Goal: Task Accomplishment & Management: Use online tool/utility

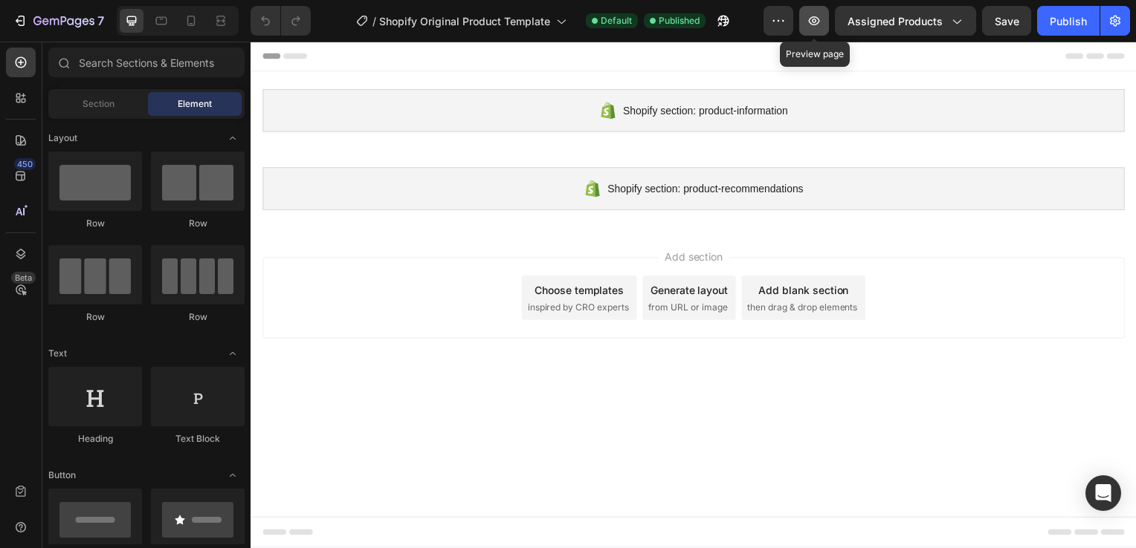
click at [820, 21] on icon "button" at bounding box center [813, 20] width 15 height 15
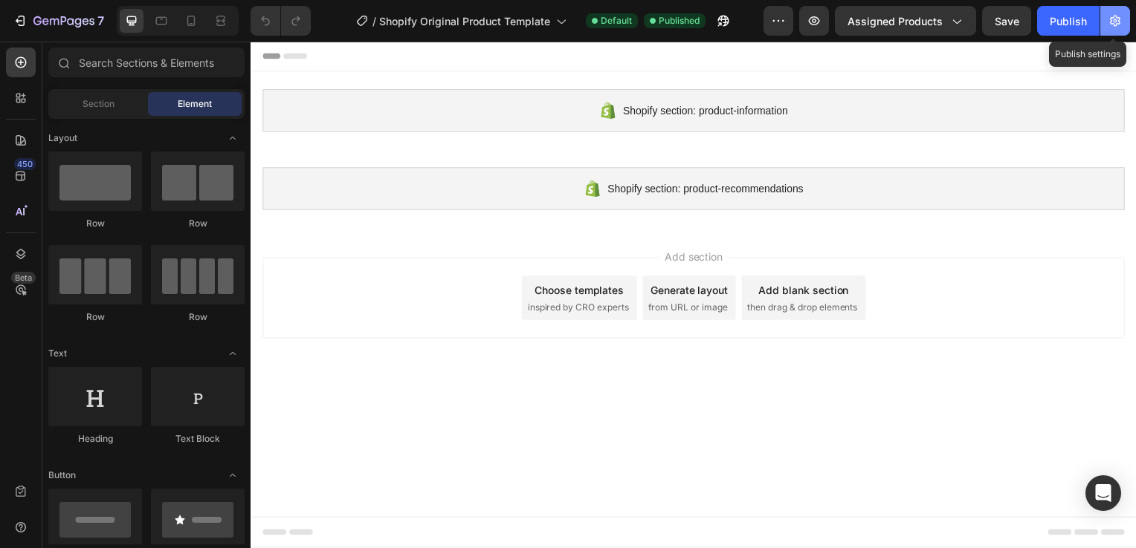
click at [1120, 16] on icon "button" at bounding box center [1114, 20] width 15 height 15
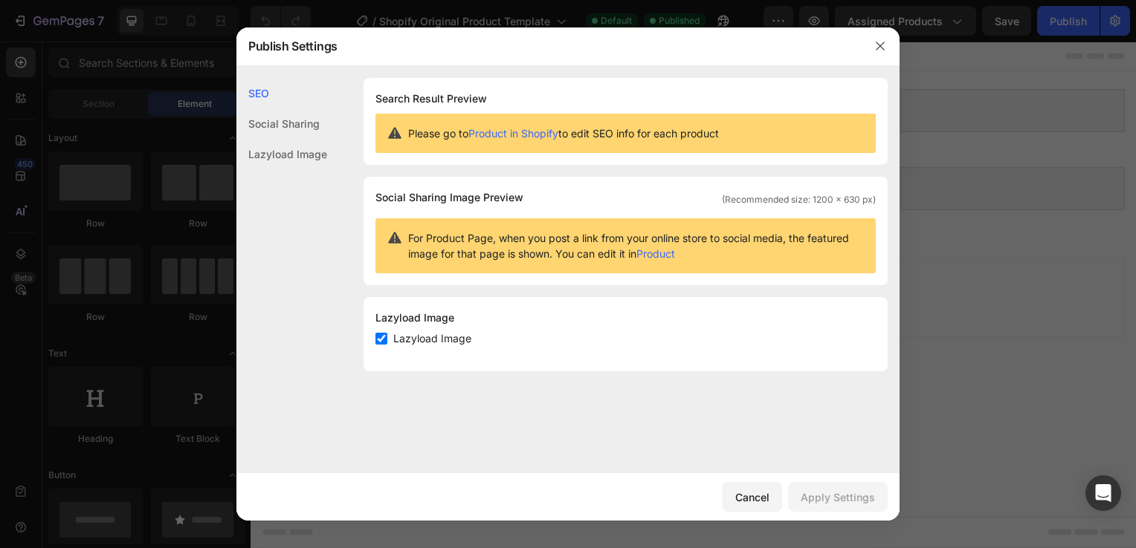
click at [312, 127] on div "Social Sharing" at bounding box center [281, 124] width 91 height 30
click at [308, 149] on div "Lazyload Image" at bounding box center [281, 154] width 91 height 30
click at [878, 45] on icon "button" at bounding box center [879, 46] width 8 height 8
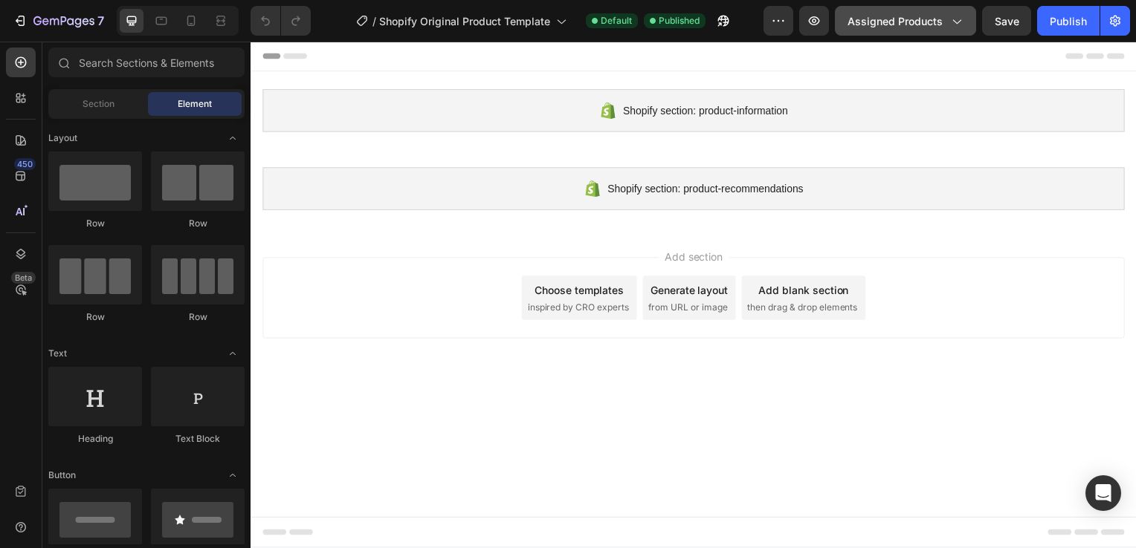
click at [965, 22] on button "Assigned Products" at bounding box center [905, 21] width 141 height 30
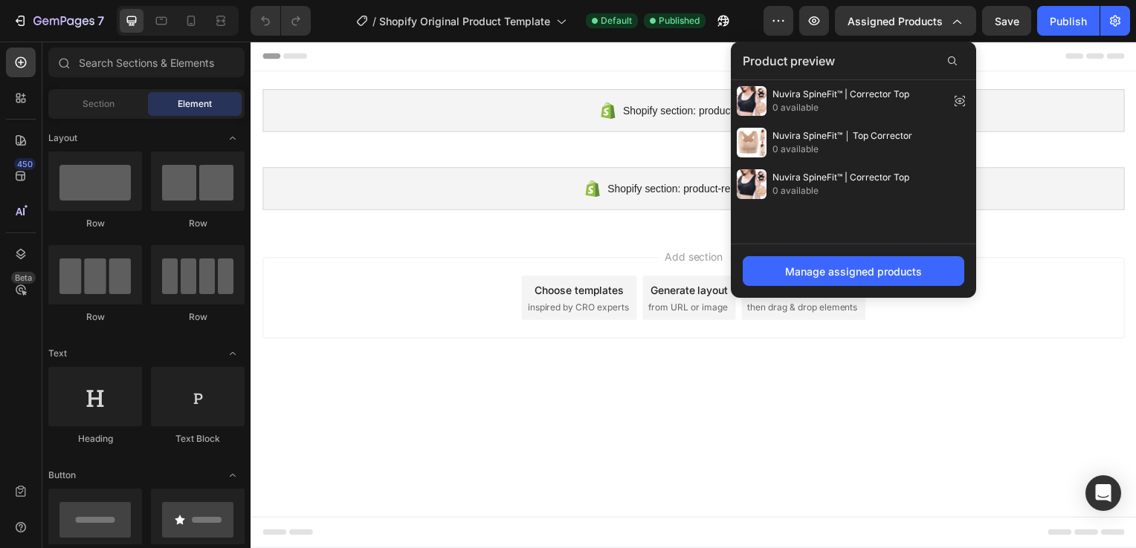
click at [335, 308] on div "Add section Choose templates inspired by CRO experts Generate layout from URL o…" at bounding box center [696, 300] width 868 height 82
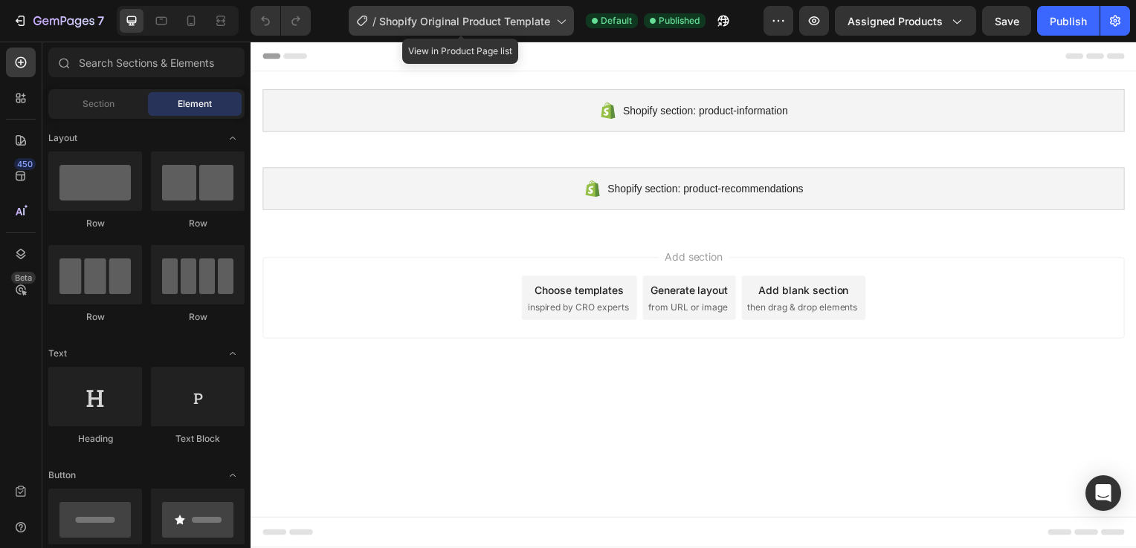
click at [568, 22] on div "/ Shopify Original Product Template" at bounding box center [461, 21] width 225 height 30
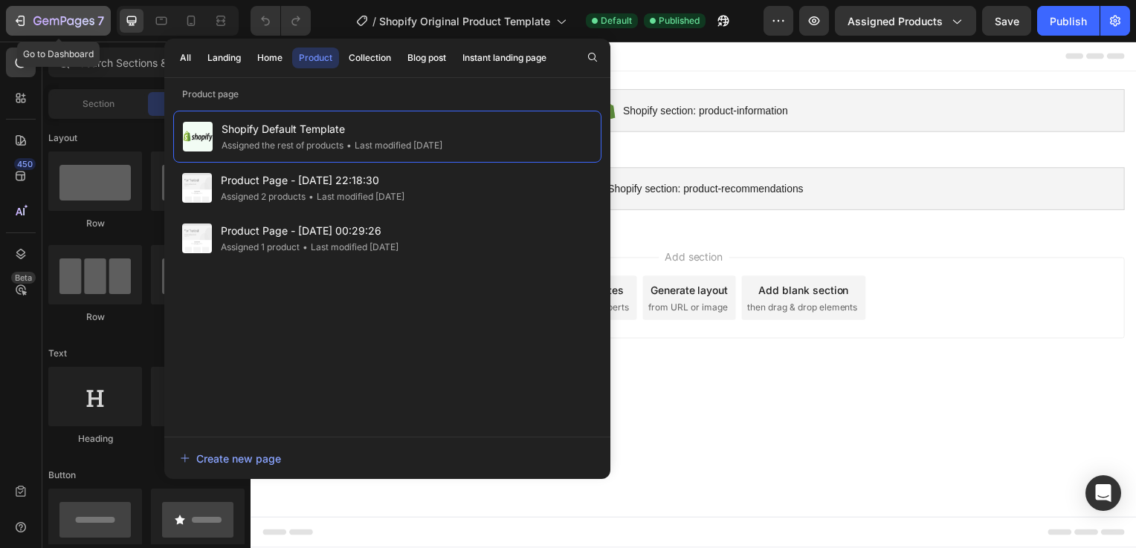
click at [89, 31] on button "7" at bounding box center [58, 21] width 105 height 30
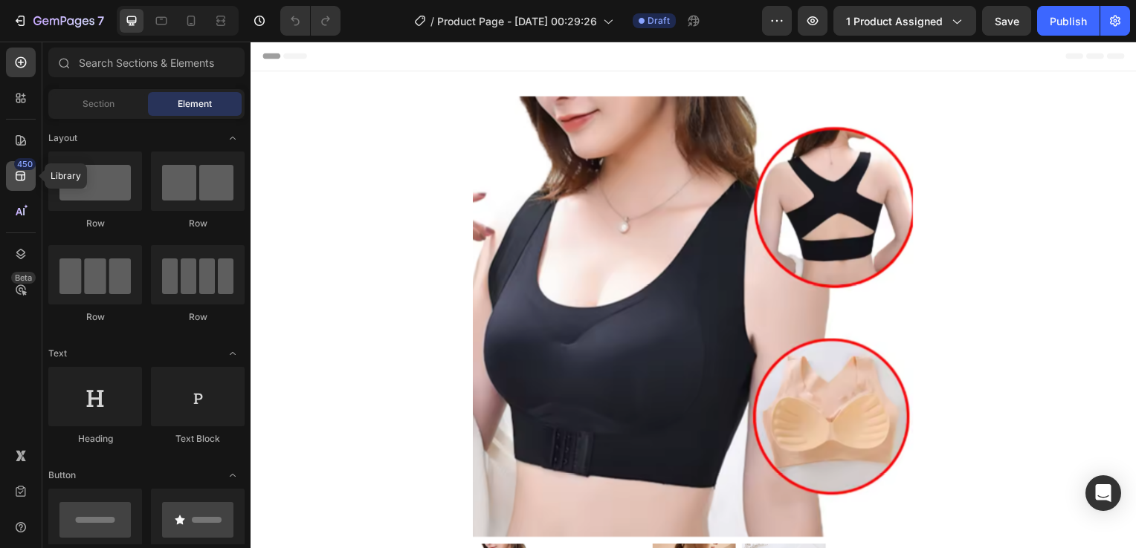
click at [23, 174] on icon at bounding box center [20, 176] width 15 height 15
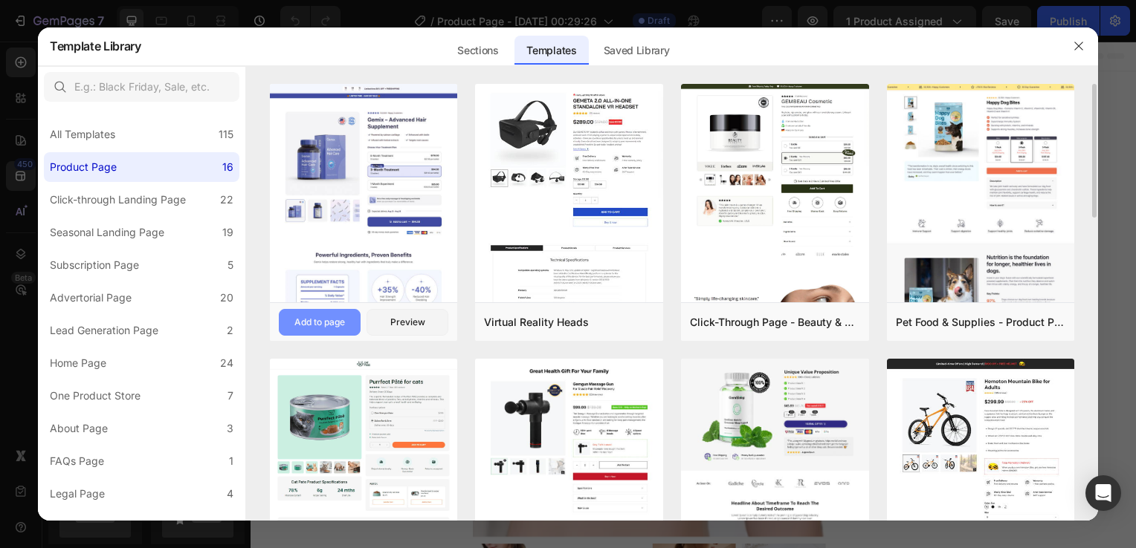
click at [354, 320] on button "Add to page" at bounding box center [320, 322] width 82 height 27
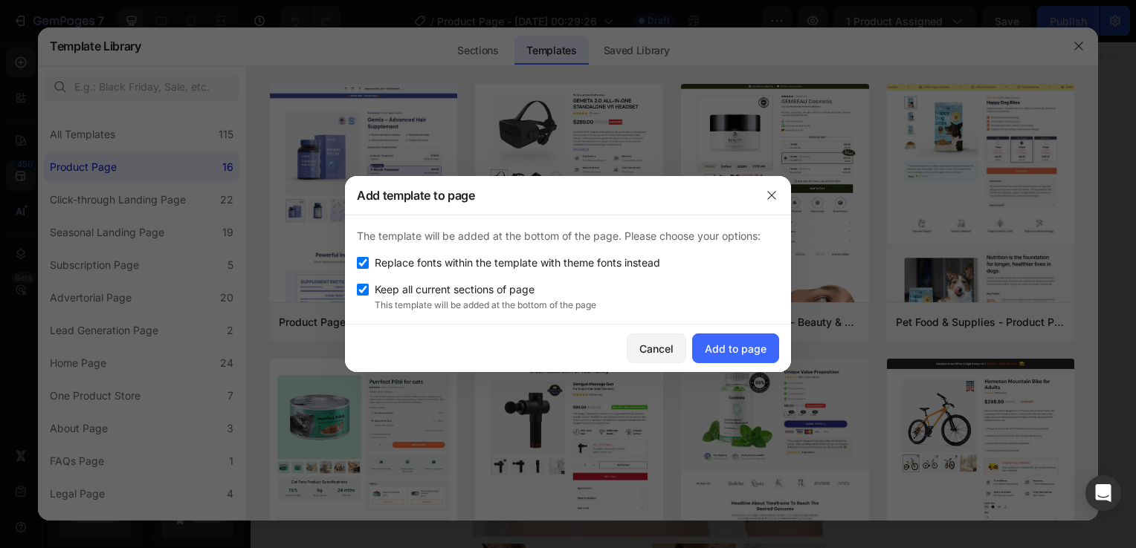
click at [456, 287] on span "Keep all current sections of page" at bounding box center [455, 290] width 160 height 18
checkbox input "false"
click at [438, 268] on span "Replace fonts within the template with theme fonts instead" at bounding box center [517, 263] width 285 height 18
checkbox input "false"
click at [743, 349] on div "Add to page" at bounding box center [736, 349] width 62 height 16
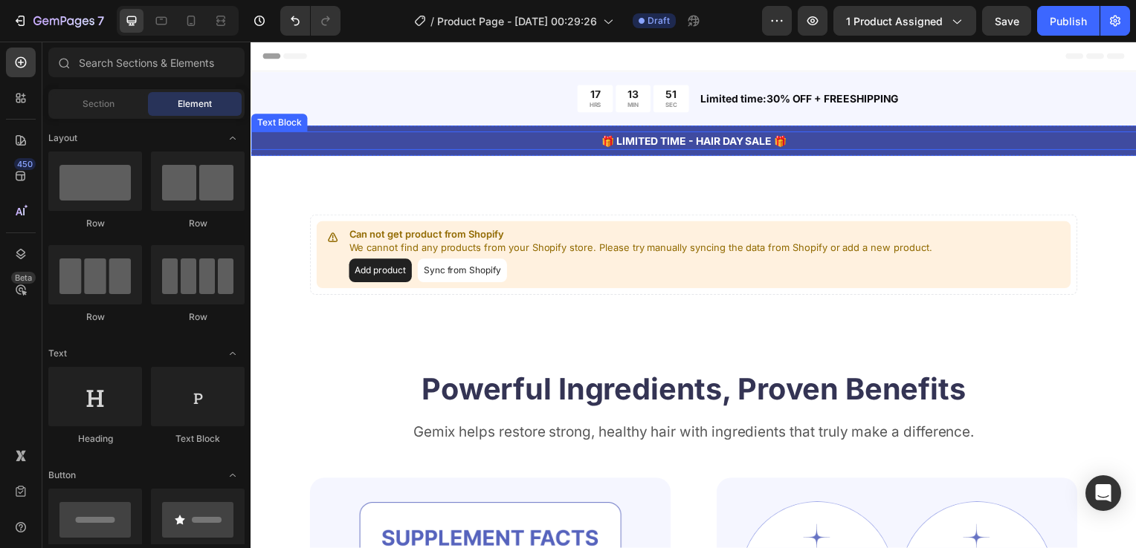
click at [688, 141] on p "🎁 LIMITED TIME - HAIR DAY SALE 🎁" at bounding box center [696, 142] width 889 height 16
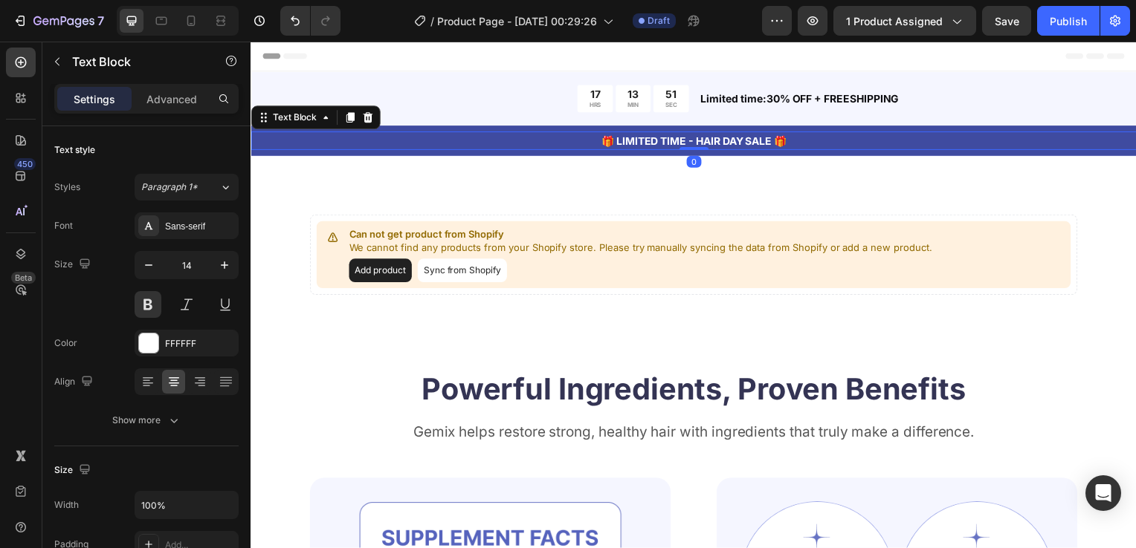
click at [688, 141] on p "🎁 LIMITED TIME - HAIR DAY SALE 🎁" at bounding box center [696, 142] width 889 height 16
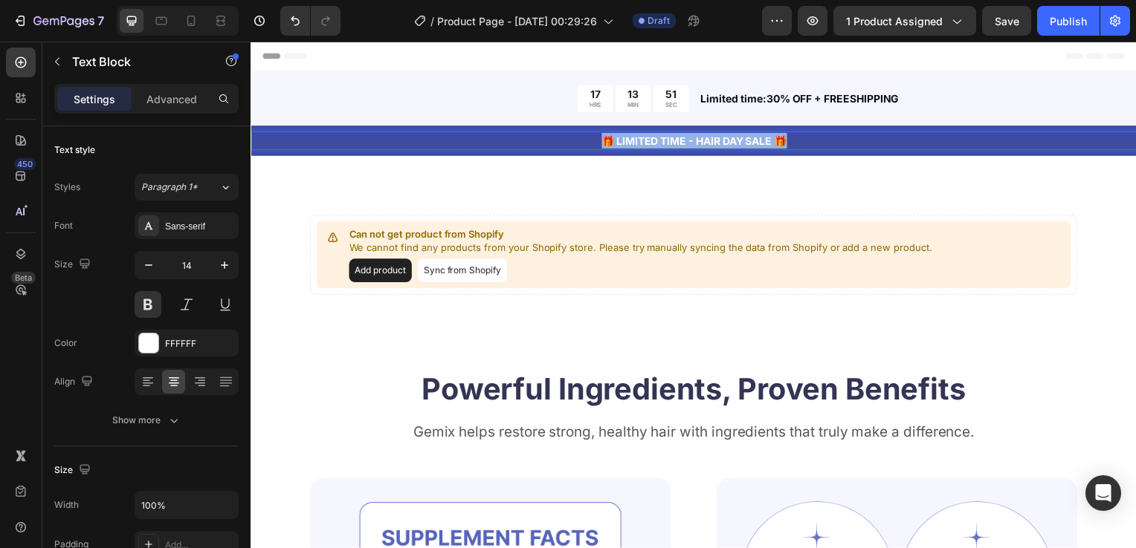
click at [688, 141] on p "🎁 LIMITED TIME - HAIR DAY SALE 🎁" at bounding box center [696, 142] width 889 height 16
click at [688, 141] on p "E" at bounding box center [696, 142] width 889 height 16
click at [725, 136] on p "Envio" at bounding box center [696, 142] width 889 height 16
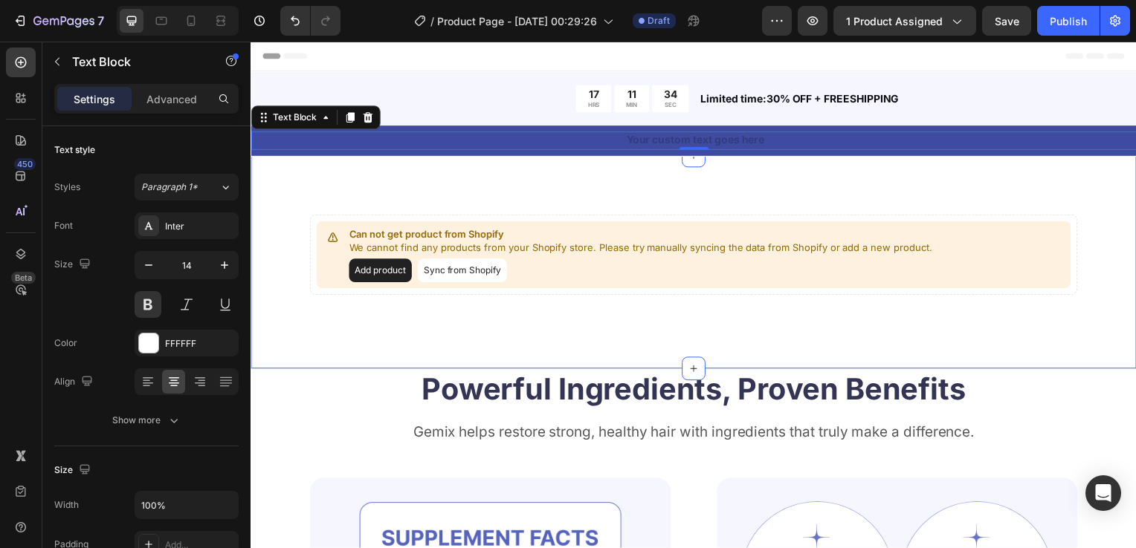
click at [725, 356] on div "Can not get product from Shopify We cannot find any products from your Shopify …" at bounding box center [696, 264] width 892 height 215
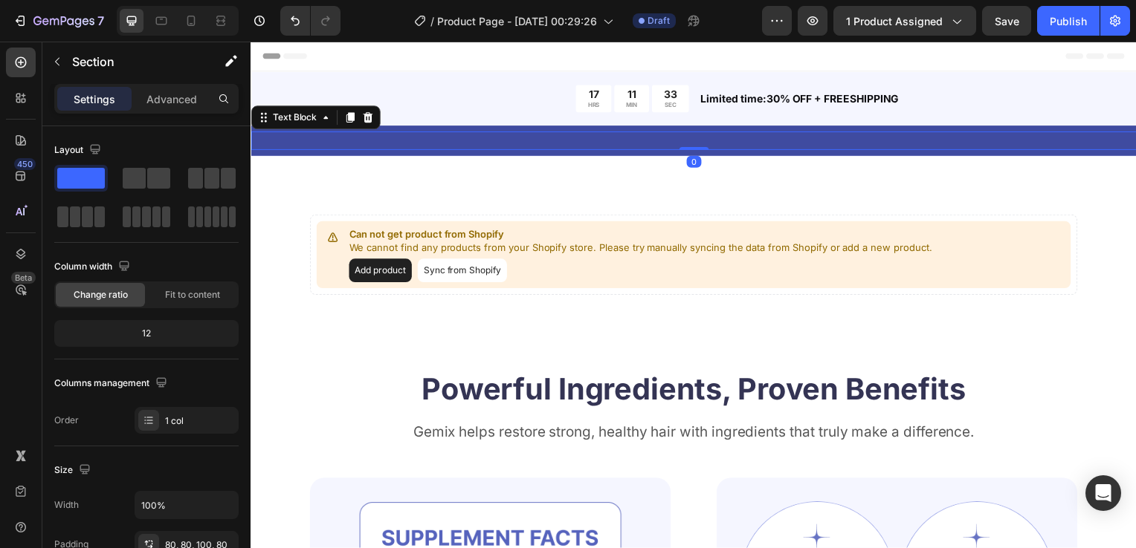
click at [667, 132] on div "Rich Text Editor. Editing area: main" at bounding box center [696, 141] width 892 height 19
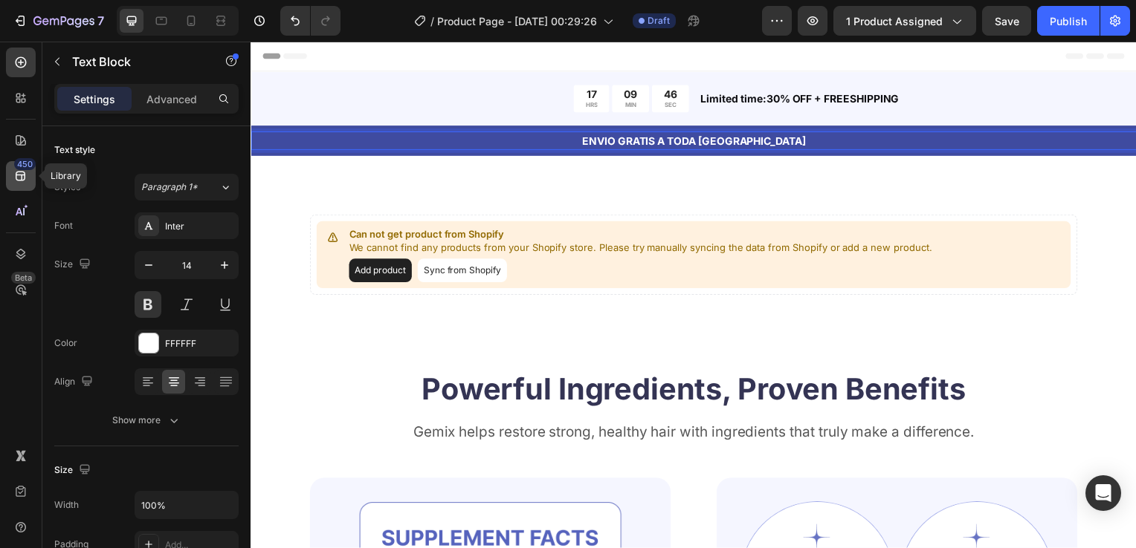
click at [10, 171] on div "450" at bounding box center [21, 176] width 30 height 30
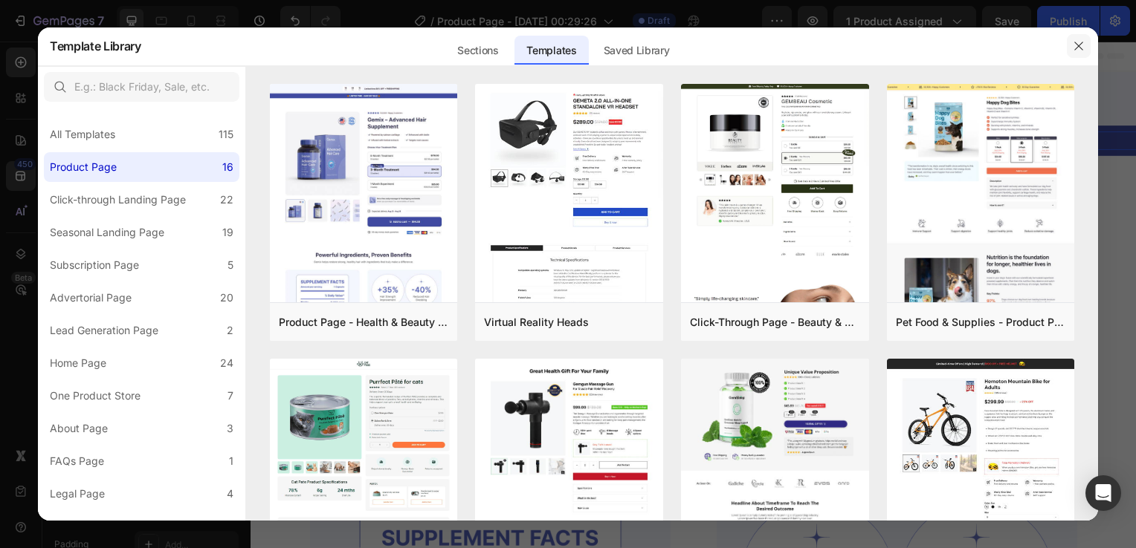
click at [1084, 43] on button "button" at bounding box center [1078, 46] width 24 height 24
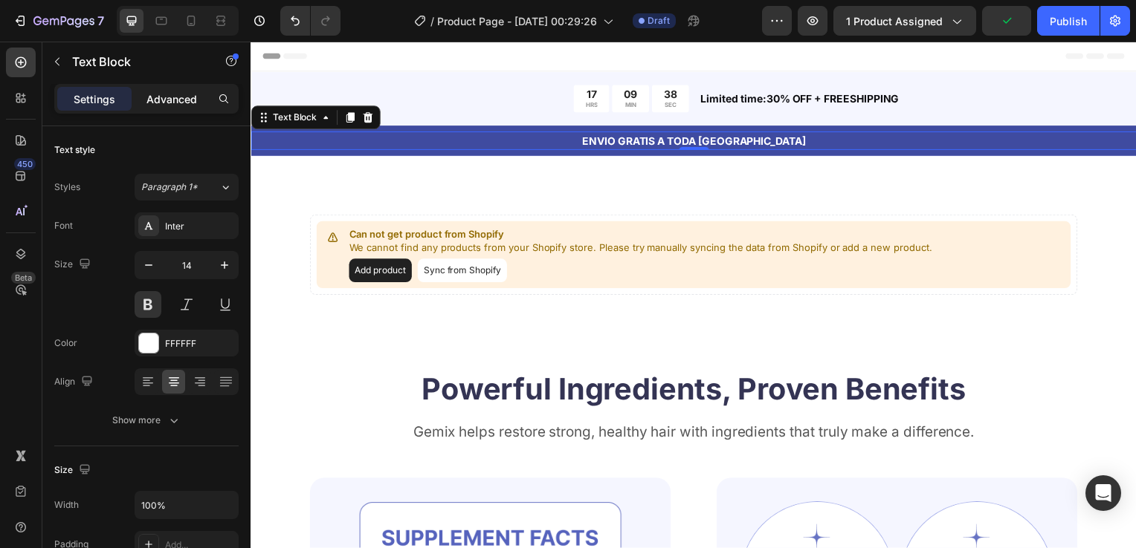
click at [187, 100] on p "Advanced" at bounding box center [171, 99] width 51 height 16
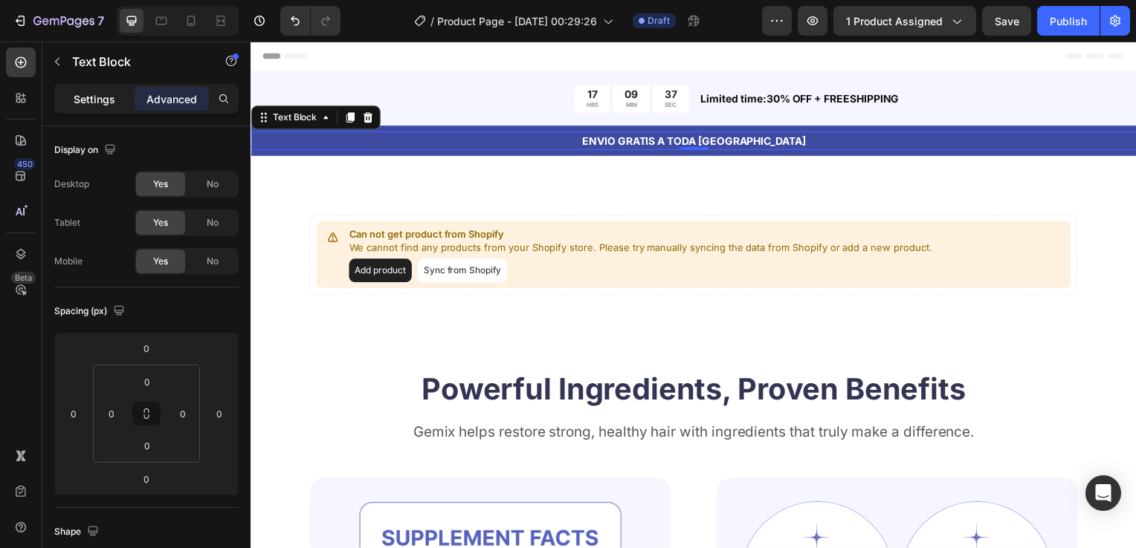
click at [95, 95] on p "Settings" at bounding box center [95, 99] width 42 height 16
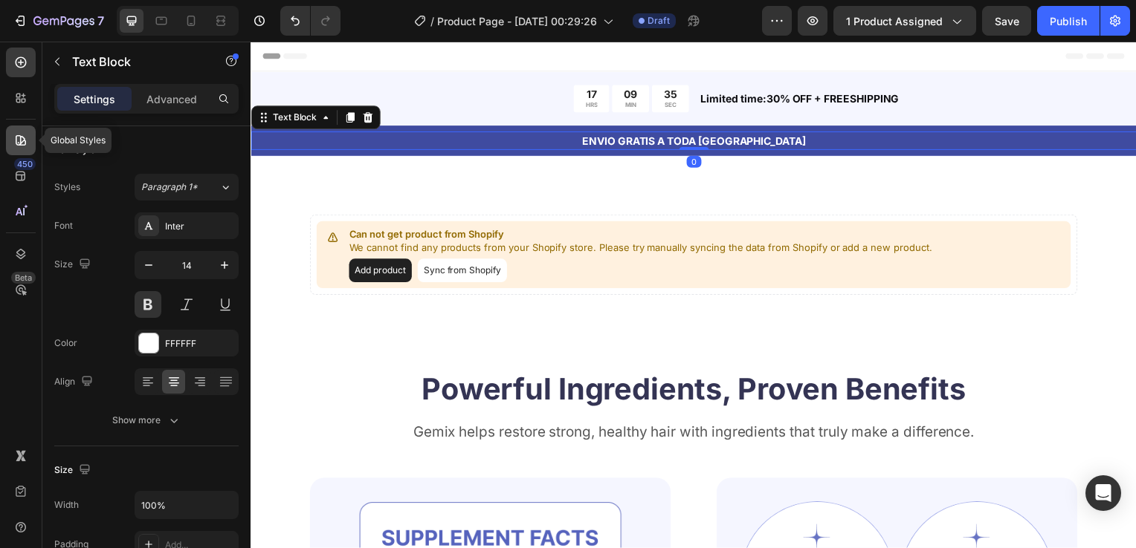
click at [27, 141] on icon at bounding box center [20, 140] width 15 height 15
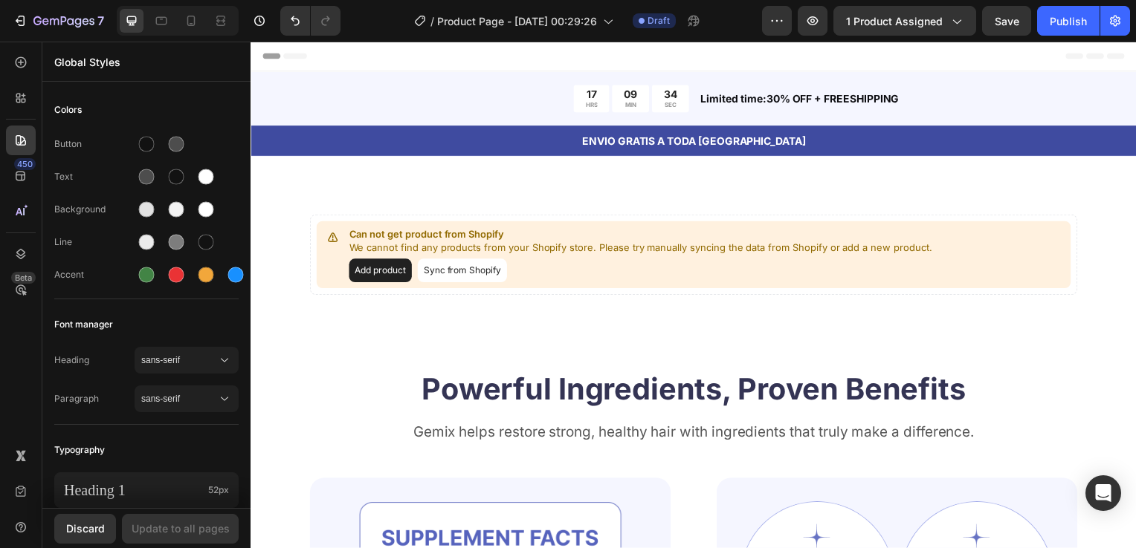
click at [18, 114] on div "450 Beta" at bounding box center [21, 245] width 30 height 394
click at [825, 135] on p "ENVIO GRATIS A TODA COLOMBIA" at bounding box center [696, 142] width 889 height 16
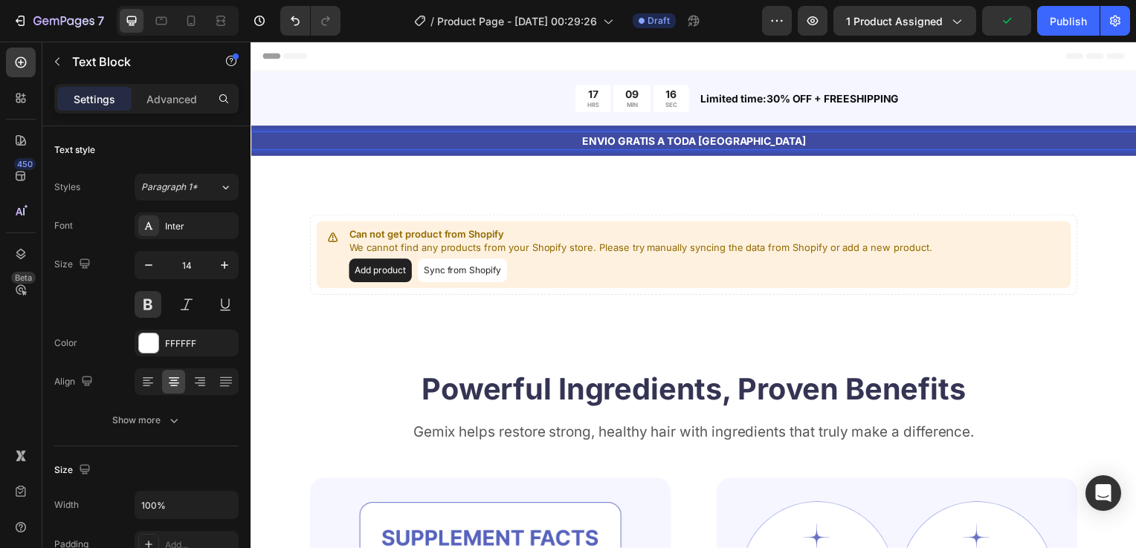
click at [839, 147] on p "ENVIO GRATIS A TODA COLOMBIA" at bounding box center [696, 142] width 889 height 16
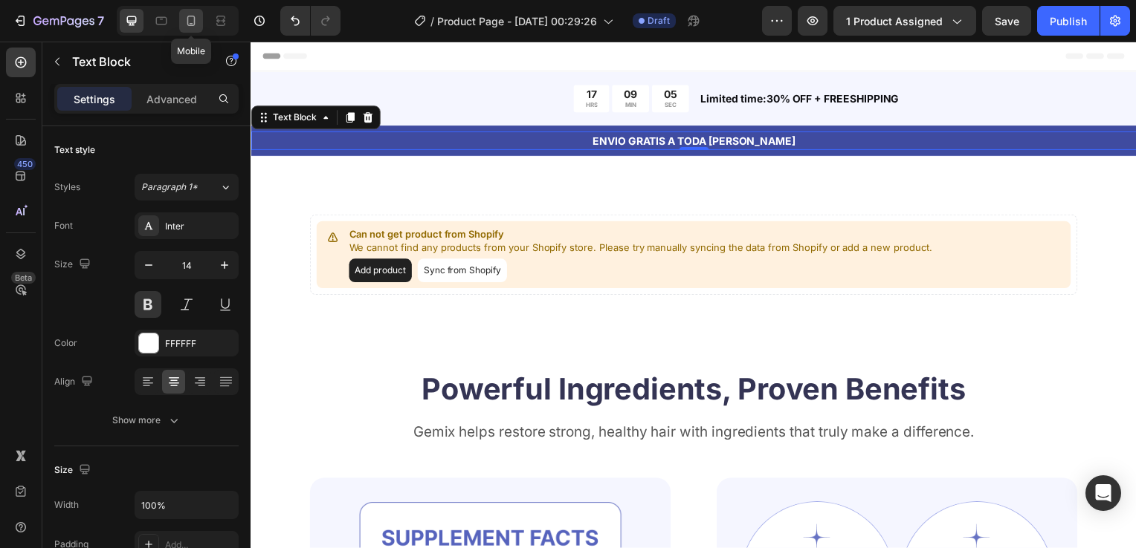
click at [196, 24] on icon at bounding box center [191, 20] width 15 height 15
type input "10"
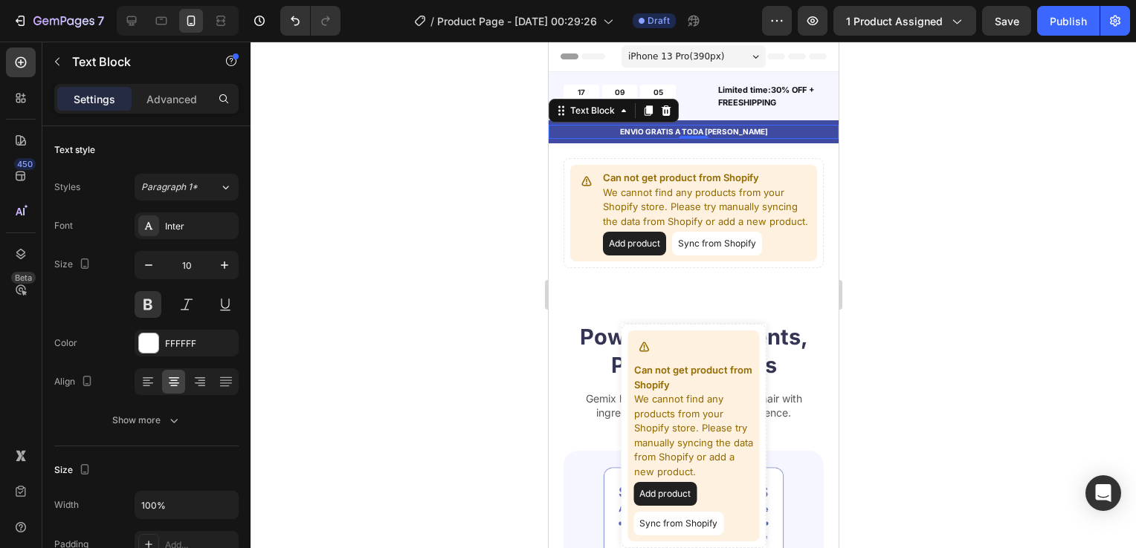
scroll to position [30, 0]
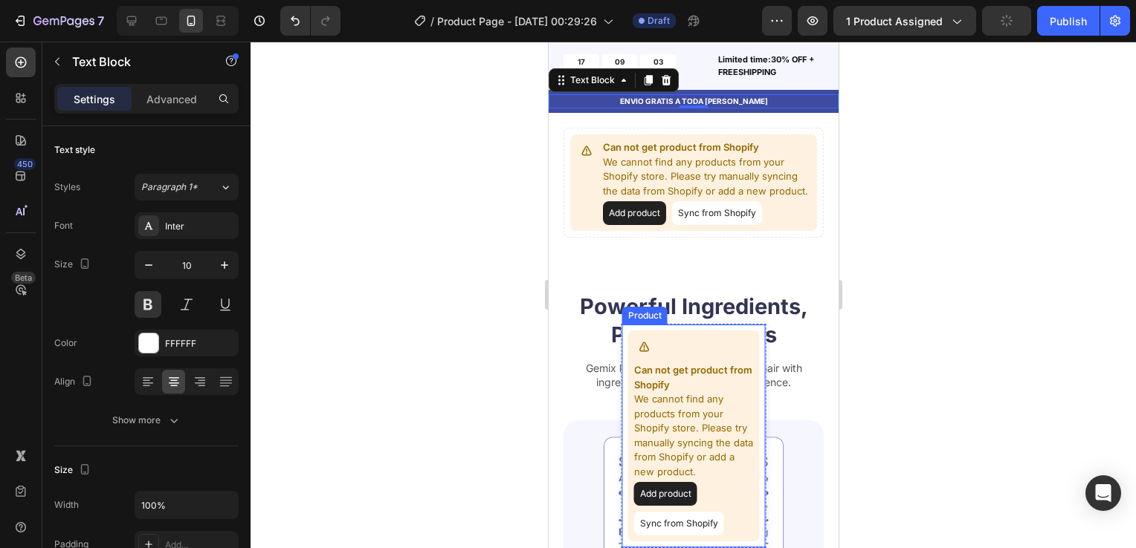
click at [684, 495] on button "Add product" at bounding box center [664, 494] width 63 height 24
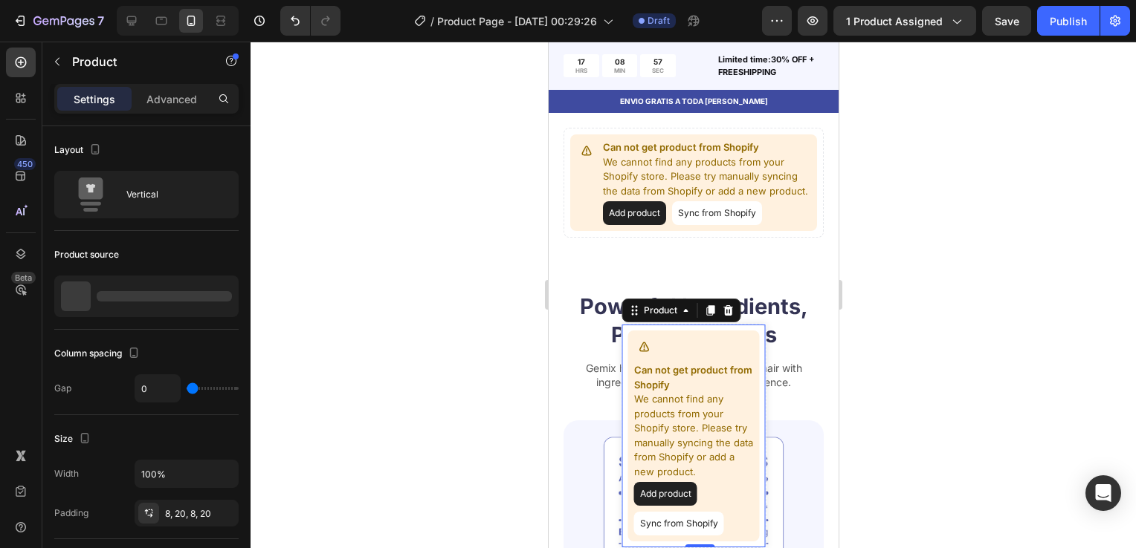
click at [643, 522] on button "Sync from Shopify" at bounding box center [678, 524] width 90 height 24
click at [644, 521] on button "Sync from Shopify" at bounding box center [678, 524] width 90 height 24
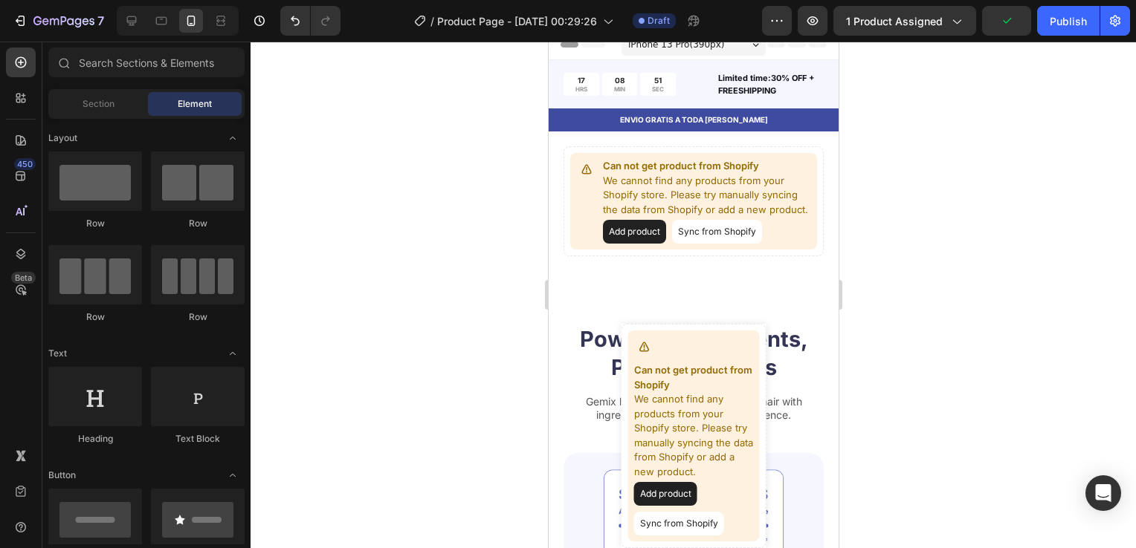
scroll to position [0, 0]
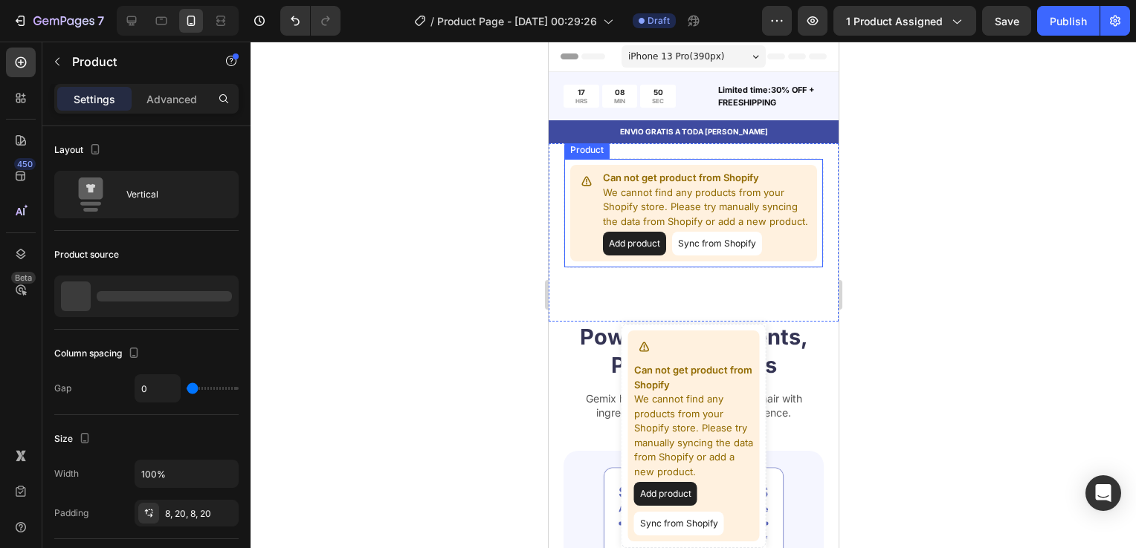
click at [726, 249] on button "Sync from Shopify" at bounding box center [716, 244] width 90 height 24
click at [711, 256] on button "Sync from Shopify" at bounding box center [716, 244] width 90 height 24
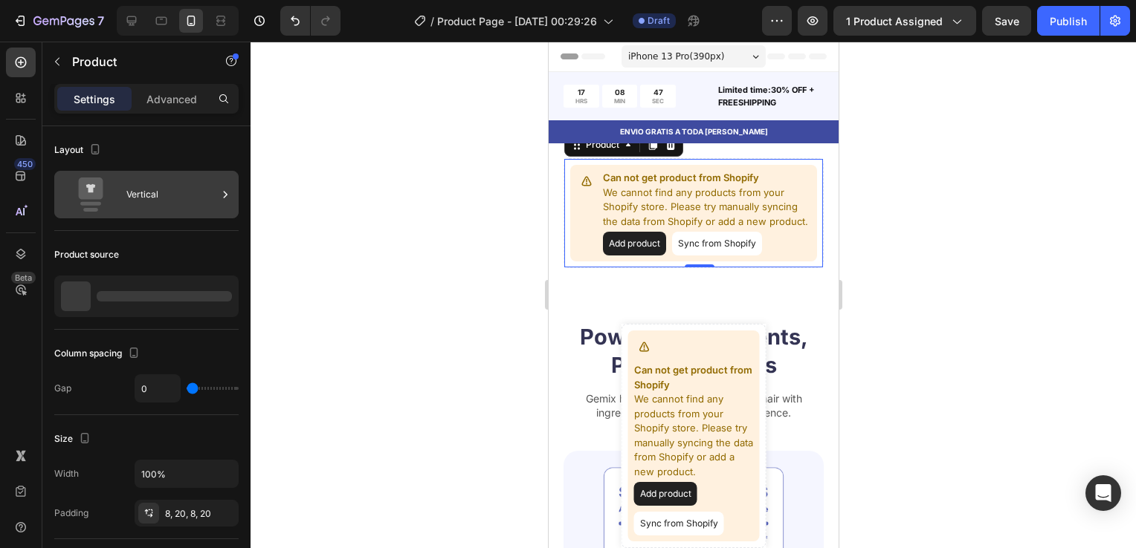
click at [167, 195] on div "Vertical" at bounding box center [171, 195] width 91 height 34
click at [230, 195] on icon at bounding box center [225, 194] width 15 height 15
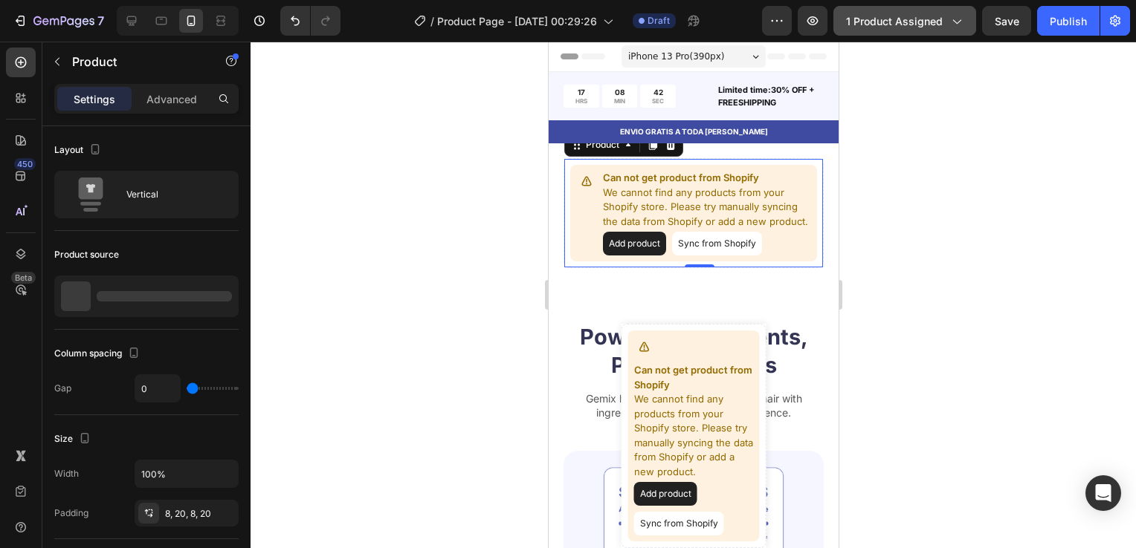
click at [855, 15] on span "1 product assigned" at bounding box center [894, 21] width 97 height 16
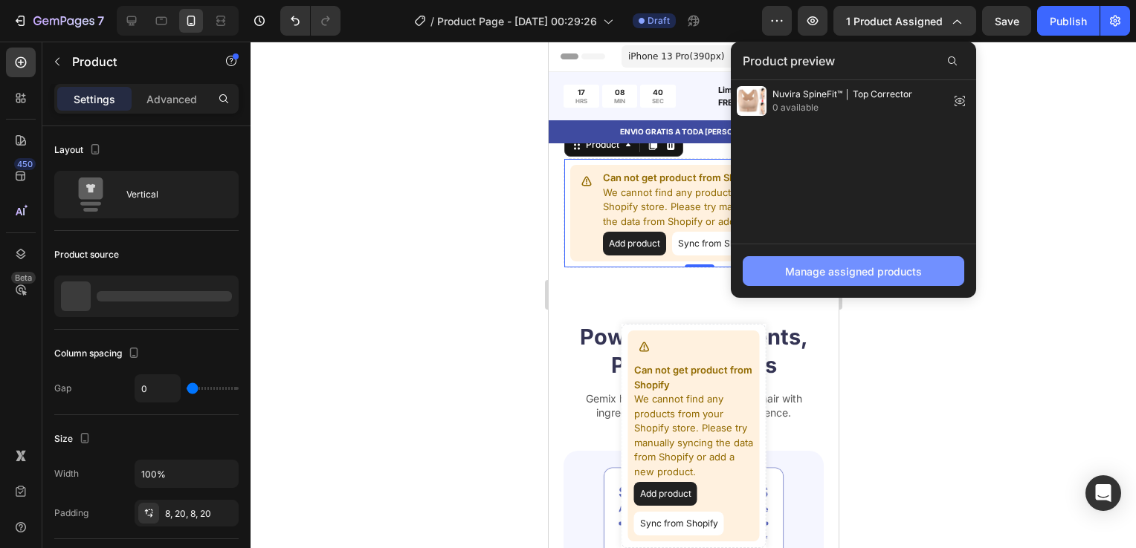
click at [810, 264] on div "Manage assigned products" at bounding box center [853, 272] width 137 height 16
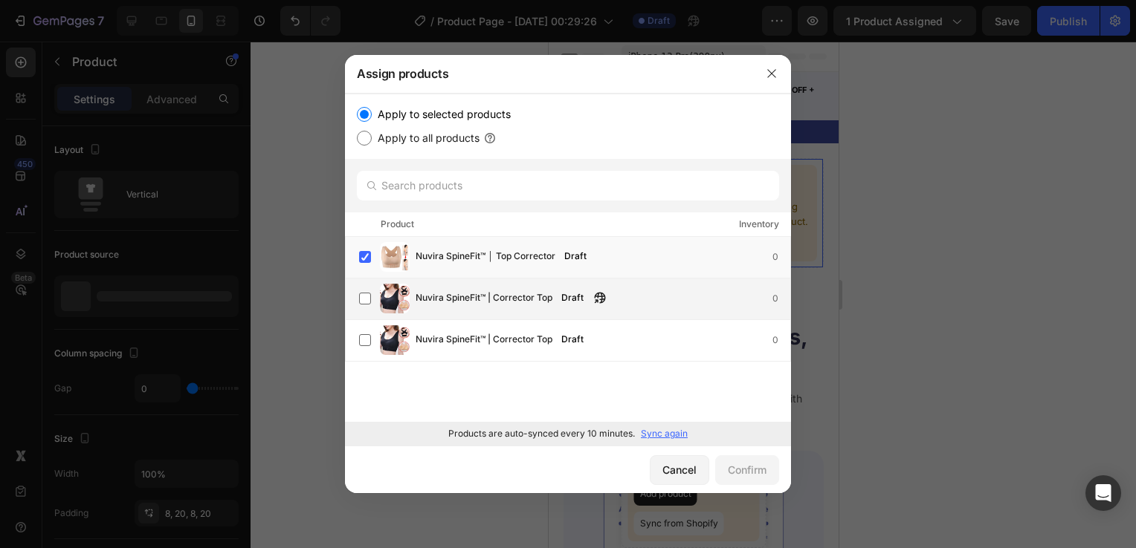
click at [396, 302] on img at bounding box center [395, 299] width 30 height 30
click at [728, 460] on button "Confirm" at bounding box center [747, 471] width 64 height 30
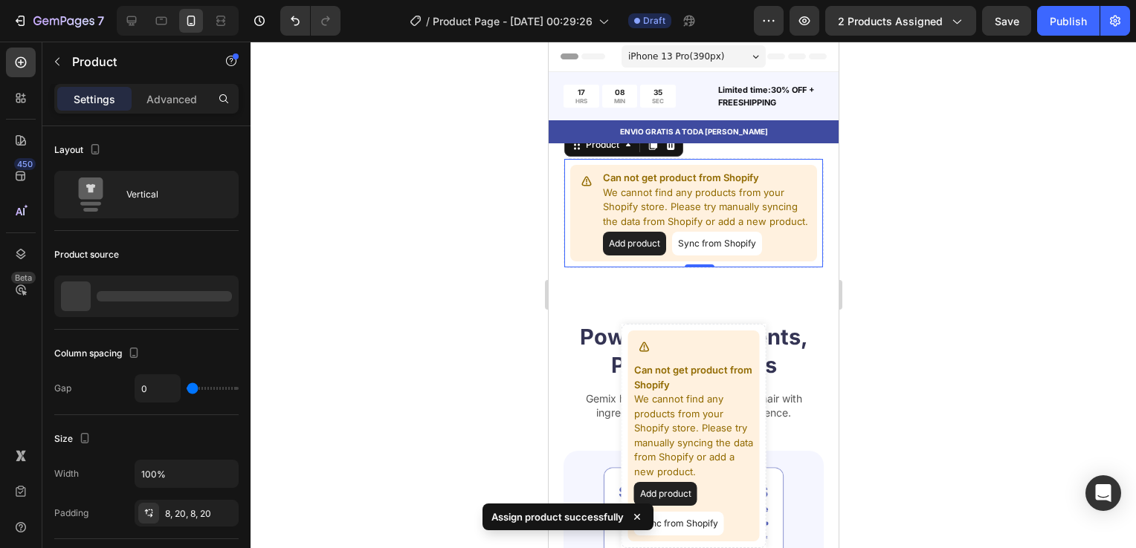
click at [699, 256] on button "Sync from Shopify" at bounding box center [716, 244] width 90 height 24
click at [687, 256] on button "Sync from Shopify" at bounding box center [716, 244] width 90 height 24
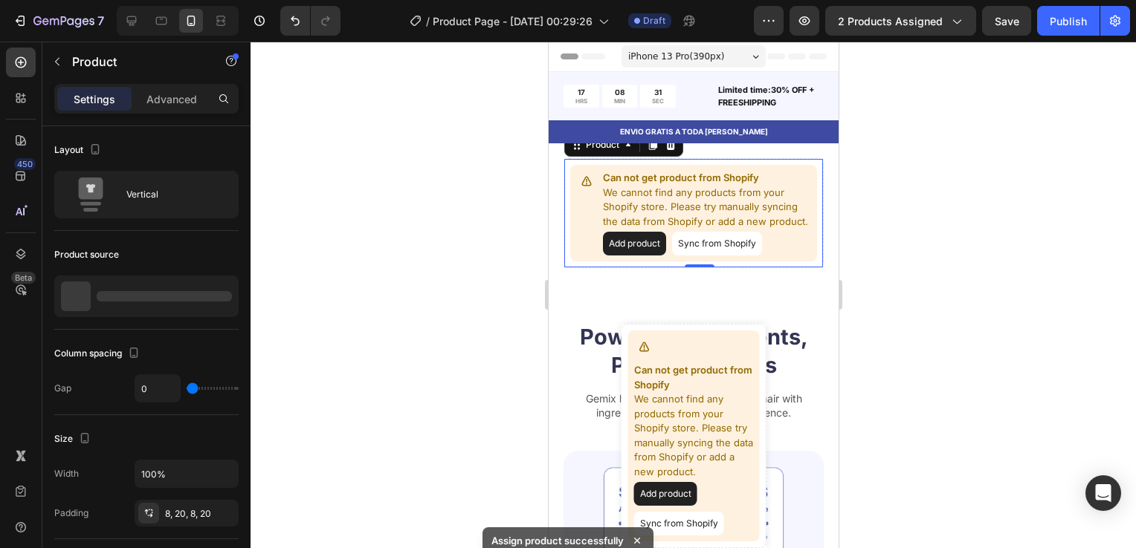
click at [708, 256] on button "Sync from Shopify" at bounding box center [716, 244] width 90 height 24
click at [692, 247] on button "Sync from Shopify" at bounding box center [716, 244] width 90 height 24
click at [473, 234] on div at bounding box center [692, 295] width 885 height 507
click at [717, 251] on button "Sync from Shopify" at bounding box center [716, 244] width 90 height 24
click at [689, 256] on button "Sync from Shopify" at bounding box center [716, 244] width 90 height 24
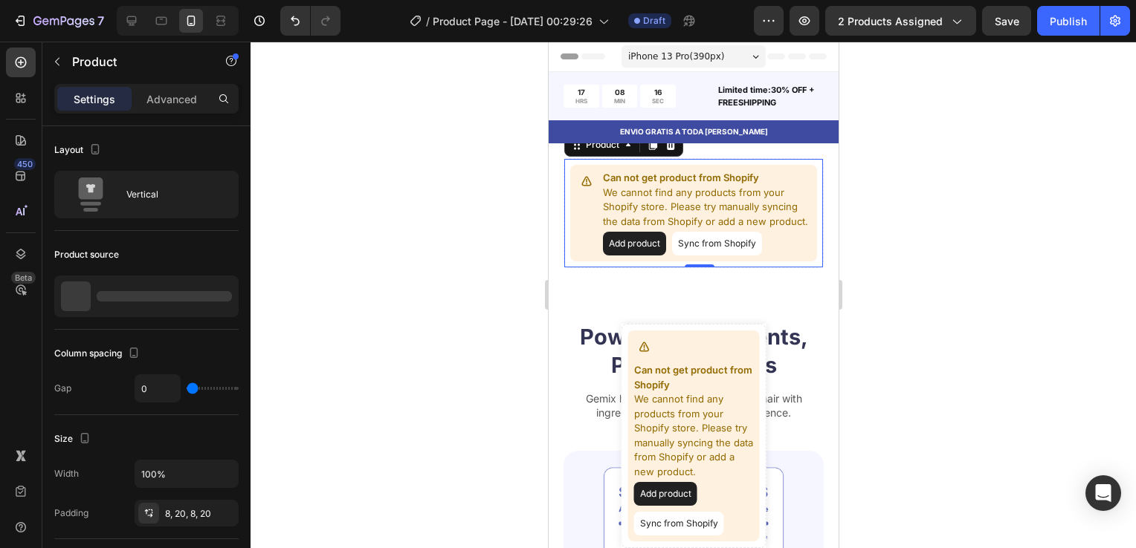
click at [372, 307] on div at bounding box center [692, 295] width 885 height 507
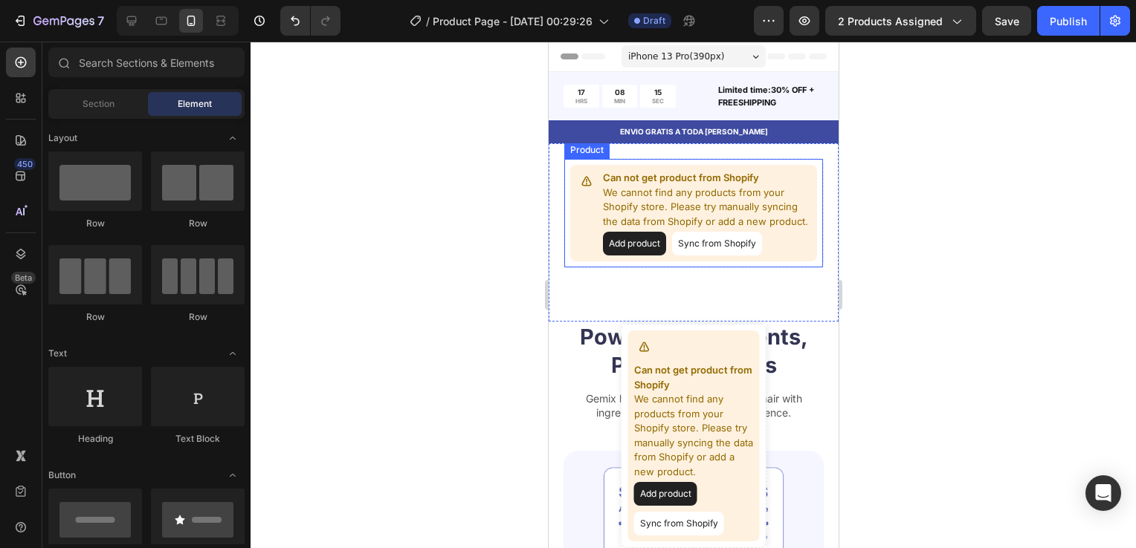
click at [714, 256] on button "Sync from Shopify" at bounding box center [716, 244] width 90 height 24
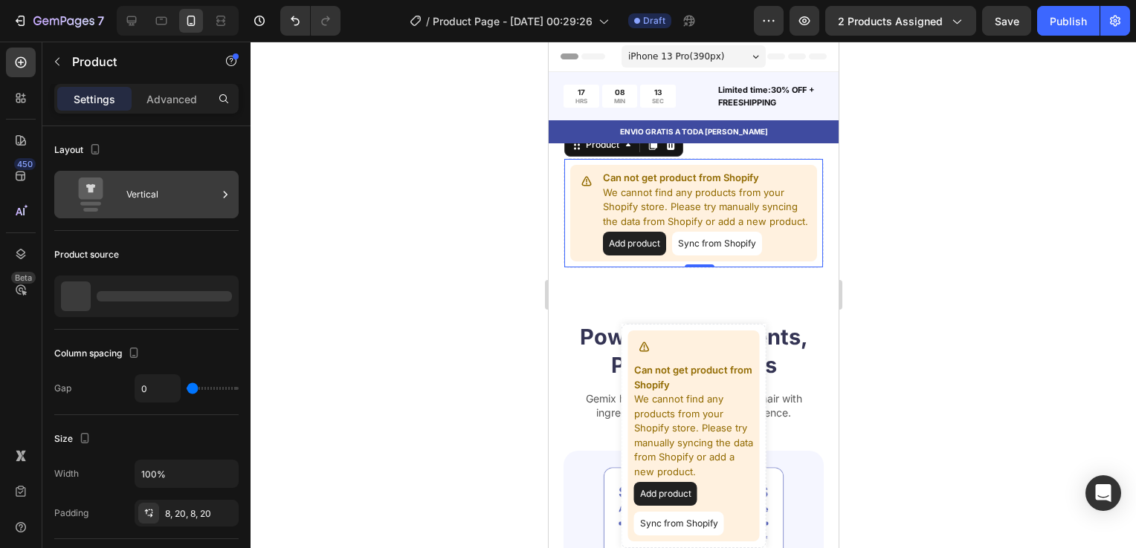
click at [143, 199] on div "Vertical" at bounding box center [171, 195] width 91 height 34
click at [236, 195] on div "Vertical" at bounding box center [146, 195] width 184 height 48
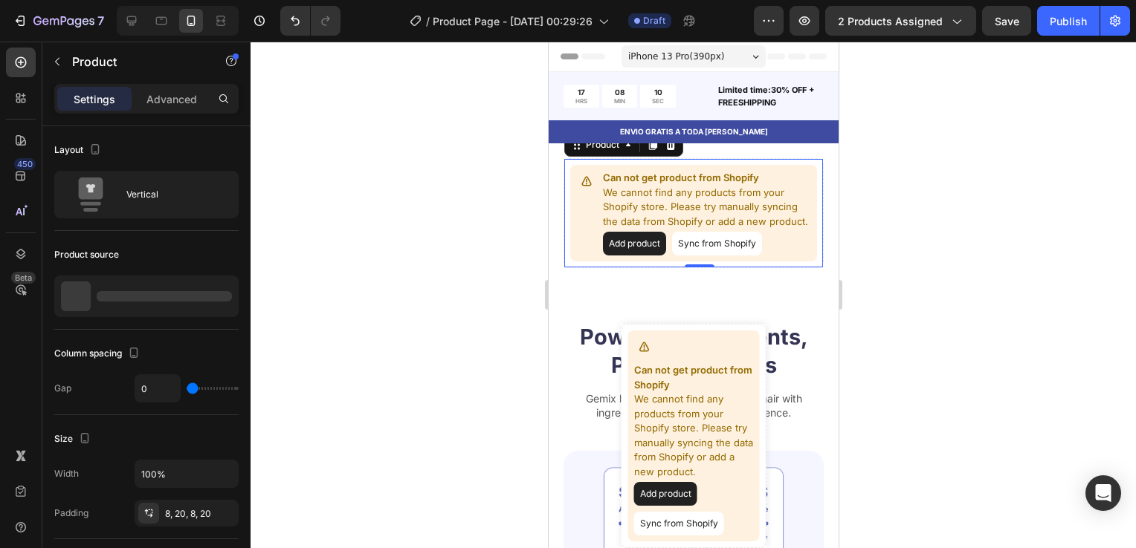
click at [632, 256] on button "Add product" at bounding box center [633, 244] width 63 height 24
click at [728, 254] on button "Sync from Shopify" at bounding box center [716, 244] width 90 height 24
click at [786, 99] on p "Limited time:30% OFF + FREESHIPPING" at bounding box center [769, 96] width 104 height 25
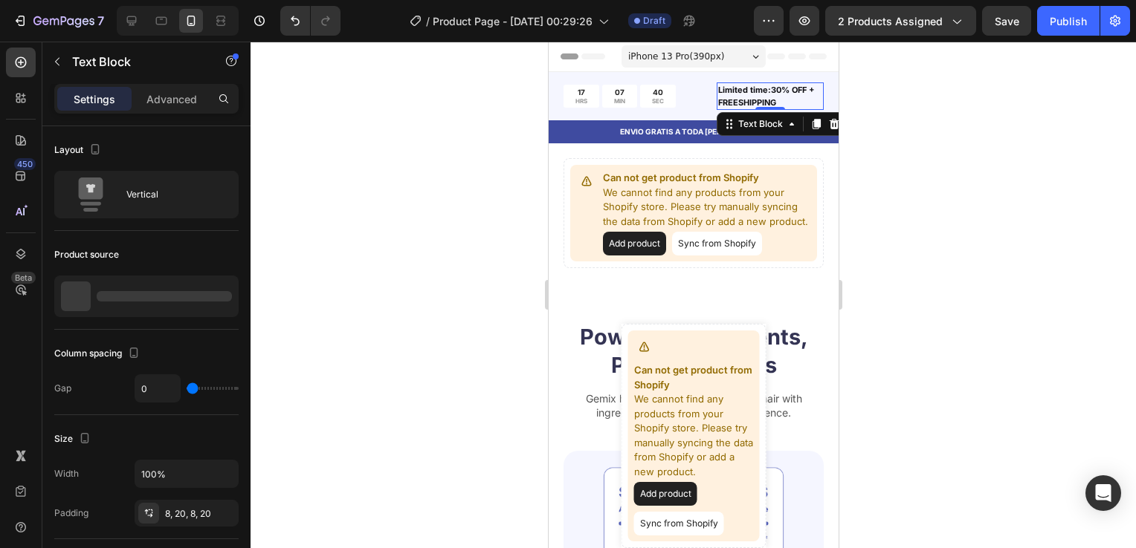
click at [828, 125] on icon at bounding box center [833, 124] width 10 height 10
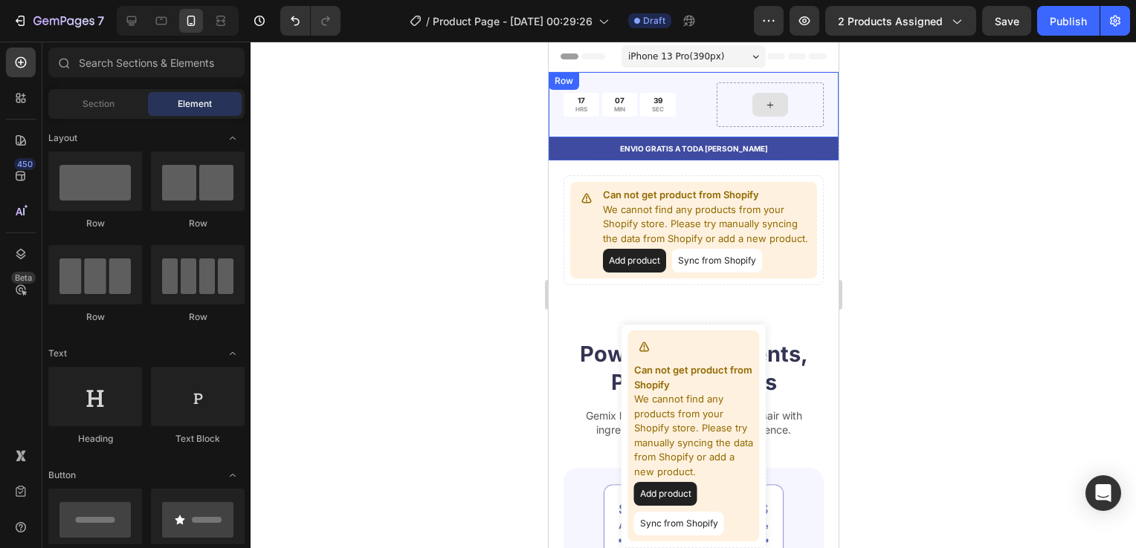
click at [791, 116] on div at bounding box center [769, 104] width 107 height 45
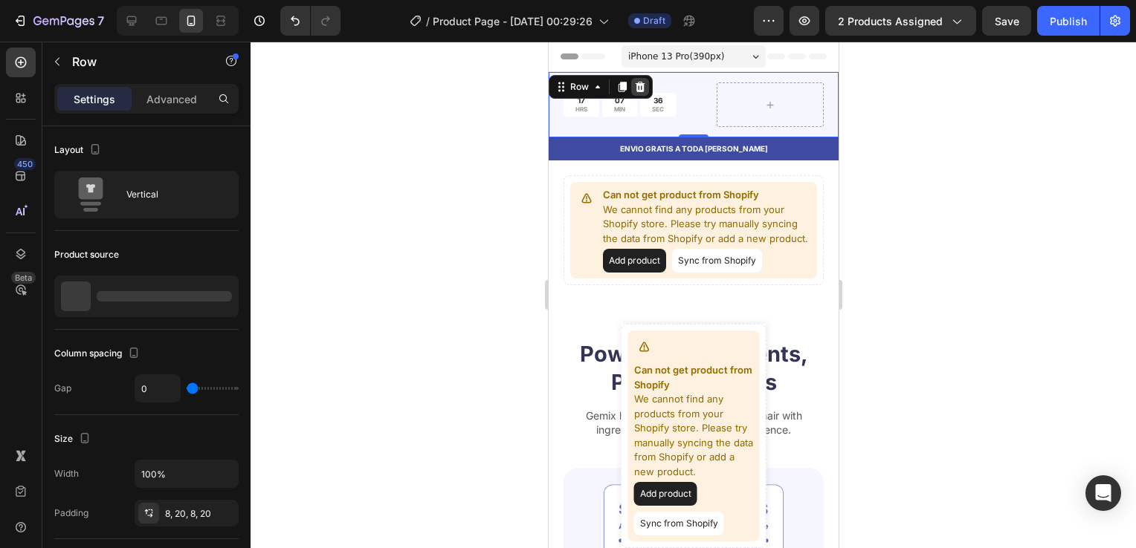
click at [633, 79] on div at bounding box center [639, 87] width 18 height 18
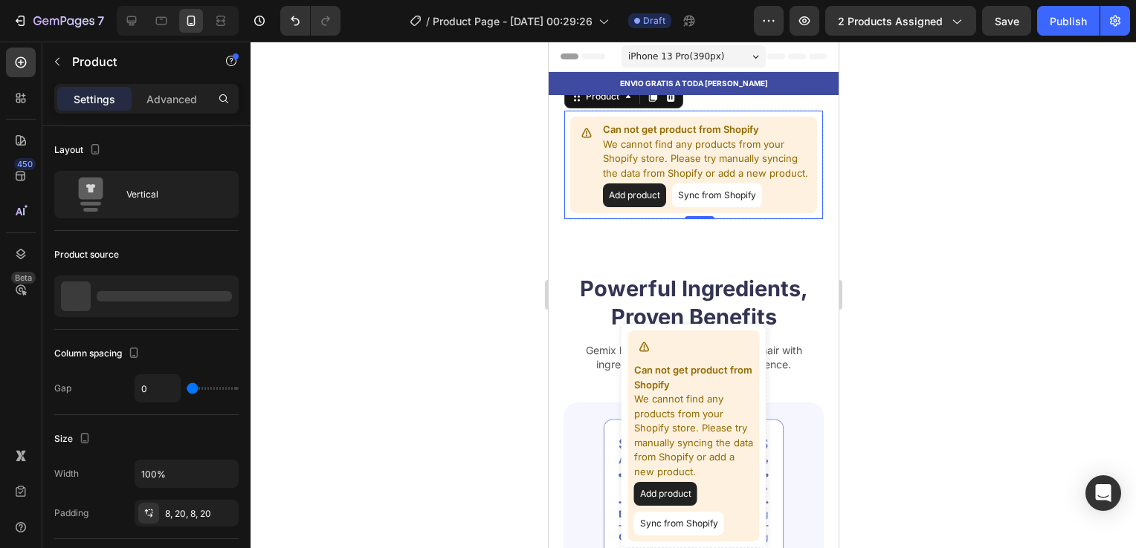
click at [700, 201] on button "Sync from Shopify" at bounding box center [716, 196] width 90 height 24
click at [695, 207] on button "Sync from Shopify" at bounding box center [716, 196] width 90 height 24
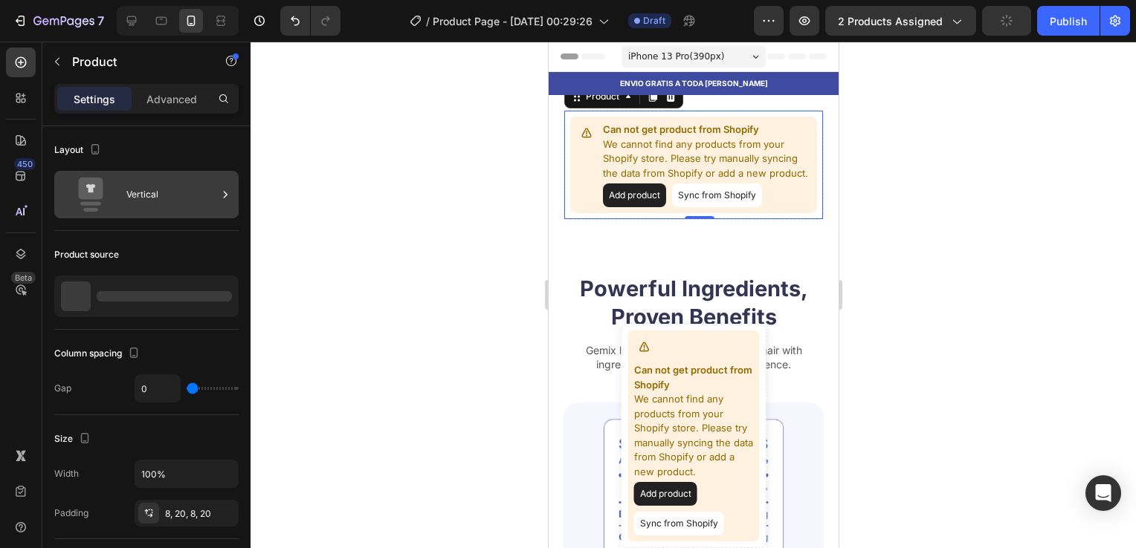
click at [134, 178] on div "Vertical" at bounding box center [171, 195] width 91 height 34
click at [211, 188] on div "Vertical" at bounding box center [171, 195] width 91 height 34
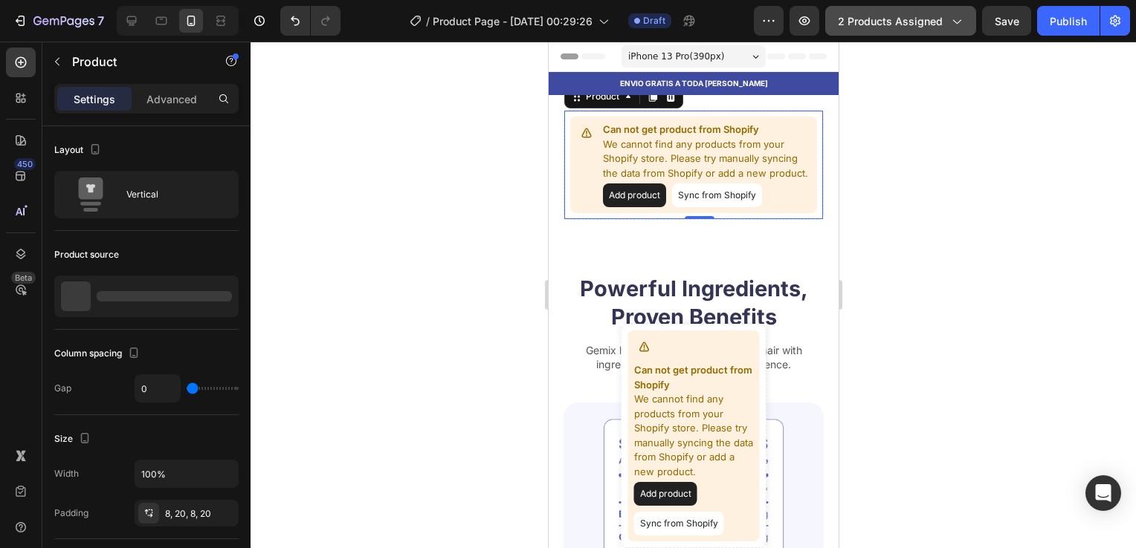
click at [873, 26] on span "2 products assigned" at bounding box center [890, 21] width 105 height 16
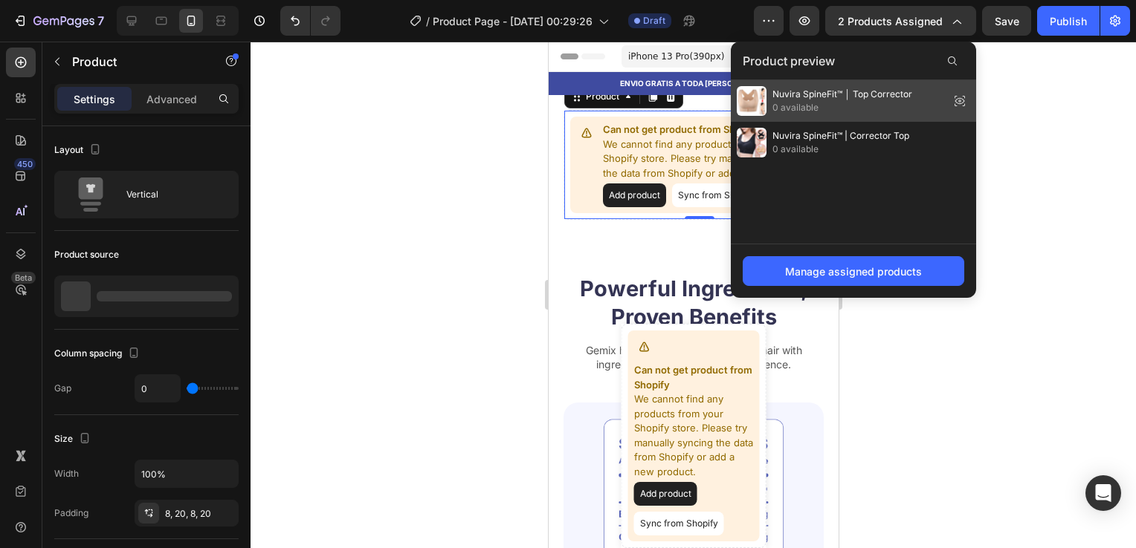
click at [816, 99] on span "Nuvira SpineFit™ │ Top Corrector" at bounding box center [842, 94] width 140 height 13
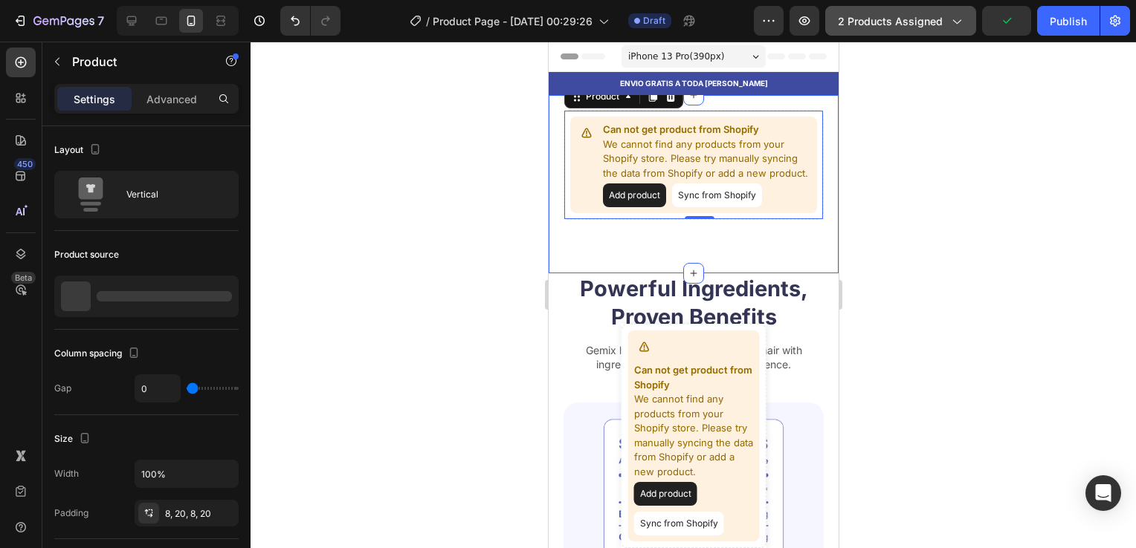
click at [927, 34] on button "2 products assigned" at bounding box center [900, 21] width 151 height 30
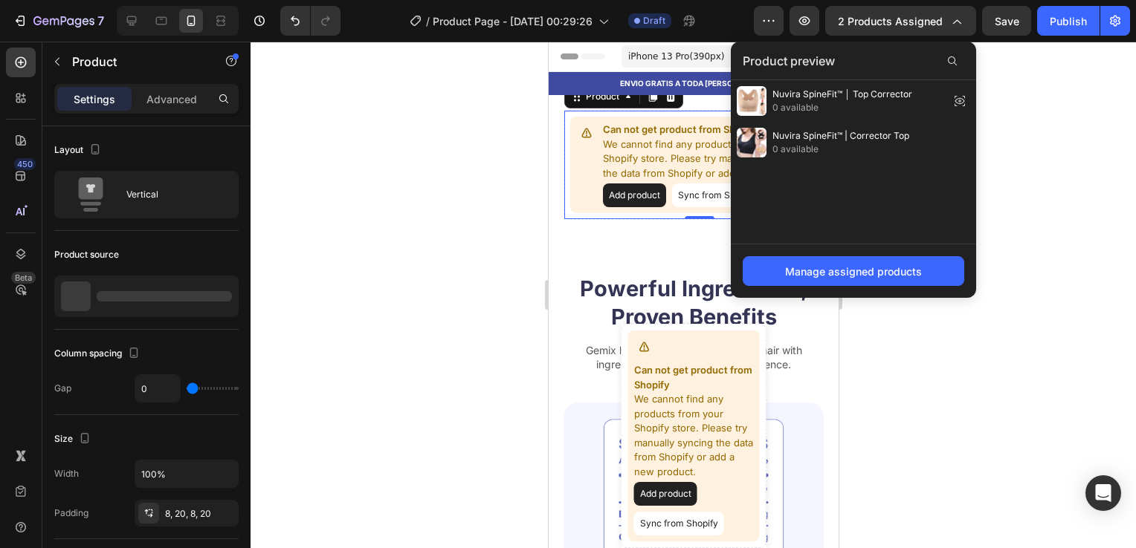
click at [676, 204] on button "Sync from Shopify" at bounding box center [716, 196] width 90 height 24
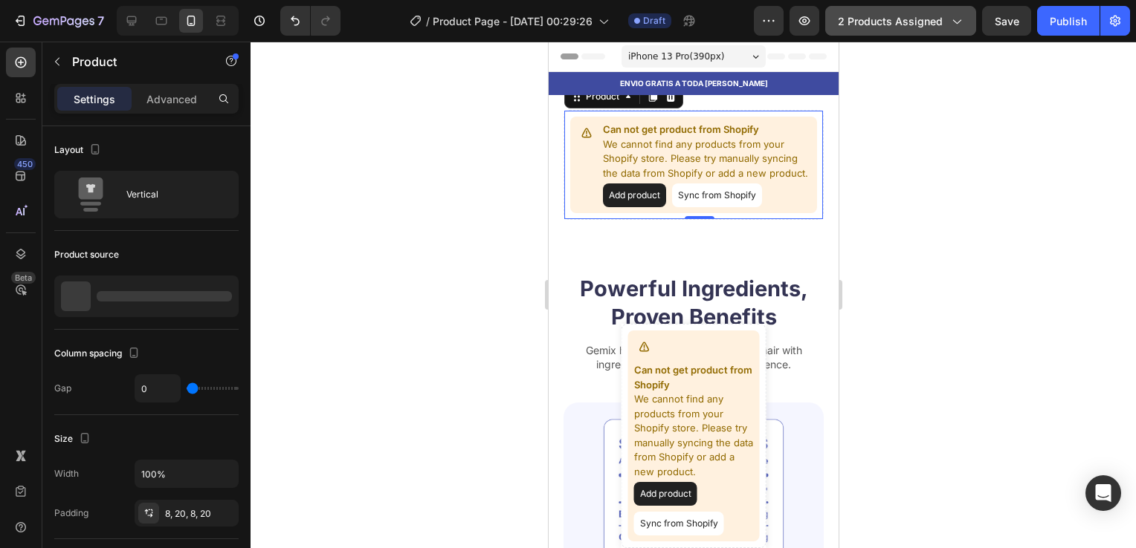
click at [885, 13] on span "2 products assigned" at bounding box center [890, 21] width 105 height 16
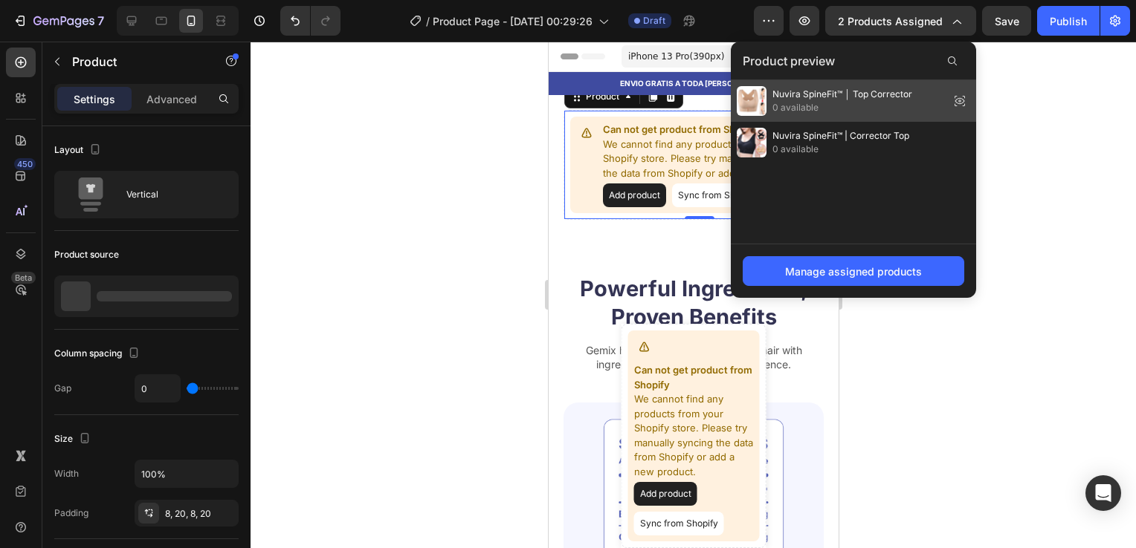
click at [881, 119] on div "Nuvira SpineFit™ │ Top Corrector 0 available" at bounding box center [853, 101] width 245 height 42
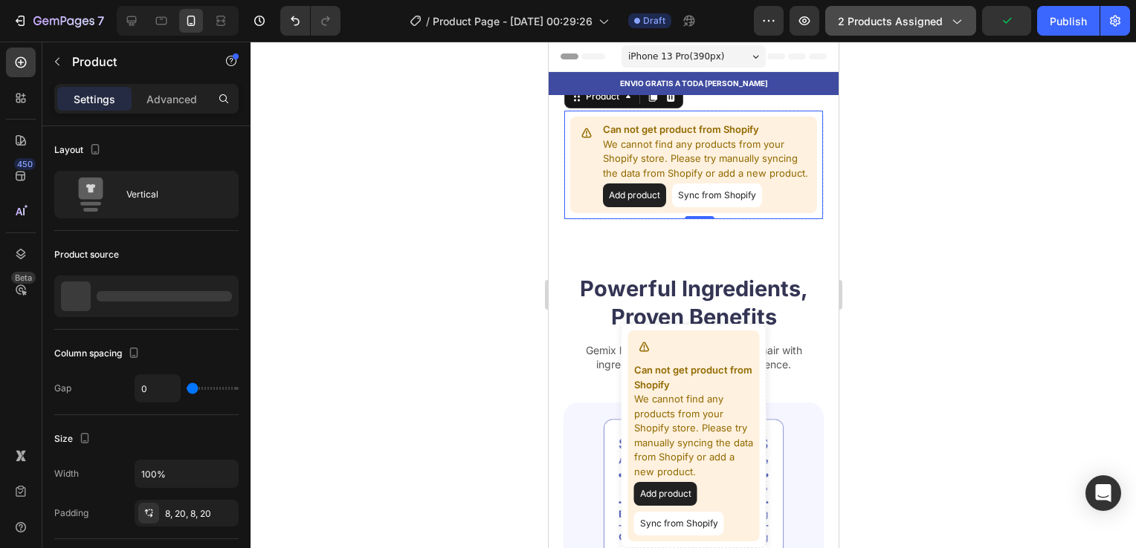
click at [960, 25] on icon "button" at bounding box center [955, 20] width 15 height 15
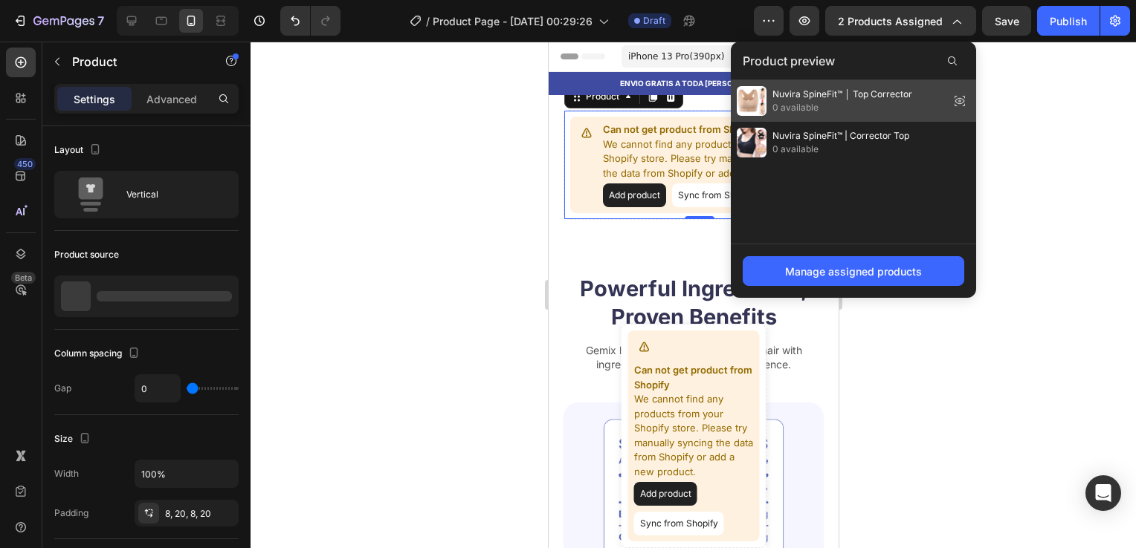
click at [957, 103] on icon at bounding box center [960, 101] width 10 height 6
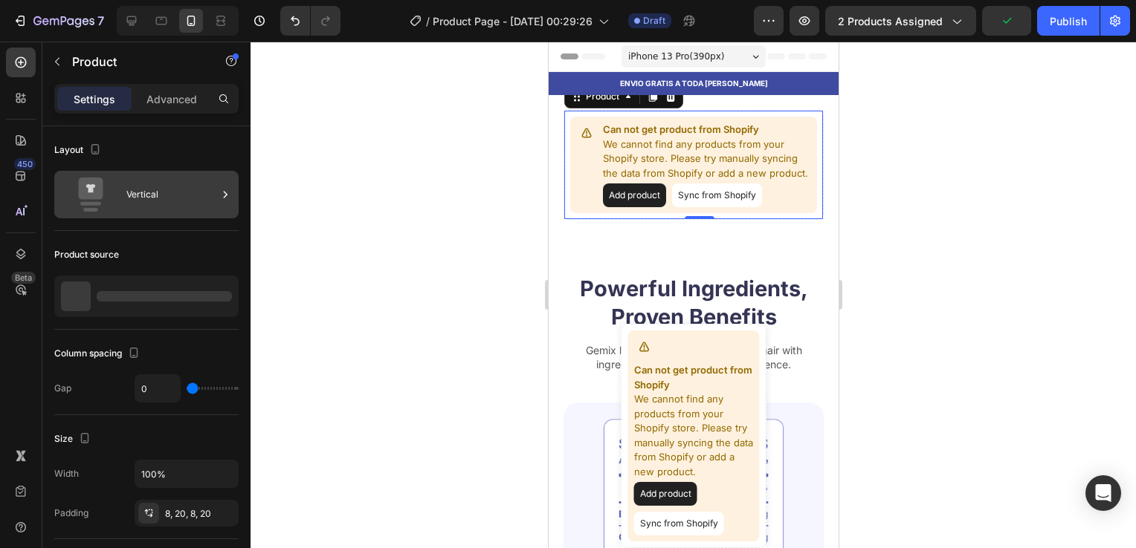
click at [201, 199] on div "Vertical" at bounding box center [171, 195] width 91 height 34
click at [238, 190] on div "Vertical" at bounding box center [146, 195] width 184 height 48
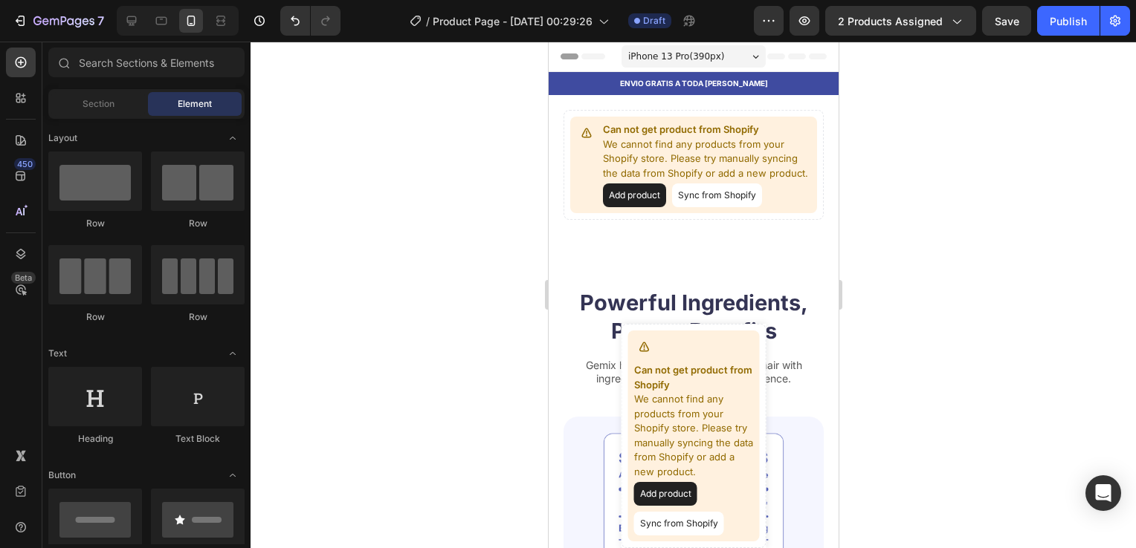
drag, startPoint x: 833, startPoint y: 105, endPoint x: 1397, endPoint y: 50, distance: 566.7
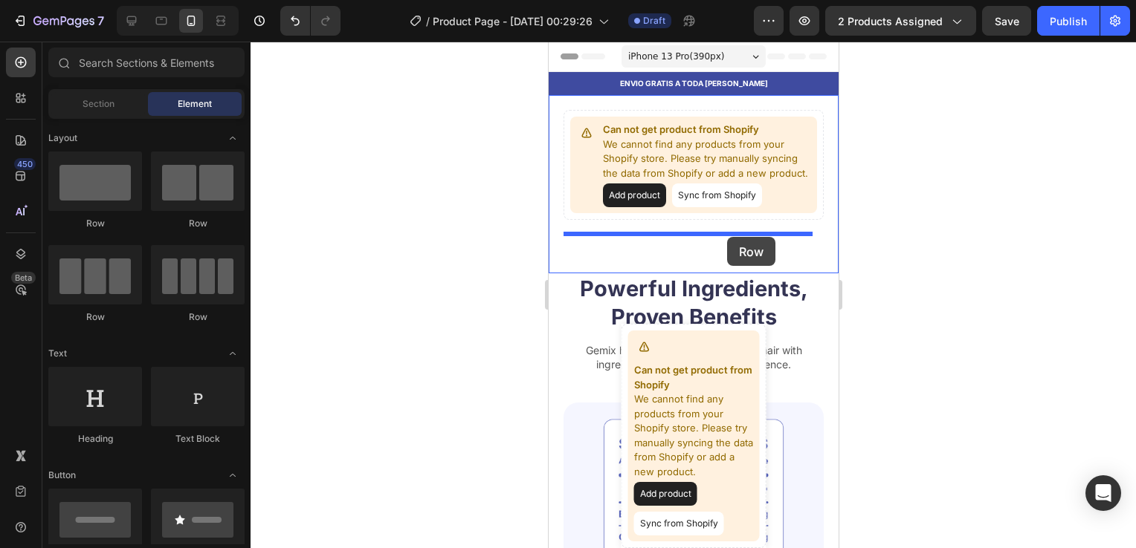
drag, startPoint x: 681, startPoint y: 230, endPoint x: 726, endPoint y: 237, distance: 45.1
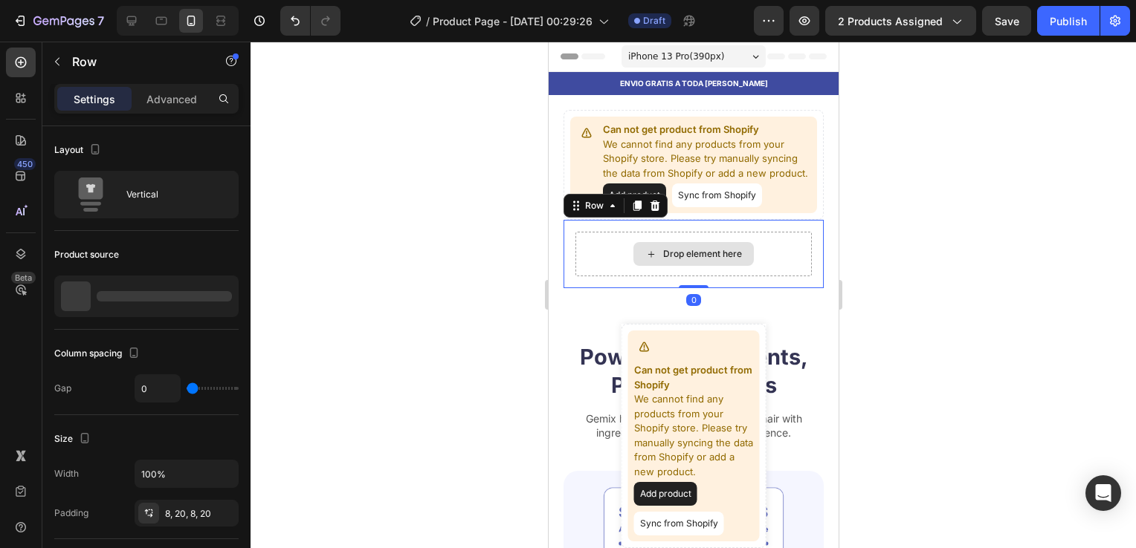
click at [744, 256] on div "Drop element here" at bounding box center [692, 254] width 236 height 45
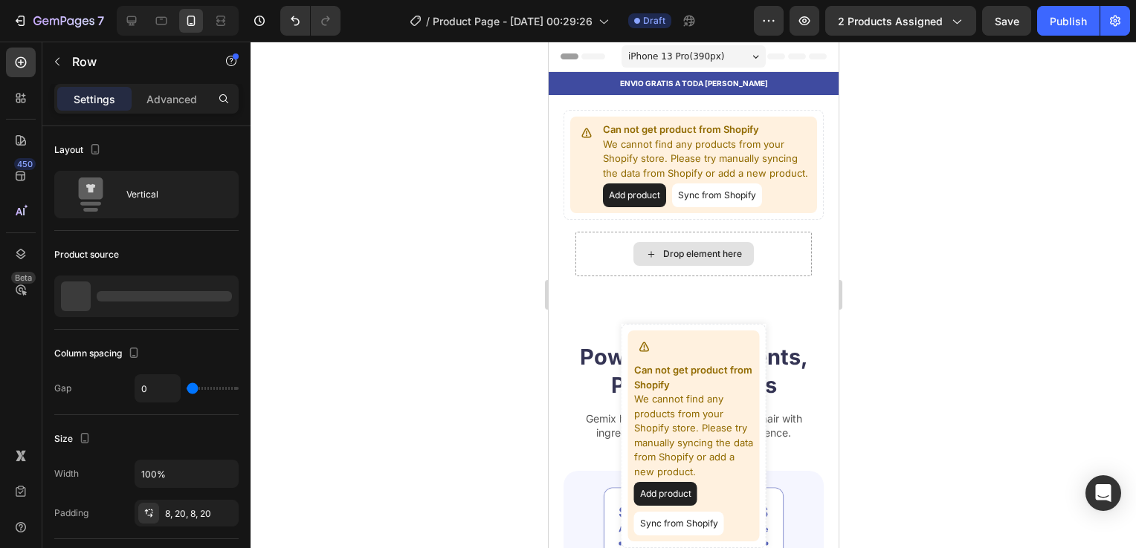
click at [662, 260] on div "Drop element here" at bounding box center [701, 254] width 79 height 12
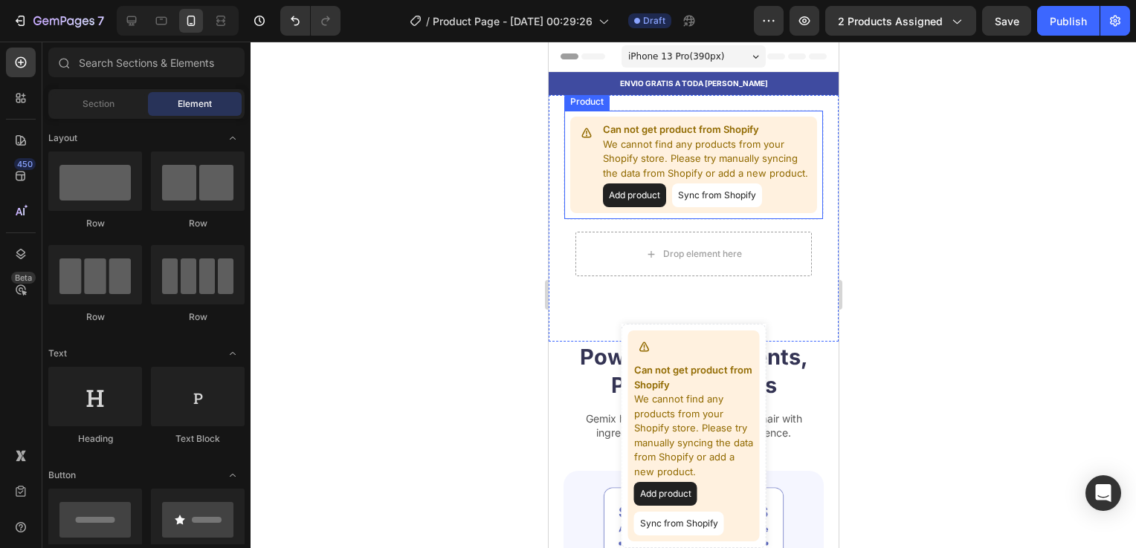
click at [679, 207] on button "Sync from Shopify" at bounding box center [716, 196] width 90 height 24
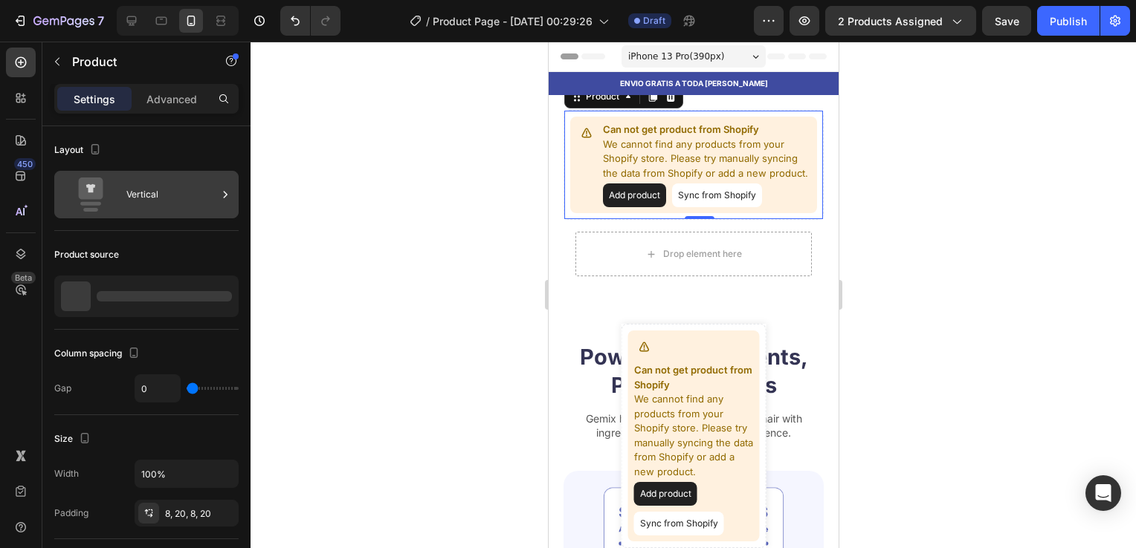
click at [210, 203] on div "Vertical" at bounding box center [171, 195] width 91 height 34
drag, startPoint x: 210, startPoint y: 203, endPoint x: 224, endPoint y: 198, distance: 15.0
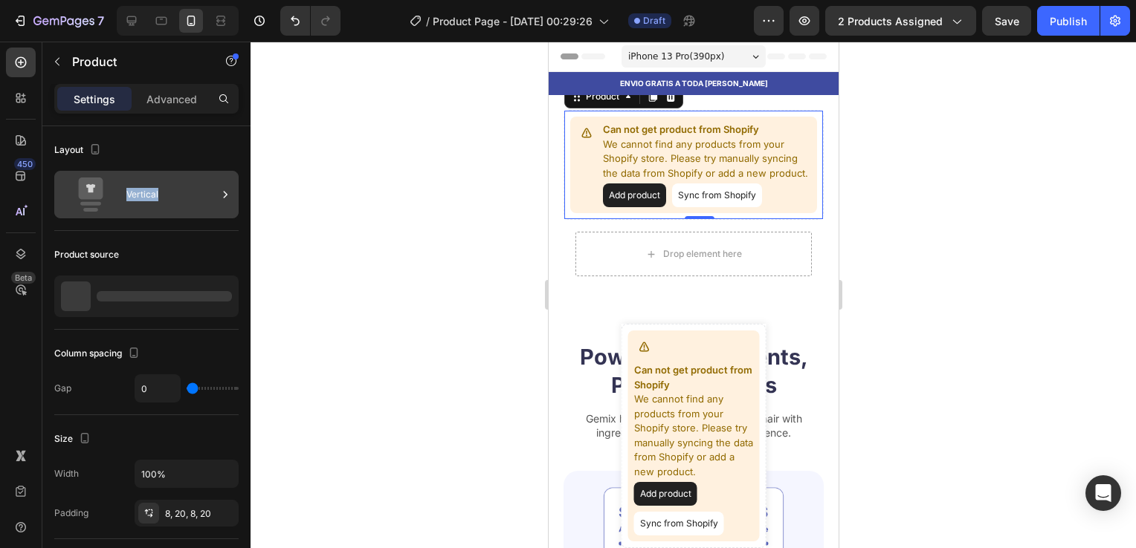
click at [224, 198] on div "Vertical" at bounding box center [146, 195] width 184 height 48
click at [224, 198] on icon at bounding box center [226, 194] width 4 height 7
click at [224, 198] on div "Vertical" at bounding box center [146, 195] width 184 height 48
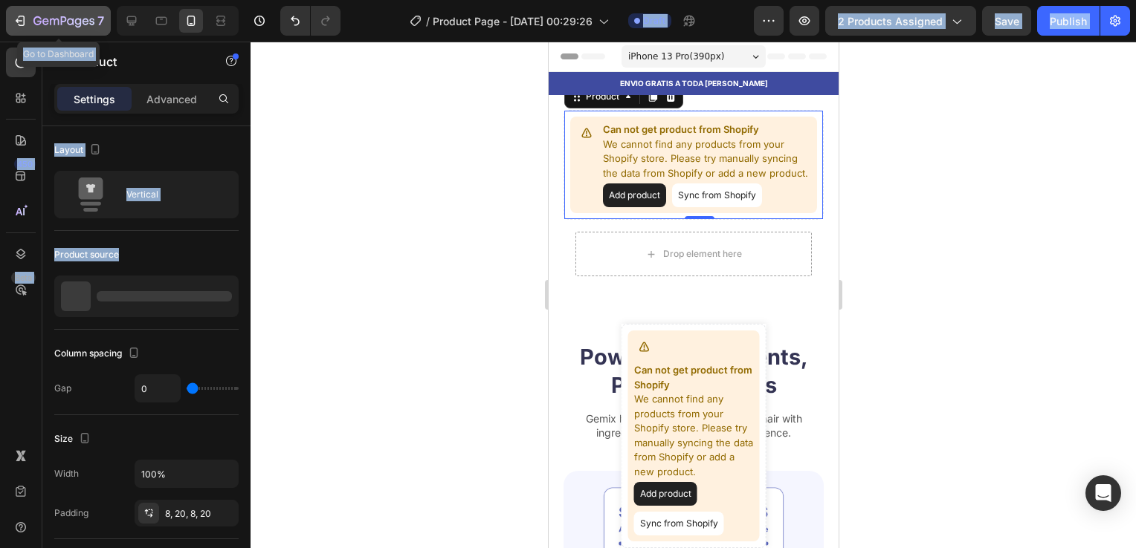
drag, startPoint x: 224, startPoint y: 198, endPoint x: 50, endPoint y: 16, distance: 251.2
click at [50, 0] on div "7 Go to Dashboard / Product Page - Sep 20, 00:29:26 Draft Preview 2 products as…" at bounding box center [568, 0] width 1136 height 0
drag, startPoint x: 50, startPoint y: 16, endPoint x: 22, endPoint y: 16, distance: 28.3
click at [22, 16] on icon "button" at bounding box center [20, 20] width 15 height 15
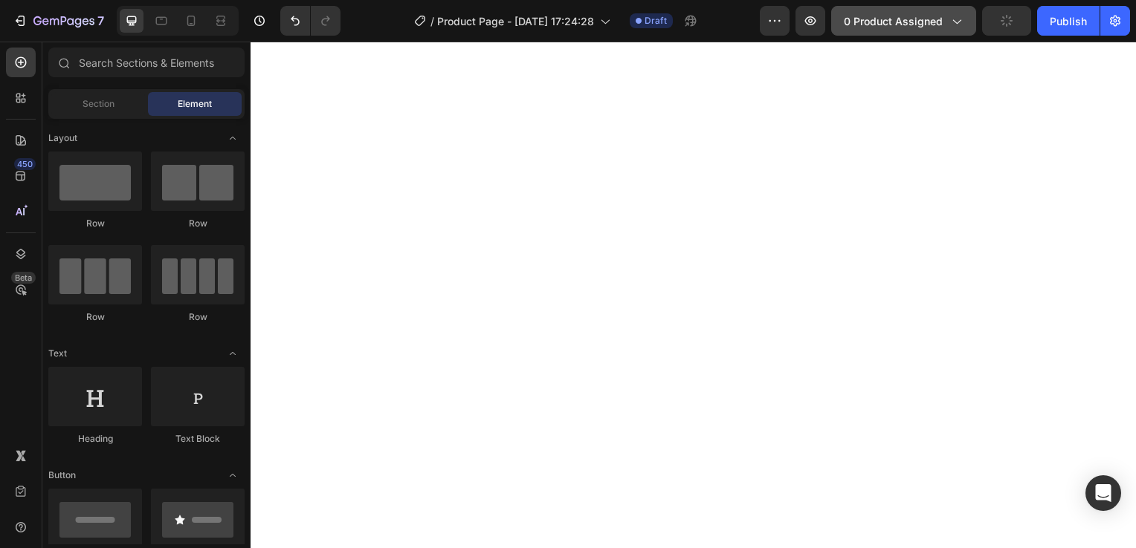
click at [884, 27] on span "0 product assigned" at bounding box center [892, 21] width 99 height 16
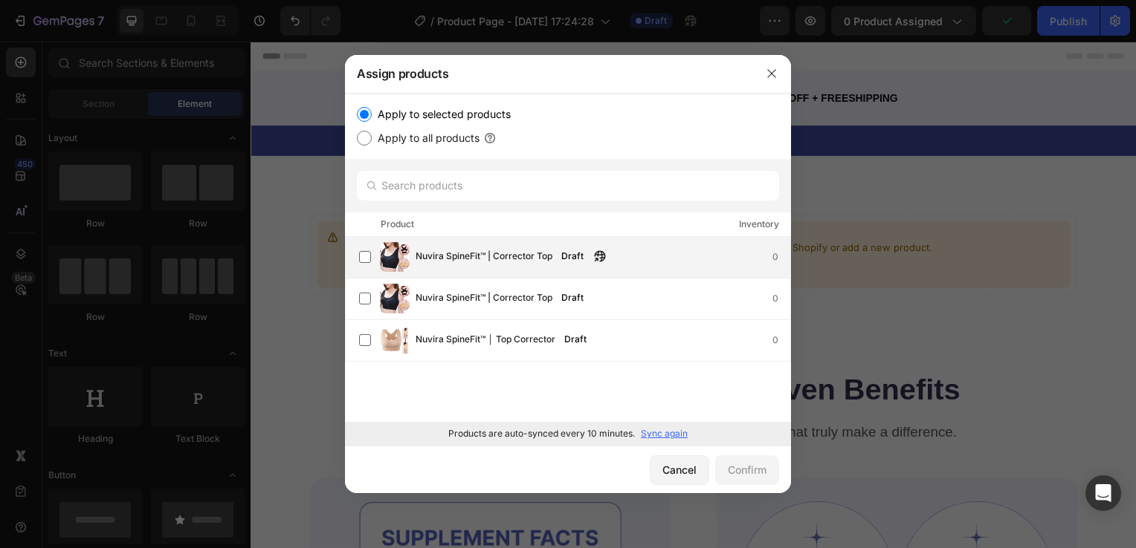
click at [399, 273] on div "Nuvira SpineFit™ | Corrector Top Draft 0" at bounding box center [568, 258] width 446 height 42
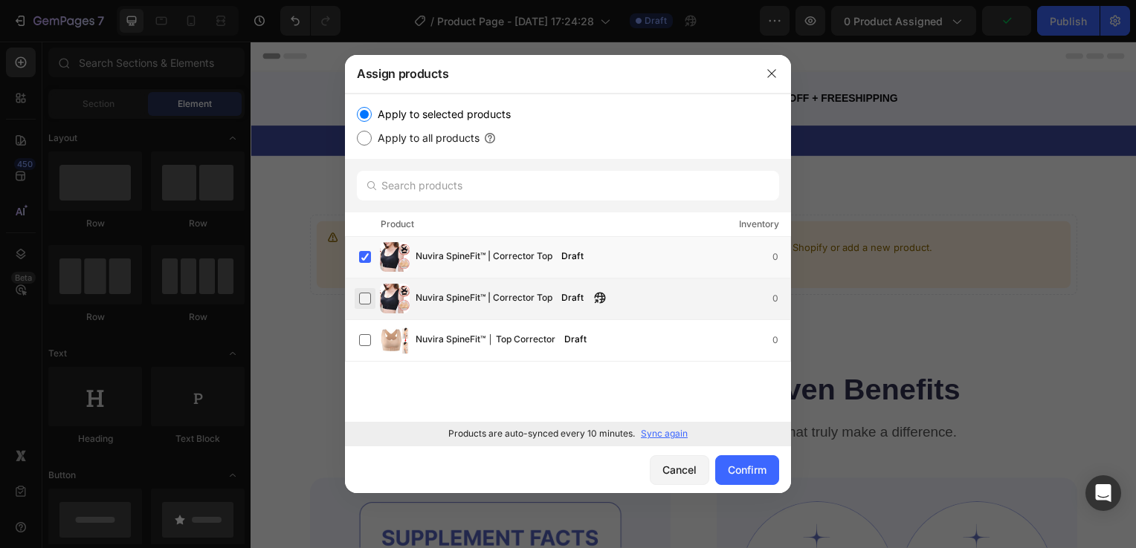
click at [364, 305] on label at bounding box center [365, 299] width 12 height 12
click at [656, 309] on div "Nuvira SpineFit™ | Corrector Top Draft 0" at bounding box center [574, 299] width 431 height 30
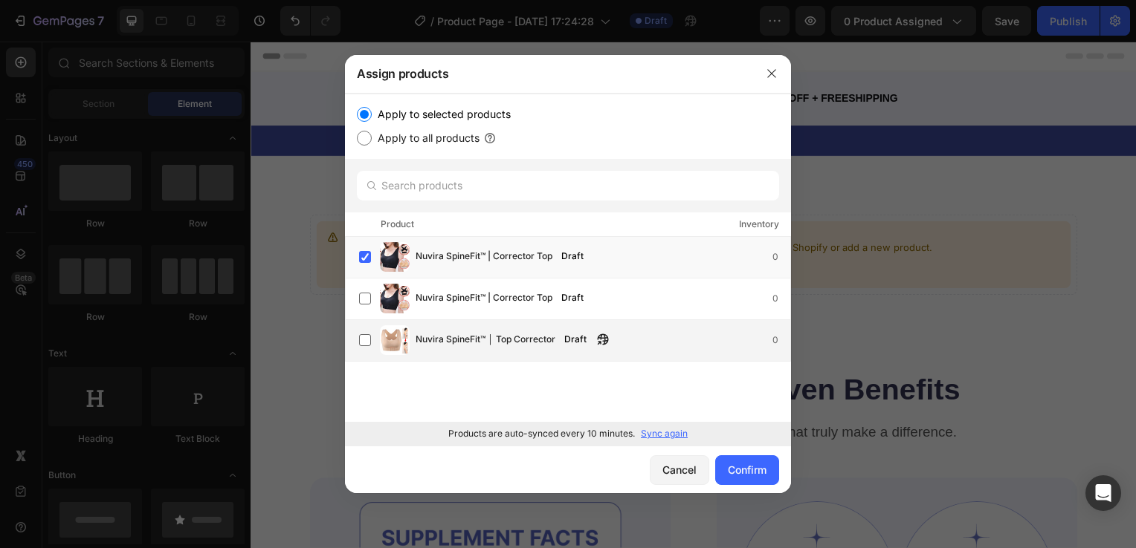
click at [383, 352] on img at bounding box center [395, 341] width 30 height 30
click at [759, 459] on button "Confirm" at bounding box center [747, 471] width 64 height 30
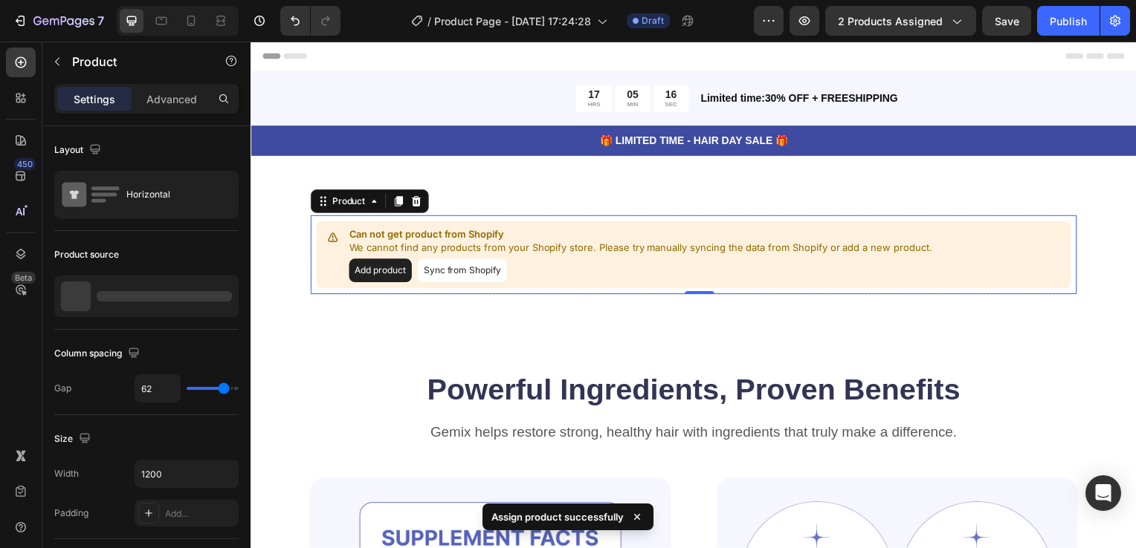
click at [381, 268] on button "Add product" at bounding box center [380, 273] width 63 height 24
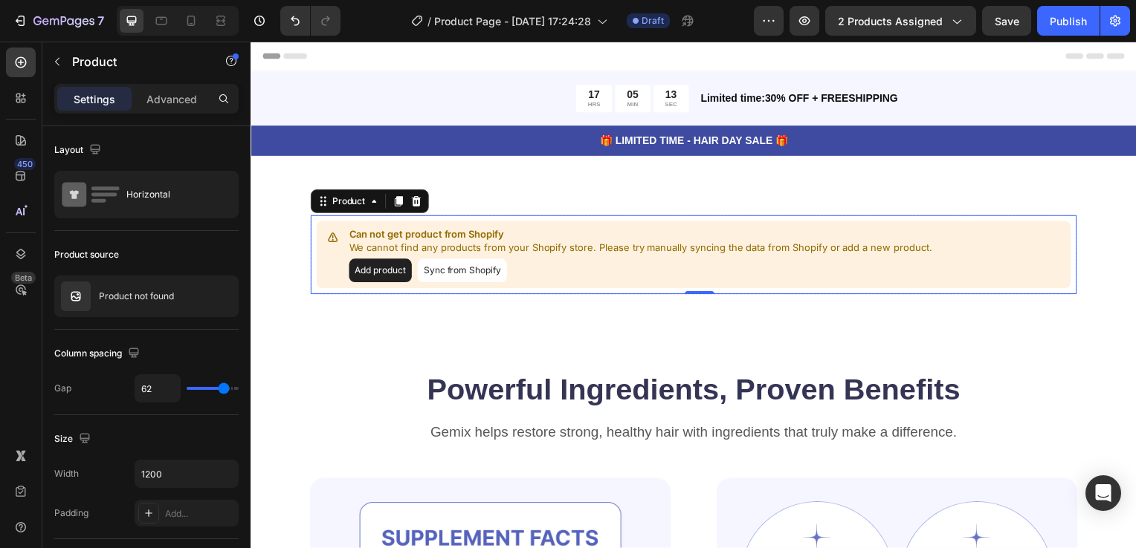
click at [438, 268] on button "Sync from Shopify" at bounding box center [463, 273] width 90 height 24
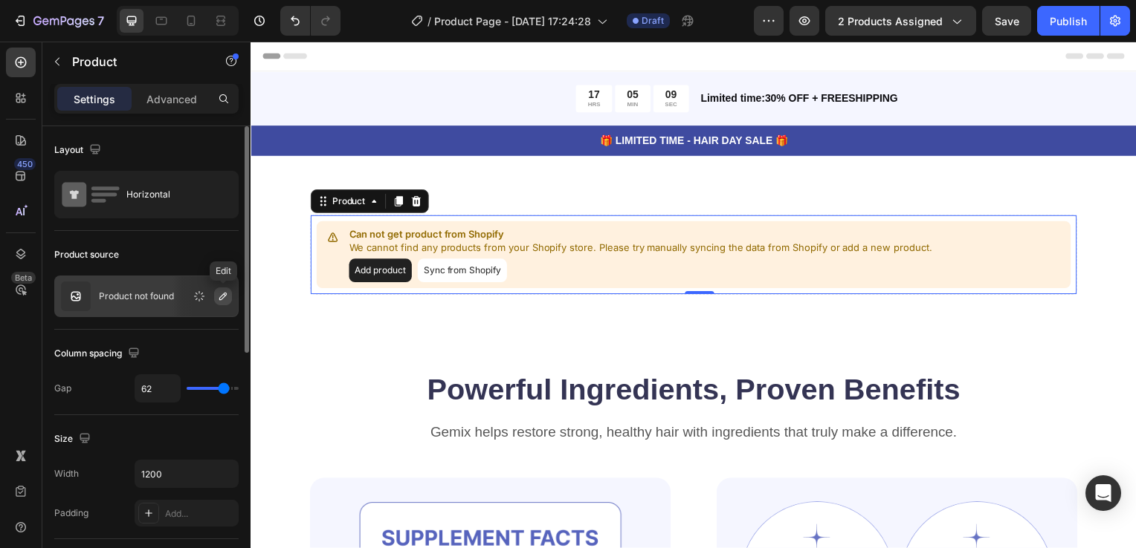
click at [229, 292] on button "button" at bounding box center [223, 297] width 18 height 18
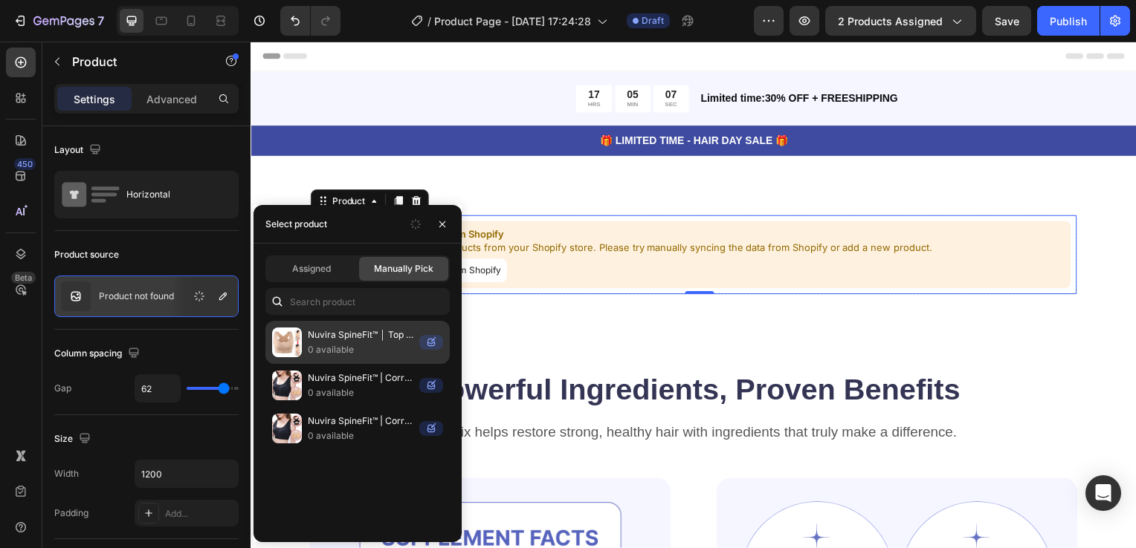
click at [302, 347] on div "Nuvira SpineFit™ │ Top Corrector 0 available" at bounding box center [357, 342] width 184 height 43
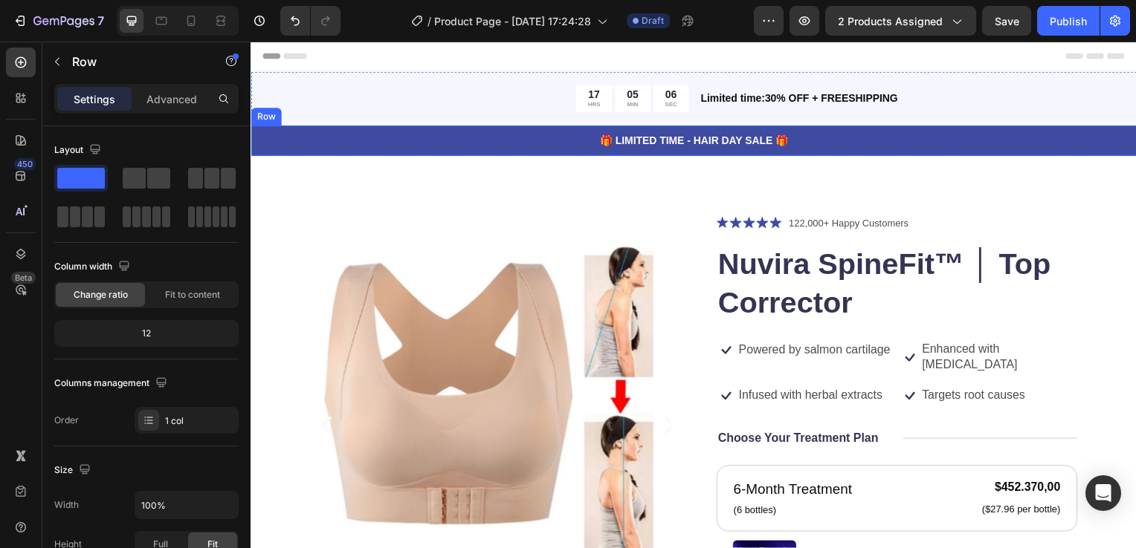
click at [652, 151] on div "🎁 LIMITED TIME - HAIR DAY SALE 🎁 Text Block Row" at bounding box center [696, 141] width 892 height 30
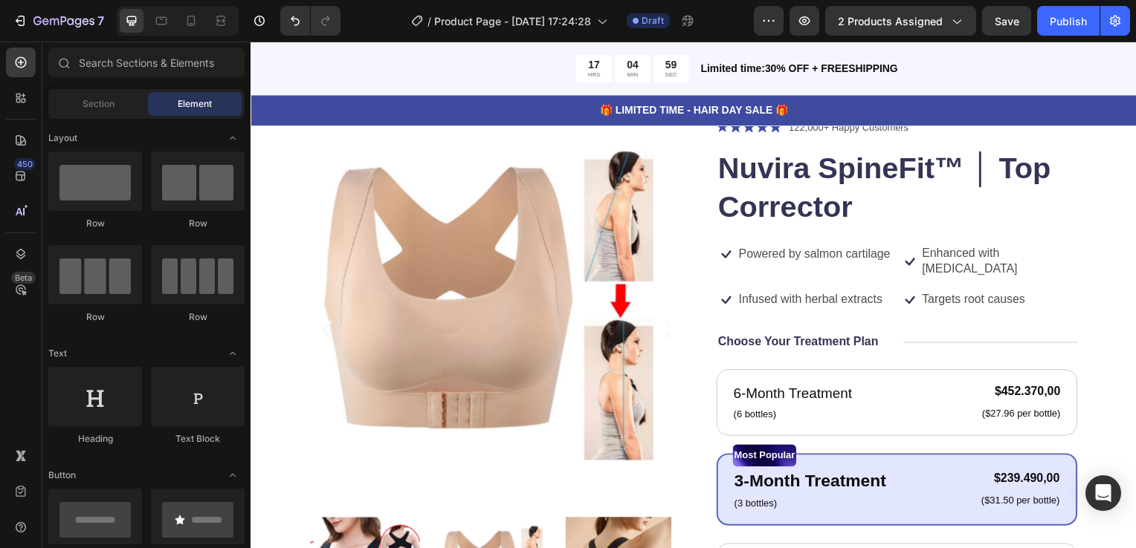
scroll to position [91, 0]
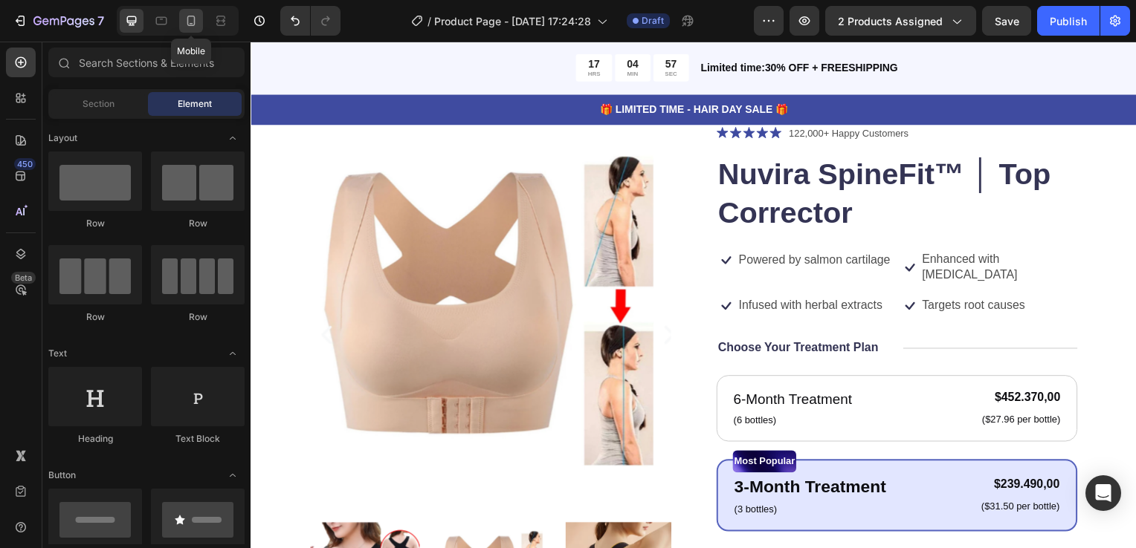
click at [195, 18] on icon at bounding box center [191, 20] width 15 height 15
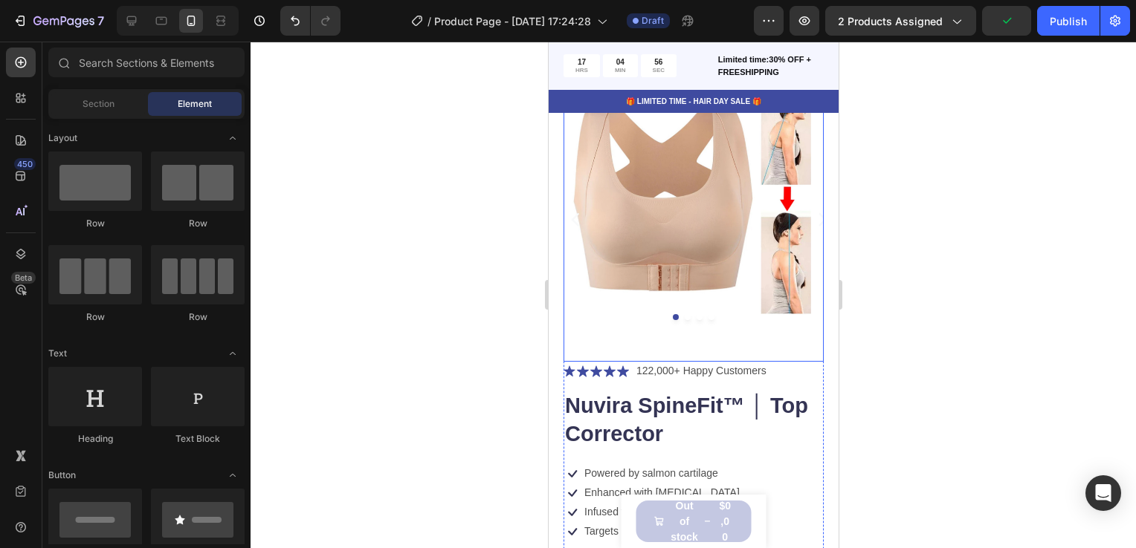
click at [925, 291] on div at bounding box center [692, 295] width 885 height 507
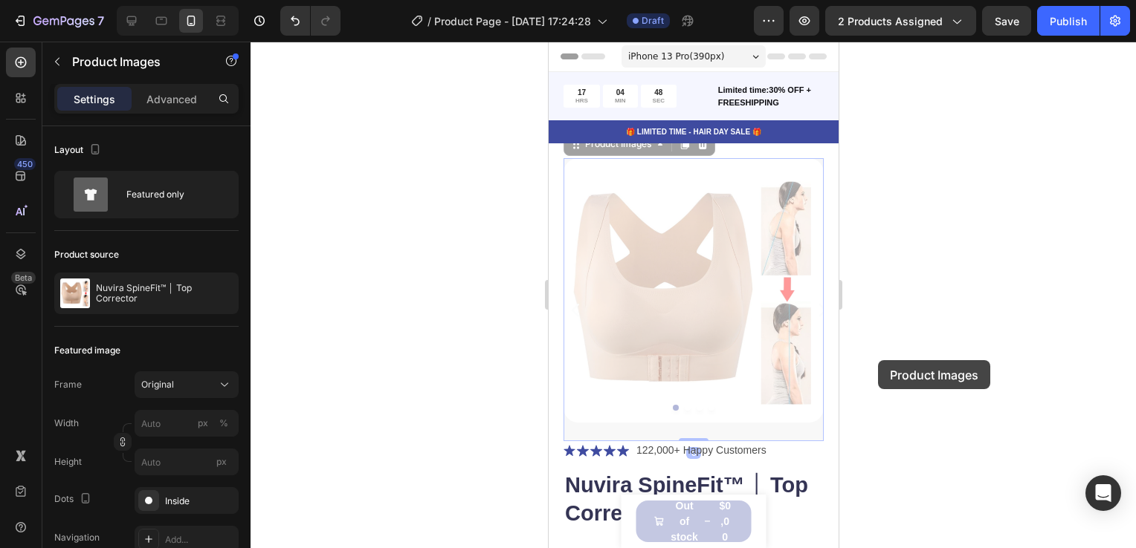
click at [881, 361] on div at bounding box center [692, 295] width 885 height 507
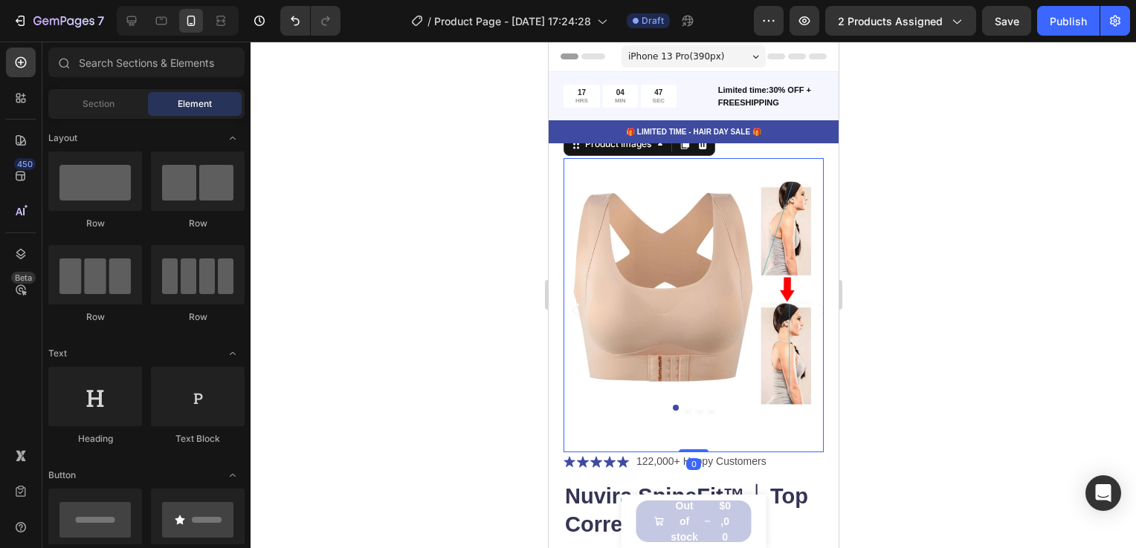
click at [676, 405] on div at bounding box center [693, 408] width 260 height 6
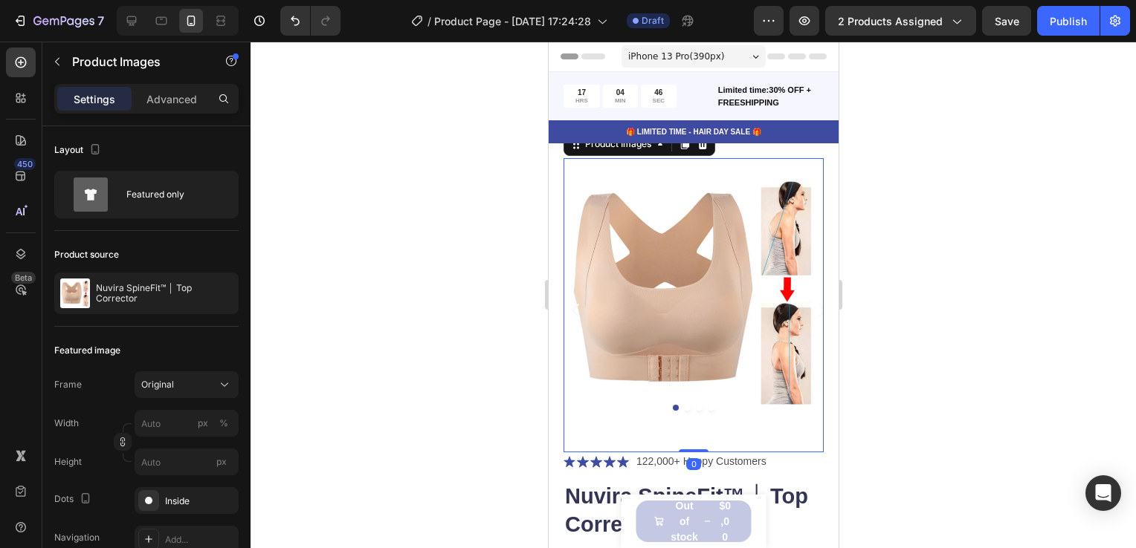
click at [676, 405] on div at bounding box center [693, 408] width 260 height 6
click at [946, 393] on div at bounding box center [692, 295] width 885 height 507
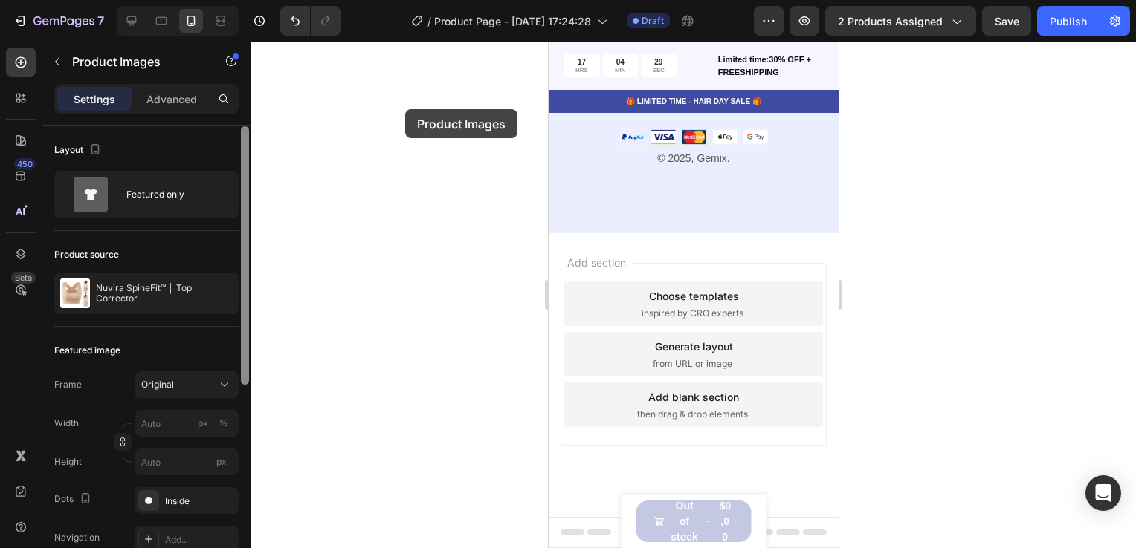
drag, startPoint x: 245, startPoint y: 334, endPoint x: 406, endPoint y: 109, distance: 277.1
click at [406, 0] on div "7 / Product Page - Sep 26, 17:24:28 Draft Preview 2 products assigned Save Publ…" at bounding box center [568, 0] width 1136 height 0
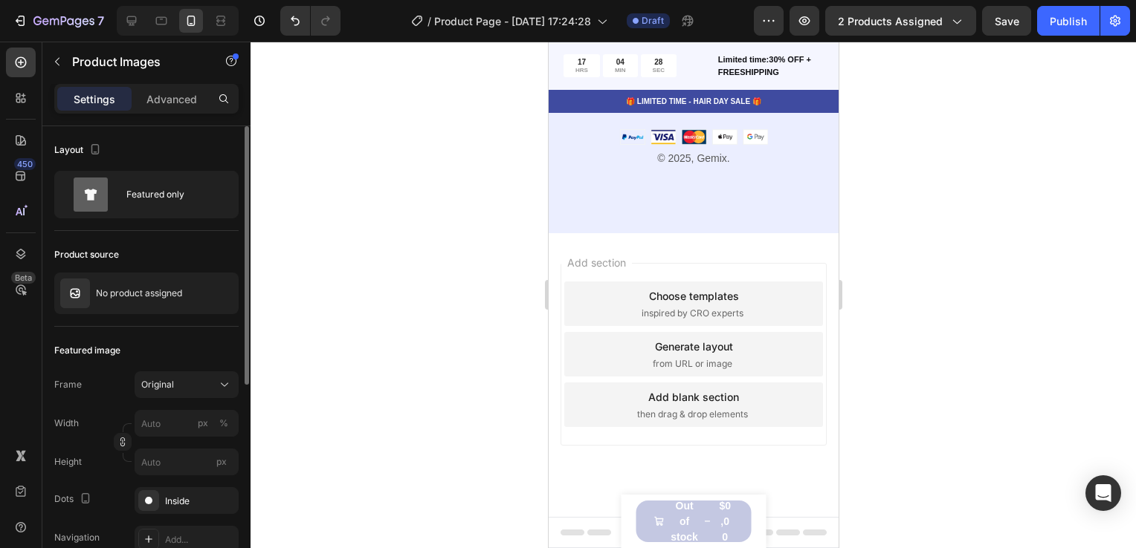
click at [407, 242] on div at bounding box center [692, 295] width 885 height 507
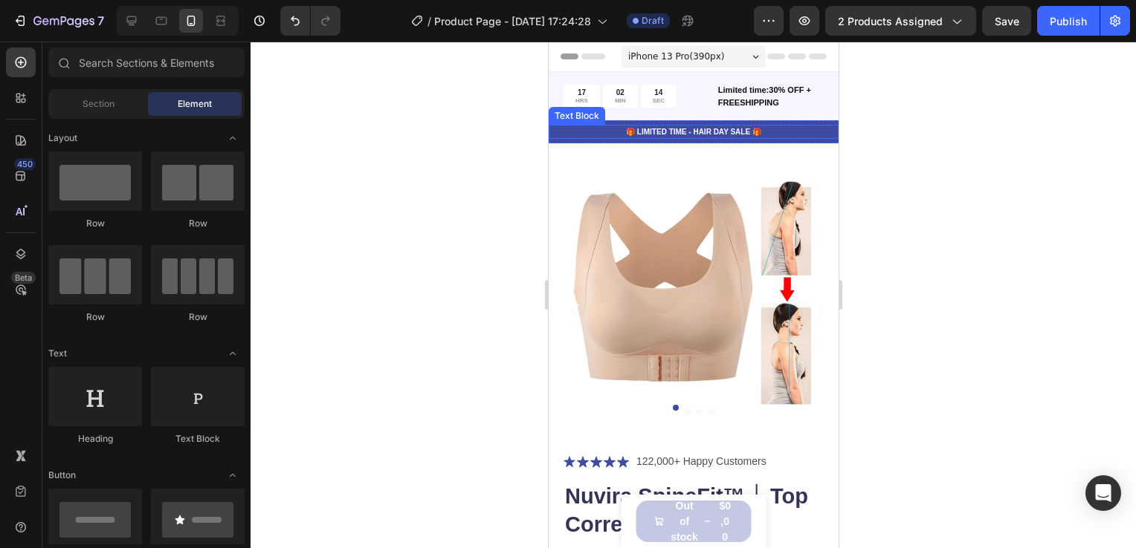
click at [666, 126] on p "🎁 LIMITED TIME - HAIR DAY SALE 🎁" at bounding box center [692, 131] width 287 height 11
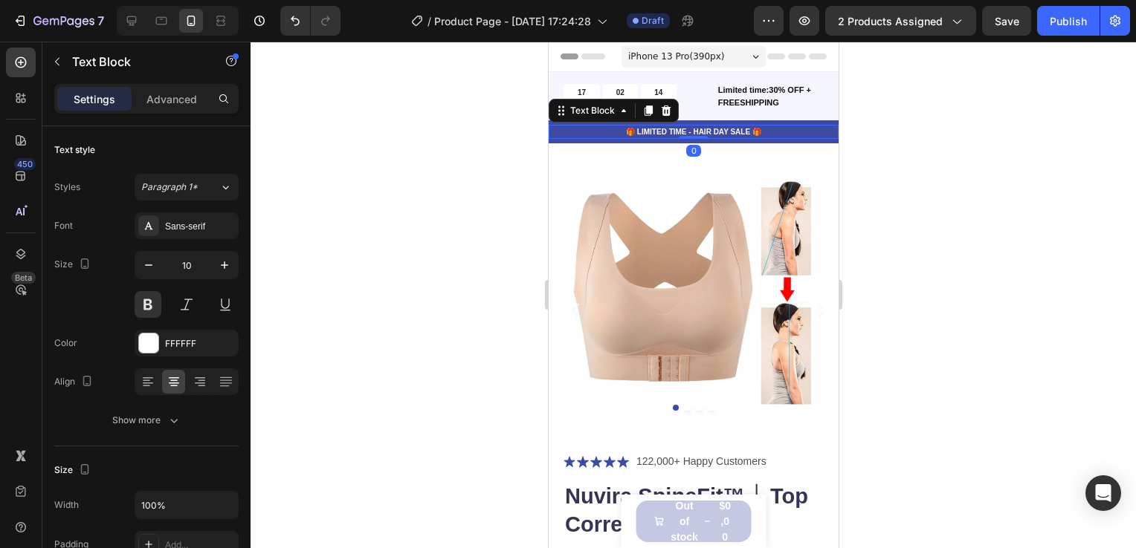
click at [666, 126] on p "🎁 LIMITED TIME - HAIR DAY SALE 🎁" at bounding box center [692, 131] width 287 height 11
click at [907, 189] on div at bounding box center [692, 295] width 885 height 507
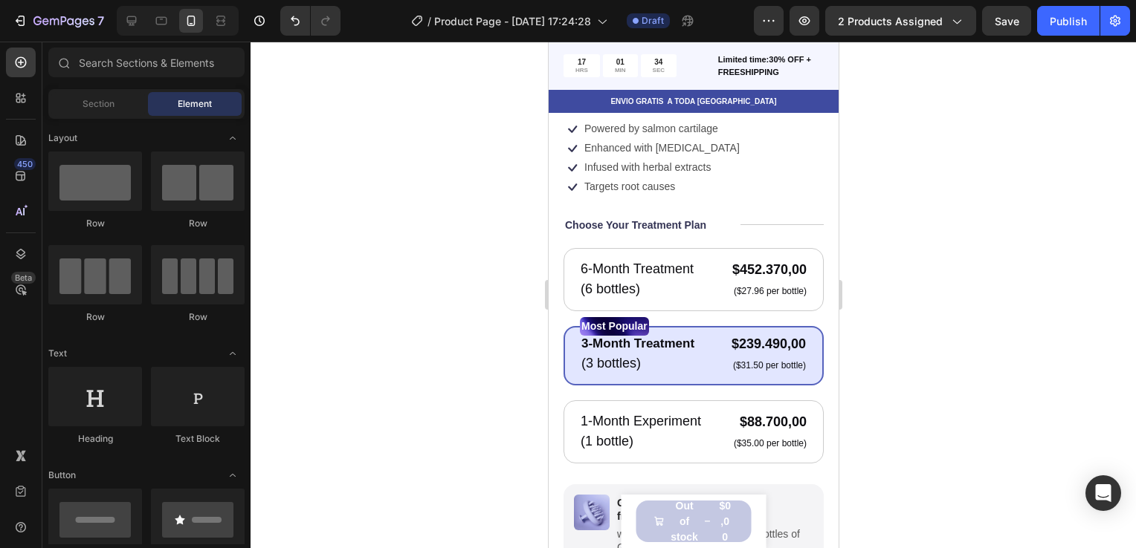
scroll to position [416, 0]
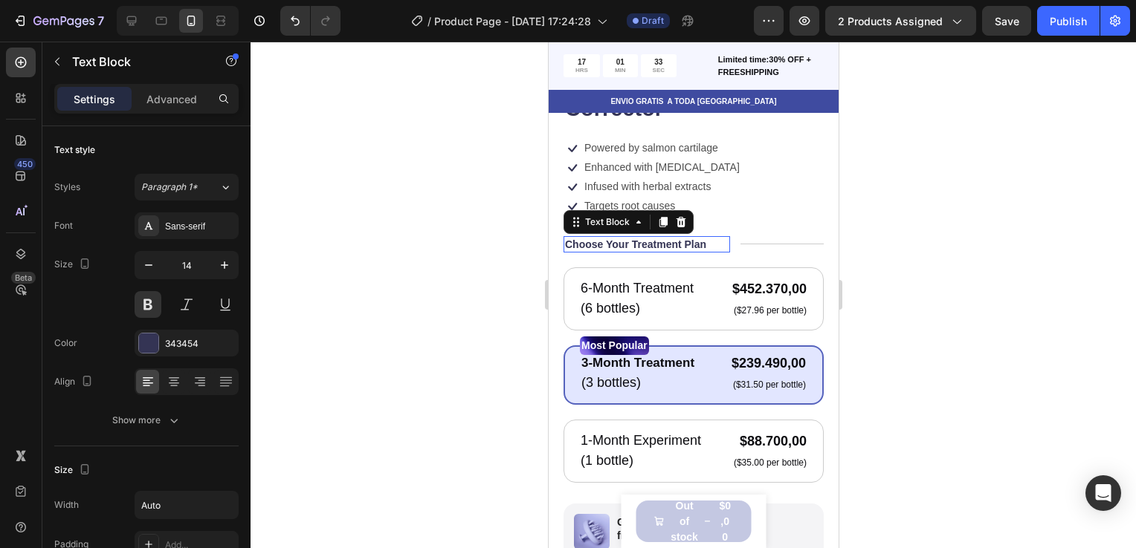
click at [700, 238] on p "Choose Your Treatment Plan" at bounding box center [634, 244] width 141 height 13
click at [861, 231] on div at bounding box center [692, 295] width 885 height 507
click at [657, 238] on p "Choose Your Treatment Plan" at bounding box center [634, 244] width 141 height 13
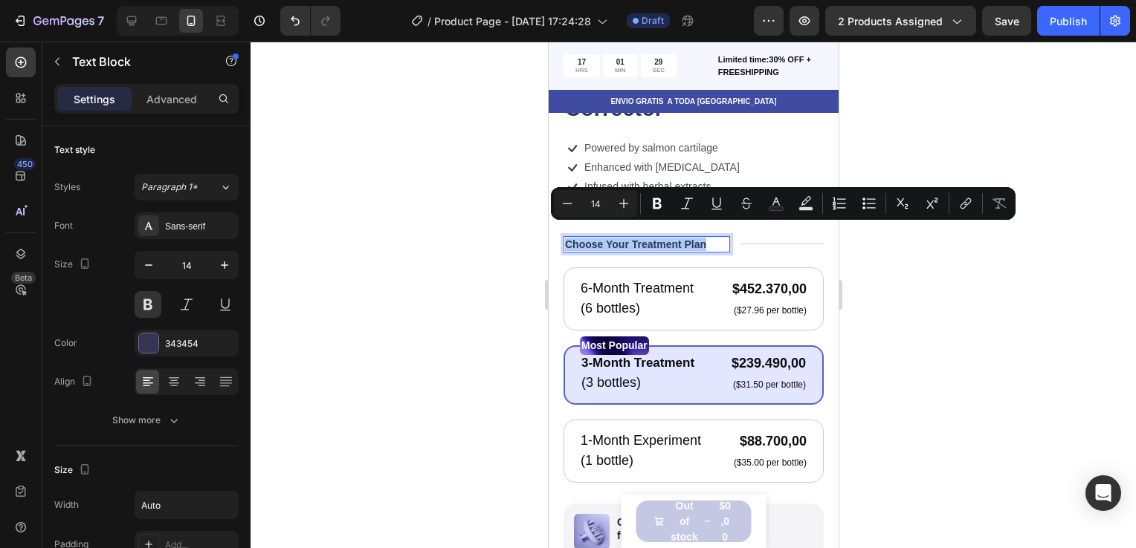
click at [911, 129] on div at bounding box center [692, 295] width 885 height 507
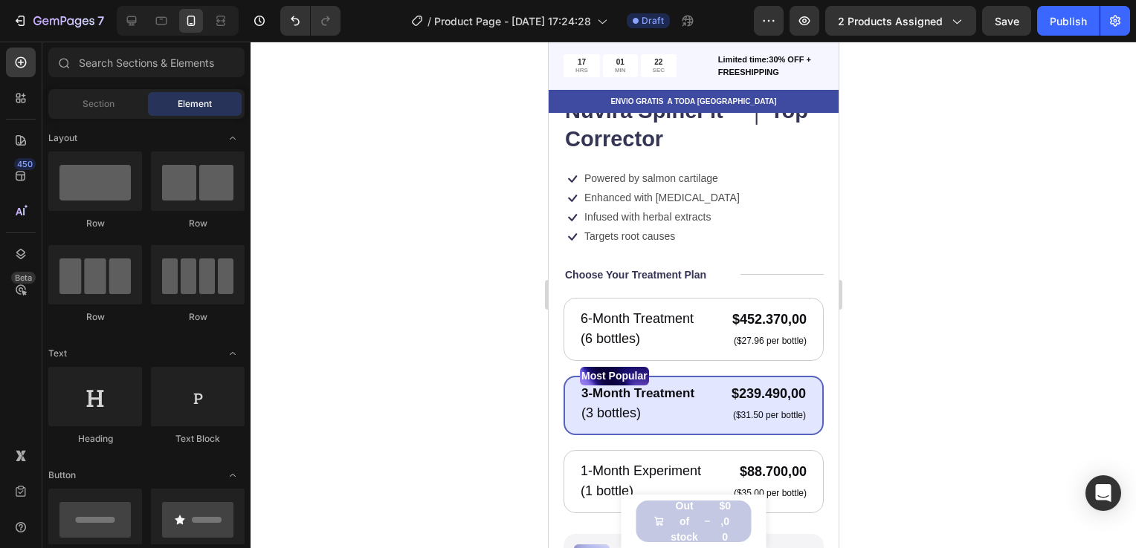
scroll to position [339, 0]
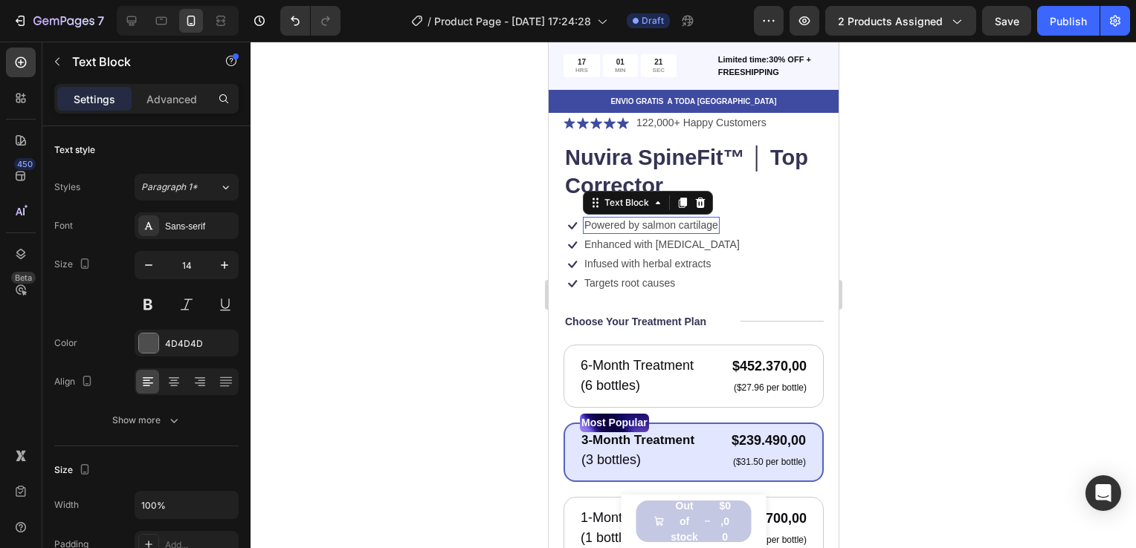
click at [677, 218] on p "Powered by salmon cartilage" at bounding box center [650, 224] width 134 height 13
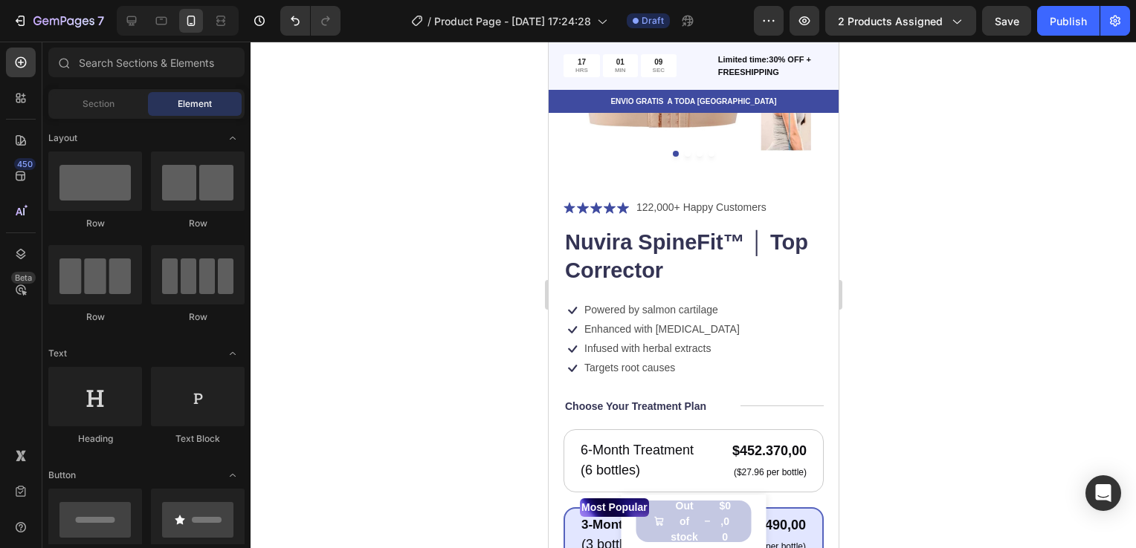
scroll to position [227, 0]
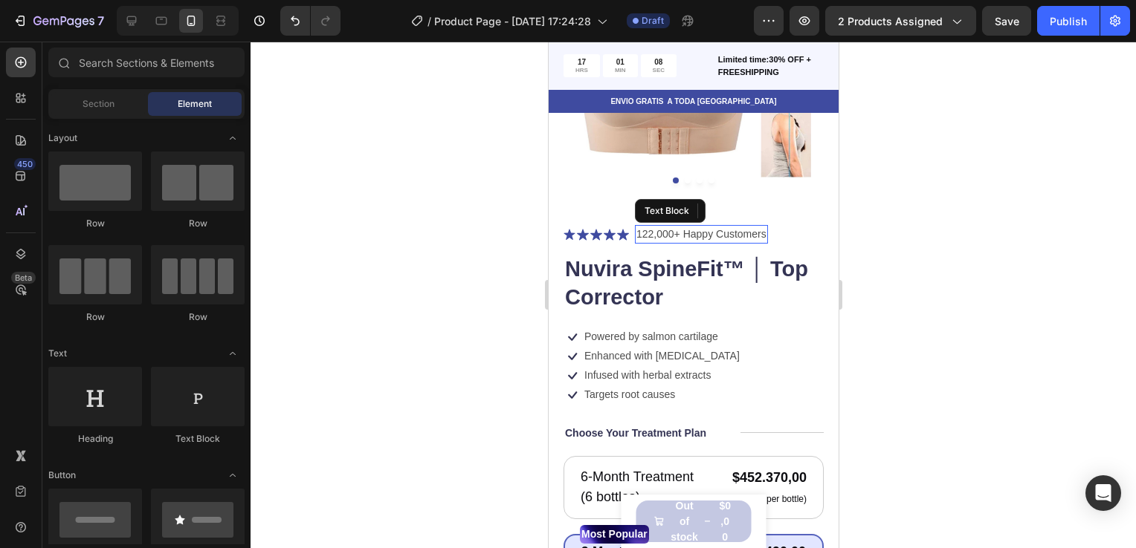
click at [672, 227] on p "122,000+ Happy Customers" at bounding box center [700, 235] width 130 height 16
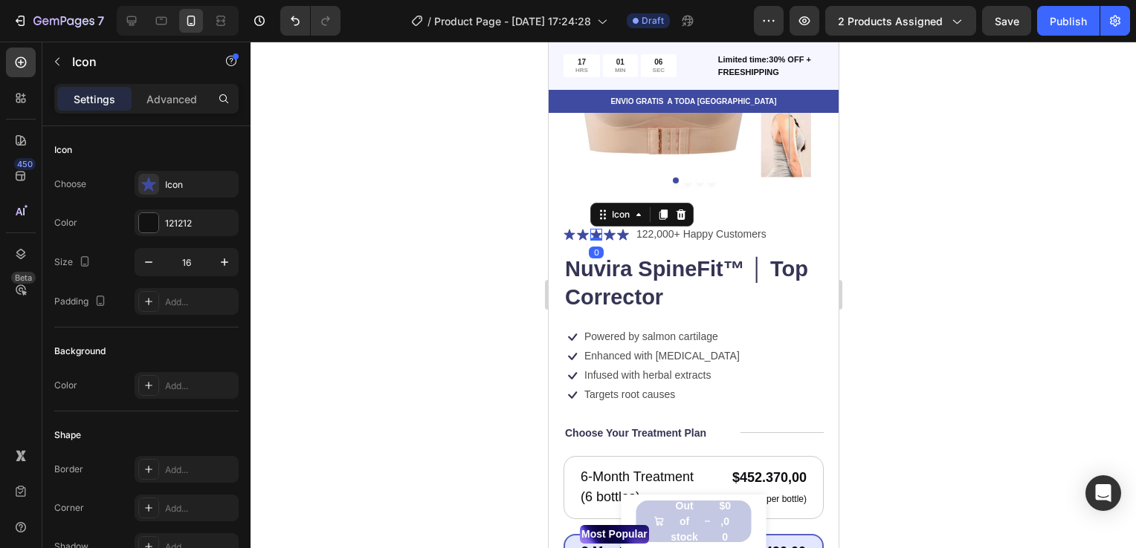
click at [595, 229] on icon at bounding box center [595, 234] width 12 height 11
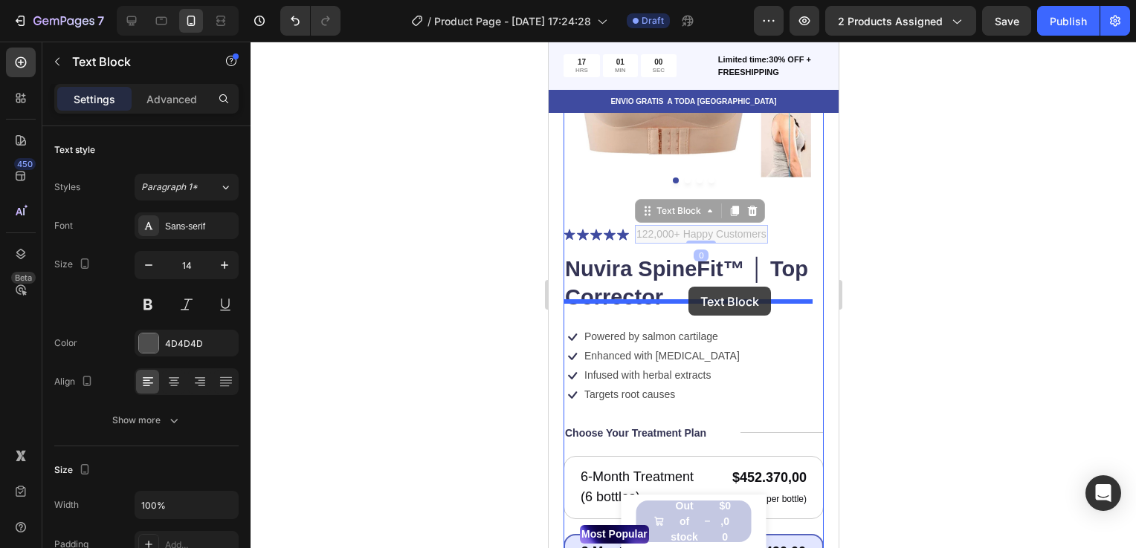
drag, startPoint x: 681, startPoint y: 221, endPoint x: 687, endPoint y: 287, distance: 66.4
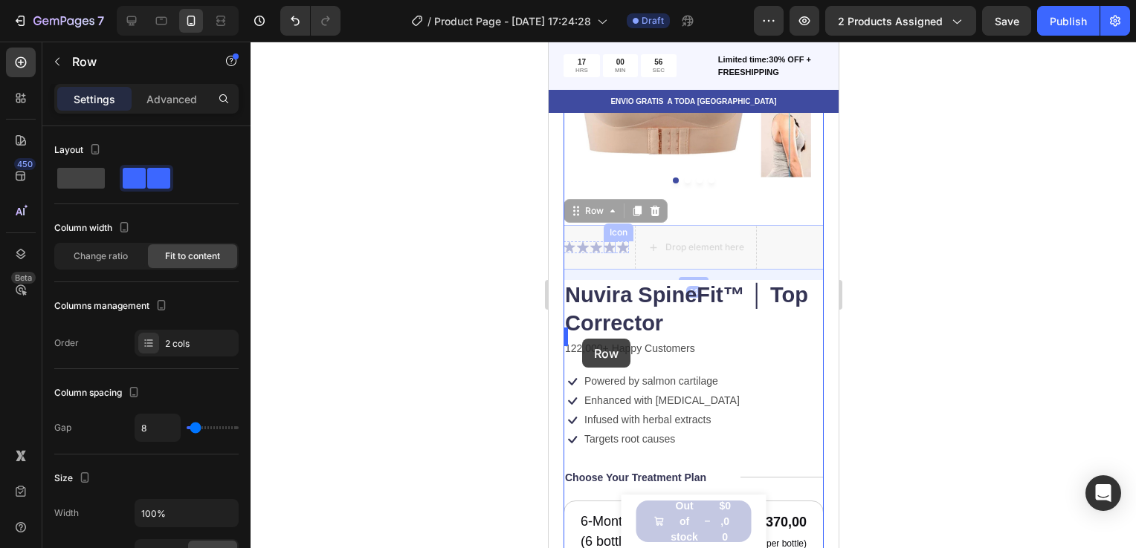
drag, startPoint x: 610, startPoint y: 223, endPoint x: 581, endPoint y: 339, distance: 119.5
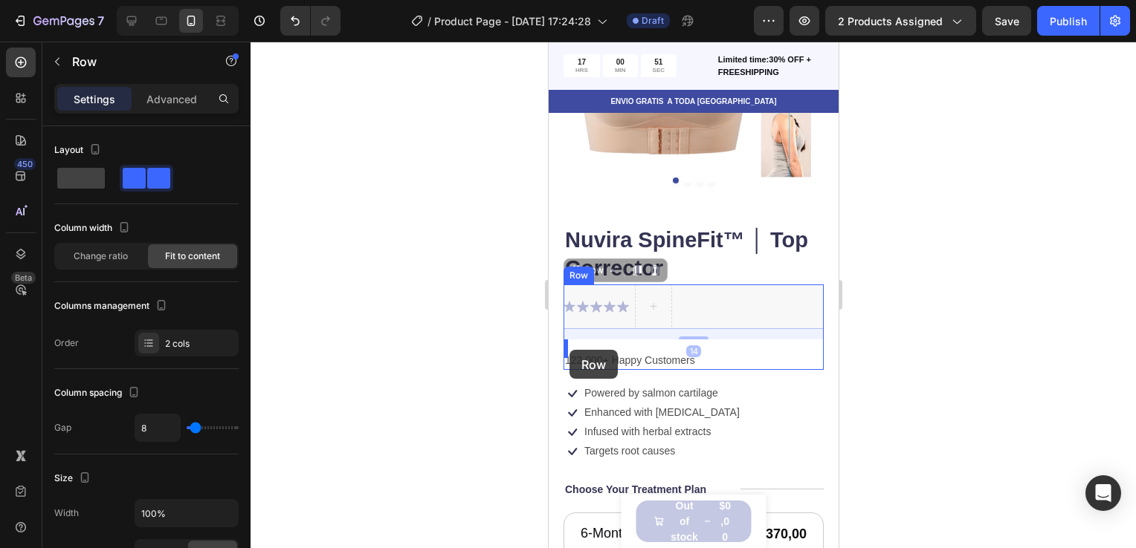
drag, startPoint x: 612, startPoint y: 280, endPoint x: 569, endPoint y: 350, distance: 82.5
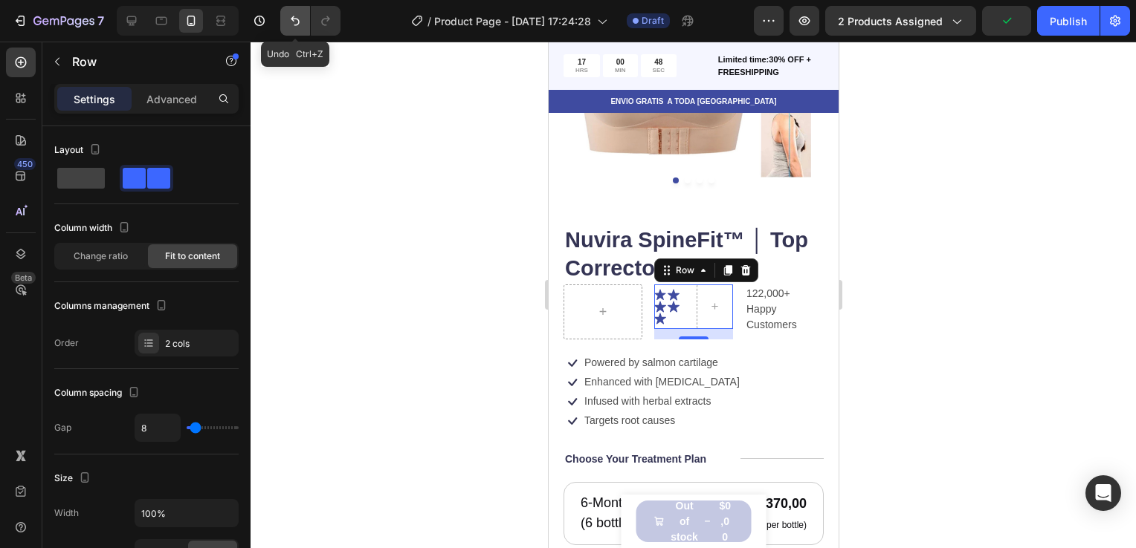
click at [291, 21] on icon "Undo/Redo" at bounding box center [295, 20] width 15 height 15
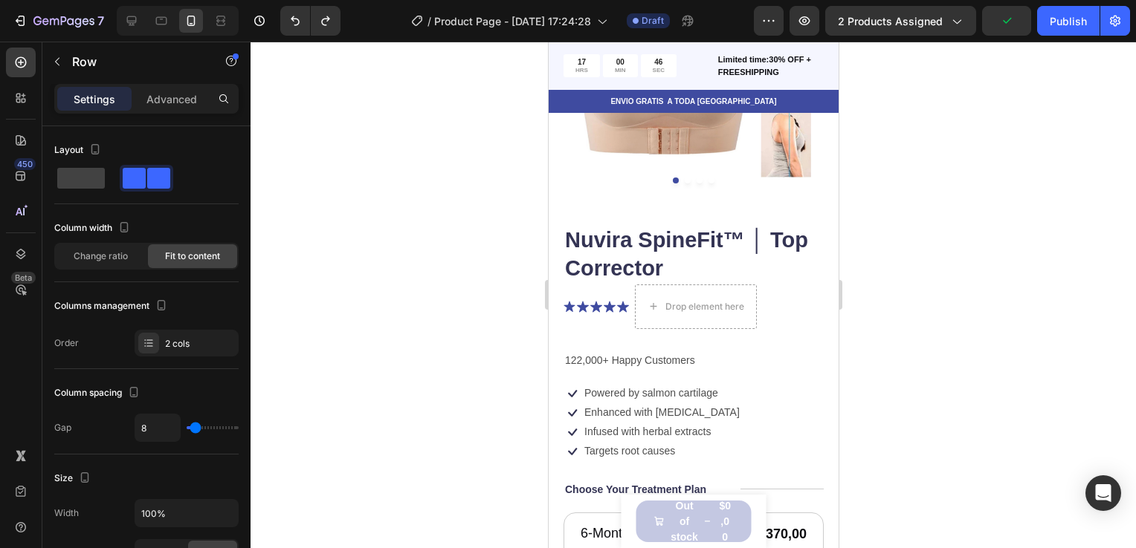
click at [591, 288] on div "Icon Icon Icon Icon Icon Icon List" at bounding box center [595, 307] width 65 height 45
click at [589, 301] on icon at bounding box center [595, 307] width 12 height 12
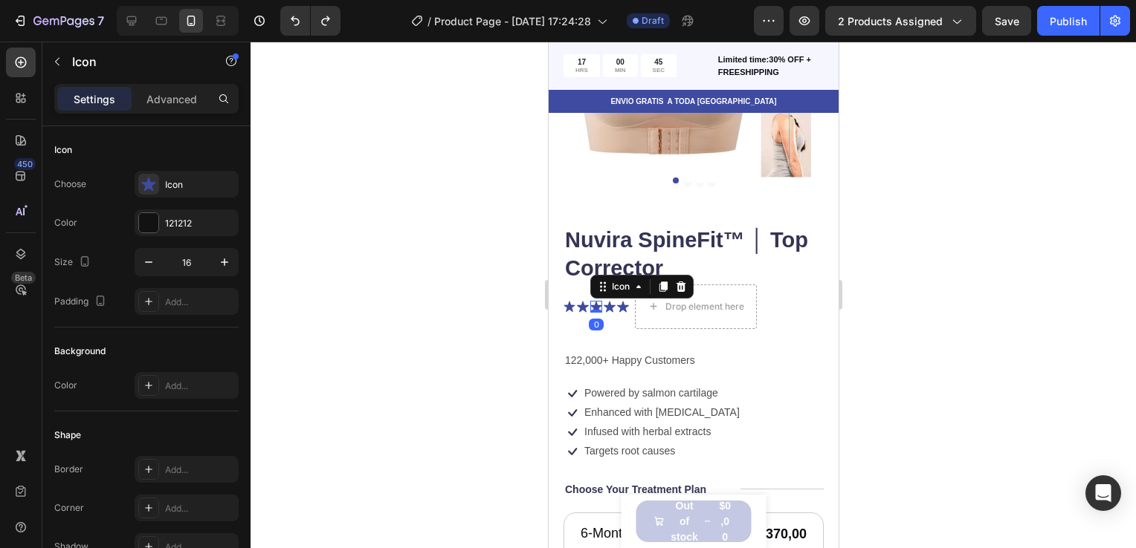
click at [589, 301] on icon at bounding box center [595, 307] width 12 height 12
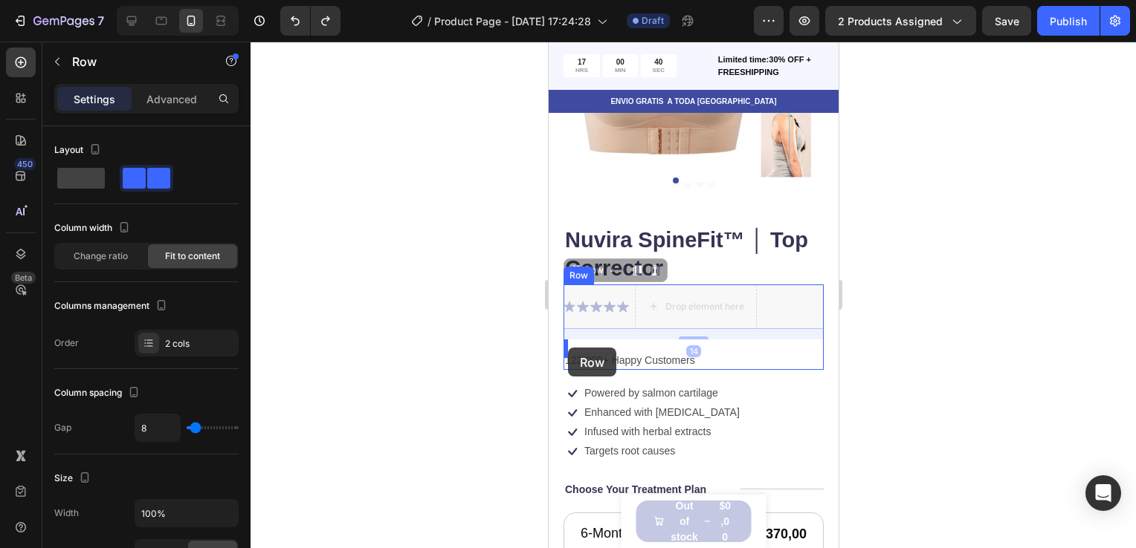
drag, startPoint x: 624, startPoint y: 306, endPoint x: 568, endPoint y: 348, distance: 69.6
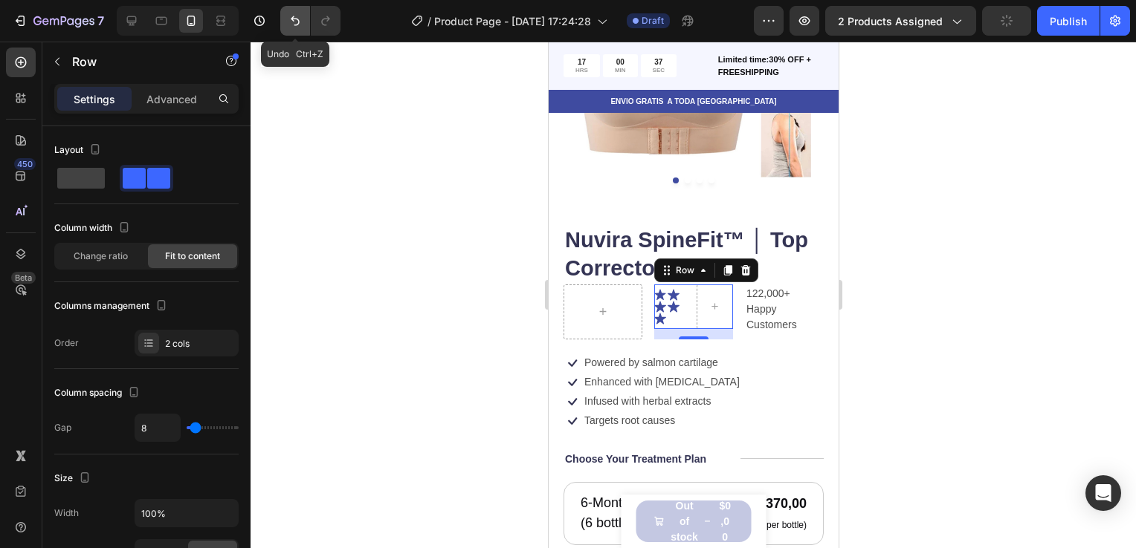
click at [297, 34] on button "Undo/Redo" at bounding box center [295, 21] width 30 height 30
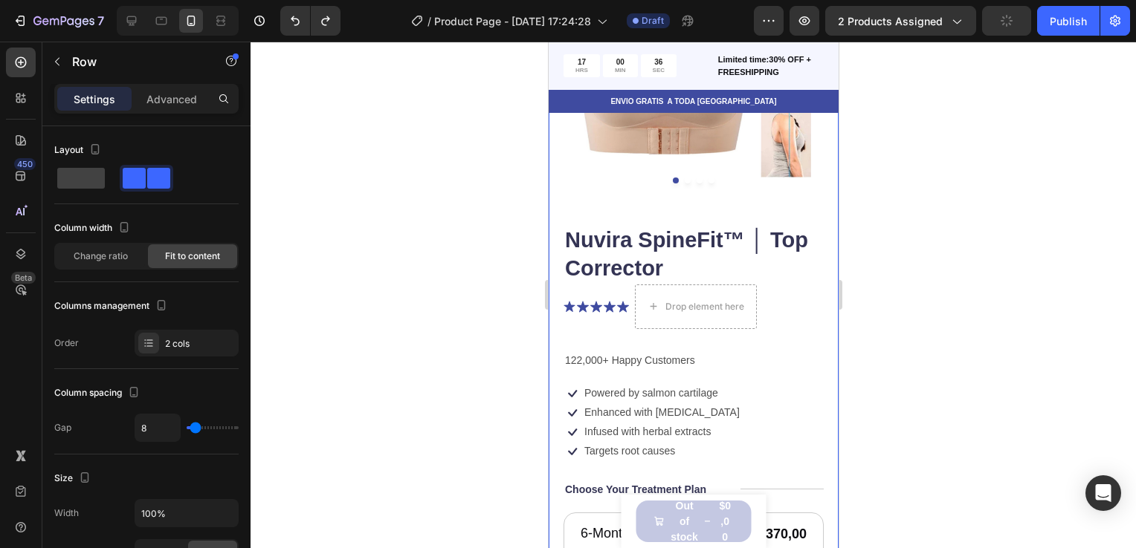
click at [945, 293] on div at bounding box center [692, 295] width 885 height 507
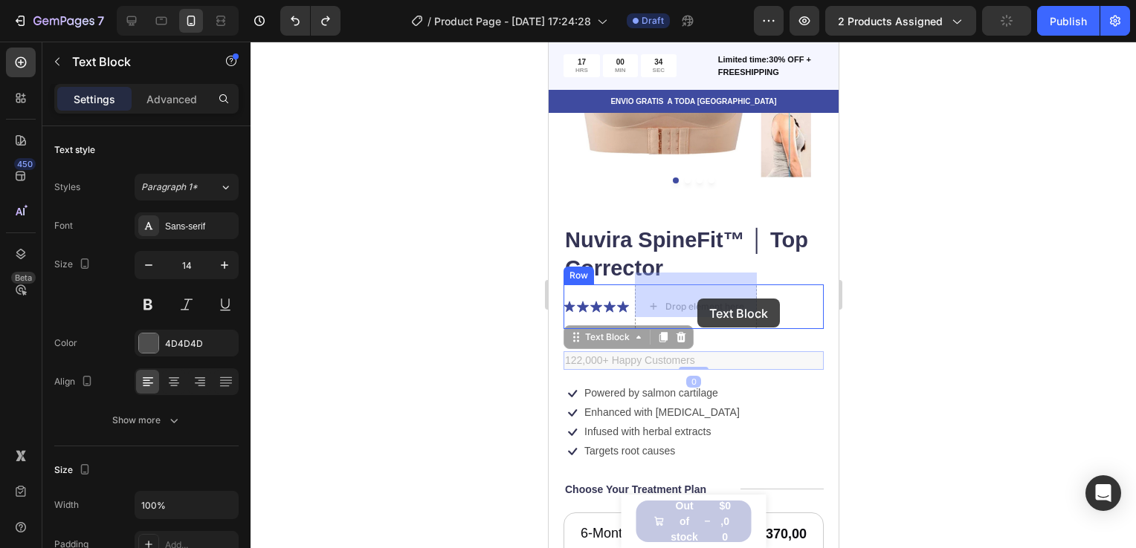
drag, startPoint x: 649, startPoint y: 352, endPoint x: 694, endPoint y: 293, distance: 74.2
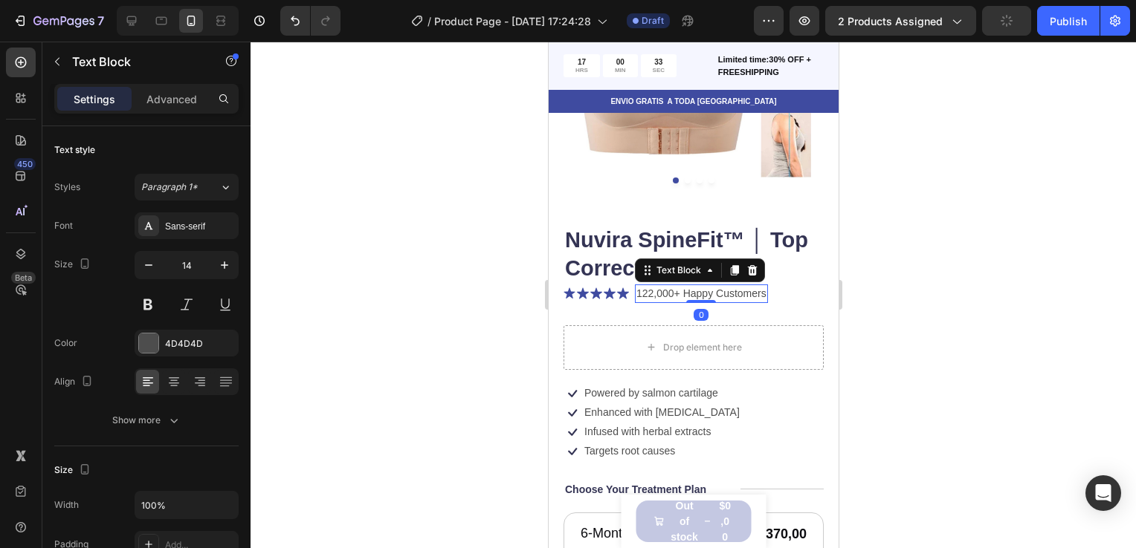
click at [898, 308] on div at bounding box center [692, 295] width 885 height 507
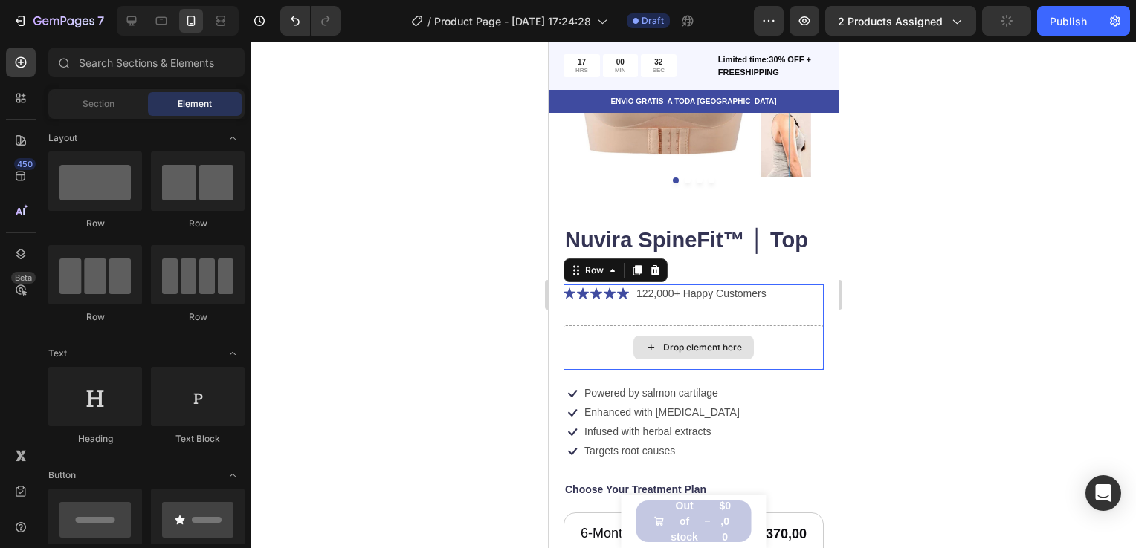
click at [702, 351] on div "Drop element here" at bounding box center [693, 348] width 260 height 45
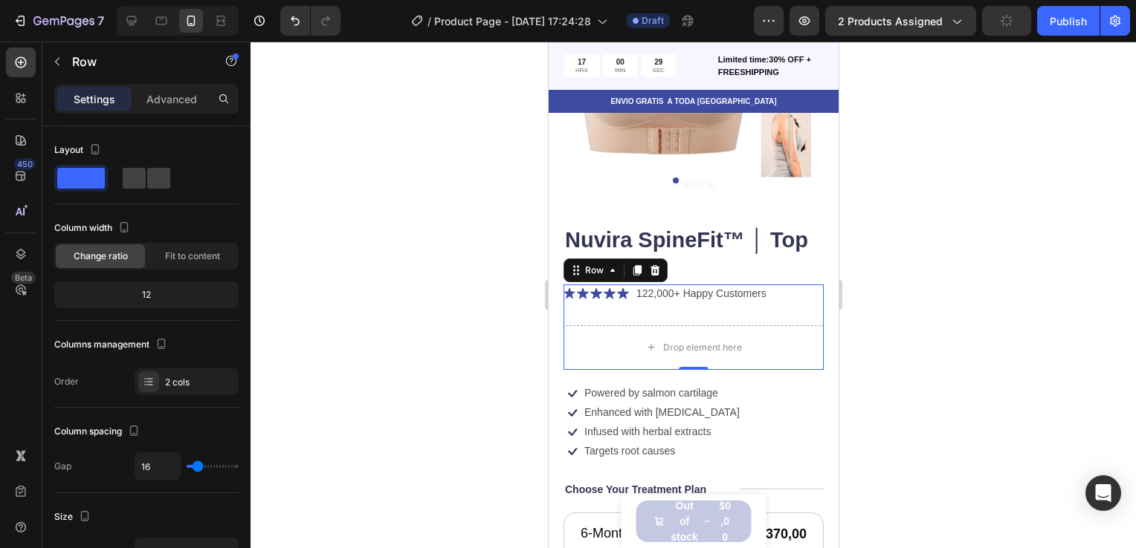
click at [935, 320] on div at bounding box center [692, 295] width 885 height 507
click at [777, 331] on div "Drop element here" at bounding box center [693, 348] width 260 height 45
click at [939, 281] on div at bounding box center [692, 295] width 885 height 507
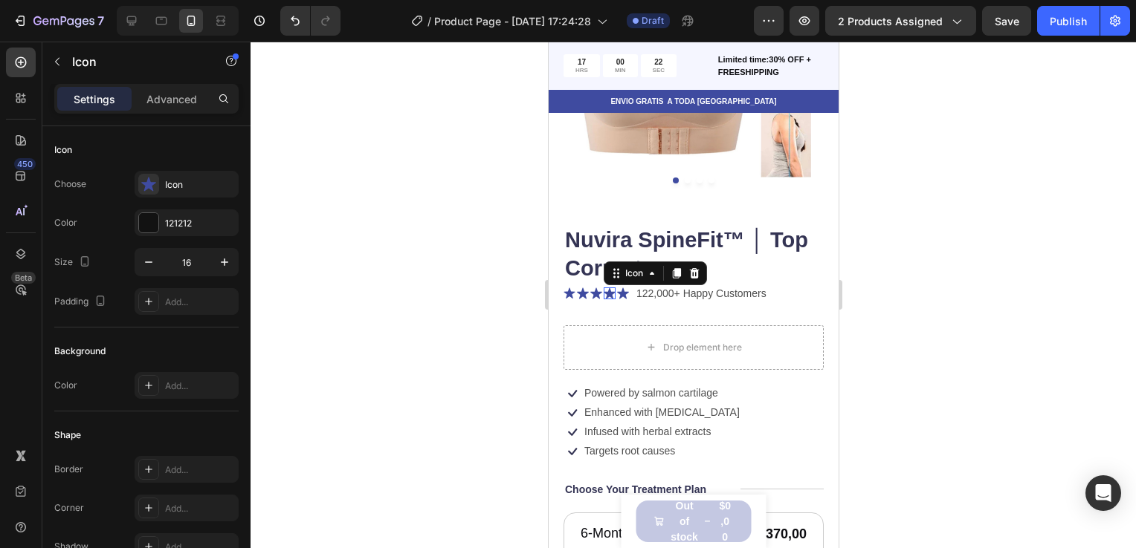
click at [609, 288] on icon at bounding box center [609, 294] width 12 height 12
click at [652, 268] on icon at bounding box center [651, 274] width 12 height 12
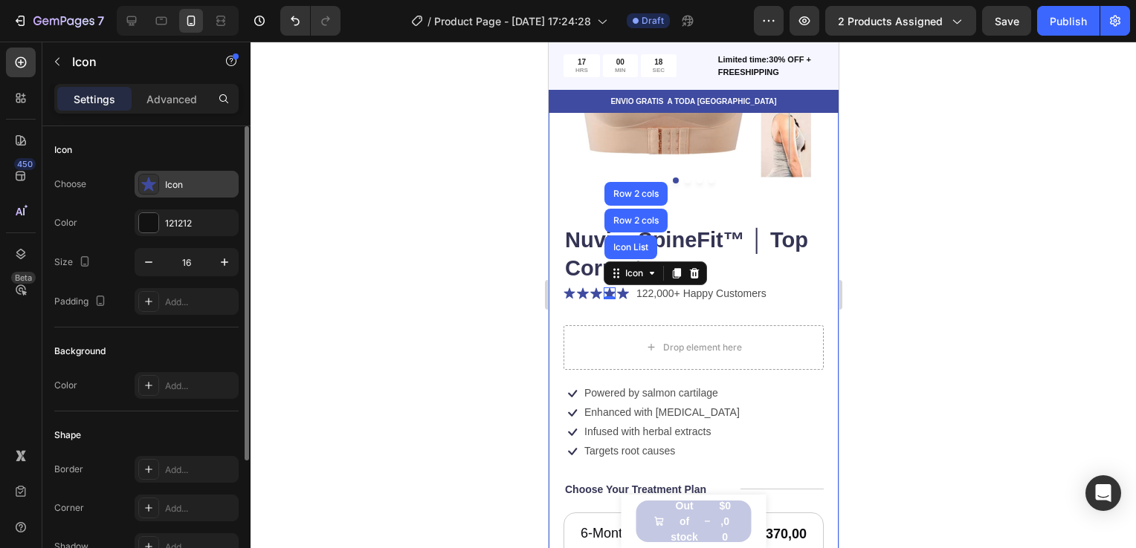
click at [146, 172] on div "Icon" at bounding box center [187, 184] width 104 height 27
click at [143, 217] on div at bounding box center [148, 222] width 19 height 19
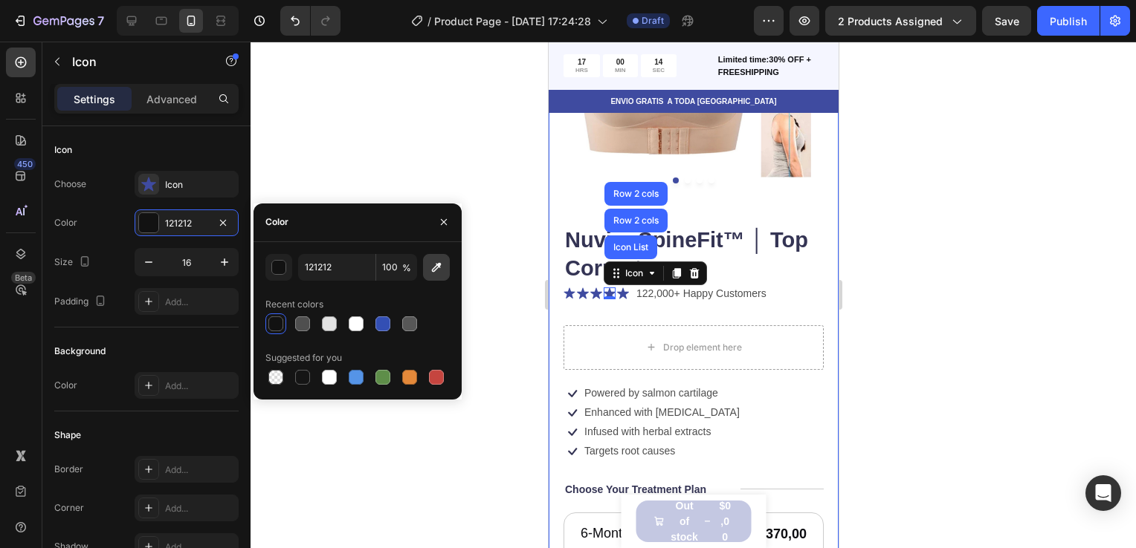
click at [448, 260] on button "button" at bounding box center [436, 267] width 27 height 27
click at [276, 274] on div "button" at bounding box center [278, 267] width 15 height 15
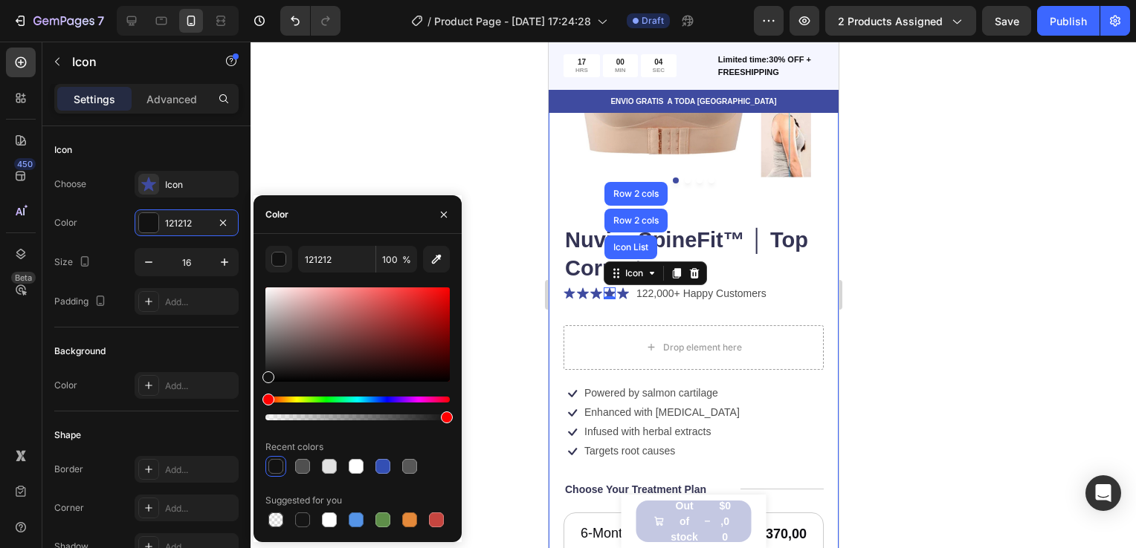
drag, startPoint x: 328, startPoint y: 403, endPoint x: 284, endPoint y: 398, distance: 44.1
click at [284, 398] on div at bounding box center [357, 409] width 184 height 24
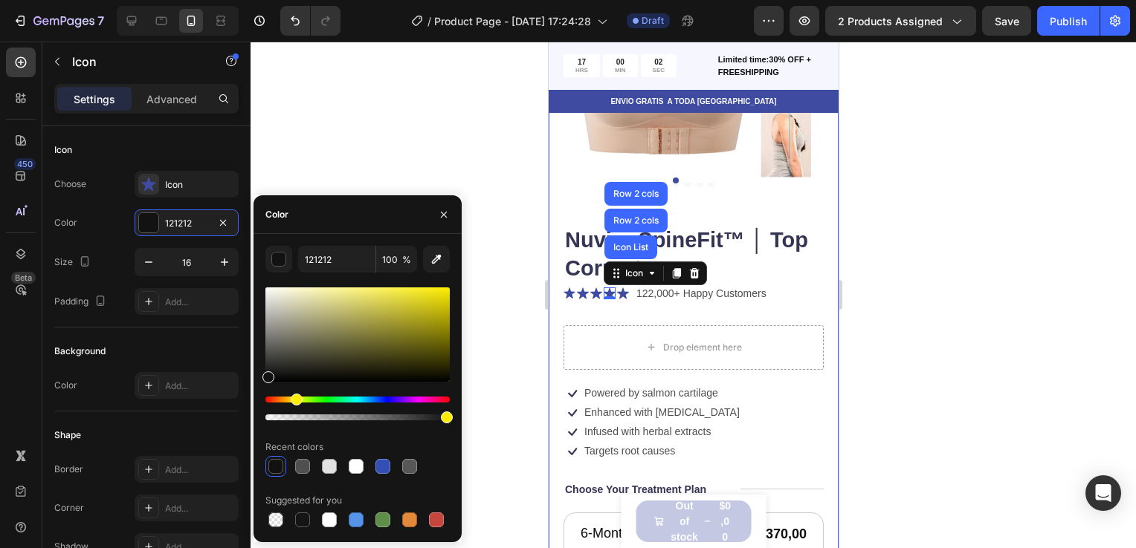
drag, startPoint x: 284, startPoint y: 398, endPoint x: 294, endPoint y: 396, distance: 10.6
click at [294, 397] on div "Hue" at bounding box center [357, 400] width 184 height 6
click at [437, 252] on icon "button" at bounding box center [436, 259] width 15 height 15
type input "E9DB17"
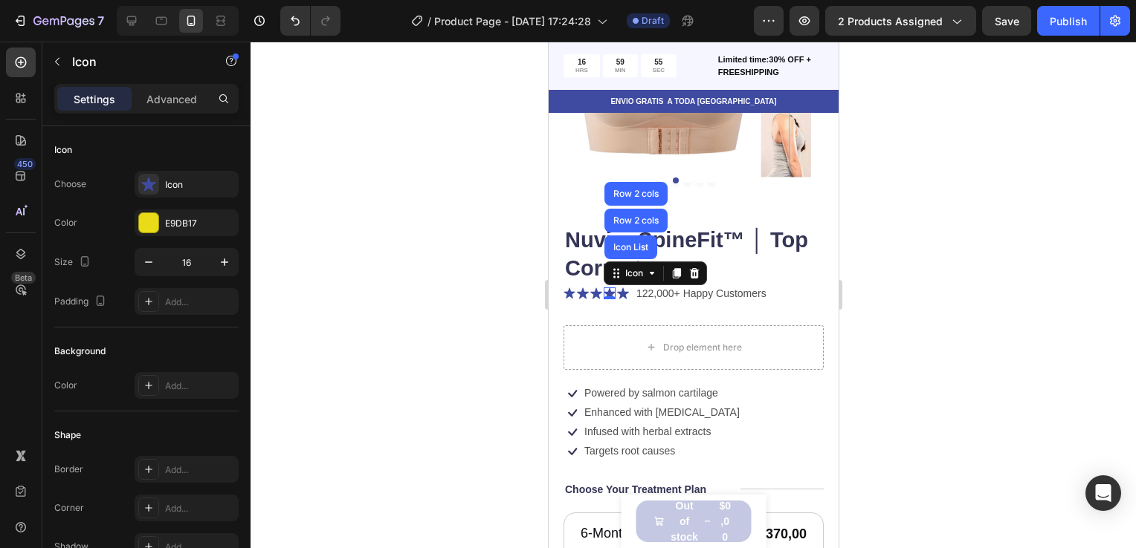
click at [499, 262] on div at bounding box center [692, 295] width 885 height 507
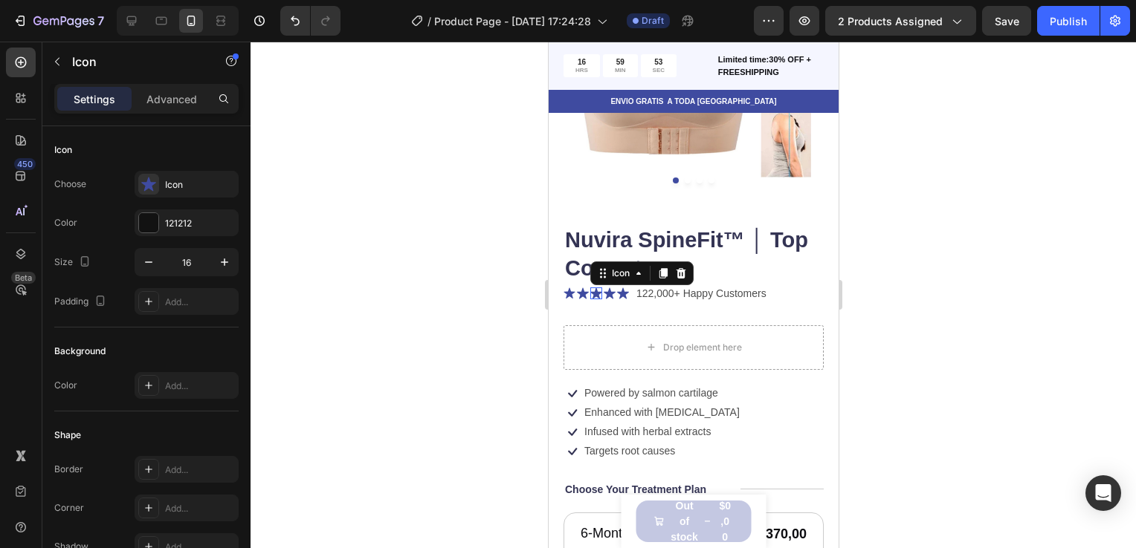
click at [591, 288] on icon at bounding box center [595, 294] width 12 height 12
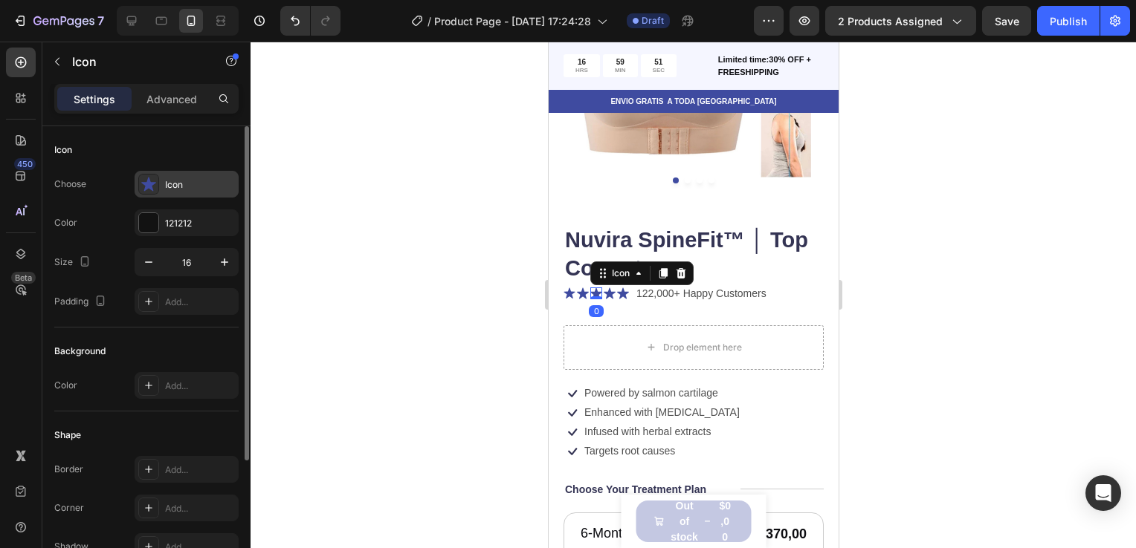
click at [148, 189] on icon at bounding box center [148, 184] width 15 height 15
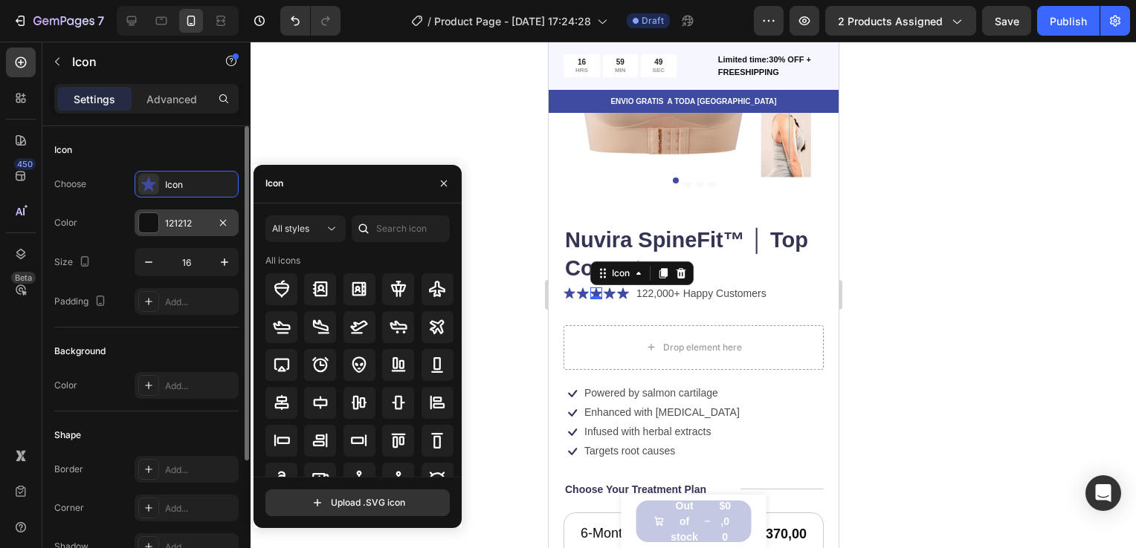
click at [195, 212] on div "121212" at bounding box center [187, 223] width 104 height 27
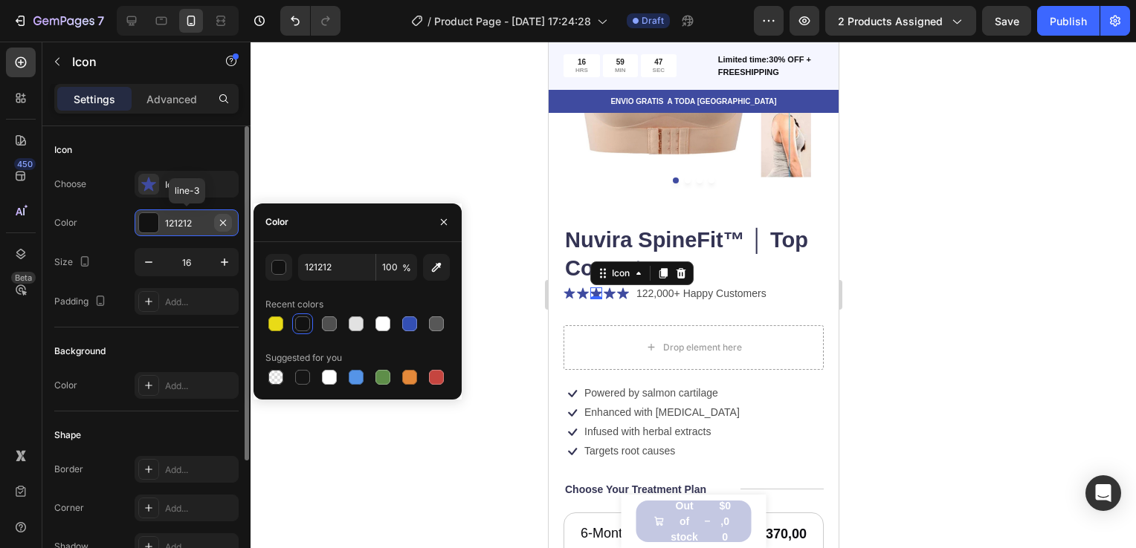
click at [220, 218] on icon "button" at bounding box center [223, 223] width 12 height 12
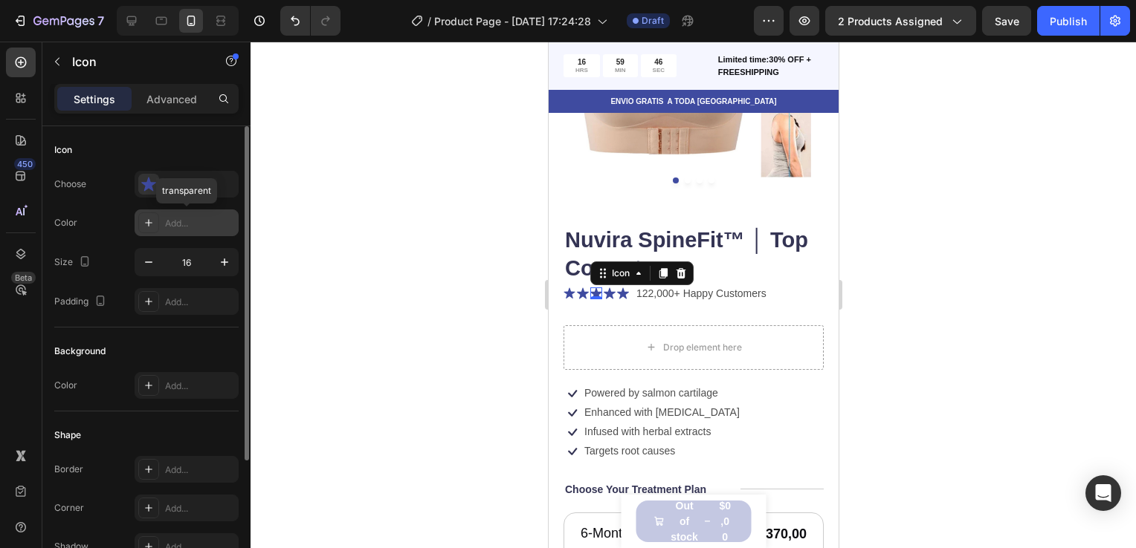
click at [171, 227] on div "Add..." at bounding box center [200, 223] width 70 height 13
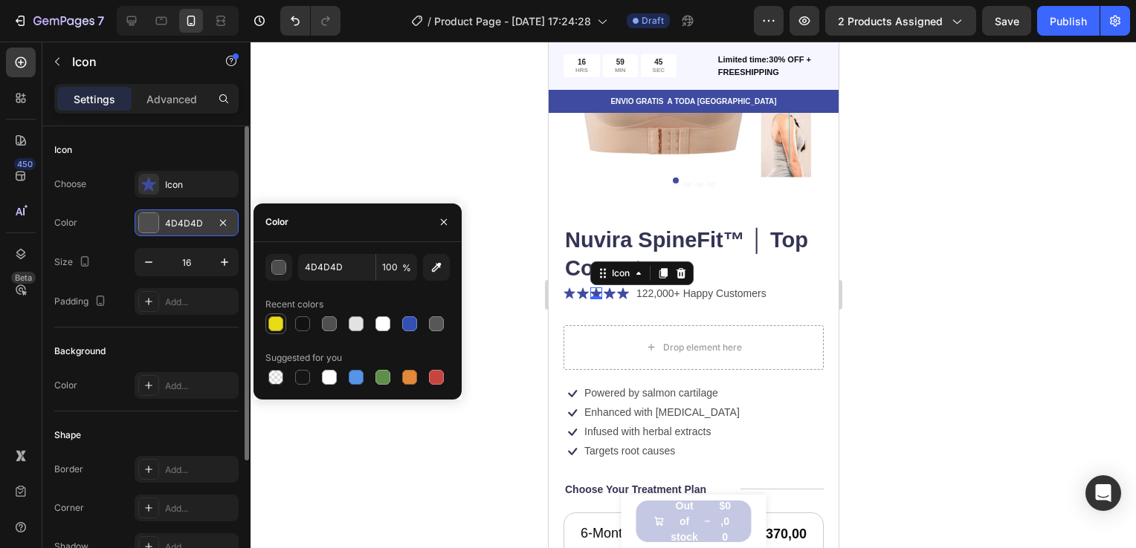
click at [271, 323] on div at bounding box center [275, 324] width 15 height 15
type input "E9DB17"
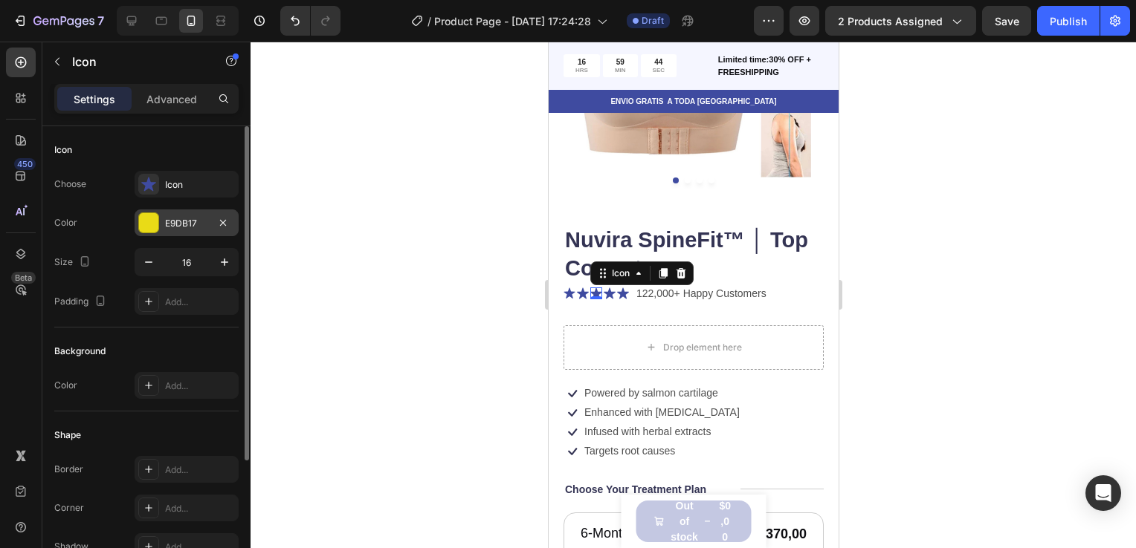
click at [354, 120] on div at bounding box center [692, 295] width 885 height 507
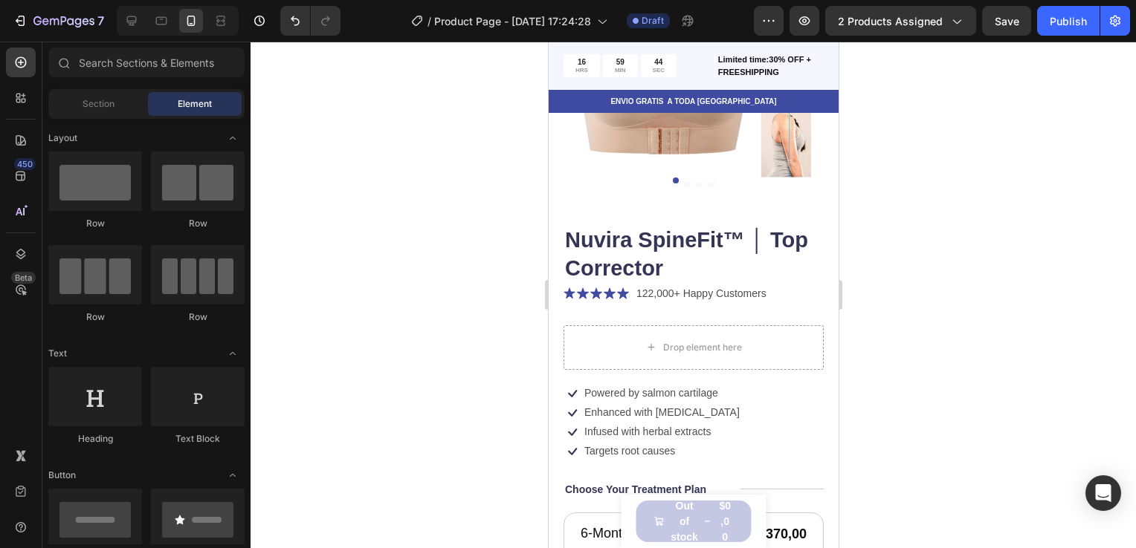
click at [354, 120] on div at bounding box center [692, 295] width 885 height 507
click at [583, 288] on icon at bounding box center [582, 293] width 12 height 11
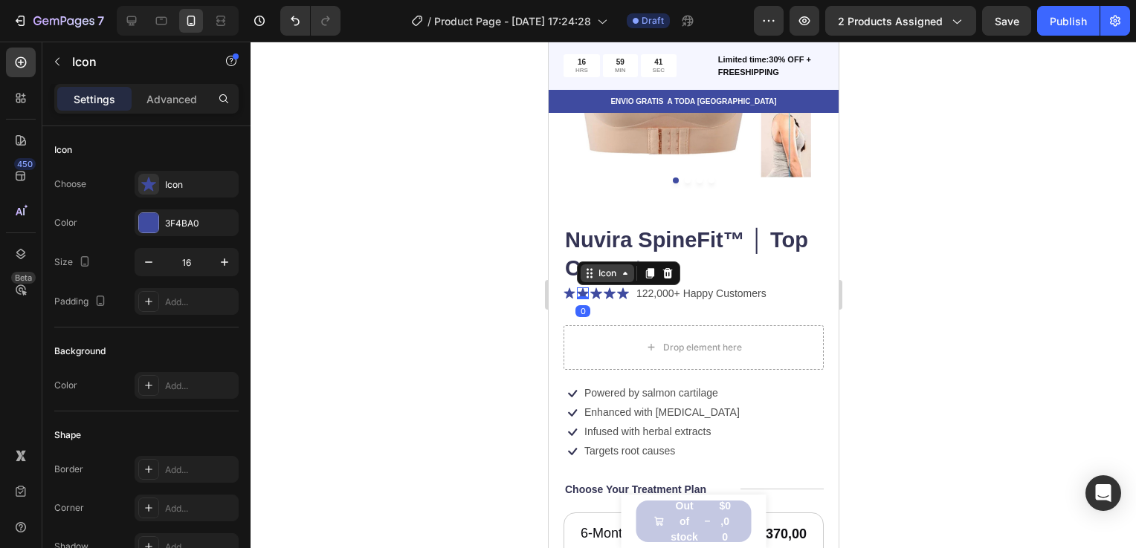
click at [625, 268] on icon at bounding box center [624, 274] width 12 height 12
click at [467, 290] on div at bounding box center [692, 295] width 885 height 507
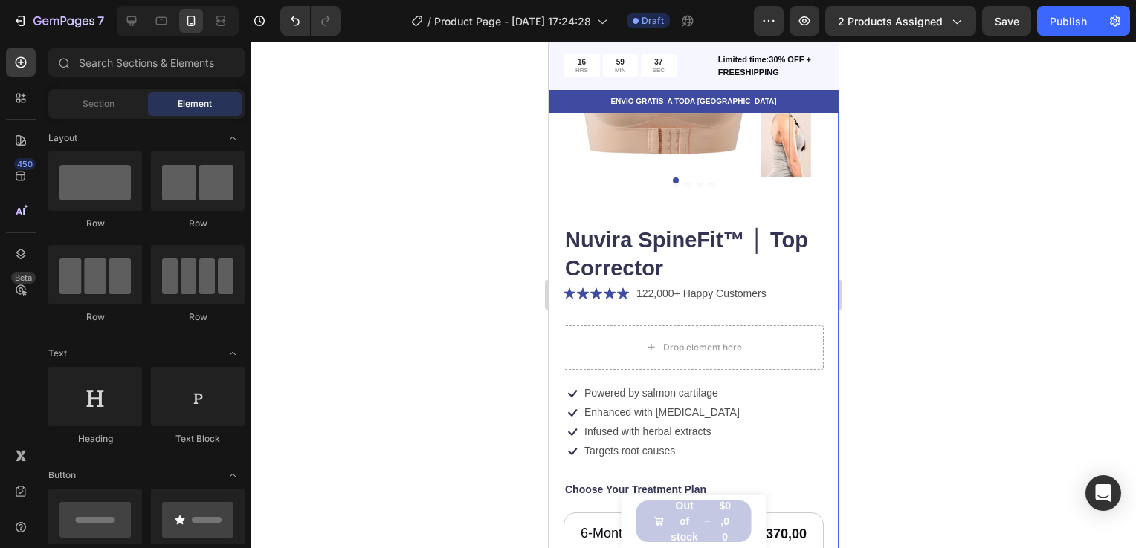
click at [557, 288] on div "Product Images Nuvira SpineFit™ │ Top Corrector Product Title Icon Icon Icon Ic…" at bounding box center [693, 489] width 290 height 1146
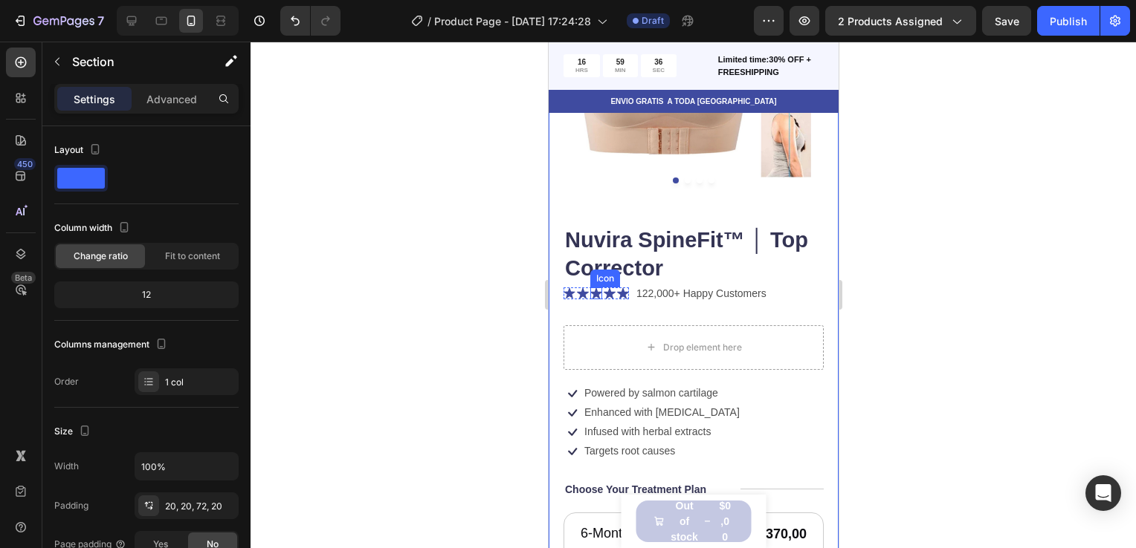
click at [598, 285] on div "Icon Icon Icon Icon Icon Icon List" at bounding box center [595, 294] width 65 height 19
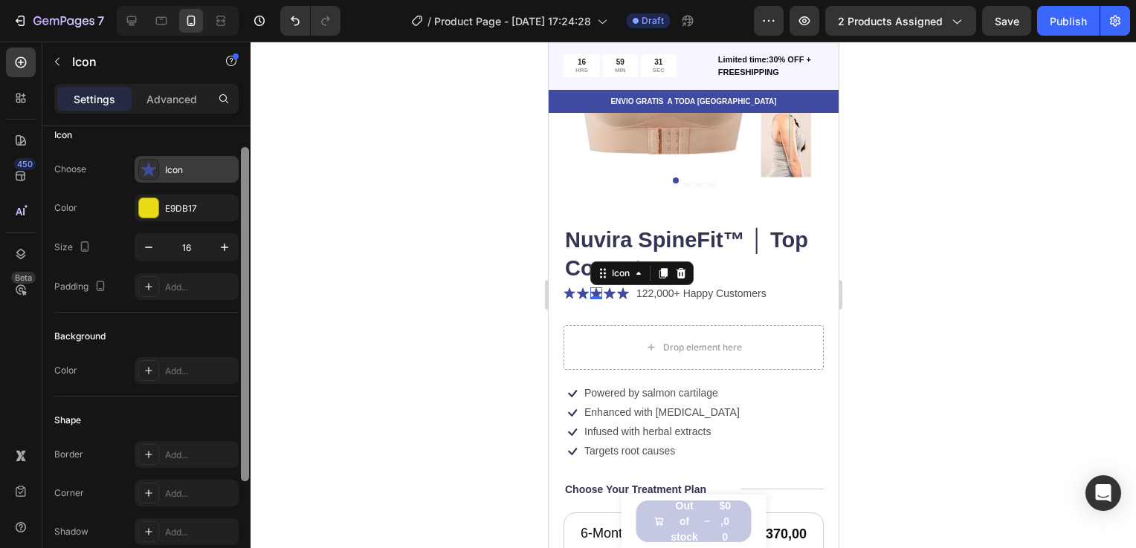
drag, startPoint x: 247, startPoint y: 169, endPoint x: 230, endPoint y: 179, distance: 19.6
click at [230, 179] on div "Icon Choose Icon Color E9DB17 Size 16 Padding Add... Background Color Add... Sh…" at bounding box center [146, 358] width 208 height 464
click at [230, 179] on div "Icon" at bounding box center [187, 171] width 104 height 27
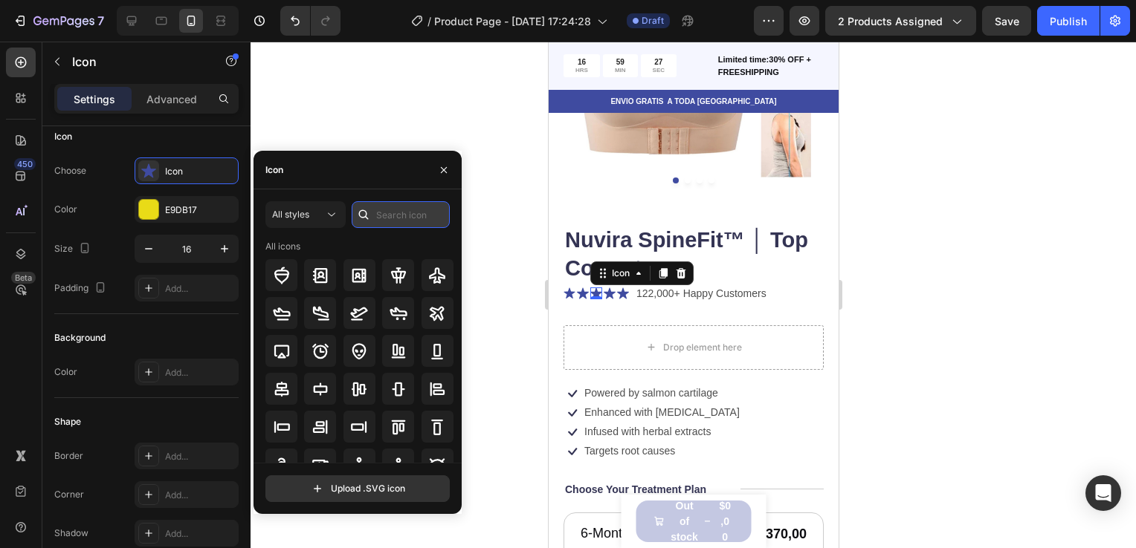
click at [380, 213] on input "text" at bounding box center [401, 214] width 98 height 27
type input "e"
type input "star"
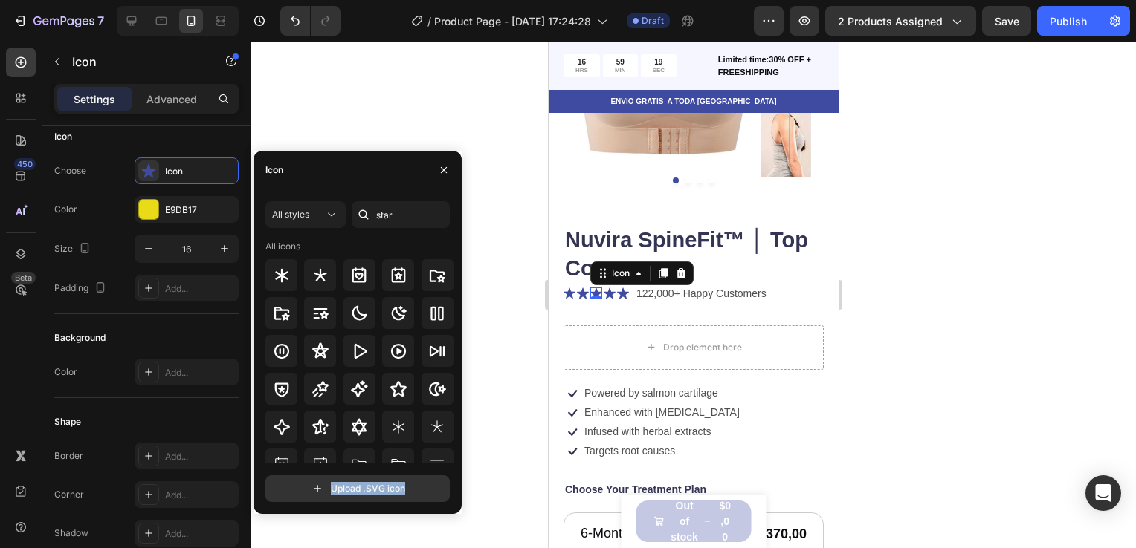
drag, startPoint x: 455, startPoint y: 325, endPoint x: 462, endPoint y: 357, distance: 32.6
click at [462, 0] on div "7 / Product Page - Sep 26, 17:24:28 Draft Preview 2 products assigned Save Publ…" at bounding box center [568, 0] width 1136 height 0
drag, startPoint x: 462, startPoint y: 357, endPoint x: 393, endPoint y: 386, distance: 74.6
click at [393, 386] on icon at bounding box center [398, 389] width 16 height 16
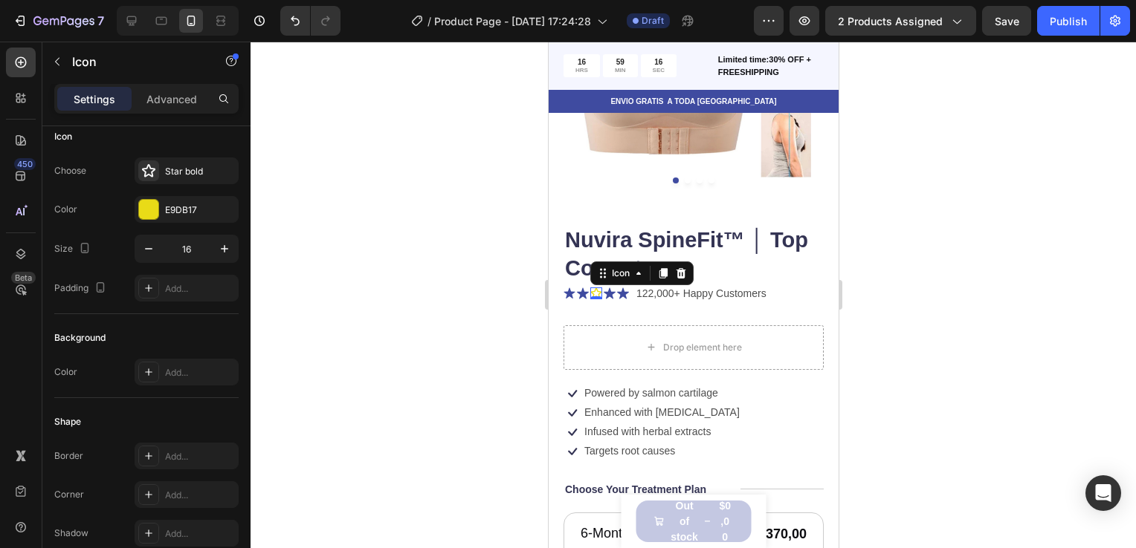
click at [335, 106] on div at bounding box center [692, 295] width 885 height 507
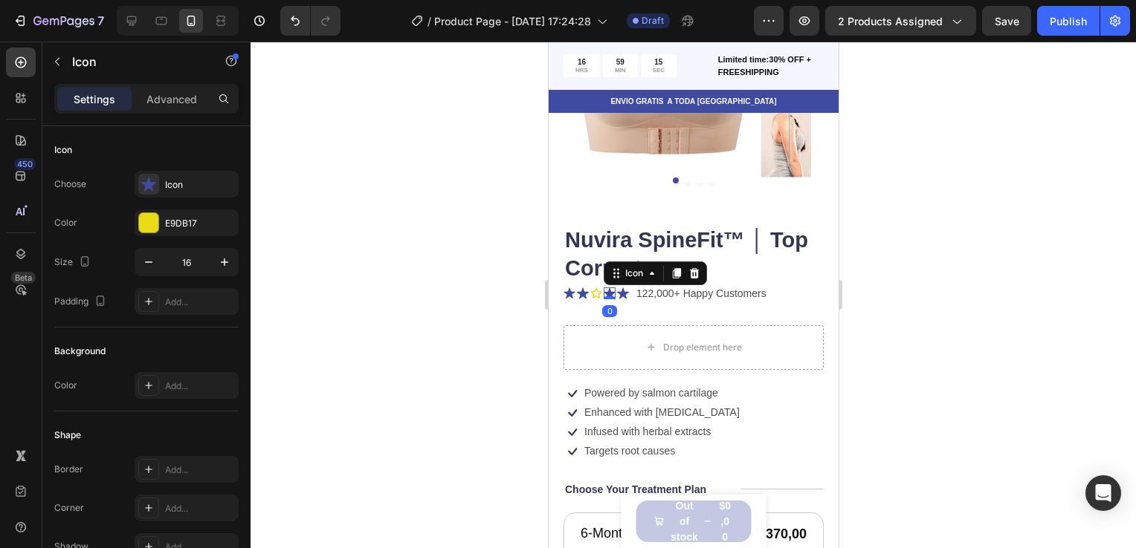
click at [614, 288] on icon at bounding box center [609, 294] width 12 height 12
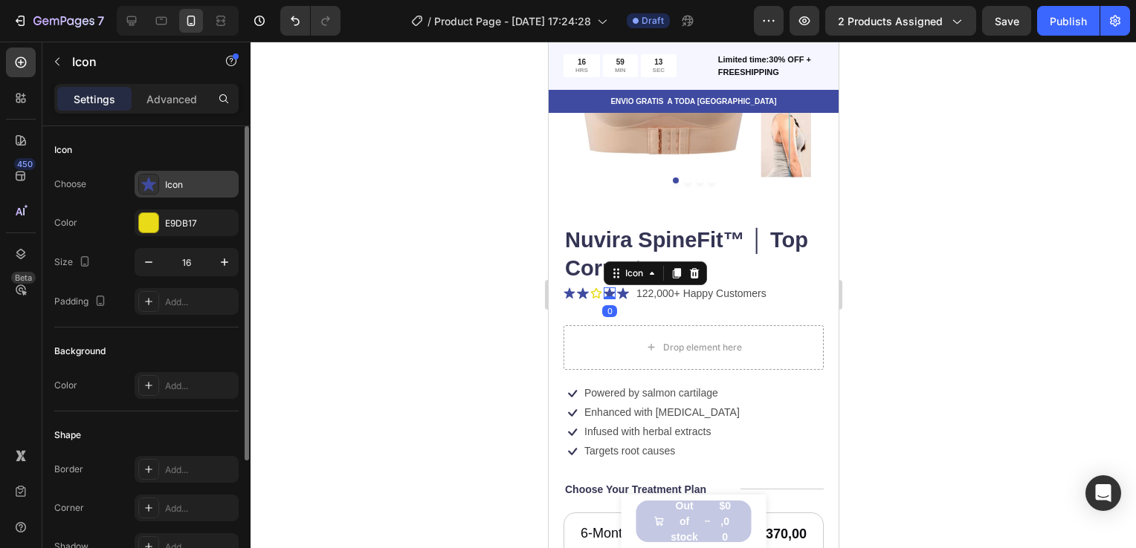
click at [147, 184] on icon at bounding box center [148, 184] width 15 height 14
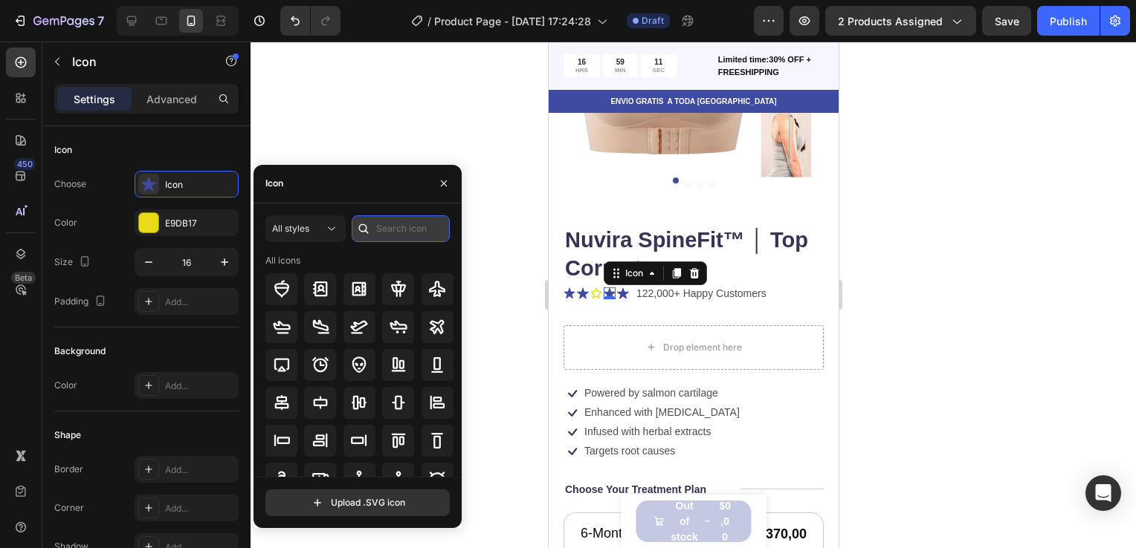
click at [386, 236] on input "text" at bounding box center [401, 229] width 98 height 27
type input "star"
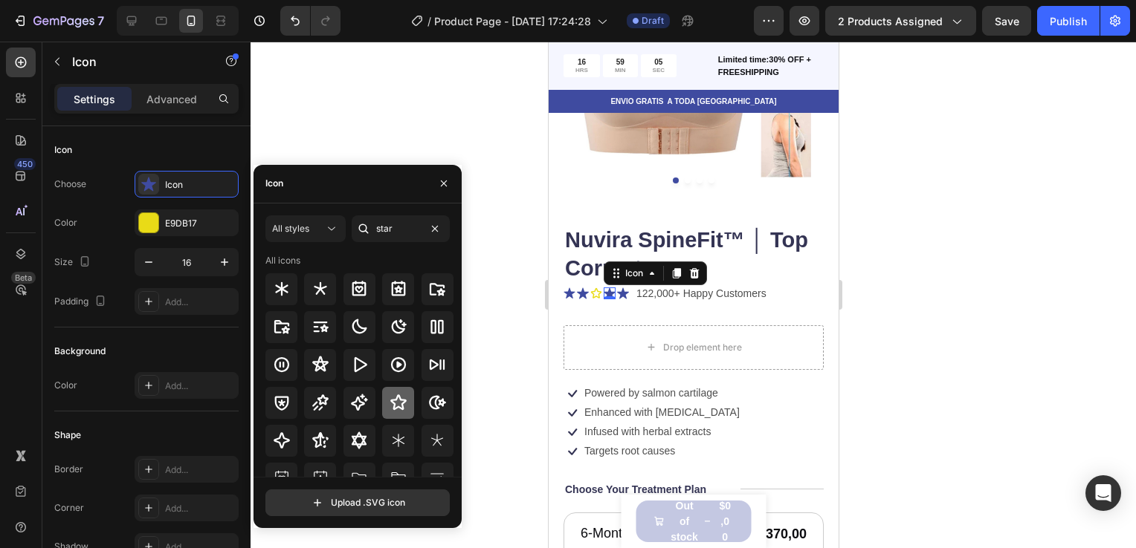
click at [395, 391] on div at bounding box center [398, 403] width 32 height 32
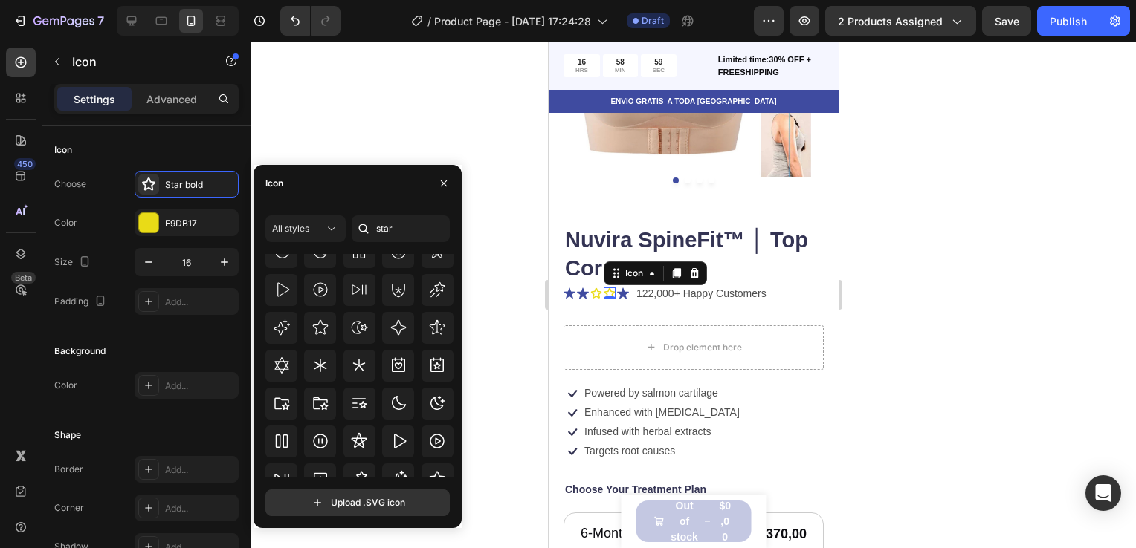
scroll to position [248, 0]
click at [311, 332] on icon at bounding box center [320, 326] width 18 height 18
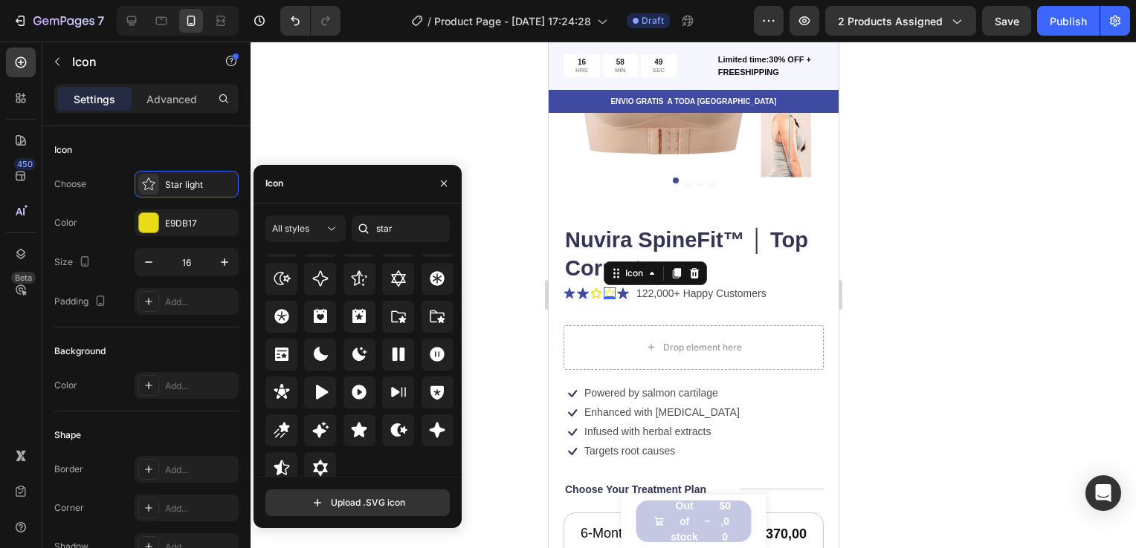
scroll to position [451, 0]
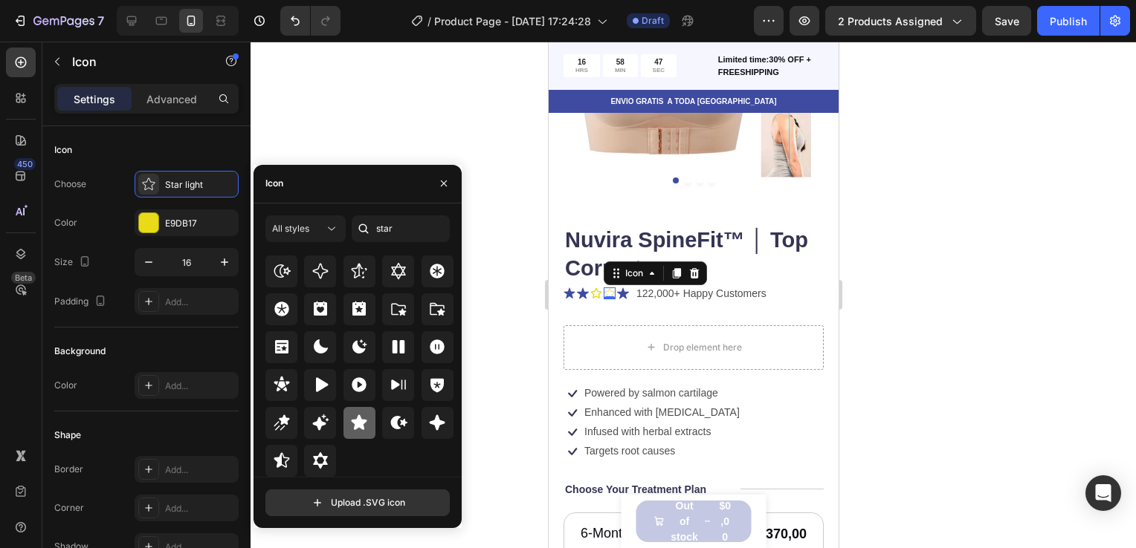
click at [360, 427] on icon at bounding box center [360, 422] width 16 height 15
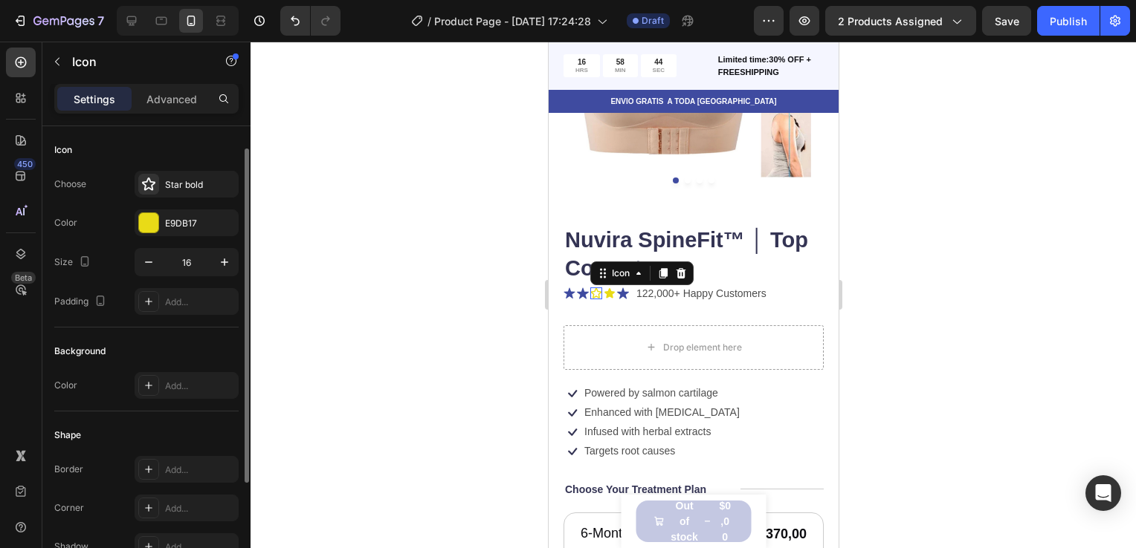
scroll to position [13, 0]
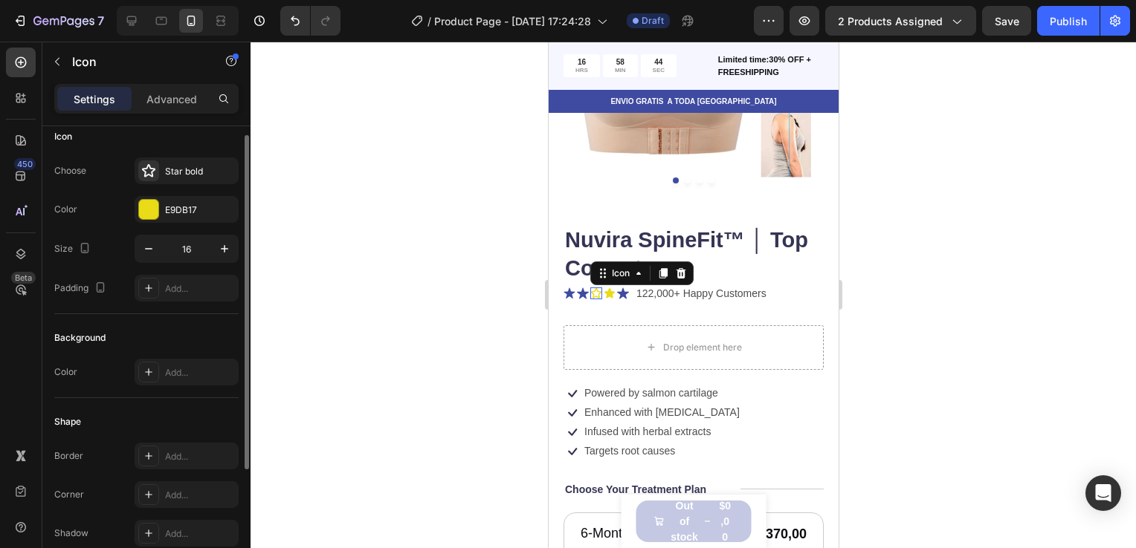
click at [596, 288] on icon at bounding box center [595, 294] width 12 height 12
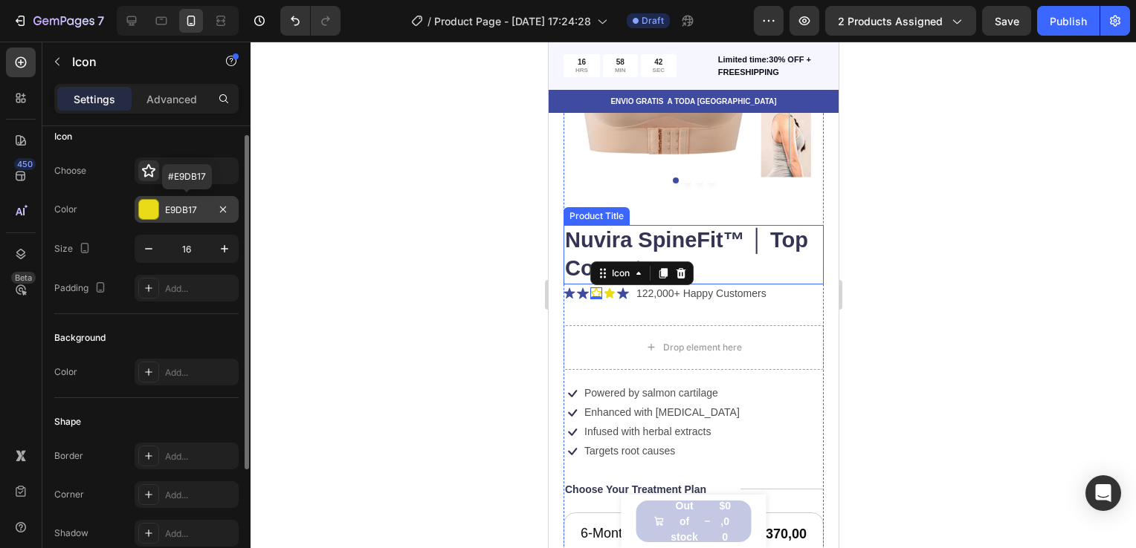
click at [178, 209] on div "E9DB17" at bounding box center [186, 210] width 43 height 13
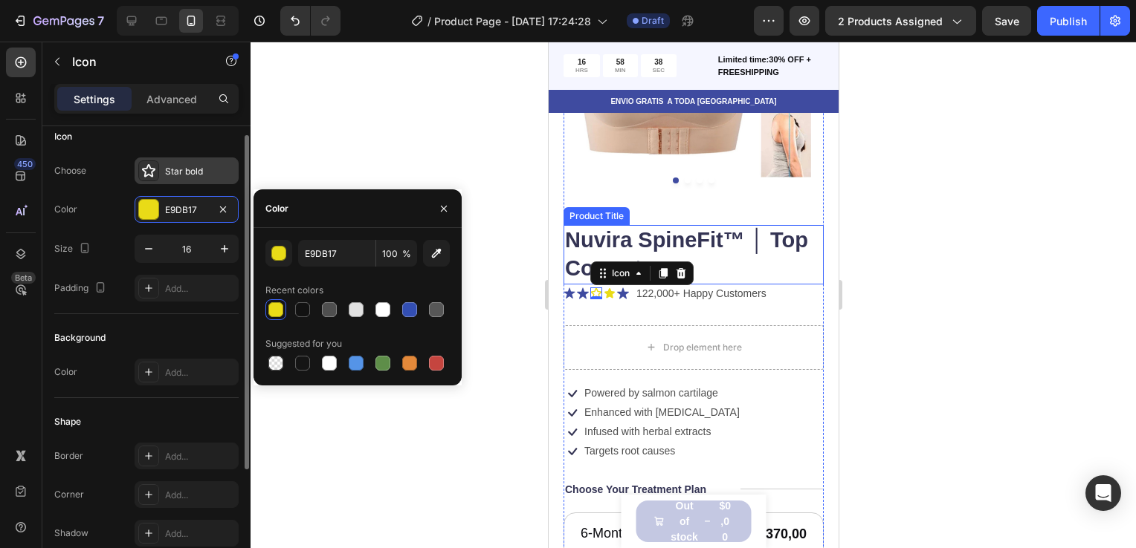
click at [181, 175] on div "Star bold" at bounding box center [200, 171] width 70 height 13
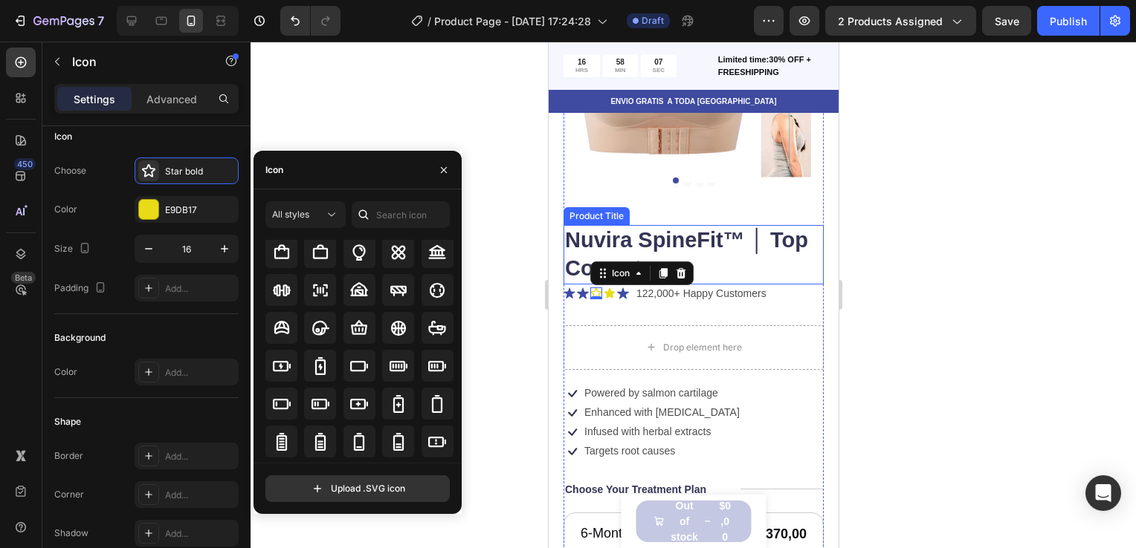
scroll to position [993, 0]
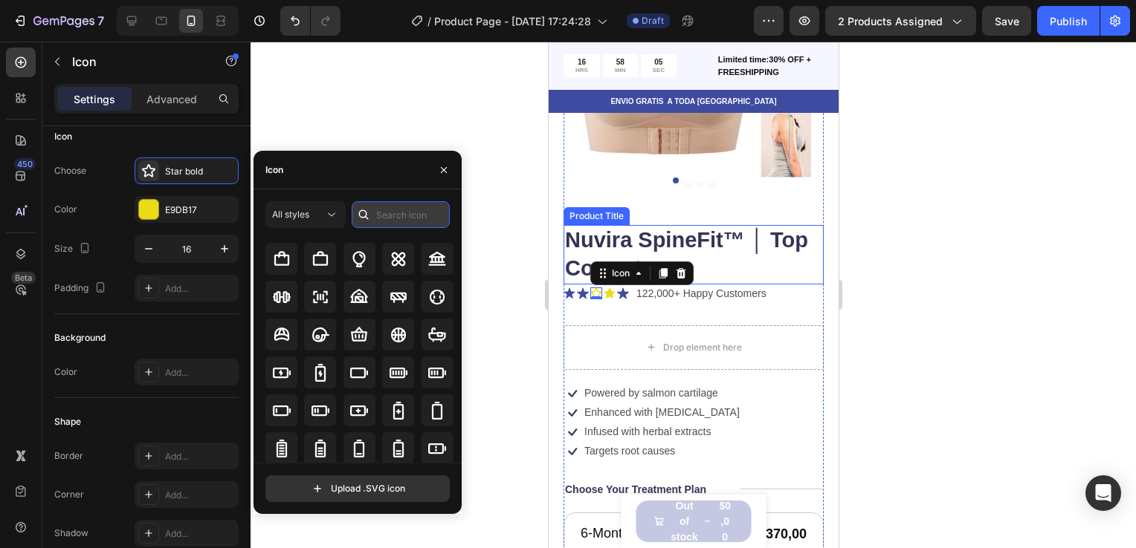
click at [389, 215] on input "text" at bounding box center [401, 214] width 98 height 27
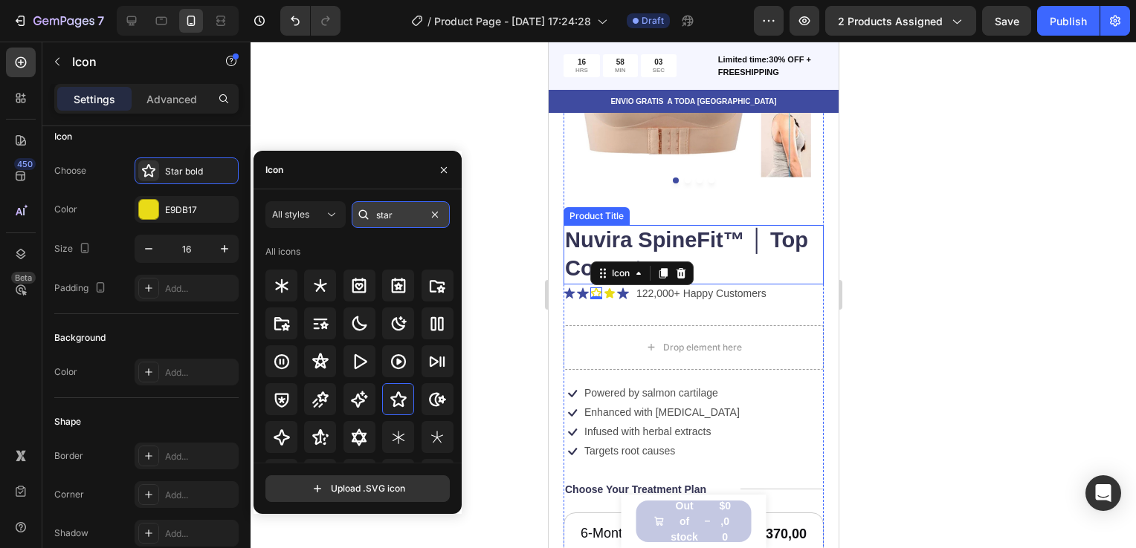
type input "star"
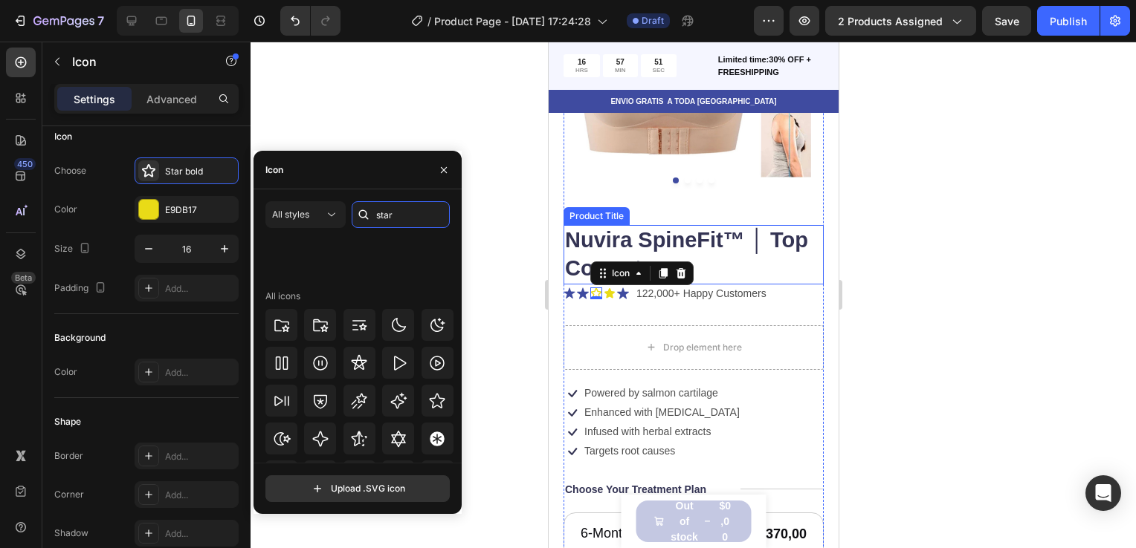
scroll to position [451, 0]
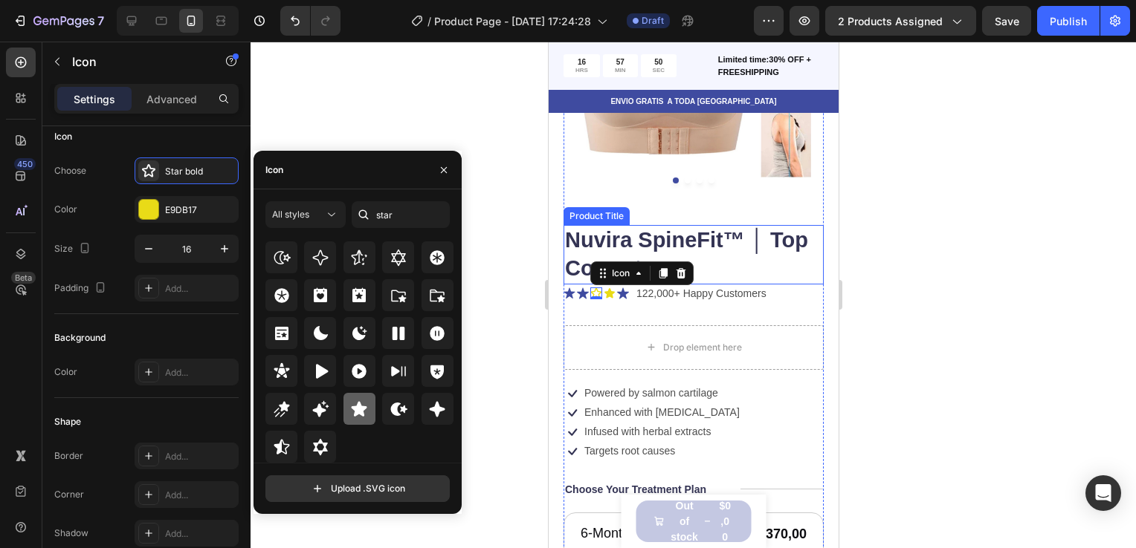
click at [354, 406] on icon at bounding box center [359, 410] width 18 height 18
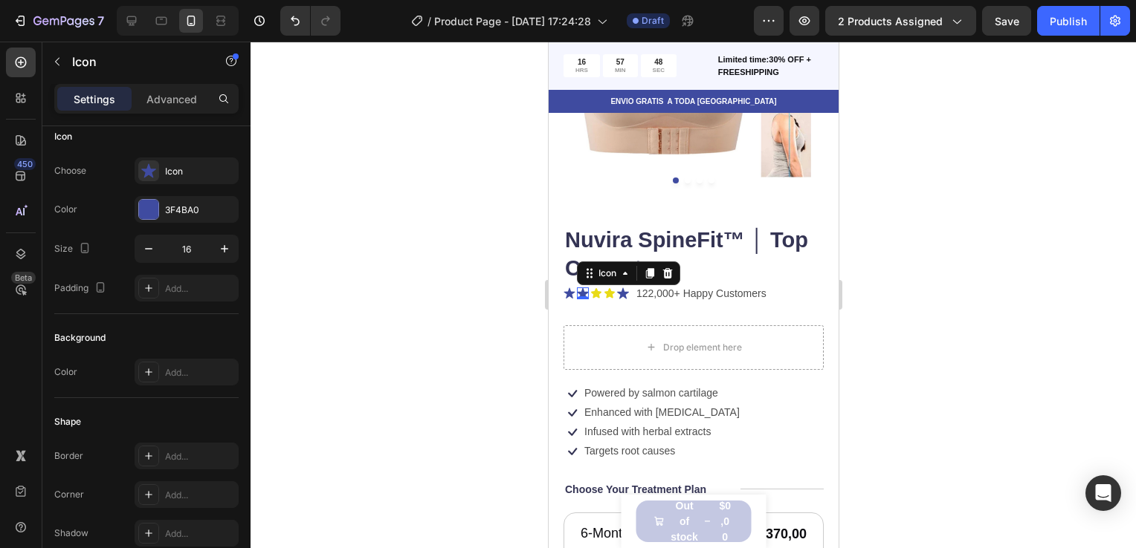
click at [581, 288] on icon at bounding box center [582, 293] width 12 height 11
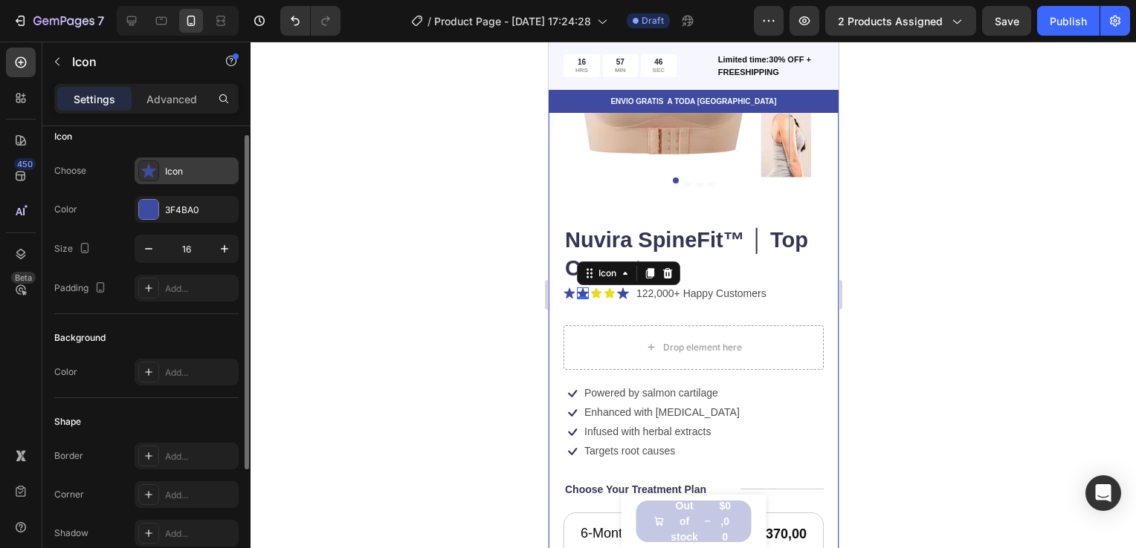
click at [155, 172] on icon at bounding box center [148, 170] width 15 height 15
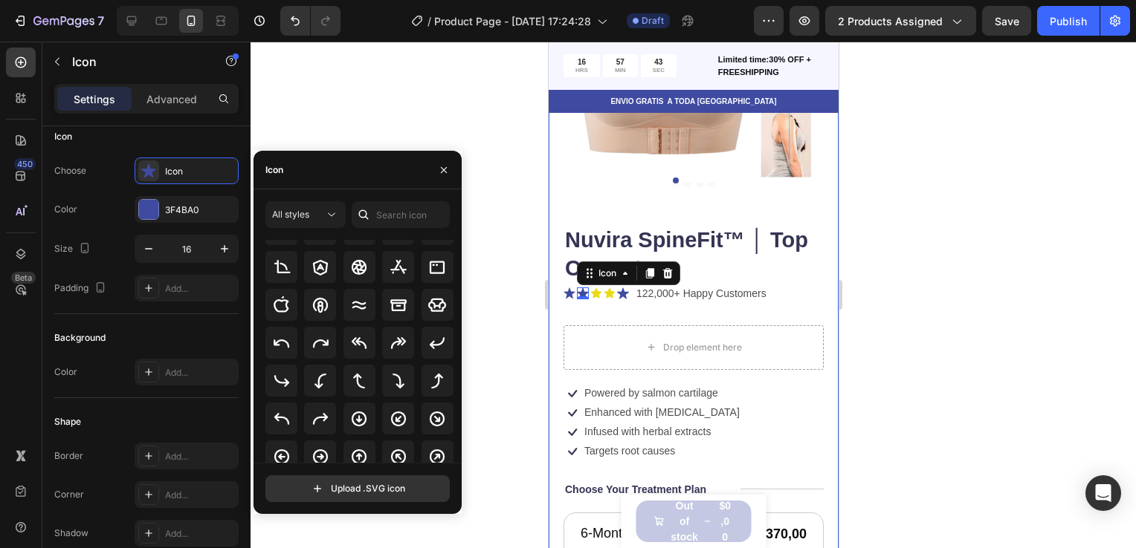
scroll to position [231, 0]
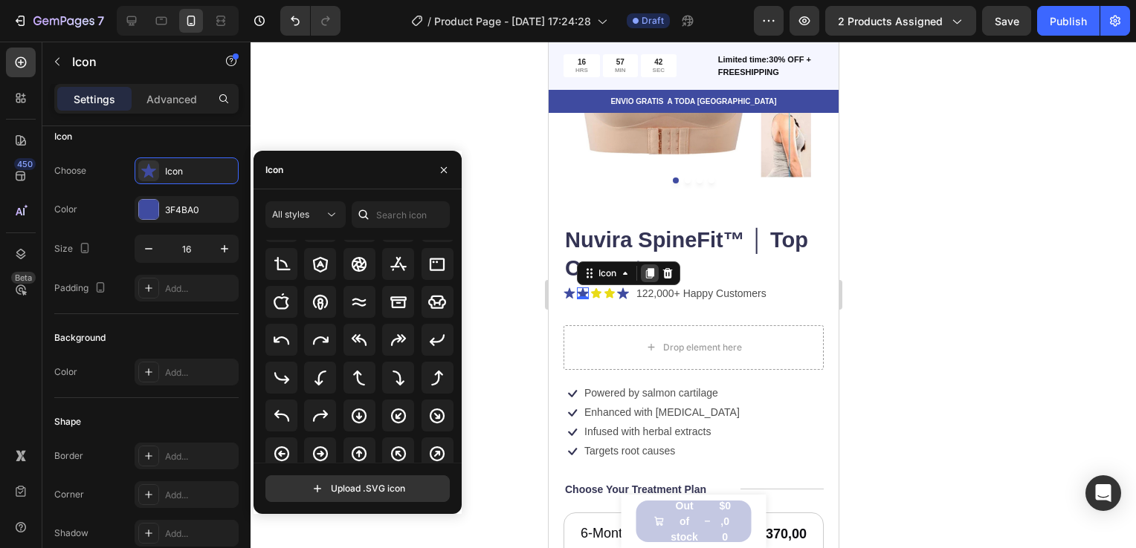
click at [646, 268] on icon at bounding box center [649, 274] width 12 height 12
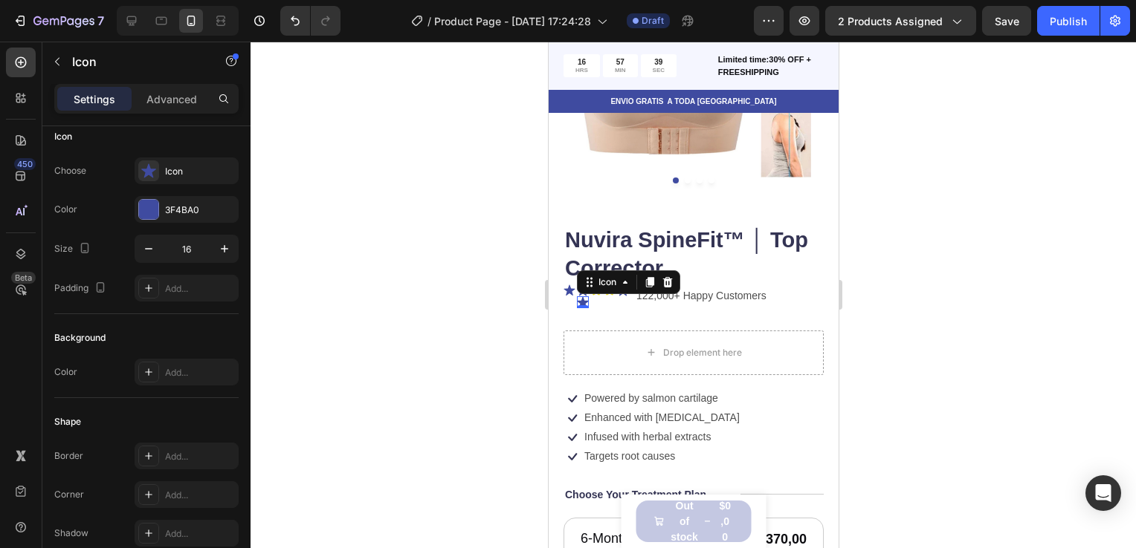
click at [496, 279] on div at bounding box center [692, 295] width 885 height 507
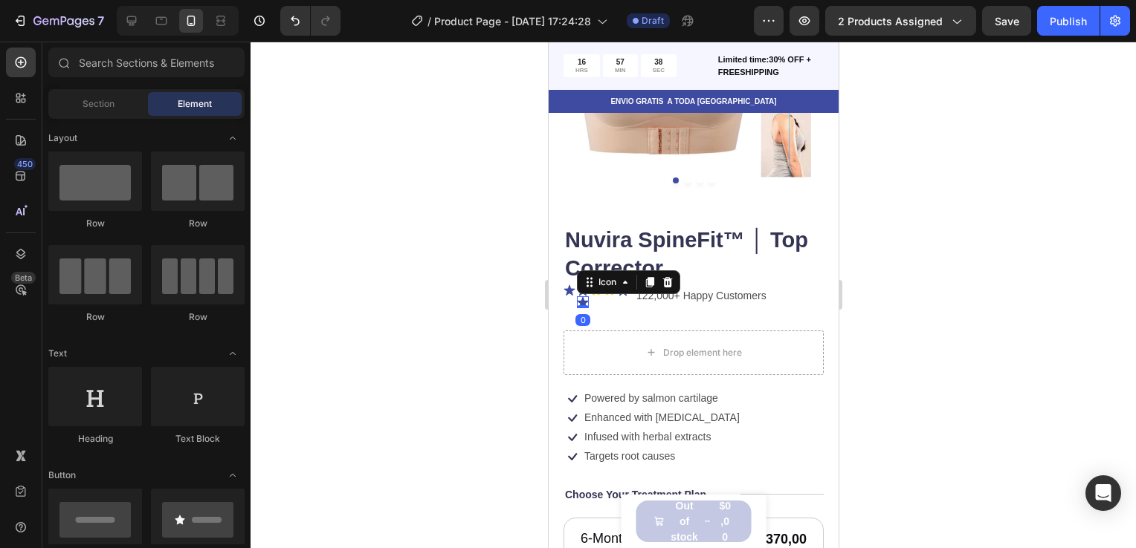
click at [581, 297] on icon at bounding box center [582, 302] width 12 height 11
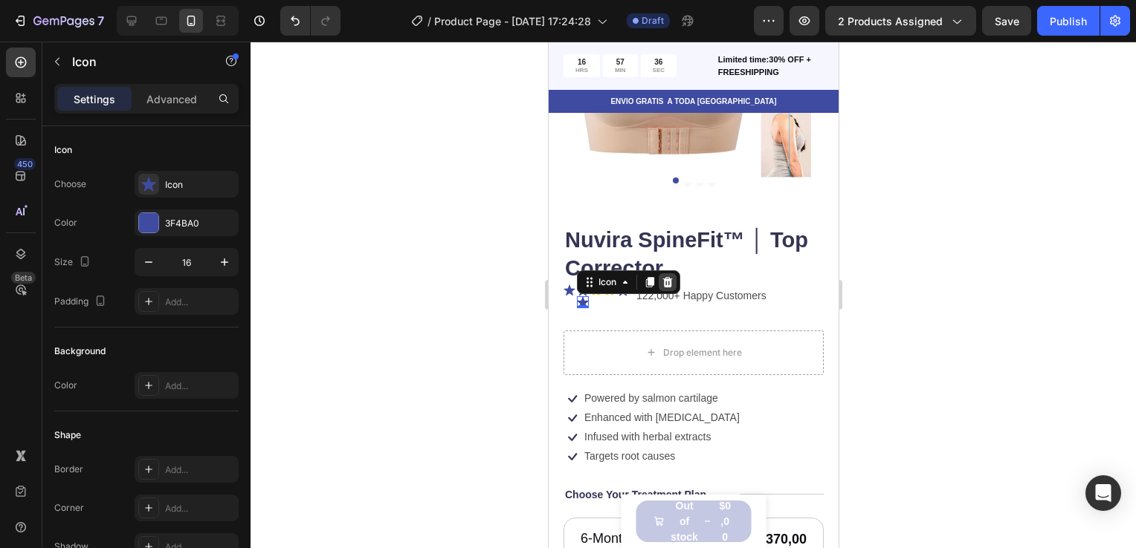
click at [669, 276] on icon at bounding box center [667, 282] width 12 height 12
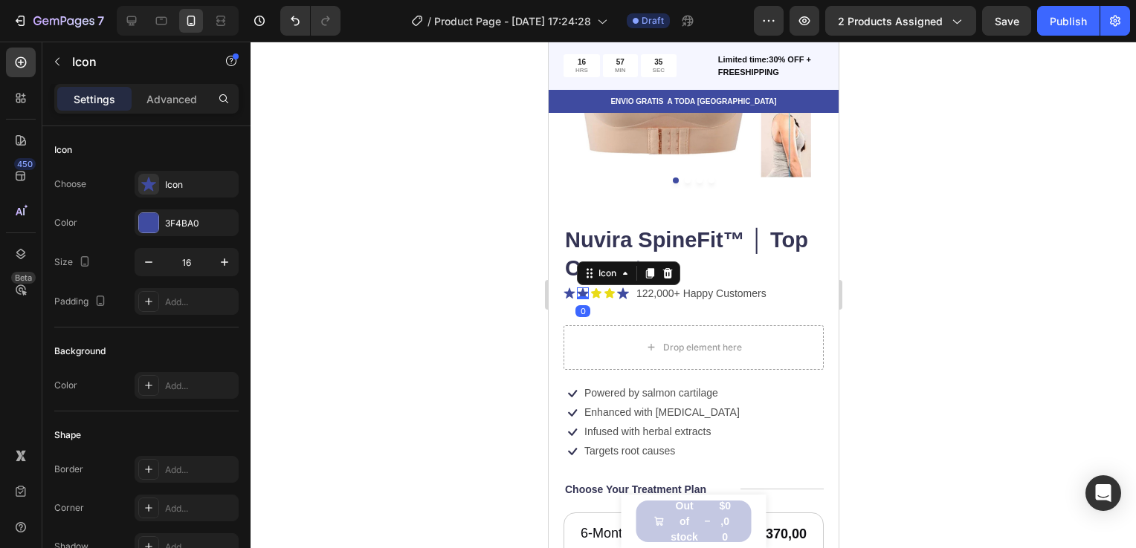
click at [582, 288] on icon at bounding box center [582, 293] width 12 height 11
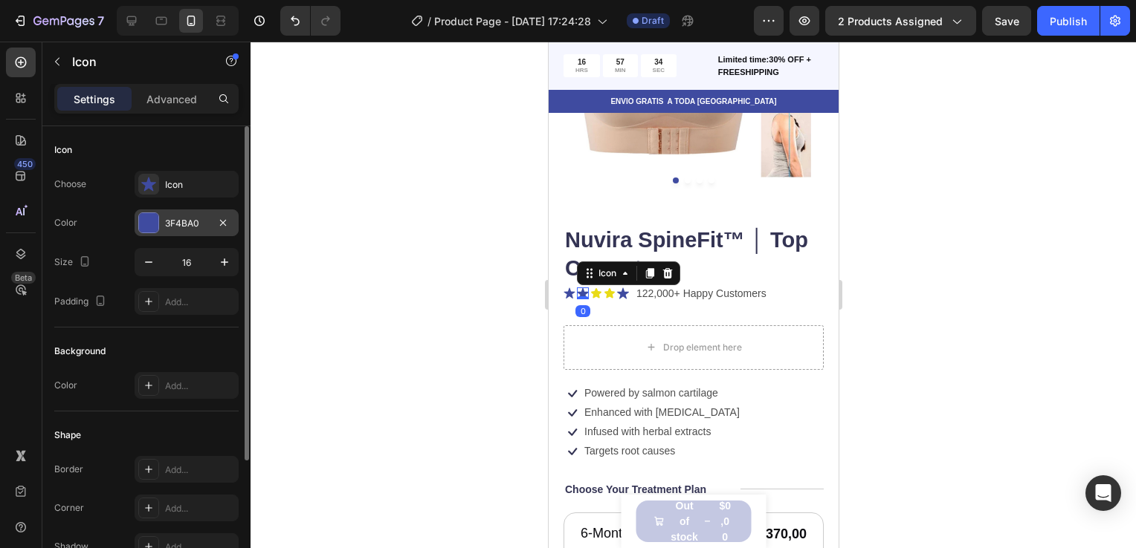
click at [163, 221] on div "3F4BA0" at bounding box center [187, 223] width 104 height 27
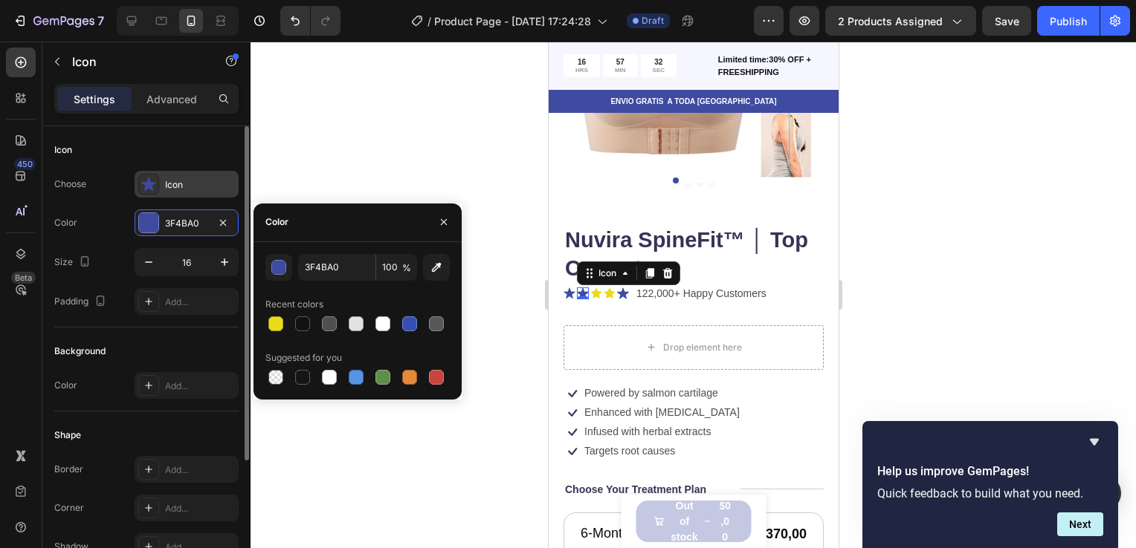
click at [173, 185] on div "Icon" at bounding box center [200, 184] width 70 height 13
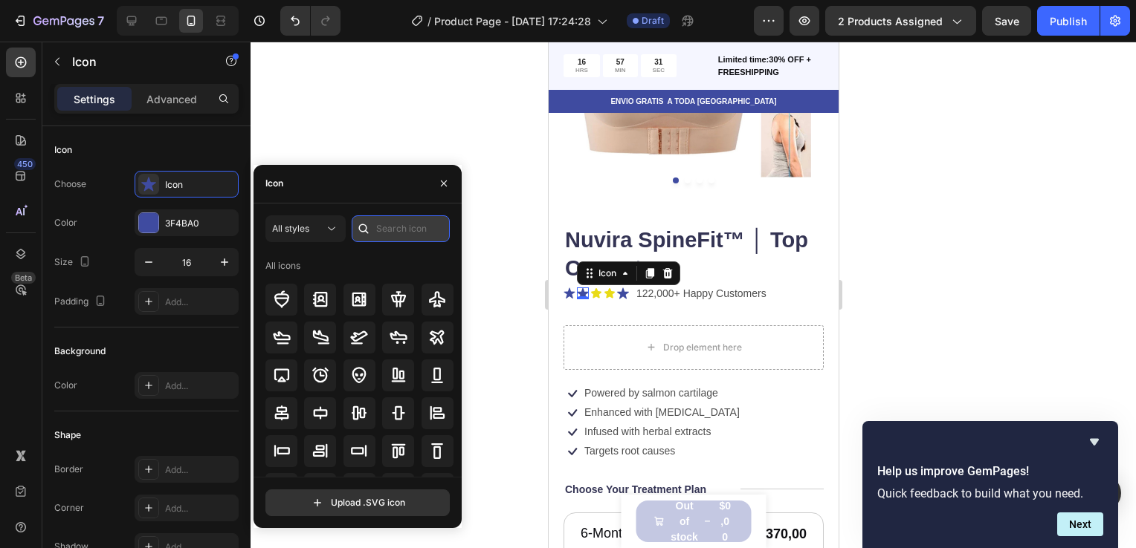
click at [379, 227] on input "text" at bounding box center [401, 229] width 98 height 27
type input "star"
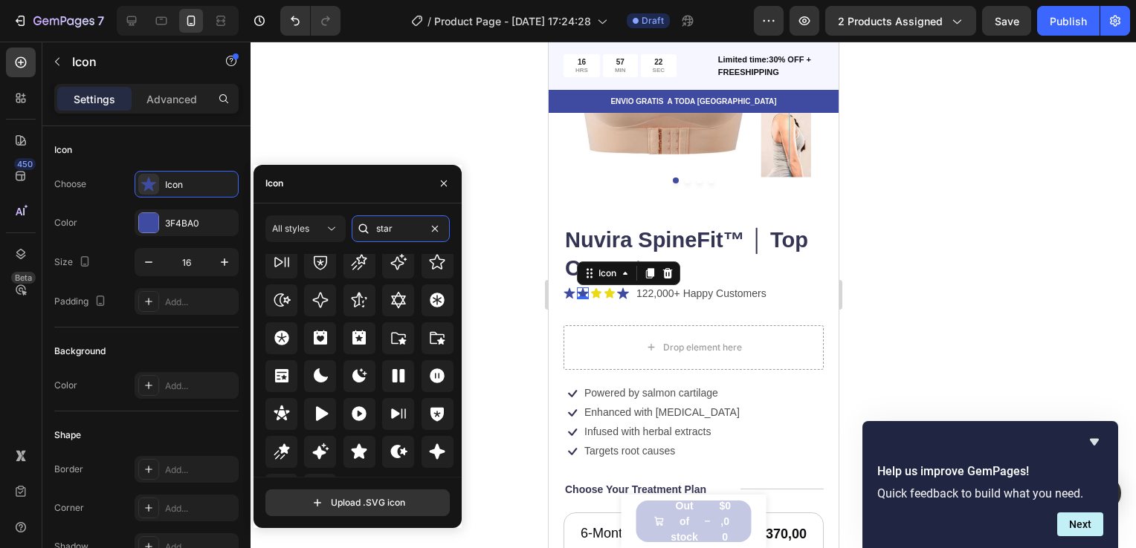
scroll to position [451, 0]
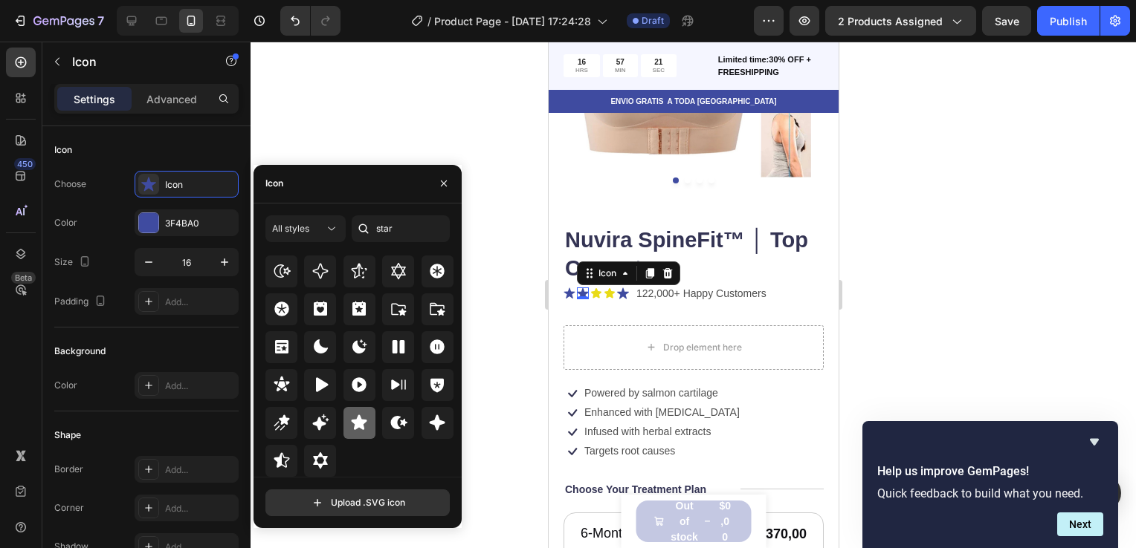
click at [353, 427] on icon at bounding box center [360, 422] width 16 height 15
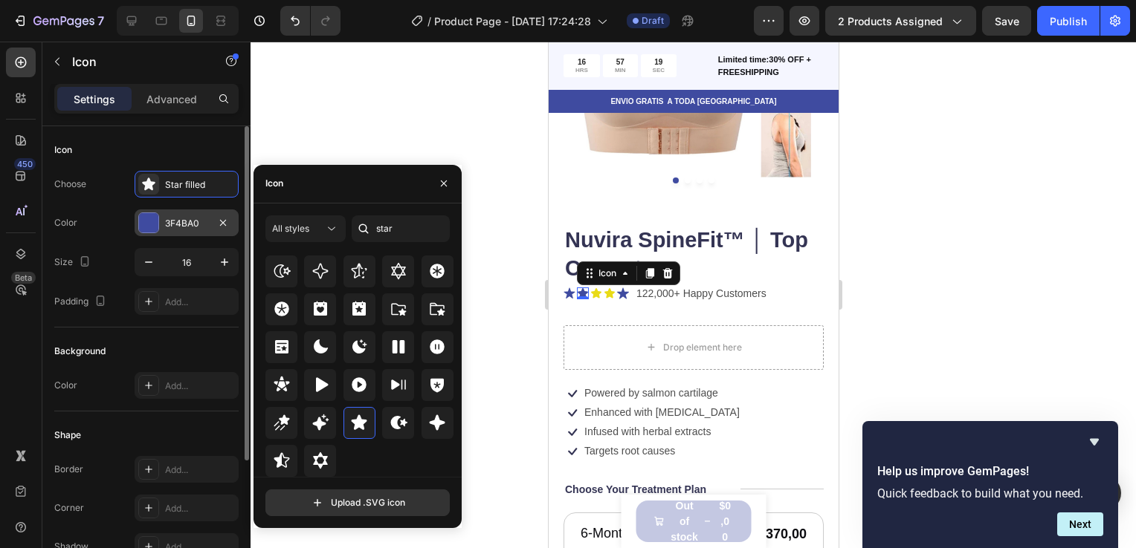
click at [153, 230] on div at bounding box center [148, 222] width 19 height 19
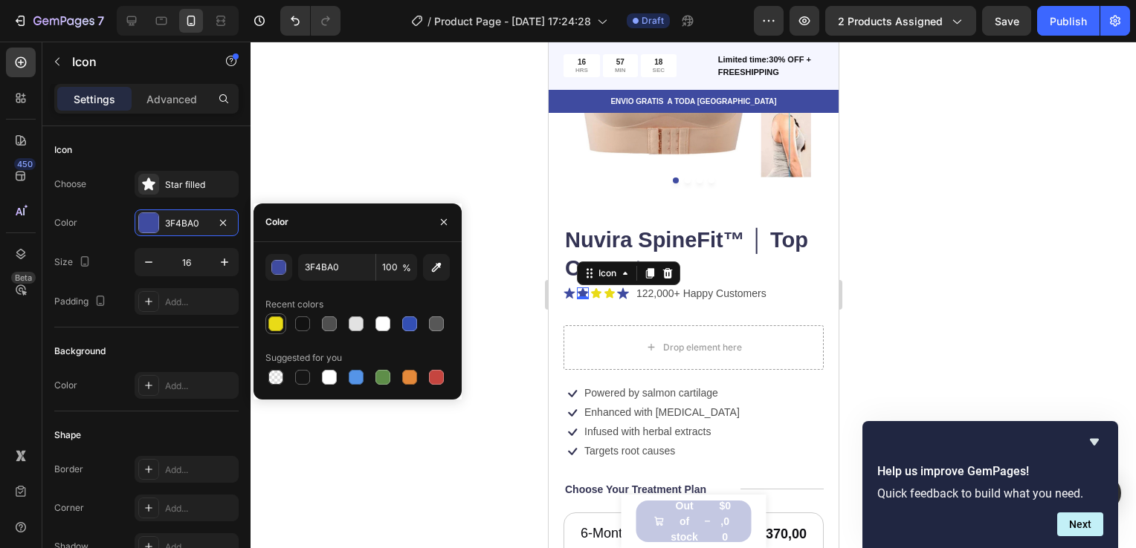
click at [274, 329] on div at bounding box center [275, 324] width 15 height 15
type input "E9DB17"
click at [567, 288] on icon at bounding box center [568, 293] width 11 height 11
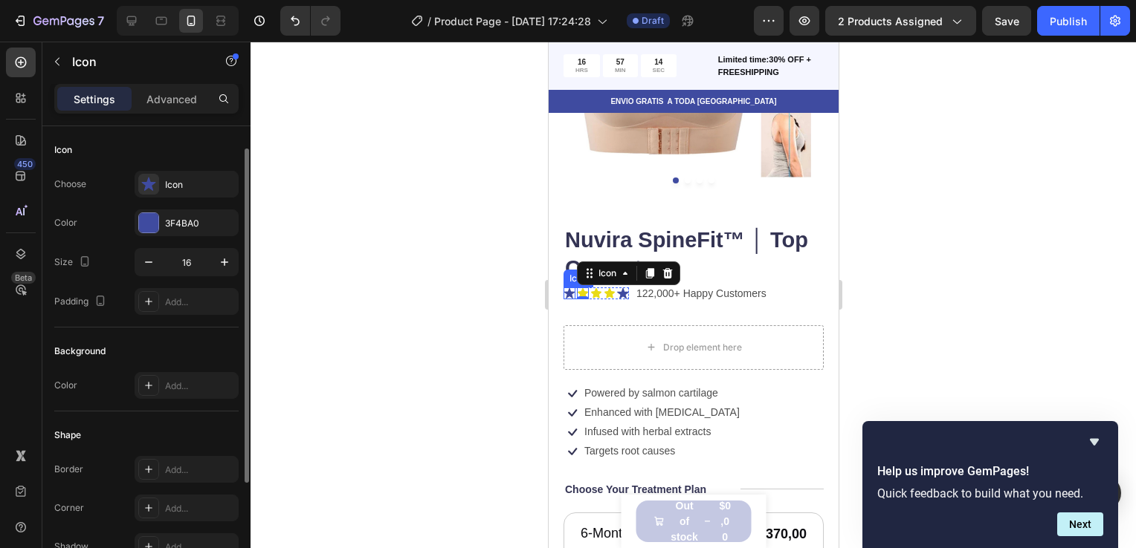
scroll to position [13, 0]
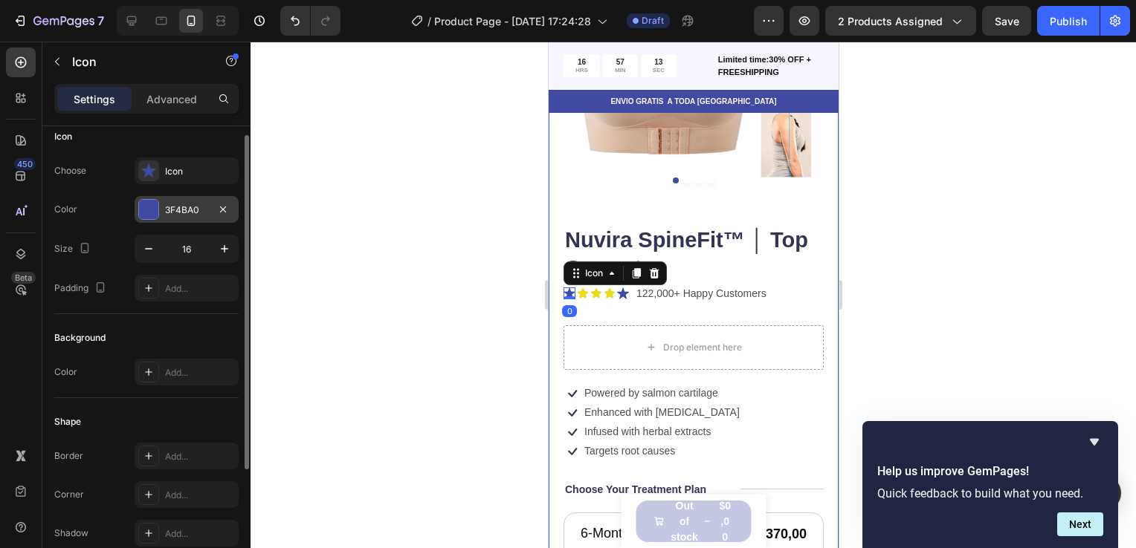
click at [175, 219] on div "3F4BA0" at bounding box center [187, 209] width 104 height 27
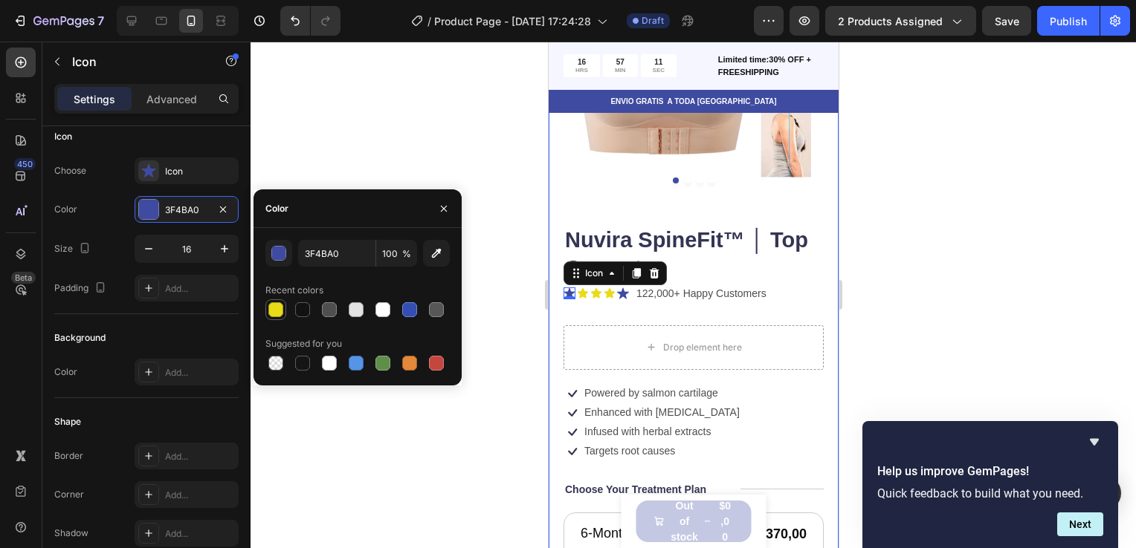
click at [276, 307] on div at bounding box center [275, 309] width 15 height 15
type input "E9DB17"
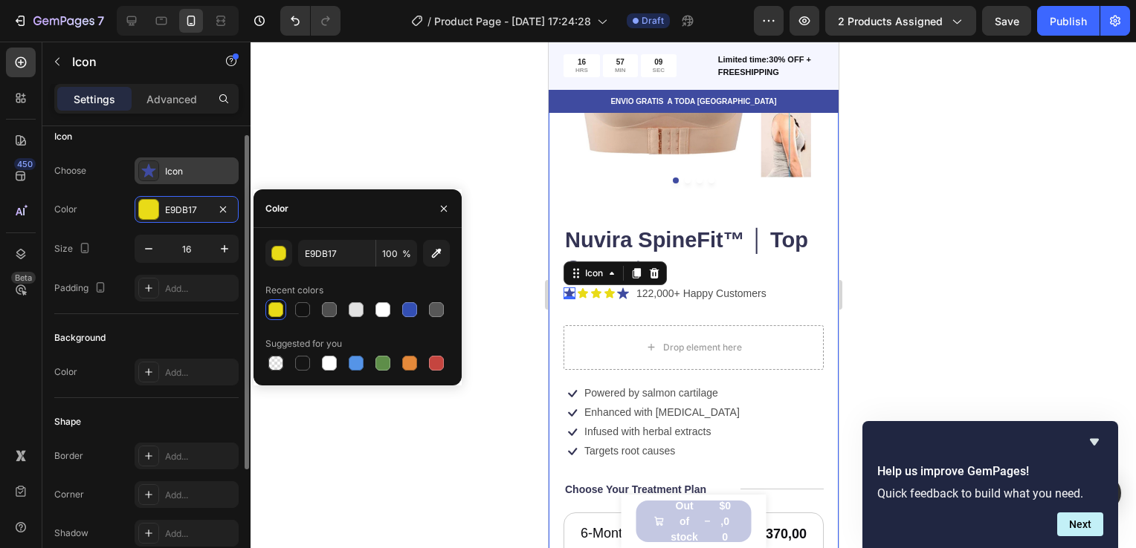
click at [184, 171] on div "Icon" at bounding box center [200, 171] width 70 height 13
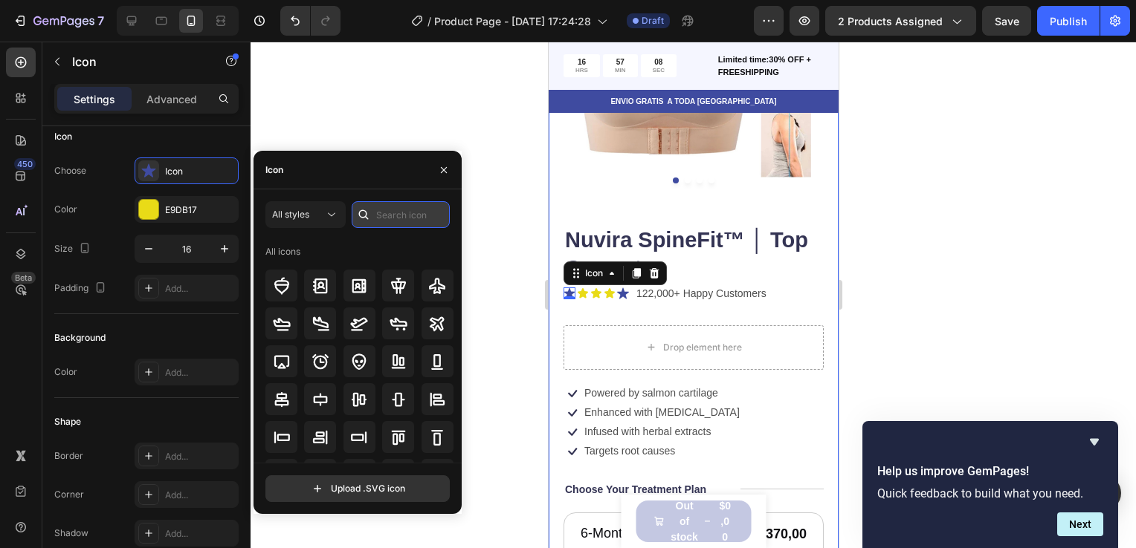
click at [394, 210] on input "text" at bounding box center [401, 214] width 98 height 27
type input "star"
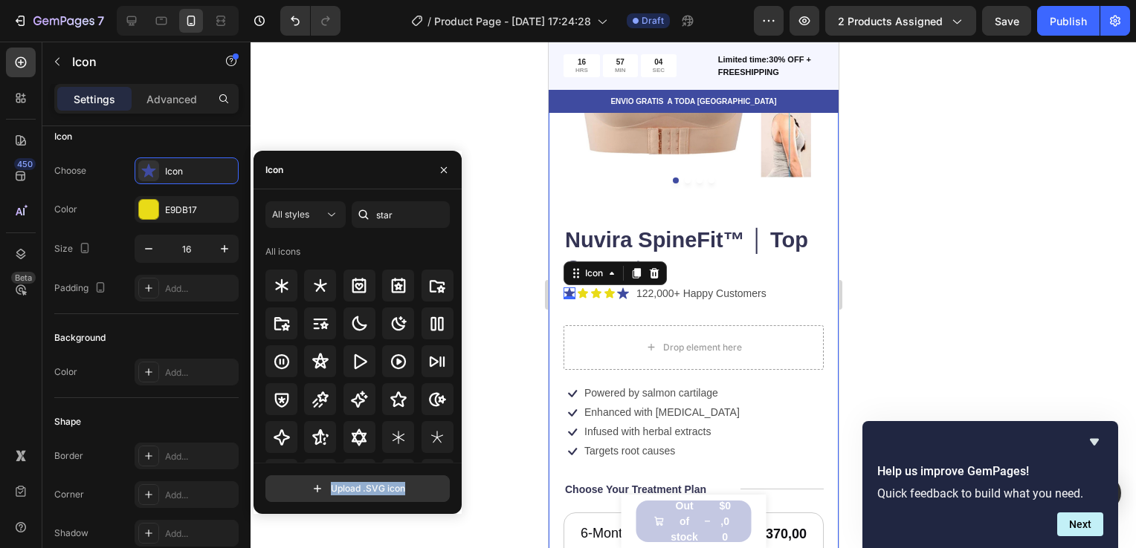
drag, startPoint x: 455, startPoint y: 279, endPoint x: 475, endPoint y: 522, distance: 244.6
click at [475, 0] on div "7 / Product Page - Sep 26, 17:24:28 Draft Preview 2 products assigned Save Publ…" at bounding box center [568, 0] width 1136 height 0
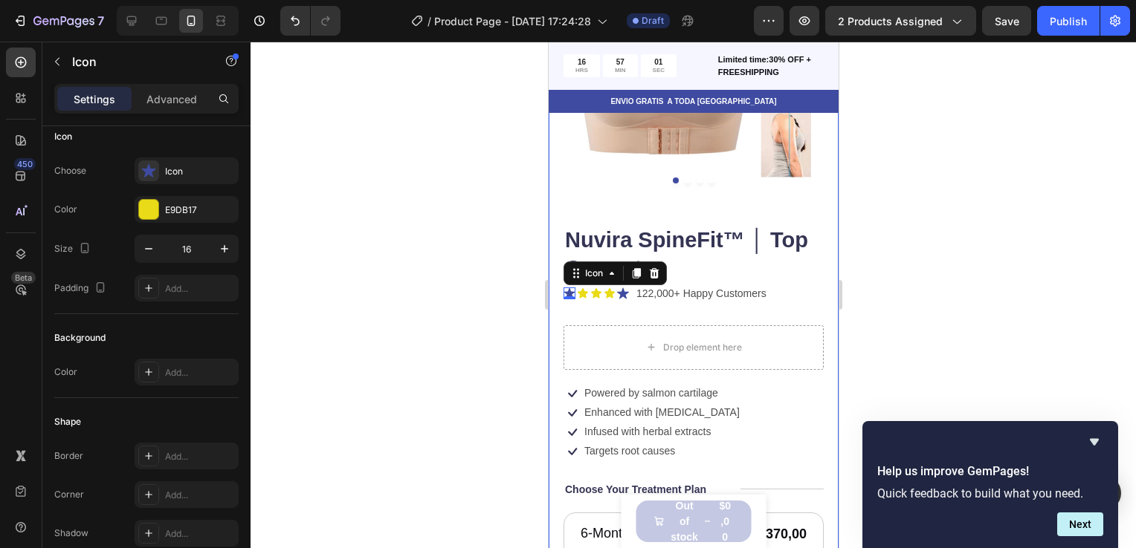
drag, startPoint x: 462, startPoint y: 302, endPoint x: 458, endPoint y: 311, distance: 9.7
click at [458, 311] on div at bounding box center [692, 295] width 885 height 507
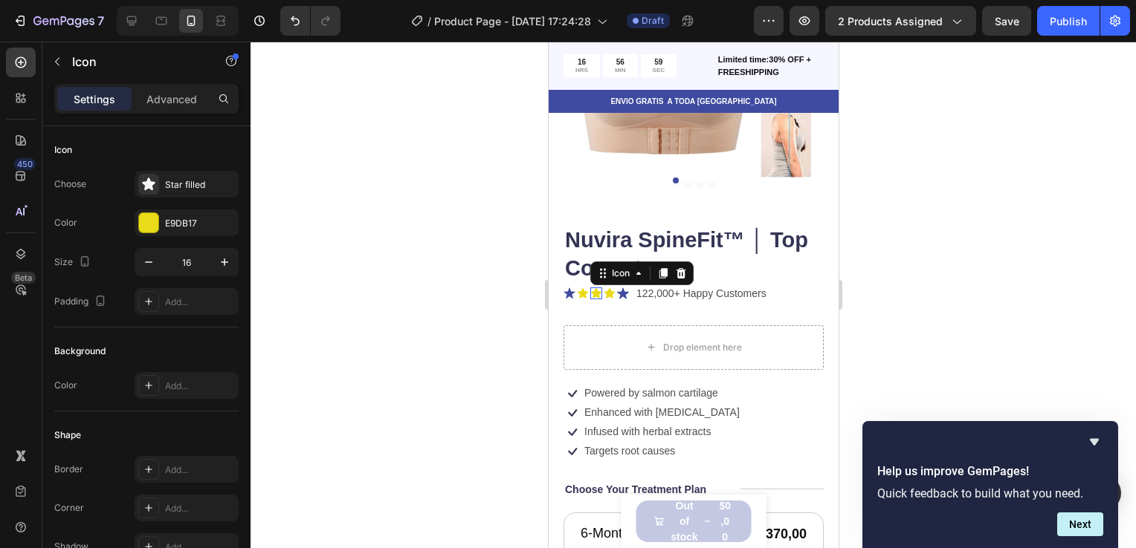
click at [592, 288] on icon at bounding box center [595, 294] width 12 height 12
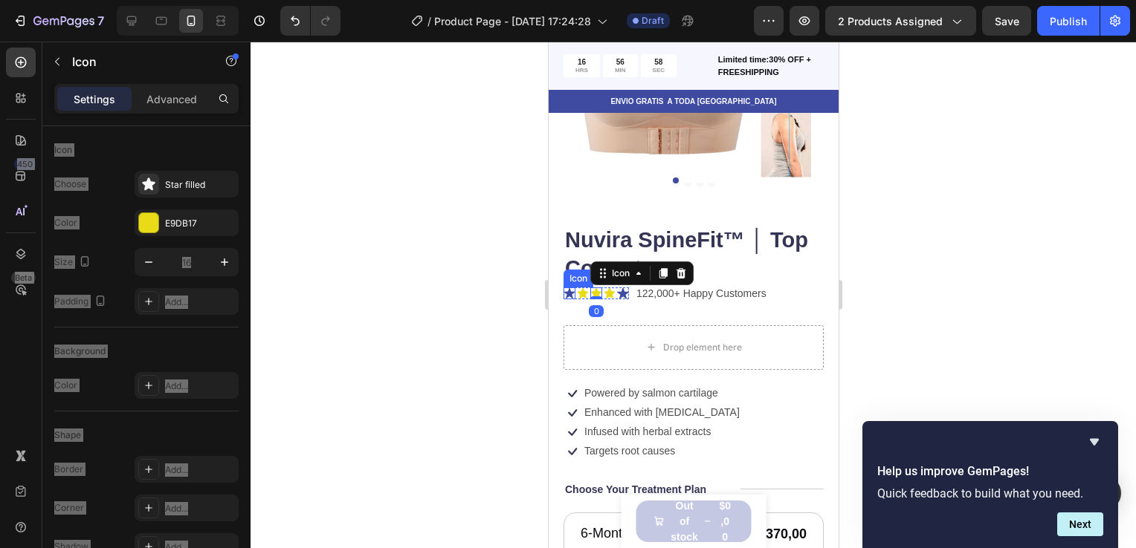
click at [571, 288] on icon at bounding box center [569, 294] width 12 height 12
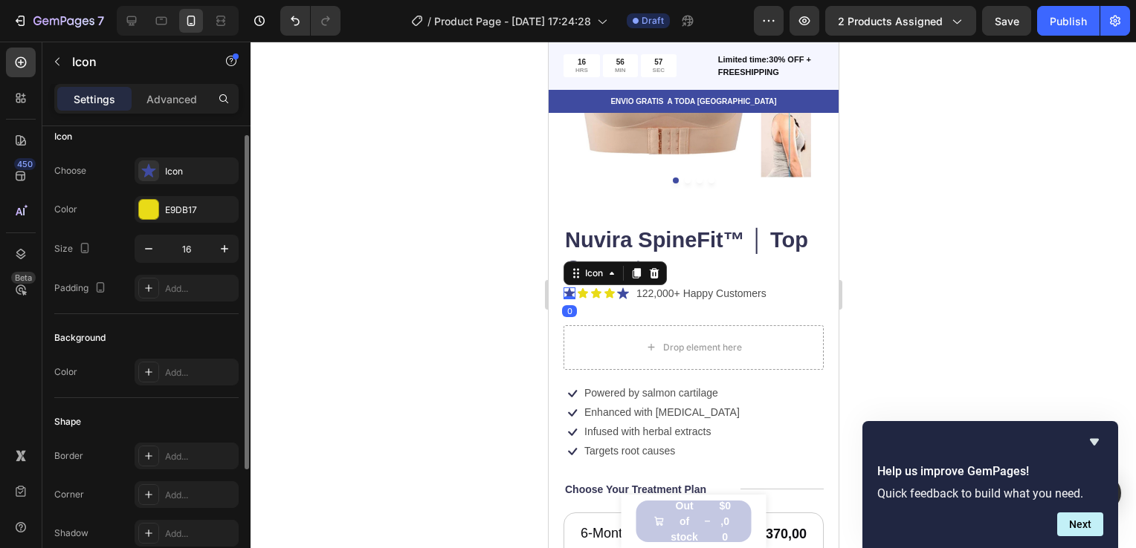
click at [196, 184] on div "Choose Icon Color E9DB17 Size 16 Padding Add..." at bounding box center [146, 230] width 184 height 144
click at [181, 169] on div "Icon" at bounding box center [200, 171] width 70 height 13
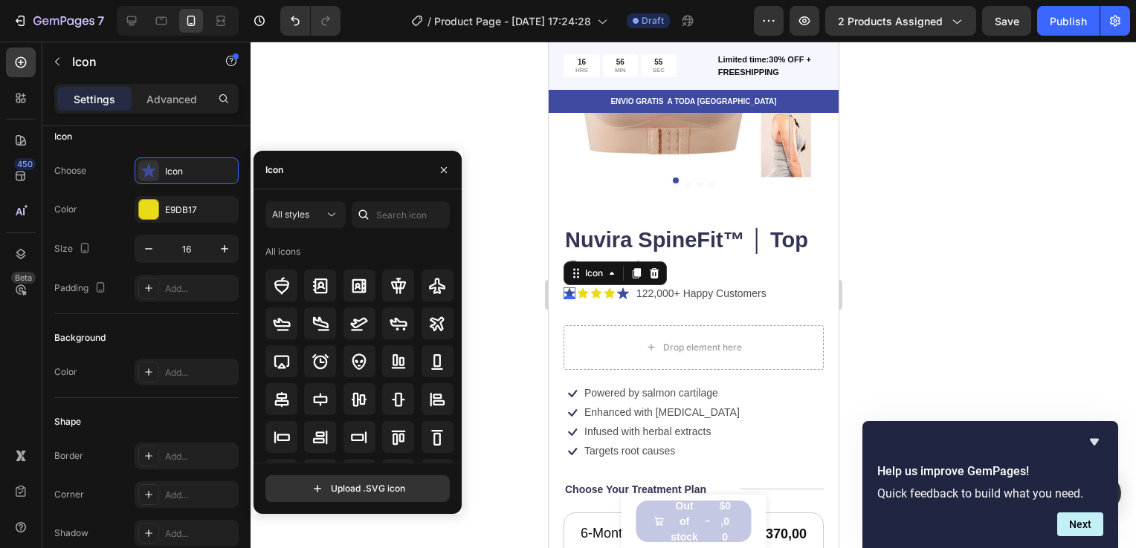
click at [409, 228] on div "All styles All icons" at bounding box center [357, 332] width 184 height 262
click at [398, 210] on input "text" at bounding box center [401, 214] width 98 height 27
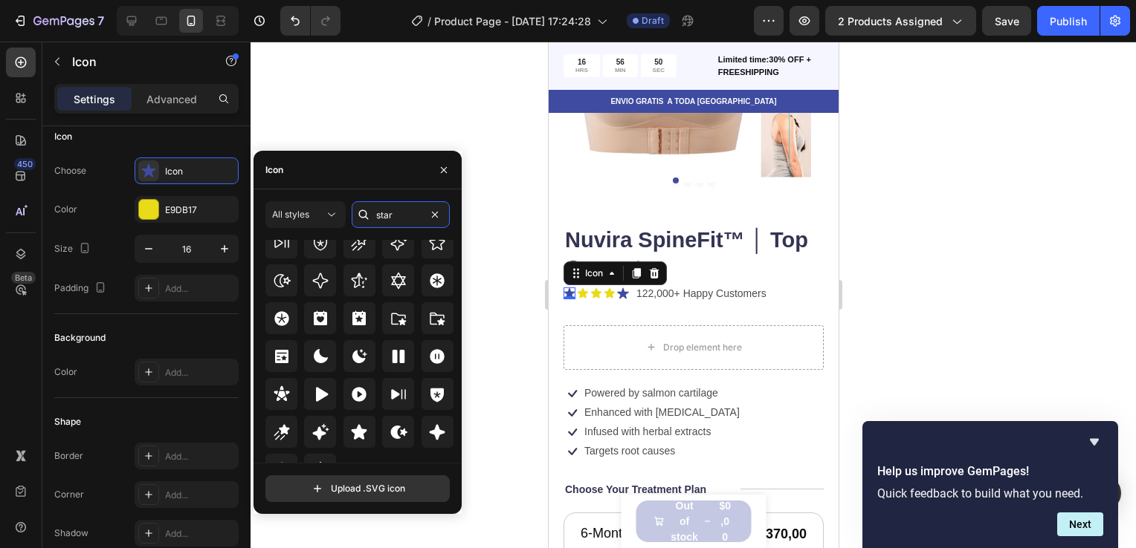
scroll to position [451, 0]
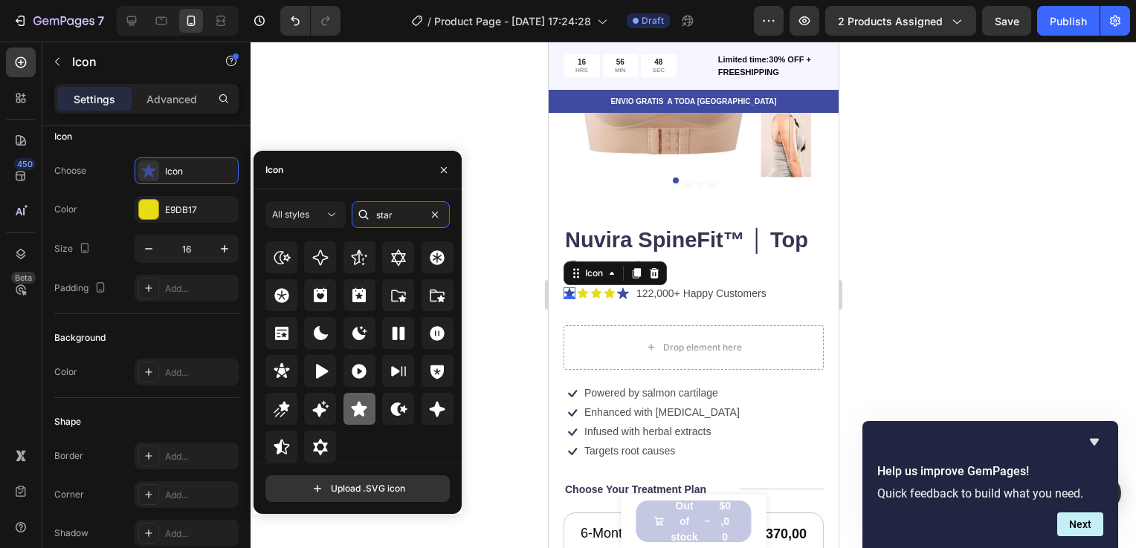
type input "star"
click at [363, 412] on icon at bounding box center [359, 410] width 18 height 18
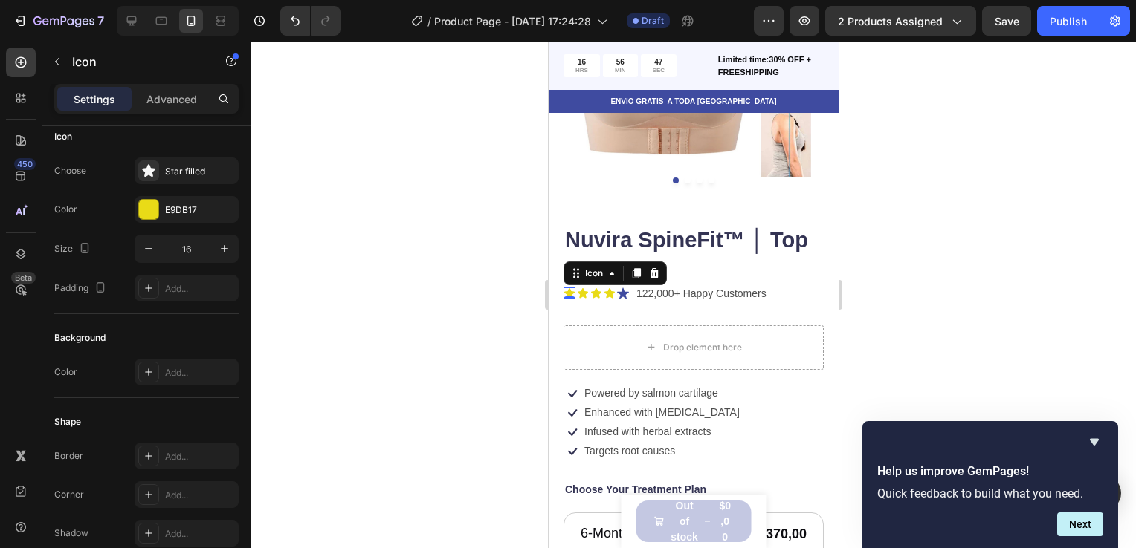
click at [479, 168] on div at bounding box center [692, 295] width 885 height 507
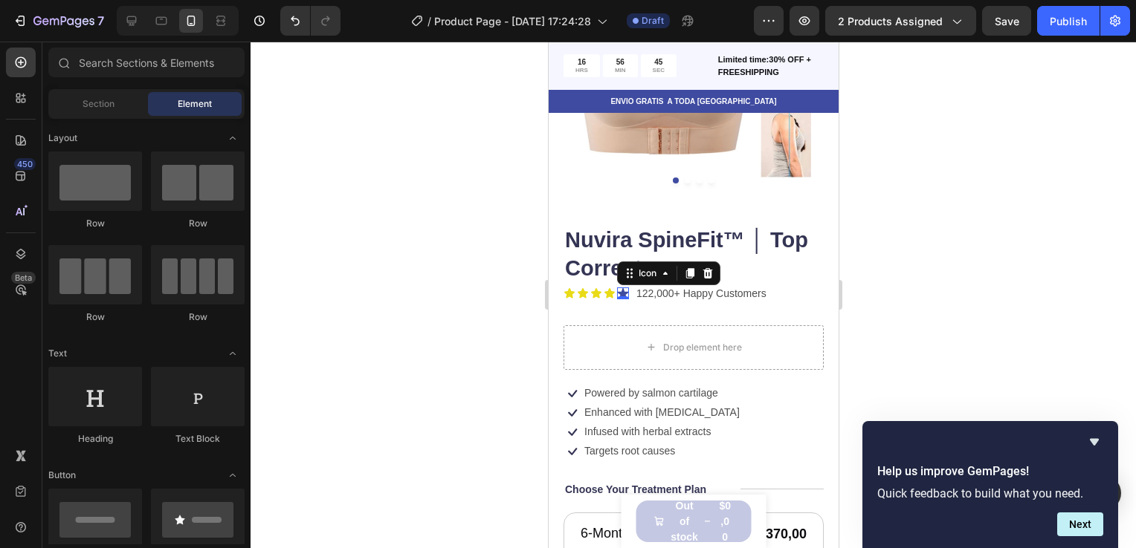
click at [621, 288] on div "Icon 0" at bounding box center [622, 294] width 12 height 12
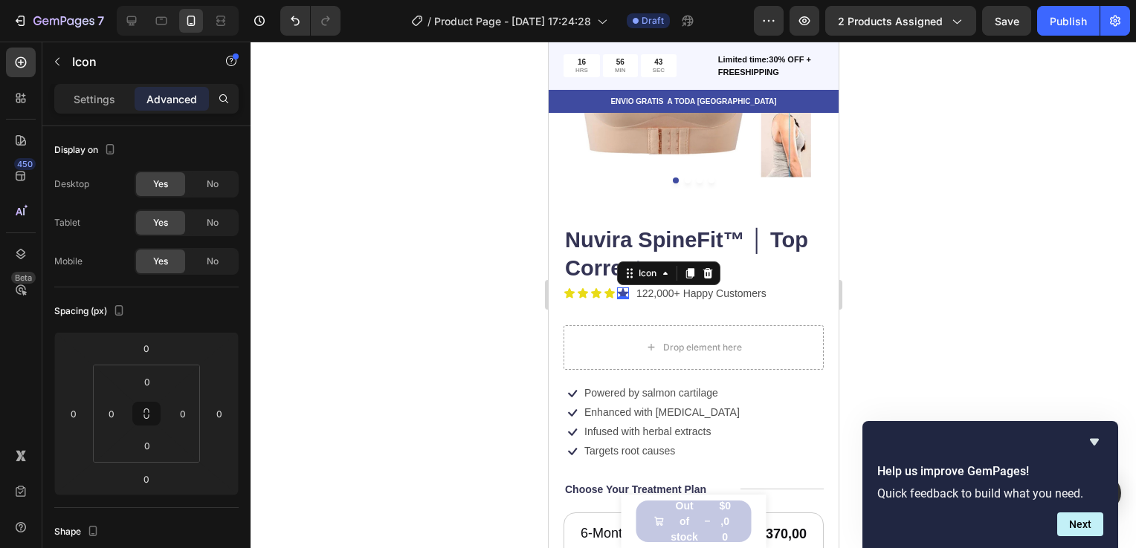
click at [623, 288] on icon at bounding box center [622, 293] width 12 height 11
click at [453, 266] on div at bounding box center [692, 295] width 885 height 507
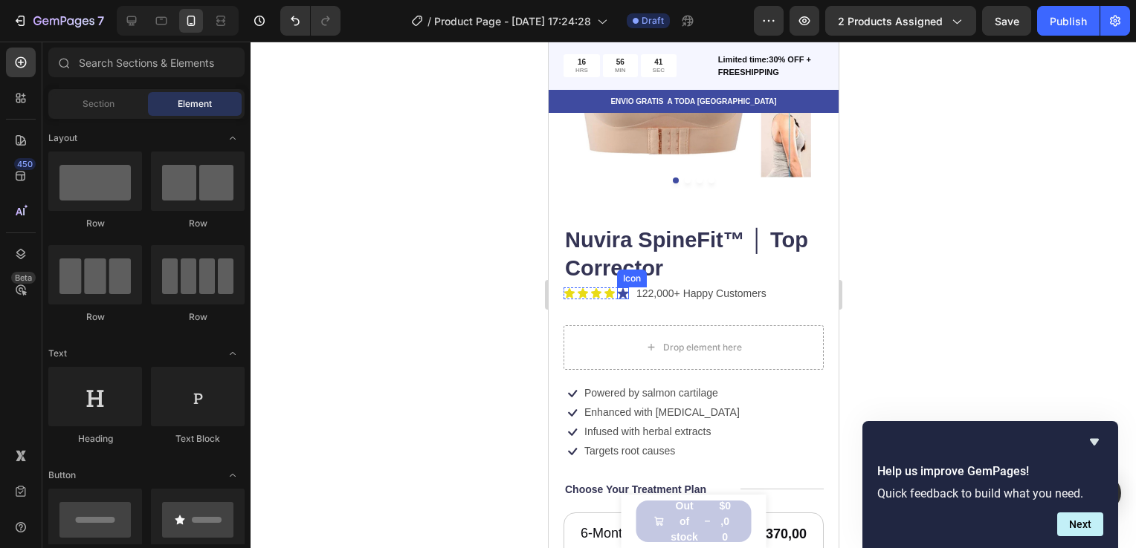
click at [622, 288] on icon at bounding box center [622, 293] width 12 height 11
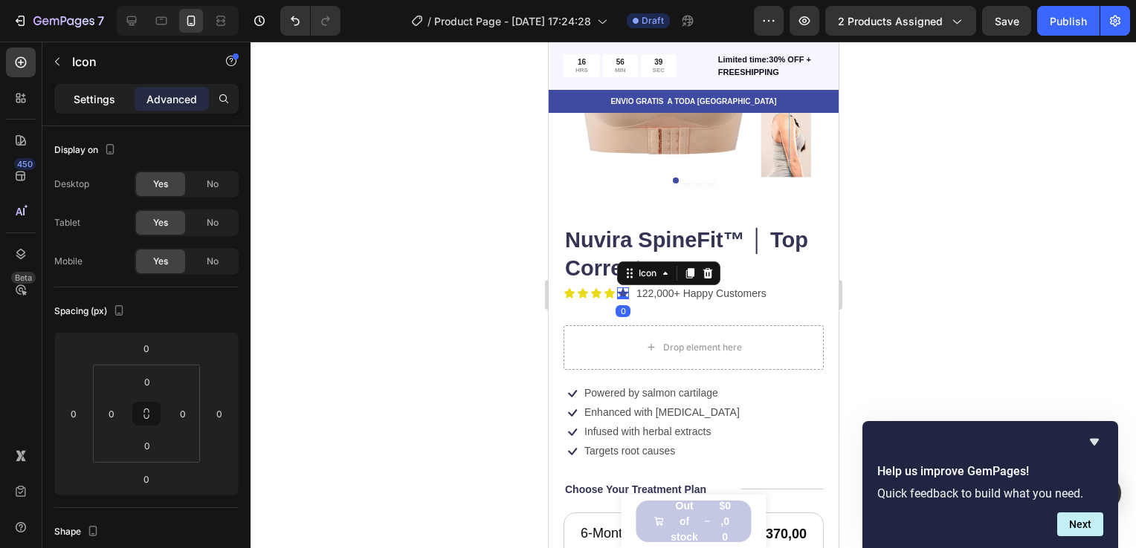
click at [129, 95] on div "Settings" at bounding box center [94, 99] width 74 height 24
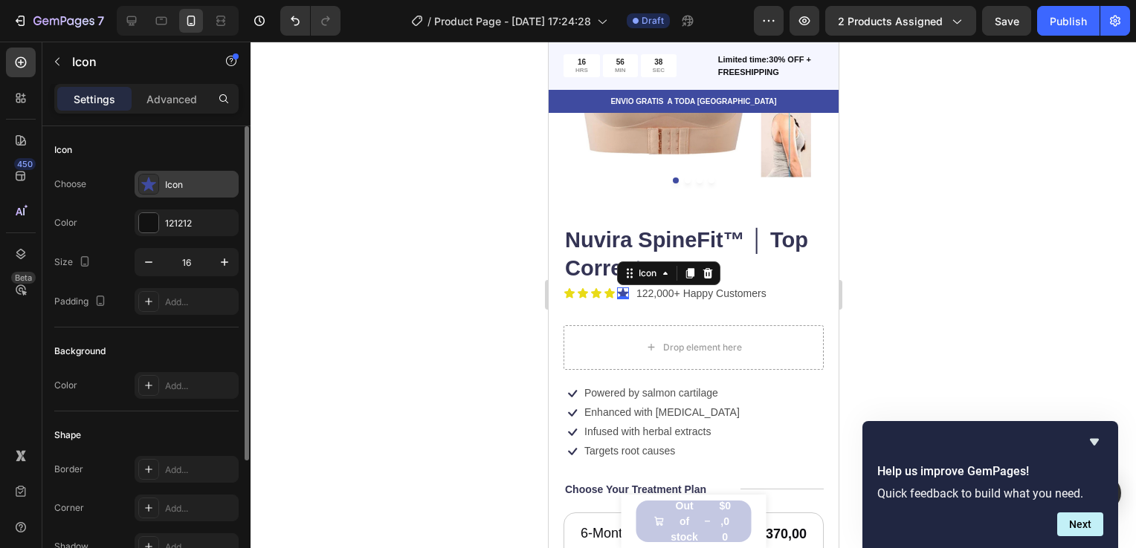
click at [187, 189] on div "Icon" at bounding box center [200, 184] width 70 height 13
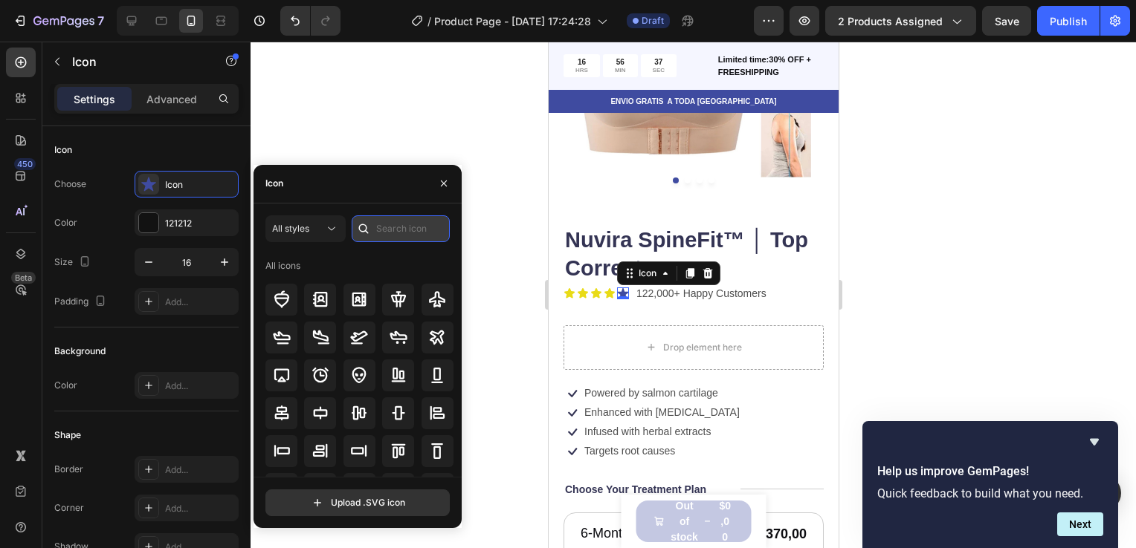
click at [396, 234] on input "text" at bounding box center [401, 229] width 98 height 27
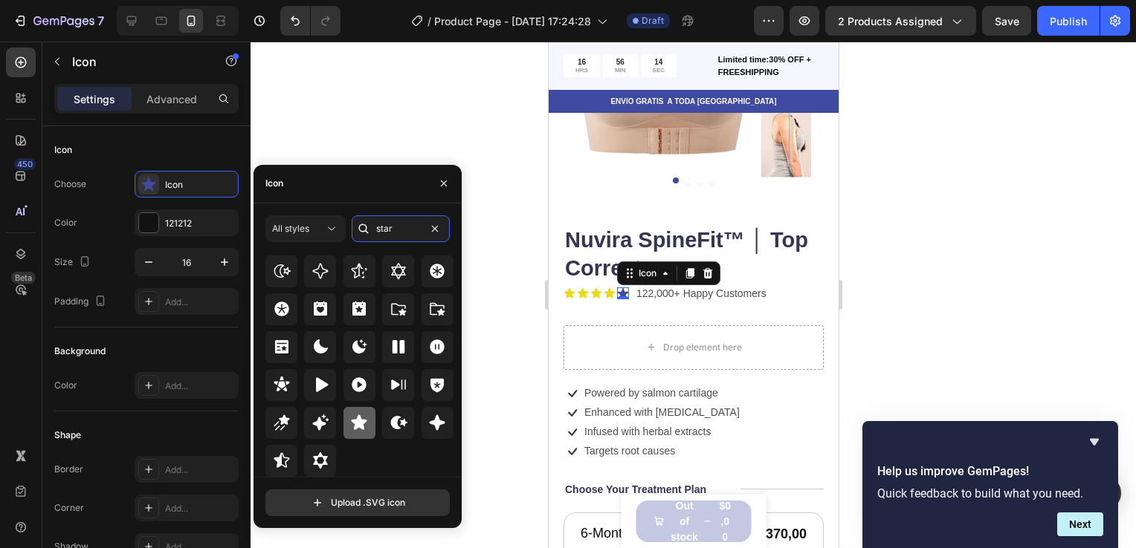
type input "star"
click at [356, 425] on icon at bounding box center [360, 422] width 16 height 15
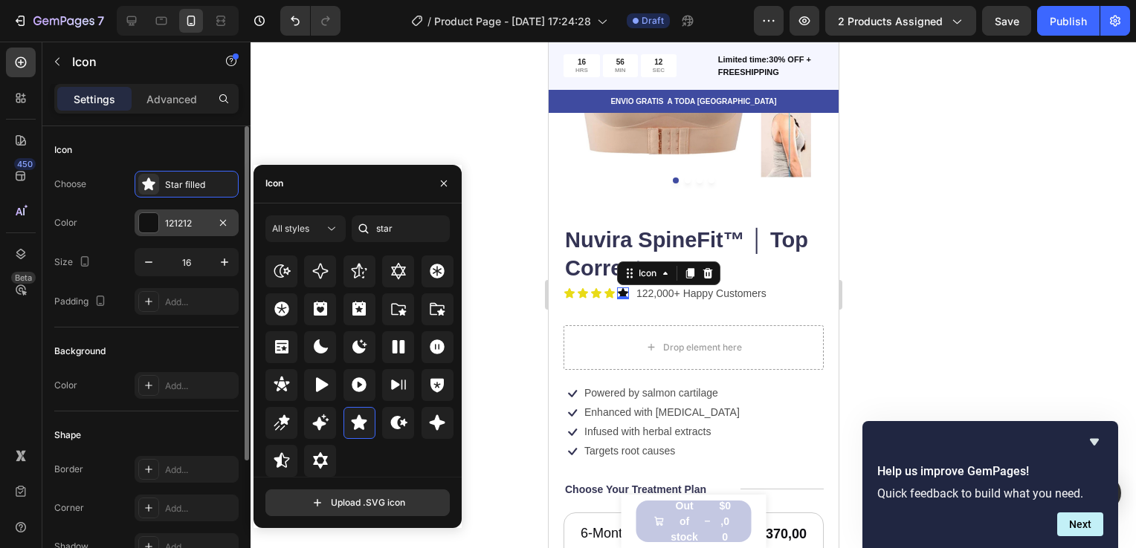
click at [192, 218] on div "121212" at bounding box center [186, 223] width 43 height 13
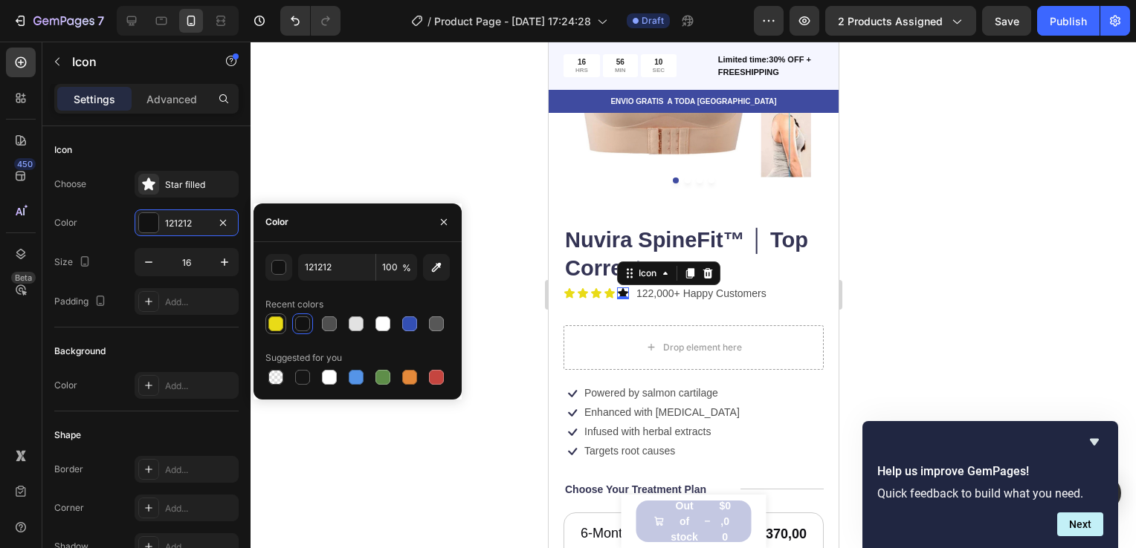
click at [278, 322] on div at bounding box center [275, 324] width 15 height 15
type input "E9DB17"
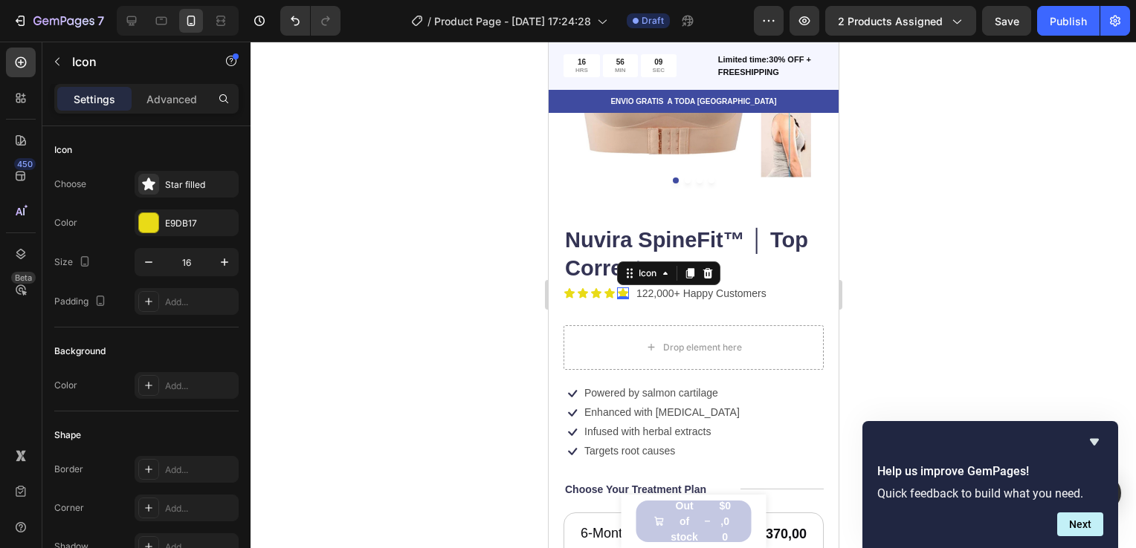
click at [401, 156] on div at bounding box center [692, 295] width 885 height 507
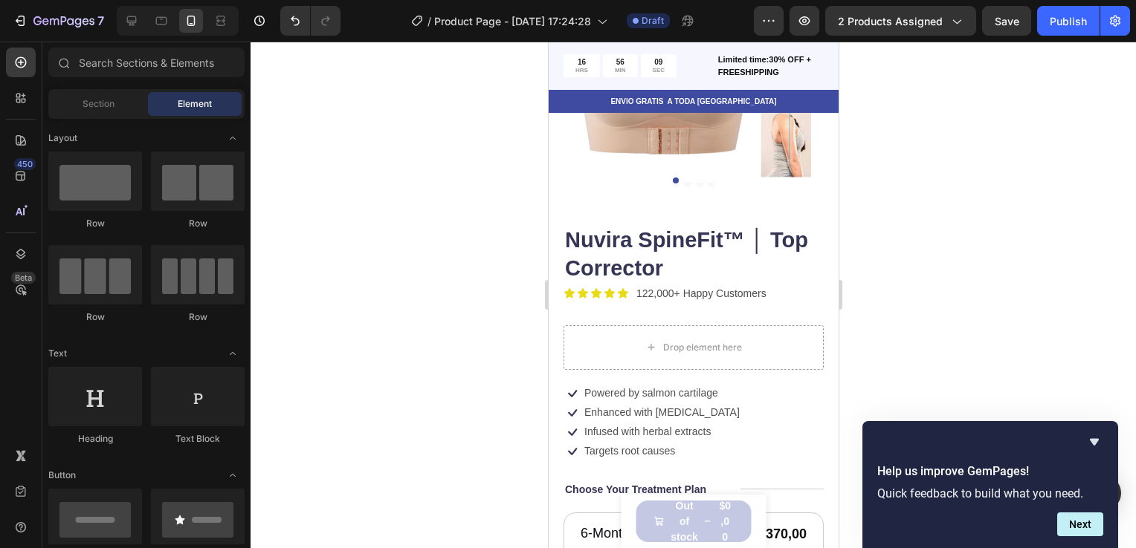
click at [401, 156] on div at bounding box center [692, 295] width 885 height 507
click at [681, 286] on p "122,000+ Happy Customers" at bounding box center [700, 294] width 130 height 16
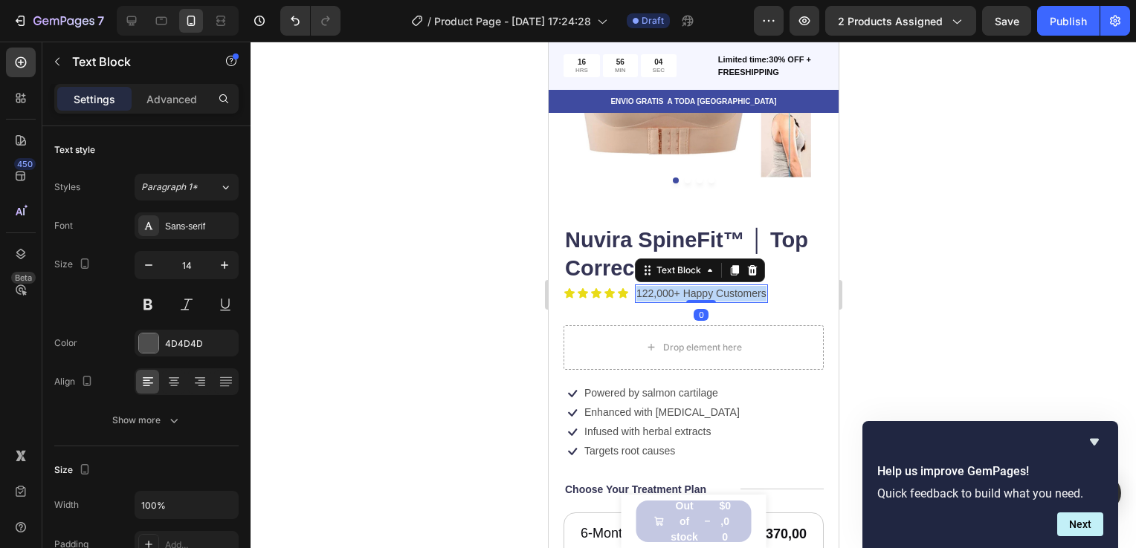
click at [681, 286] on p "122,000+ Happy Customers" at bounding box center [700, 294] width 130 height 16
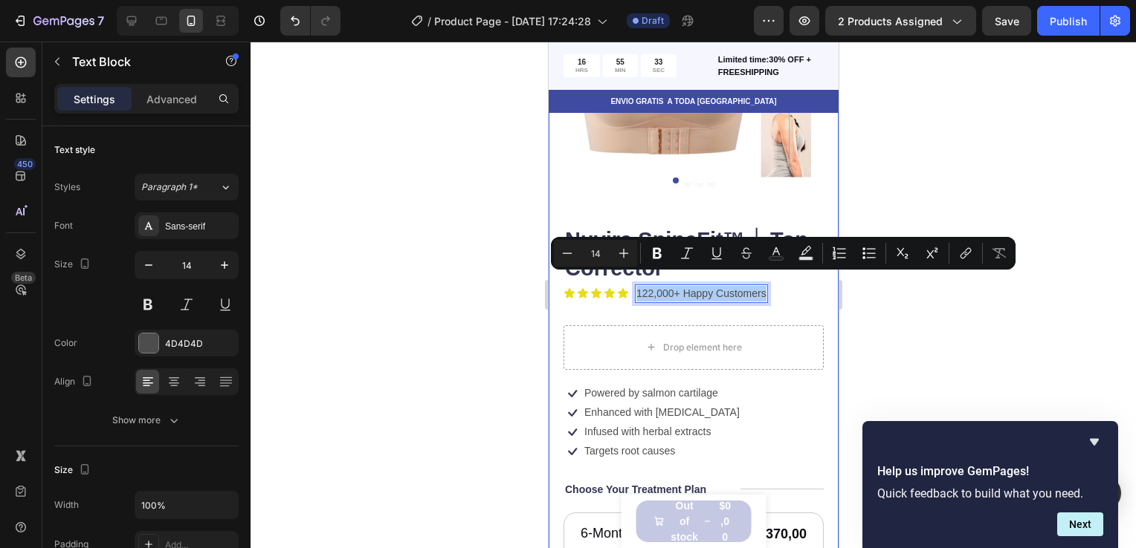
click at [488, 227] on div at bounding box center [692, 295] width 885 height 507
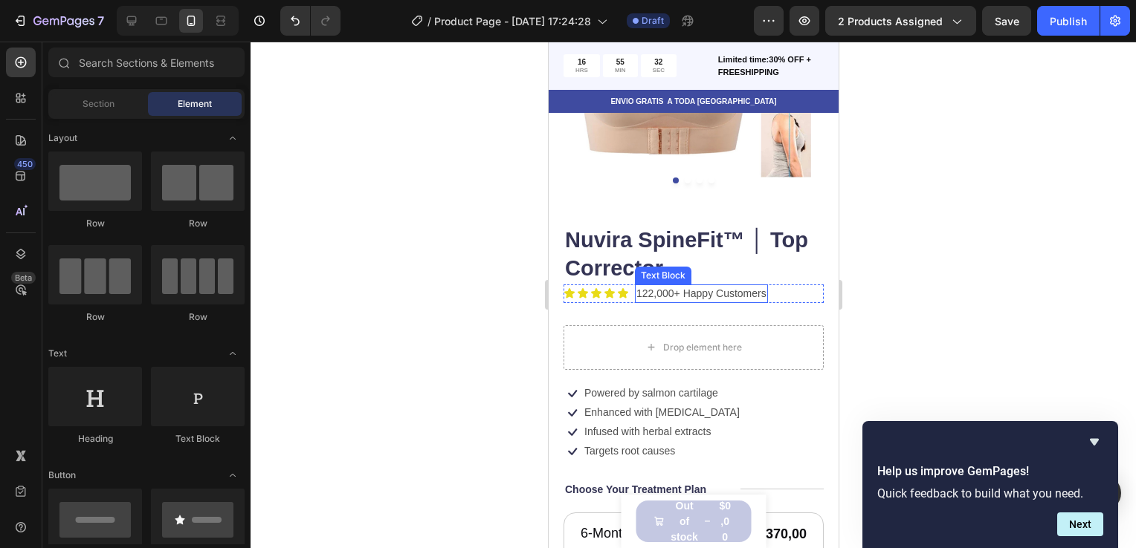
click at [684, 287] on p "122,000+ Happy Customers" at bounding box center [700, 294] width 130 height 16
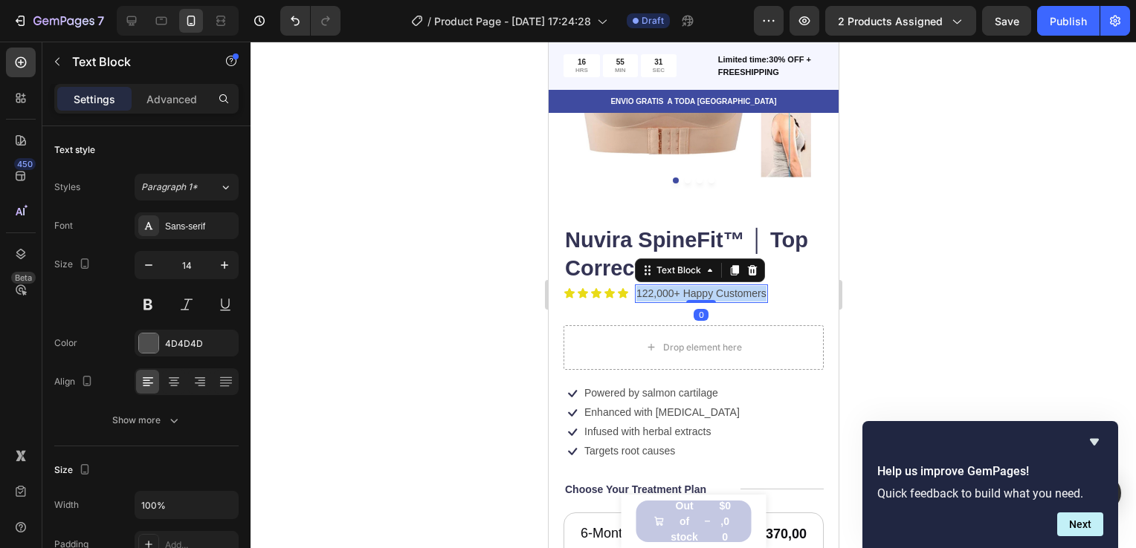
click at [684, 287] on p "122,000+ Happy Customers" at bounding box center [700, 294] width 130 height 16
click at [897, 221] on div at bounding box center [692, 295] width 885 height 507
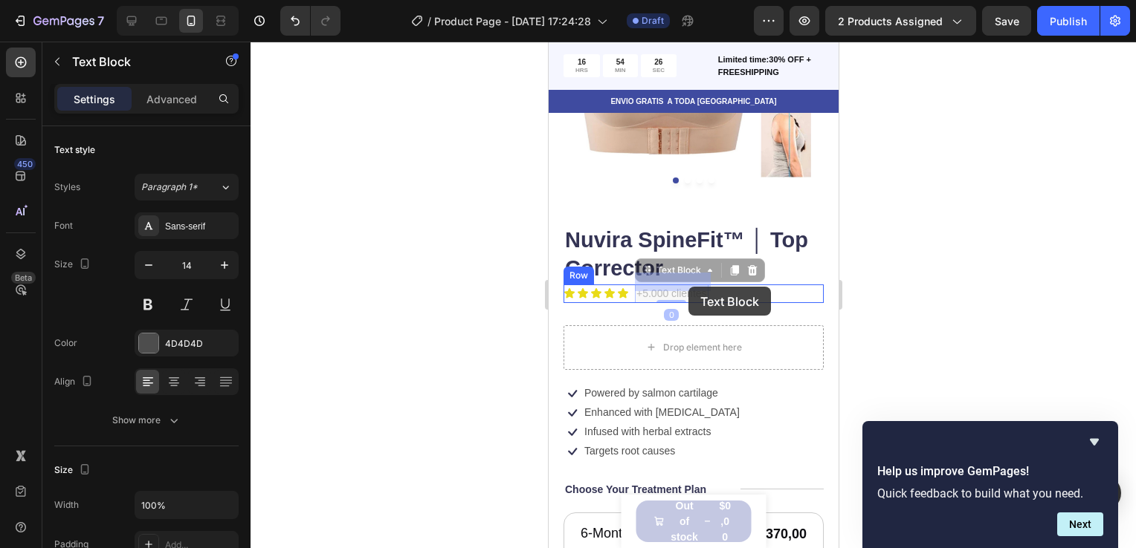
drag, startPoint x: 674, startPoint y: 287, endPoint x: 687, endPoint y: 287, distance: 13.4
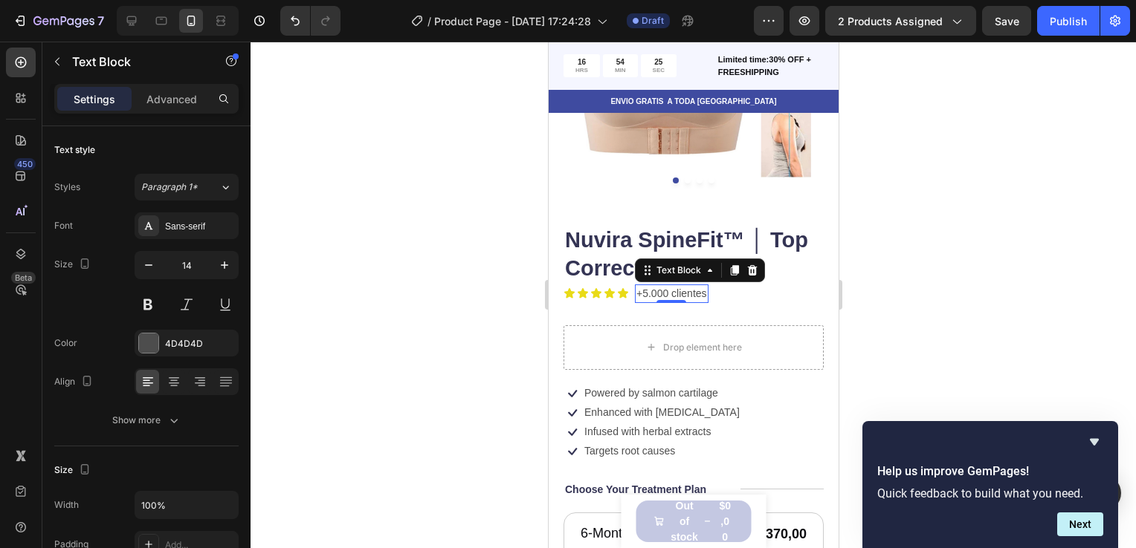
click at [901, 201] on div at bounding box center [692, 295] width 885 height 507
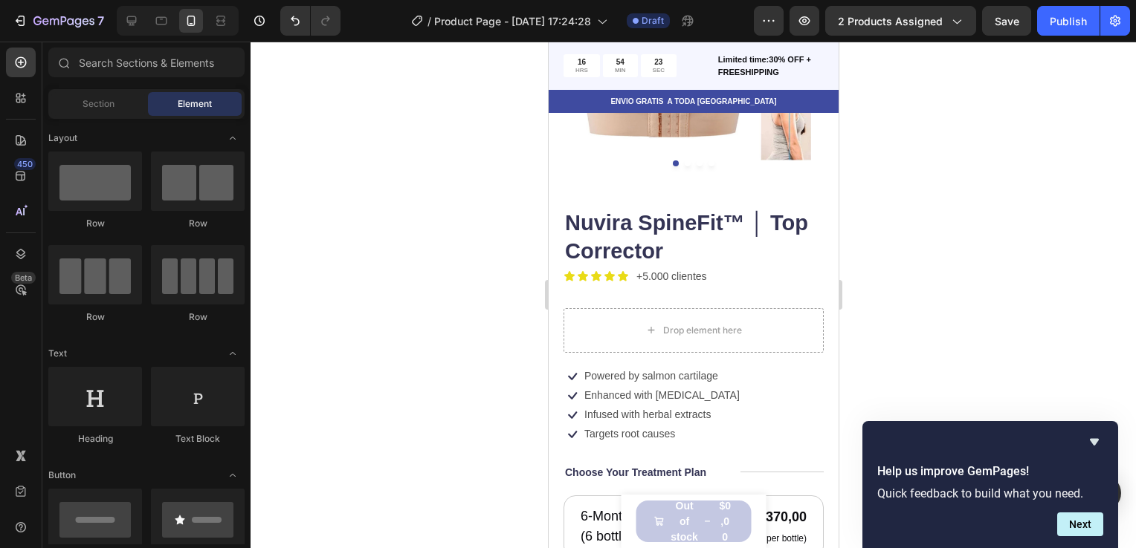
scroll to position [238, 0]
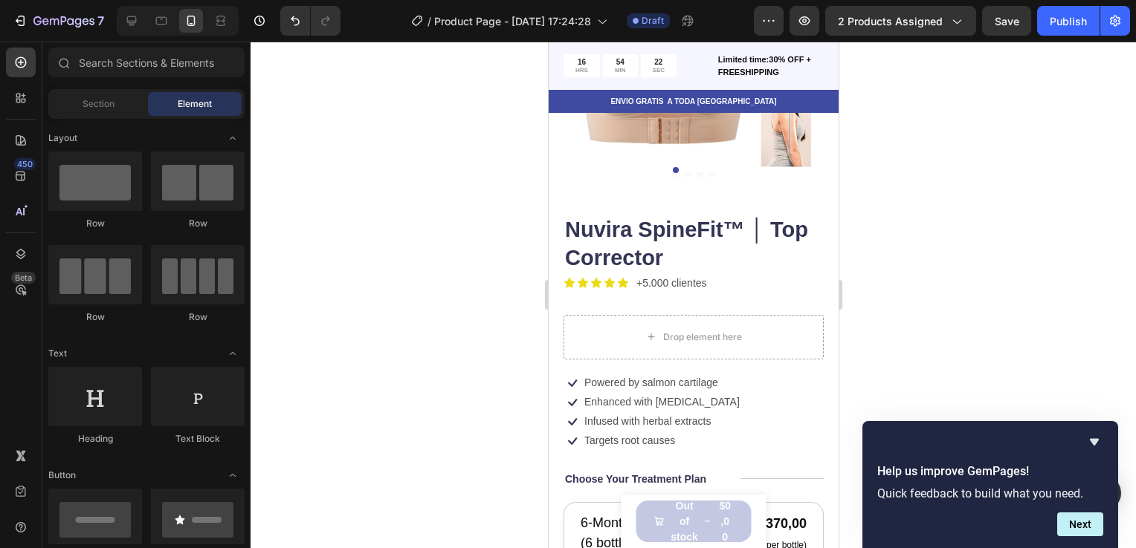
click at [880, 282] on div at bounding box center [692, 295] width 885 height 507
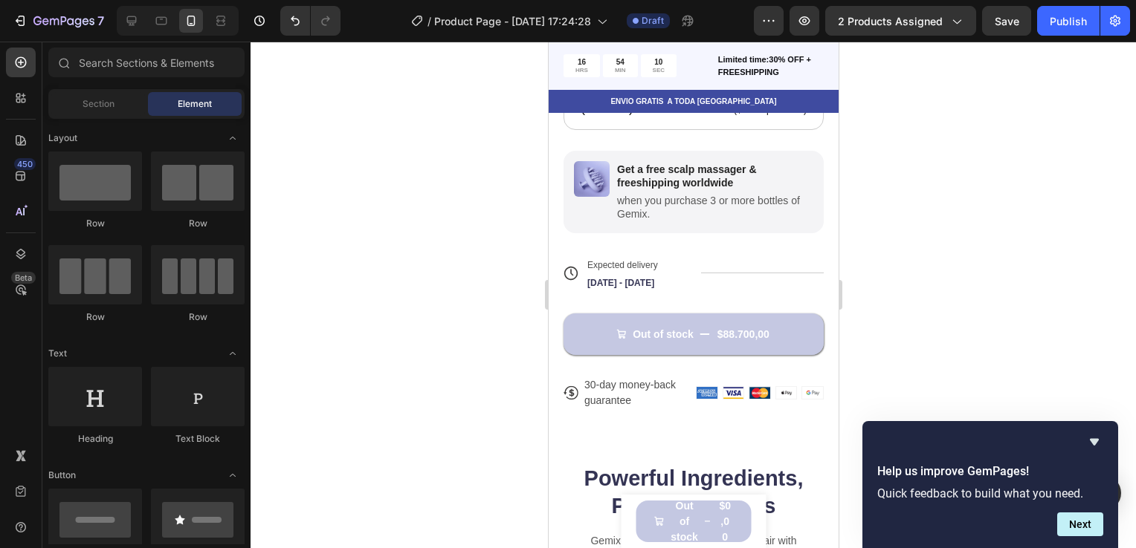
scroll to position [893, 0]
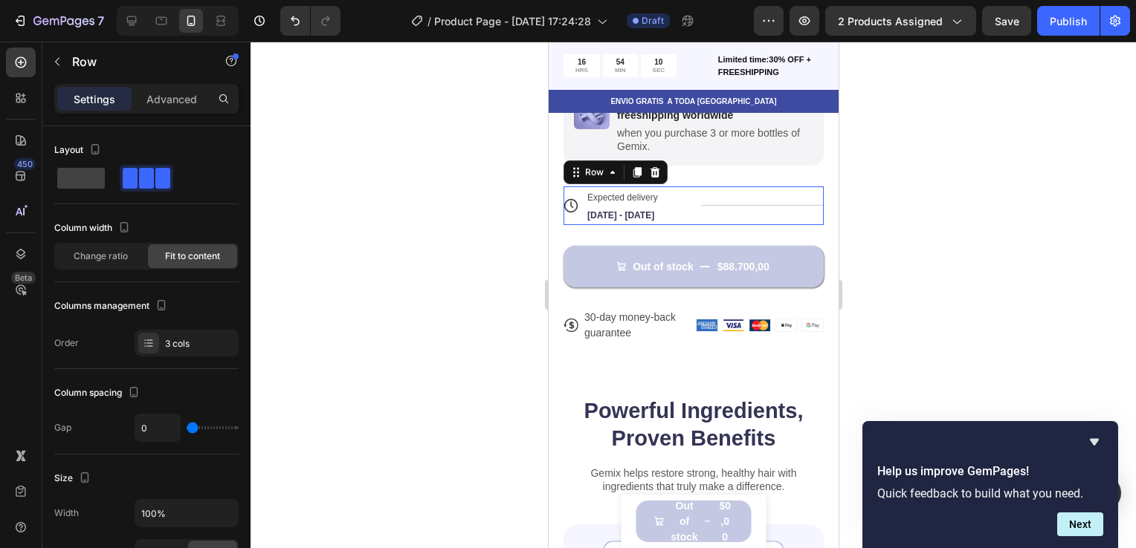
click at [739, 192] on div "Title Line" at bounding box center [761, 206] width 123 height 39
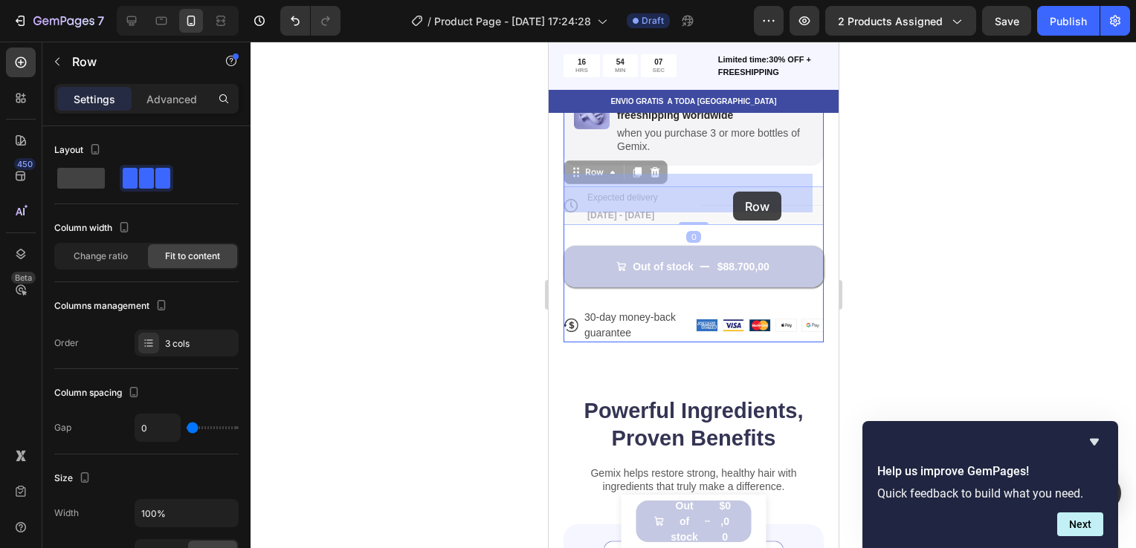
drag, startPoint x: 740, startPoint y: 192, endPoint x: 732, endPoint y: 192, distance: 8.2
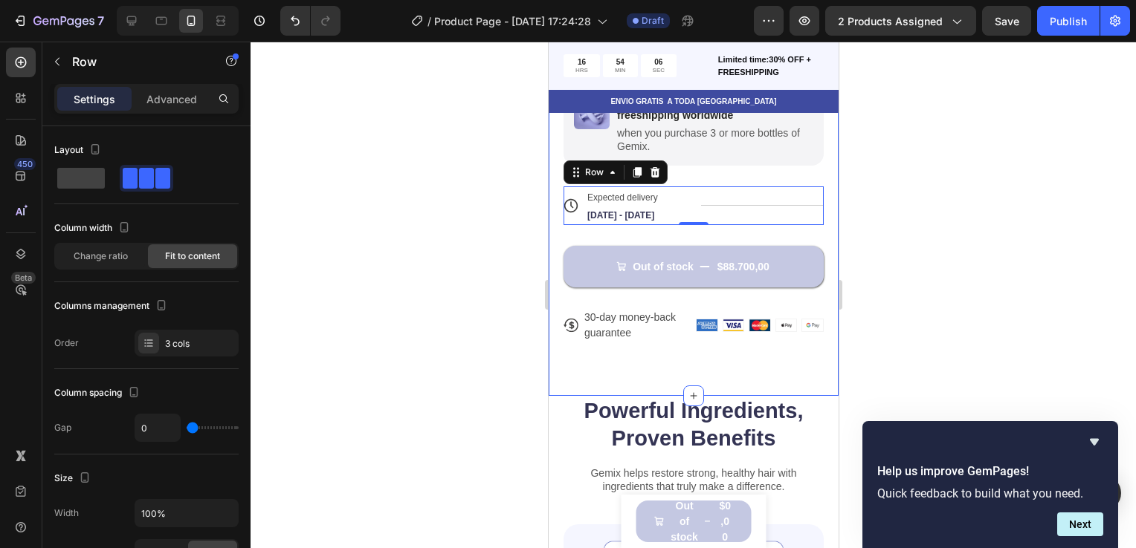
click at [889, 209] on div at bounding box center [692, 295] width 885 height 507
click at [739, 187] on div "Title Line" at bounding box center [761, 206] width 123 height 39
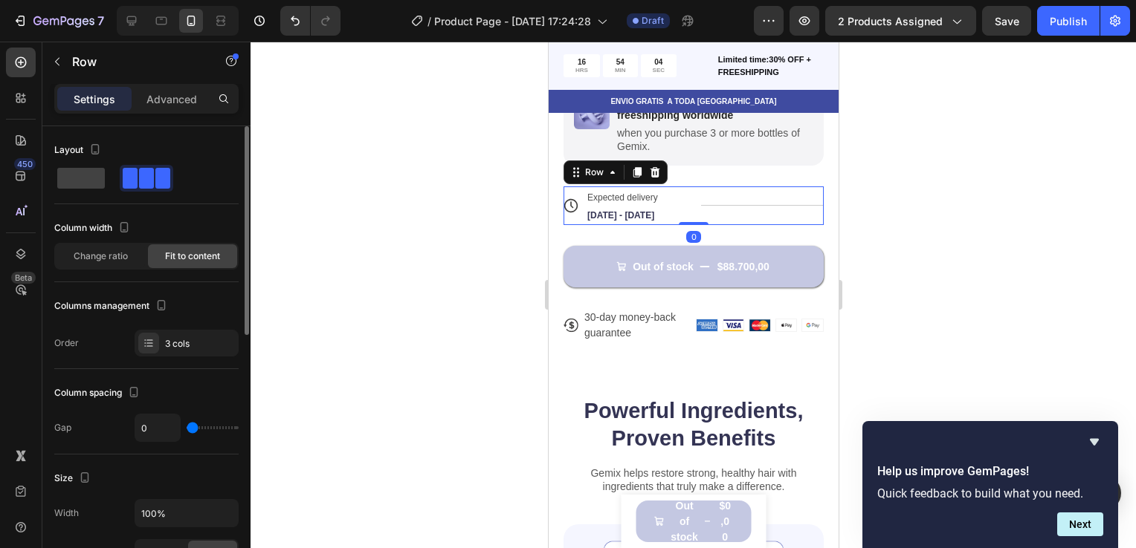
click at [105, 165] on div at bounding box center [146, 178] width 184 height 27
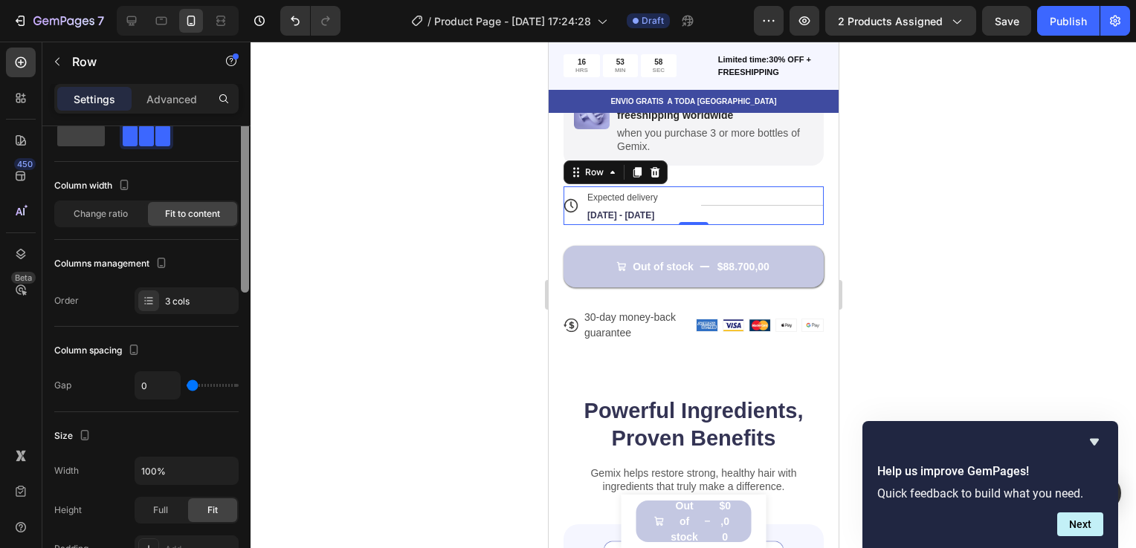
scroll to position [0, 0]
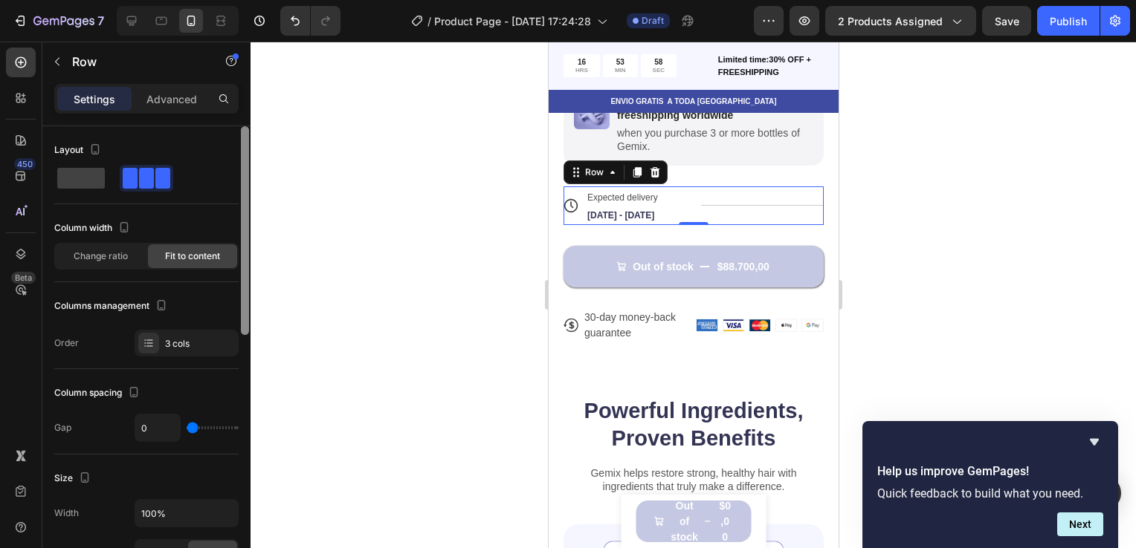
drag, startPoint x: 245, startPoint y: 217, endPoint x: 271, endPoint y: 157, distance: 65.3
click at [271, 0] on div "7 / Product Page - Sep 26, 17:24:28 Draft Preview 2 products assigned Save Publ…" at bounding box center [568, 0] width 1136 height 0
click at [490, 205] on div at bounding box center [692, 295] width 885 height 507
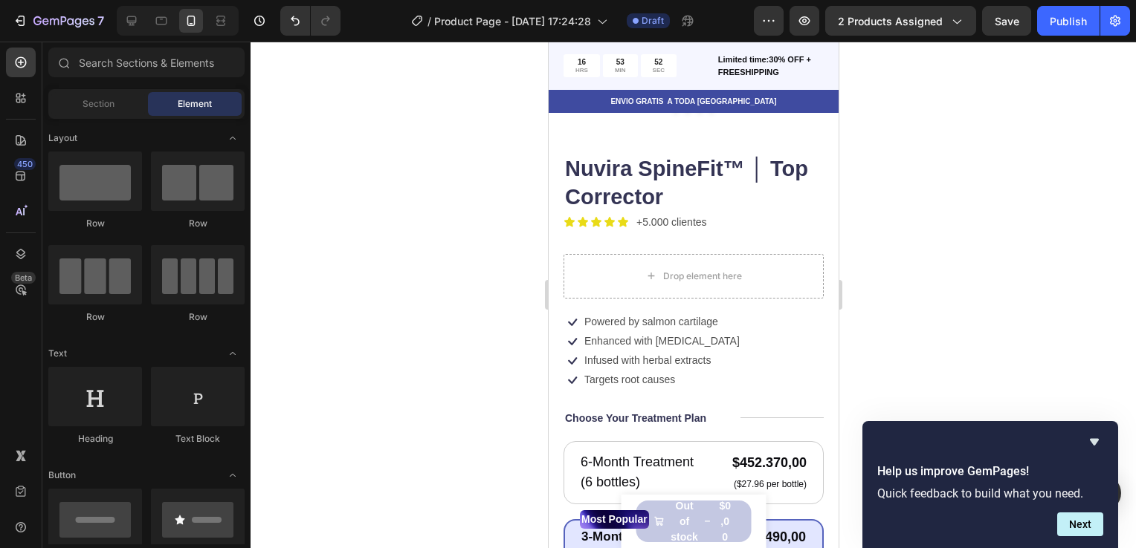
scroll to position [291, 0]
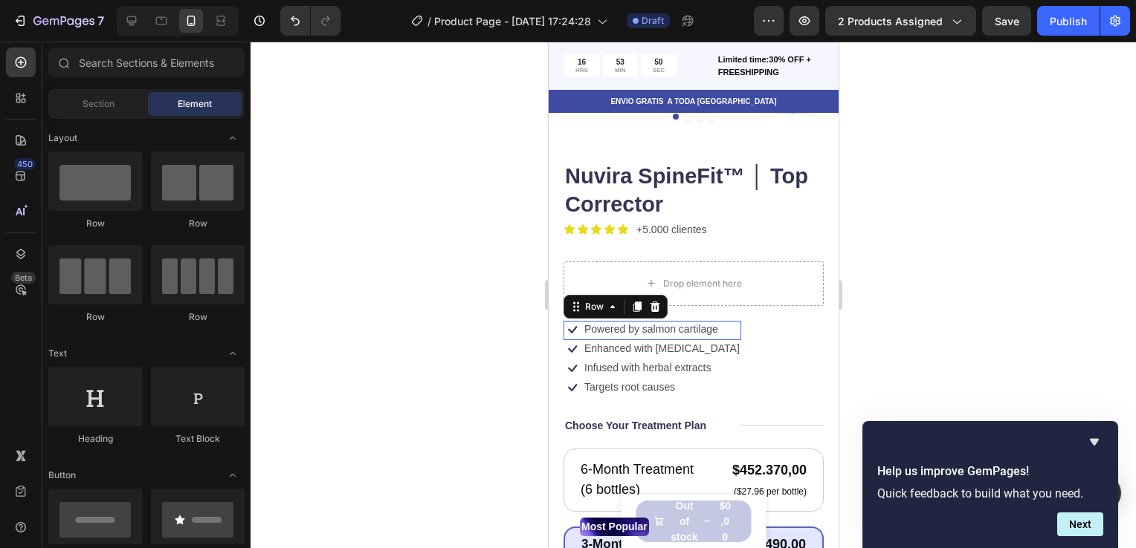
click at [670, 327] on div "Icon Powered by salmon cartilage Text Block Row 0" at bounding box center [652, 330] width 178 height 19
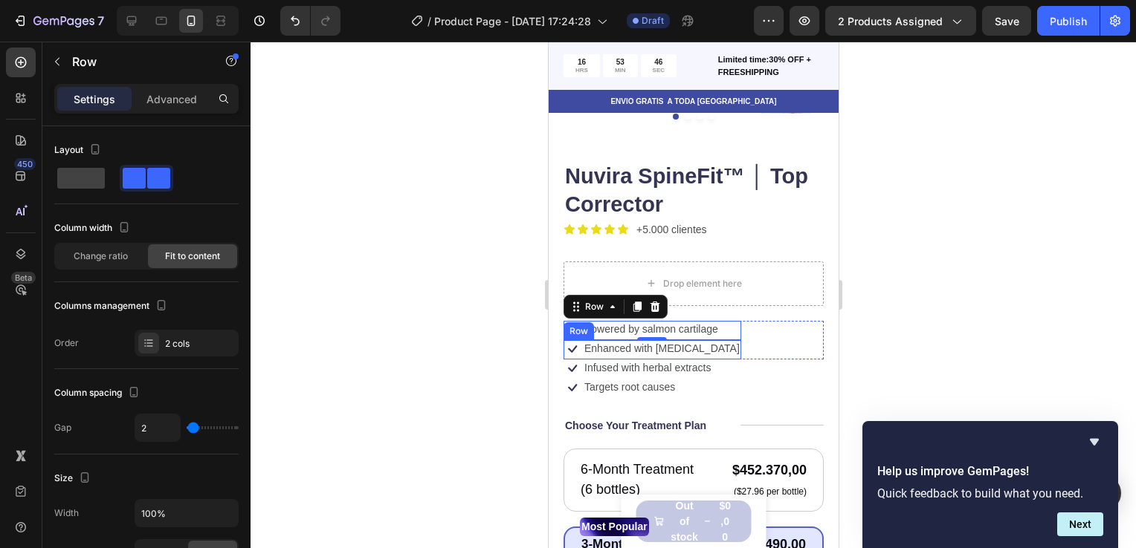
drag, startPoint x: 657, startPoint y: 294, endPoint x: 663, endPoint y: 335, distance: 41.3
click at [663, 335] on div "Icon Powered by salmon cartilage Text Block Row 0 Icon Enhanced with biotin Tex…" at bounding box center [693, 340] width 260 height 39
click at [663, 342] on p "Enhanced with biotin" at bounding box center [660, 348] width 155 height 13
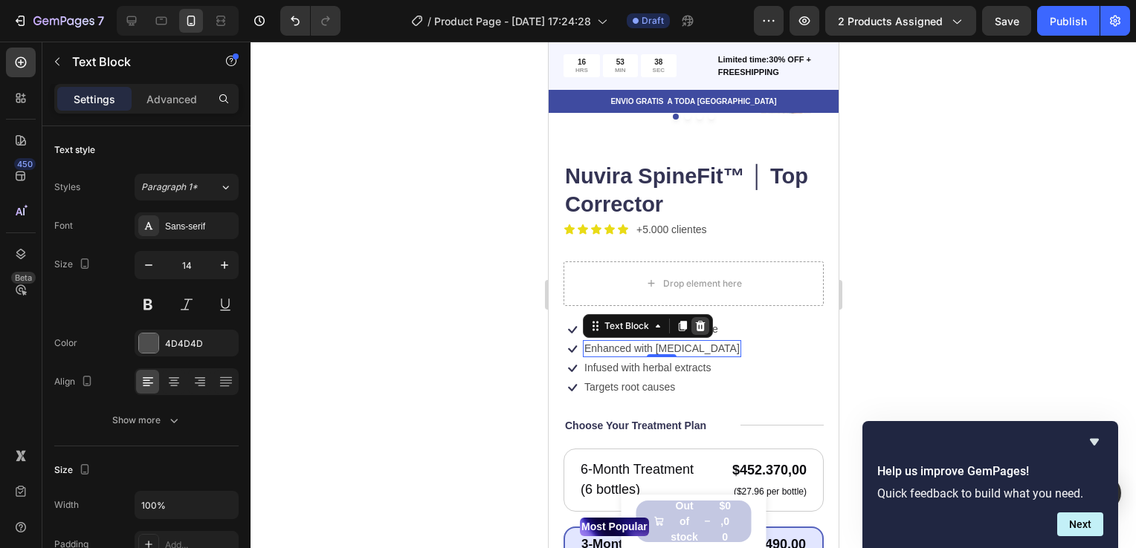
click at [699, 321] on icon at bounding box center [700, 326] width 10 height 10
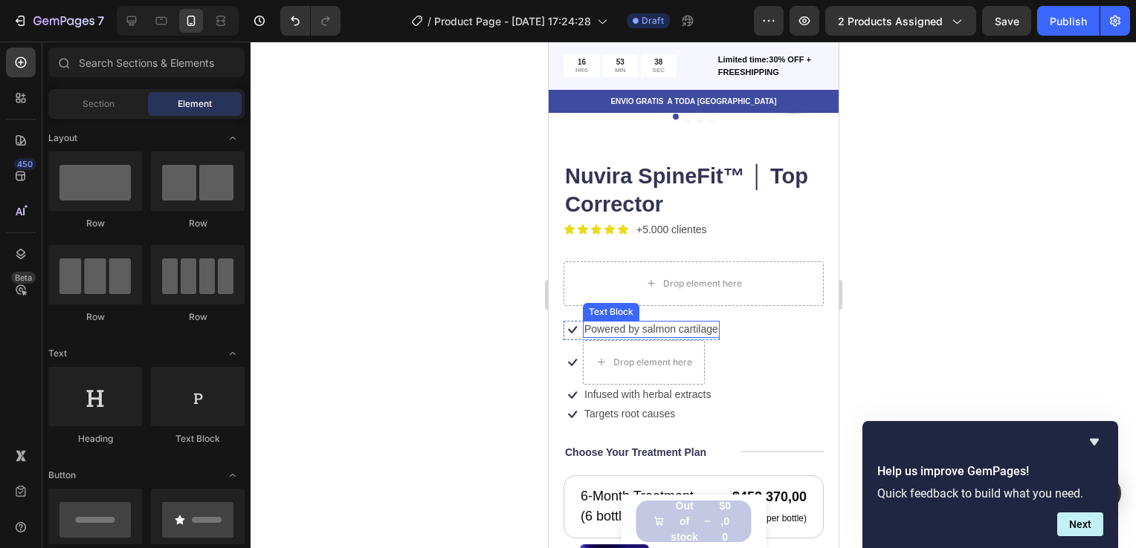
click at [658, 323] on p "Powered by salmon cartilage" at bounding box center [650, 329] width 134 height 13
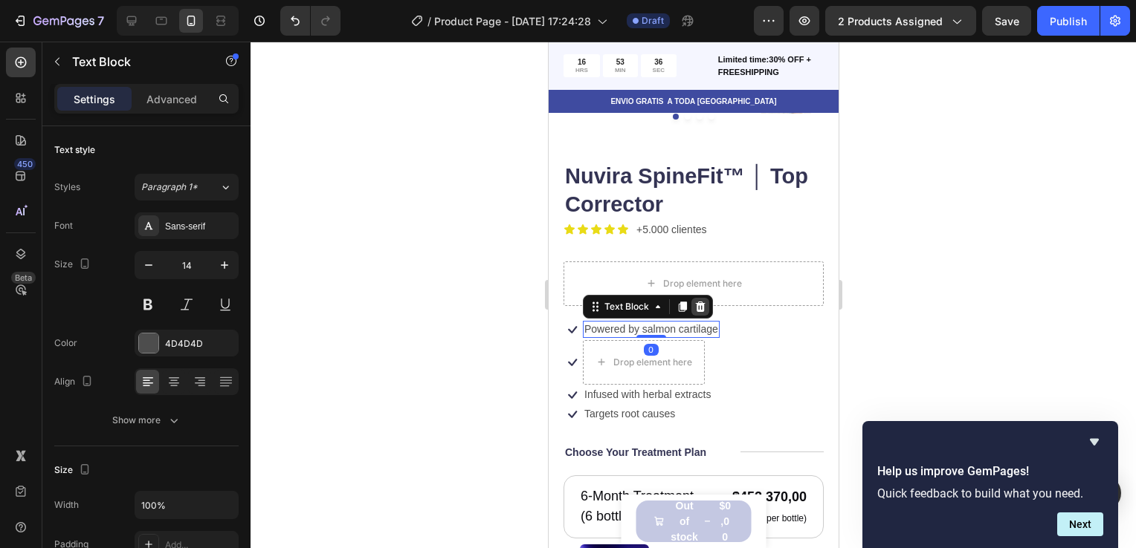
click at [700, 302] on icon at bounding box center [700, 307] width 10 height 10
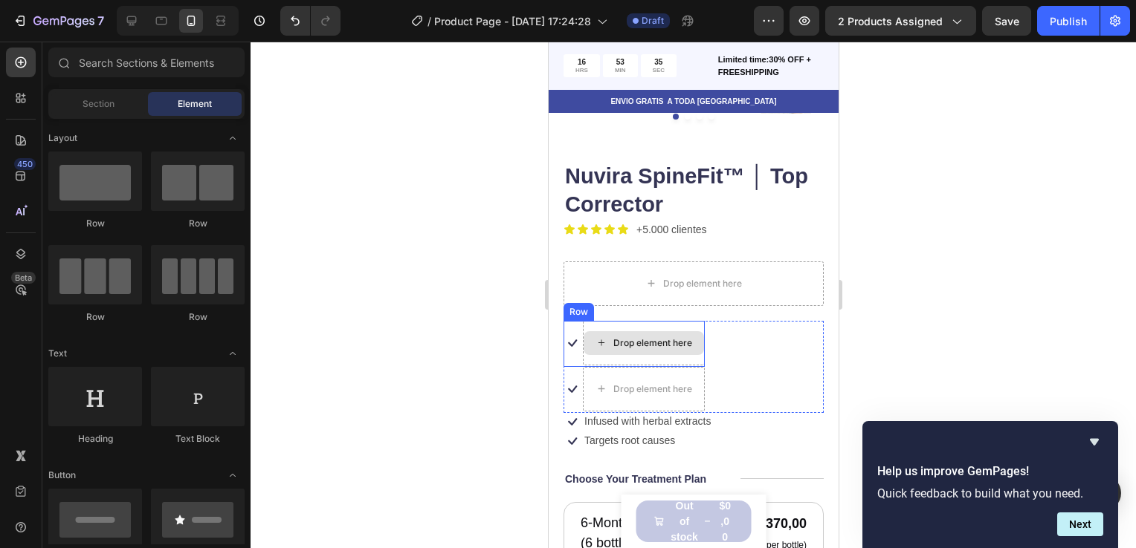
click at [670, 337] on div "Drop element here" at bounding box center [651, 343] width 79 height 12
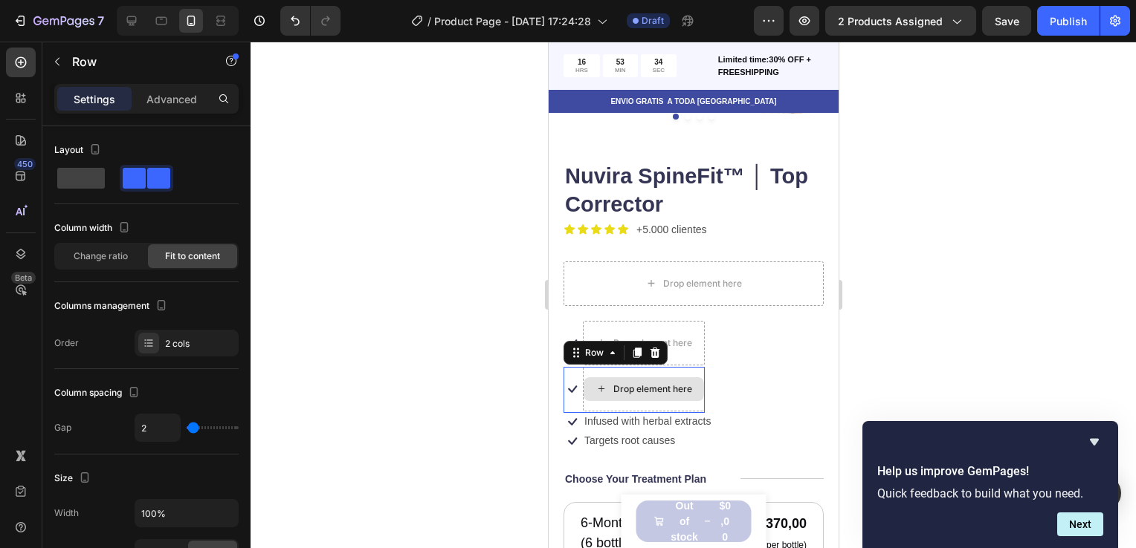
click at [607, 367] on div "Drop element here" at bounding box center [643, 389] width 122 height 45
click at [607, 383] on div "Drop element here" at bounding box center [643, 390] width 120 height 24
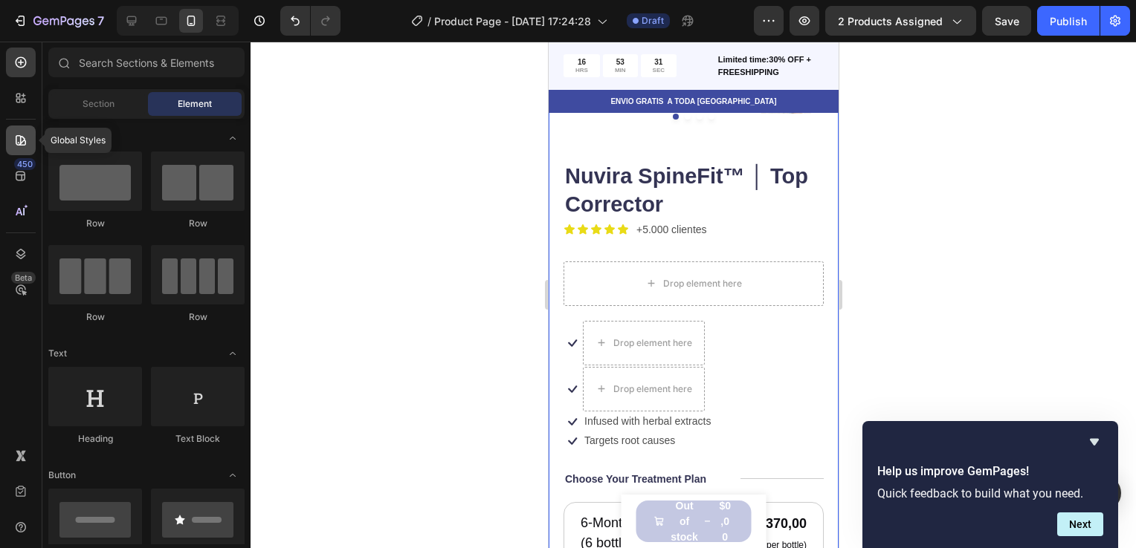
click at [27, 141] on icon at bounding box center [20, 140] width 15 height 15
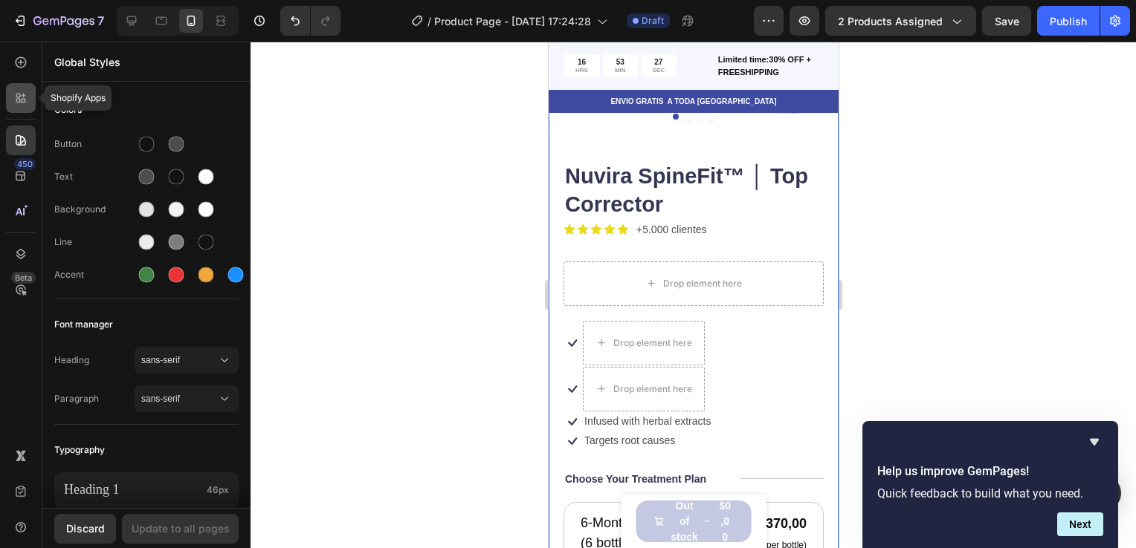
click at [14, 109] on div at bounding box center [21, 98] width 30 height 30
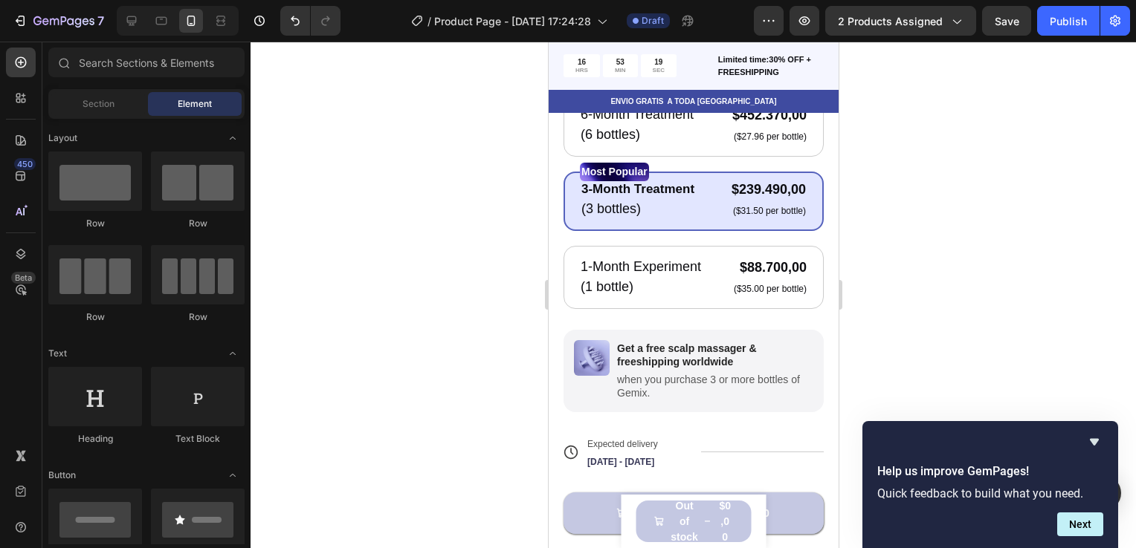
scroll to position [776, 0]
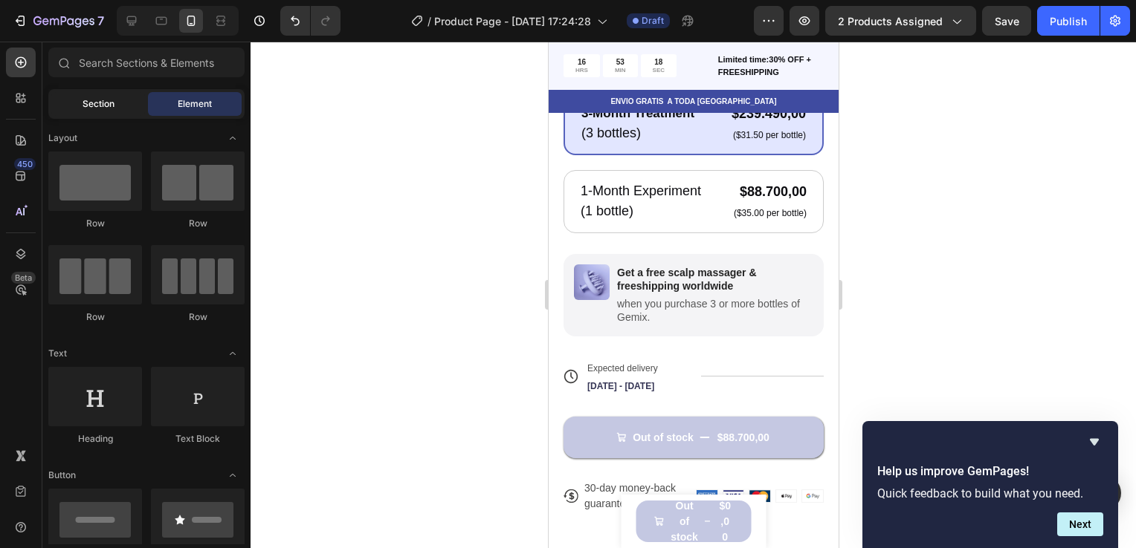
click at [107, 114] on div "Section" at bounding box center [98, 104] width 94 height 24
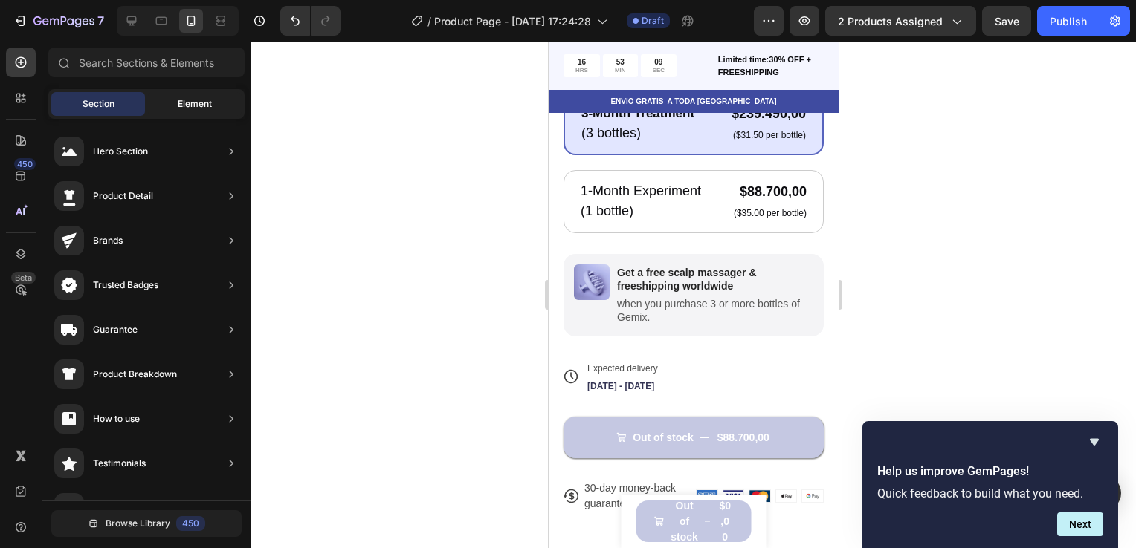
click at [189, 111] on div "Element" at bounding box center [195, 104] width 94 height 24
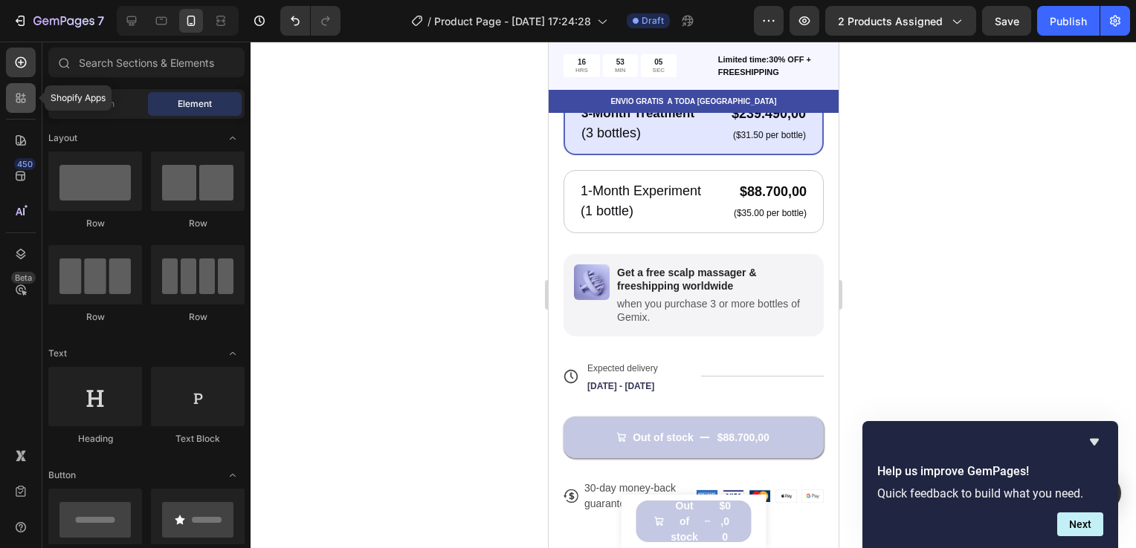
click at [18, 107] on div at bounding box center [21, 98] width 30 height 30
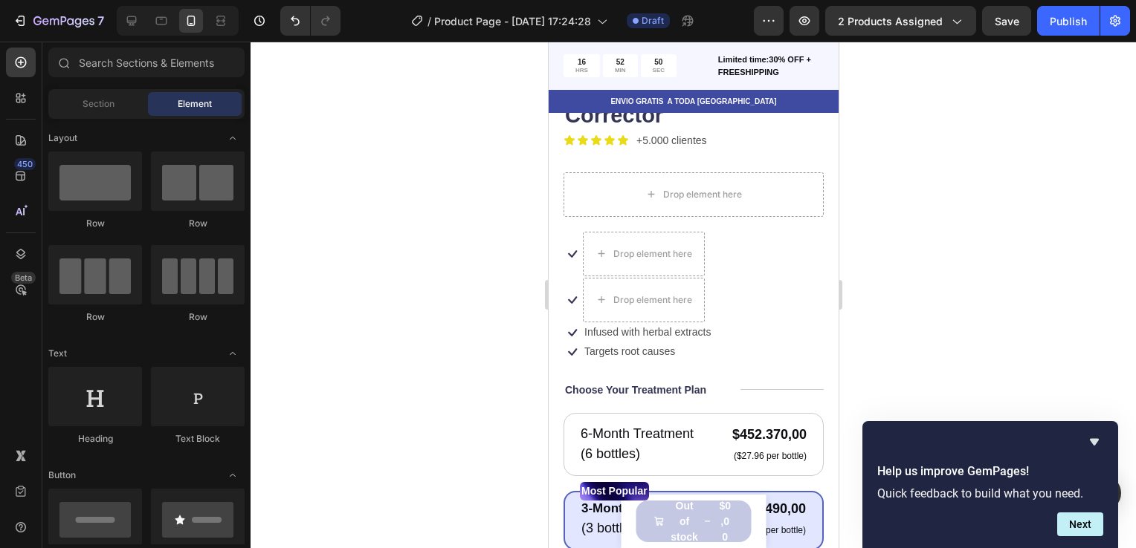
scroll to position [388, 0]
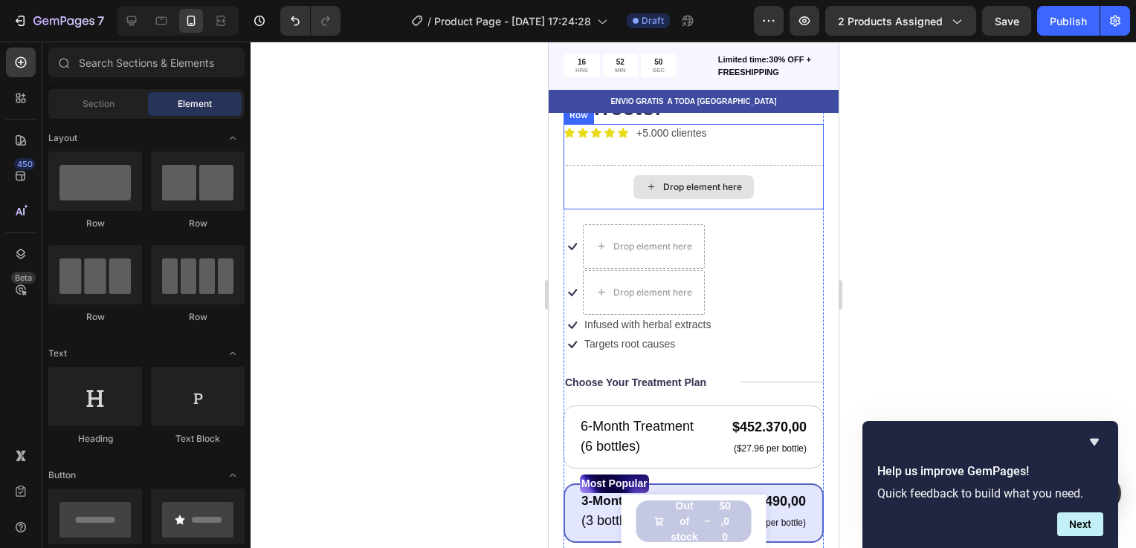
click at [723, 181] on div "Drop element here" at bounding box center [701, 187] width 79 height 12
click at [690, 181] on div "Drop element here" at bounding box center [701, 187] width 79 height 12
click at [107, 106] on span "Section" at bounding box center [98, 103] width 32 height 13
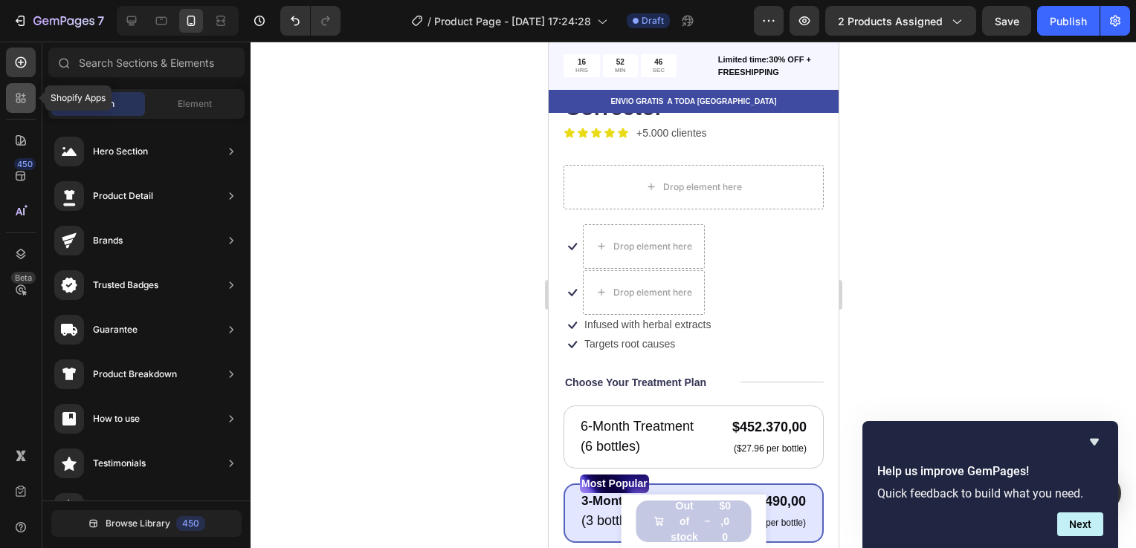
click at [21, 100] on icon at bounding box center [20, 98] width 15 height 15
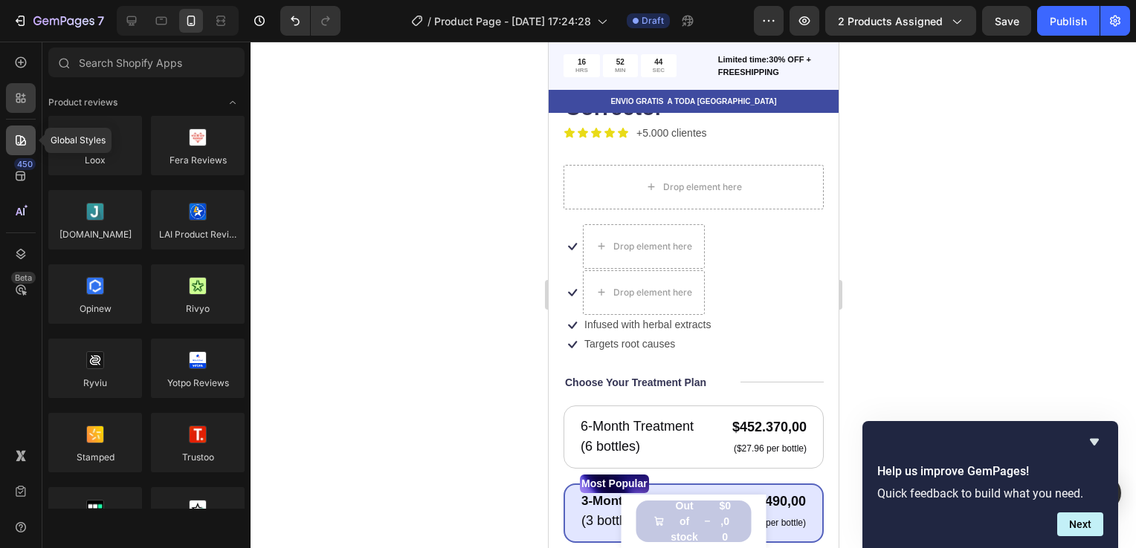
click at [21, 143] on icon at bounding box center [21, 140] width 10 height 10
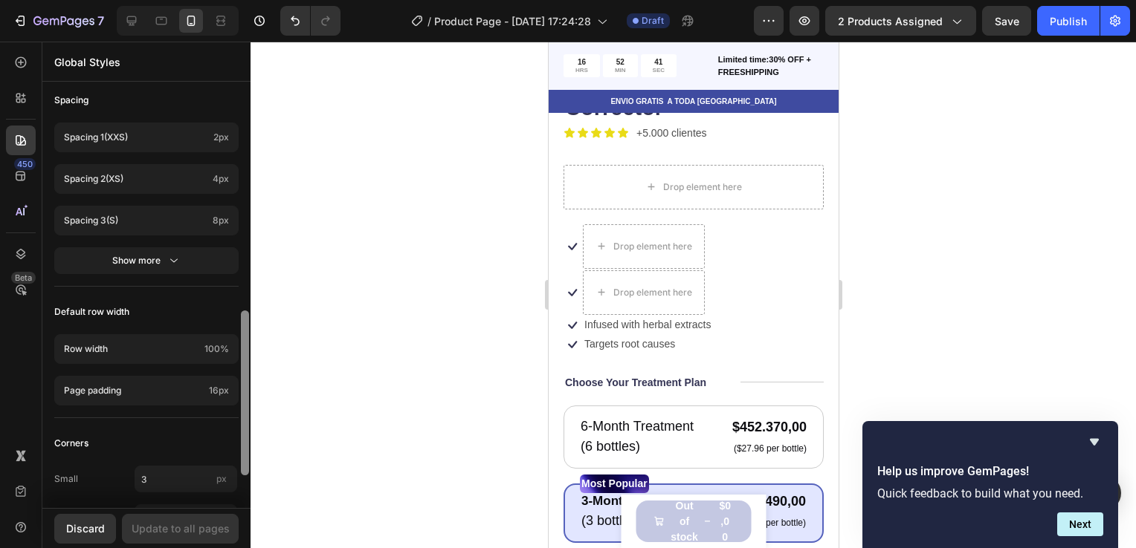
scroll to position [636, 0]
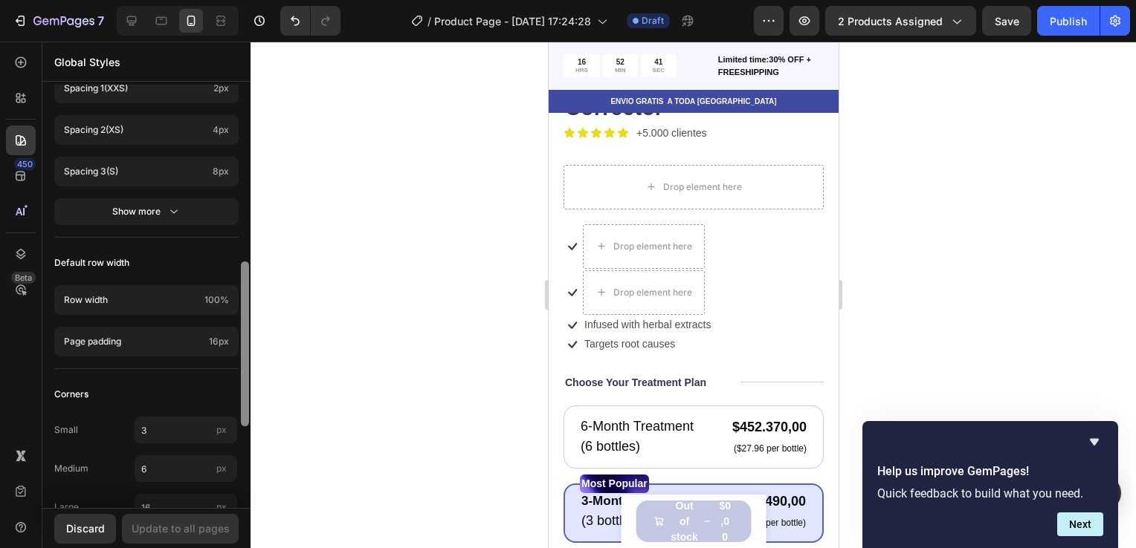
drag, startPoint x: 247, startPoint y: 215, endPoint x: 250, endPoint y: 464, distance: 249.0
click at [250, 0] on div "7 / Product Page - Sep 26, 17:24:28 Draft Preview 2 products assigned Save Publ…" at bounding box center [568, 0] width 1136 height 0
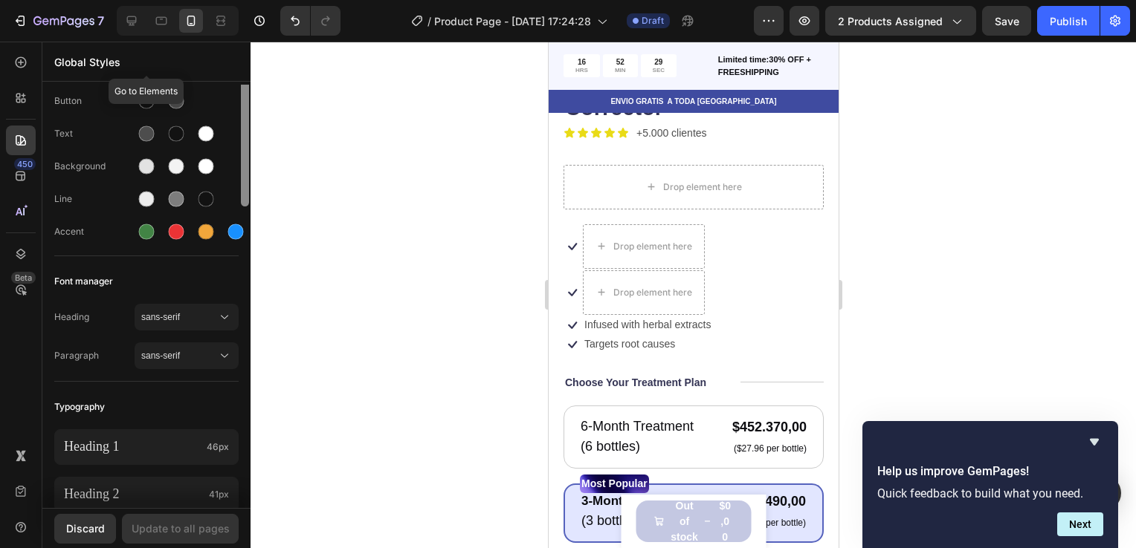
scroll to position [0, 0]
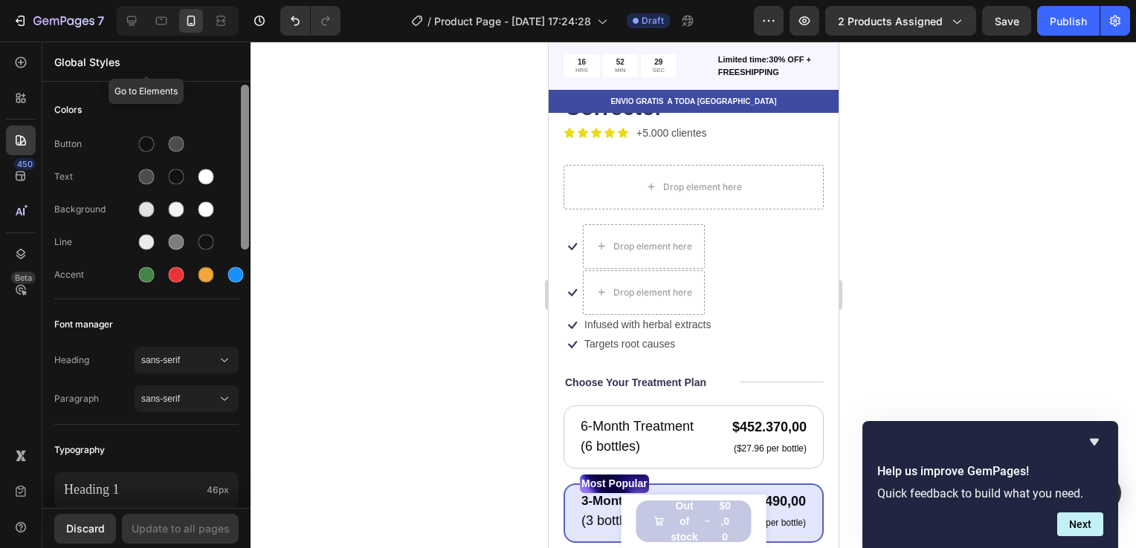
drag, startPoint x: 245, startPoint y: 349, endPoint x: 226, endPoint y: 58, distance: 291.2
click at [226, 58] on div "Global Styles Go to Elements Colors Button Text Background Line Accent Font man…" at bounding box center [146, 295] width 208 height 507
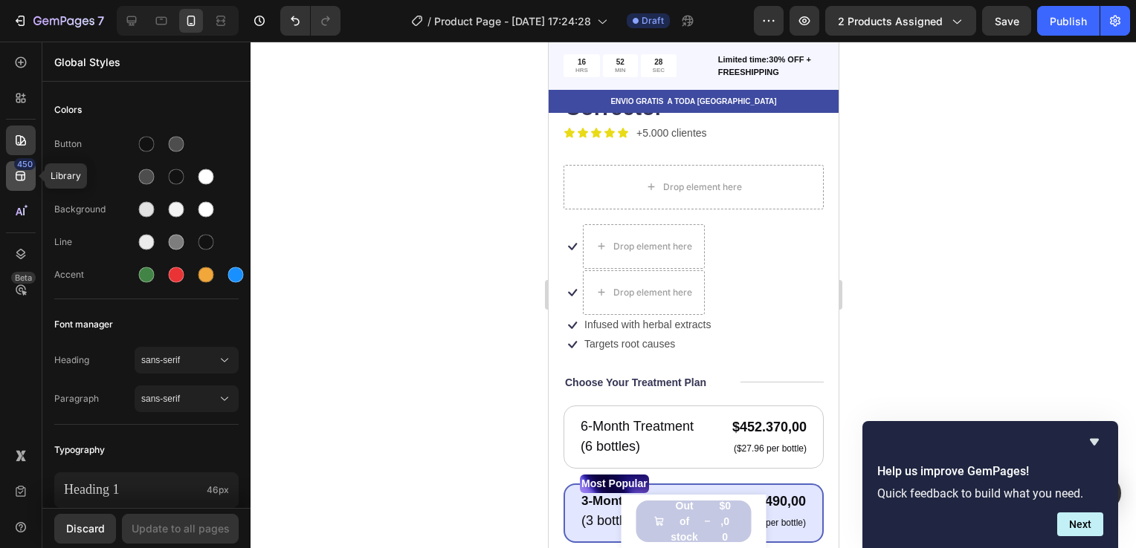
click at [12, 172] on div "450" at bounding box center [21, 176] width 30 height 30
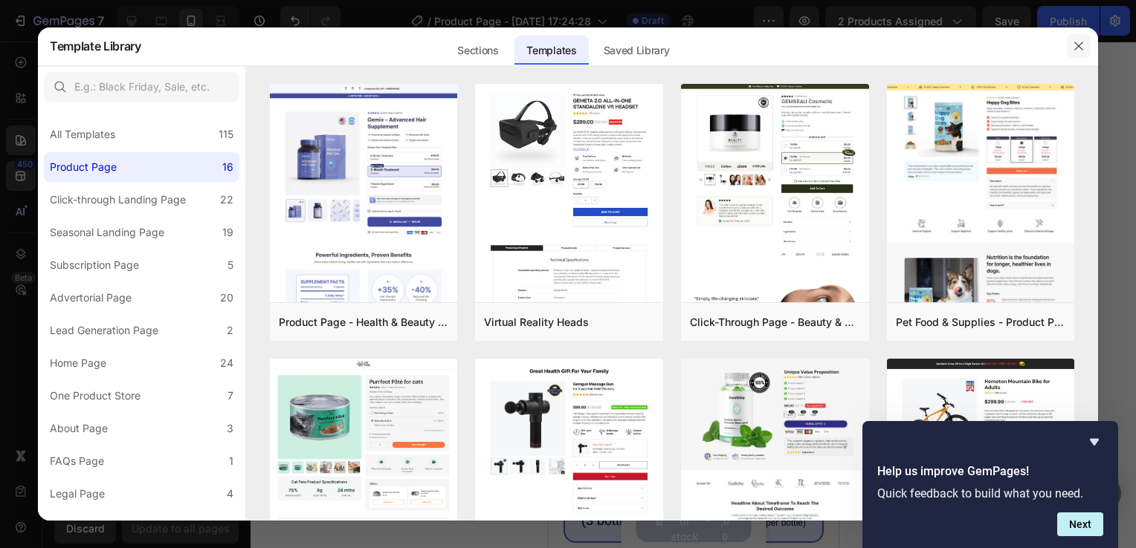
click at [1077, 47] on icon "button" at bounding box center [1078, 46] width 8 height 8
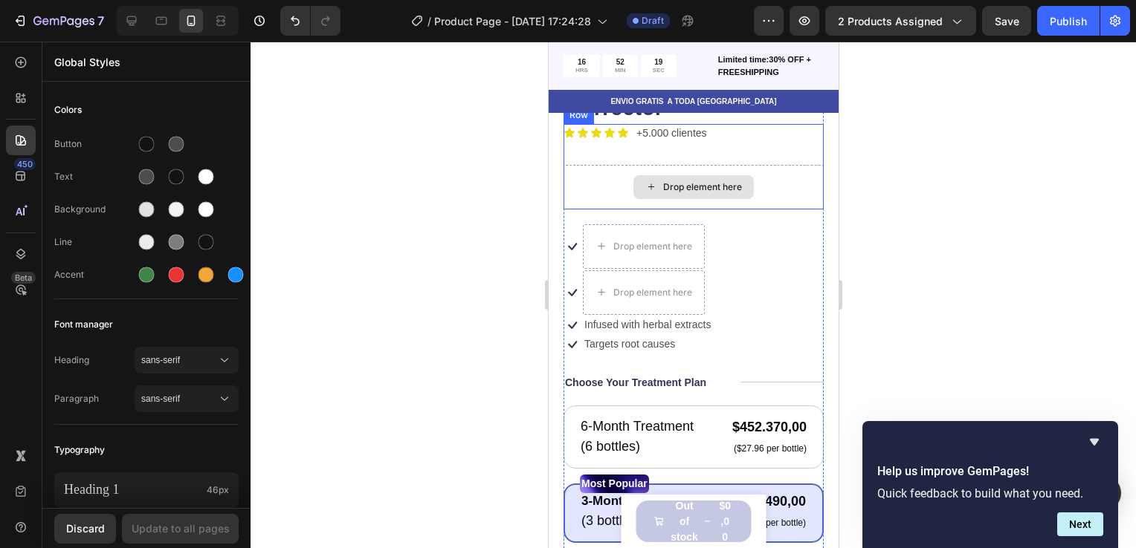
click at [619, 189] on div "Drop element here" at bounding box center [693, 187] width 260 height 45
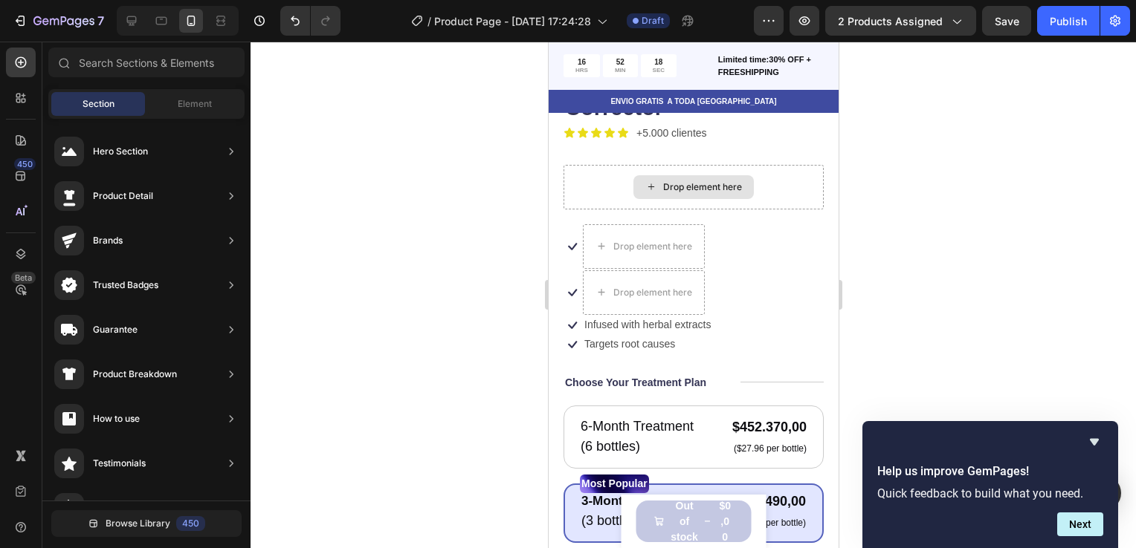
click at [644, 181] on icon at bounding box center [650, 187] width 12 height 13
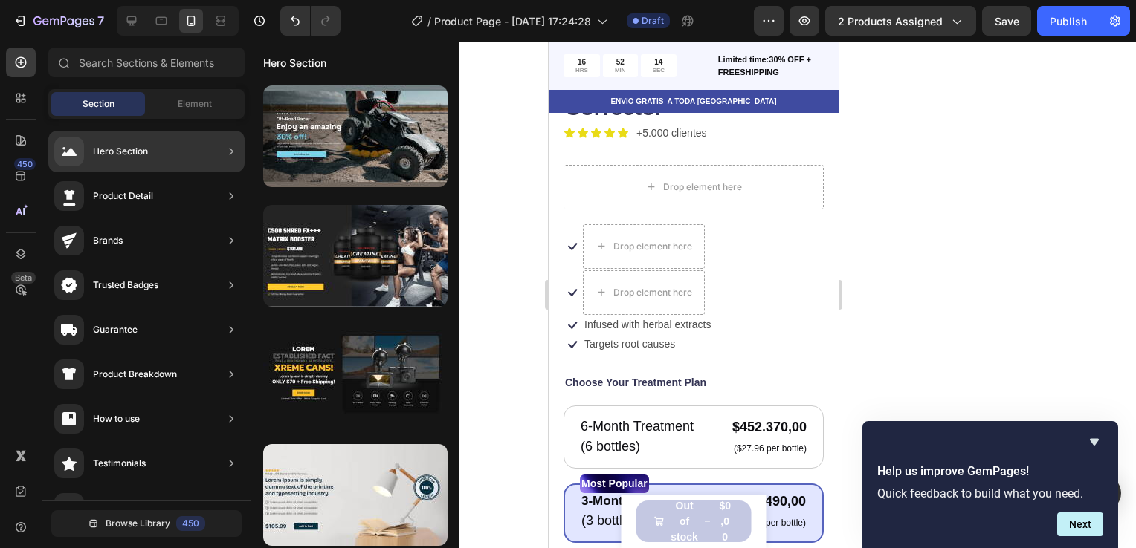
click at [216, 195] on div "Product Detail" at bounding box center [146, 196] width 196 height 42
click at [231, 192] on icon at bounding box center [231, 196] width 15 height 15
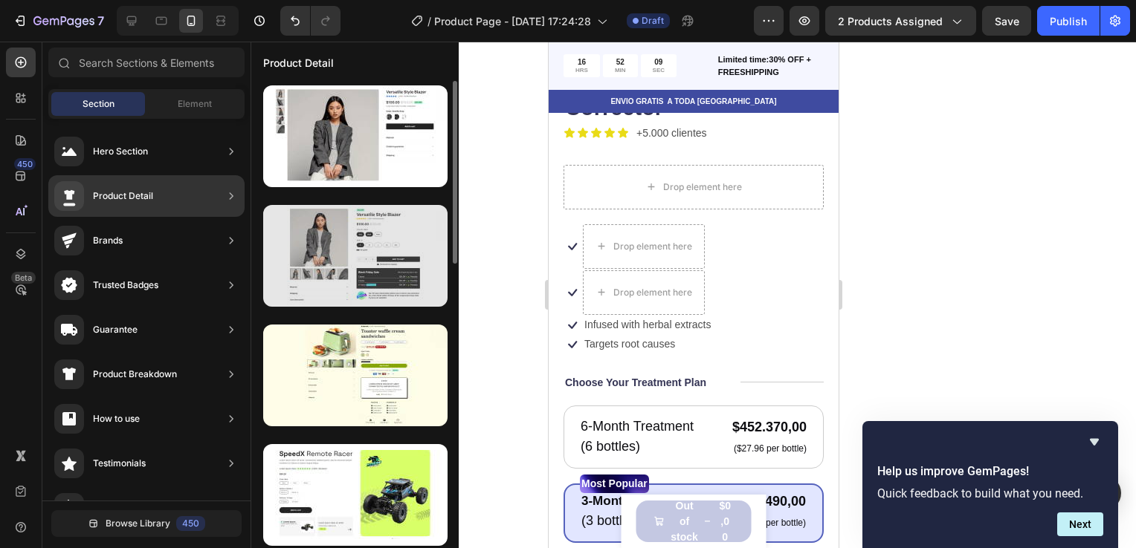
click at [336, 276] on div at bounding box center [355, 256] width 184 height 102
click at [339, 237] on div at bounding box center [355, 256] width 184 height 102
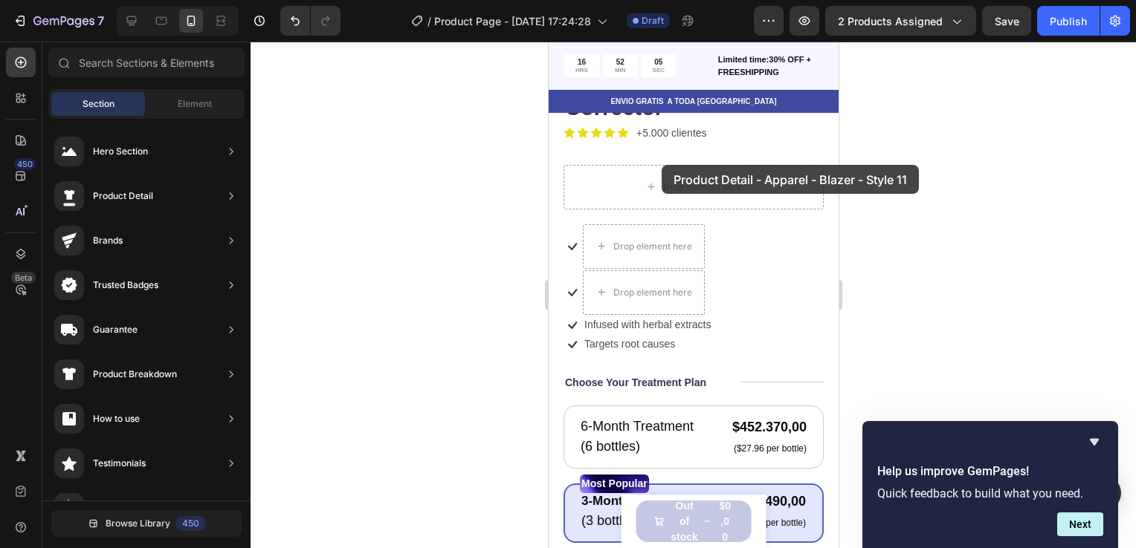
drag, startPoint x: 887, startPoint y: 279, endPoint x: 659, endPoint y: 165, distance: 254.3
click at [659, 175] on div "Drop element here" at bounding box center [692, 187] width 120 height 24
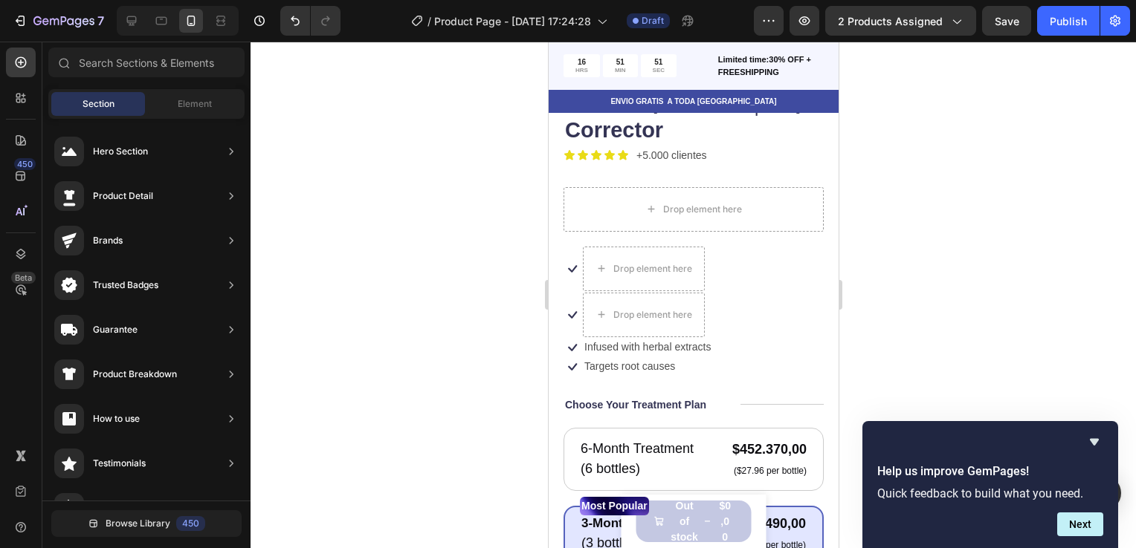
scroll to position [391, 0]
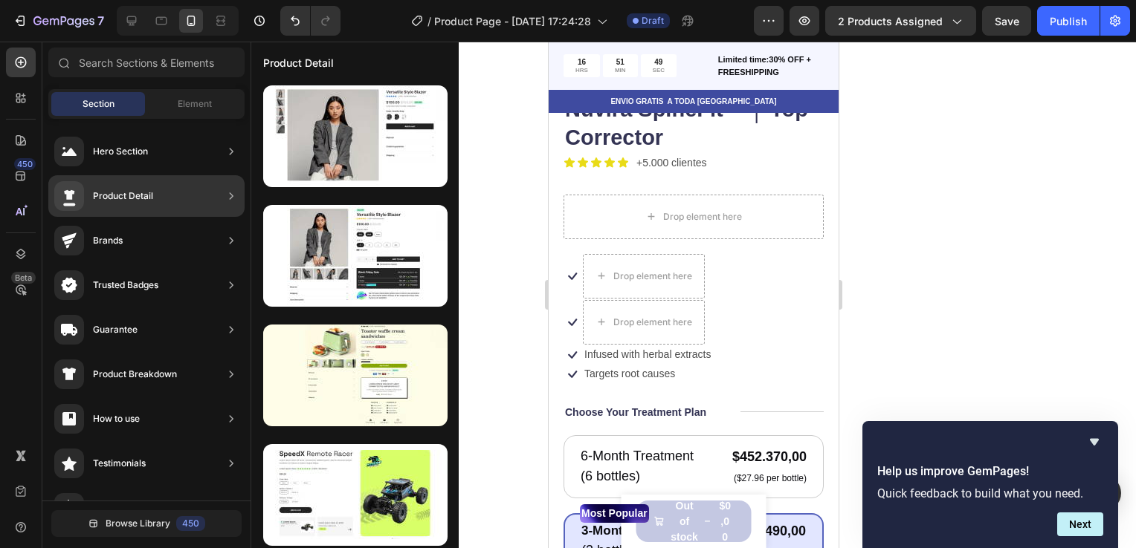
click at [161, 210] on div "Product Detail" at bounding box center [146, 196] width 196 height 42
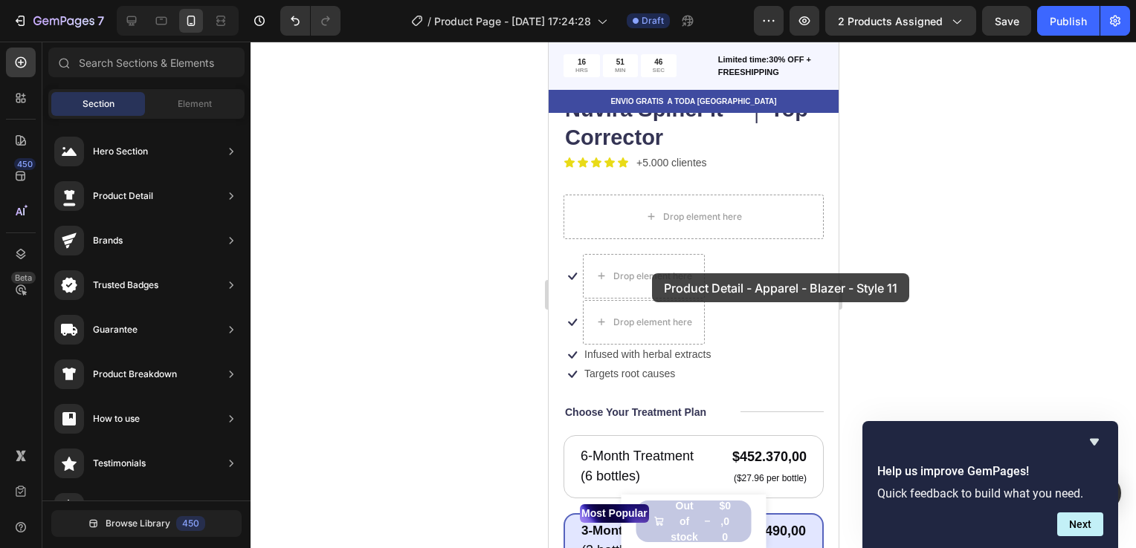
drag, startPoint x: 919, startPoint y: 302, endPoint x: 651, endPoint y: 273, distance: 269.8
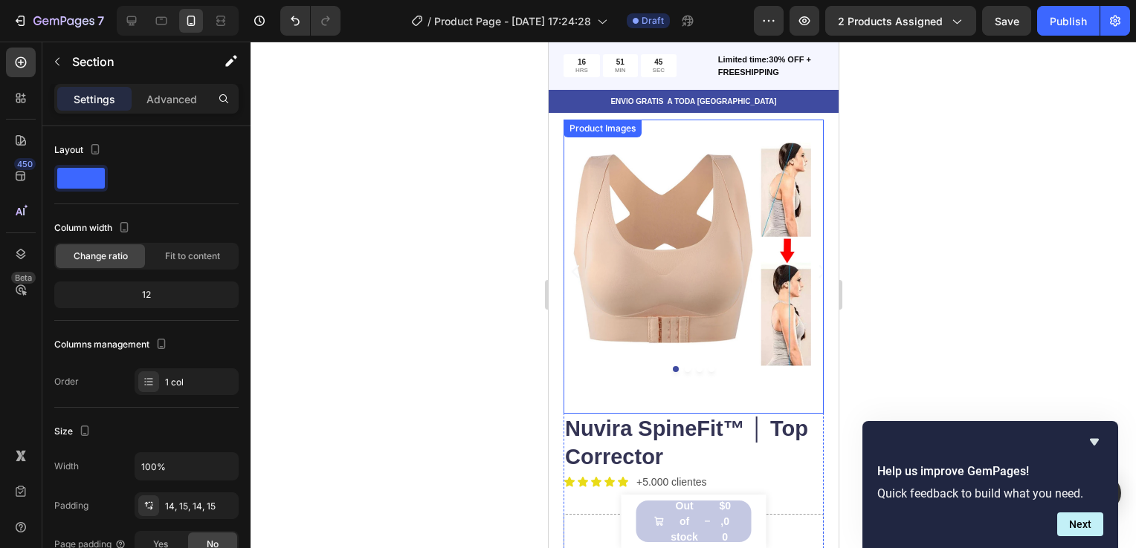
scroll to position [82, 0]
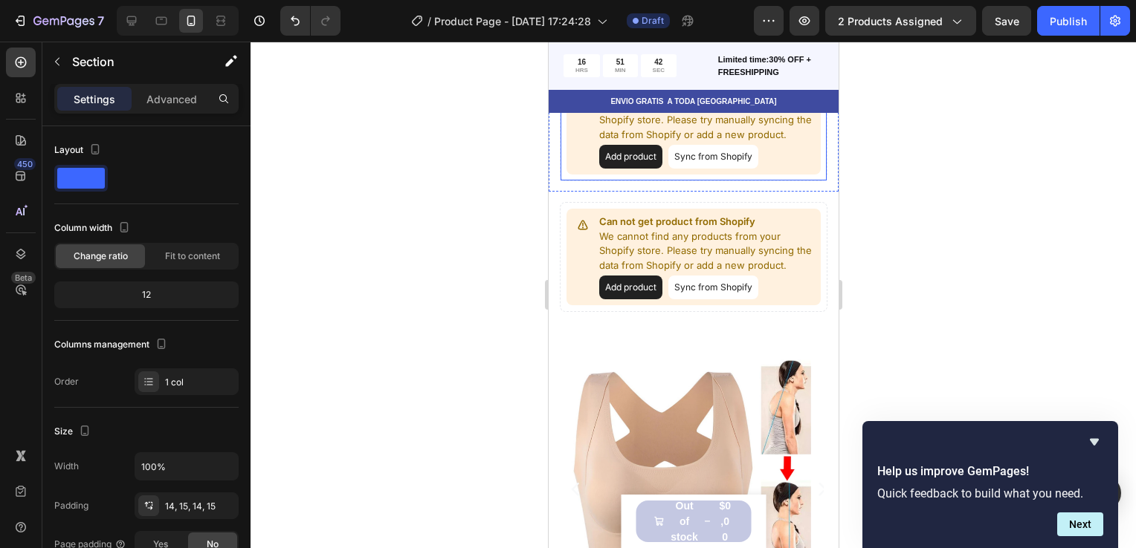
click at [720, 161] on button "Sync from Shopify" at bounding box center [712, 157] width 90 height 24
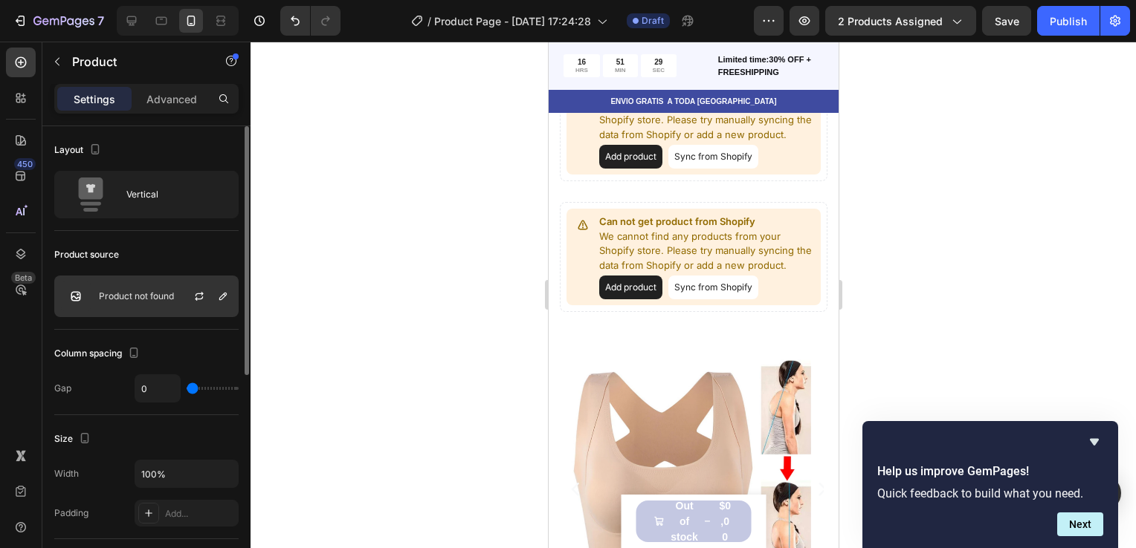
click at [178, 305] on div at bounding box center [204, 296] width 65 height 40
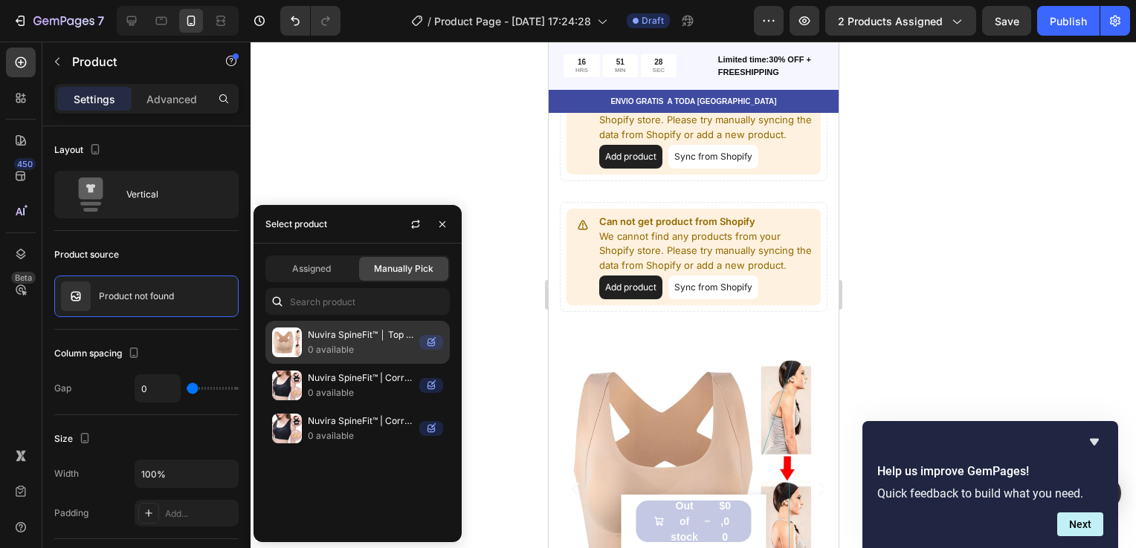
click at [330, 349] on p "0 available" at bounding box center [361, 350] width 106 height 15
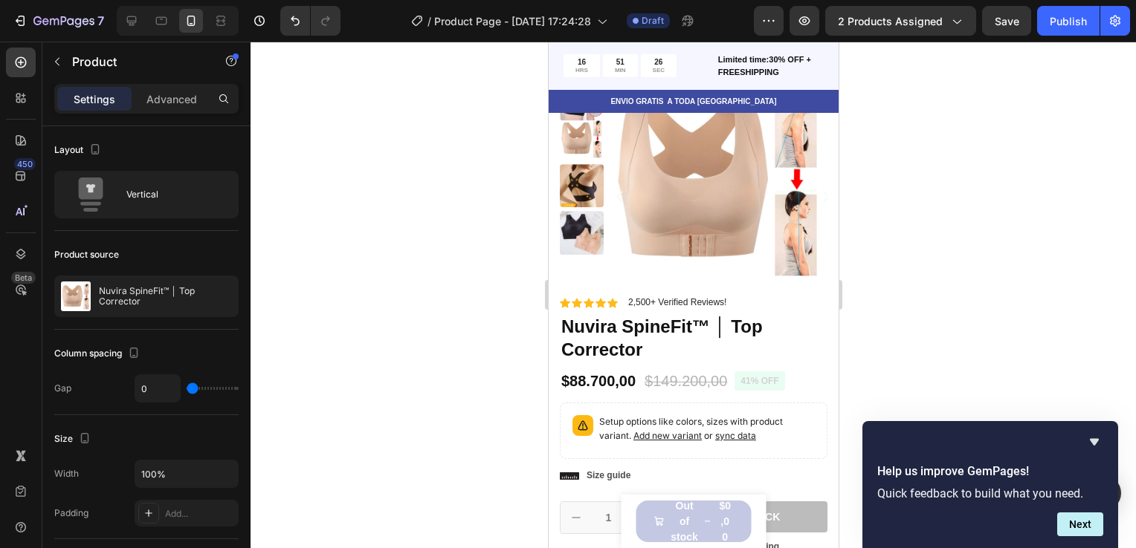
click at [511, 189] on div at bounding box center [692, 295] width 885 height 507
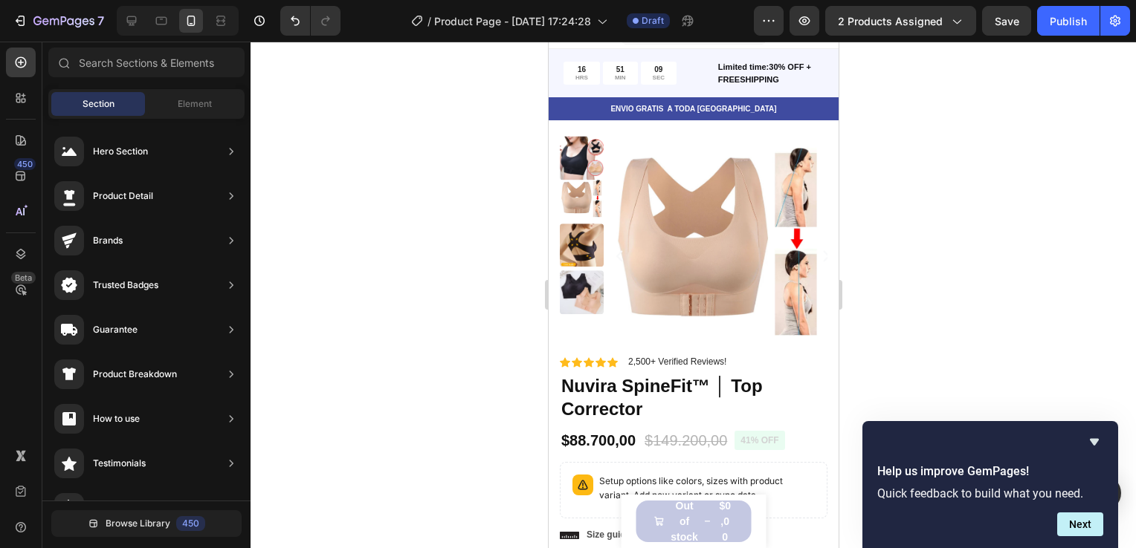
scroll to position [39, 0]
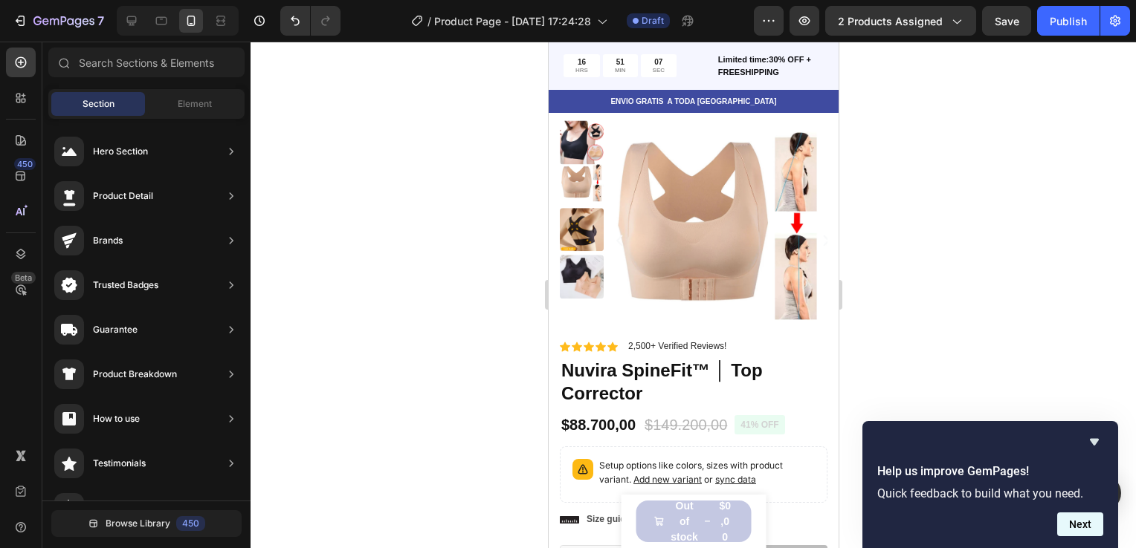
click at [1072, 519] on button "Next" at bounding box center [1080, 525] width 46 height 24
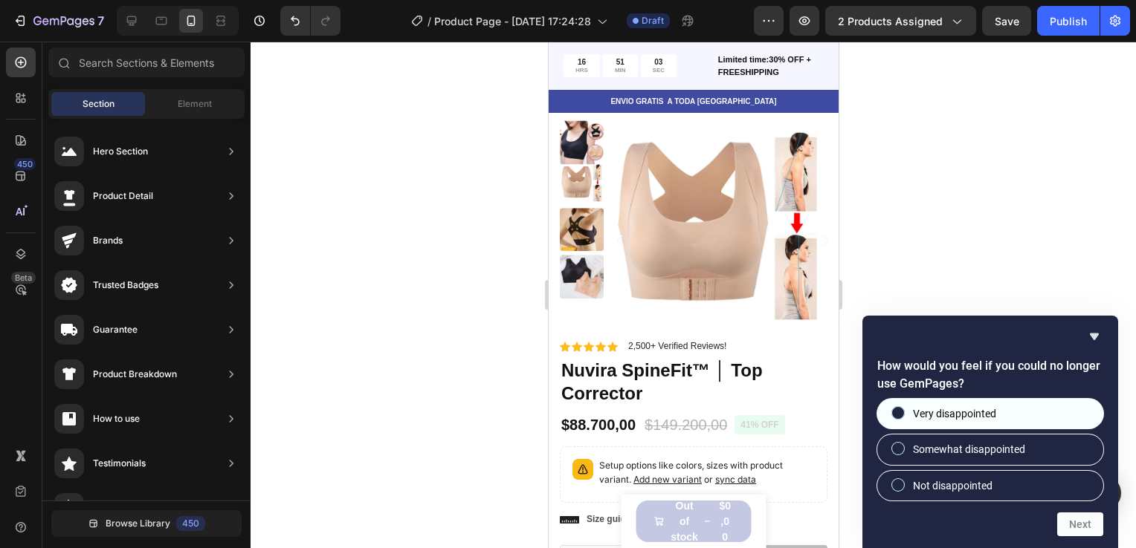
click at [1022, 412] on label "Very disappointed" at bounding box center [990, 414] width 226 height 30
click at [903, 412] on input "Very disappointed" at bounding box center [898, 414] width 10 height 10
radio input "true"
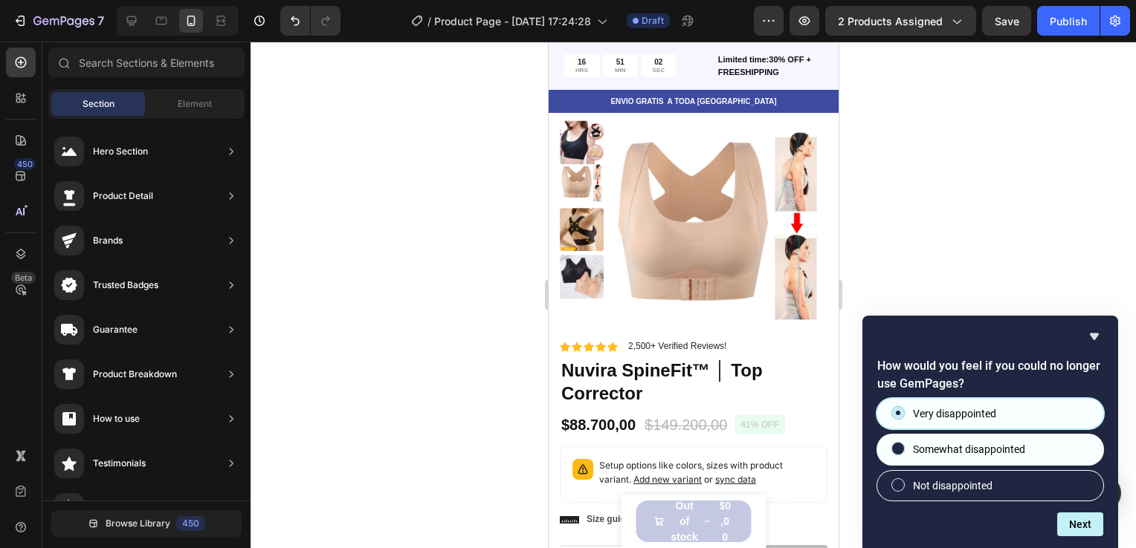
click at [1013, 441] on label "Somewhat disappointed" at bounding box center [990, 450] width 226 height 30
click at [903, 444] on input "Somewhat disappointed" at bounding box center [898, 449] width 10 height 10
radio input "true"
radio input "false"
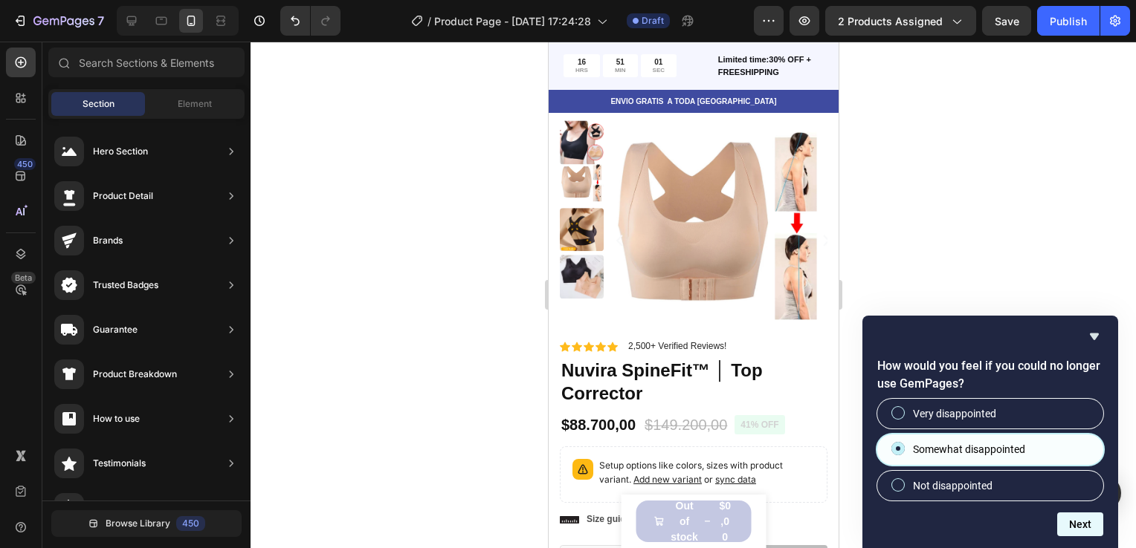
click at [1065, 519] on button "Next" at bounding box center [1080, 525] width 46 height 24
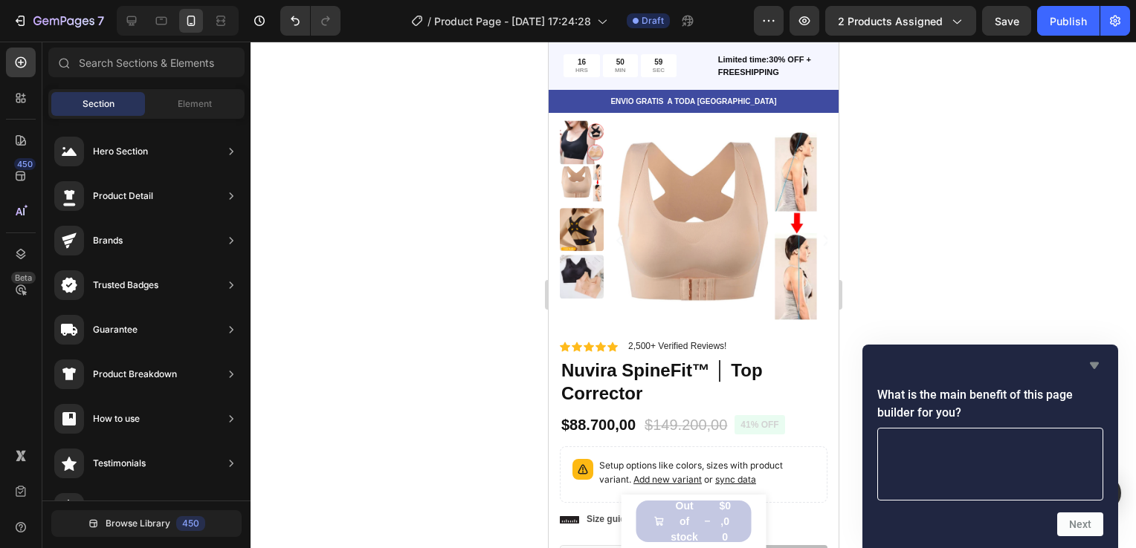
click at [1094, 360] on icon "Hide survey" at bounding box center [1094, 366] width 18 height 18
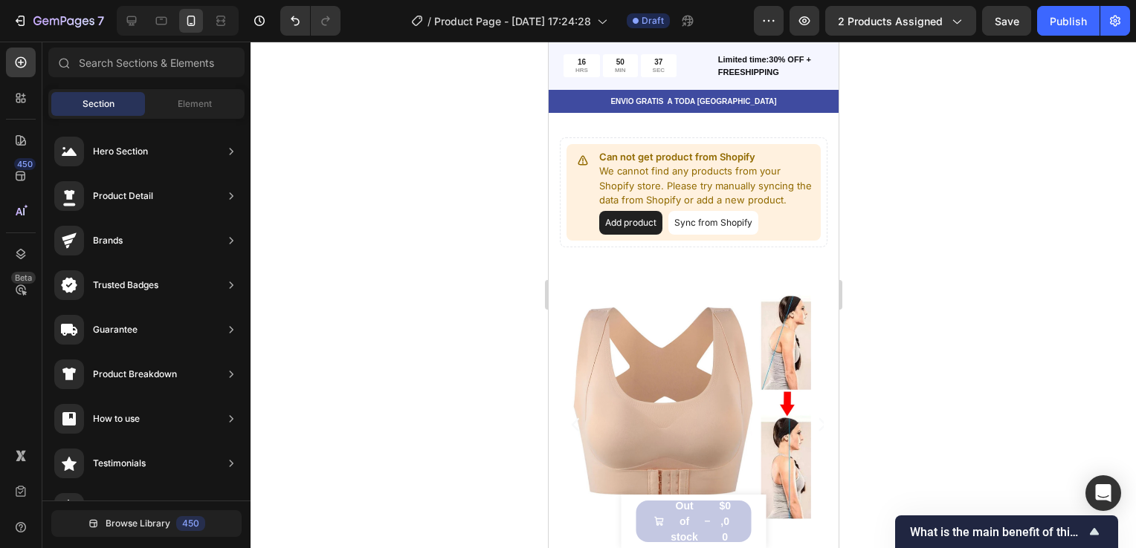
scroll to position [761, 0]
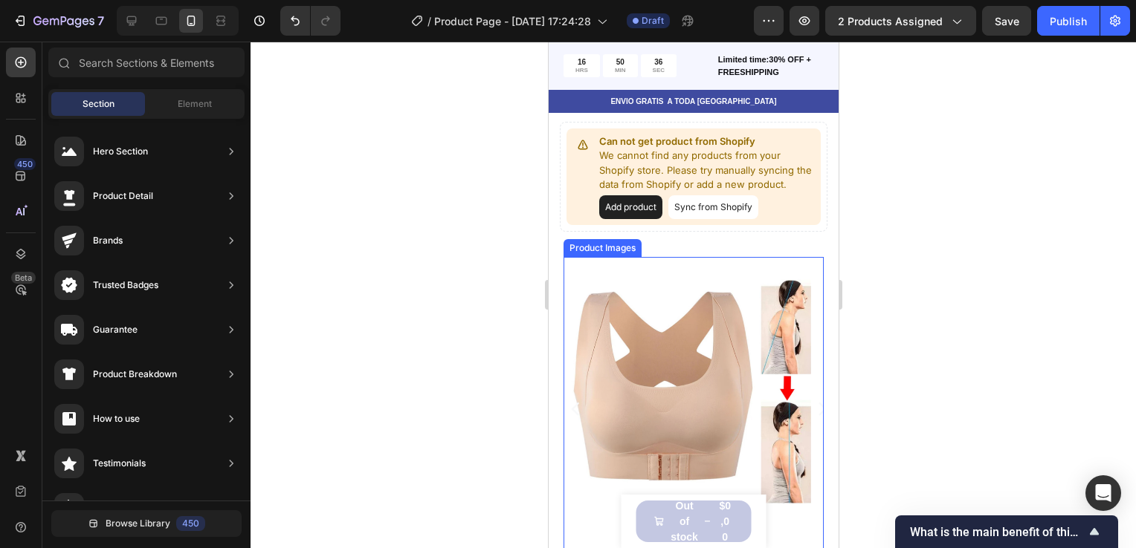
click at [732, 299] on img at bounding box center [693, 389] width 260 height 265
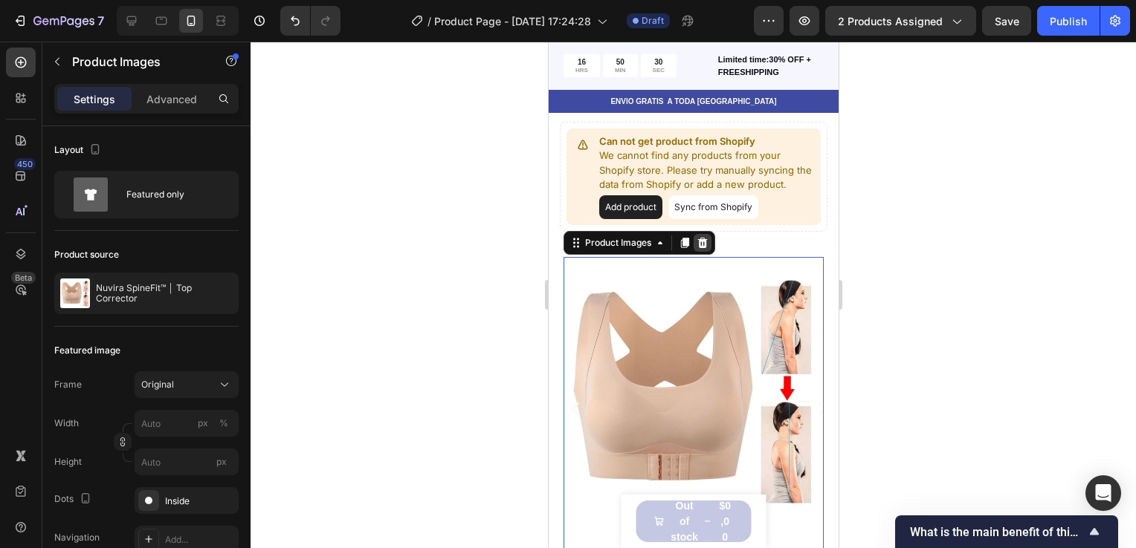
click at [704, 248] on div at bounding box center [702, 243] width 18 height 18
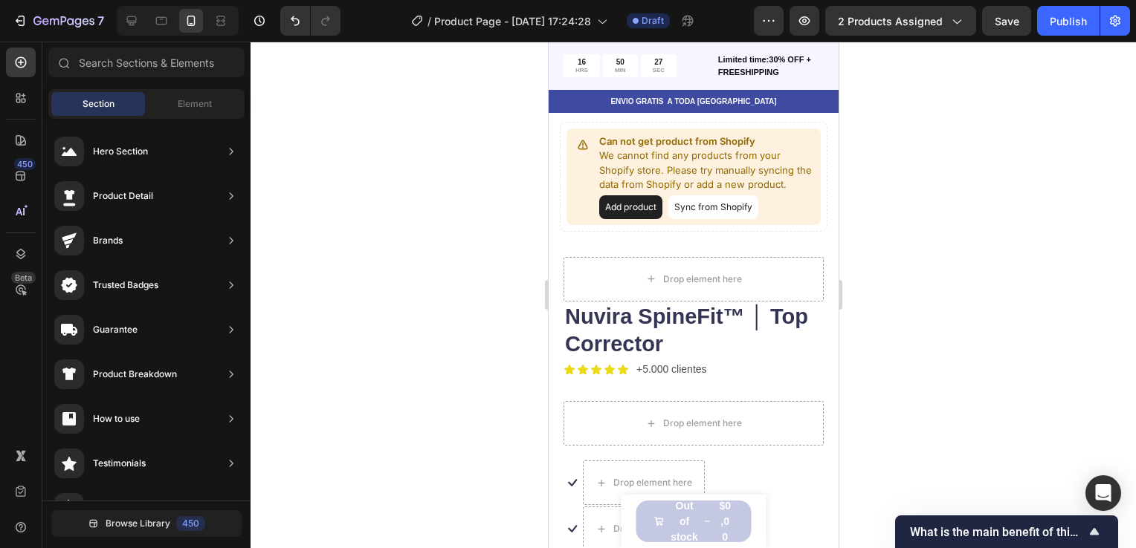
scroll to position [1205, 0]
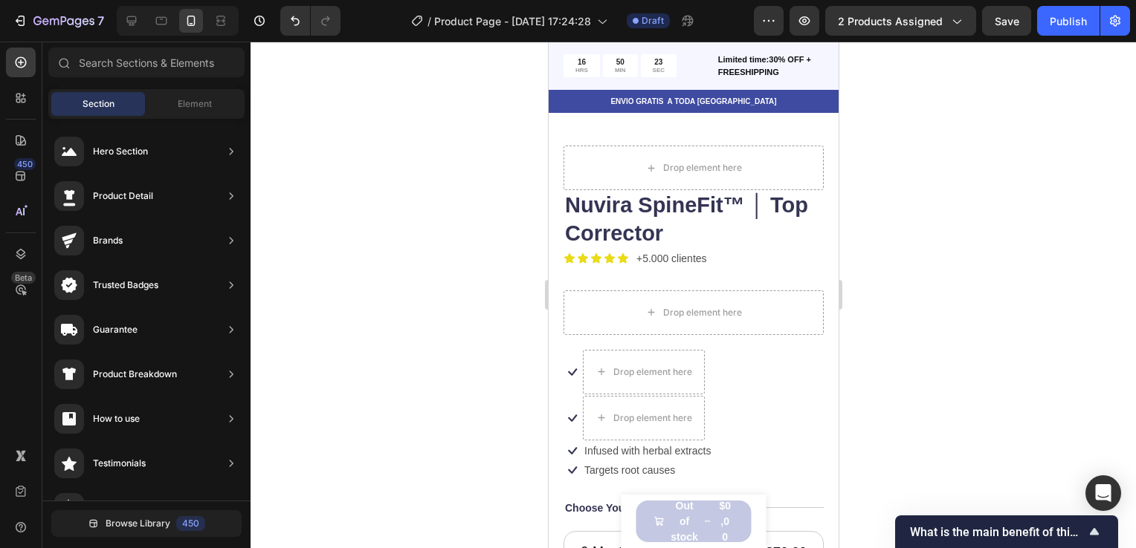
drag, startPoint x: 832, startPoint y: 174, endPoint x: 1393, endPoint y: 138, distance: 562.2
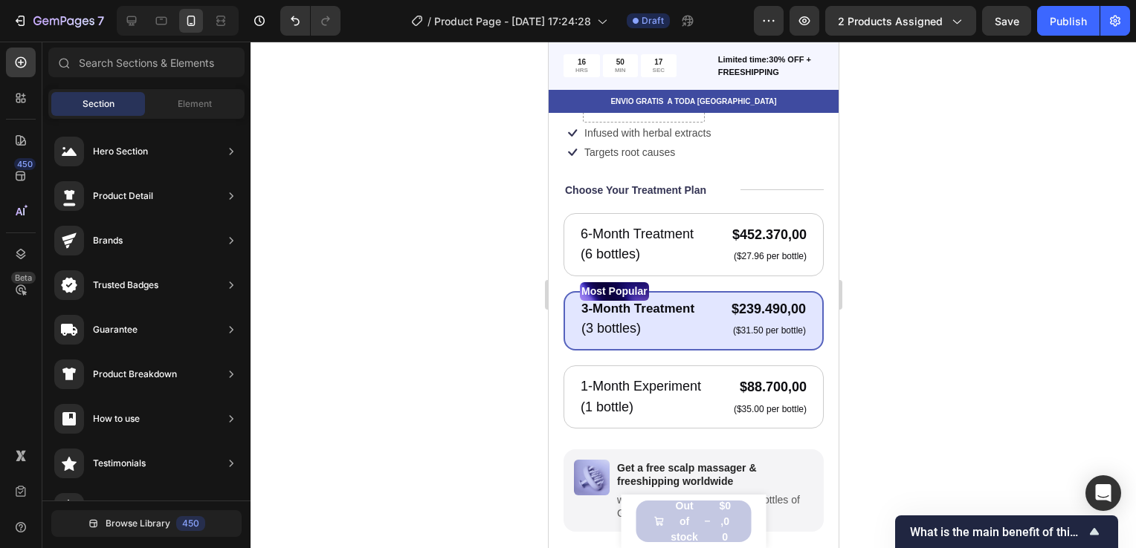
scroll to position [1013, 0]
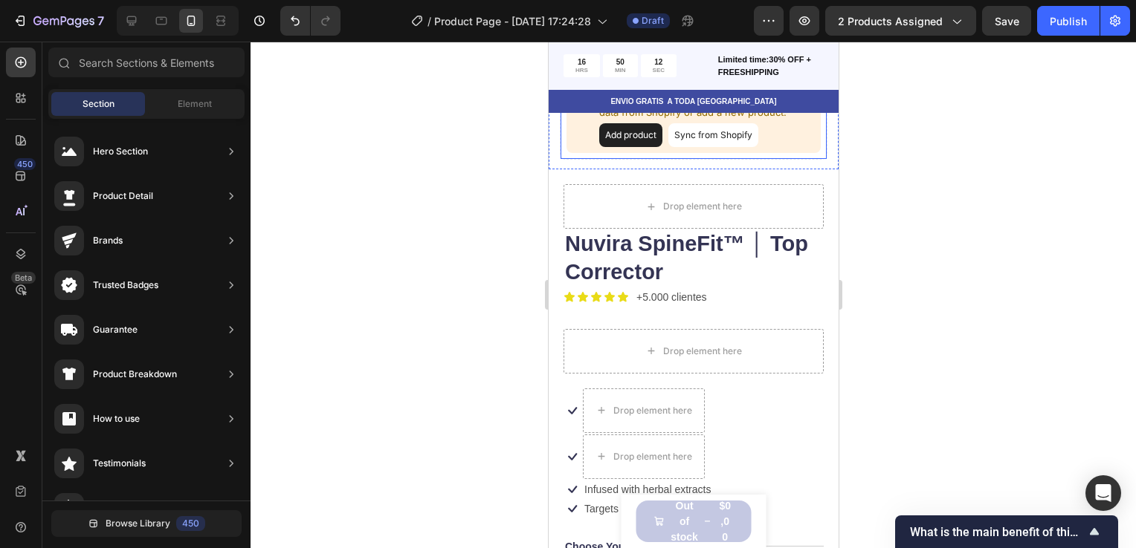
scroll to position [702, 0]
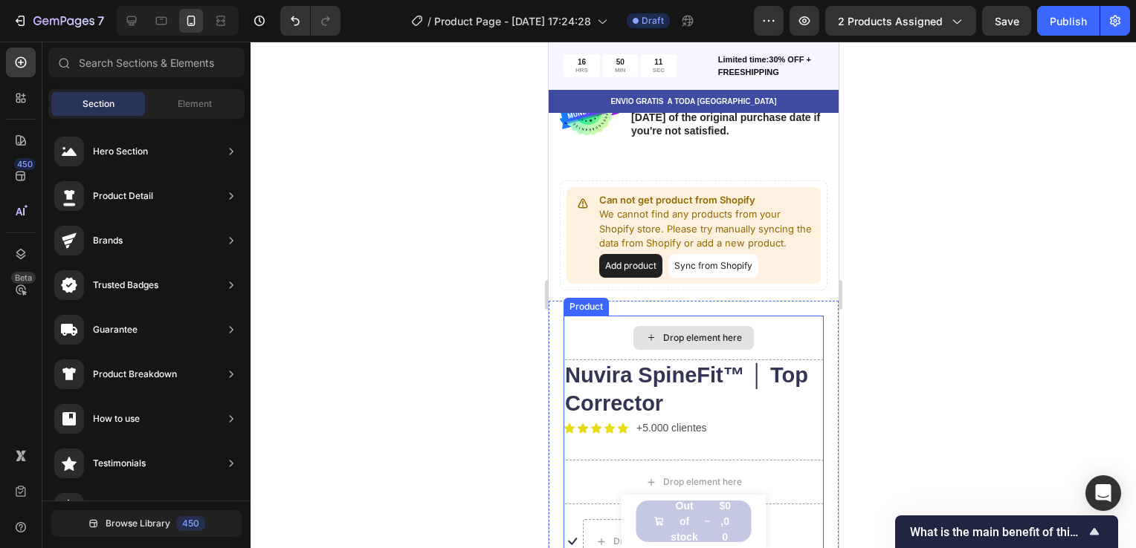
click at [729, 316] on div "Drop element here" at bounding box center [693, 338] width 260 height 45
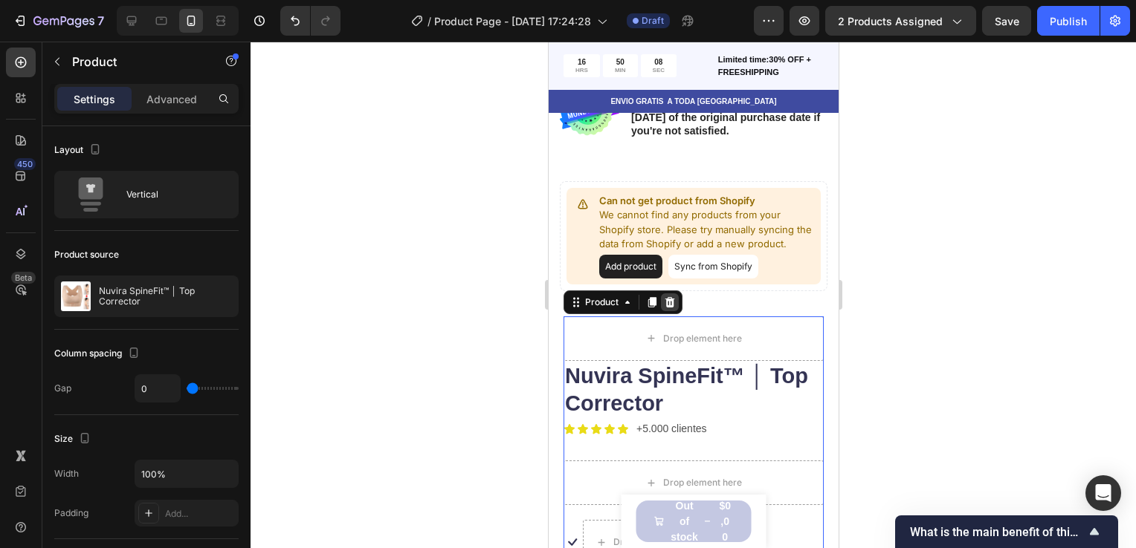
click at [670, 298] on icon at bounding box center [669, 302] width 10 height 10
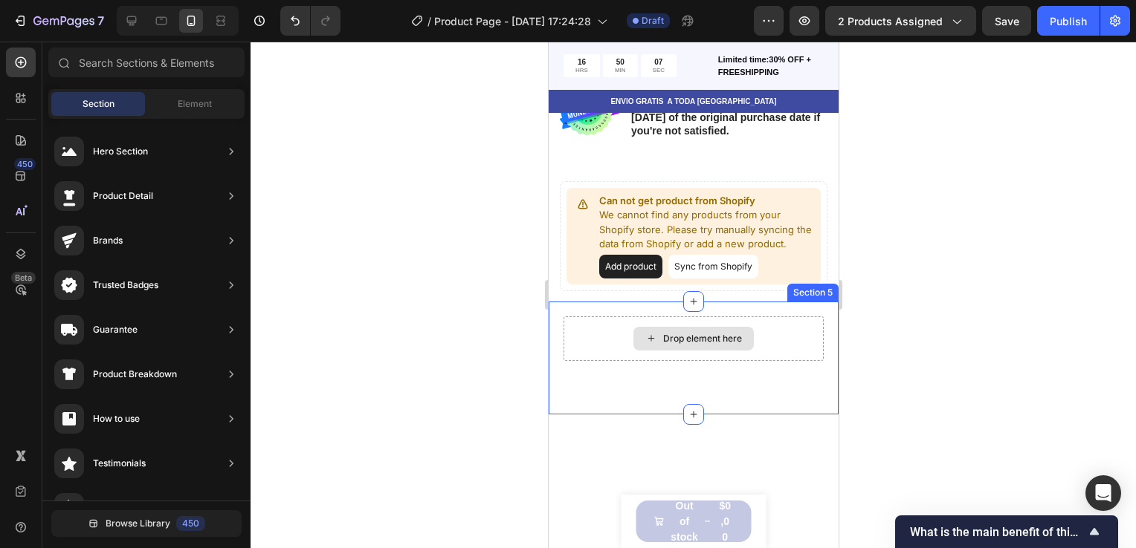
click at [729, 340] on div "Drop element here" at bounding box center [701, 339] width 79 height 12
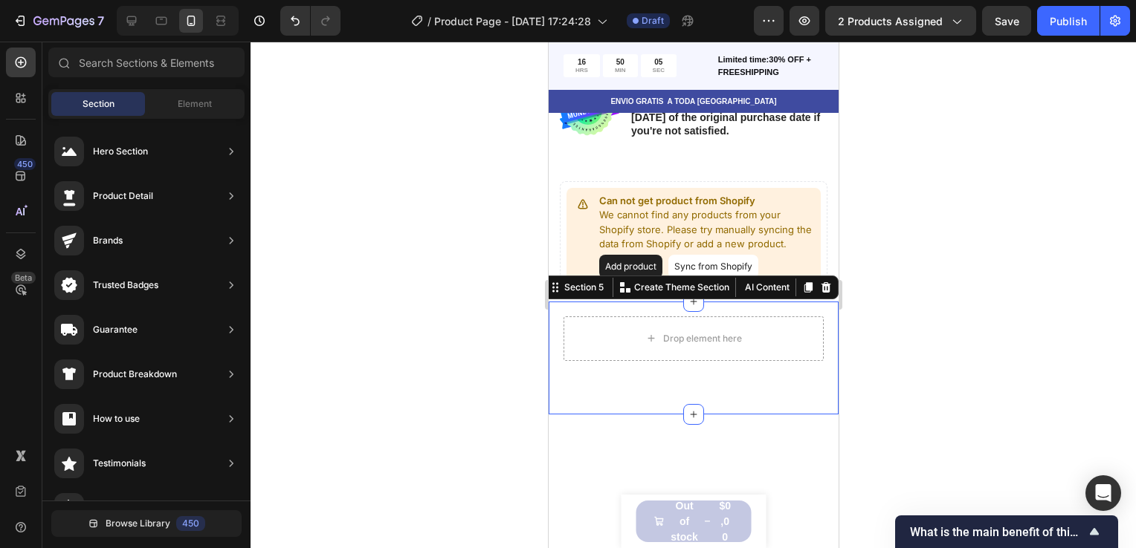
click at [797, 305] on div "Drop element here Section 5 You can create reusable sections Create Theme Secti…" at bounding box center [693, 358] width 290 height 113
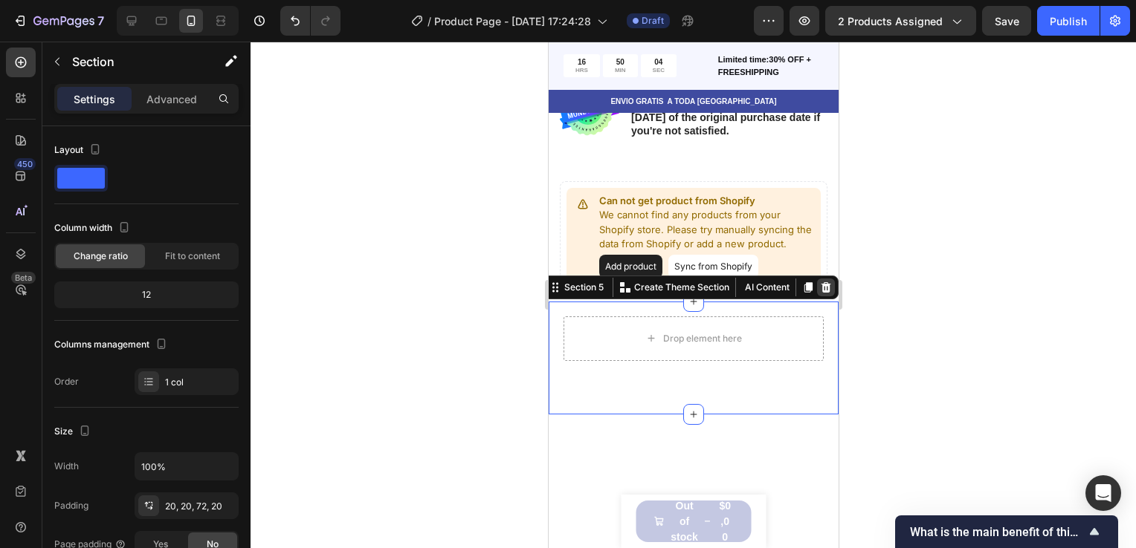
click at [819, 287] on icon at bounding box center [825, 288] width 12 height 12
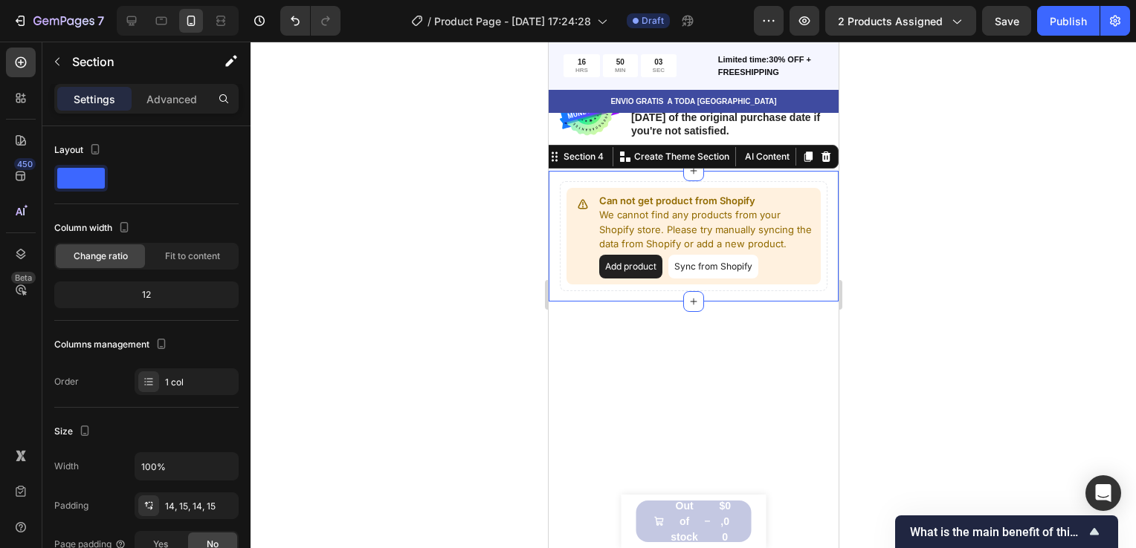
click at [825, 241] on div "Can not get product from Shopify We cannot find any products from your Shopify …" at bounding box center [693, 236] width 290 height 131
click at [820, 151] on div at bounding box center [825, 157] width 18 height 18
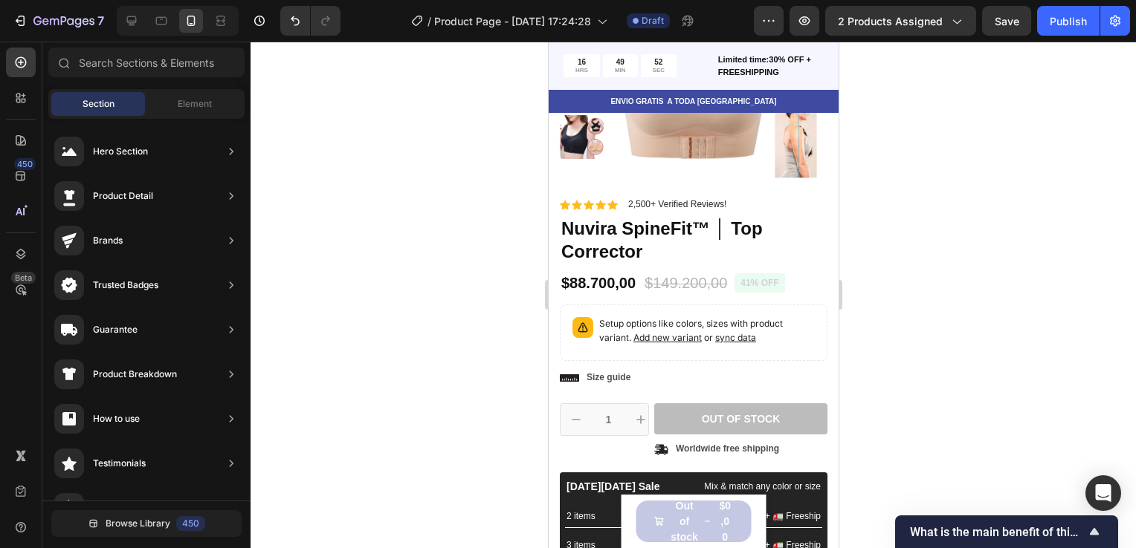
scroll to position [0, 0]
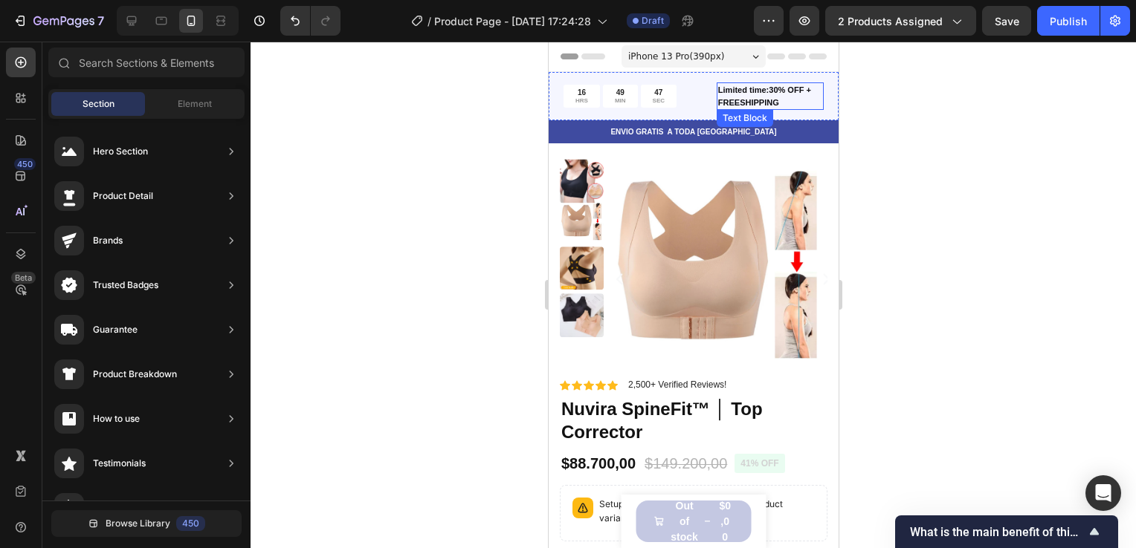
click at [757, 86] on p "Limited time:30% OFF + FREESHIPPING" at bounding box center [769, 96] width 104 height 25
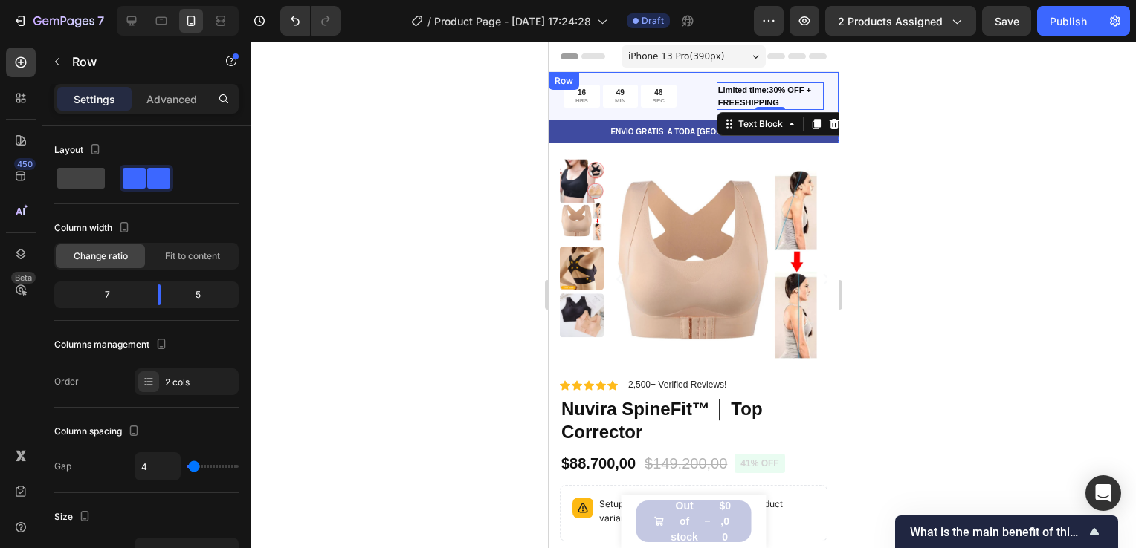
click at [743, 78] on div "16 HRS 49 MIN 46 SEC Countdown Timer Limited time:30% OFF + FREESHIPPING Text B…" at bounding box center [693, 96] width 290 height 48
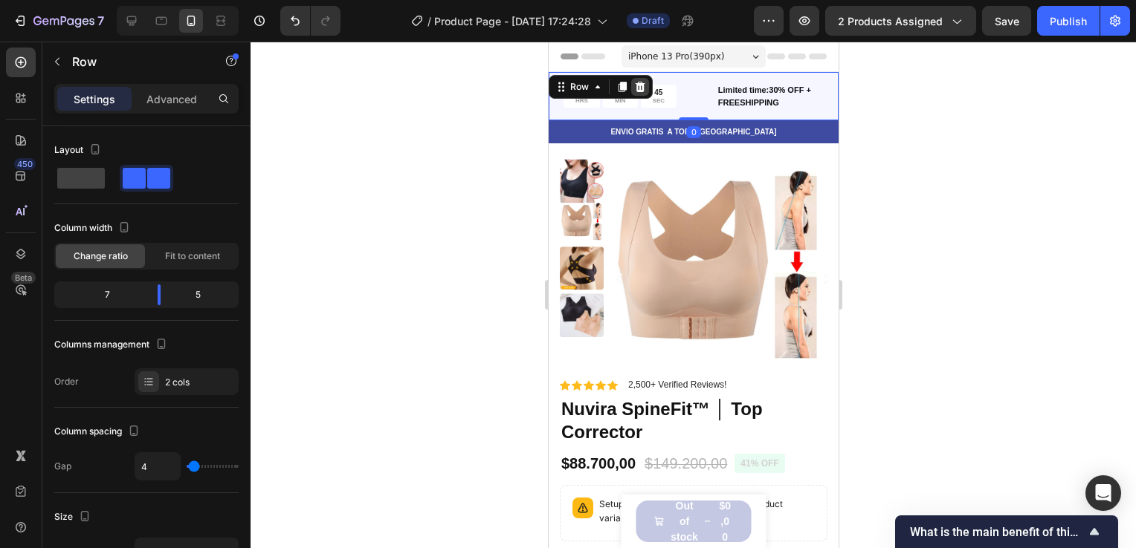
click at [637, 82] on icon at bounding box center [640, 87] width 10 height 10
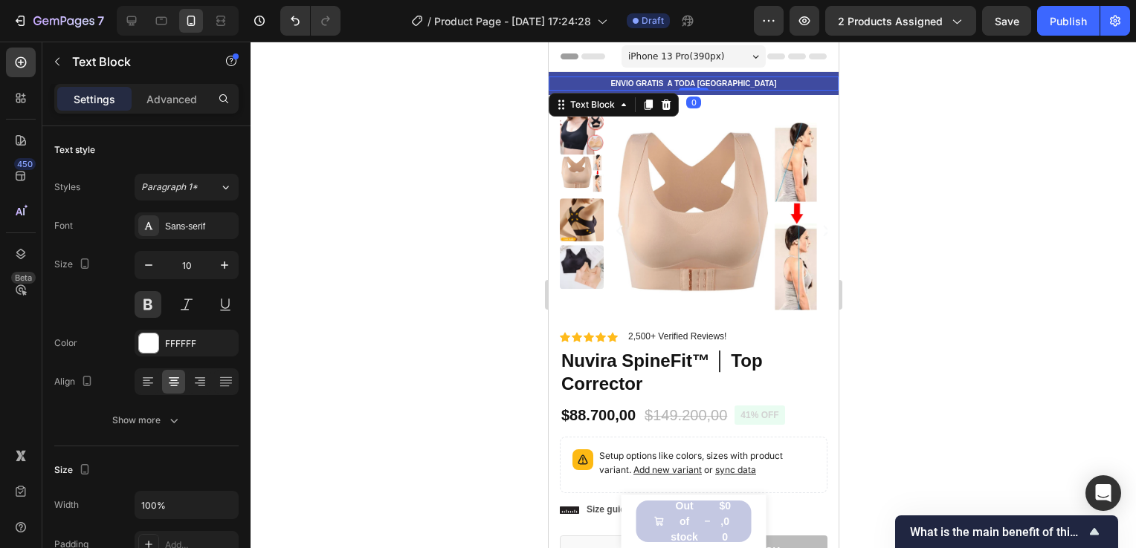
click at [766, 78] on p "ENVIO GRATIS A TODA [GEOGRAPHIC_DATA]" at bounding box center [692, 83] width 287 height 11
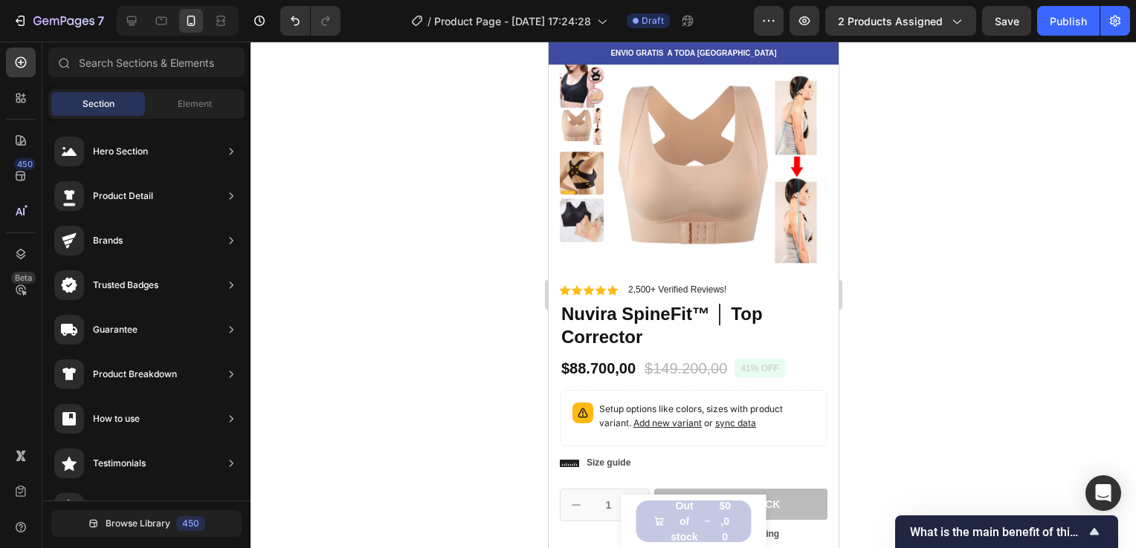
scroll to position [34, 0]
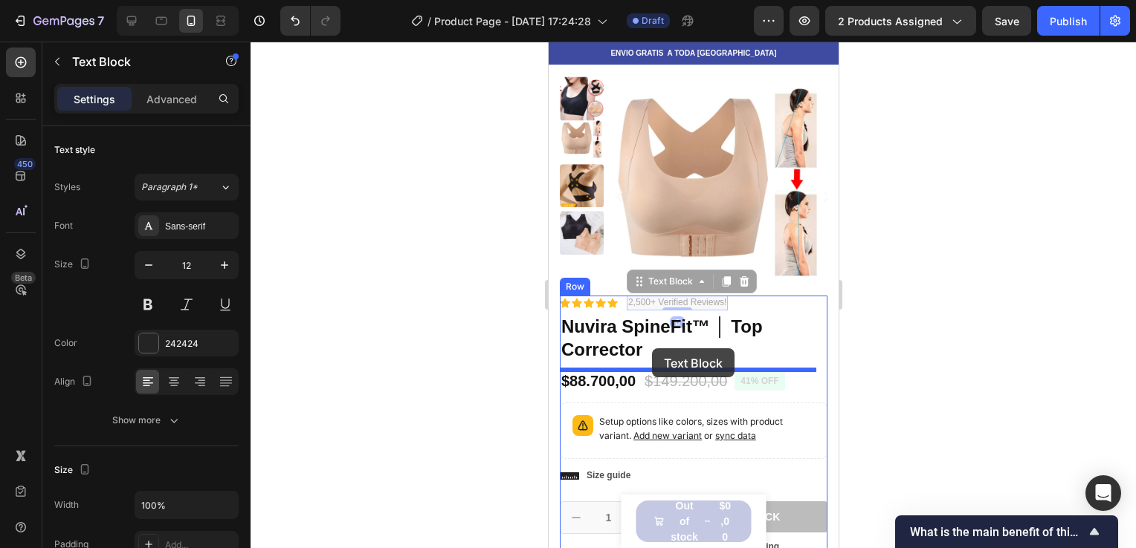
drag, startPoint x: 655, startPoint y: 302, endPoint x: 651, endPoint y: 348, distance: 46.2
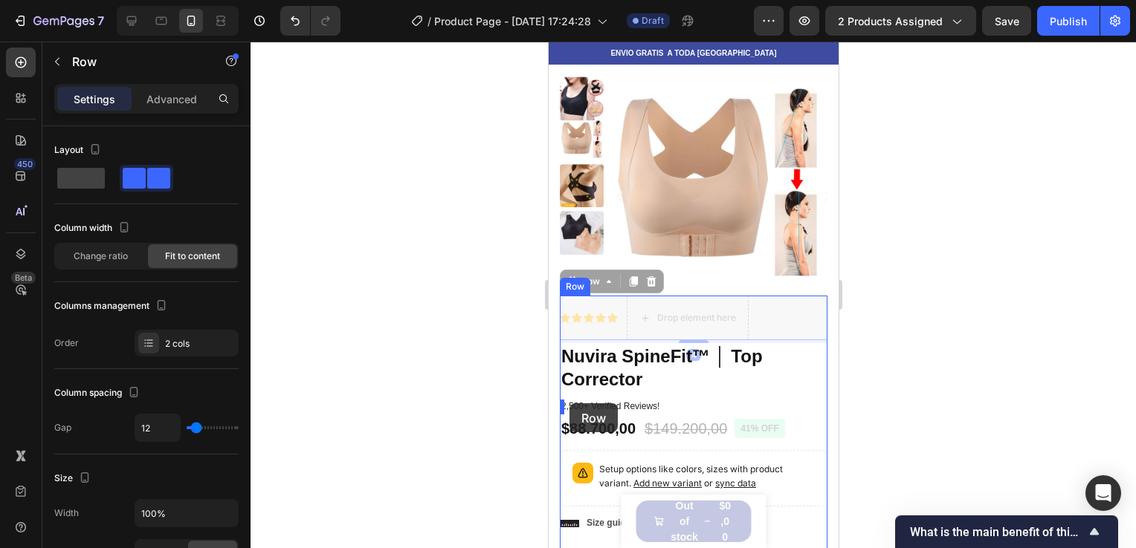
drag, startPoint x: 605, startPoint y: 311, endPoint x: 568, endPoint y: 404, distance: 100.7
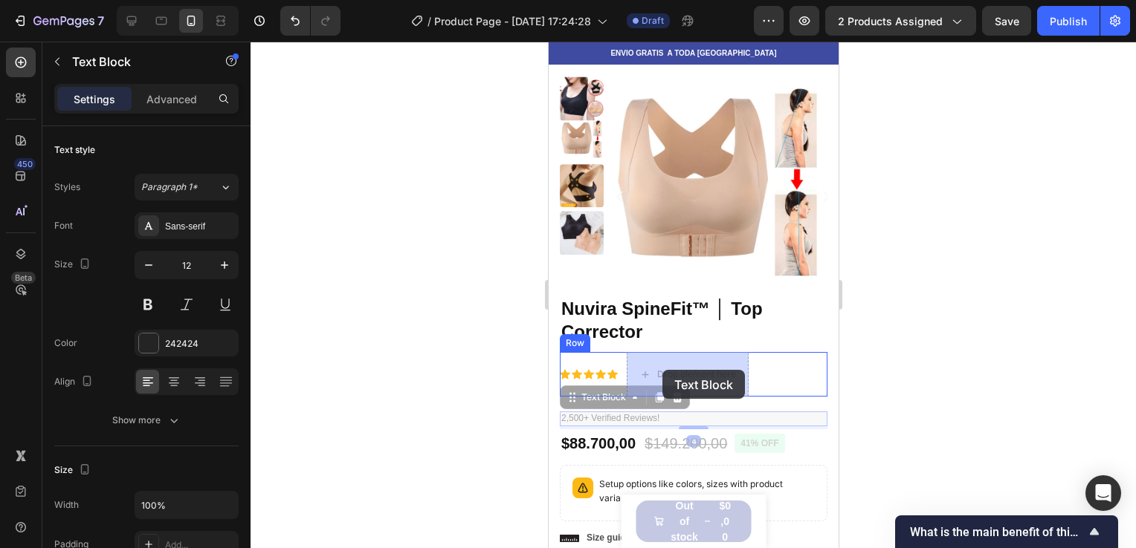
drag, startPoint x: 618, startPoint y: 415, endPoint x: 661, endPoint y: 369, distance: 63.1
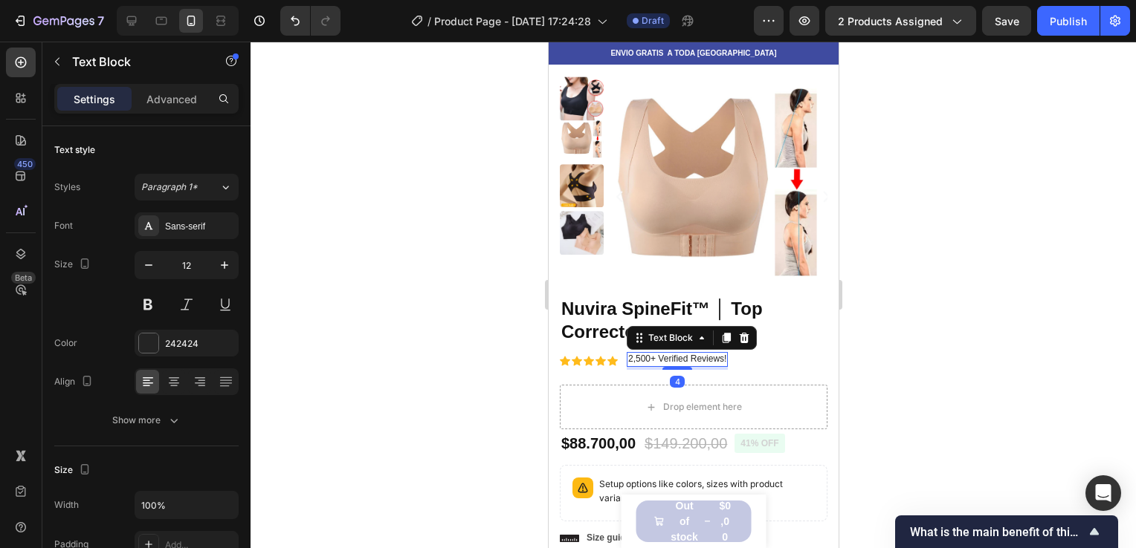
click at [936, 290] on div at bounding box center [692, 295] width 885 height 507
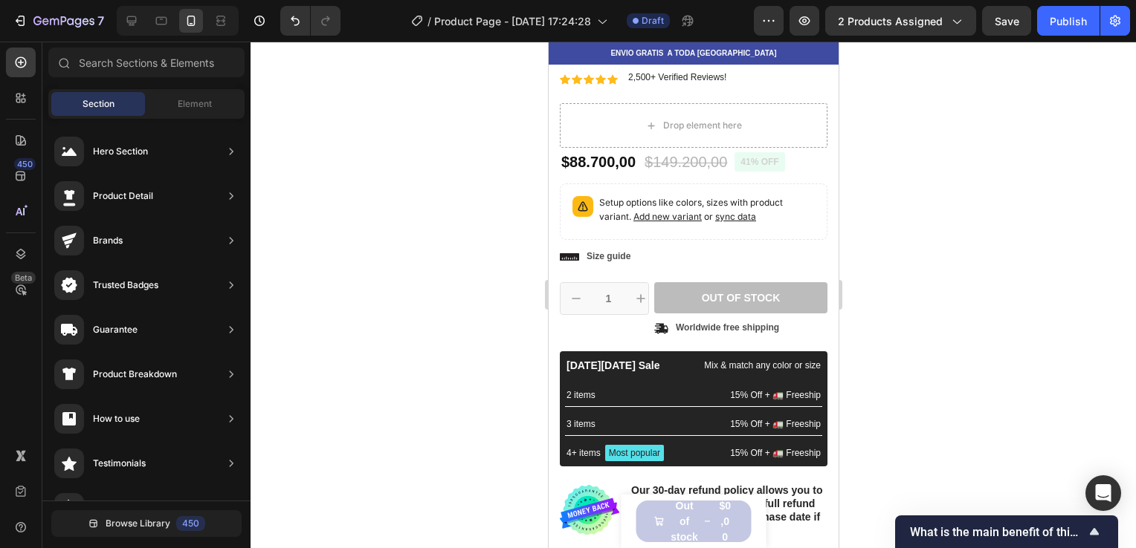
scroll to position [208, 0]
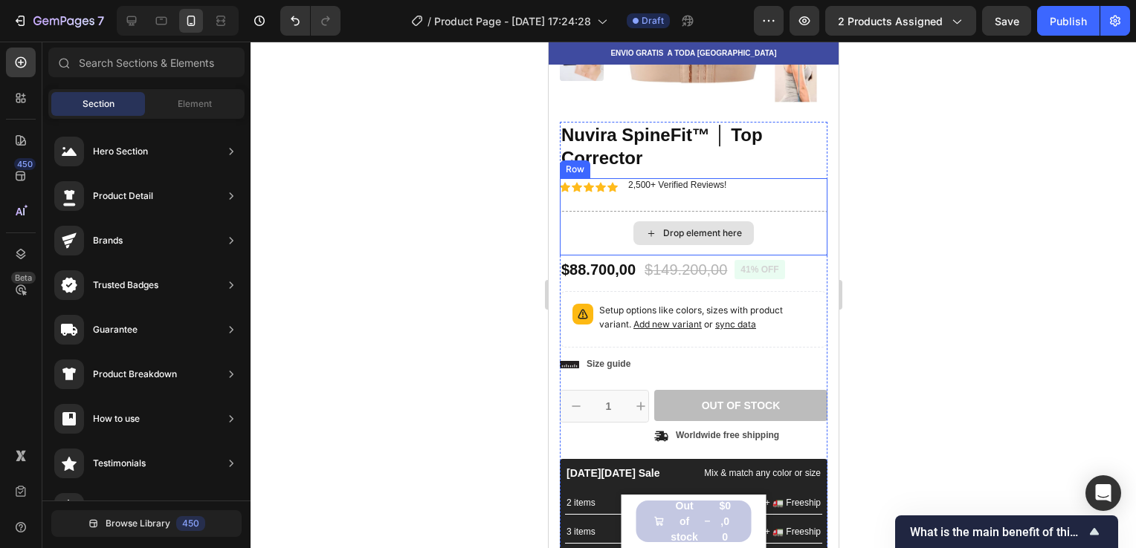
click at [756, 224] on div "Drop element here" at bounding box center [693, 233] width 268 height 45
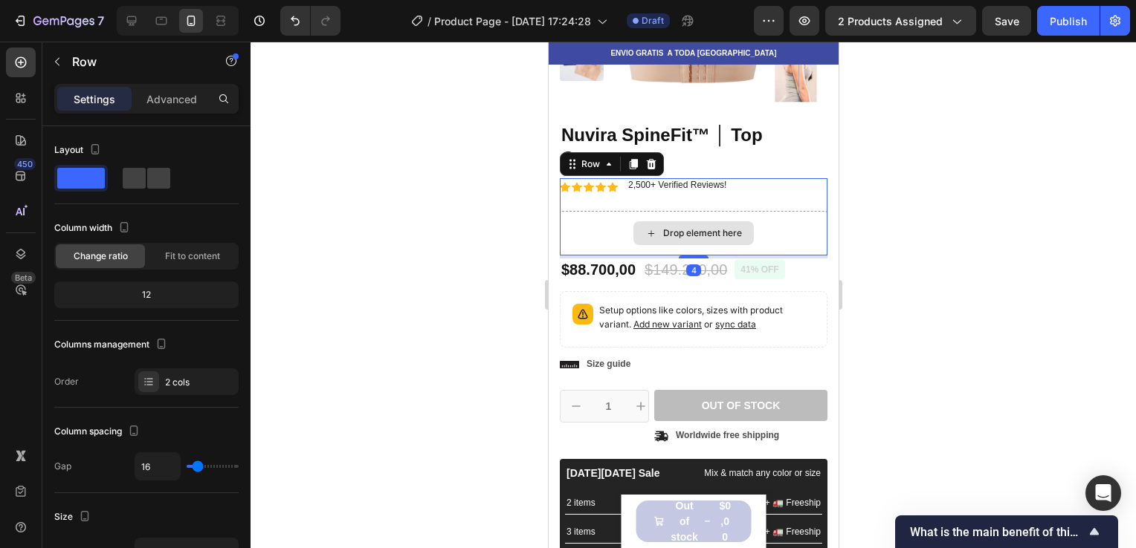
click at [768, 245] on div "Drop element here" at bounding box center [693, 233] width 268 height 45
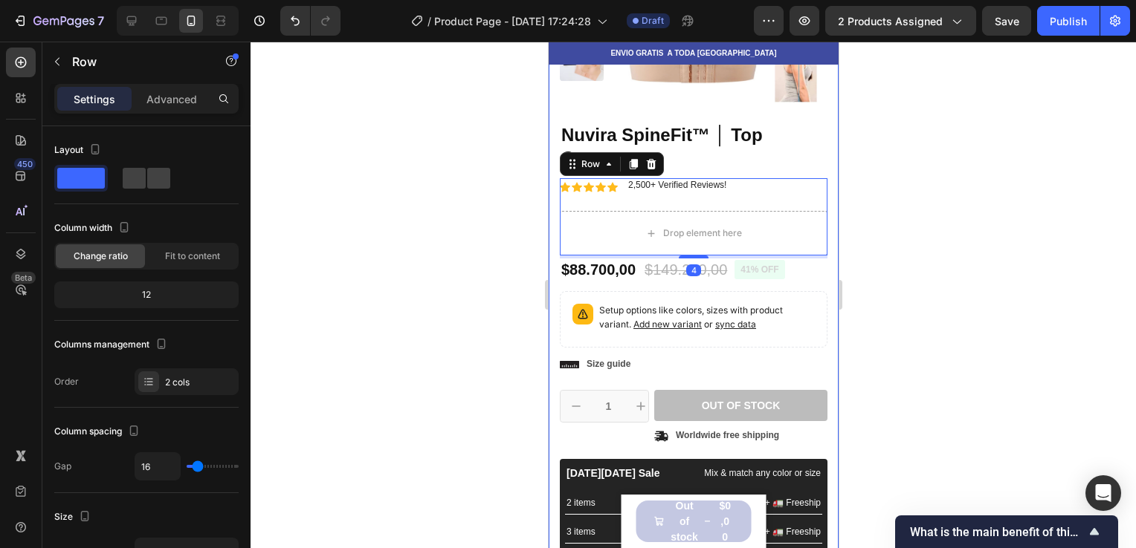
click at [910, 204] on div at bounding box center [692, 295] width 885 height 507
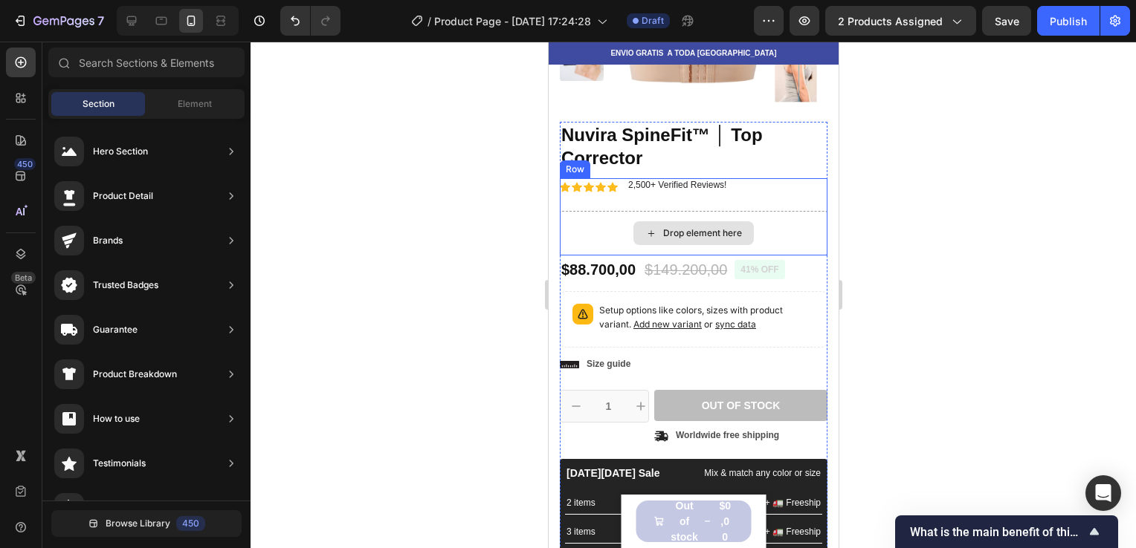
click at [774, 230] on div "Drop element here" at bounding box center [693, 233] width 268 height 45
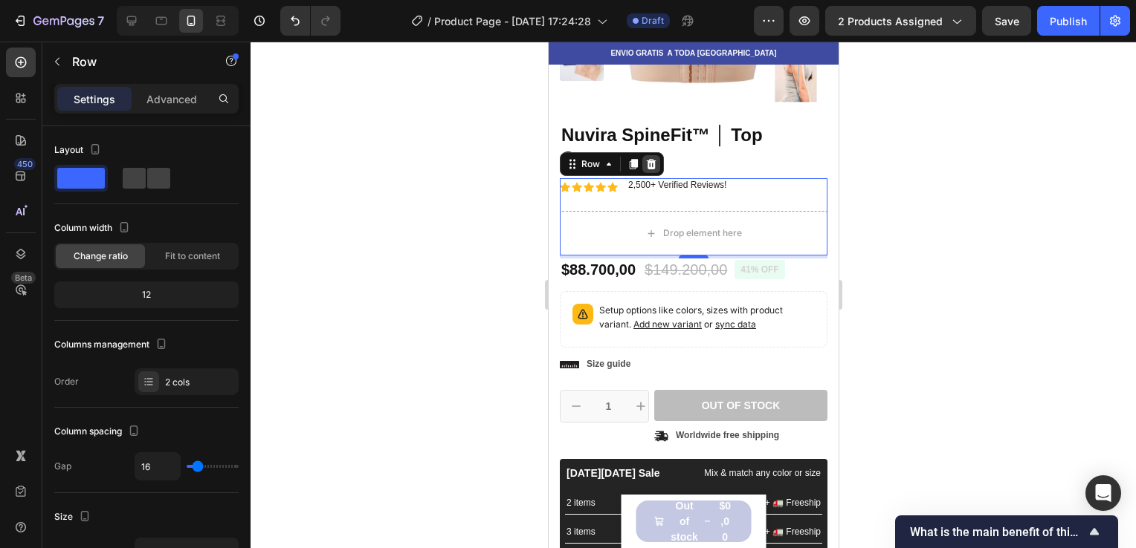
click at [650, 162] on icon at bounding box center [651, 164] width 10 height 10
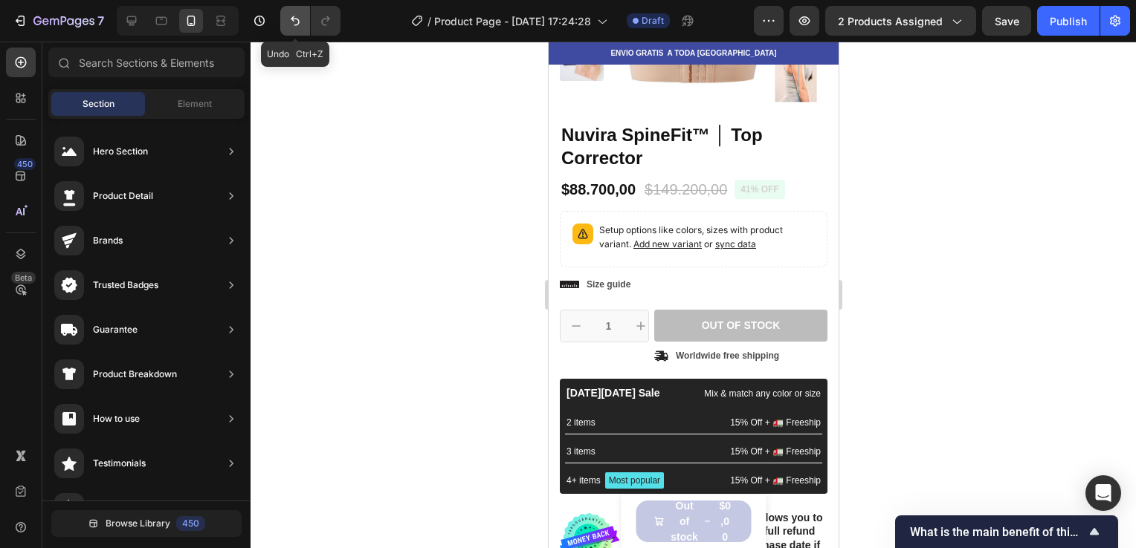
click at [288, 27] on icon "Undo/Redo" at bounding box center [295, 20] width 15 height 15
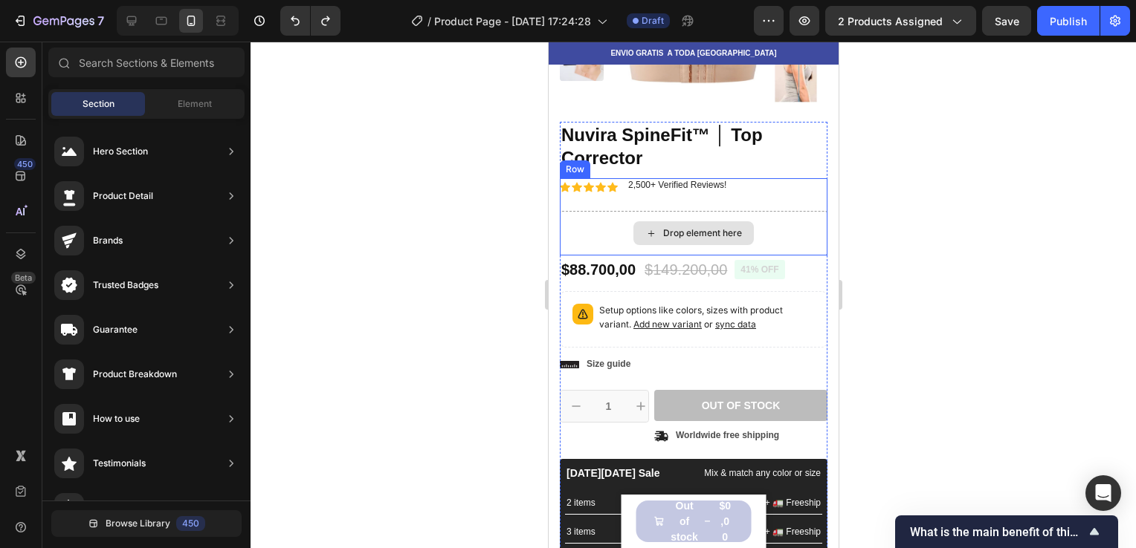
click at [686, 234] on div "Drop element here" at bounding box center [701, 233] width 79 height 12
click at [650, 228] on icon at bounding box center [650, 233] width 12 height 13
click at [786, 232] on div "Drop element here" at bounding box center [693, 233] width 268 height 45
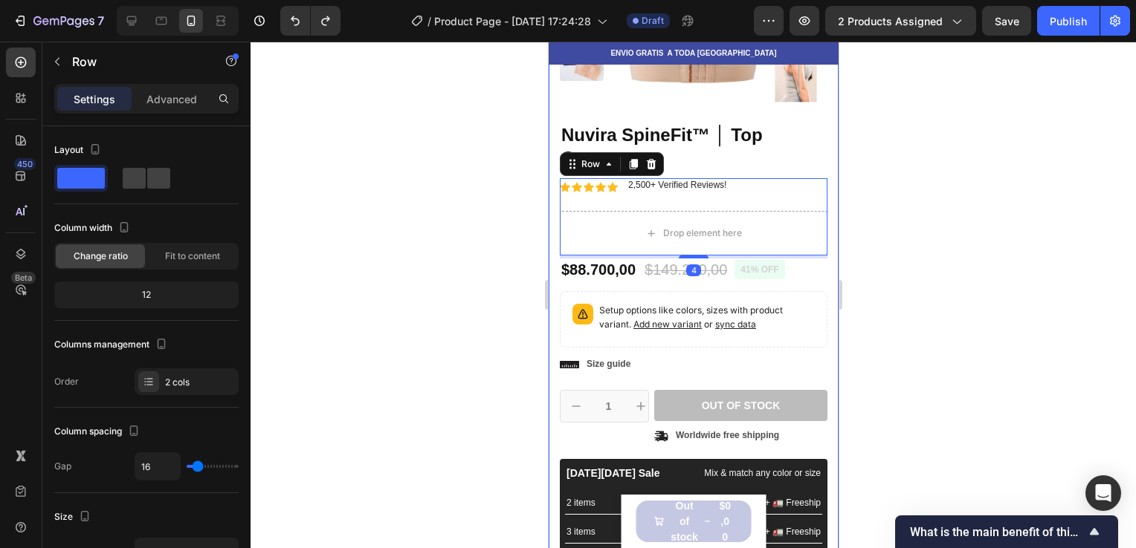
click at [920, 190] on div at bounding box center [692, 295] width 885 height 507
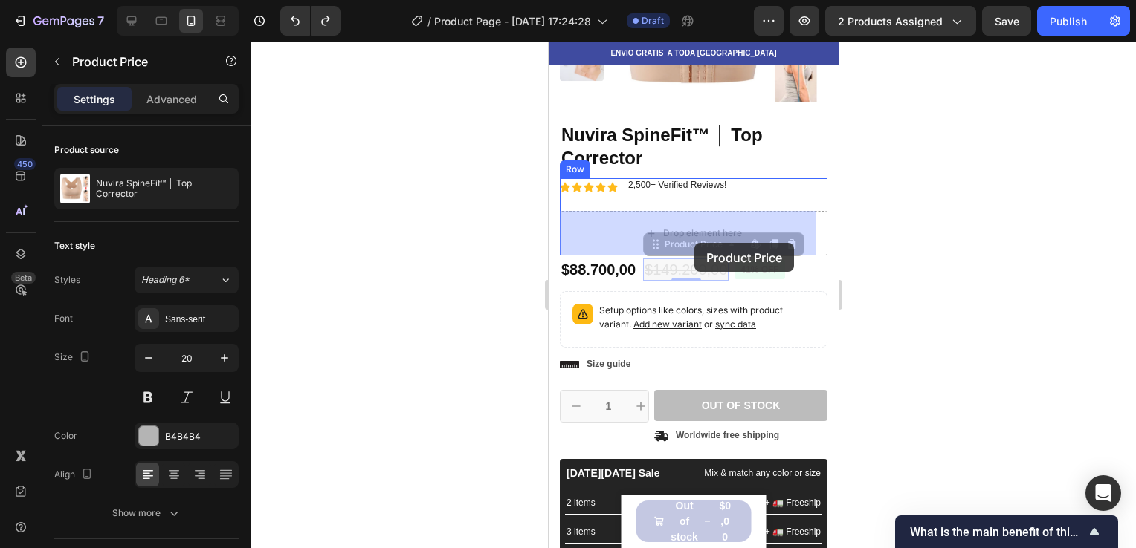
drag, startPoint x: 698, startPoint y: 268, endPoint x: 693, endPoint y: 243, distance: 24.9
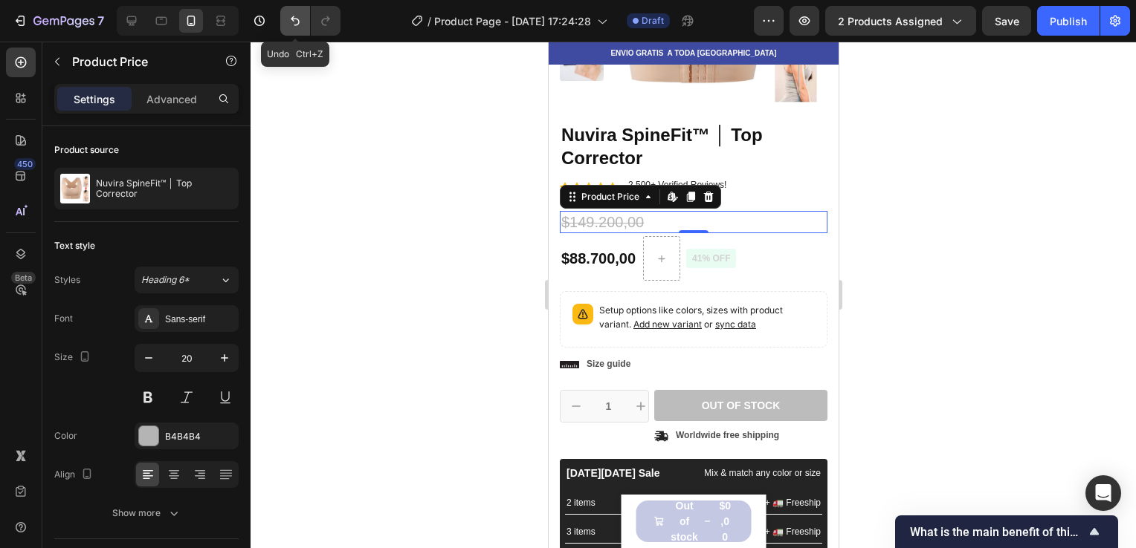
click at [296, 25] on icon "Undo/Redo" at bounding box center [295, 20] width 15 height 15
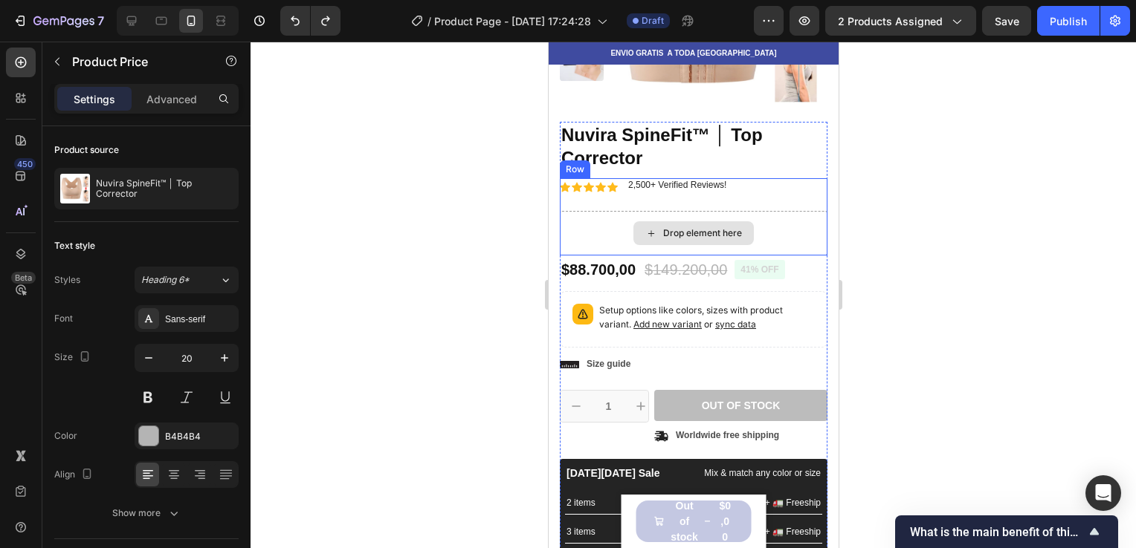
click at [618, 229] on div "Drop element here" at bounding box center [693, 233] width 268 height 45
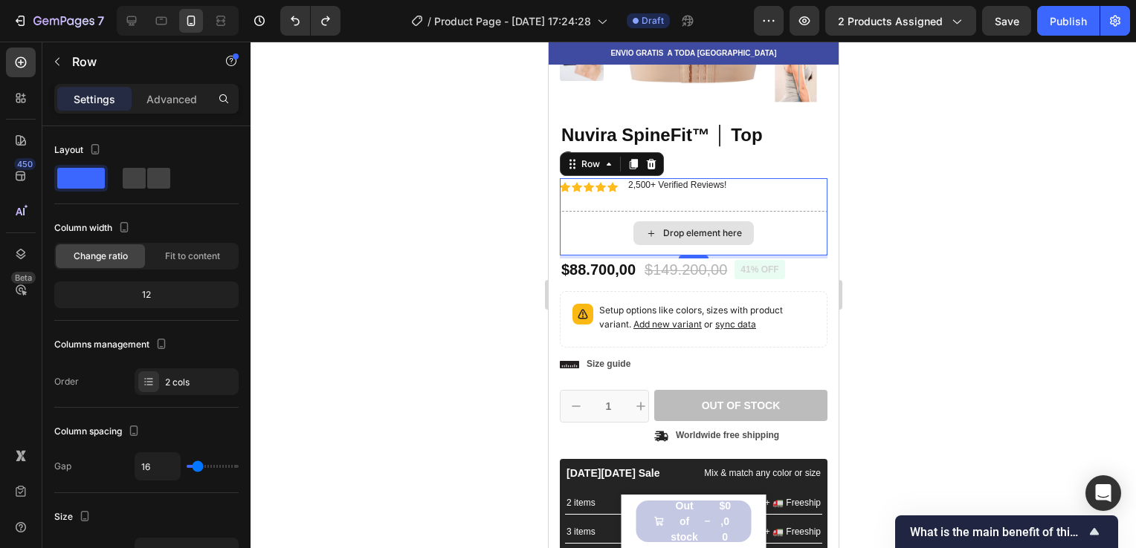
click at [807, 211] on div "Drop element here" at bounding box center [693, 233] width 268 height 45
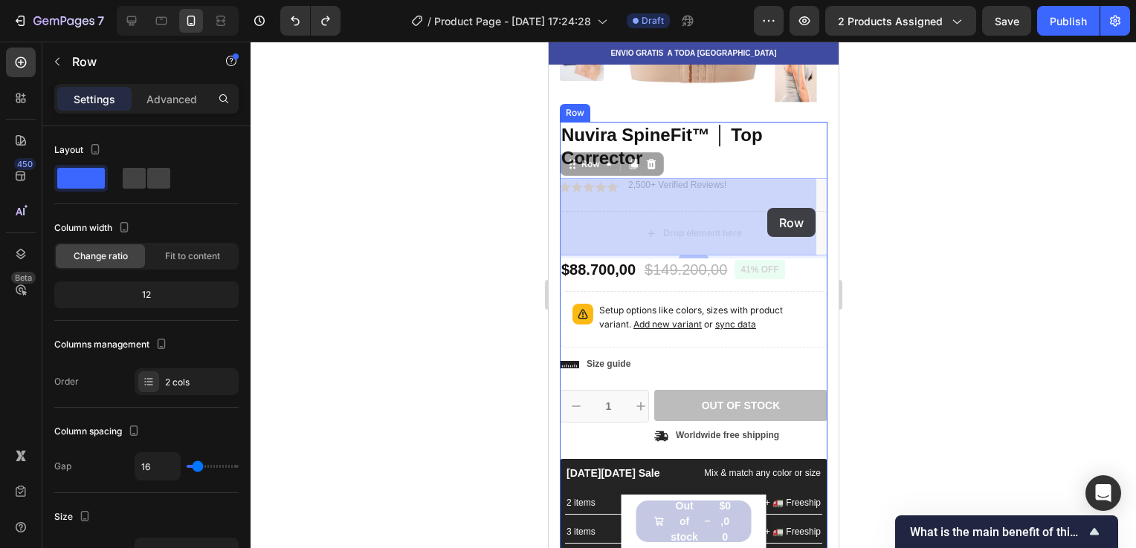
drag, startPoint x: 806, startPoint y: 210, endPoint x: 768, endPoint y: 208, distance: 38.7
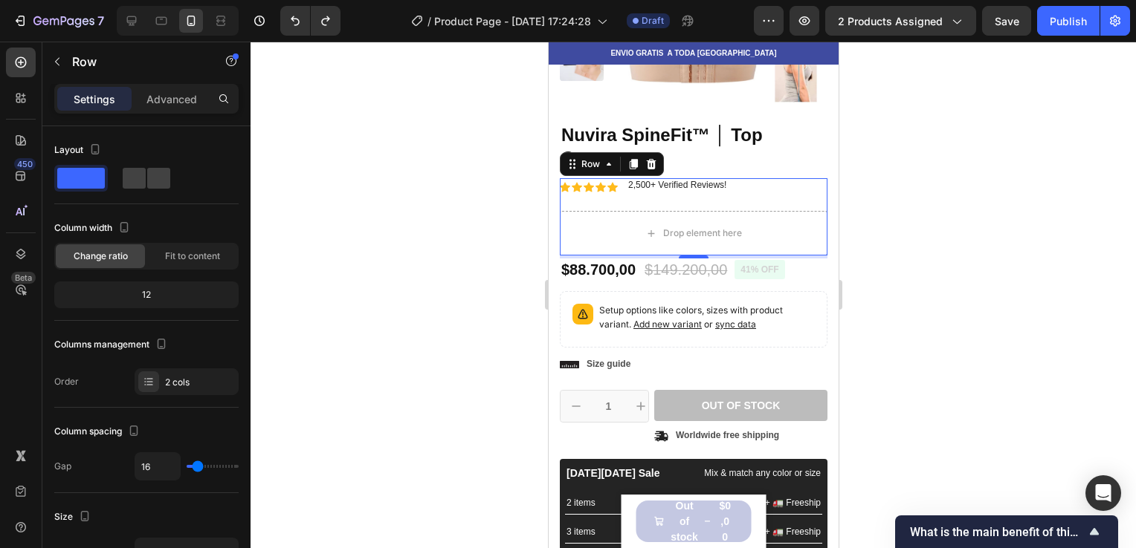
click at [910, 217] on div at bounding box center [692, 295] width 885 height 507
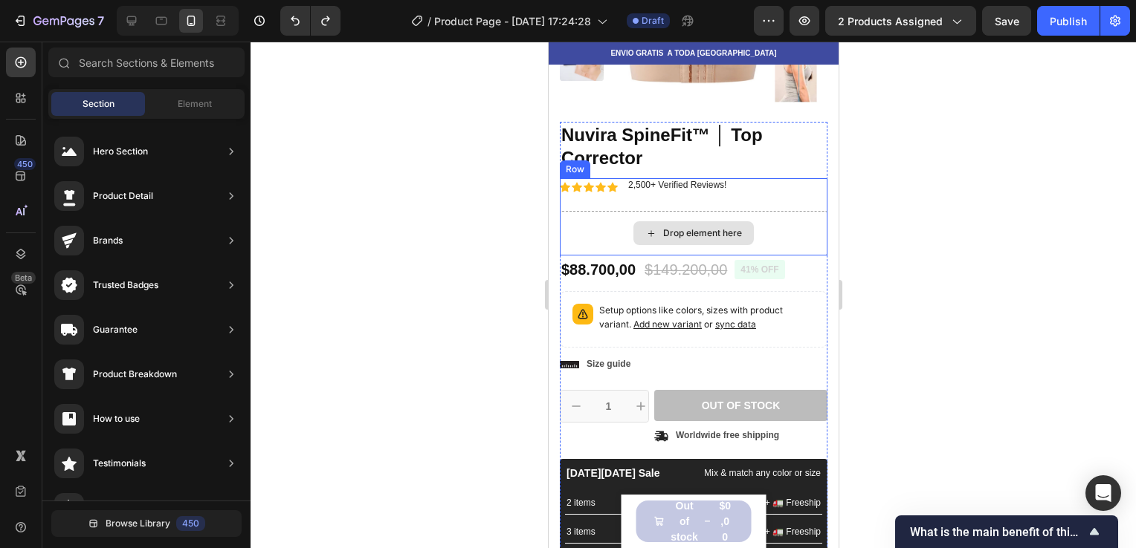
click at [734, 210] on div "Icon Icon Icon Icon Icon Icon List 2,500+ Verified Reviews! Text Block Row Drop…" at bounding box center [693, 216] width 268 height 77
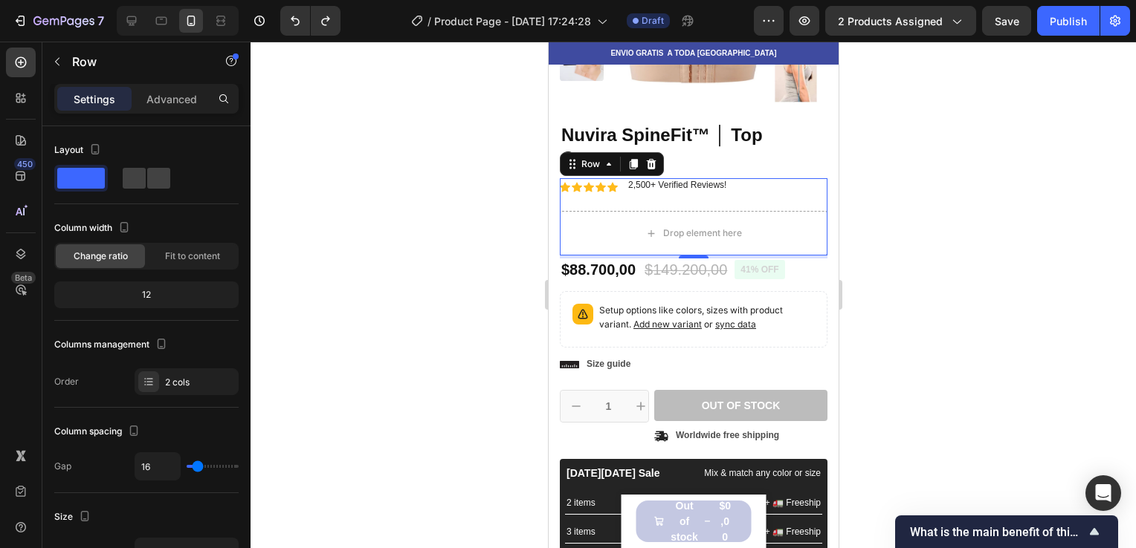
scroll to position [465, 0]
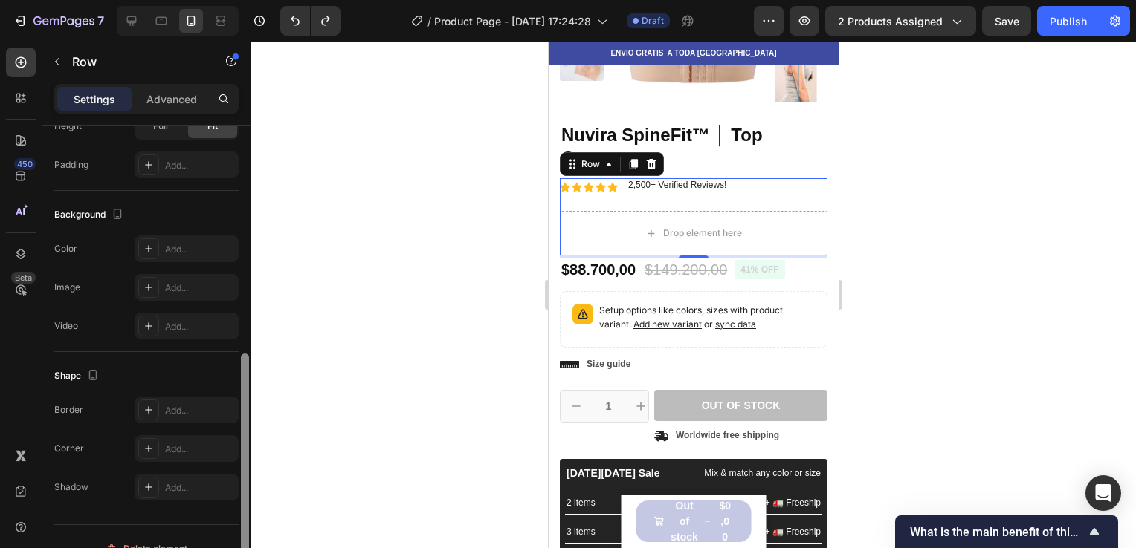
drag, startPoint x: 249, startPoint y: 315, endPoint x: 245, endPoint y: 330, distance: 15.3
click at [245, 330] on div at bounding box center [244, 358] width 11 height 465
click at [926, 269] on div at bounding box center [692, 295] width 885 height 507
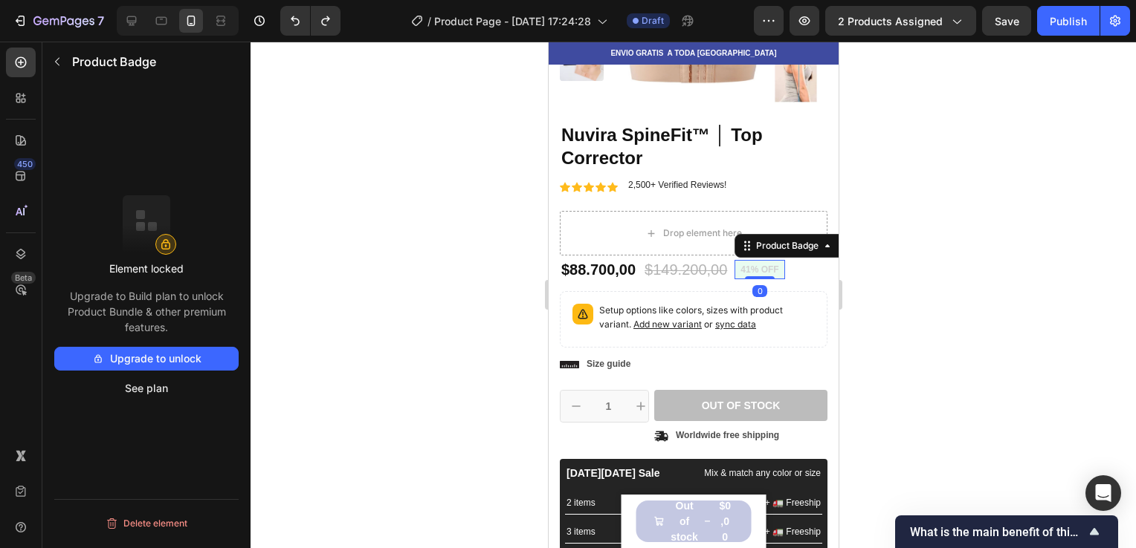
click at [765, 272] on pre "41% off" at bounding box center [759, 269] width 50 height 19
click at [763, 271] on pre "41% off" at bounding box center [759, 269] width 50 height 19
click at [163, 520] on button "Delete element" at bounding box center [146, 524] width 184 height 24
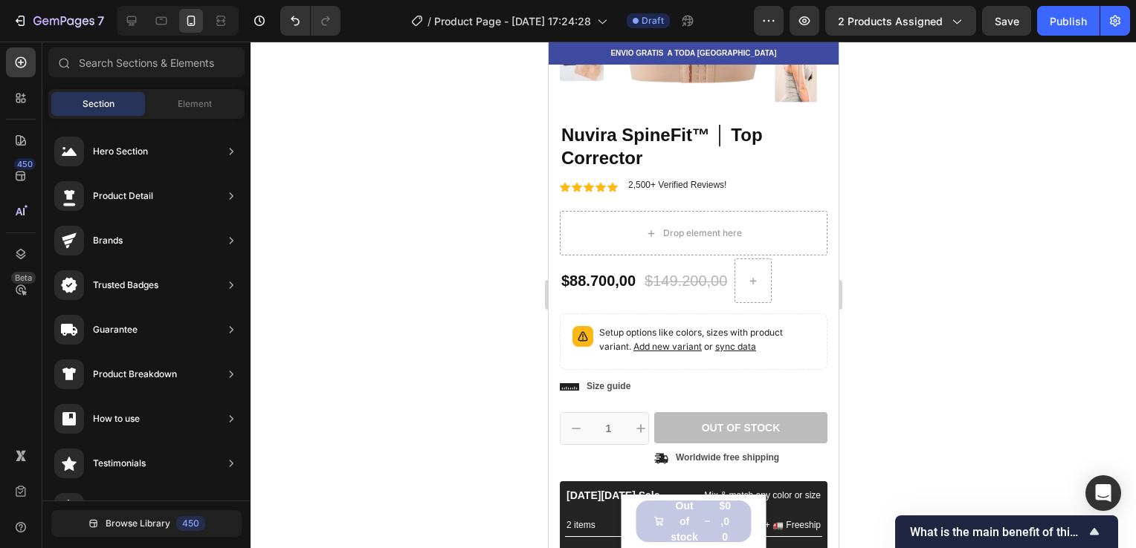
click at [939, 233] on div at bounding box center [692, 295] width 885 height 507
click at [755, 277] on icon at bounding box center [752, 281] width 12 height 13
click at [749, 279] on icon at bounding box center [752, 281] width 12 height 13
click at [633, 429] on icon "increment" at bounding box center [639, 428] width 15 height 15
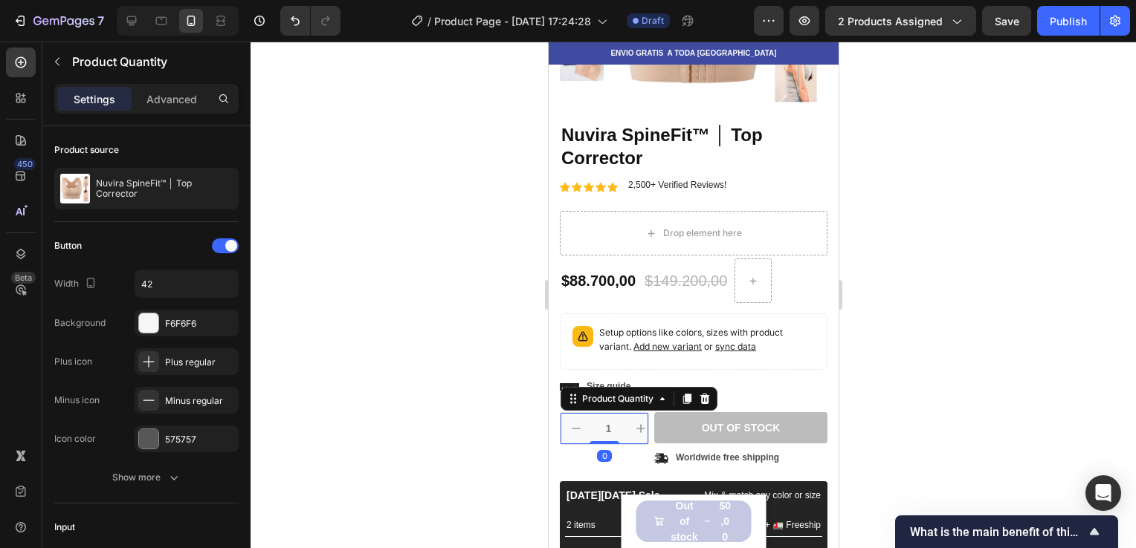
click at [633, 429] on icon "increment" at bounding box center [639, 428] width 15 height 15
click at [642, 430] on icon "increment" at bounding box center [639, 428] width 15 height 15
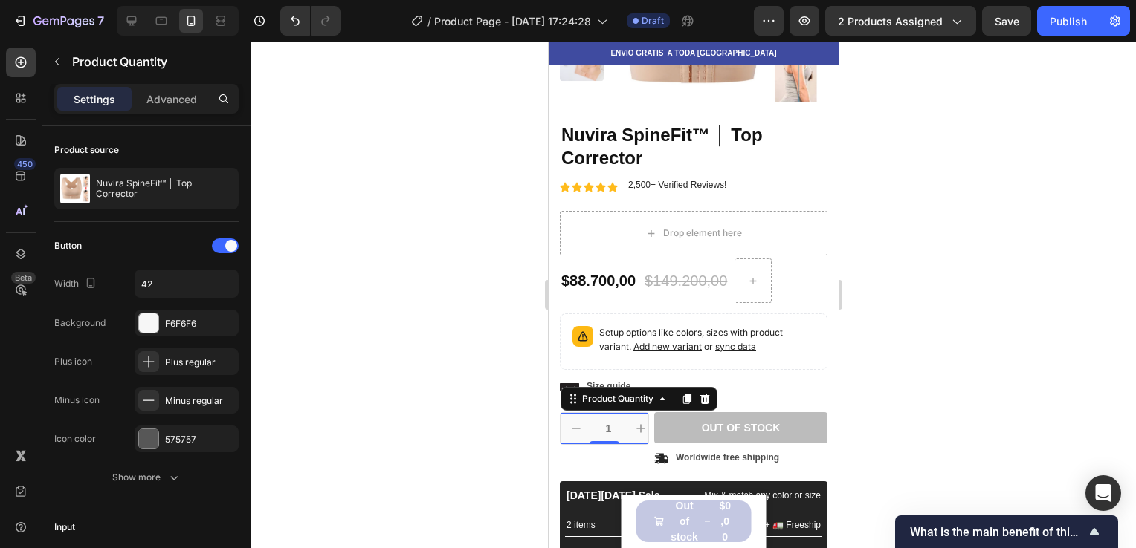
click at [642, 430] on icon "increment" at bounding box center [639, 428] width 15 height 15
click at [877, 372] on div at bounding box center [692, 295] width 885 height 507
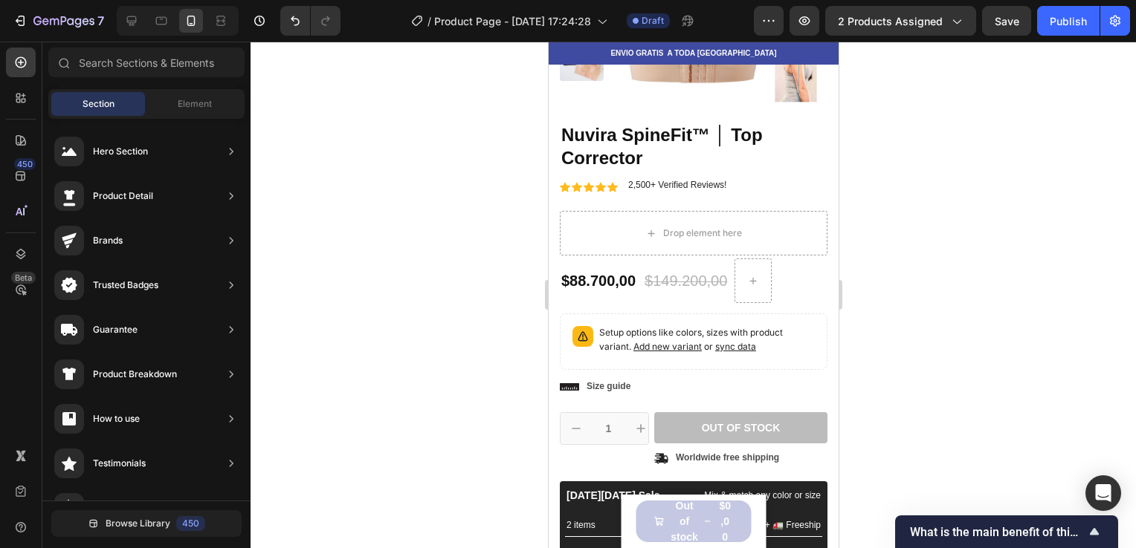
scroll to position [492, 0]
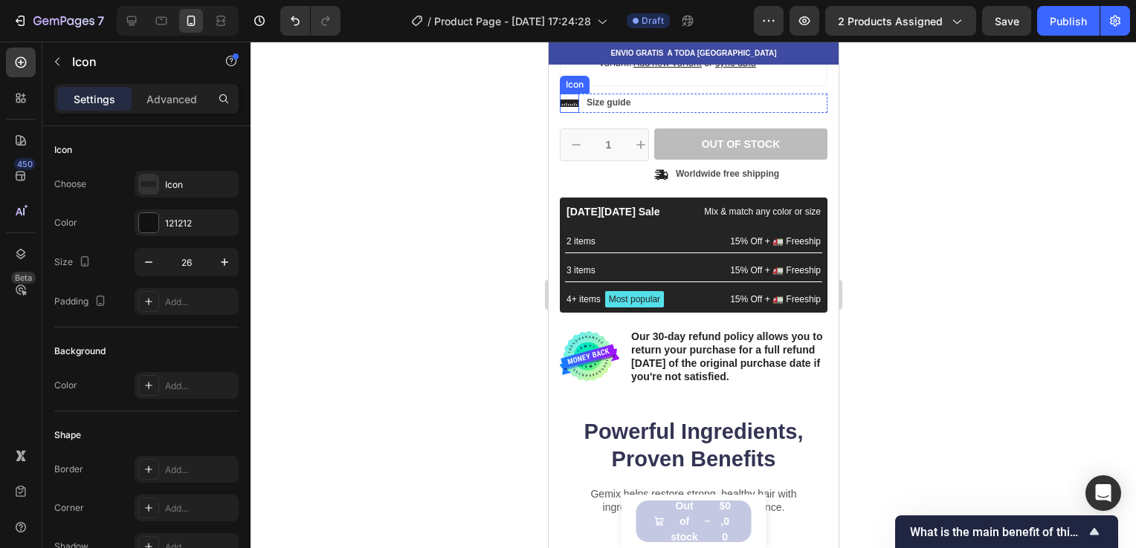
click at [571, 104] on icon at bounding box center [568, 103] width 19 height 7
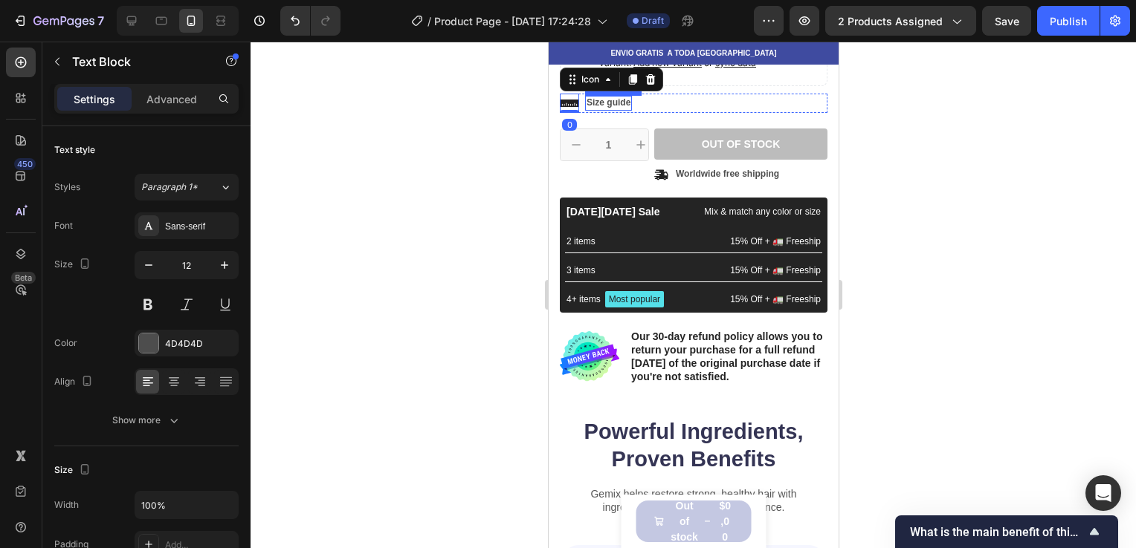
click at [610, 109] on div "Size guide Text Block" at bounding box center [607, 103] width 47 height 15
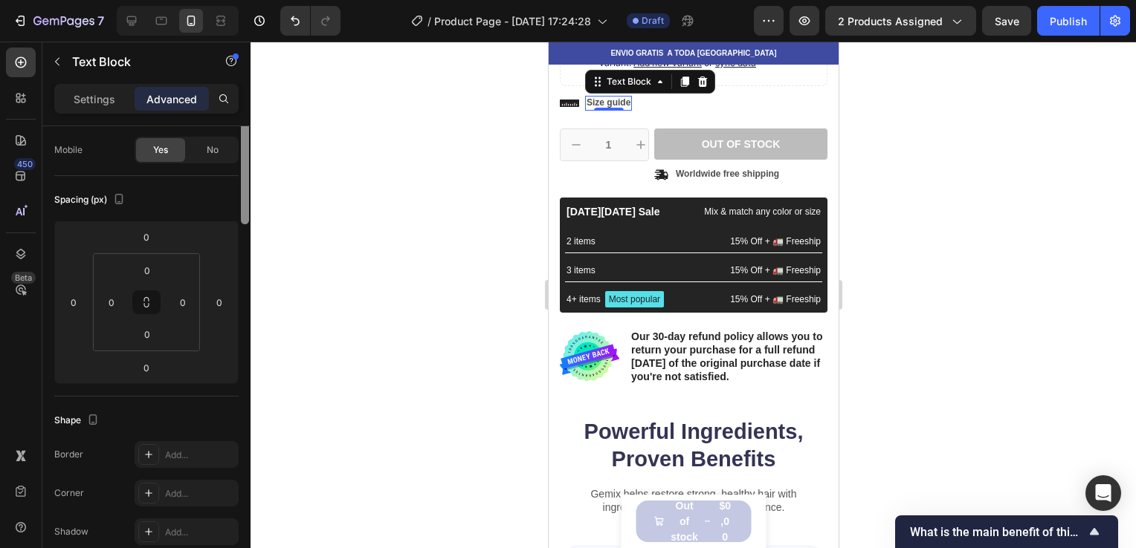
scroll to position [0, 0]
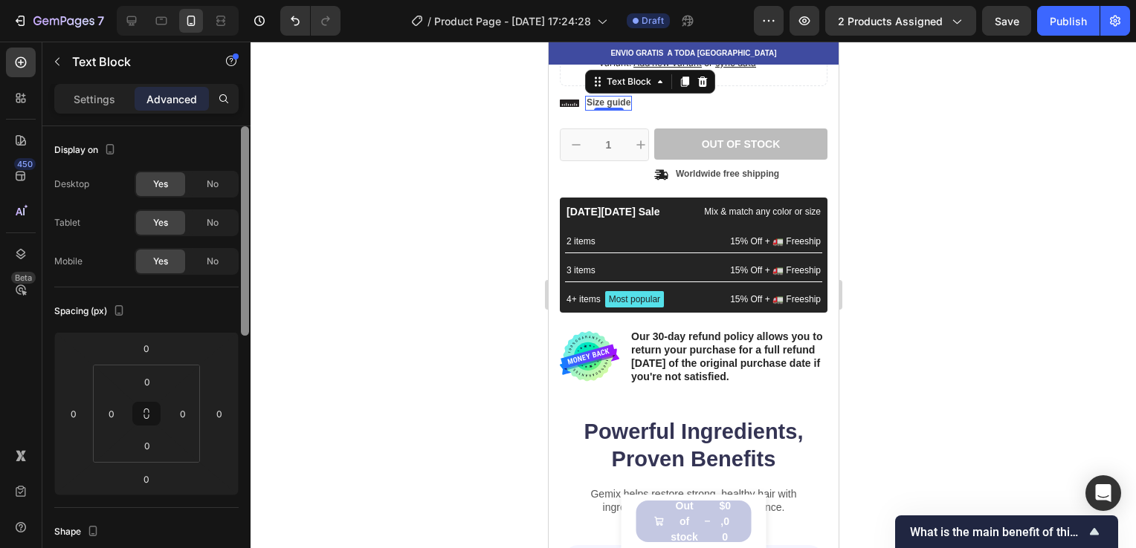
drag, startPoint x: 242, startPoint y: 207, endPoint x: 223, endPoint y: 126, distance: 82.4
click at [223, 126] on div "Display on Desktop Yes No Tablet Yes No Mobile Yes No Spacing (px) 0 0 0 0 0 0 …" at bounding box center [146, 358] width 208 height 464
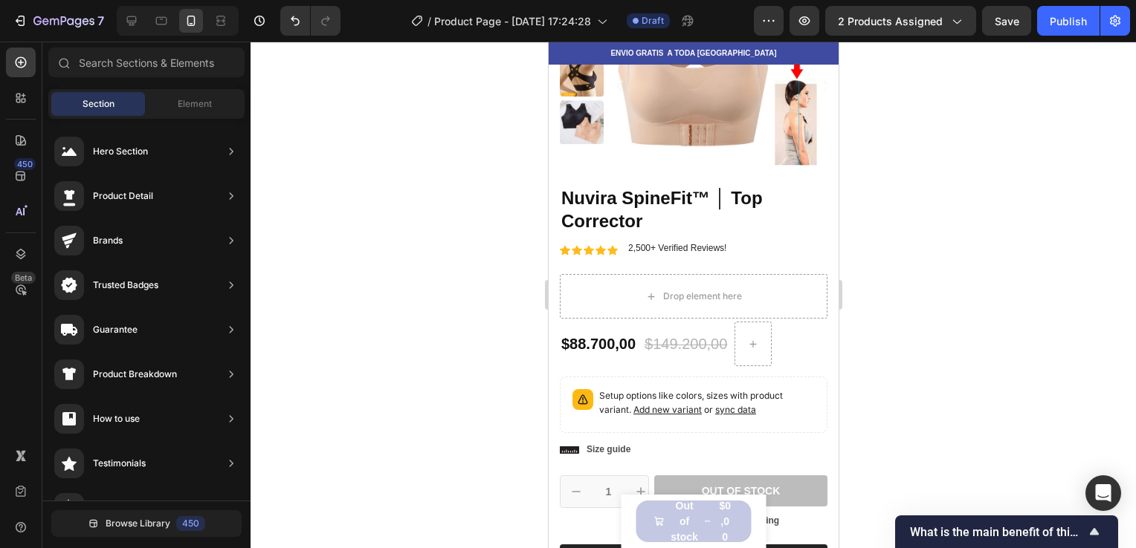
scroll to position [202, 0]
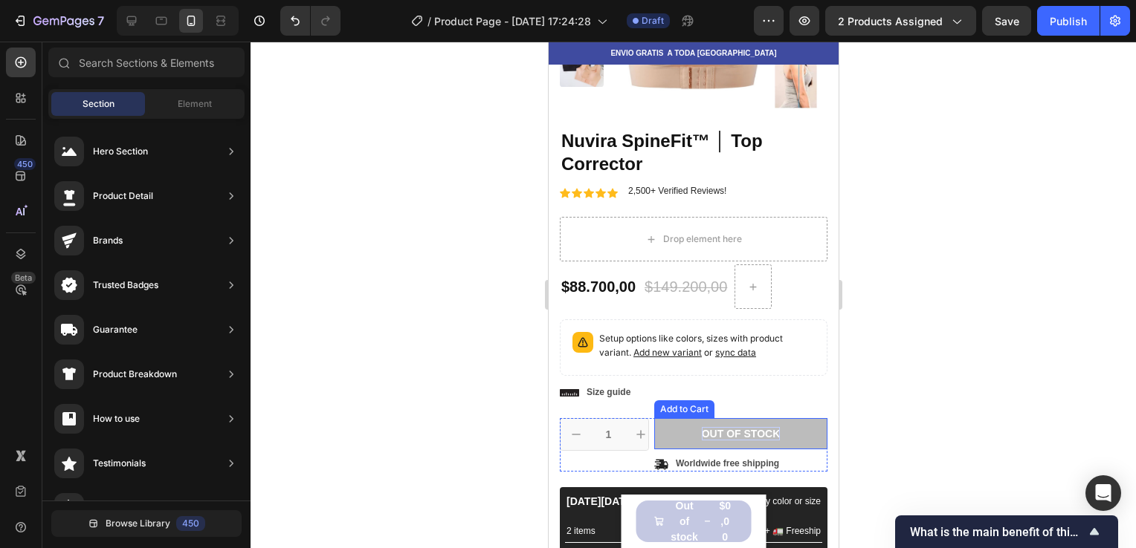
click at [707, 429] on div "Out of stock" at bounding box center [740, 433] width 79 height 13
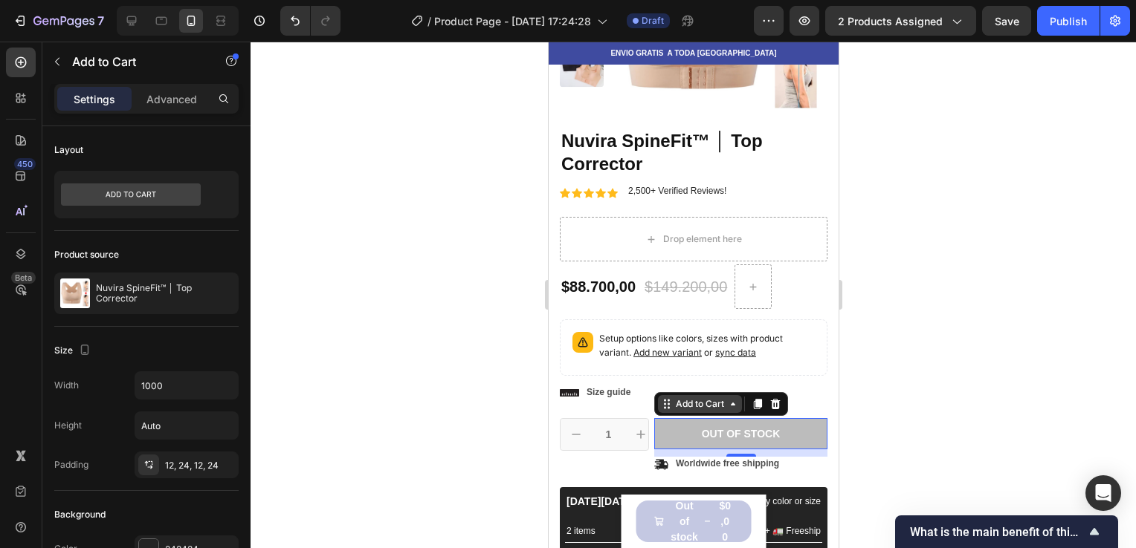
click at [690, 399] on div "Add to Cart" at bounding box center [699, 404] width 54 height 13
click at [898, 270] on div at bounding box center [692, 295] width 885 height 507
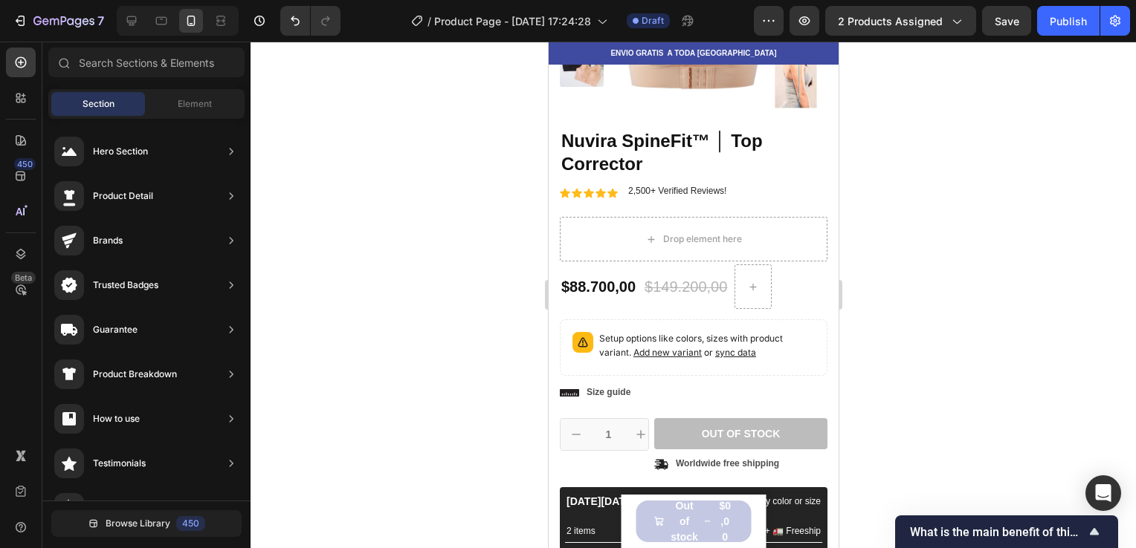
click at [535, 210] on div at bounding box center [692, 295] width 885 height 507
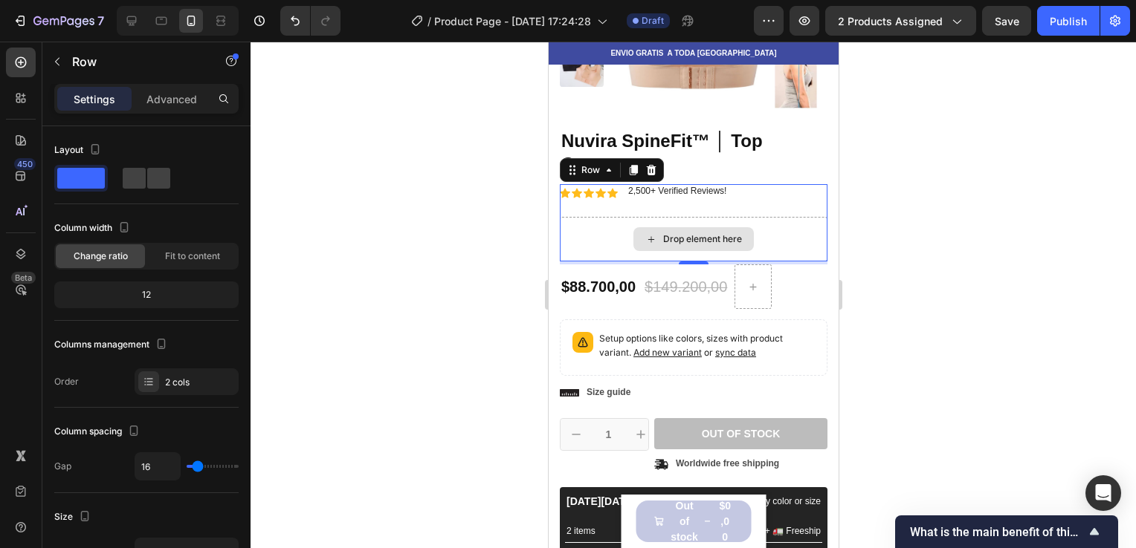
click at [782, 241] on div "Drop element here" at bounding box center [693, 239] width 268 height 45
click at [883, 197] on div at bounding box center [692, 295] width 885 height 507
click at [580, 240] on div "Drop element here" at bounding box center [693, 239] width 268 height 45
click at [613, 172] on div "Row" at bounding box center [590, 170] width 54 height 18
click at [866, 220] on div at bounding box center [692, 295] width 885 height 507
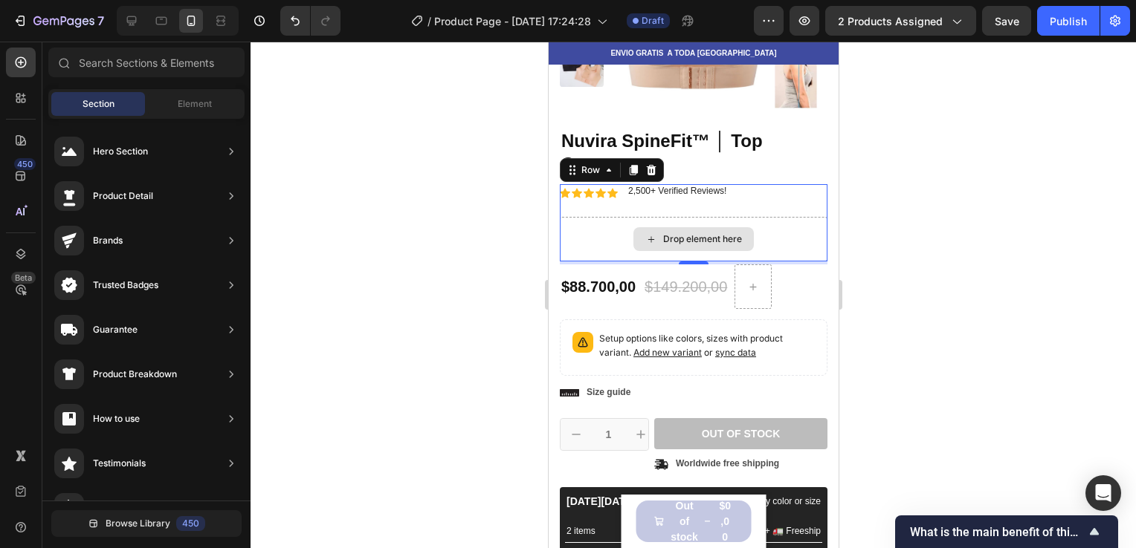
click at [741, 226] on div "Drop element here" at bounding box center [693, 239] width 268 height 45
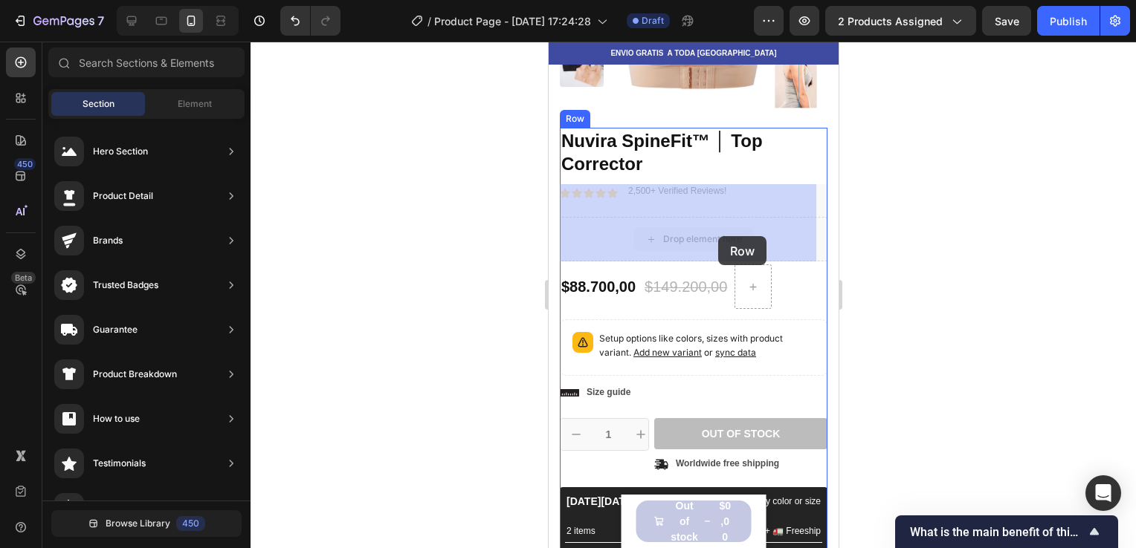
drag, startPoint x: 729, startPoint y: 236, endPoint x: 1431, endPoint y: 310, distance: 705.4
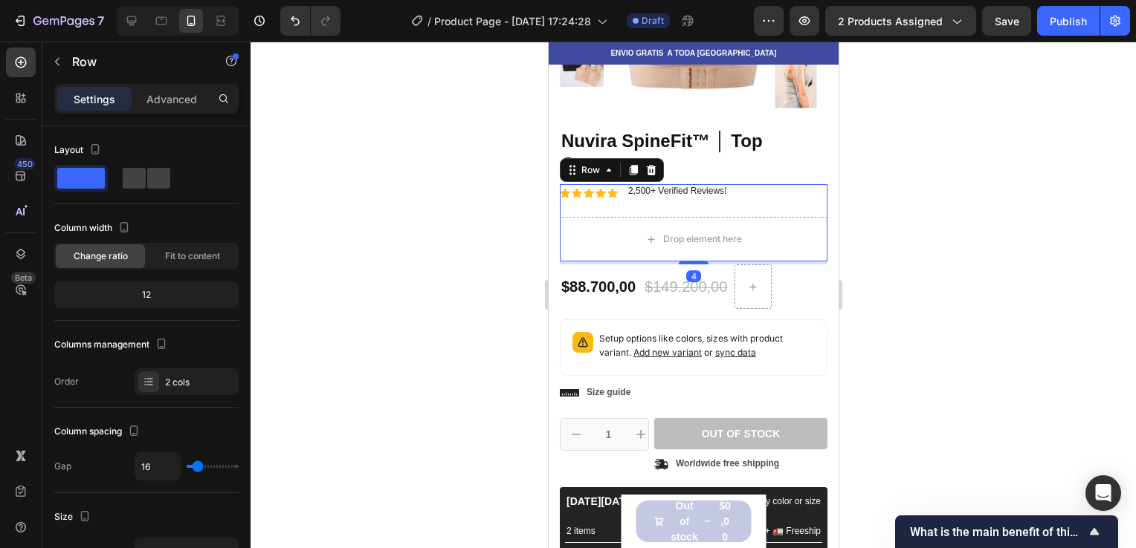
click at [921, 273] on div at bounding box center [692, 295] width 885 height 507
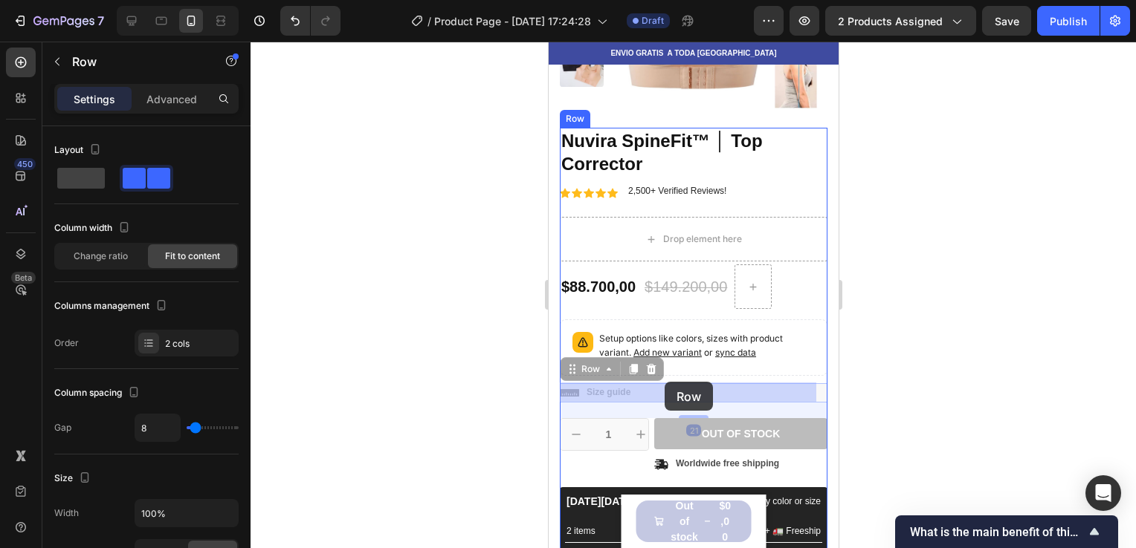
drag, startPoint x: 644, startPoint y: 397, endPoint x: 664, endPoint y: 382, distance: 25.0
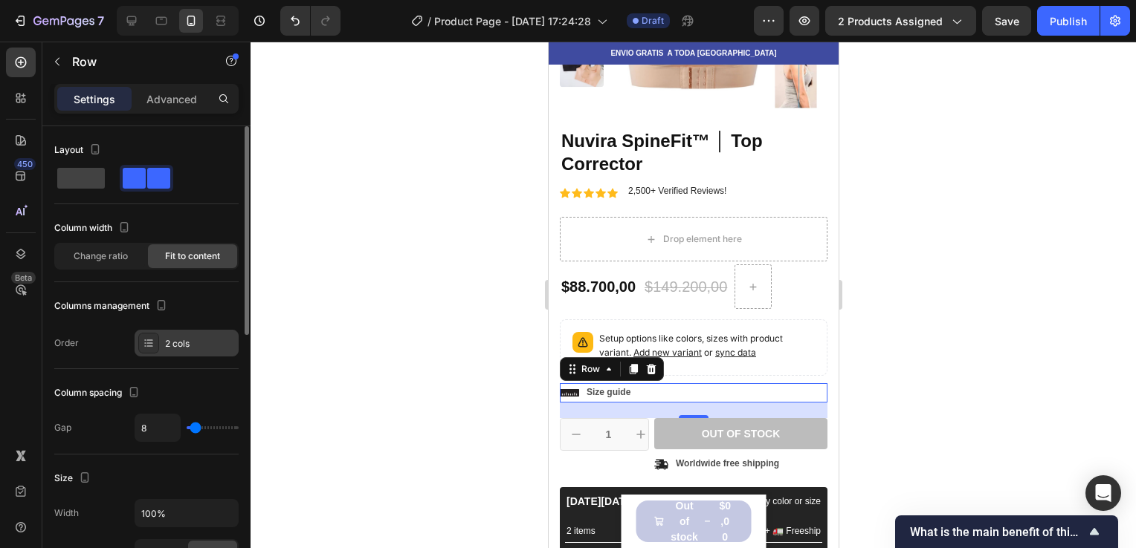
click at [213, 344] on div "2 cols" at bounding box center [200, 343] width 70 height 13
click at [258, 273] on div at bounding box center [692, 295] width 885 height 507
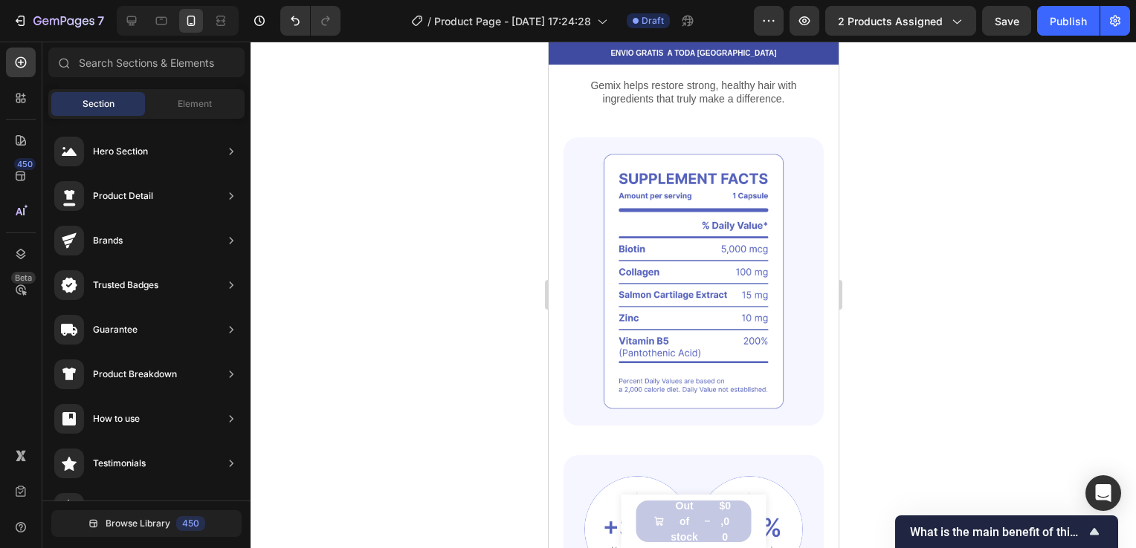
scroll to position [1040, 0]
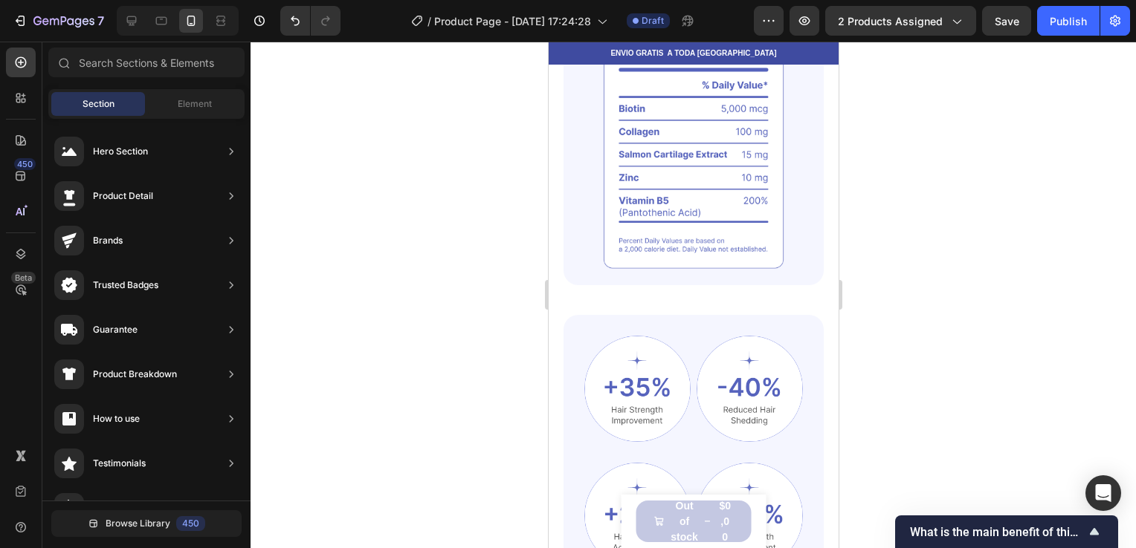
drag, startPoint x: 834, startPoint y: 106, endPoint x: 1389, endPoint y: 137, distance: 556.0
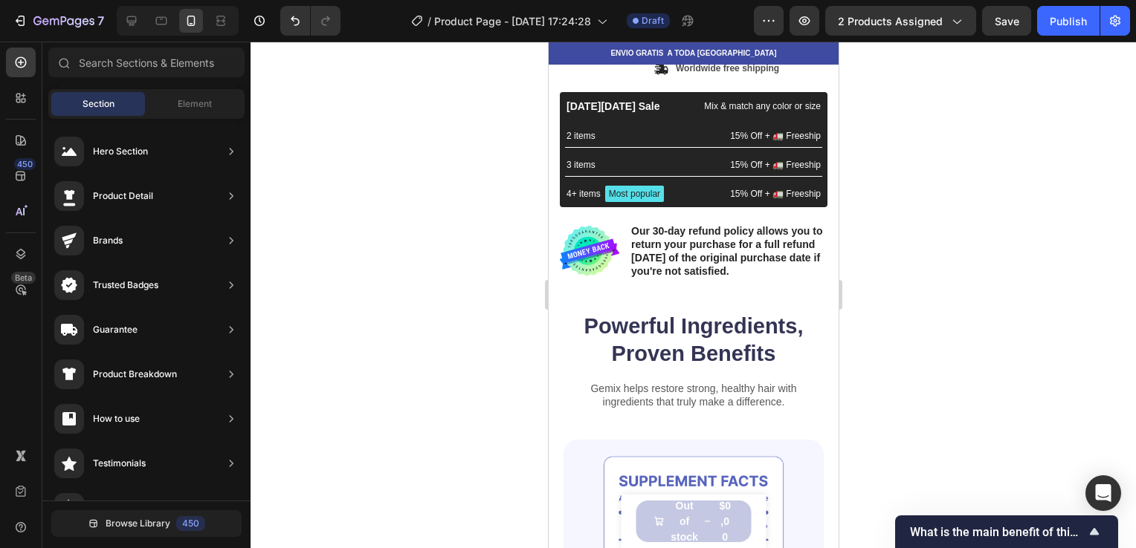
scroll to position [603, 0]
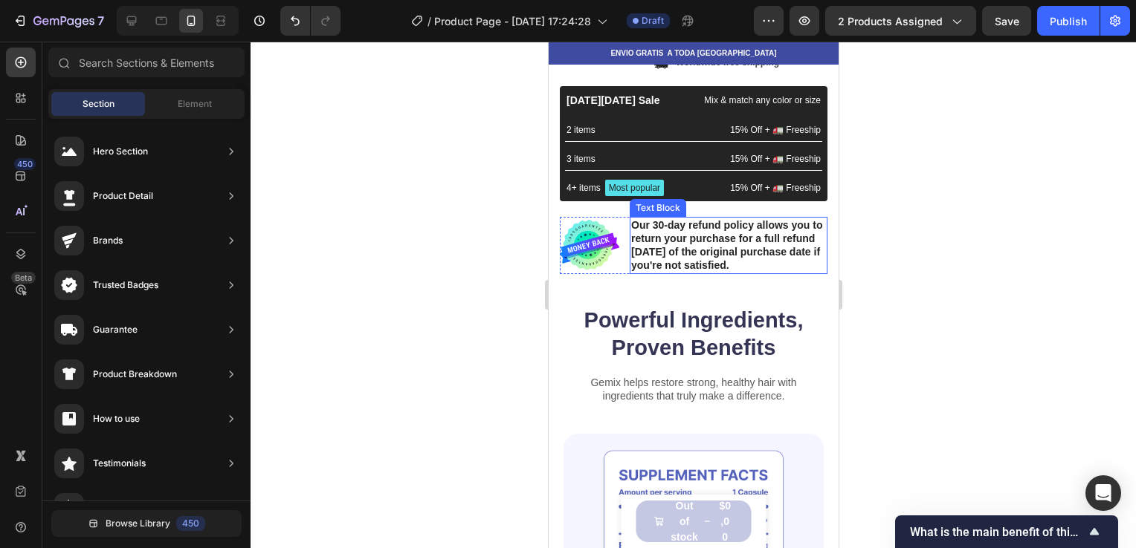
click at [682, 230] on p "Our 30-day refund policy allows you to return your purchase for a full refund w…" at bounding box center [727, 245] width 195 height 54
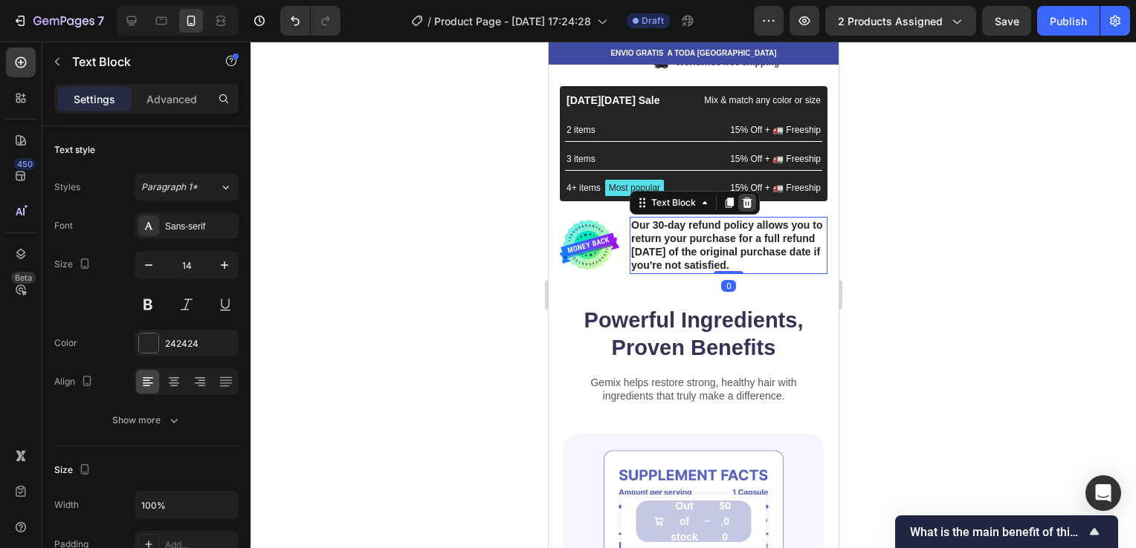
click at [744, 200] on icon at bounding box center [747, 203] width 10 height 10
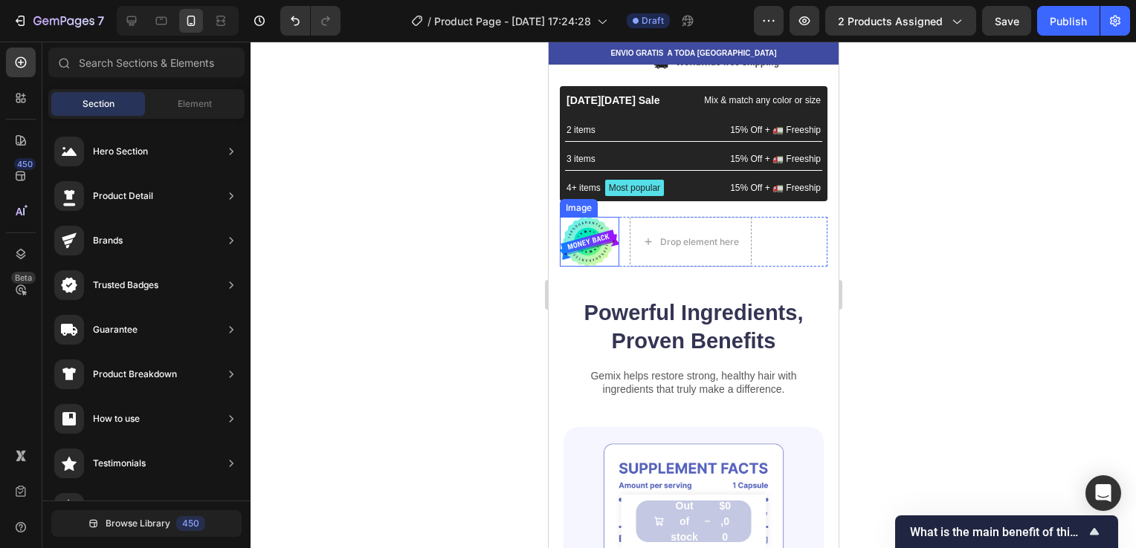
click at [599, 240] on img at bounding box center [588, 242] width 59 height 51
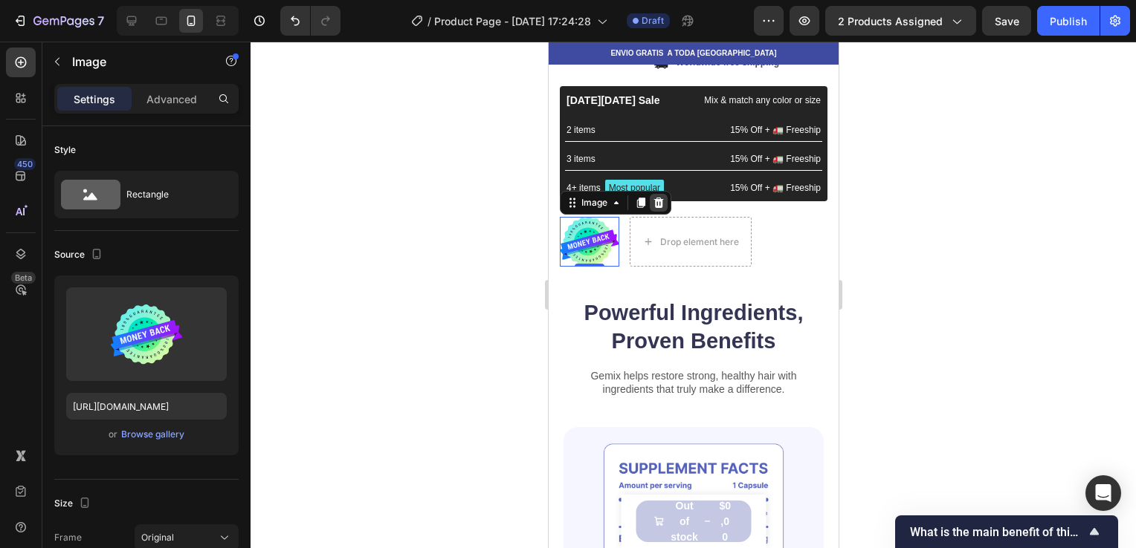
click at [652, 206] on icon at bounding box center [658, 203] width 12 height 12
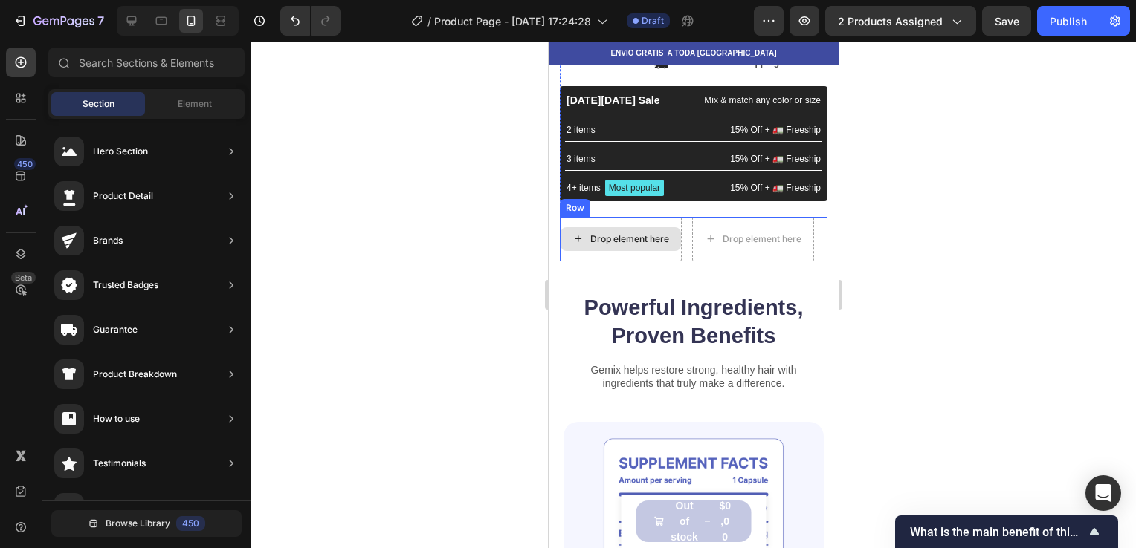
click at [652, 233] on div "Drop element here" at bounding box center [628, 239] width 79 height 12
click at [696, 227] on div "Drop element here" at bounding box center [752, 239] width 120 height 24
click at [677, 217] on div "Drop element here" at bounding box center [620, 239] width 122 height 45
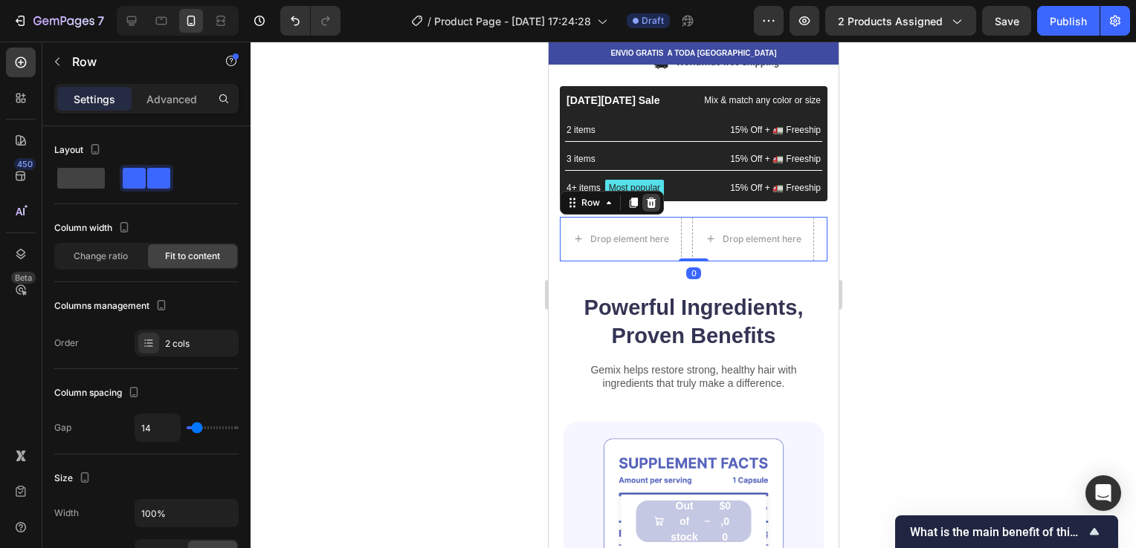
click at [649, 204] on icon at bounding box center [650, 203] width 12 height 12
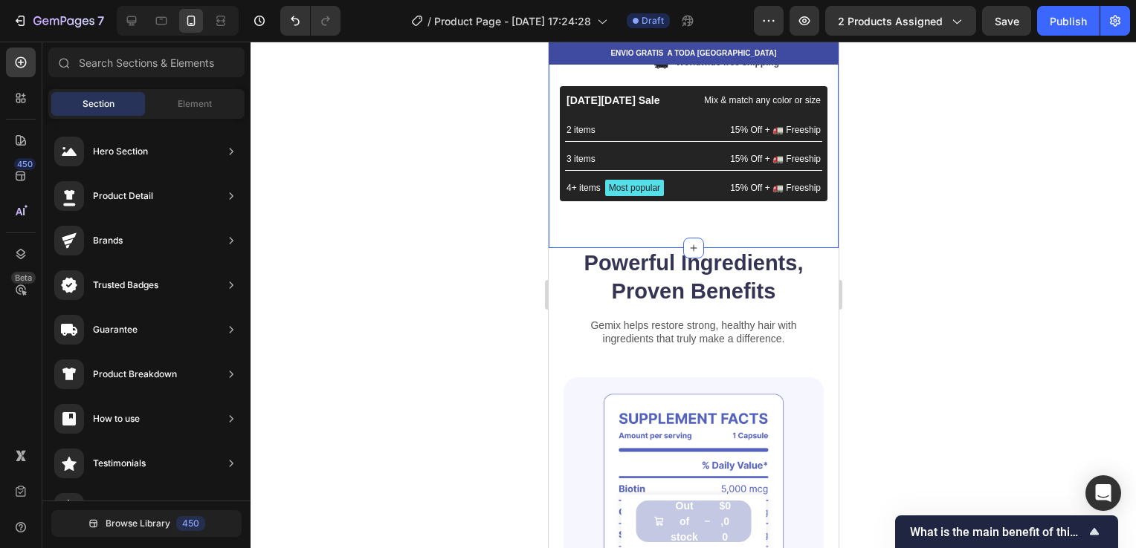
click at [666, 264] on h2 "Powerful Ingredients, Proven Benefits" at bounding box center [693, 277] width 260 height 59
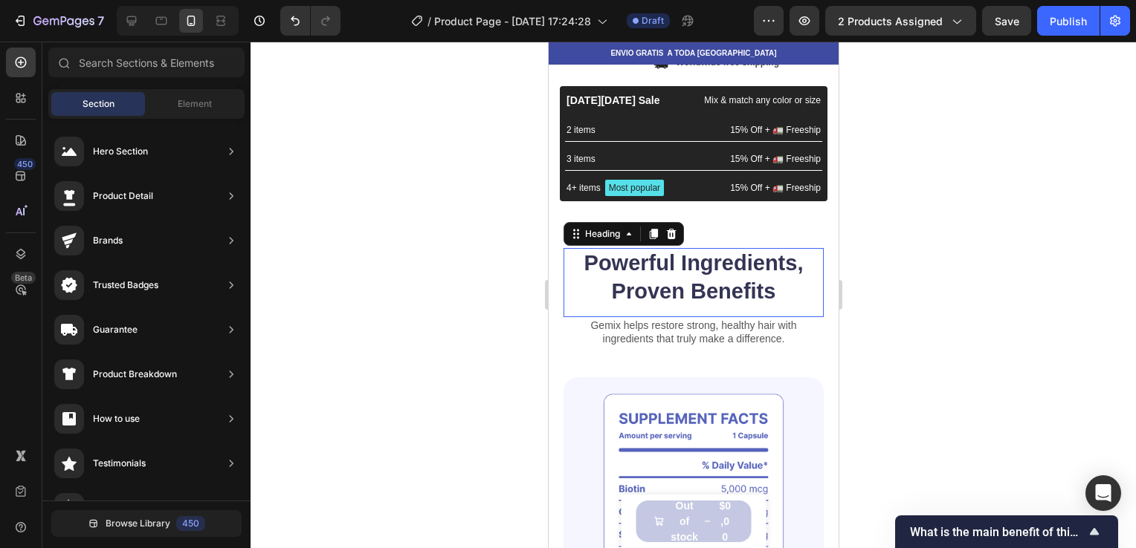
click at [666, 264] on h2 "Powerful Ingredients, Proven Benefits" at bounding box center [693, 277] width 260 height 59
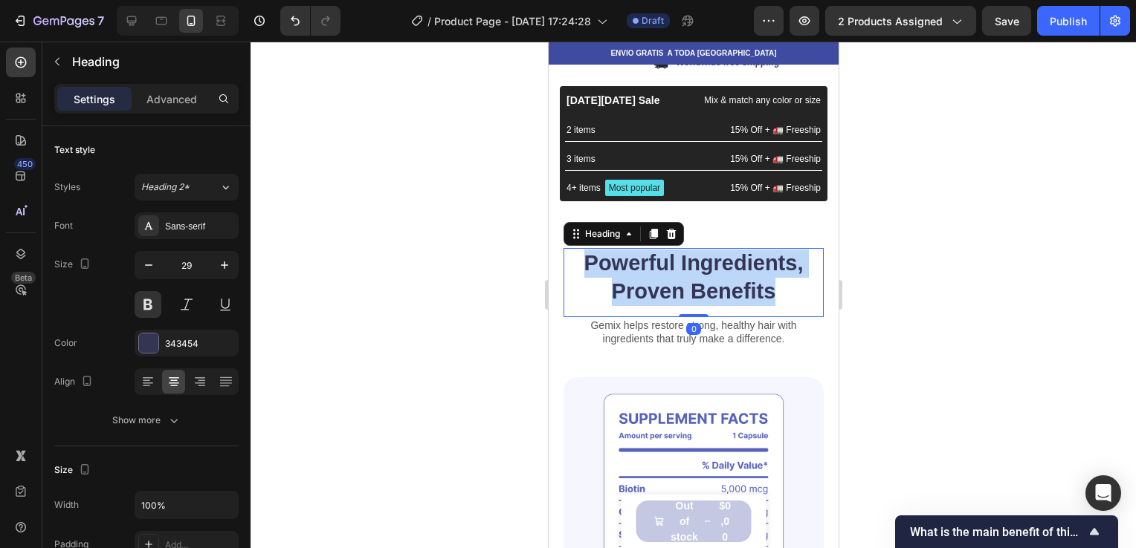
click at [666, 264] on p "Powerful Ingredients, Proven Benefits" at bounding box center [692, 278] width 257 height 56
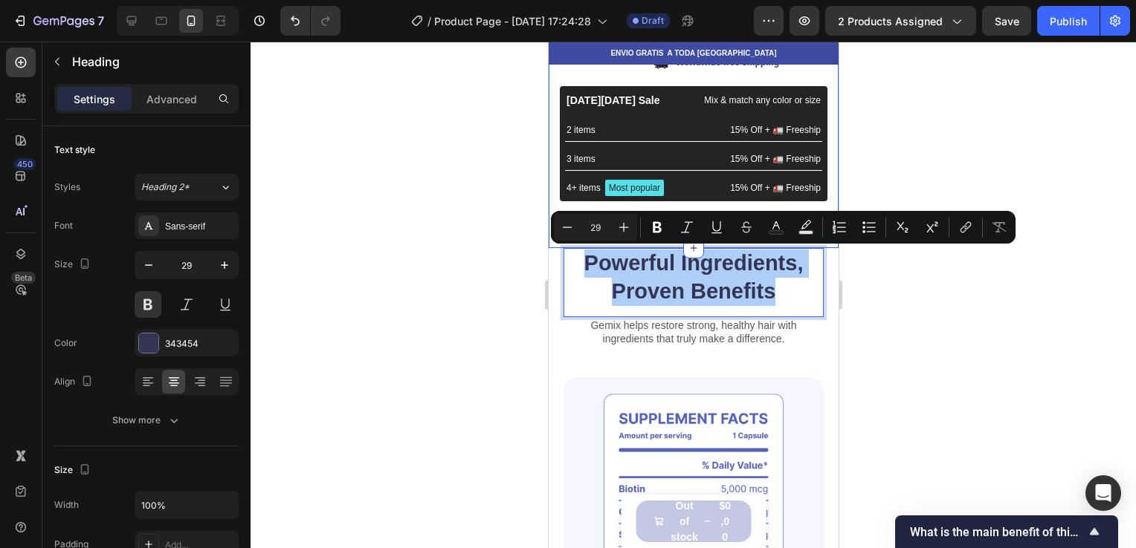
click at [508, 192] on div at bounding box center [692, 295] width 885 height 507
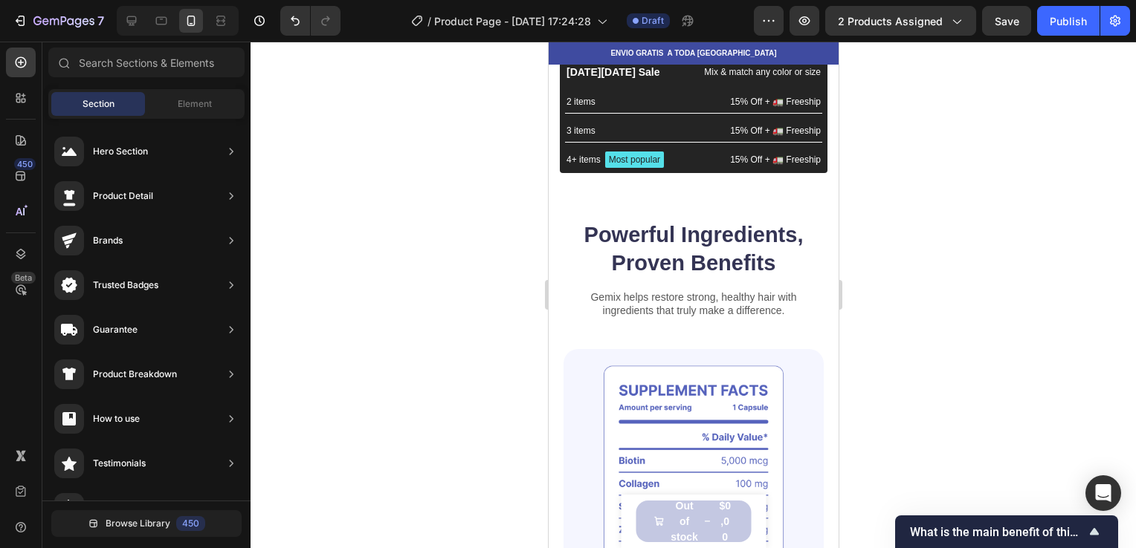
scroll to position [645, 0]
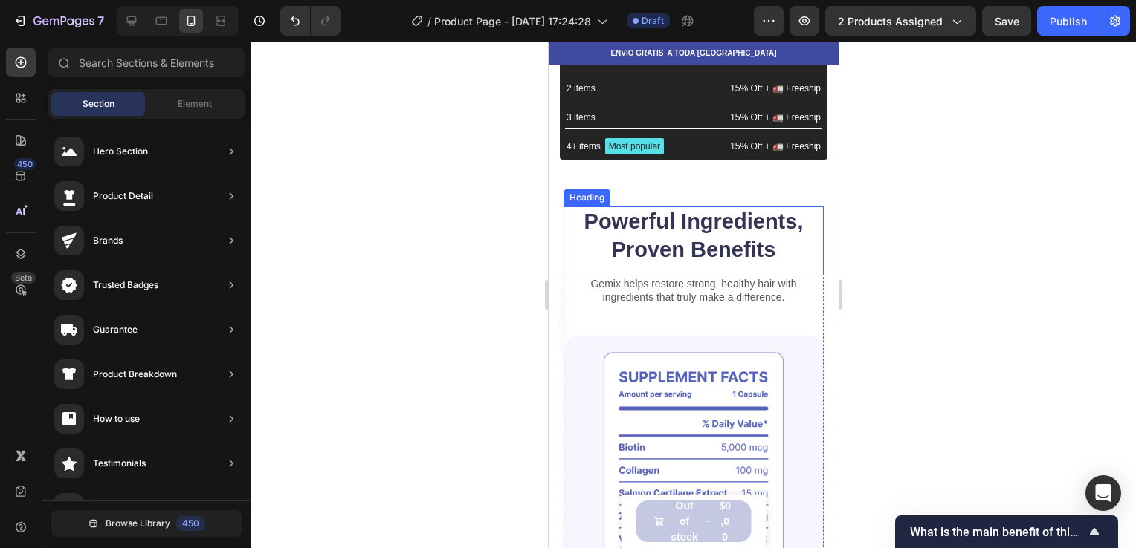
click at [742, 210] on h2 "Powerful Ingredients, Proven Benefits" at bounding box center [693, 236] width 260 height 59
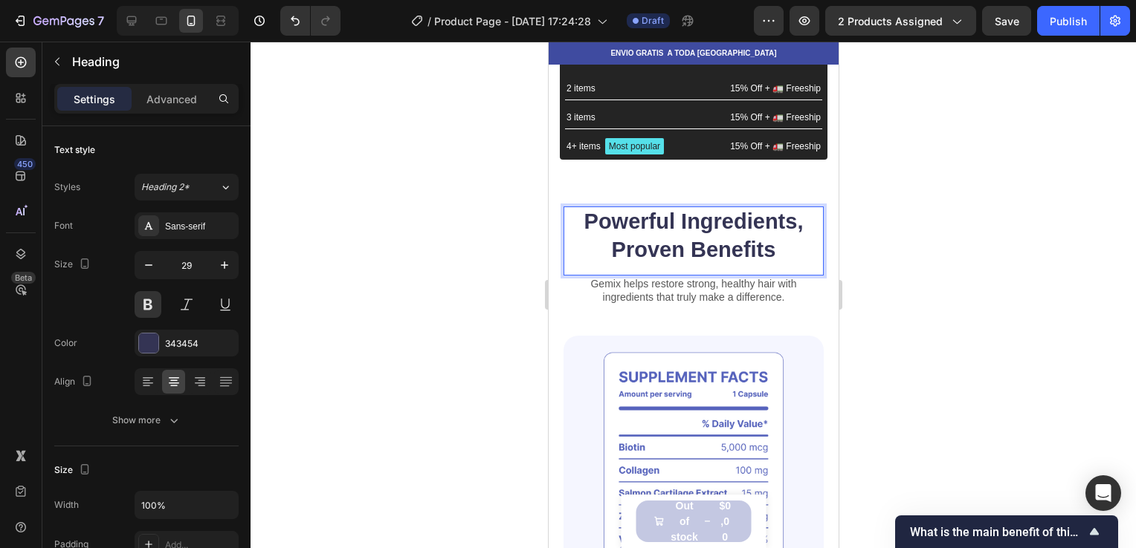
click at [742, 210] on h2 "Powerful Ingredients, Proven Benefits" at bounding box center [693, 236] width 260 height 59
click at [671, 246] on p "Powerful Ingredients, Proven Benefits" at bounding box center [692, 236] width 257 height 56
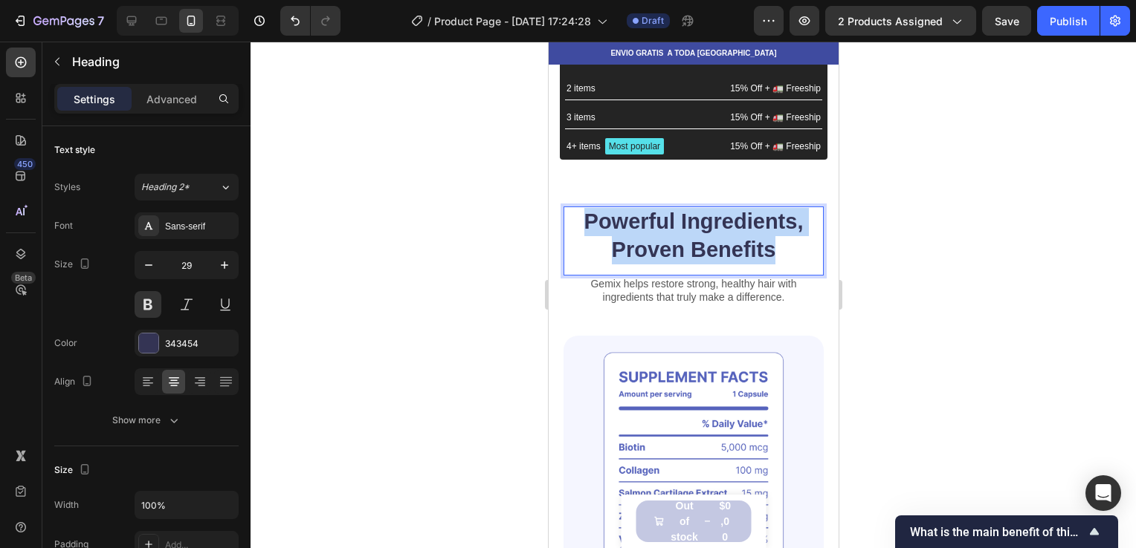
click at [671, 246] on p "Powerful Ingredients, Proven Benefits" at bounding box center [692, 236] width 257 height 56
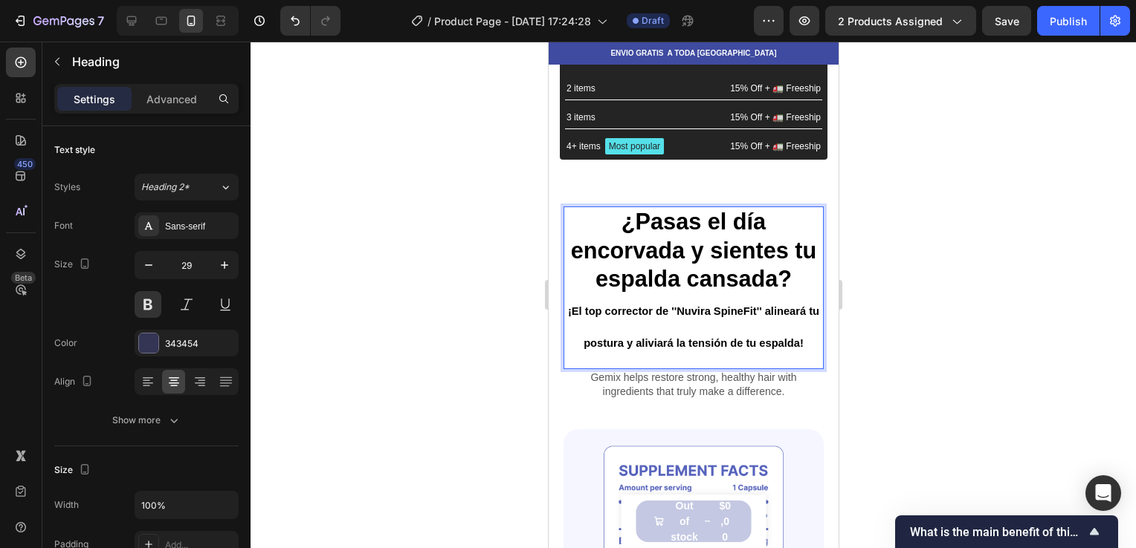
drag, startPoint x: 679, startPoint y: 322, endPoint x: 664, endPoint y: 305, distance: 21.6
click at [664, 305] on span "¡El top corrector de ''Nuvira SpineFit'' alineará tu postura y aliviará la tens…" at bounding box center [692, 327] width 251 height 44
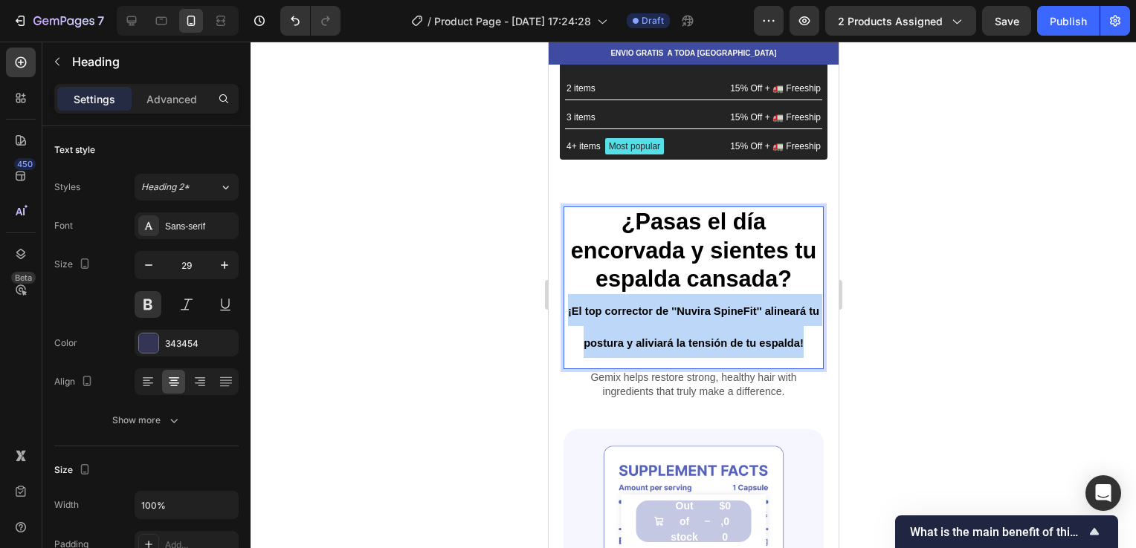
click at [664, 305] on span "¡El top corrector de ''Nuvira SpineFit'' alineará tu postura y aliviará la tens…" at bounding box center [692, 327] width 251 height 44
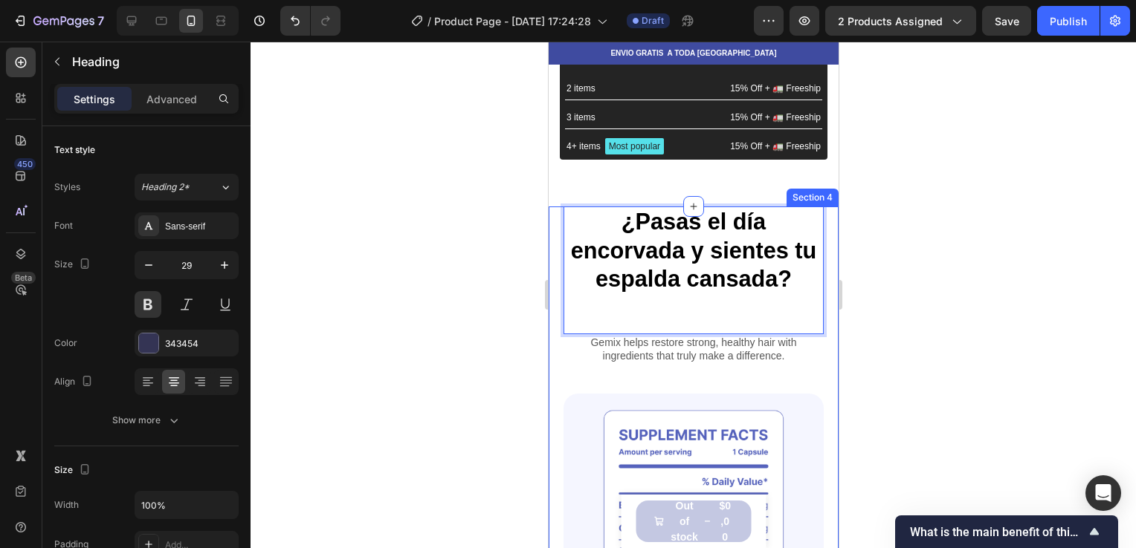
click at [875, 244] on div at bounding box center [692, 295] width 885 height 507
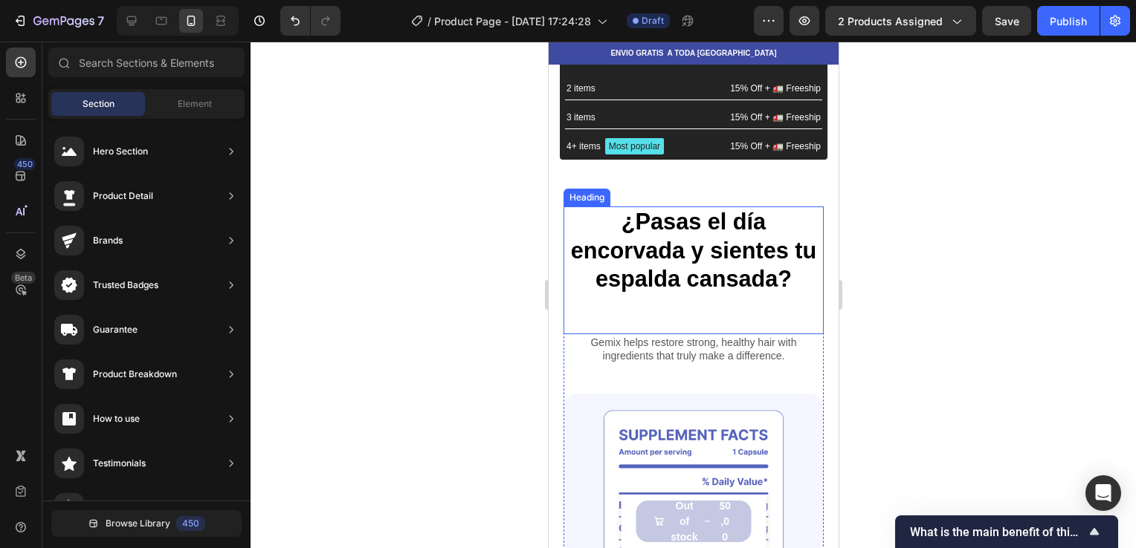
click at [783, 263] on p "⁠⁠⁠⁠⁠⁠⁠ ¿Pasas el día encorvada y sientes tu espalda cansada?" at bounding box center [692, 265] width 257 height 114
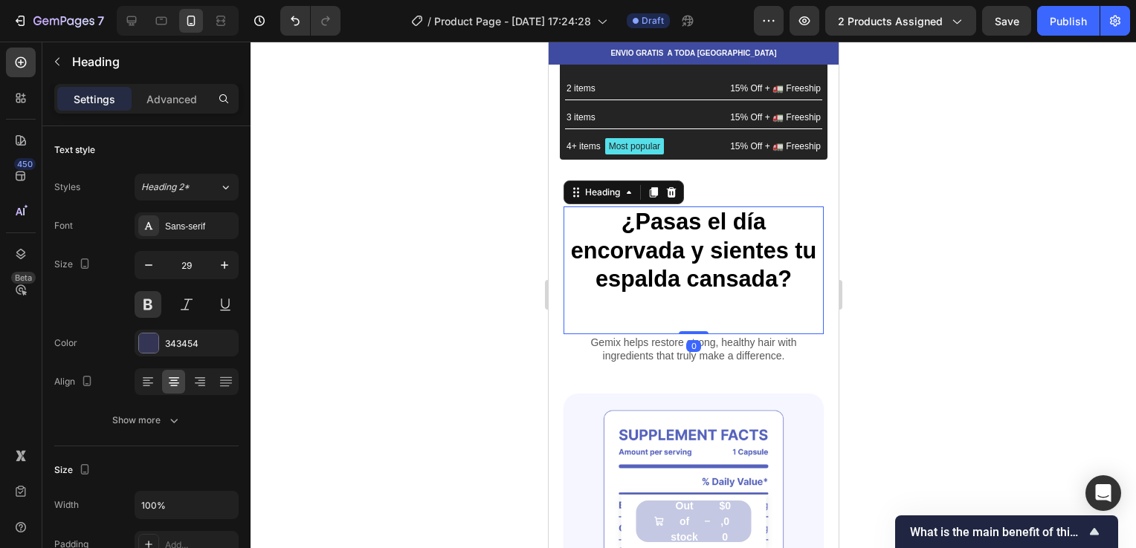
drag, startPoint x: 690, startPoint y: 331, endPoint x: 687, endPoint y: 291, distance: 40.3
click at [687, 291] on div "⁠⁠⁠⁠⁠⁠⁠ ¿Pasas el día encorvada y sientes tu espalda cansada? Heading 0" at bounding box center [693, 271] width 260 height 128
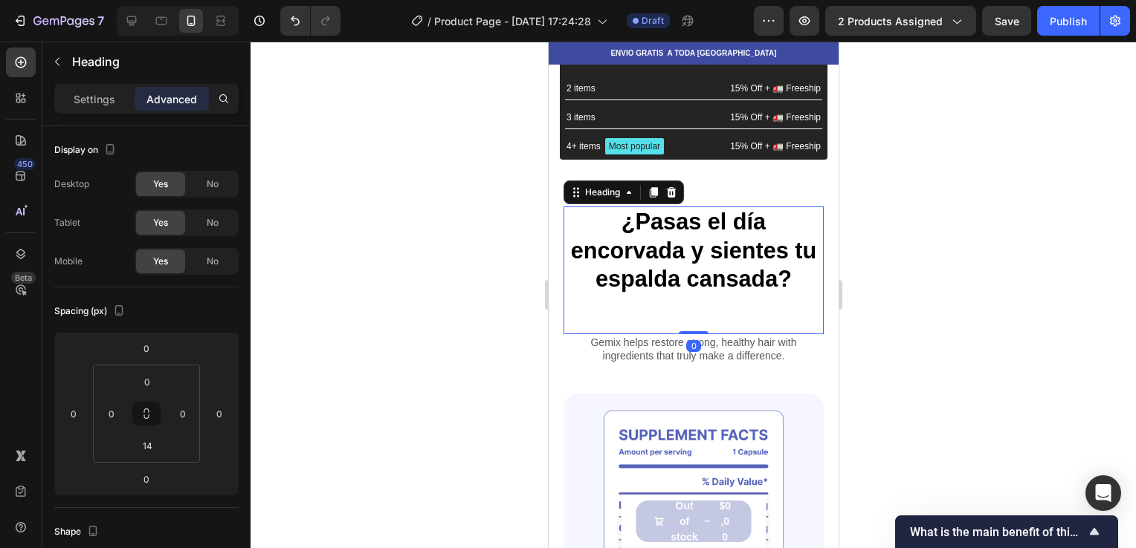
drag, startPoint x: 689, startPoint y: 328, endPoint x: 691, endPoint y: 304, distance: 24.6
click at [691, 304] on div "⁠⁠⁠⁠⁠⁠⁠ ¿Pasas el día encorvada y sientes tu espalda cansada? Heading 0" at bounding box center [693, 271] width 260 height 128
click at [890, 288] on div at bounding box center [692, 295] width 885 height 507
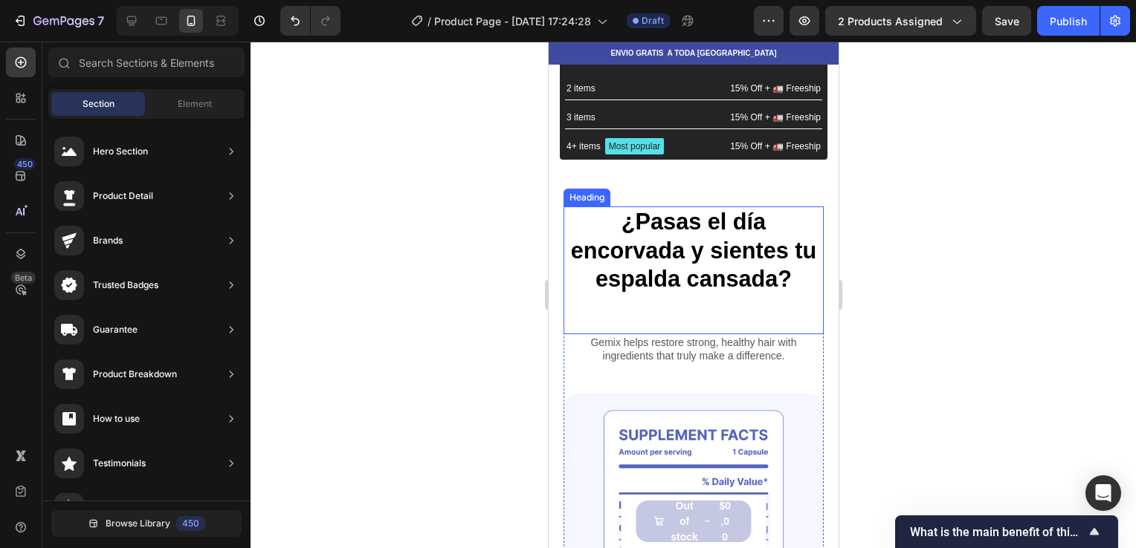
click at [755, 292] on p "⁠⁠⁠⁠⁠⁠⁠ ¿Pasas el día encorvada y sientes tu espalda cansada?" at bounding box center [692, 265] width 257 height 114
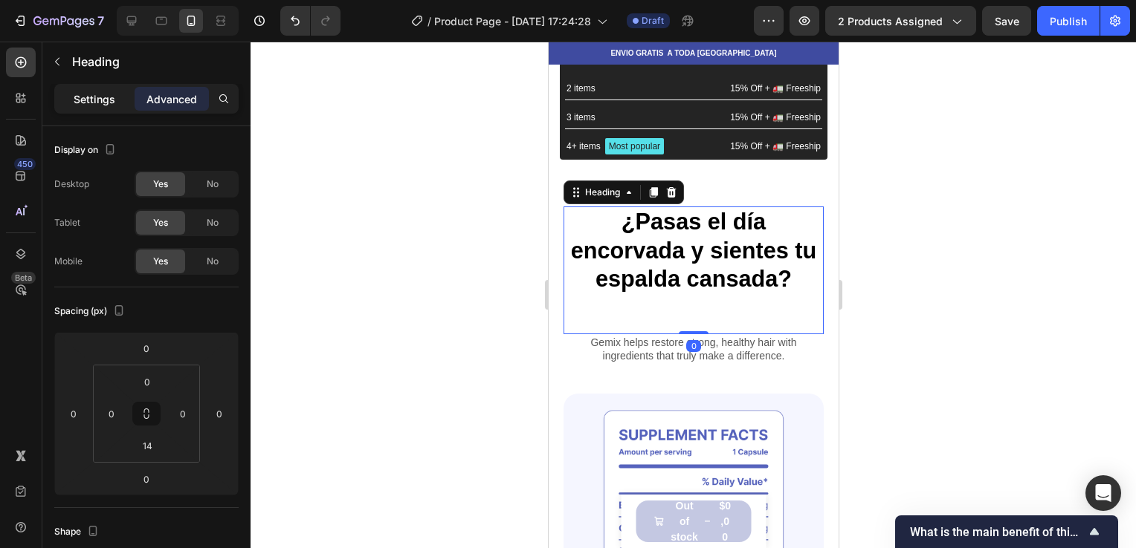
click at [91, 92] on p "Settings" at bounding box center [95, 99] width 42 height 16
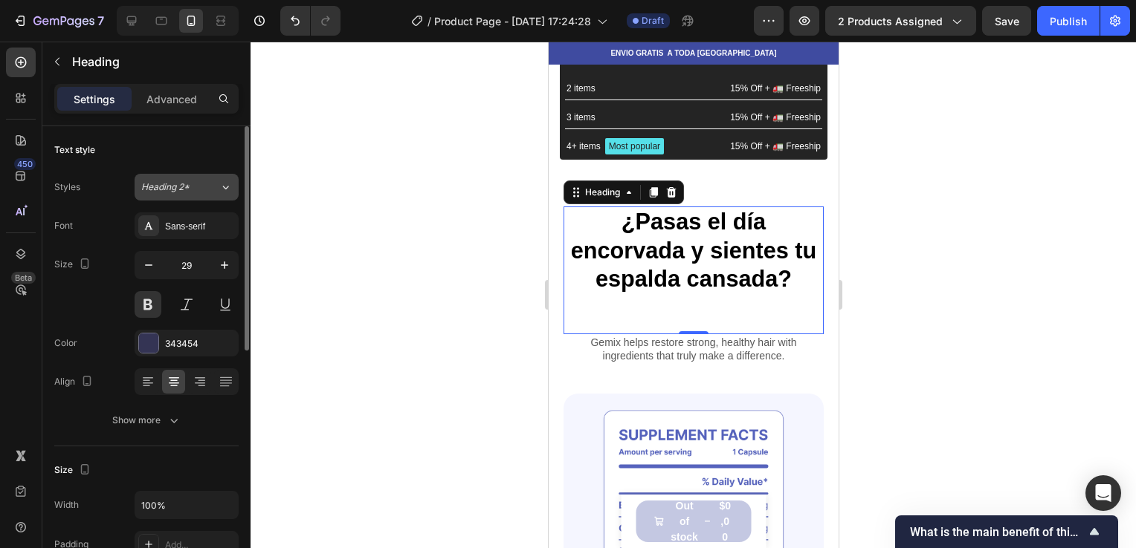
click at [172, 189] on span "Heading 2*" at bounding box center [165, 187] width 48 height 13
click at [320, 207] on div at bounding box center [692, 295] width 885 height 507
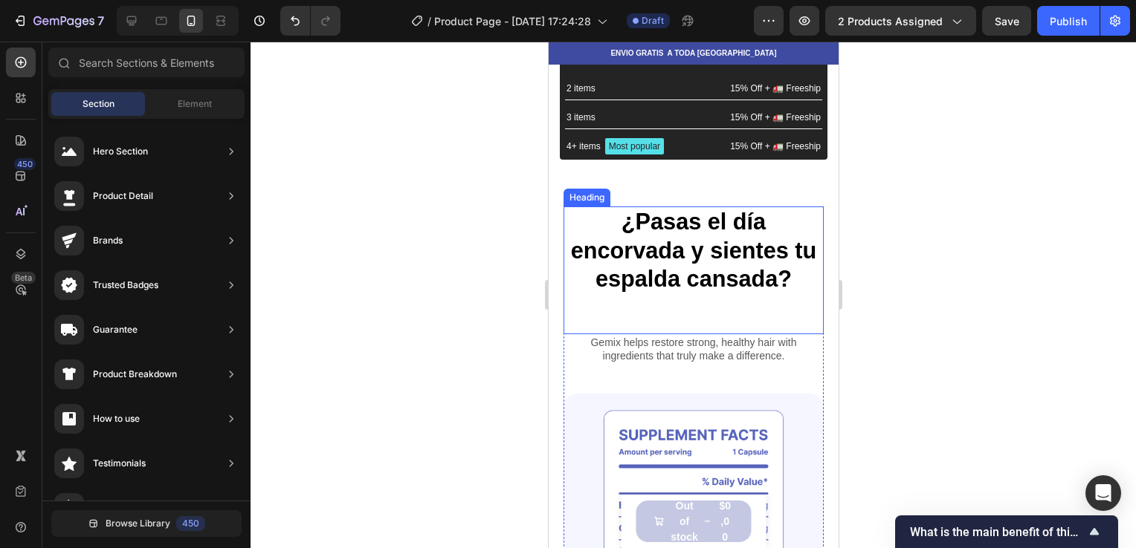
click at [702, 277] on strong "¿Pasas el día encorvada y sientes tu espalda cansada?" at bounding box center [693, 250] width 246 height 82
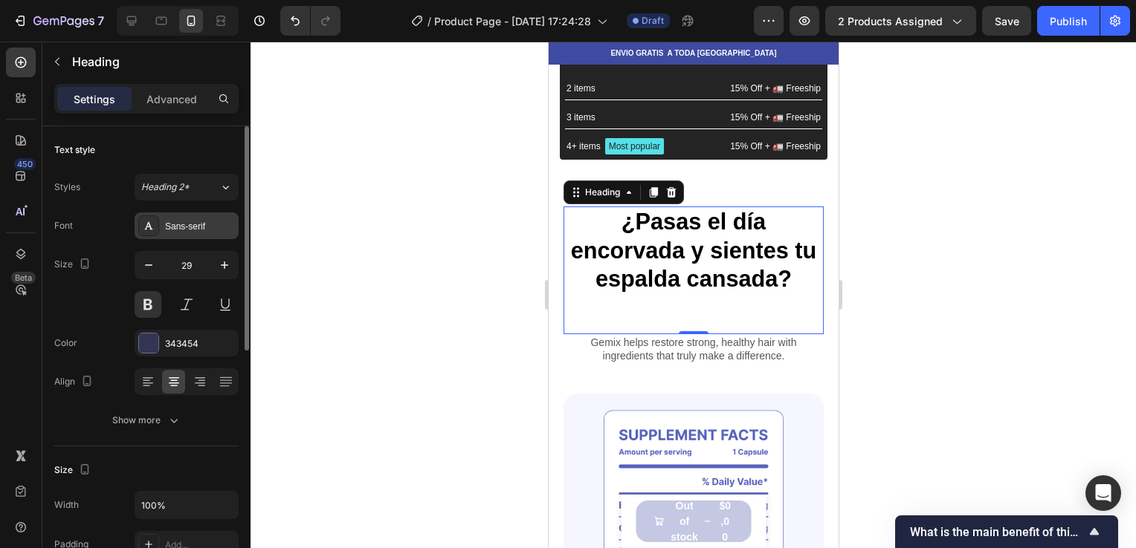
click at [175, 233] on div "Sans-serif" at bounding box center [187, 226] width 104 height 27
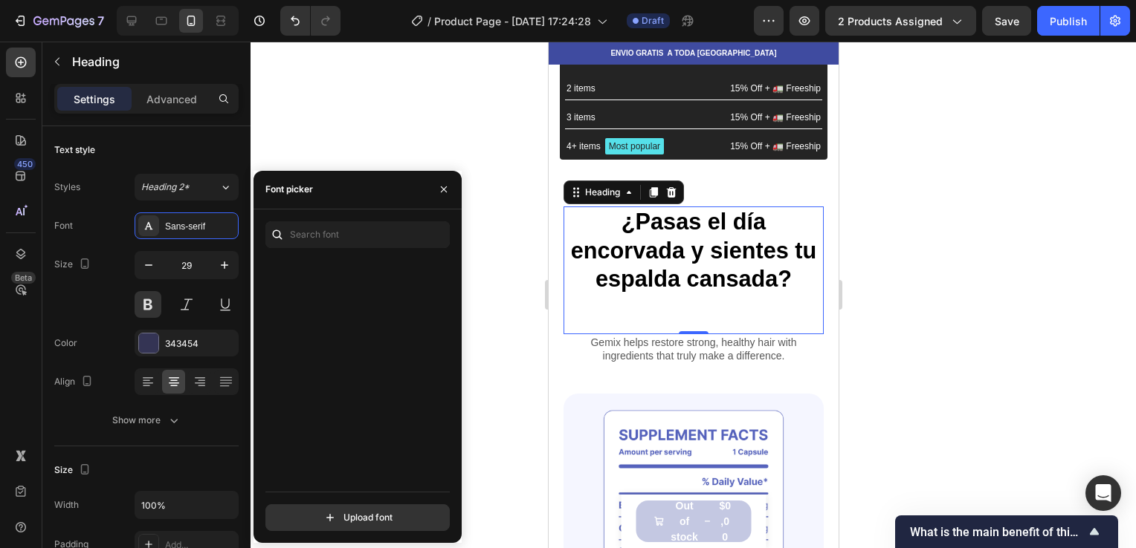
scroll to position [2701, 0]
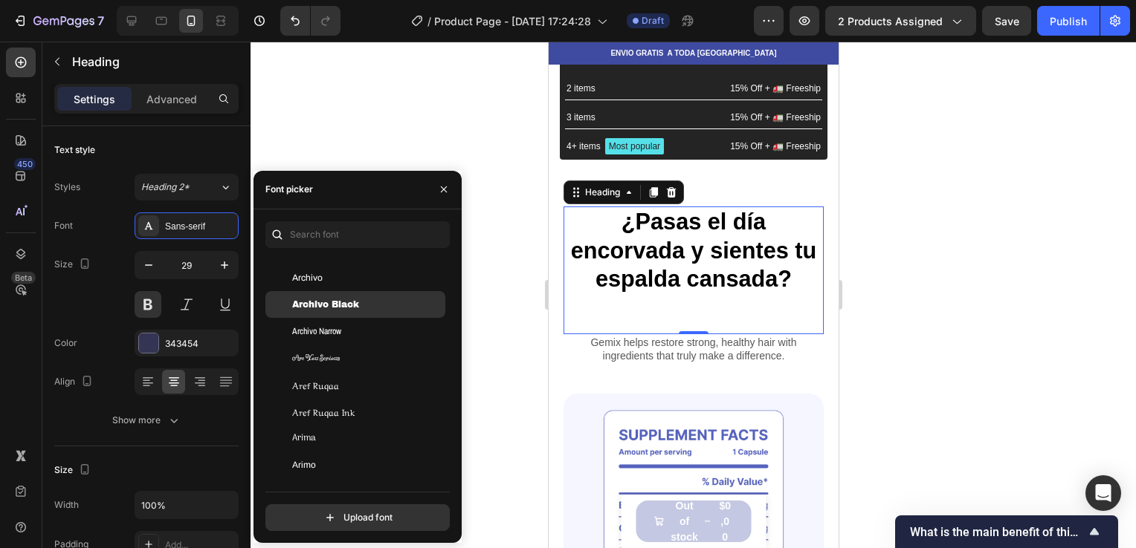
click at [348, 303] on span "Archivo Black" at bounding box center [325, 304] width 67 height 13
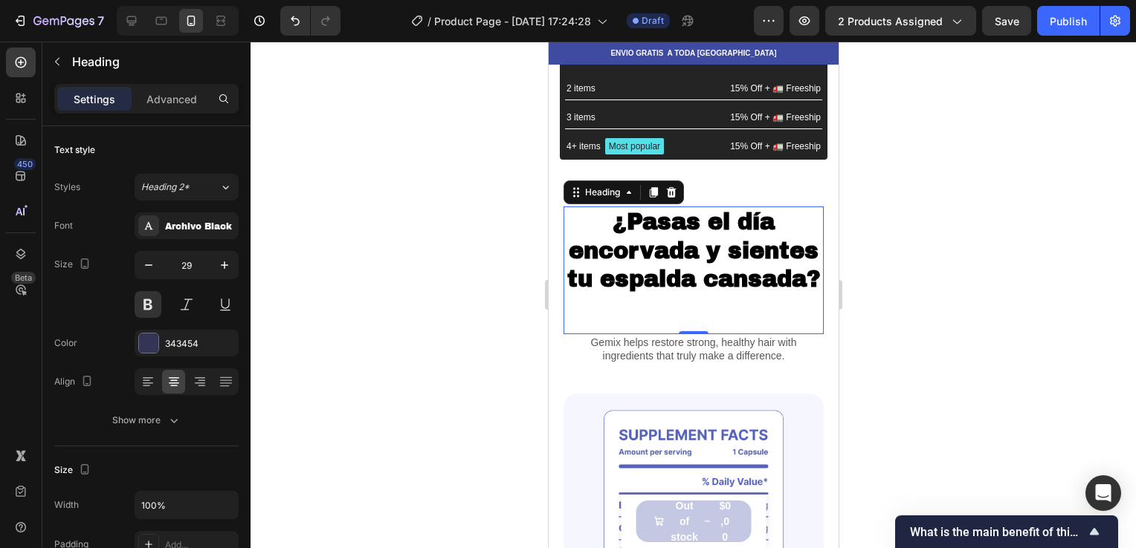
click at [505, 240] on div at bounding box center [692, 295] width 885 height 507
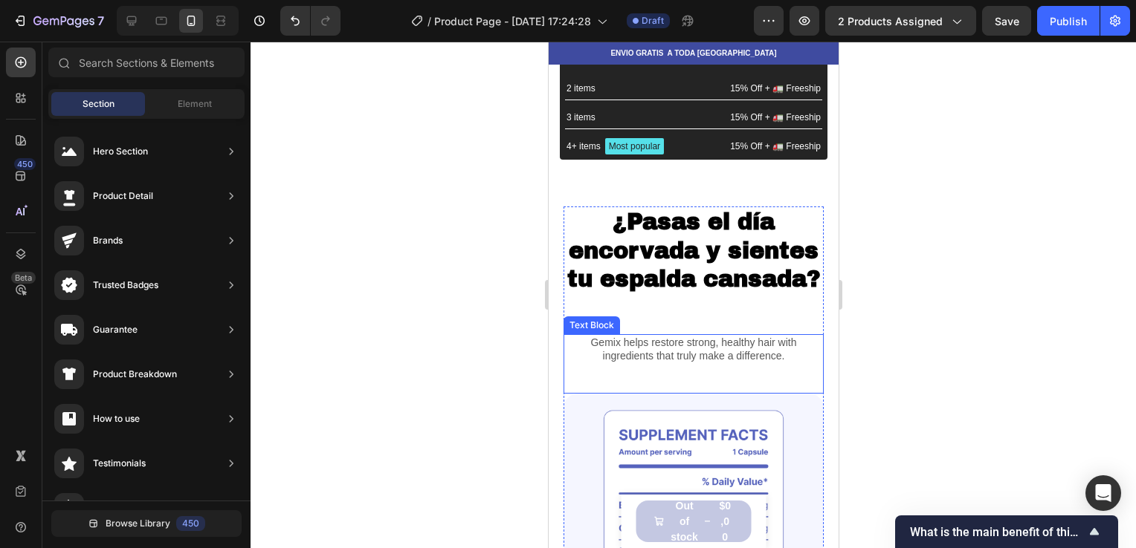
click at [640, 363] on p "Gemix helps restore strong, healthy hair with ingredients that truly make a dif…" at bounding box center [692, 349] width 257 height 27
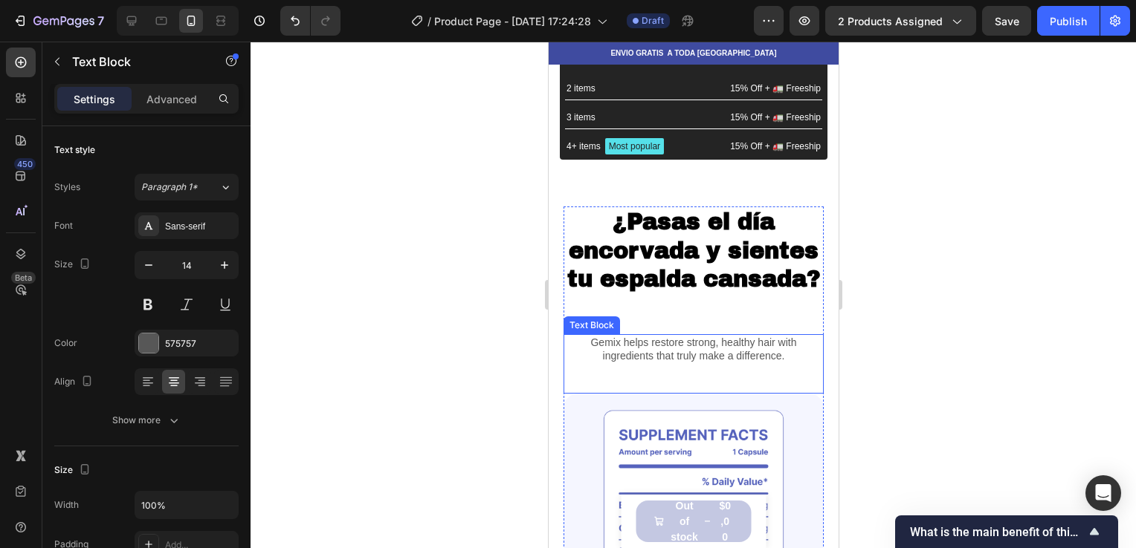
click at [640, 363] on p "Gemix helps restore strong, healthy hair with ingredients that truly make a dif…" at bounding box center [692, 349] width 257 height 27
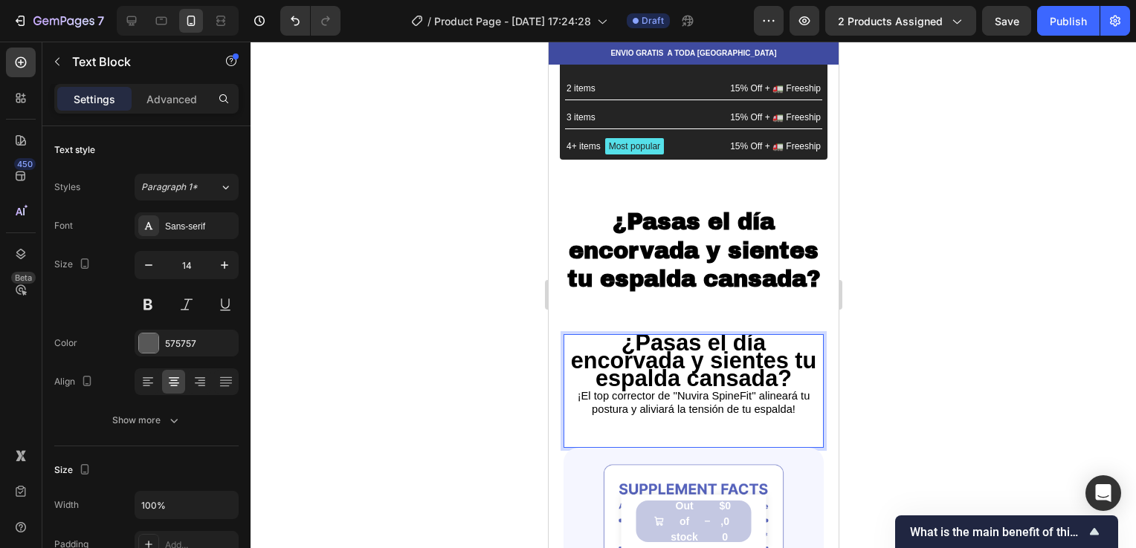
click at [689, 376] on strong "¿Pasas el día encorvada y sientes tu espalda cansada?" at bounding box center [693, 360] width 246 height 61
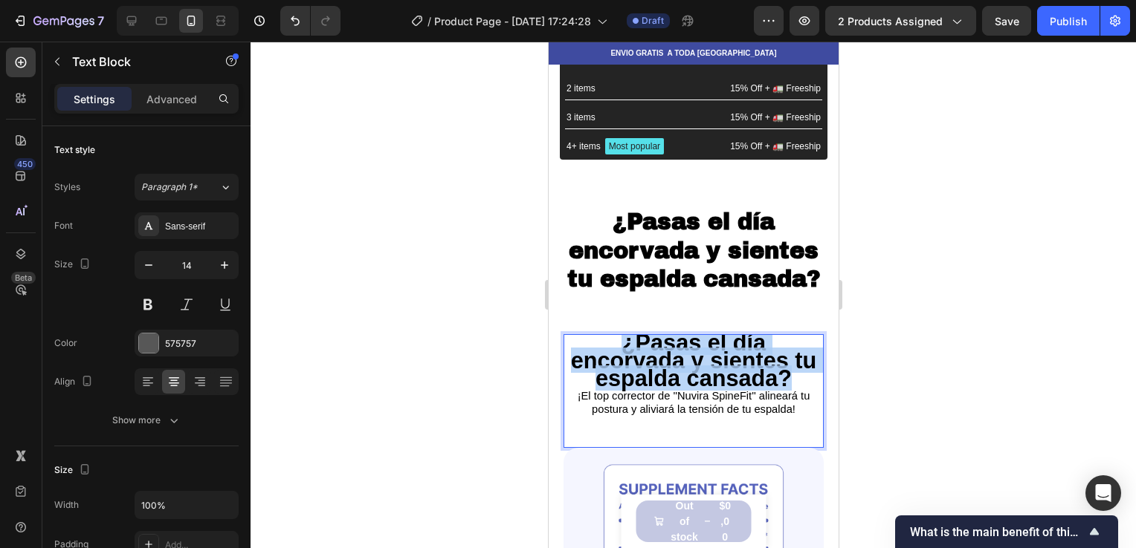
click at [689, 376] on strong "¿Pasas el día encorvada y sientes tu espalda cansada?" at bounding box center [693, 360] width 246 height 61
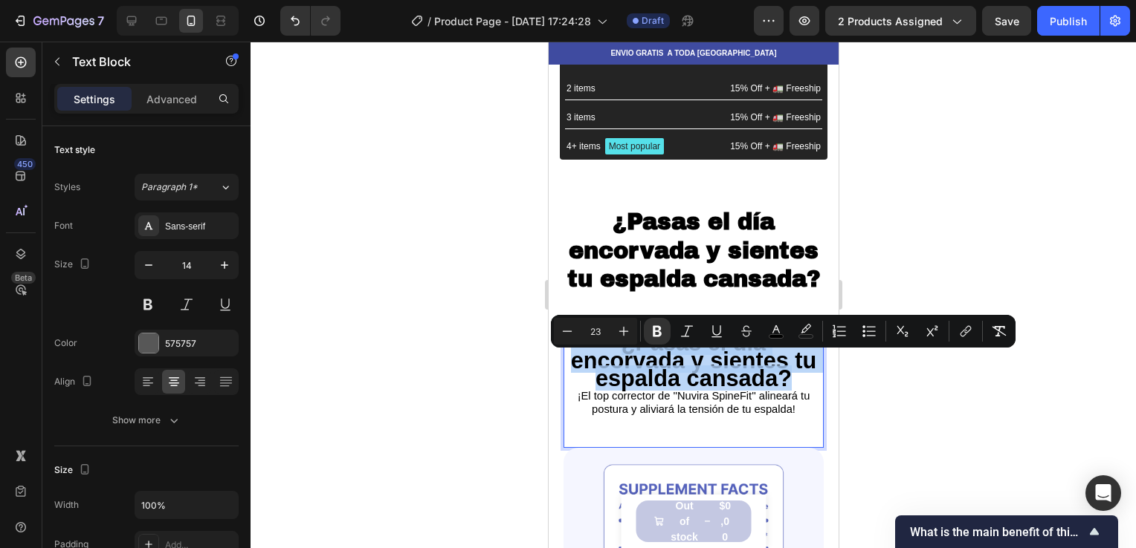
click at [689, 376] on strong "¿Pasas el día encorvada y sientes tu espalda cansada?" at bounding box center [693, 360] width 246 height 61
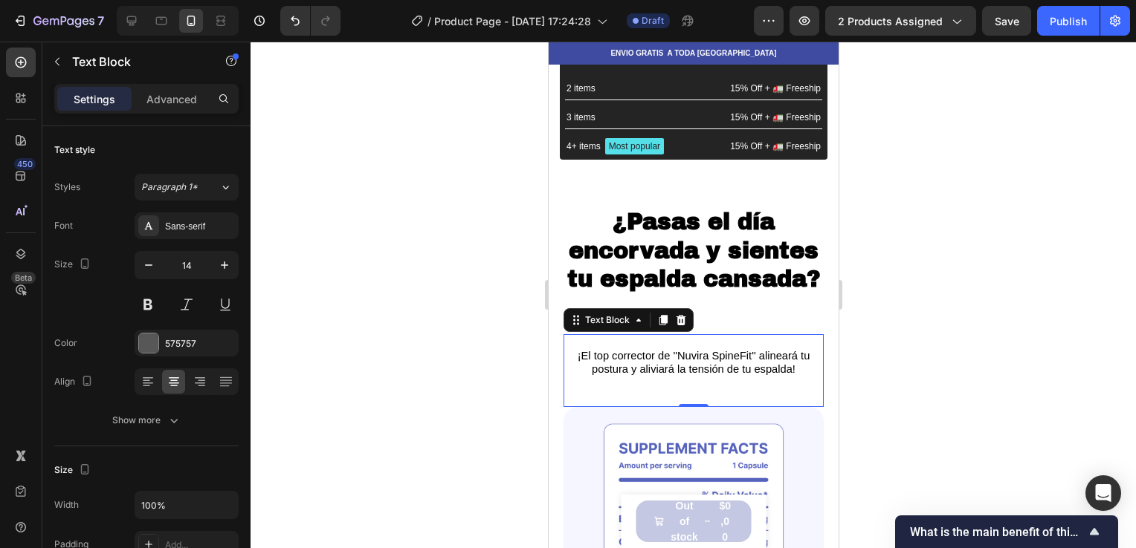
click at [918, 332] on div at bounding box center [692, 295] width 885 height 507
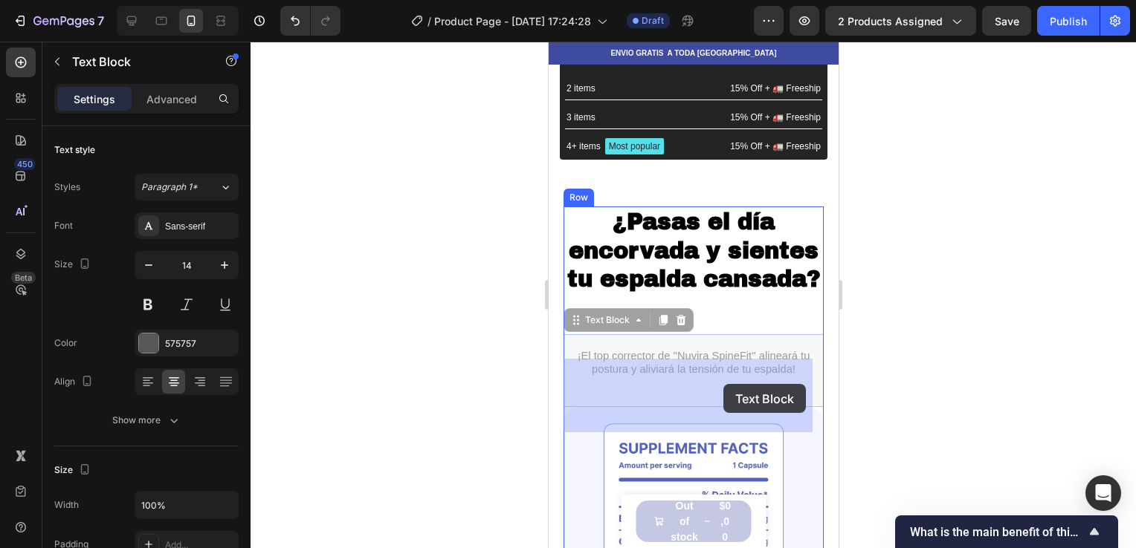
drag, startPoint x: 731, startPoint y: 378, endPoint x: 722, endPoint y: 381, distance: 9.2
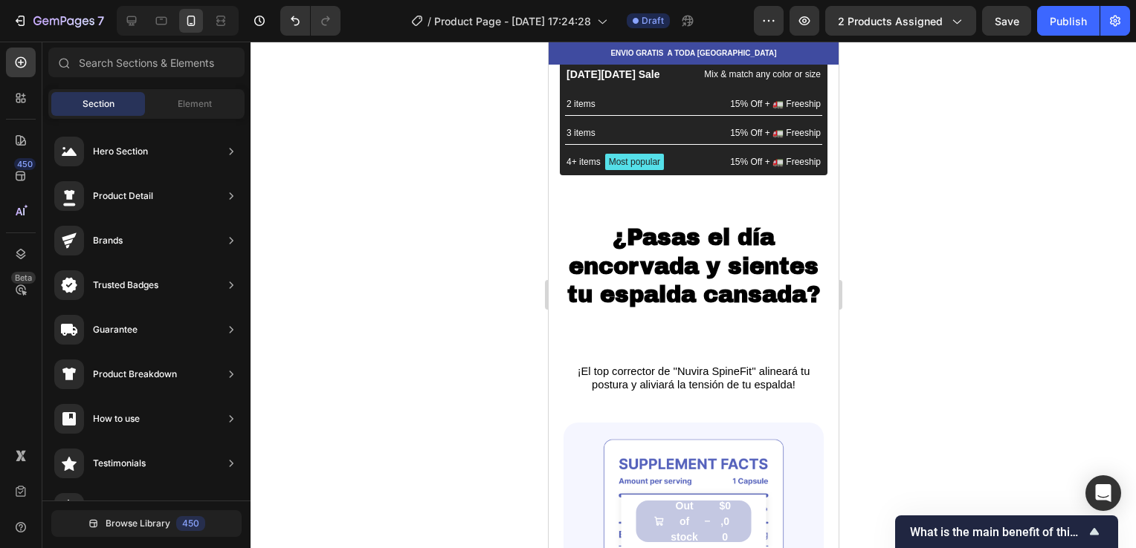
scroll to position [706, 0]
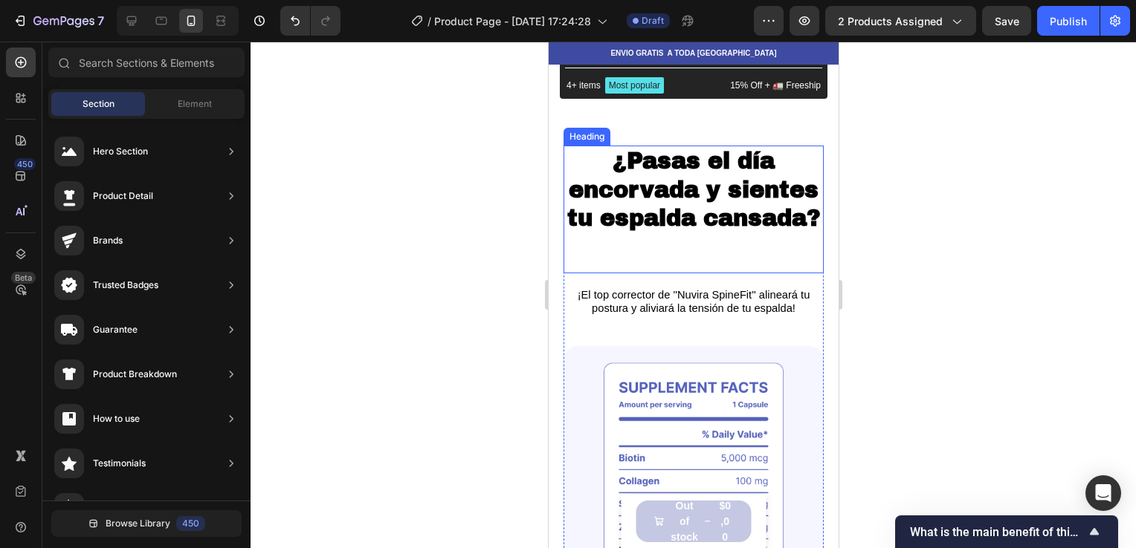
click at [732, 198] on strong "¿Pasas el día encorvada y sientes tu espalda cansada?" at bounding box center [692, 190] width 253 height 82
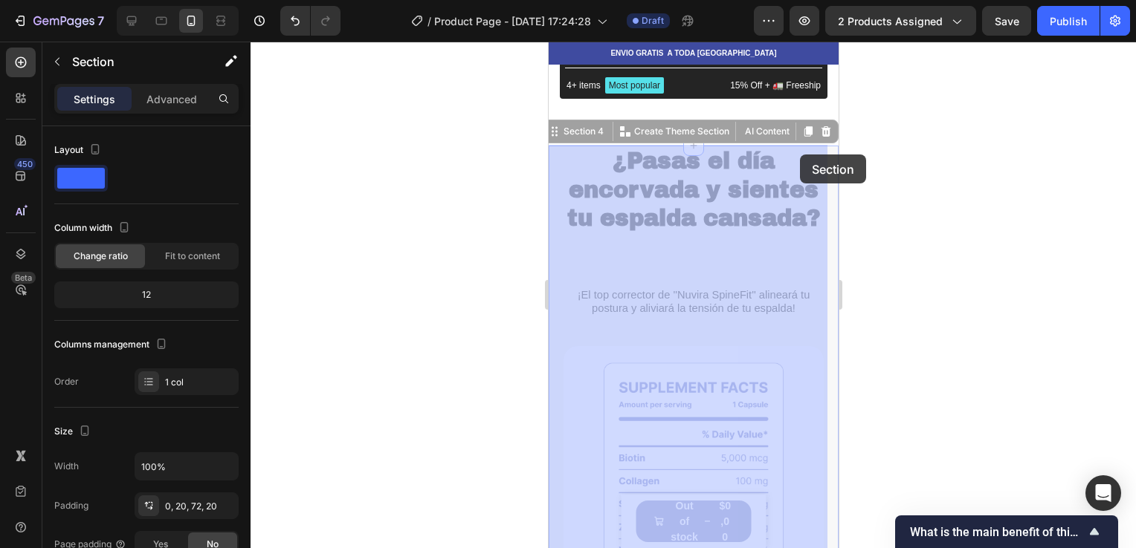
drag, startPoint x: 812, startPoint y: 145, endPoint x: 1460, endPoint y: 258, distance: 657.8
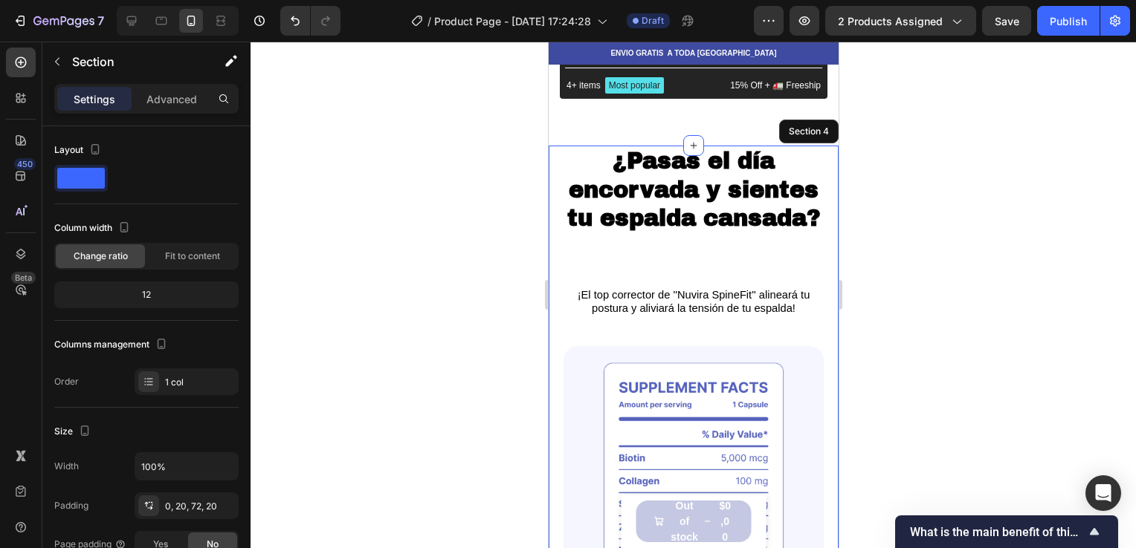
click at [912, 218] on div at bounding box center [692, 295] width 885 height 507
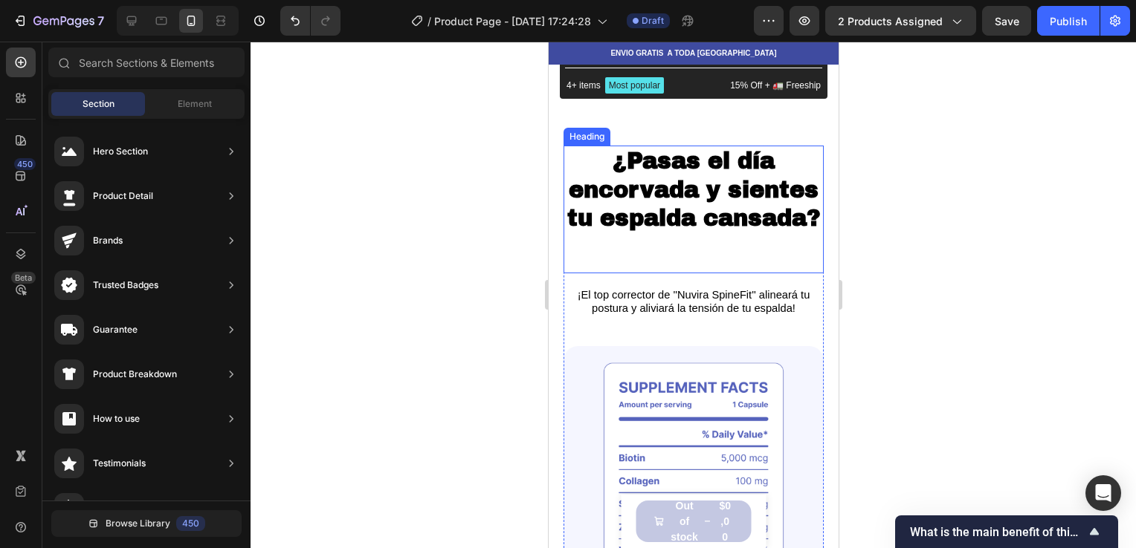
click at [730, 212] on strong "¿Pasas el día encorvada y sientes tu espalda cansada?" at bounding box center [692, 190] width 253 height 82
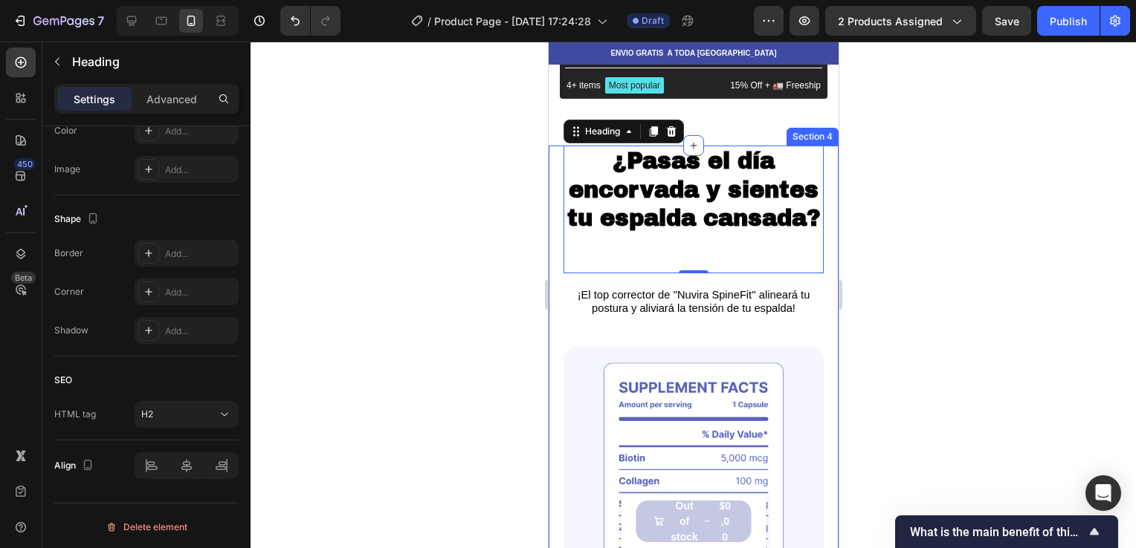
scroll to position [0, 0]
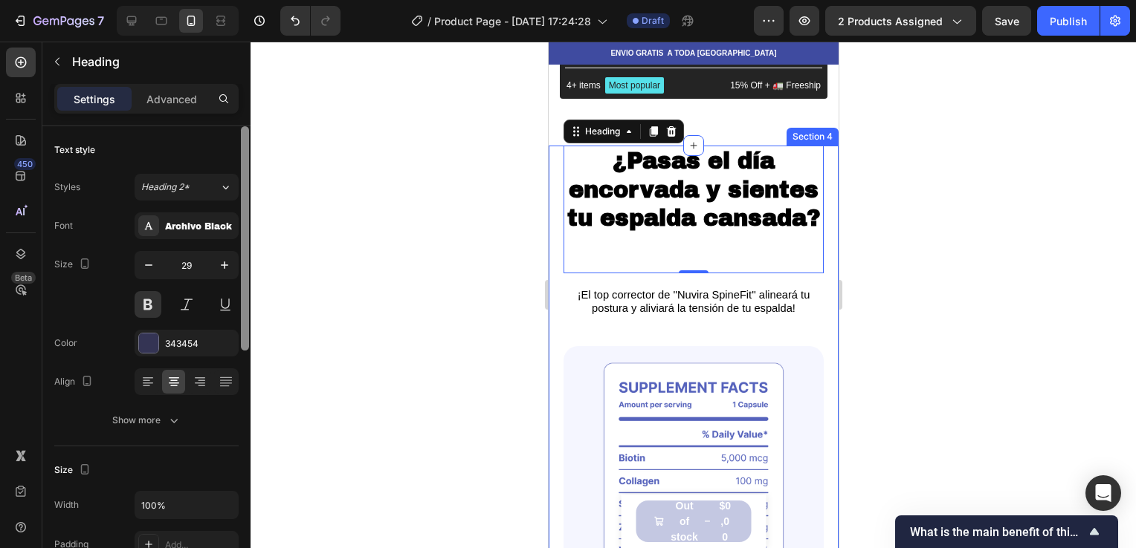
drag, startPoint x: 244, startPoint y: 308, endPoint x: 265, endPoint y: 97, distance: 212.8
click at [265, 0] on div "7 / Product Page - Sep 26, 17:24:28 Draft Preview 2 products assigned Save Publ…" at bounding box center [568, 0] width 1136 height 0
click at [170, 91] on p "Advanced" at bounding box center [171, 99] width 51 height 16
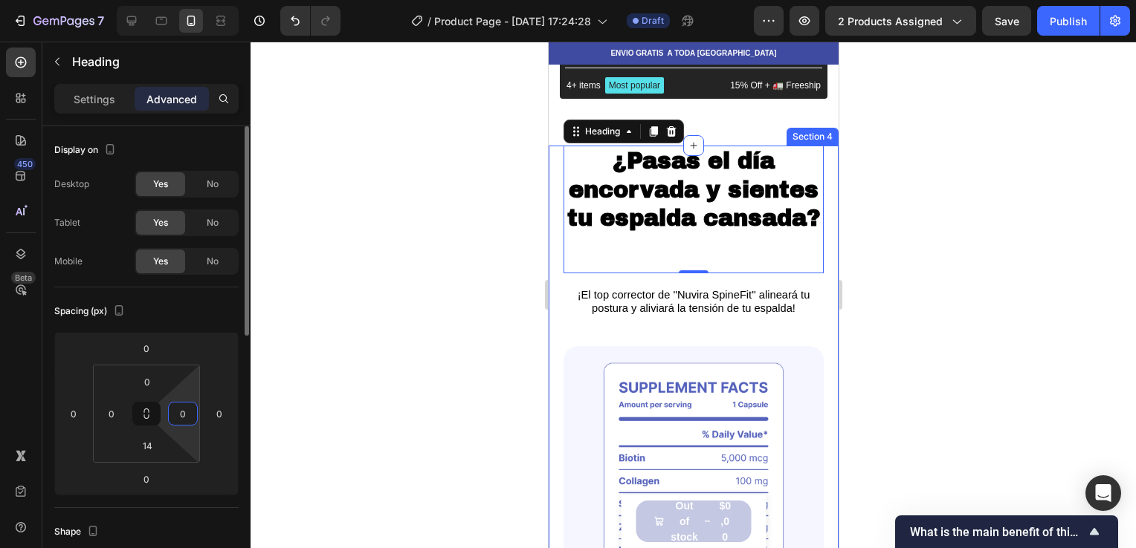
click at [187, 409] on input "0" at bounding box center [183, 414] width 22 height 22
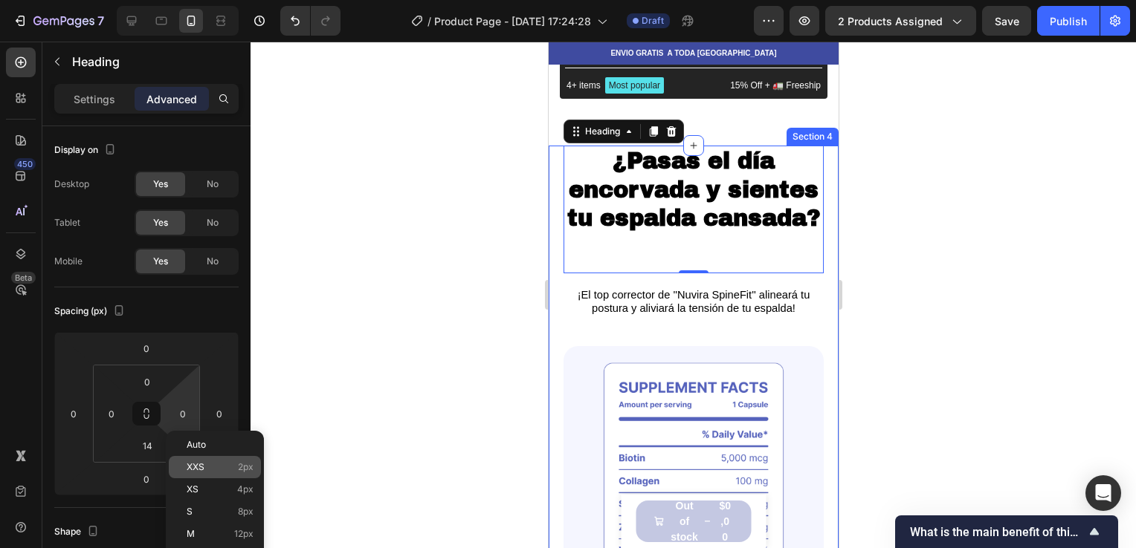
click at [207, 463] on p "XXS 2px" at bounding box center [220, 467] width 67 height 10
type input "2"
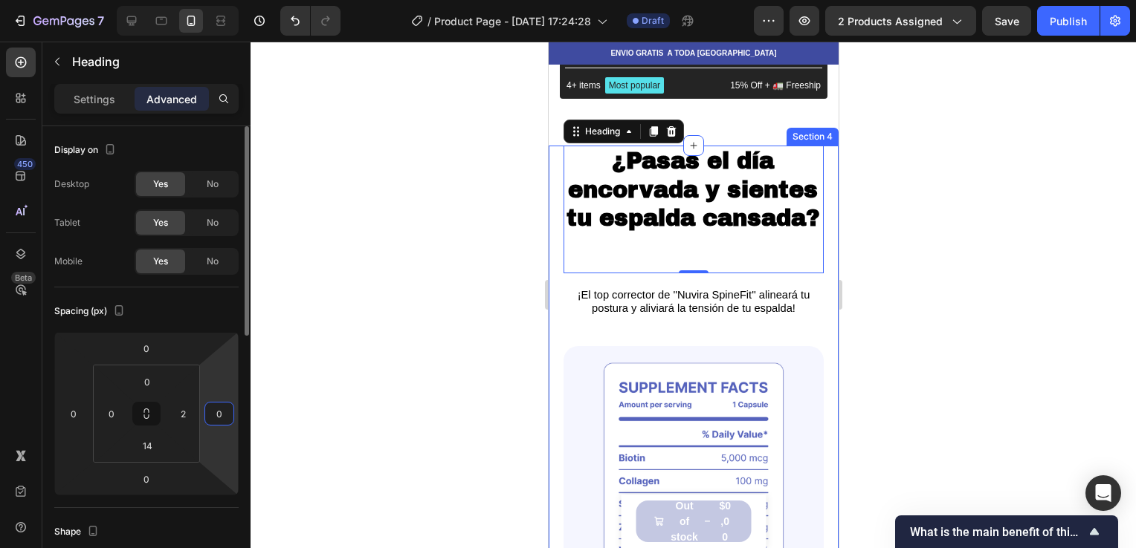
click at [221, 406] on input "0" at bounding box center [219, 414] width 22 height 22
type input "2"
click at [71, 409] on input "0" at bounding box center [73, 414] width 22 height 22
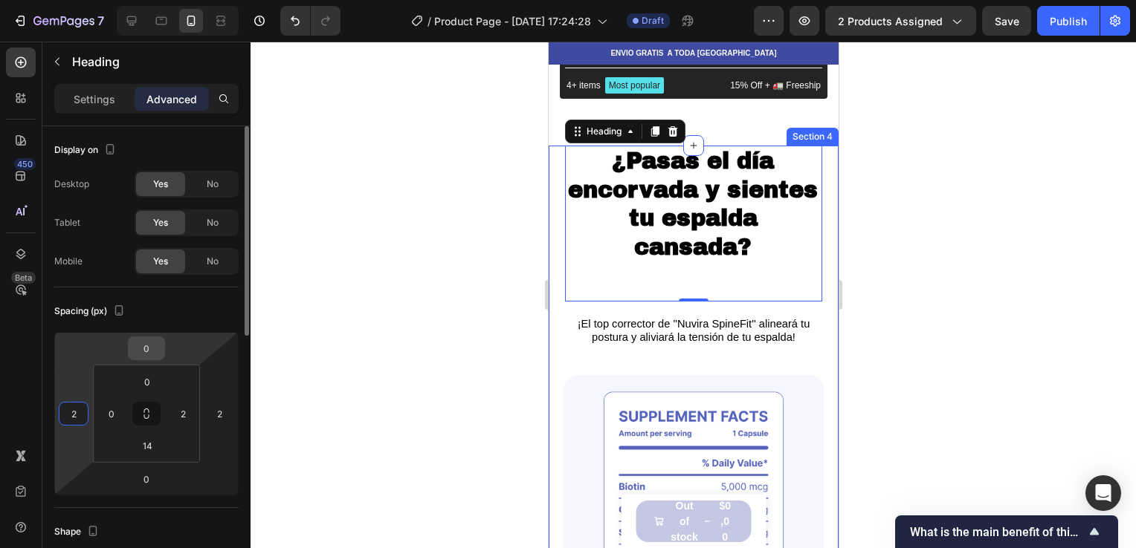
type input "2"
click at [149, 346] on input "0" at bounding box center [147, 348] width 30 height 22
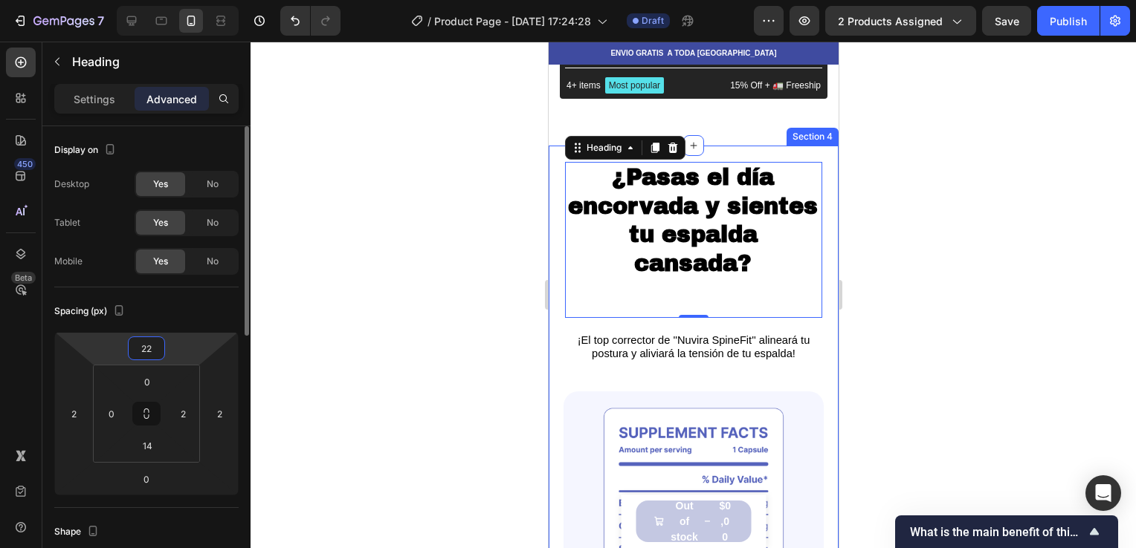
type input "2"
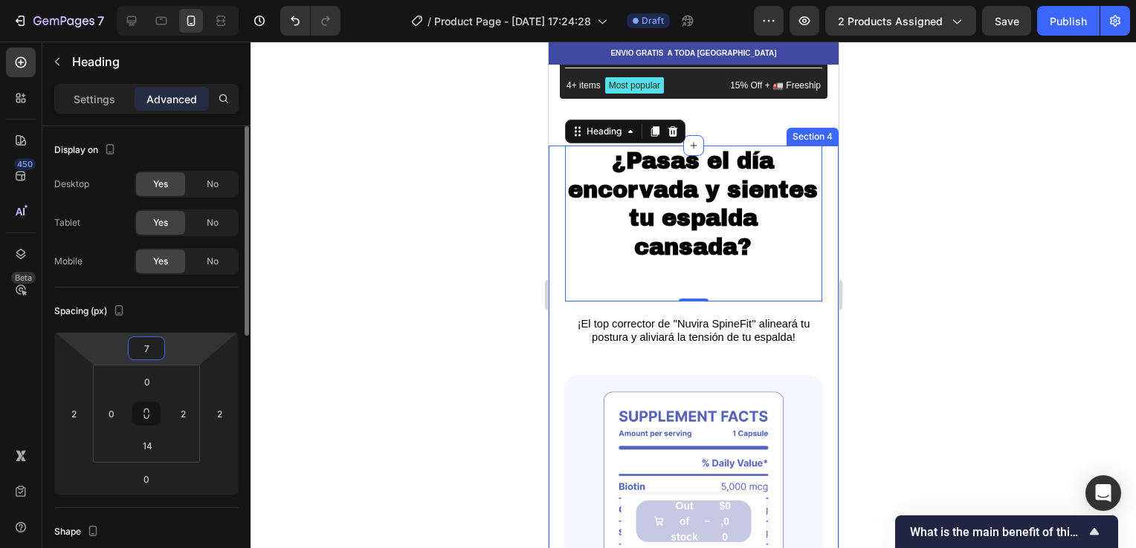
type input "70"
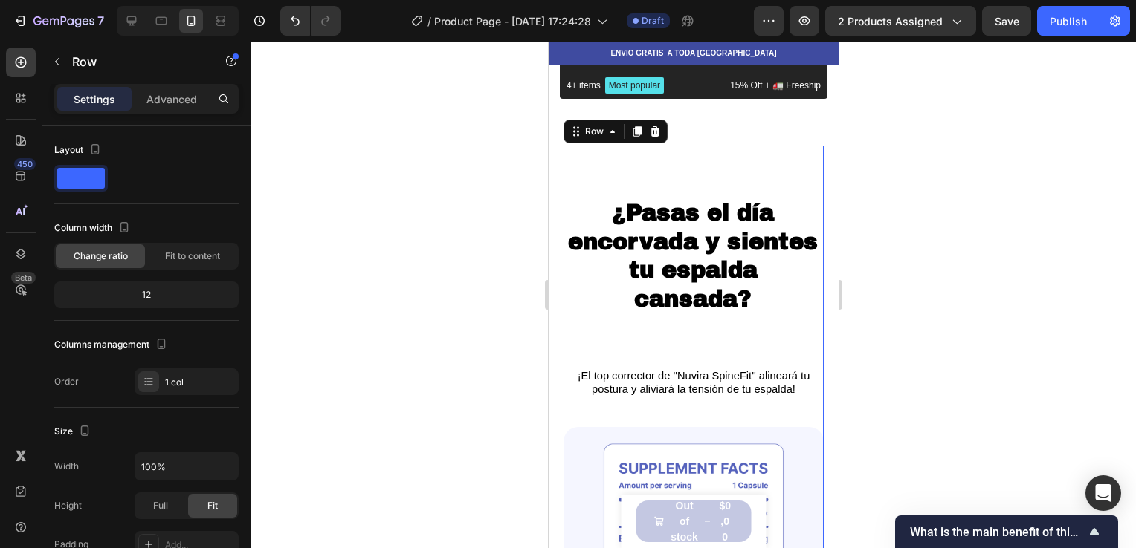
click at [919, 145] on div at bounding box center [692, 295] width 885 height 507
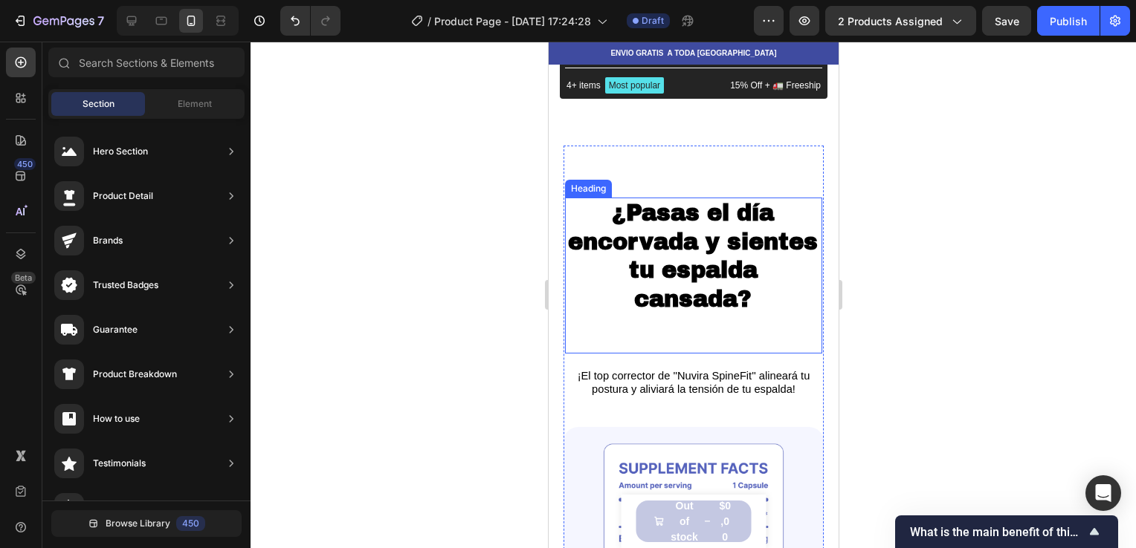
click at [715, 242] on strong "¿Pasas el día encorvada y sientes tu espalda cansada?" at bounding box center [692, 256] width 250 height 111
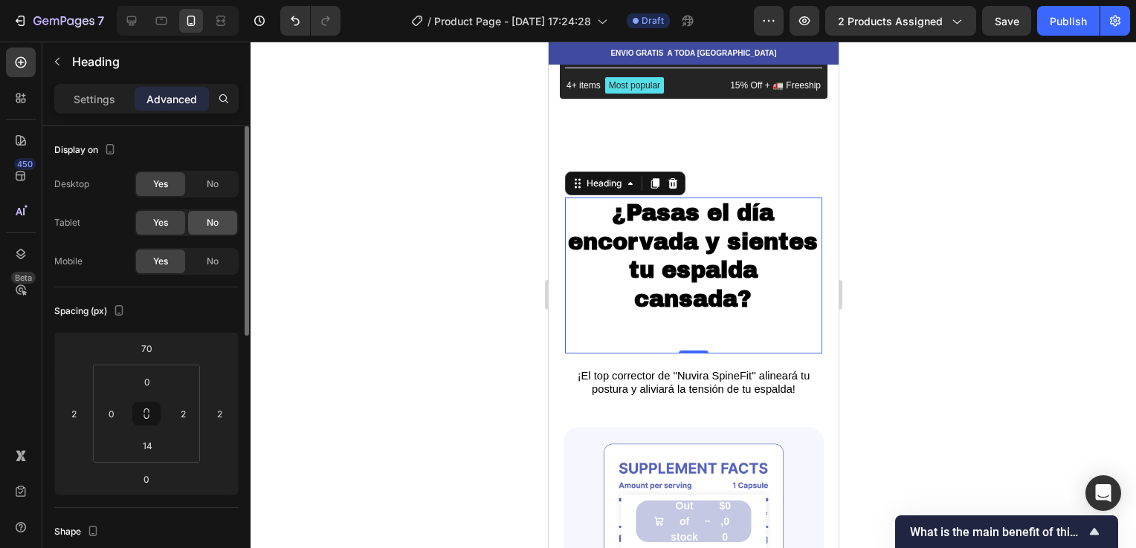
click at [198, 186] on div "No" at bounding box center [212, 184] width 49 height 24
click at [207, 221] on span "No" at bounding box center [213, 222] width 12 height 13
drag, startPoint x: 202, startPoint y: 267, endPoint x: 137, endPoint y: 26, distance: 249.5
click at [202, 267] on div "No" at bounding box center [212, 262] width 49 height 24
click at [169, 220] on div "Yes" at bounding box center [160, 223] width 49 height 24
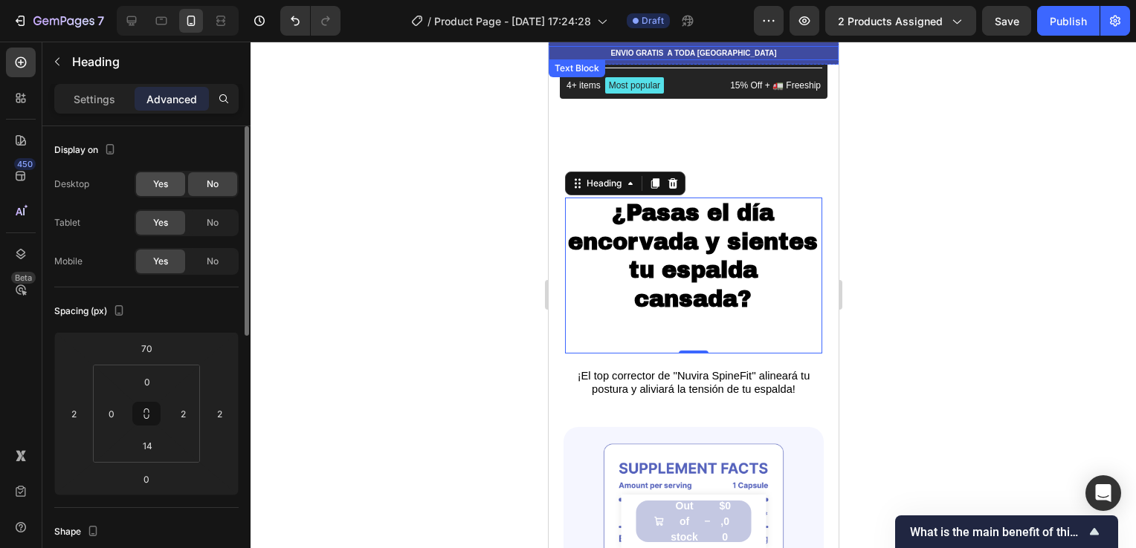
click at [158, 190] on span "Yes" at bounding box center [160, 184] width 15 height 13
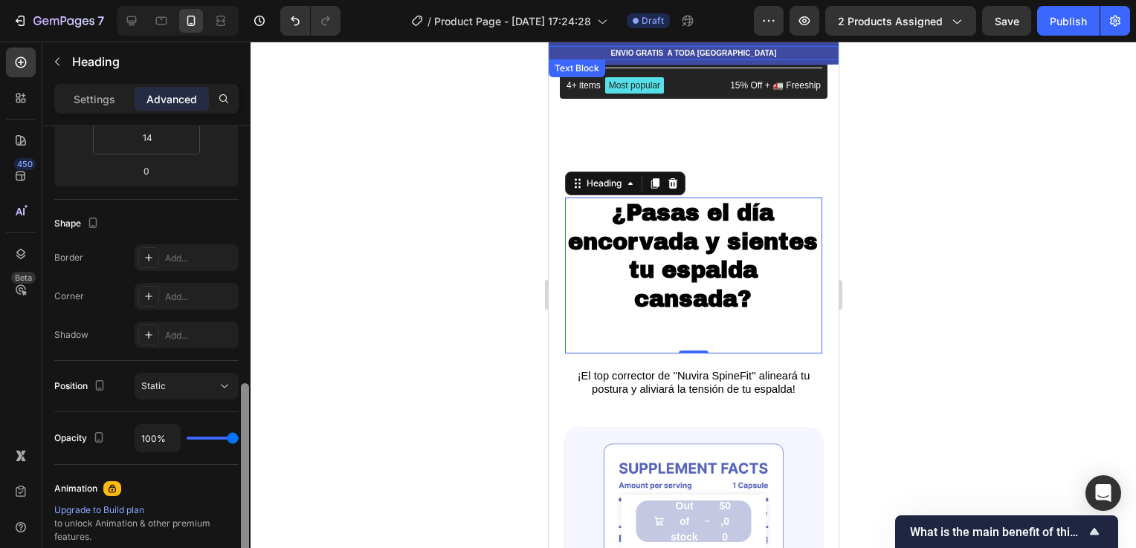
scroll to position [390, 0]
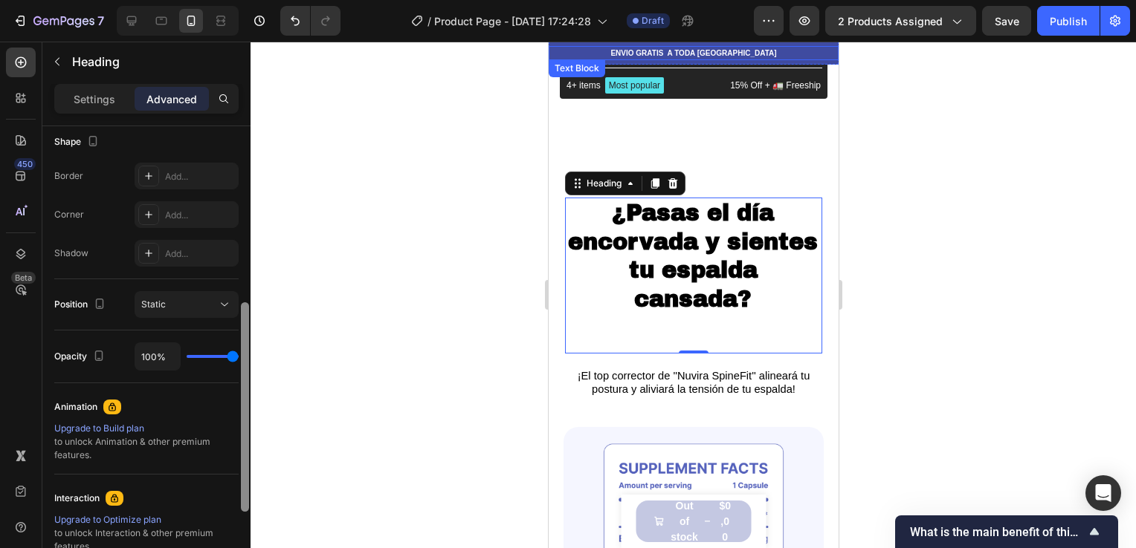
drag, startPoint x: 242, startPoint y: 213, endPoint x: 238, endPoint y: 389, distance: 176.9
click at [238, 389] on div "Display on Desktop Yes No Tablet Yes No Mobile Yes No Spacing (px) 70 2 0 2 0 0…" at bounding box center [146, 358] width 208 height 464
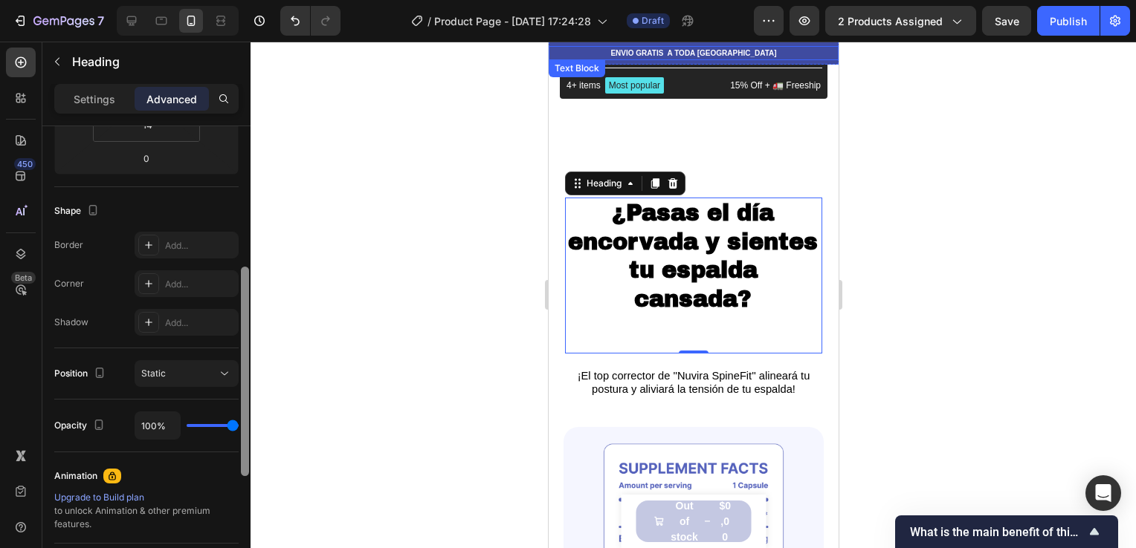
scroll to position [325, 0]
drag, startPoint x: 244, startPoint y: 416, endPoint x: 276, endPoint y: 386, distance: 44.2
click at [276, 0] on div "7 / Product Page - Sep 26, 17:24:28 Draft Preview 2 products assigned Save Publ…" at bounding box center [568, 0] width 1136 height 0
click at [149, 236] on icon at bounding box center [149, 242] width 12 height 12
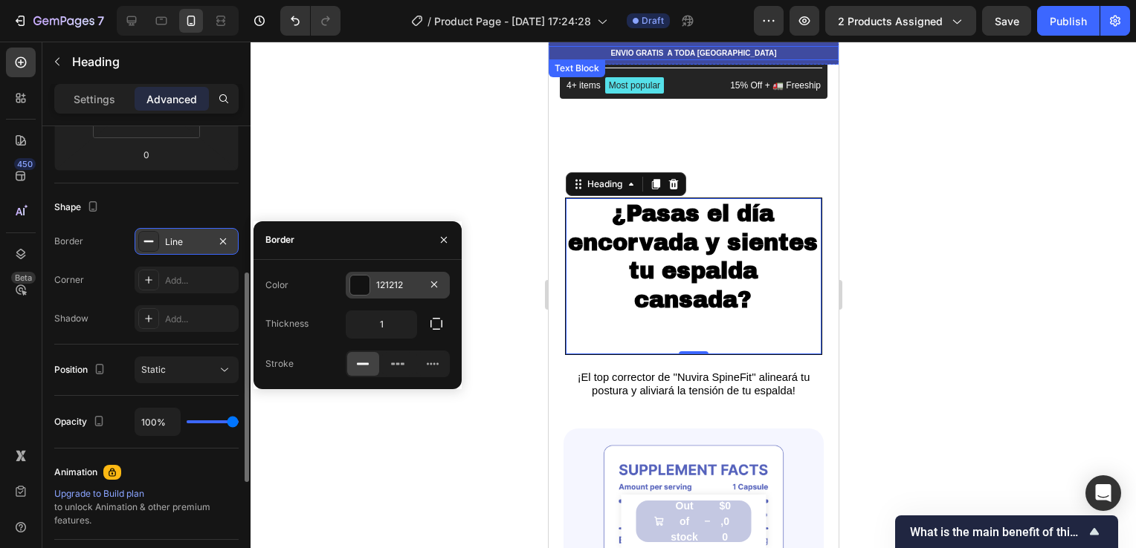
click at [368, 288] on div at bounding box center [359, 285] width 19 height 19
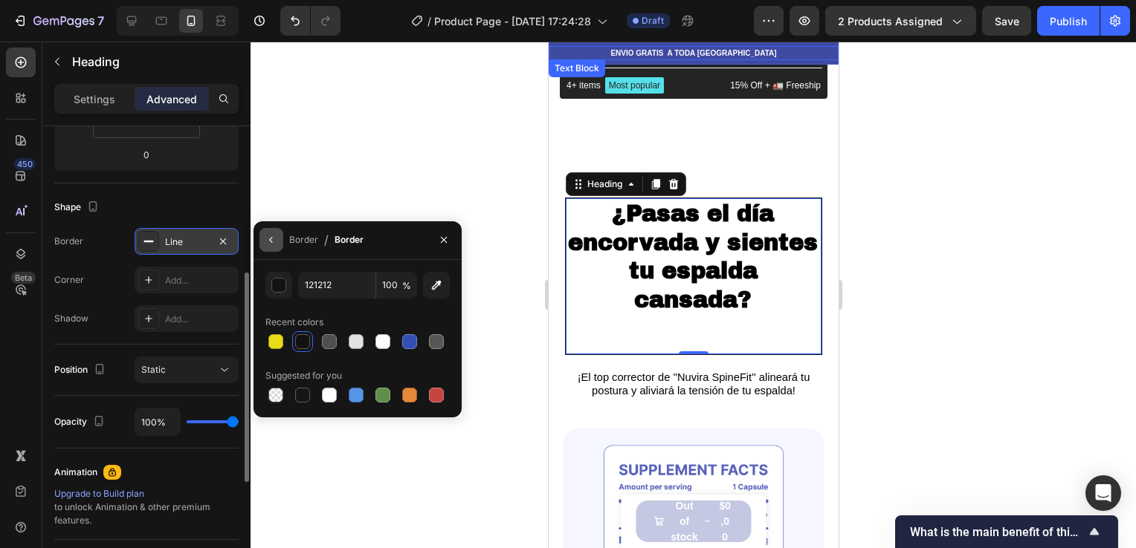
click at [268, 242] on icon "button" at bounding box center [271, 240] width 12 height 12
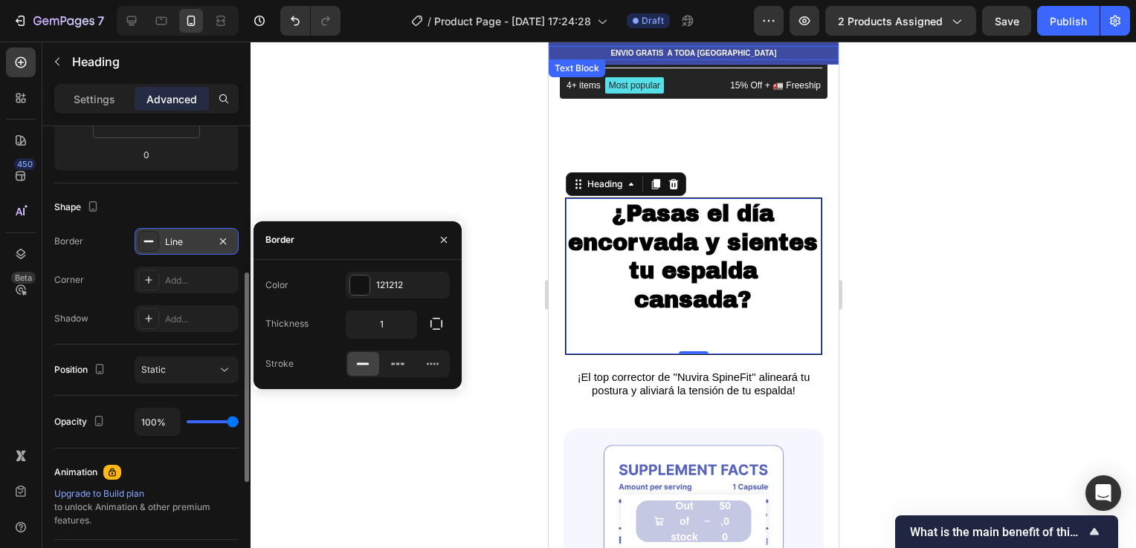
click at [224, 184] on div "Shape Border Line Corner Add... Shadow Add..." at bounding box center [146, 264] width 184 height 161
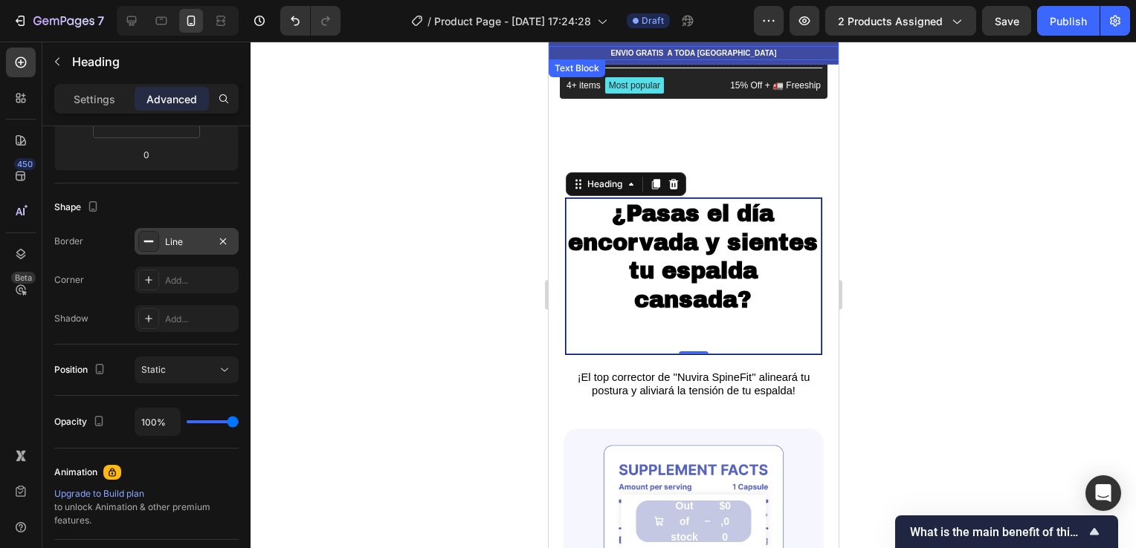
click at [143, 239] on icon at bounding box center [149, 242] width 12 height 12
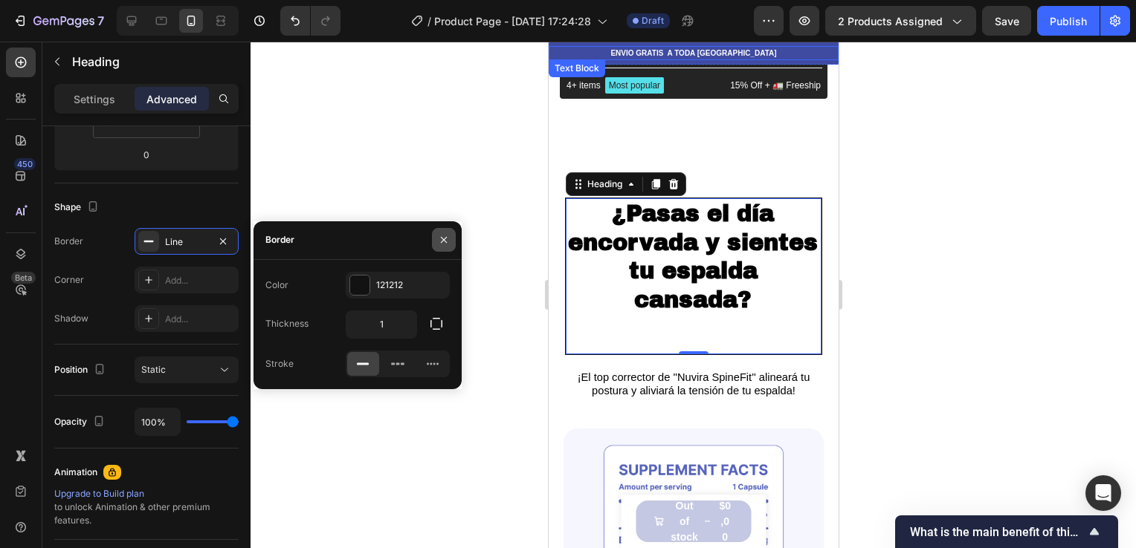
click at [446, 240] on icon "button" at bounding box center [444, 240] width 12 height 12
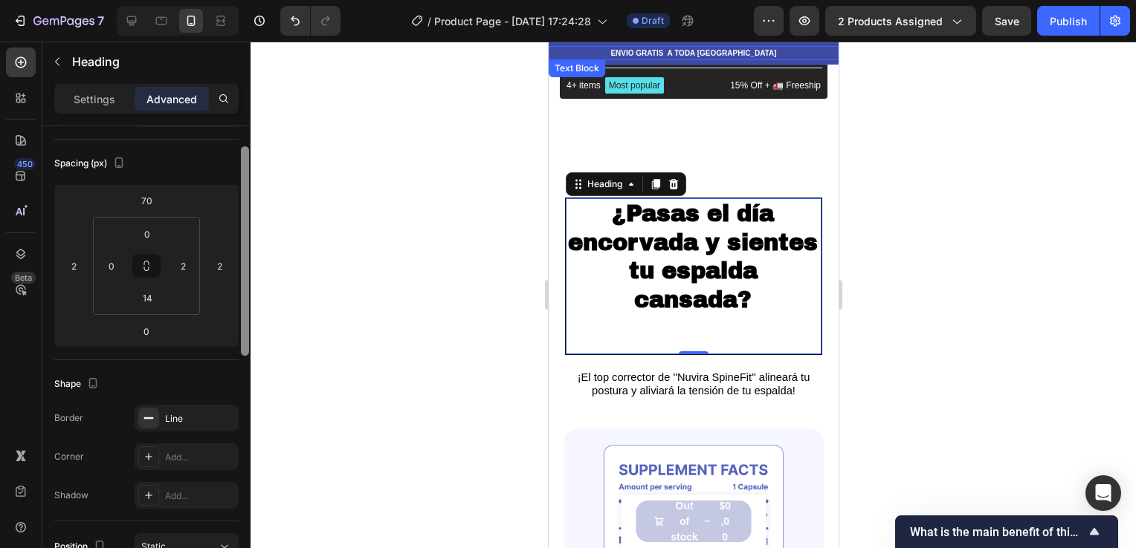
scroll to position [116, 0]
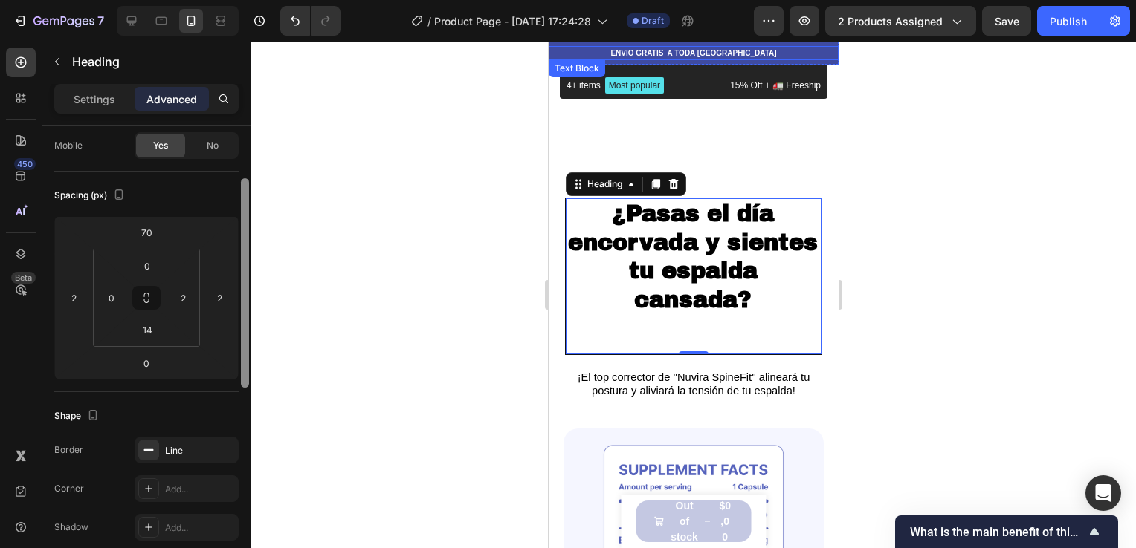
drag, startPoint x: 242, startPoint y: 356, endPoint x: 246, endPoint y: 262, distance: 94.5
click at [246, 262] on div at bounding box center [245, 283] width 8 height 210
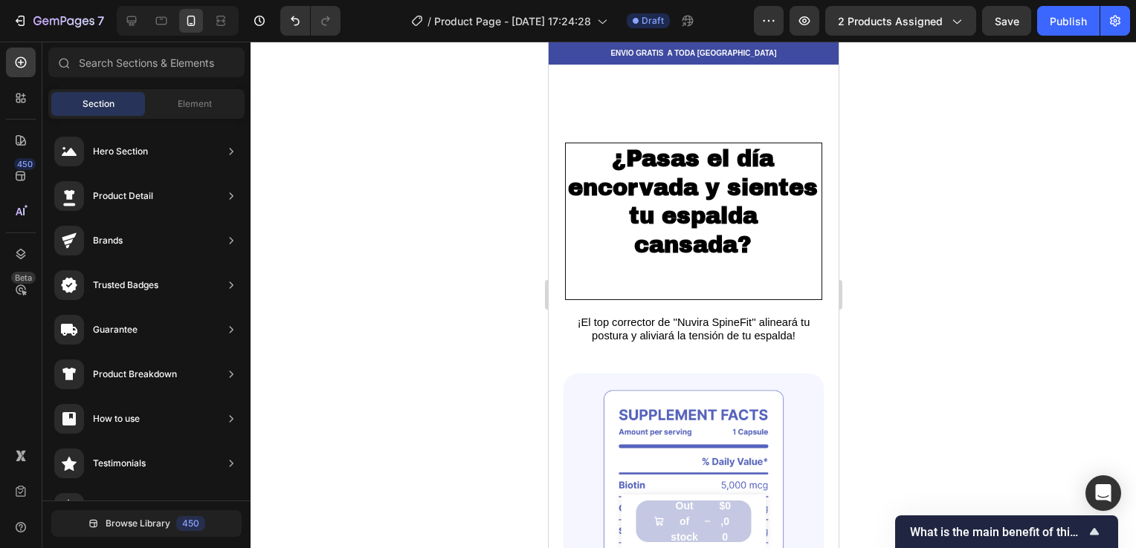
scroll to position [781, 0]
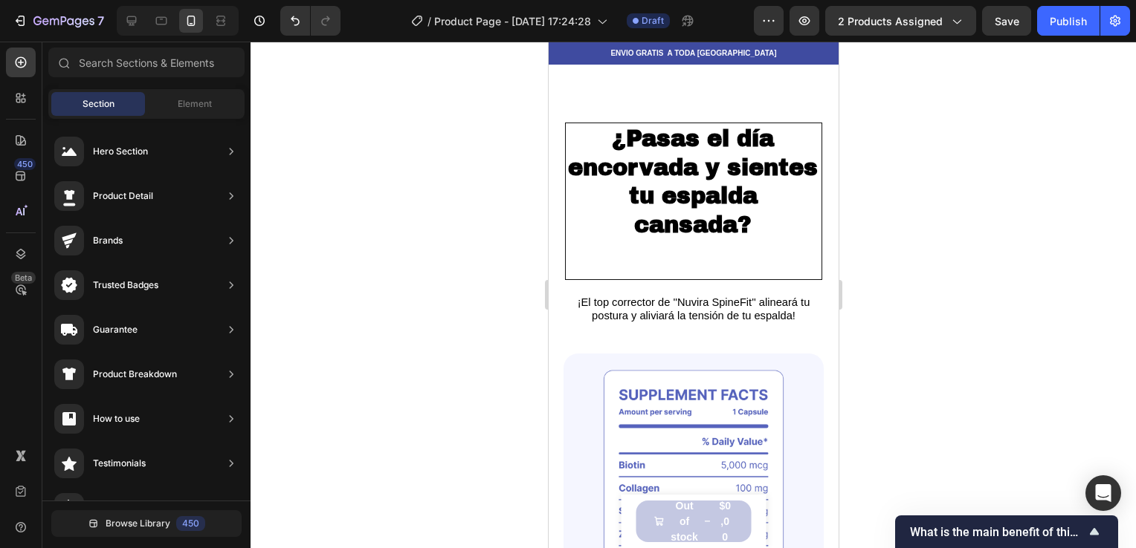
click at [486, 216] on div at bounding box center [692, 295] width 885 height 507
click at [869, 150] on div at bounding box center [692, 295] width 885 height 507
click at [771, 246] on h2 "¿Pasas el día encorvada y sientes tu espalda cansada?" at bounding box center [692, 196] width 254 height 146
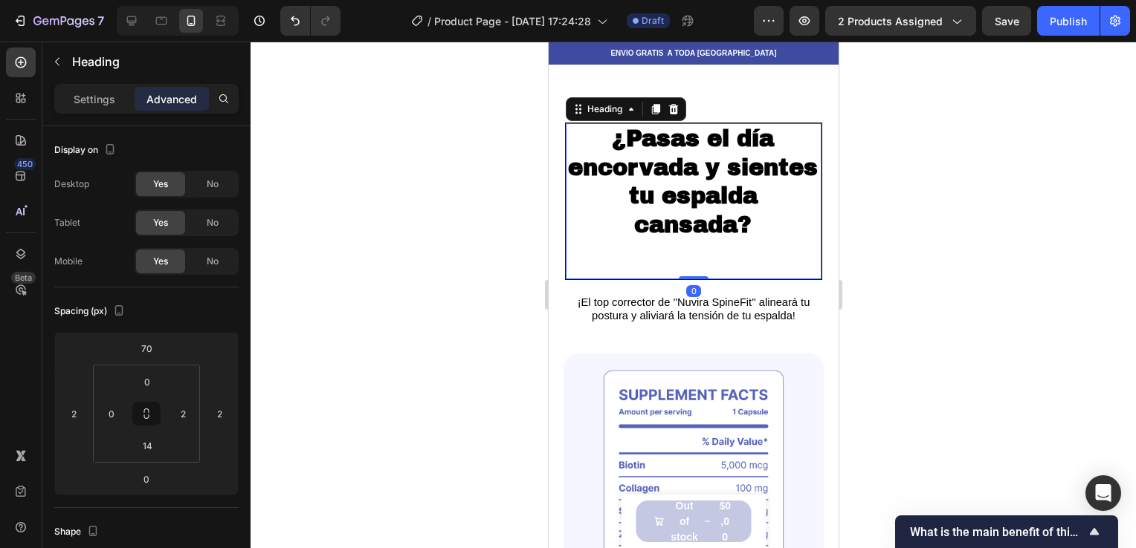
click at [455, 256] on div at bounding box center [692, 295] width 885 height 507
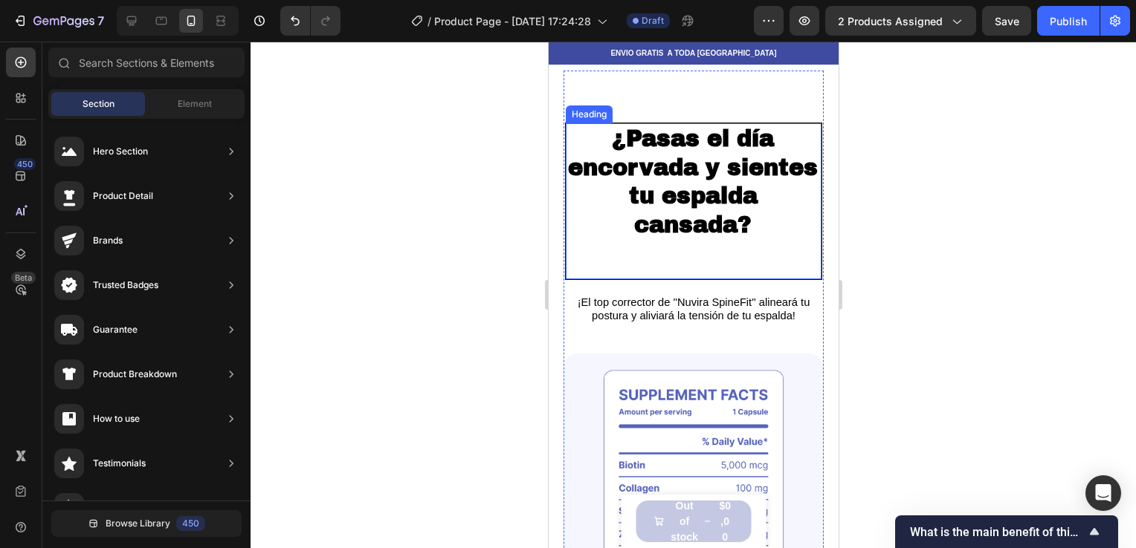
click at [613, 221] on h2 "¿Pasas el día encorvada y sientes tu espalda cansada?" at bounding box center [692, 196] width 254 height 146
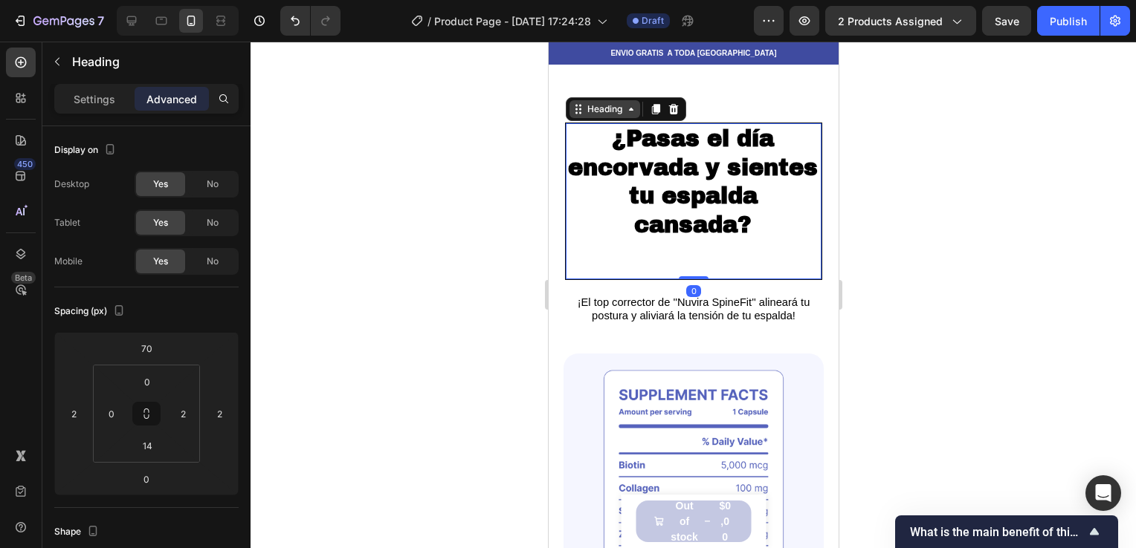
click at [633, 114] on div "Heading" at bounding box center [604, 109] width 71 height 18
click at [461, 214] on div at bounding box center [692, 295] width 885 height 507
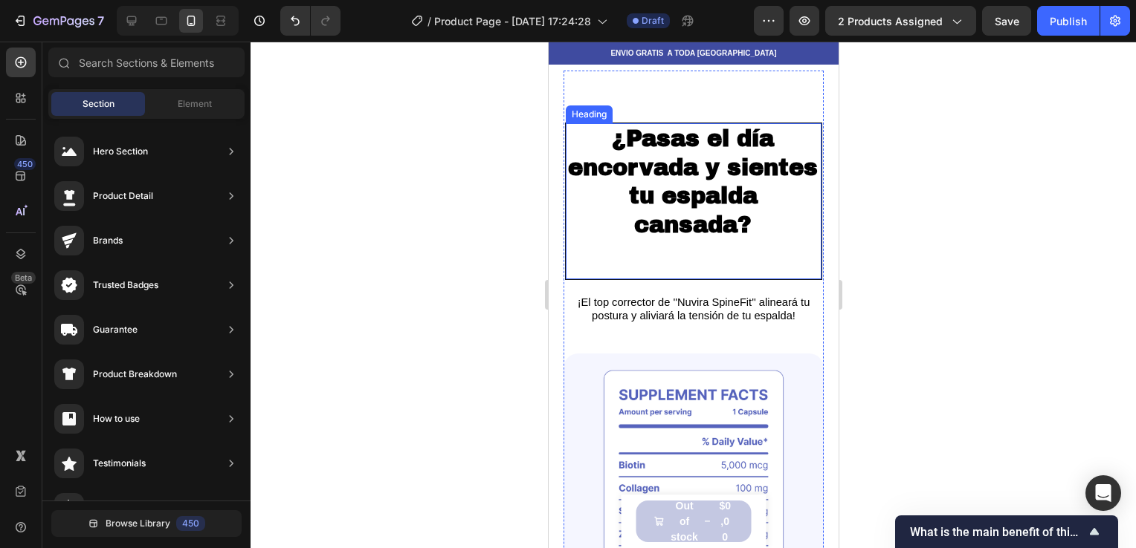
click at [684, 204] on strong "¿Pasas el día encorvada y sientes tu espalda cansada?" at bounding box center [692, 181] width 250 height 111
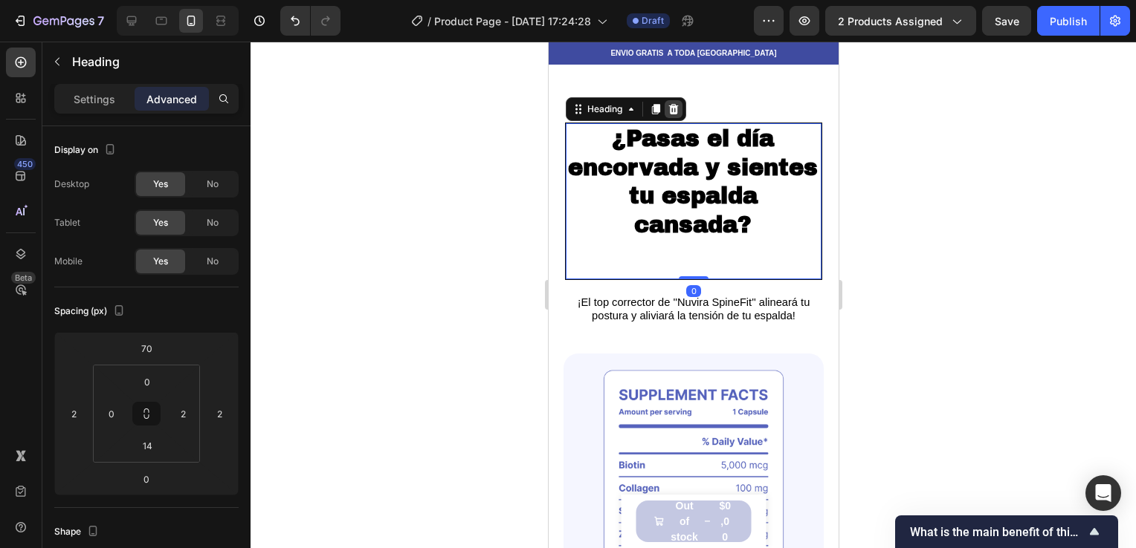
click at [670, 114] on icon at bounding box center [673, 109] width 12 height 12
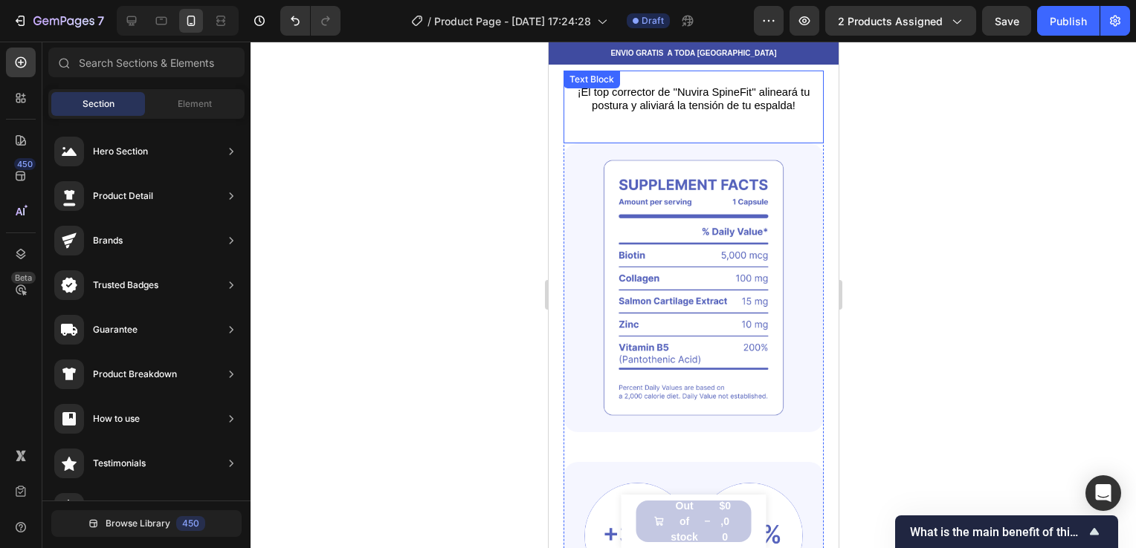
click at [571, 87] on div "Text Block" at bounding box center [591, 80] width 56 height 18
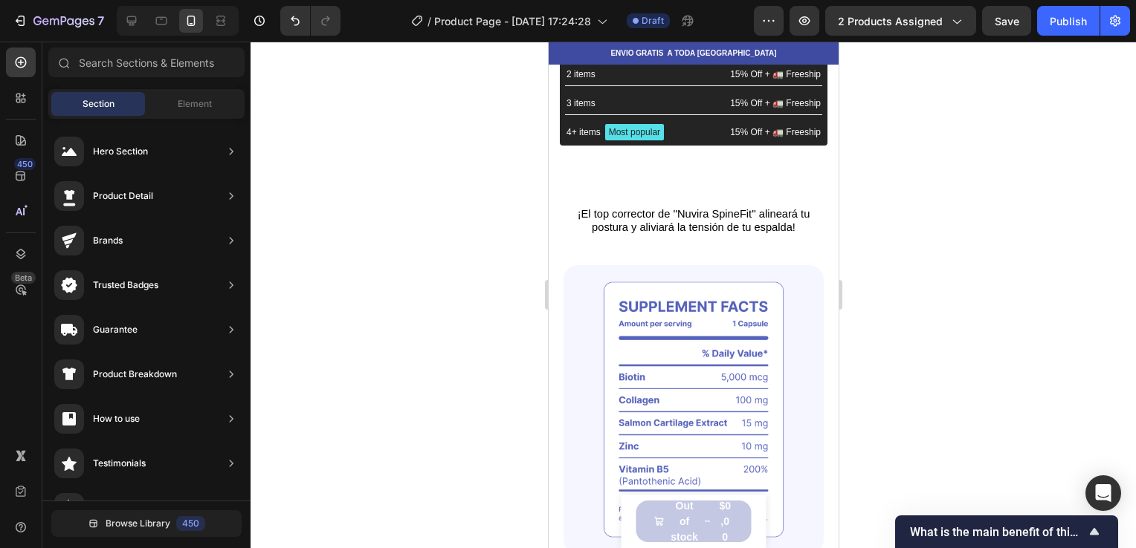
scroll to position [653, 0]
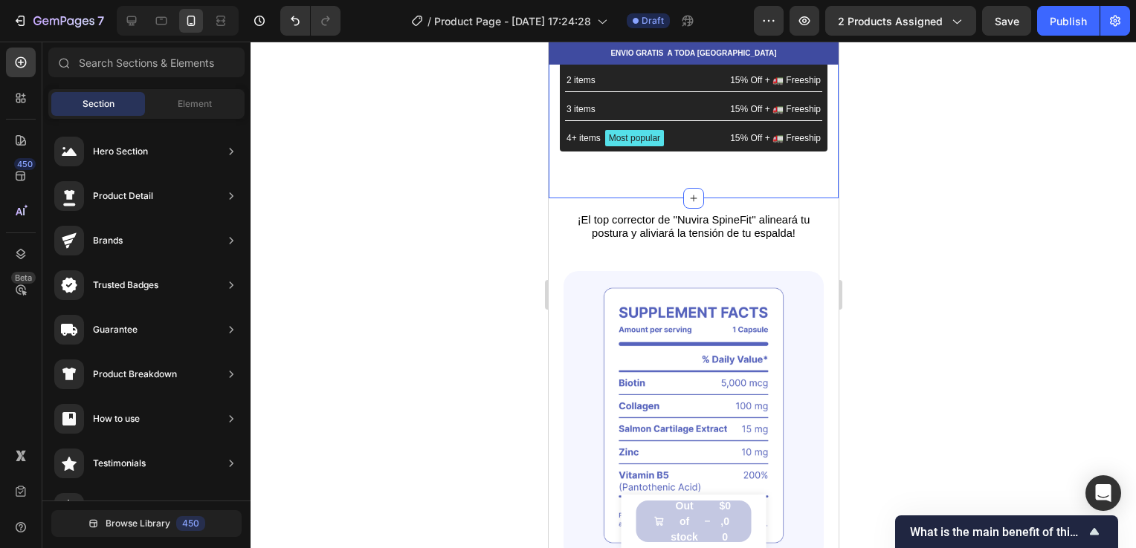
click at [720, 210] on p at bounding box center [692, 206] width 257 height 13
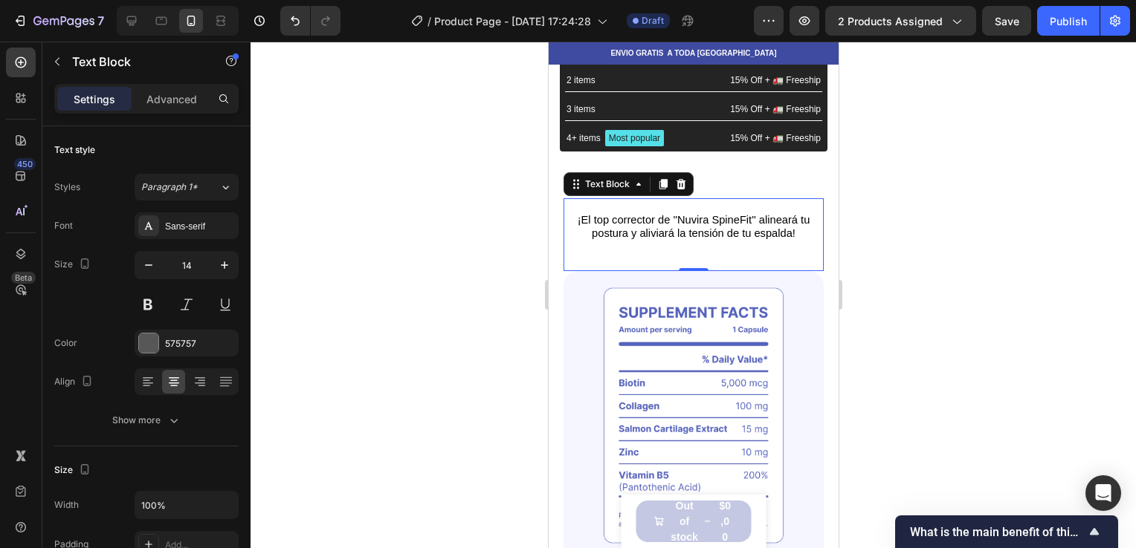
click at [625, 218] on span "¡El top corrector de ''Nuvira SpineFit'' alineará tu postura y aliviará la tens…" at bounding box center [693, 226] width 233 height 25
click at [577, 216] on span "¡El top corrector de ''Nuvira SpineFit'' alineará tu postura y aliviará la tens…" at bounding box center [693, 226] width 233 height 25
click at [229, 183] on icon at bounding box center [225, 187] width 13 height 15
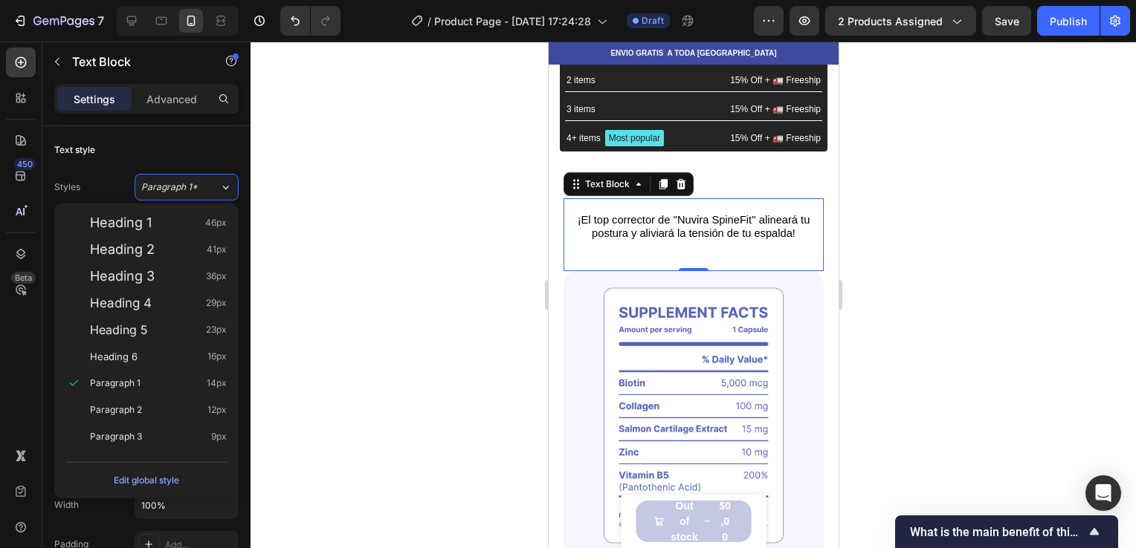
click at [297, 192] on div at bounding box center [692, 295] width 885 height 507
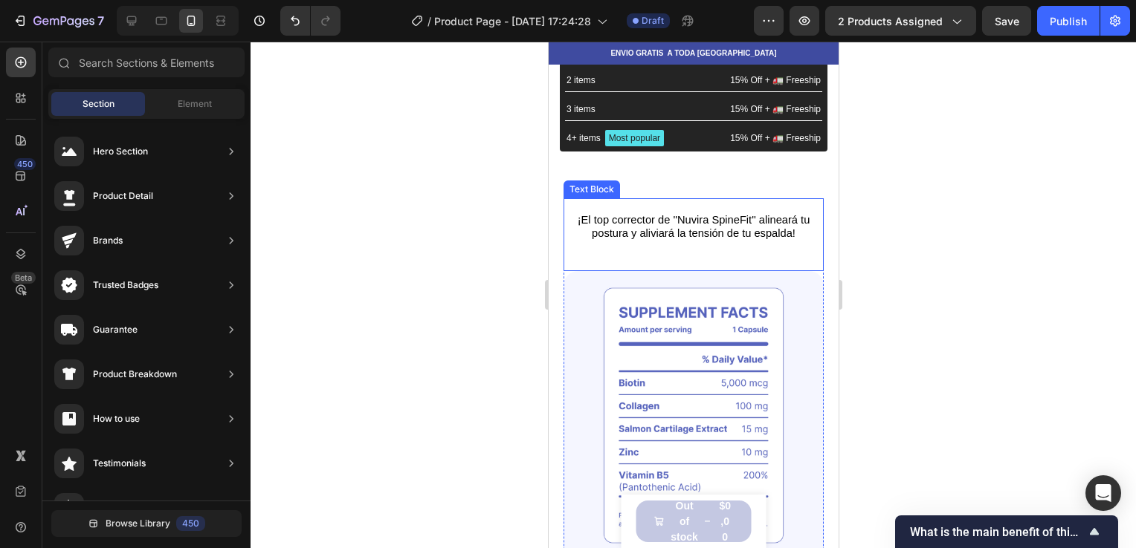
click at [577, 214] on span "¡El top corrector de ''Nuvira SpineFit'' alineará tu postura y aliviará la tens…" at bounding box center [693, 226] width 233 height 25
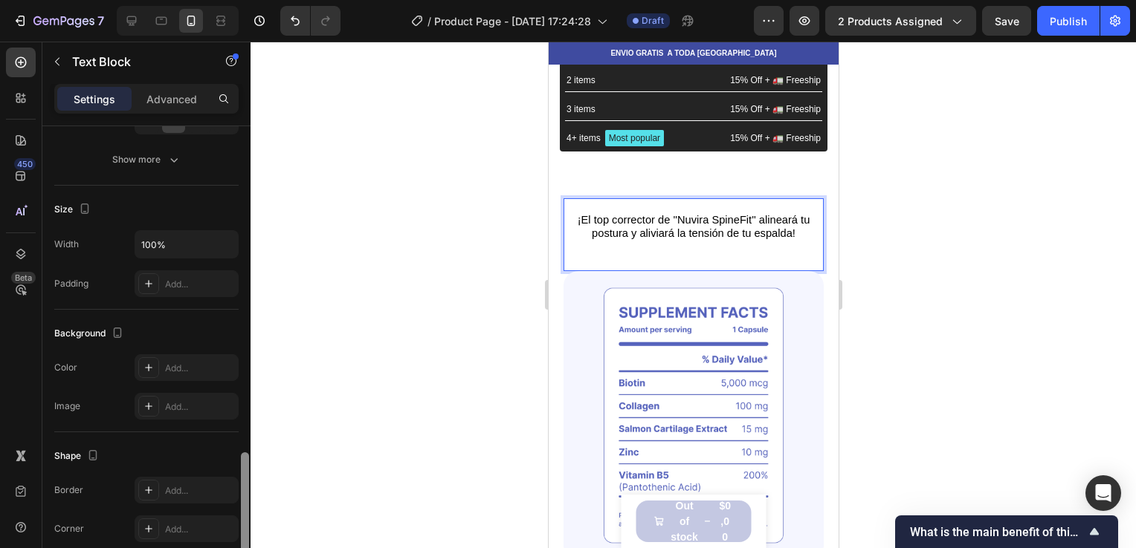
scroll to position [414, 0]
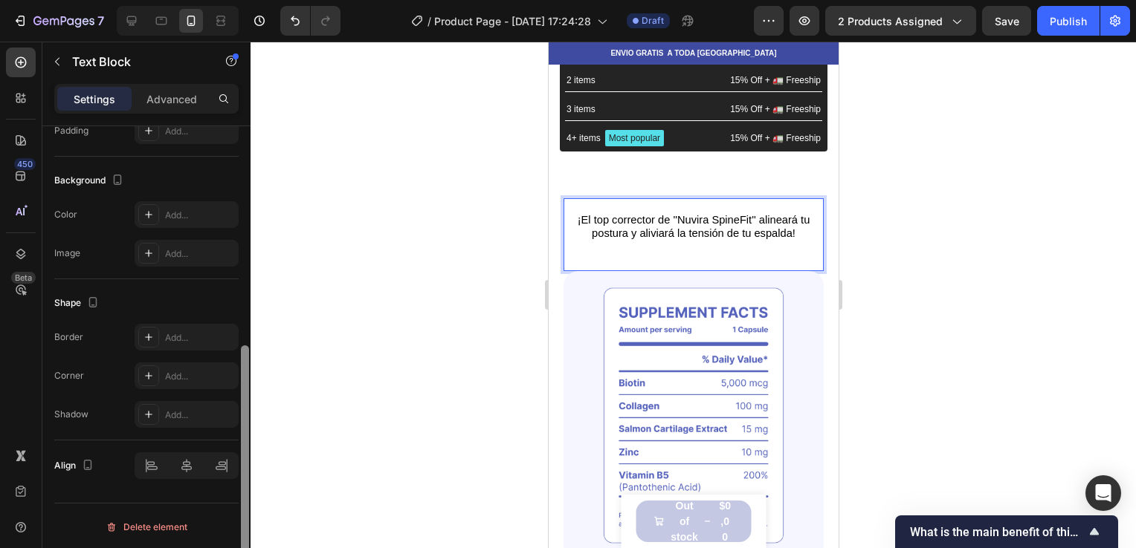
drag, startPoint x: 248, startPoint y: 152, endPoint x: 259, endPoint y: 416, distance: 264.8
click at [259, 0] on div "7 / Product Page - Sep 26, 17:24:28 Draft Preview 2 products assigned Save Publ…" at bounding box center [568, 0] width 1136 height 0
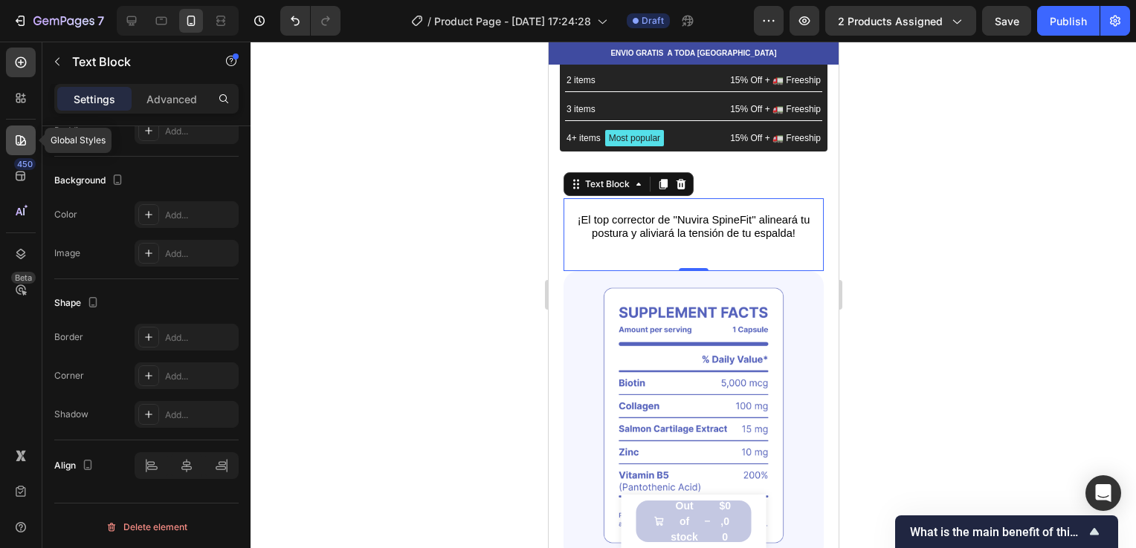
click at [15, 133] on icon at bounding box center [20, 140] width 15 height 15
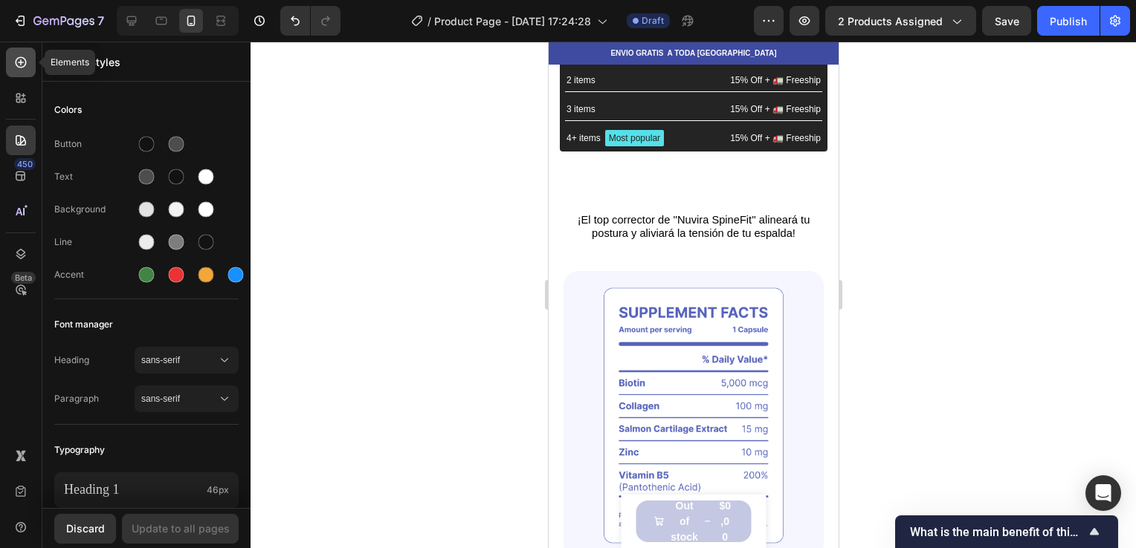
click at [19, 74] on div at bounding box center [21, 63] width 30 height 30
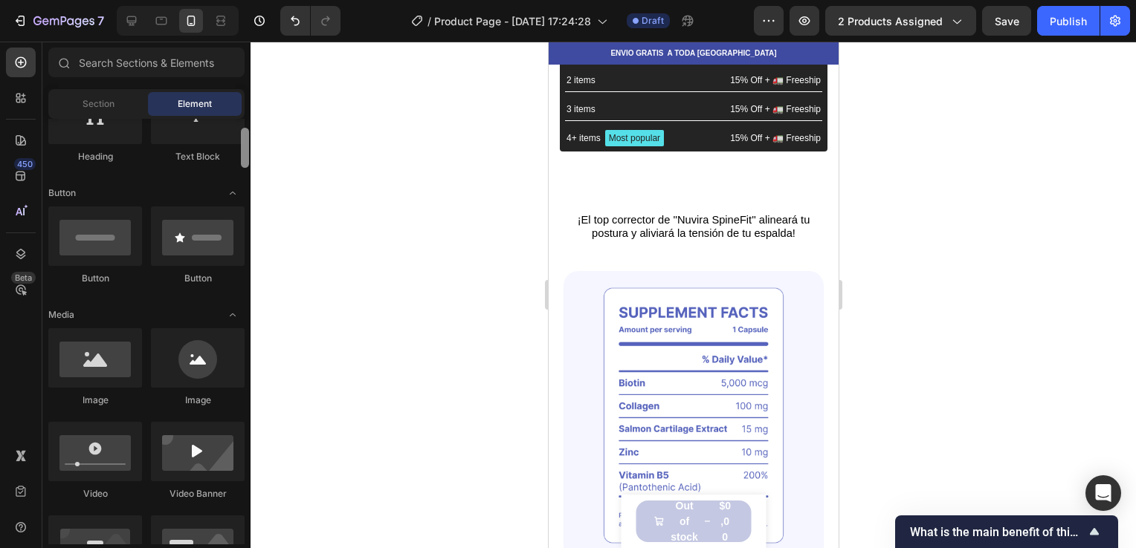
scroll to position [267, 0]
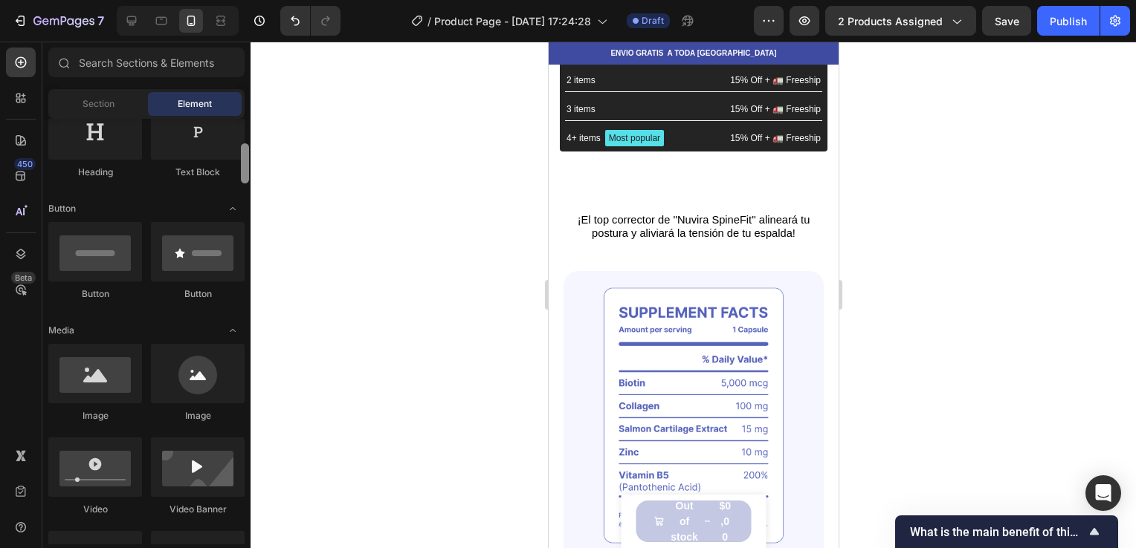
drag, startPoint x: 244, startPoint y: 140, endPoint x: 230, endPoint y: 165, distance: 28.6
click at [230, 165] on div "Layout Row Row Row Row Text Heading Text Block Button Button Button Media Image…" at bounding box center [146, 332] width 208 height 426
click at [216, 245] on div at bounding box center [198, 251] width 94 height 59
drag, startPoint x: 212, startPoint y: 265, endPoint x: 161, endPoint y: 253, distance: 51.8
click at [161, 253] on div at bounding box center [198, 251] width 94 height 59
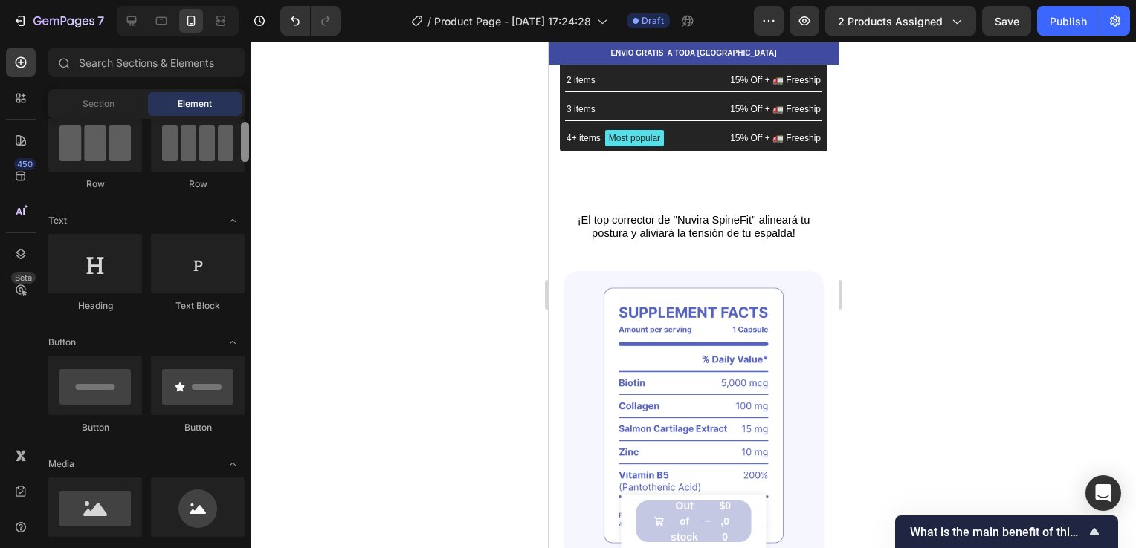
scroll to position [0, 0]
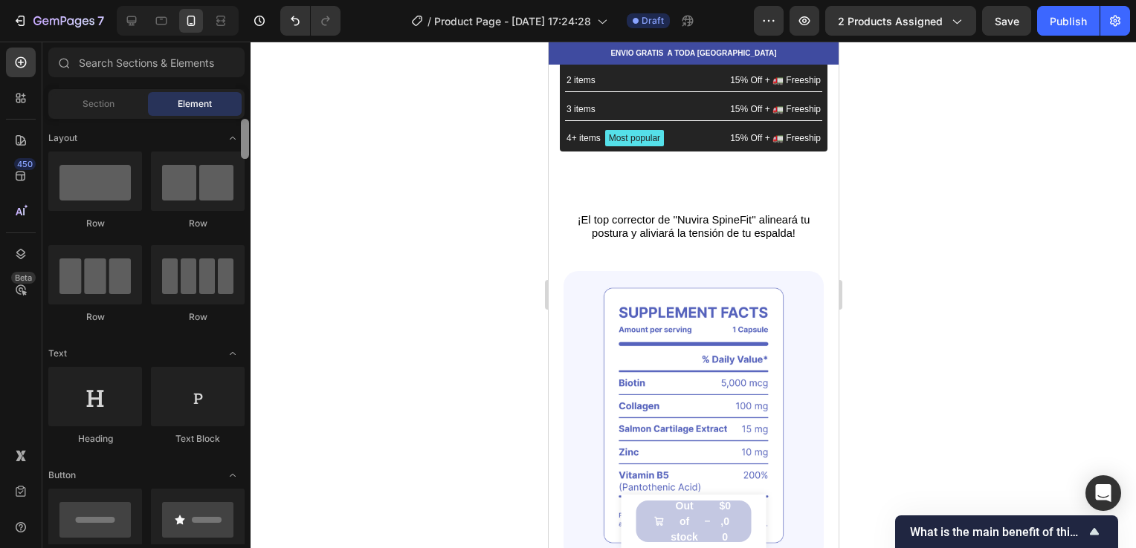
drag, startPoint x: 244, startPoint y: 162, endPoint x: 256, endPoint y: 82, distance: 81.1
click at [256, 0] on div "7 / Product Page - Sep 26, 17:24:28 Draft Preview 2 products assigned Save Publ…" at bounding box center [568, 0] width 1136 height 0
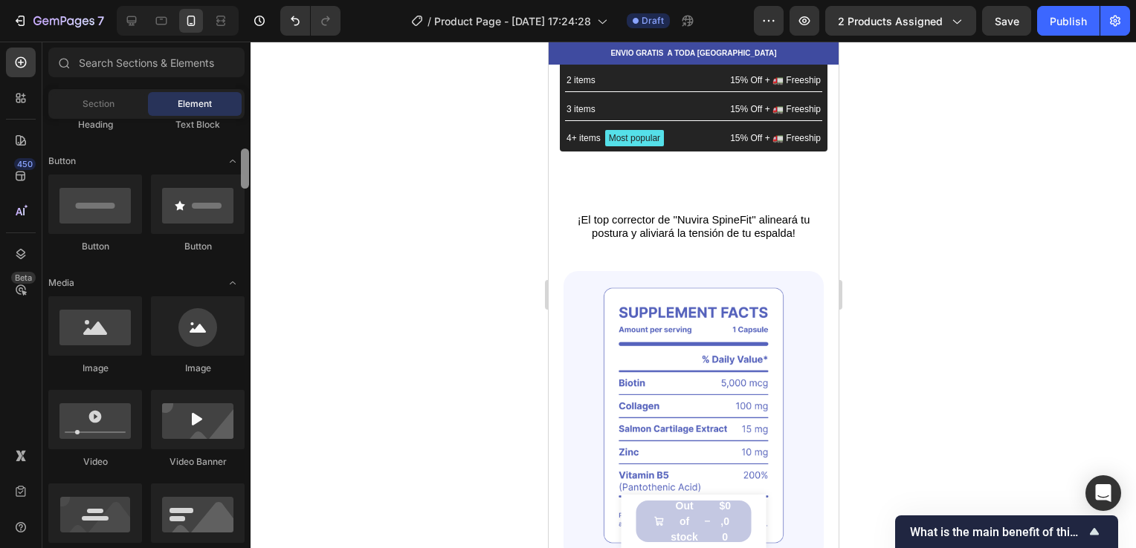
drag, startPoint x: 242, startPoint y: 138, endPoint x: 243, endPoint y: 163, distance: 24.5
click at [243, 163] on div at bounding box center [245, 169] width 8 height 40
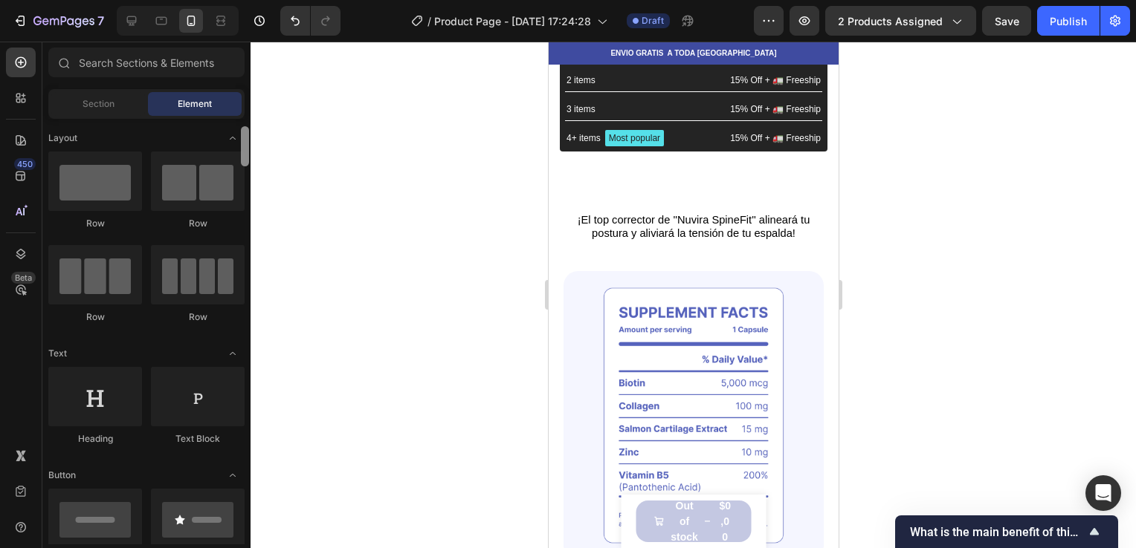
drag, startPoint x: 243, startPoint y: 163, endPoint x: 244, endPoint y: 137, distance: 26.0
click at [244, 137] on div at bounding box center [245, 146] width 8 height 40
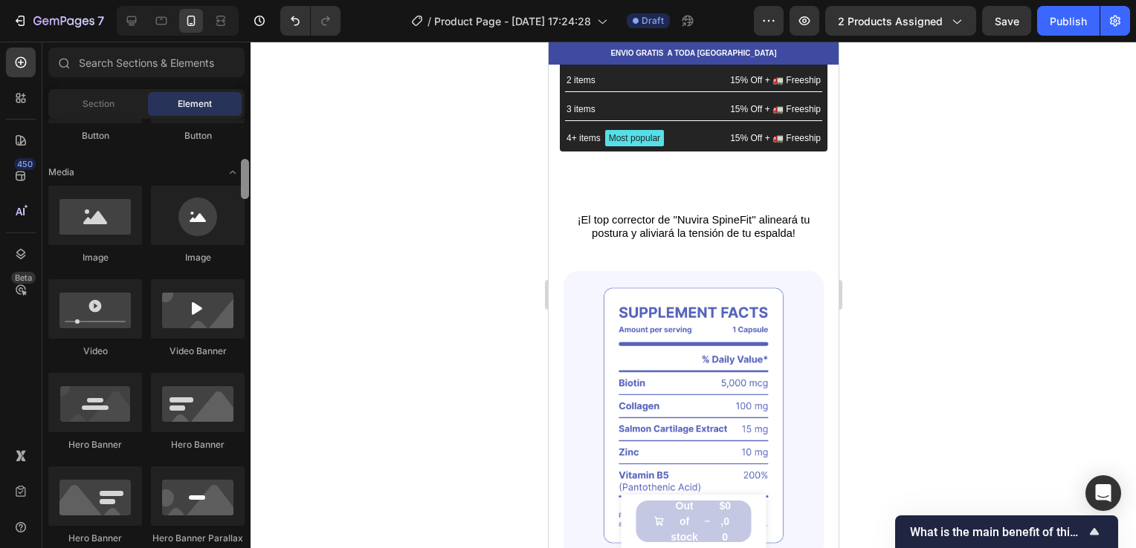
drag, startPoint x: 250, startPoint y: 141, endPoint x: 245, endPoint y: 168, distance: 27.3
click at [245, 168] on div at bounding box center [244, 332] width 11 height 426
click at [244, 159] on div at bounding box center [245, 179] width 8 height 40
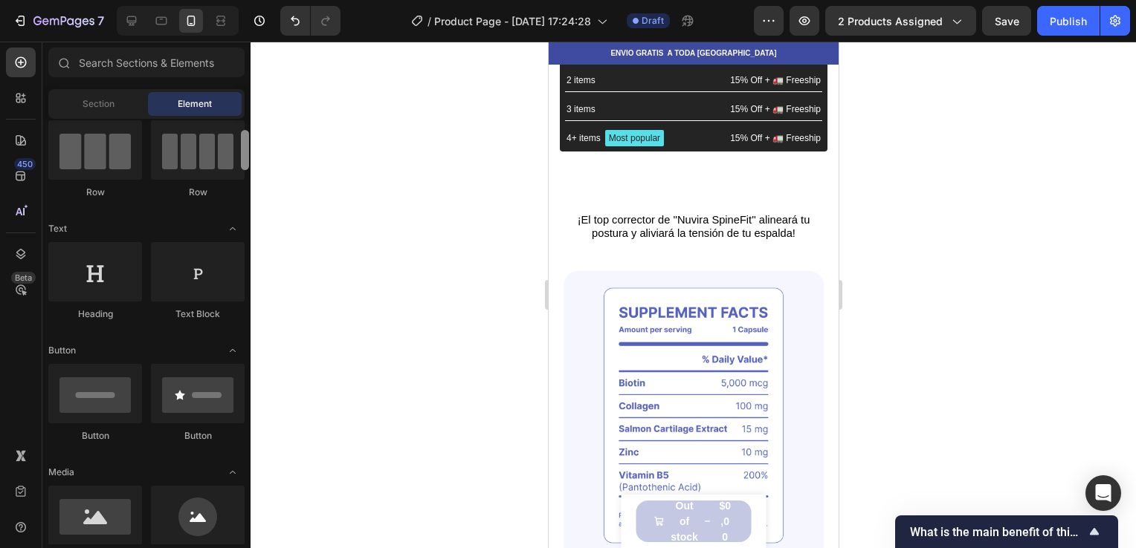
scroll to position [0, 0]
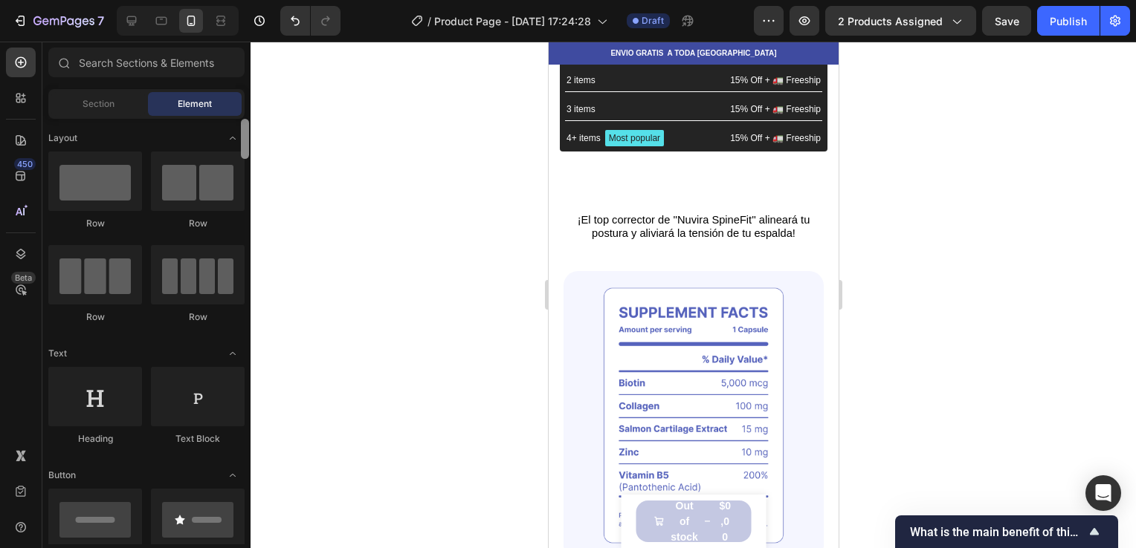
drag, startPoint x: 243, startPoint y: 141, endPoint x: 251, endPoint y: 106, distance: 36.6
click at [251, 0] on div "7 / Product Page - Sep 26, 17:24:28 Draft Preview 2 products assigned Save Publ…" at bounding box center [568, 0] width 1136 height 0
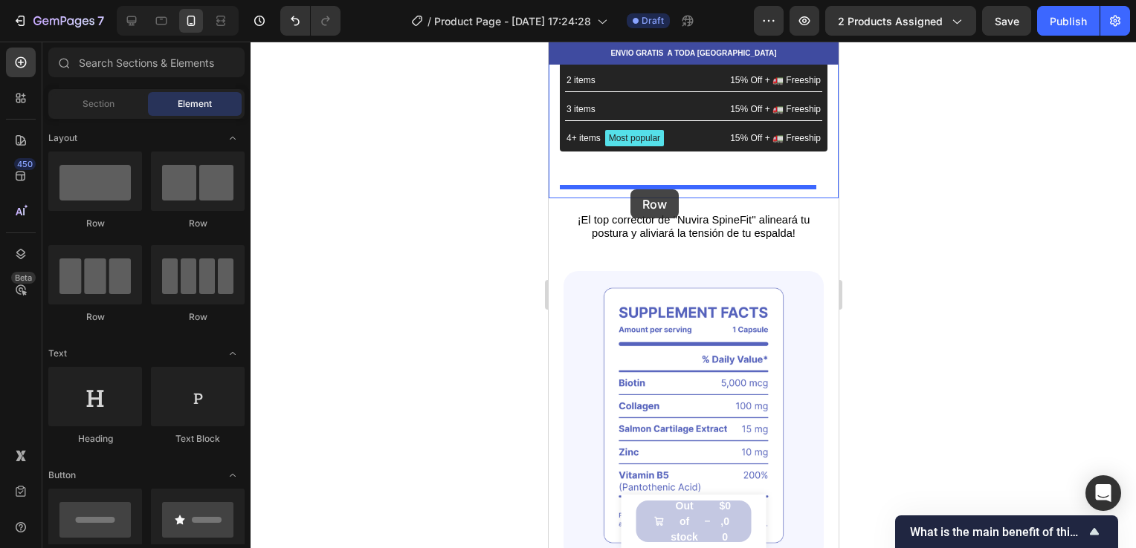
drag, startPoint x: 666, startPoint y: 239, endPoint x: 629, endPoint y: 190, distance: 61.1
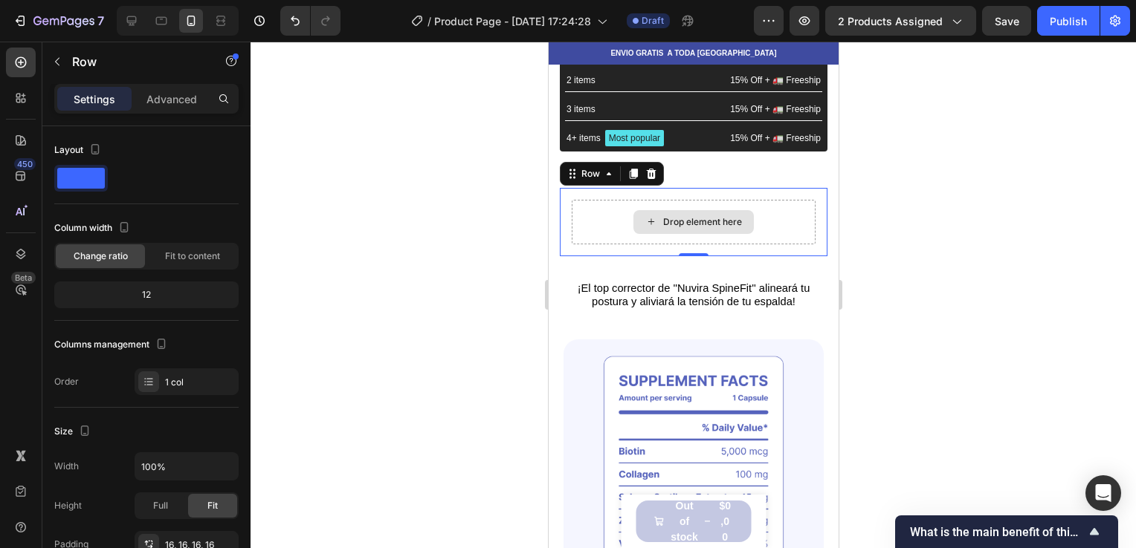
click at [692, 207] on div "Drop element here" at bounding box center [693, 222] width 244 height 45
click at [743, 213] on div "Drop element here" at bounding box center [692, 222] width 120 height 24
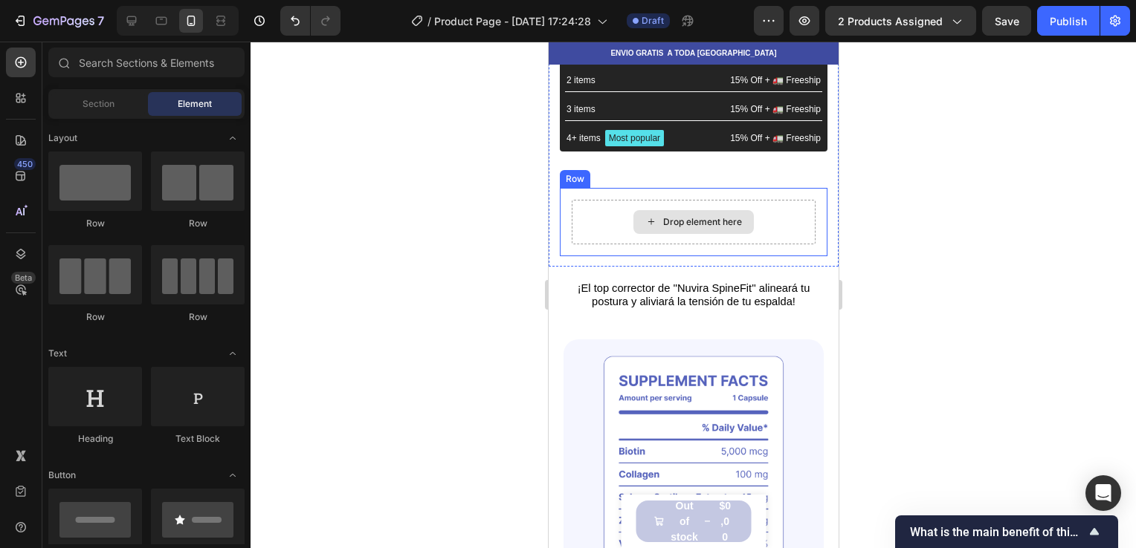
click at [637, 218] on div "Drop element here" at bounding box center [692, 222] width 120 height 24
click at [637, 217] on div "Drop element here" at bounding box center [692, 222] width 120 height 24
click at [664, 221] on div "Drop element here" at bounding box center [701, 222] width 79 height 12
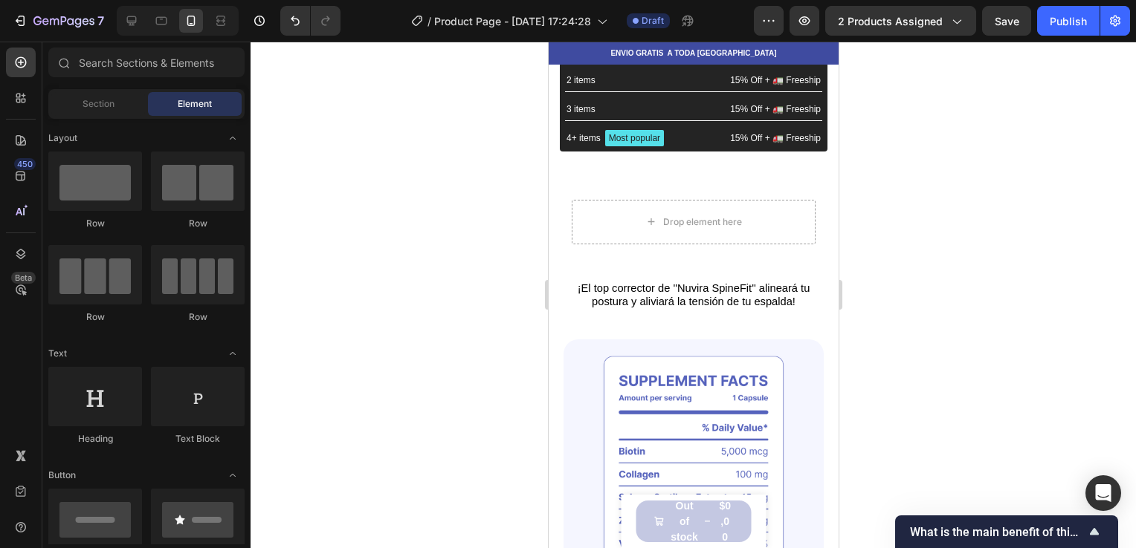
click at [872, 207] on div at bounding box center [692, 295] width 885 height 507
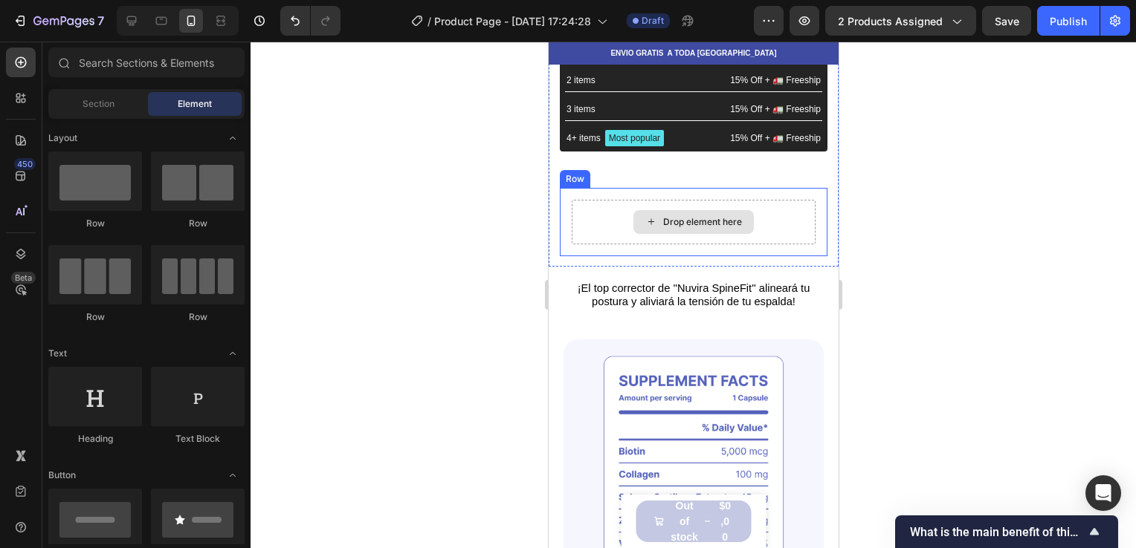
click at [716, 214] on div "Drop element here" at bounding box center [692, 222] width 120 height 24
click at [734, 216] on div "Drop element here" at bounding box center [701, 222] width 79 height 12
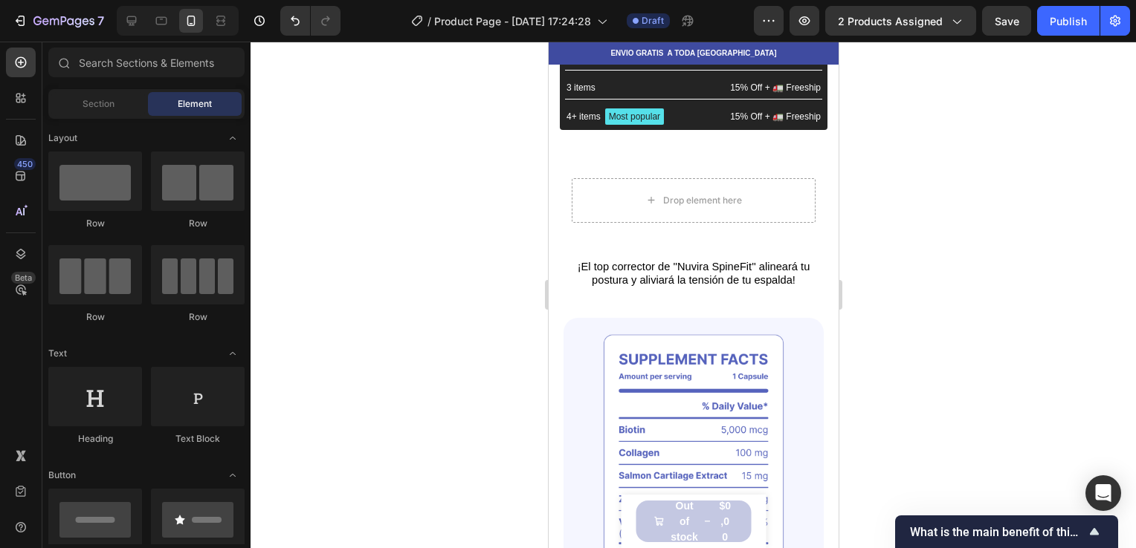
scroll to position [663, 0]
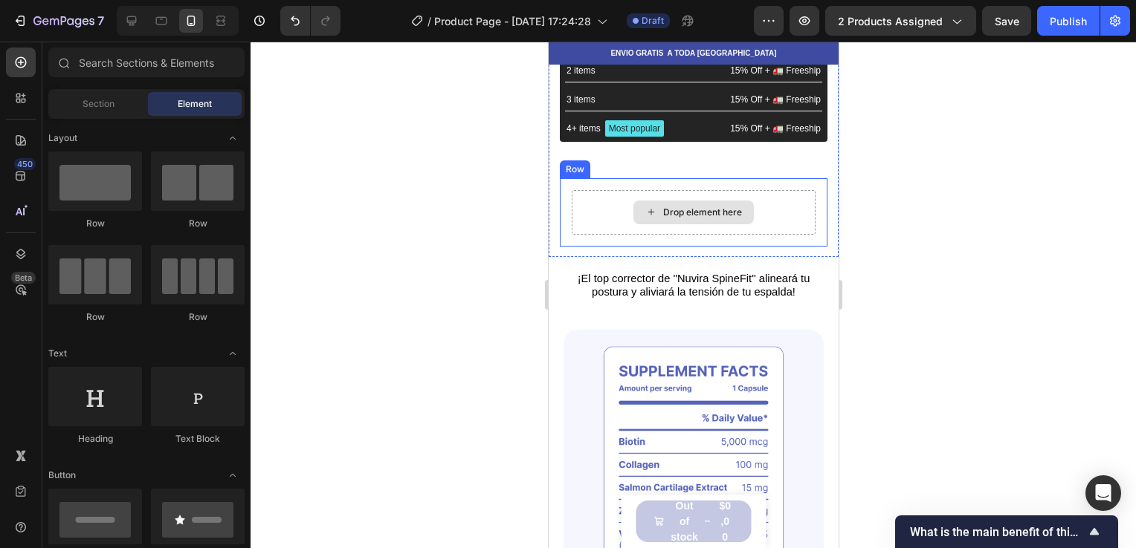
click at [707, 201] on div "Drop element here" at bounding box center [692, 213] width 120 height 24
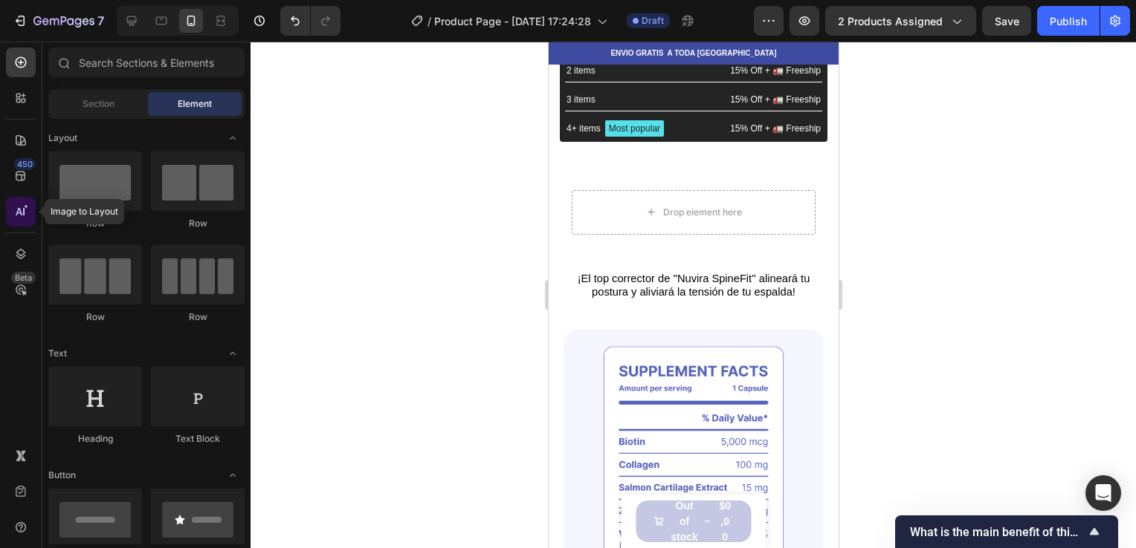
click at [19, 211] on icon at bounding box center [20, 211] width 15 height 15
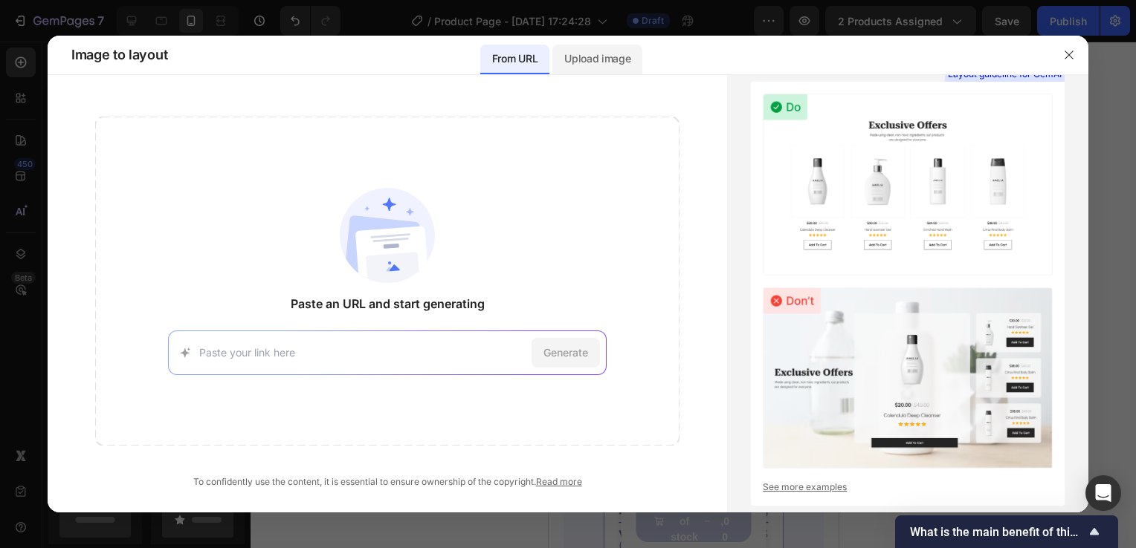
click at [599, 36] on div "Upload image" at bounding box center [597, 55] width 90 height 39
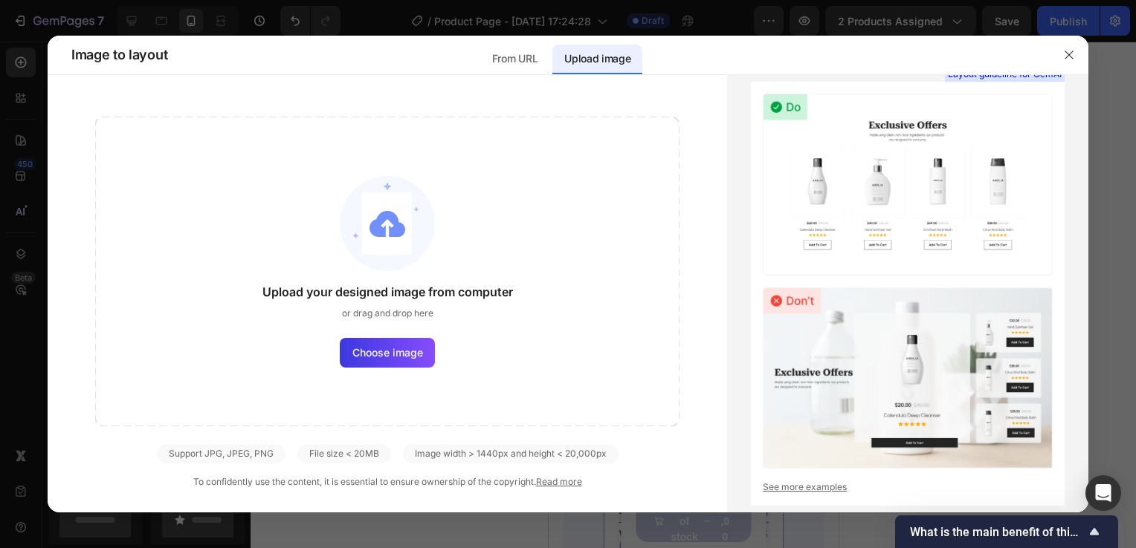
click at [1060, 58] on button "button" at bounding box center [1069, 55] width 24 height 24
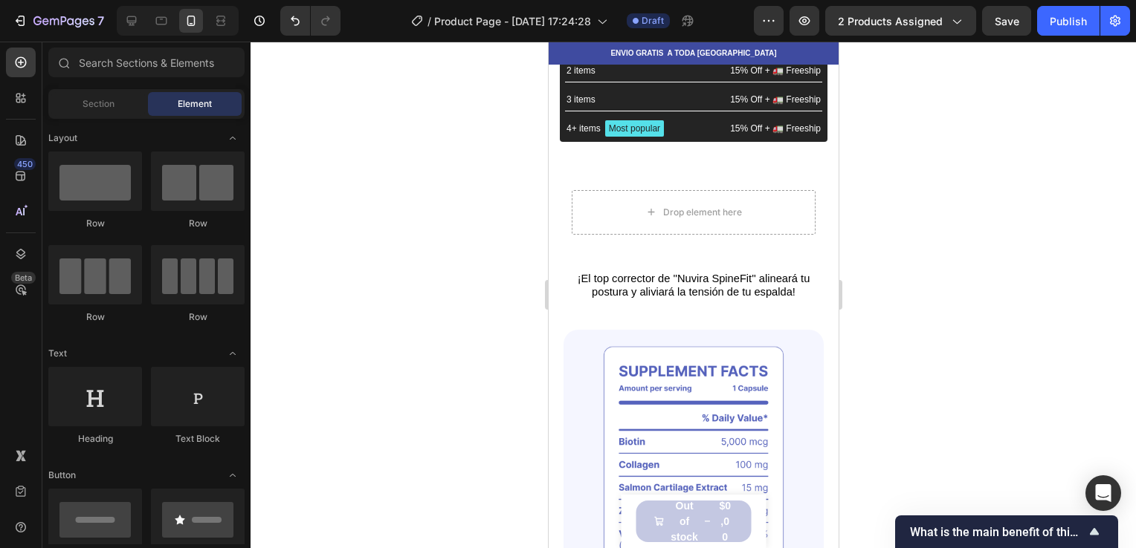
click at [109, 104] on span "Section" at bounding box center [98, 103] width 32 height 13
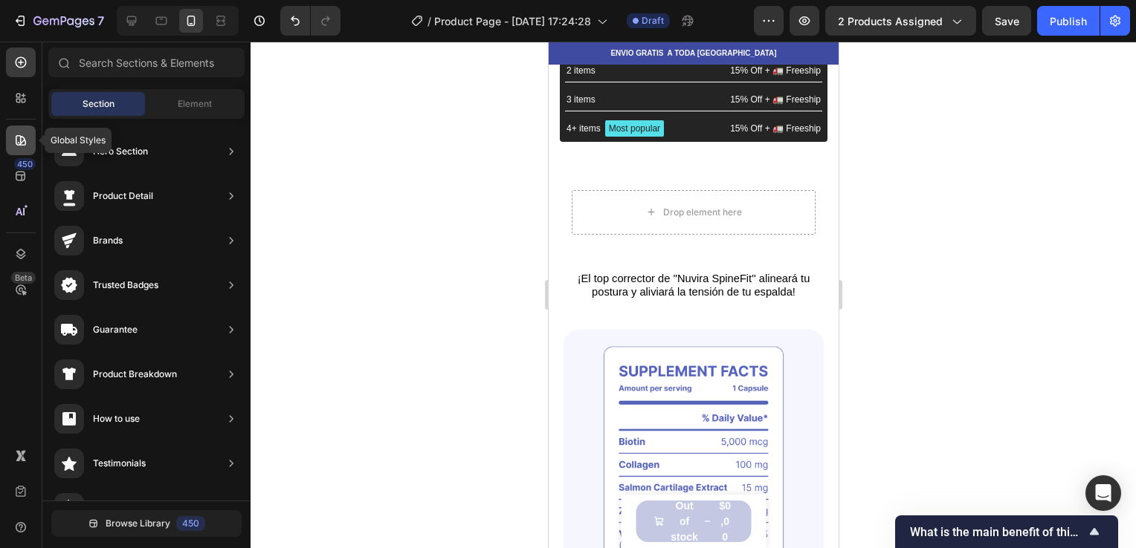
click at [20, 149] on div at bounding box center [21, 141] width 30 height 30
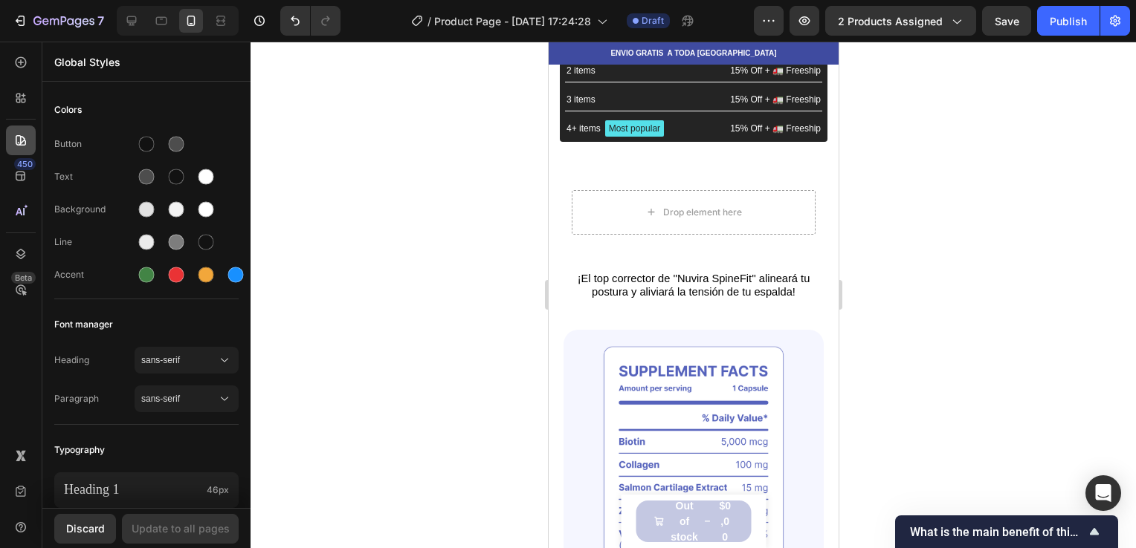
click at [18, 151] on div at bounding box center [21, 141] width 30 height 30
click at [21, 111] on div at bounding box center [21, 98] width 30 height 30
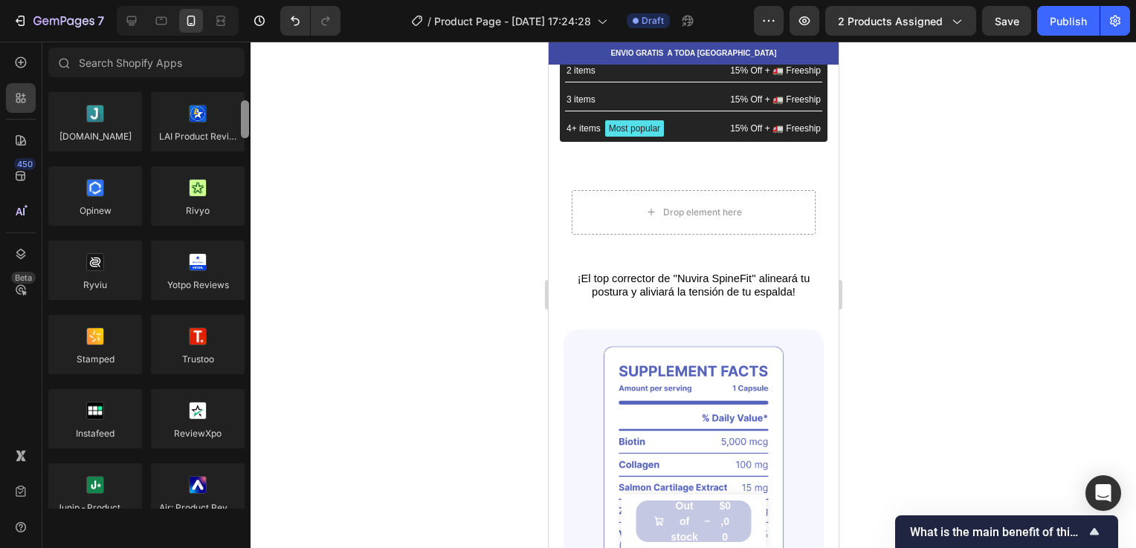
scroll to position [114, 0]
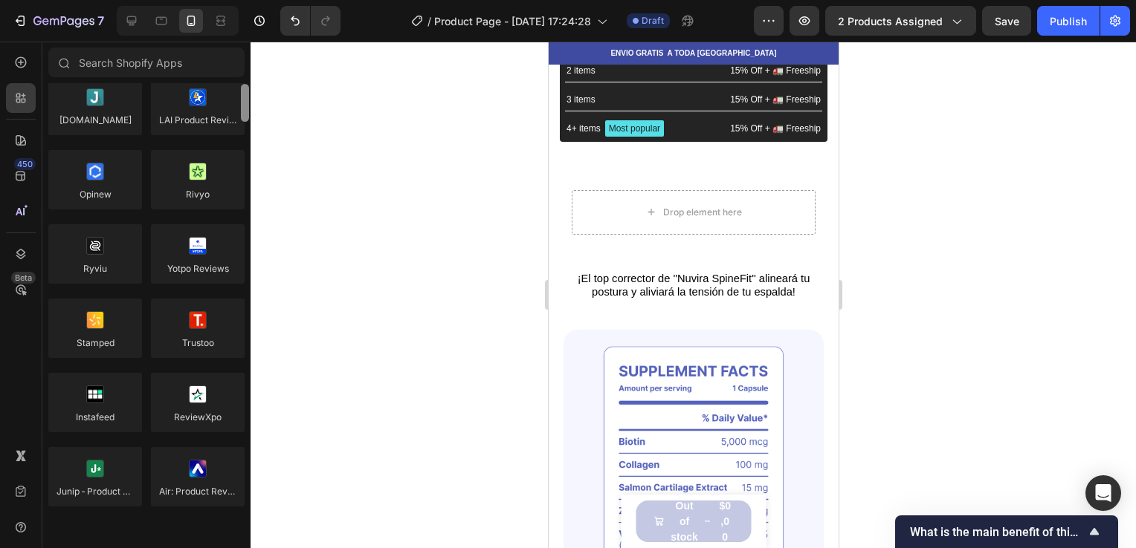
drag, startPoint x: 242, startPoint y: 85, endPoint x: 242, endPoint y: 95, distance: 10.4
click at [242, 95] on div at bounding box center [245, 103] width 8 height 38
drag, startPoint x: 23, startPoint y: 201, endPoint x: 22, endPoint y: 140, distance: 60.9
click at [24, 151] on div at bounding box center [21, 141] width 30 height 30
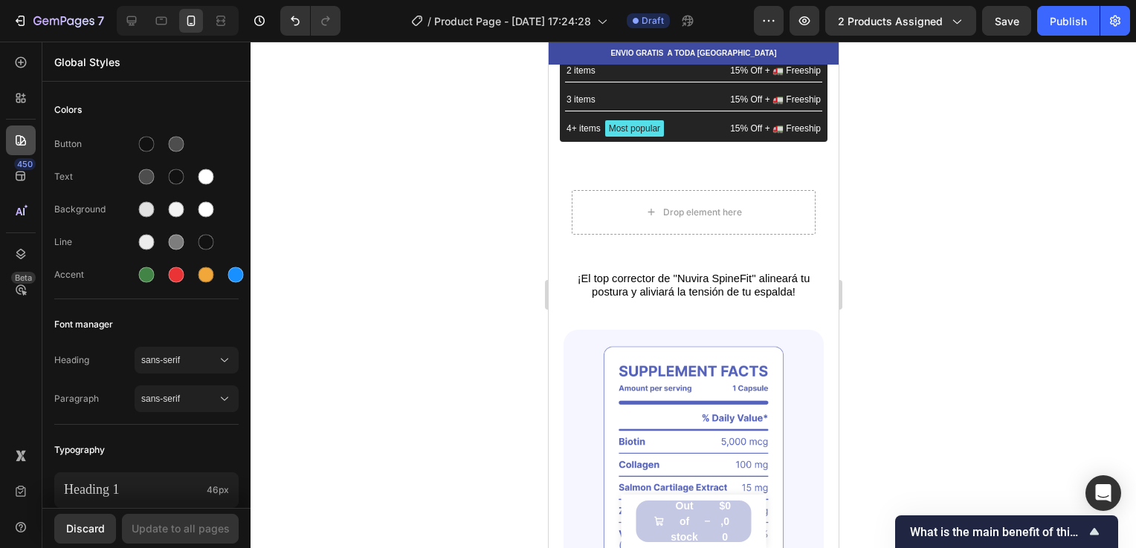
click at [22, 140] on icon at bounding box center [20, 140] width 15 height 15
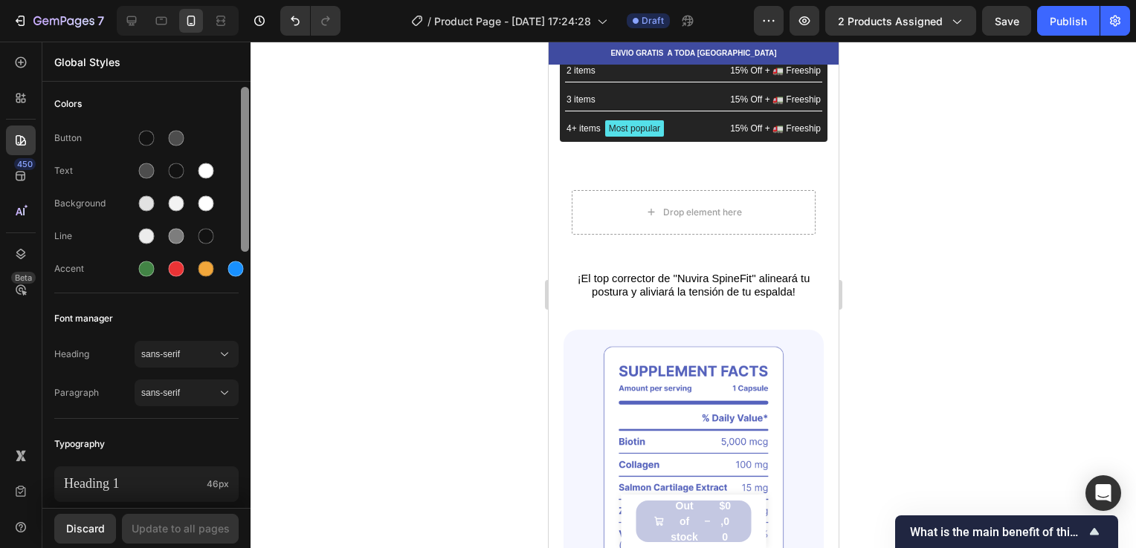
scroll to position [0, 0]
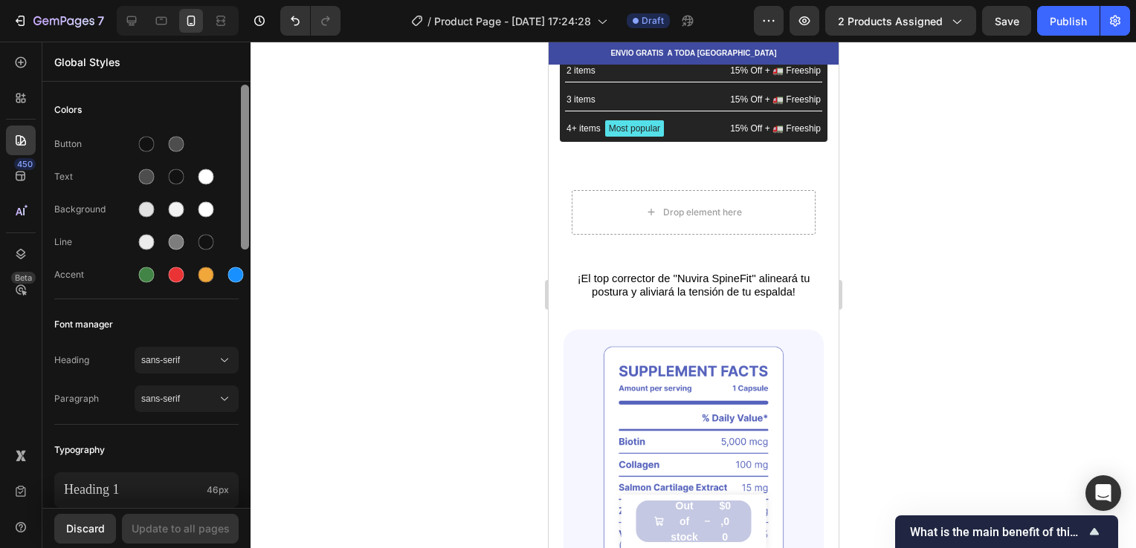
drag, startPoint x: 247, startPoint y: 178, endPoint x: 276, endPoint y: 181, distance: 29.1
click at [276, 0] on div "7 / Product Page - Sep 26, 17:24:28 Draft Preview 2 products assigned Save Publ…" at bounding box center [568, 0] width 1136 height 0
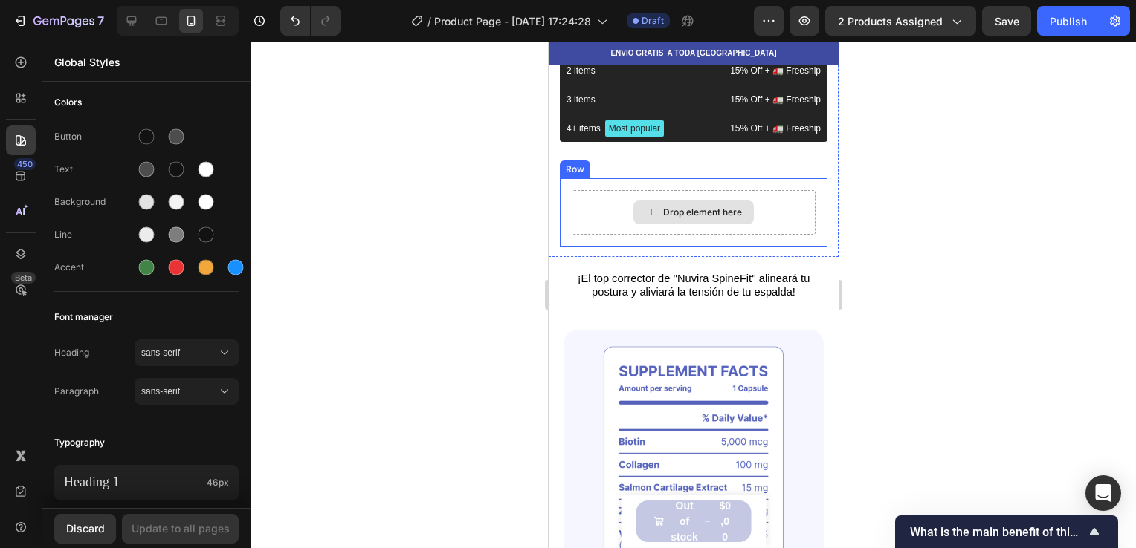
click at [643, 221] on div "Drop element here" at bounding box center [692, 213] width 120 height 24
click at [644, 212] on icon at bounding box center [650, 212] width 12 height 13
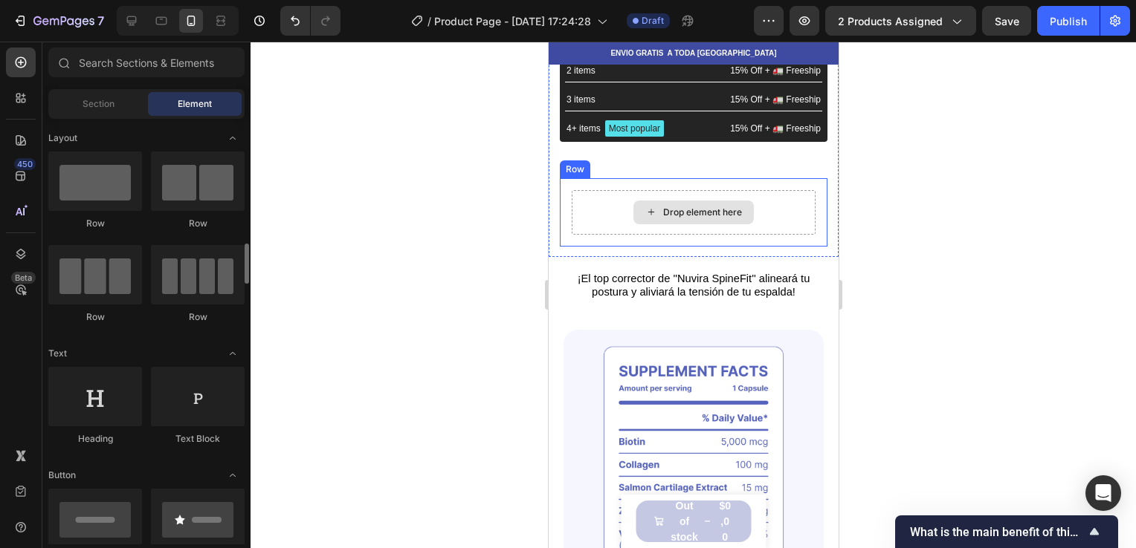
scroll to position [114, 0]
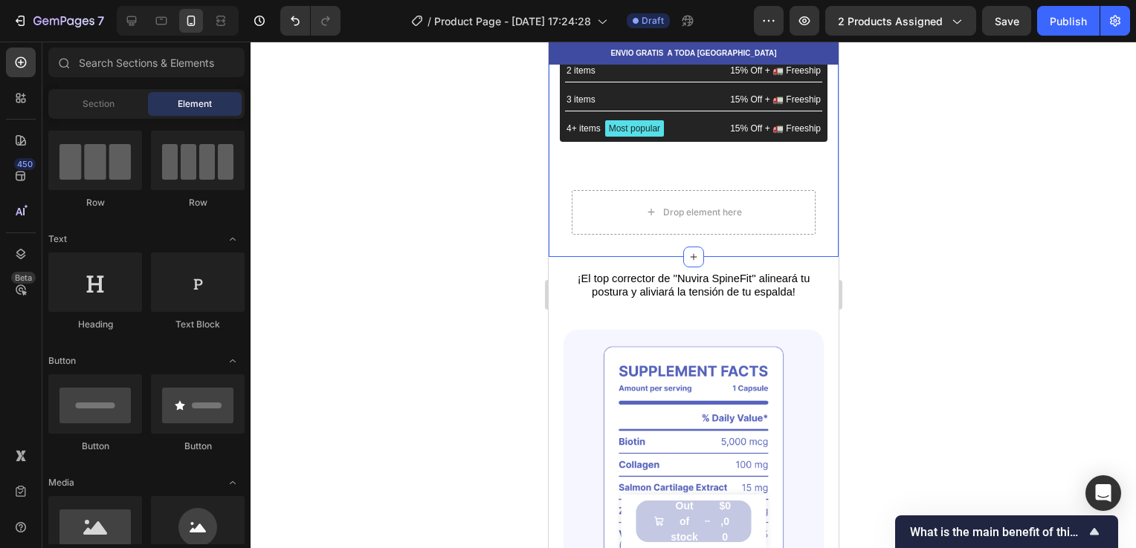
drag, startPoint x: 912, startPoint y: 253, endPoint x: 404, endPoint y: 209, distance: 510.2
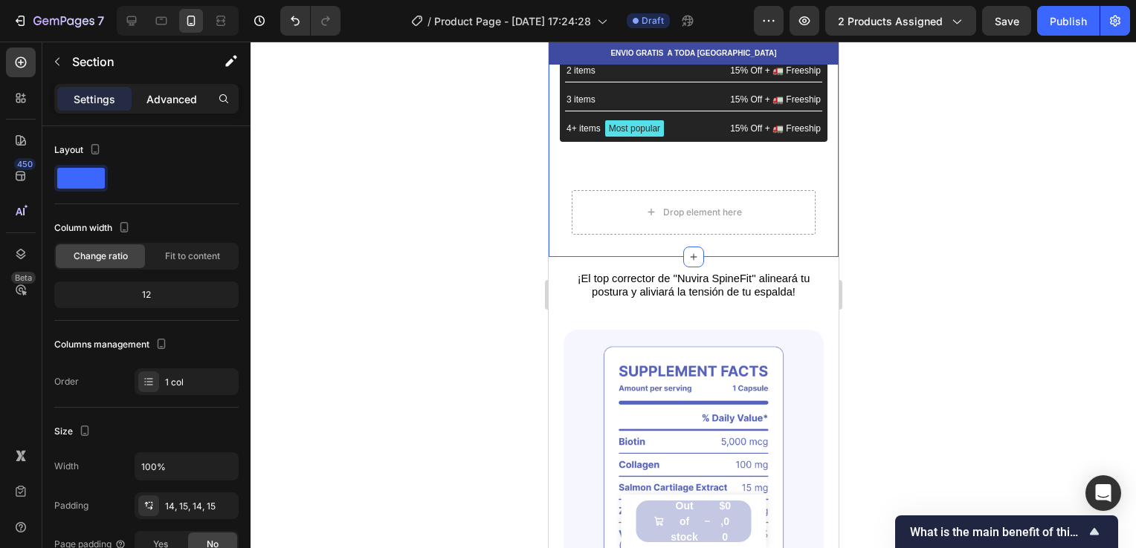
click at [196, 107] on div "Advanced" at bounding box center [172, 99] width 74 height 24
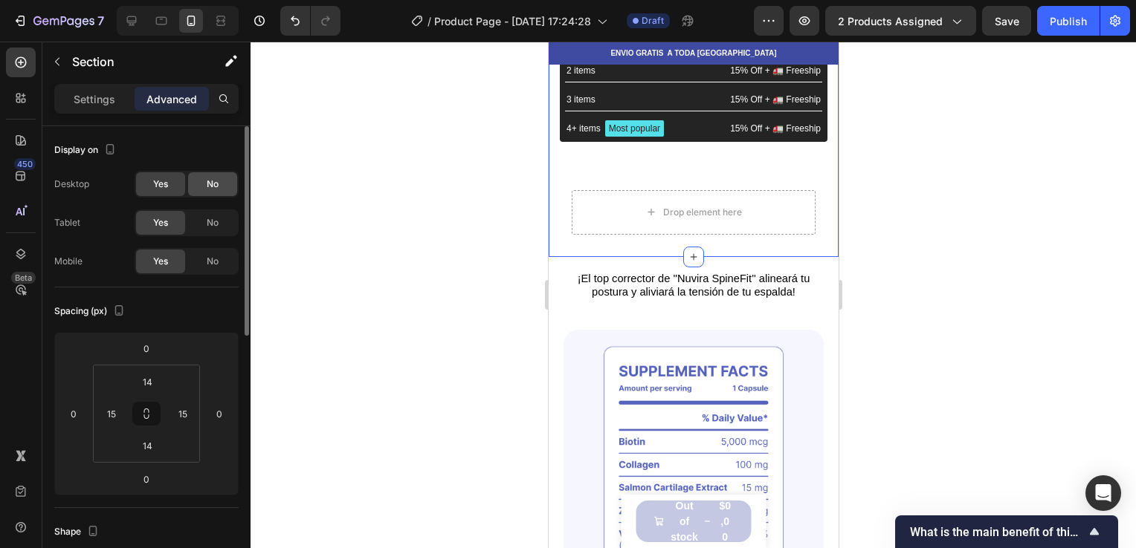
click at [207, 193] on div "No" at bounding box center [212, 184] width 49 height 24
click at [161, 184] on span "Yes" at bounding box center [160, 184] width 15 height 13
click at [145, 354] on input "0" at bounding box center [147, 348] width 30 height 22
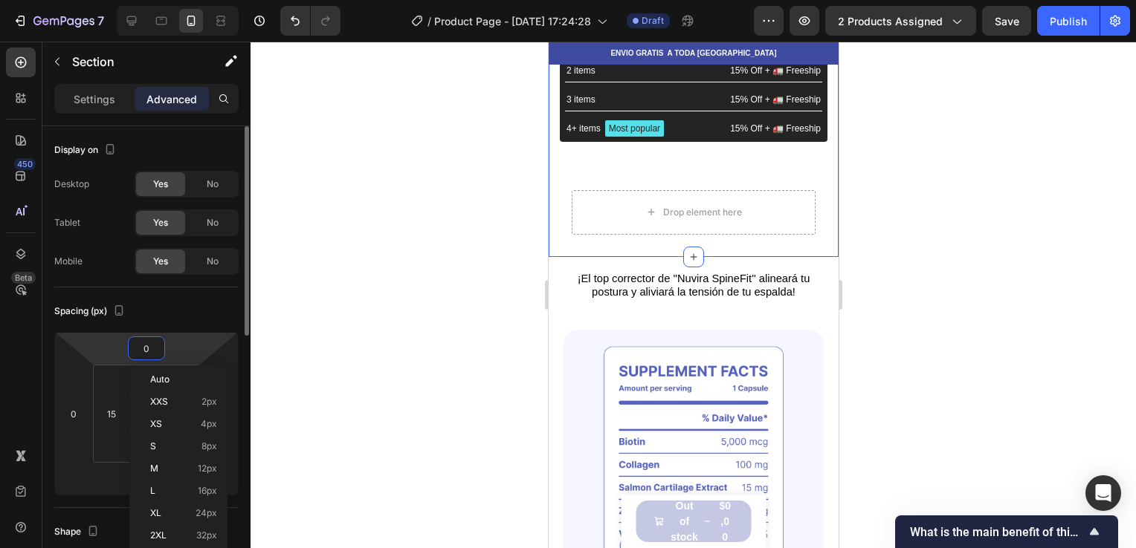
click at [145, 354] on input "0" at bounding box center [147, 348] width 30 height 22
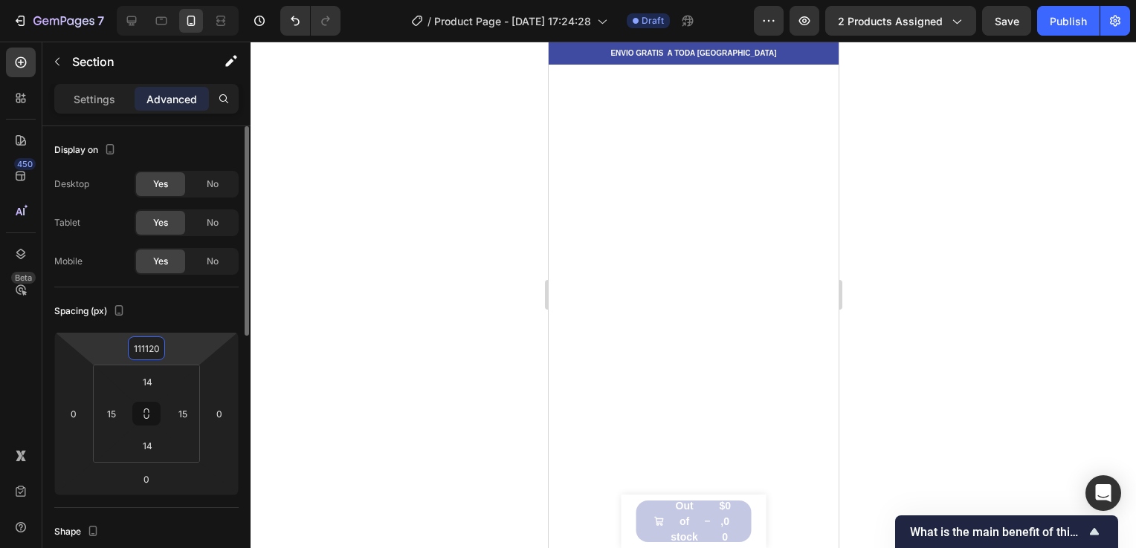
scroll to position [83244, 0]
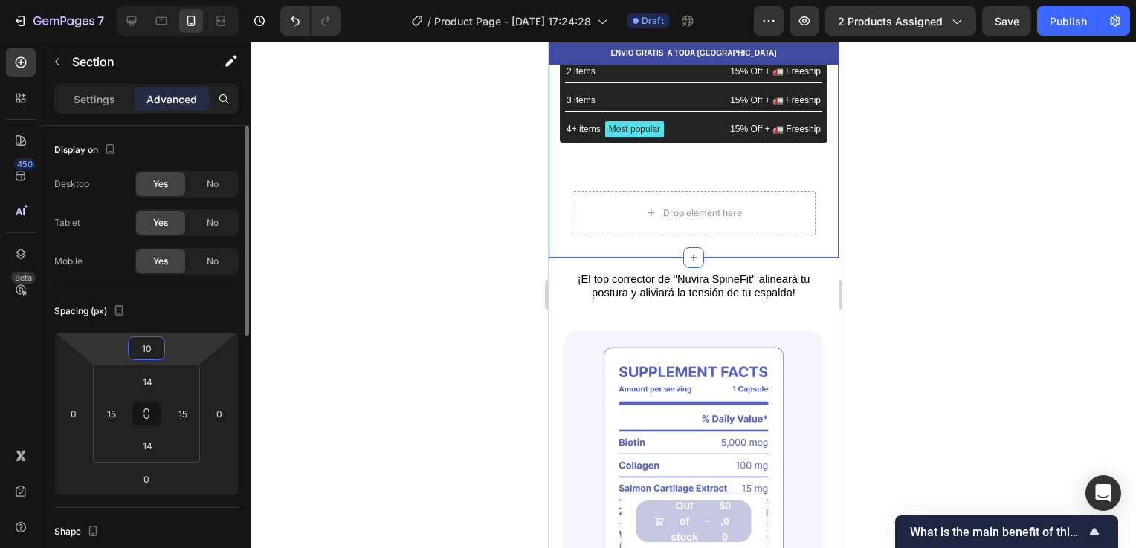
type input "0"
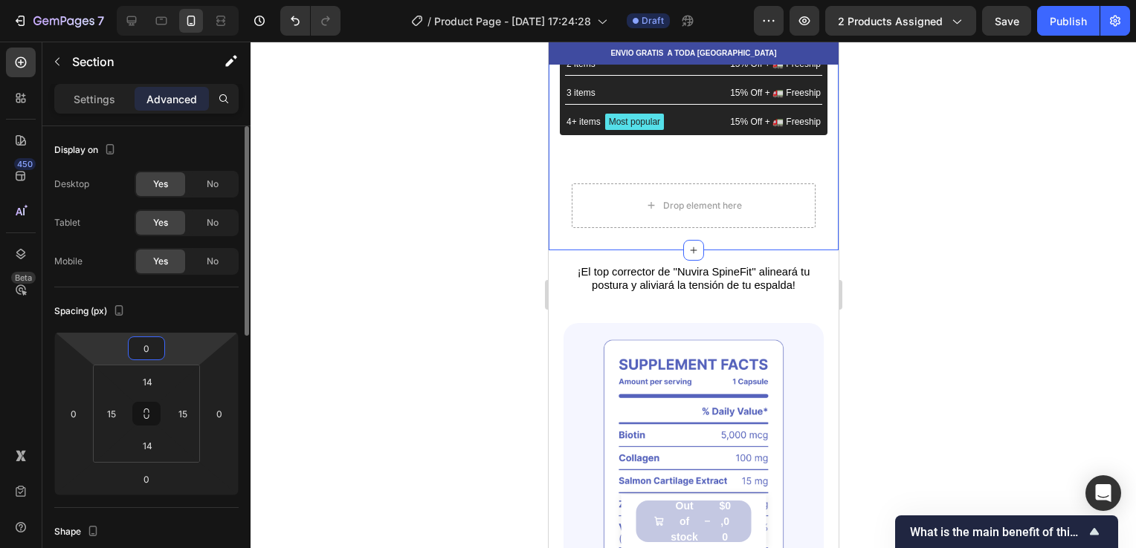
scroll to position [663, 0]
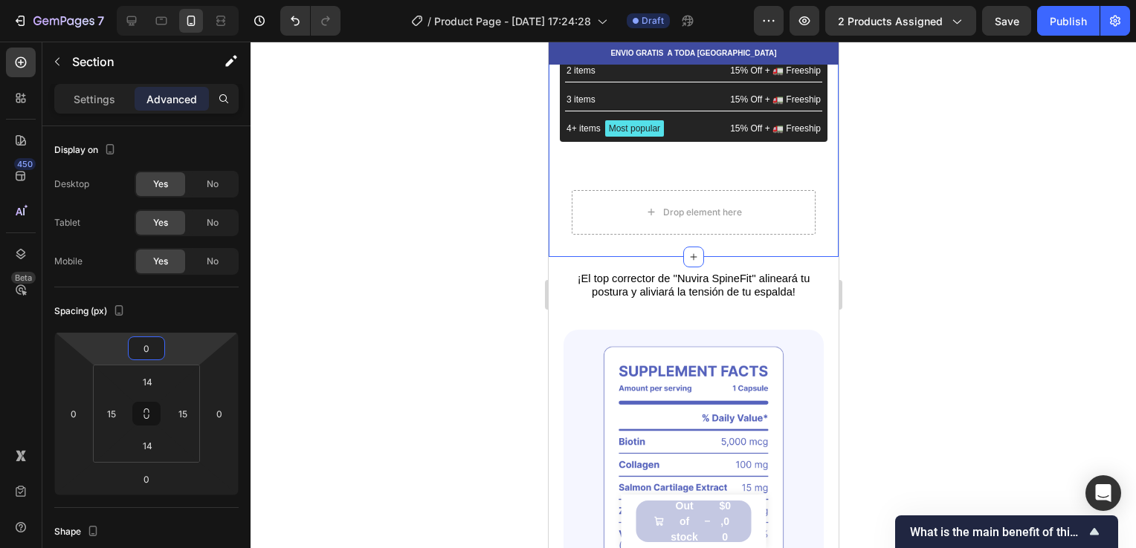
click at [362, 326] on div at bounding box center [692, 295] width 885 height 507
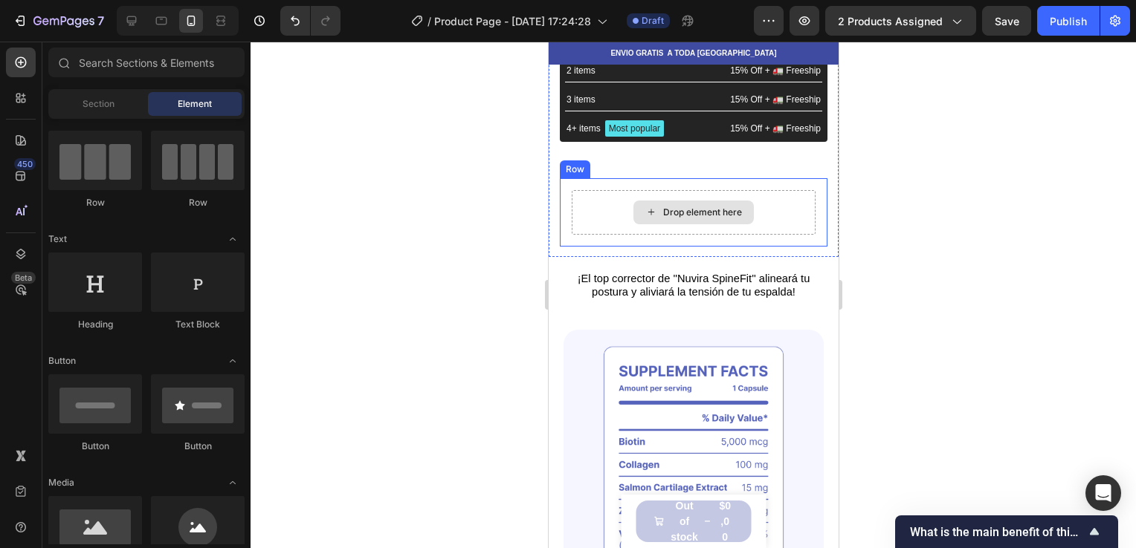
click at [634, 232] on div "Drop element here" at bounding box center [693, 212] width 244 height 45
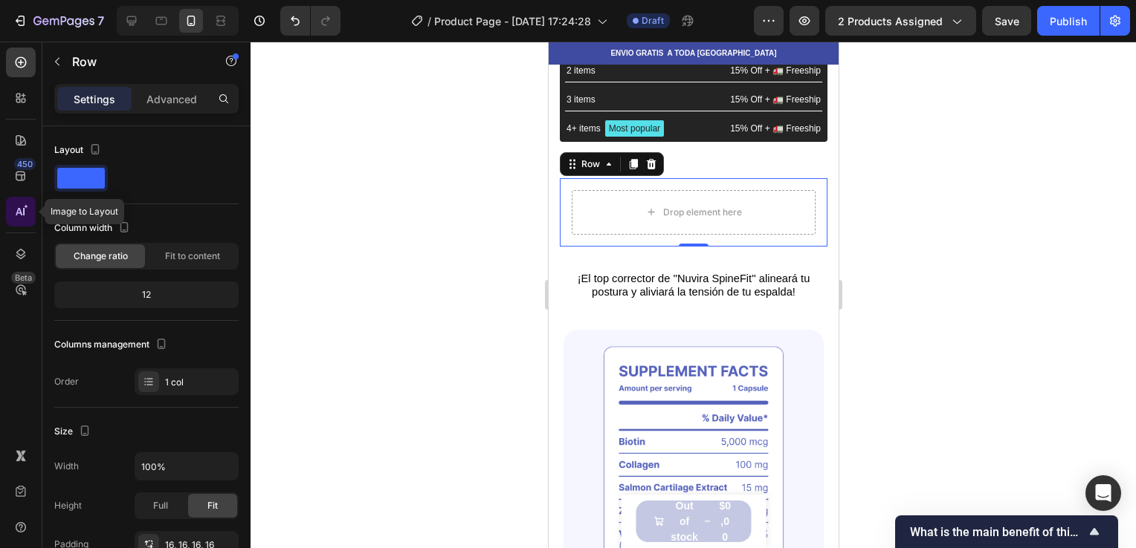
click at [24, 215] on icon at bounding box center [23, 211] width 1 height 7
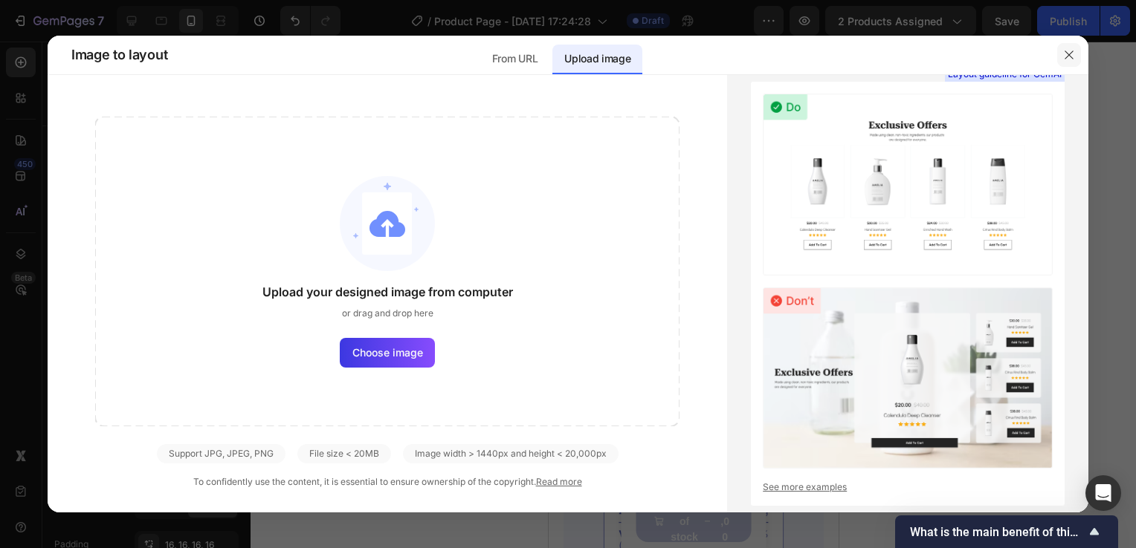
click at [1058, 54] on button "button" at bounding box center [1069, 55] width 24 height 24
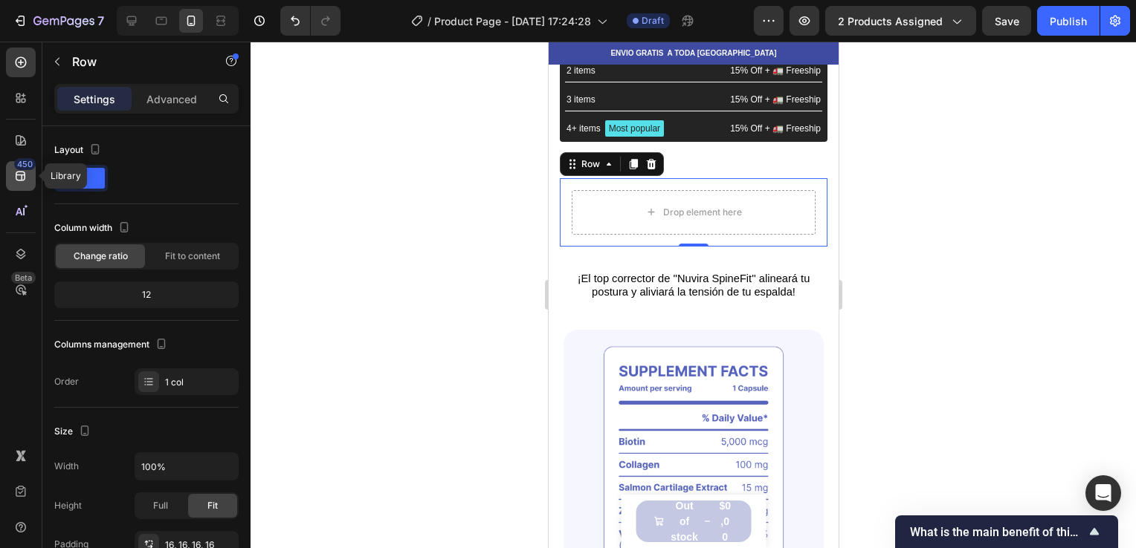
click at [28, 179] on div "450" at bounding box center [21, 176] width 30 height 30
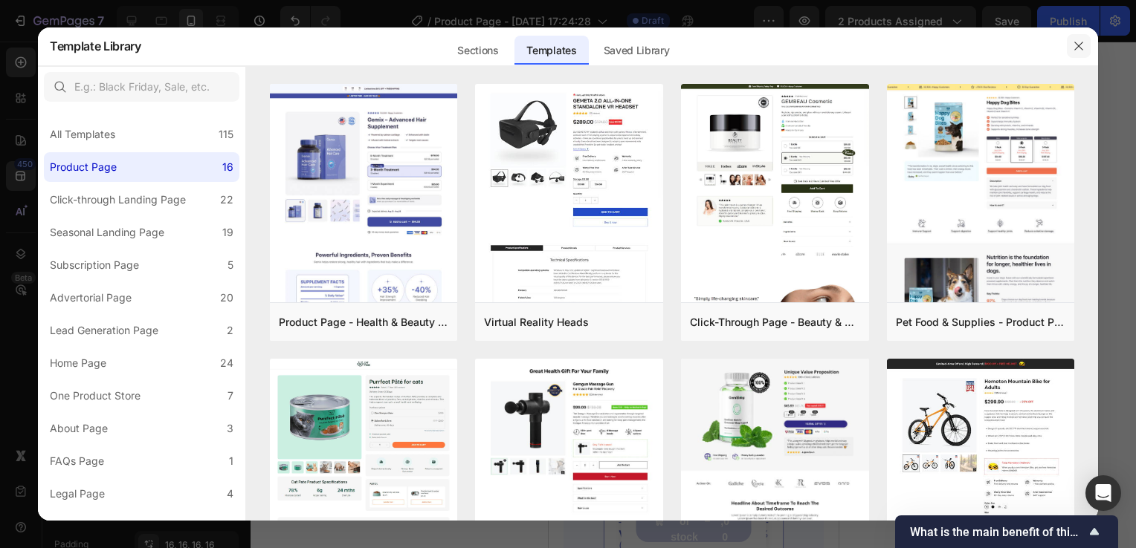
click at [1089, 49] on button "button" at bounding box center [1078, 46] width 24 height 24
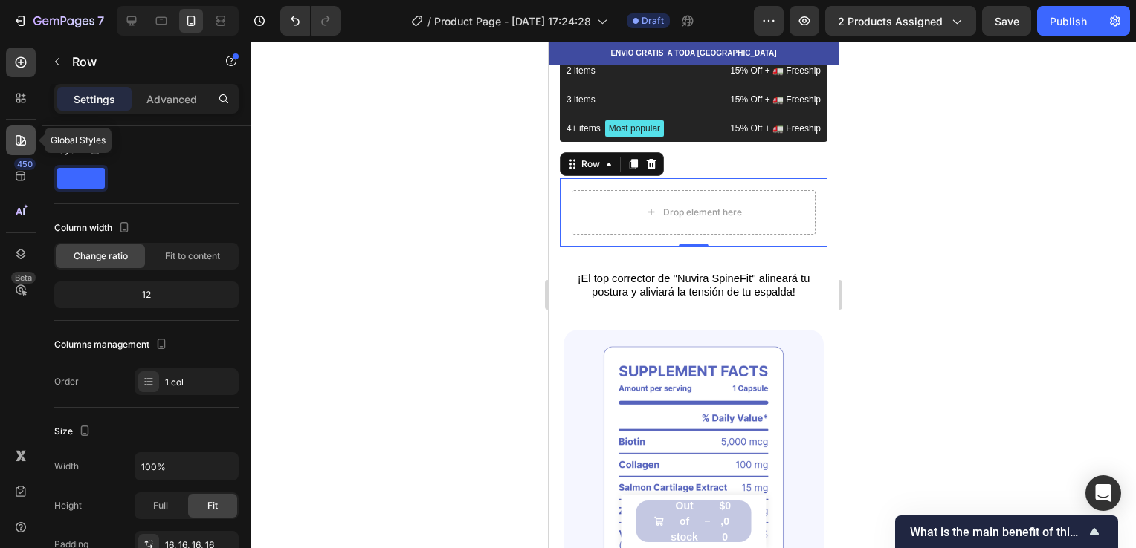
click at [12, 135] on div at bounding box center [21, 141] width 30 height 30
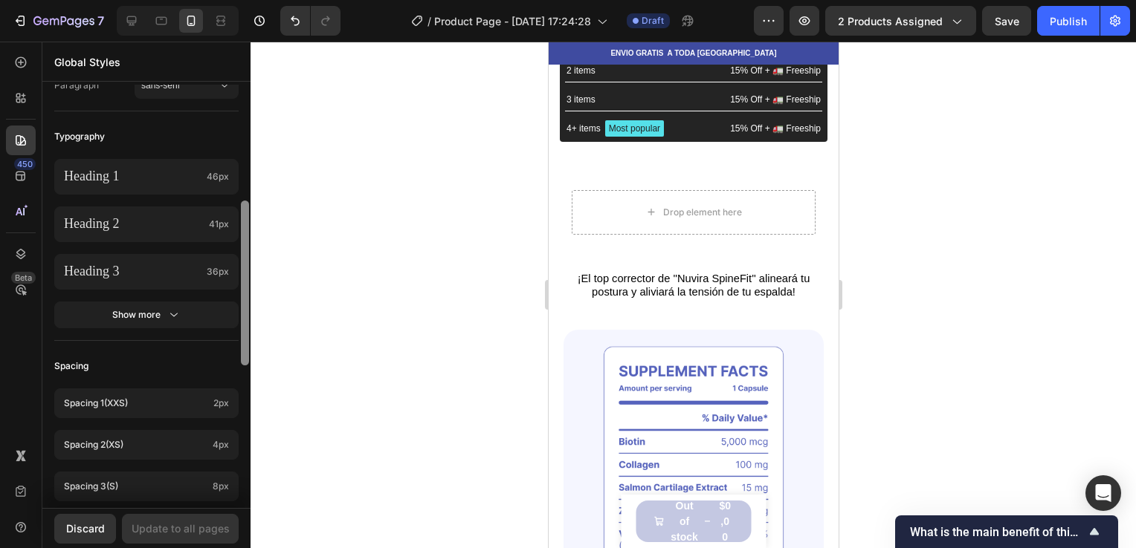
scroll to position [309, 0]
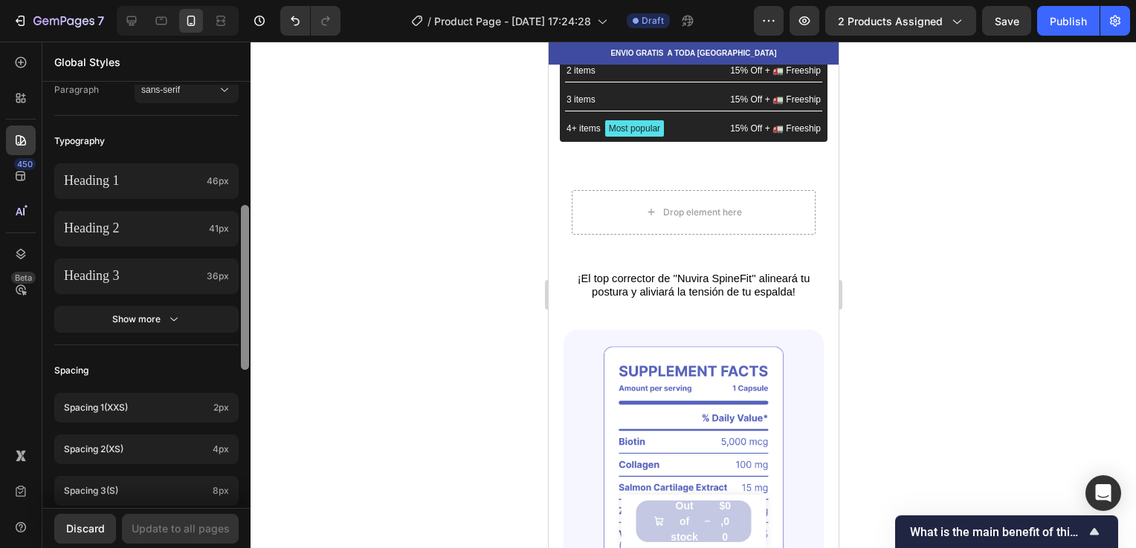
drag, startPoint x: 241, startPoint y: 176, endPoint x: 227, endPoint y: 297, distance: 121.9
click at [227, 297] on div "Colors Button Text Background Line Accent Font manager Heading sans-serif Parag…" at bounding box center [146, 297] width 208 height 424
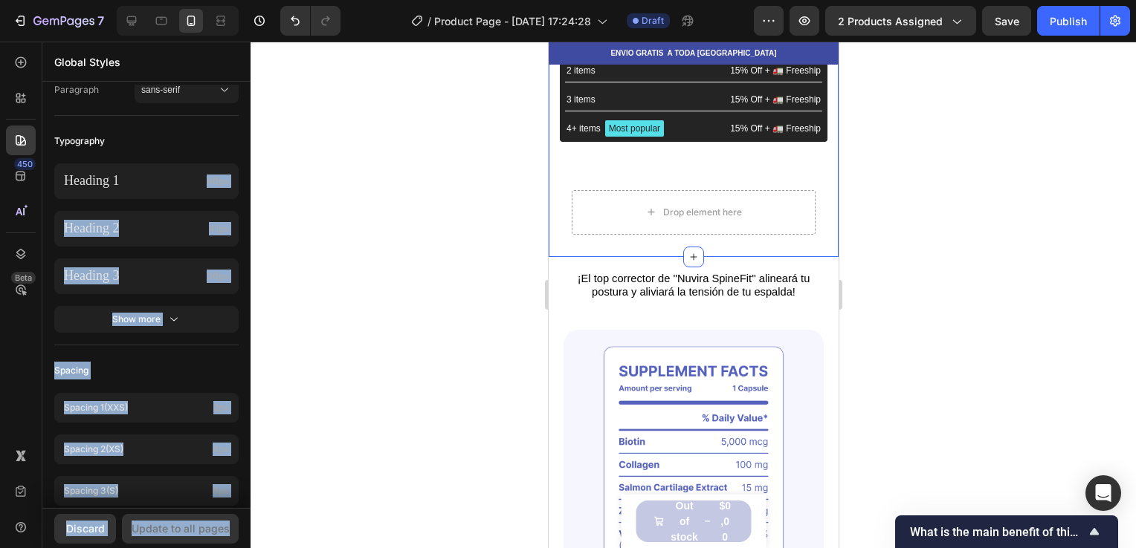
drag, startPoint x: 163, startPoint y: 184, endPoint x: 346, endPoint y: 245, distance: 192.9
click at [346, 0] on div "7 / Product Page - Sep 26, 17:24:28 Draft Preview 2 products assigned Save Publ…" at bounding box center [568, 0] width 1136 height 0
click at [346, 245] on div at bounding box center [692, 295] width 885 height 507
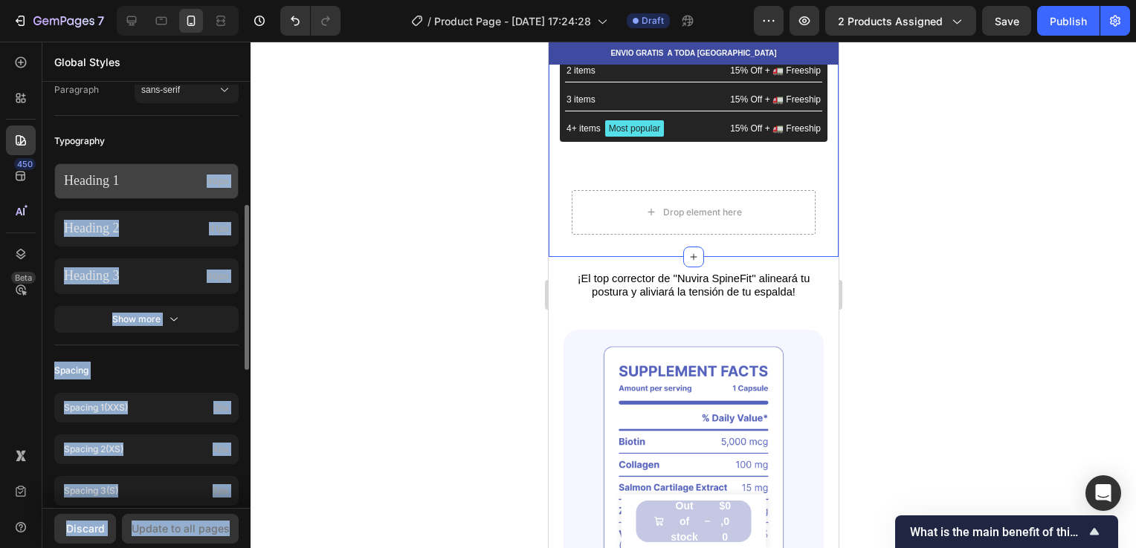
click at [178, 181] on p "Heading 1" at bounding box center [132, 180] width 137 height 17
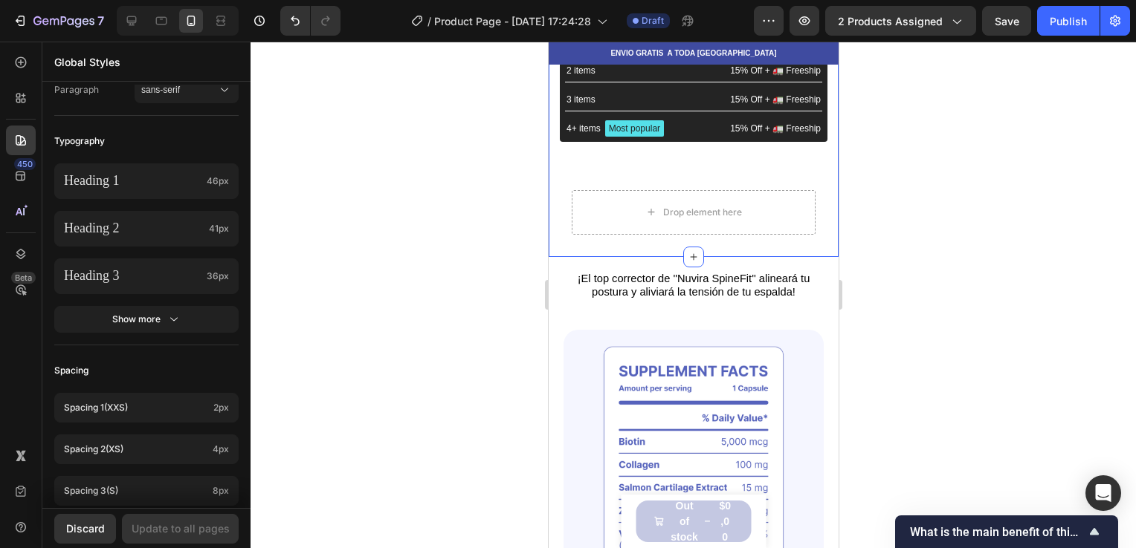
click at [339, 102] on div at bounding box center [692, 295] width 885 height 507
click at [27, 104] on icon at bounding box center [20, 98] width 15 height 15
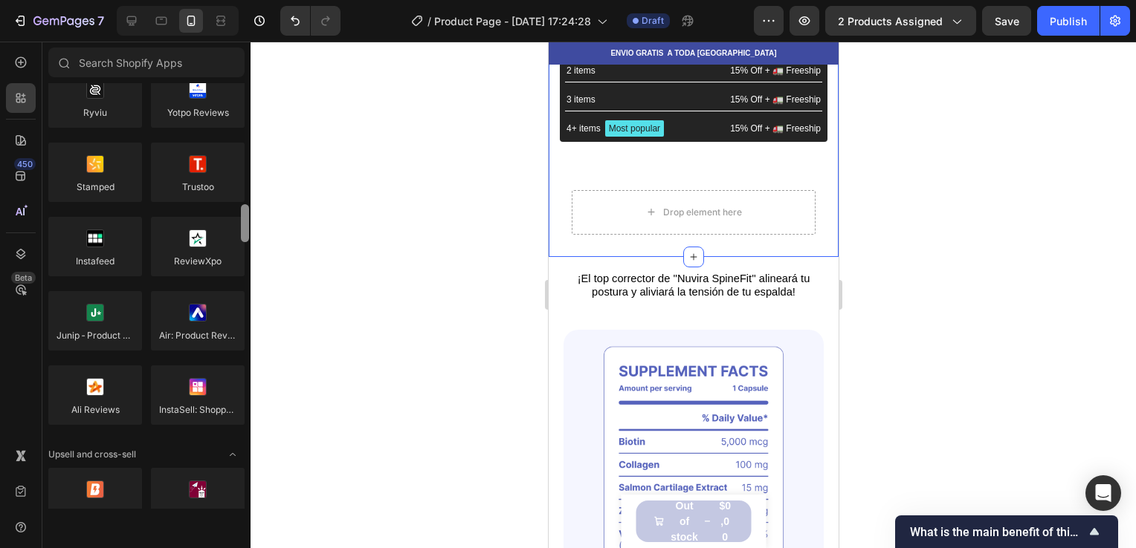
scroll to position [0, 0]
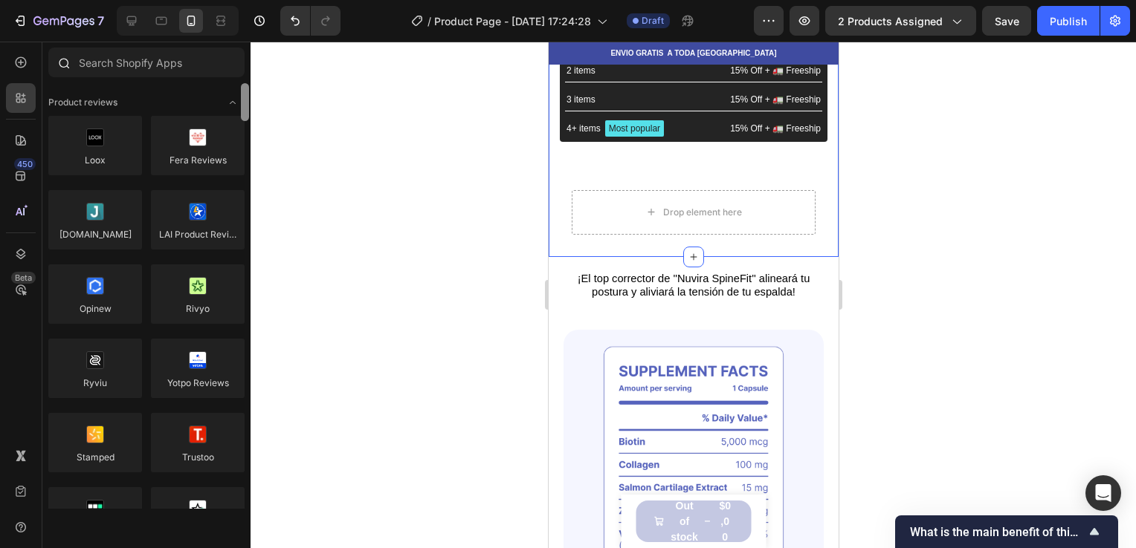
drag, startPoint x: 247, startPoint y: 109, endPoint x: 250, endPoint y: 54, distance: 55.0
click at [250, 54] on div "Sections(18) Elements(84) Hero Section Product Detail Brands Trusted Badges Gua…" at bounding box center [146, 279] width 208 height 462
click at [38, 147] on div "450 Beta" at bounding box center [21, 295] width 42 height 507
click at [20, 146] on icon at bounding box center [20, 140] width 15 height 15
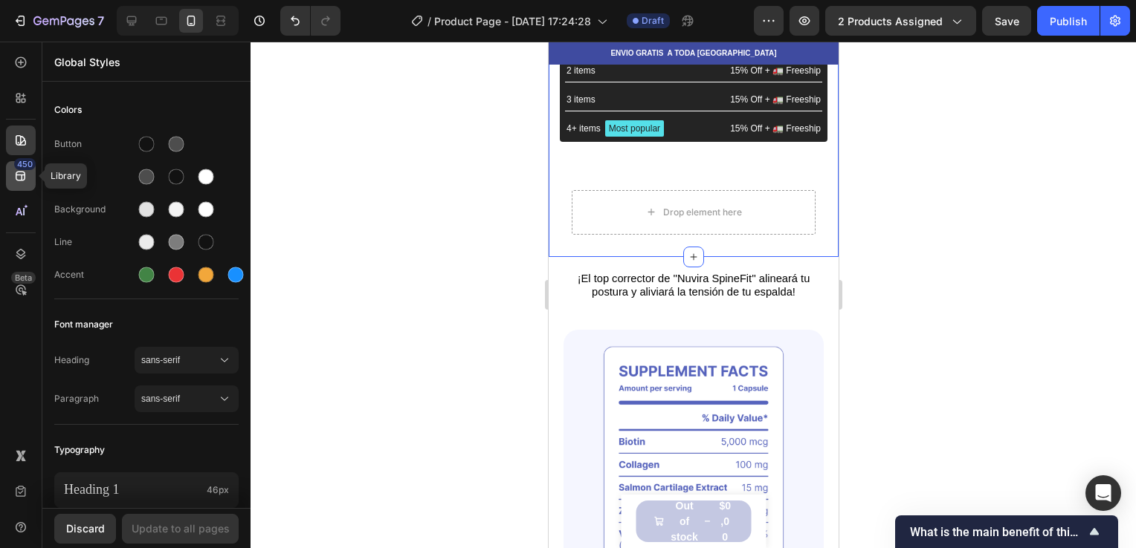
click at [21, 177] on icon at bounding box center [21, 177] width 10 height 10
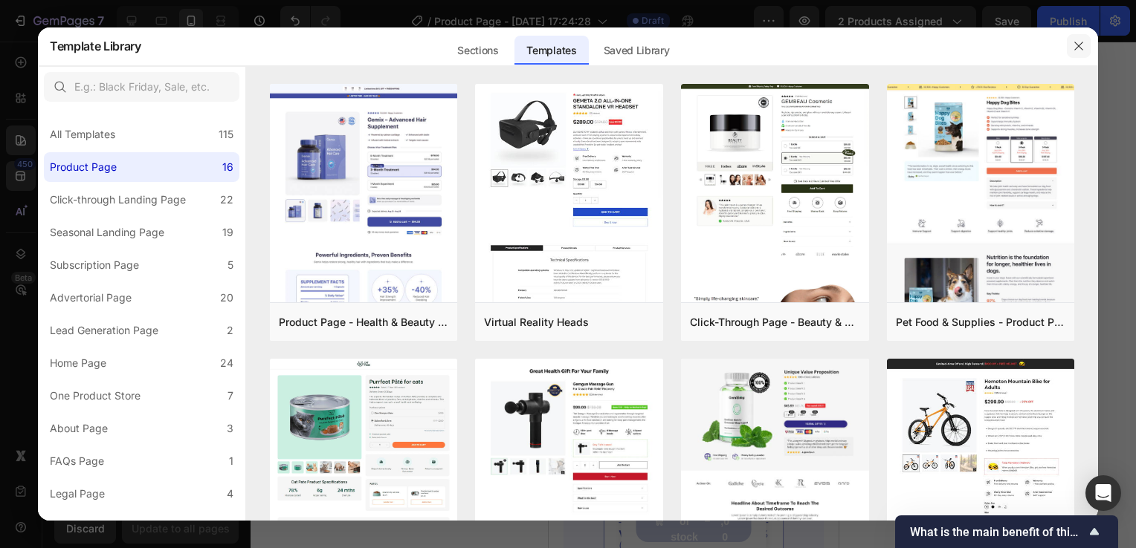
click at [1073, 47] on icon "button" at bounding box center [1078, 46] width 12 height 12
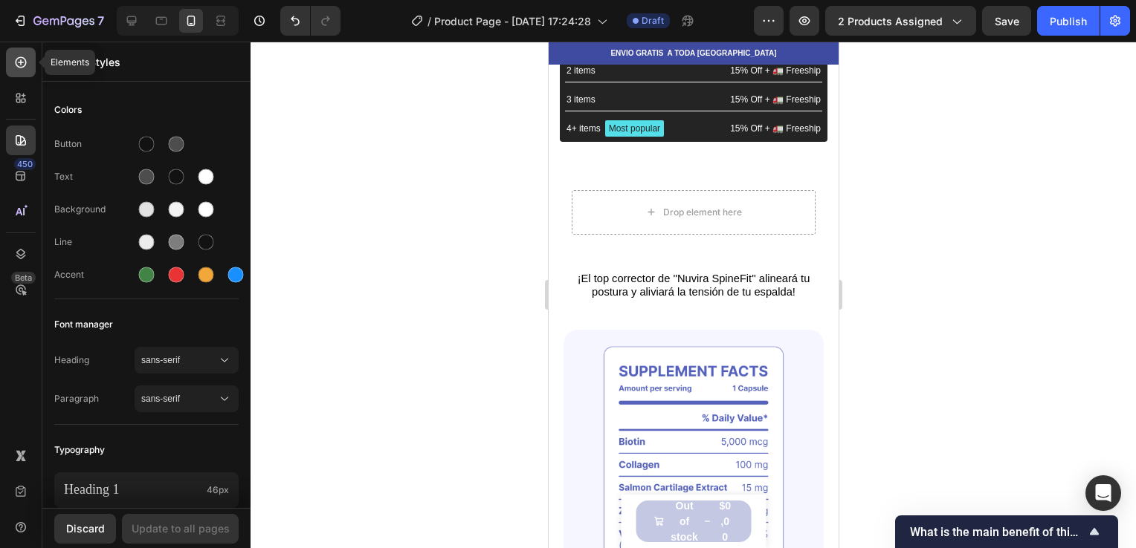
click at [20, 49] on div at bounding box center [21, 63] width 30 height 30
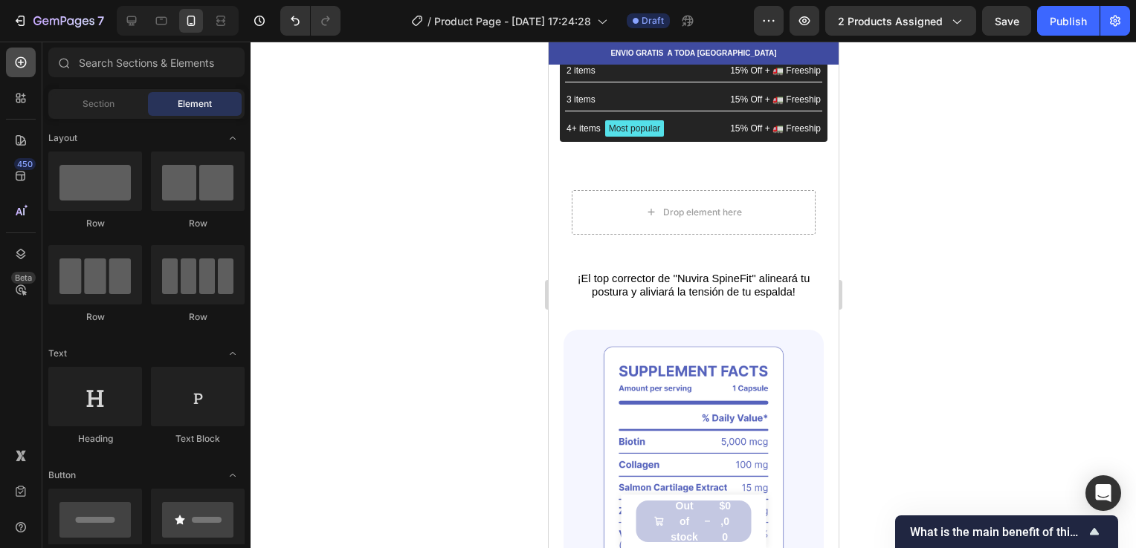
click at [22, 73] on div at bounding box center [21, 63] width 30 height 30
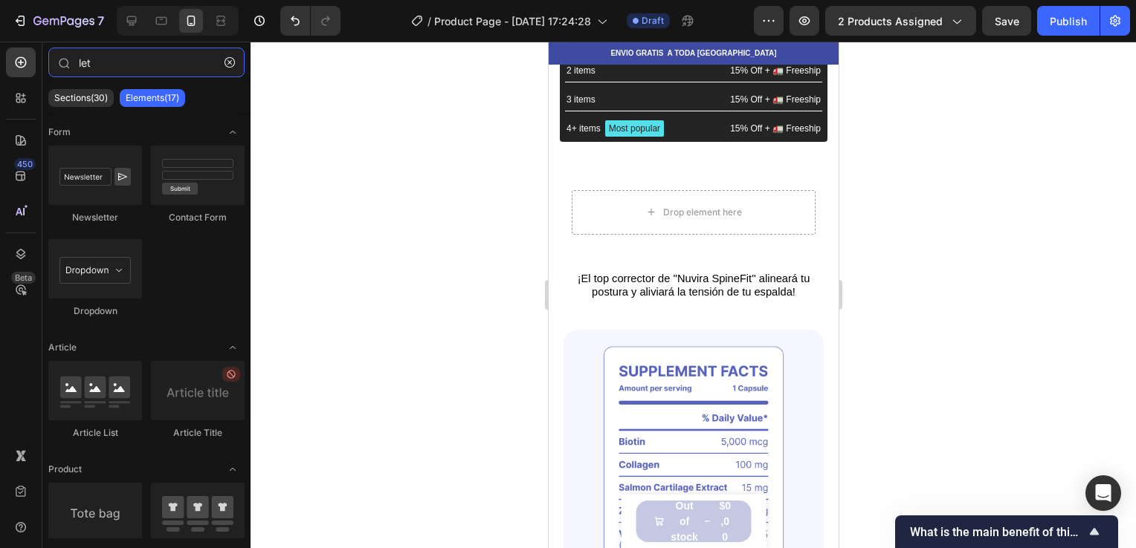
type input "lett"
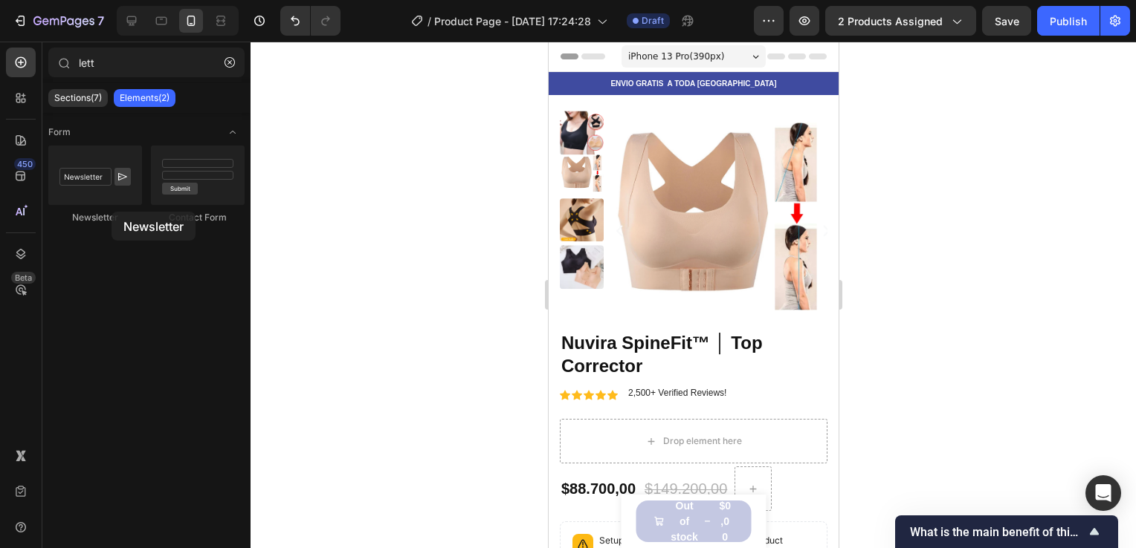
scroll to position [663, 0]
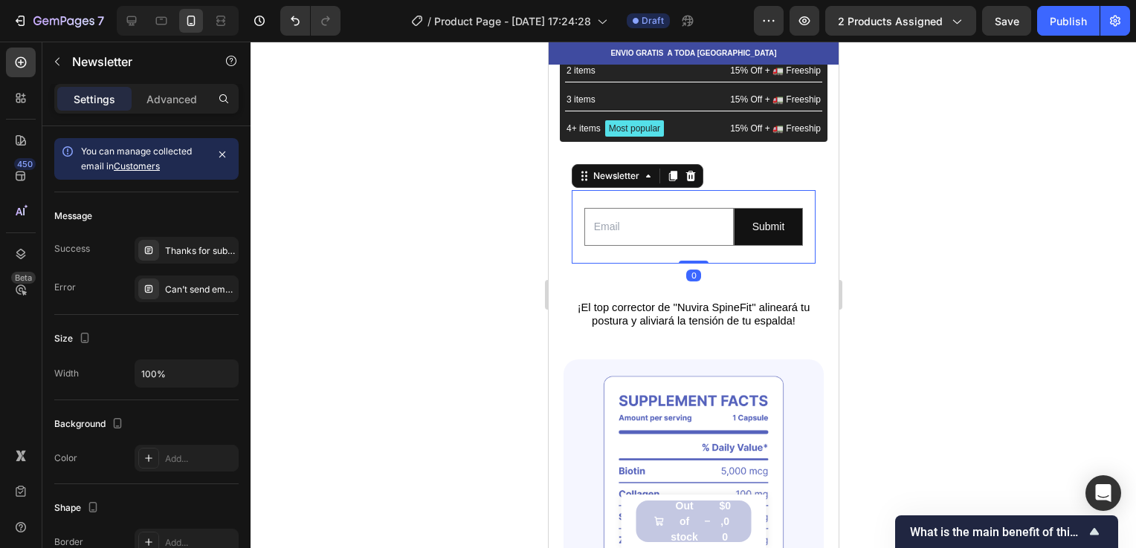
click at [668, 210] on input "email" at bounding box center [657, 227] width 149 height 38
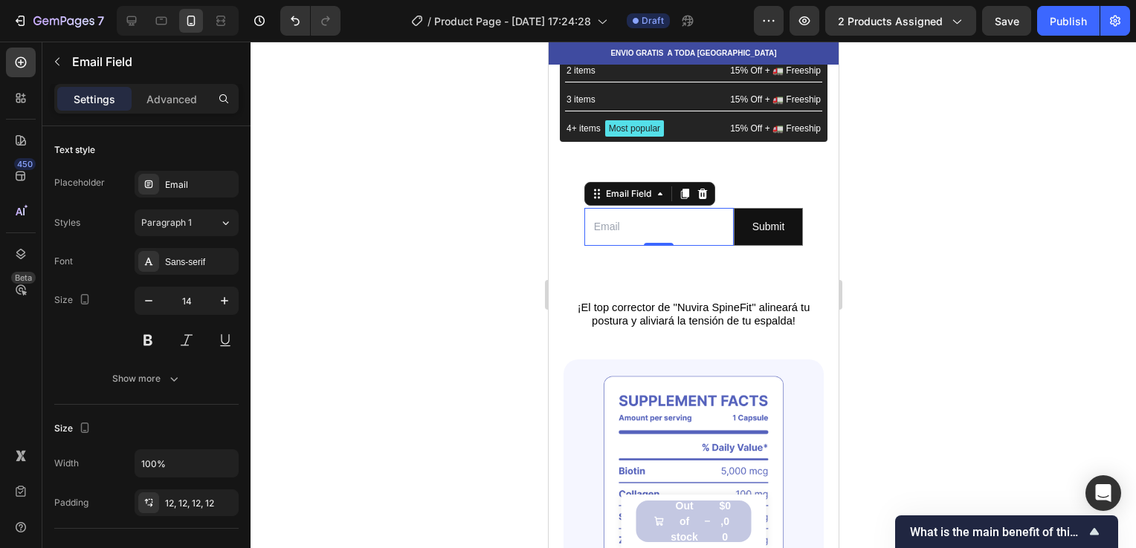
click at [880, 214] on div at bounding box center [692, 295] width 885 height 507
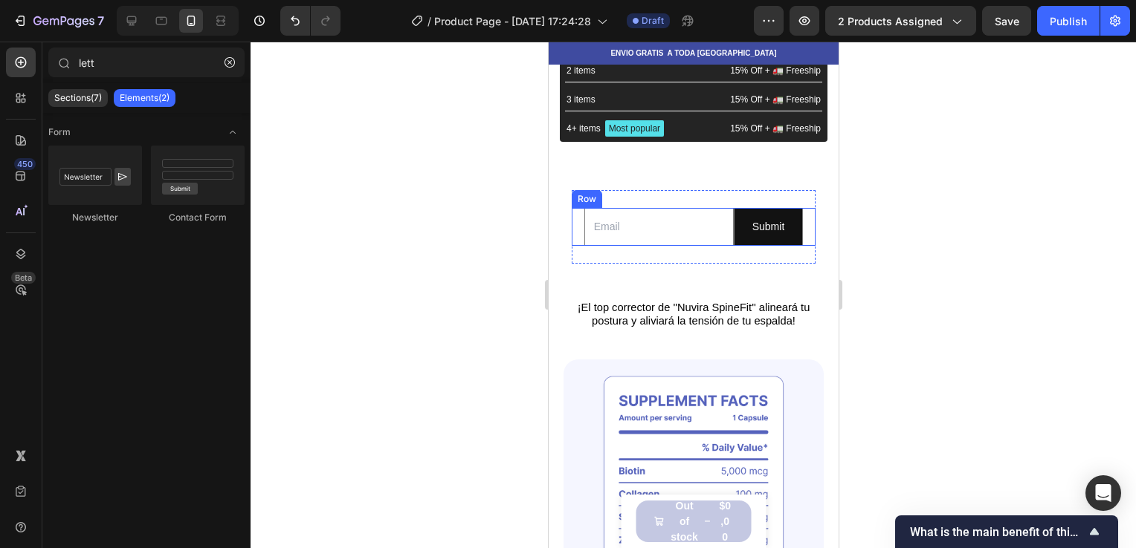
click at [800, 230] on div "Email Field Submit Submit Button Row" at bounding box center [693, 227] width 244 height 38
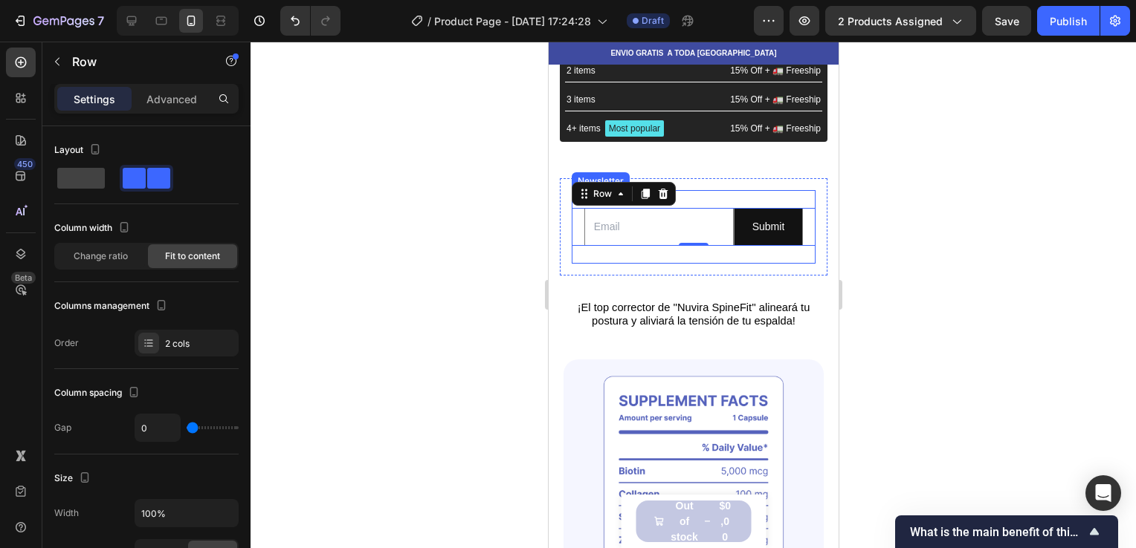
click at [725, 257] on div "Email Field Submit Submit Button Row 0 Newsletter" at bounding box center [693, 227] width 244 height 74
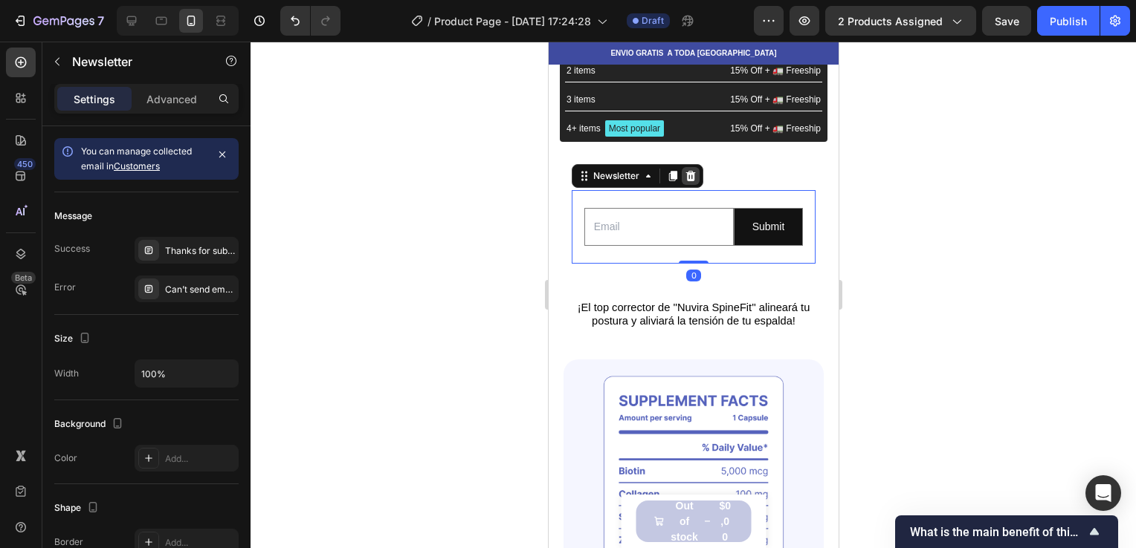
click at [689, 183] on div at bounding box center [690, 176] width 18 height 18
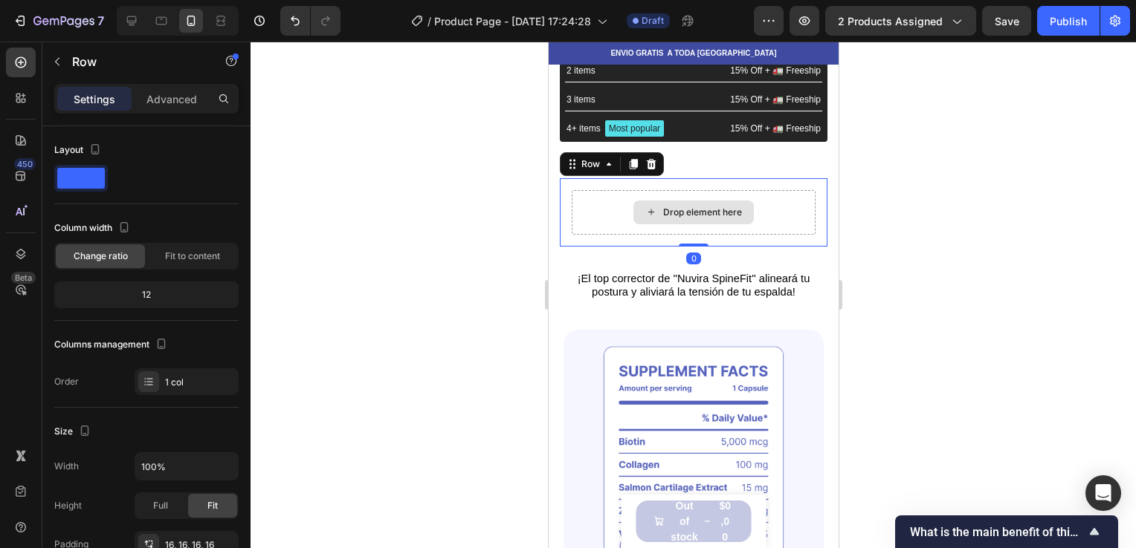
click at [673, 233] on div "Drop element here" at bounding box center [693, 212] width 244 height 45
click at [561, 224] on div "Drop element here Row 0" at bounding box center [693, 212] width 268 height 68
click at [654, 162] on icon at bounding box center [650, 164] width 12 height 12
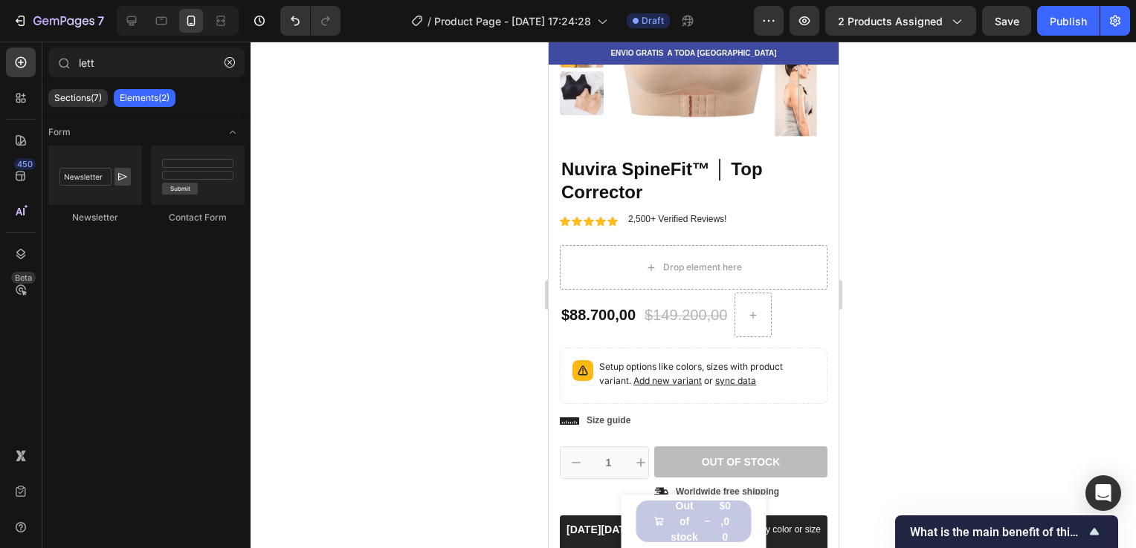
scroll to position [155, 0]
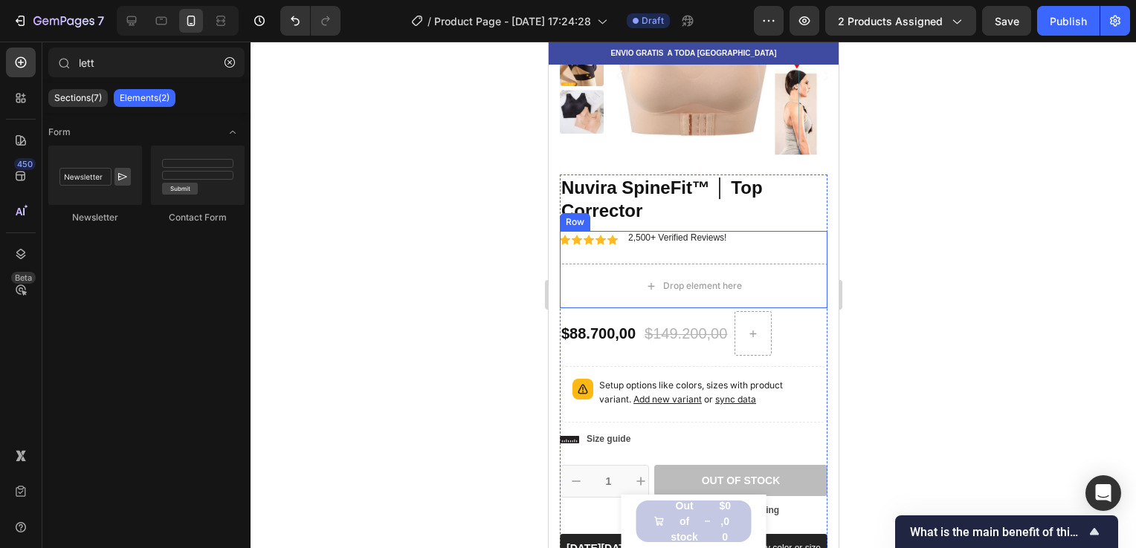
click at [747, 261] on div "Icon Icon Icon Icon Icon Icon List 2,500+ Verified Reviews! Text Block Row Drop…" at bounding box center [693, 269] width 268 height 77
click at [785, 289] on div "Drop element here" at bounding box center [693, 286] width 268 height 45
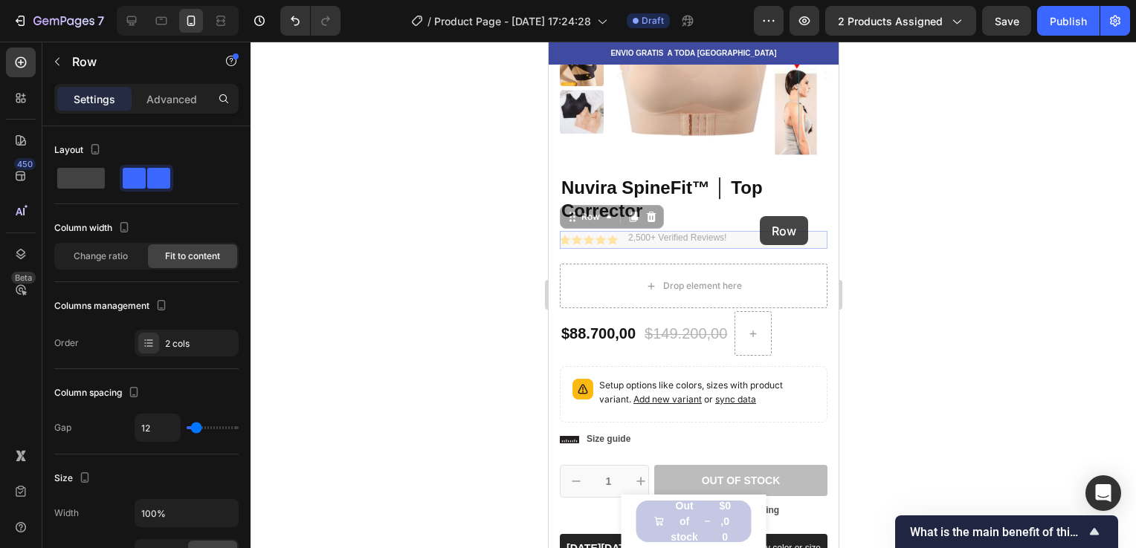
scroll to position [413, 0]
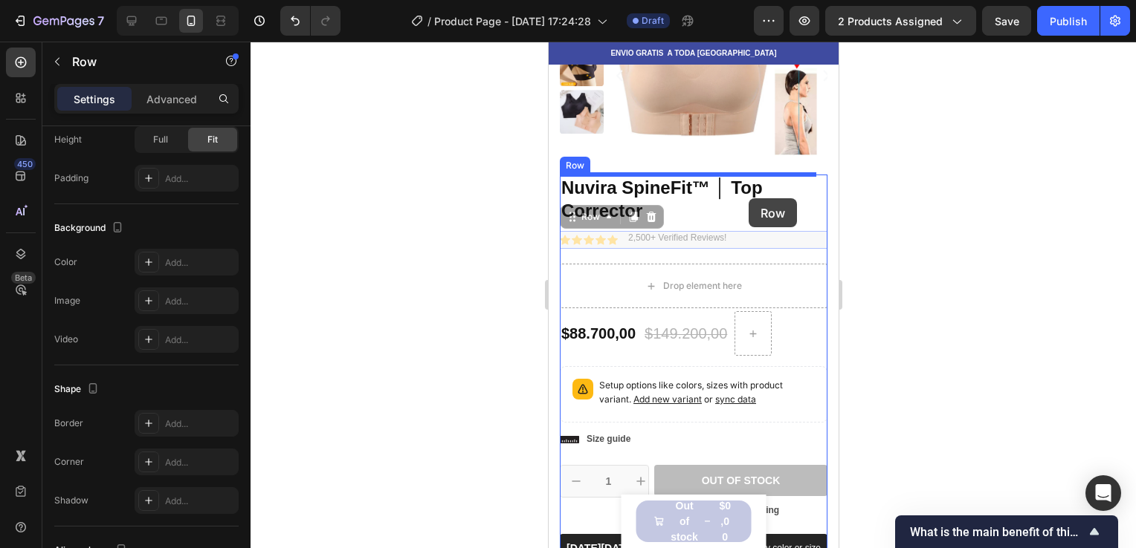
drag, startPoint x: 797, startPoint y: 242, endPoint x: 748, endPoint y: 198, distance: 66.3
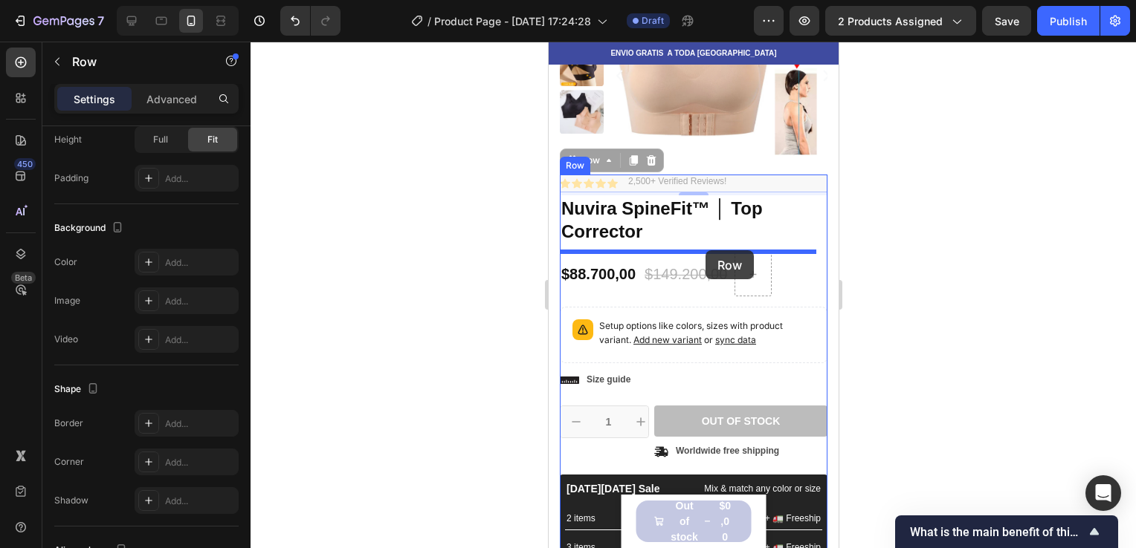
drag, startPoint x: 772, startPoint y: 186, endPoint x: 705, endPoint y: 249, distance: 92.0
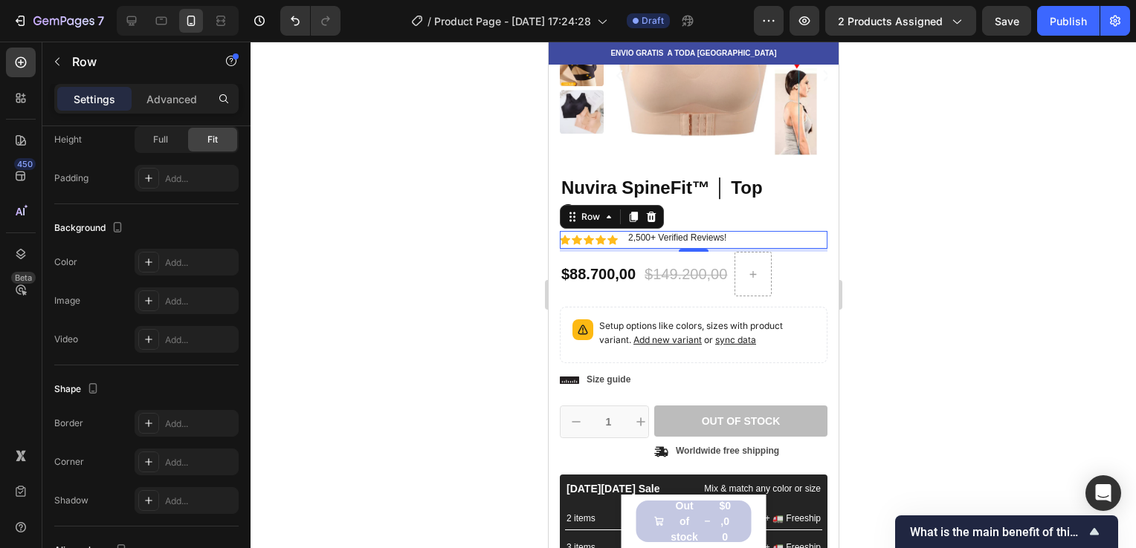
click at [879, 189] on div at bounding box center [692, 295] width 885 height 507
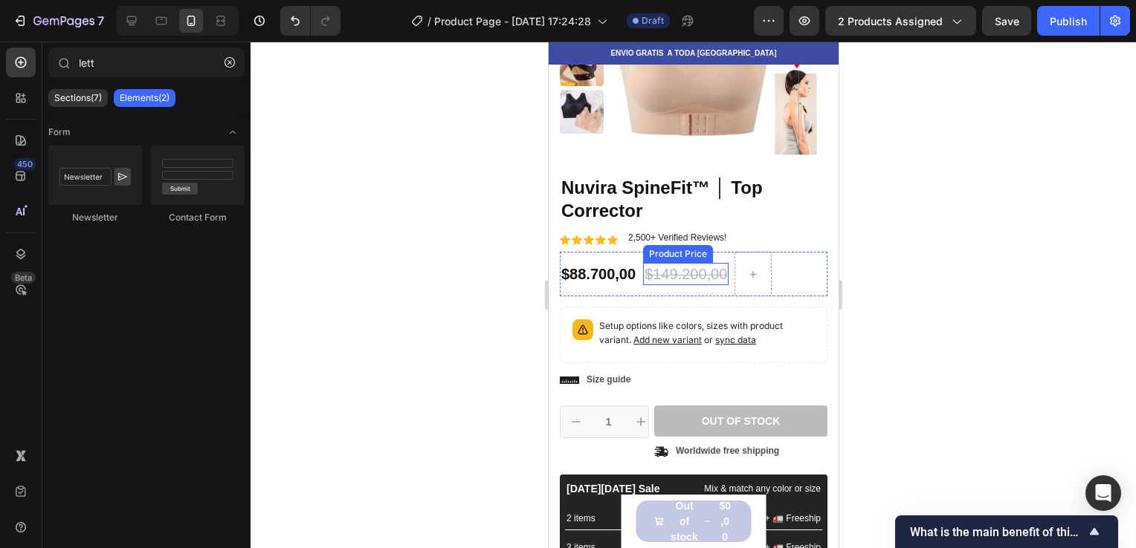
click at [684, 273] on div "$149.200,00" at bounding box center [684, 274] width 85 height 22
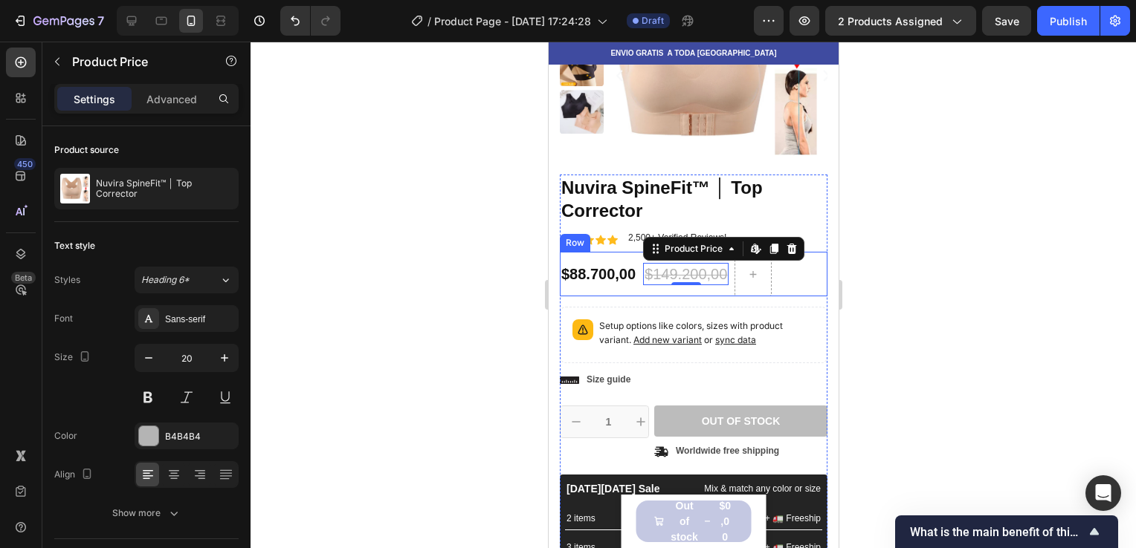
click at [621, 274] on div "$88.700,00" at bounding box center [597, 274] width 77 height 22
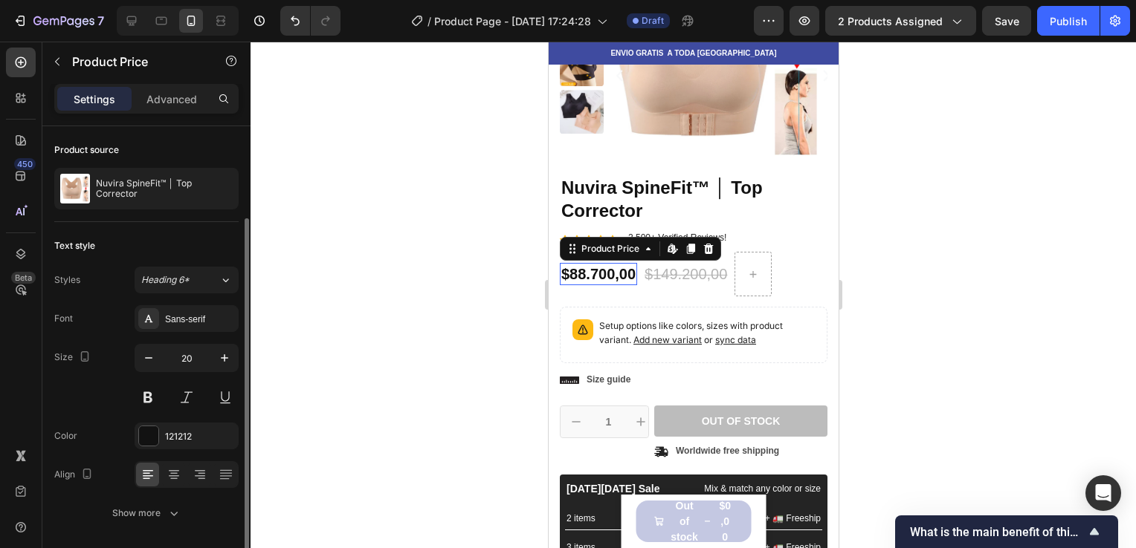
scroll to position [48, 0]
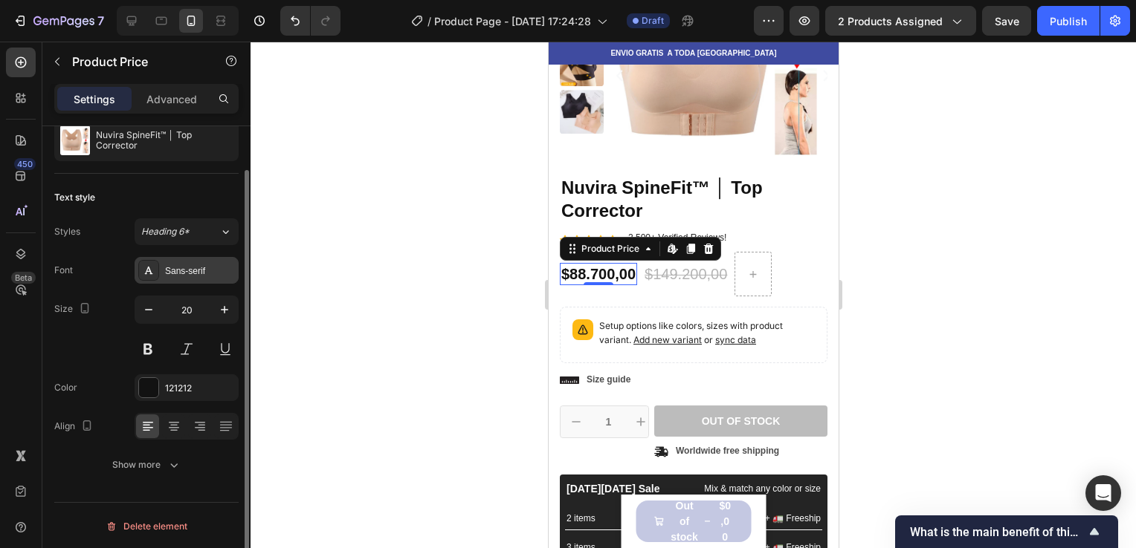
click at [213, 269] on div "Sans-serif" at bounding box center [200, 271] width 70 height 13
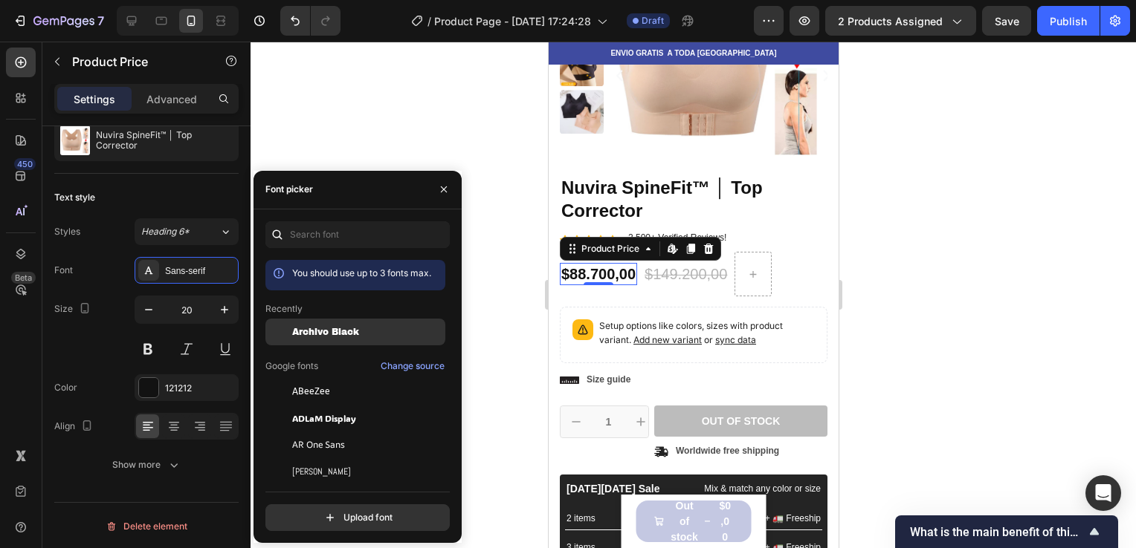
click at [334, 331] on span "Archivo Black" at bounding box center [325, 332] width 67 height 13
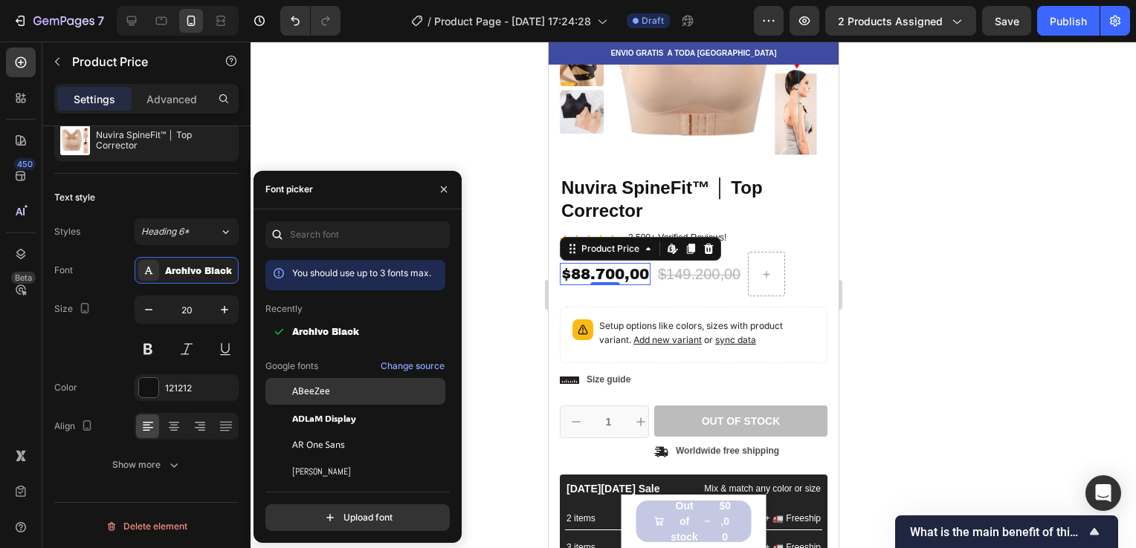
click at [318, 397] on span "ABeeZee" at bounding box center [311, 391] width 38 height 13
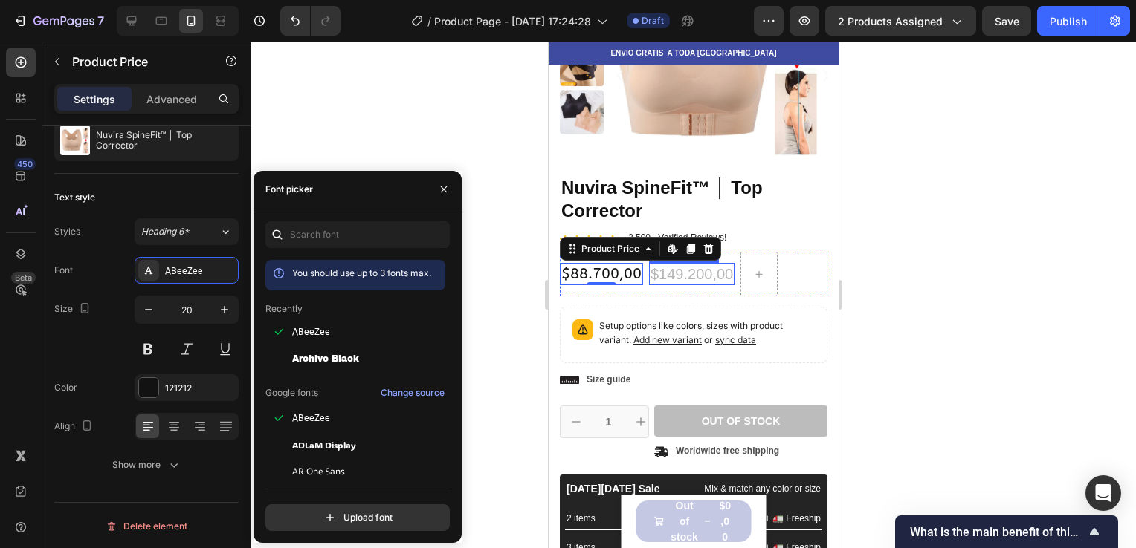
click at [697, 273] on div "$149.200,00" at bounding box center [690, 274] width 85 height 22
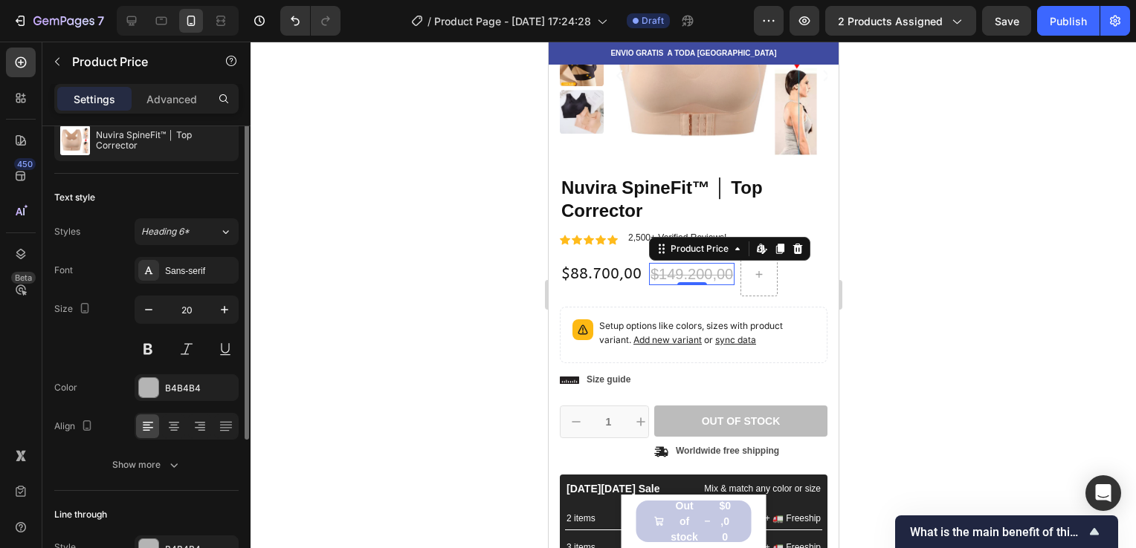
scroll to position [0, 0]
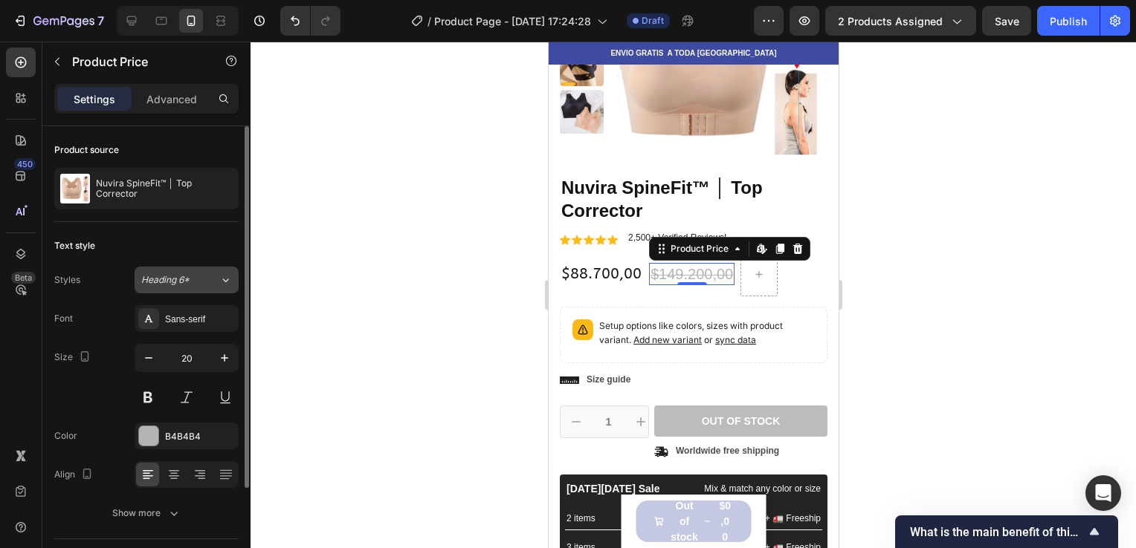
click at [213, 271] on button "Heading 6*" at bounding box center [187, 280] width 104 height 27
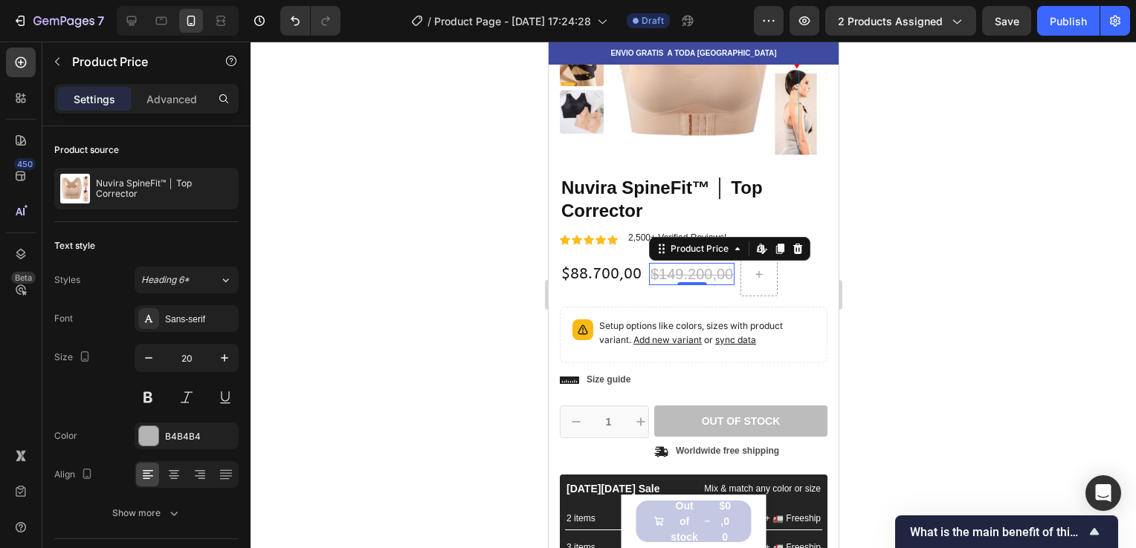
click at [324, 280] on div at bounding box center [692, 295] width 885 height 507
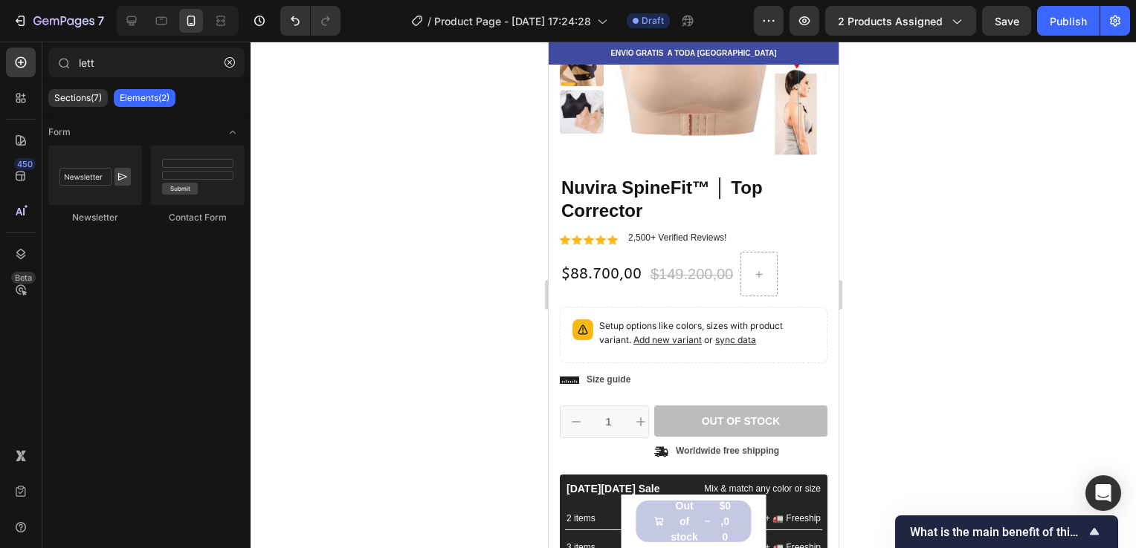
click at [320, 166] on div at bounding box center [692, 295] width 885 height 507
click at [893, 242] on div at bounding box center [692, 295] width 885 height 507
click at [765, 274] on div at bounding box center [758, 274] width 36 height 24
click at [761, 263] on div at bounding box center [758, 274] width 36 height 24
drag, startPoint x: 169, startPoint y: 68, endPoint x: -3, endPoint y: 50, distance: 172.7
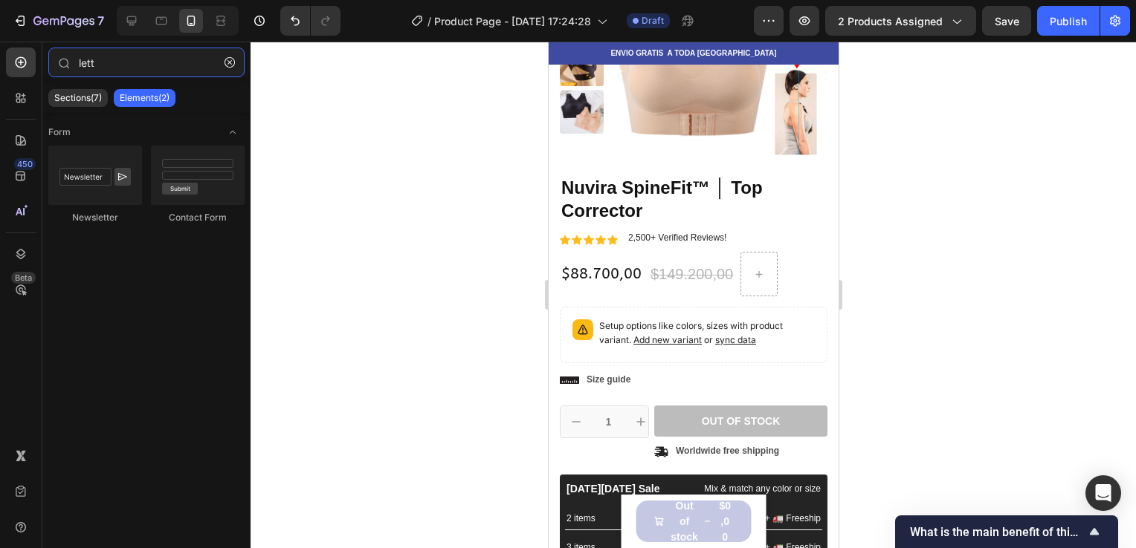
click at [0, 0] on html "7 / Product Page - [DATE] 17:24:28 Draft Preview 2 products assigned Save Publi…" at bounding box center [568, 0] width 1136 height 0
click at [233, 51] on button "button" at bounding box center [230, 63] width 24 height 24
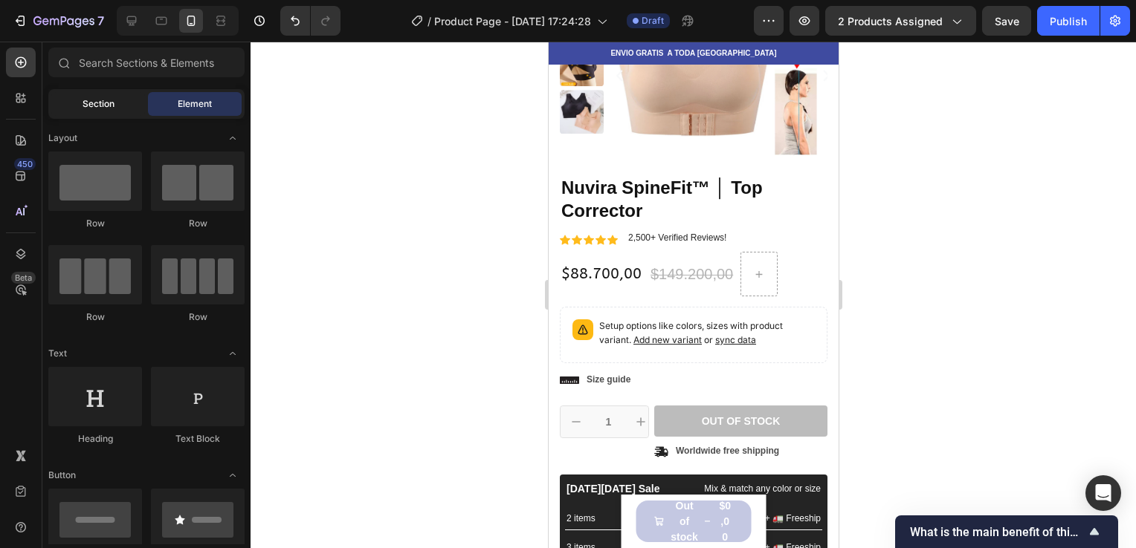
click at [114, 111] on div "Section" at bounding box center [98, 104] width 94 height 24
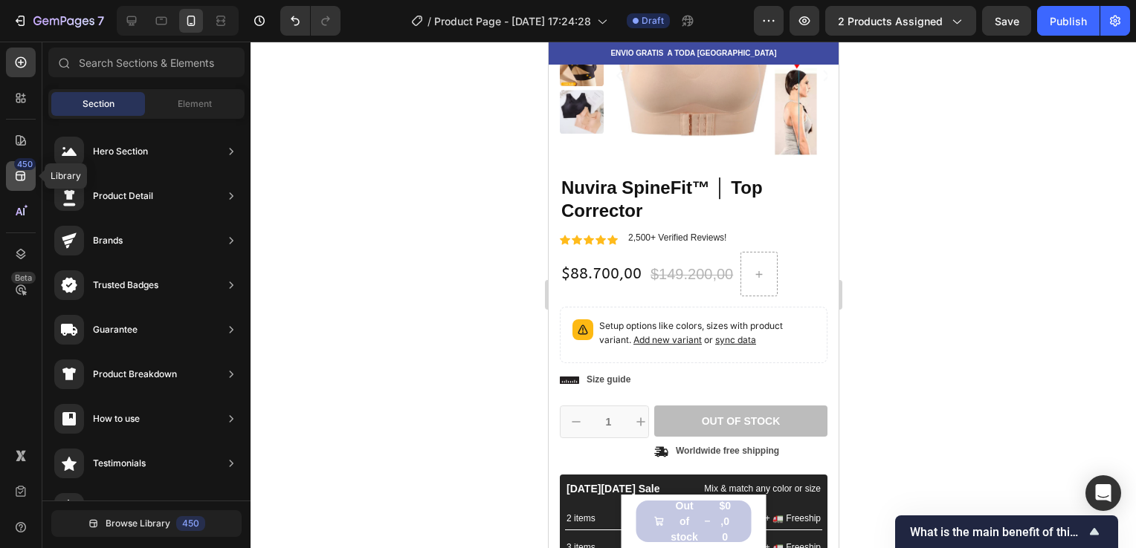
click at [22, 187] on div "450" at bounding box center [21, 176] width 30 height 30
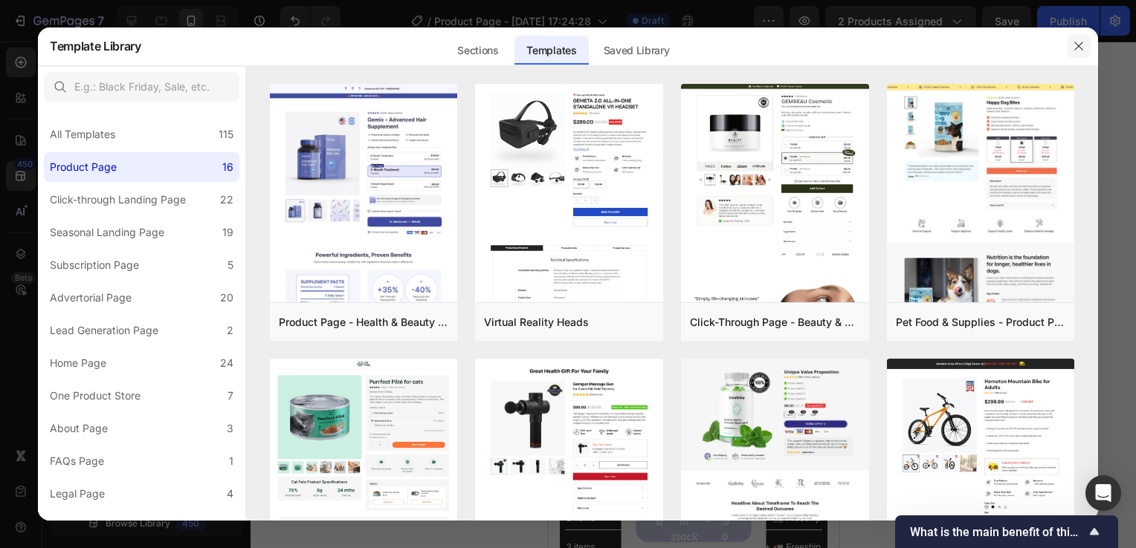
click at [1073, 42] on icon "button" at bounding box center [1078, 46] width 12 height 12
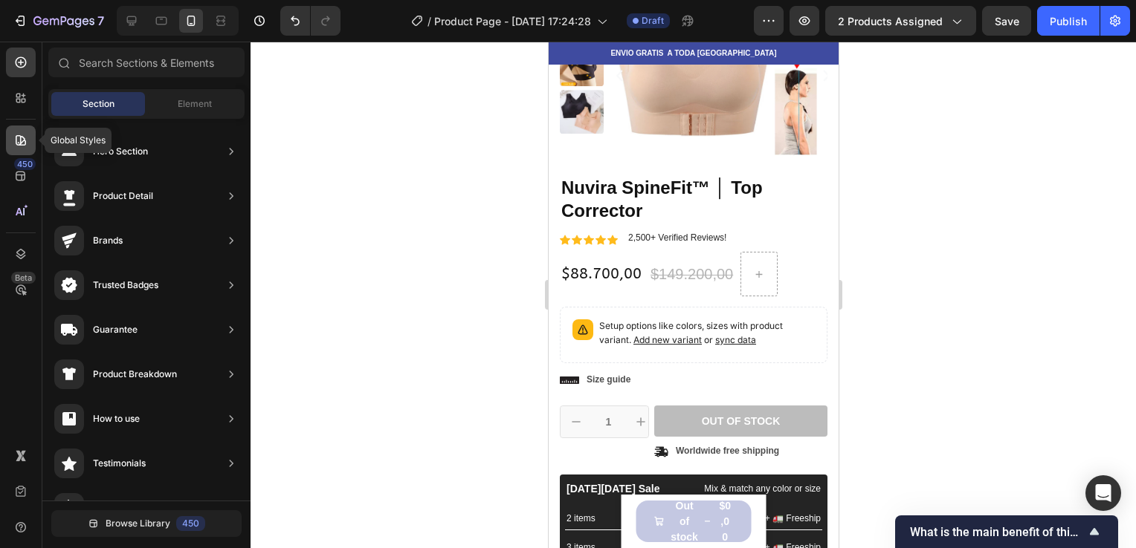
click at [18, 144] on icon at bounding box center [21, 140] width 10 height 10
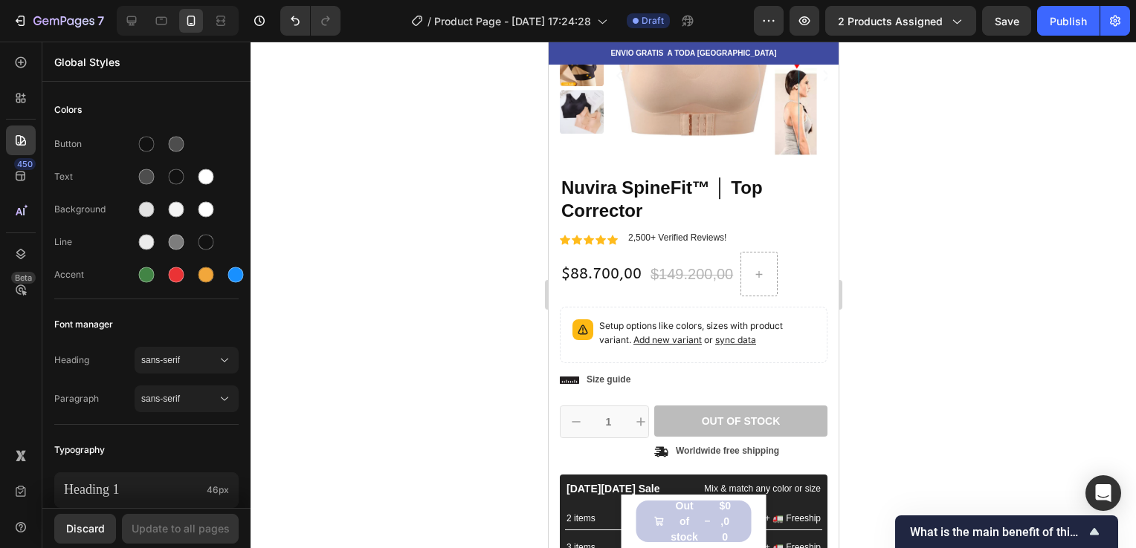
click at [311, 185] on div at bounding box center [692, 295] width 885 height 507
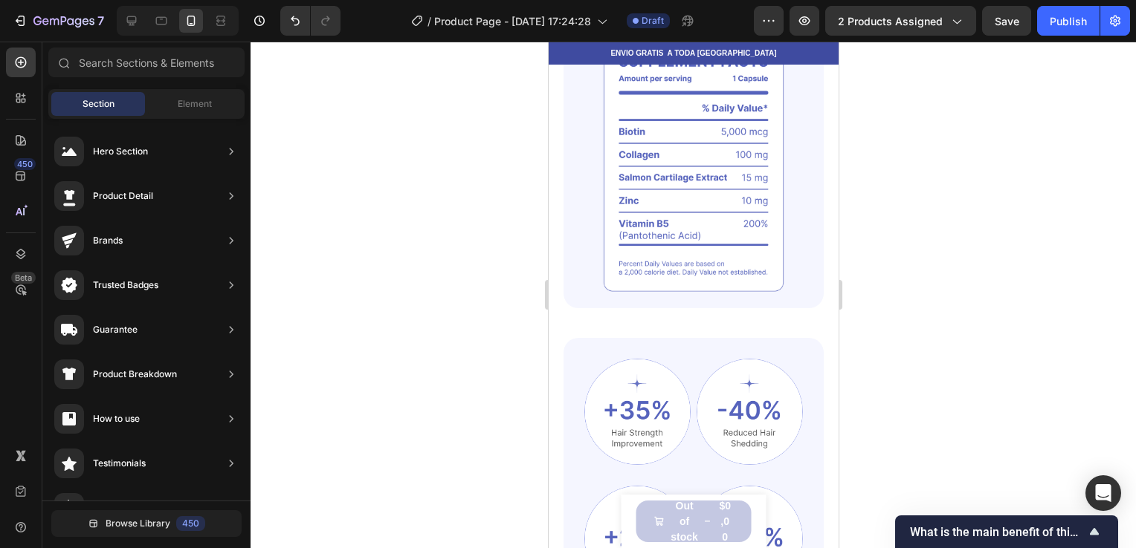
scroll to position [600, 0]
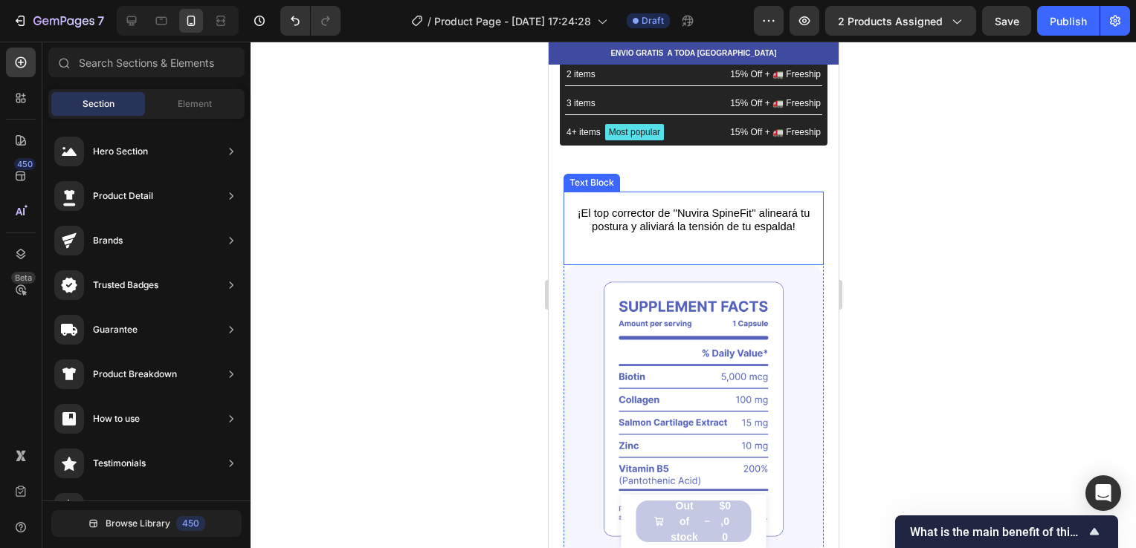
click at [713, 210] on span "¡El top corrector de ''Nuvira SpineFit'' alineará tu postura y aliviará la tens…" at bounding box center [693, 219] width 233 height 25
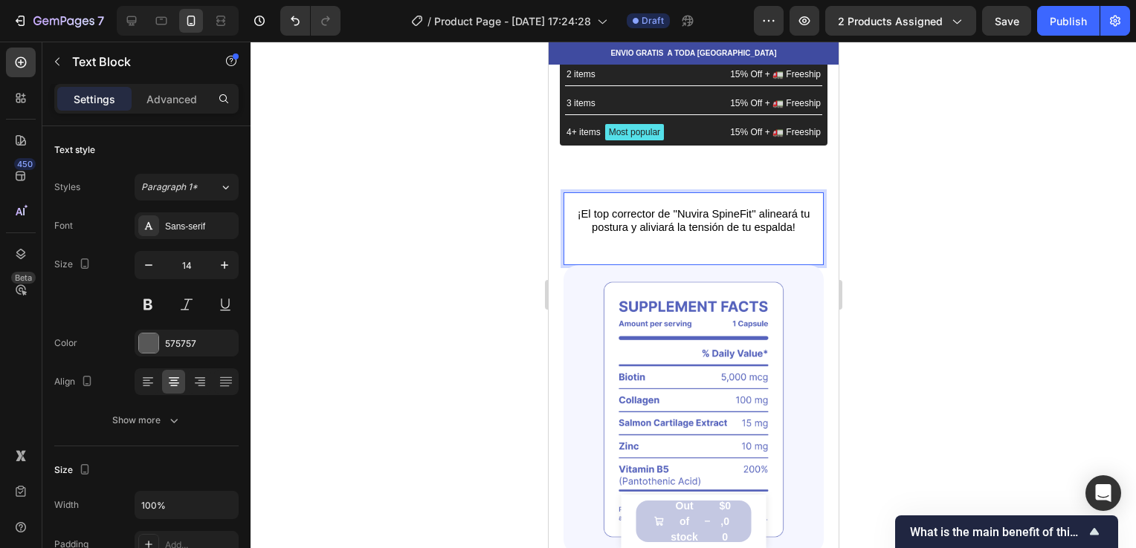
click at [580, 209] on span "¡El top corrector de ''Nuvira SpineFit'' alineará tu postura y aliviará la tens…" at bounding box center [693, 220] width 233 height 25
click at [580, 213] on span "¡El top corrector de ''Nuvira SpineFit'' alineará tu postura y aliviará la tens…" at bounding box center [693, 220] width 233 height 25
click at [567, 211] on p "¡El top corrector de ''Nuvira SpineFit'' alineará tu postura y aliviará la tens…" at bounding box center [692, 220] width 257 height 27
click at [577, 210] on span "¡El top corrector de ''Nuvira SpineFit'' alineará tu postura y aliviará la tens…" at bounding box center [693, 220] width 233 height 25
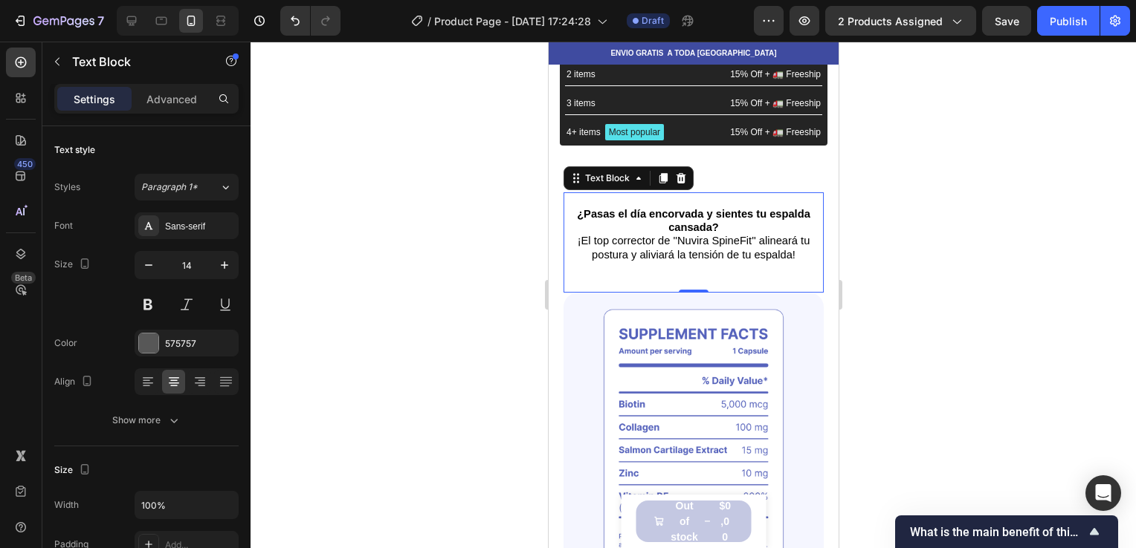
click at [972, 132] on div at bounding box center [692, 295] width 885 height 507
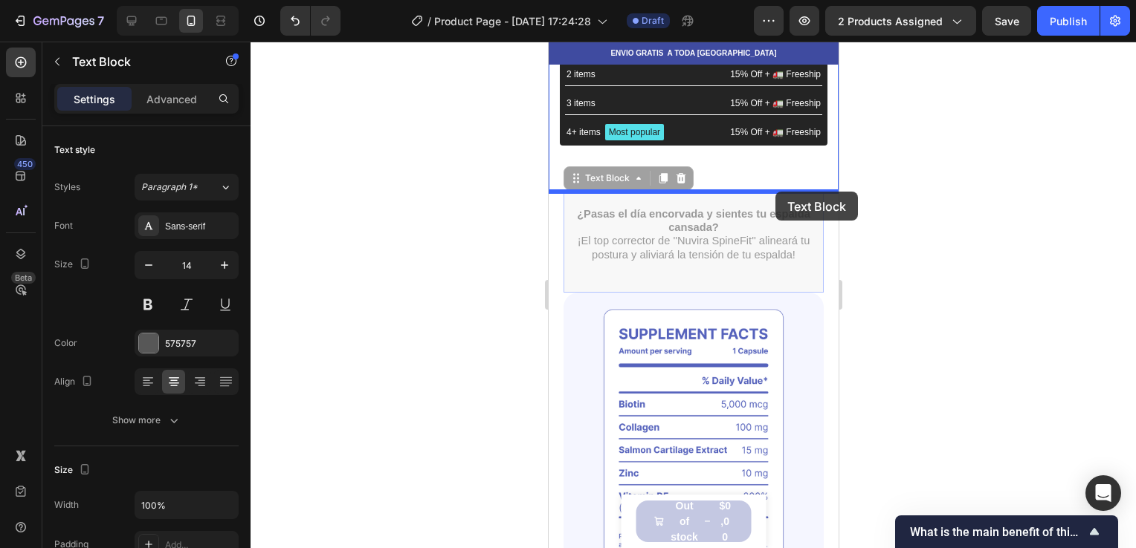
drag, startPoint x: 783, startPoint y: 201, endPoint x: 774, endPoint y: 192, distance: 12.6
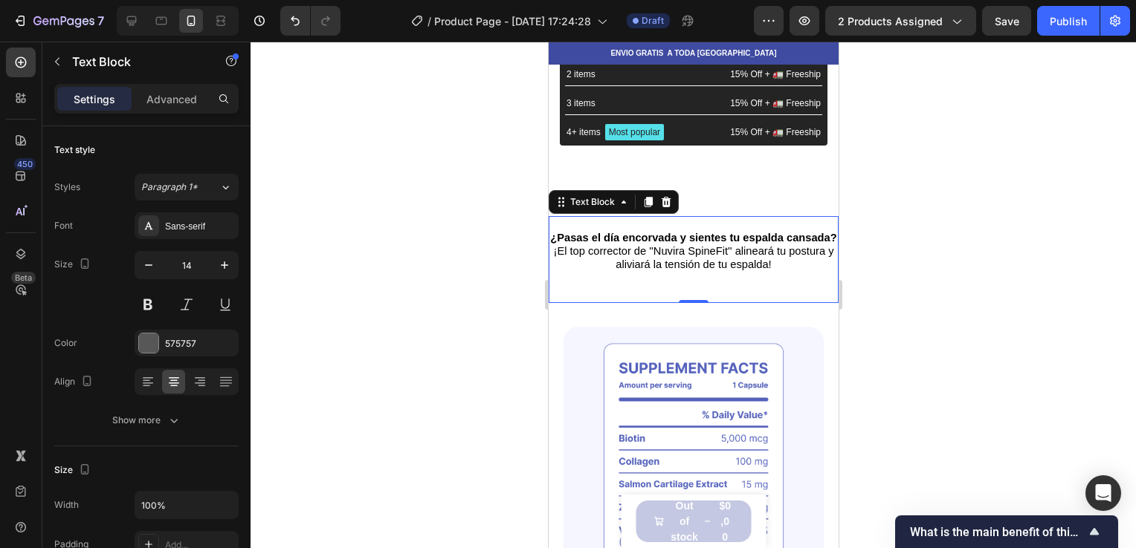
click at [785, 239] on strong "¿Pasas el día encorvada y sientes tu espalda cansada?" at bounding box center [692, 238] width 286 height 12
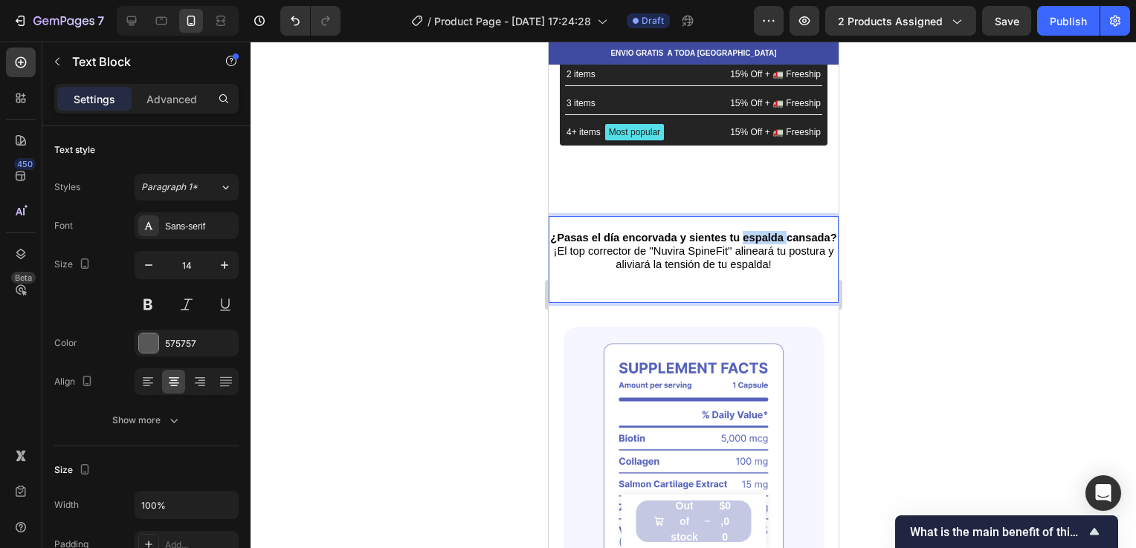
click at [785, 239] on strong "¿Pasas el día encorvada y sientes tu espalda cansada?" at bounding box center [692, 238] width 286 height 12
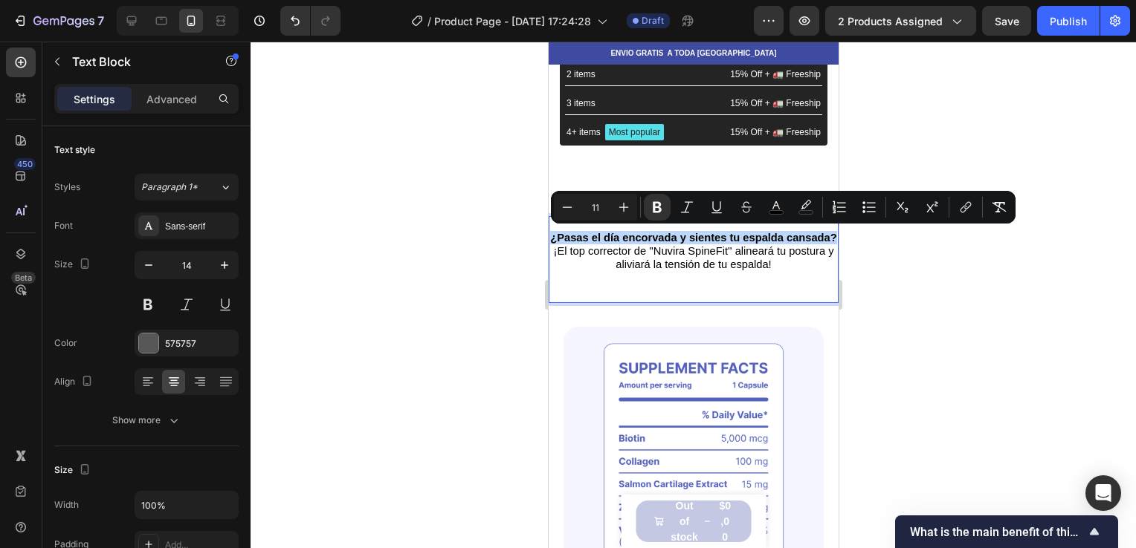
click at [785, 239] on strong "¿Pasas el día encorvada y sientes tu espalda cansada?" at bounding box center [692, 238] width 286 height 12
click at [626, 195] on button "Plus" at bounding box center [623, 207] width 27 height 27
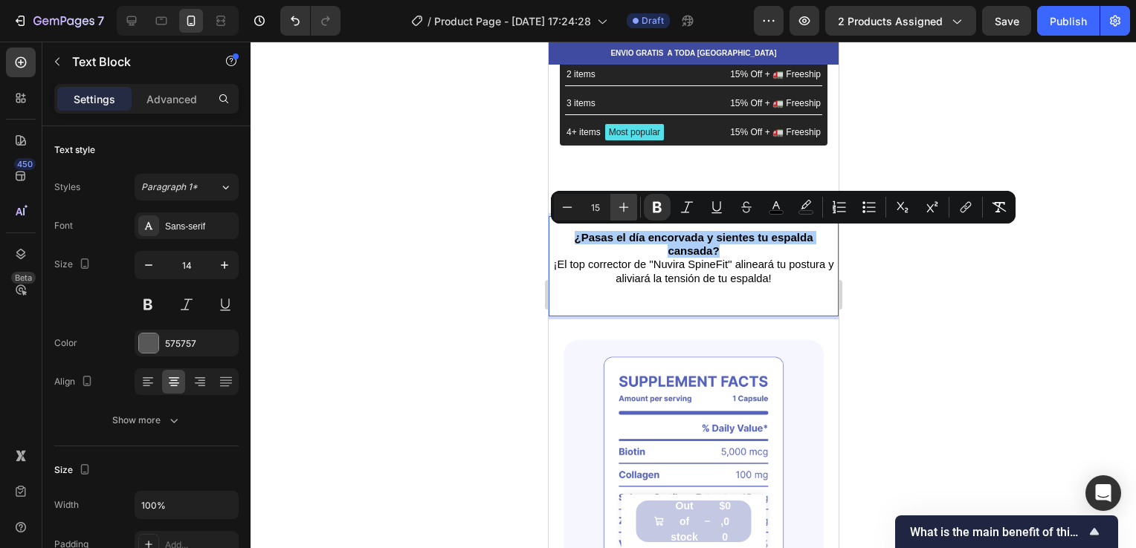
click at [626, 195] on button "Plus" at bounding box center [623, 207] width 27 height 27
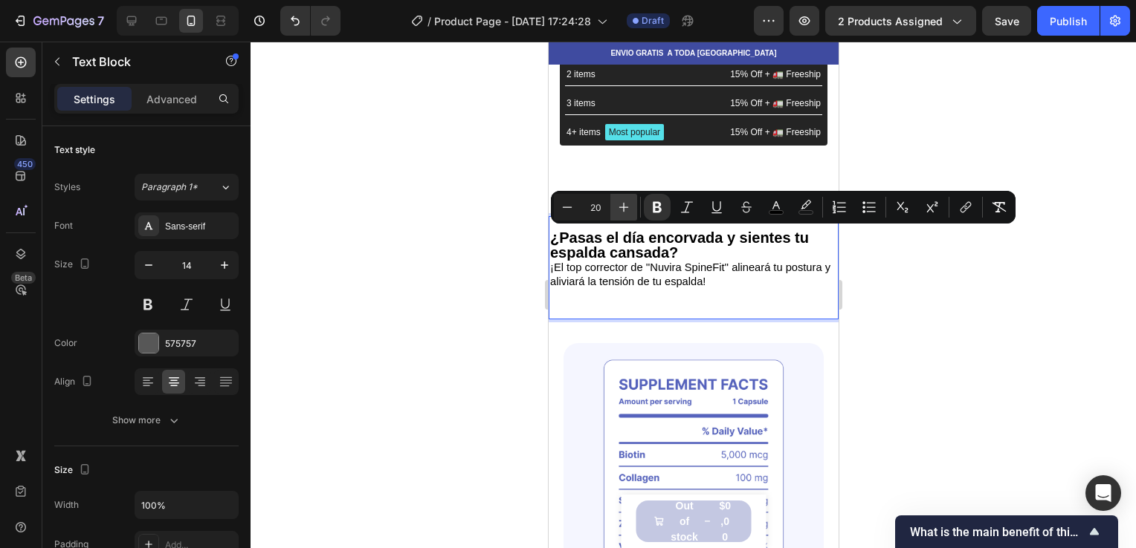
click at [626, 195] on button "Plus" at bounding box center [623, 207] width 27 height 27
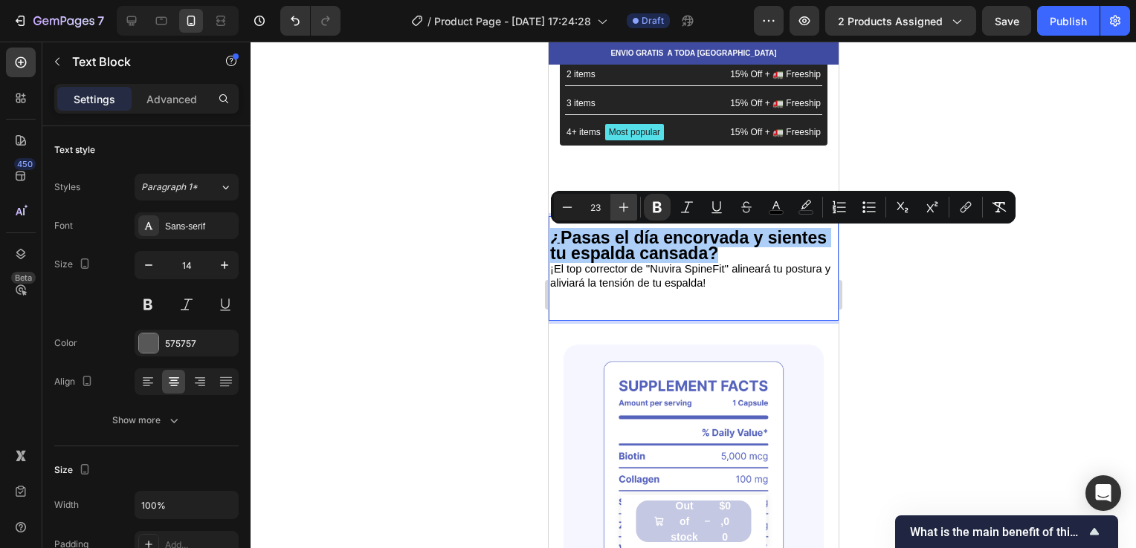
click at [626, 195] on button "Plus" at bounding box center [623, 207] width 27 height 27
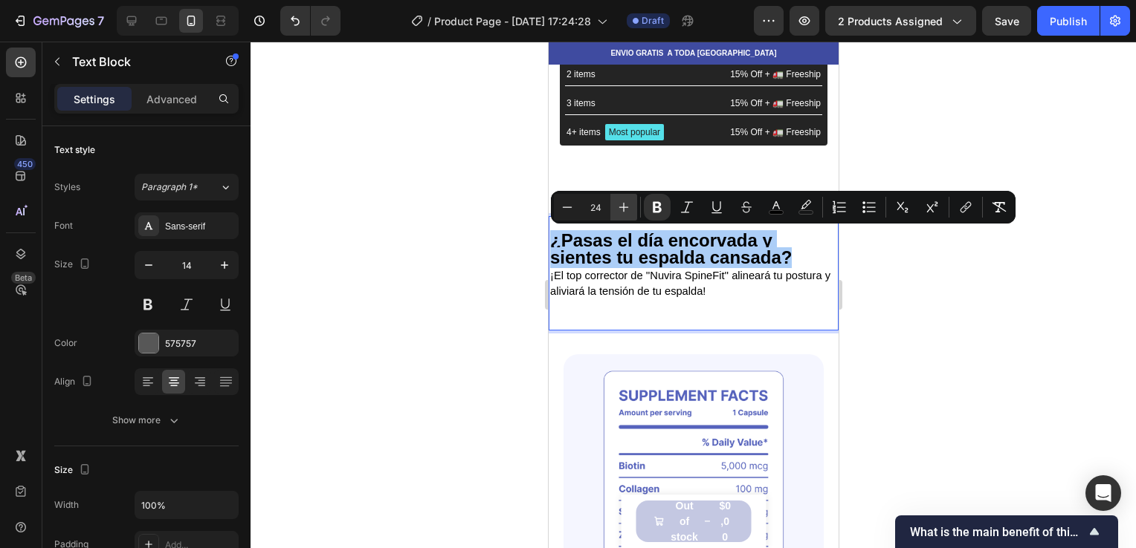
click at [626, 195] on button "Plus" at bounding box center [623, 207] width 27 height 27
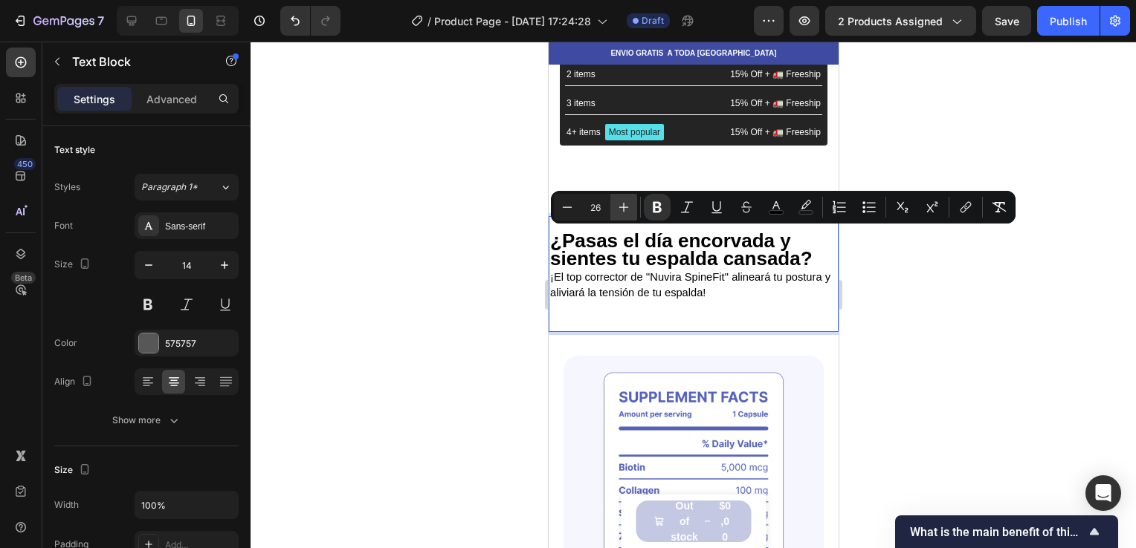
click at [626, 195] on button "Plus" at bounding box center [623, 207] width 27 height 27
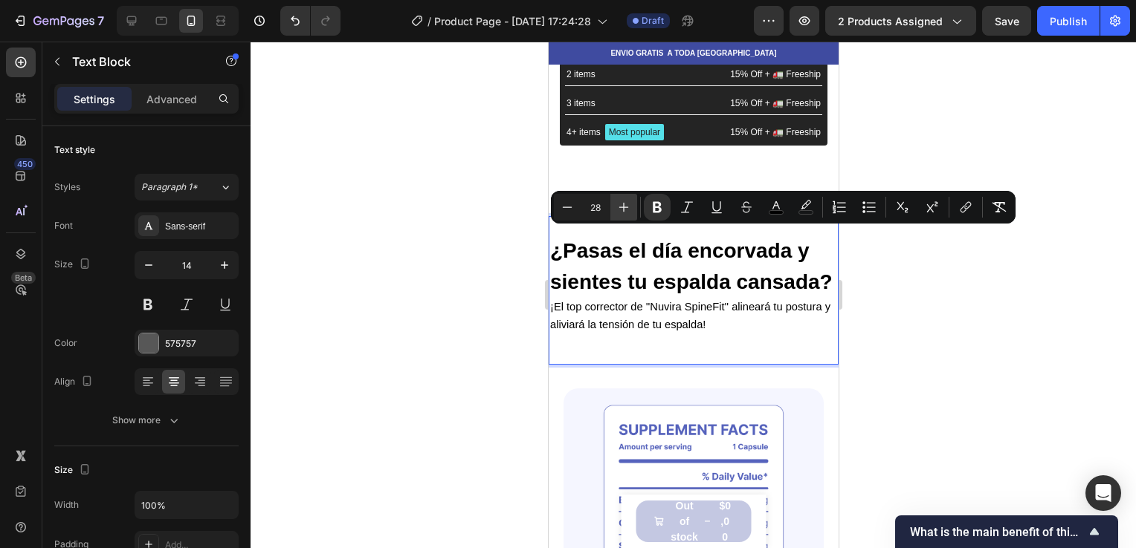
click at [626, 195] on button "Plus" at bounding box center [623, 207] width 27 height 27
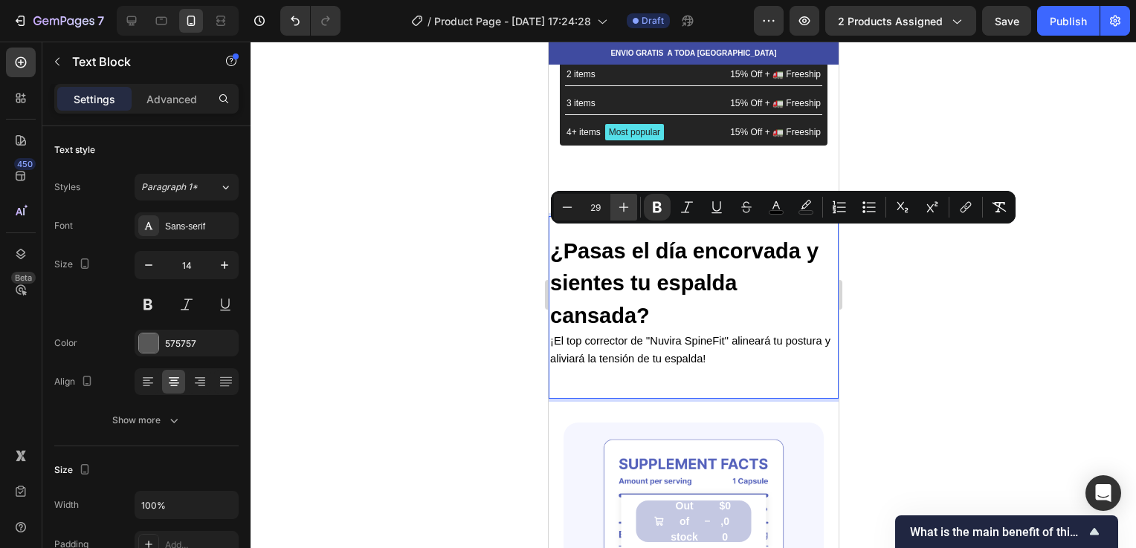
click at [617, 198] on button "Plus" at bounding box center [623, 207] width 27 height 27
type input "30"
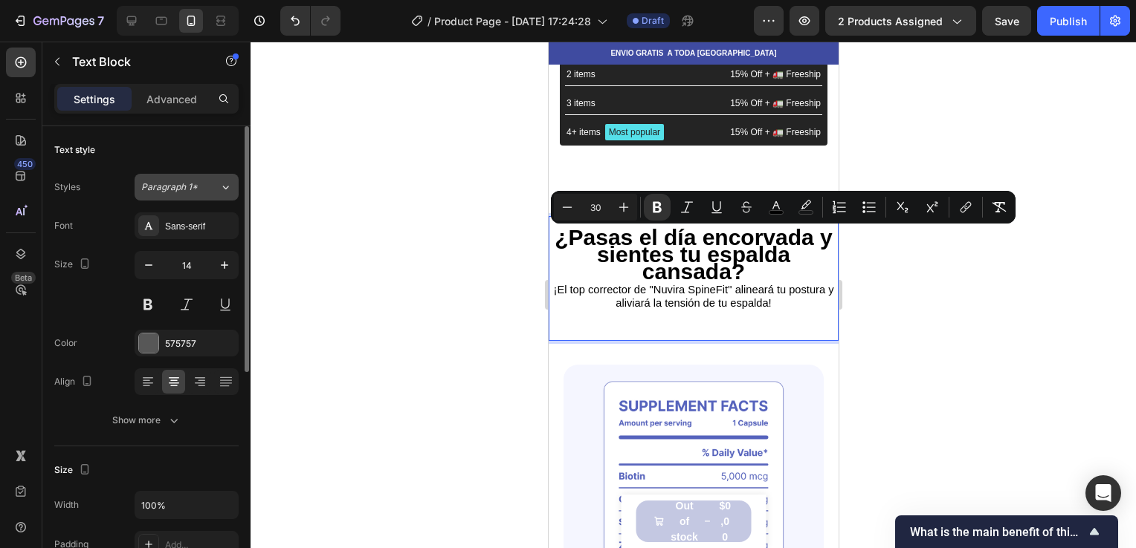
click at [216, 179] on button "Paragraph 1*" at bounding box center [187, 187] width 104 height 27
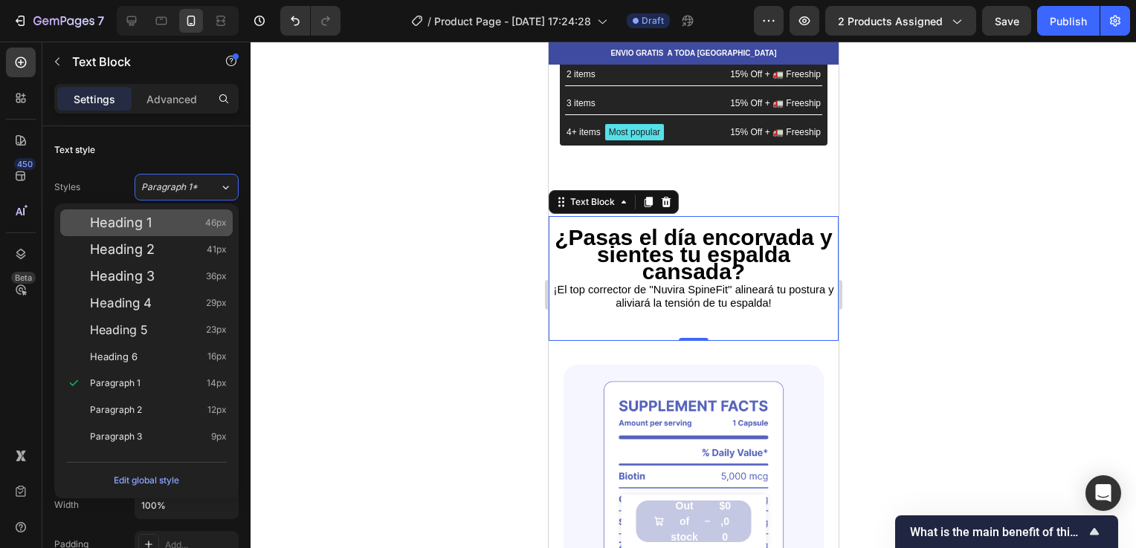
click at [181, 227] on div "Heading 1 46px" at bounding box center [158, 223] width 137 height 15
type input "46"
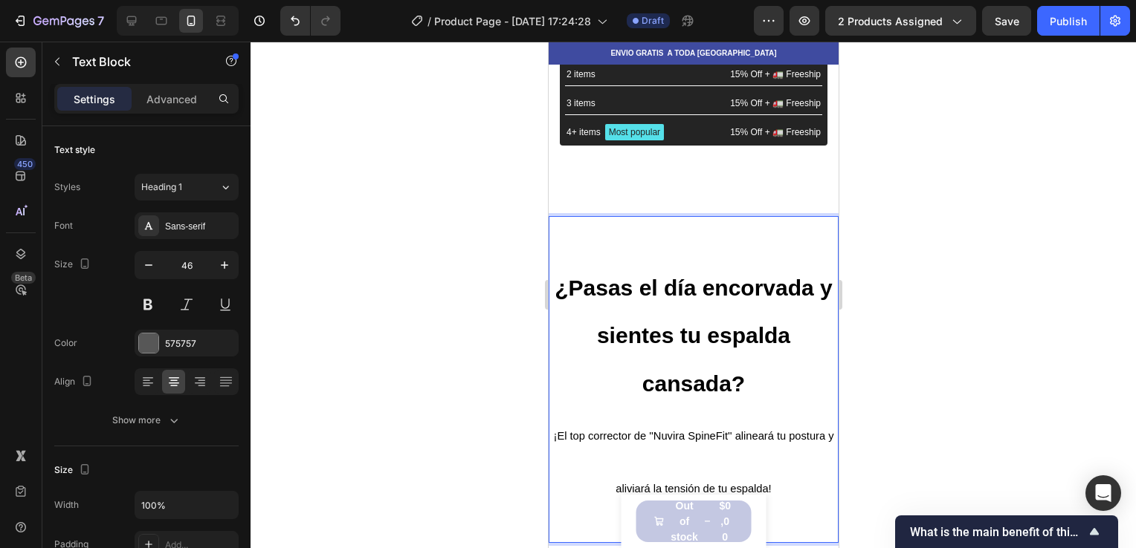
click at [641, 329] on strong "¿Pasas el día encorvada y sientes tu espalda cansada?" at bounding box center [693, 336] width 278 height 121
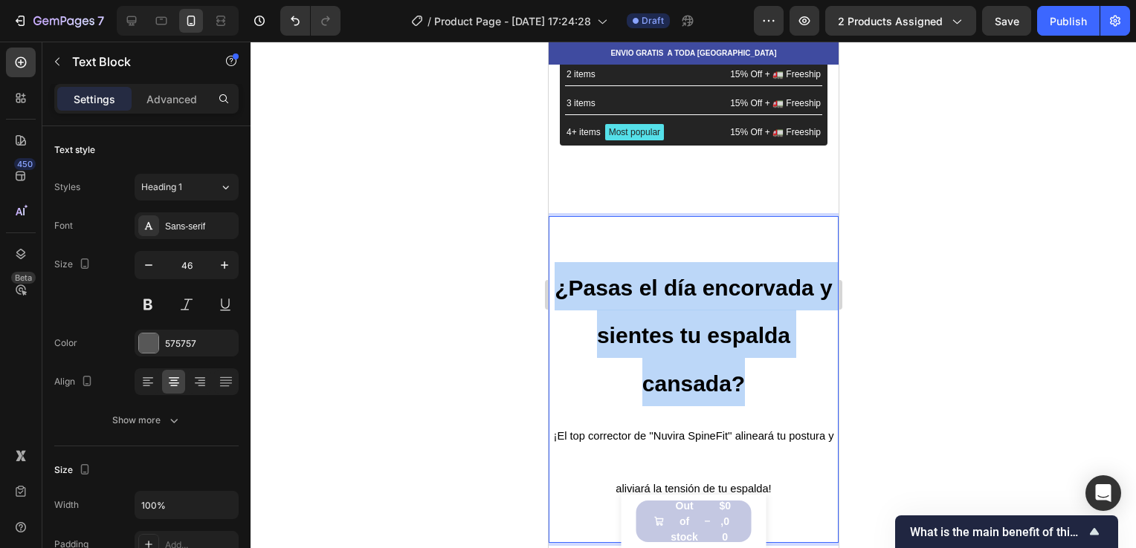
click at [641, 329] on strong "¿Pasas el día encorvada y sientes tu espalda cansada?" at bounding box center [693, 336] width 278 height 121
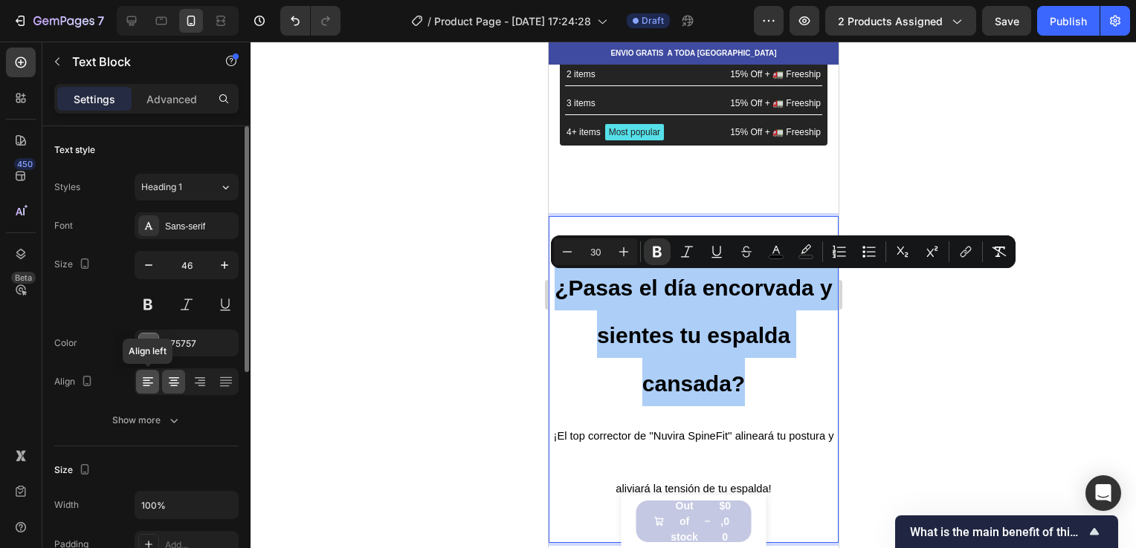
click at [147, 381] on icon at bounding box center [147, 382] width 15 height 15
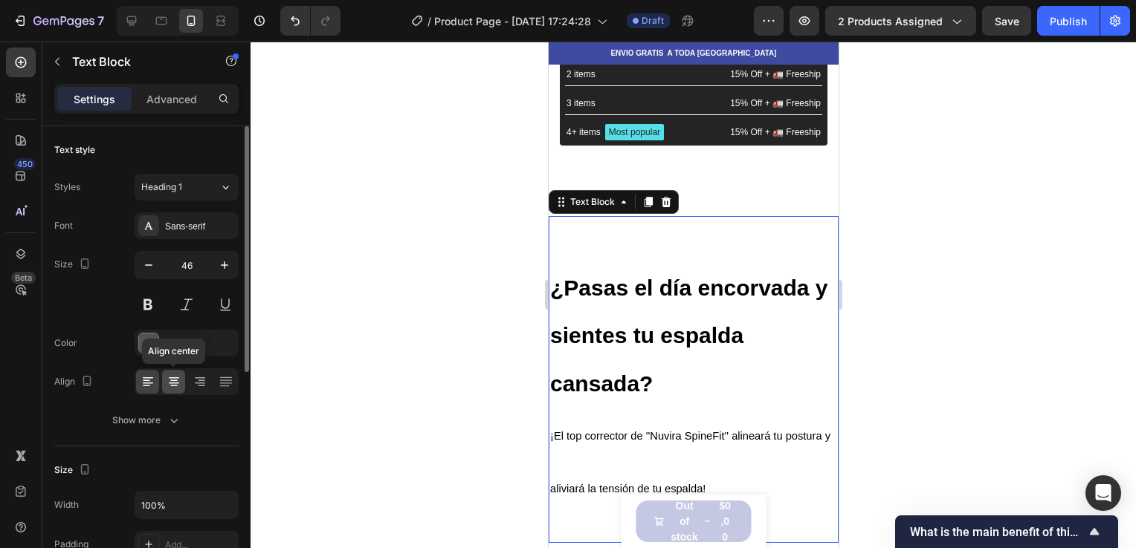
click at [175, 378] on icon at bounding box center [173, 382] width 15 height 15
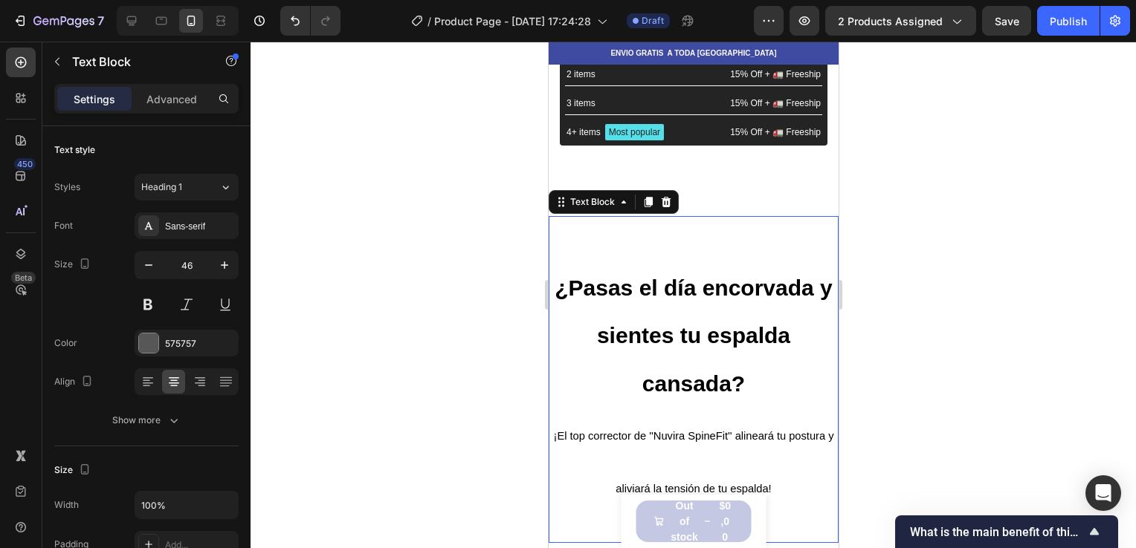
click at [673, 342] on strong "¿Pasas el día encorvada y sientes tu espalda cansada?" at bounding box center [693, 336] width 278 height 121
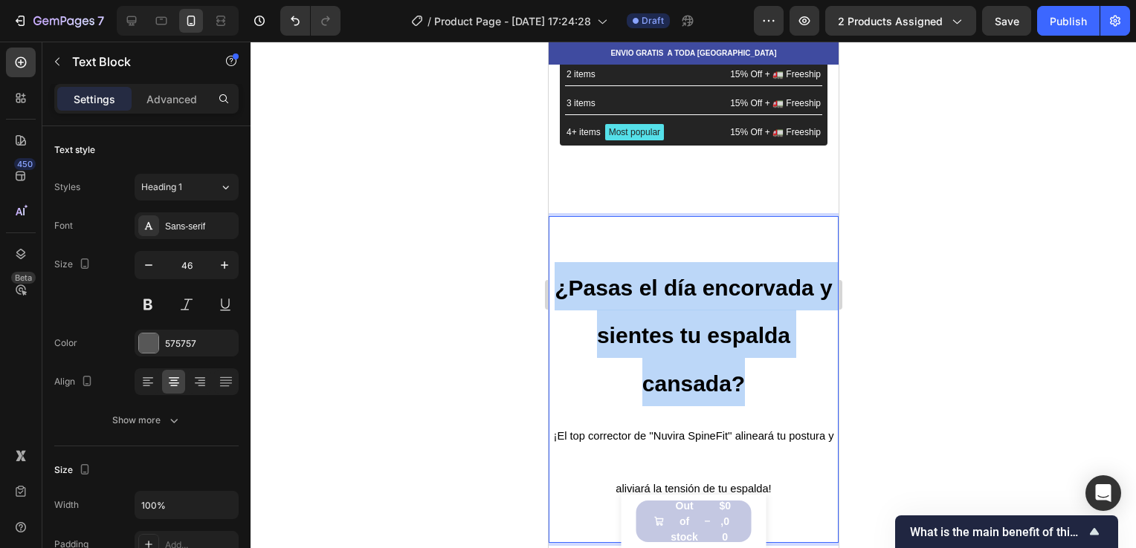
click at [673, 342] on strong "¿Pasas el día encorvada y sientes tu espalda cansada?" at bounding box center [693, 336] width 278 height 121
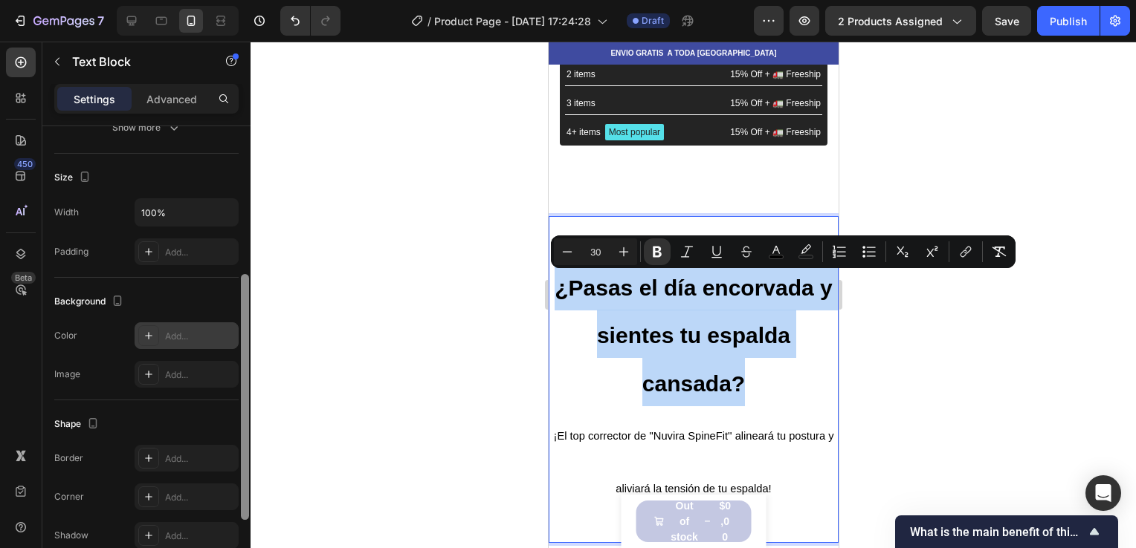
scroll to position [294, 0]
drag, startPoint x: 246, startPoint y: 173, endPoint x: 235, endPoint y: 329, distance: 156.5
click at [235, 329] on div "Text style Styles Heading 1 Font Sans-serif Size 46 Color 575757 Align Show mor…" at bounding box center [146, 358] width 208 height 464
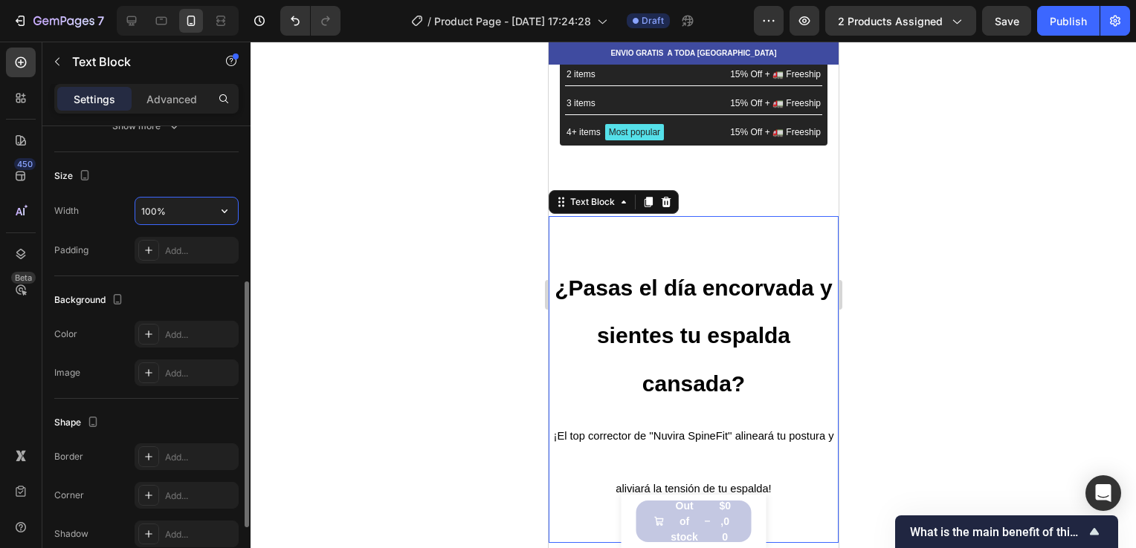
click at [176, 204] on input "100%" at bounding box center [186, 211] width 103 height 27
click at [232, 211] on icon "button" at bounding box center [224, 211] width 15 height 15
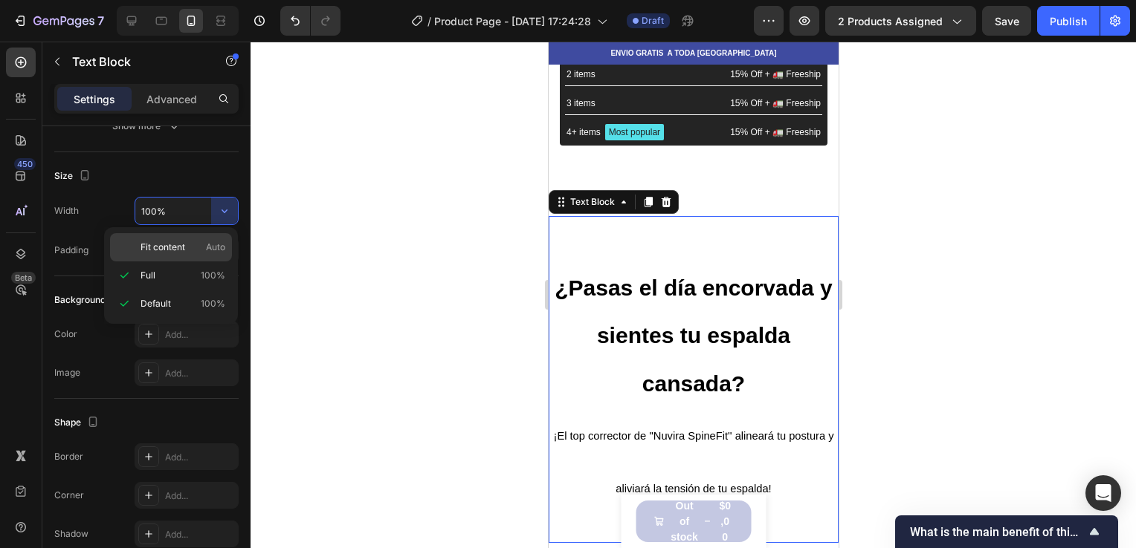
click at [189, 254] on div "Fit content Auto" at bounding box center [171, 247] width 122 height 28
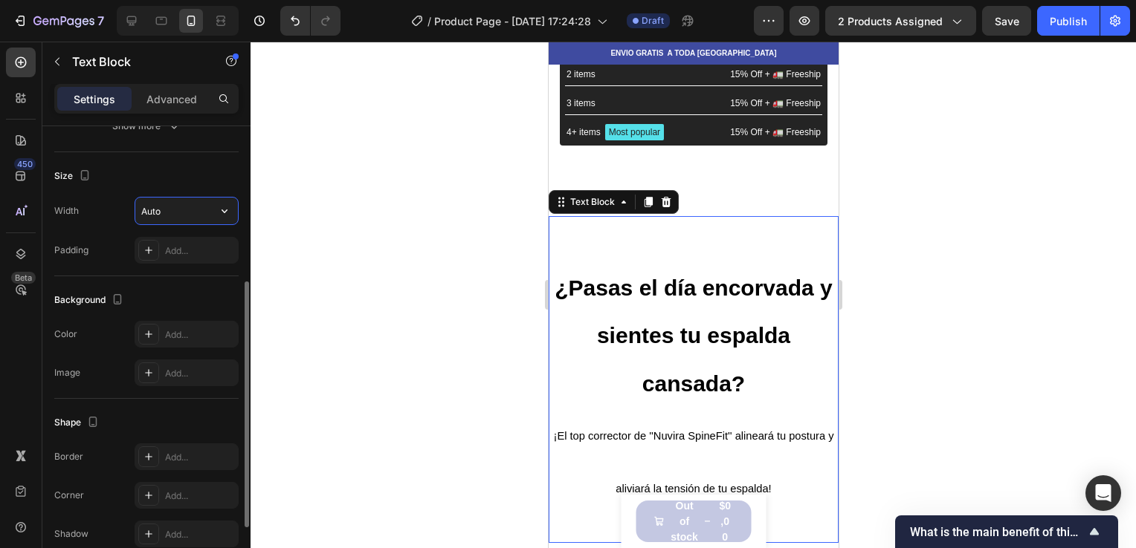
click at [205, 218] on input "Auto" at bounding box center [186, 211] width 103 height 27
click at [227, 207] on icon "button" at bounding box center [224, 211] width 15 height 15
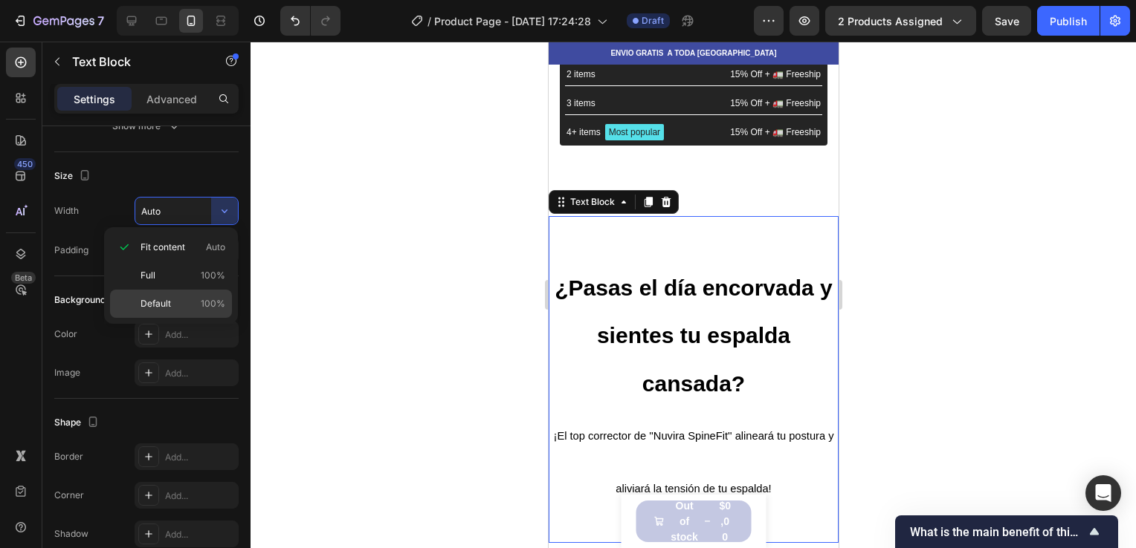
click at [202, 293] on div "Default 100%" at bounding box center [171, 304] width 122 height 28
type input "100%"
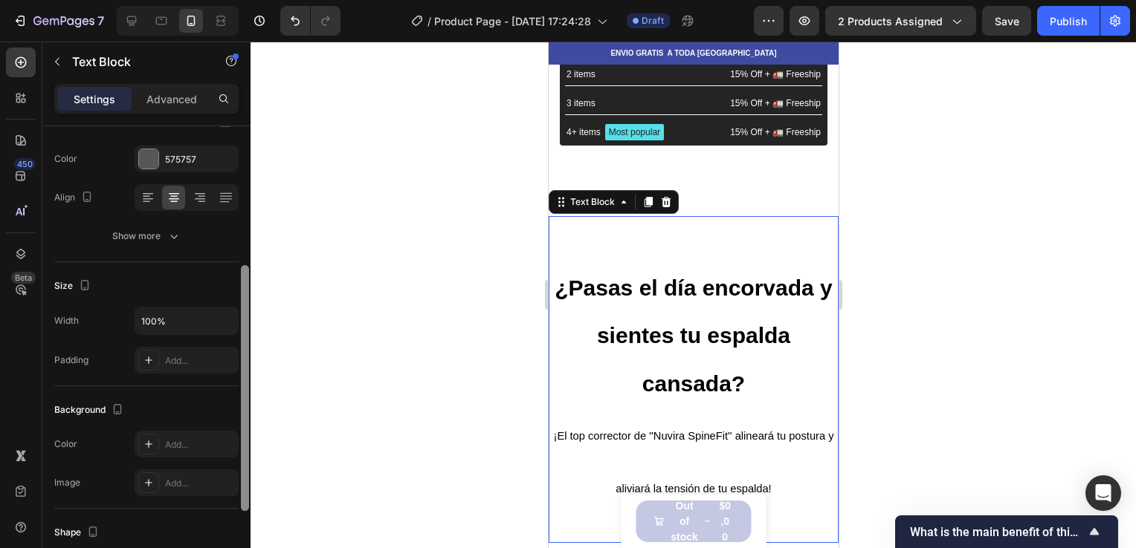
scroll to position [108, 0]
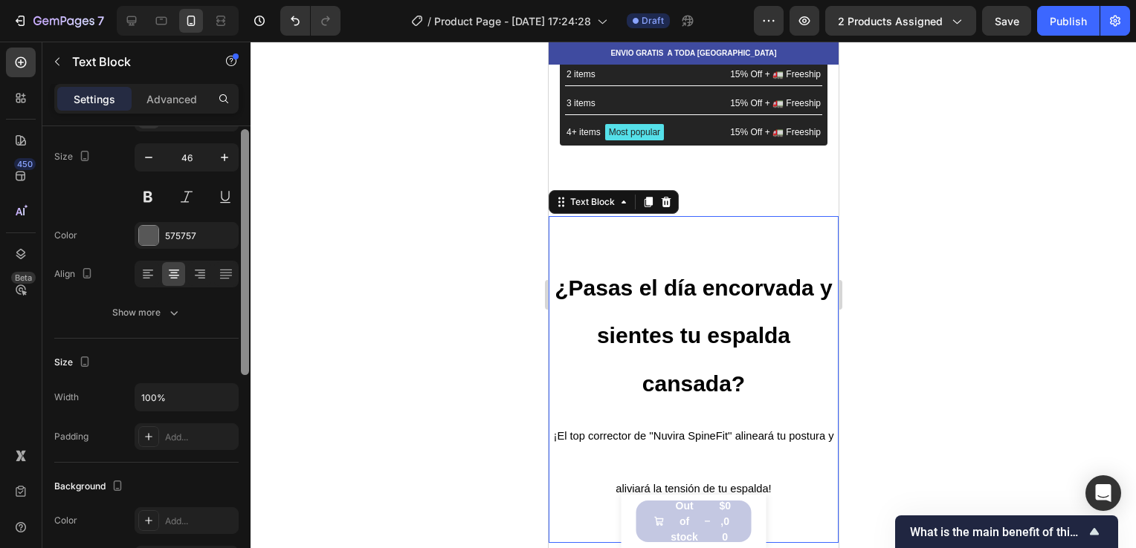
drag, startPoint x: 242, startPoint y: 293, endPoint x: 267, endPoint y: 130, distance: 164.6
click at [267, 0] on div "7 / Product Page - [DATE] 17:24:28 Draft Preview 2 products assigned Save Publi…" at bounding box center [568, 0] width 1136 height 0
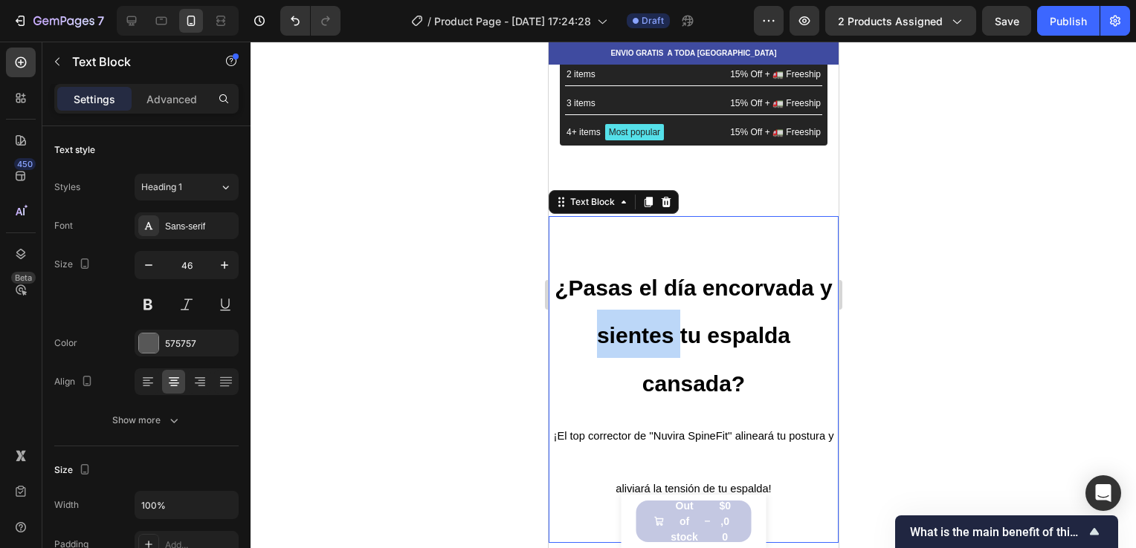
click at [604, 327] on strong "¿Pasas el día encorvada y sientes tu espalda cansada?" at bounding box center [693, 336] width 278 height 121
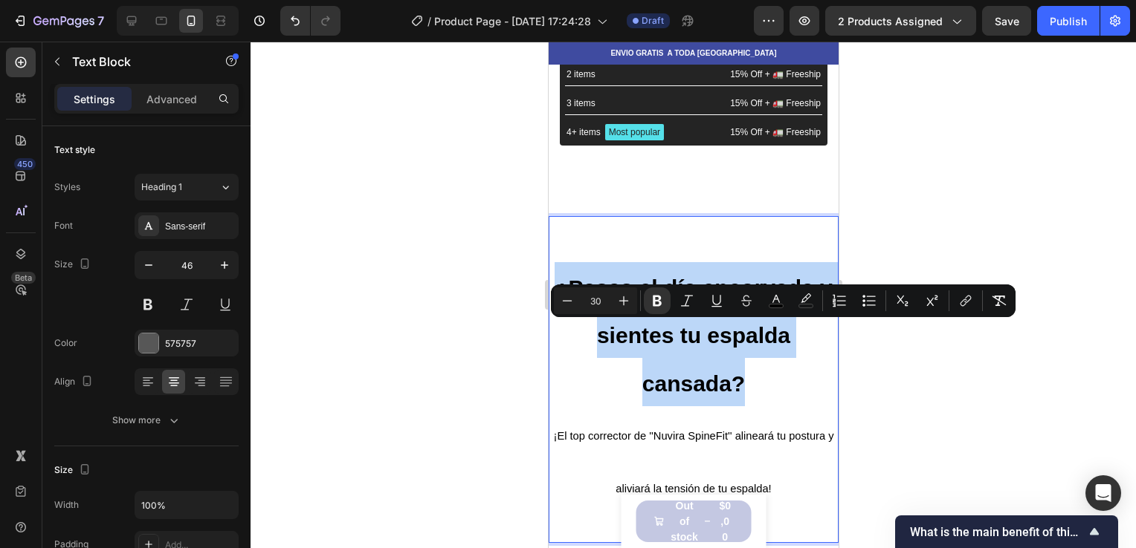
click at [604, 327] on strong "¿Pasas el día encorvada y sientes tu espalda cansada?" at bounding box center [693, 336] width 278 height 121
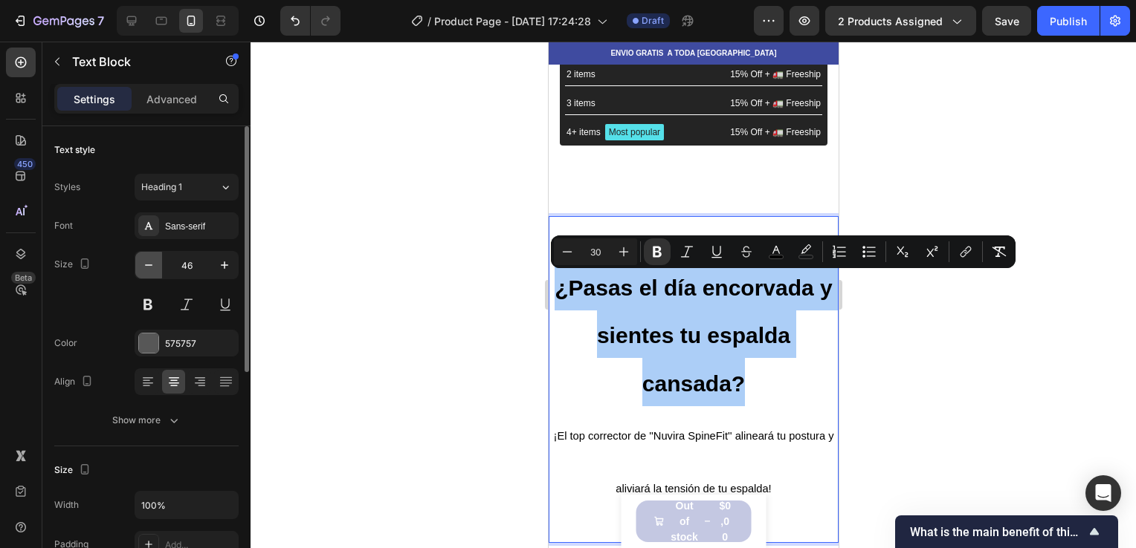
click at [149, 263] on icon "button" at bounding box center [148, 265] width 15 height 15
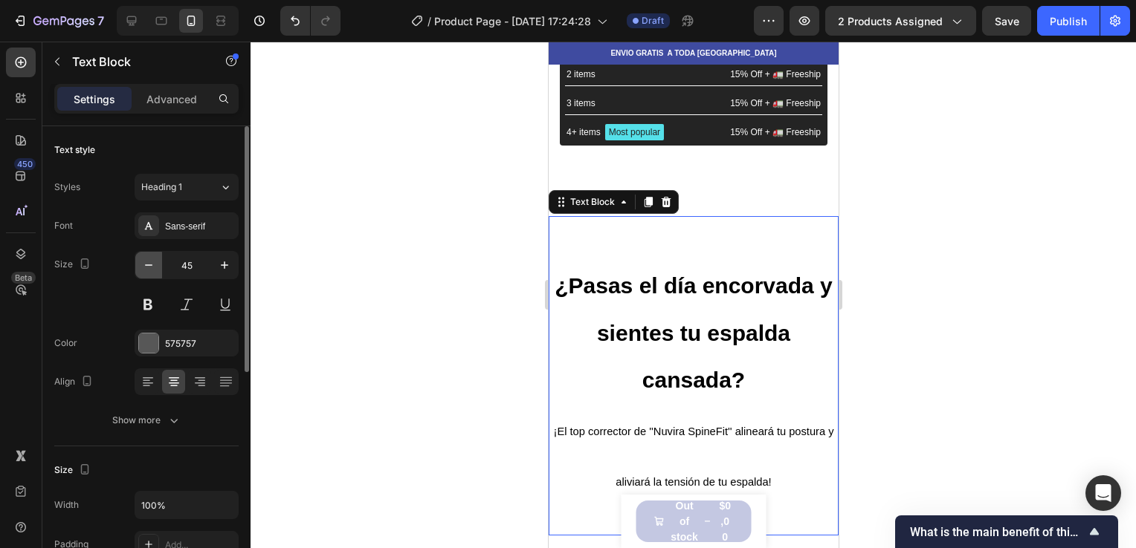
click at [149, 263] on icon "button" at bounding box center [148, 265] width 15 height 15
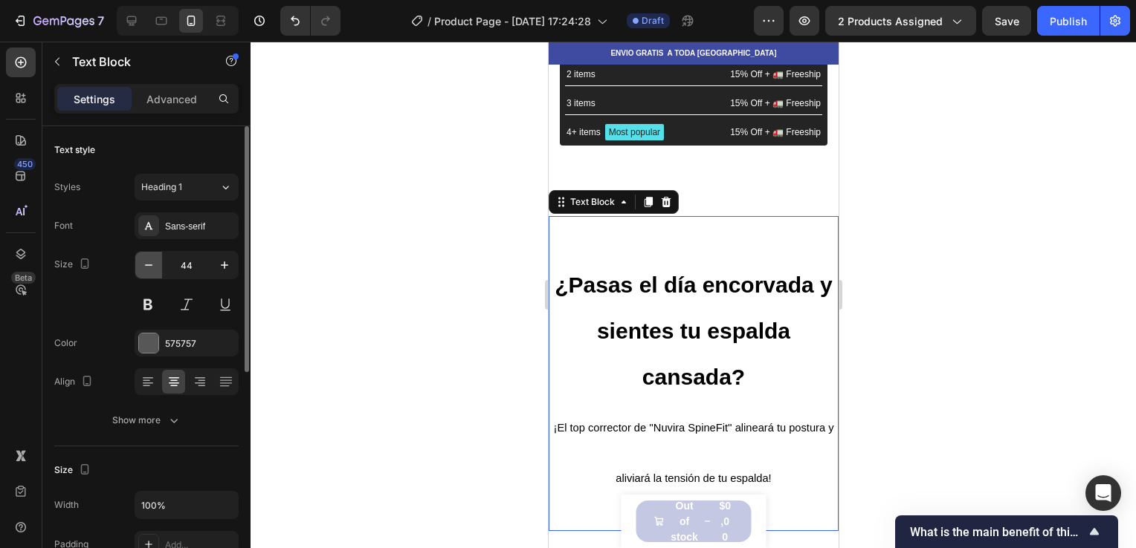
click at [149, 263] on icon "button" at bounding box center [148, 265] width 15 height 15
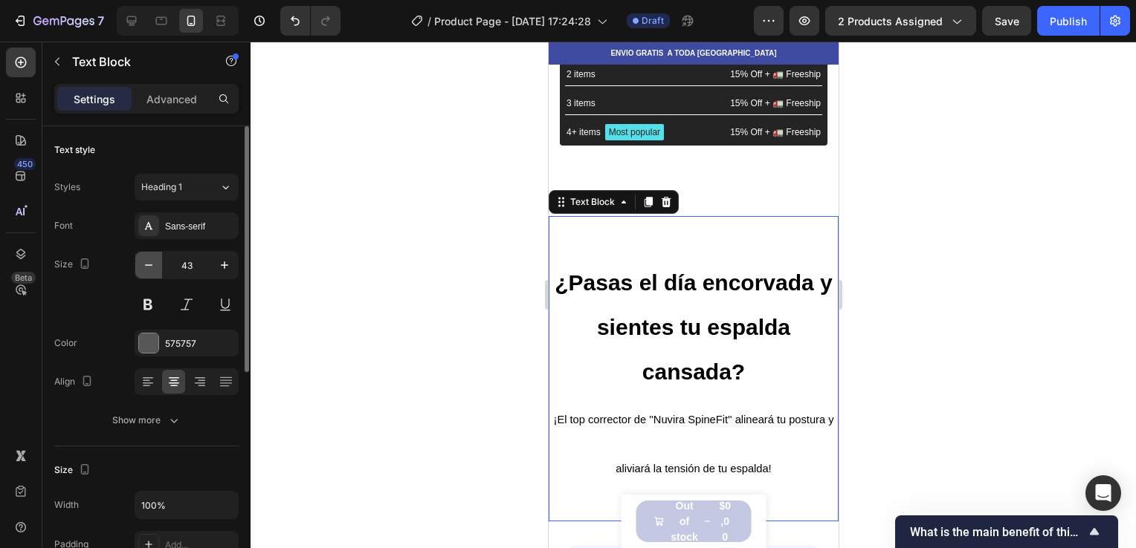
click at [149, 263] on icon "button" at bounding box center [148, 265] width 15 height 15
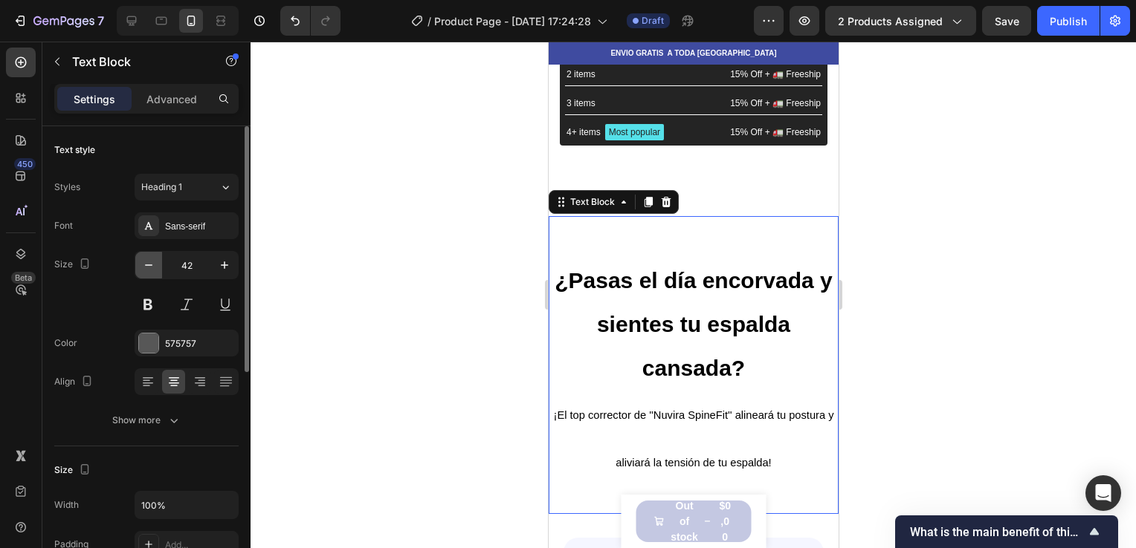
click at [149, 263] on icon "button" at bounding box center [148, 265] width 15 height 15
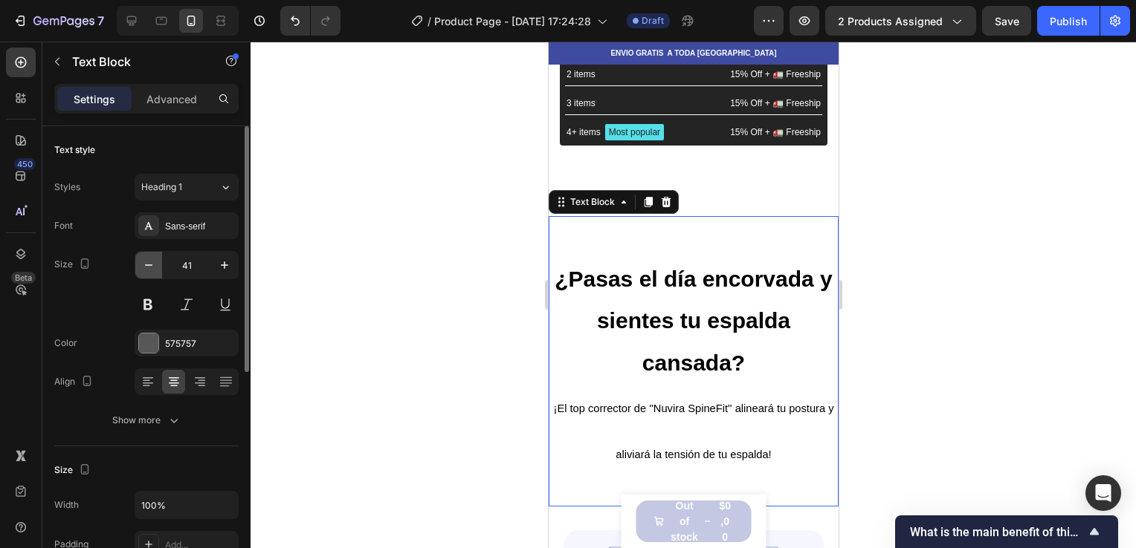
click at [149, 263] on icon "button" at bounding box center [148, 265] width 15 height 15
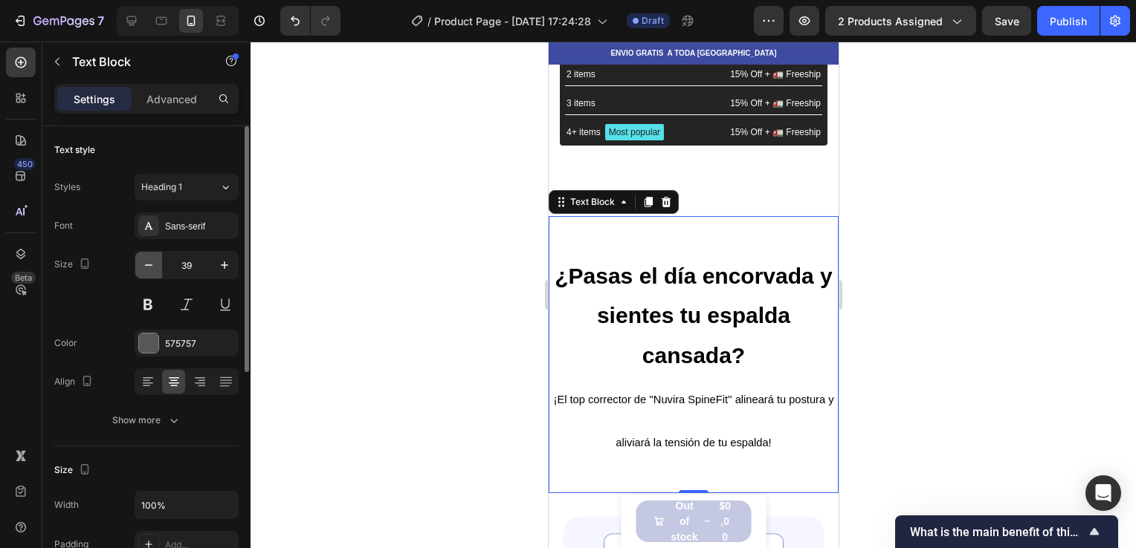
click at [149, 263] on icon "button" at bounding box center [148, 265] width 15 height 15
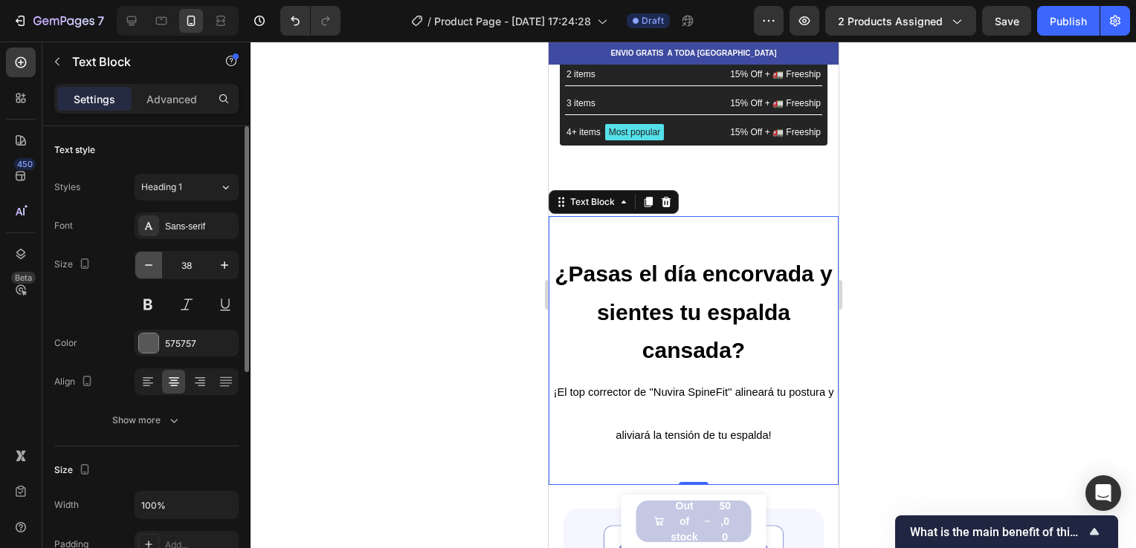
click at [149, 263] on icon "button" at bounding box center [148, 265] width 15 height 15
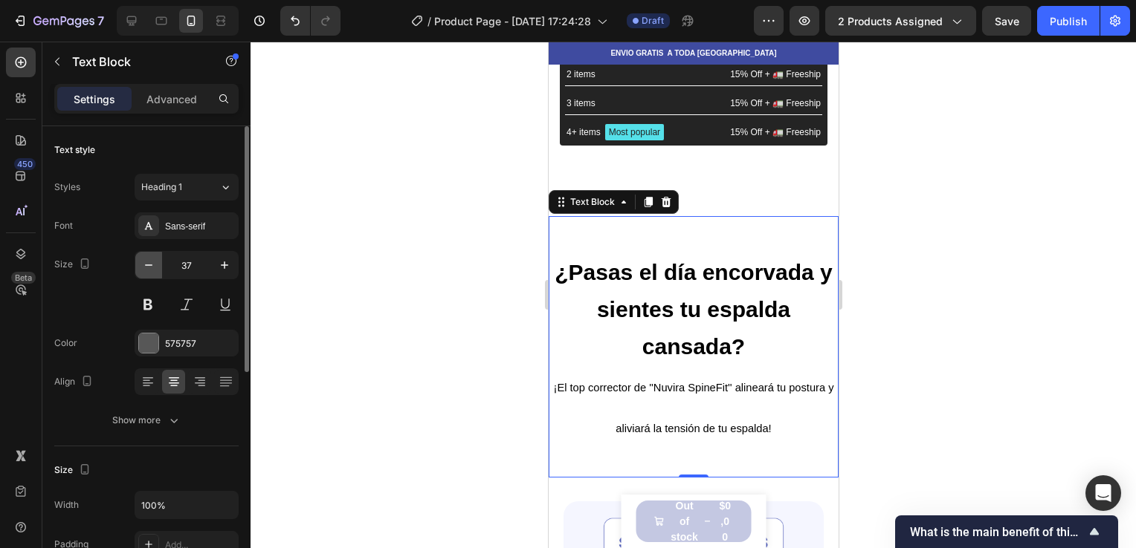
click at [149, 263] on icon "button" at bounding box center [148, 265] width 15 height 15
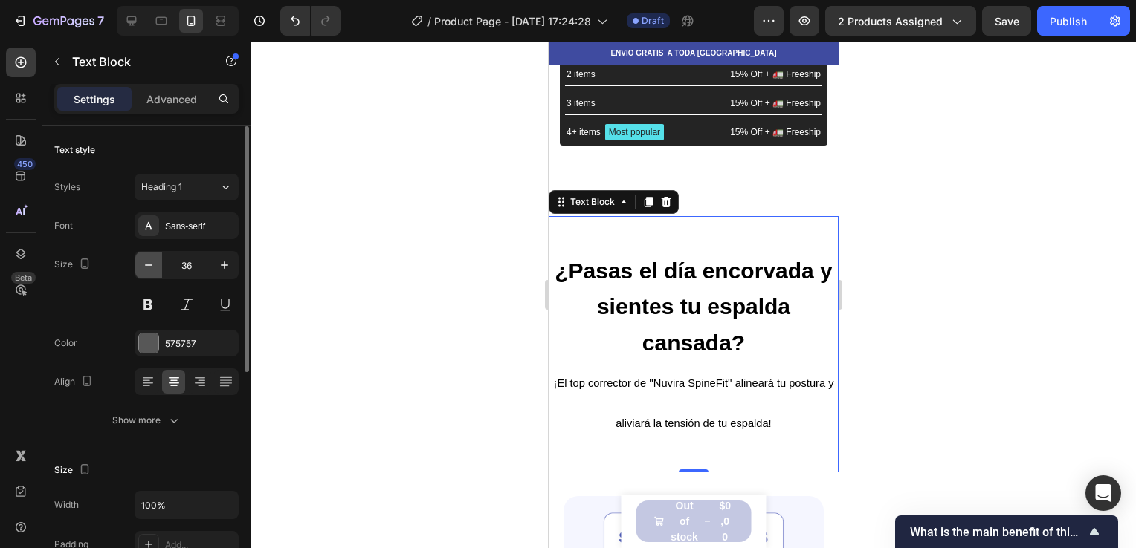
click at [149, 263] on icon "button" at bounding box center [148, 265] width 15 height 15
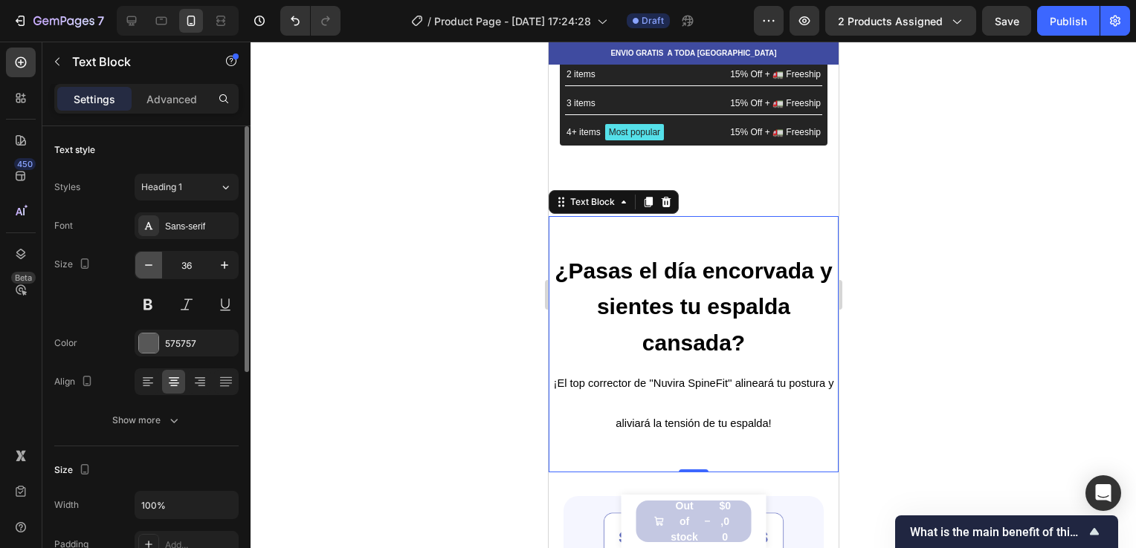
click at [149, 263] on icon "button" at bounding box center [148, 265] width 15 height 15
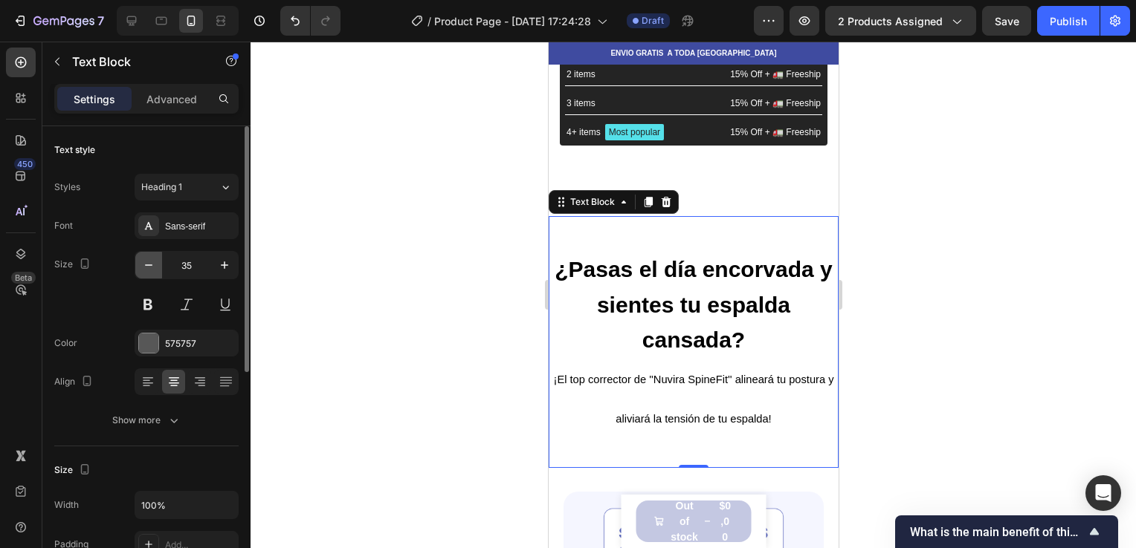
click at [149, 263] on icon "button" at bounding box center [148, 265] width 15 height 15
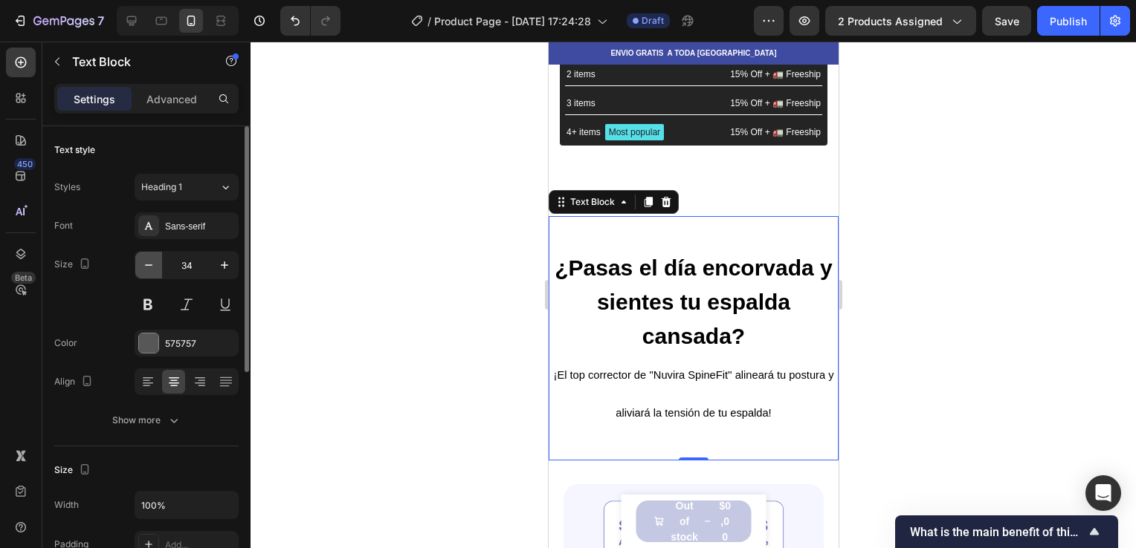
click at [149, 263] on icon "button" at bounding box center [148, 265] width 15 height 15
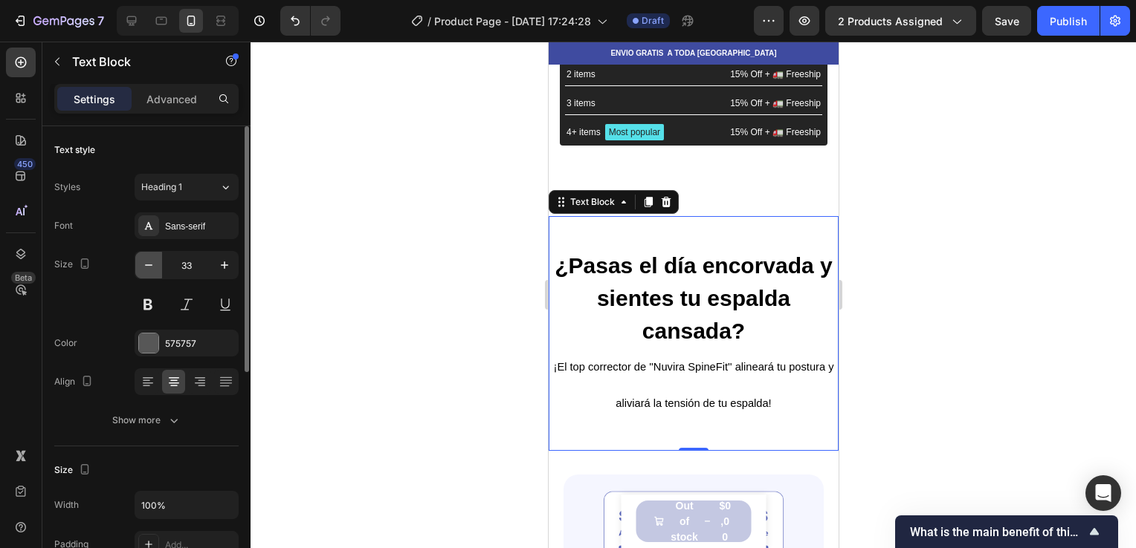
click at [149, 263] on icon "button" at bounding box center [148, 265] width 15 height 15
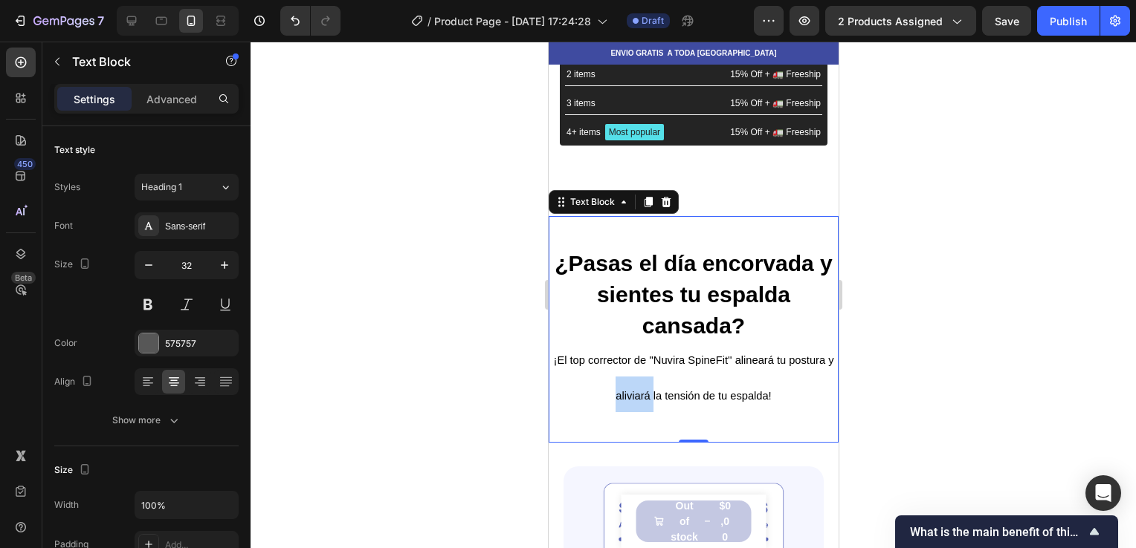
click at [629, 386] on p "¡El top corrector de ''Nuvira SpineFit'' alineará tu postura y aliviará la tens…" at bounding box center [692, 376] width 287 height 71
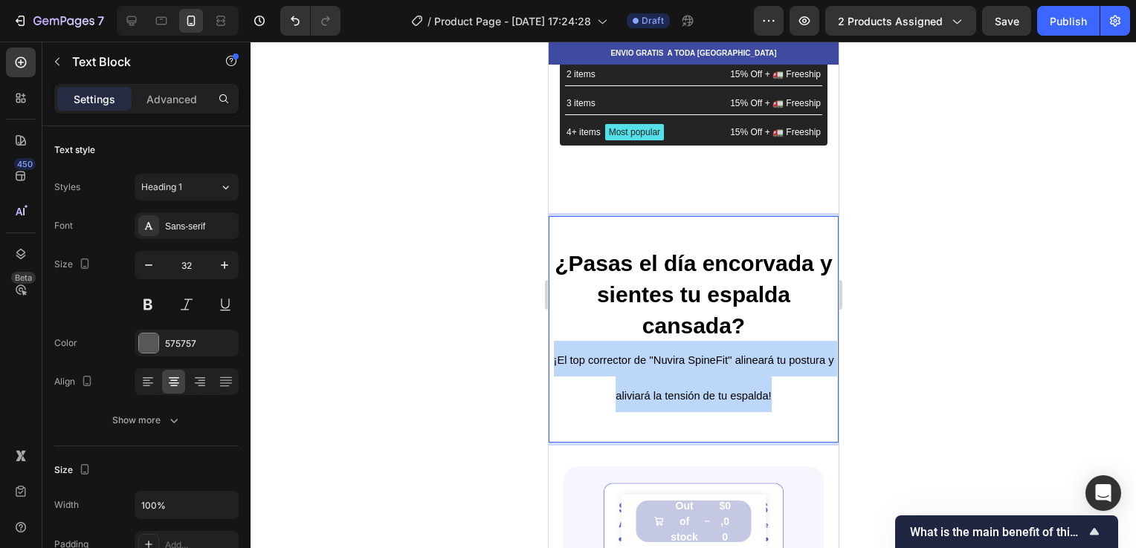
click at [629, 386] on p "¡El top corrector de ''Nuvira SpineFit'' alineará tu postura y aliviará la tens…" at bounding box center [692, 376] width 287 height 71
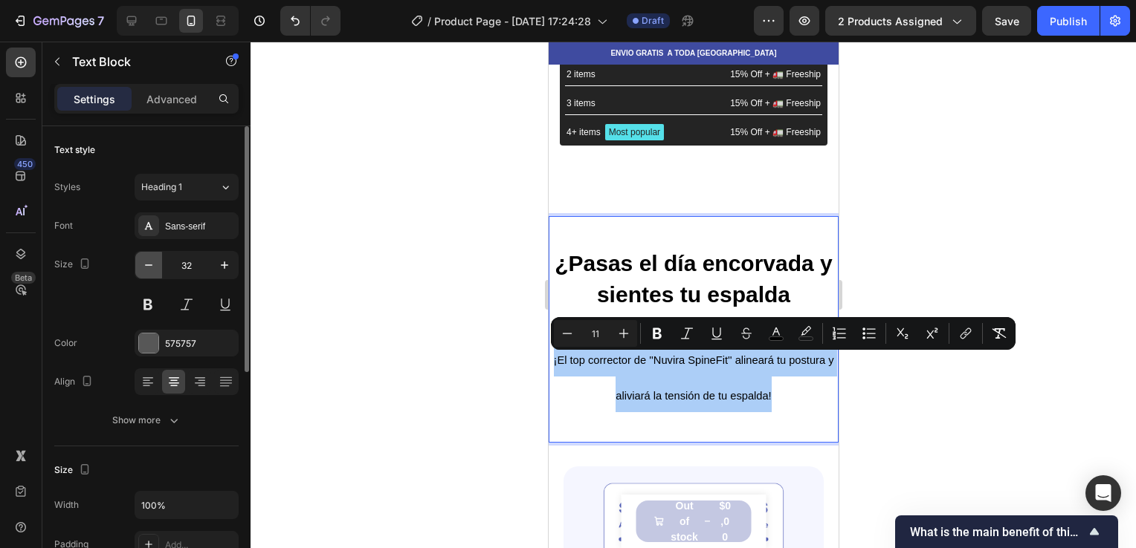
click at [154, 264] on icon "button" at bounding box center [148, 265] width 15 height 15
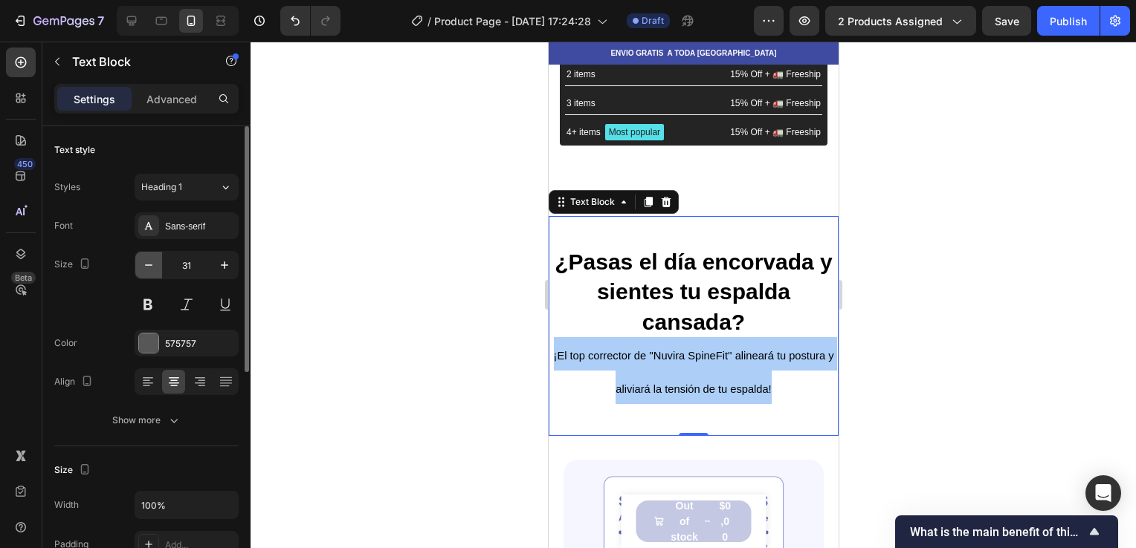
click at [154, 264] on icon "button" at bounding box center [148, 265] width 15 height 15
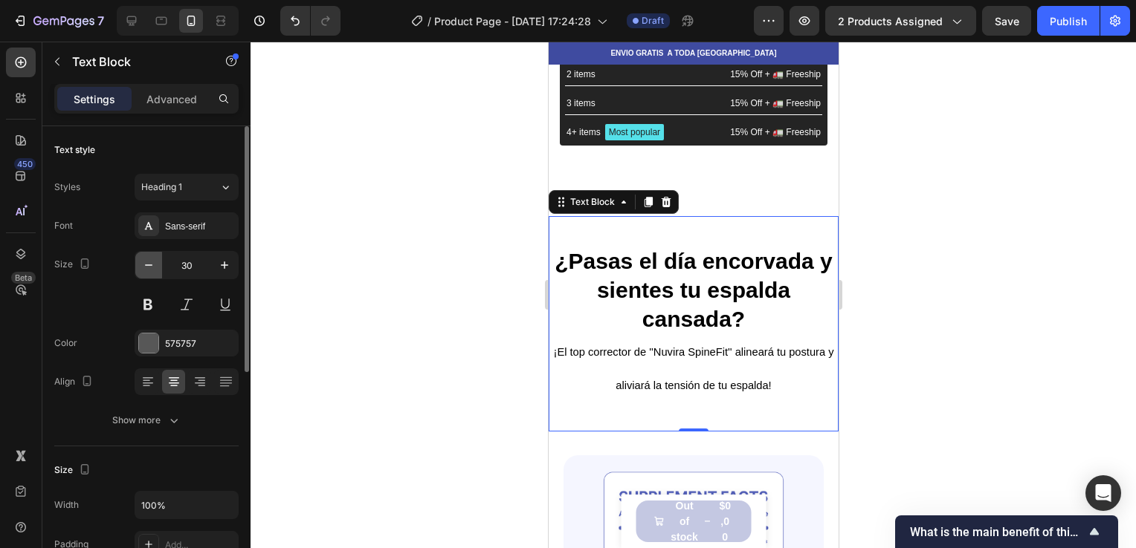
click at [154, 264] on icon "button" at bounding box center [148, 265] width 15 height 15
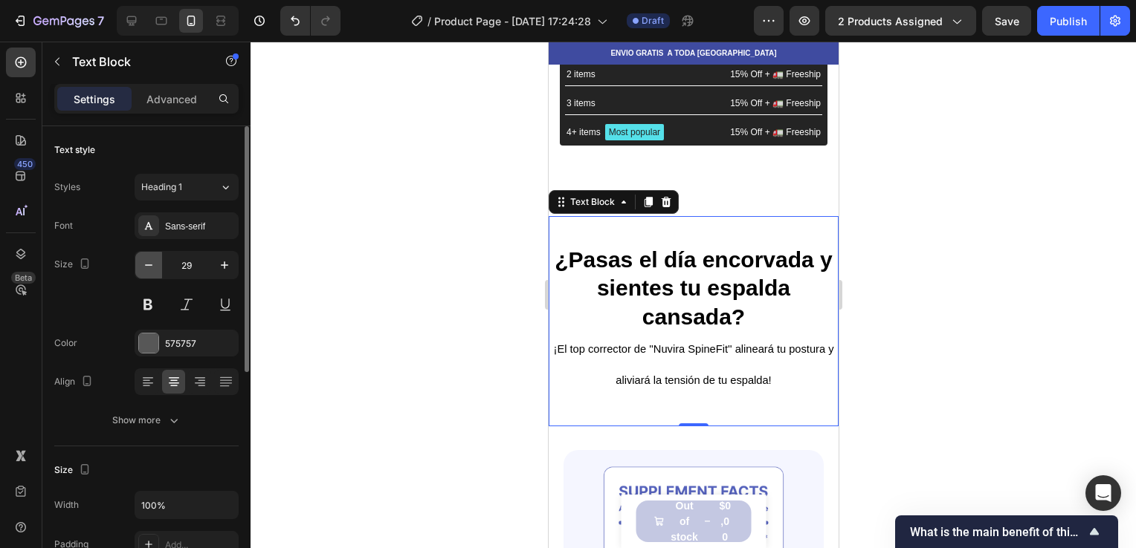
click at [154, 264] on icon "button" at bounding box center [148, 265] width 15 height 15
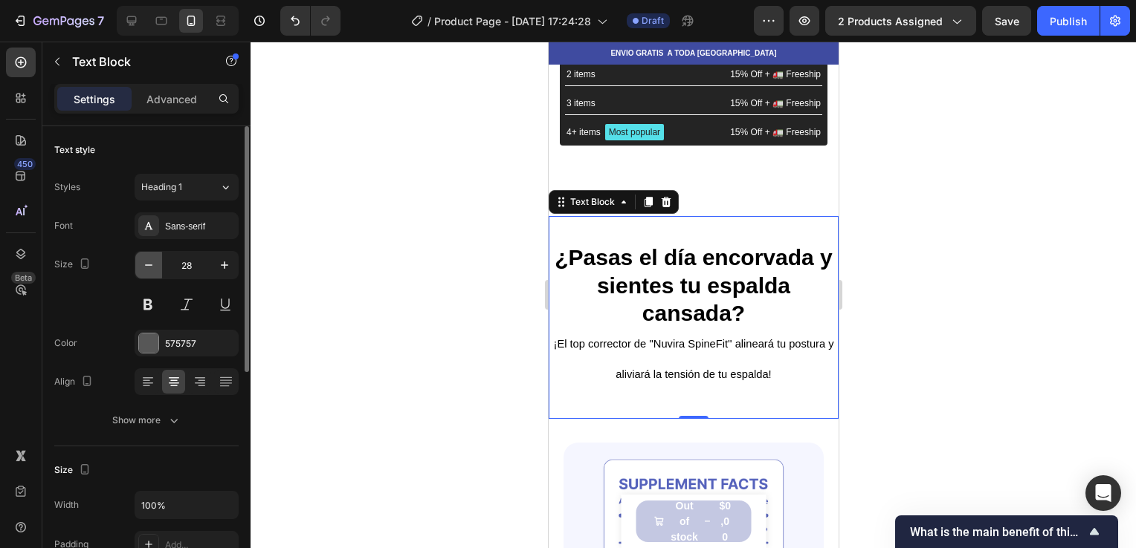
click at [154, 264] on icon "button" at bounding box center [148, 265] width 15 height 15
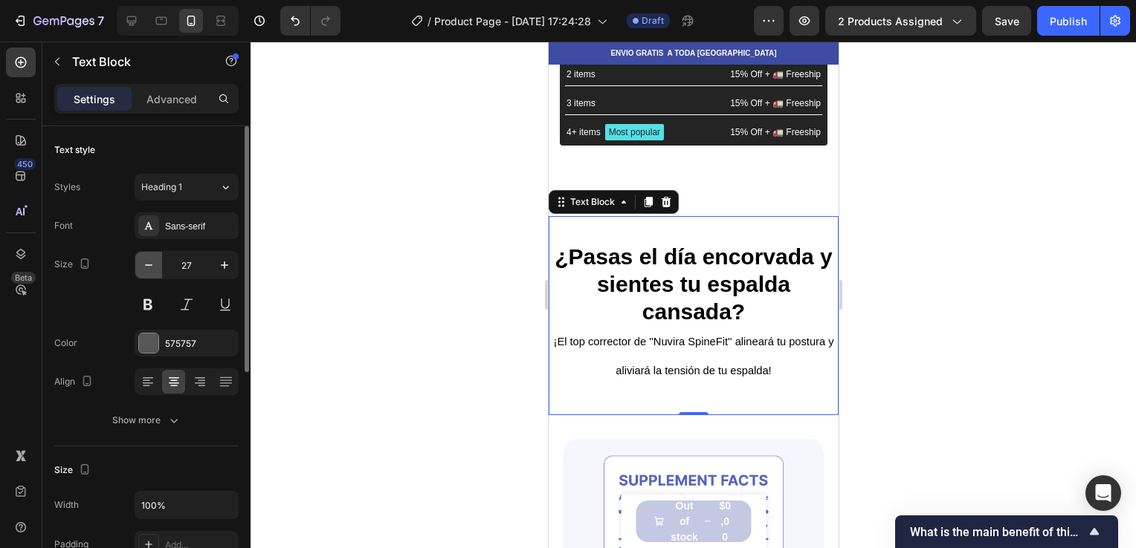
click at [154, 264] on icon "button" at bounding box center [148, 265] width 15 height 15
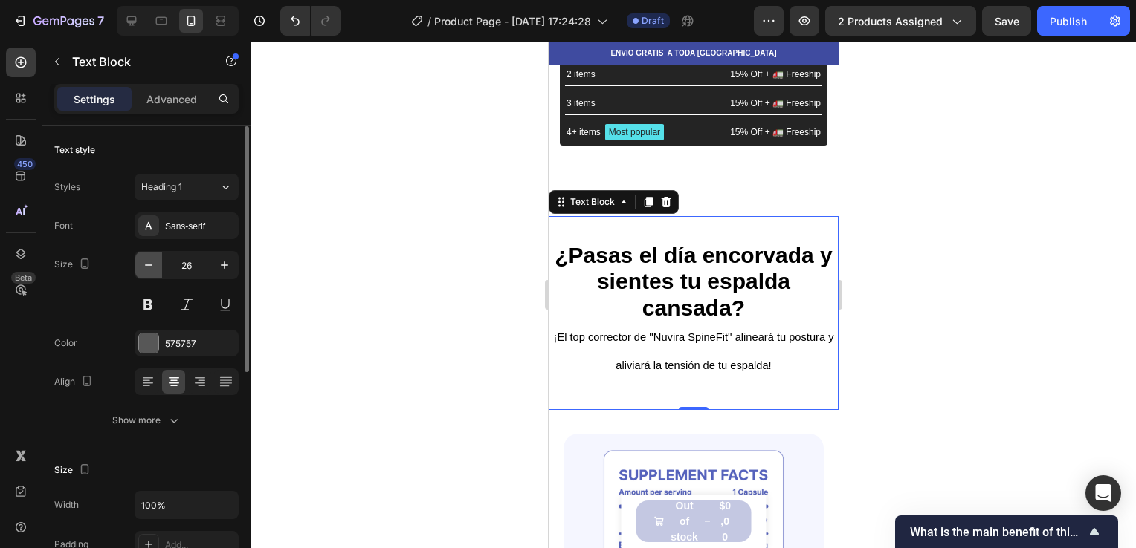
click at [154, 264] on icon "button" at bounding box center [148, 265] width 15 height 15
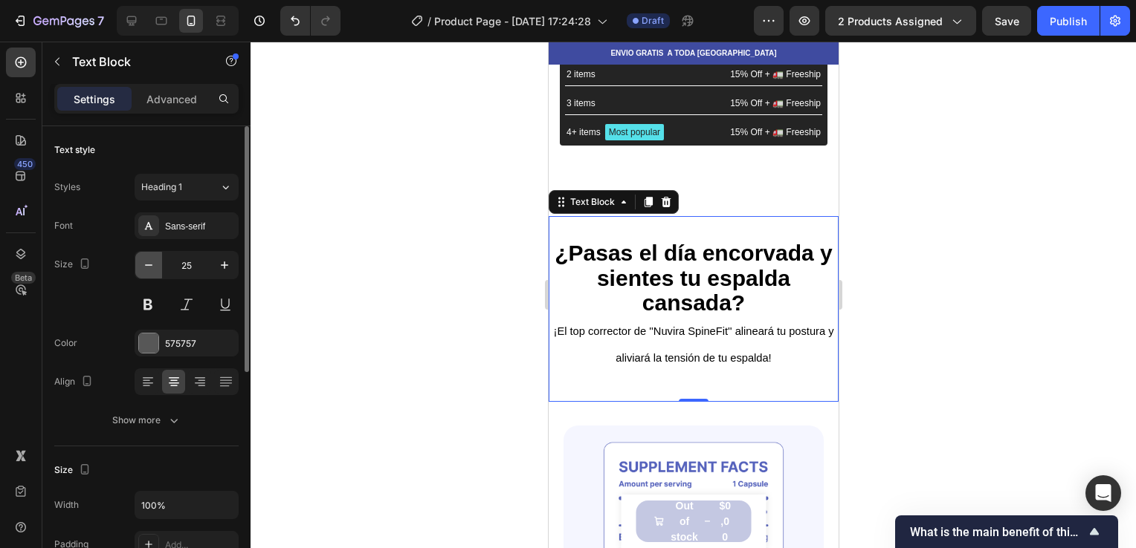
click at [154, 264] on icon "button" at bounding box center [148, 265] width 15 height 15
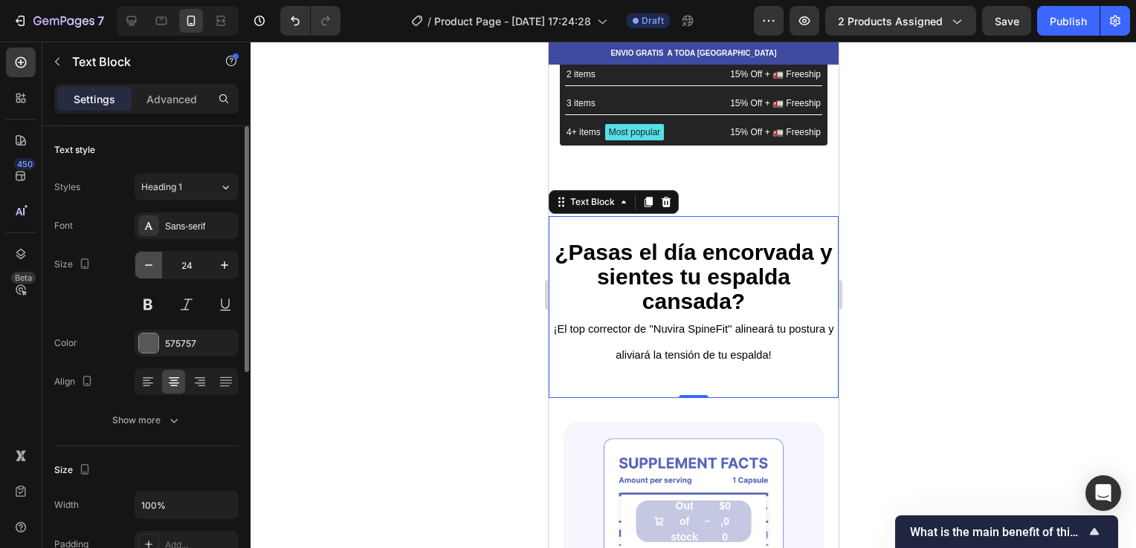
click at [154, 264] on icon "button" at bounding box center [148, 265] width 15 height 15
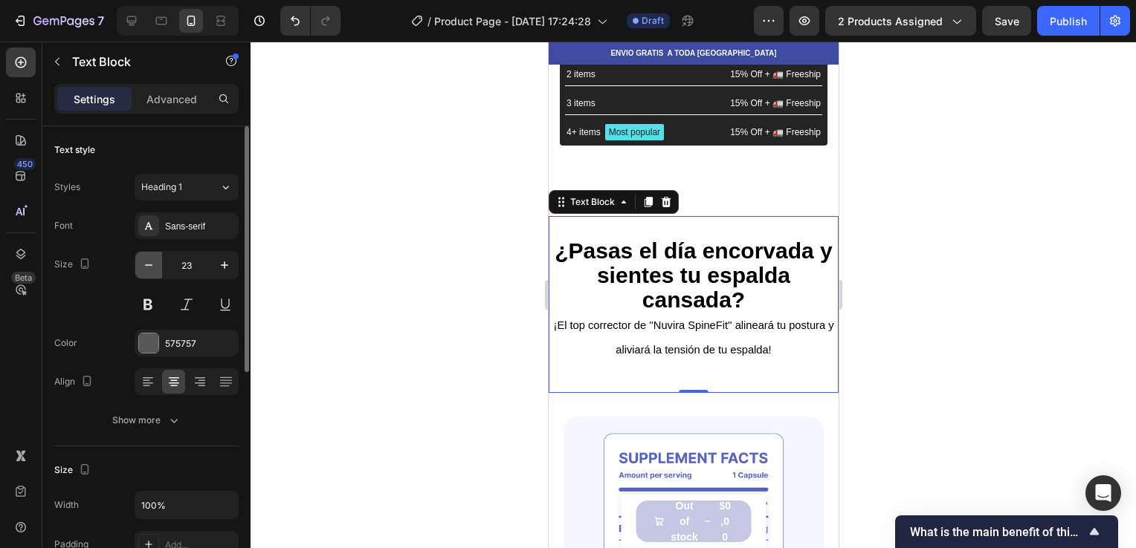
click at [154, 264] on icon "button" at bounding box center [148, 265] width 15 height 15
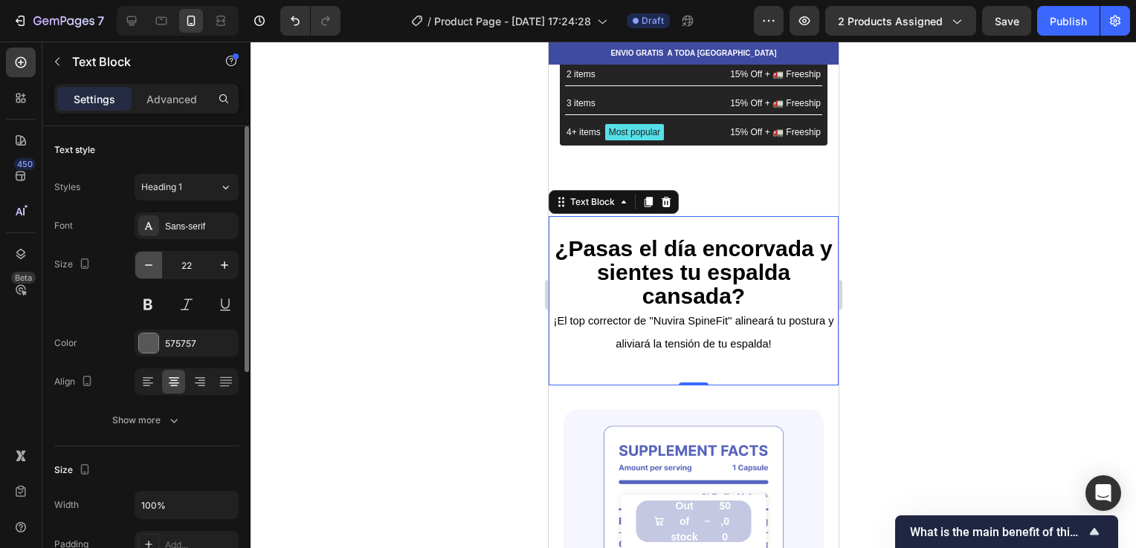
click at [154, 264] on icon "button" at bounding box center [148, 265] width 15 height 15
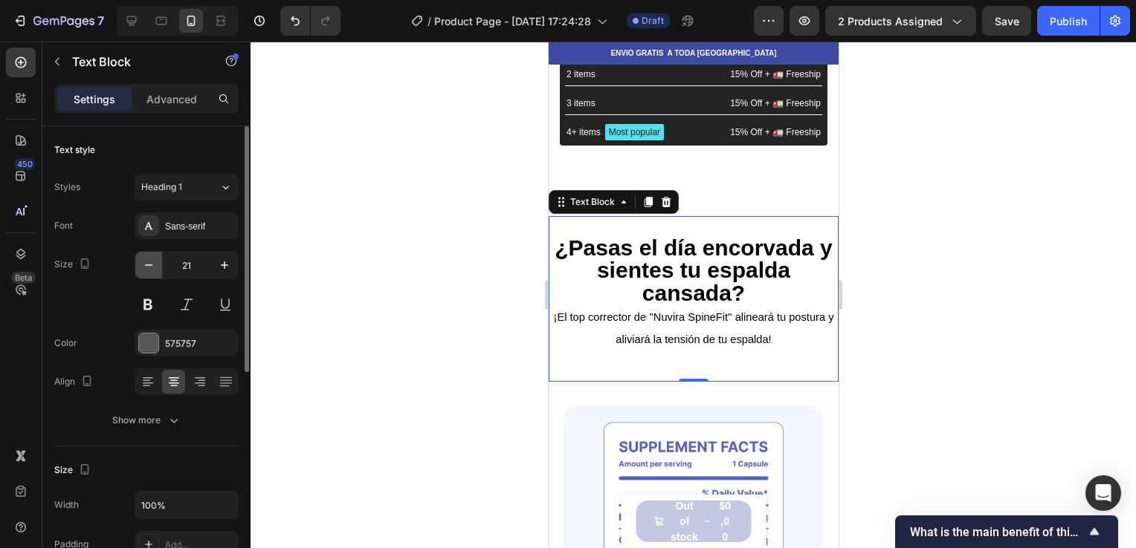
click at [154, 264] on icon "button" at bounding box center [148, 265] width 15 height 15
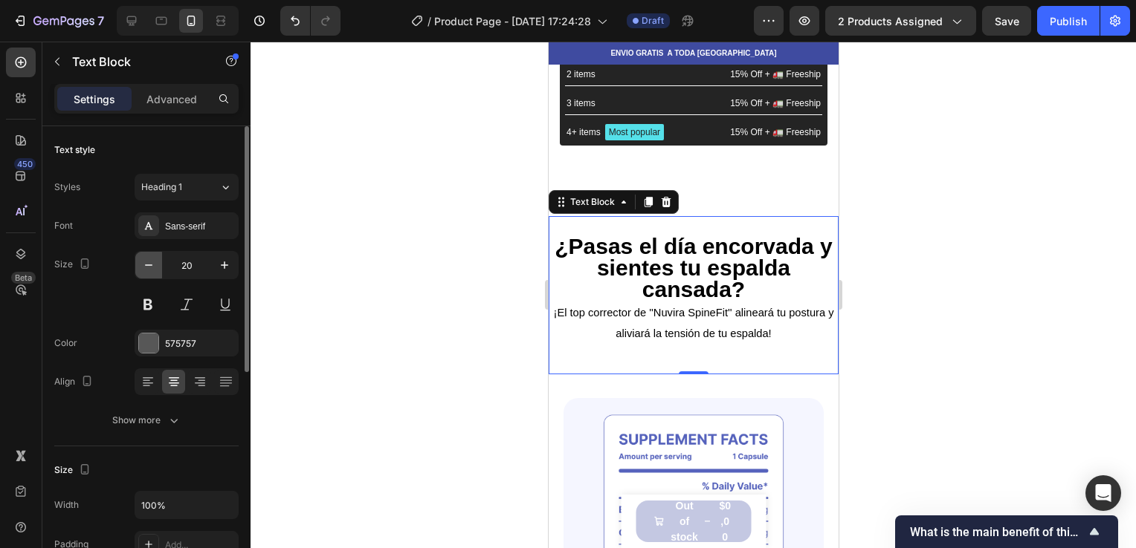
click at [154, 264] on icon "button" at bounding box center [148, 265] width 15 height 15
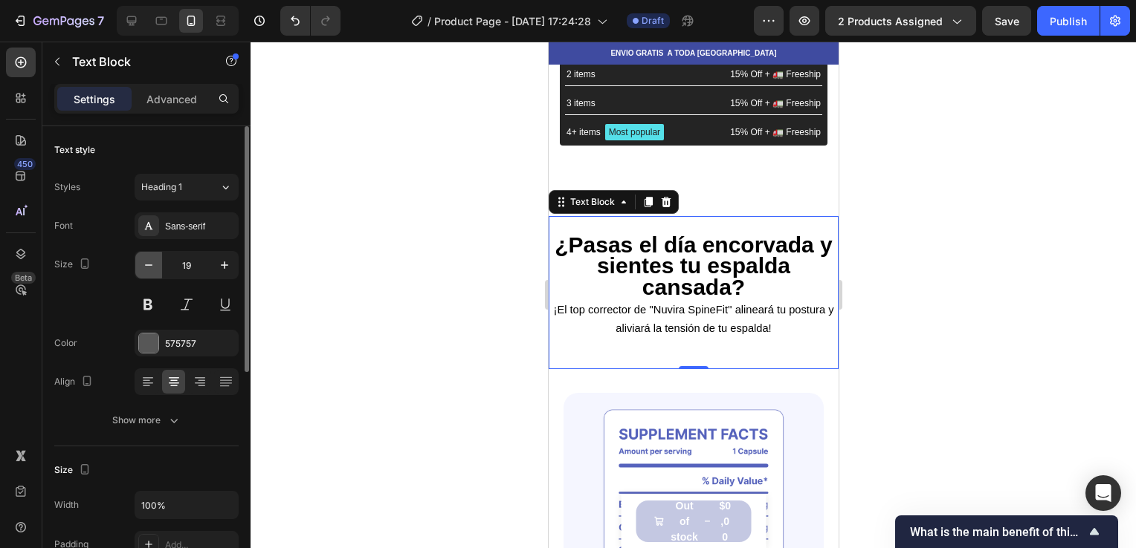
click at [154, 264] on icon "button" at bounding box center [148, 265] width 15 height 15
type input "18"
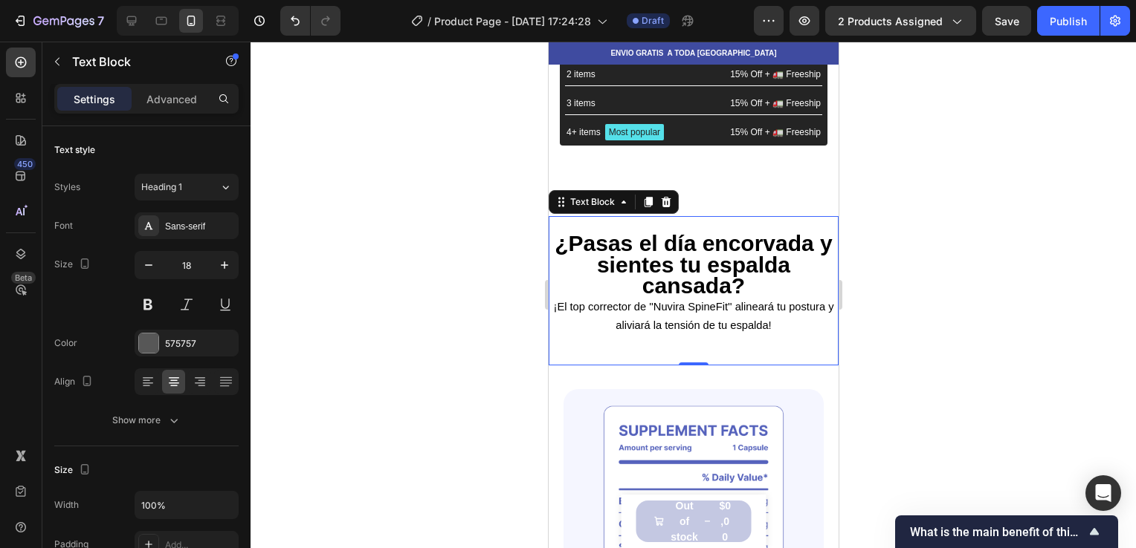
click at [738, 283] on p "¿Pasas el día encorvada y sientes tu espalda cansada?" at bounding box center [692, 266] width 287 height 63
click at [25, 96] on icon at bounding box center [24, 96] width 4 height 4
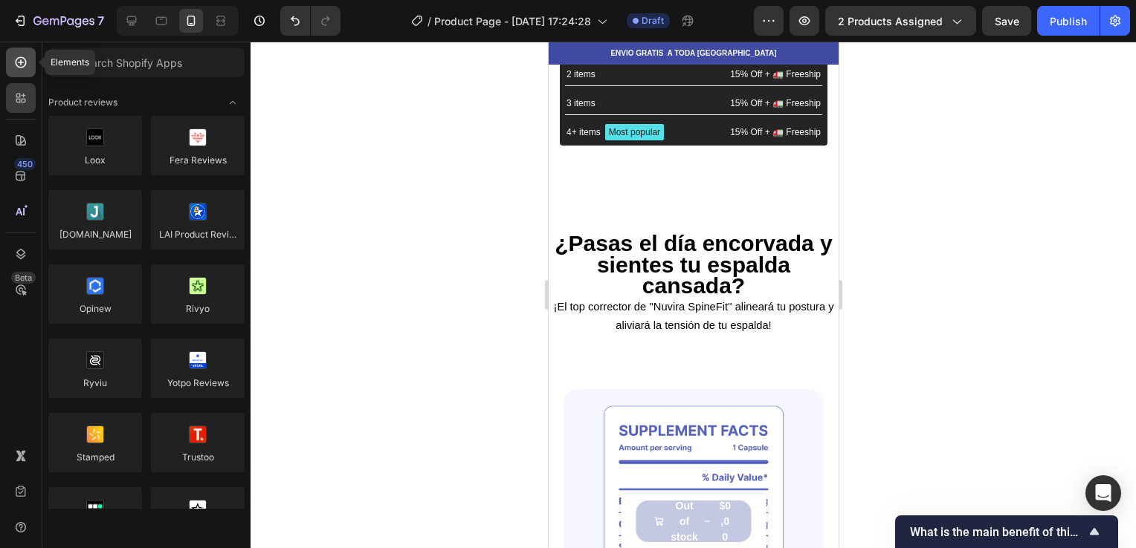
click at [15, 56] on icon at bounding box center [20, 62] width 15 height 15
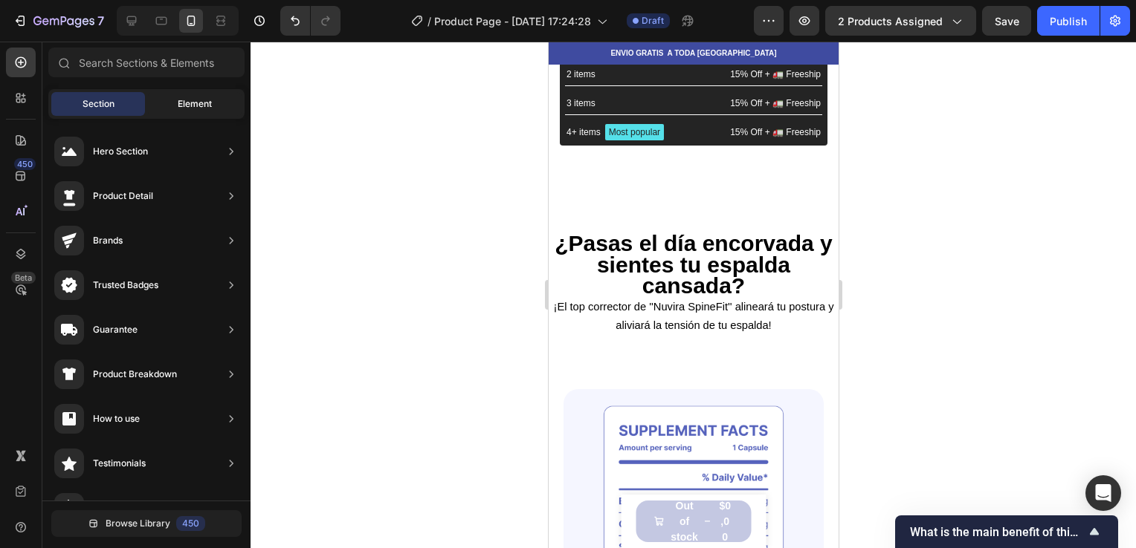
click at [172, 114] on div "Element" at bounding box center [195, 104] width 94 height 24
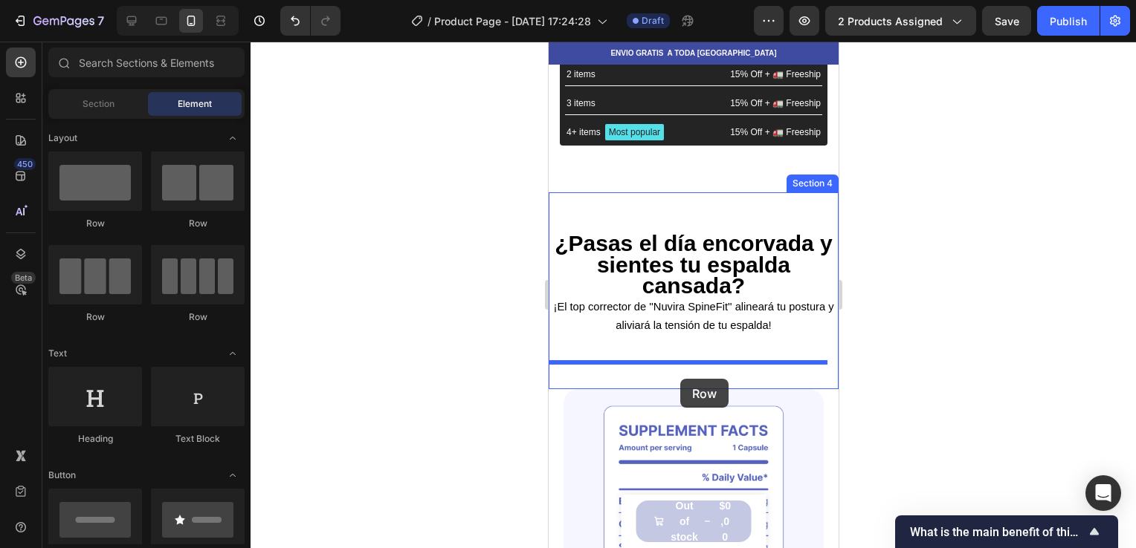
drag, startPoint x: 660, startPoint y: 227, endPoint x: 679, endPoint y: 379, distance: 152.8
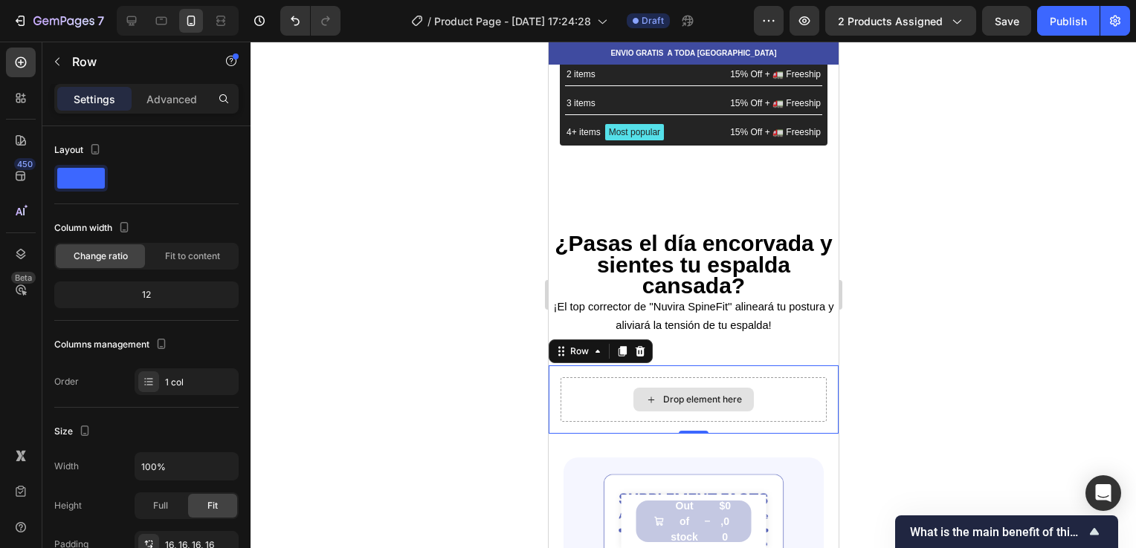
click at [690, 406] on div "Drop element here" at bounding box center [692, 400] width 120 height 24
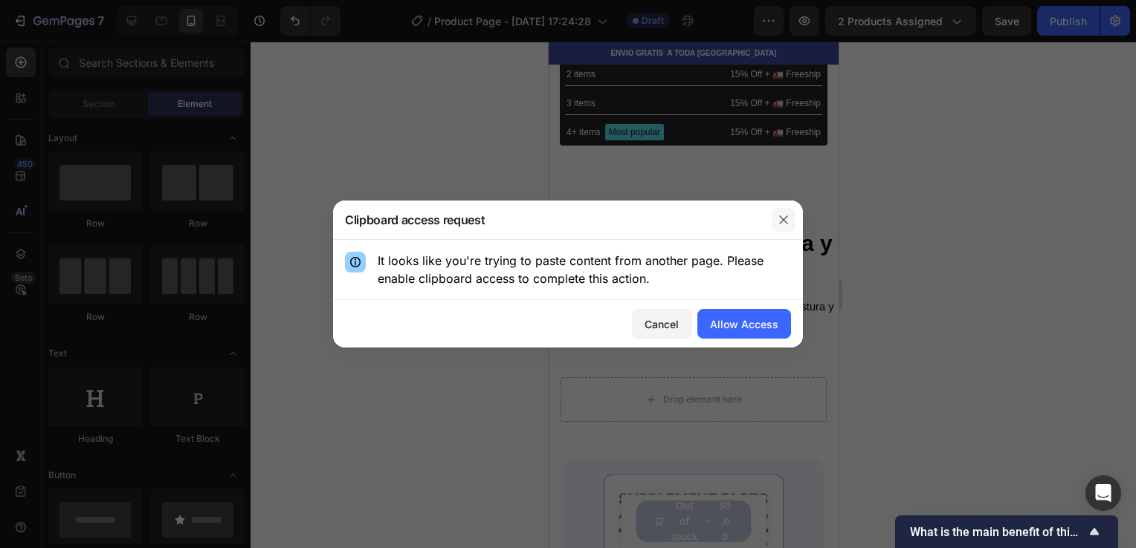
click at [783, 212] on button "button" at bounding box center [783, 220] width 24 height 24
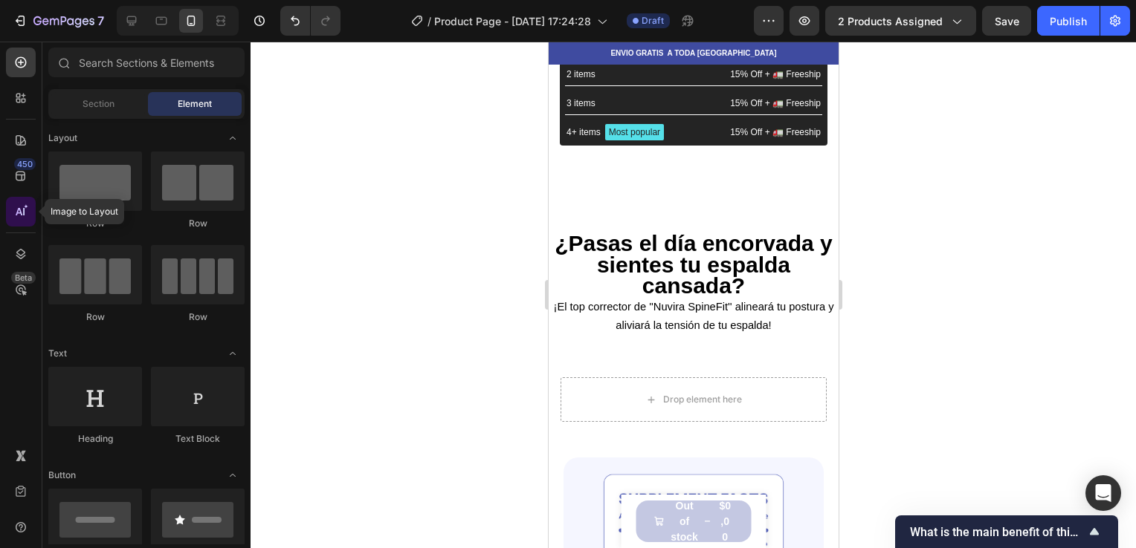
click at [19, 210] on icon at bounding box center [20, 211] width 15 height 15
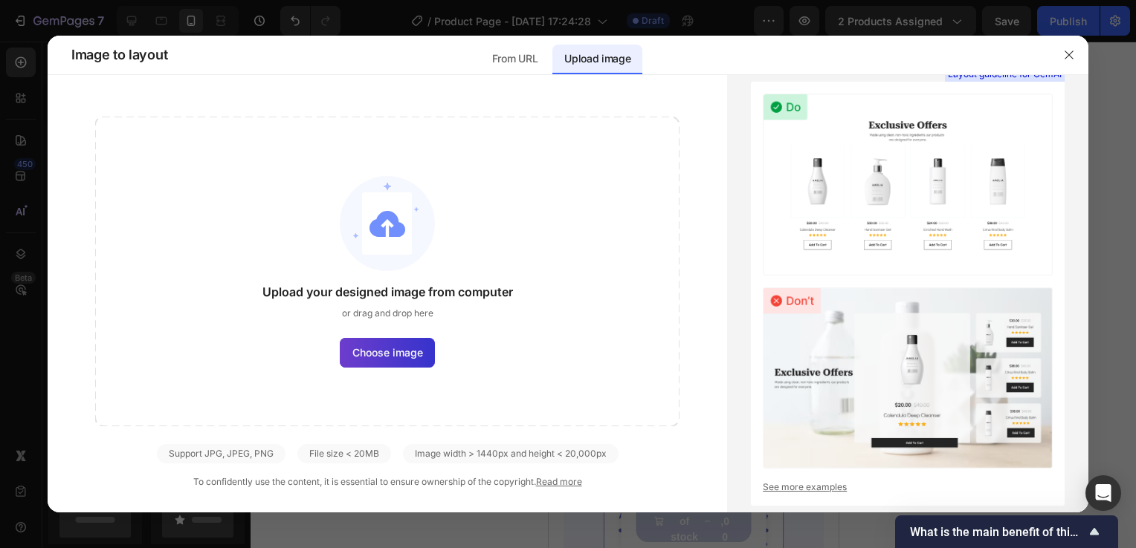
click at [370, 350] on span "Choose image" at bounding box center [387, 353] width 71 height 16
click at [0, 0] on input "Choose image" at bounding box center [0, 0] width 0 height 0
click at [510, 67] on p "From URL" at bounding box center [514, 59] width 45 height 18
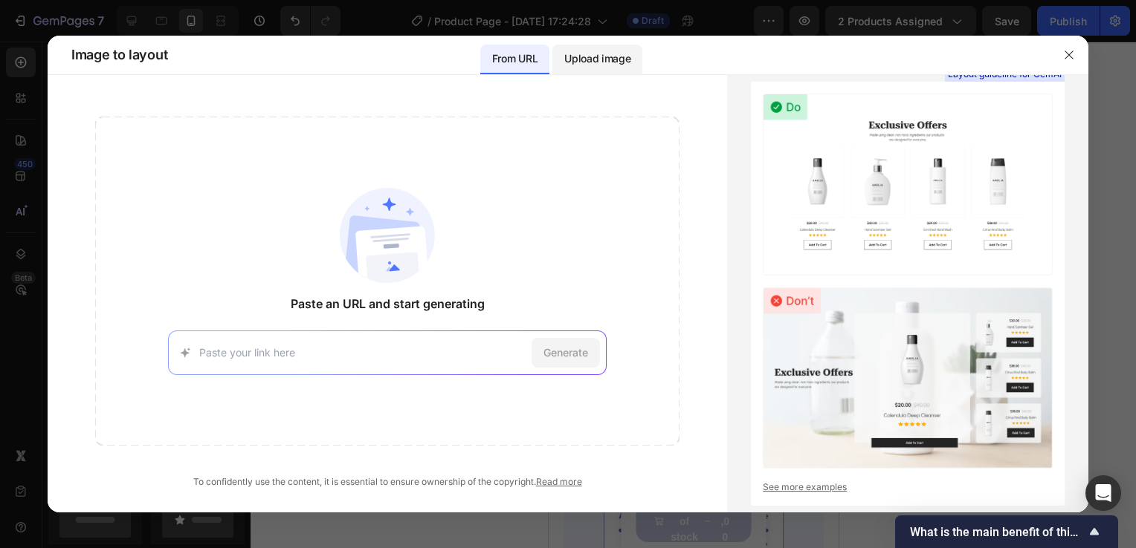
click at [557, 61] on div "Upload image" at bounding box center [597, 60] width 90 height 30
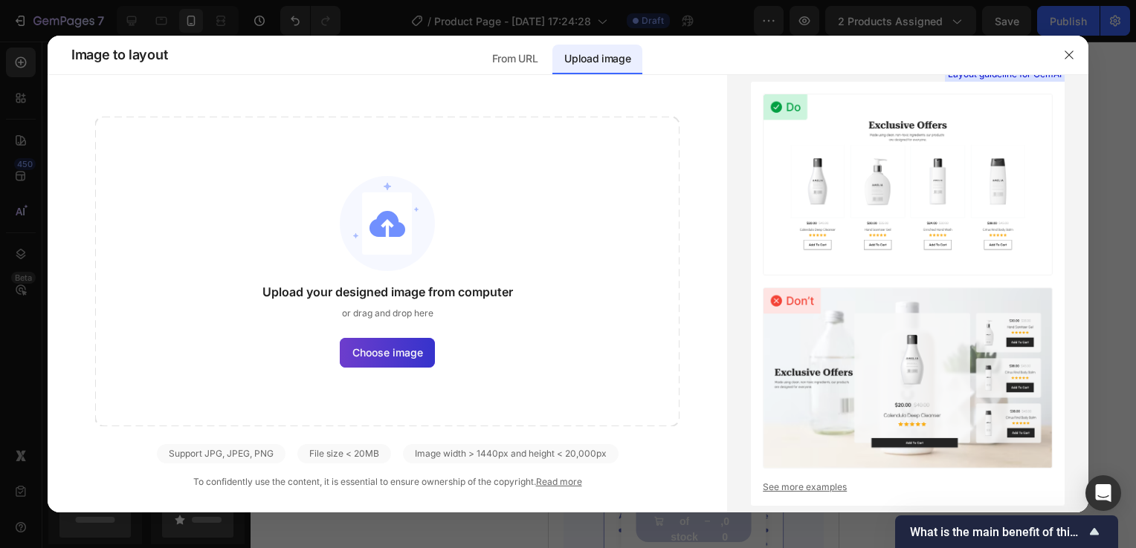
click at [388, 351] on span "Choose image" at bounding box center [387, 353] width 71 height 16
click at [0, 0] on input "Choose image" at bounding box center [0, 0] width 0 height 0
click at [396, 348] on span "Choose image" at bounding box center [387, 353] width 71 height 16
click at [0, 0] on input "Choose image" at bounding box center [0, 0] width 0 height 0
click at [530, 72] on div "From URL" at bounding box center [514, 60] width 69 height 30
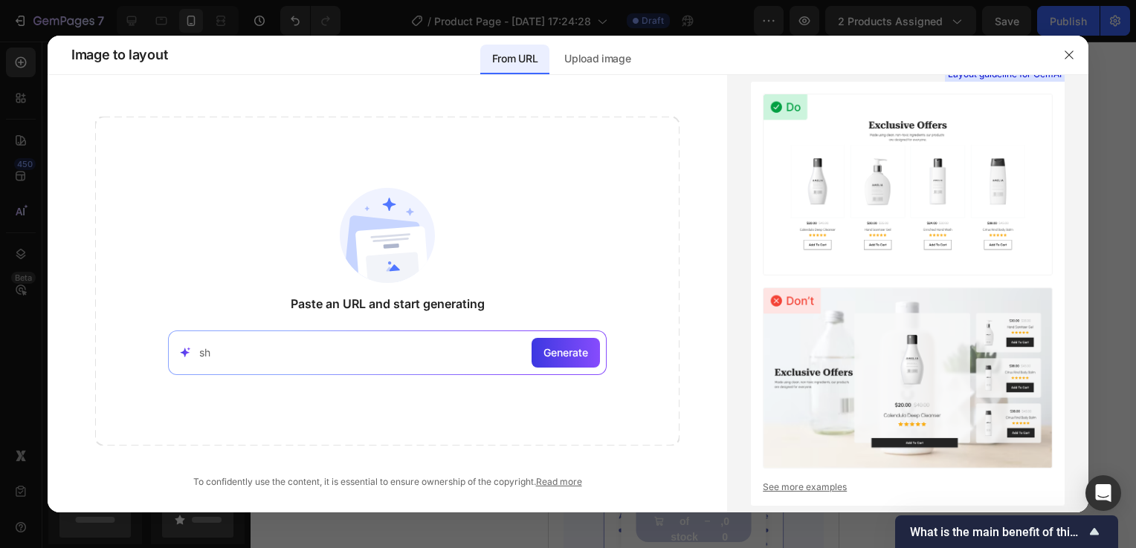
type input "s"
click at [618, 54] on p "Upload image" at bounding box center [597, 59] width 66 height 18
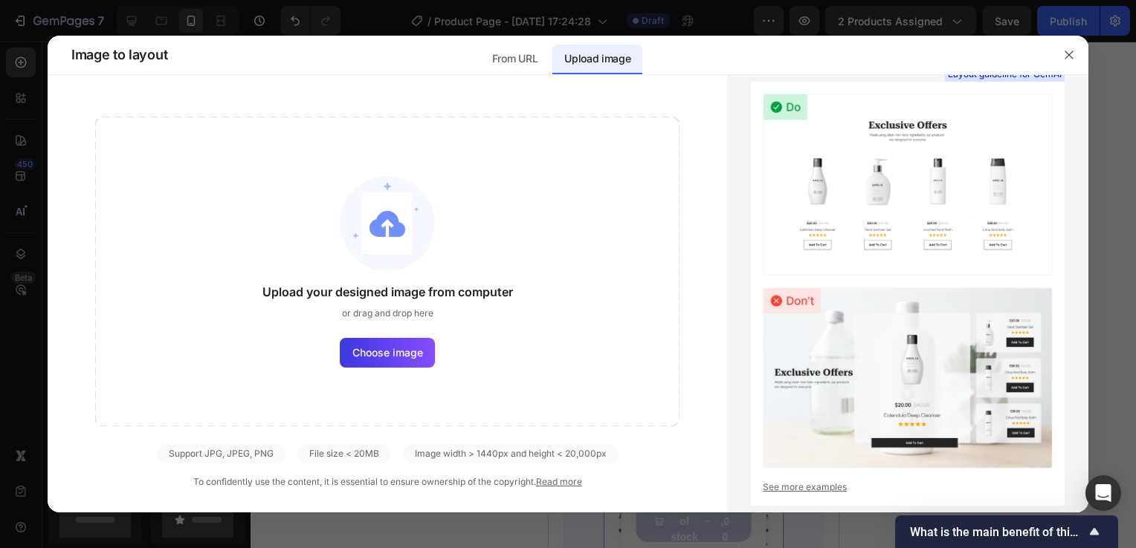
click at [392, 367] on div "Upload your designed image from computer or drag and drop here Choose image" at bounding box center [387, 272] width 584 height 310
click at [386, 355] on span "Choose image" at bounding box center [387, 353] width 71 height 16
click at [0, 0] on input "Choose image" at bounding box center [0, 0] width 0 height 0
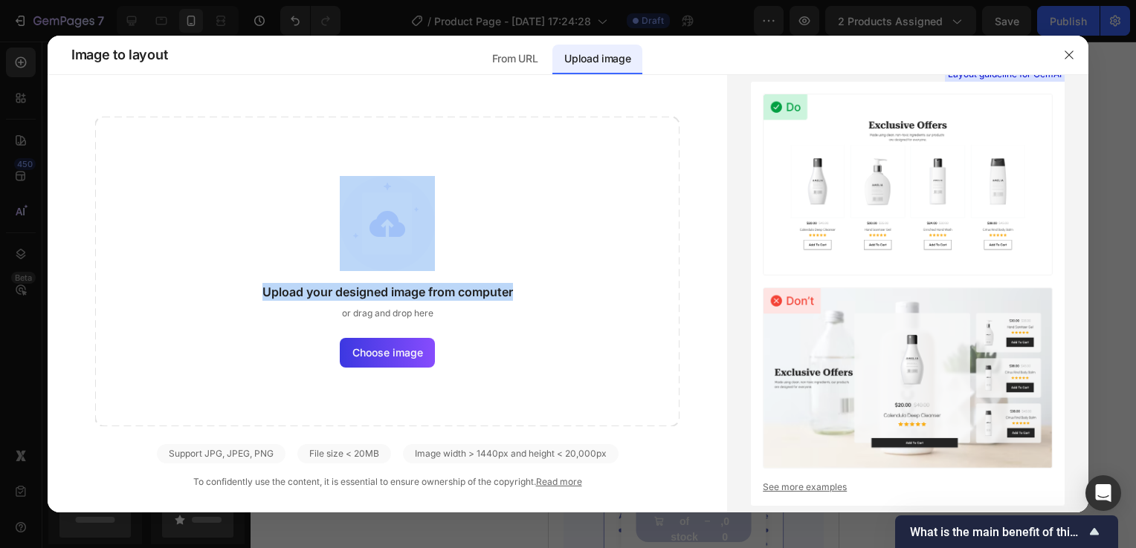
drag, startPoint x: 761, startPoint y: 60, endPoint x: 681, endPoint y: 109, distance: 93.7
click at [681, 109] on div "Image to layout From URL Upload image Upload your designed image from computer …" at bounding box center [568, 274] width 1040 height 477
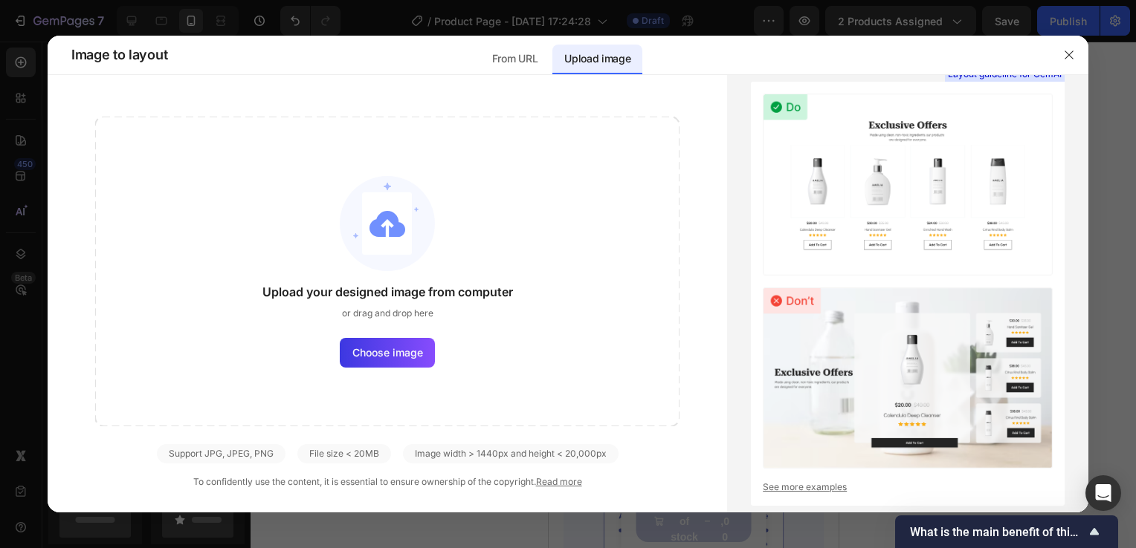
click at [1121, 94] on div at bounding box center [568, 274] width 1136 height 548
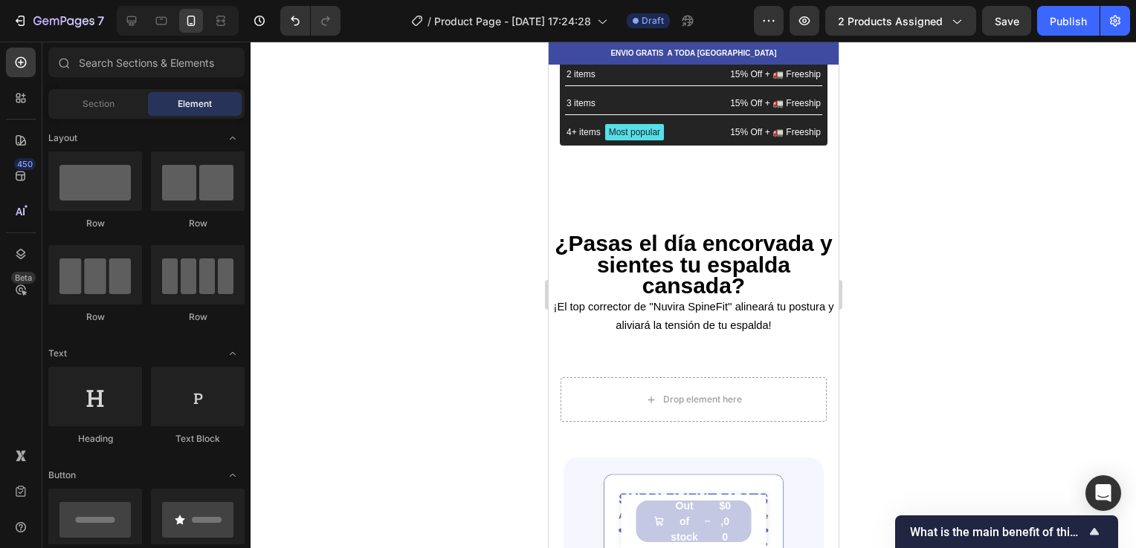
drag, startPoint x: 1066, startPoint y: 76, endPoint x: 883, endPoint y: 148, distance: 196.5
click at [883, 148] on div at bounding box center [692, 295] width 885 height 507
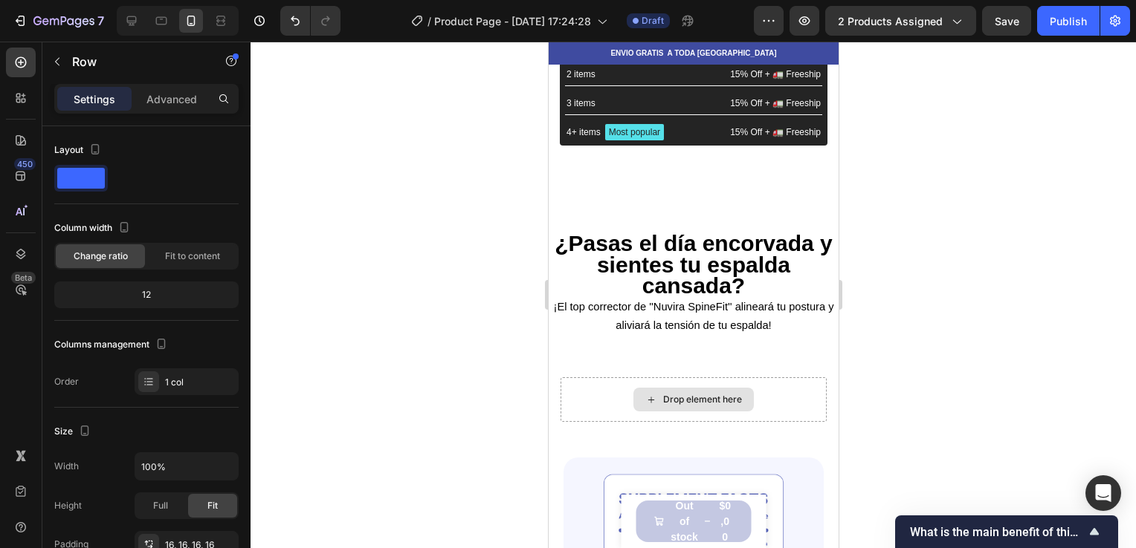
click at [662, 395] on div "Drop element here" at bounding box center [701, 400] width 79 height 12
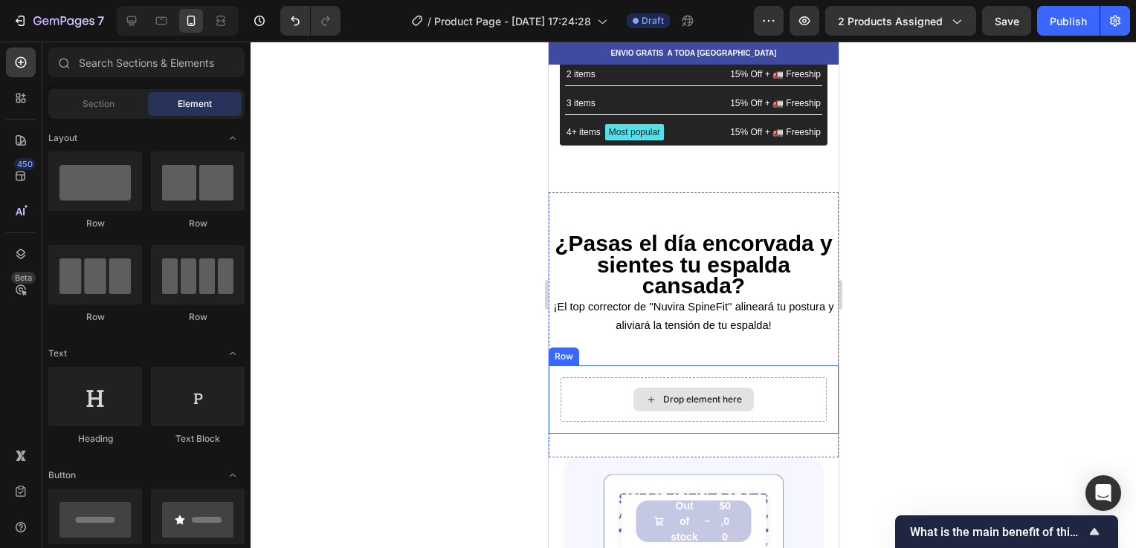
click at [663, 397] on div "Drop element here" at bounding box center [701, 400] width 79 height 12
click at [664, 410] on div "Drop element here" at bounding box center [693, 400] width 266 height 45
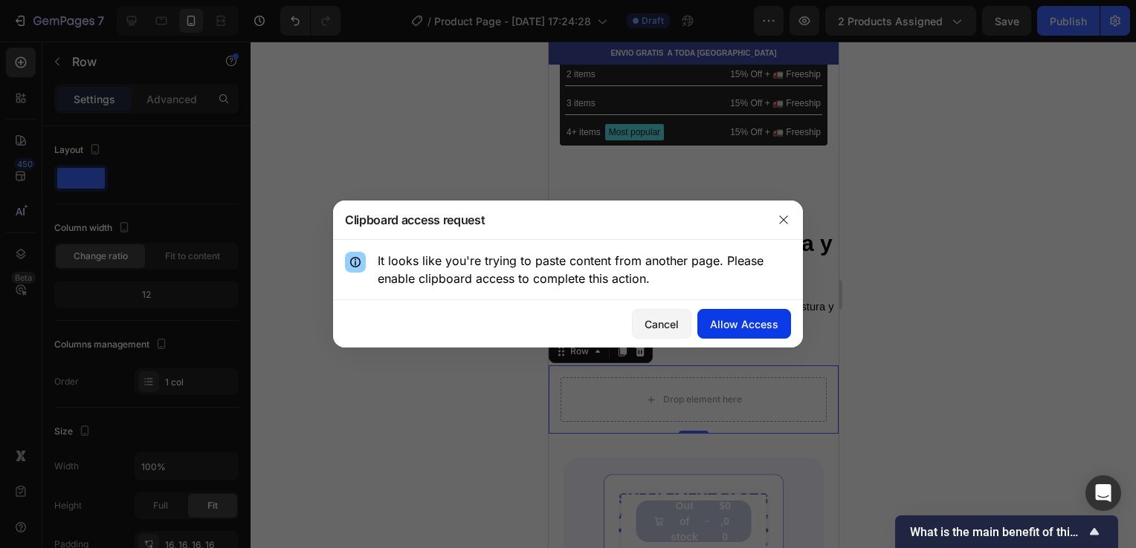
click at [707, 331] on button "Allow Access" at bounding box center [744, 324] width 94 height 30
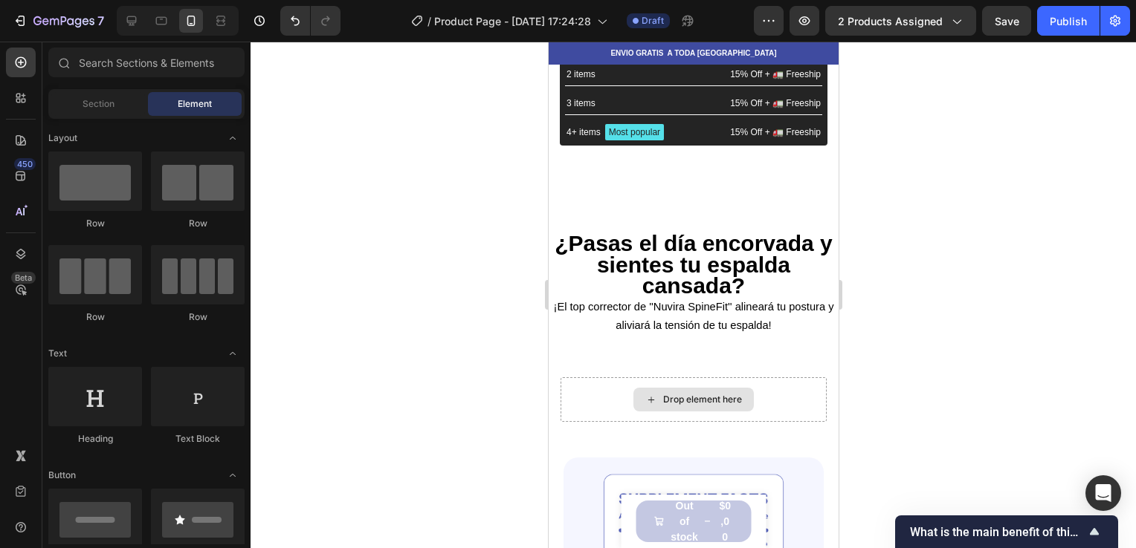
click at [676, 389] on div "Drop element here" at bounding box center [692, 400] width 120 height 24
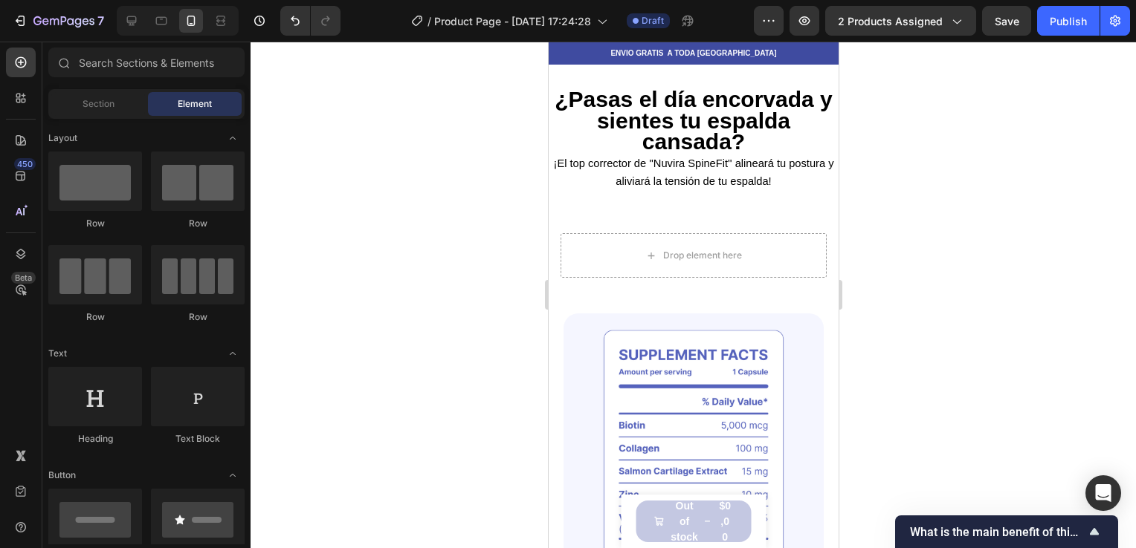
scroll to position [710, 0]
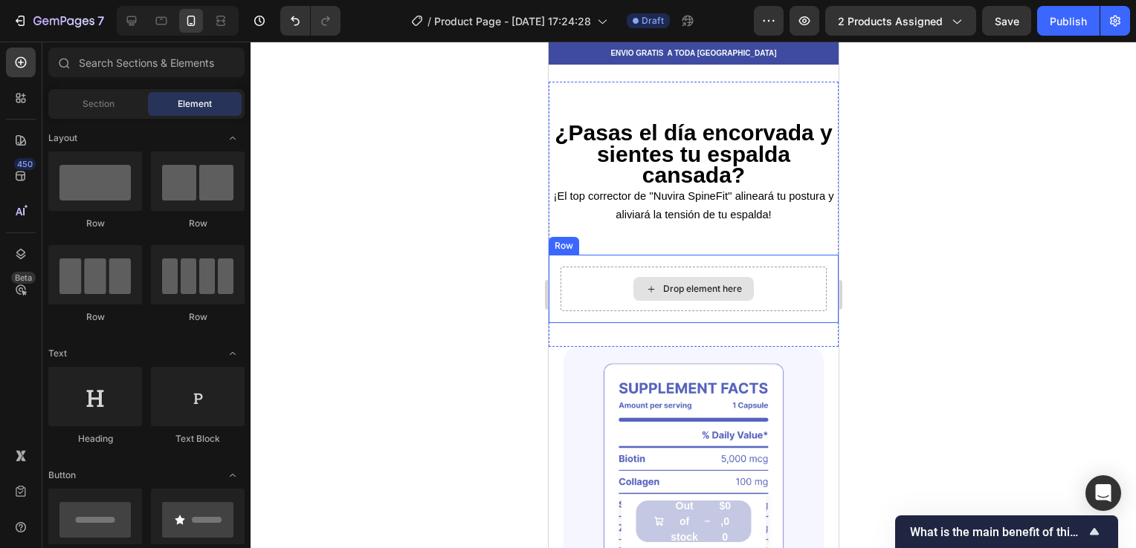
click at [651, 297] on div "Drop element here" at bounding box center [692, 289] width 120 height 24
click at [647, 283] on icon at bounding box center [650, 289] width 12 height 13
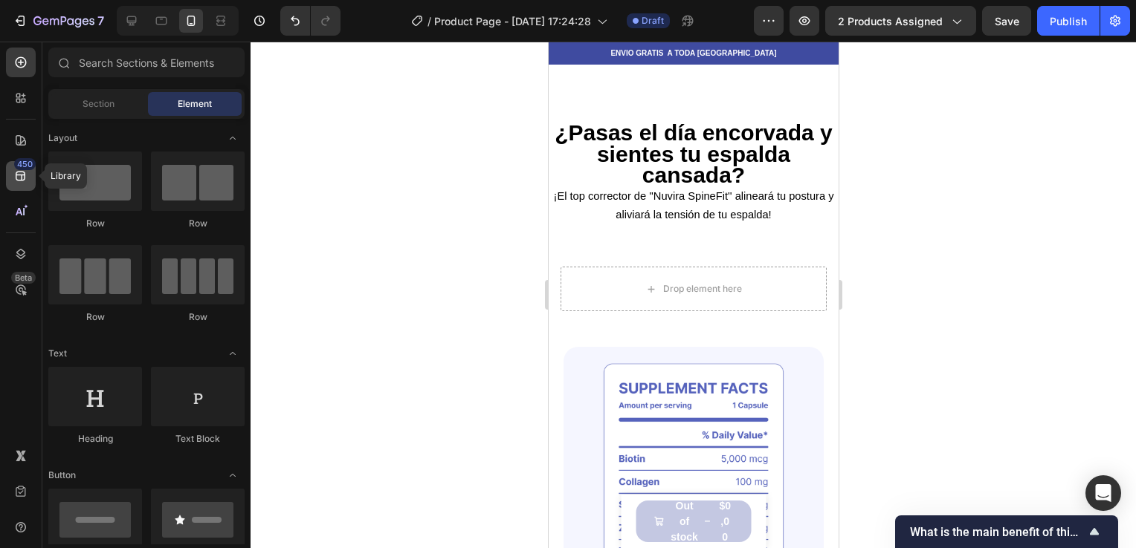
click at [27, 168] on div "450" at bounding box center [25, 164] width 22 height 12
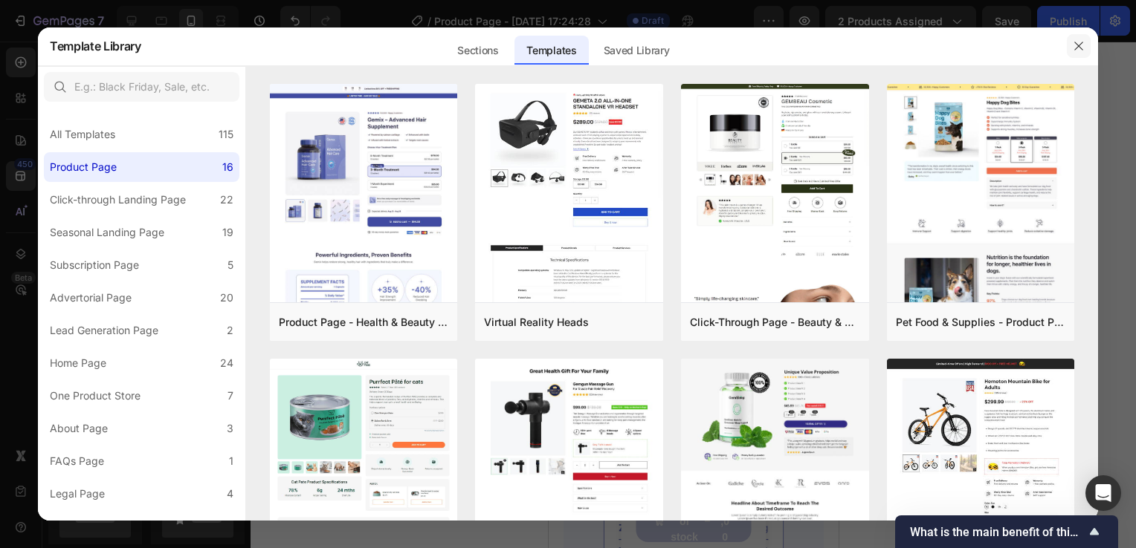
click at [1075, 52] on icon "button" at bounding box center [1078, 46] width 12 height 12
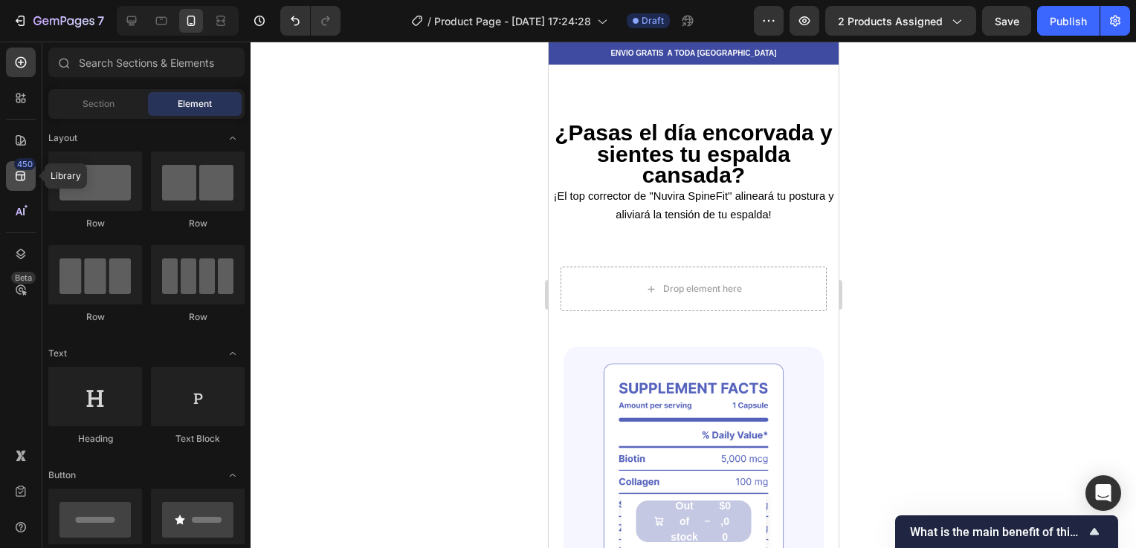
click at [13, 176] on icon at bounding box center [20, 176] width 15 height 15
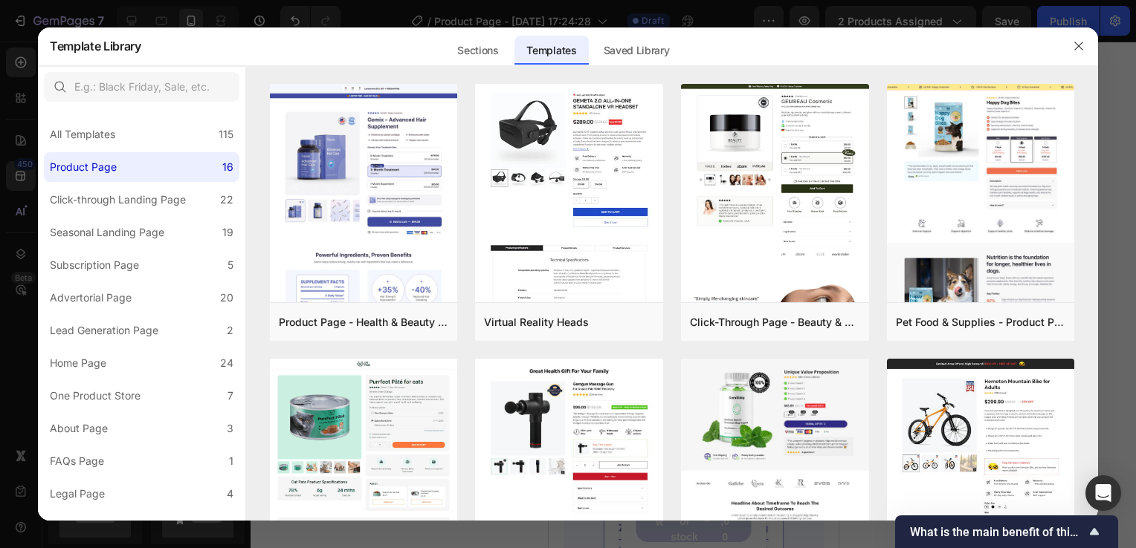
click at [14, 143] on div at bounding box center [568, 274] width 1136 height 548
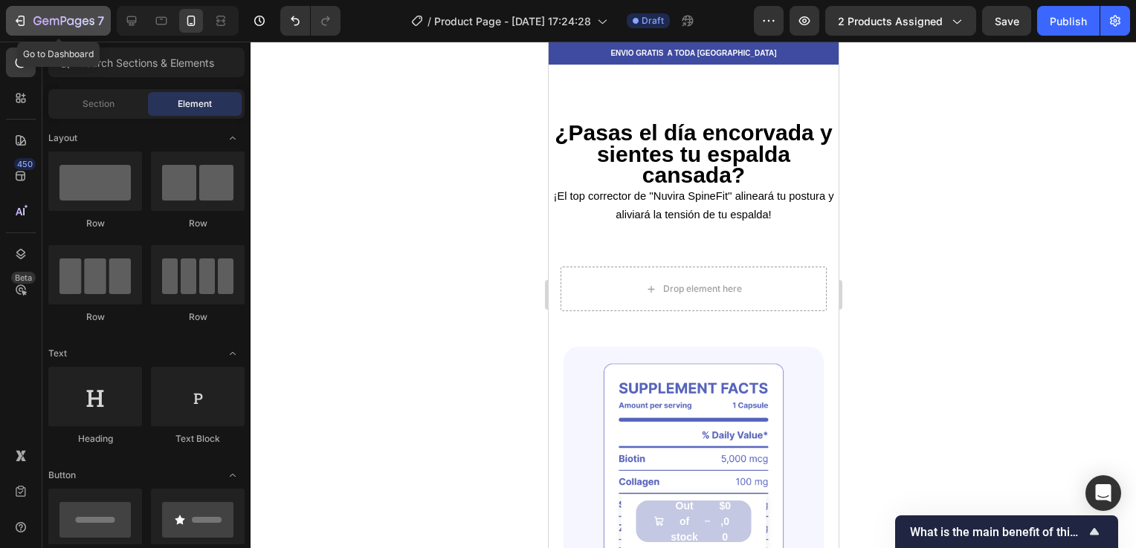
click at [26, 22] on icon "button" at bounding box center [20, 20] width 15 height 15
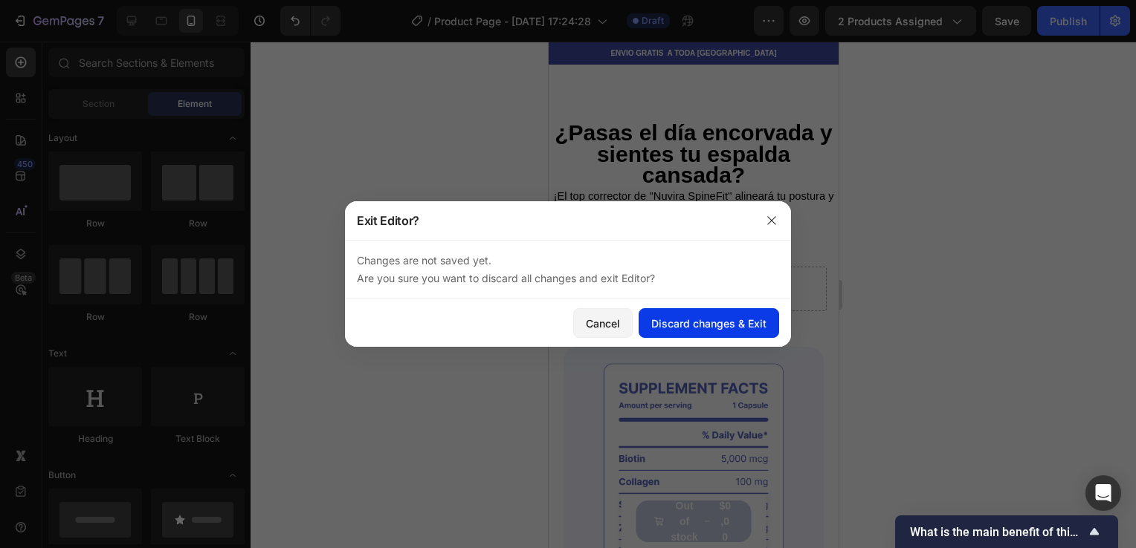
click at [654, 317] on div "Discard changes & Exit" at bounding box center [708, 324] width 115 height 16
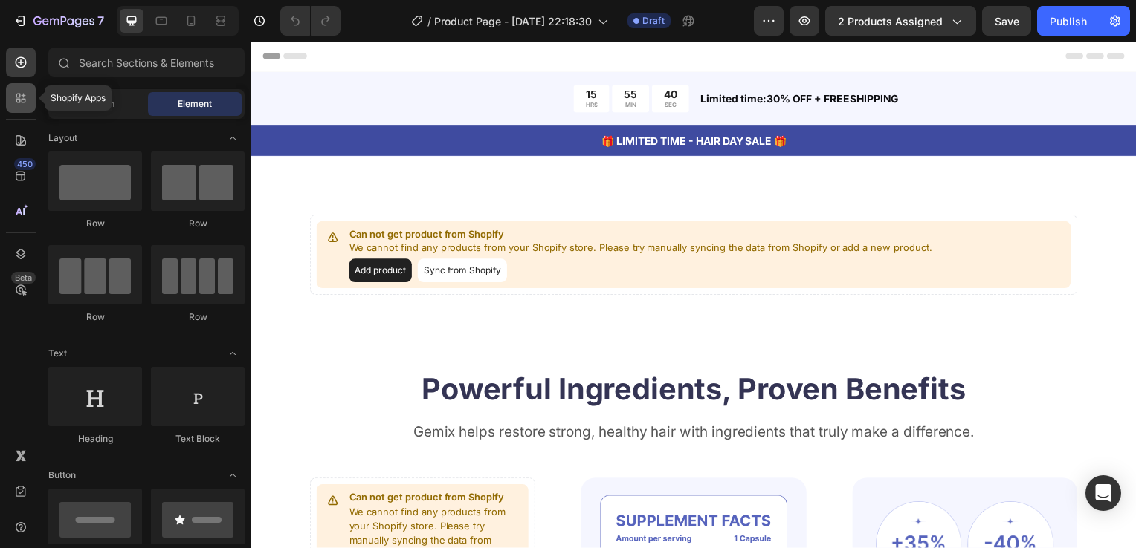
click at [25, 103] on icon at bounding box center [24, 101] width 4 height 4
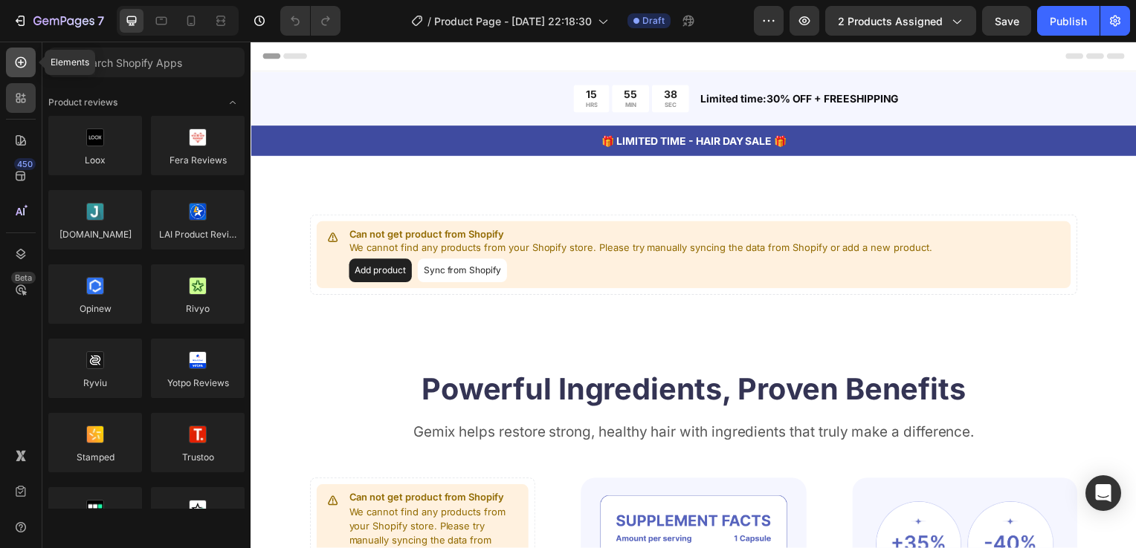
click at [17, 65] on icon at bounding box center [21, 62] width 11 height 11
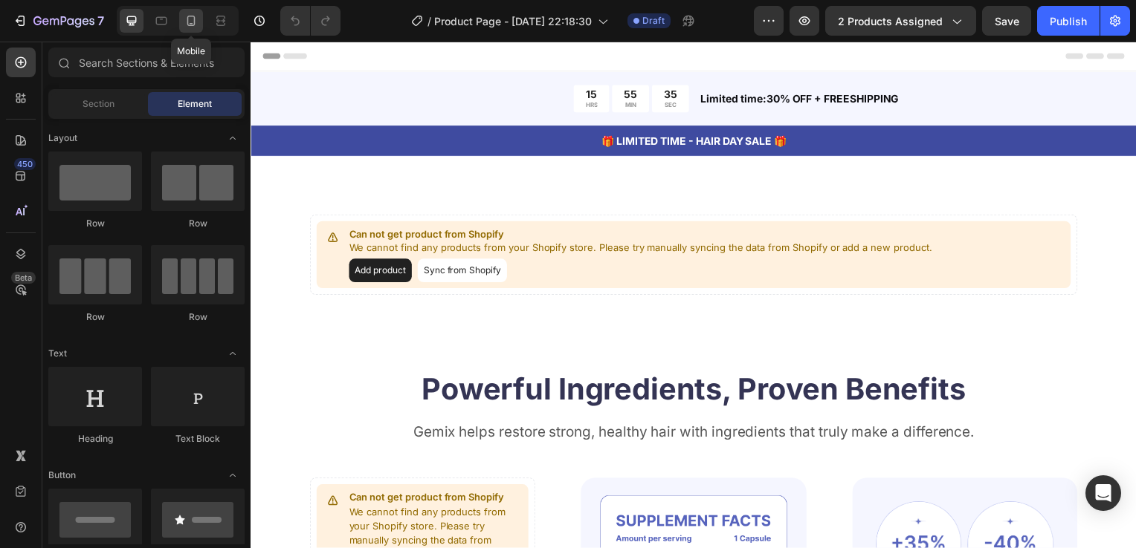
click at [193, 22] on icon at bounding box center [191, 21] width 8 height 10
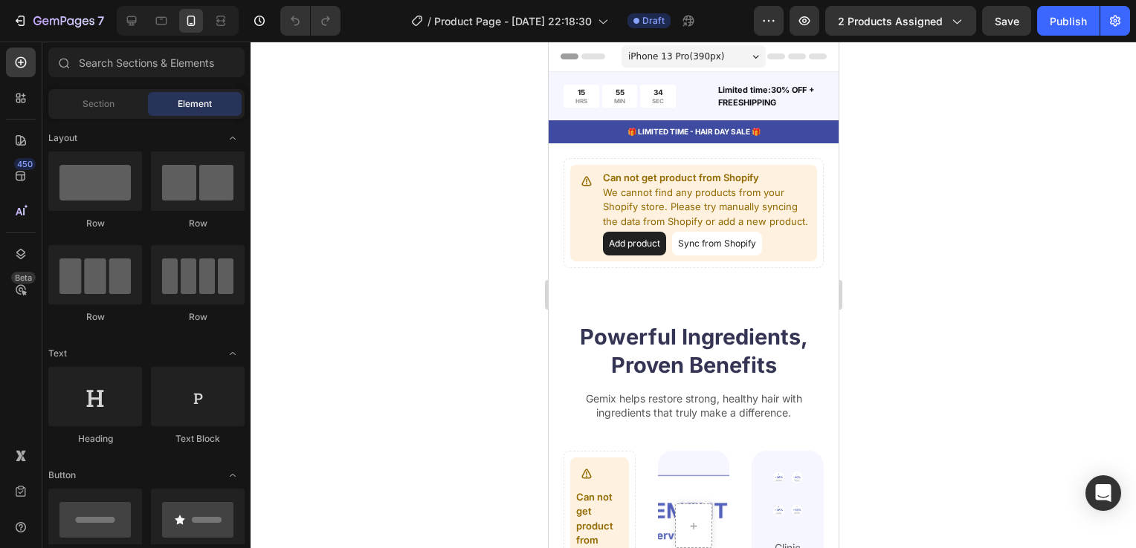
click at [479, 180] on div at bounding box center [692, 295] width 885 height 507
click at [692, 85] on div "15 HRS 55 MIN 32 SEC" at bounding box center [638, 96] width 150 height 23
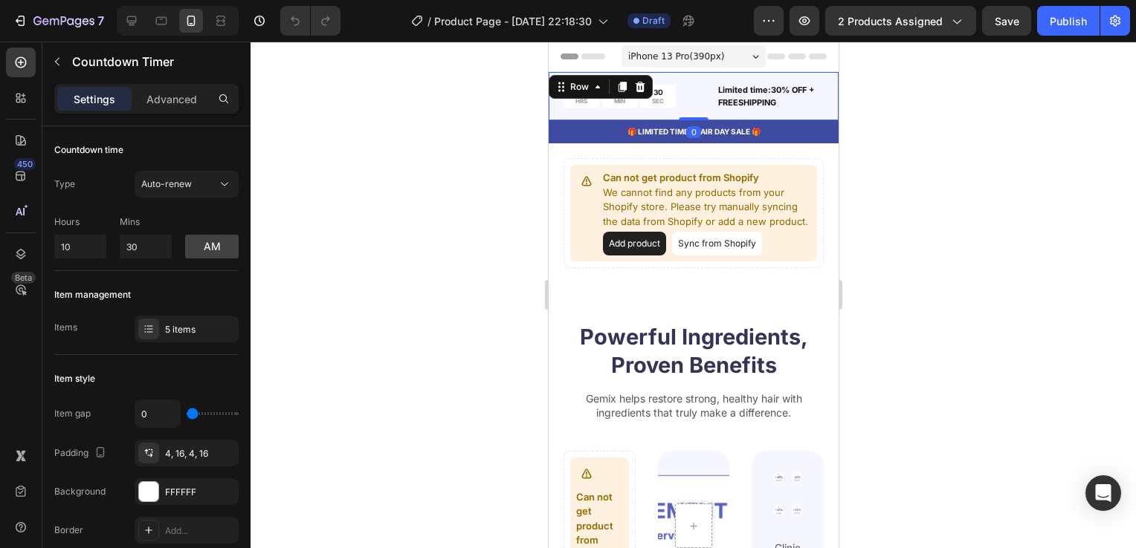
click at [696, 74] on div "15 HRS 55 MIN 30 SEC Countdown Timer Limited time:30% OFF + FREESHIPPING Text B…" at bounding box center [693, 96] width 290 height 48
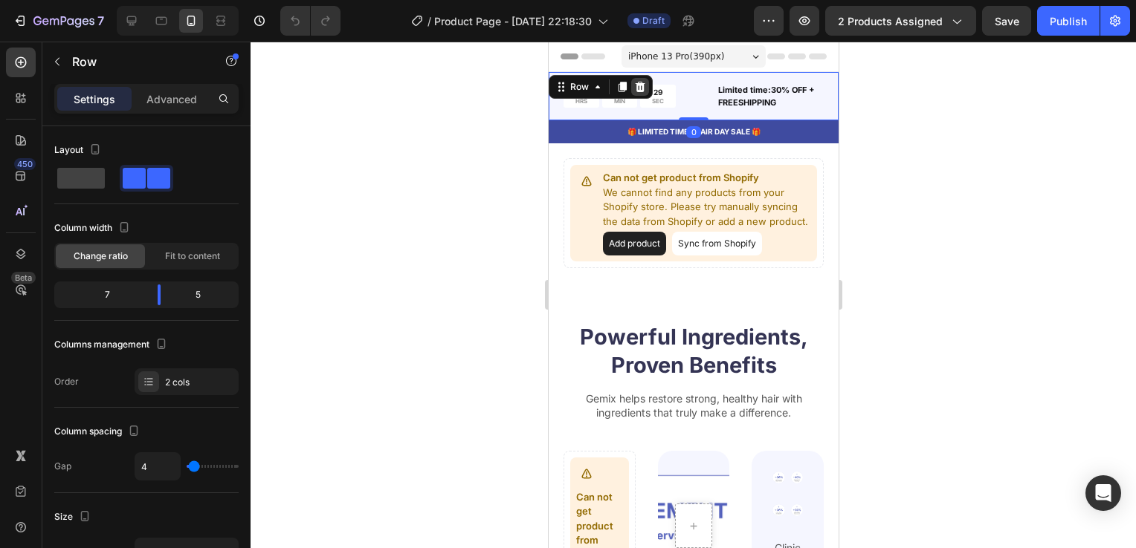
click at [643, 81] on icon at bounding box center [639, 87] width 12 height 12
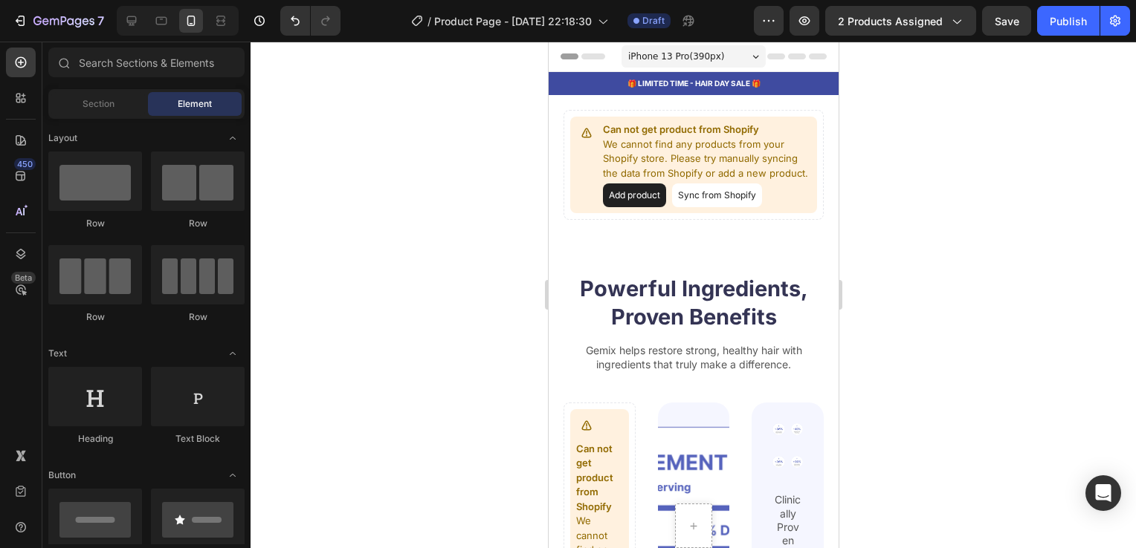
click at [496, 150] on div at bounding box center [692, 295] width 885 height 507
click at [27, 100] on icon at bounding box center [20, 98] width 15 height 15
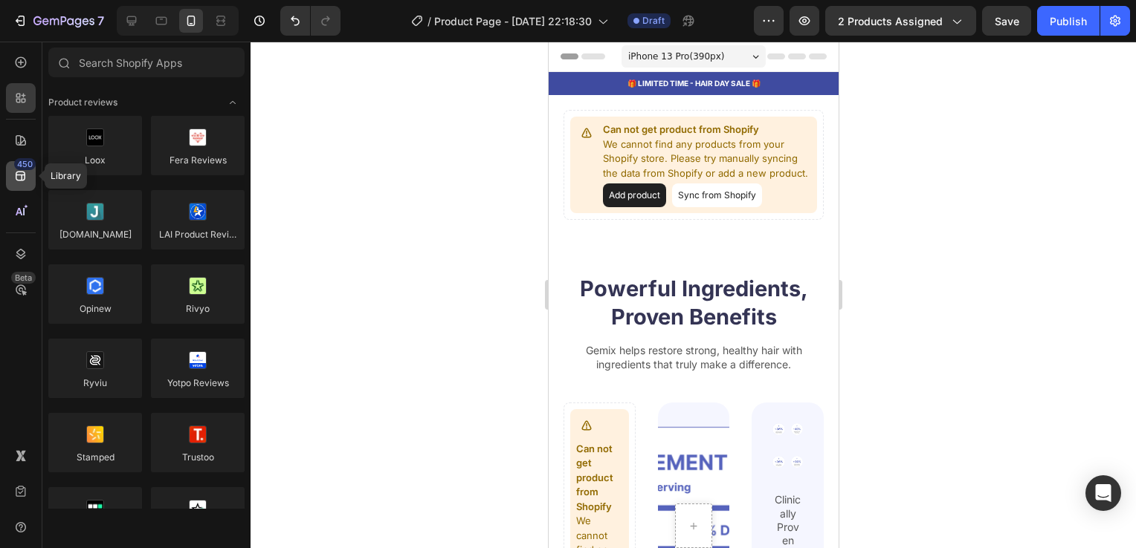
click at [22, 172] on icon at bounding box center [20, 176] width 15 height 15
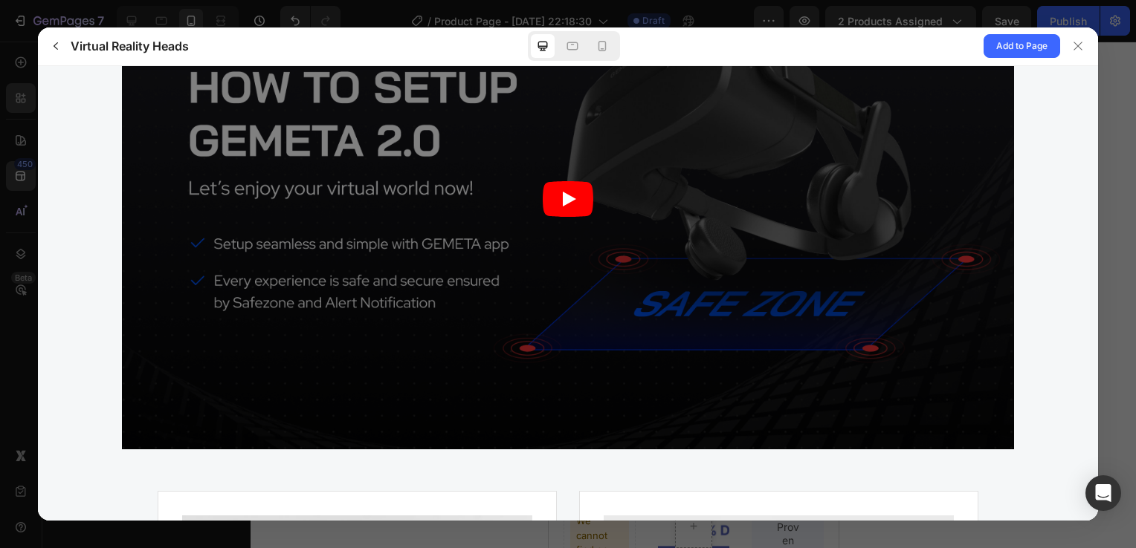
scroll to position [3347, 0]
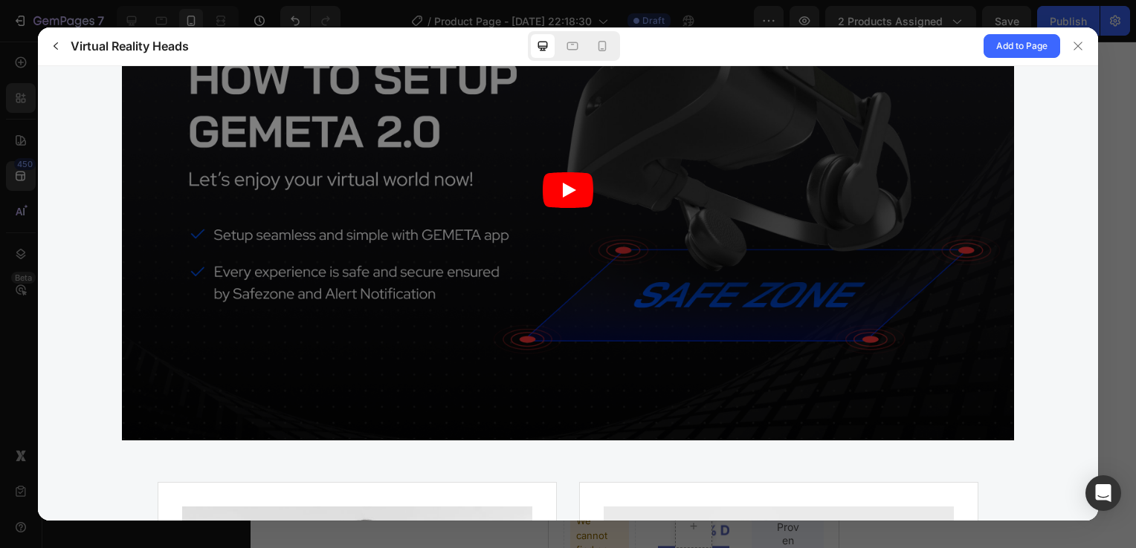
click at [571, 194] on icon "Play" at bounding box center [567, 190] width 51 height 36
click at [563, 184] on icon "Play" at bounding box center [568, 189] width 13 height 15
click at [568, 178] on icon "Play" at bounding box center [567, 190] width 51 height 36
click at [569, 178] on icon "Play" at bounding box center [567, 190] width 51 height 36
click at [1009, 45] on span "Add to Page" at bounding box center [1021, 46] width 51 height 18
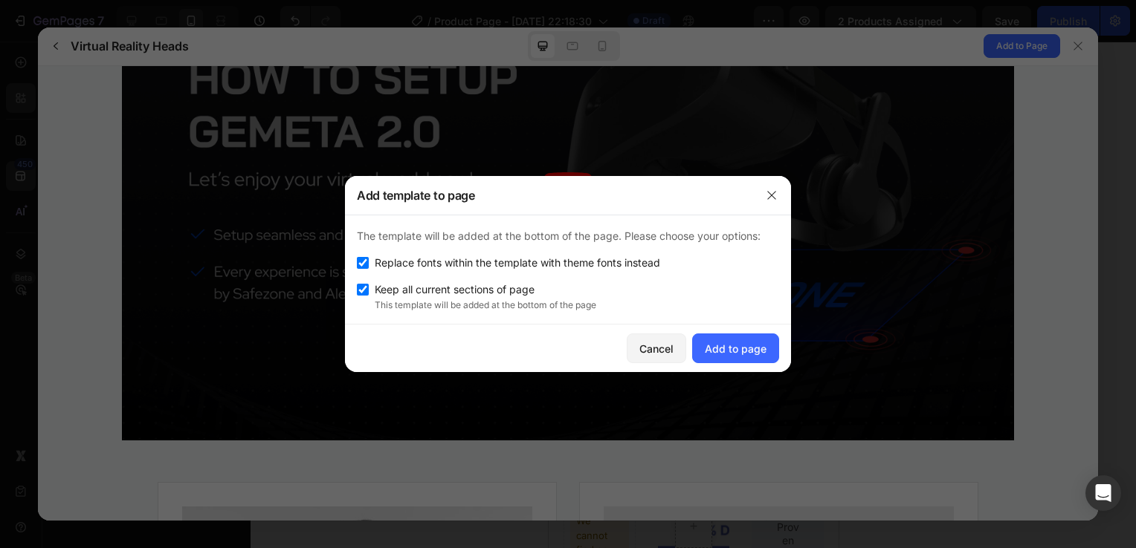
click at [612, 268] on span "Replace fonts within the template with theme fonts instead" at bounding box center [517, 263] width 285 height 18
checkbox input "false"
click at [594, 284] on div "Keep all current sections of page" at bounding box center [568, 290] width 422 height 18
checkbox input "false"
click at [708, 347] on div "Add to page" at bounding box center [736, 349] width 62 height 16
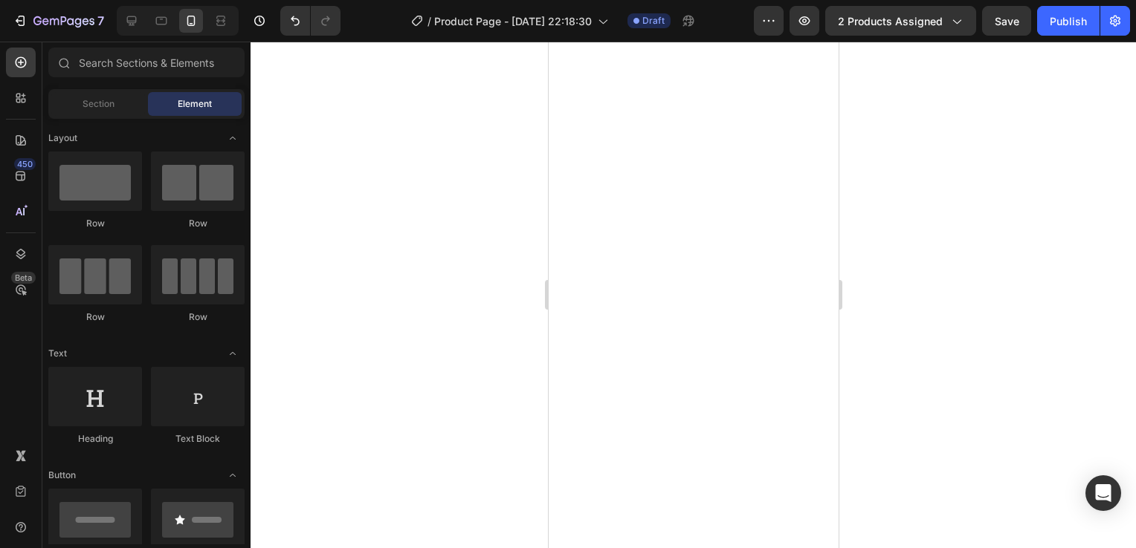
scroll to position [1876, 0]
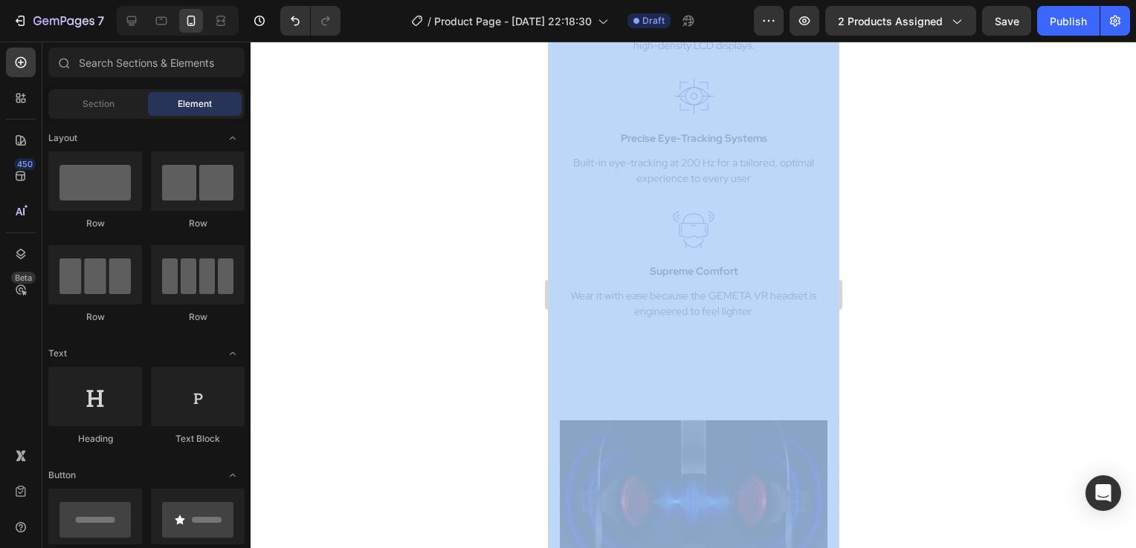
drag, startPoint x: 1419, startPoint y: 186, endPoint x: 830, endPoint y: 65, distance: 600.8
click at [297, 27] on icon "Undo/Redo" at bounding box center [295, 20] width 15 height 15
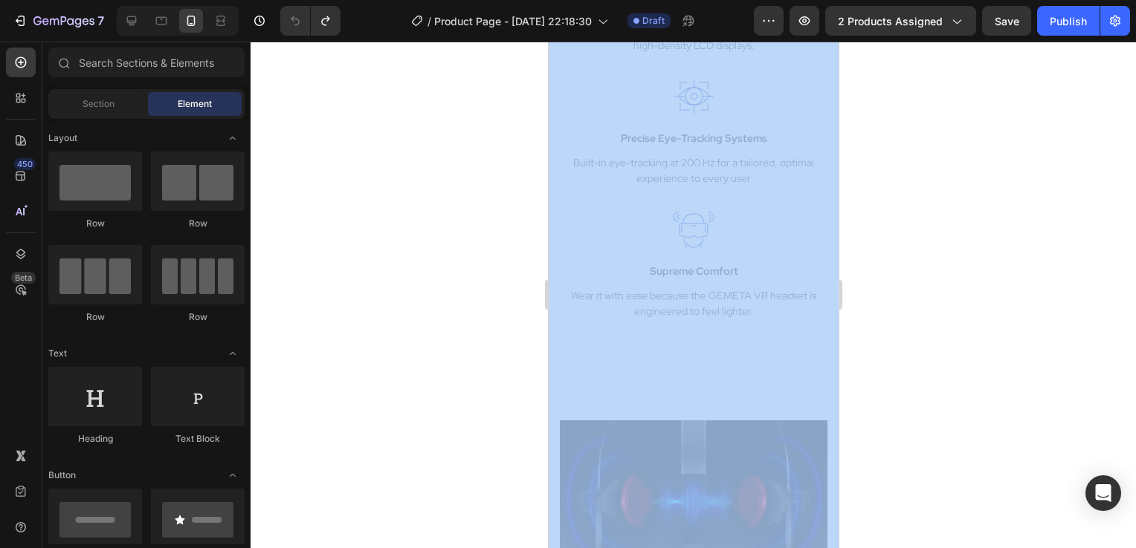
click at [347, 173] on div at bounding box center [692, 295] width 885 height 507
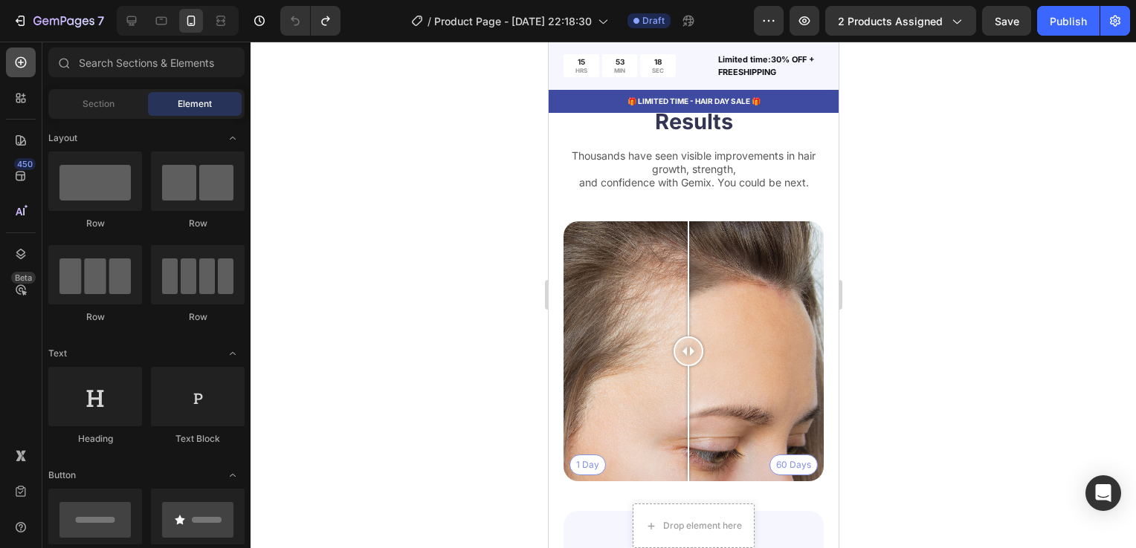
click at [19, 64] on icon at bounding box center [20, 62] width 15 height 15
click at [30, 28] on div "7" at bounding box center [58, 21] width 91 height 18
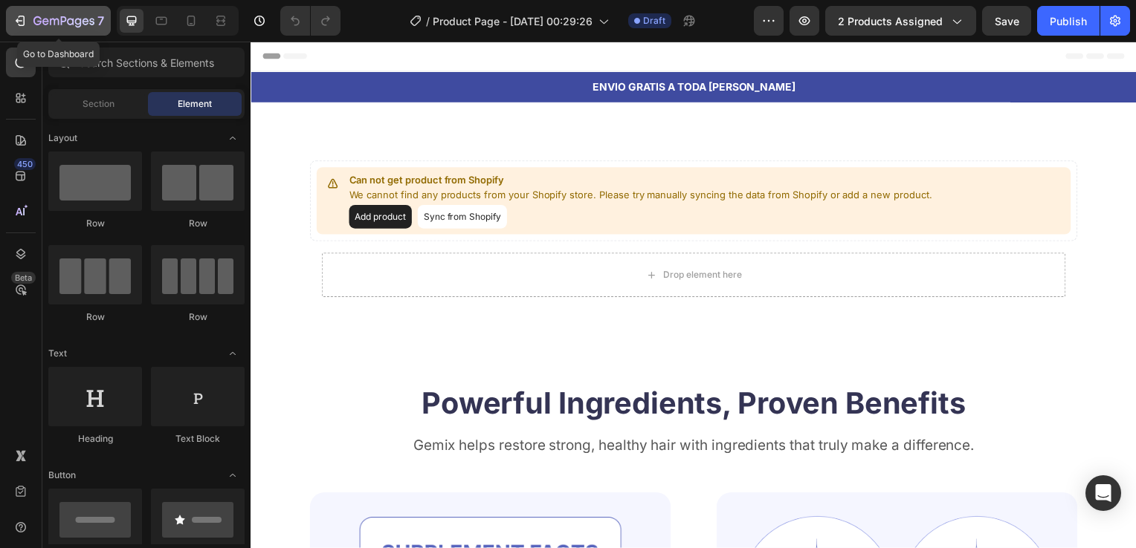
click at [23, 28] on div "7" at bounding box center [58, 21] width 91 height 18
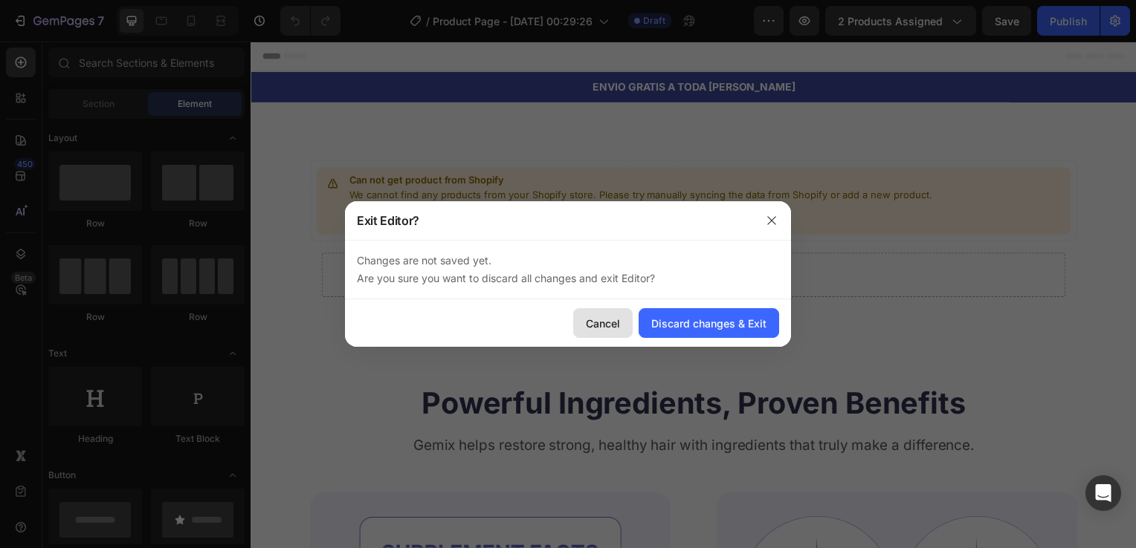
click at [612, 320] on div "Cancel" at bounding box center [603, 324] width 34 height 16
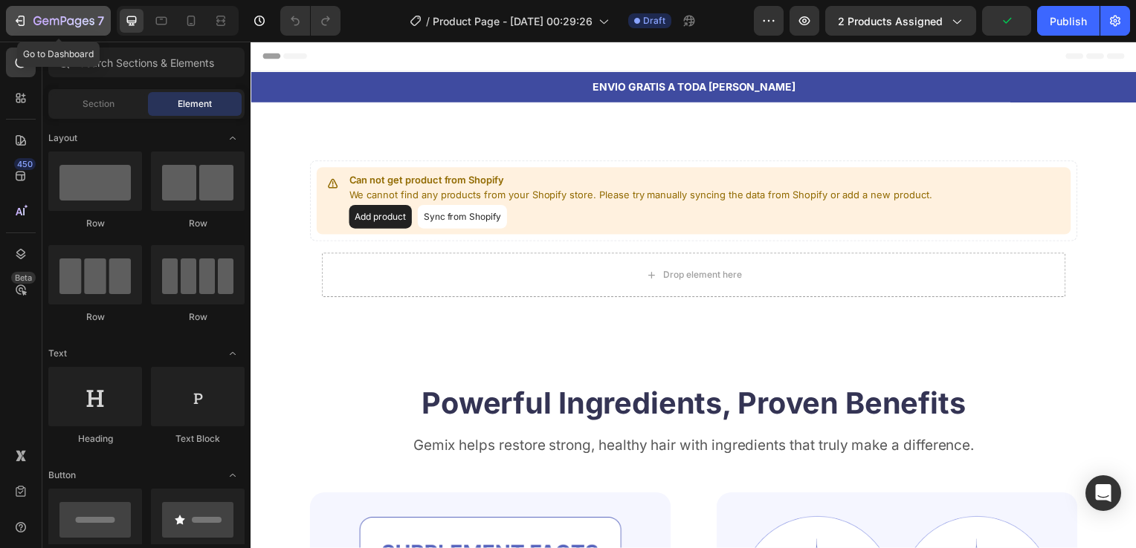
click at [36, 14] on div "7" at bounding box center [68, 21] width 71 height 18
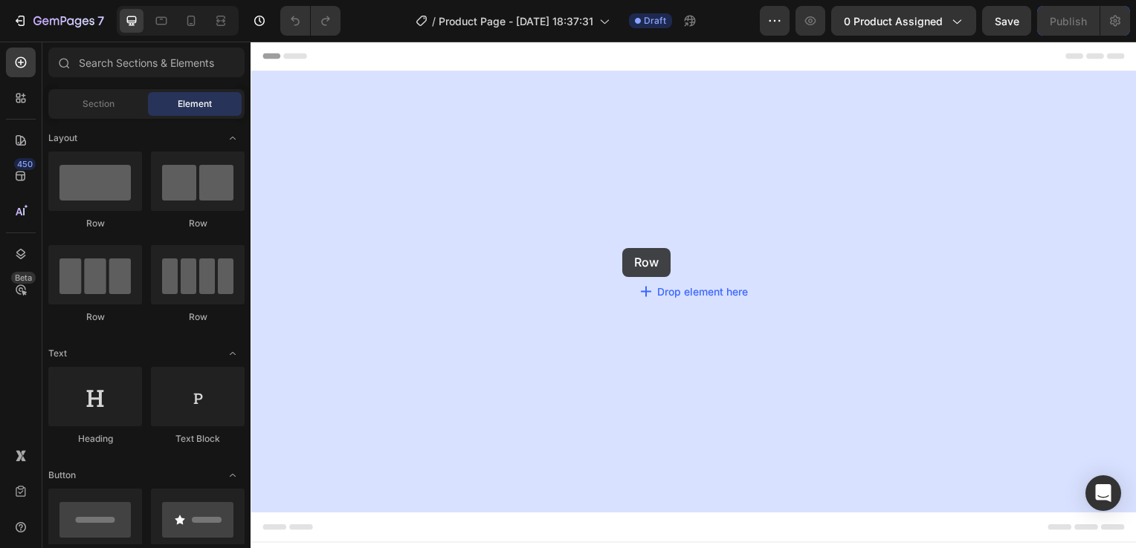
drag, startPoint x: 361, startPoint y: 240, endPoint x: 596, endPoint y: 64, distance: 293.6
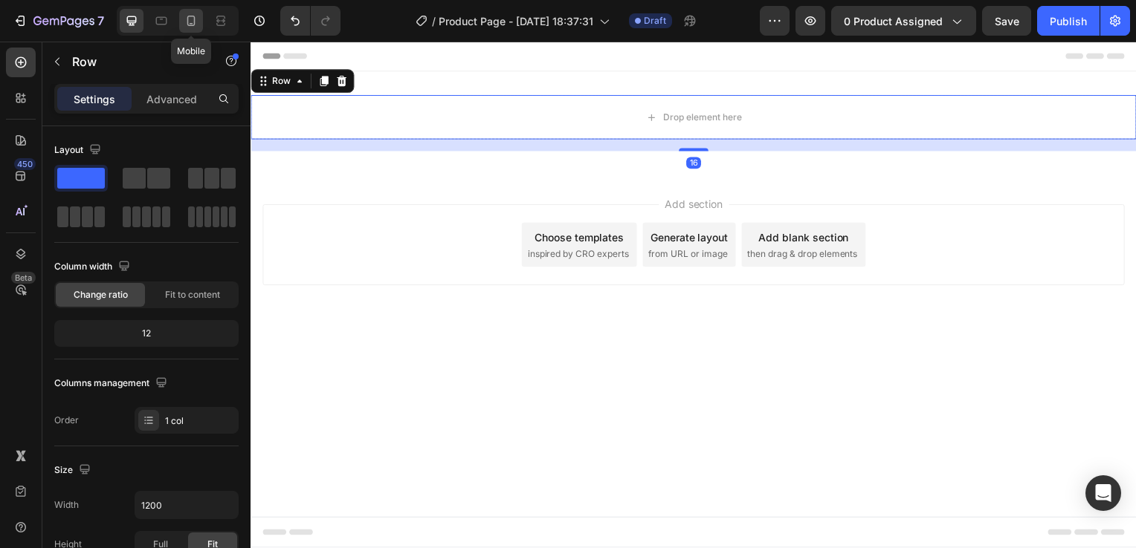
click at [188, 22] on icon at bounding box center [191, 20] width 15 height 15
type input "100%"
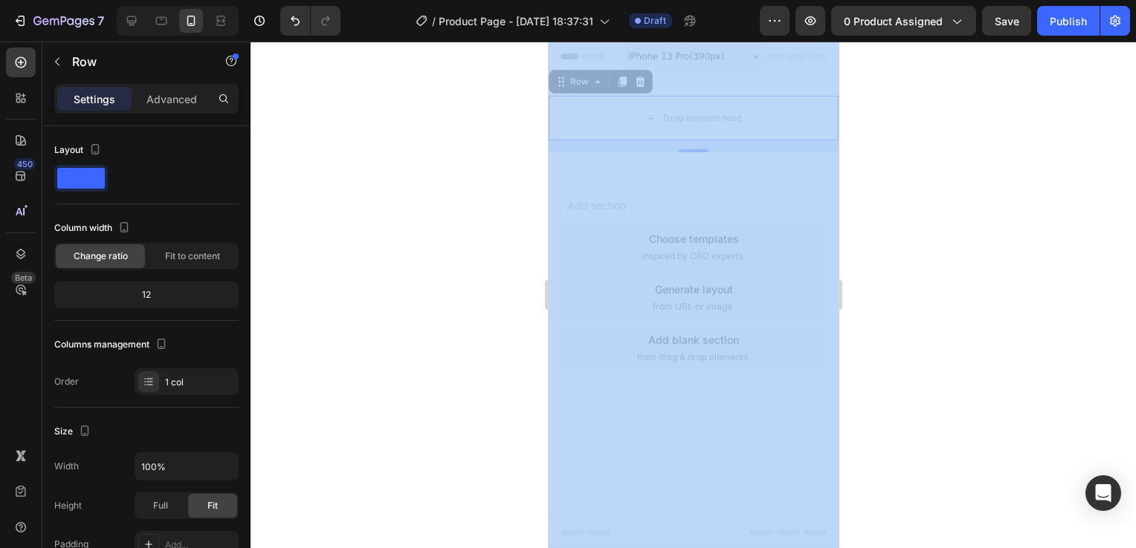
drag, startPoint x: 1135, startPoint y: 272, endPoint x: 1135, endPoint y: 367, distance: 95.1
click at [1135, 0] on html "7 / Product Page - [DATE] 18:37:31 Draft Preview 0 product assigned Save Publis…" at bounding box center [568, 0] width 1136 height 0
drag, startPoint x: 1135, startPoint y: 367, endPoint x: 963, endPoint y: 309, distance: 181.2
click at [963, 309] on div at bounding box center [692, 295] width 885 height 507
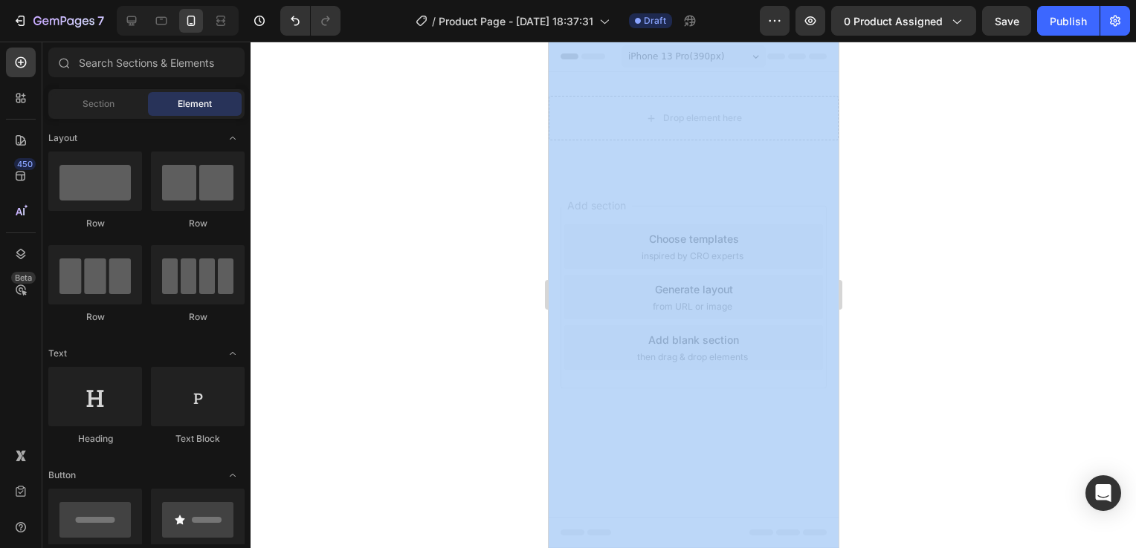
click at [939, 291] on div at bounding box center [692, 295] width 885 height 507
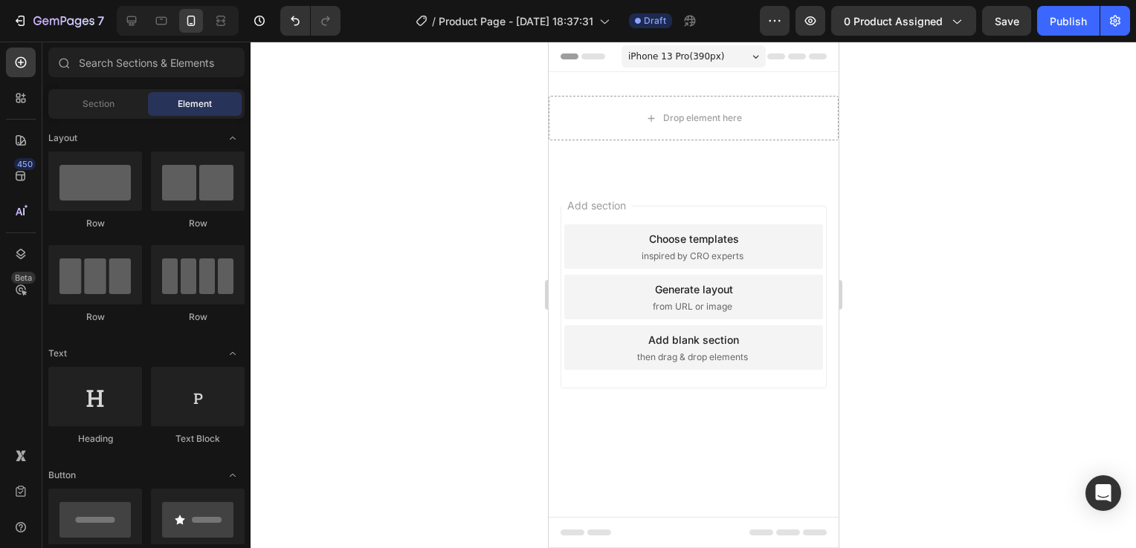
click at [1002, 233] on div at bounding box center [692, 295] width 885 height 507
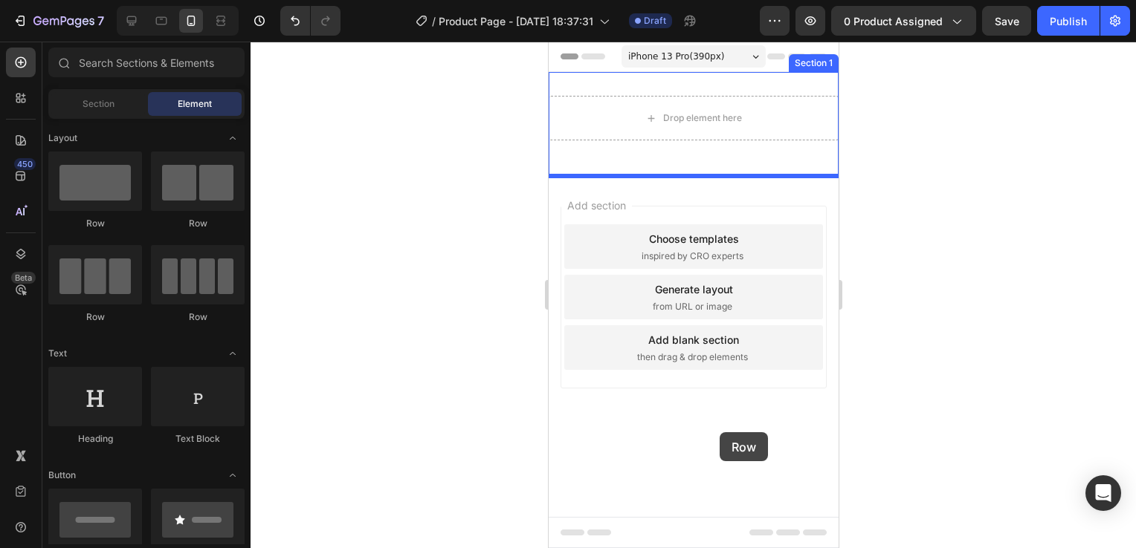
drag, startPoint x: 670, startPoint y: 236, endPoint x: 716, endPoint y: 418, distance: 187.1
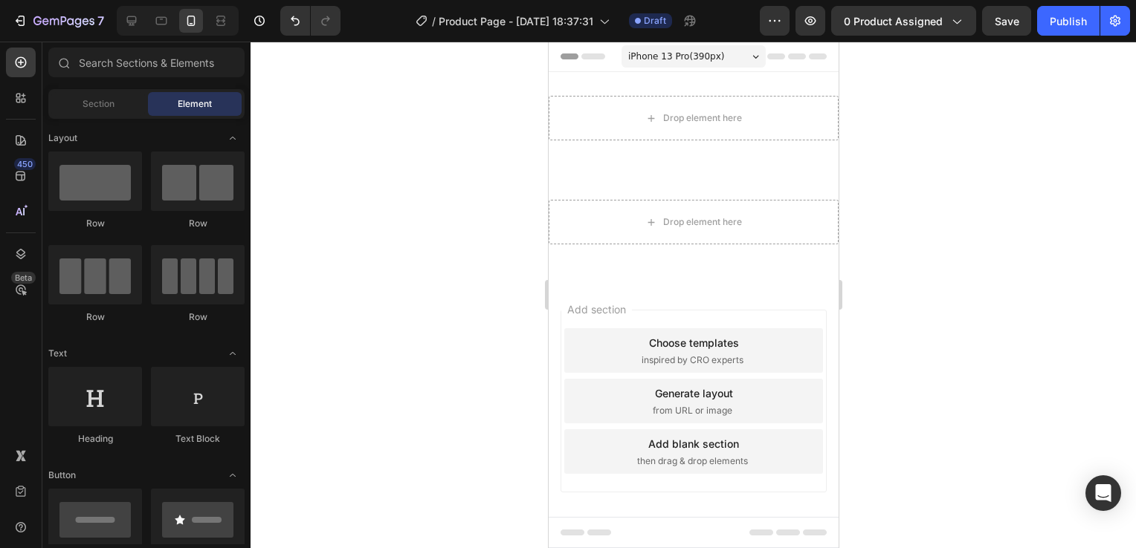
scroll to position [15, 0]
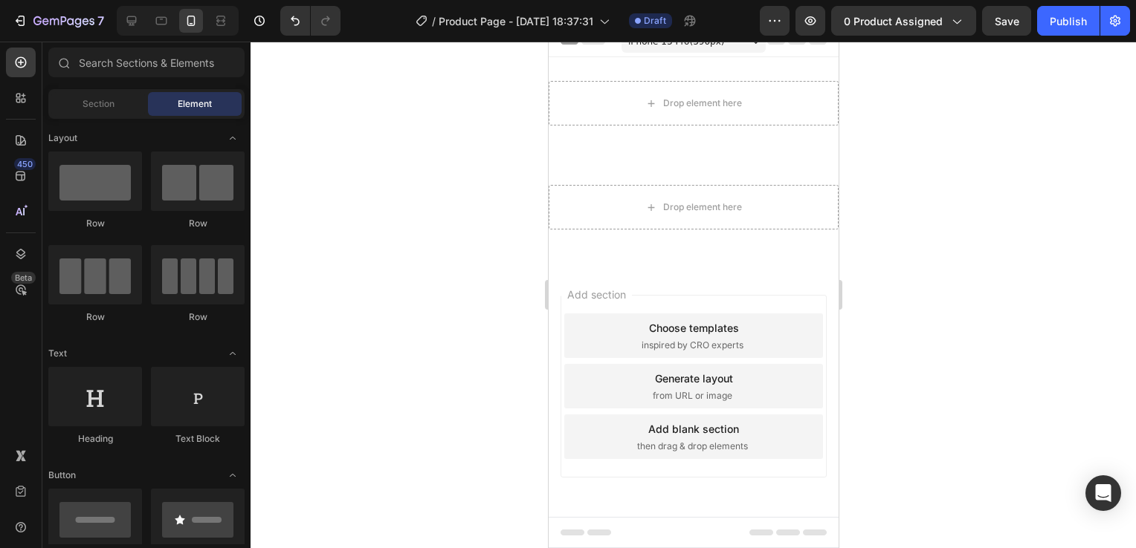
click at [708, 384] on div "Generate layout" at bounding box center [693, 379] width 78 height 16
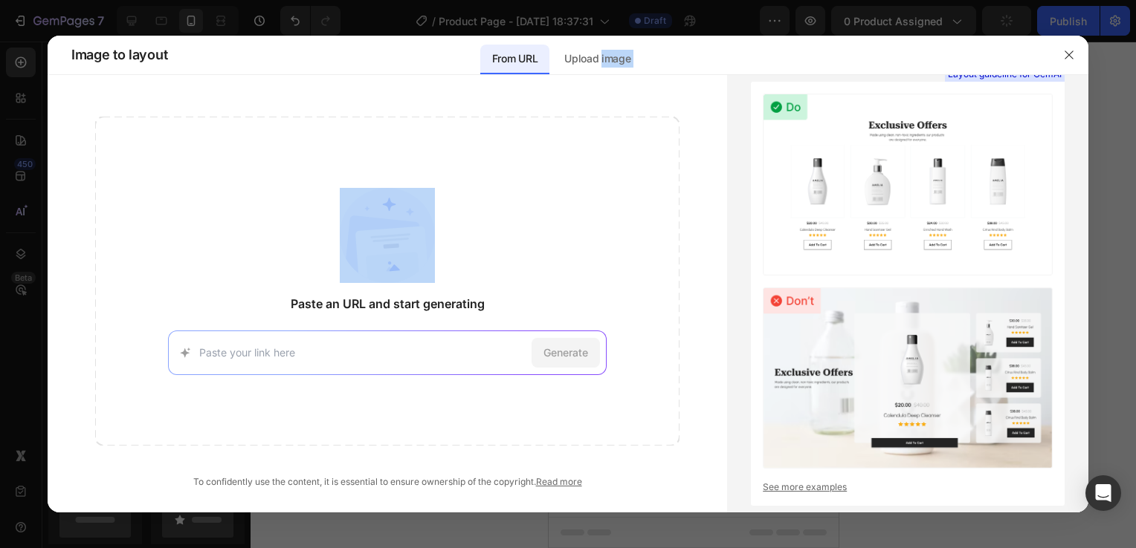
drag, startPoint x: 600, startPoint y: 65, endPoint x: 595, endPoint y: 77, distance: 13.3
click at [595, 77] on div "Image to layout From URL Upload image Paste an URL and start generating Generat…" at bounding box center [568, 274] width 1040 height 477
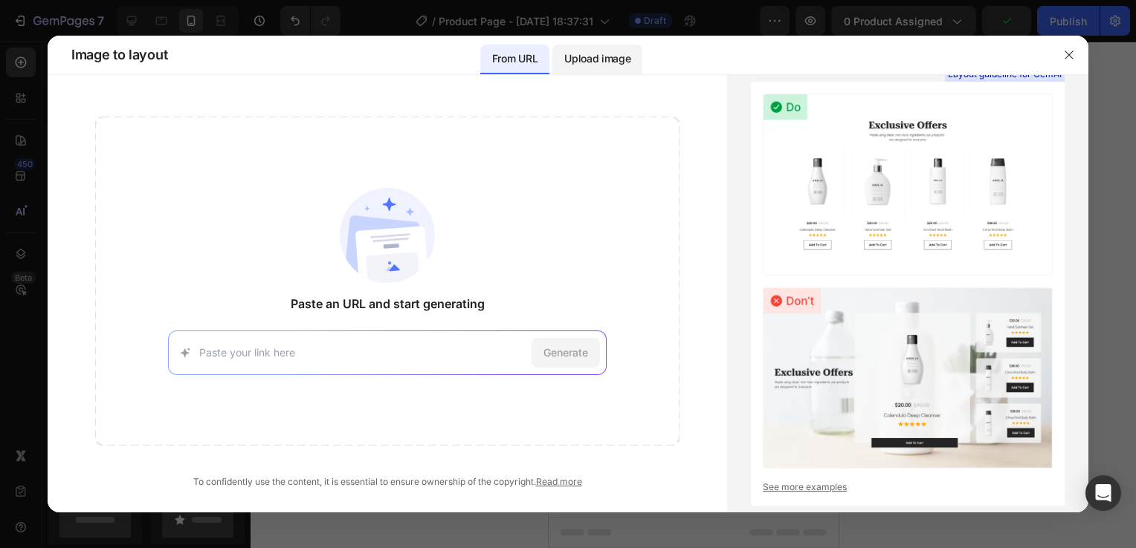
click at [592, 73] on div "Upload image" at bounding box center [597, 60] width 90 height 30
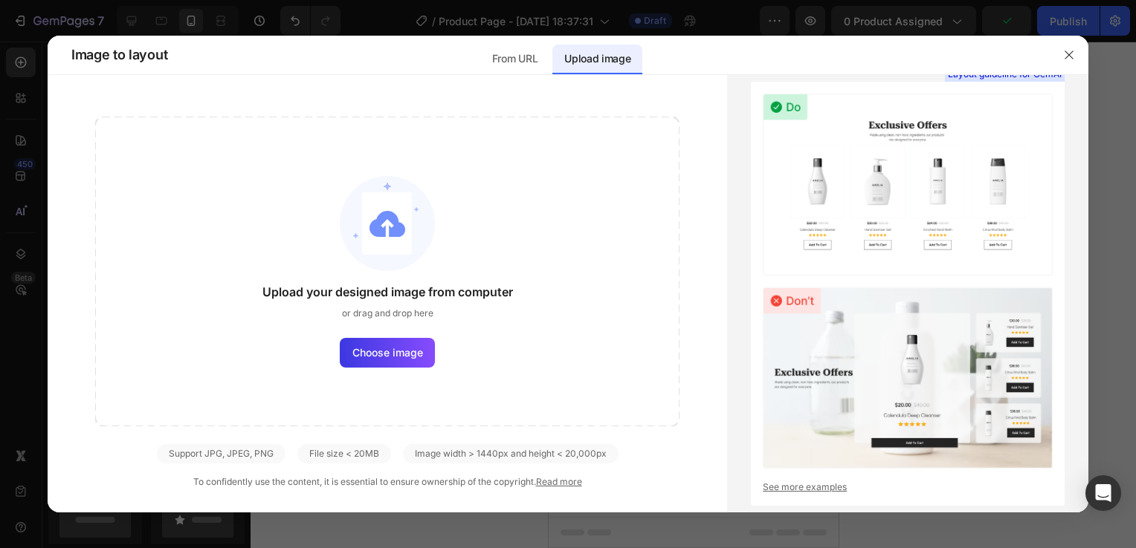
click at [425, 335] on div "Upload your designed image from computer or drag and drop here Choose image" at bounding box center [387, 272] width 584 height 310
click at [414, 342] on label "Choose image" at bounding box center [387, 353] width 95 height 30
click at [0, 0] on input "Choose image" at bounding box center [0, 0] width 0 height 0
click at [1067, 60] on icon "button" at bounding box center [1069, 55] width 12 height 12
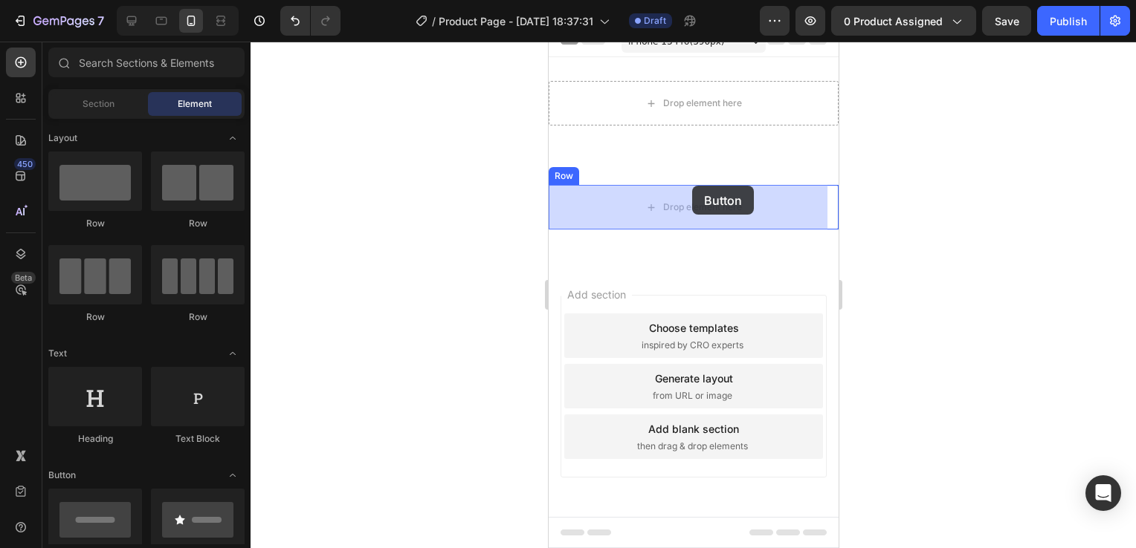
drag, startPoint x: 759, startPoint y: 560, endPoint x: 691, endPoint y: 186, distance: 379.9
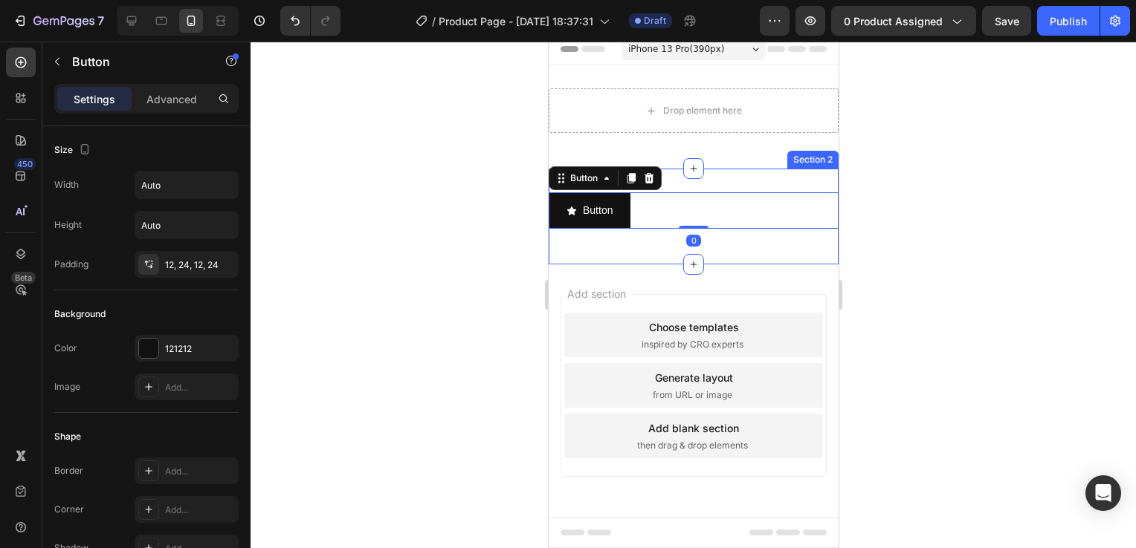
scroll to position [7, 0]
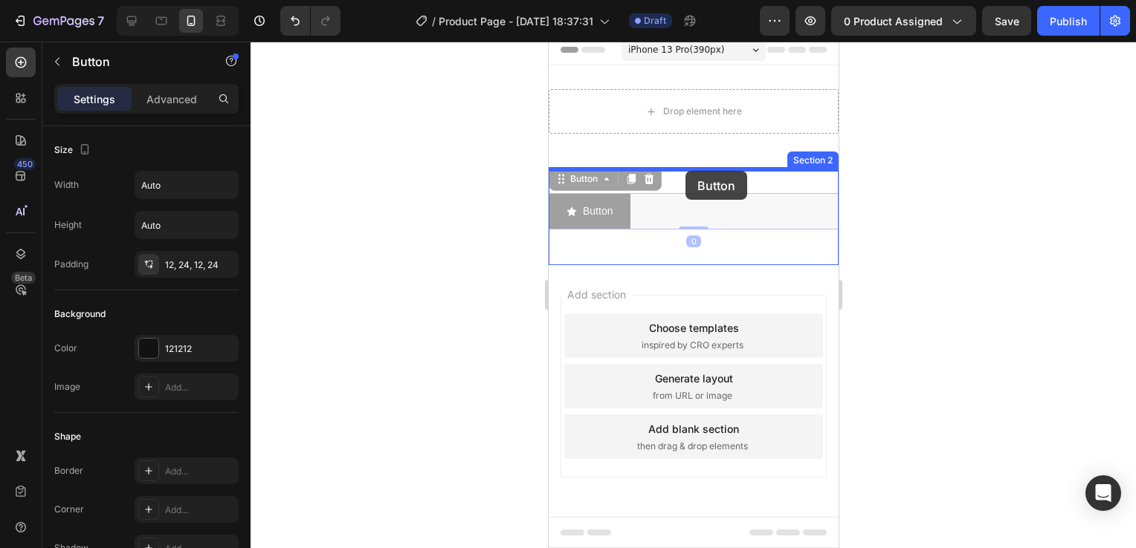
drag, startPoint x: 580, startPoint y: 217, endPoint x: 684, endPoint y: 167, distance: 115.3
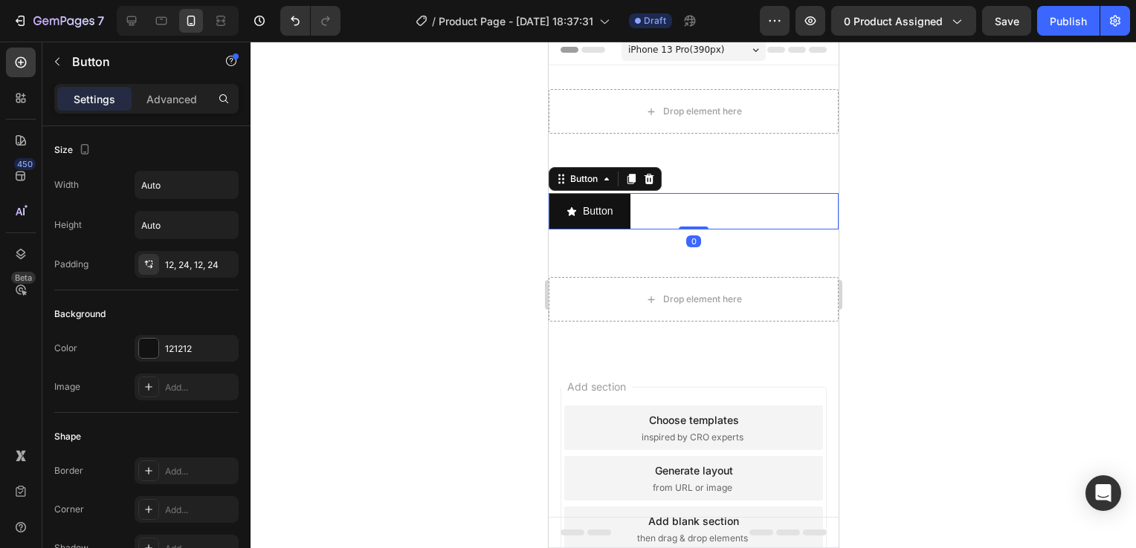
click at [467, 159] on div at bounding box center [692, 295] width 885 height 507
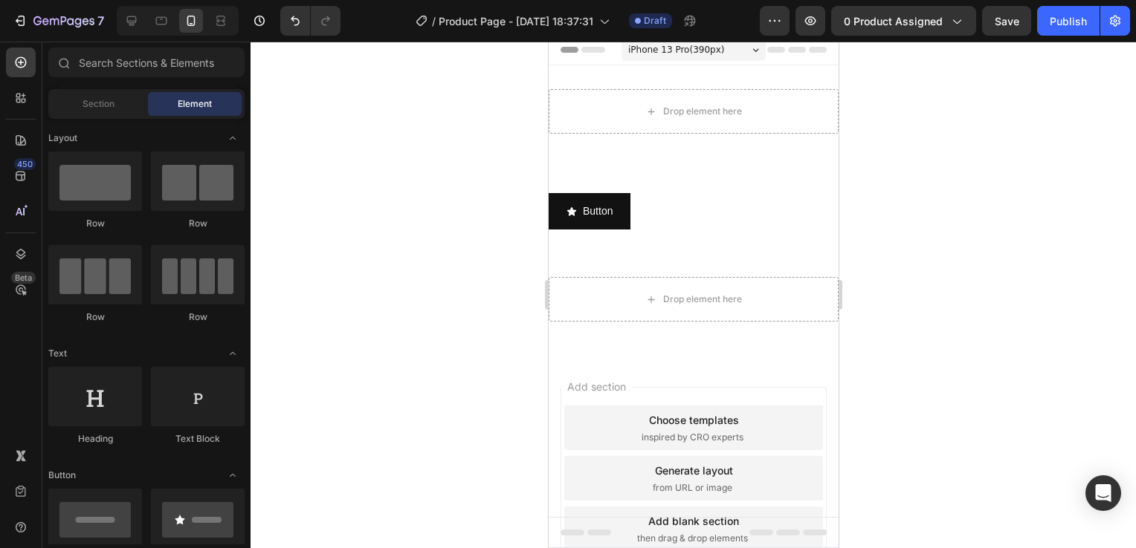
scroll to position [0, 0]
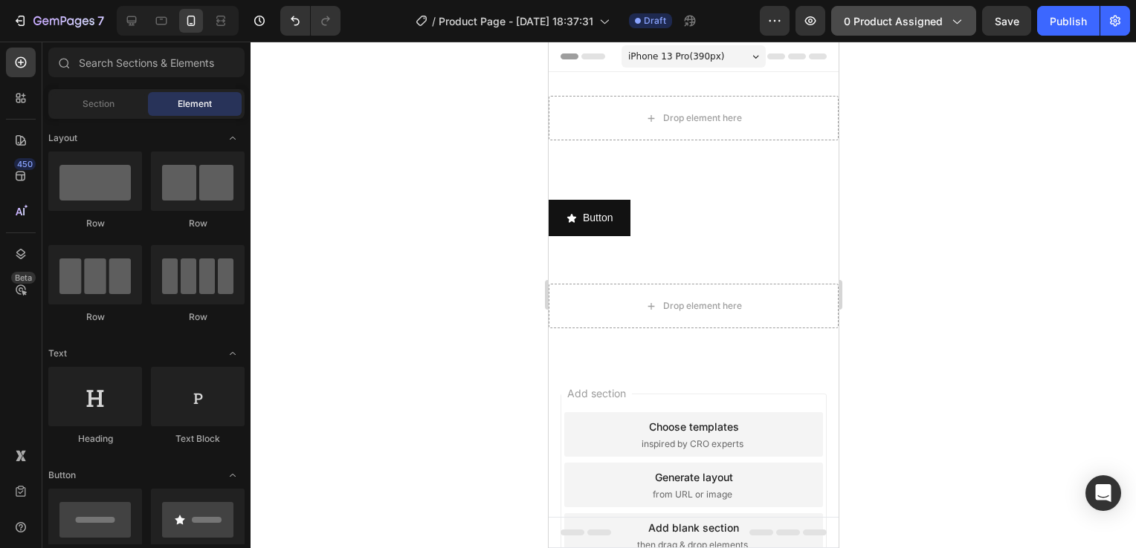
click at [906, 15] on span "0 product assigned" at bounding box center [892, 21] width 99 height 16
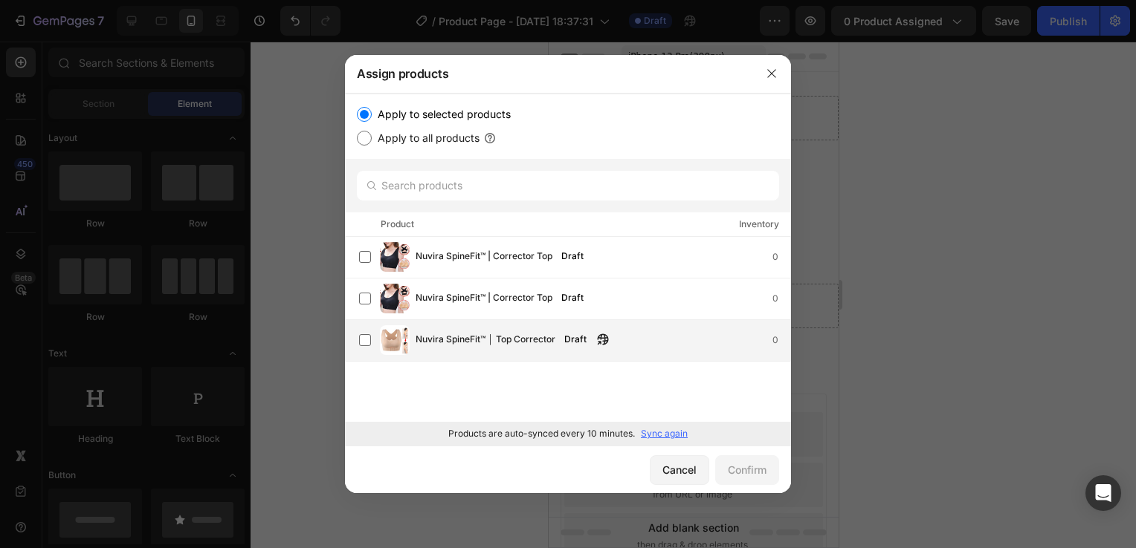
click at [616, 335] on div "Nuvira SpineFit™ │ Top Corrector Draft 0" at bounding box center [602, 340] width 375 height 16
click at [764, 480] on button "Confirm" at bounding box center [747, 471] width 64 height 30
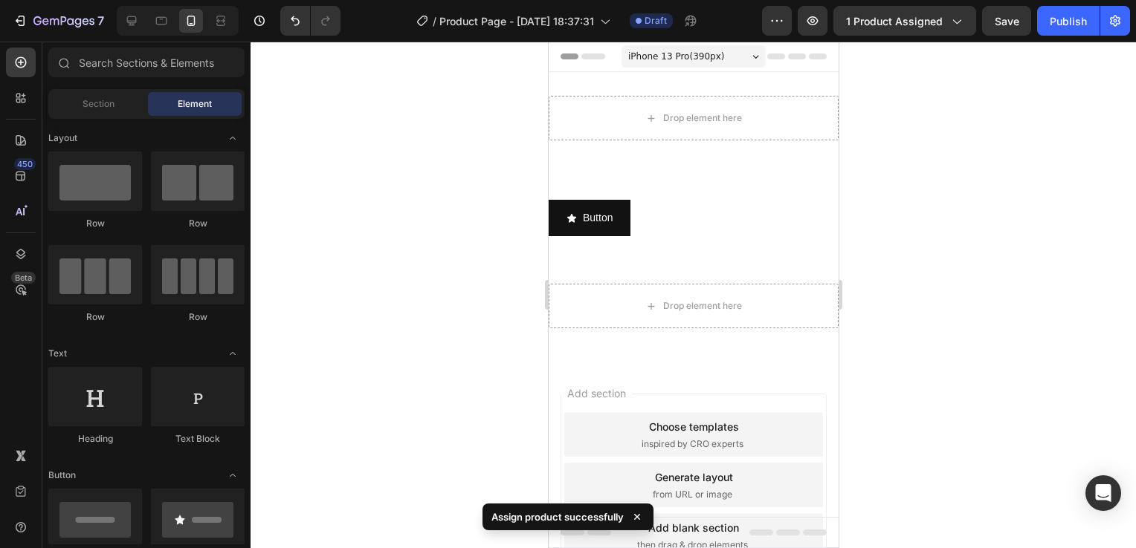
click at [933, 213] on div at bounding box center [692, 295] width 885 height 507
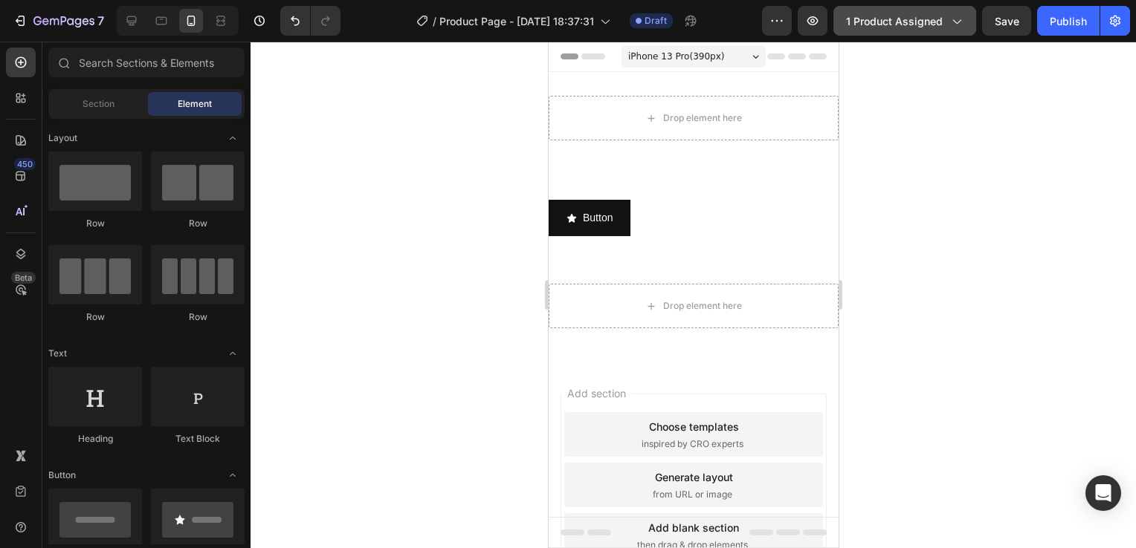
click at [930, 16] on span "1 product assigned" at bounding box center [894, 21] width 97 height 16
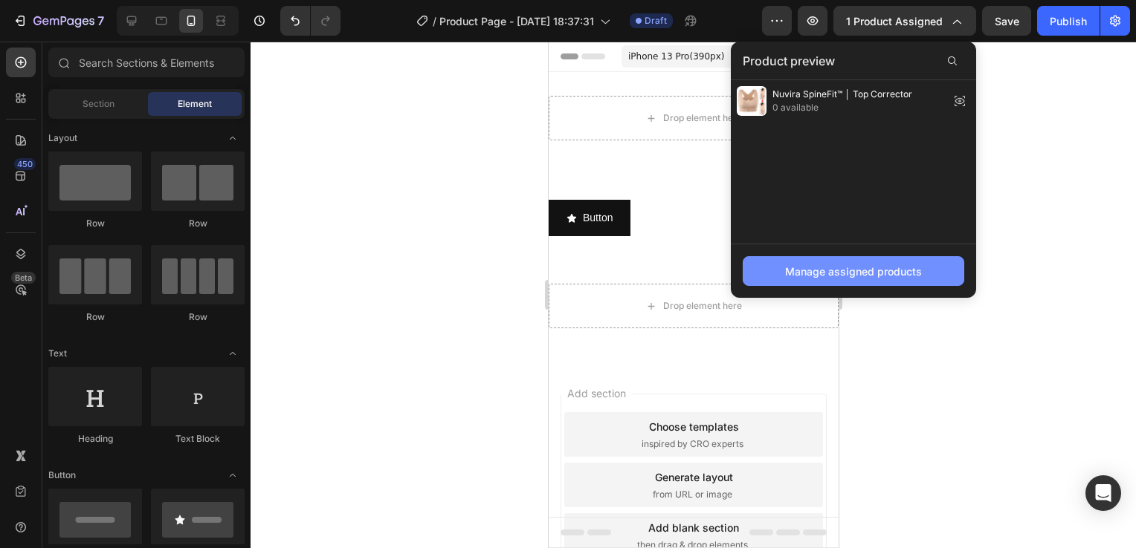
click at [886, 256] on button "Manage assigned products" at bounding box center [852, 271] width 221 height 30
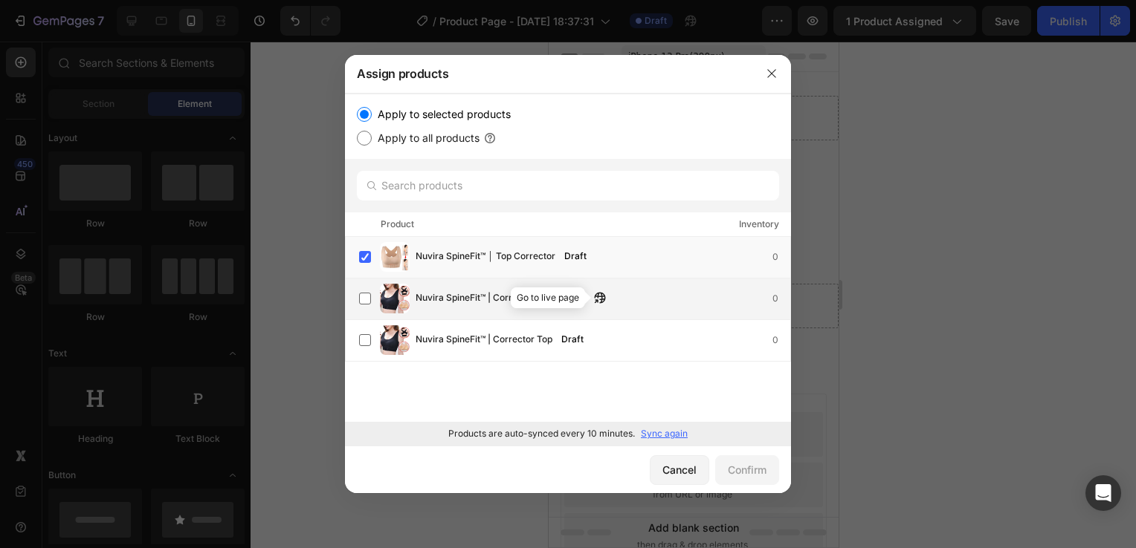
click at [603, 294] on icon "button" at bounding box center [600, 298] width 12 height 12
click at [378, 296] on div "Nuvira SpineFit™ | Corrector Top Draft 0" at bounding box center [574, 299] width 431 height 30
click at [746, 474] on div "Confirm" at bounding box center [747, 470] width 39 height 16
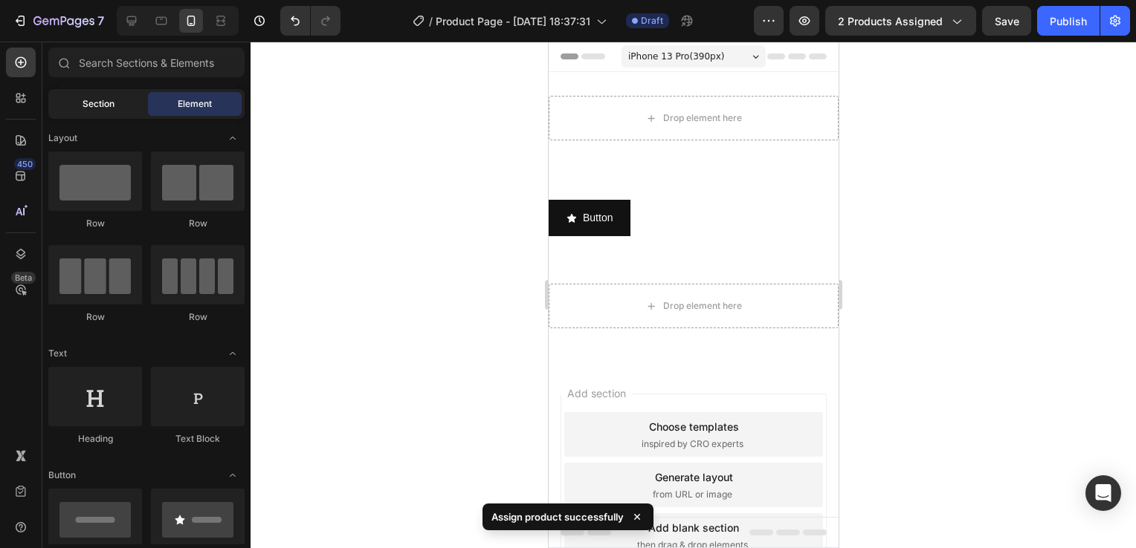
click at [98, 114] on div "Section" at bounding box center [98, 104] width 94 height 24
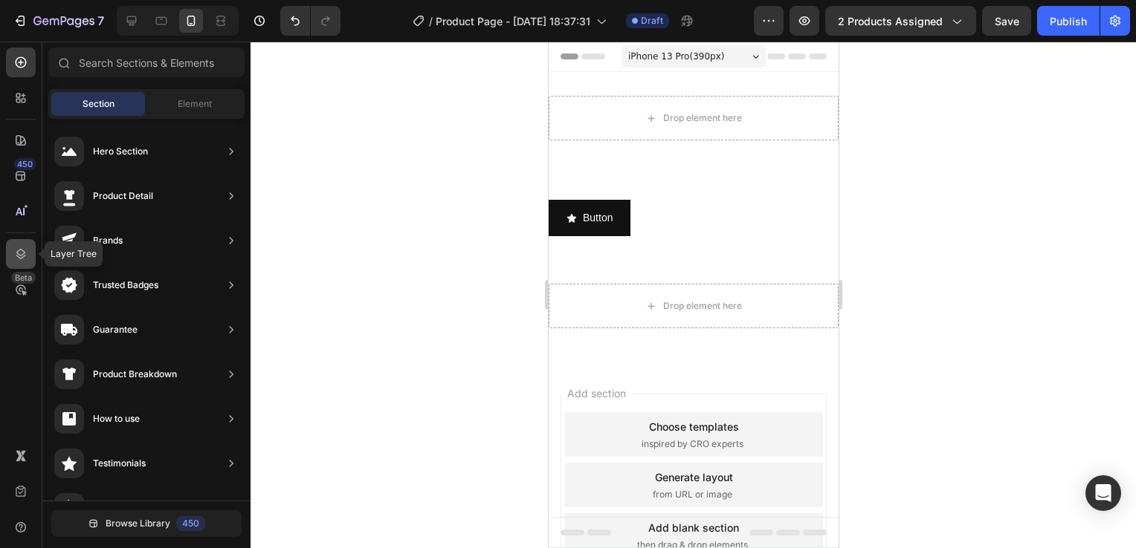
click at [14, 245] on div at bounding box center [21, 254] width 30 height 30
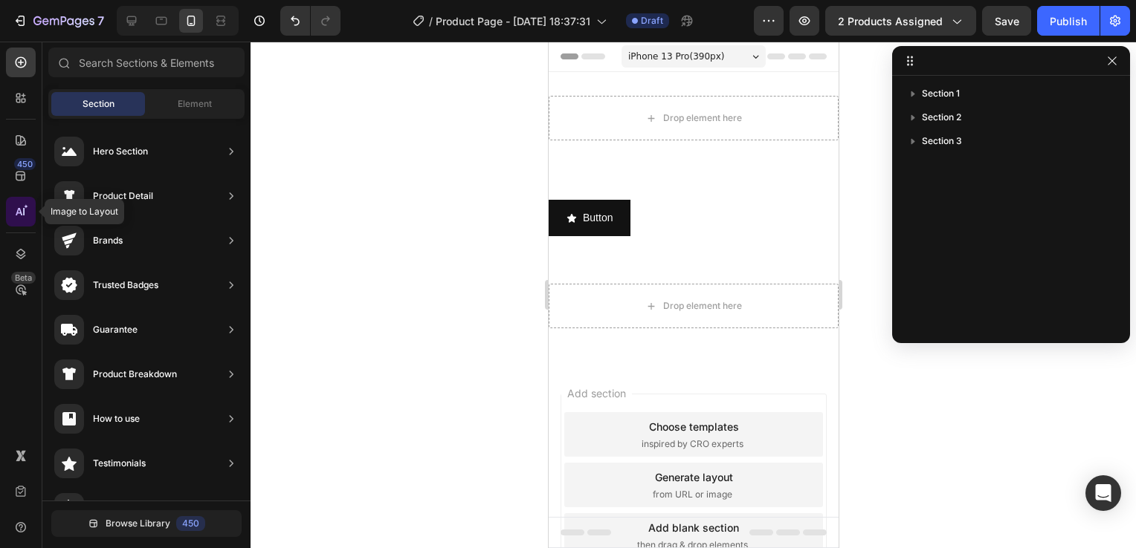
click at [19, 219] on div at bounding box center [21, 212] width 30 height 30
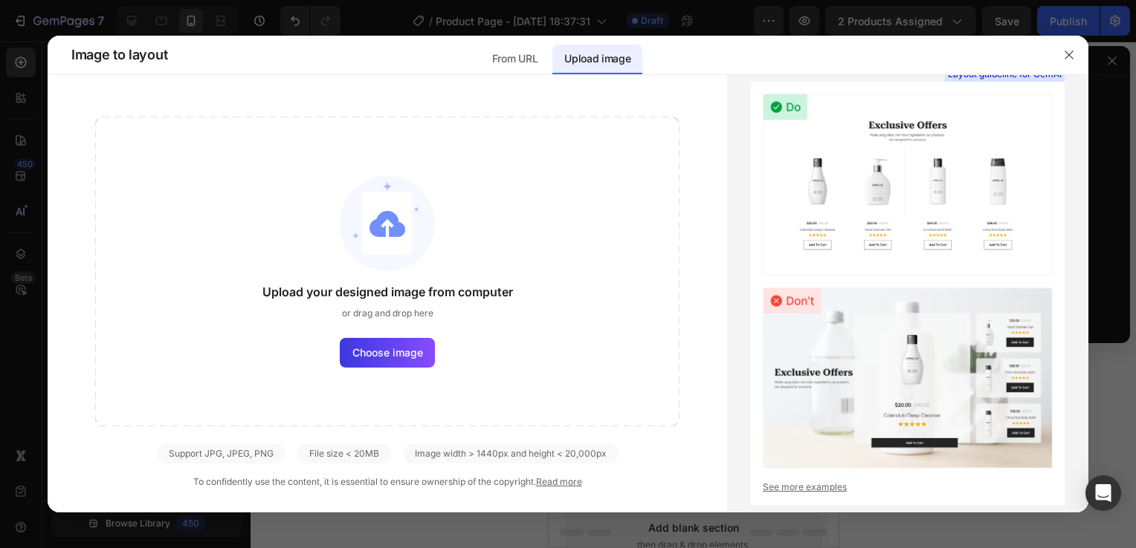
click at [22, 190] on div at bounding box center [568, 274] width 1136 height 548
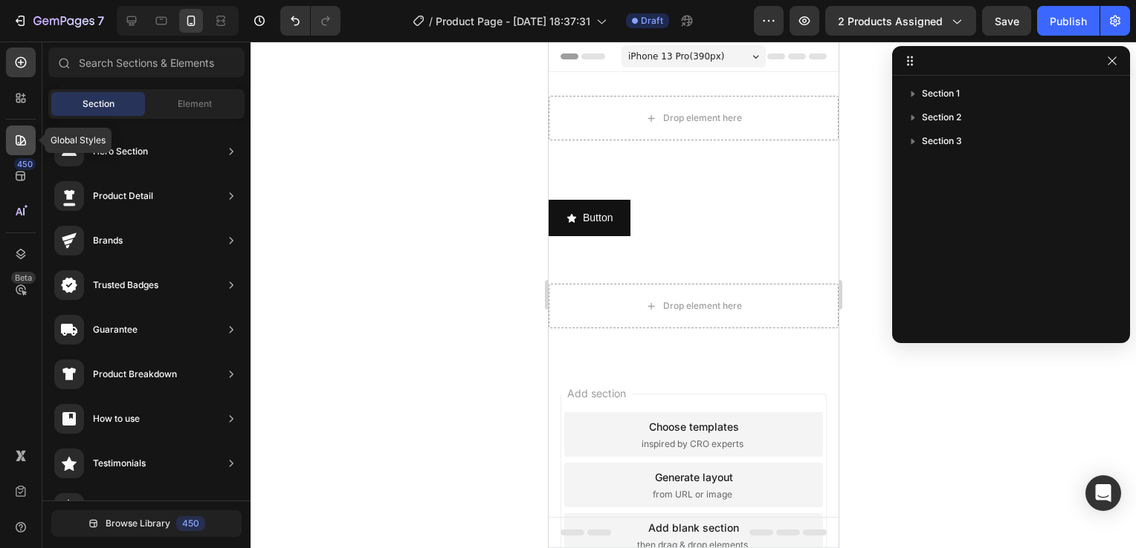
click at [16, 126] on div at bounding box center [21, 141] width 30 height 30
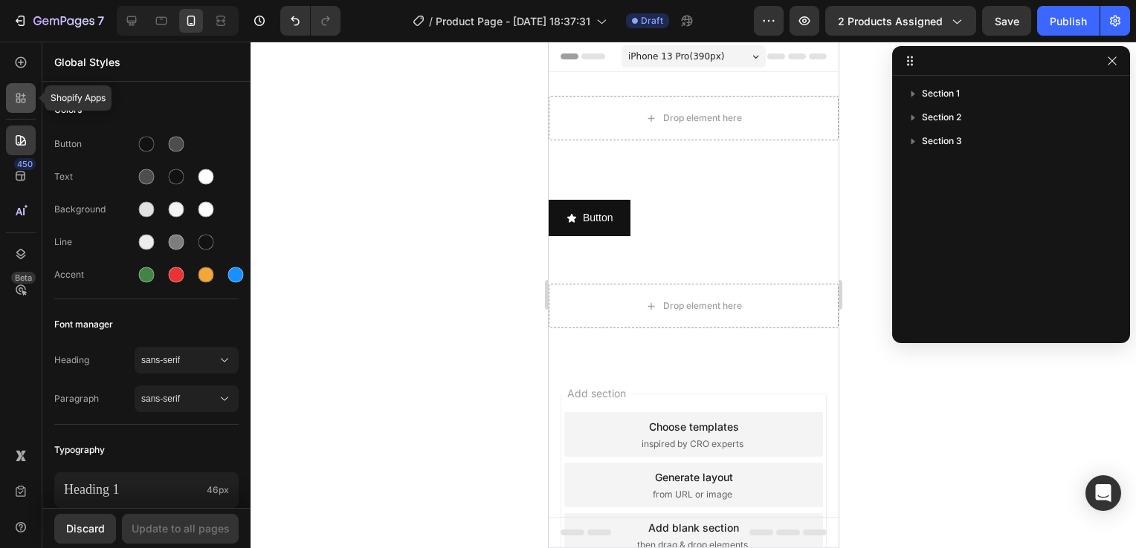
click at [16, 103] on icon at bounding box center [20, 98] width 15 height 15
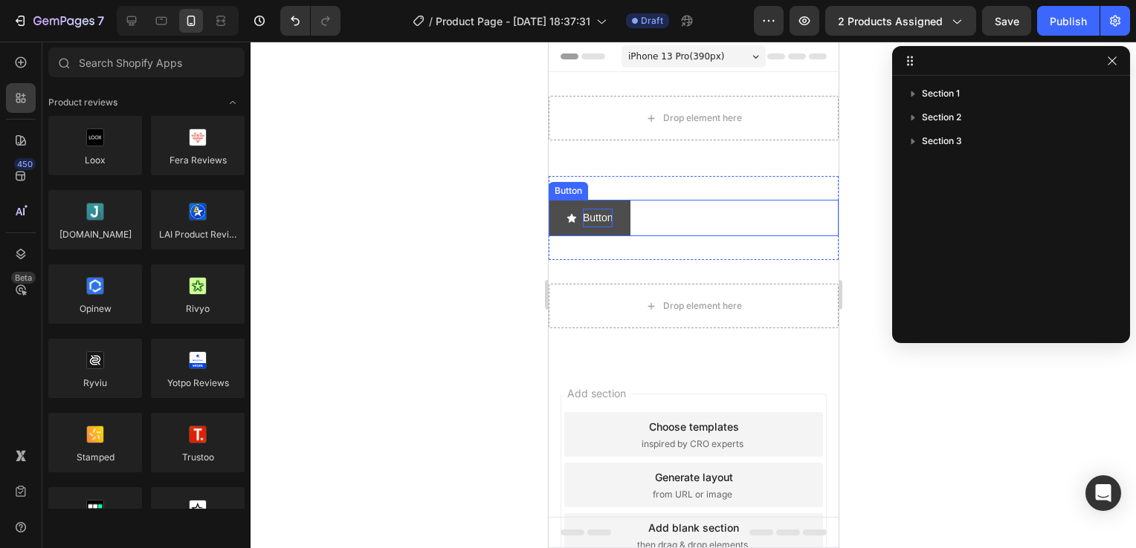
click at [592, 218] on p "Button" at bounding box center [597, 218] width 30 height 19
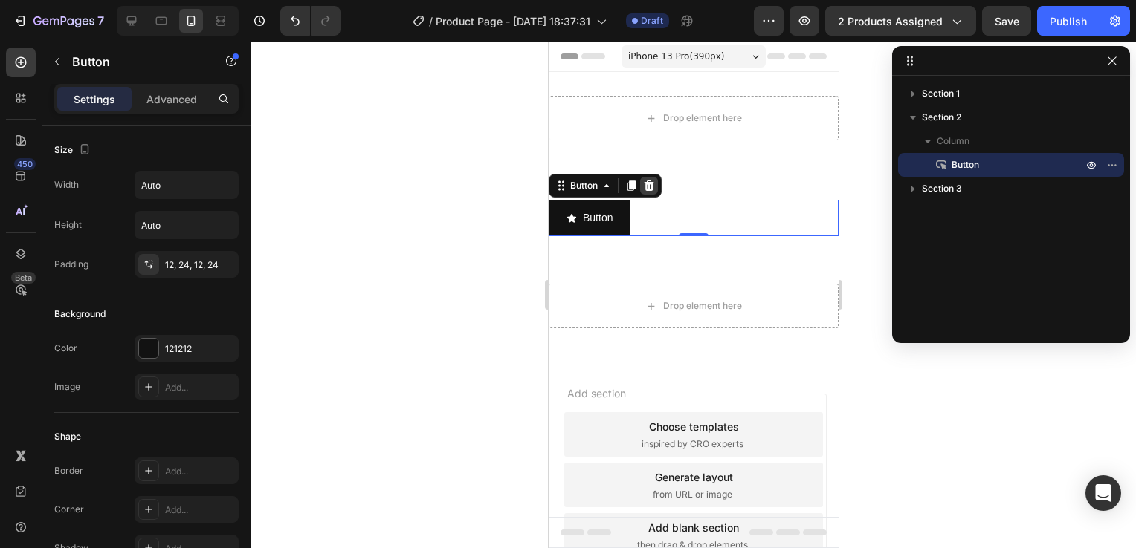
click at [650, 182] on icon at bounding box center [649, 186] width 10 height 10
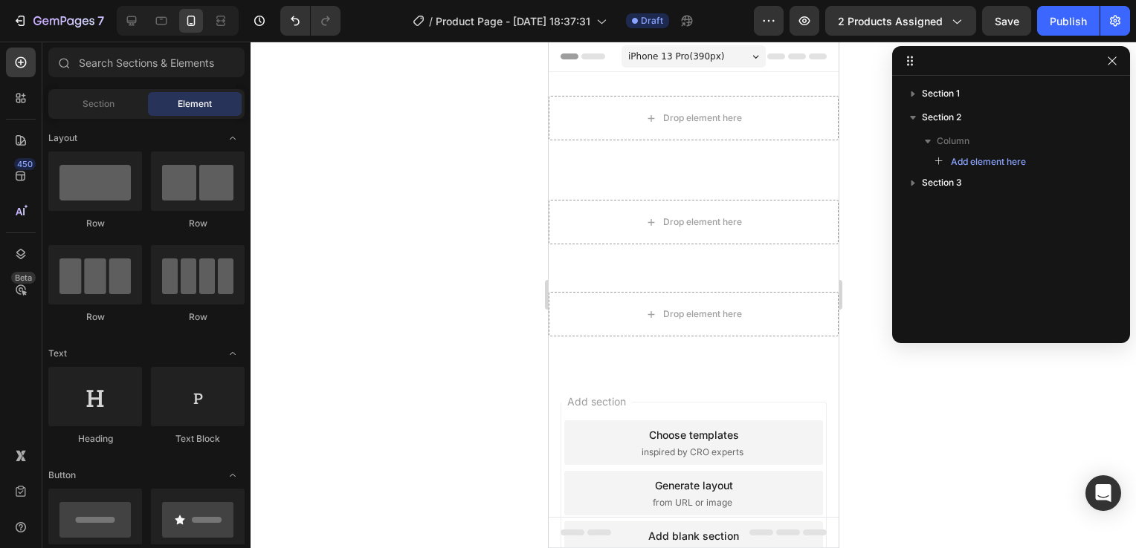
click at [434, 150] on div at bounding box center [692, 295] width 885 height 507
click at [1108, 54] on button "button" at bounding box center [1112, 61] width 18 height 18
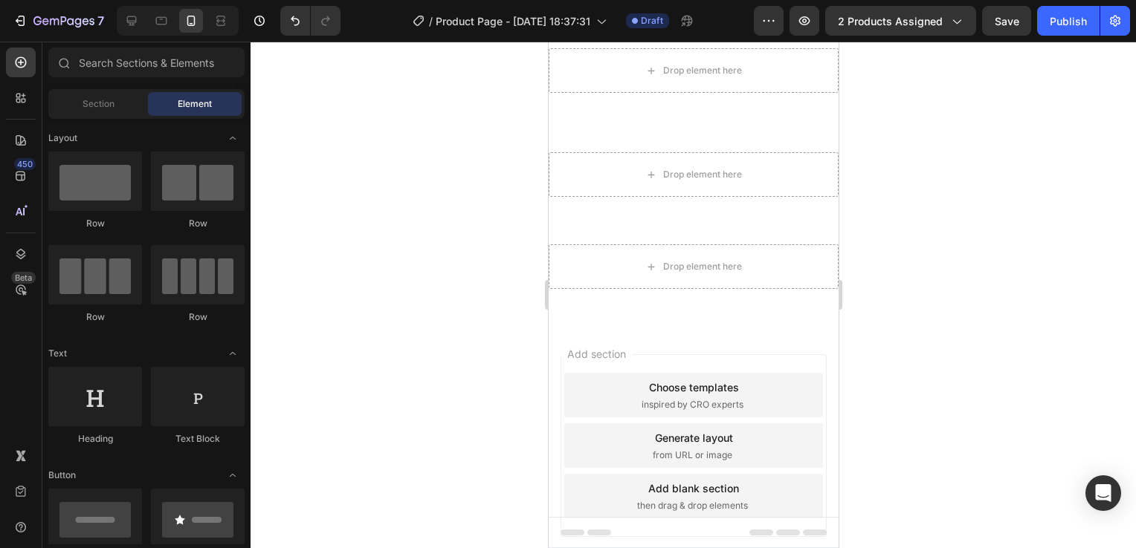
scroll to position [107, 0]
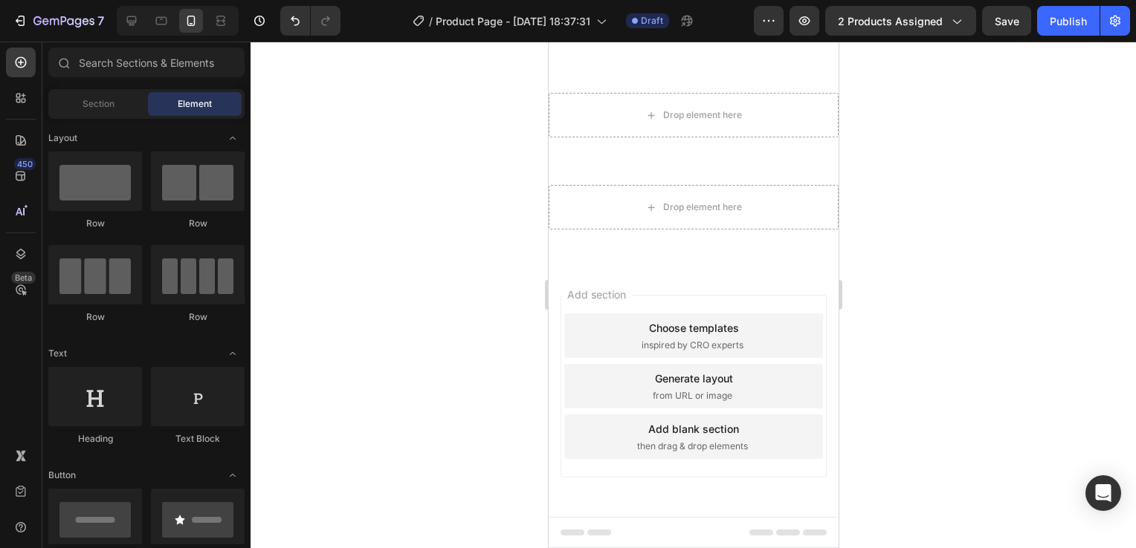
drag, startPoint x: 820, startPoint y: 302, endPoint x: 832, endPoint y: 353, distance: 52.1
click at [832, 353] on html "iPhone 13 Pro ( 390 px) iPhone 13 Mini iPhone 13 Pro iPhone 11 Pro Max iPhone 1…" at bounding box center [693, 242] width 290 height 615
click at [946, 25] on div "2 products assigned" at bounding box center [901, 21] width 126 height 16
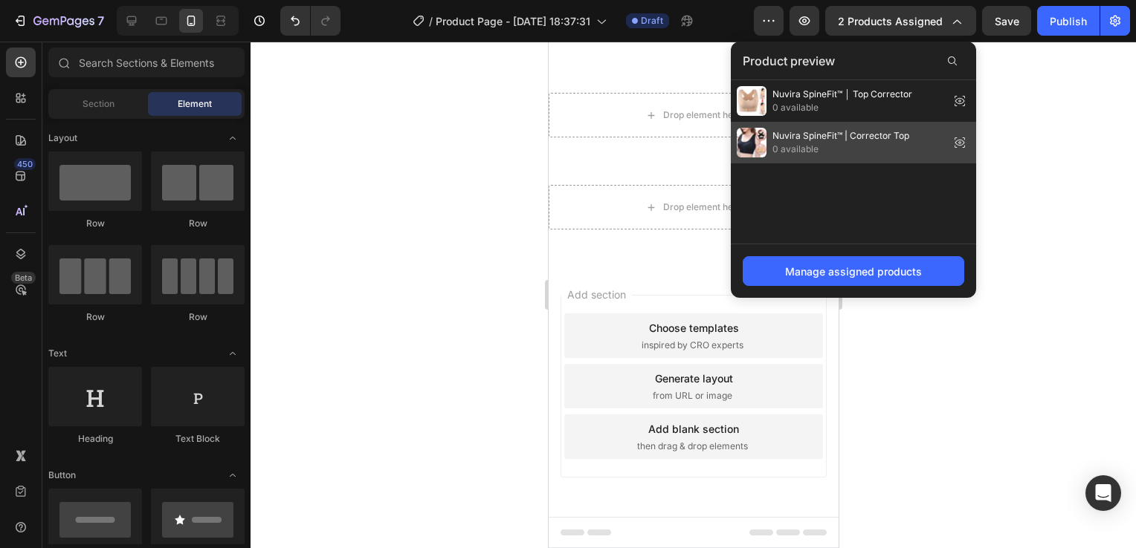
click at [959, 141] on icon at bounding box center [959, 142] width 21 height 21
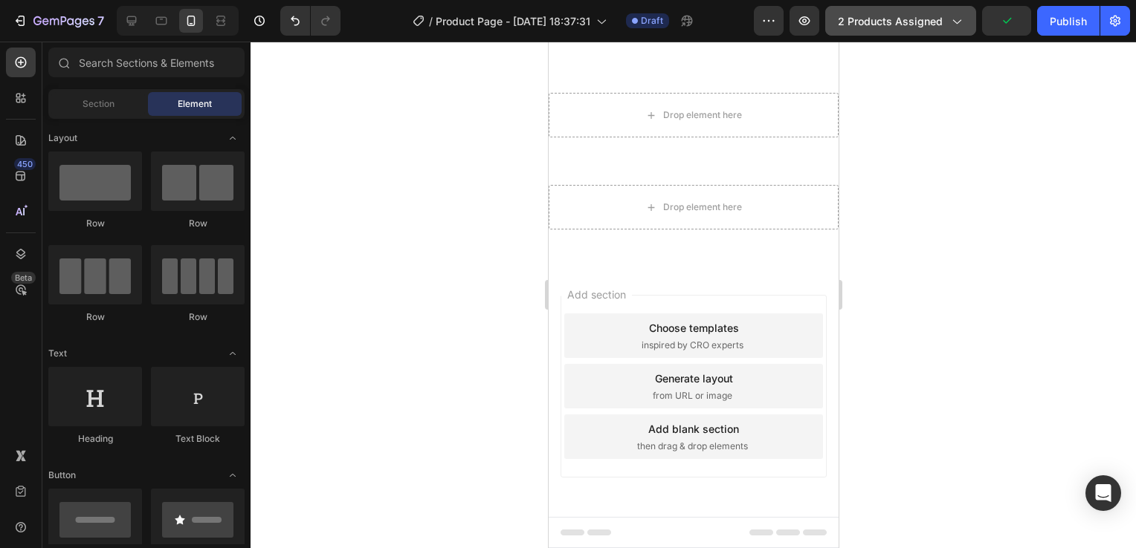
click at [959, 28] on button "2 products assigned" at bounding box center [900, 21] width 151 height 30
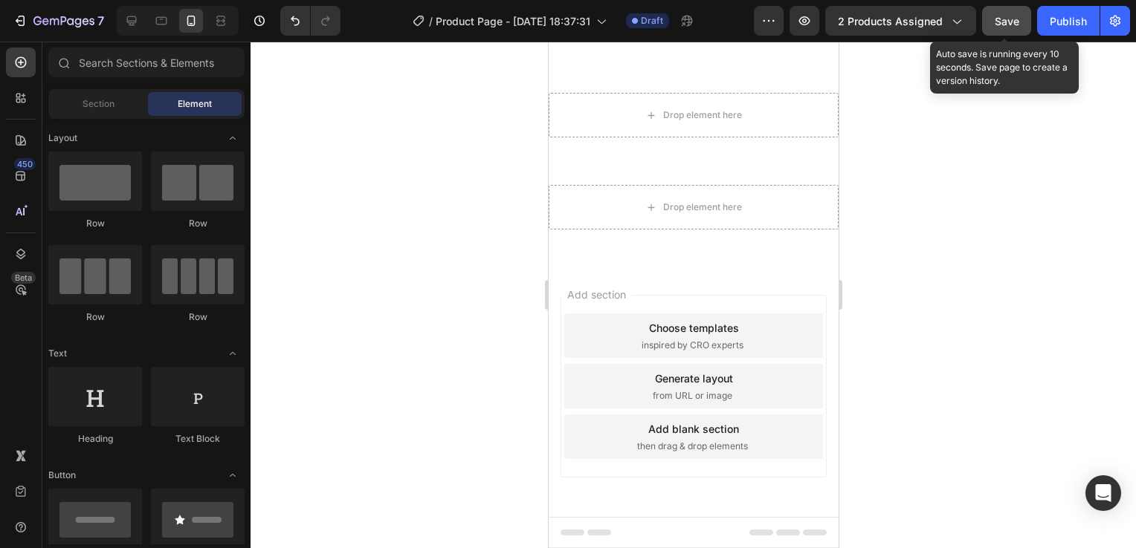
click at [1005, 29] on button "Save" at bounding box center [1006, 21] width 49 height 30
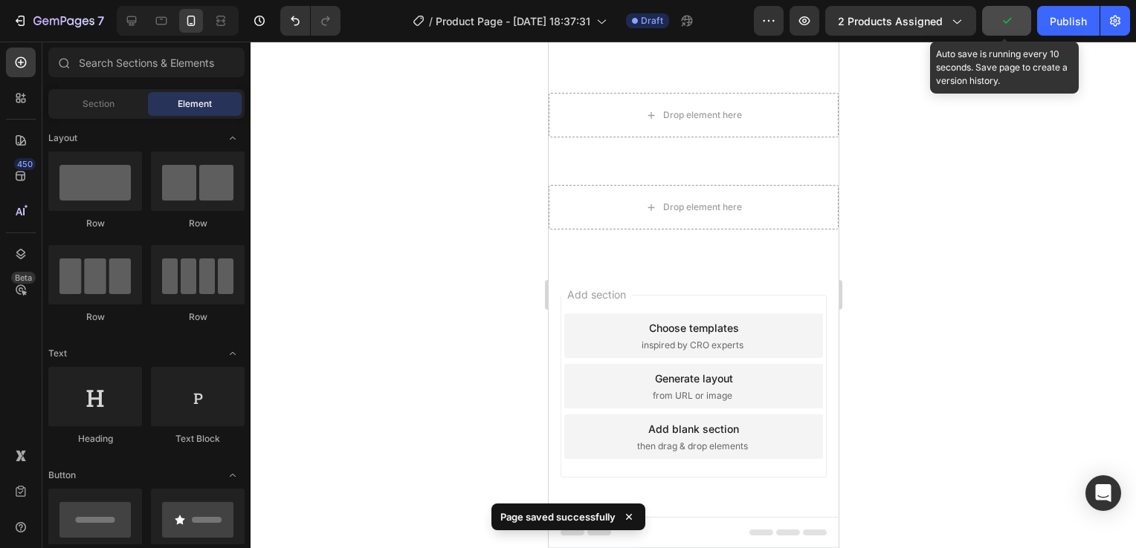
click at [1005, 29] on button "button" at bounding box center [1006, 21] width 49 height 30
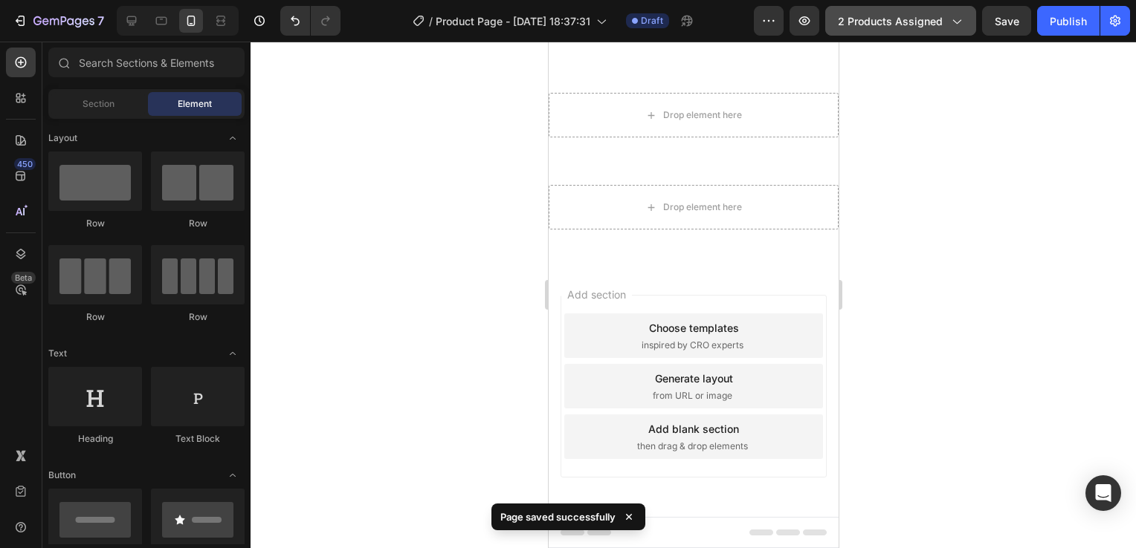
click at [967, 25] on button "2 products assigned" at bounding box center [900, 21] width 151 height 30
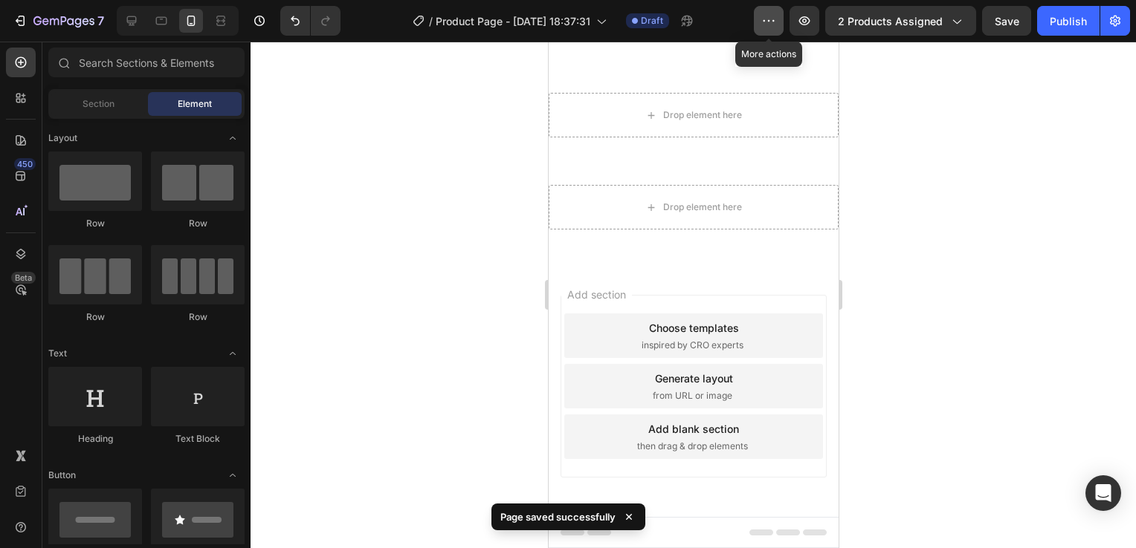
click at [770, 25] on icon "button" at bounding box center [768, 20] width 15 height 15
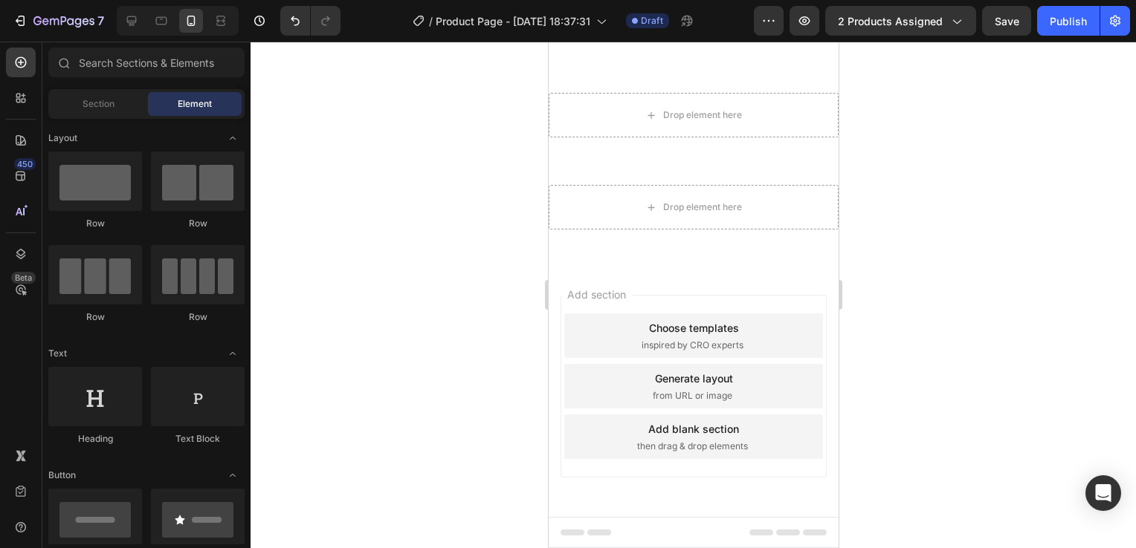
click at [981, 157] on div at bounding box center [692, 295] width 885 height 507
click at [908, 26] on span "2 products assigned" at bounding box center [890, 21] width 105 height 16
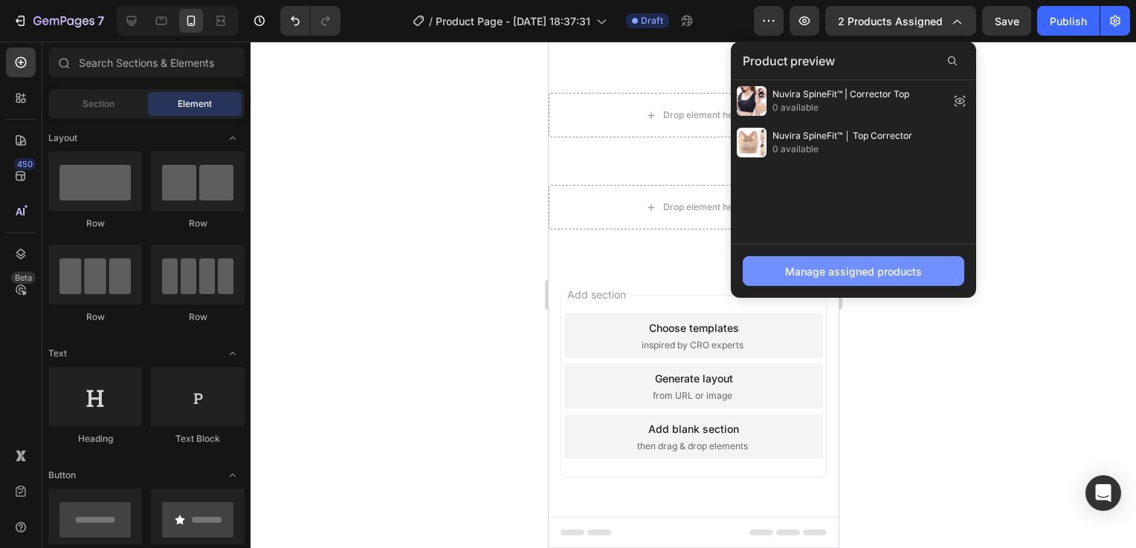
click at [906, 262] on button "Manage assigned products" at bounding box center [852, 271] width 221 height 30
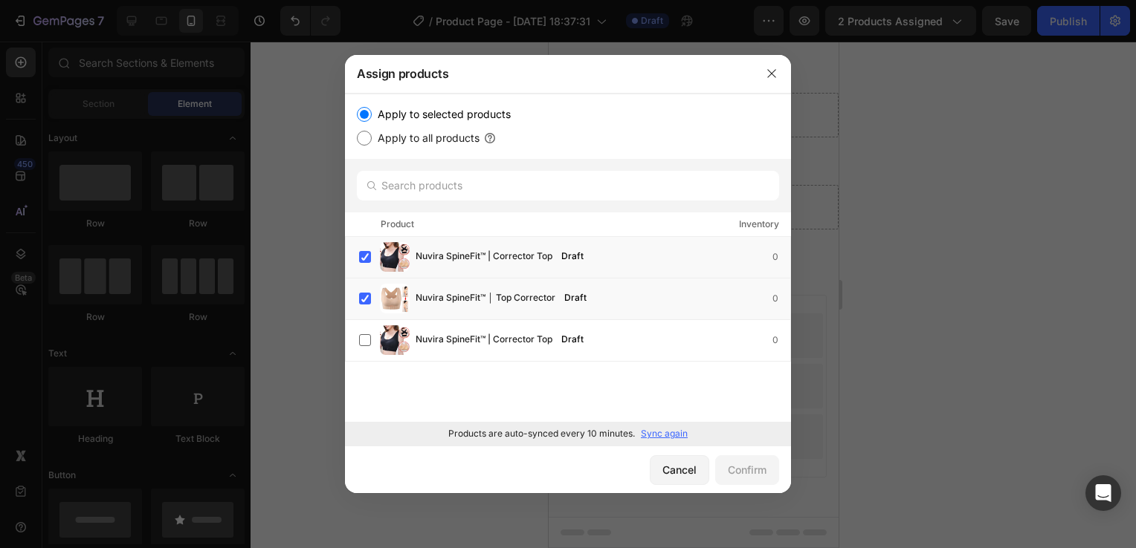
click at [678, 430] on p "Sync again" at bounding box center [664, 433] width 47 height 13
click at [660, 424] on div "Products are auto-synced every 10 minutes. Sync again" at bounding box center [568, 434] width 446 height 24
click at [773, 70] on icon "button" at bounding box center [771, 74] width 12 height 12
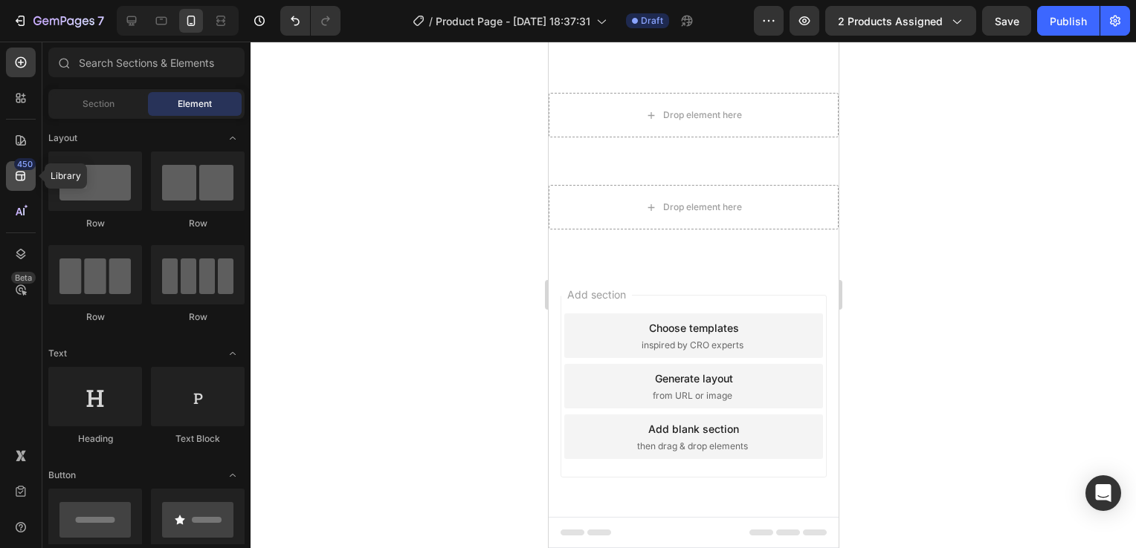
click at [27, 175] on icon at bounding box center [20, 176] width 15 height 15
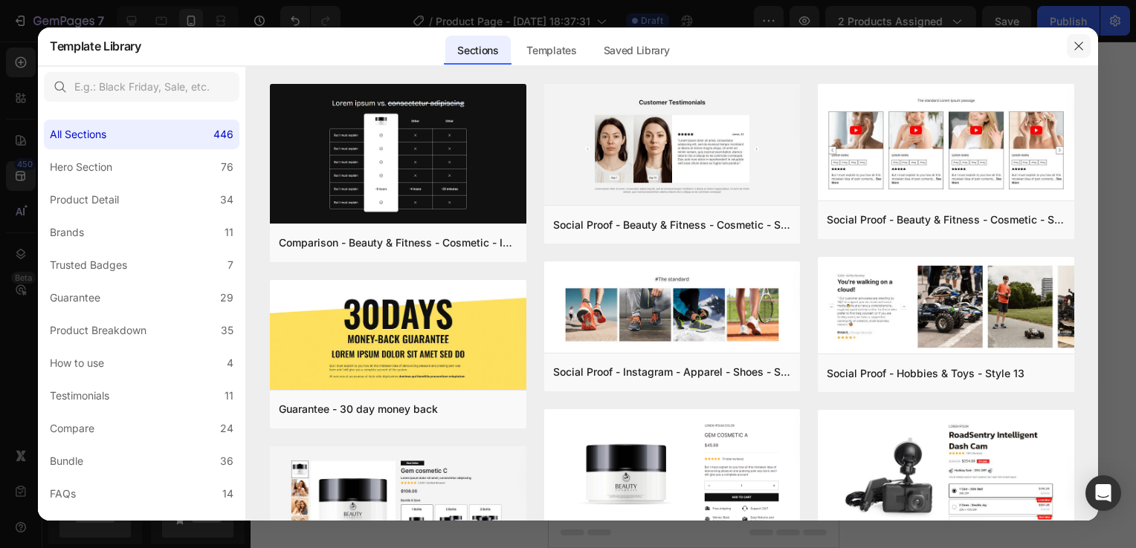
click at [1076, 46] on icon "button" at bounding box center [1078, 46] width 12 height 12
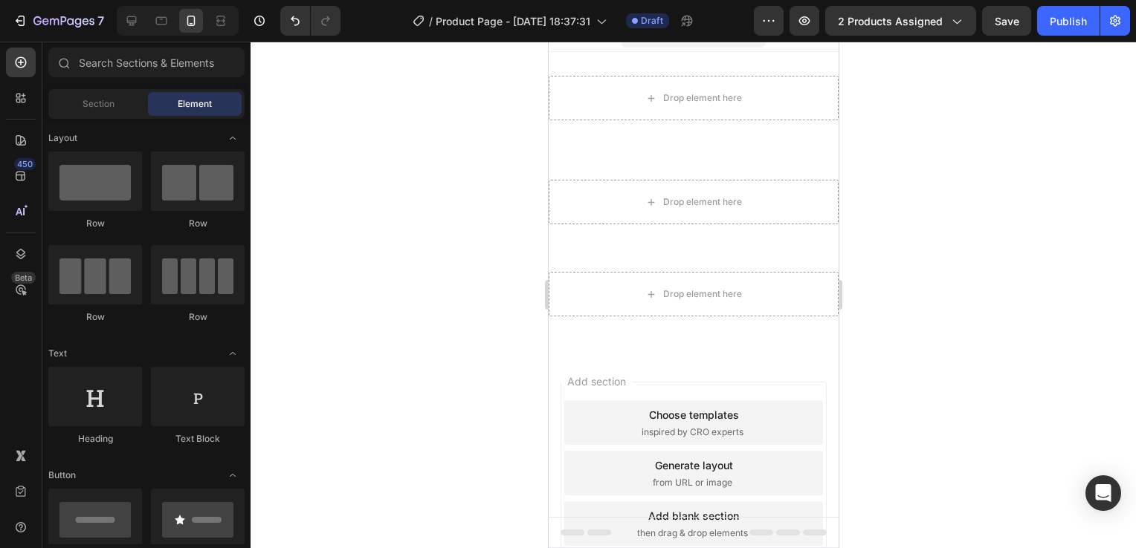
scroll to position [0, 0]
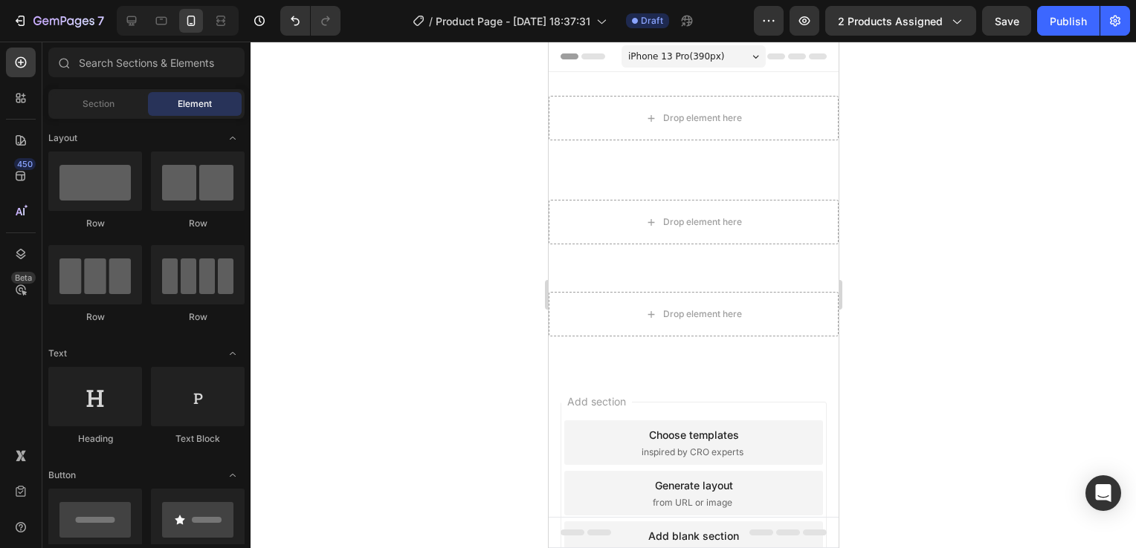
drag, startPoint x: 833, startPoint y: 186, endPoint x: 1368, endPoint y: 77, distance: 546.0
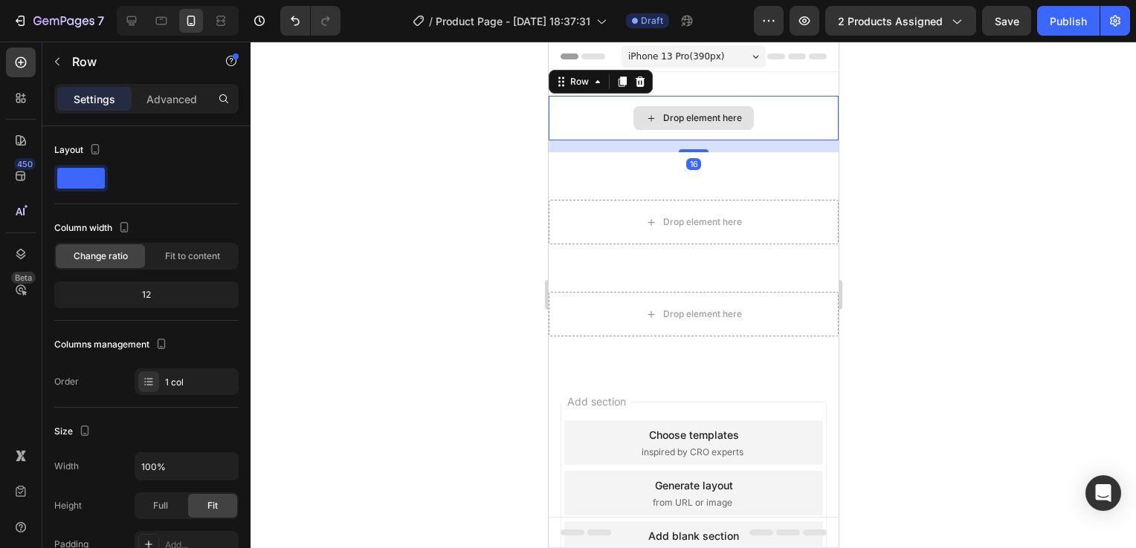
click at [772, 132] on div "Drop element here" at bounding box center [693, 118] width 290 height 45
click at [19, 107] on div at bounding box center [21, 98] width 30 height 30
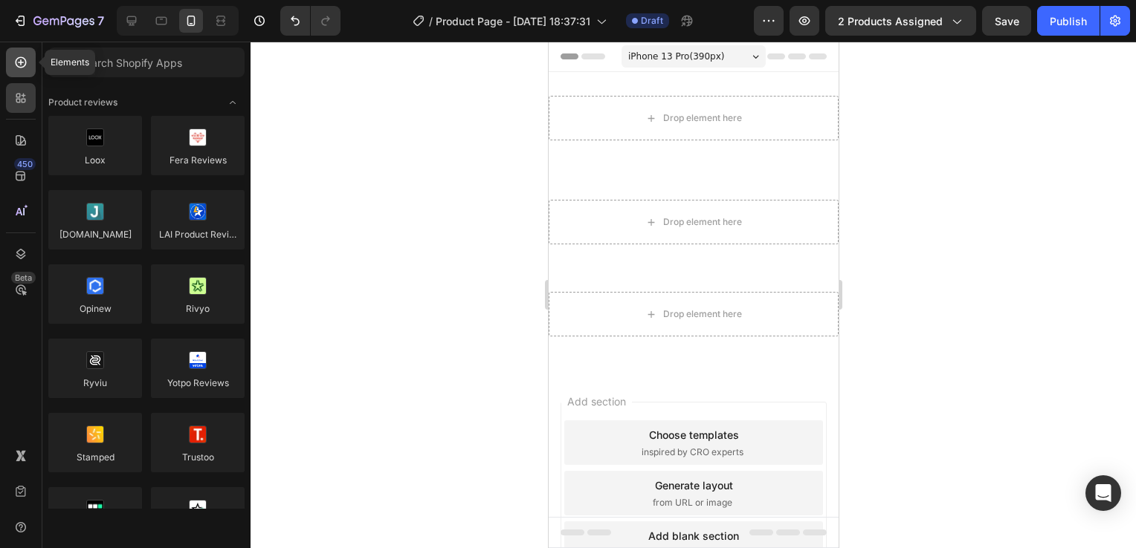
click at [18, 76] on div at bounding box center [21, 63] width 30 height 30
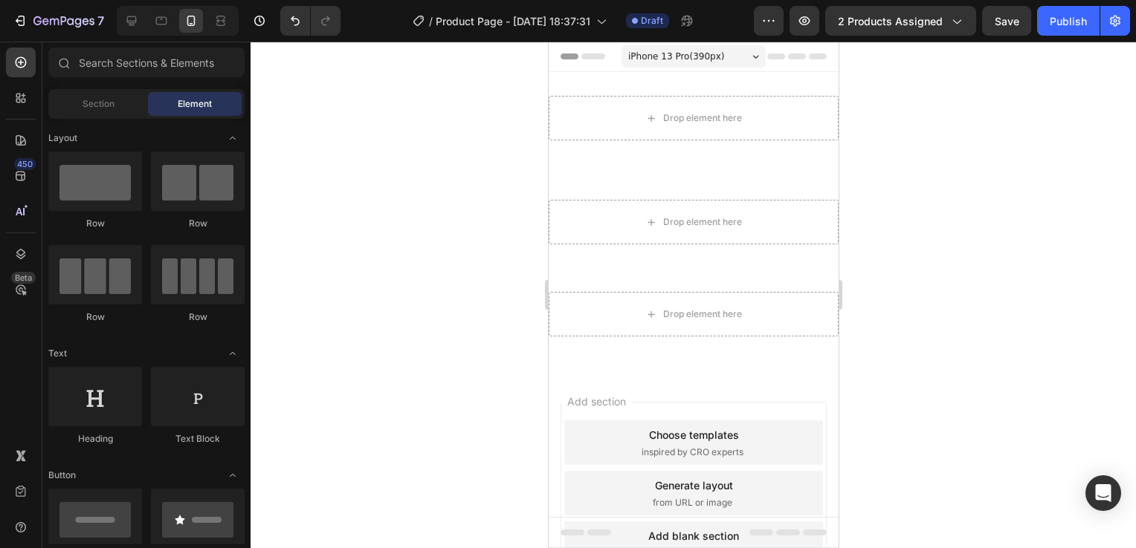
click at [24, 157] on div "450 Beta" at bounding box center [21, 245] width 30 height 394
click at [22, 155] on div "450 Beta" at bounding box center [21, 245] width 30 height 394
click at [18, 147] on icon at bounding box center [20, 140] width 15 height 15
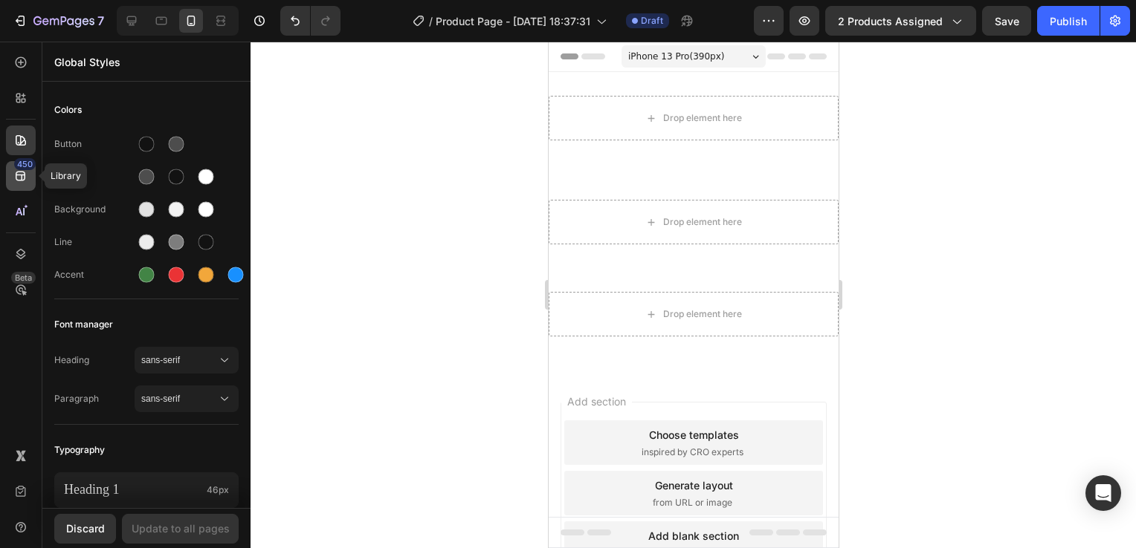
click at [16, 172] on icon at bounding box center [21, 177] width 10 height 10
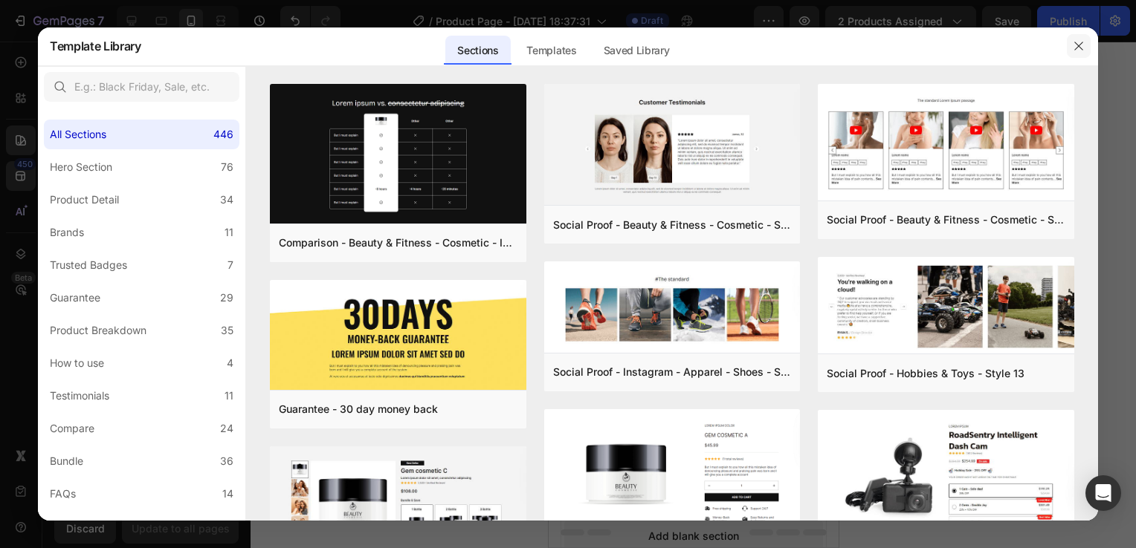
click at [1088, 53] on button "button" at bounding box center [1078, 46] width 24 height 24
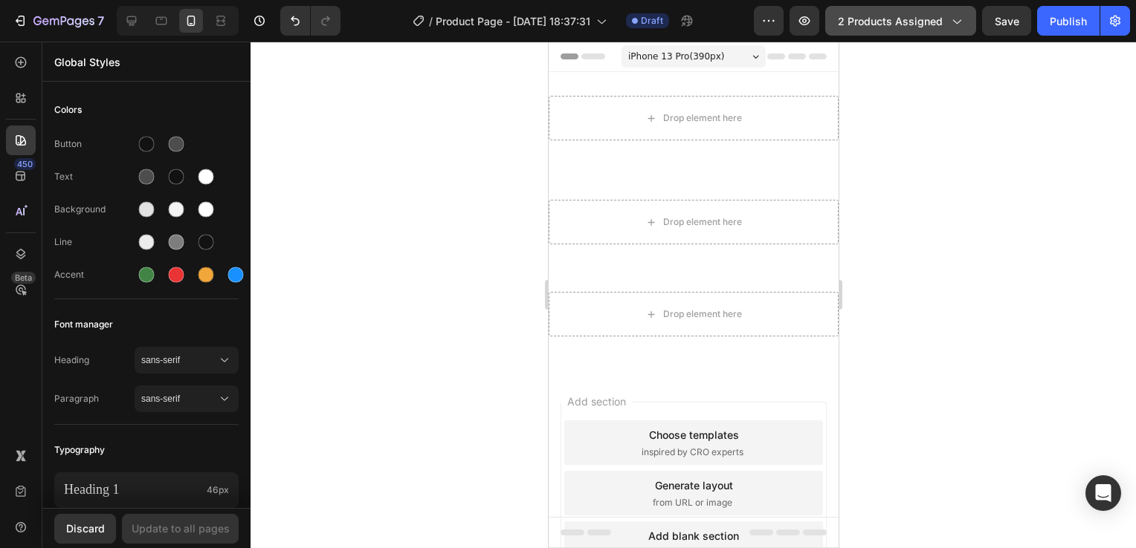
click at [961, 26] on icon "button" at bounding box center [955, 20] width 15 height 15
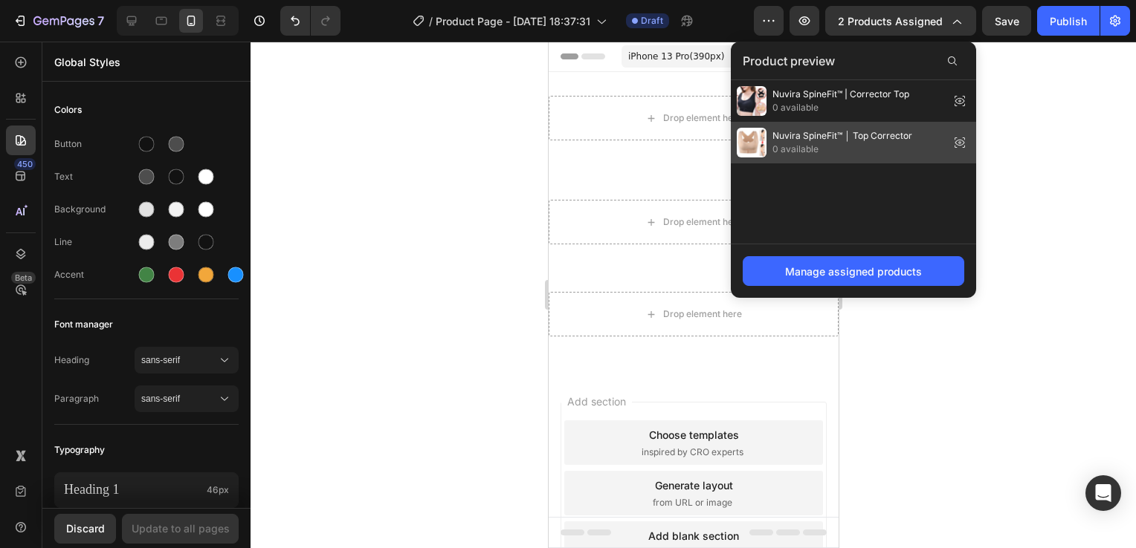
click at [959, 137] on icon at bounding box center [959, 142] width 21 height 21
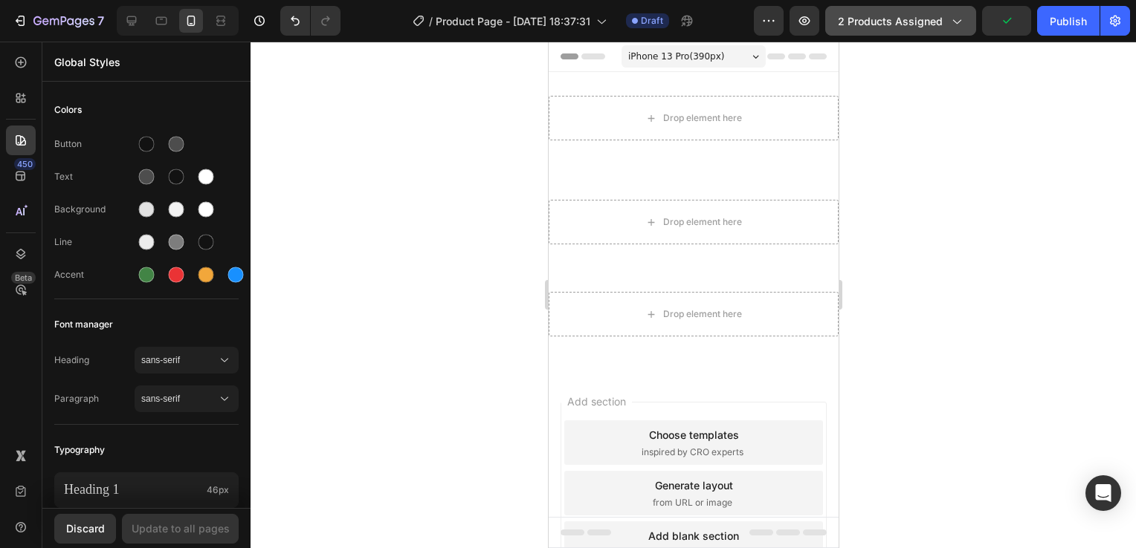
click at [960, 23] on icon "button" at bounding box center [955, 20] width 15 height 15
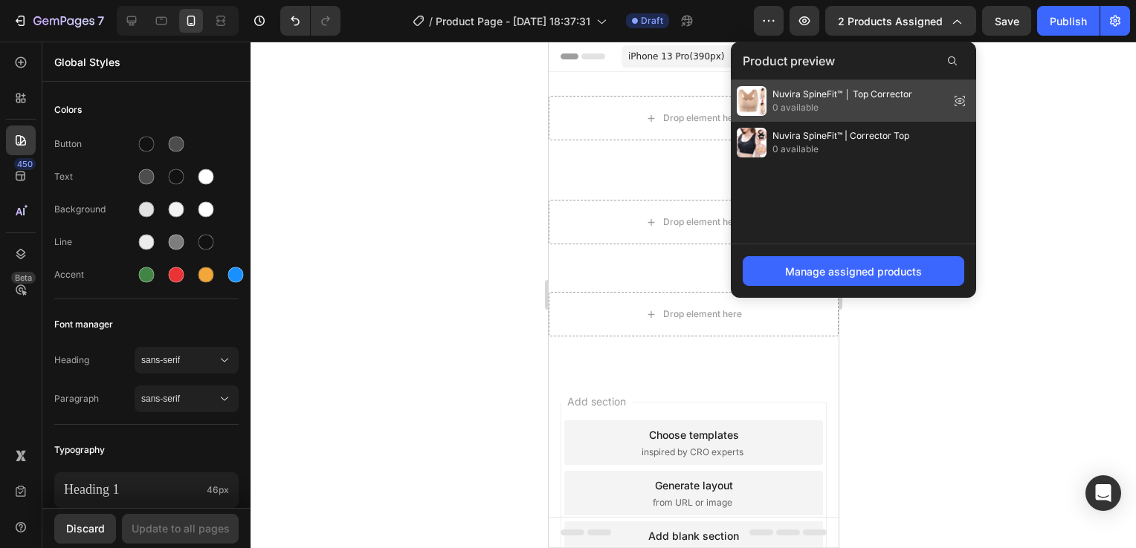
click at [957, 91] on icon at bounding box center [959, 101] width 21 height 21
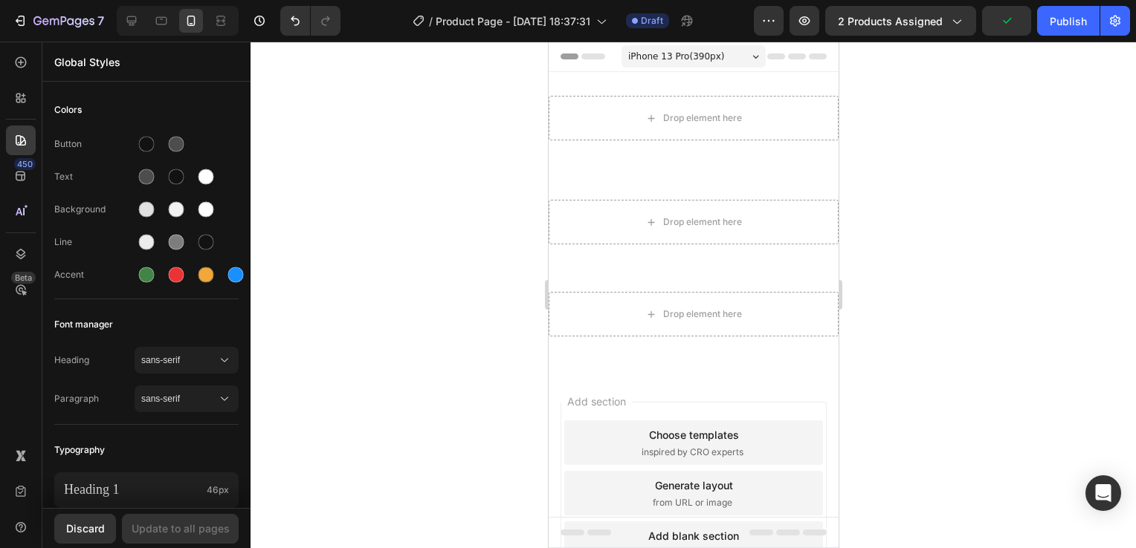
click at [945, 36] on div "7 / Product Page - Sep 26, 18:37:31 Draft Preview 2 products assigned Publish" at bounding box center [568, 21] width 1136 height 42
click at [783, 34] on button "button" at bounding box center [769, 21] width 30 height 30
click at [1002, 177] on div at bounding box center [692, 295] width 885 height 507
click at [944, 17] on div "2 products assigned" at bounding box center [901, 21] width 126 height 16
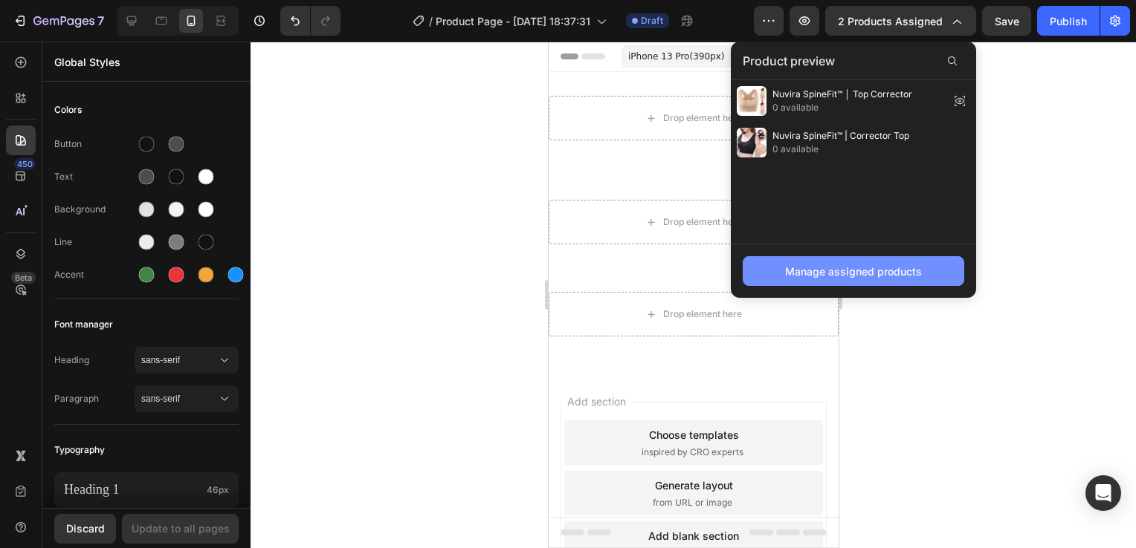
click at [895, 273] on div "Manage assigned products" at bounding box center [853, 272] width 137 height 16
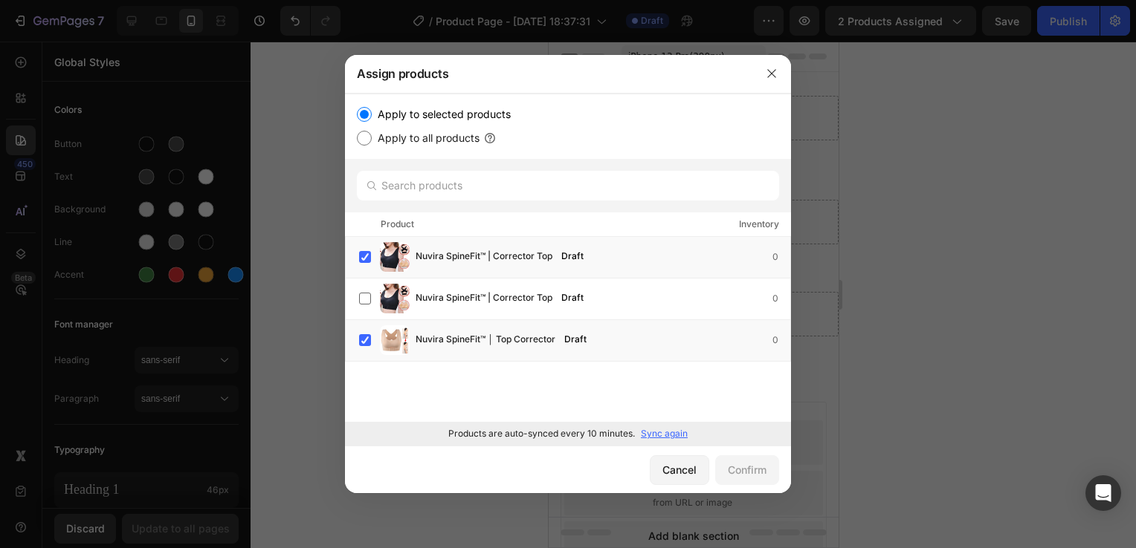
click at [657, 435] on p "Sync again" at bounding box center [664, 433] width 47 height 13
click at [662, 463] on div "Cancel" at bounding box center [679, 470] width 34 height 16
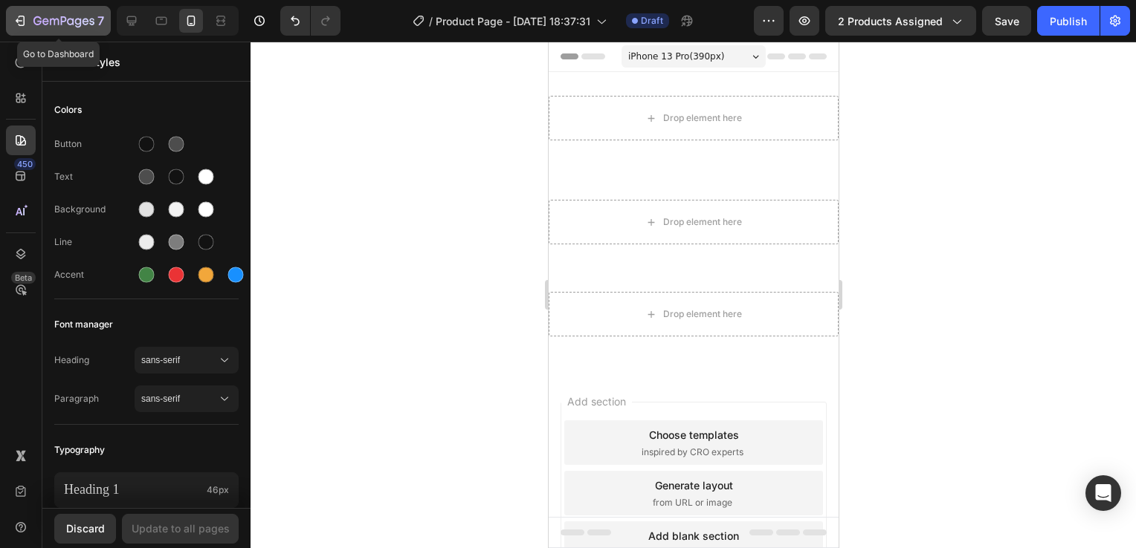
click at [49, 16] on icon "button" at bounding box center [63, 22] width 61 height 13
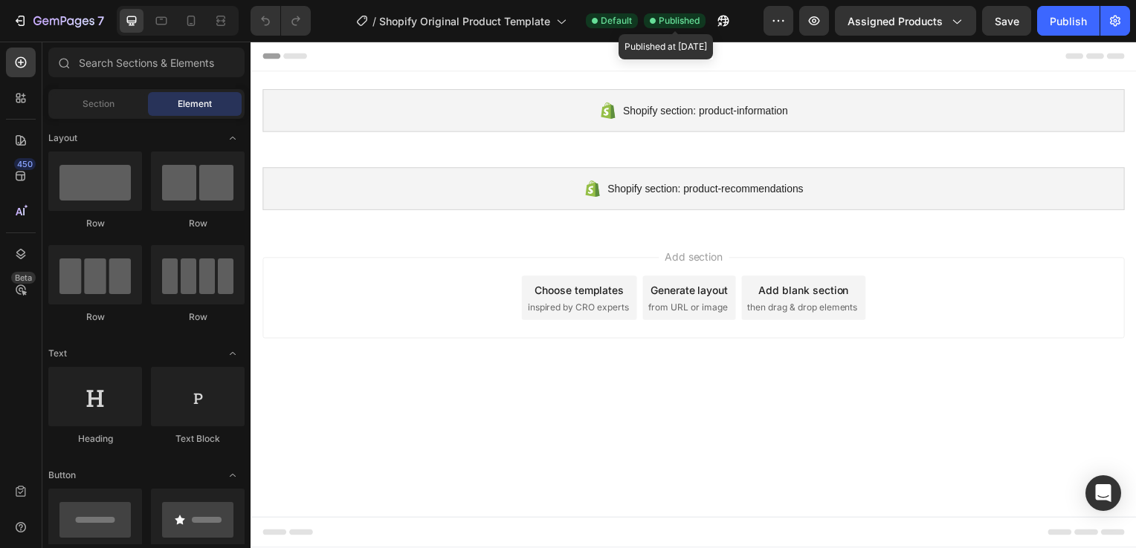
click at [666, 19] on span "Published" at bounding box center [678, 20] width 41 height 13
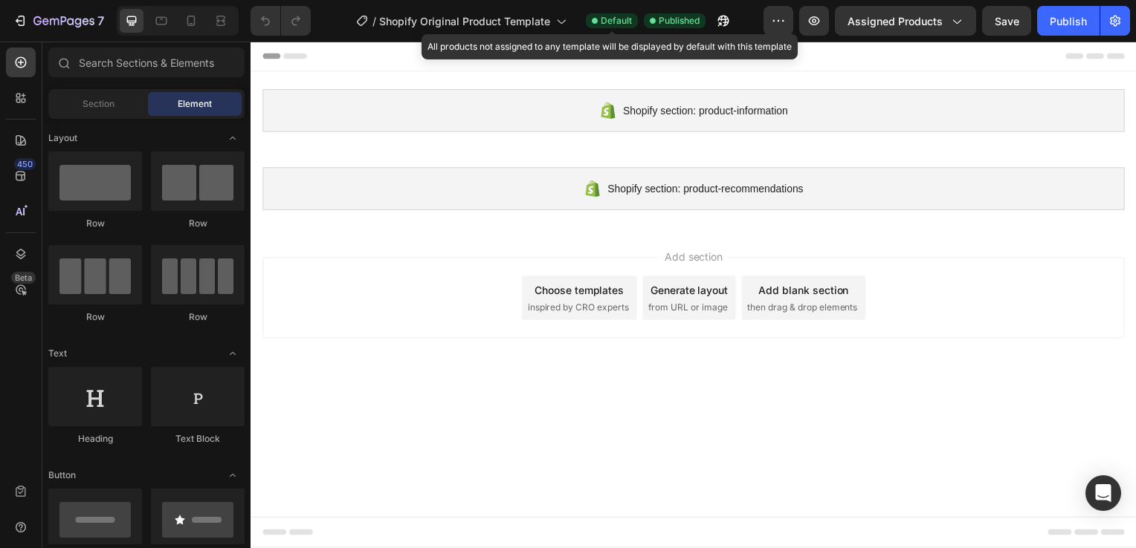
click at [592, 19] on icon at bounding box center [595, 21] width 6 height 6
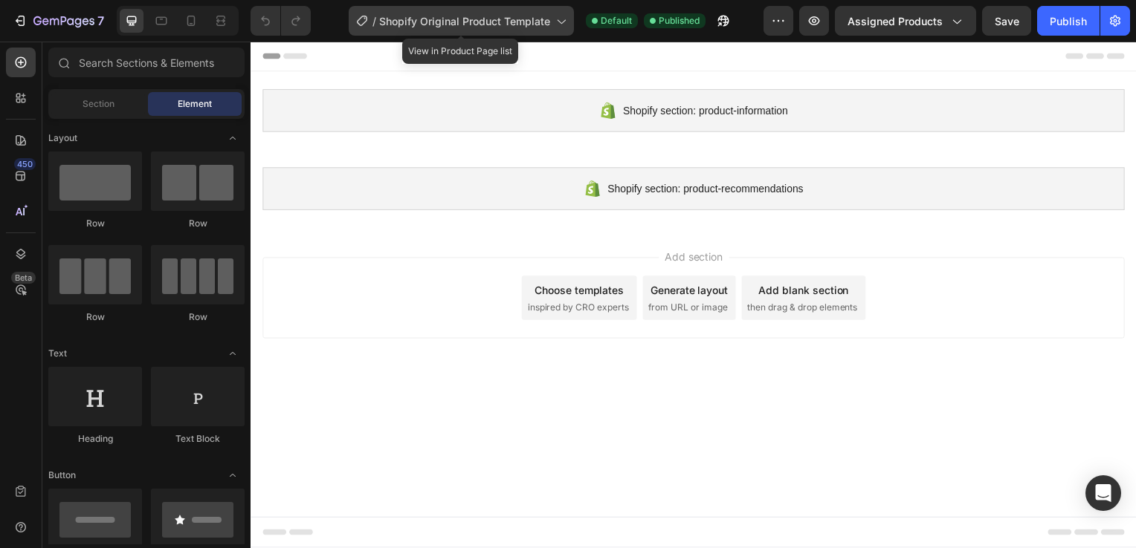
click at [557, 16] on icon at bounding box center [560, 20] width 15 height 15
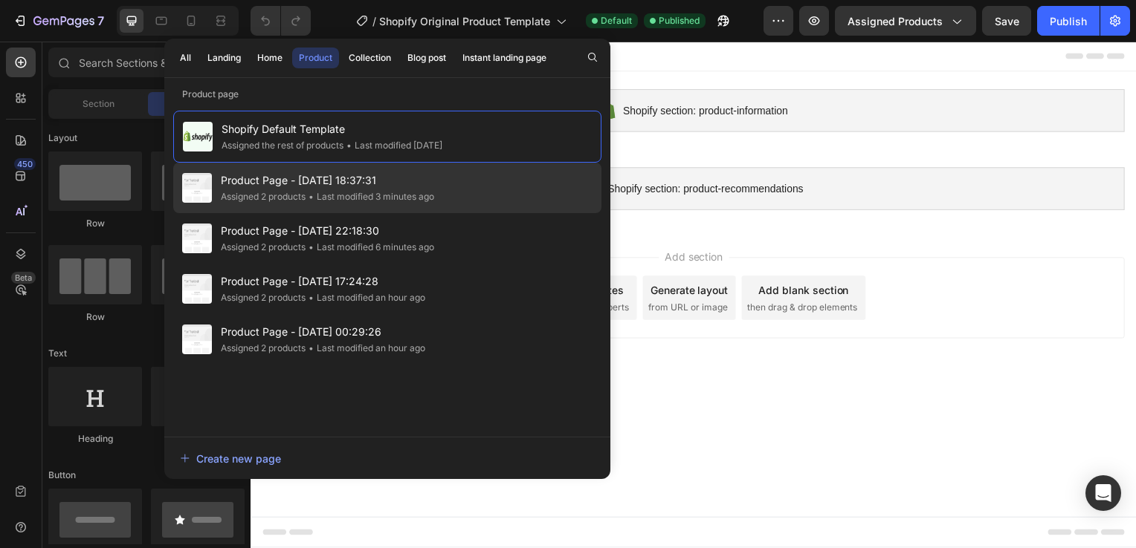
drag, startPoint x: 485, startPoint y: 156, endPoint x: 469, endPoint y: 177, distance: 26.5
click at [469, 177] on div "Shopify Default Template Assigned the rest of products • Last modified 7 days a…" at bounding box center [387, 266] width 428 height 311
drag, startPoint x: 469, startPoint y: 177, endPoint x: 470, endPoint y: 193, distance: 16.4
click at [470, 193] on div "Product Page - Sep 26, 18:37:31 Assigned 2 products • Last modified 3 minutes a…" at bounding box center [387, 188] width 428 height 51
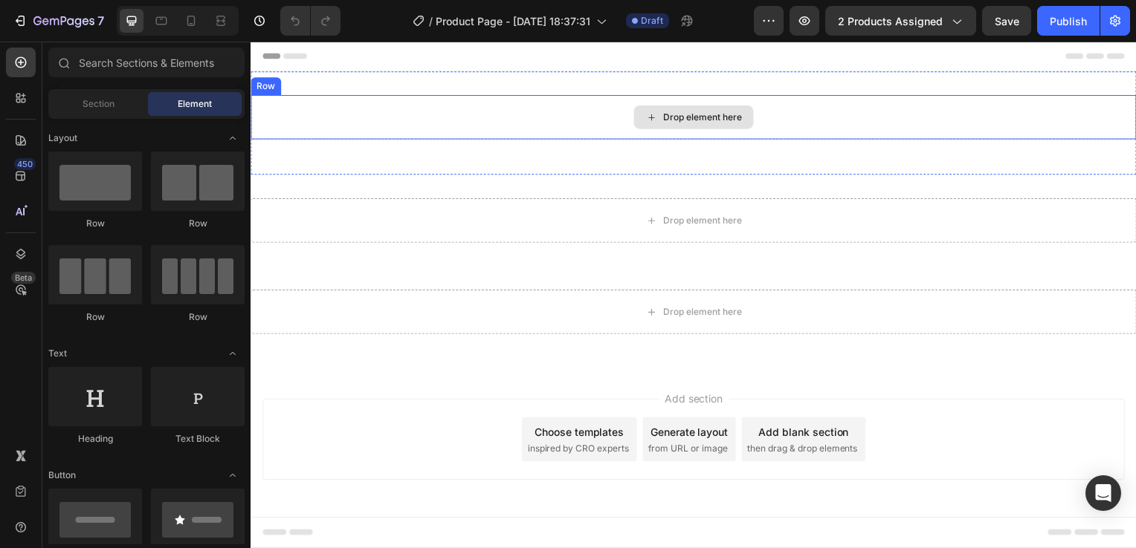
click at [666, 120] on div "Drop element here" at bounding box center [705, 118] width 79 height 12
click at [655, 117] on div "Drop element here" at bounding box center [696, 118] width 120 height 24
click at [731, 106] on div "Drop element here" at bounding box center [696, 118] width 120 height 24
click at [702, 113] on div "Drop element here" at bounding box center [705, 118] width 79 height 12
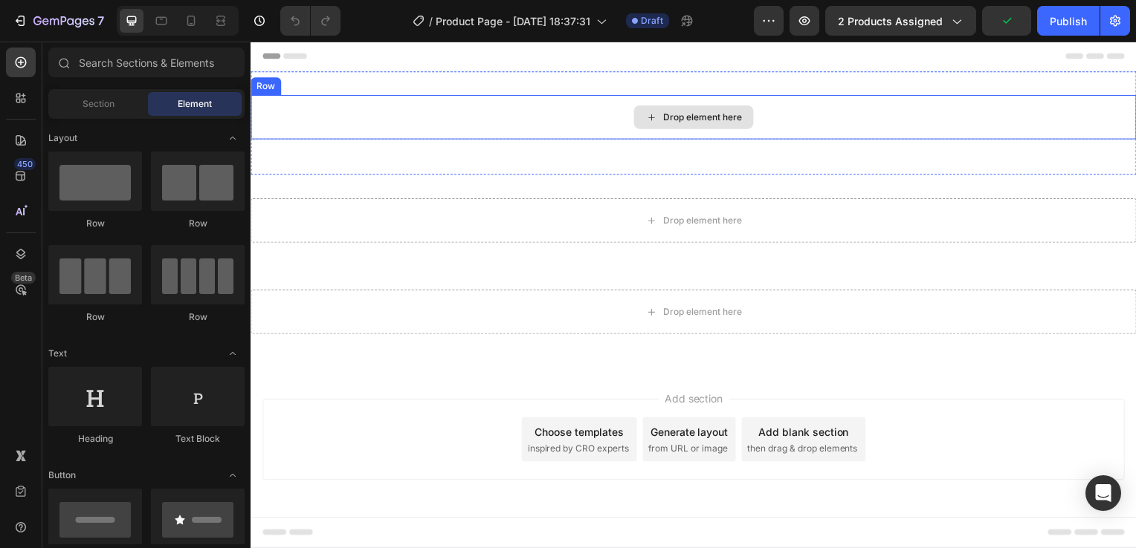
click at [702, 113] on div "Drop element here" at bounding box center [705, 118] width 79 height 12
click at [689, 126] on div "Drop element here" at bounding box center [696, 118] width 120 height 24
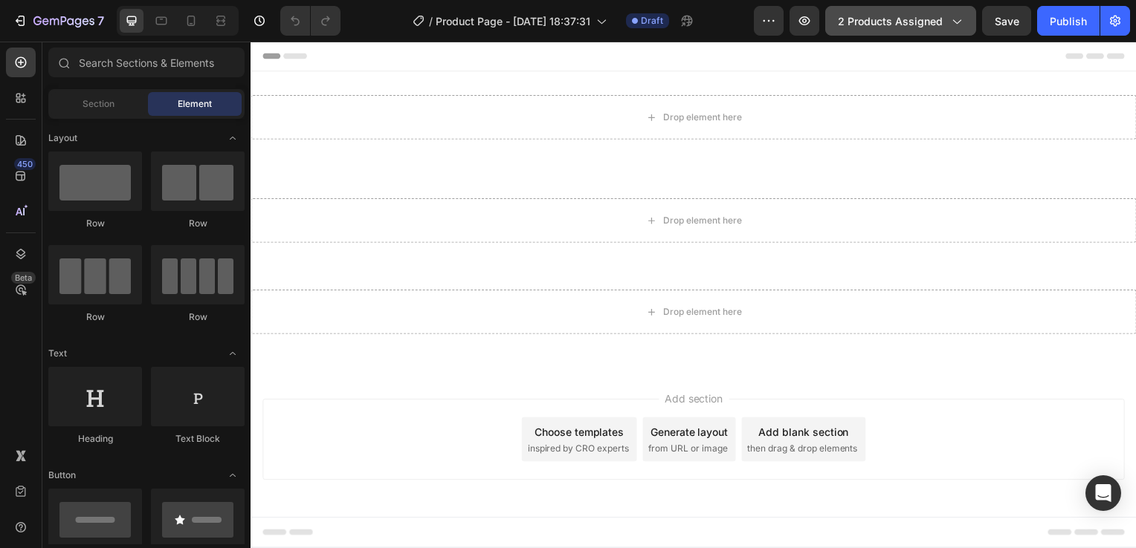
click at [859, 27] on span "2 products assigned" at bounding box center [890, 21] width 105 height 16
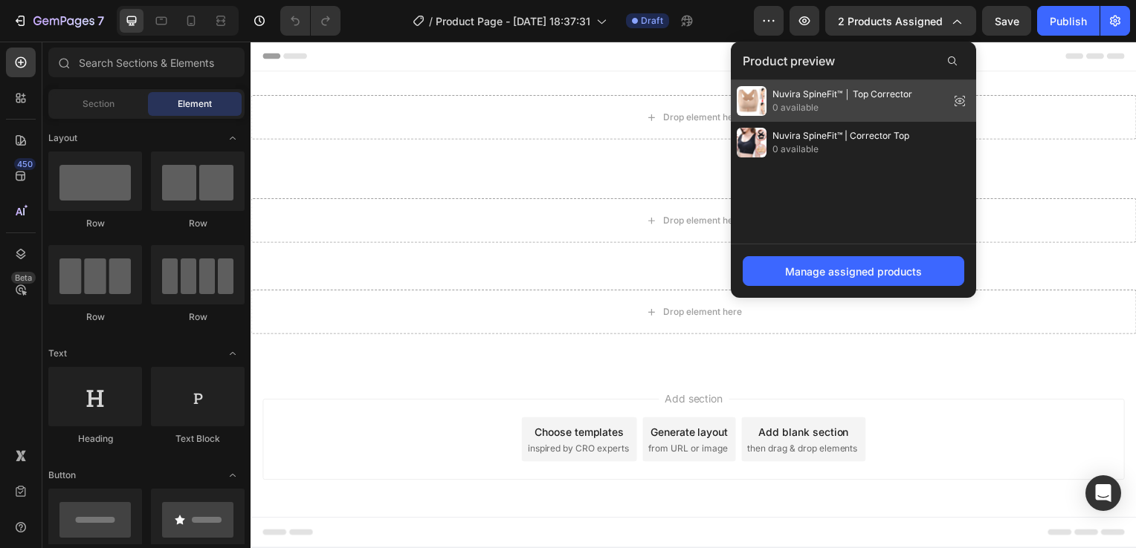
click at [794, 97] on span "Nuvira SpineFit™ │ Top Corrector" at bounding box center [842, 94] width 140 height 13
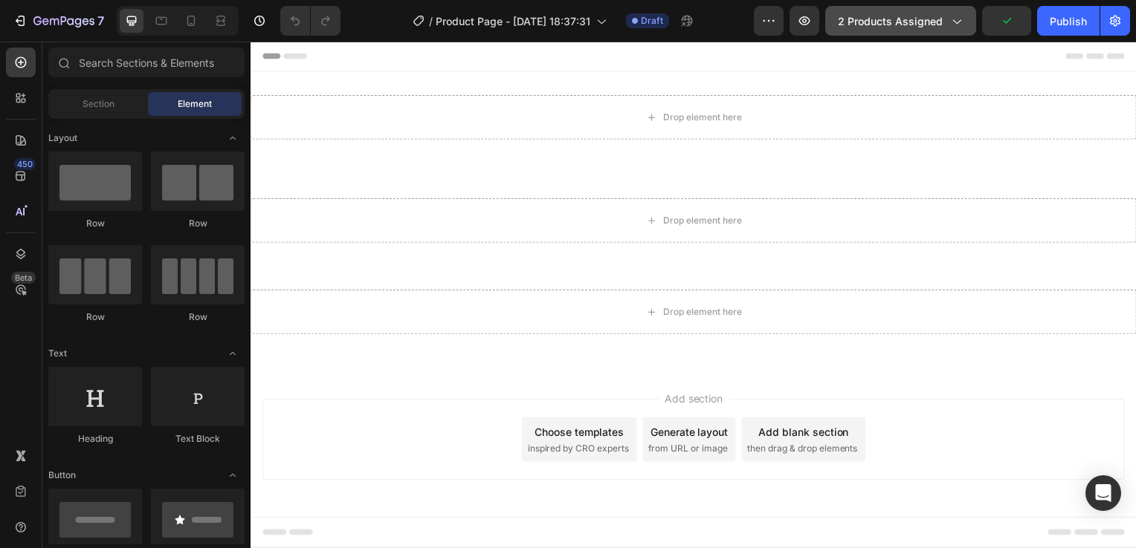
click at [869, 28] on button "2 products assigned" at bounding box center [900, 21] width 151 height 30
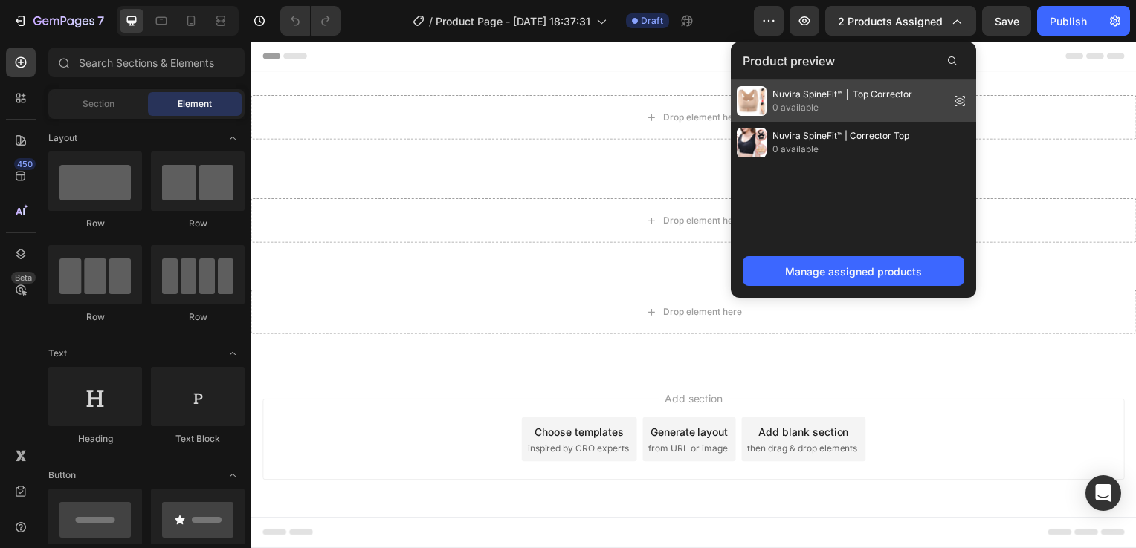
click at [815, 113] on span "0 available" at bounding box center [842, 107] width 140 height 13
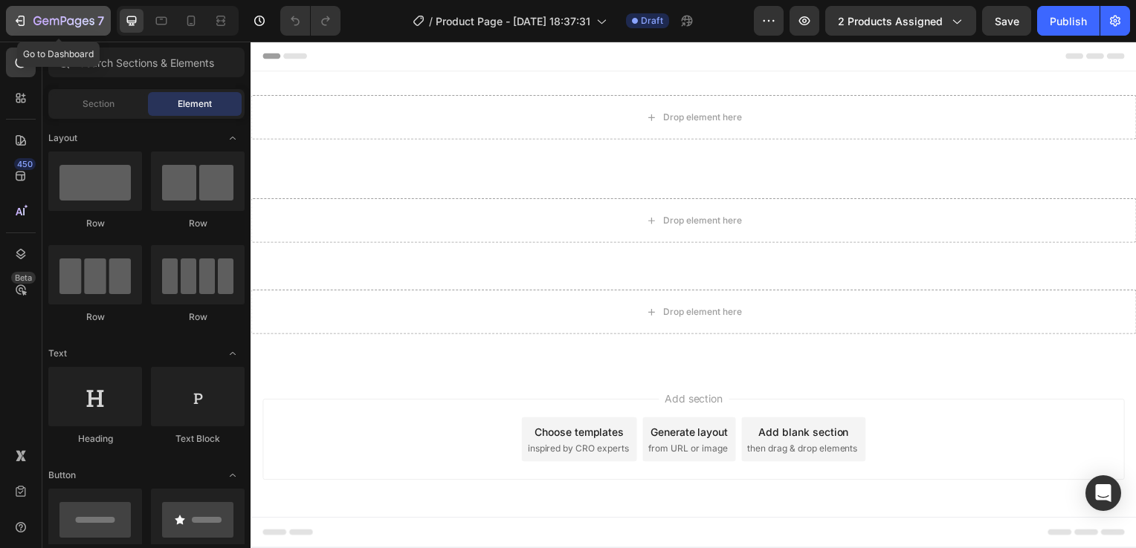
click at [15, 16] on icon "button" at bounding box center [20, 20] width 15 height 15
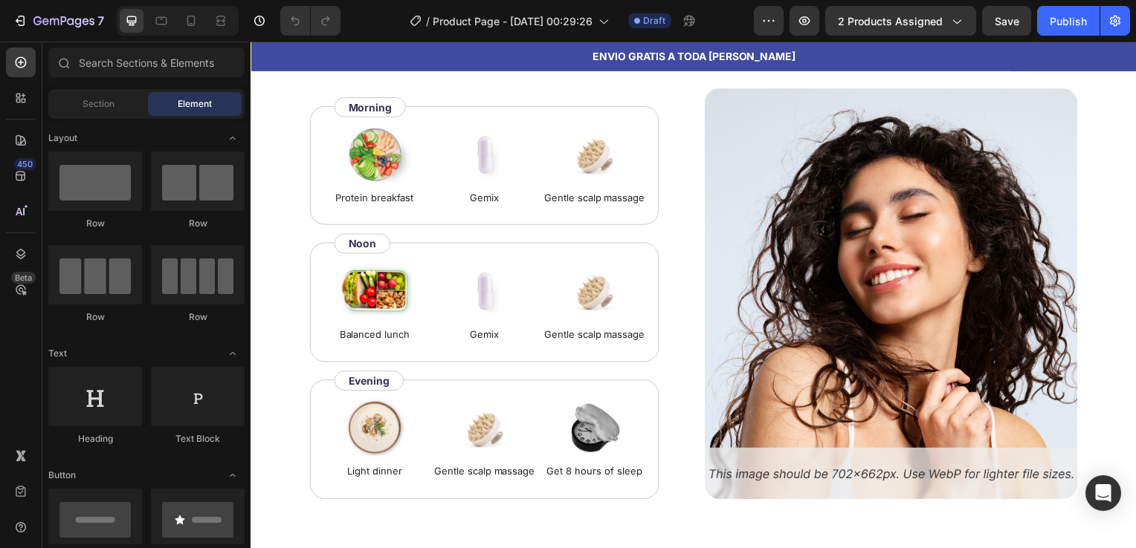
scroll to position [1764, 0]
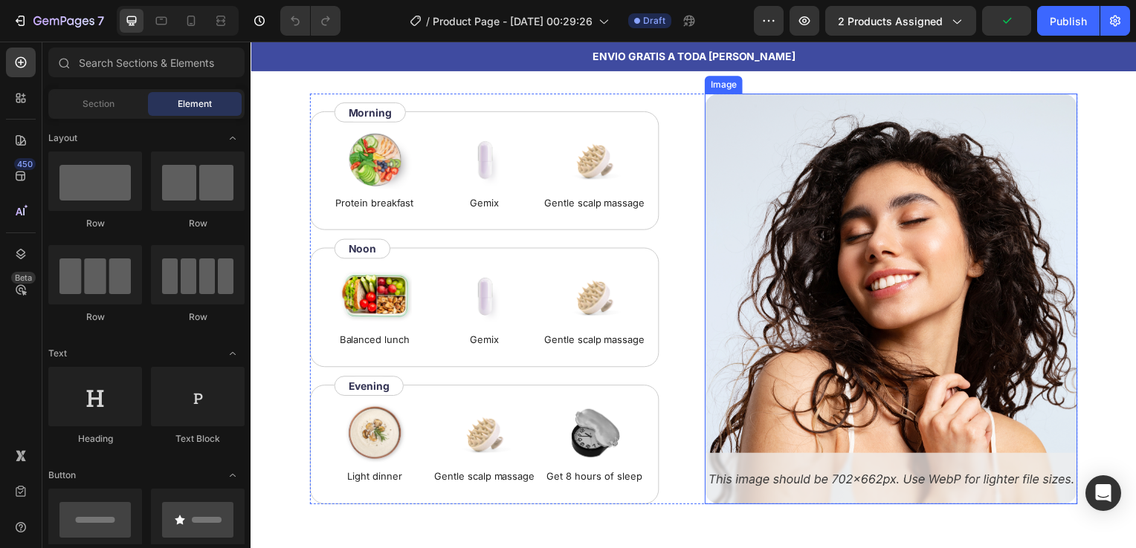
click at [969, 288] on img at bounding box center [894, 301] width 375 height 414
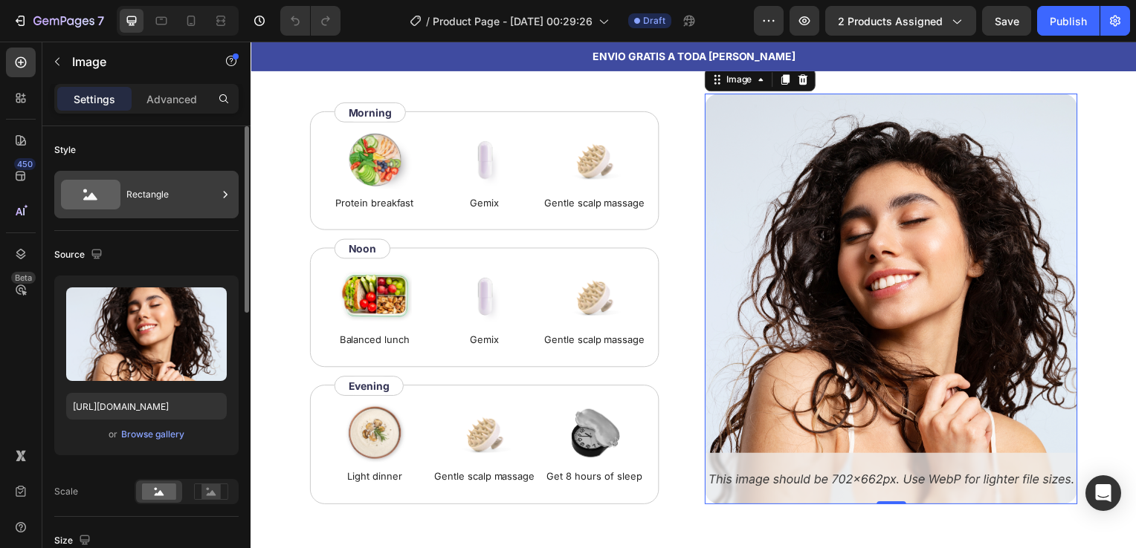
click at [166, 196] on div "Rectangle" at bounding box center [171, 195] width 91 height 34
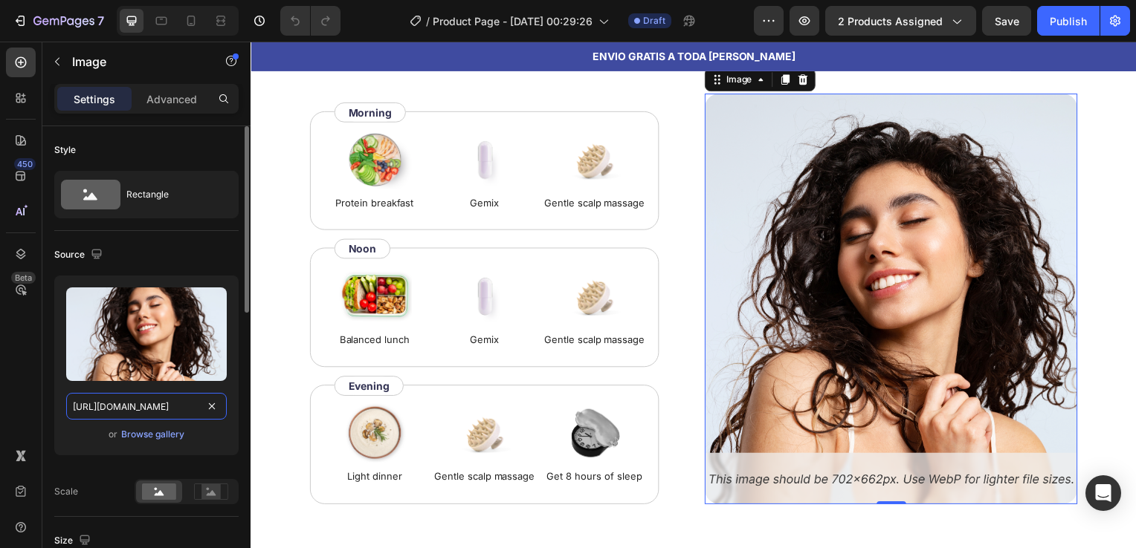
click at [163, 403] on input "[URL][DOMAIN_NAME]" at bounding box center [146, 406] width 161 height 27
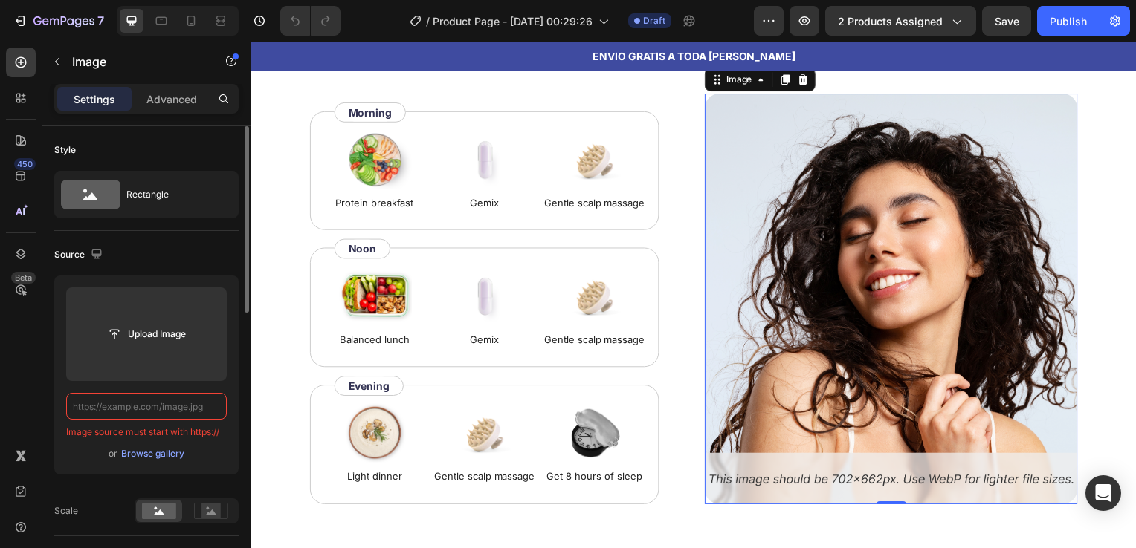
click at [163, 403] on input "text" at bounding box center [146, 406] width 161 height 27
paste input "[URL][DOMAIN_NAME]"
click at [236, 445] on div "Upload Image [URL][DOMAIN_NAME] Image source is invalid. or Browse gallery" at bounding box center [146, 375] width 184 height 199
click at [207, 514] on icon at bounding box center [212, 512] width 10 height 5
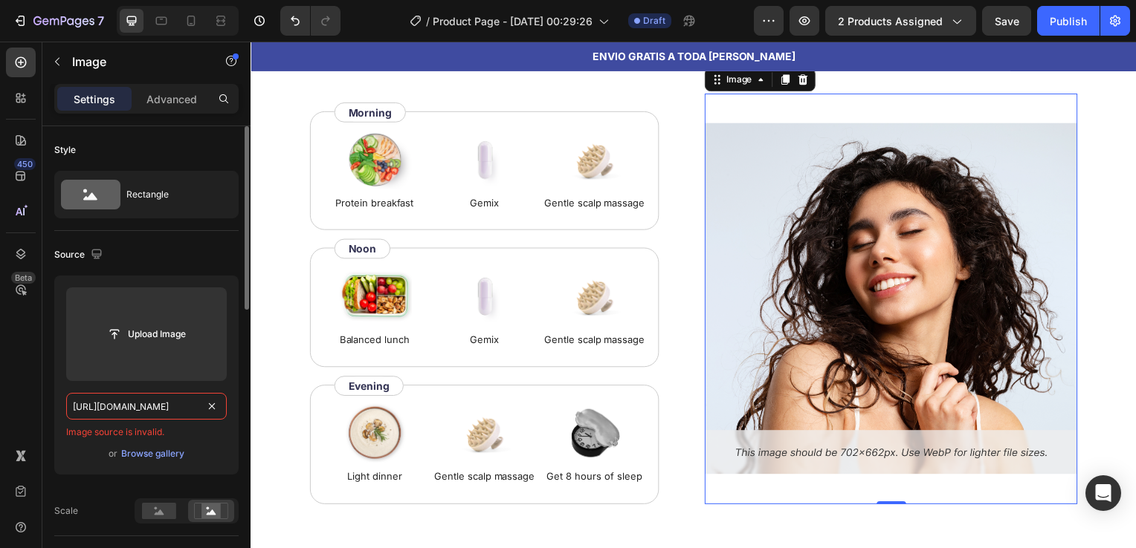
click at [130, 409] on input "[URL][DOMAIN_NAME]" at bounding box center [146, 406] width 161 height 27
type input ".com/media/YAuwHAJPonhmq1Wnjy/giphy.gif"
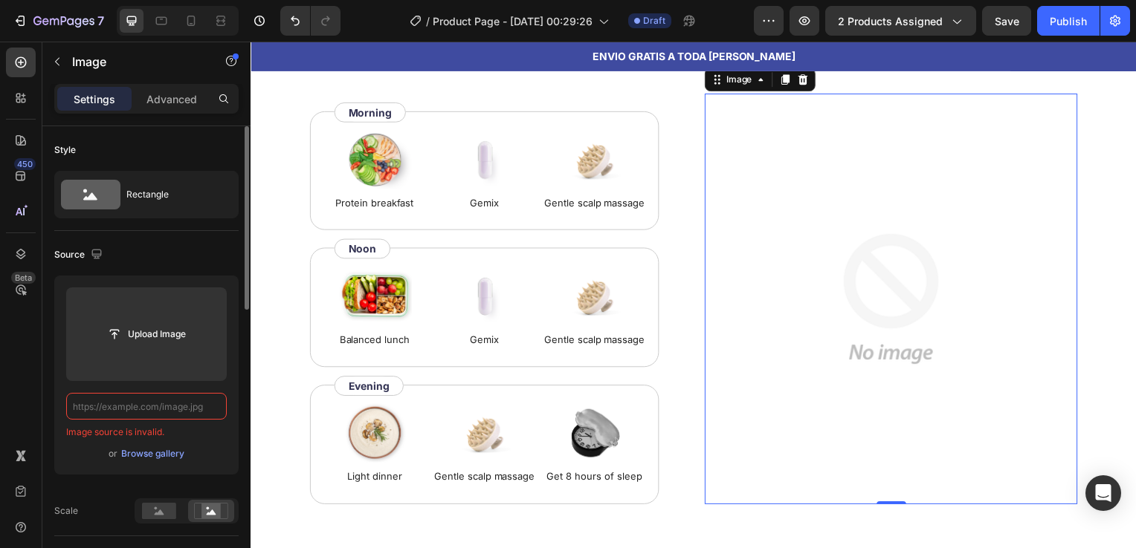
paste input "[URL][DOMAIN_NAME]"
type input "[URL][DOMAIN_NAME]"
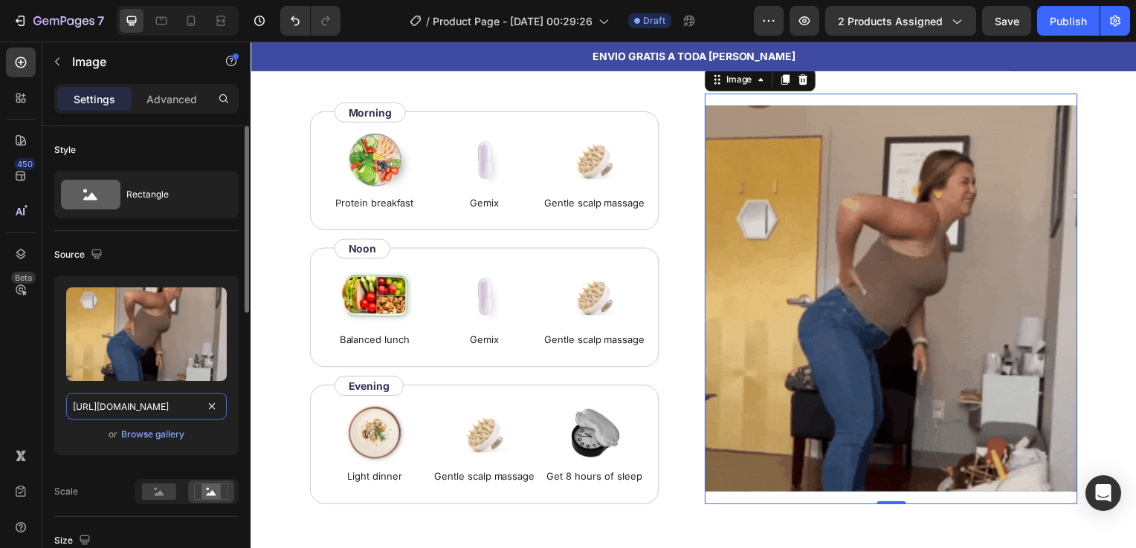
scroll to position [0, 151]
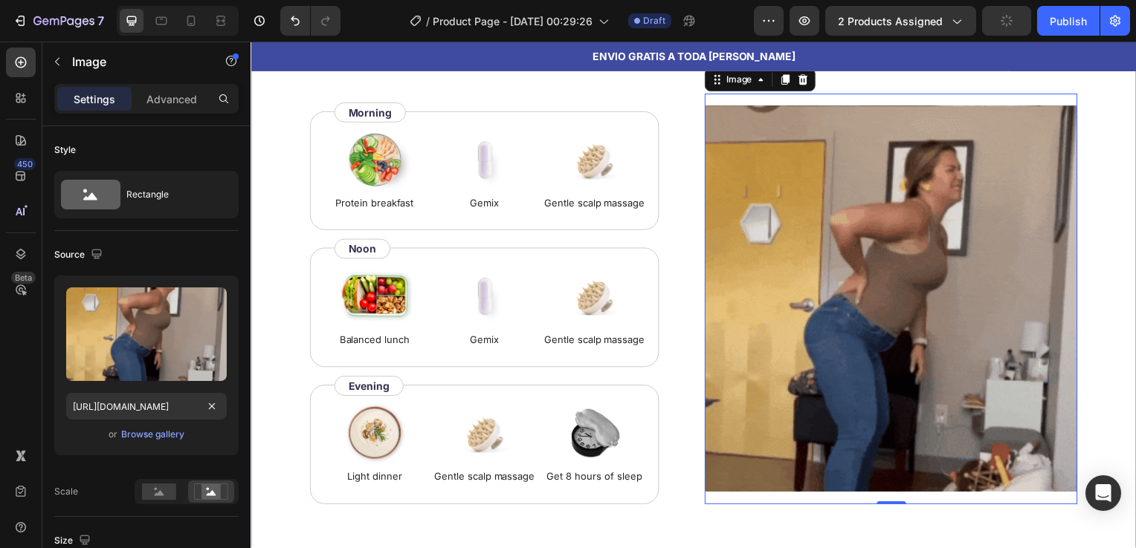
click at [281, 293] on div "How to use Heading While Gemix supports healthy hair from within, don’t forget …" at bounding box center [696, 273] width 892 height 619
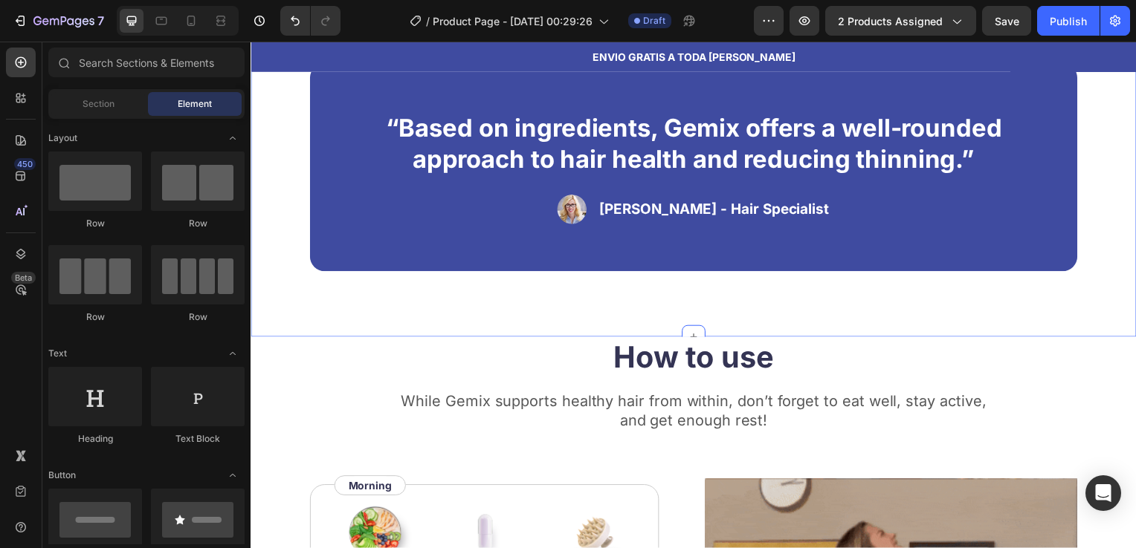
scroll to position [1382, 0]
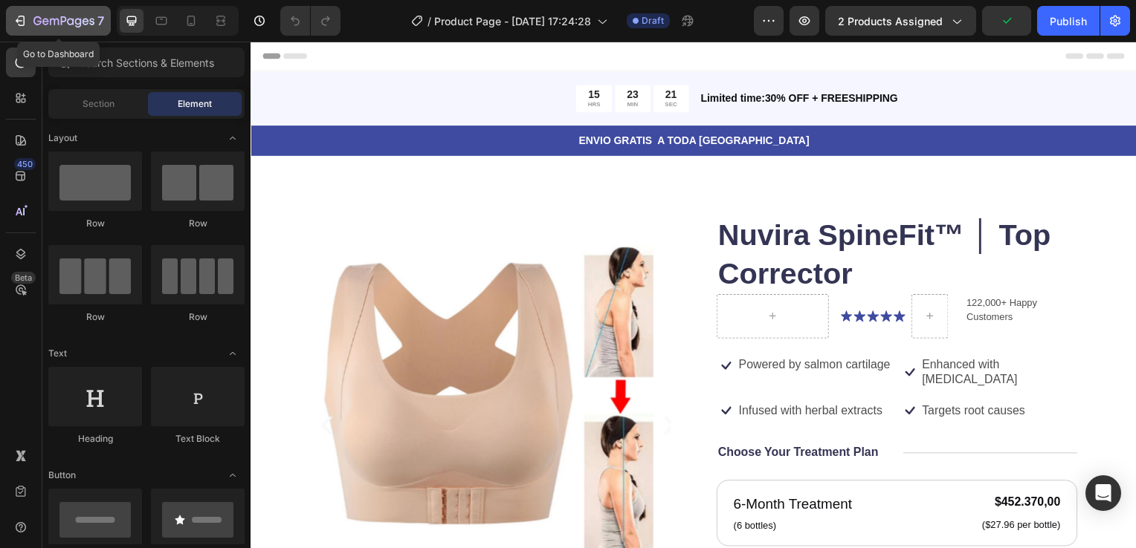
click at [24, 13] on icon "button" at bounding box center [20, 20] width 15 height 15
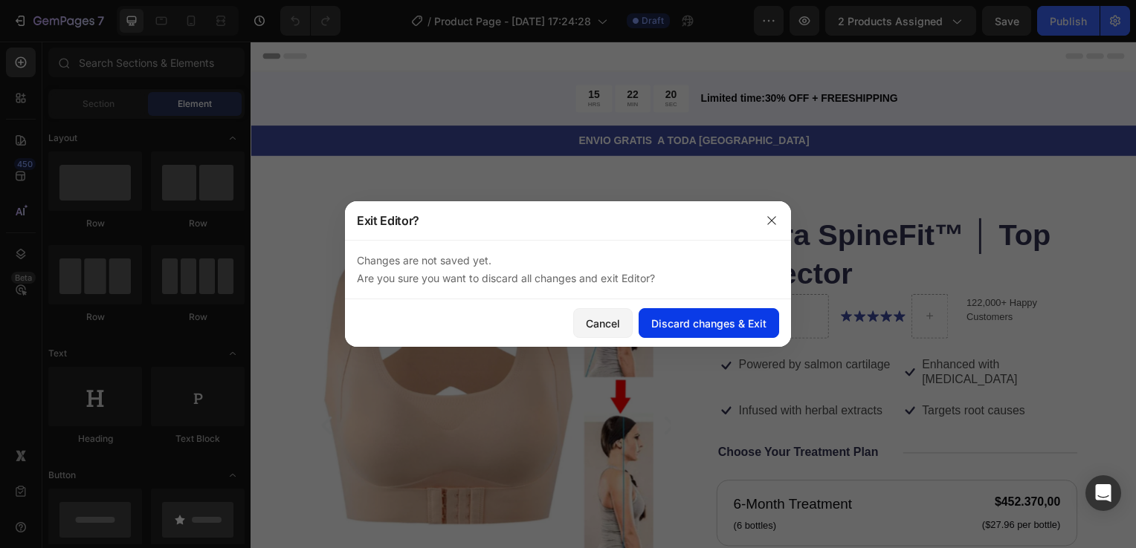
click at [699, 333] on button "Discard changes & Exit" at bounding box center [708, 323] width 140 height 30
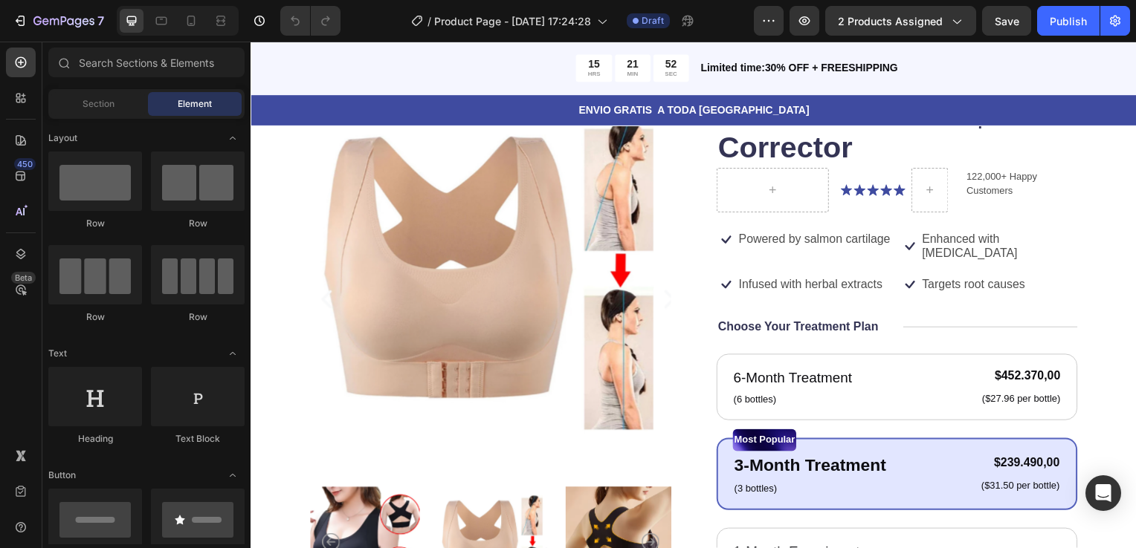
scroll to position [134, 0]
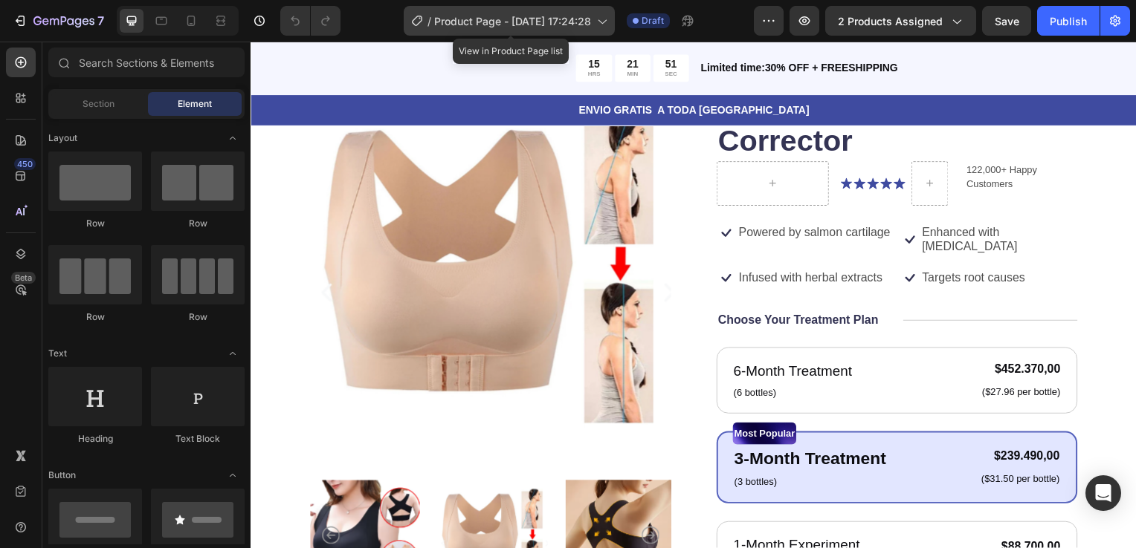
click at [546, 15] on span "Product Page - [DATE] 17:24:28" at bounding box center [512, 21] width 157 height 16
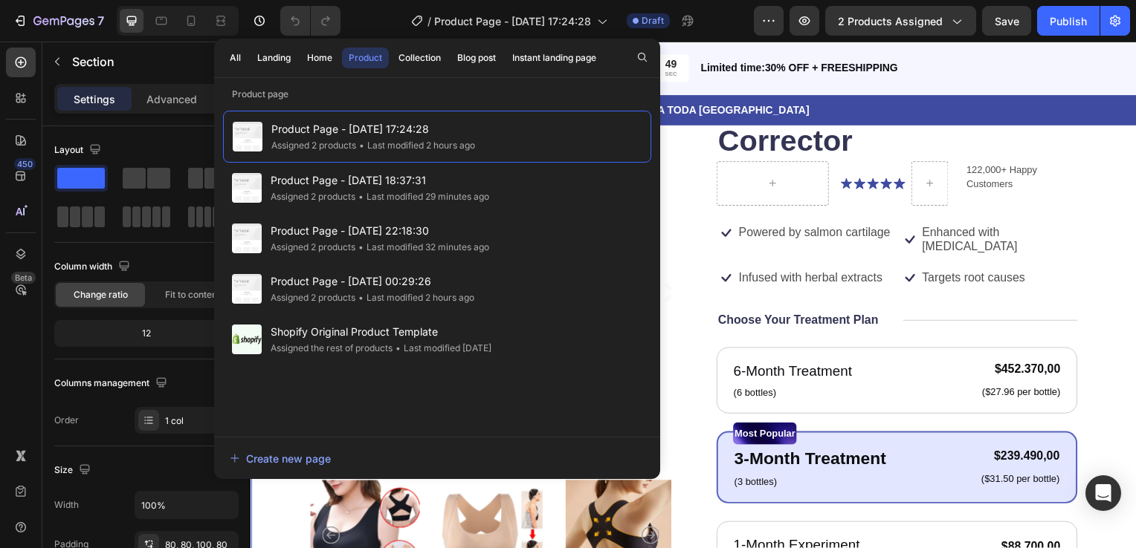
click at [1105, 192] on div "Product Images Nuvira SpineFit™ │ Top Corrector Product Title Icon Icon Icon Ic…" at bounding box center [696, 481] width 892 height 916
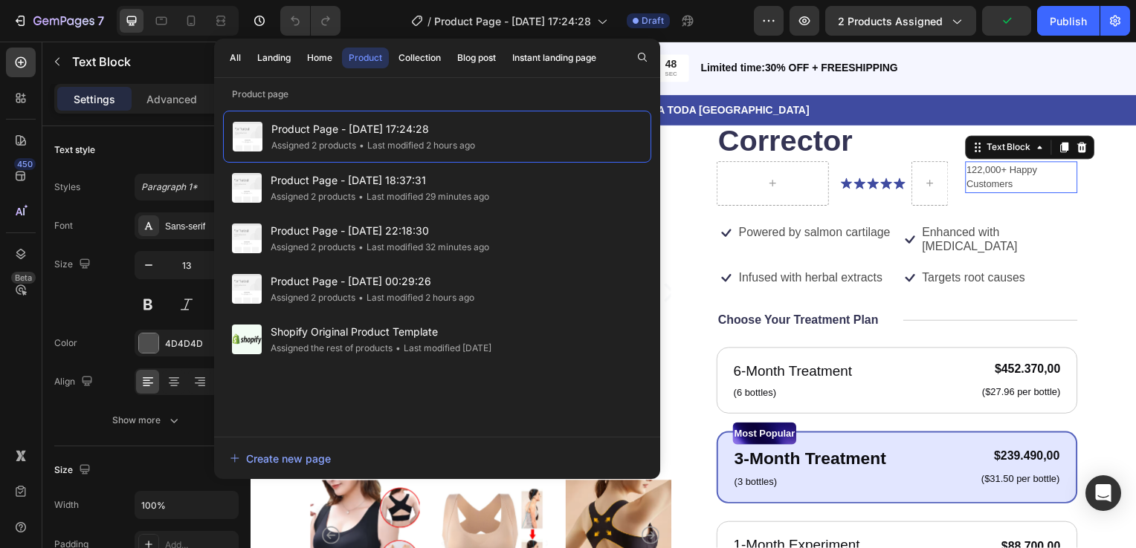
click at [1014, 169] on p "122,000+ Happy Customers" at bounding box center [1026, 178] width 110 height 29
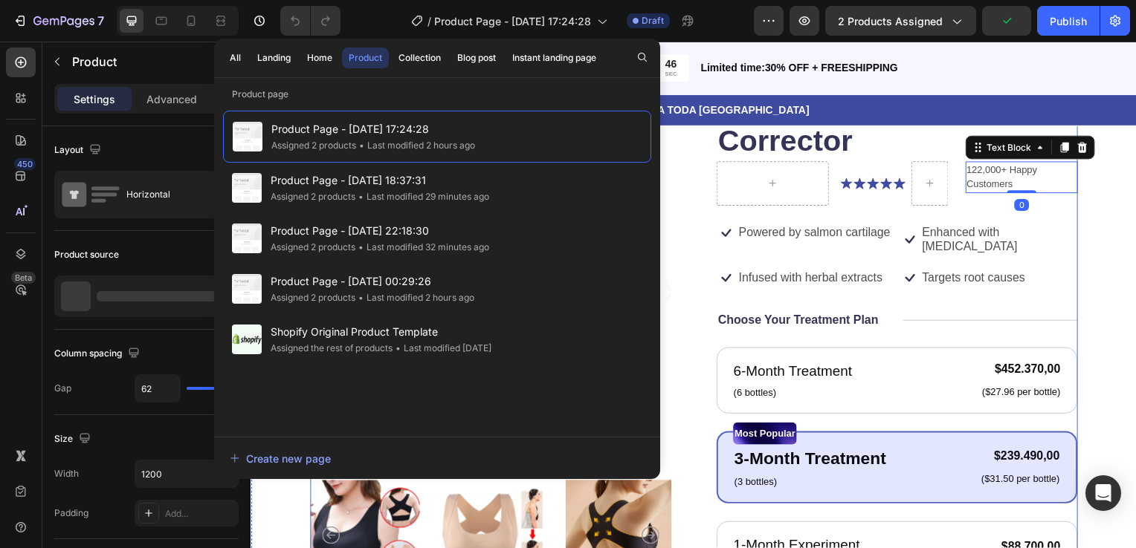
click at [706, 155] on div "Product Images Nuvira SpineFit™ │ Top Corrector Product Title Icon Icon Icon Ic…" at bounding box center [696, 473] width 773 height 782
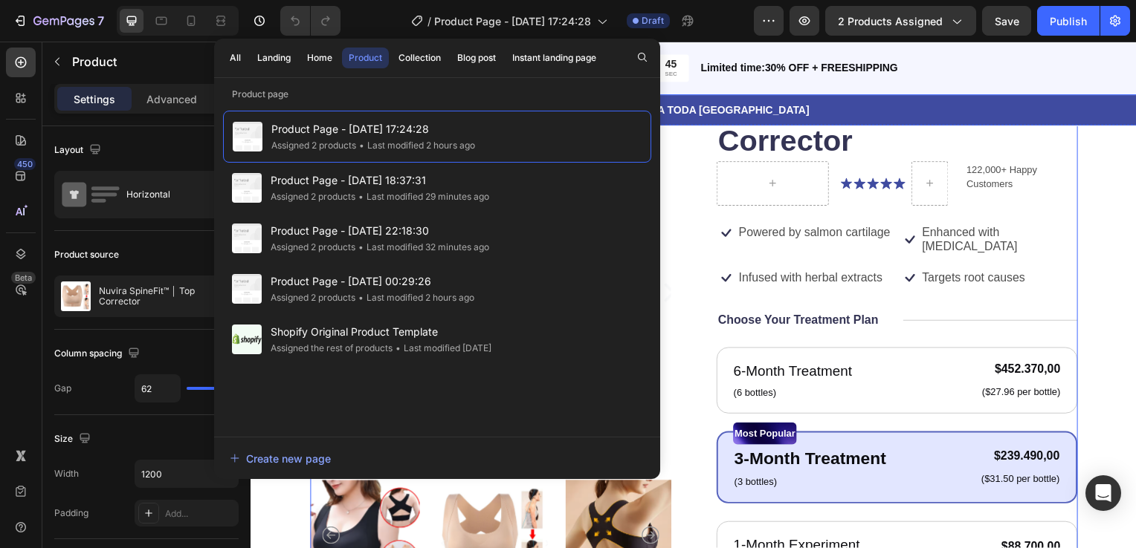
click at [839, 85] on div "15 HRS 21 MIN 45 SEC Countdown Timer Limited time:30% OFF + FREESHIPPING Text B…" at bounding box center [696, 69] width 892 height 54
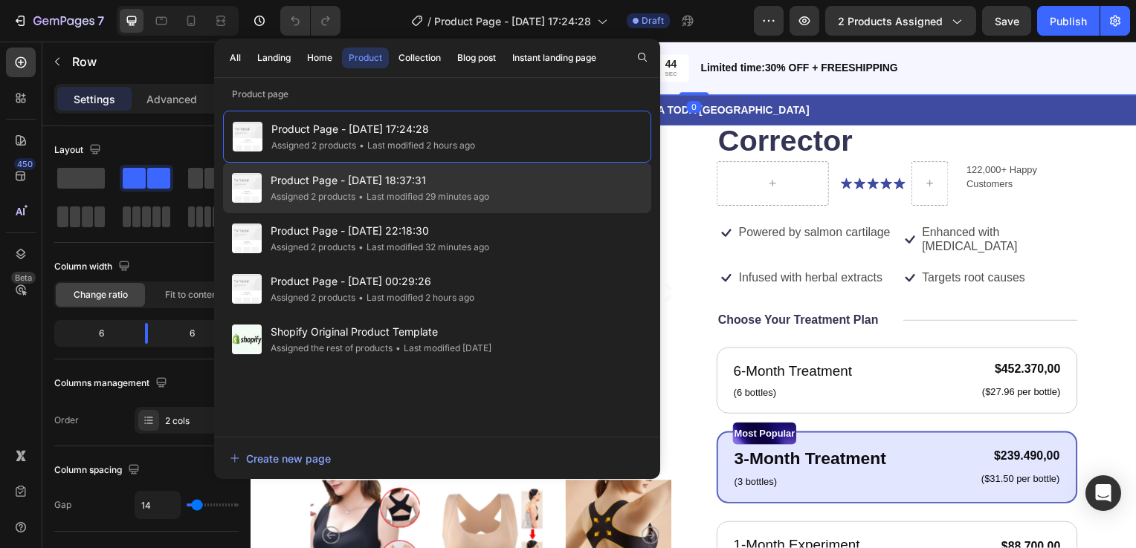
click at [566, 168] on div "Product Page - [DATE] 18:37:31 Assigned 2 products • Last modified 29 minutes a…" at bounding box center [437, 188] width 428 height 51
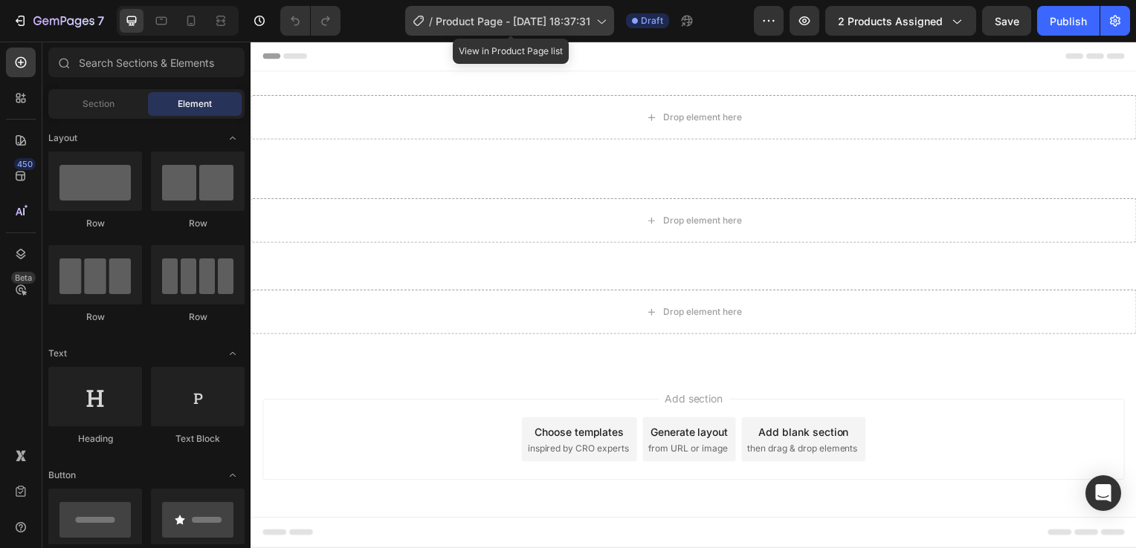
click at [543, 22] on span "Product Page - [DATE] 18:37:31" at bounding box center [512, 21] width 155 height 16
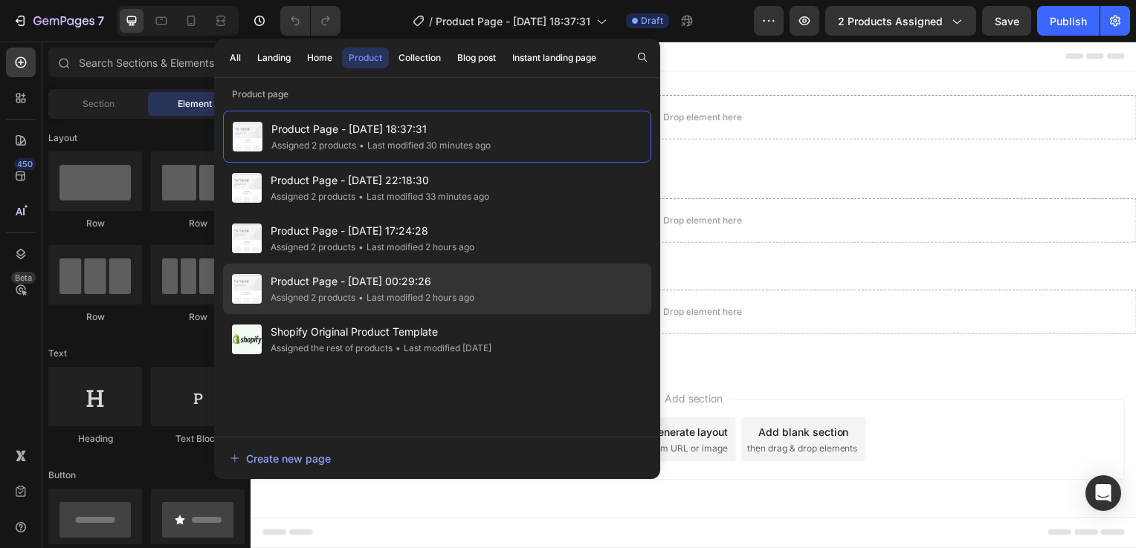
click at [458, 287] on span "Product Page - [DATE] 00:29:26" at bounding box center [373, 282] width 204 height 18
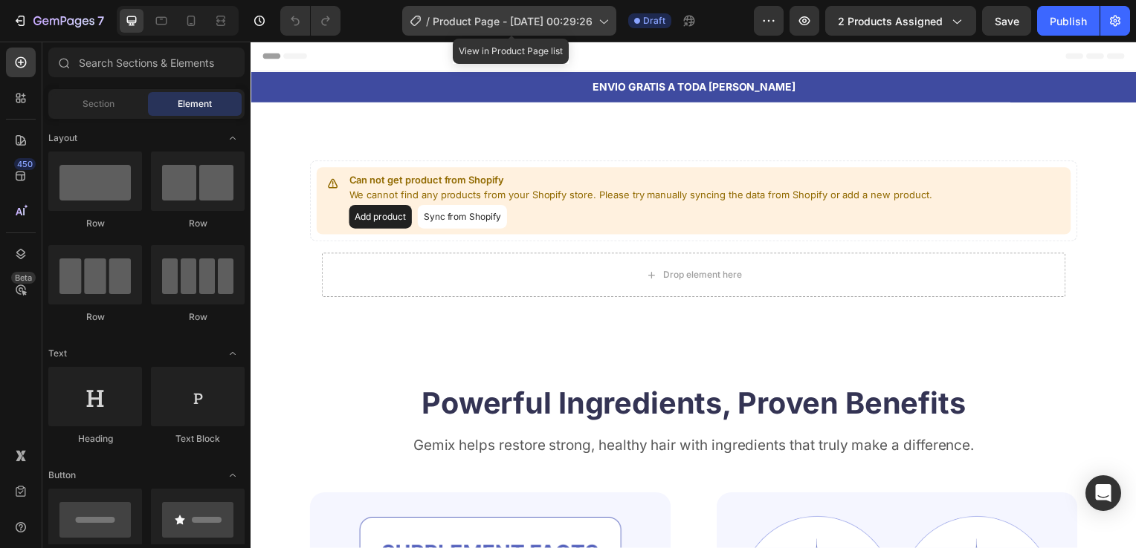
click at [467, 20] on span "Product Page - [DATE] 00:29:26" at bounding box center [513, 21] width 160 height 16
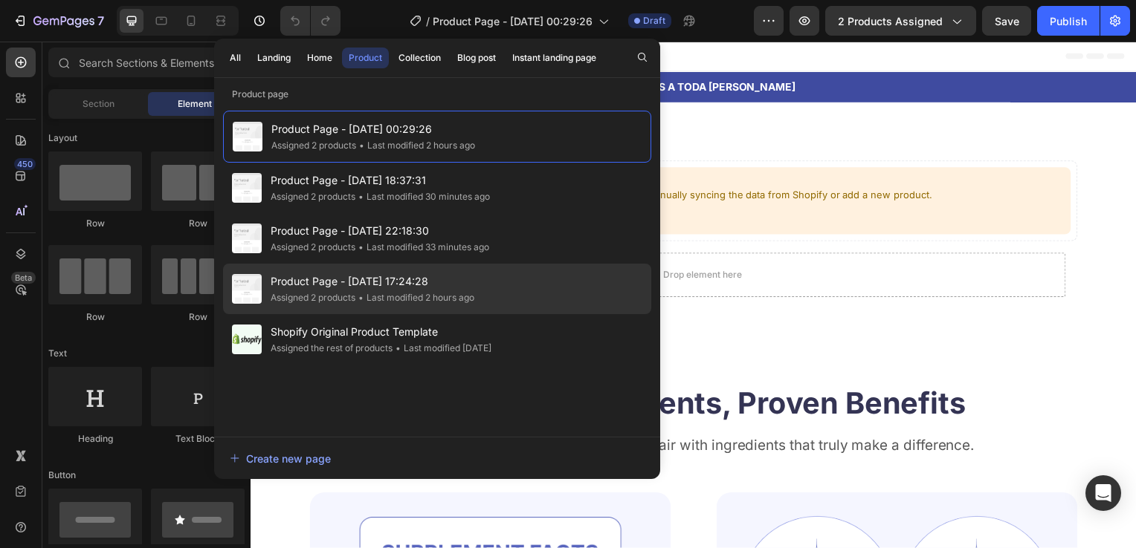
click at [380, 269] on div "Product Page - [DATE] 17:24:28 Assigned 2 products • Last modified 2 hours ago" at bounding box center [437, 289] width 428 height 51
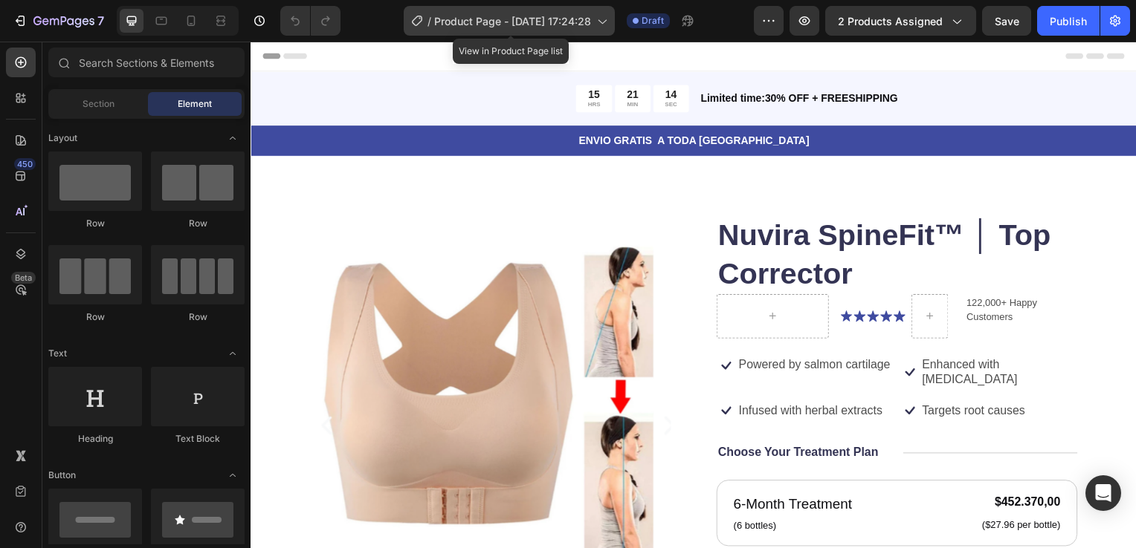
click at [606, 28] on icon at bounding box center [601, 20] width 15 height 15
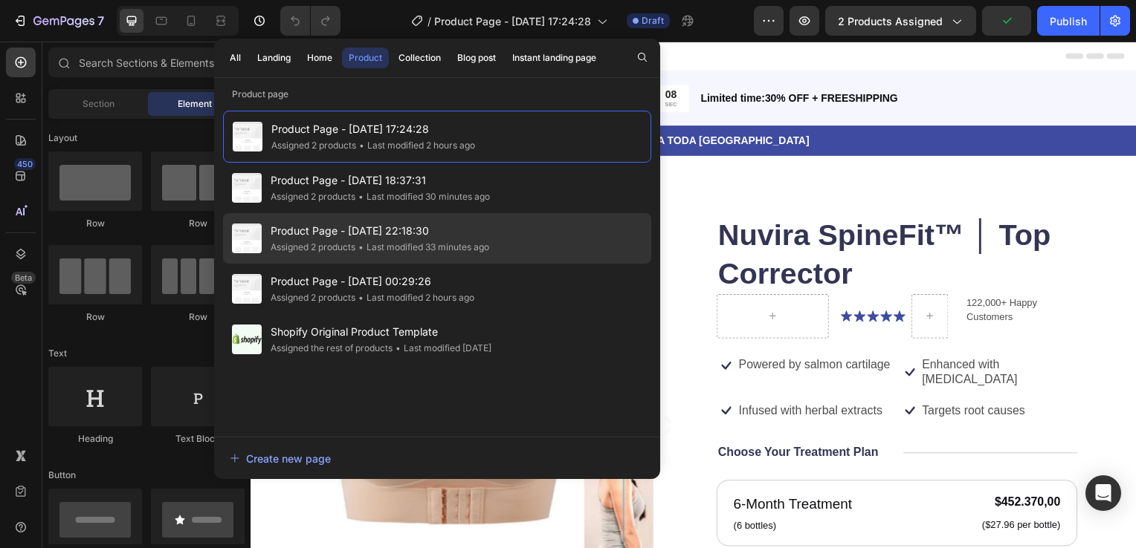
click at [357, 250] on div "• Last modified 33 minutes ago" at bounding box center [422, 247] width 134 height 15
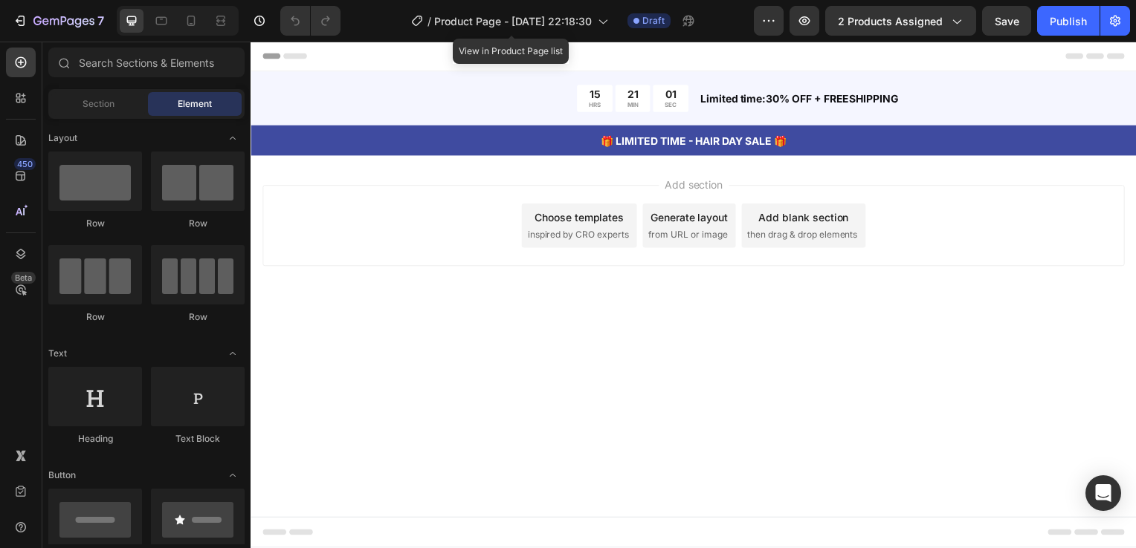
click at [438, 3] on div "/ Product Page - Sep 24, 22:18:30" at bounding box center [510, 21] width 212 height 36
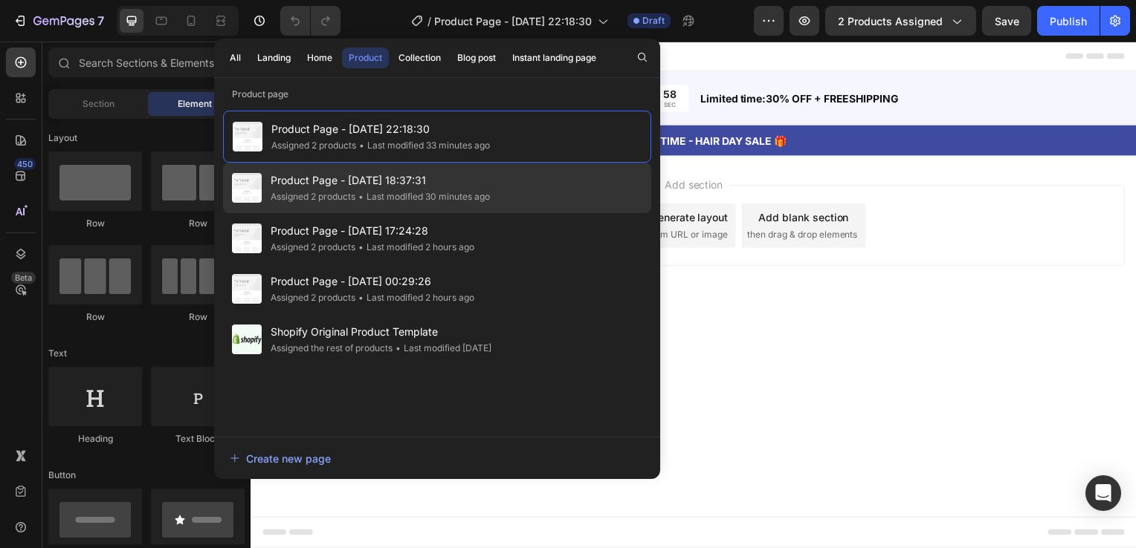
click at [395, 204] on div "Product Page - Sep 26, 18:37:31 Assigned 2 products • Last modified 30 minutes …" at bounding box center [437, 188] width 428 height 51
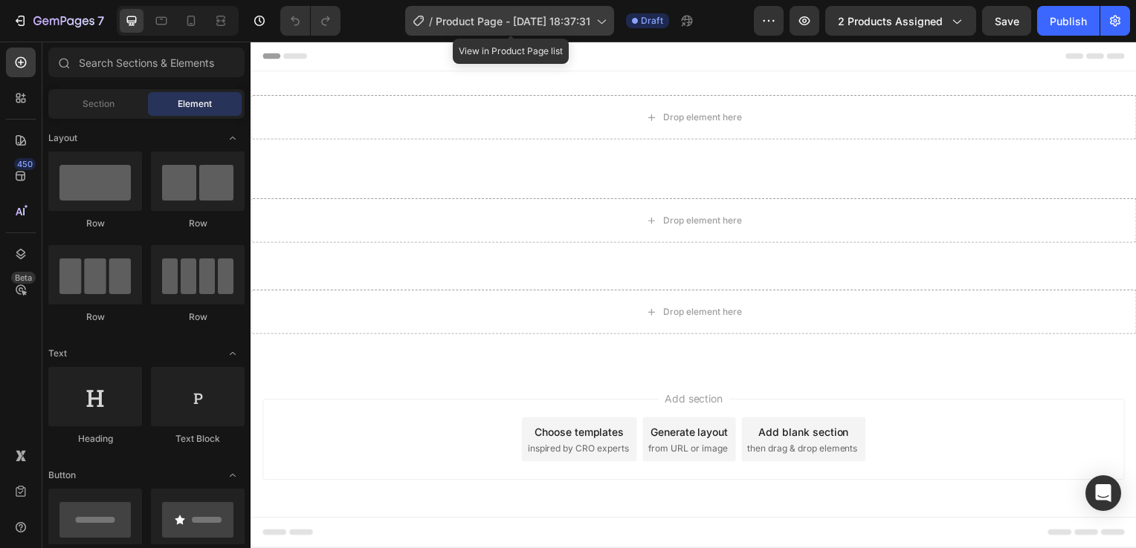
click at [476, 22] on span "Product Page - [DATE] 18:37:31" at bounding box center [512, 21] width 155 height 16
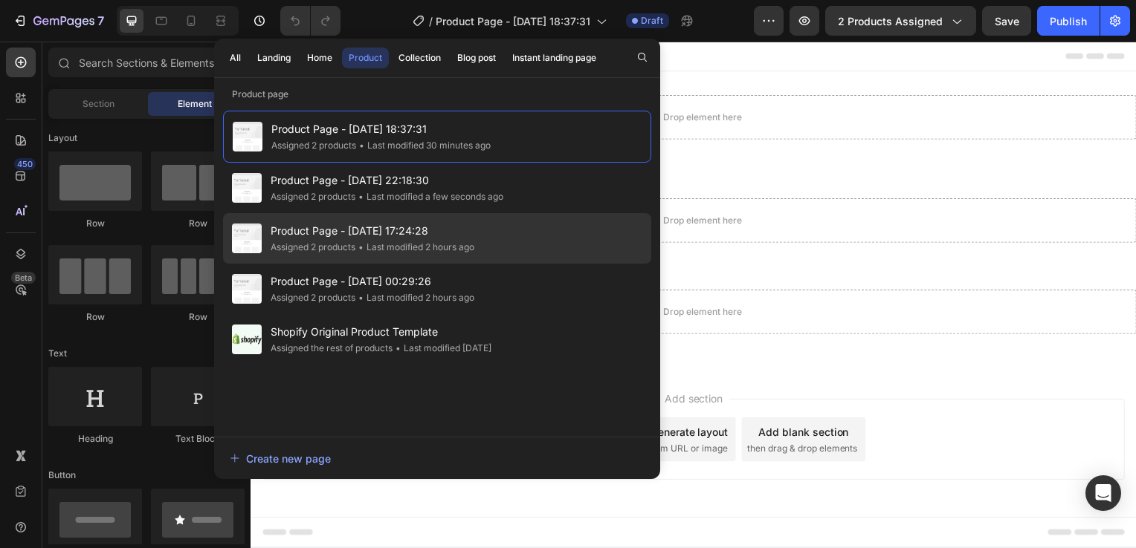
click at [406, 236] on span "Product Page - [DATE] 17:24:28" at bounding box center [373, 231] width 204 height 18
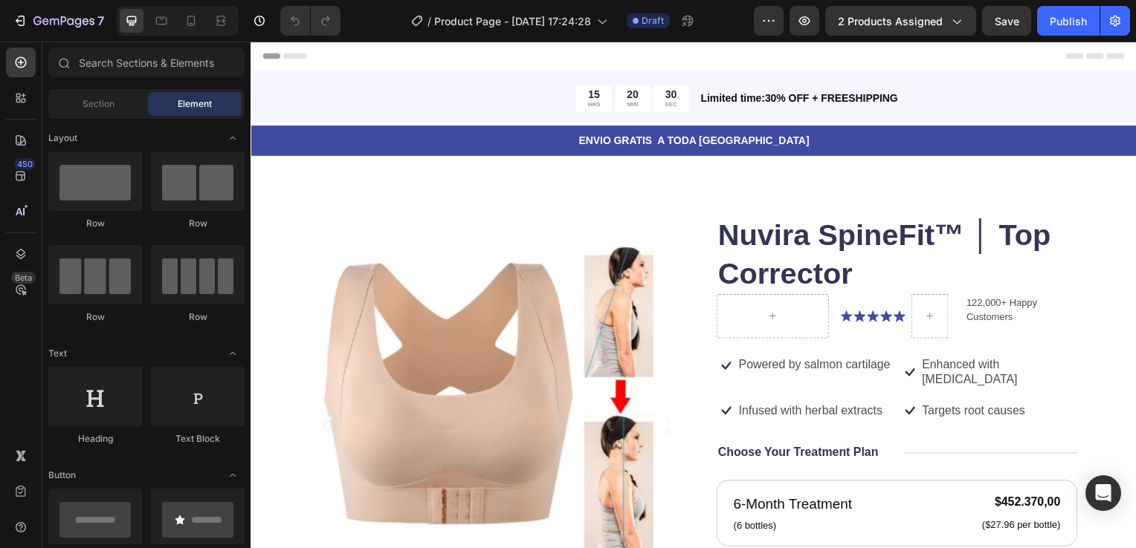
drag, startPoint x: 1141, startPoint y: 76, endPoint x: 1340, endPoint y: 46, distance: 201.4
click at [181, 16] on div at bounding box center [191, 21] width 24 height 24
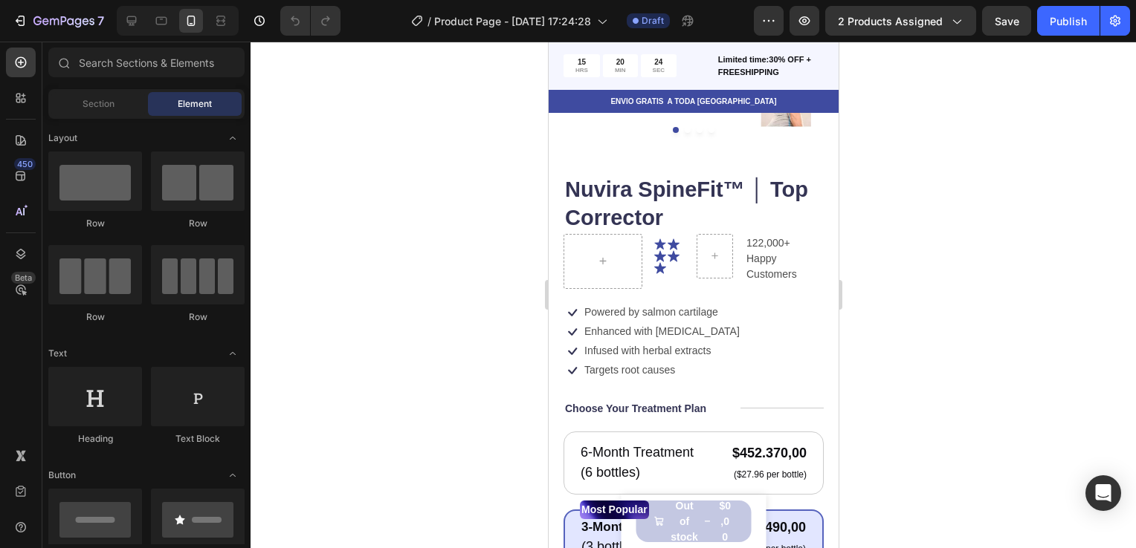
scroll to position [219, 0]
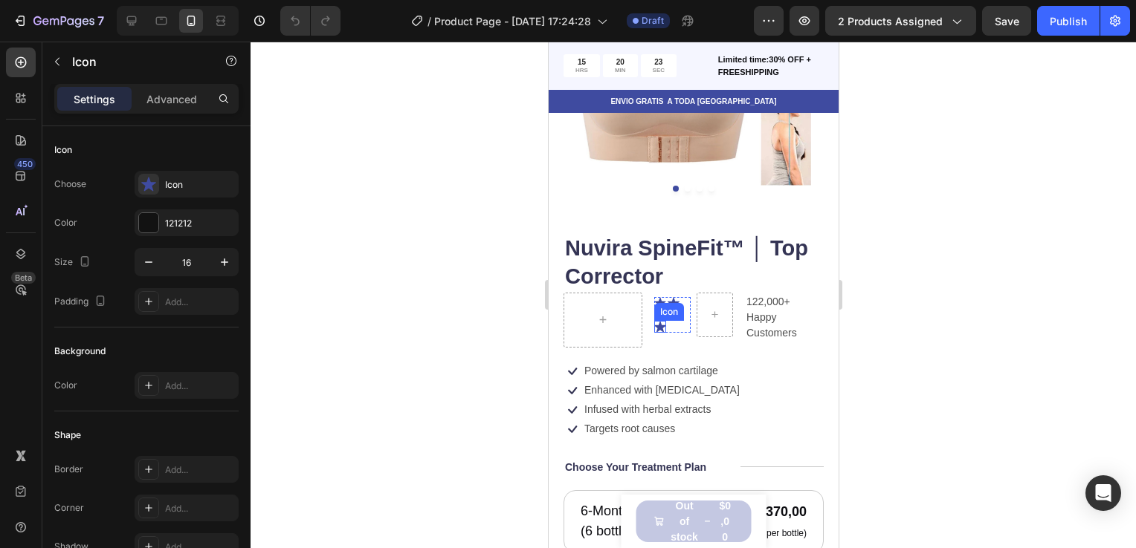
click at [654, 305] on div "Icon" at bounding box center [668, 312] width 30 height 18
click at [675, 314] on div "Icon Icon Icon Icon Icon" at bounding box center [671, 315] width 36 height 36
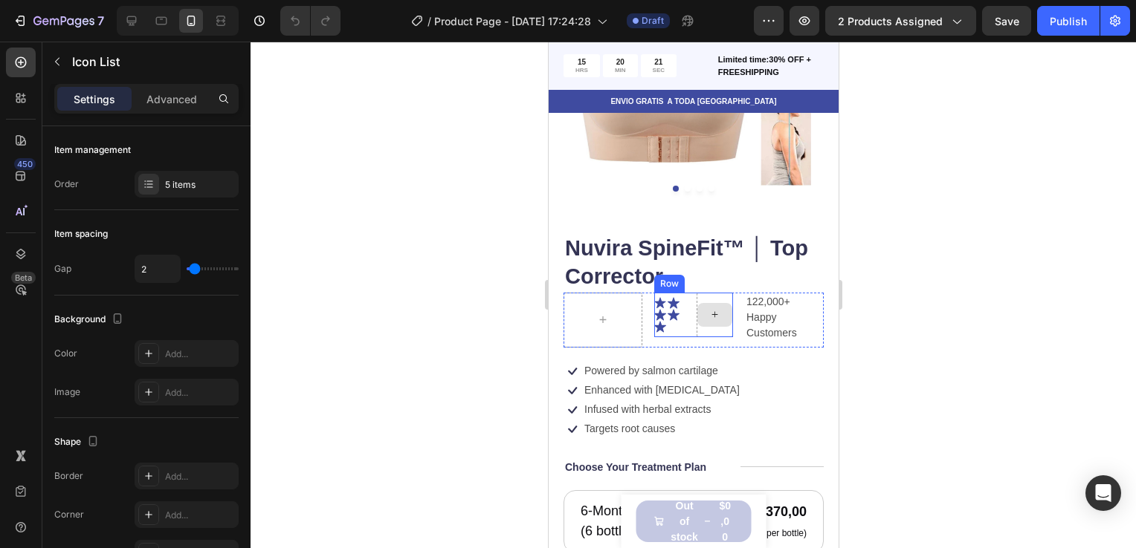
click at [702, 314] on div at bounding box center [713, 315] width 35 height 24
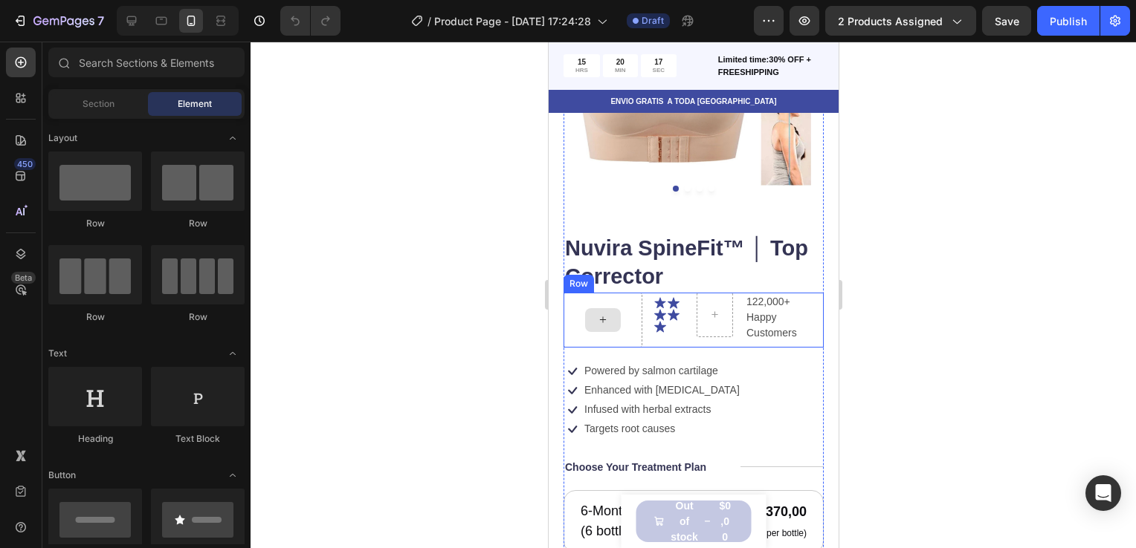
click at [617, 308] on div at bounding box center [602, 320] width 36 height 24
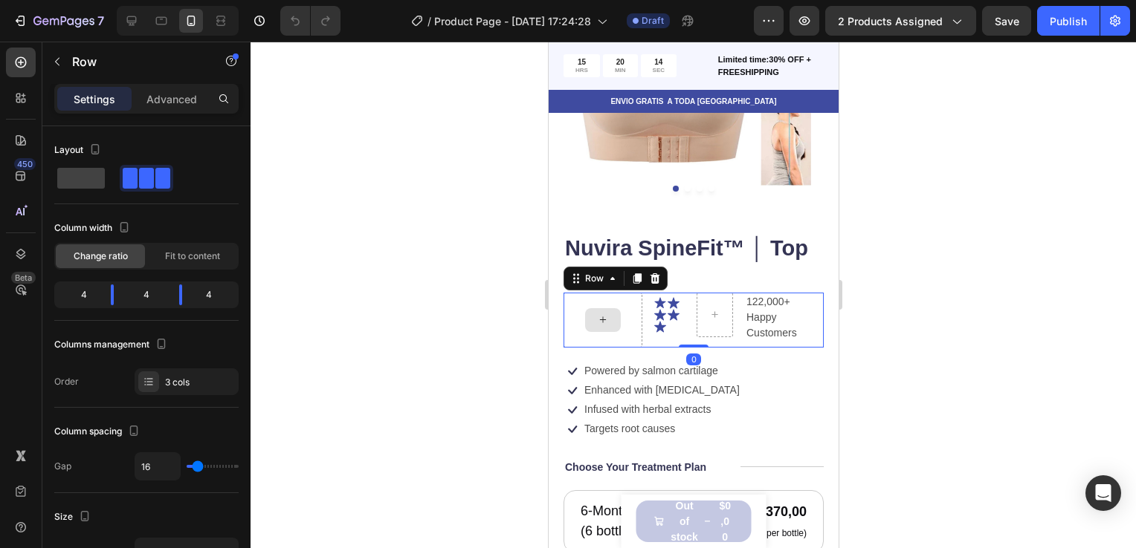
click at [632, 296] on div at bounding box center [602, 320] width 79 height 55
click at [653, 273] on icon at bounding box center [654, 279] width 12 height 12
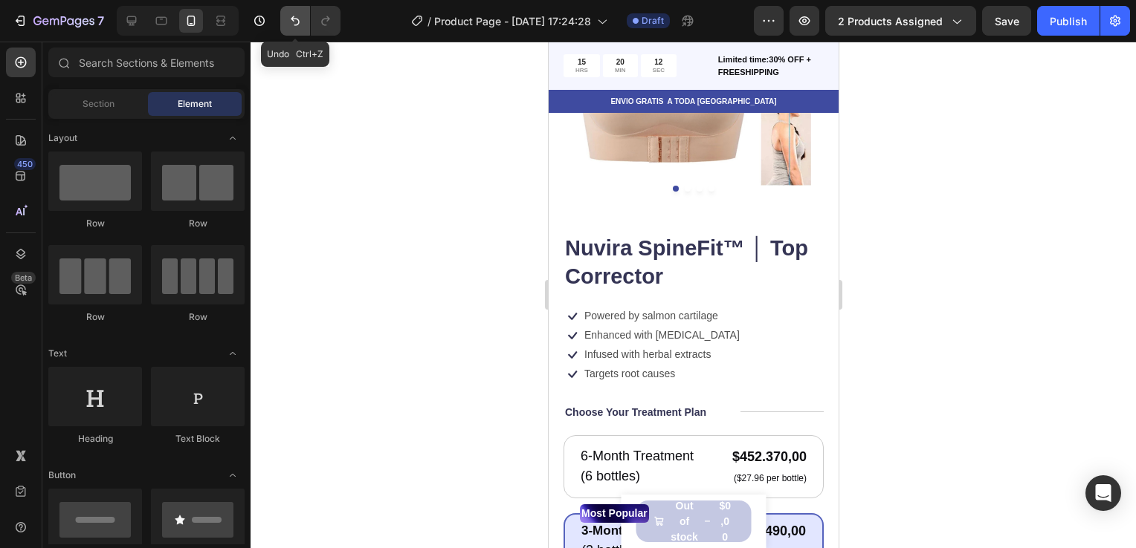
click at [292, 19] on button "Undo/Redo" at bounding box center [295, 21] width 30 height 30
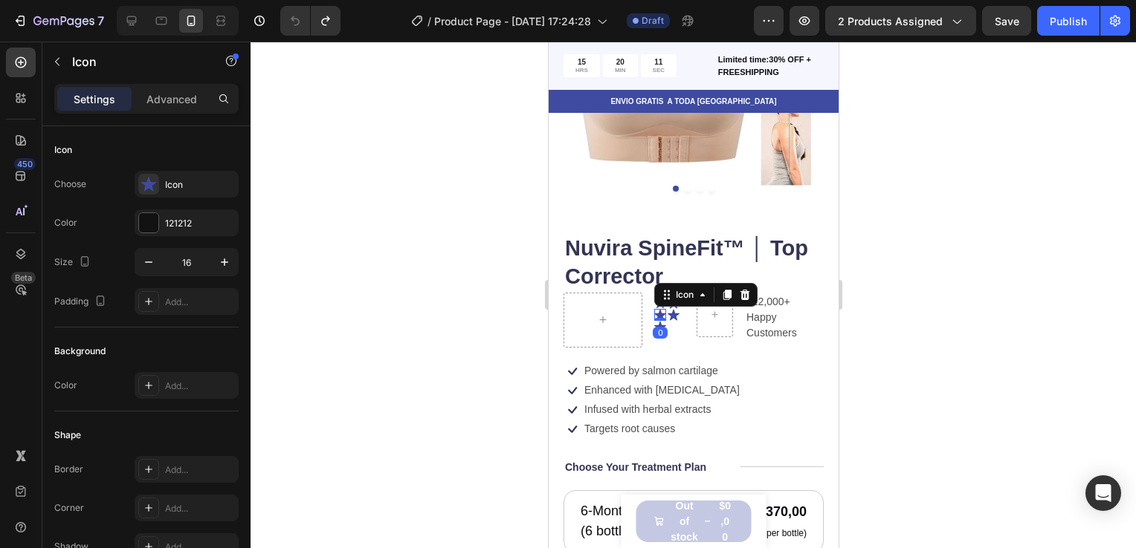
click at [656, 309] on icon at bounding box center [659, 314] width 12 height 11
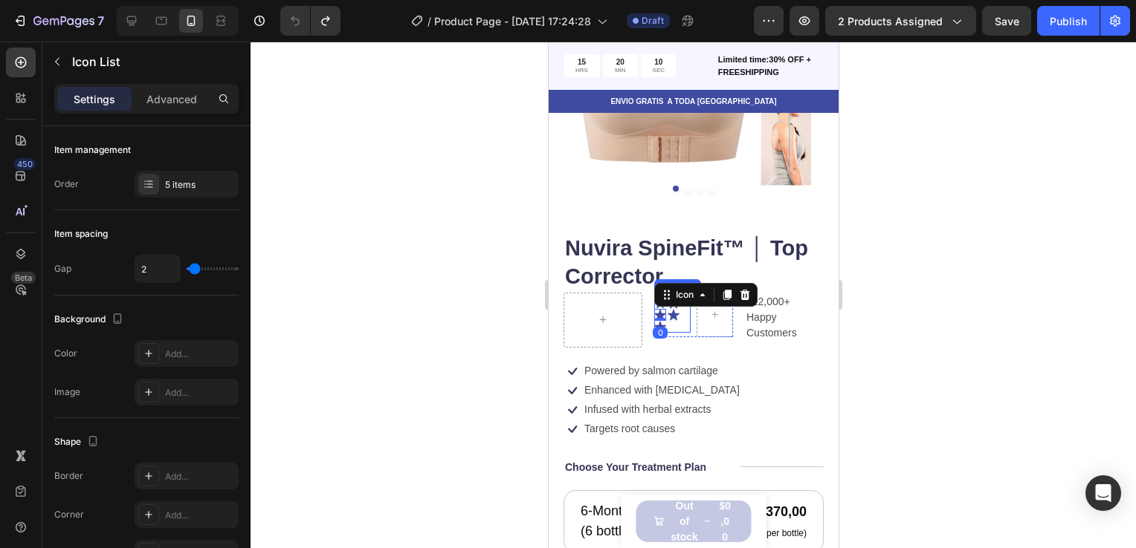
click at [683, 313] on div "Icon Icon Icon 0 Icon Icon" at bounding box center [671, 315] width 36 height 36
drag, startPoint x: 679, startPoint y: 320, endPoint x: 664, endPoint y: 312, distance: 17.3
click at [664, 312] on div "Icon Icon Icon Icon Icon Icon List 0" at bounding box center [671, 315] width 36 height 36
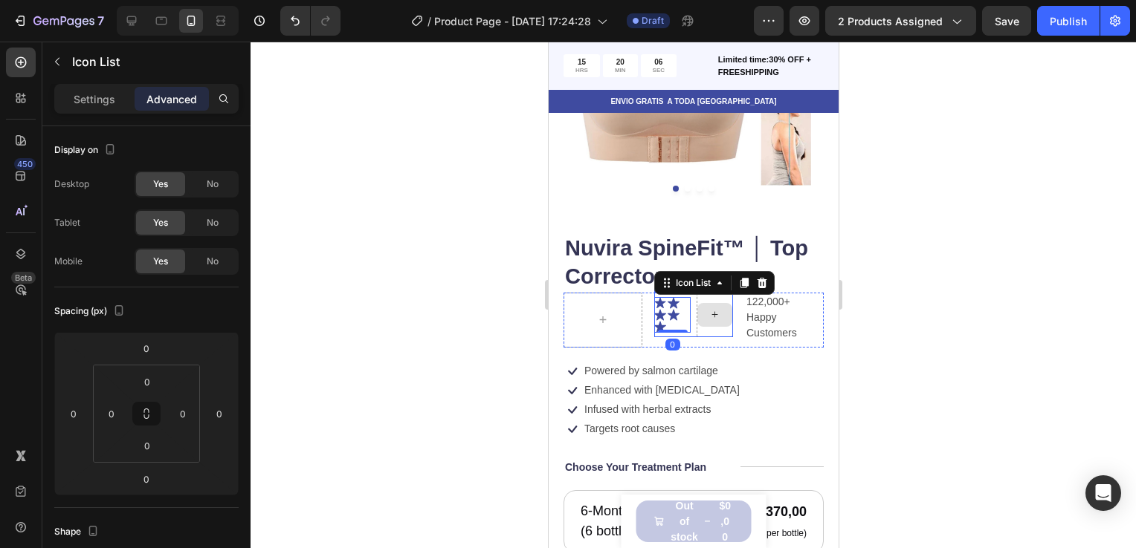
click at [710, 308] on icon at bounding box center [713, 314] width 11 height 13
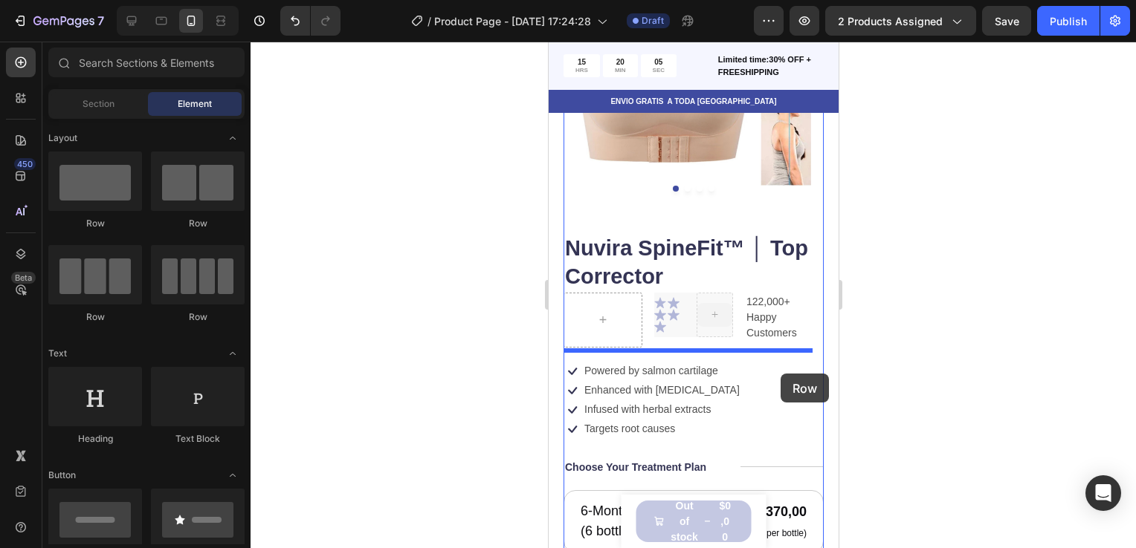
drag, startPoint x: 702, startPoint y: 308, endPoint x: 780, endPoint y: 375, distance: 102.3
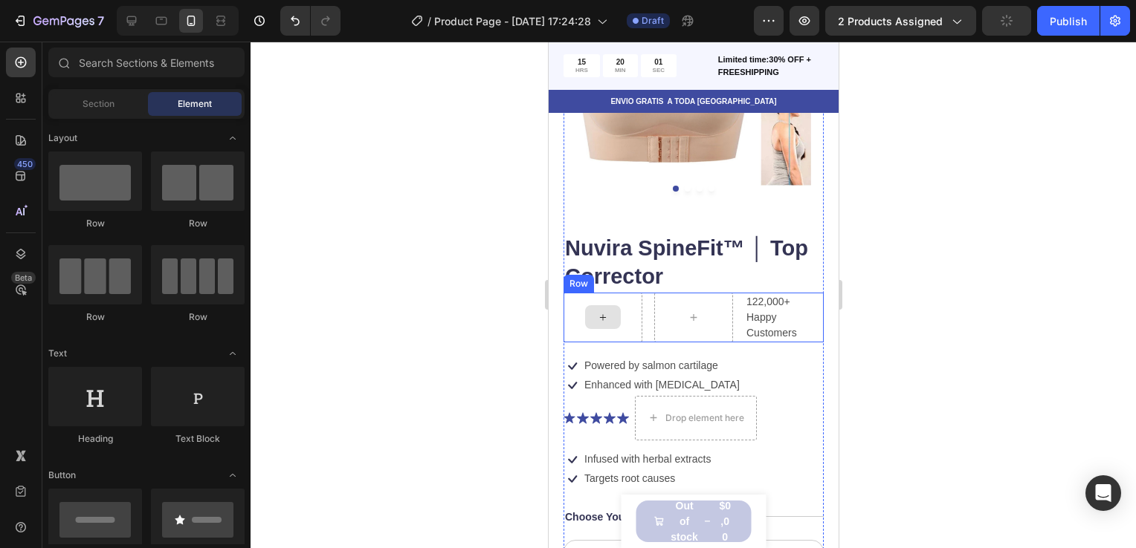
click at [604, 311] on icon at bounding box center [602, 317] width 12 height 13
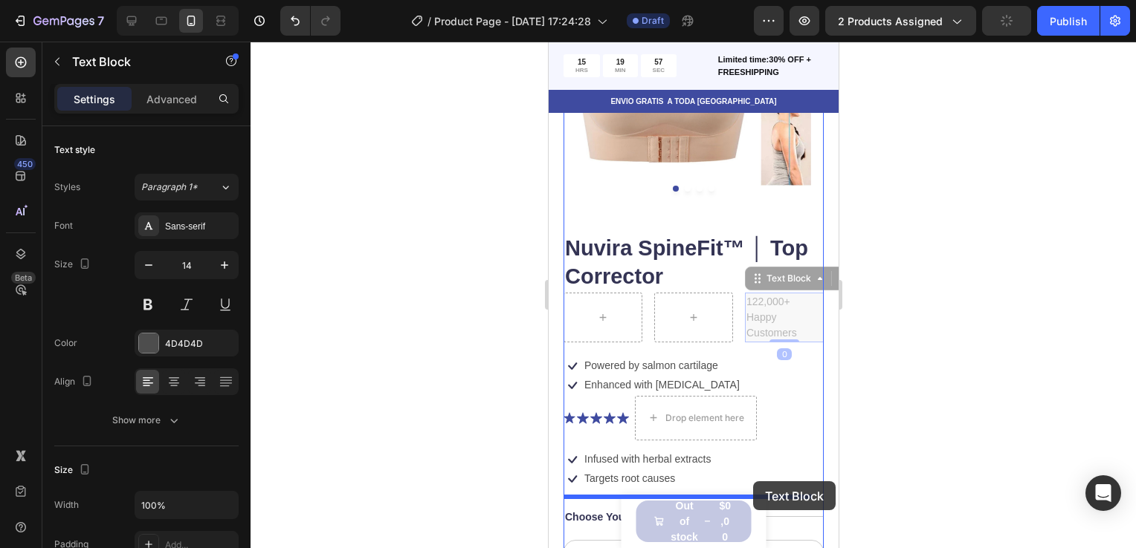
scroll to position [221, 0]
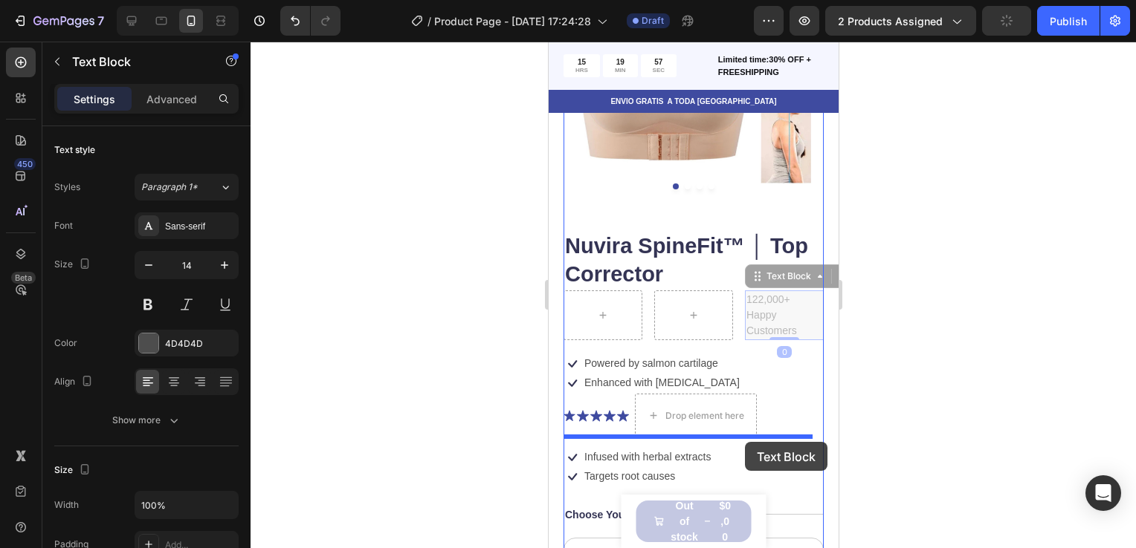
drag, startPoint x: 749, startPoint y: 297, endPoint x: 744, endPoint y: 441, distance: 144.3
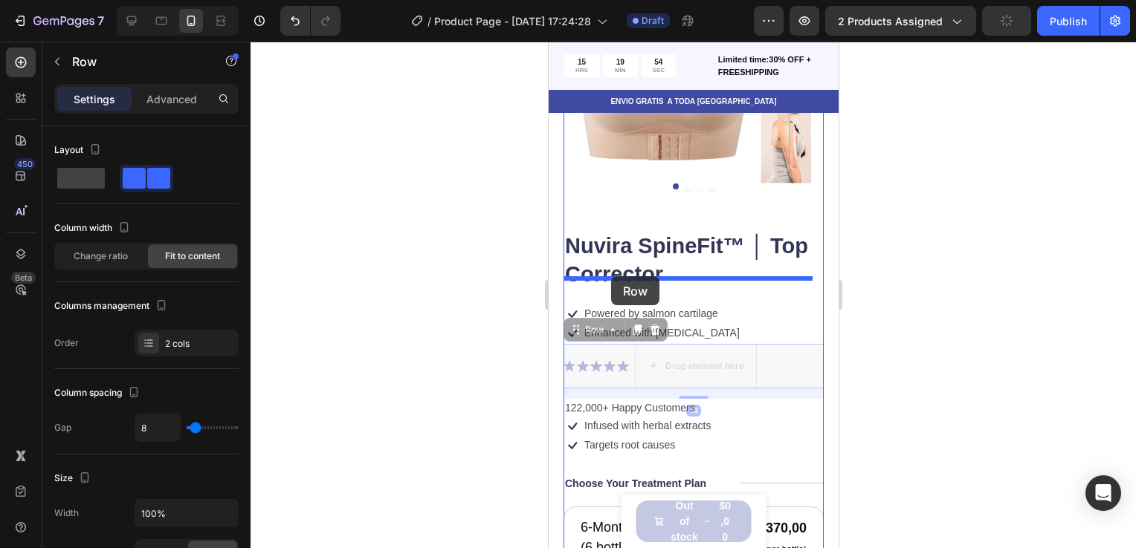
drag, startPoint x: 608, startPoint y: 344, endPoint x: 610, endPoint y: 276, distance: 67.7
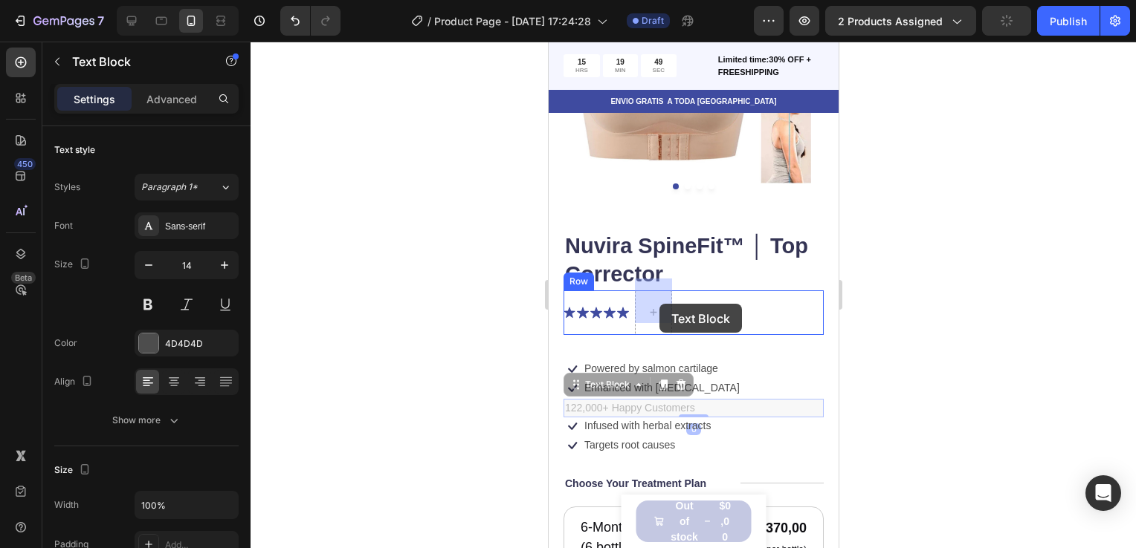
drag, startPoint x: 612, startPoint y: 395, endPoint x: 658, endPoint y: 304, distance: 101.7
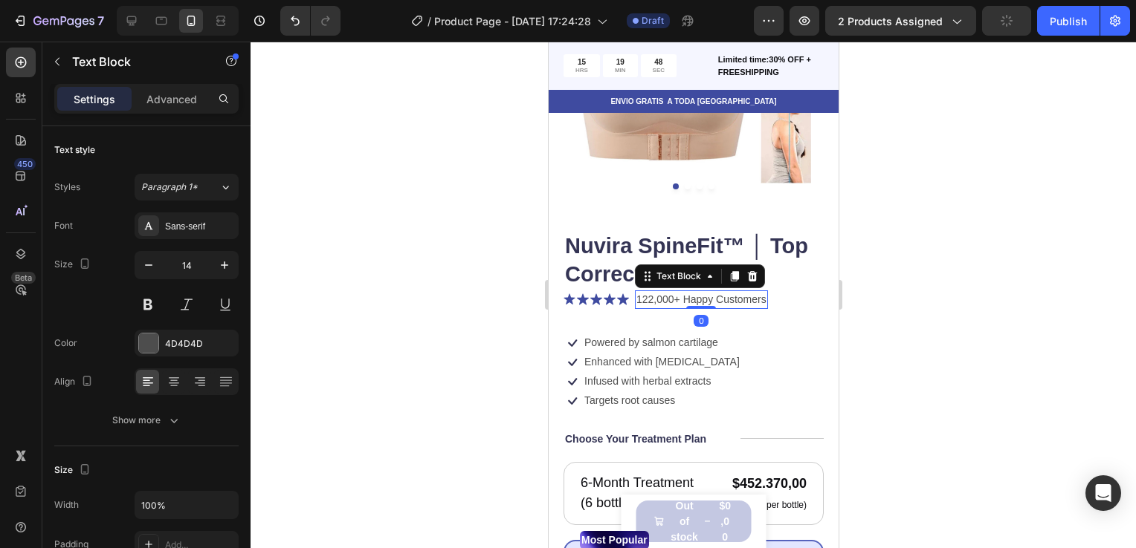
click at [922, 260] on div at bounding box center [692, 295] width 885 height 507
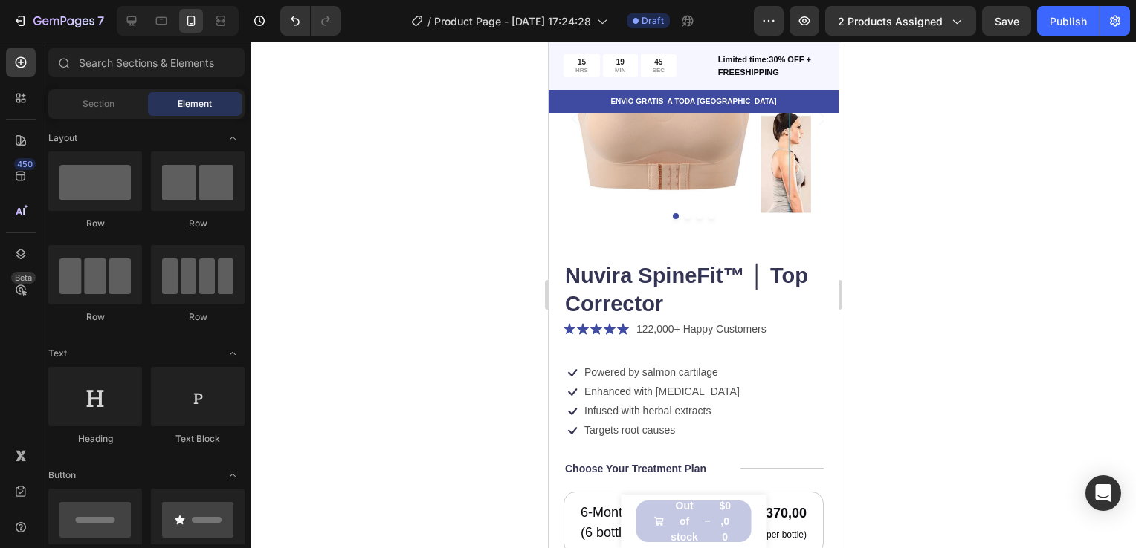
scroll to position [0, 0]
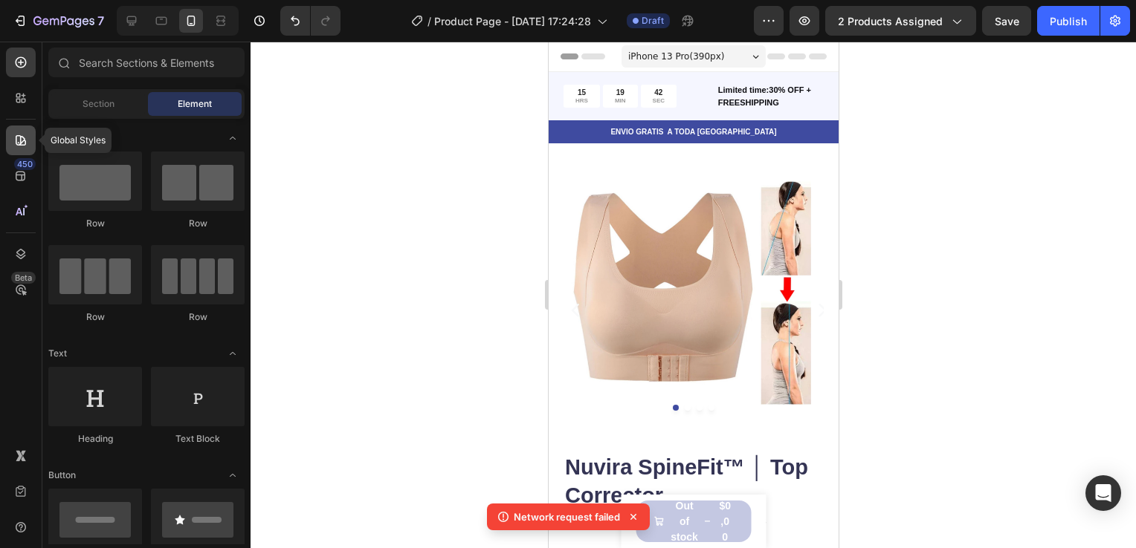
click at [21, 144] on icon at bounding box center [21, 140] width 10 height 10
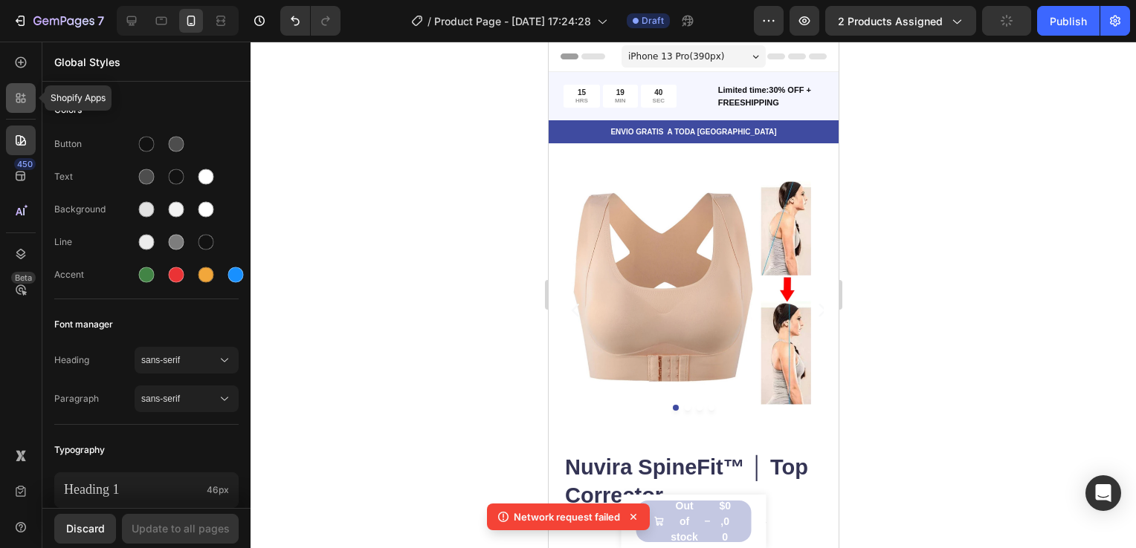
click at [13, 100] on icon at bounding box center [20, 98] width 15 height 15
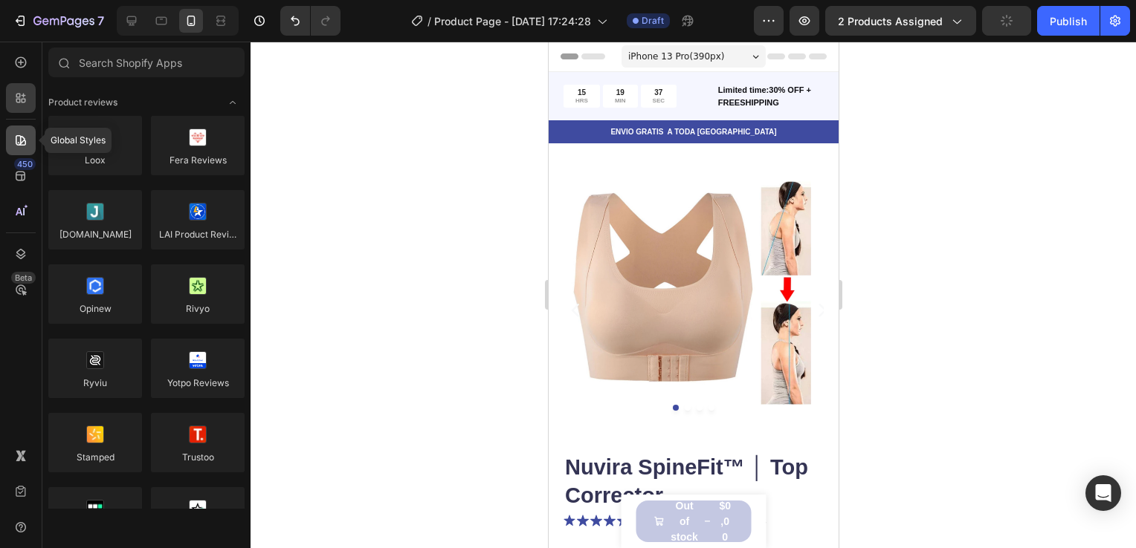
click at [31, 148] on div at bounding box center [21, 141] width 30 height 30
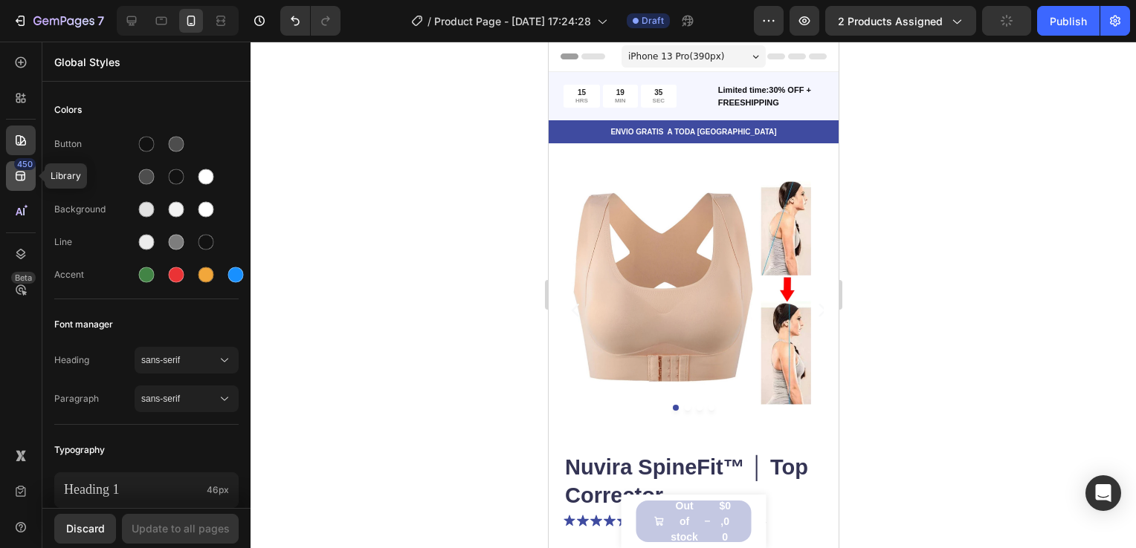
click at [16, 178] on icon at bounding box center [21, 177] width 10 height 10
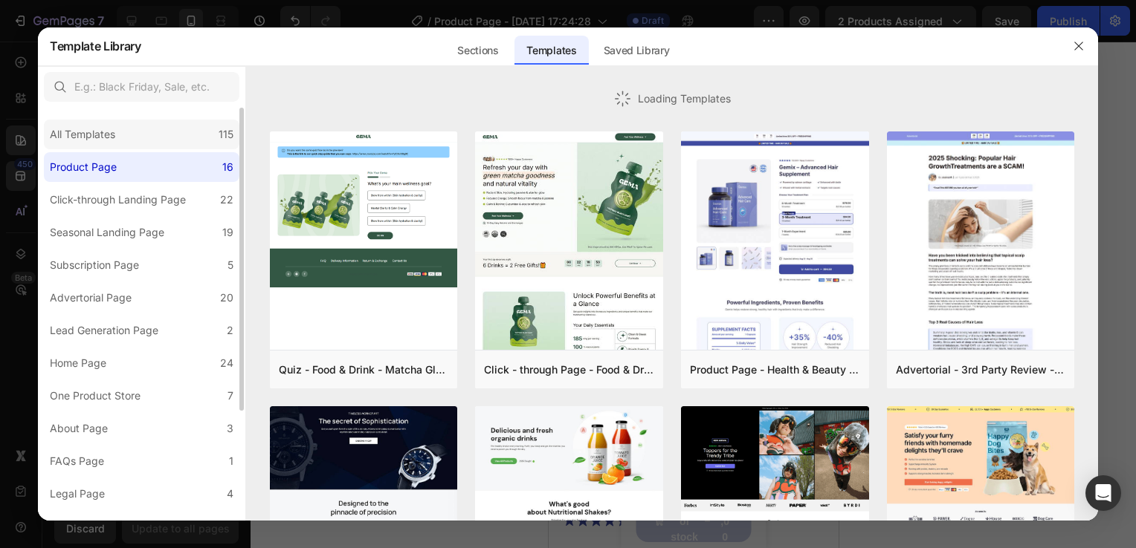
click at [101, 138] on div "All Templates" at bounding box center [82, 135] width 65 height 18
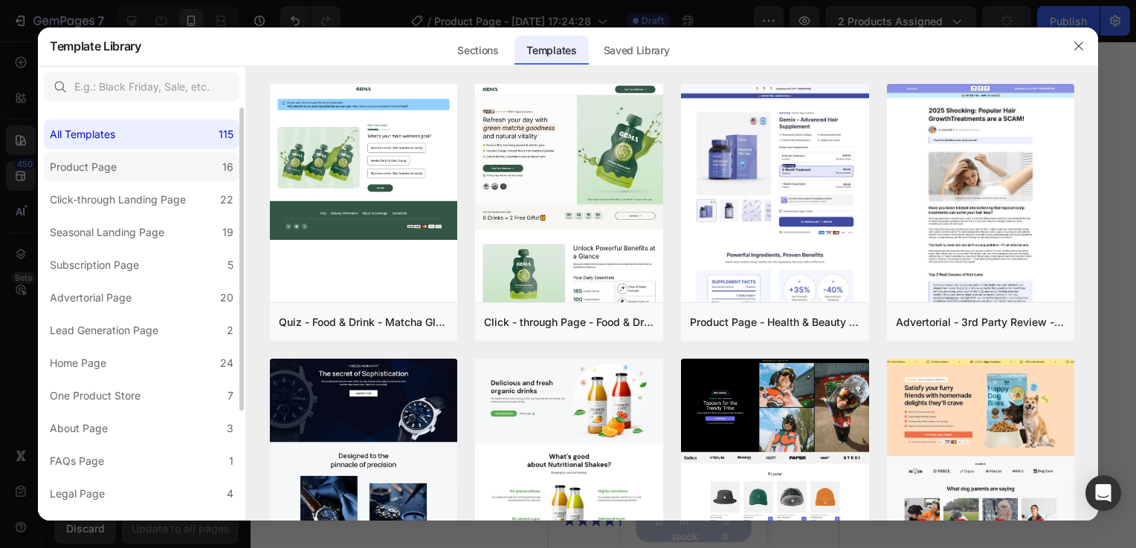
click at [128, 173] on label "Product Page 16" at bounding box center [141, 167] width 195 height 30
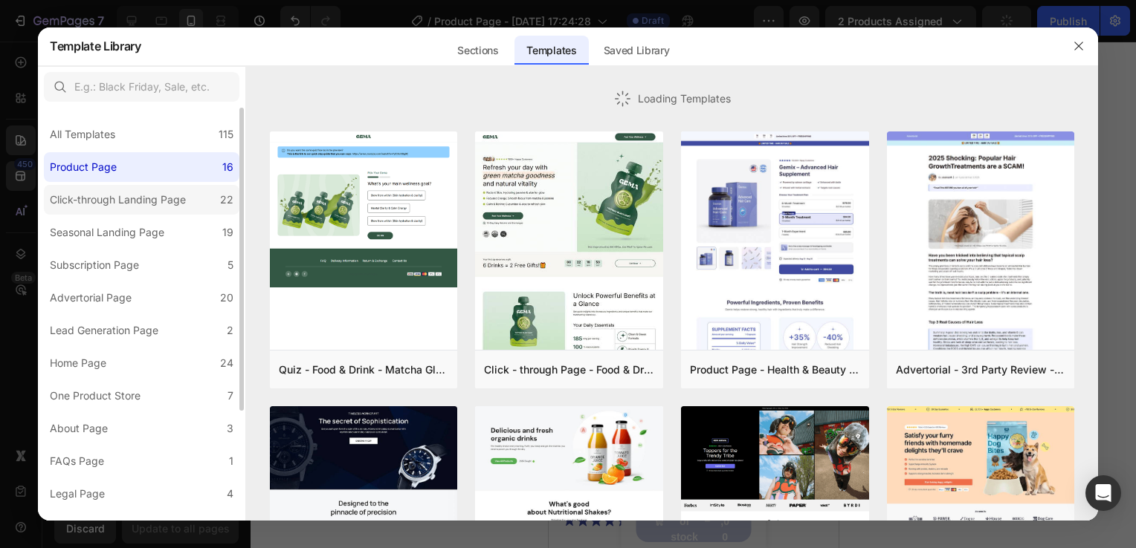
click at [142, 202] on div "Click-through Landing Page" at bounding box center [118, 200] width 136 height 18
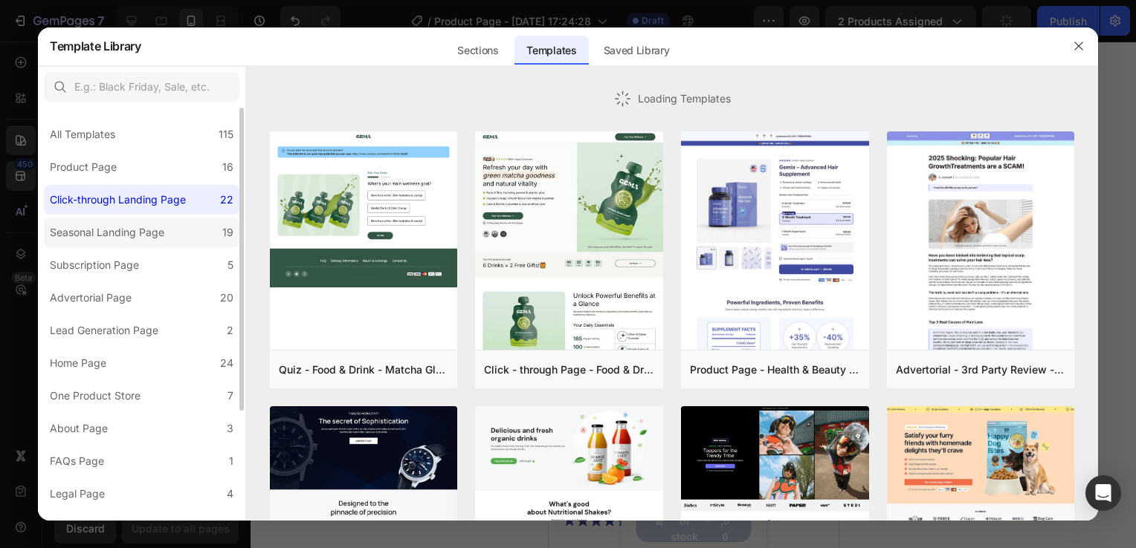
click at [168, 239] on div "Seasonal Landing Page" at bounding box center [110, 233] width 120 height 18
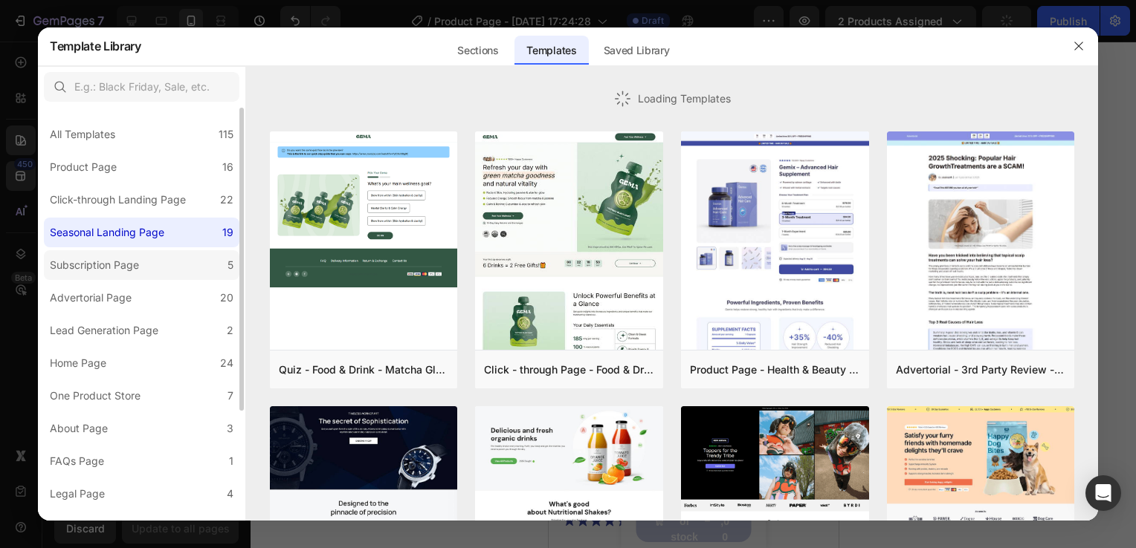
click at [175, 271] on label "Subscription Page 5" at bounding box center [141, 265] width 195 height 30
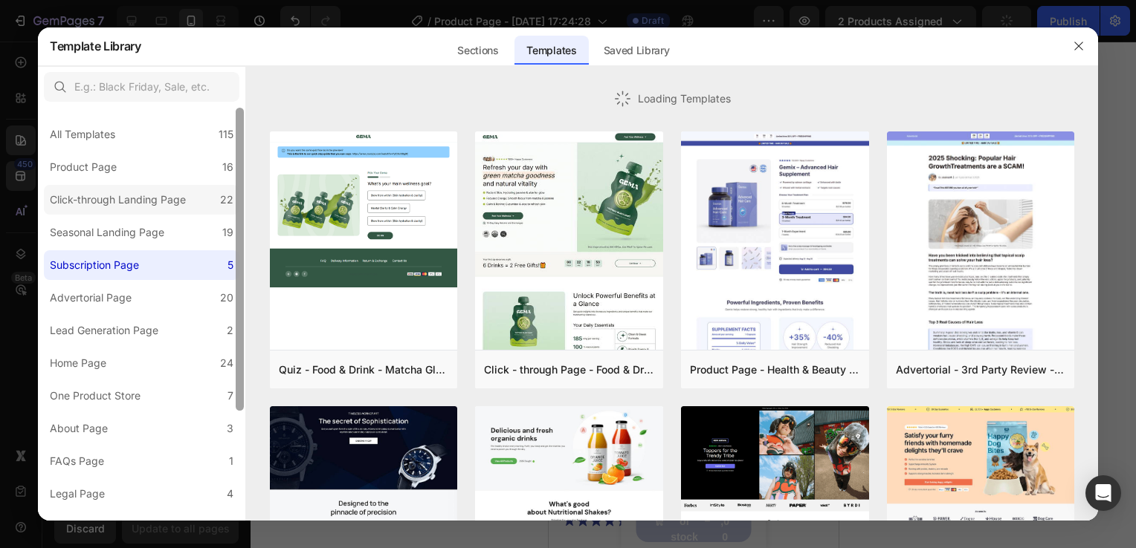
drag, startPoint x: 241, startPoint y: 348, endPoint x: 221, endPoint y: 192, distance: 157.4
click at [221, 192] on div "All Templates 115 Product Page 16 Click-through Landing Page 22 Seasonal Landin…" at bounding box center [141, 314] width 207 height 413
click at [169, 144] on div "All Templates 115" at bounding box center [141, 135] width 195 height 30
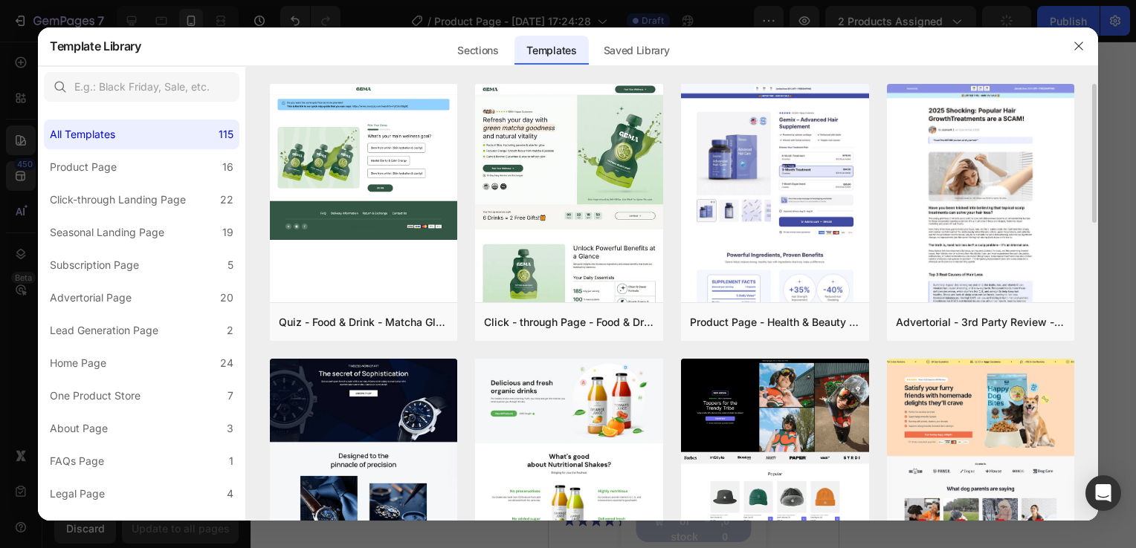
drag, startPoint x: 1094, startPoint y: 156, endPoint x: 1095, endPoint y: 189, distance: 32.7
click at [1095, 189] on div "Quiz - Food & Drink - Matcha Glow Shot Add to page Preview Click - through Page…" at bounding box center [672, 302] width 852 height 437
drag, startPoint x: 1090, startPoint y: 191, endPoint x: 1091, endPoint y: 218, distance: 26.8
click at [1091, 218] on div "Quiz - Food & Drink - Matcha Glow Shot Add to page Preview Click - through Page…" at bounding box center [672, 302] width 852 height 437
drag, startPoint x: 1092, startPoint y: 216, endPoint x: 1095, endPoint y: 247, distance: 31.3
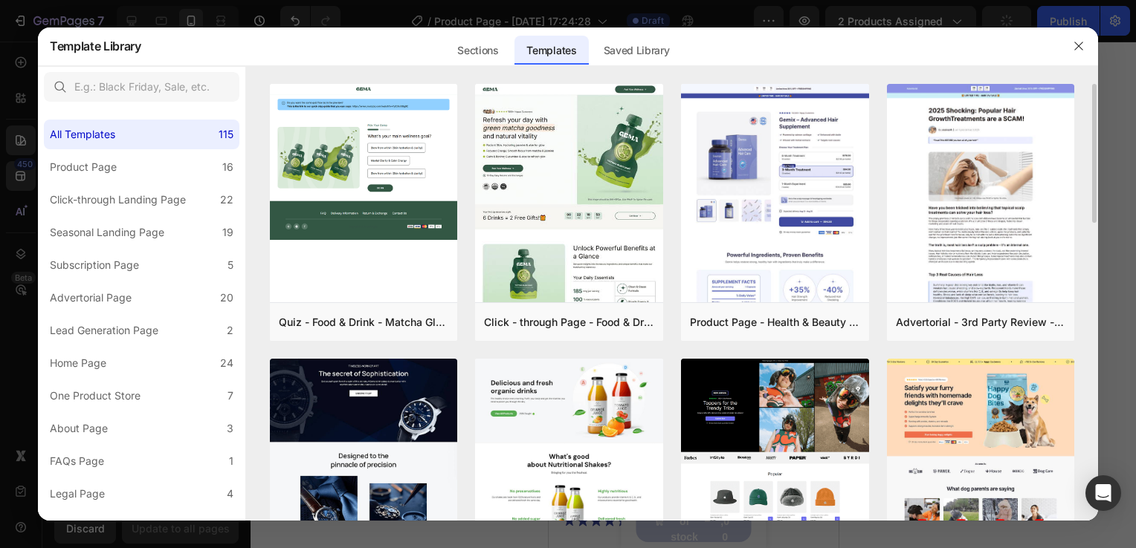
click at [1095, 247] on div "Quiz - Food & Drink - Matcha Glow Shot Add to page Preview Click - through Page…" at bounding box center [672, 302] width 852 height 437
drag, startPoint x: 1092, startPoint y: 167, endPoint x: 1091, endPoint y: 177, distance: 9.7
click at [1091, 177] on div "Quiz - Food & Drink - Matcha Glow Shot Add to page Preview Click - through Page…" at bounding box center [672, 302] width 852 height 437
drag, startPoint x: 1092, startPoint y: 183, endPoint x: 1092, endPoint y: 199, distance: 16.3
click at [1092, 199] on div "Quiz - Food & Drink - Matcha Glow Shot Add to page Preview Click - through Page…" at bounding box center [672, 302] width 852 height 437
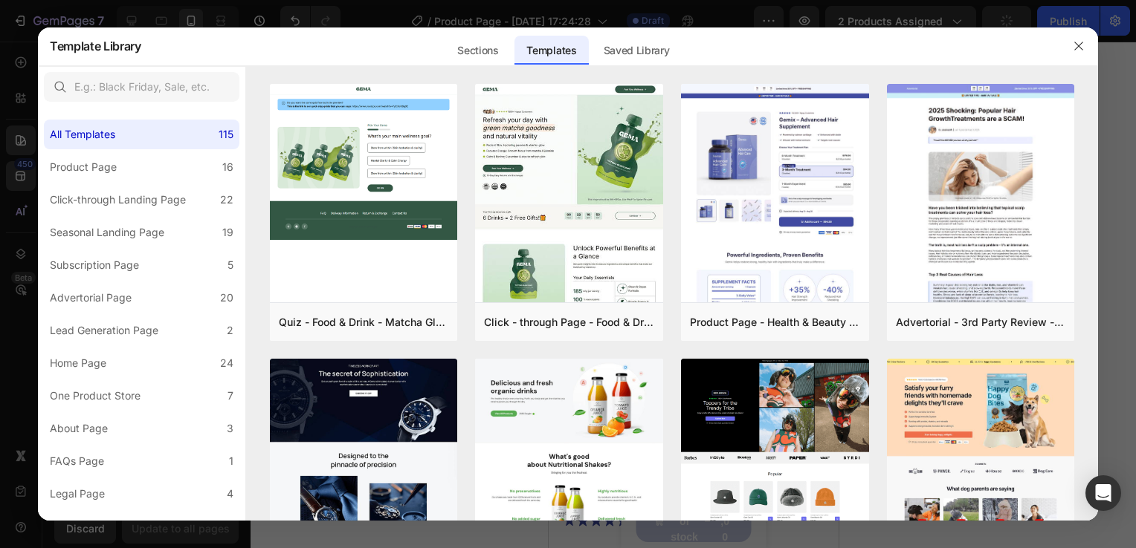
click at [1127, 299] on div at bounding box center [568, 274] width 1136 height 548
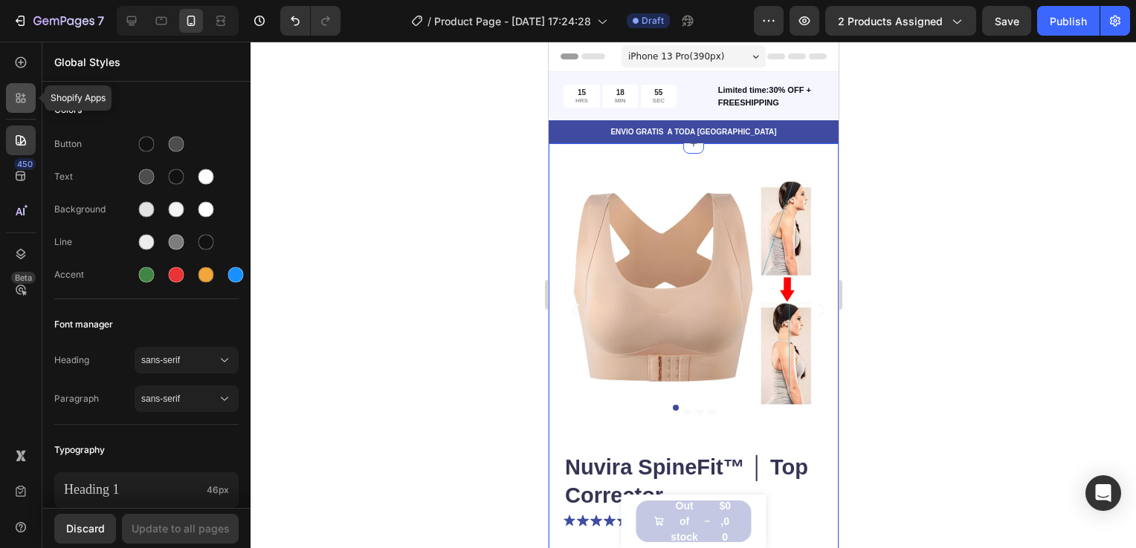
click at [17, 97] on icon at bounding box center [20, 98] width 15 height 15
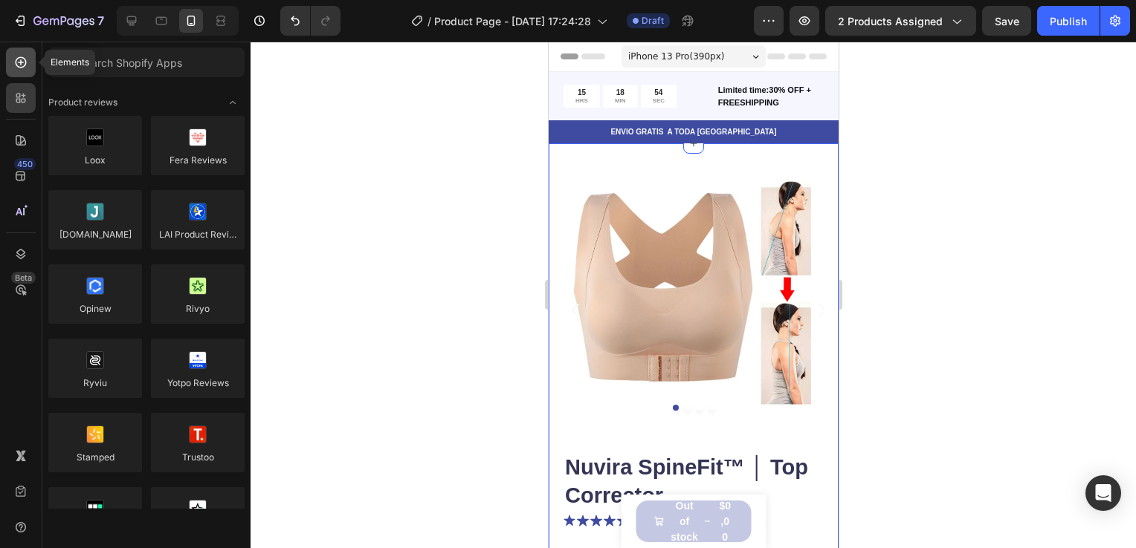
click at [28, 63] on div at bounding box center [21, 63] width 30 height 30
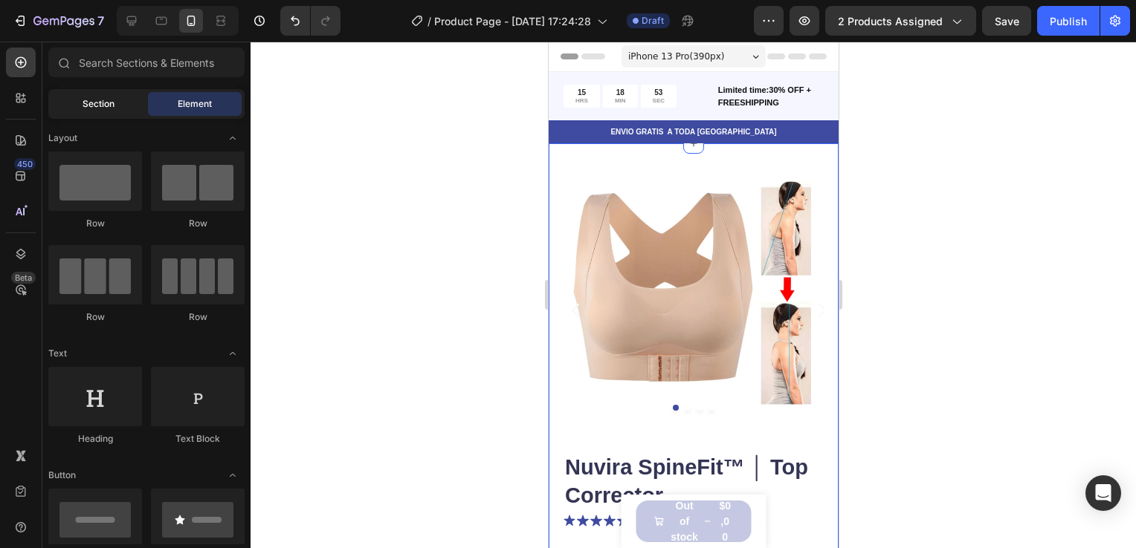
click at [107, 103] on span "Section" at bounding box center [98, 103] width 32 height 13
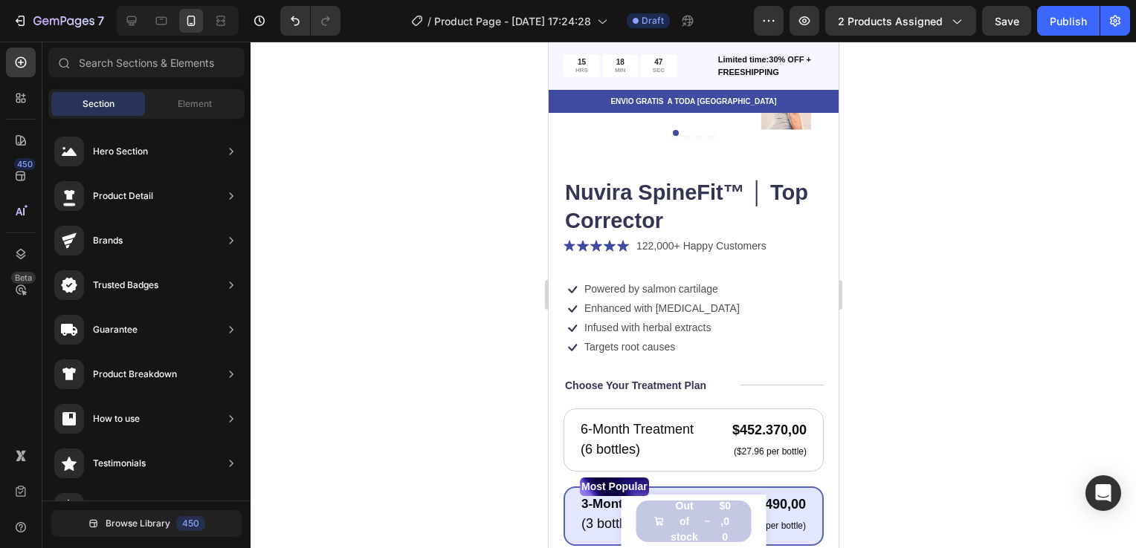
scroll to position [375, 0]
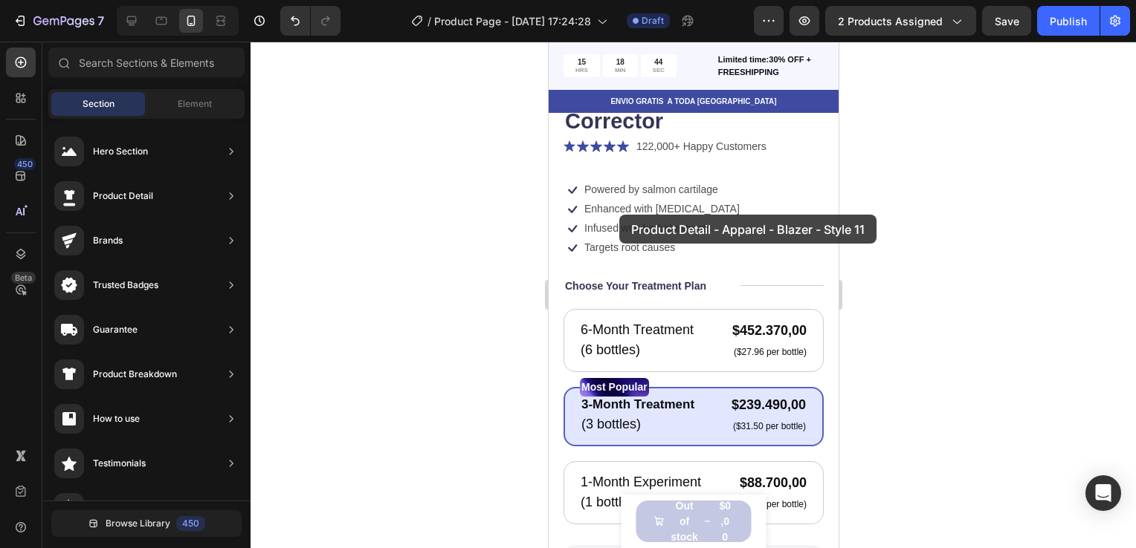
drag, startPoint x: 865, startPoint y: 275, endPoint x: 618, endPoint y: 215, distance: 254.0
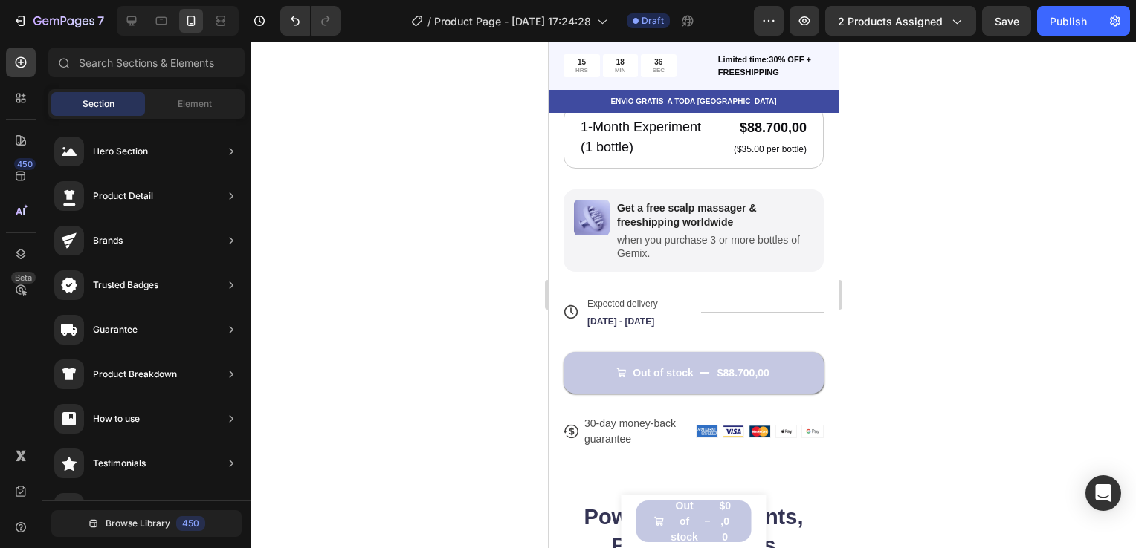
scroll to position [0, 0]
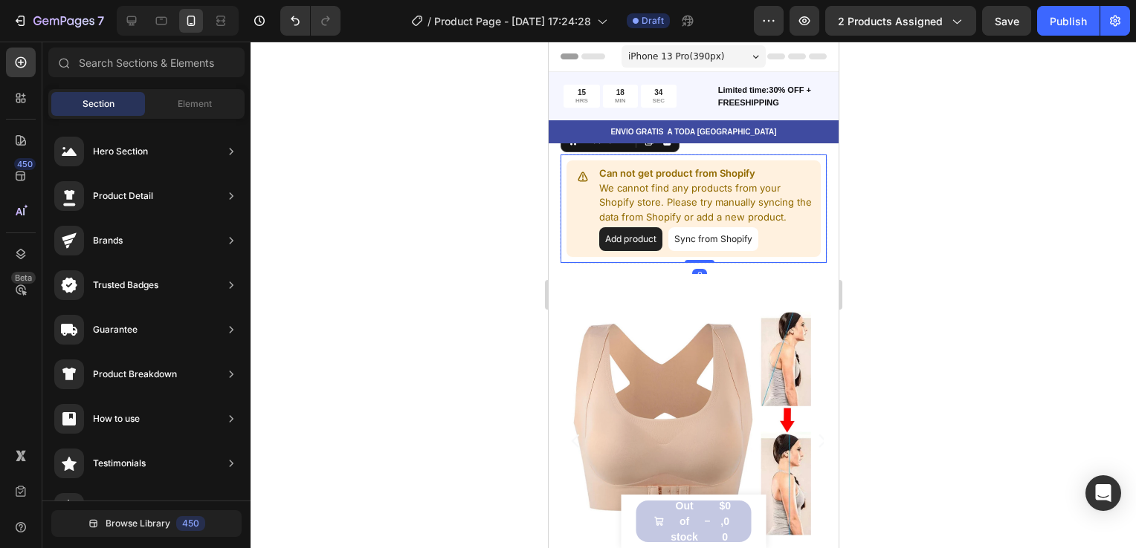
click at [710, 233] on button "Sync from Shopify" at bounding box center [712, 239] width 90 height 24
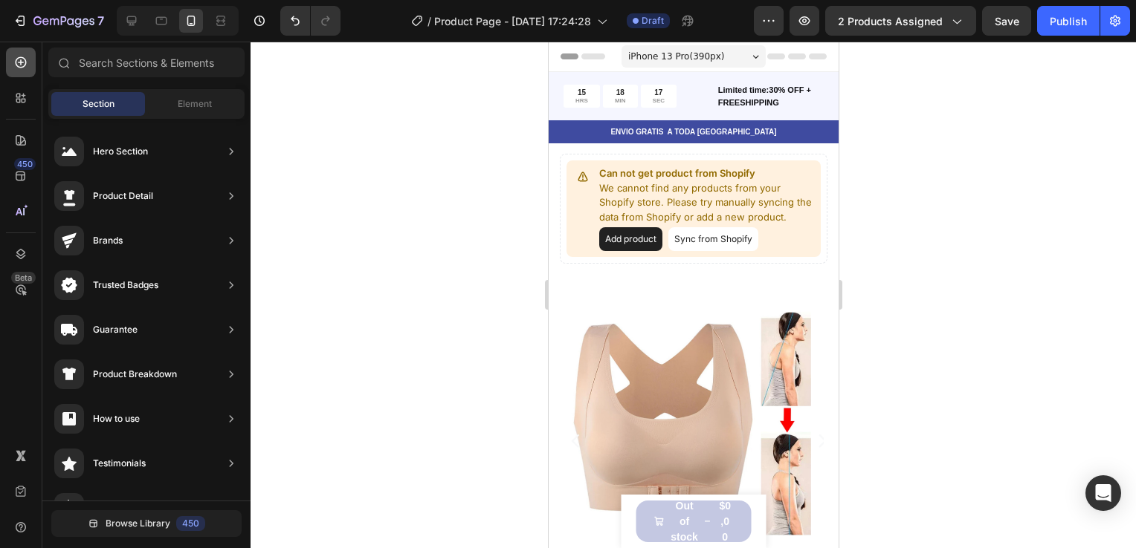
click at [21, 65] on icon at bounding box center [20, 62] width 15 height 15
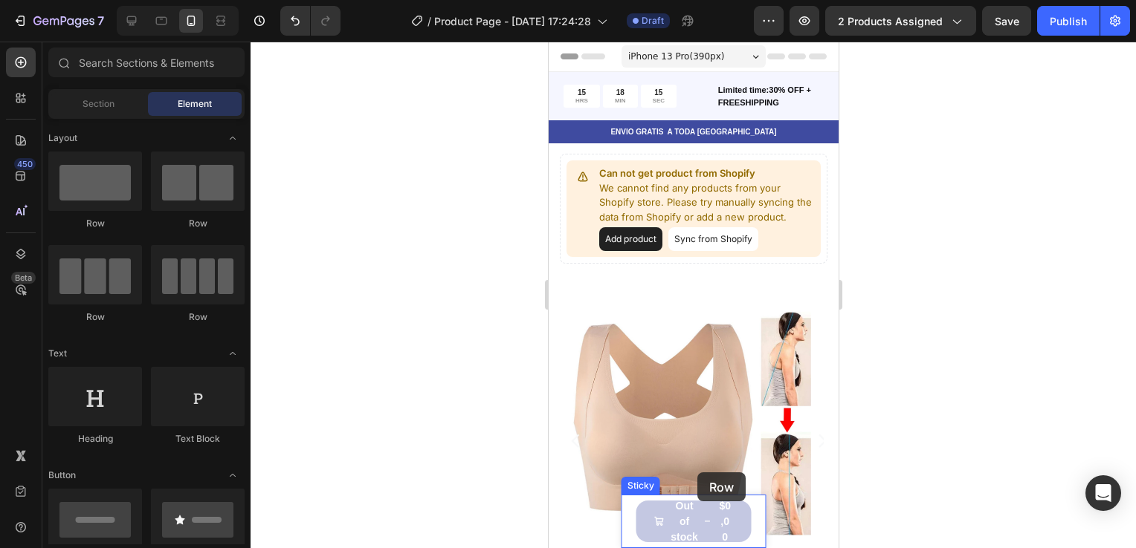
scroll to position [9, 0]
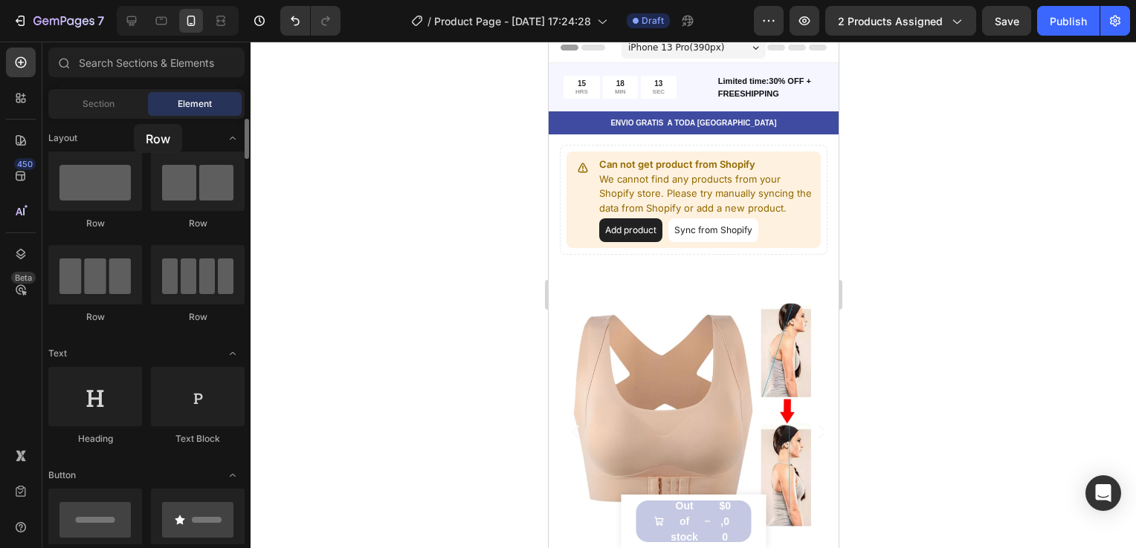
drag, startPoint x: 101, startPoint y: 187, endPoint x: 134, endPoint y: 124, distance: 71.1
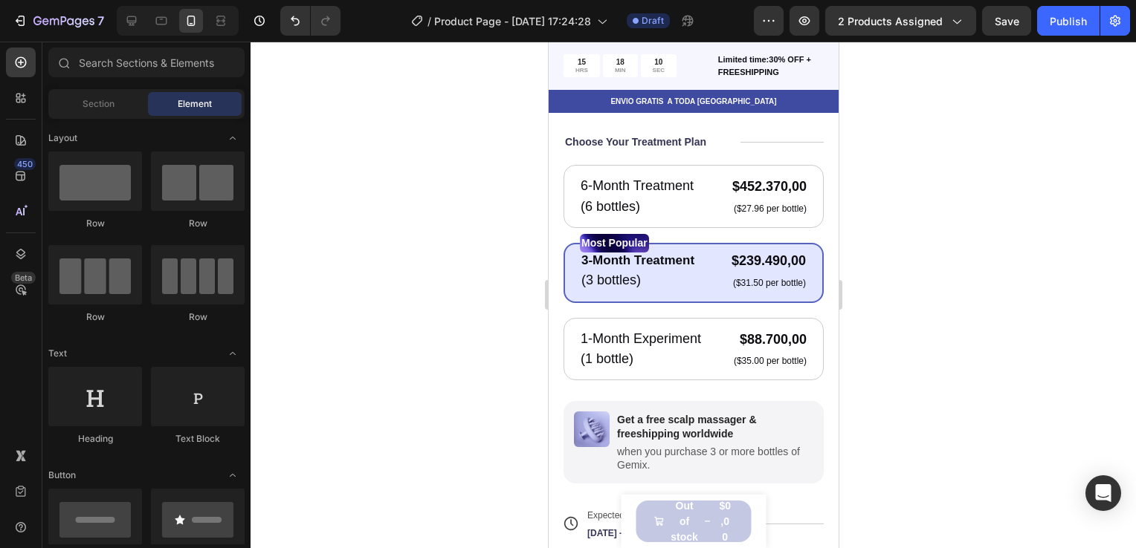
scroll to position [615, 0]
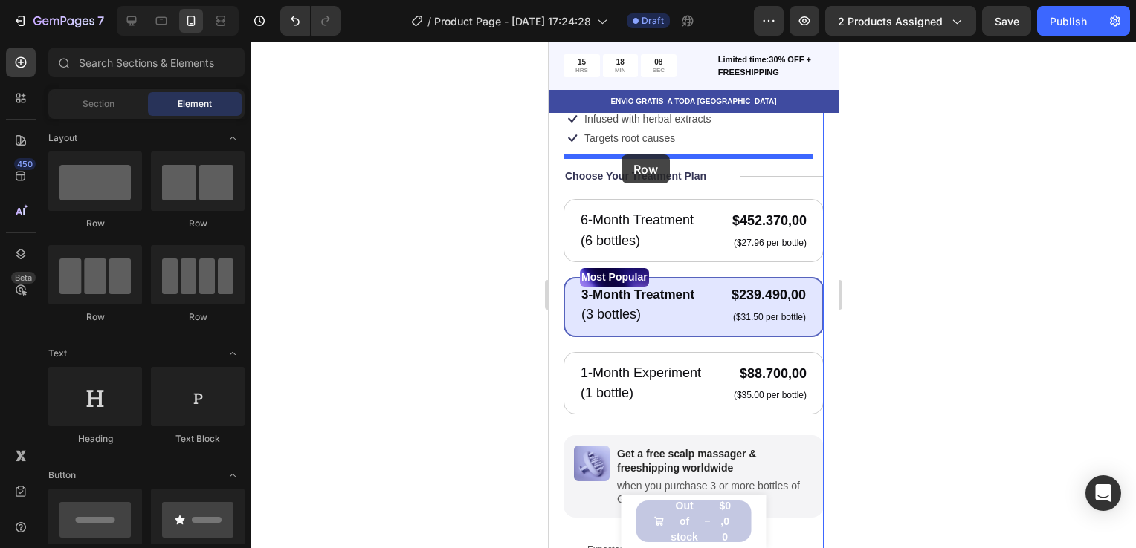
drag, startPoint x: 655, startPoint y: 223, endPoint x: 622, endPoint y: 153, distance: 77.1
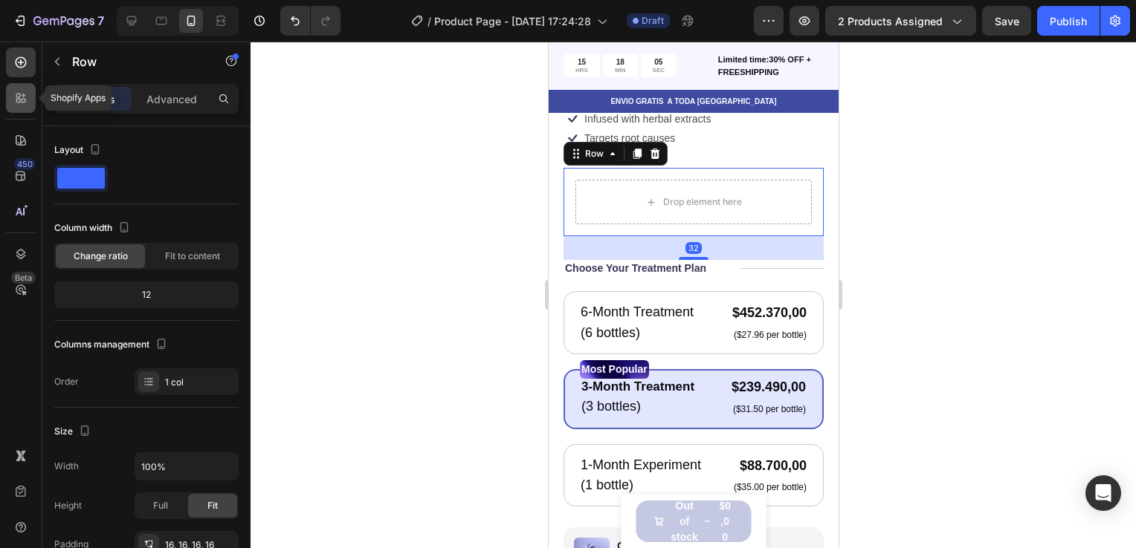
click at [21, 106] on div at bounding box center [21, 98] width 30 height 30
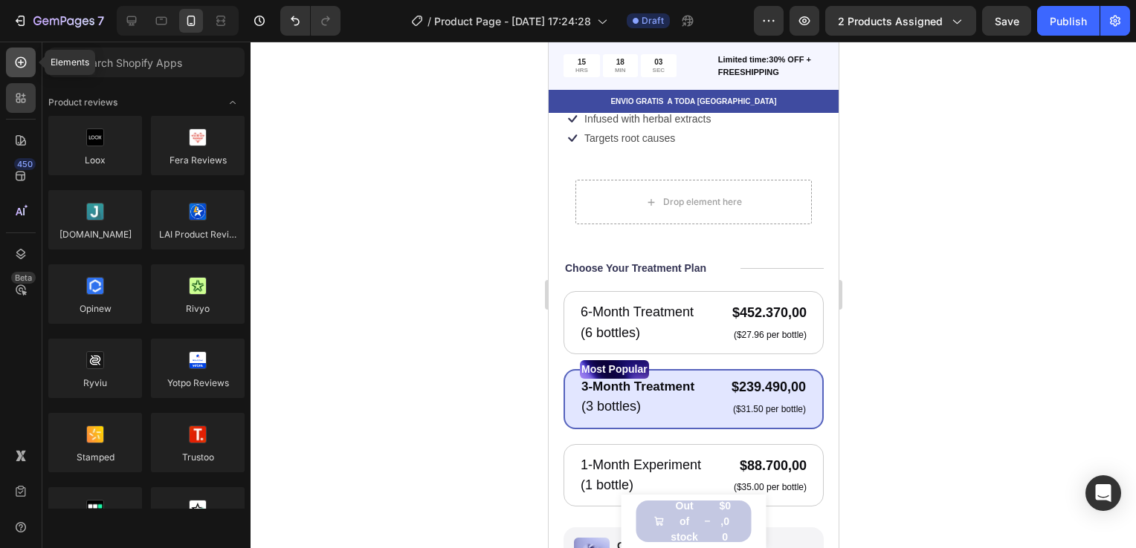
click at [24, 56] on icon at bounding box center [20, 62] width 15 height 15
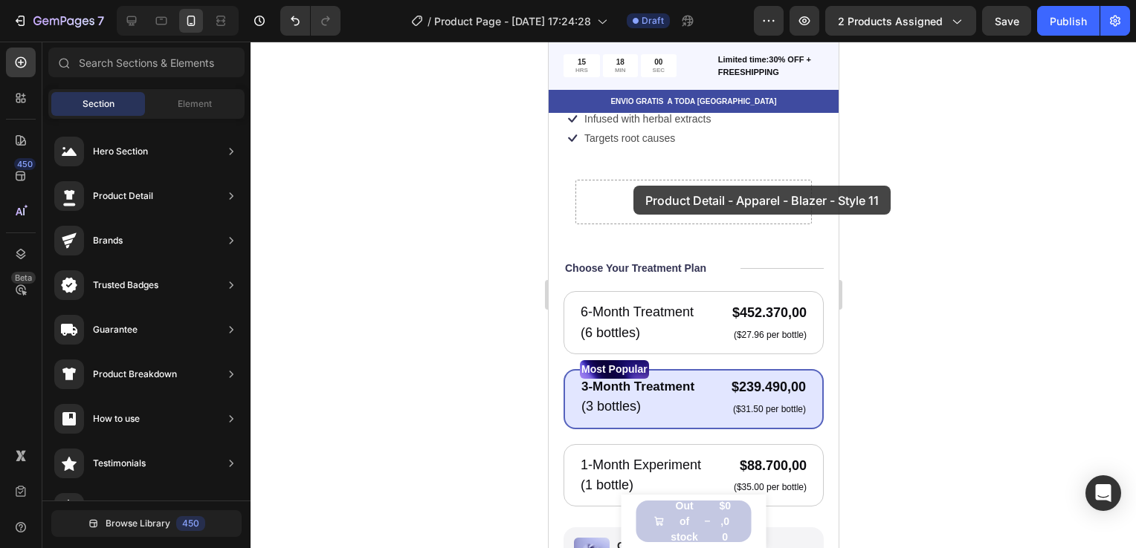
drag, startPoint x: 863, startPoint y: 273, endPoint x: 634, endPoint y: 186, distance: 244.9
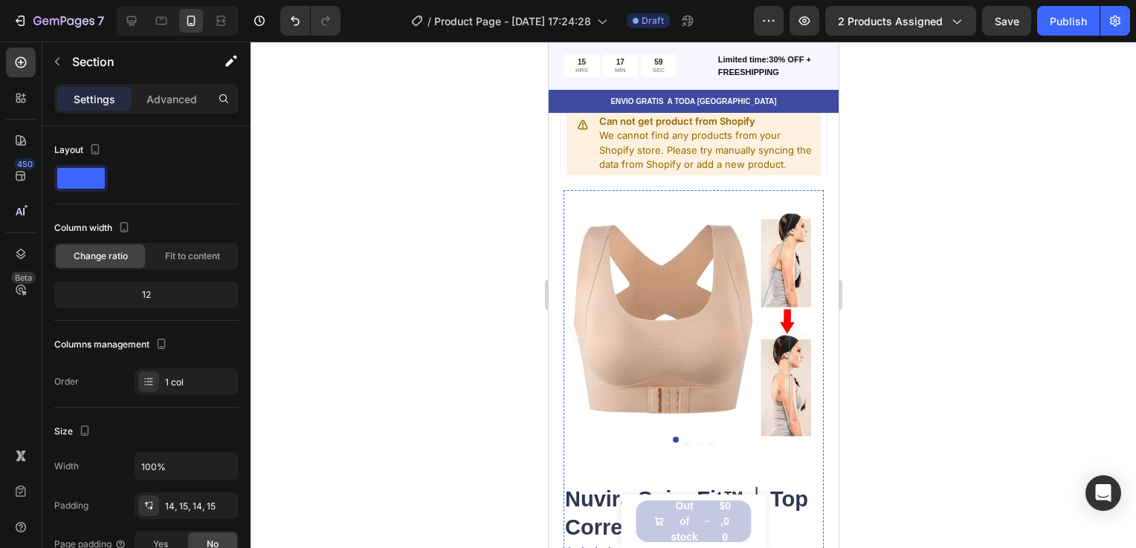
scroll to position [180, 0]
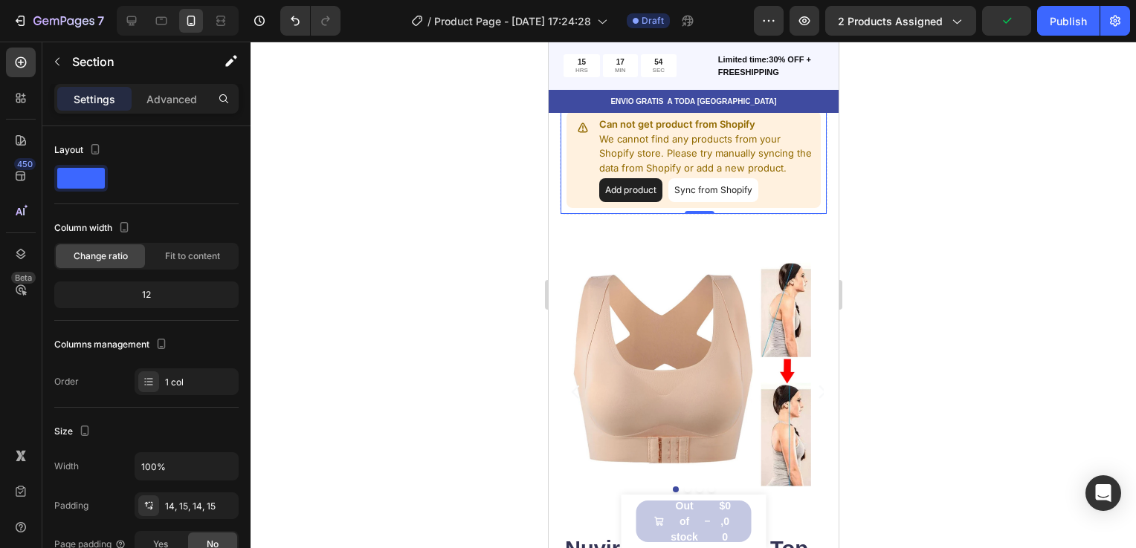
click at [705, 192] on button "Sync from Shopify" at bounding box center [712, 190] width 90 height 24
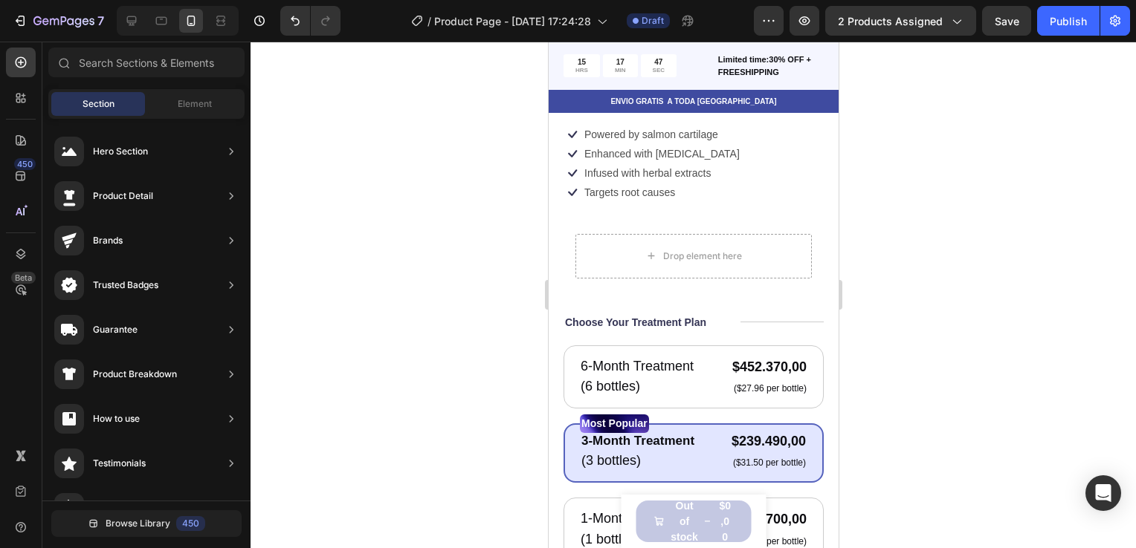
scroll to position [684, 0]
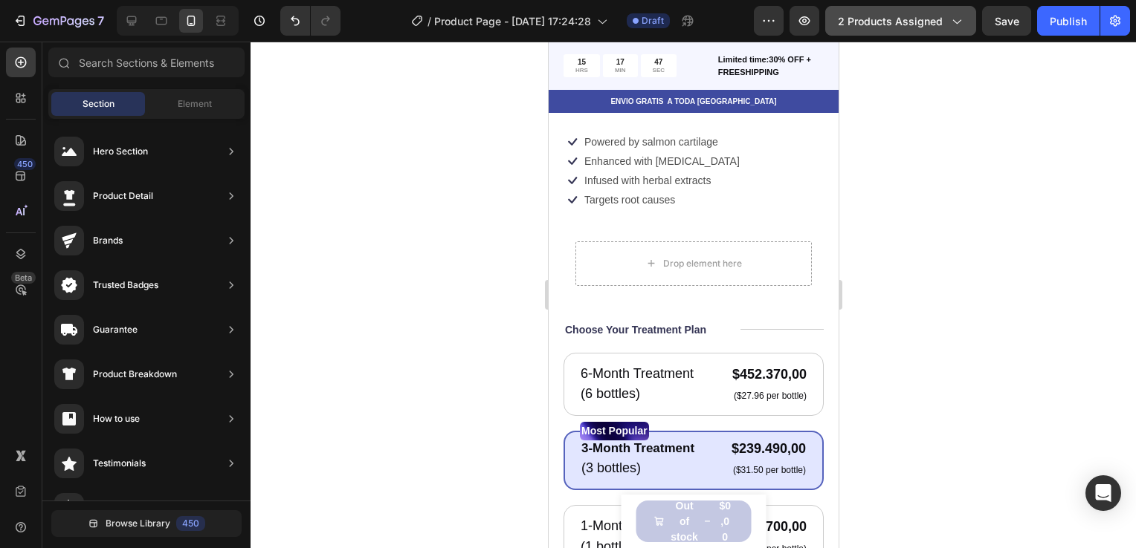
click at [908, 31] on button "2 products assigned" at bounding box center [900, 21] width 151 height 30
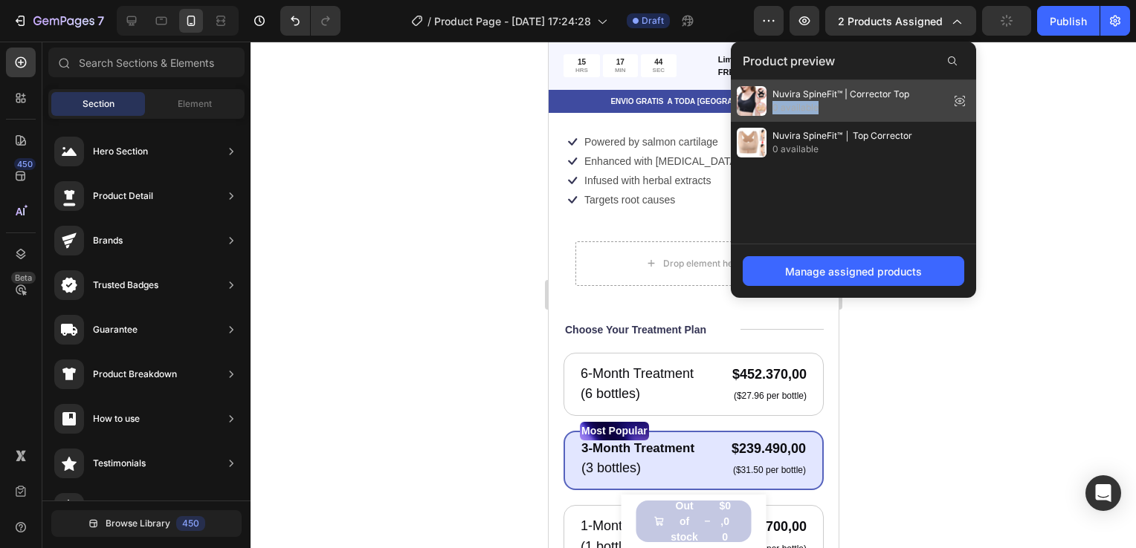
drag, startPoint x: 919, startPoint y: 95, endPoint x: 268, endPoint y: 62, distance: 651.8
click at [816, 104] on div "Nuvira SpineFit™ | Corrector Top 0 available" at bounding box center [853, 101] width 245 height 42
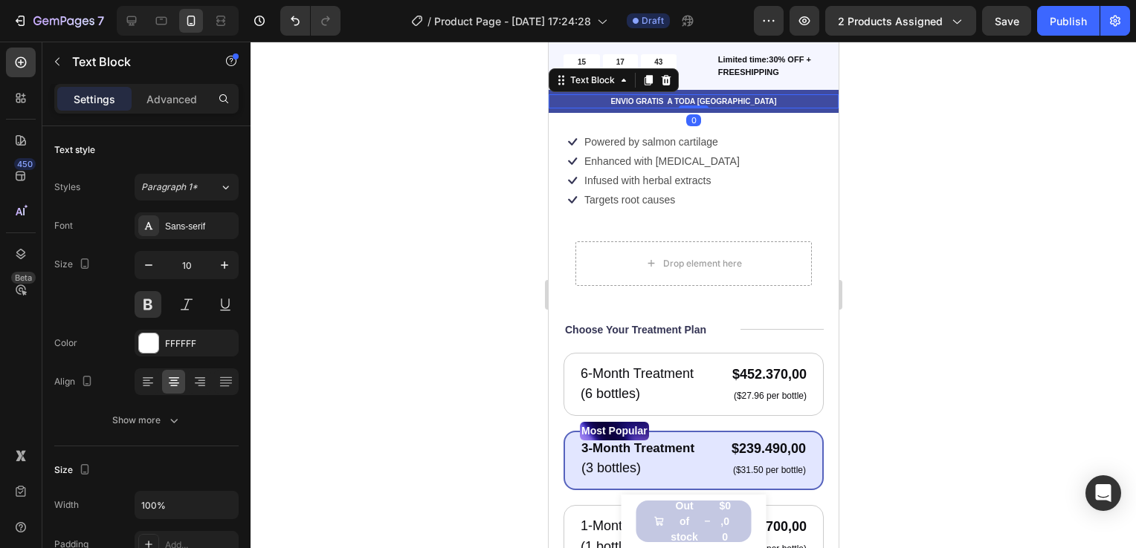
click at [868, 132] on div at bounding box center [692, 295] width 885 height 507
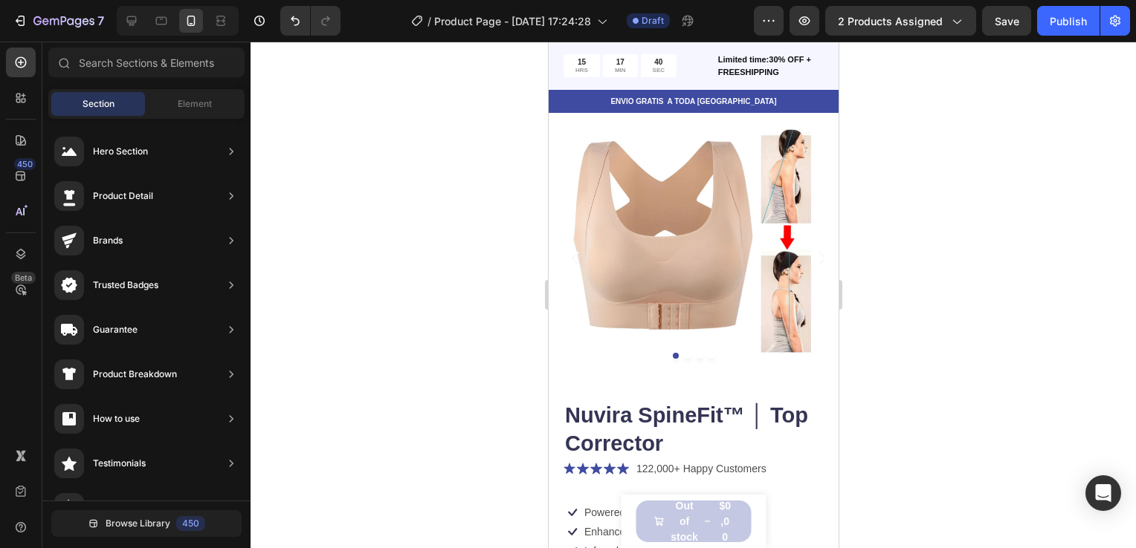
scroll to position [0, 0]
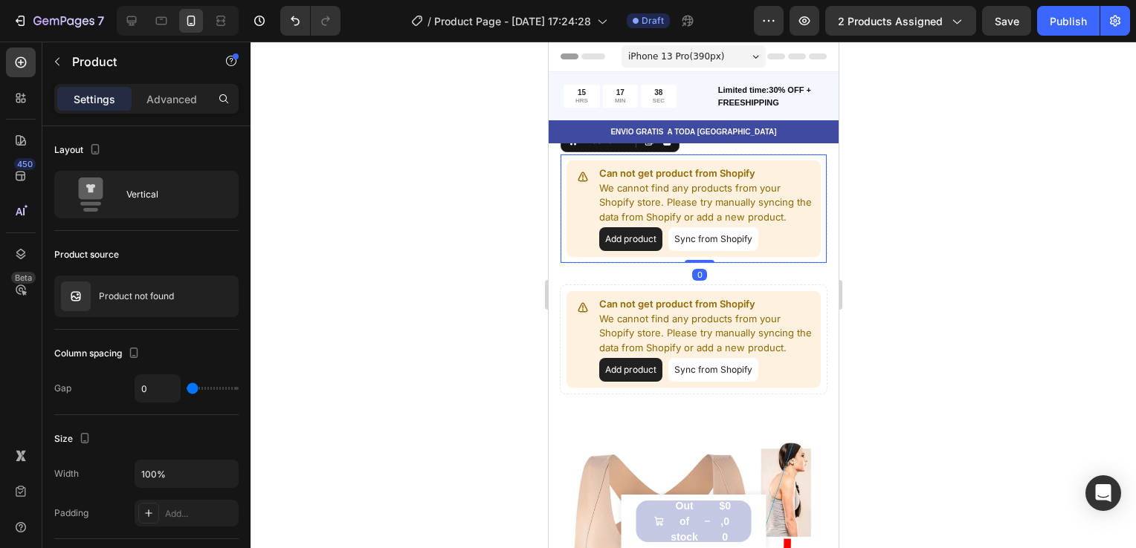
click at [648, 229] on button "Add product" at bounding box center [629, 239] width 63 height 24
click at [865, 33] on button "2 products assigned" at bounding box center [900, 21] width 151 height 30
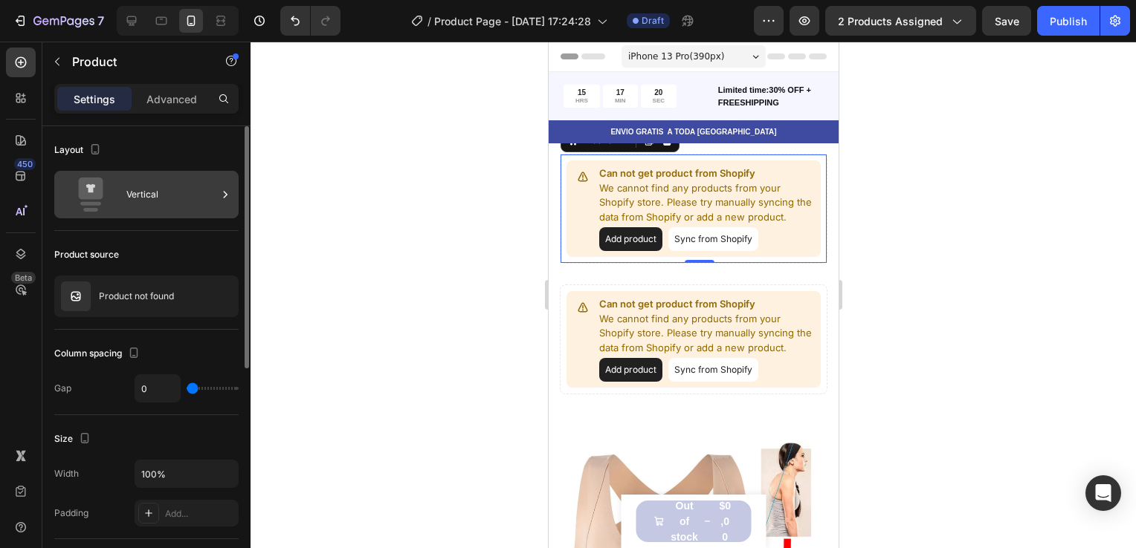
click at [147, 192] on div "Vertical" at bounding box center [171, 195] width 91 height 34
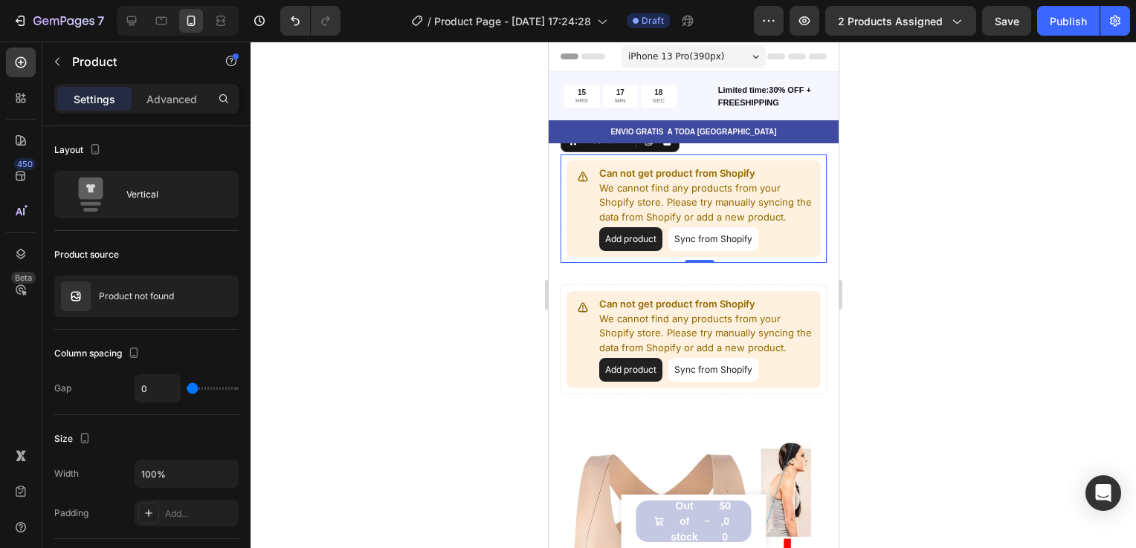
click at [436, 106] on div at bounding box center [692, 295] width 885 height 507
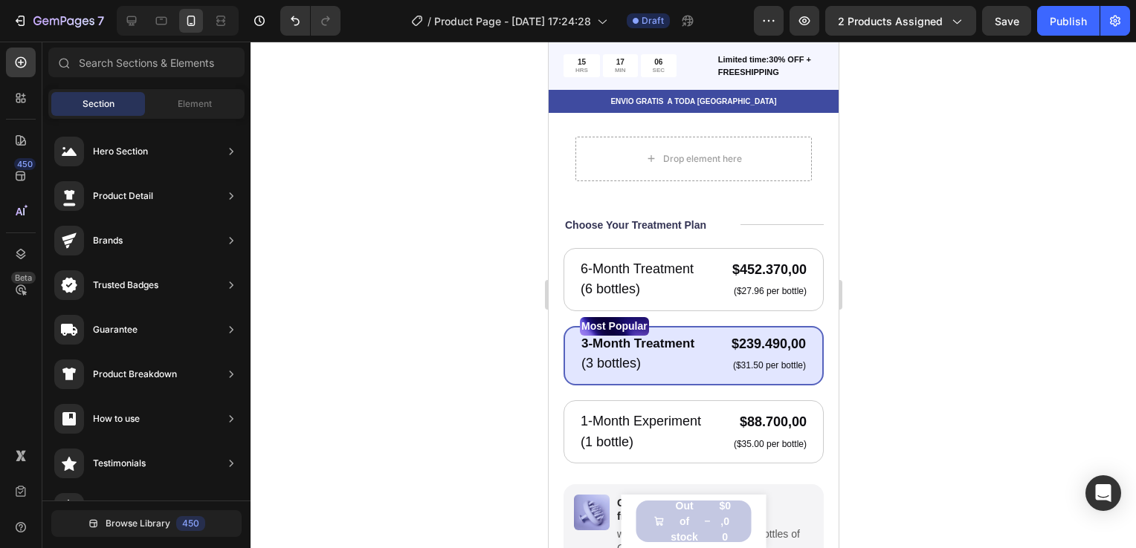
scroll to position [695, 0]
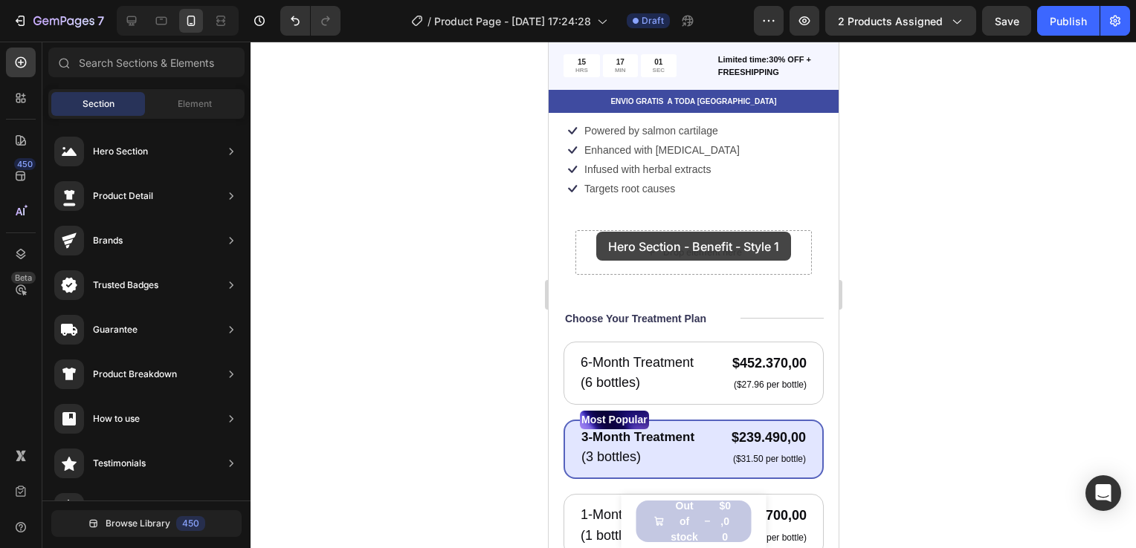
drag, startPoint x: 876, startPoint y: 287, endPoint x: 595, endPoint y: 232, distance: 286.3
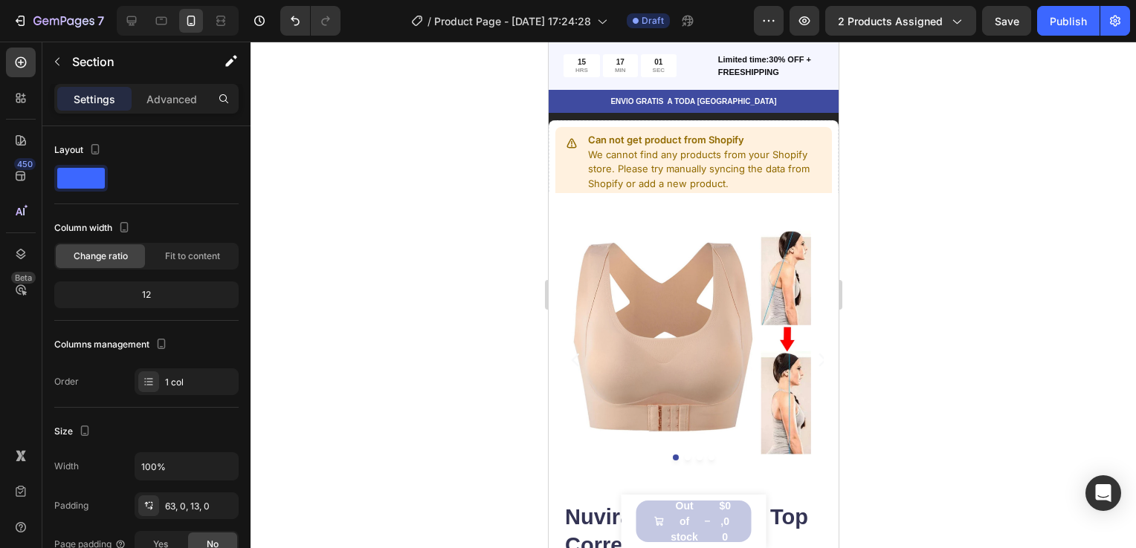
scroll to position [311, 0]
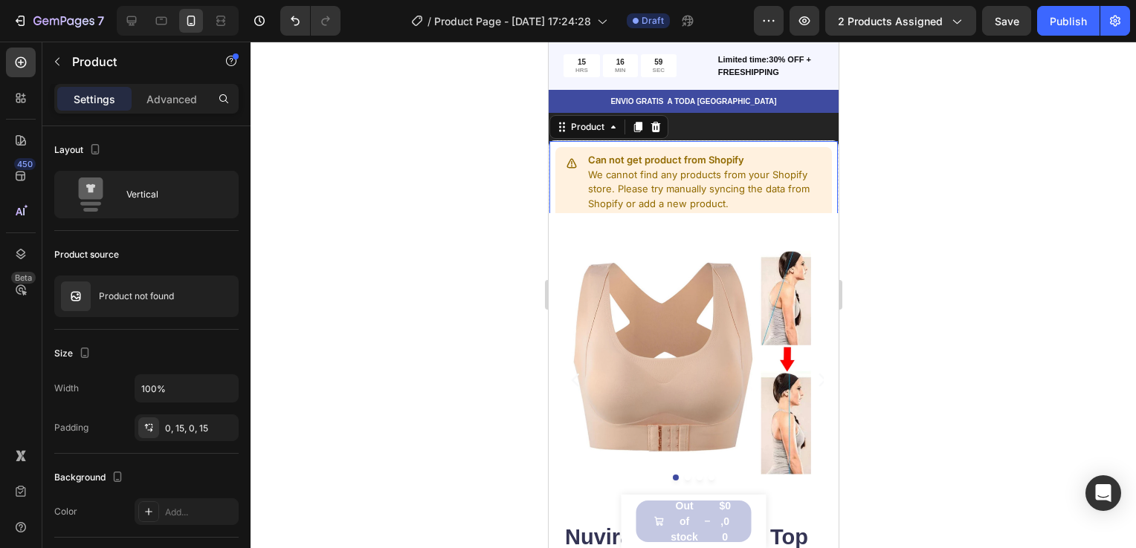
click at [669, 185] on p "We cannot find any products from your Shopify store. Please try manually syncin…" at bounding box center [706, 190] width 238 height 44
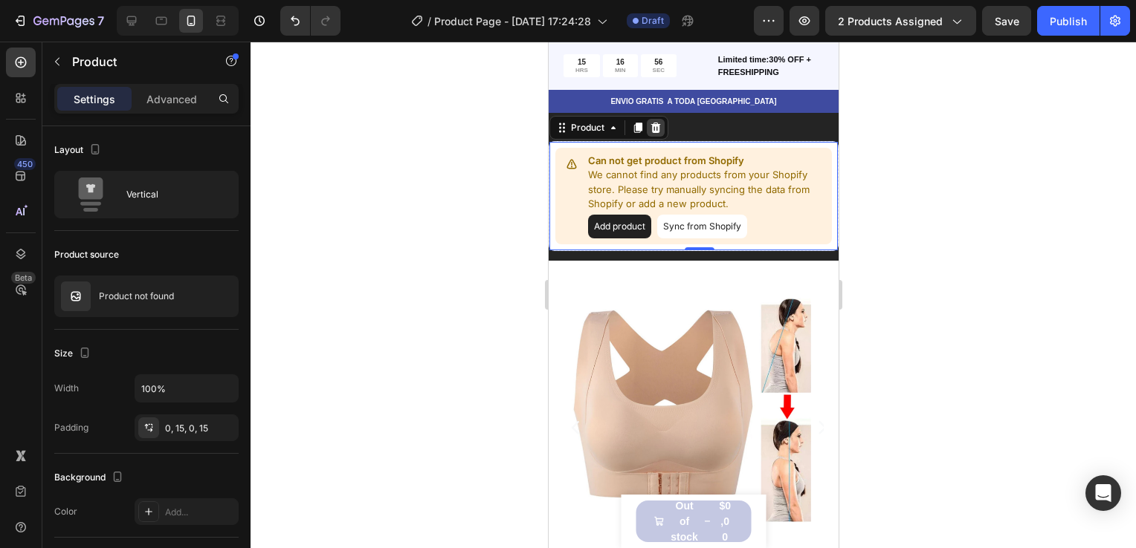
click at [652, 125] on icon at bounding box center [655, 127] width 10 height 10
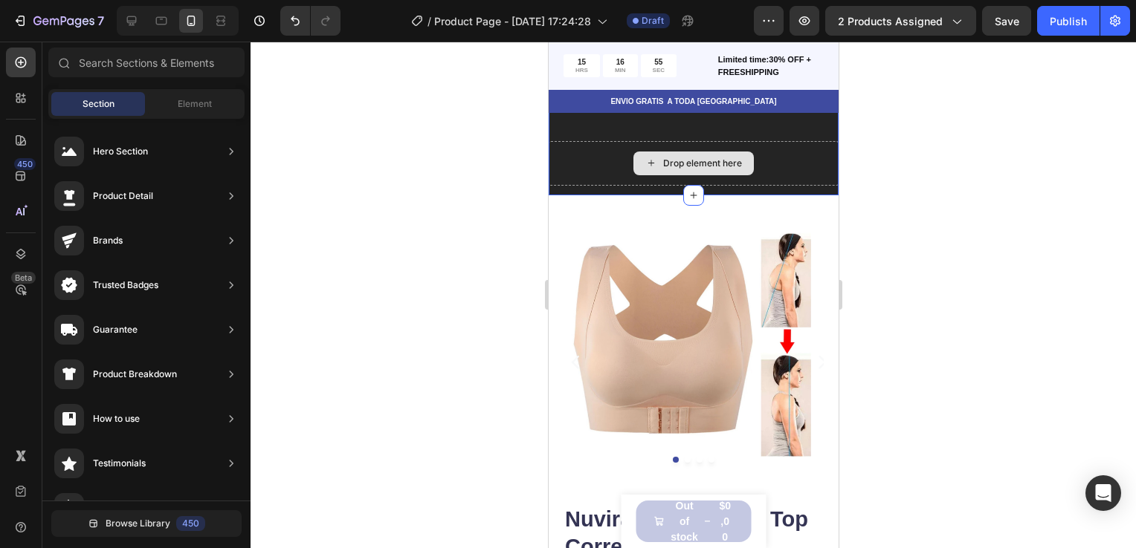
click at [667, 144] on div "Drop element here" at bounding box center [693, 163] width 290 height 45
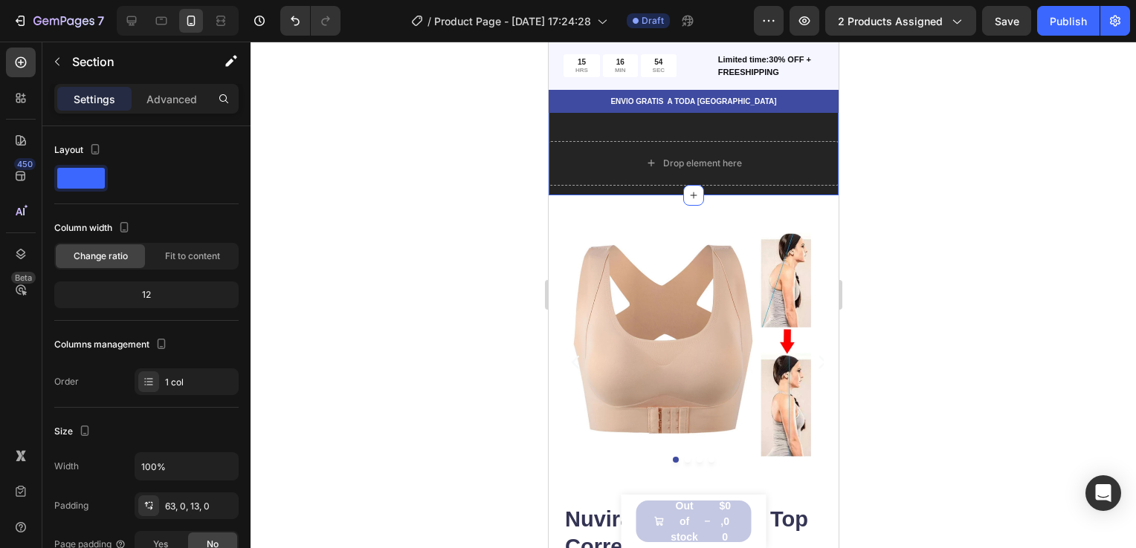
click at [693, 123] on div "Drop element here Section 5 You can create reusable sections Create Theme Secti…" at bounding box center [693, 144] width 290 height 101
click at [691, 135] on div "Drop element here Section 5 You can create reusable sections Create Theme Secti…" at bounding box center [693, 144] width 290 height 101
click at [927, 190] on div at bounding box center [692, 295] width 885 height 507
click at [773, 153] on div "Drop element here" at bounding box center [693, 163] width 290 height 45
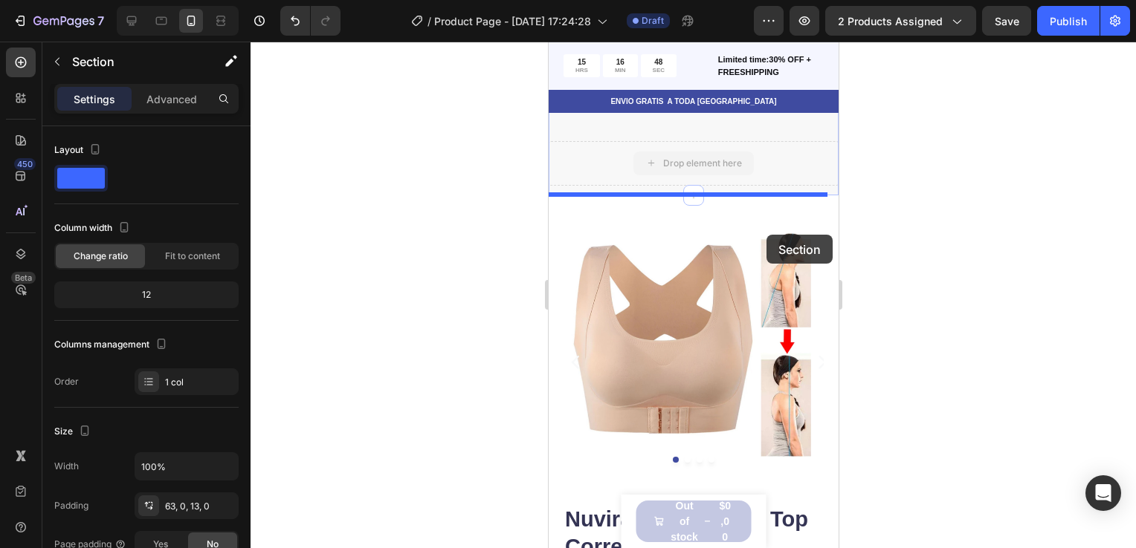
drag, startPoint x: 771, startPoint y: 149, endPoint x: 762, endPoint y: 230, distance: 81.5
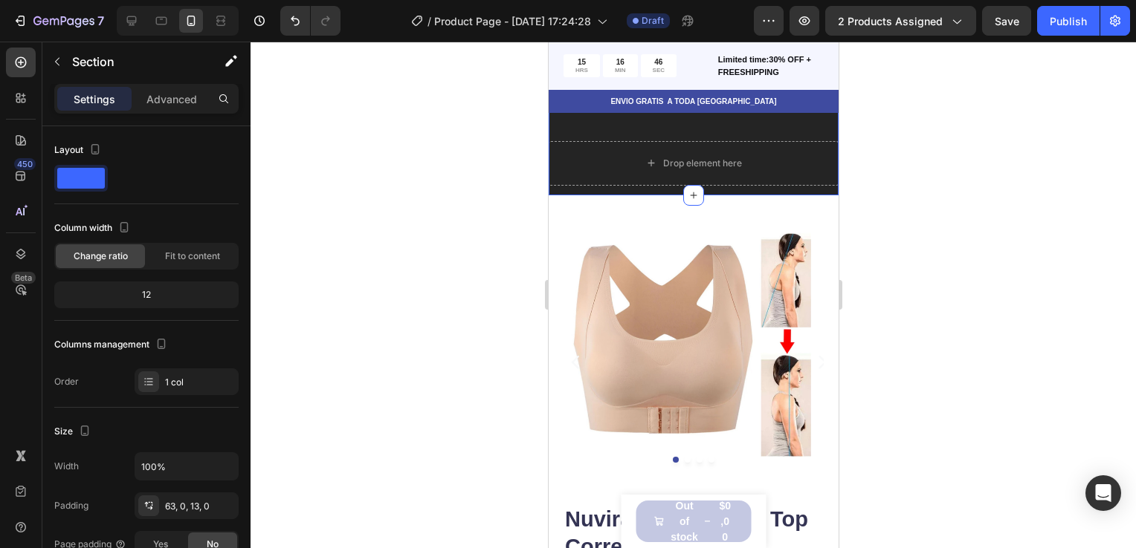
click at [774, 130] on div "Drop element here Section 5 You can create reusable sections Create Theme Secti…" at bounding box center [693, 144] width 290 height 101
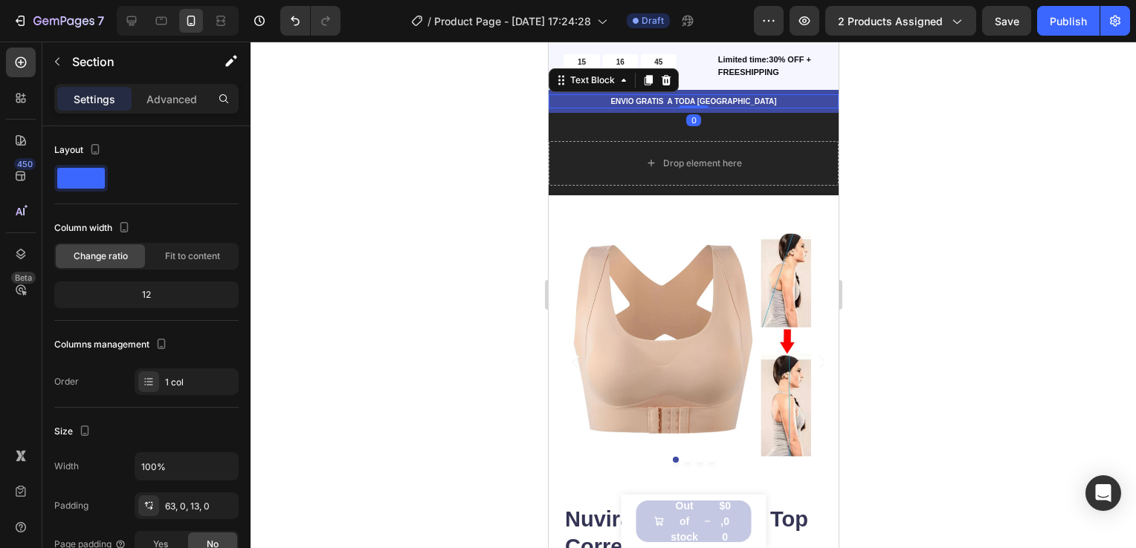
click at [794, 100] on p "ENVIO GRATIS A TODA [GEOGRAPHIC_DATA]" at bounding box center [692, 101] width 287 height 11
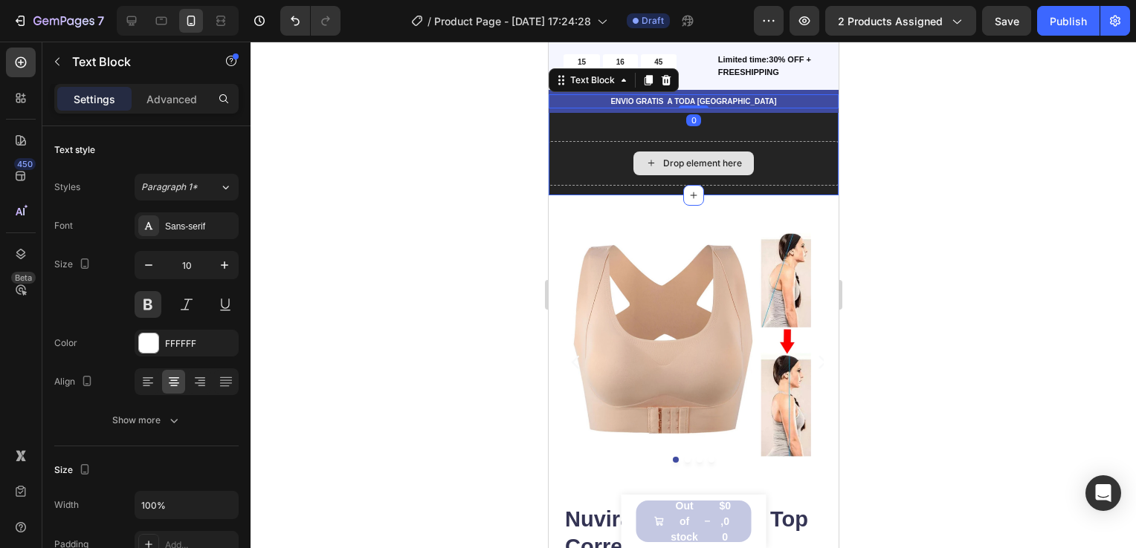
click at [789, 150] on div "Drop element here" at bounding box center [693, 163] width 290 height 45
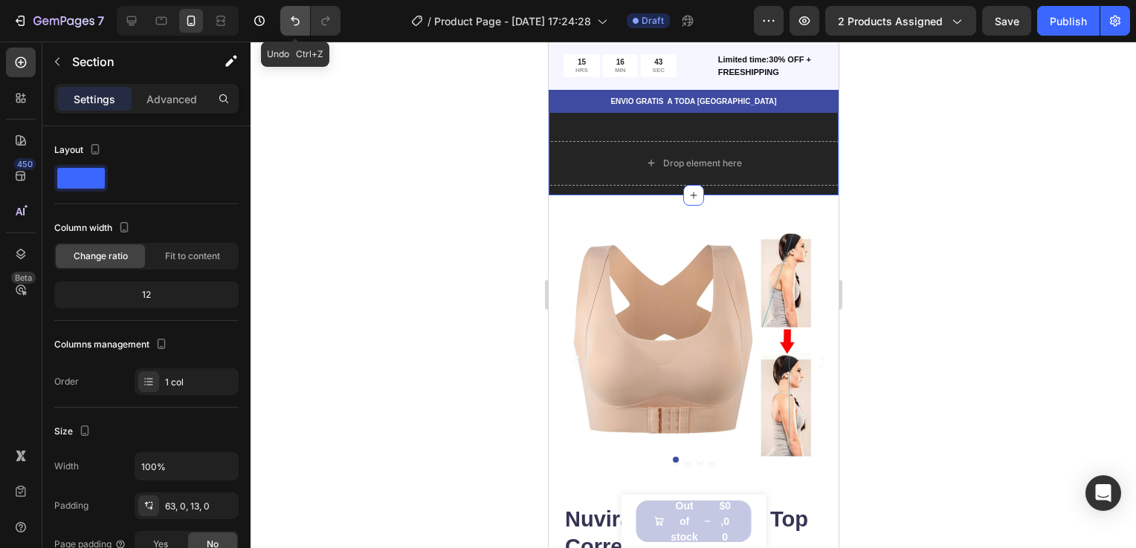
click at [294, 14] on icon "Undo/Redo" at bounding box center [295, 20] width 15 height 15
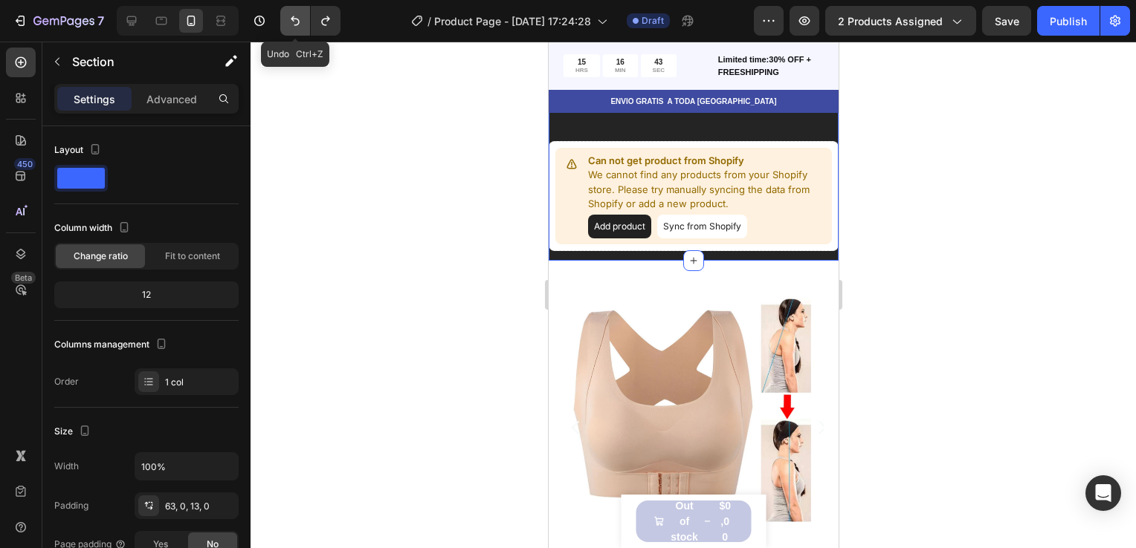
click at [294, 13] on icon "Undo/Redo" at bounding box center [295, 20] width 15 height 15
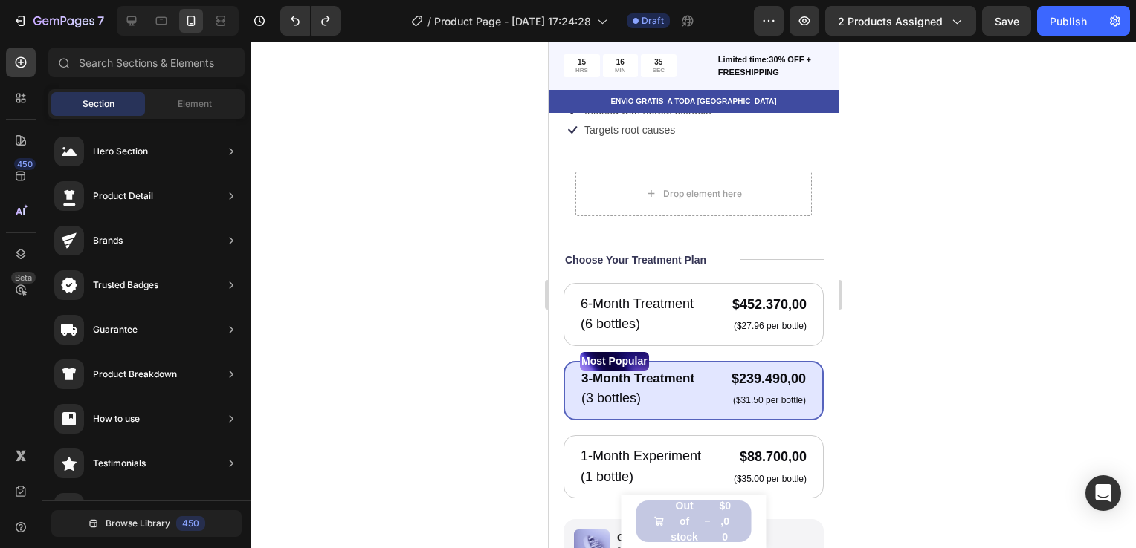
drag, startPoint x: 830, startPoint y: 109, endPoint x: 1419, endPoint y: 186, distance: 594.4
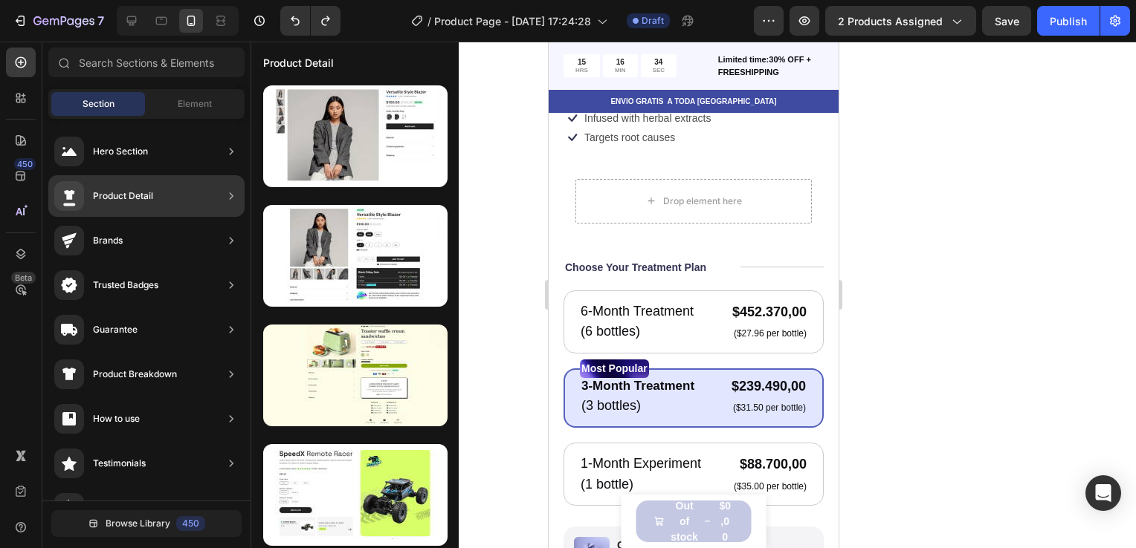
click at [193, 192] on div "Product Detail" at bounding box center [146, 196] width 196 height 42
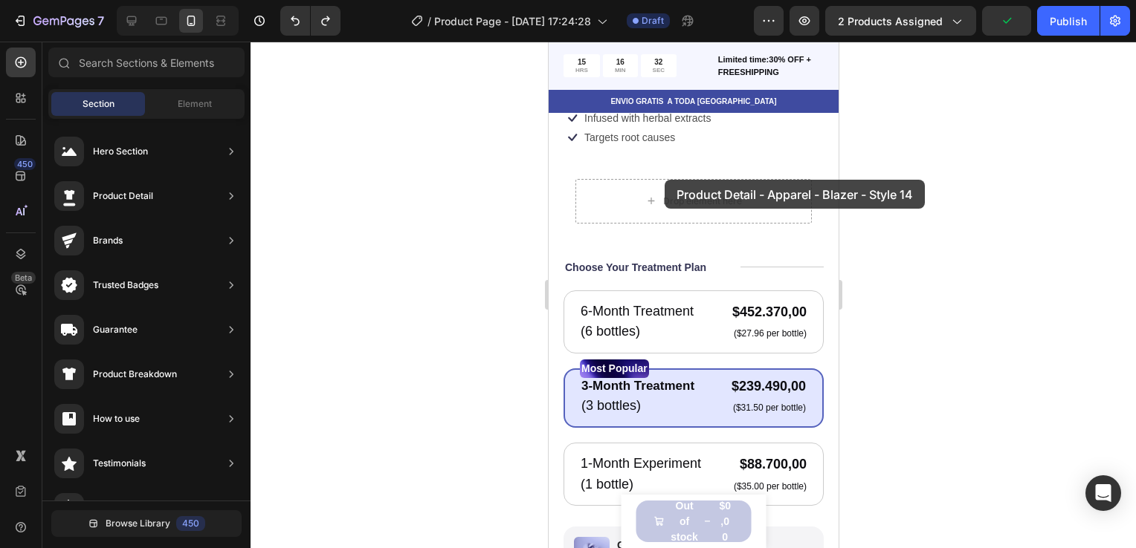
drag, startPoint x: 913, startPoint y: 177, endPoint x: 664, endPoint y: 180, distance: 249.7
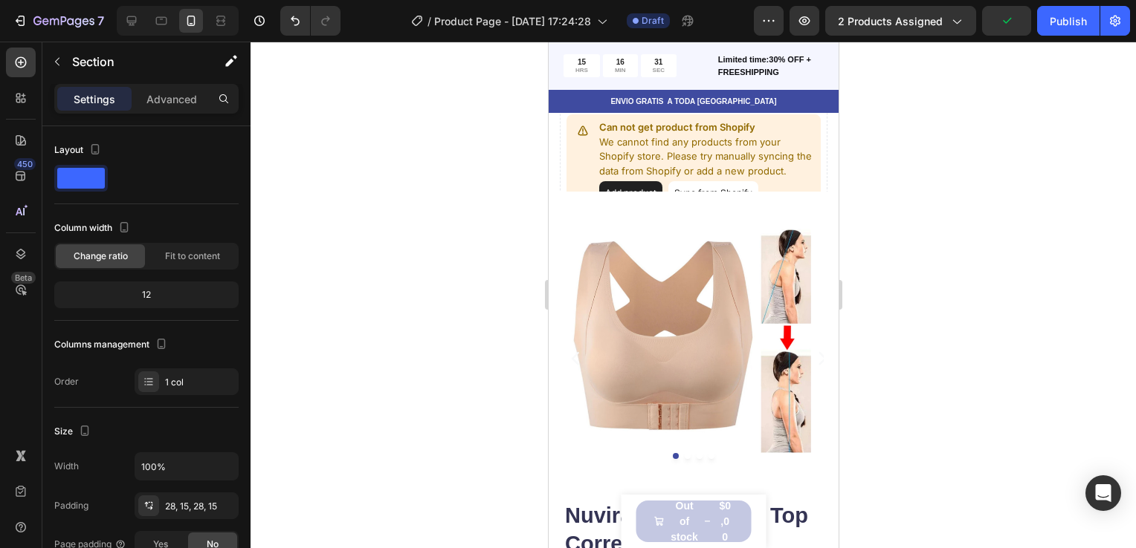
scroll to position [311, 0]
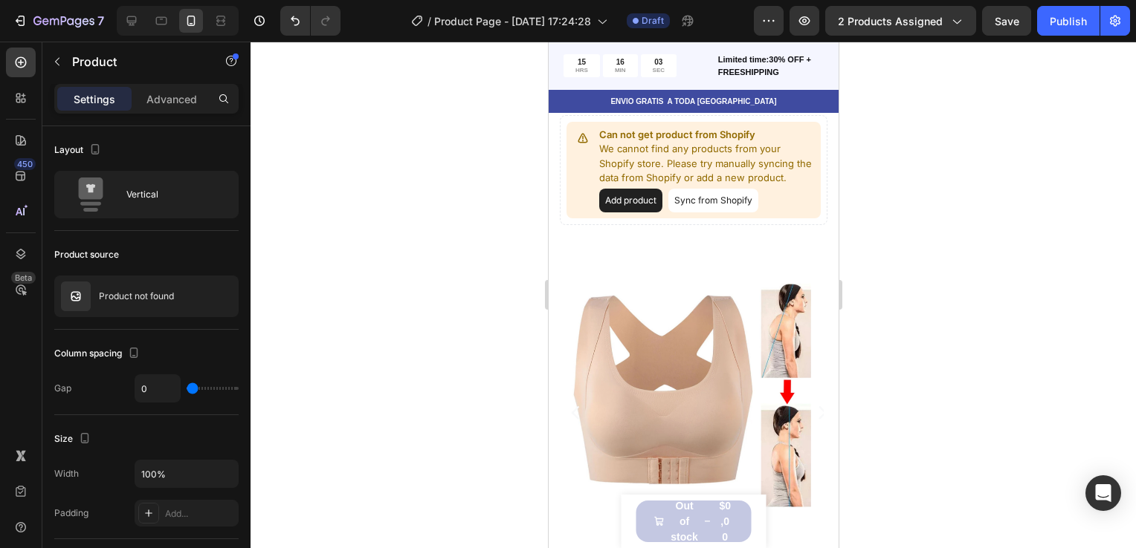
drag, startPoint x: 999, startPoint y: 268, endPoint x: 719, endPoint y: 196, distance: 289.1
click at [719, 196] on button "Sync from Shopify" at bounding box center [712, 201] width 90 height 24
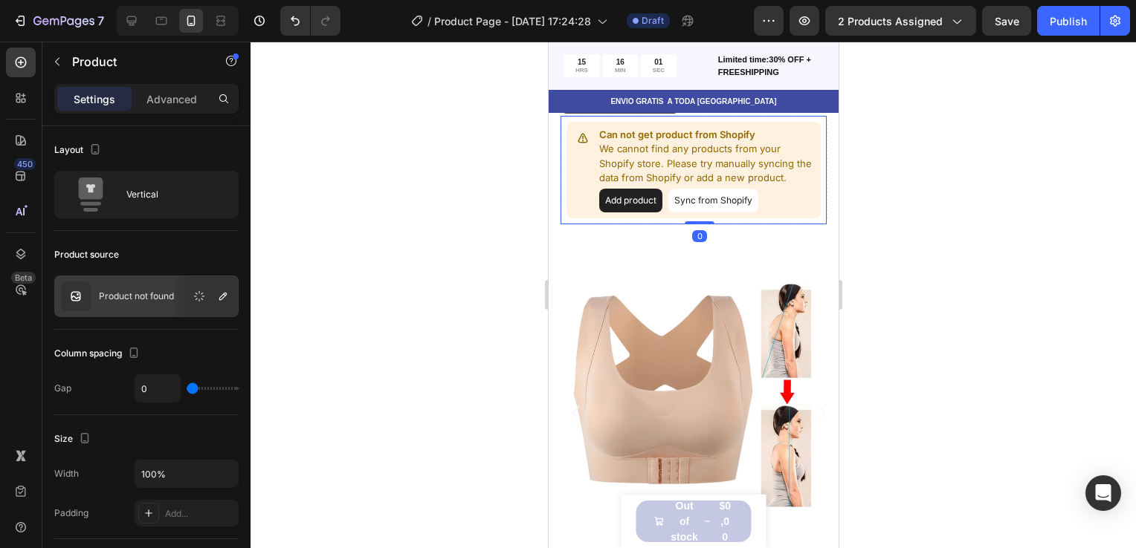
click at [717, 196] on button "Sync from Shopify" at bounding box center [712, 201] width 90 height 24
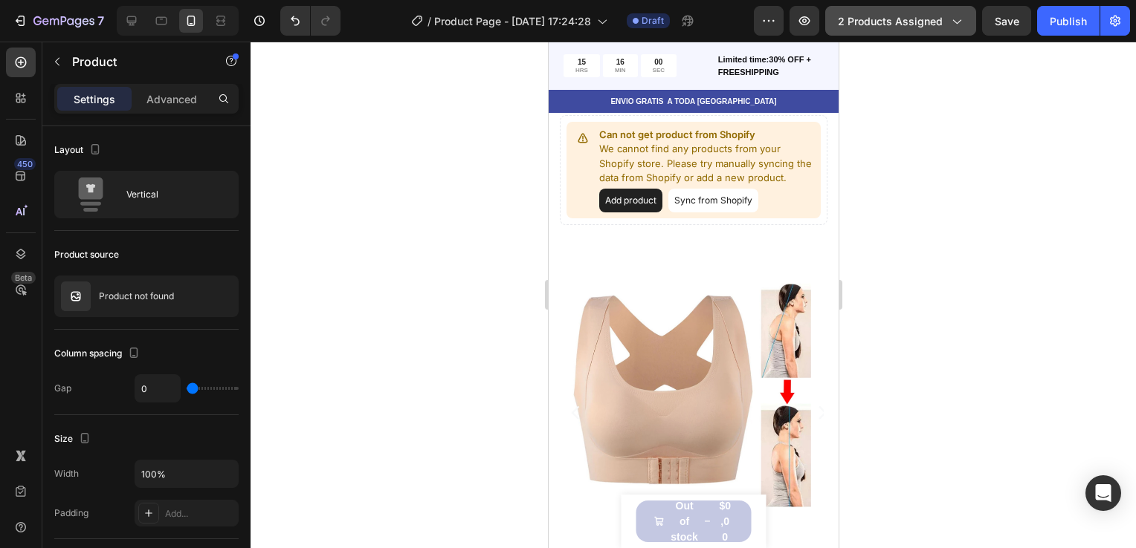
click at [942, 25] on span "2 products assigned" at bounding box center [890, 21] width 105 height 16
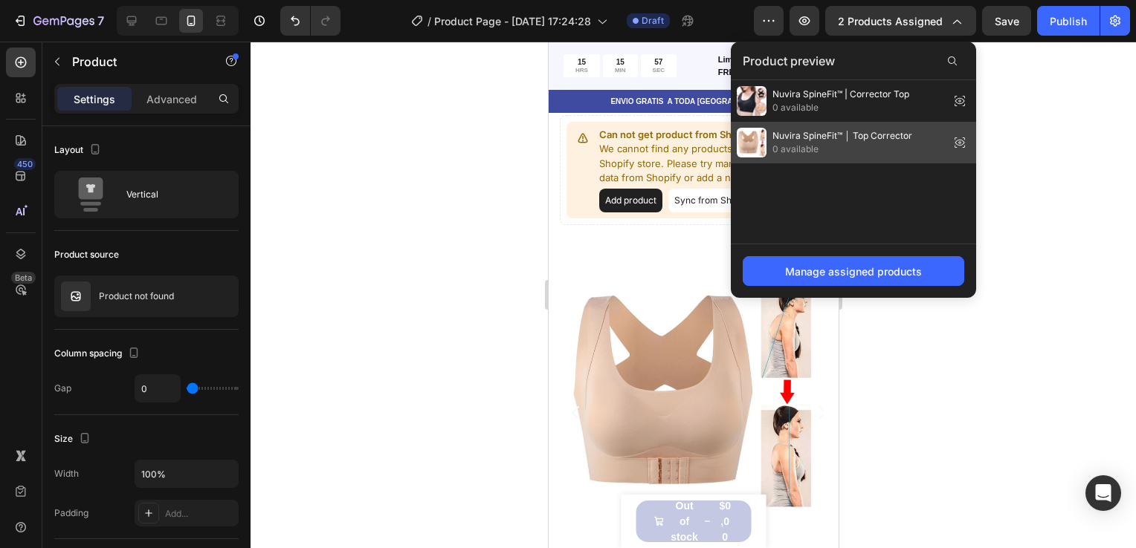
click at [958, 134] on icon at bounding box center [959, 142] width 21 height 21
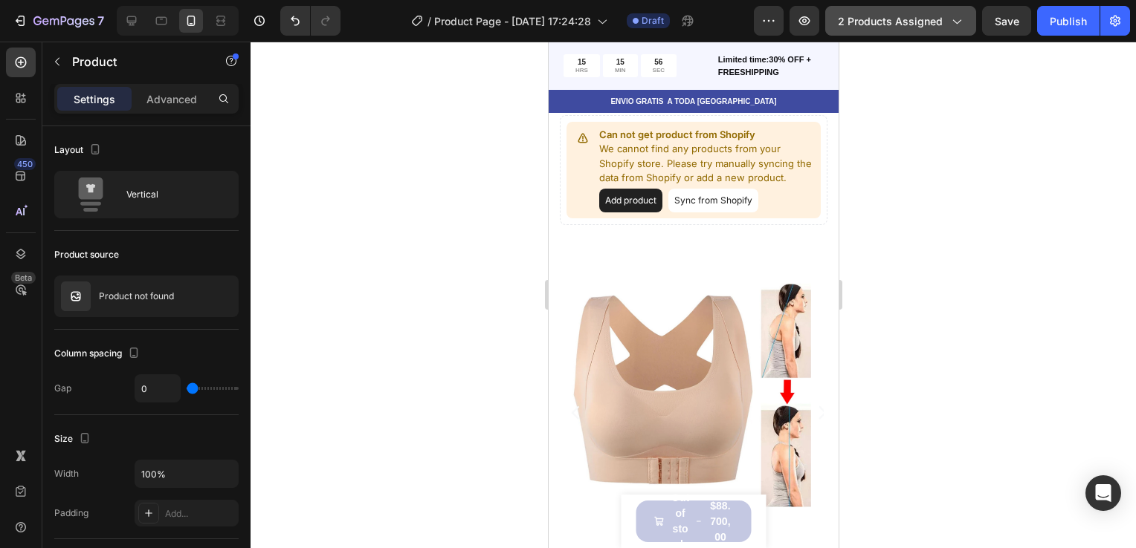
click at [966, 19] on button "2 products assigned" at bounding box center [900, 21] width 151 height 30
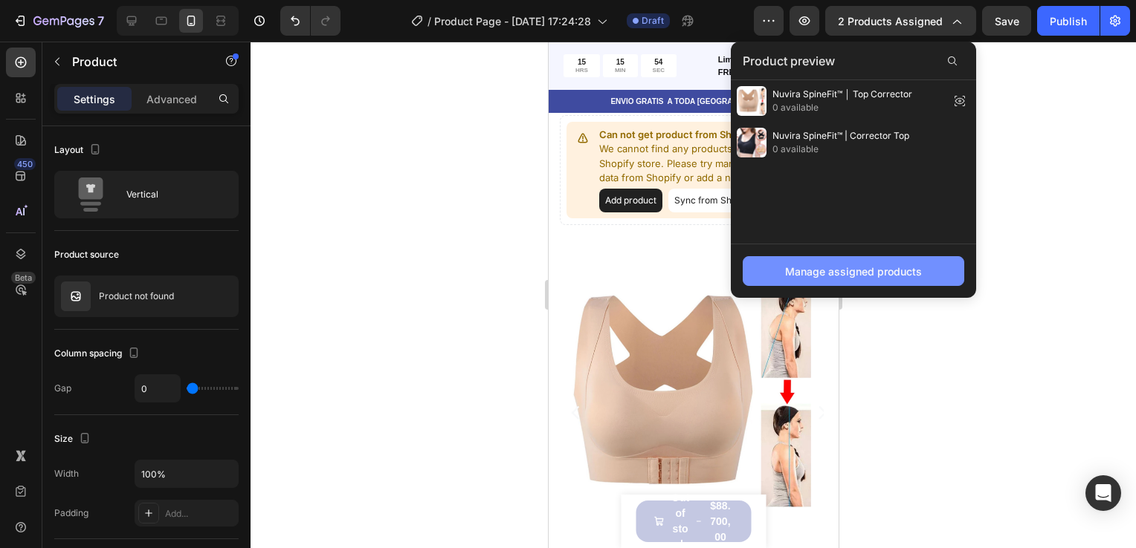
click at [862, 276] on div "Manage assigned products" at bounding box center [853, 272] width 137 height 16
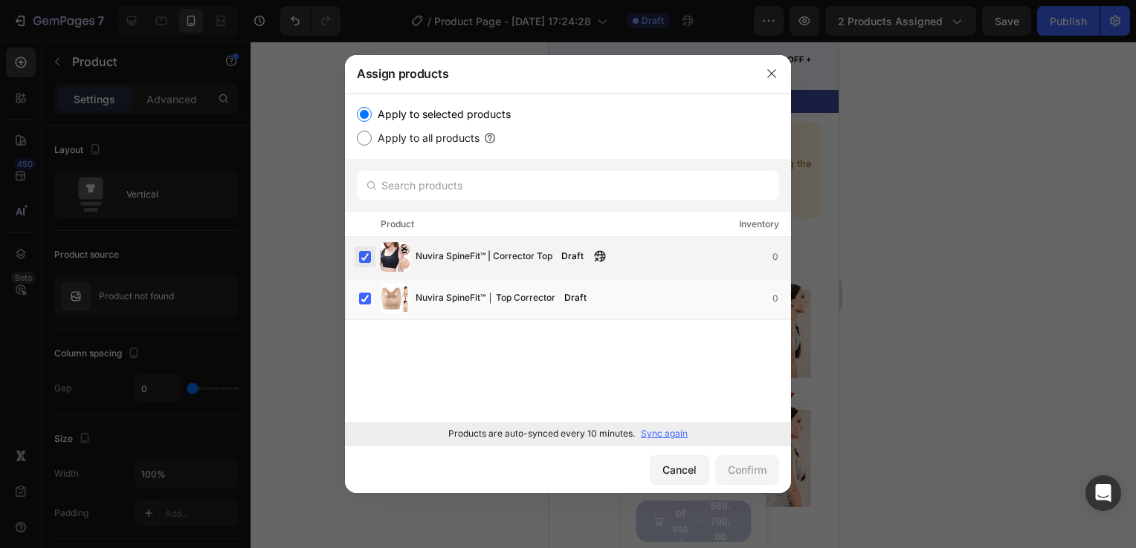
click at [366, 263] on label at bounding box center [365, 257] width 12 height 12
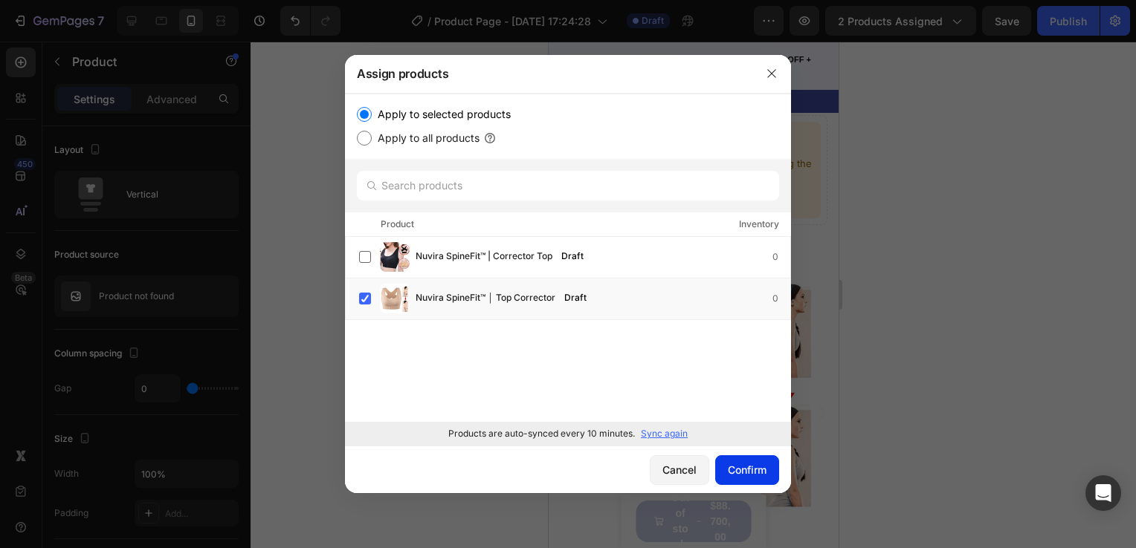
click at [733, 470] on div "Confirm" at bounding box center [747, 470] width 39 height 16
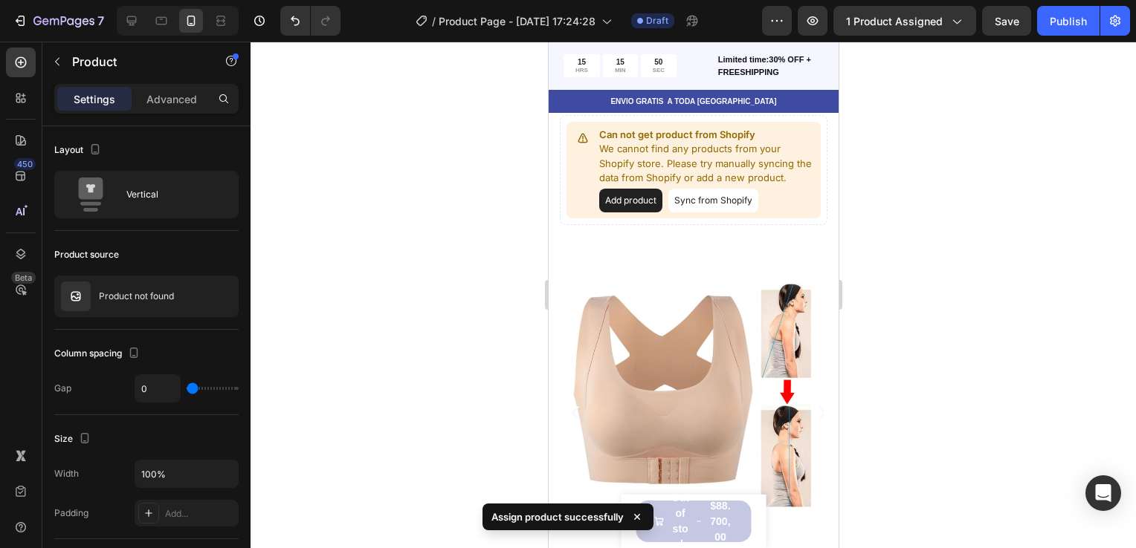
click at [907, 241] on div at bounding box center [692, 295] width 885 height 507
click at [716, 191] on button "Sync from Shopify" at bounding box center [712, 201] width 90 height 24
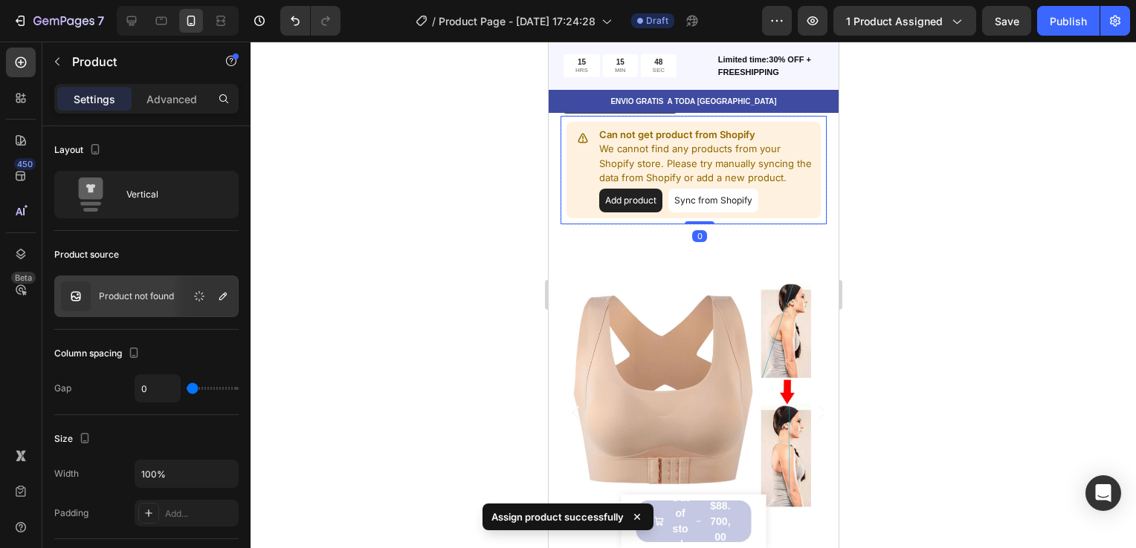
click at [716, 191] on button "Sync from Shopify" at bounding box center [712, 201] width 90 height 24
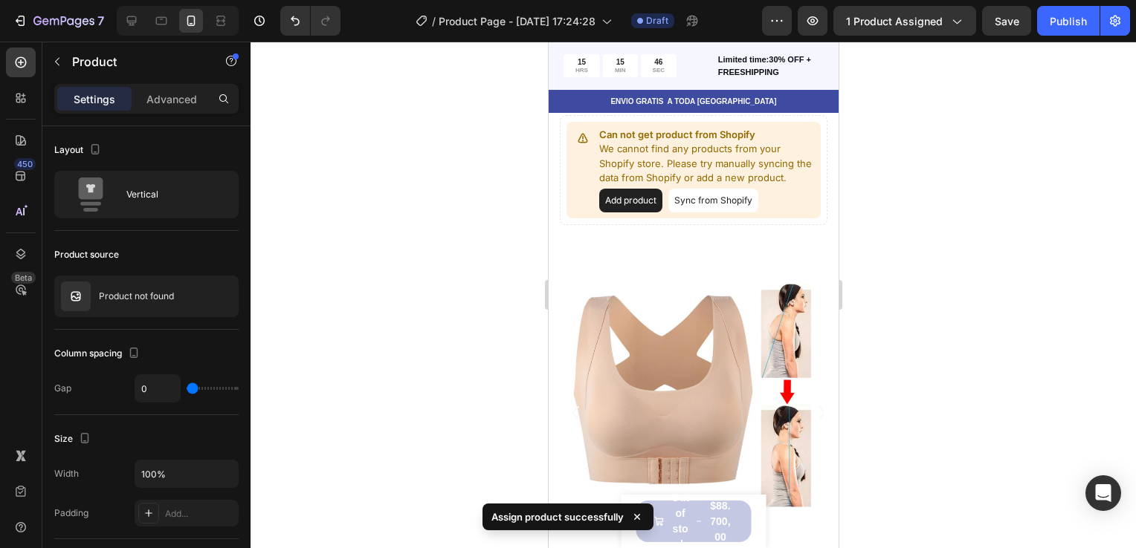
click at [692, 195] on button "Sync from Shopify" at bounding box center [712, 201] width 90 height 24
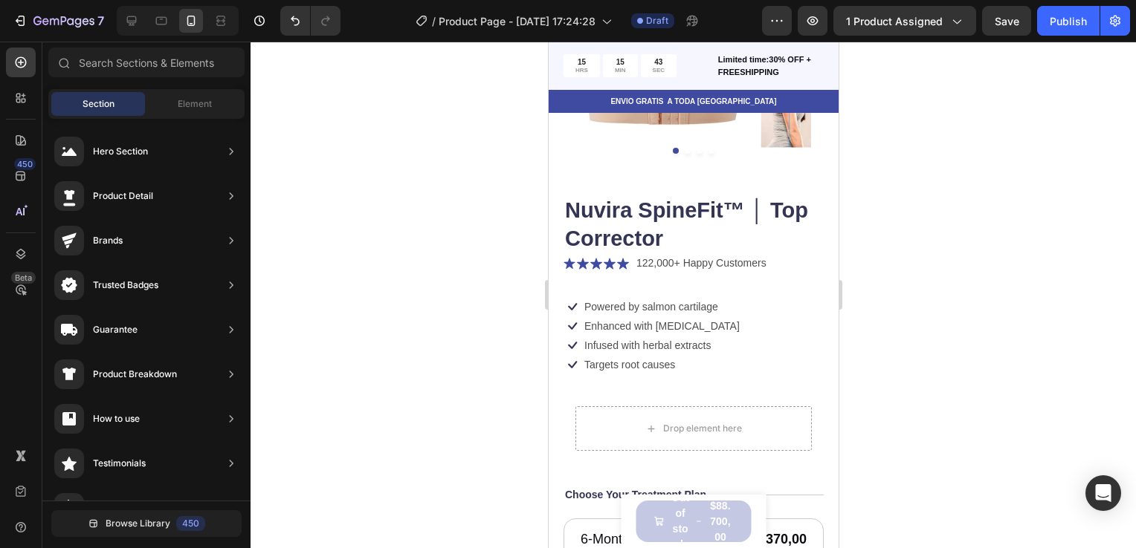
scroll to position [0, 0]
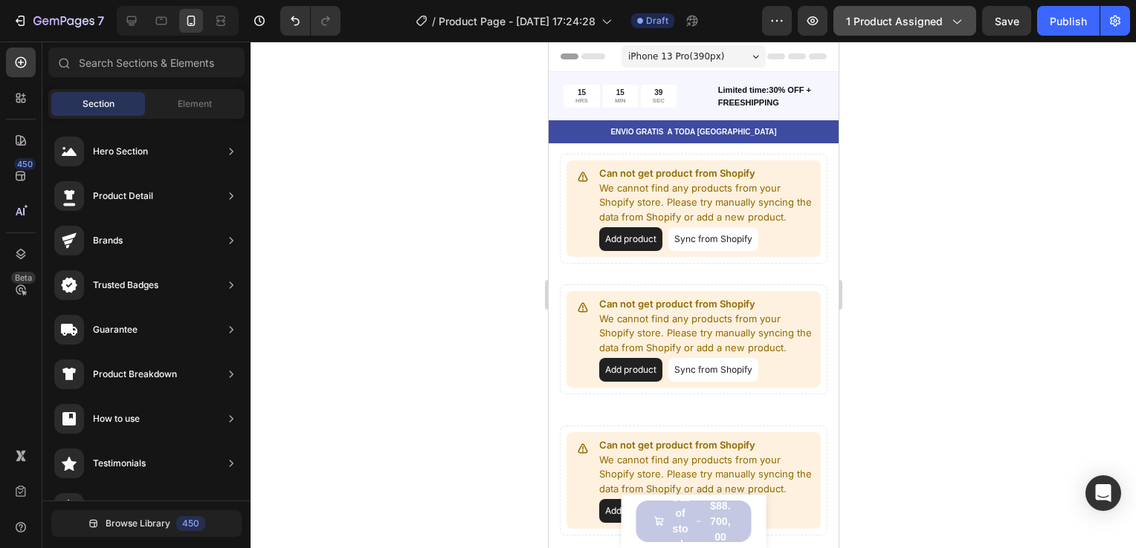
click at [863, 25] on span "1 product assigned" at bounding box center [894, 21] width 97 height 16
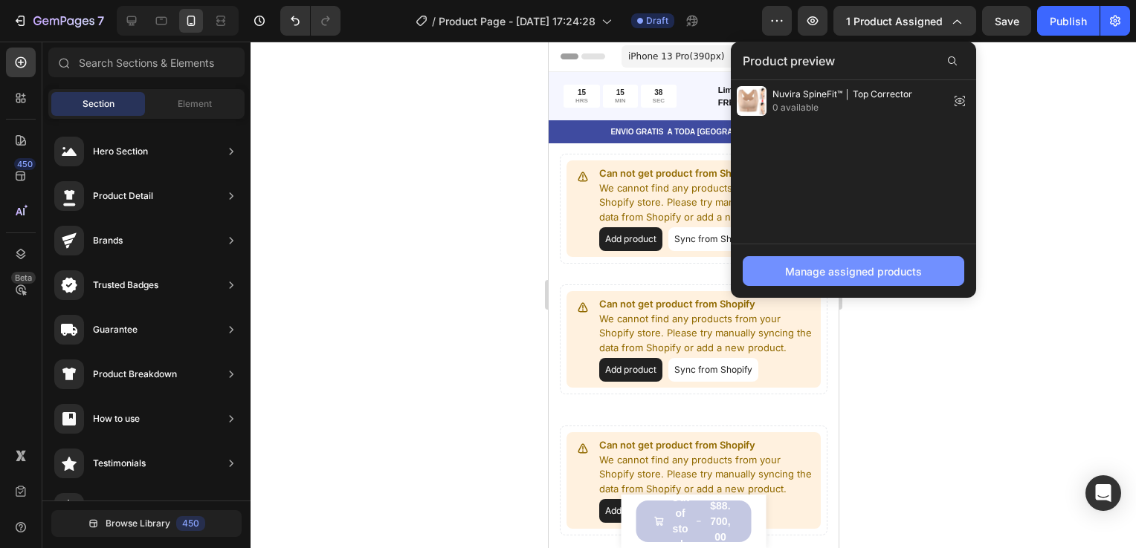
click at [817, 269] on div "Manage assigned products" at bounding box center [853, 272] width 137 height 16
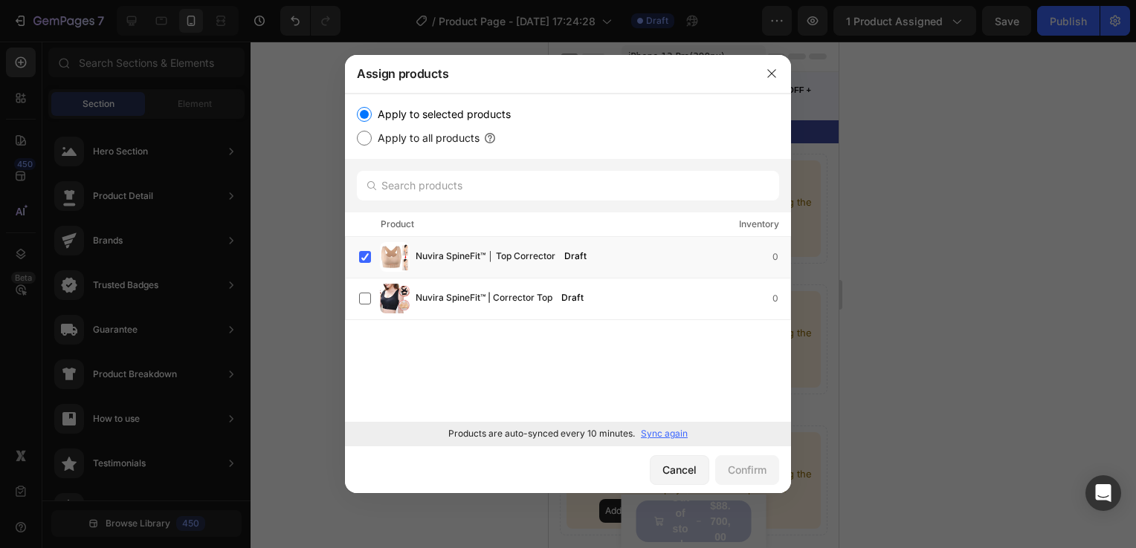
click at [1029, 218] on div at bounding box center [568, 274] width 1136 height 548
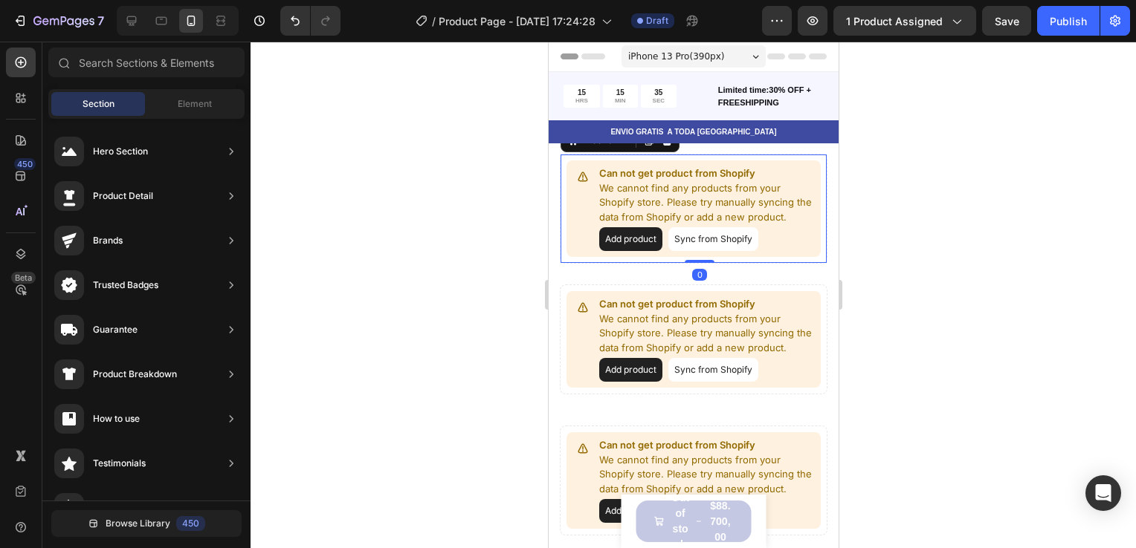
click at [641, 237] on button "Add product" at bounding box center [629, 239] width 63 height 24
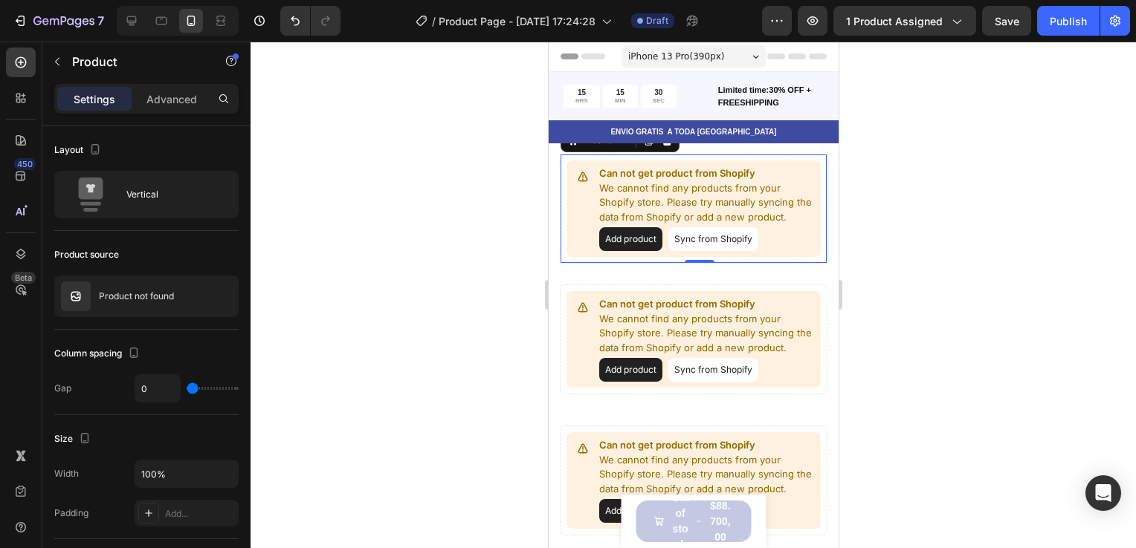
click at [711, 233] on button "Sync from Shopify" at bounding box center [712, 239] width 90 height 24
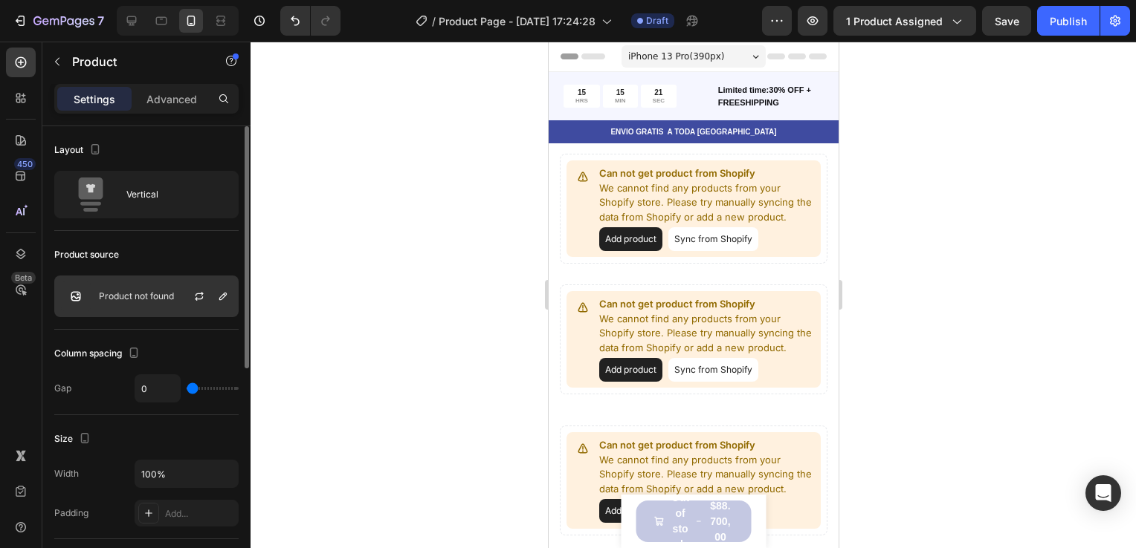
click at [184, 302] on div at bounding box center [204, 296] width 65 height 40
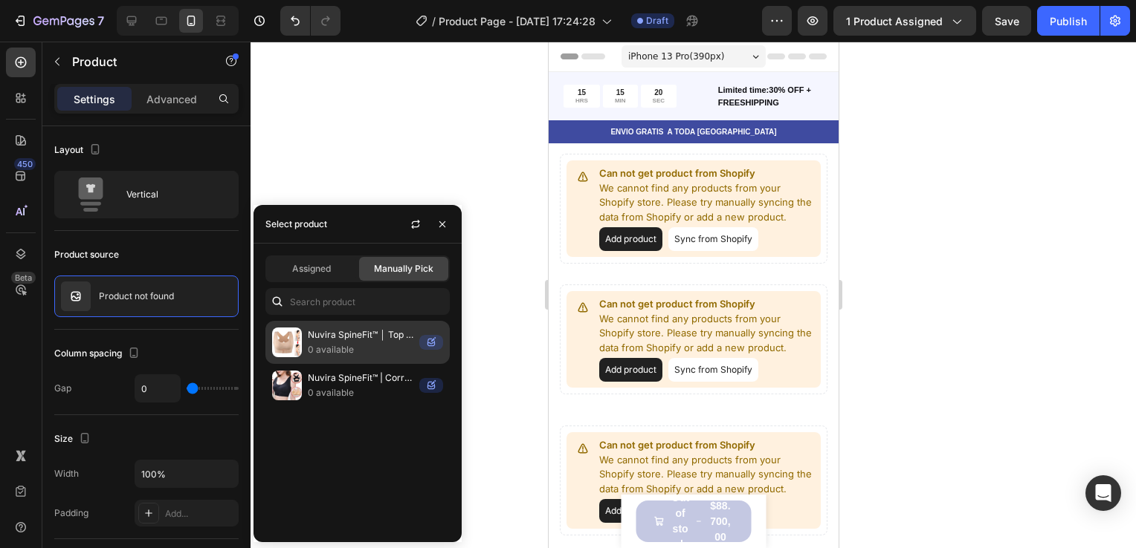
click at [343, 340] on p "Nuvira SpineFit™ │ Top Corrector" at bounding box center [361, 335] width 106 height 15
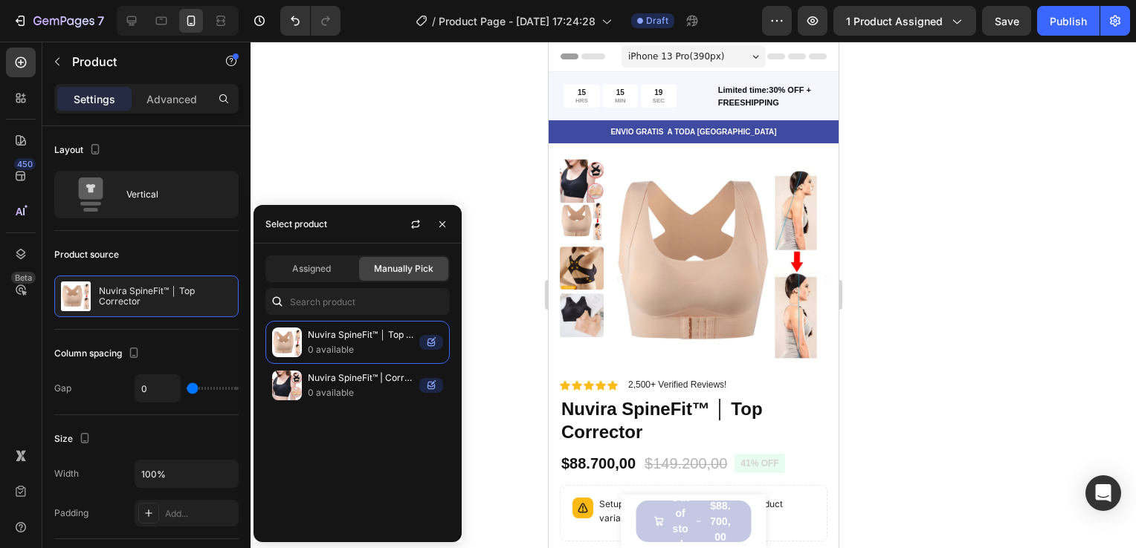
click at [514, 252] on div at bounding box center [692, 295] width 885 height 507
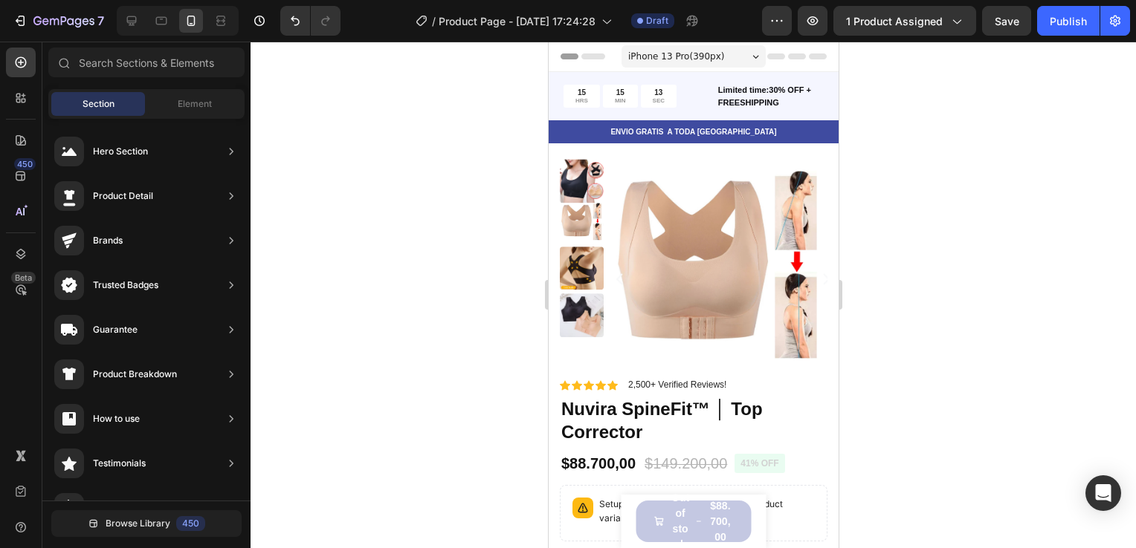
drag, startPoint x: 829, startPoint y: 85, endPoint x: 1364, endPoint y: 67, distance: 536.1
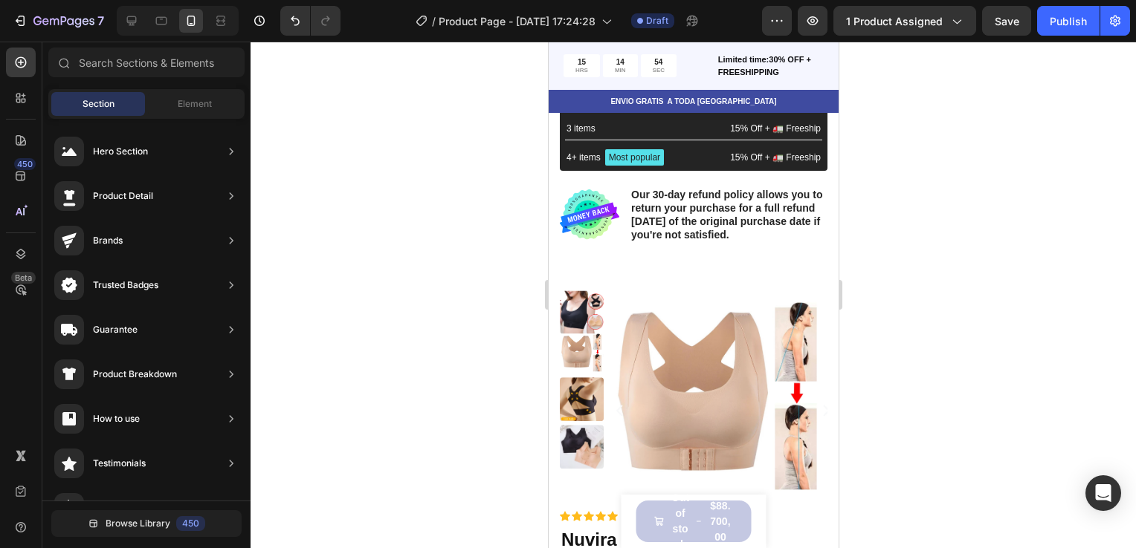
scroll to position [669, 0]
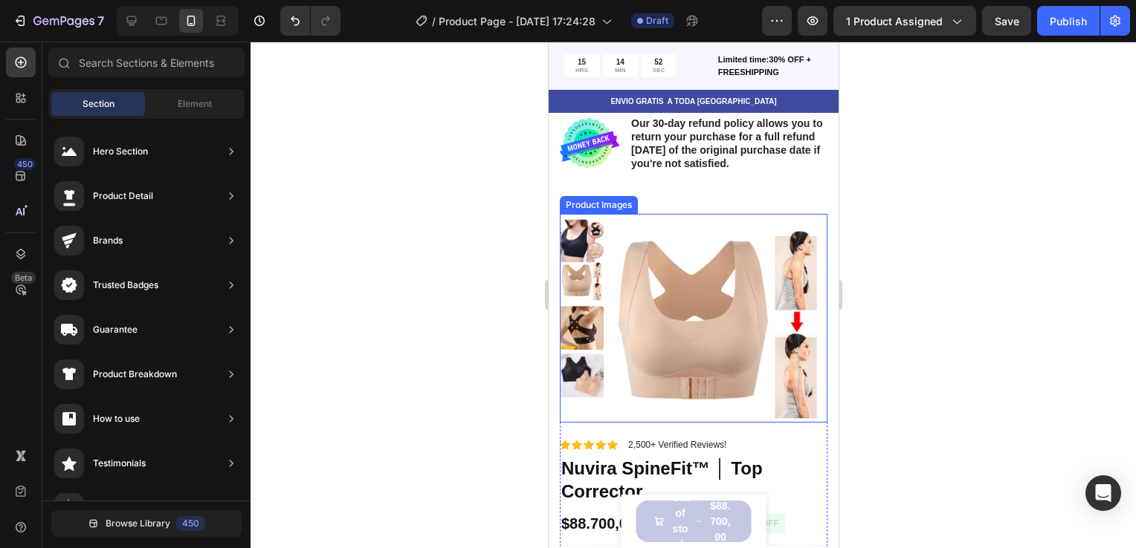
click at [733, 268] on img at bounding box center [718, 323] width 218 height 218
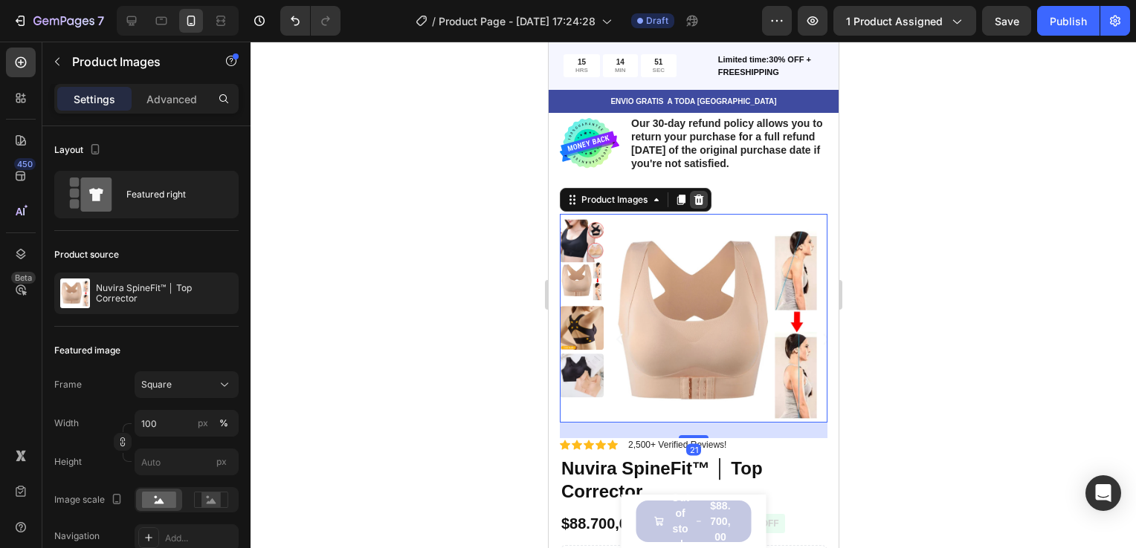
click at [702, 198] on icon at bounding box center [698, 199] width 10 height 10
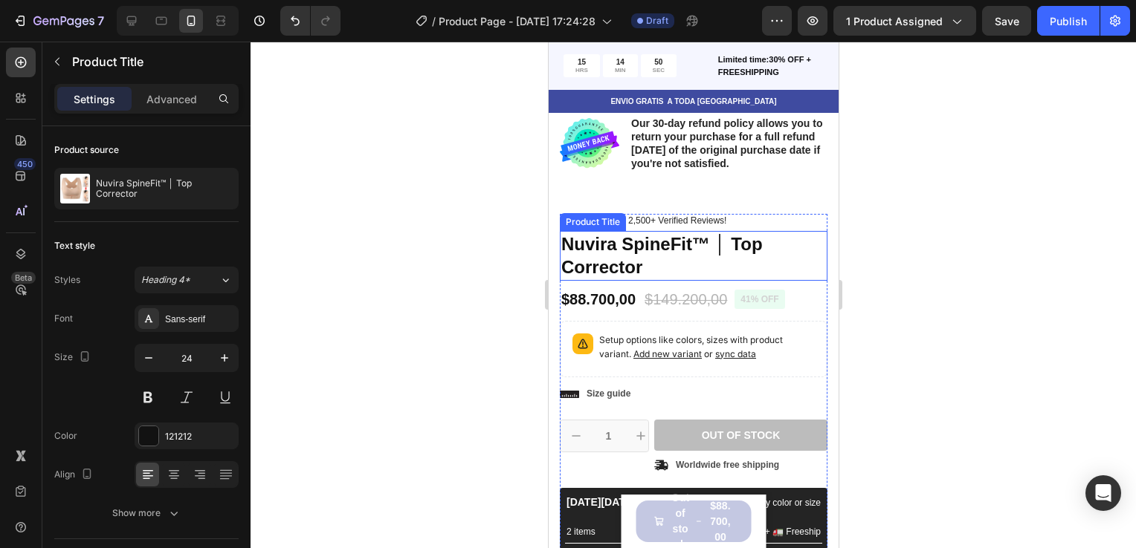
click at [693, 254] on h1 "Nuvira SpineFit™ │ Top Corrector" at bounding box center [693, 255] width 268 height 49
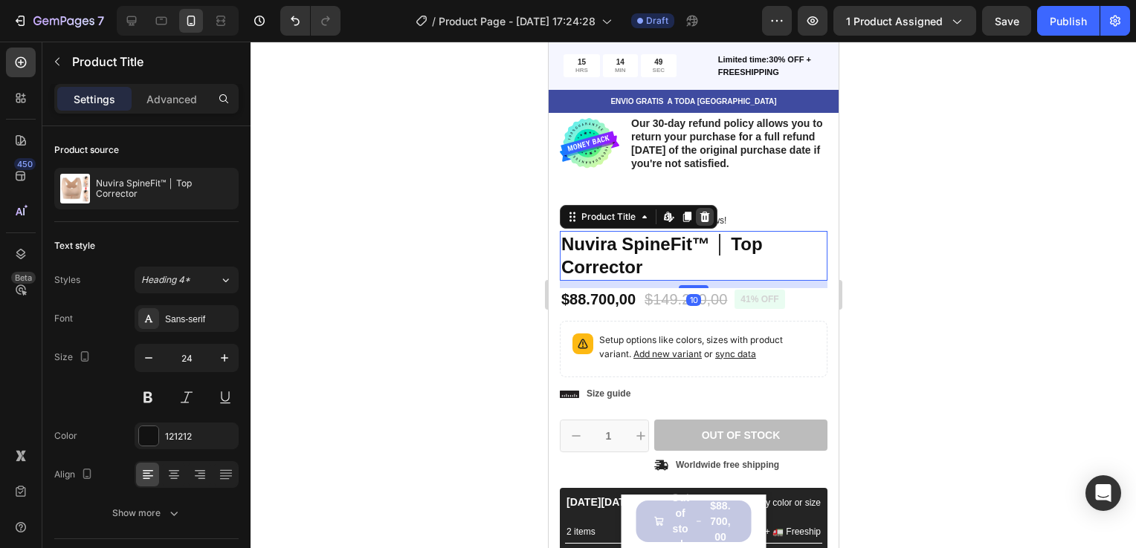
click at [699, 216] on icon at bounding box center [704, 217] width 12 height 12
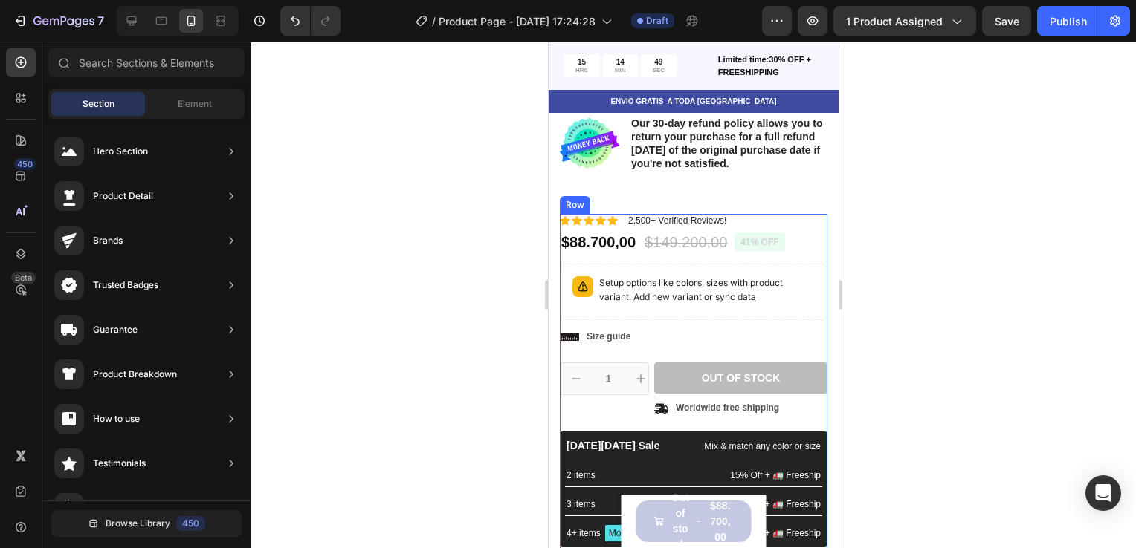
click at [690, 227] on div "Icon Icon Icon Icon Icon Icon List 2,500+ Verified Reviews! Text Block Row 41% …" at bounding box center [693, 417] width 268 height 406
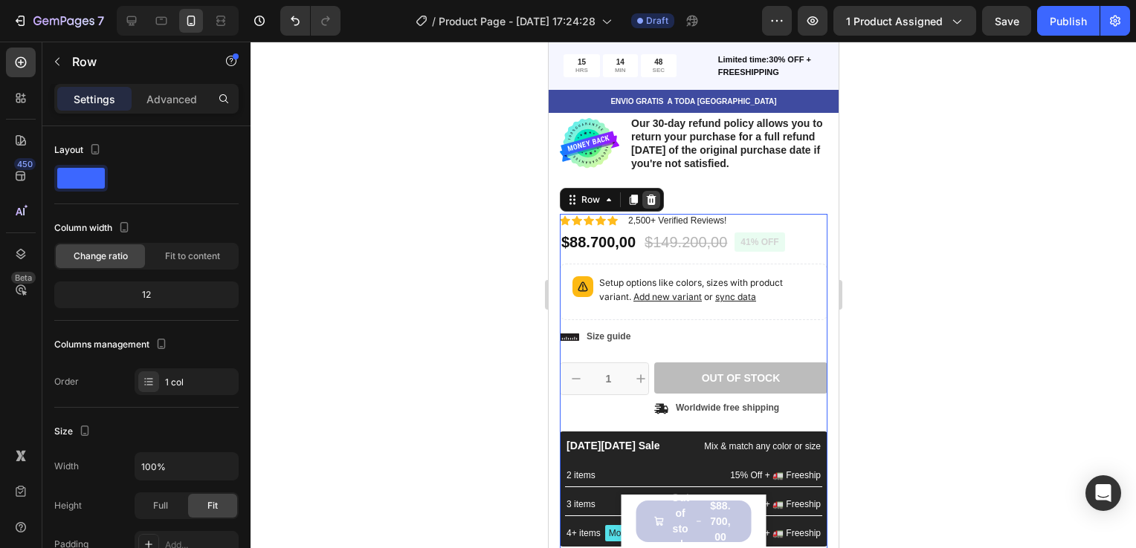
click at [650, 197] on icon at bounding box center [651, 199] width 10 height 10
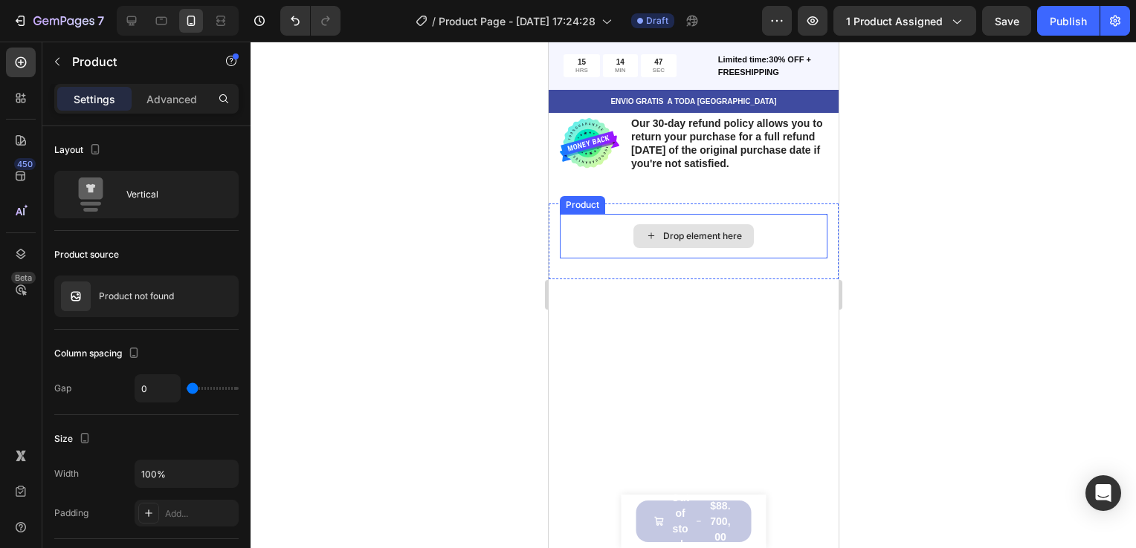
click at [699, 256] on div "Drop element here" at bounding box center [693, 236] width 268 height 45
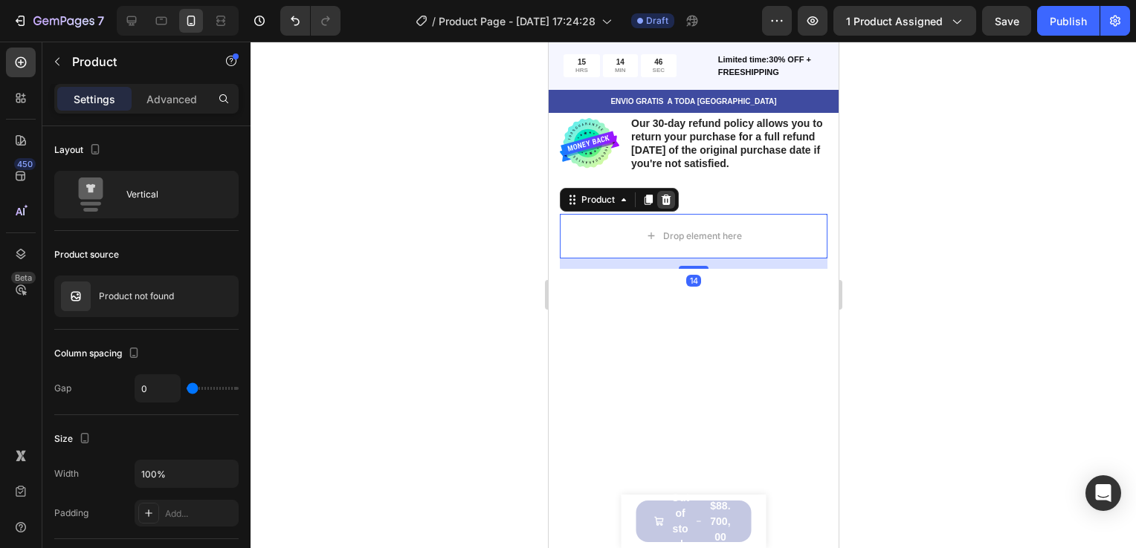
click at [660, 203] on icon at bounding box center [665, 200] width 12 height 12
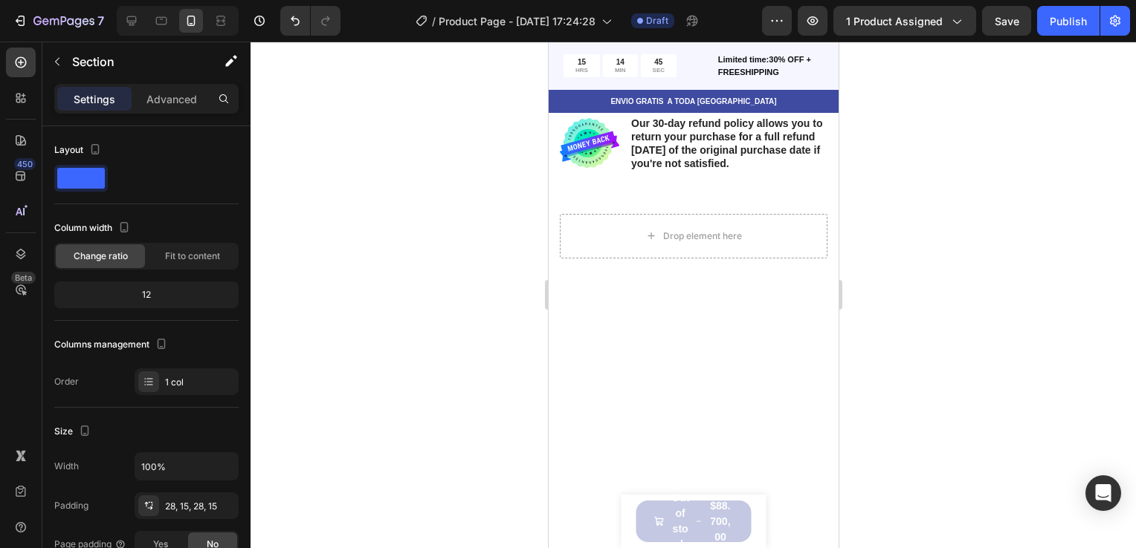
click at [665, 278] on div at bounding box center [693, 345] width 290 height 152
click at [664, 269] on div at bounding box center [693, 345] width 290 height 152
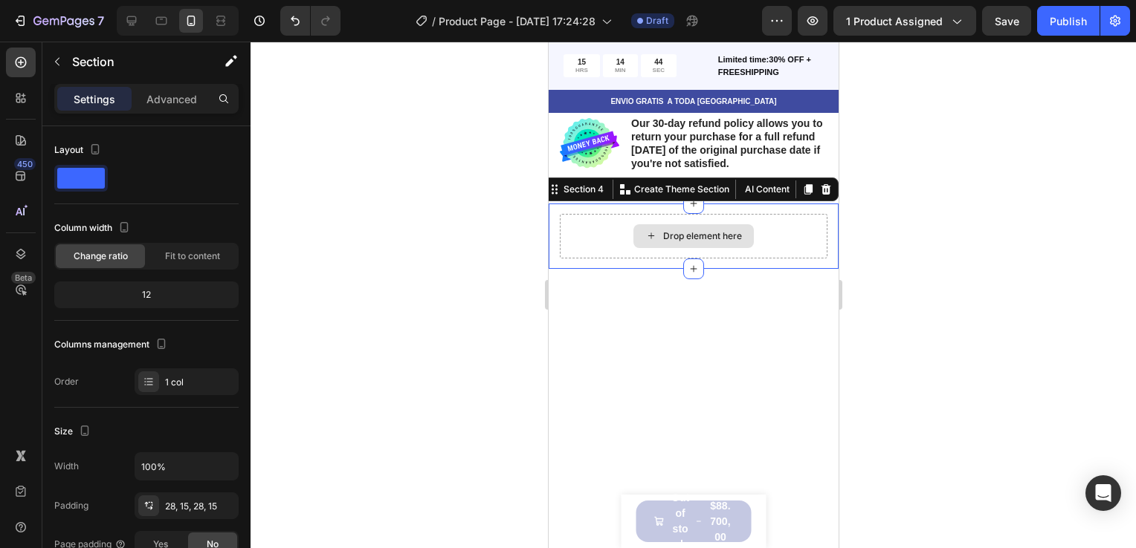
click at [661, 247] on div "Drop element here" at bounding box center [693, 236] width 268 height 45
click at [819, 190] on icon at bounding box center [825, 190] width 12 height 12
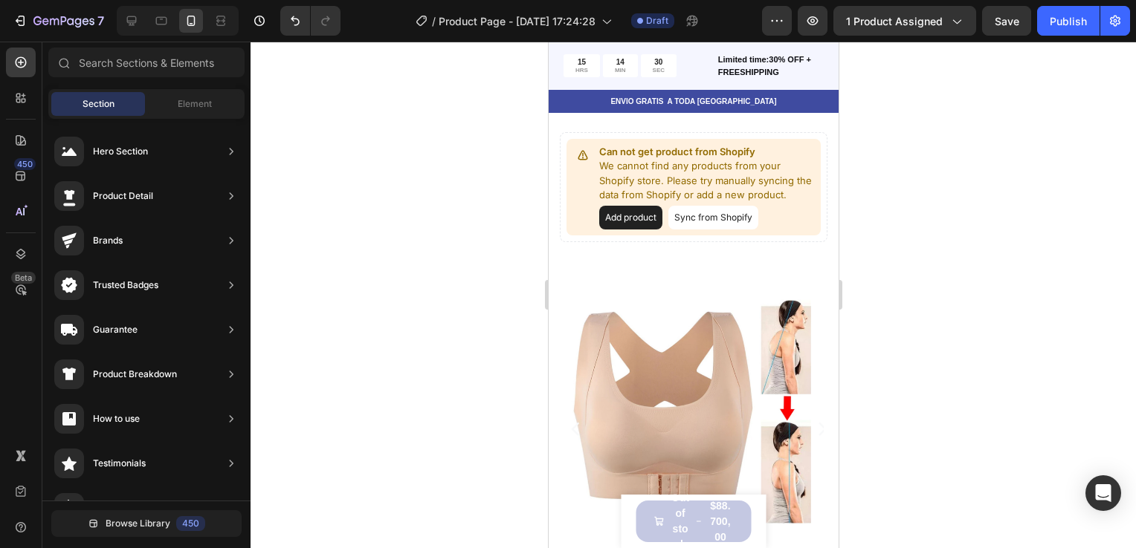
scroll to position [777, 0]
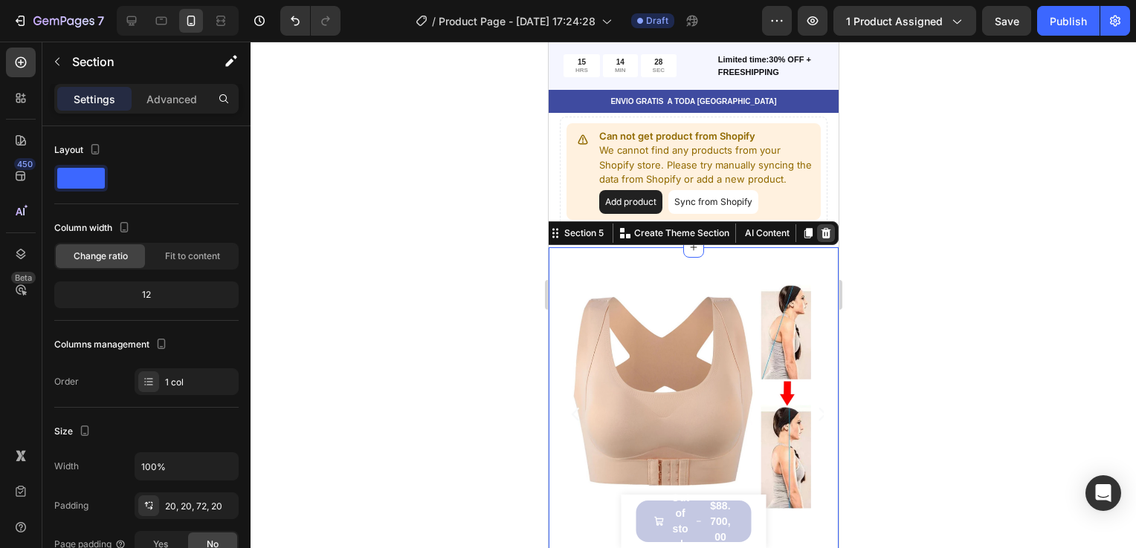
click at [820, 232] on icon at bounding box center [825, 232] width 10 height 10
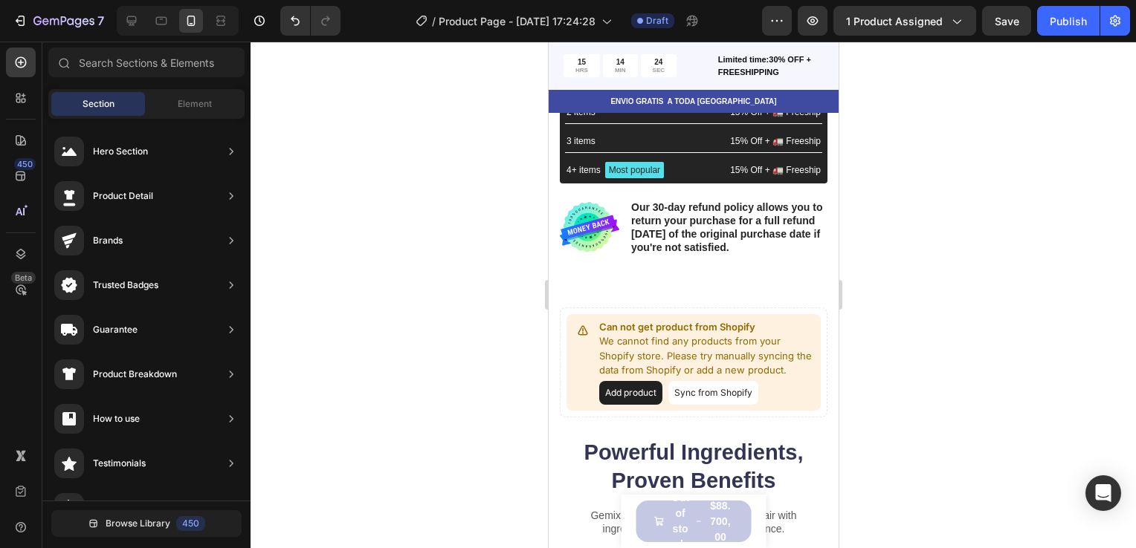
scroll to position [598, 0]
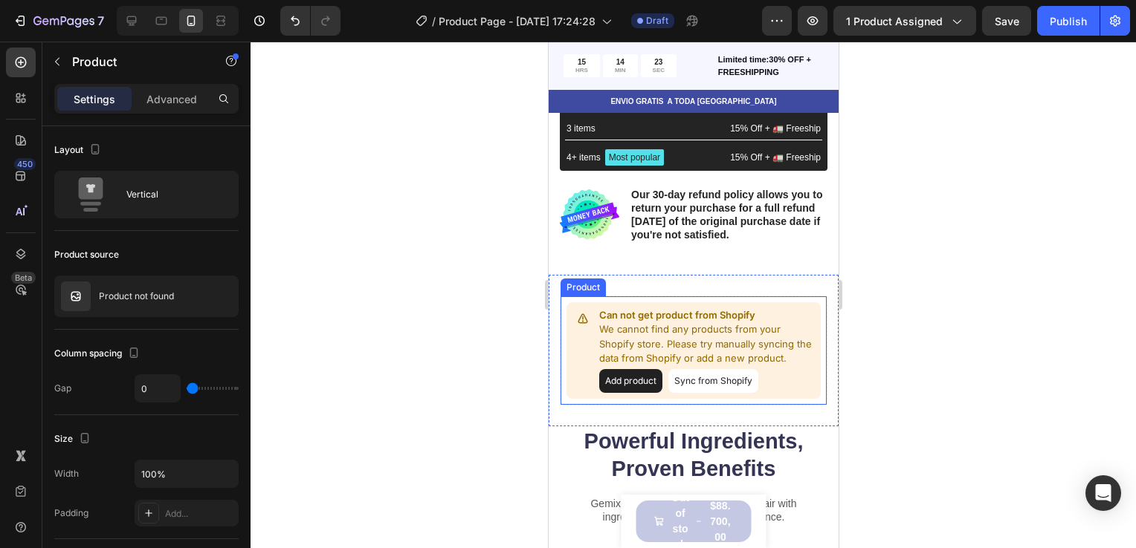
click at [777, 312] on p "Can not get product from Shopify" at bounding box center [706, 315] width 216 height 15
click at [670, 273] on div at bounding box center [666, 282] width 18 height 18
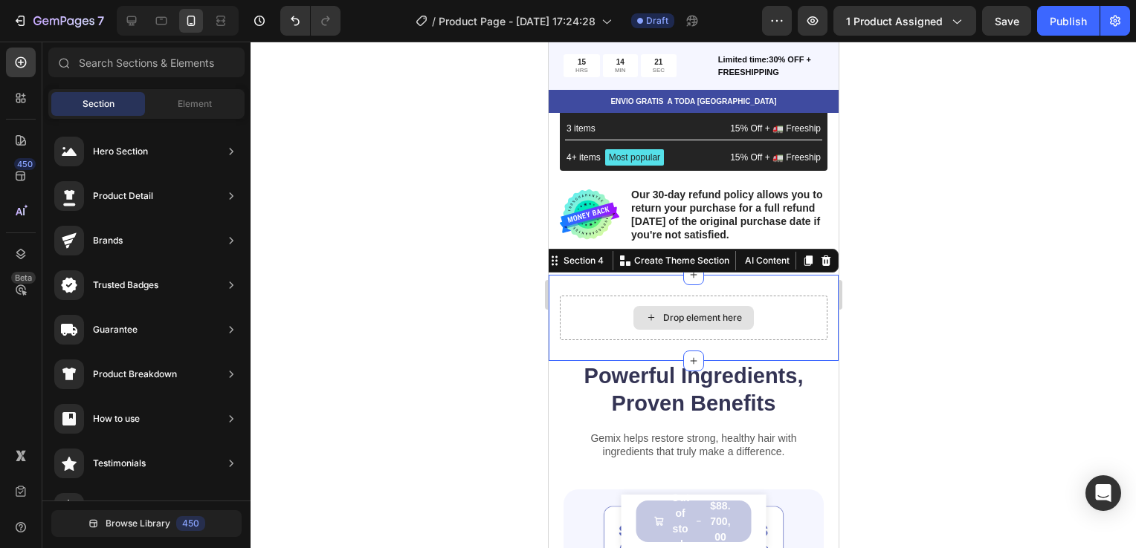
click at [749, 302] on div "Drop element here" at bounding box center [693, 318] width 268 height 45
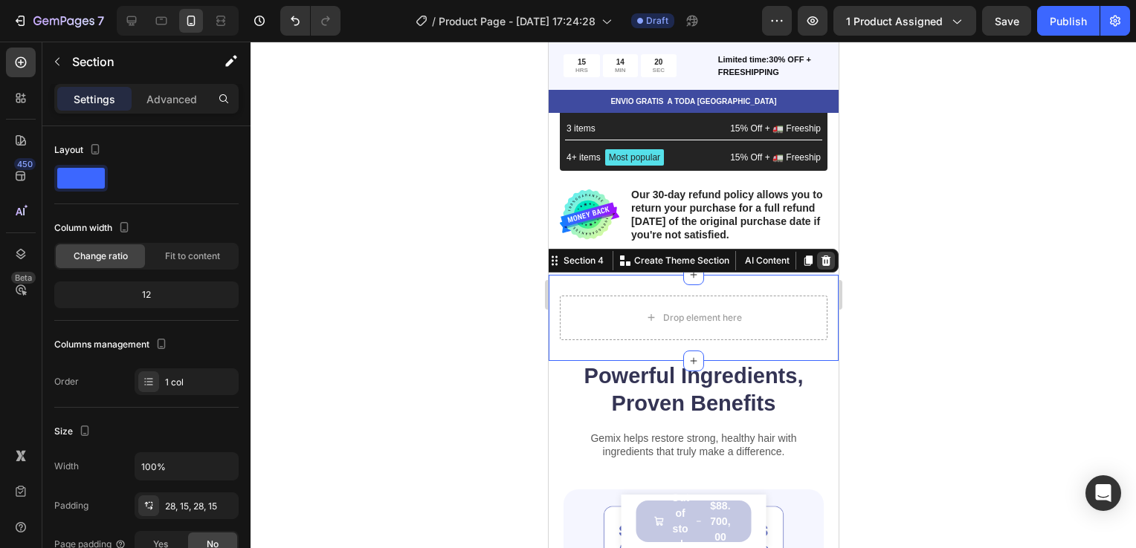
click at [820, 259] on icon at bounding box center [825, 260] width 10 height 10
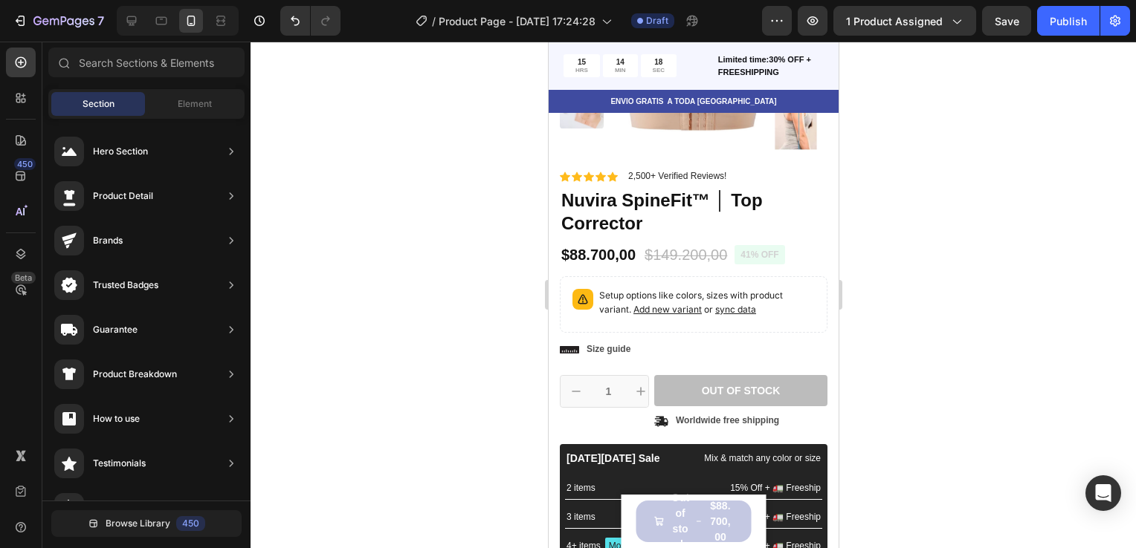
scroll to position [0, 0]
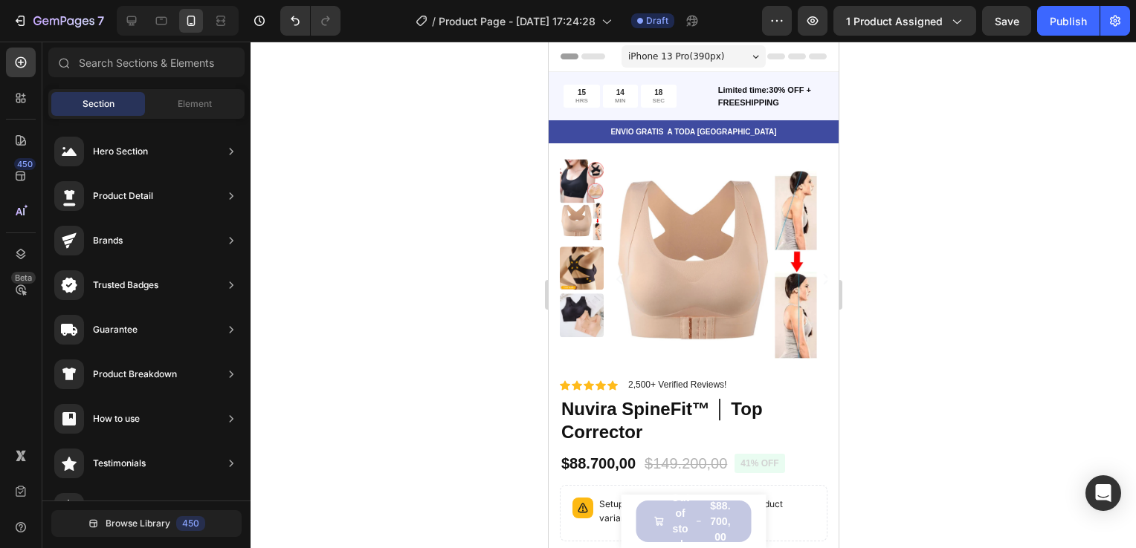
drag, startPoint x: 835, startPoint y: 138, endPoint x: 1389, endPoint y: 90, distance: 555.8
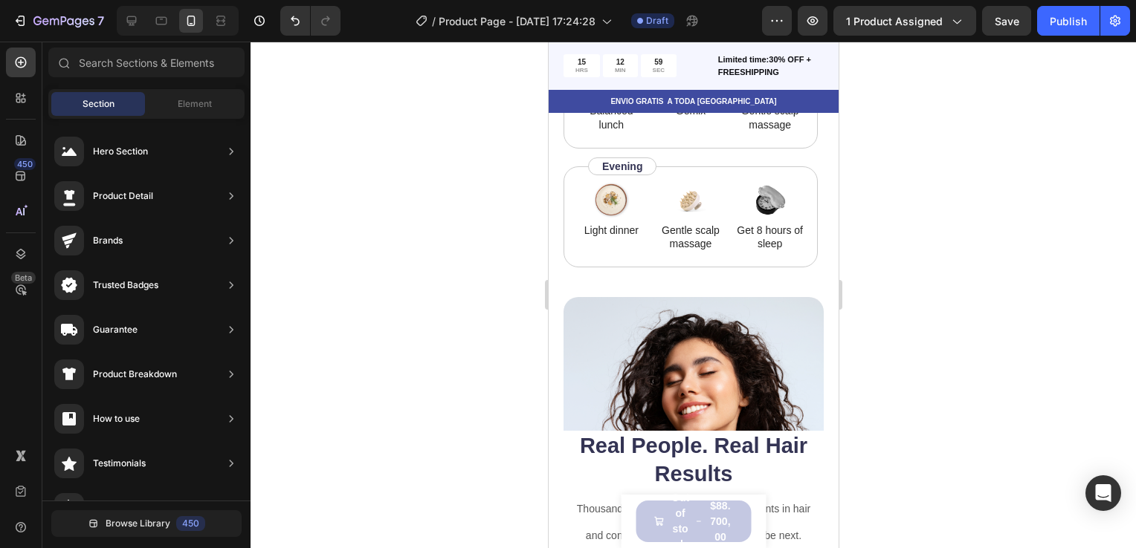
scroll to position [2626, 0]
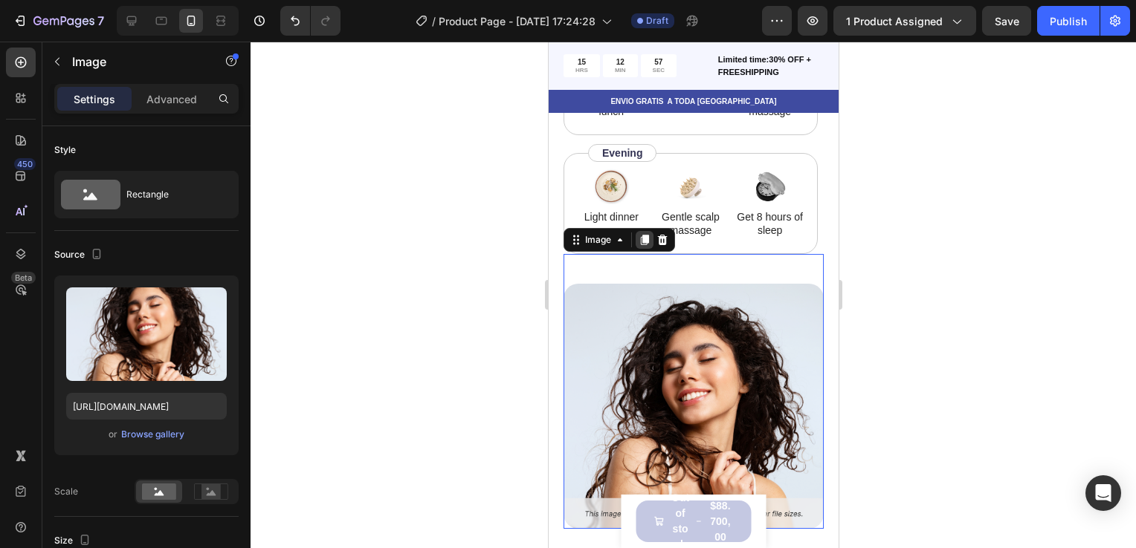
click at [641, 244] on icon at bounding box center [644, 240] width 12 height 12
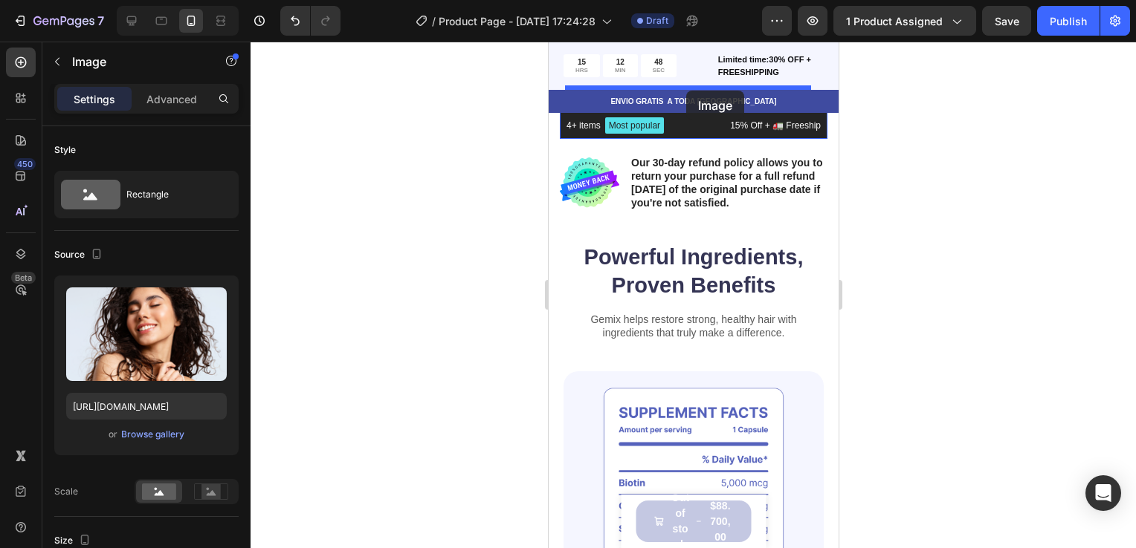
scroll to position [598, 0]
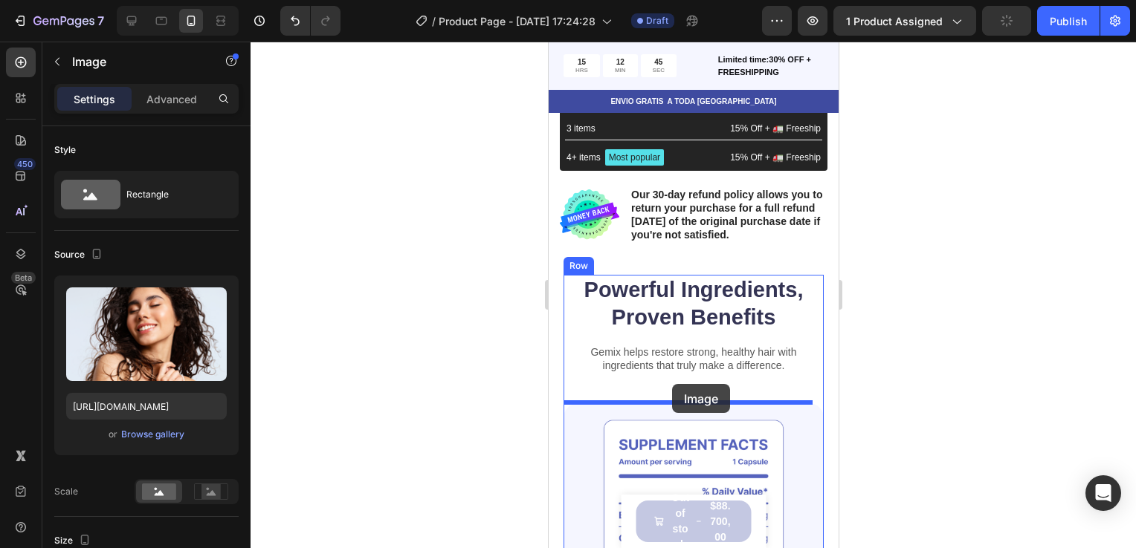
drag, startPoint x: 673, startPoint y: 290, endPoint x: 671, endPoint y: 384, distance: 94.4
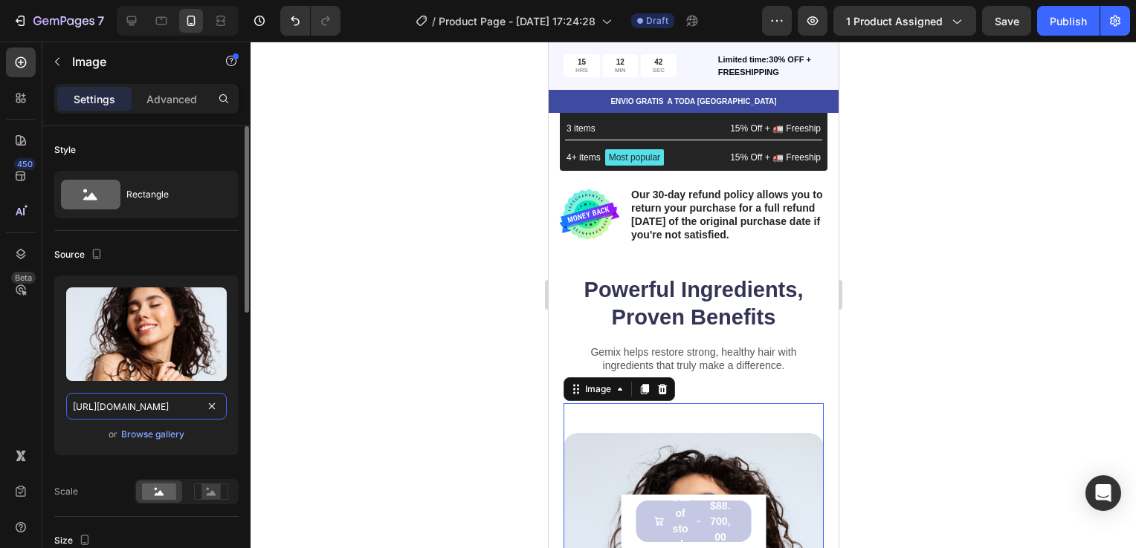
click at [172, 404] on input "https://cdn.shopify.com/s/files/1/0926/3811/8274/files/gempages_585146885119935…" at bounding box center [146, 406] width 161 height 27
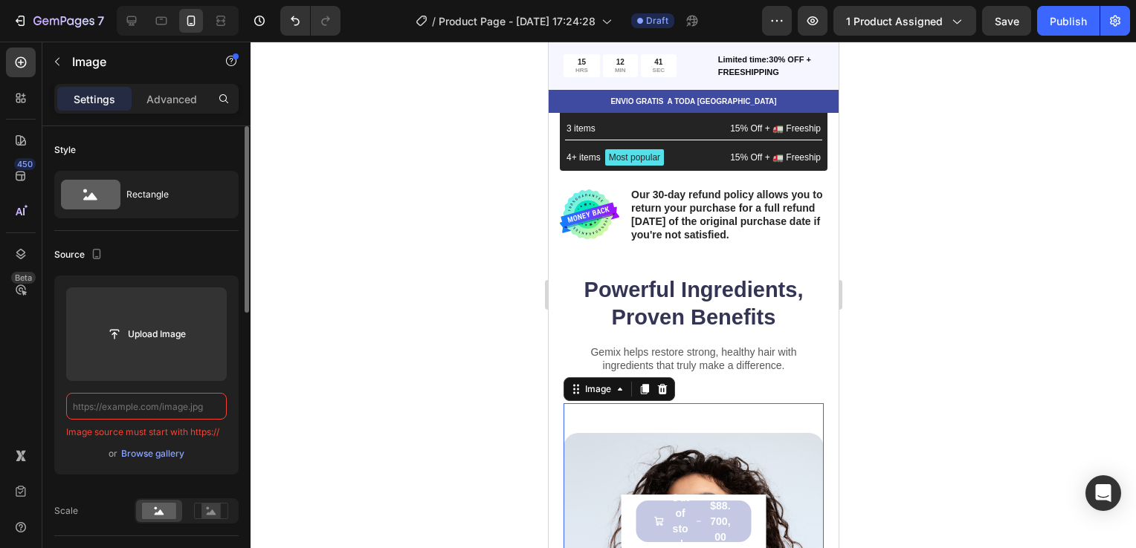
paste input "[URL][DOMAIN_NAME]"
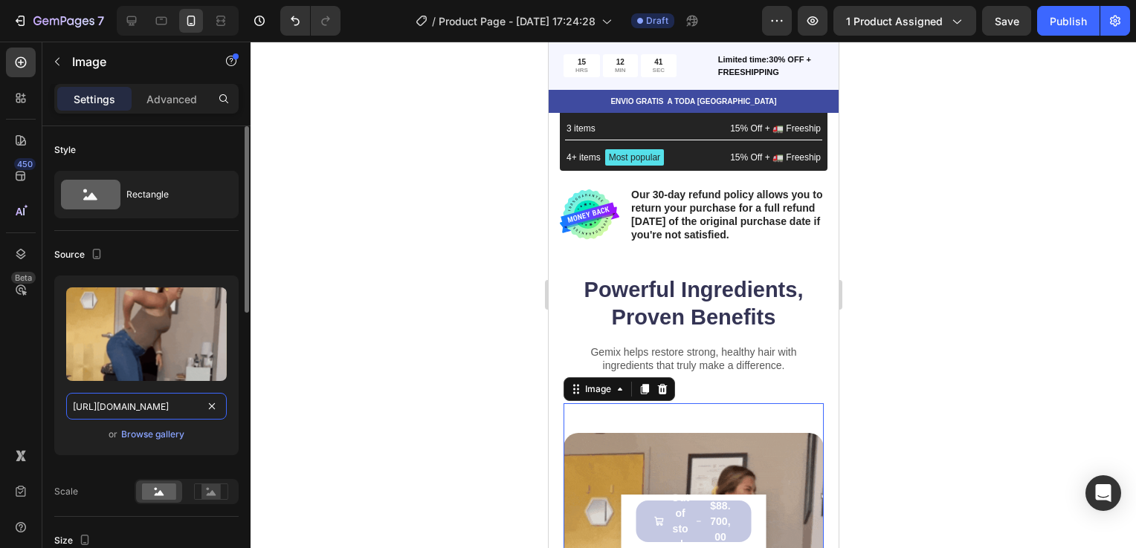
scroll to position [0, 151]
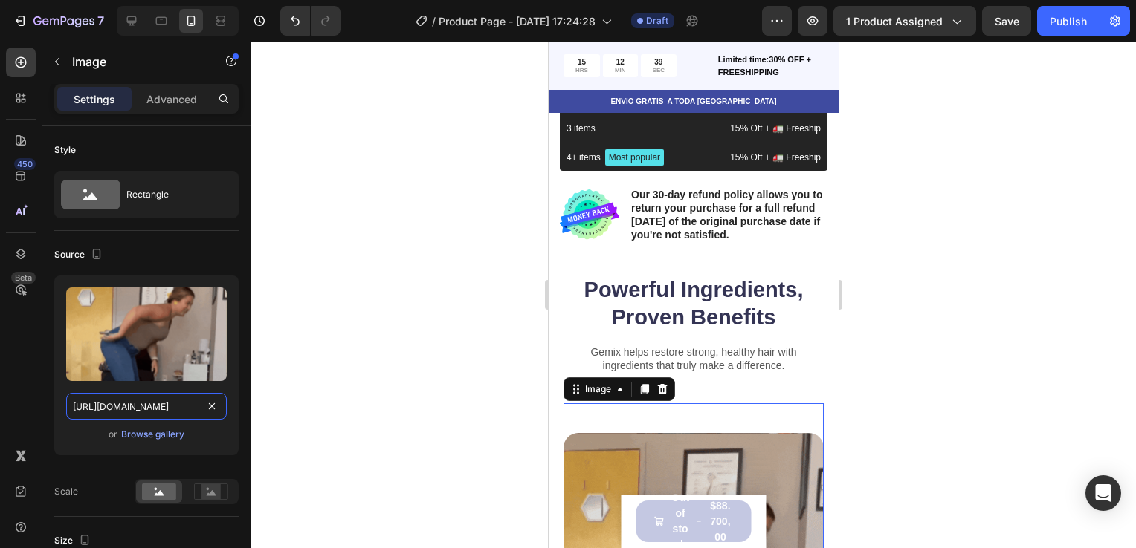
type input "[URL][DOMAIN_NAME]"
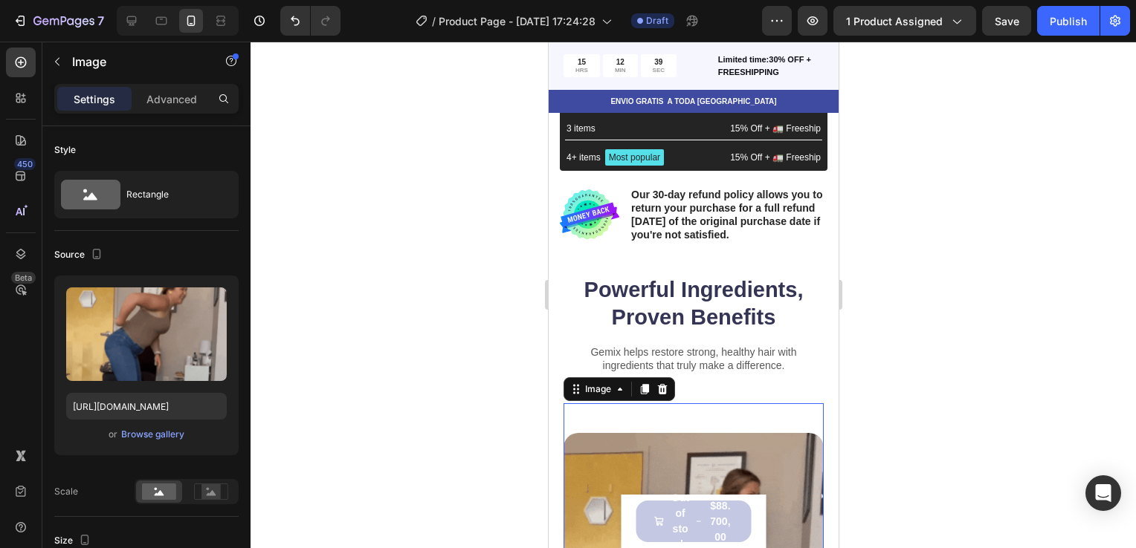
scroll to position [0, 0]
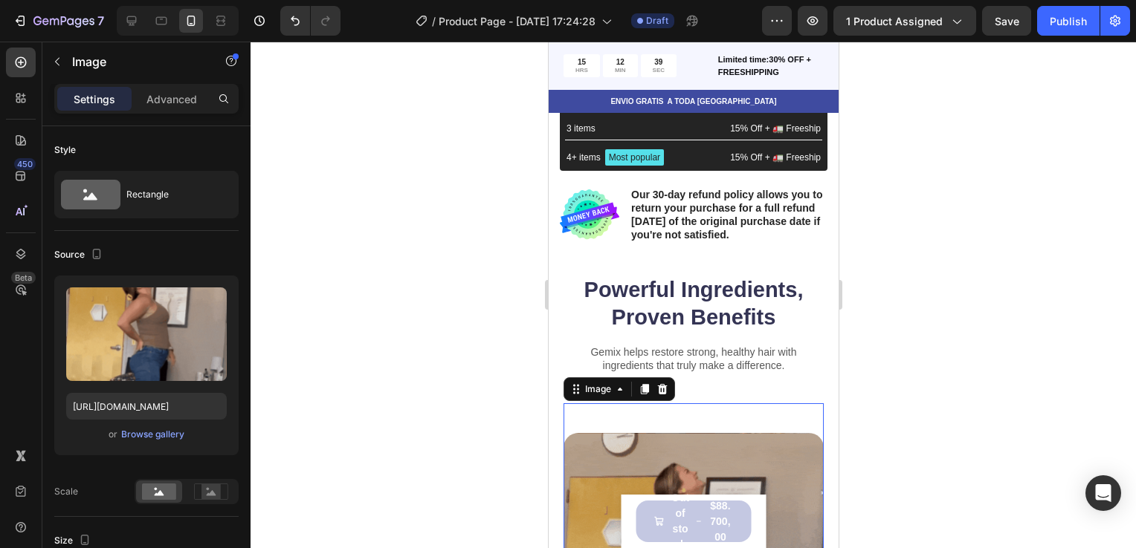
click at [312, 367] on div at bounding box center [692, 295] width 885 height 507
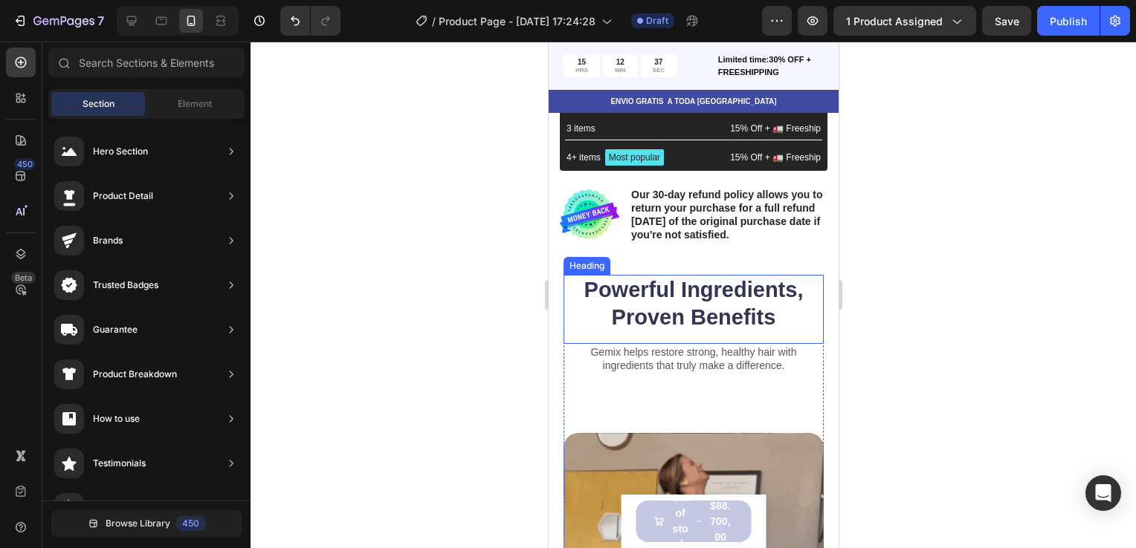
click at [686, 295] on h2 "Powerful Ingredients, Proven Benefits" at bounding box center [693, 304] width 260 height 59
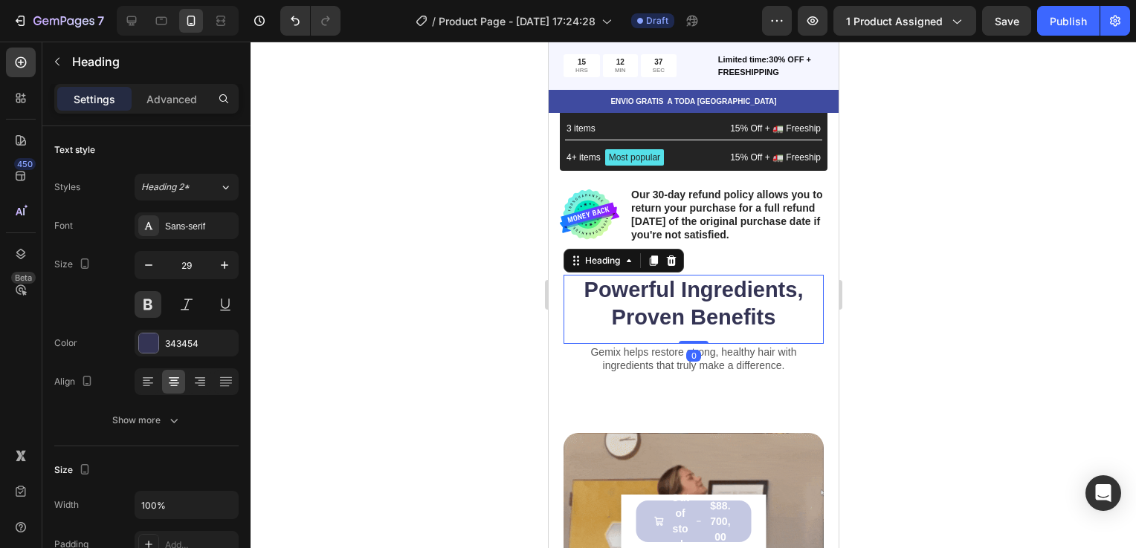
click at [686, 295] on h2 "Powerful Ingredients, Proven Benefits" at bounding box center [693, 304] width 260 height 59
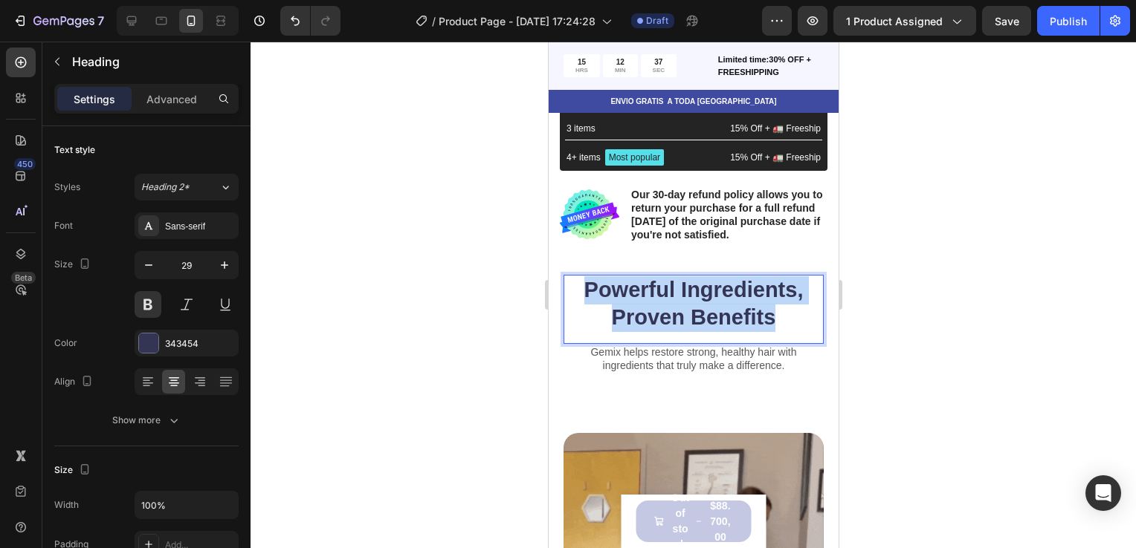
click at [686, 295] on p "Powerful Ingredients, Proven Benefits" at bounding box center [692, 304] width 257 height 56
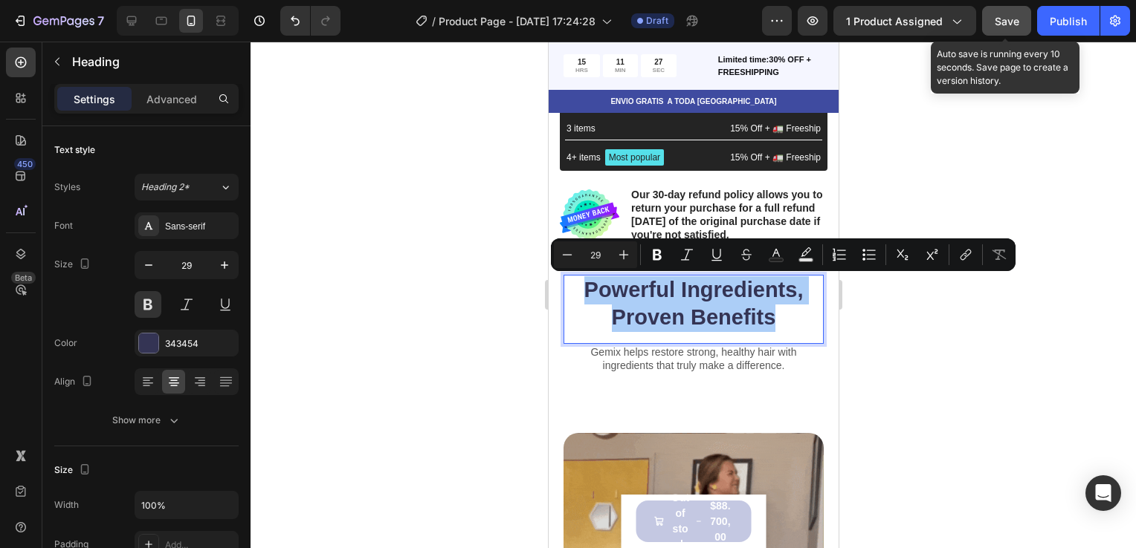
click at [1006, 18] on span "Save" at bounding box center [1006, 21] width 25 height 13
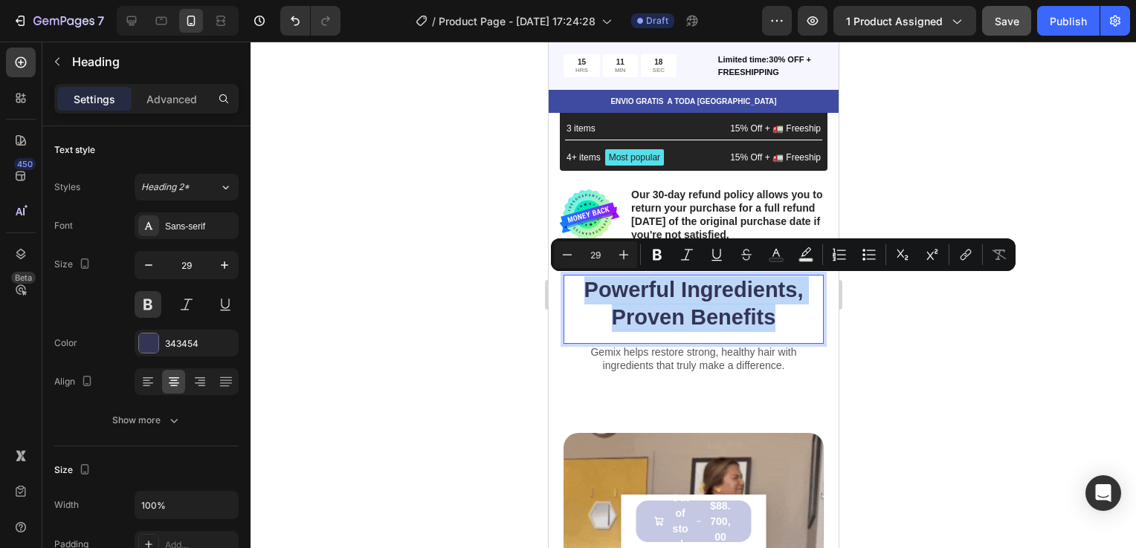
click at [707, 317] on p "Powerful Ingredients, Proven Benefits" at bounding box center [692, 304] width 257 height 56
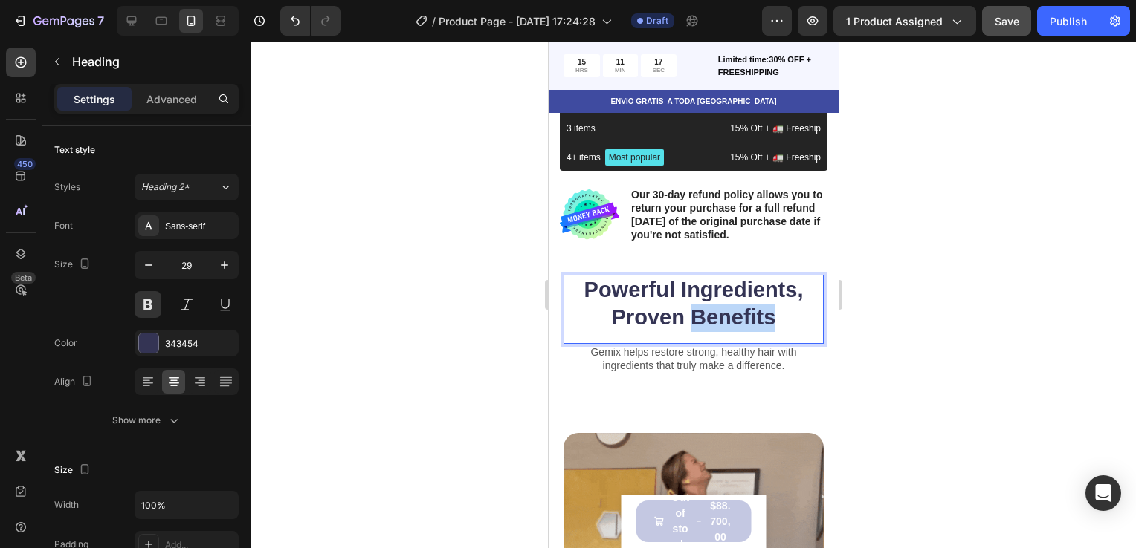
click at [707, 317] on p "Powerful Ingredients, Proven Benefits" at bounding box center [692, 304] width 257 height 56
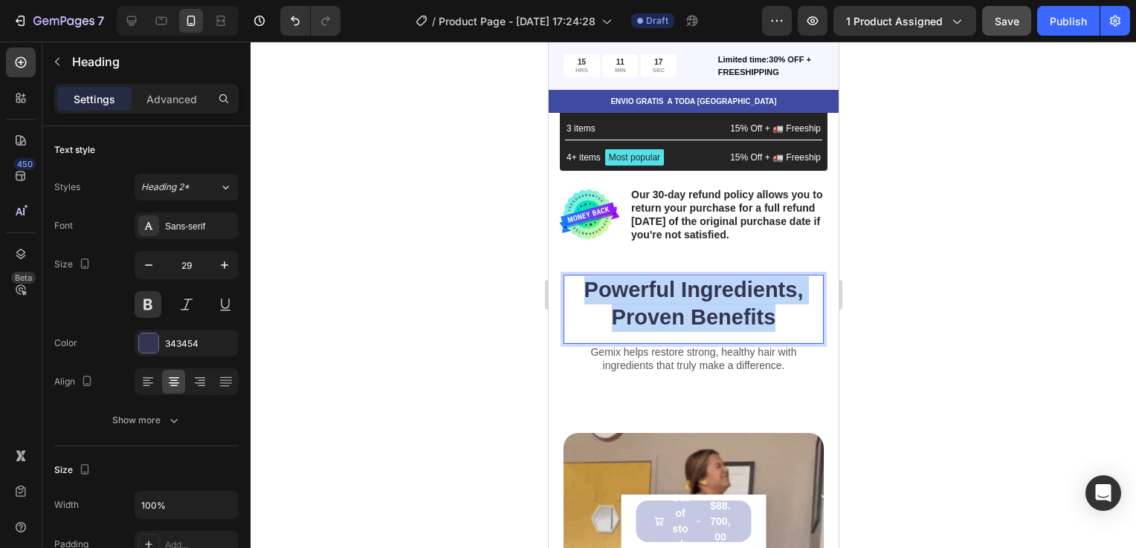
click at [707, 317] on p "Powerful Ingredients, Proven Benefits" at bounding box center [692, 304] width 257 height 56
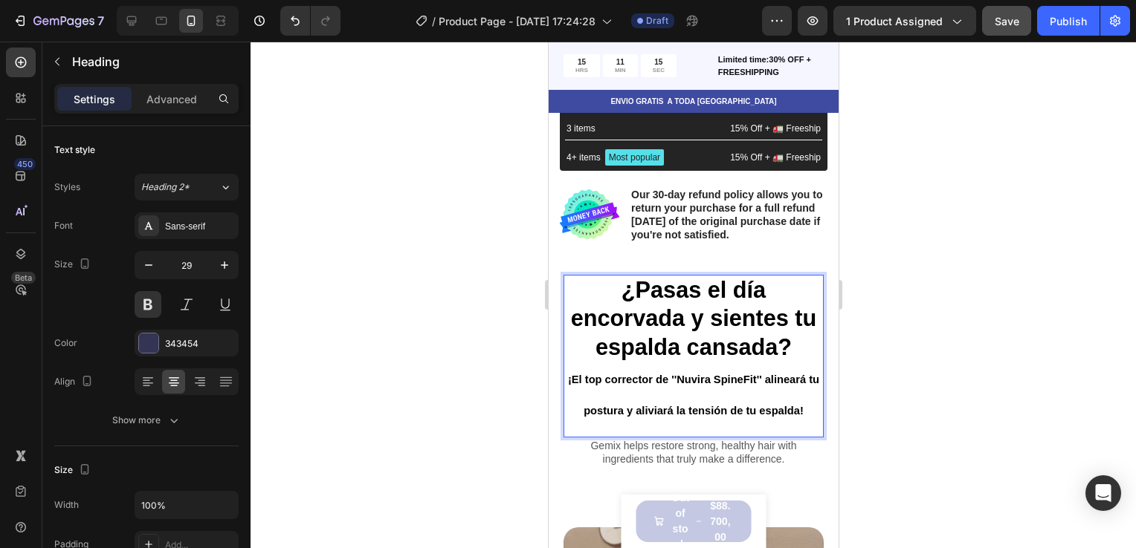
click at [734, 400] on p "¡El top corrector de ''Nuvira SpineFit'' alineará tu postura y aliviará la tens…" at bounding box center [692, 394] width 257 height 63
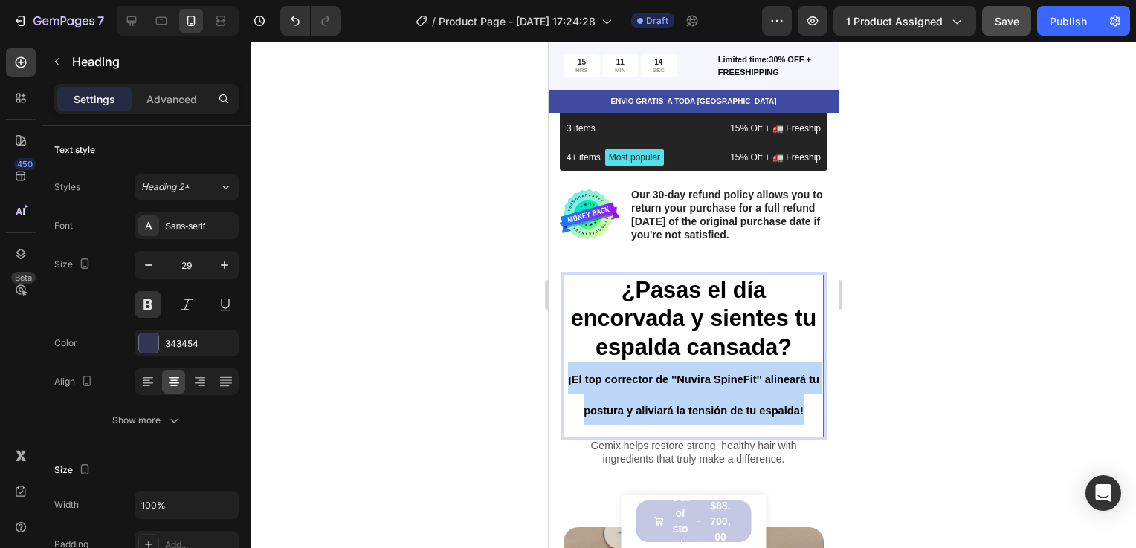
click at [734, 400] on p "¡El top corrector de ''Nuvira SpineFit'' alineará tu postura y aliviará la tens…" at bounding box center [692, 394] width 257 height 63
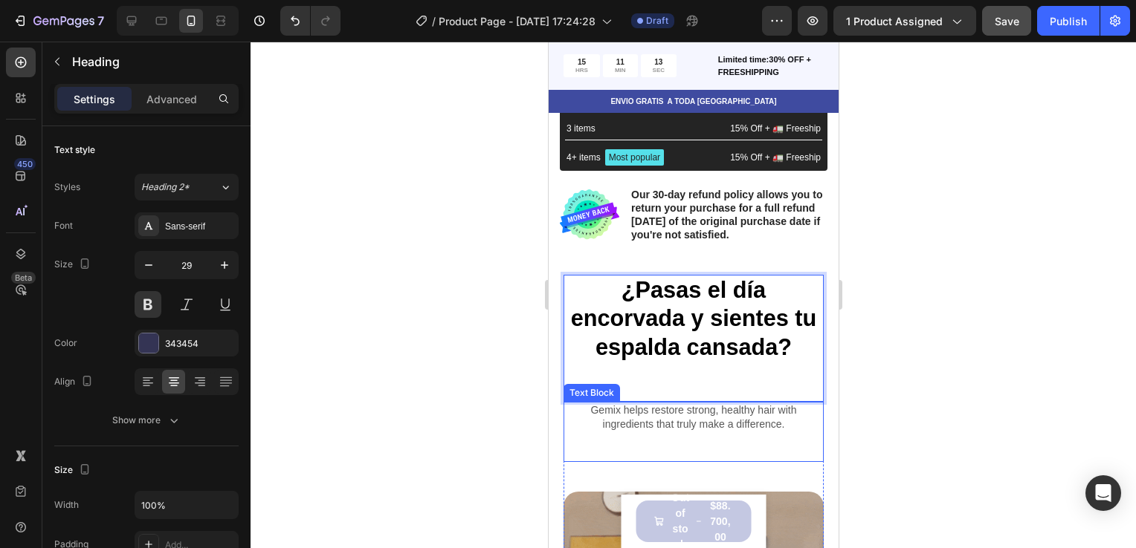
click at [696, 420] on p "Gemix helps restore strong, healthy hair with ingredients that truly make a dif…" at bounding box center [692, 417] width 257 height 27
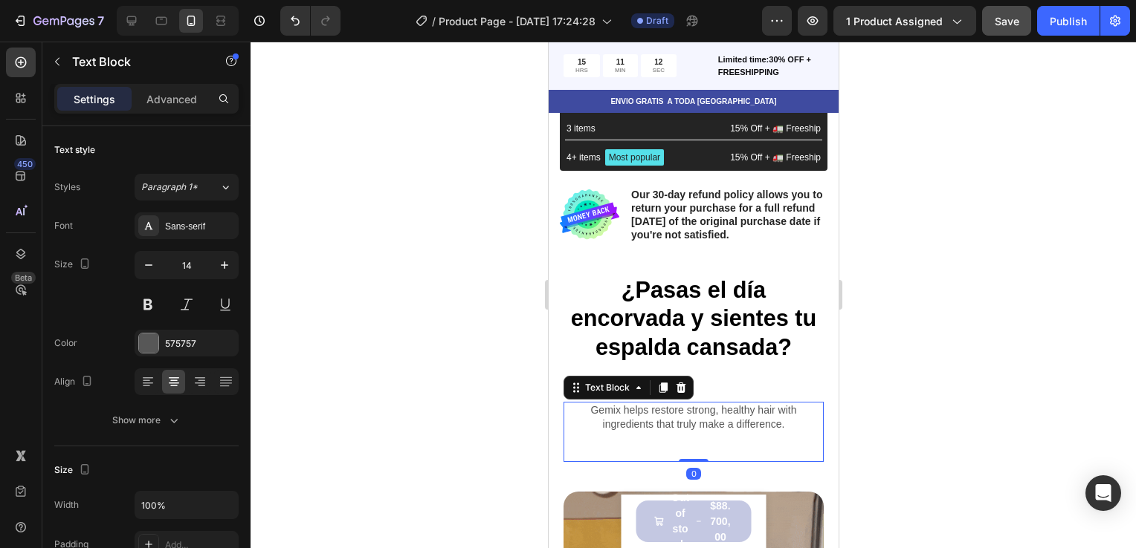
click at [696, 420] on p "Gemix helps restore strong, healthy hair with ingredients that truly make a dif…" at bounding box center [692, 417] width 257 height 27
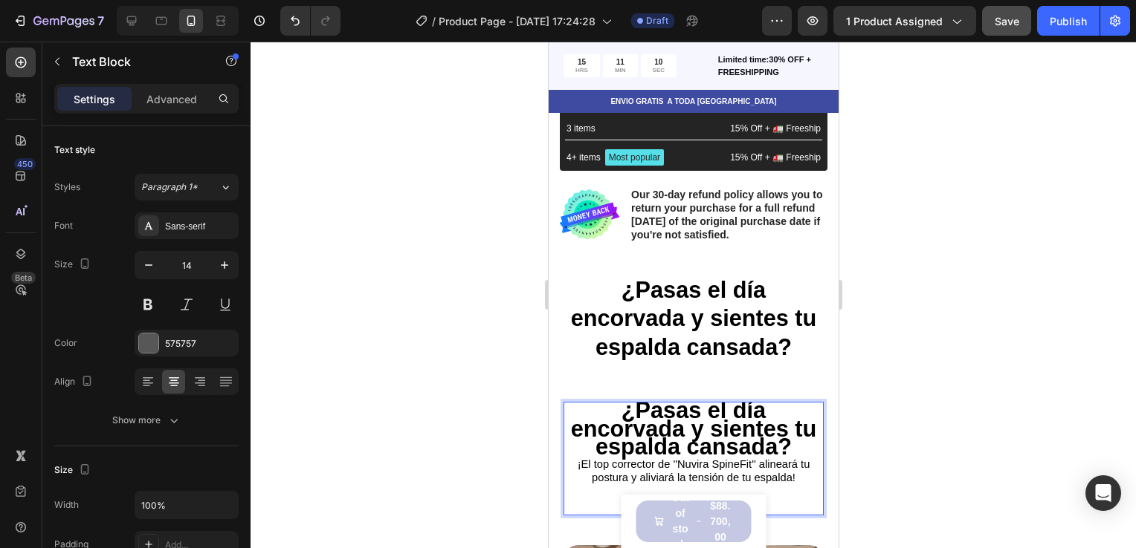
click at [777, 449] on strong "¿Pasas el día encorvada y sientes tu espalda cansada?" at bounding box center [693, 428] width 246 height 61
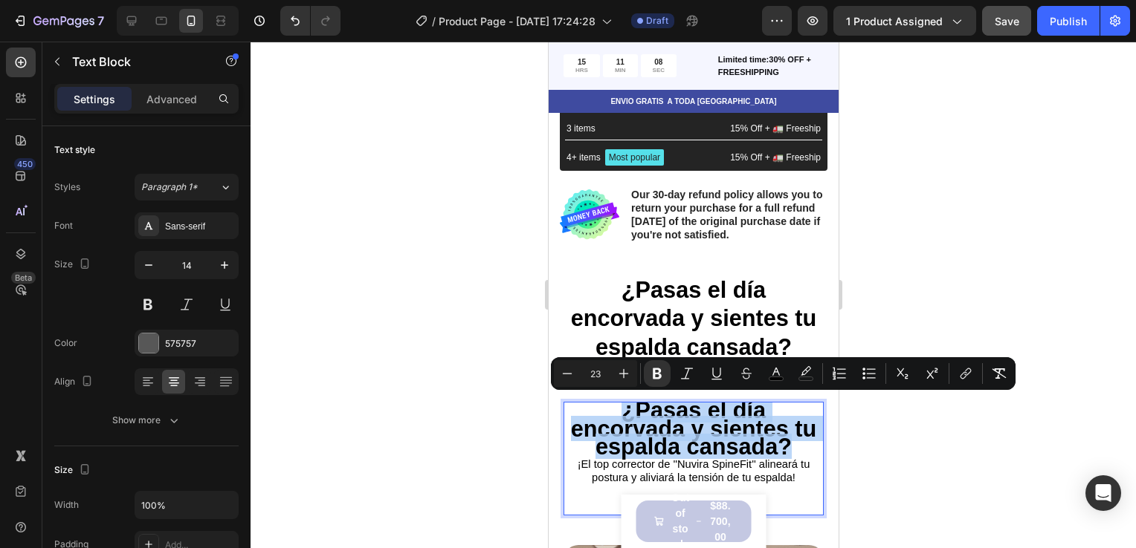
drag, startPoint x: 787, startPoint y: 446, endPoint x: 620, endPoint y: 401, distance: 173.1
click at [620, 404] on p "¿Pasas el día encorvada y sientes tu espalda cansada?" at bounding box center [692, 431] width 257 height 54
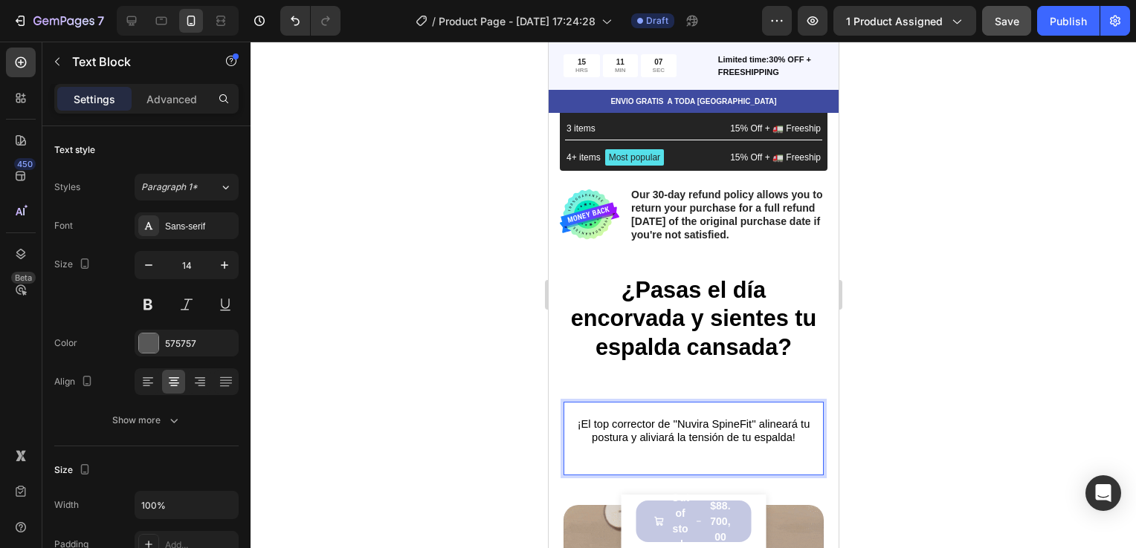
click at [951, 329] on div at bounding box center [692, 295] width 885 height 507
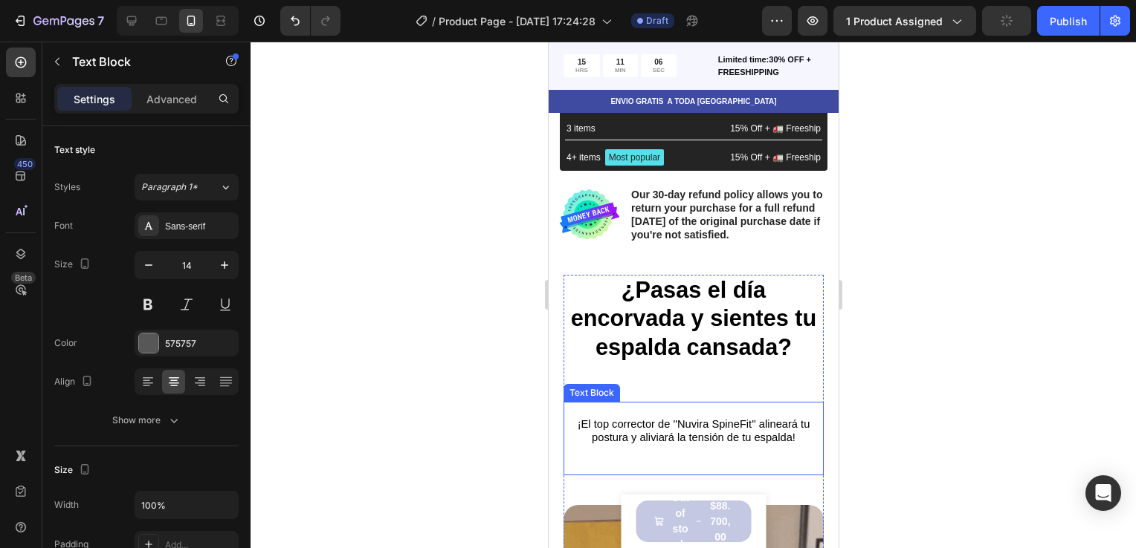
click at [781, 421] on span "¡El top corrector de ''Nuvira SpineFit'' alineará tu postura y aliviará la tens…" at bounding box center [693, 430] width 233 height 25
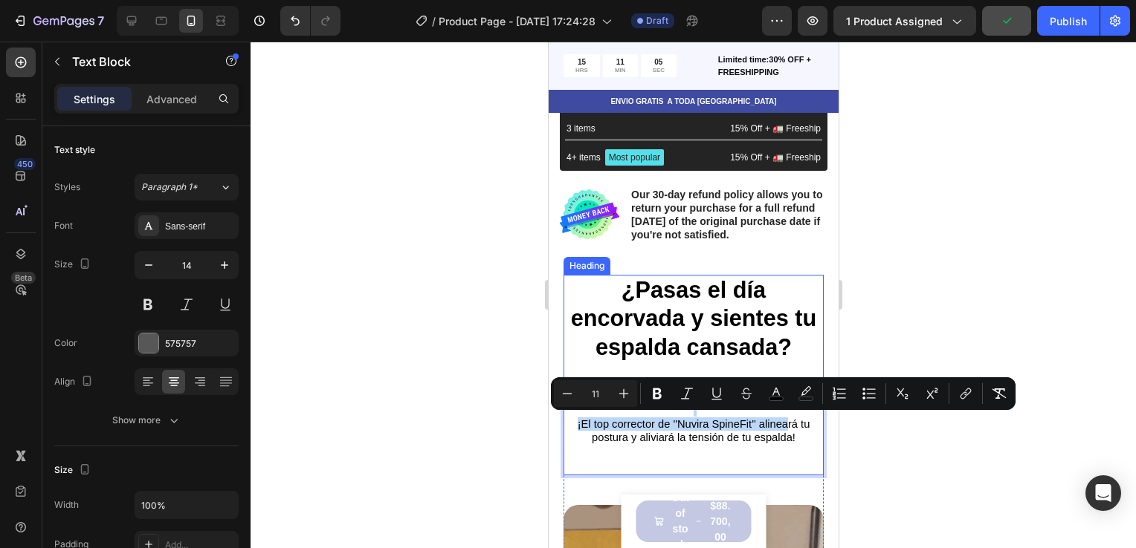
drag, startPoint x: 782, startPoint y: 421, endPoint x: 790, endPoint y: 401, distance: 21.0
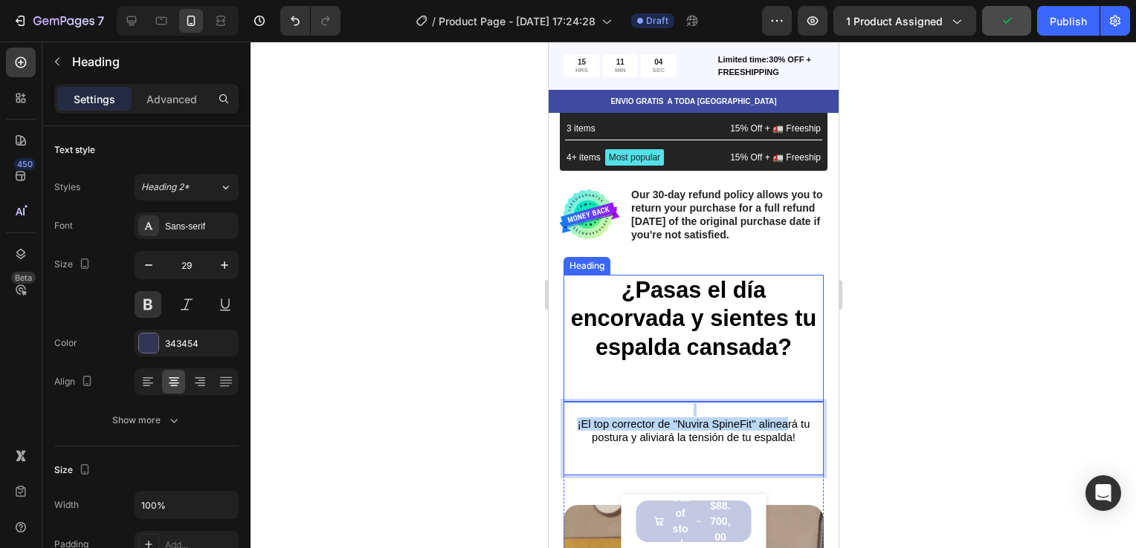
click at [786, 360] on p "⁠⁠⁠⁠⁠⁠⁠ ¿Pasas el día encorvada y sientes tu espalda cansada?" at bounding box center [692, 333] width 257 height 114
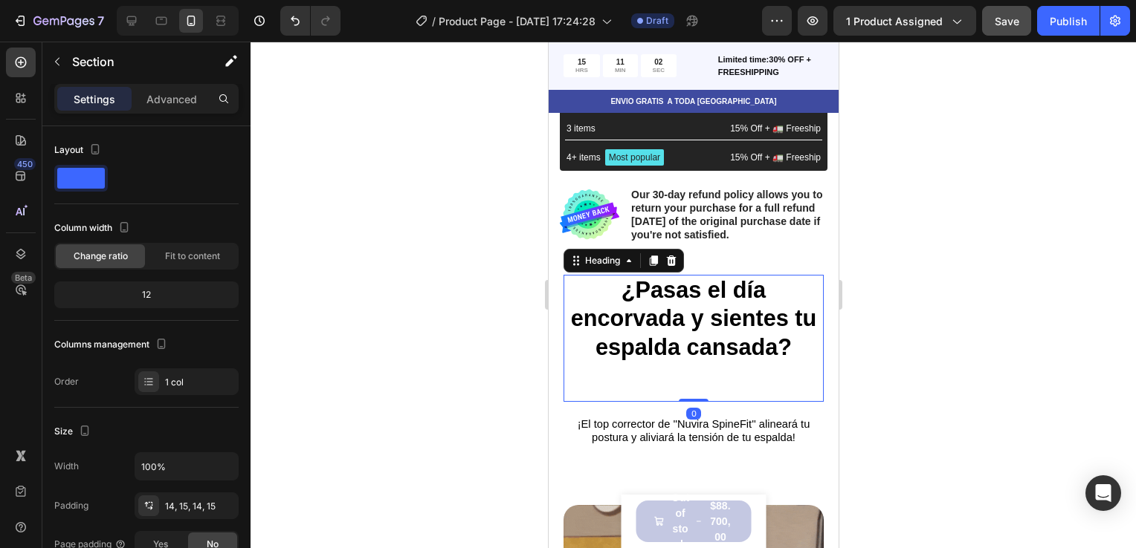
click at [798, 299] on p "⁠⁠⁠⁠⁠⁠⁠ ¿Pasas el día encorvada y sientes tu espalda cansada?" at bounding box center [692, 333] width 257 height 114
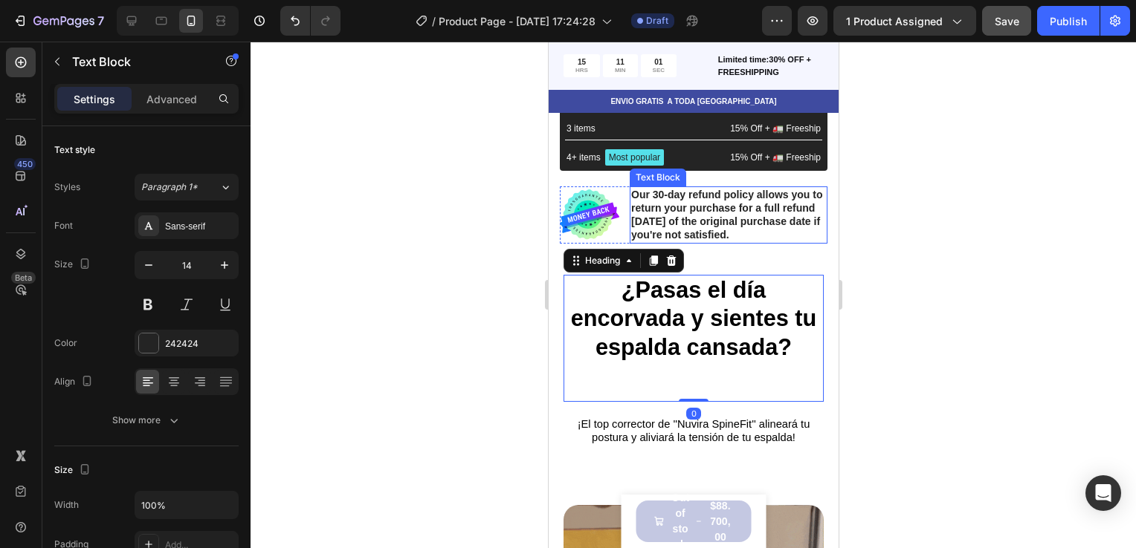
click at [796, 225] on p "Our 30-day refund policy allows you to return your purchase for a full refund w…" at bounding box center [727, 215] width 195 height 54
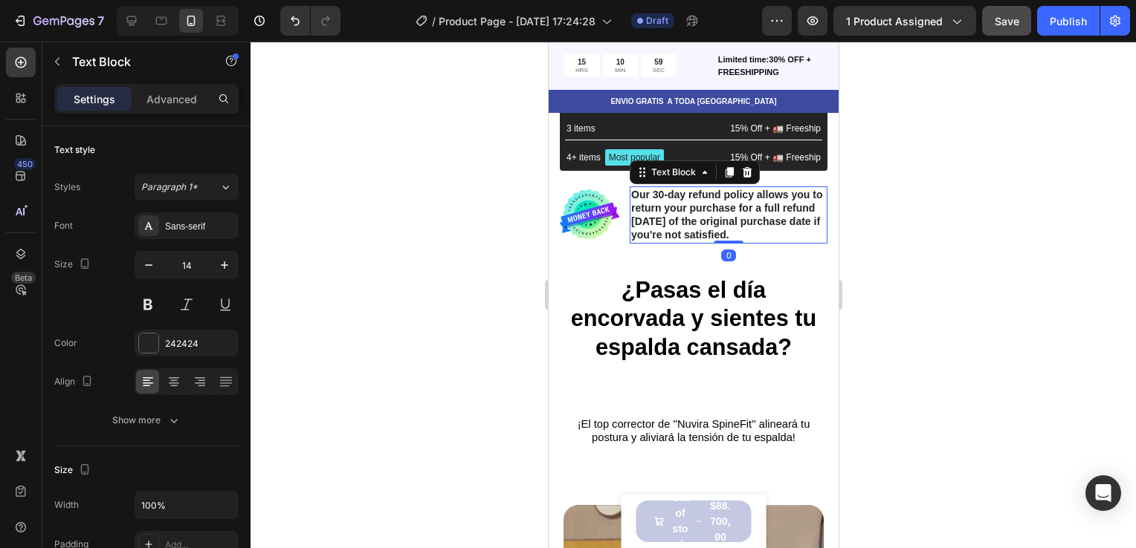
click at [767, 219] on p "Our 30-day refund policy allows you to return your purchase for a full refund w…" at bounding box center [727, 215] width 195 height 54
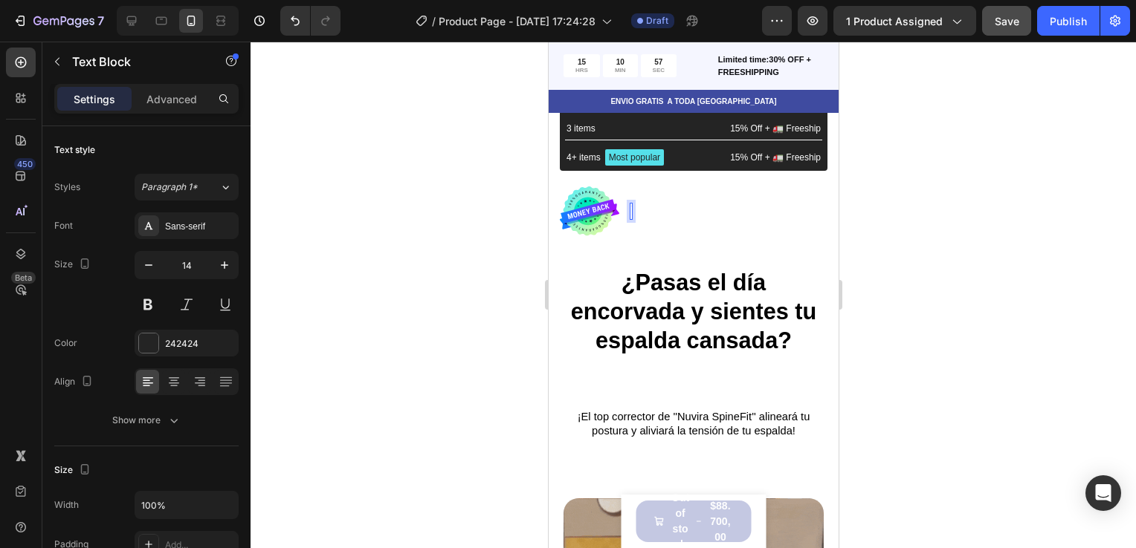
click at [954, 251] on div at bounding box center [692, 295] width 885 height 507
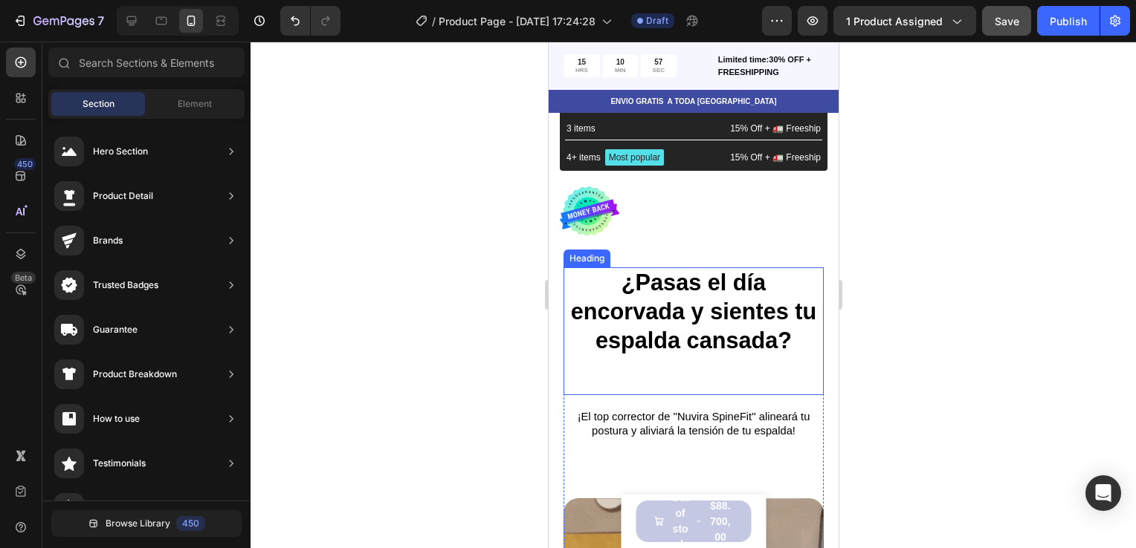
click at [732, 302] on strong "¿Pasas el día encorvada y sientes tu espalda cansada?" at bounding box center [693, 311] width 246 height 82
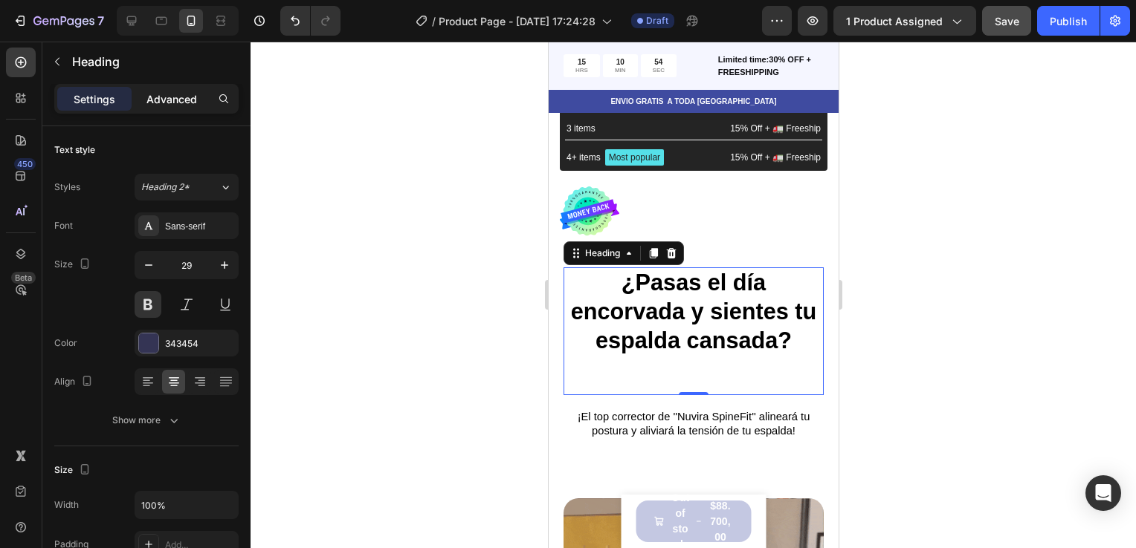
click at [187, 98] on p "Advanced" at bounding box center [171, 99] width 51 height 16
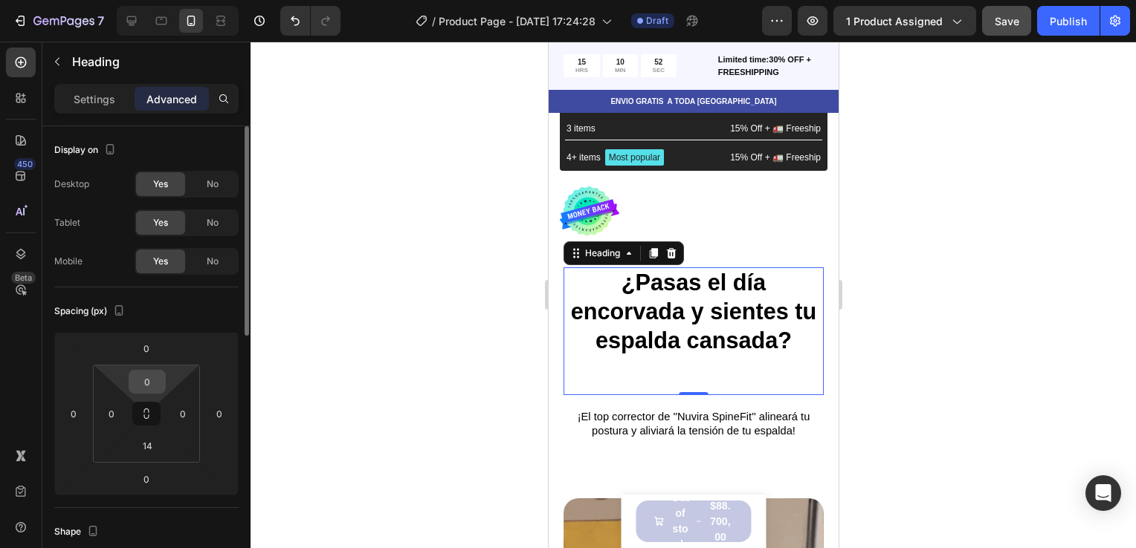
click at [152, 378] on input "0" at bounding box center [147, 382] width 30 height 22
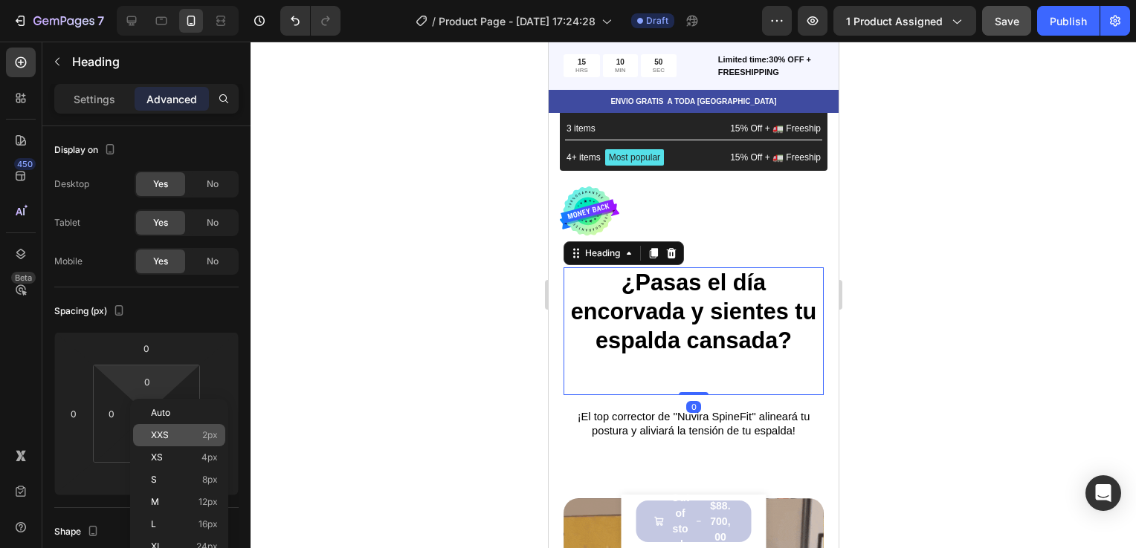
click at [168, 433] on span "XXS" at bounding box center [160, 435] width 18 height 10
type input "2"
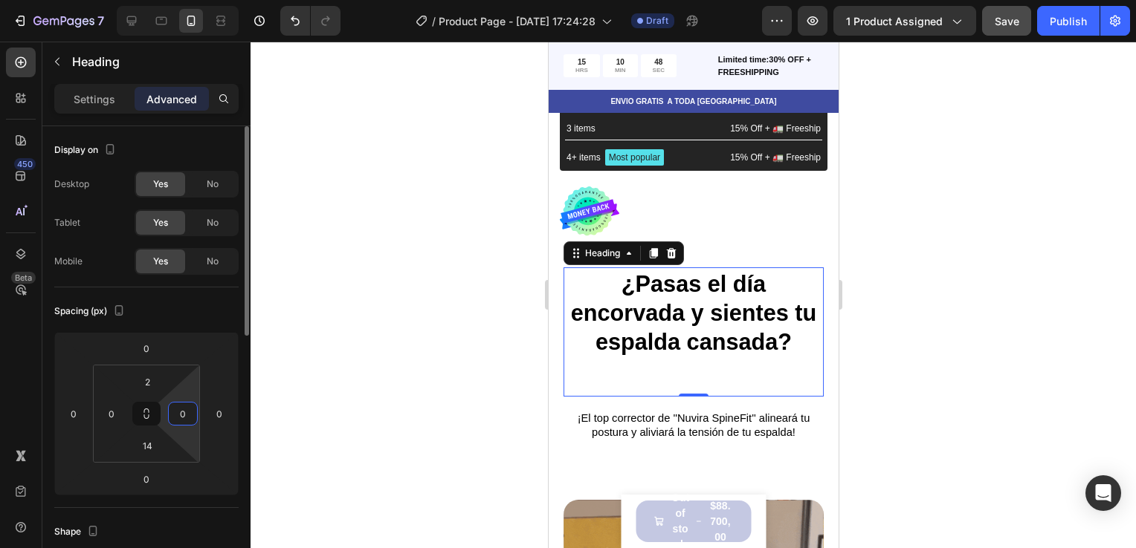
click at [186, 421] on input "0" at bounding box center [183, 414] width 22 height 22
type input "2"
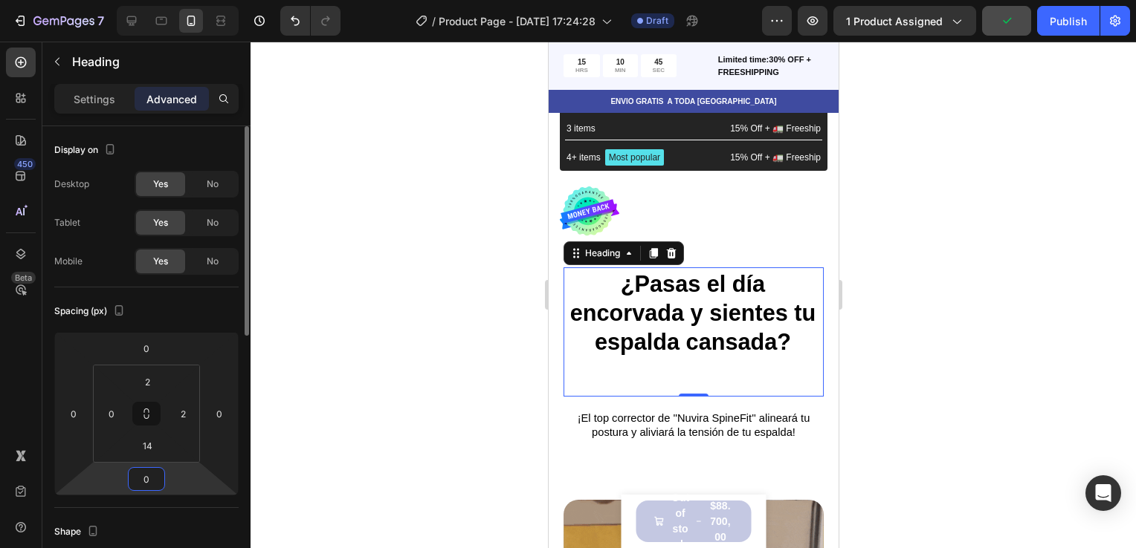
click at [152, 471] on input "0" at bounding box center [147, 479] width 30 height 22
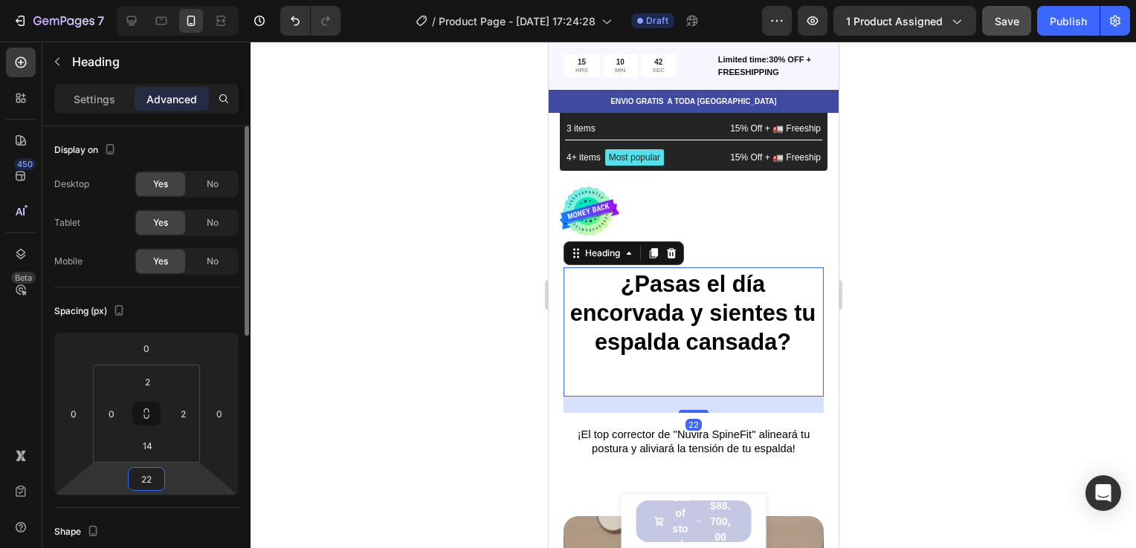
type input "2"
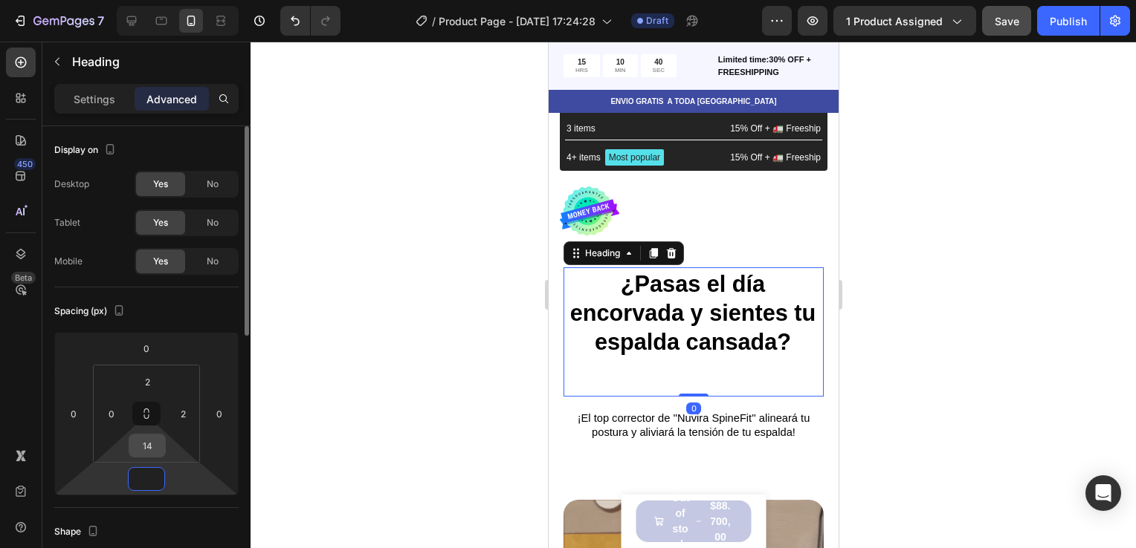
type input "0"
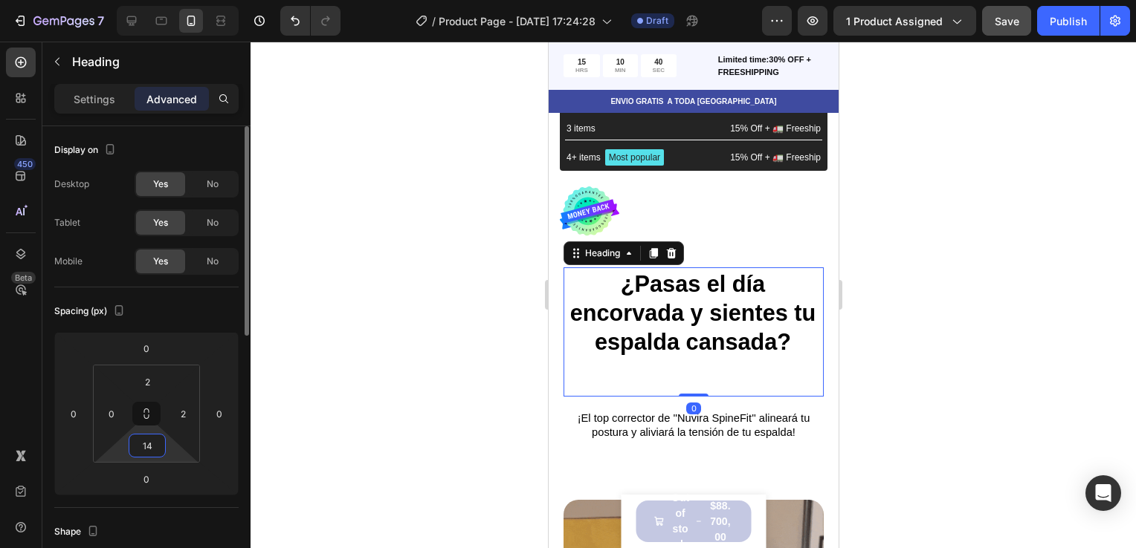
click at [145, 453] on input "14" at bounding box center [147, 446] width 30 height 22
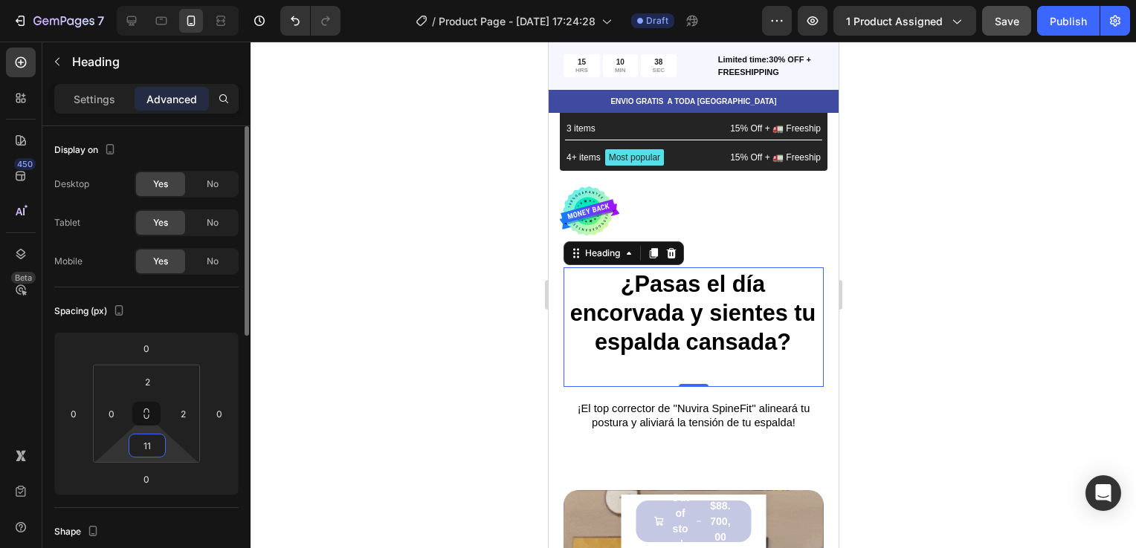
type input "1"
type input "0"
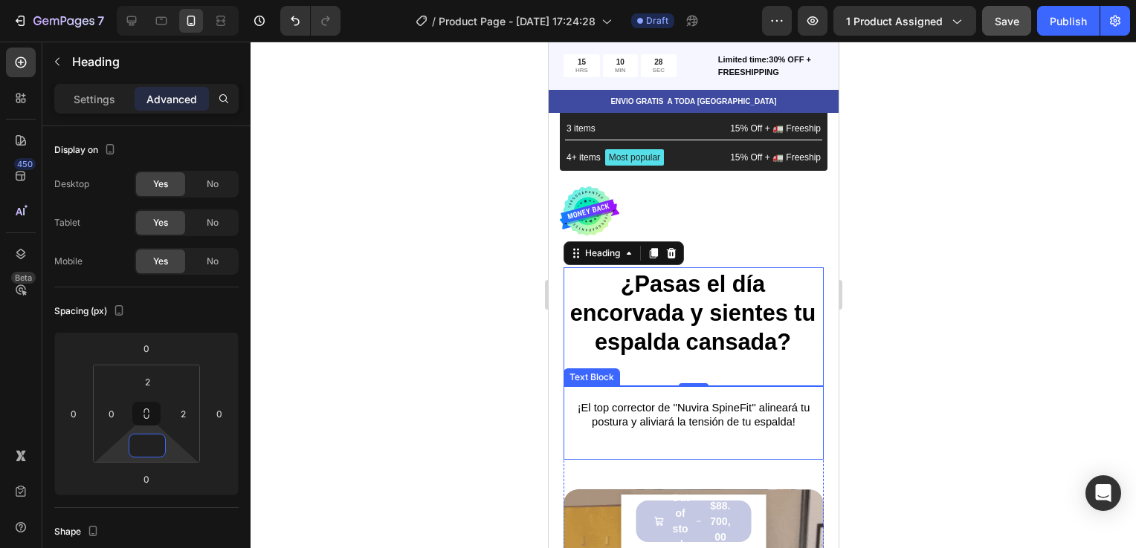
click at [612, 412] on span "¡El top corrector de ''Nuvira SpineFit'' alineará tu postura y aliviará la tens…" at bounding box center [693, 414] width 233 height 25
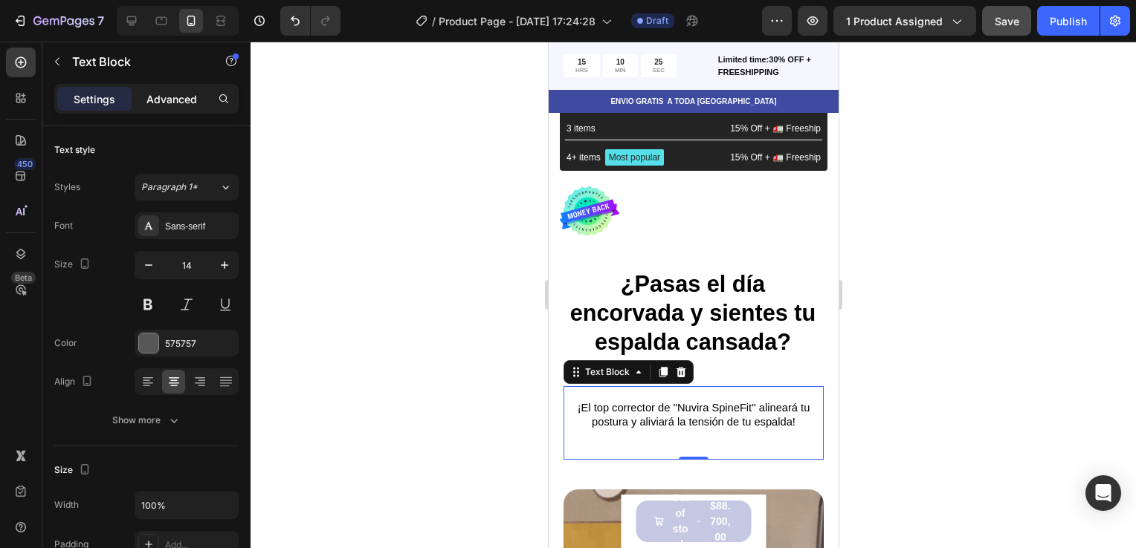
click at [173, 90] on div "Advanced" at bounding box center [172, 99] width 74 height 24
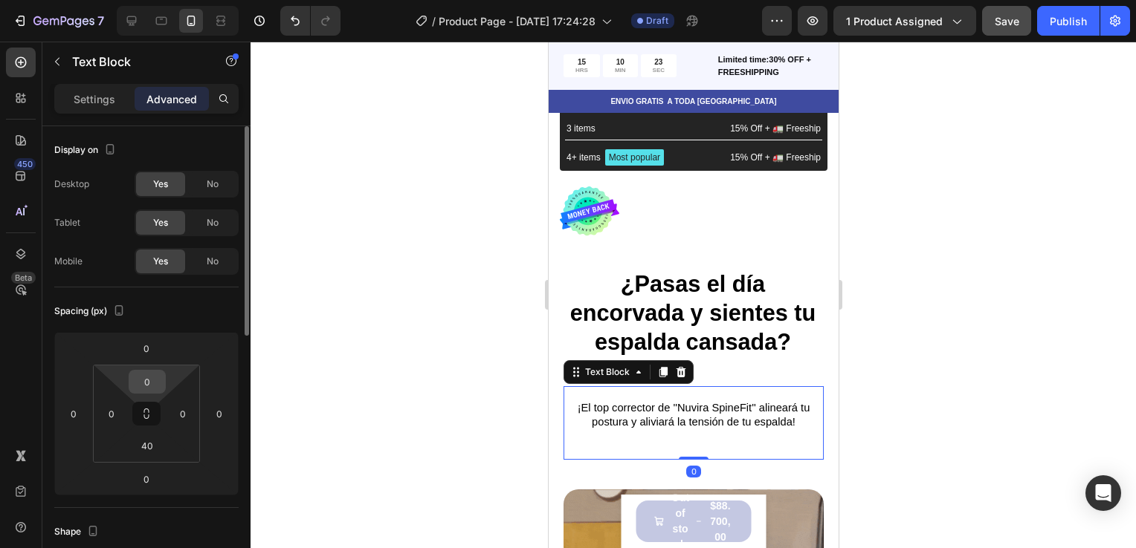
click at [149, 380] on input "0" at bounding box center [147, 382] width 30 height 22
click at [160, 386] on input "1" at bounding box center [147, 382] width 30 height 22
click at [158, 385] on input "1" at bounding box center [147, 382] width 30 height 22
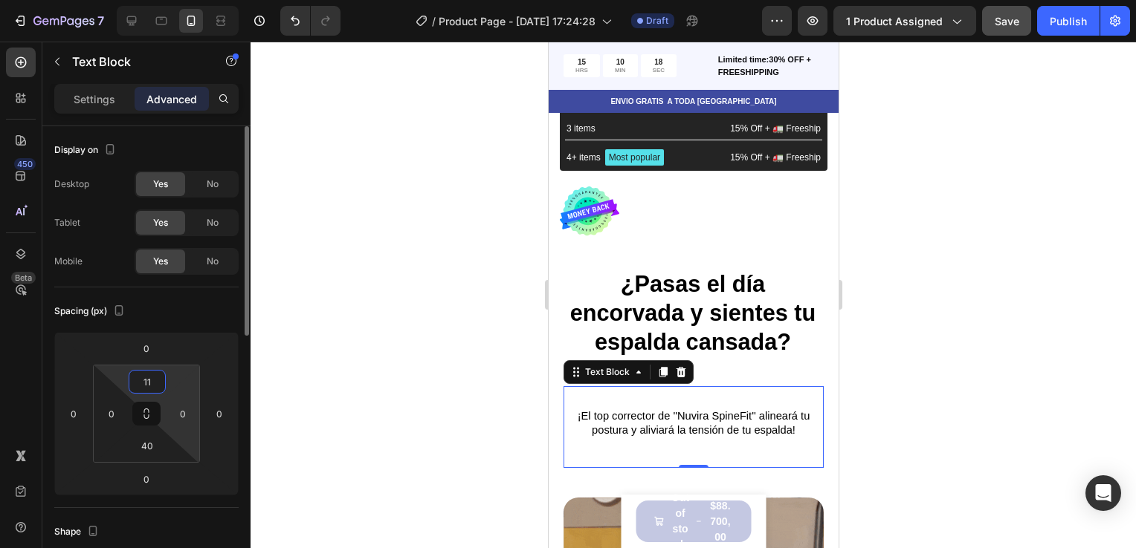
type input "1"
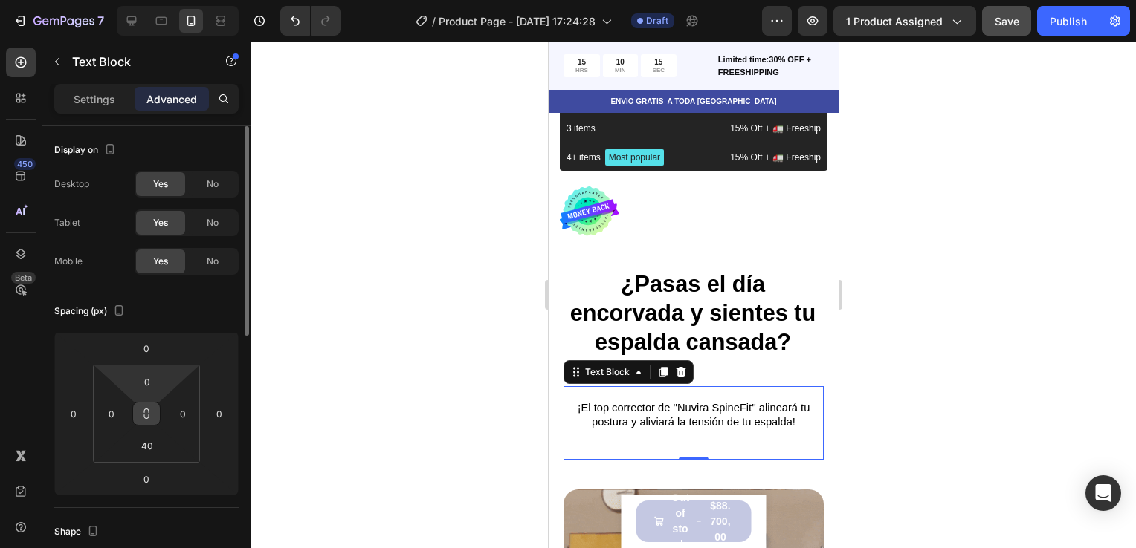
click at [146, 415] on icon at bounding box center [146, 414] width 12 height 12
click at [155, 387] on input "0" at bounding box center [147, 382] width 30 height 22
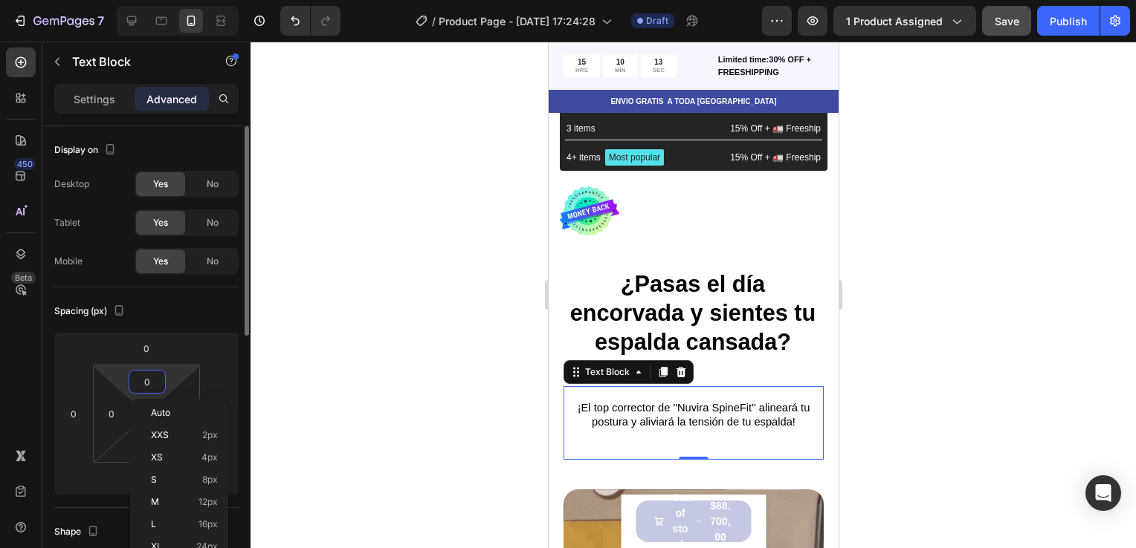
type input "1"
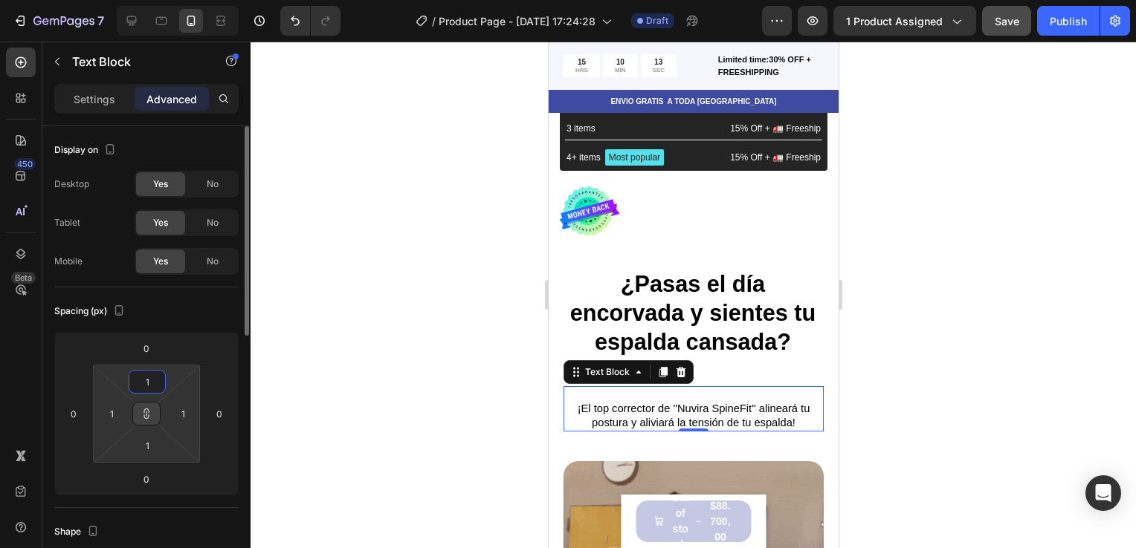
type input "11"
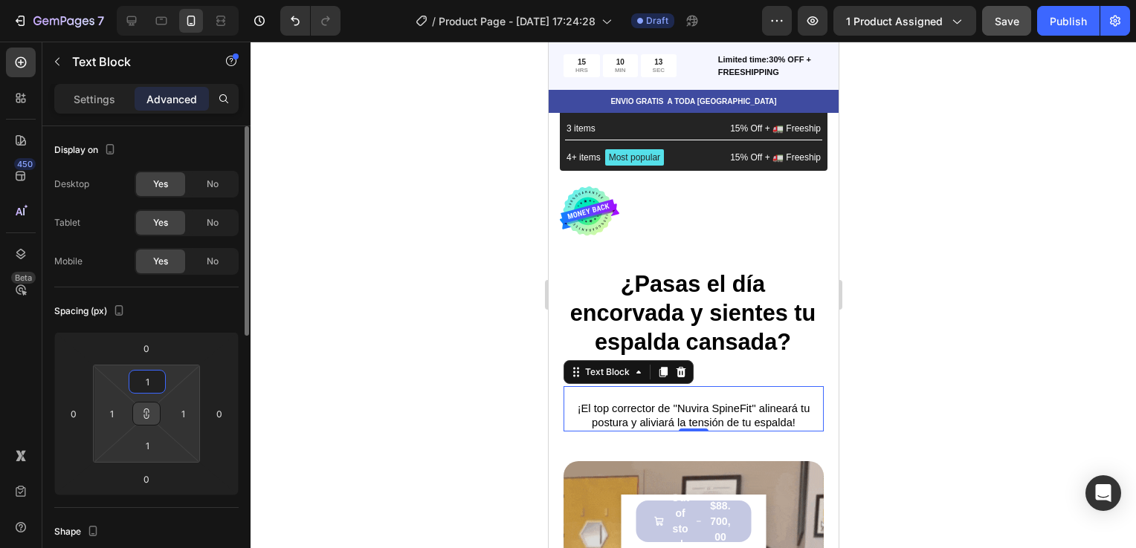
type input "11"
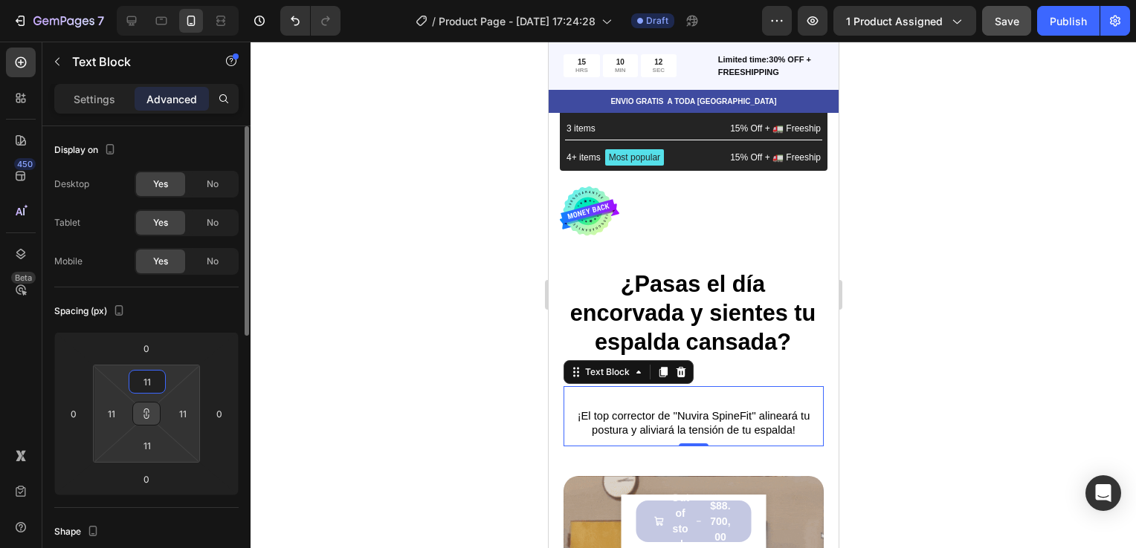
type input "111"
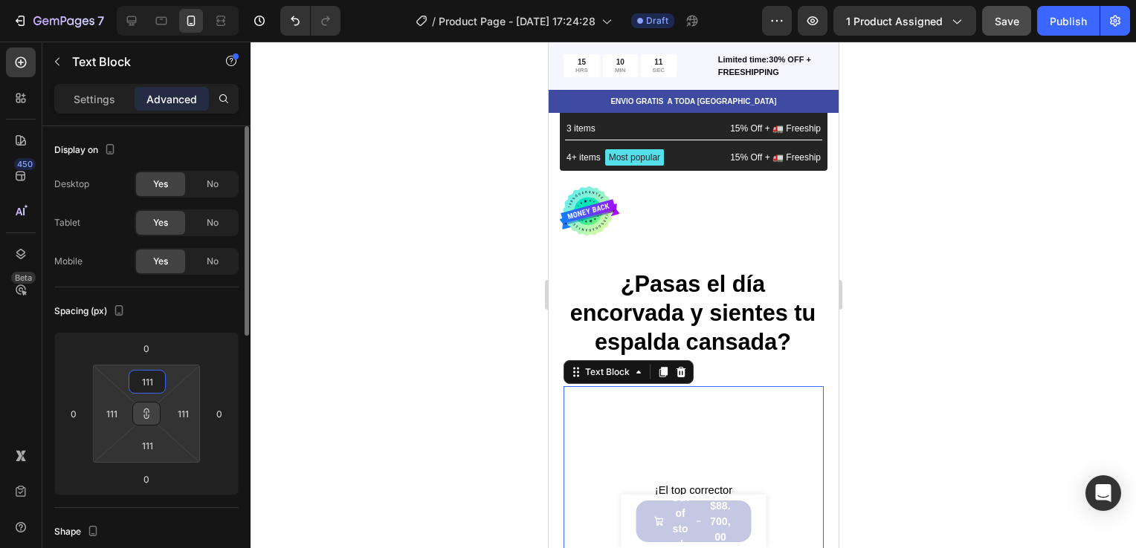
type input "11"
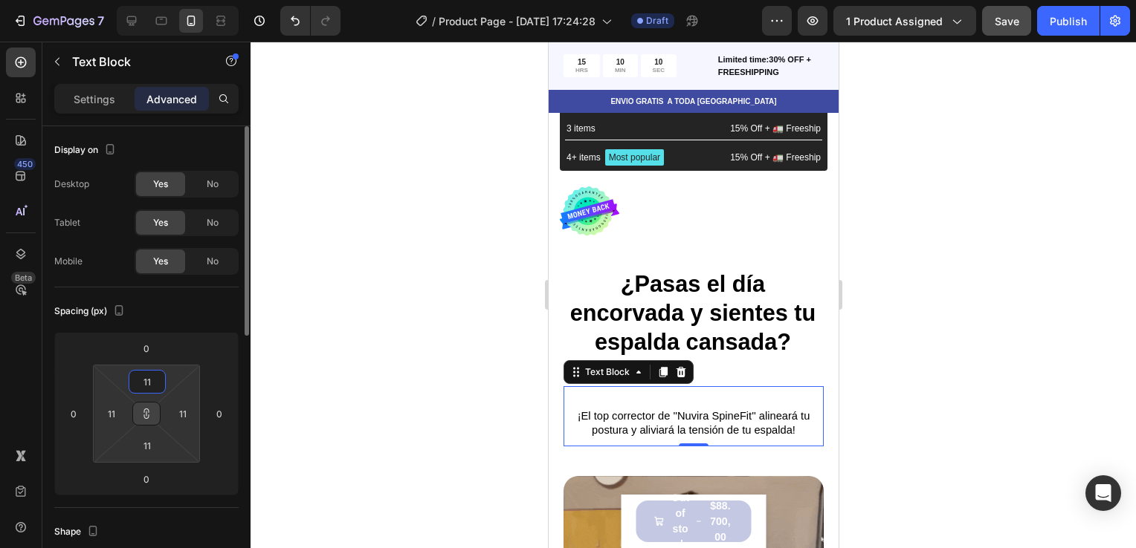
type input "1"
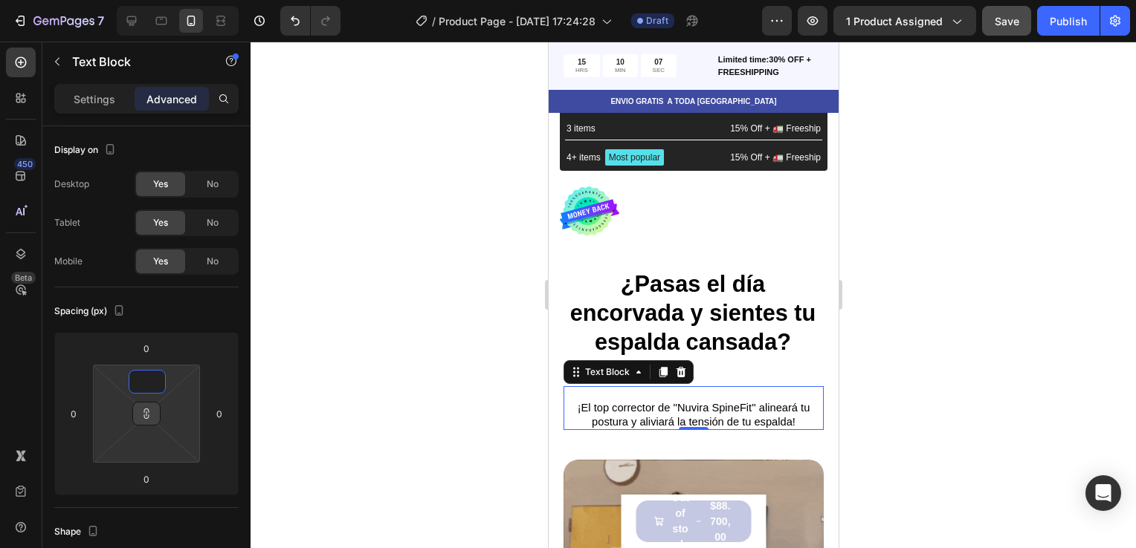
type input "1"
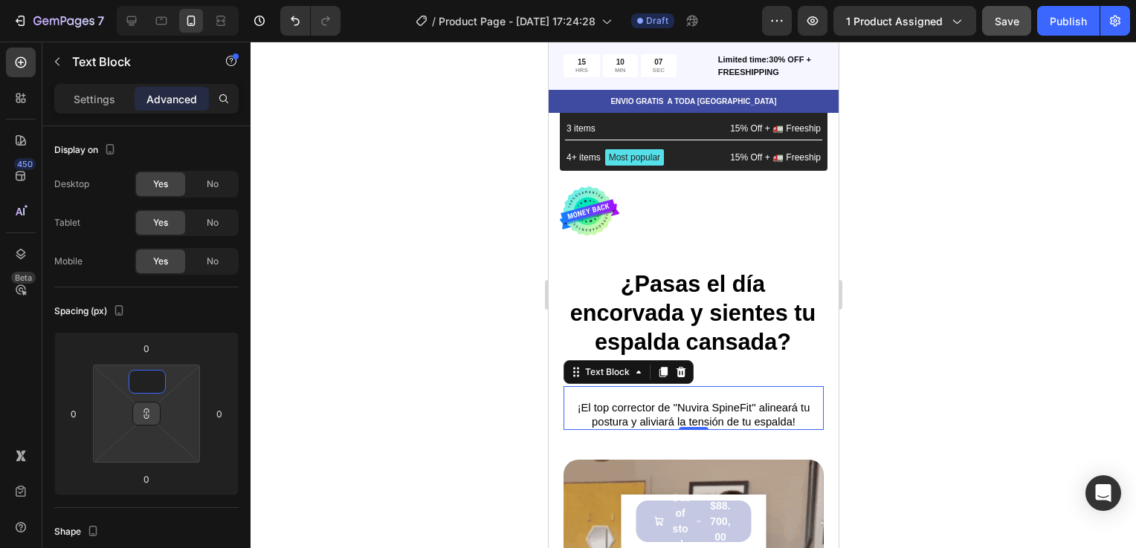
type input "1"
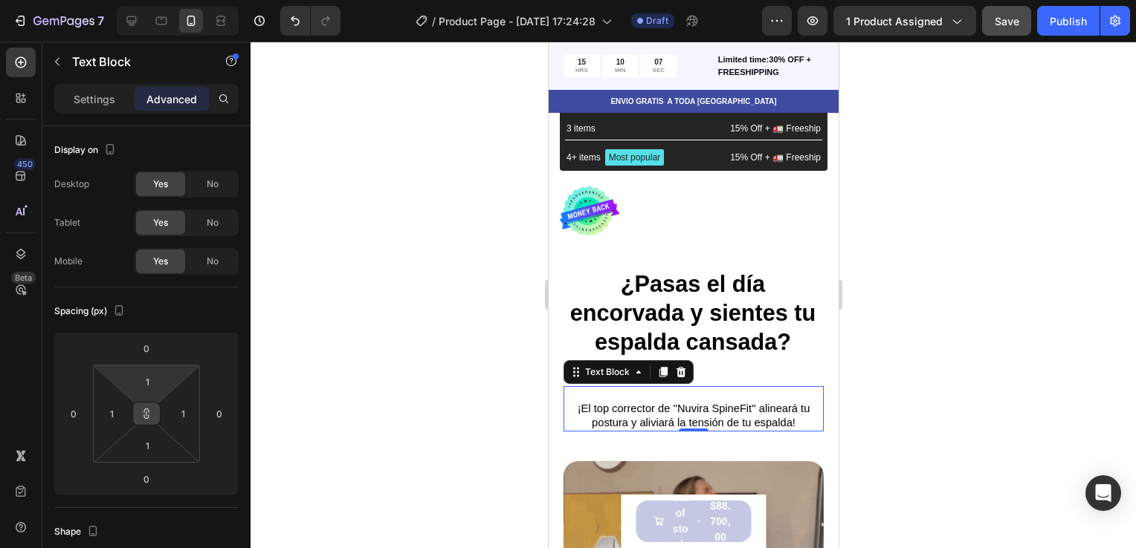
click at [133, 415] on button at bounding box center [146, 414] width 28 height 24
click at [150, 365] on div "1 1 1 1" at bounding box center [146, 414] width 107 height 98
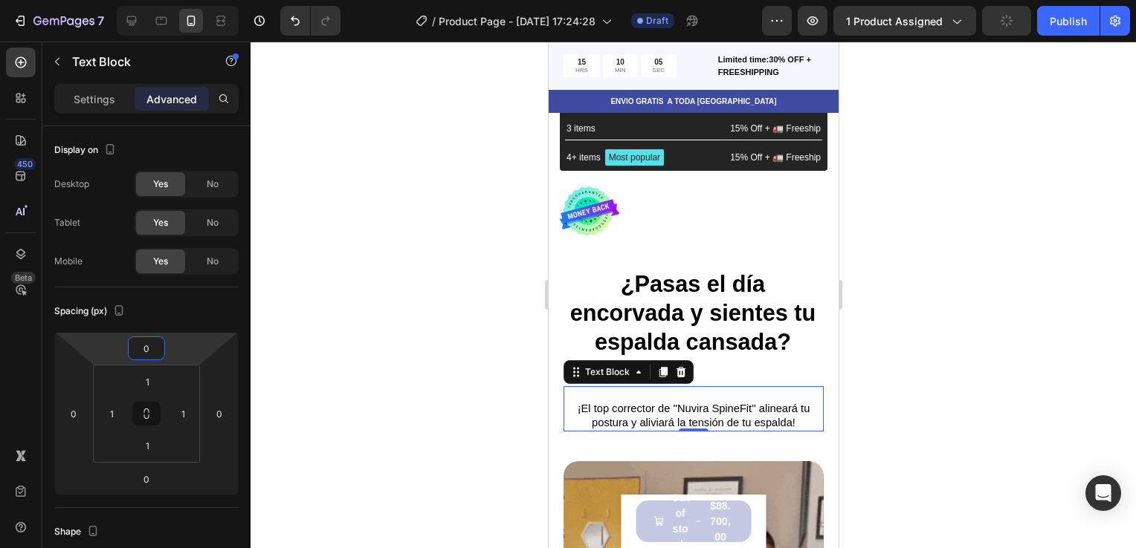
click at [144, 350] on input "0" at bounding box center [147, 348] width 30 height 22
click at [154, 353] on input "1" at bounding box center [147, 348] width 30 height 22
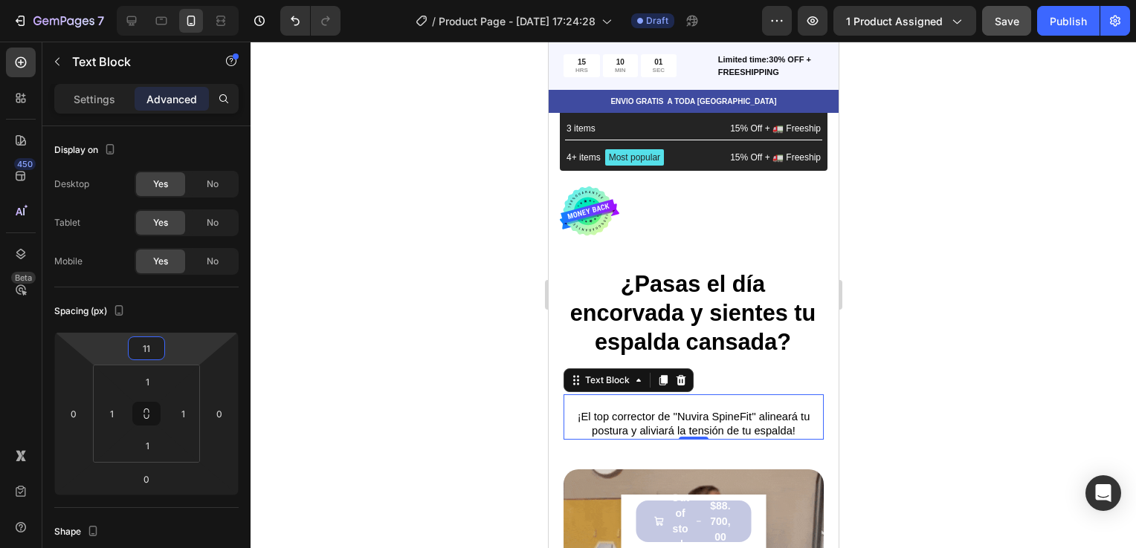
type input "1"
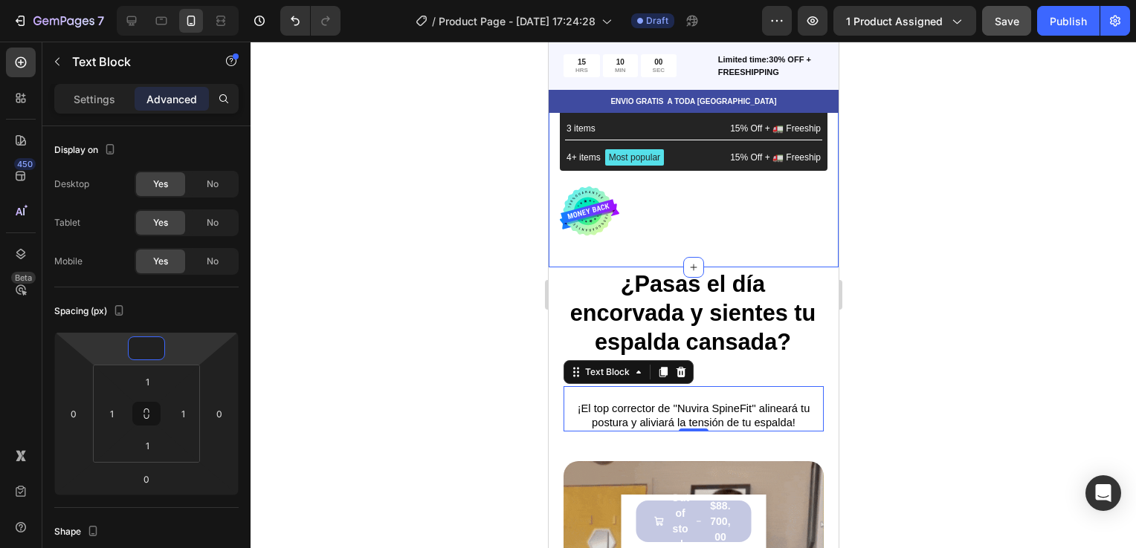
type input "0"
click at [925, 253] on div at bounding box center [692, 295] width 885 height 507
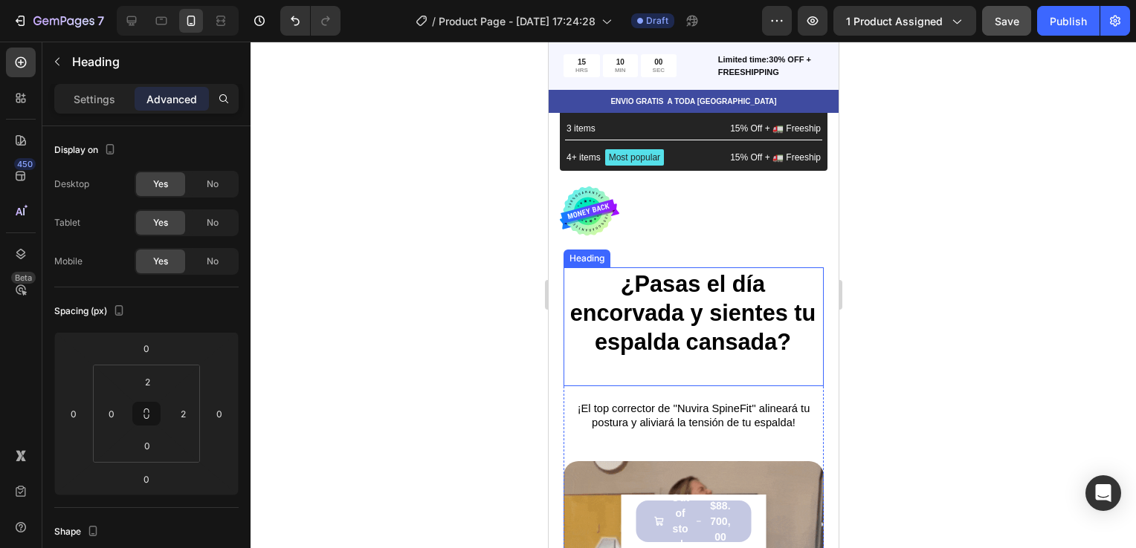
click at [756, 326] on h2 "¿Pasas el día encorvada y sientes tu espalda cansada?" at bounding box center [692, 327] width 259 height 117
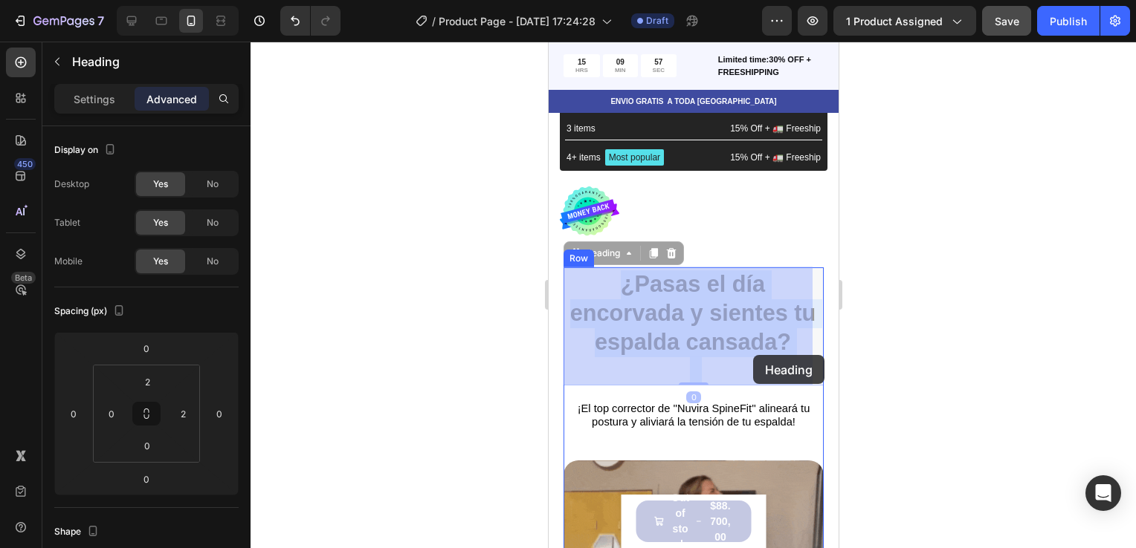
drag, startPoint x: 756, startPoint y: 326, endPoint x: 752, endPoint y: 355, distance: 30.0
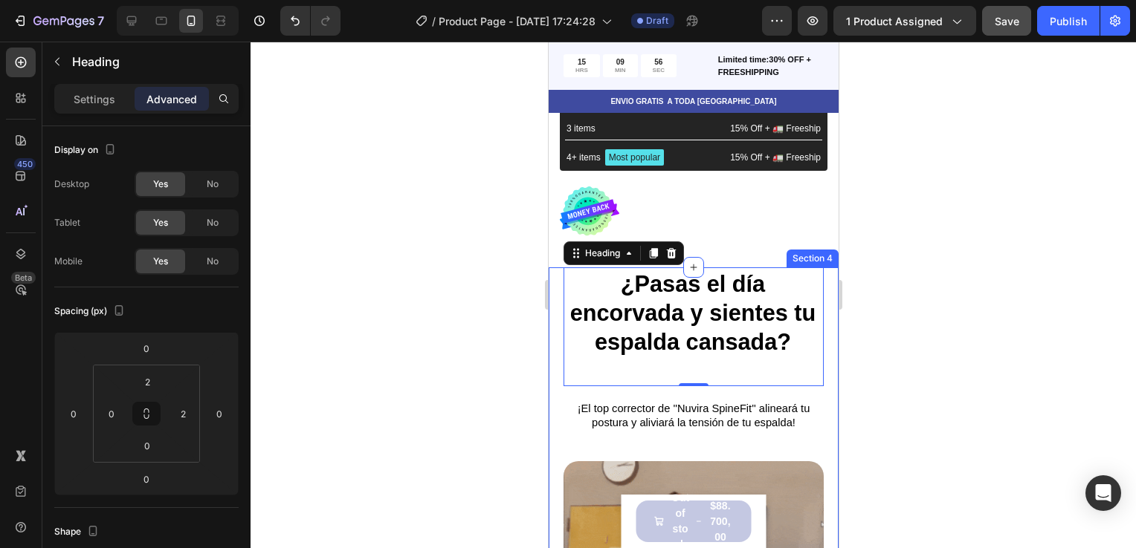
click at [893, 321] on div at bounding box center [692, 295] width 885 height 507
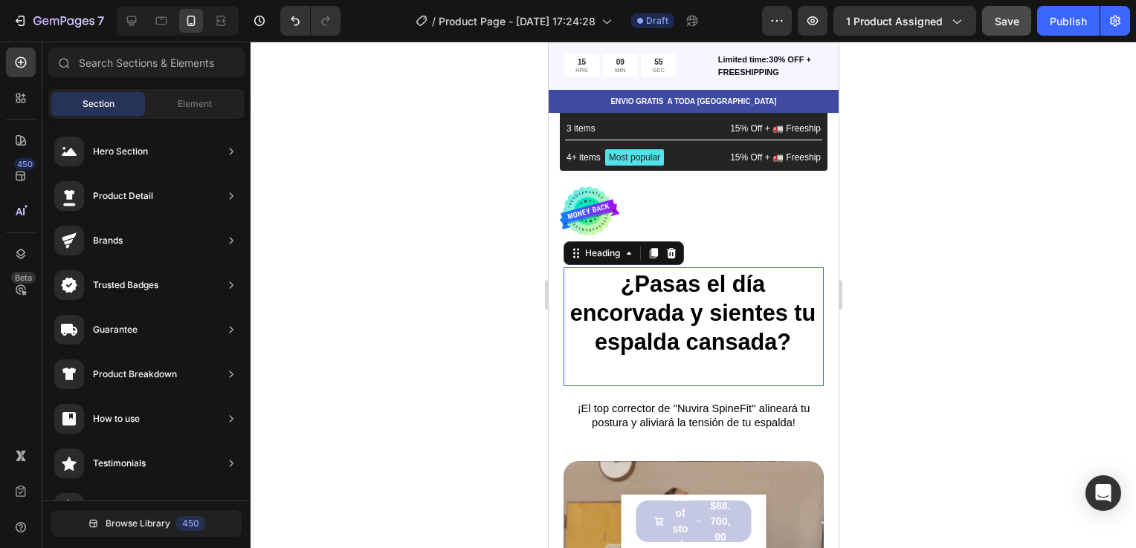
click at [754, 327] on p "⁠⁠⁠⁠⁠⁠⁠ ¿Pasas el día encorvada y sientes tu espalda cansada?" at bounding box center [692, 328] width 256 height 114
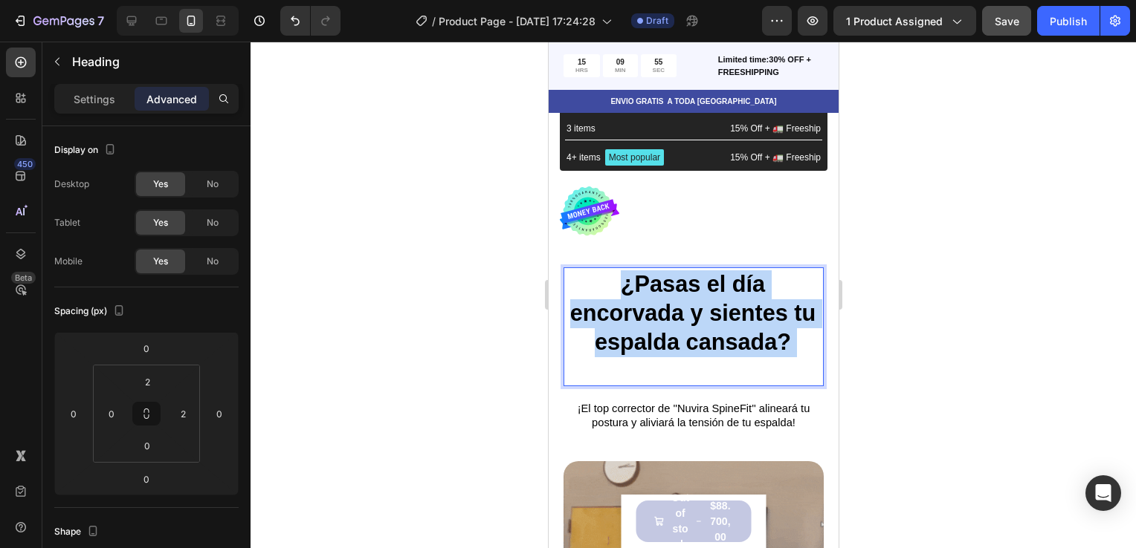
click at [754, 327] on p "¿Pasas el día encorvada y sientes tu espalda cansada?" at bounding box center [692, 328] width 256 height 114
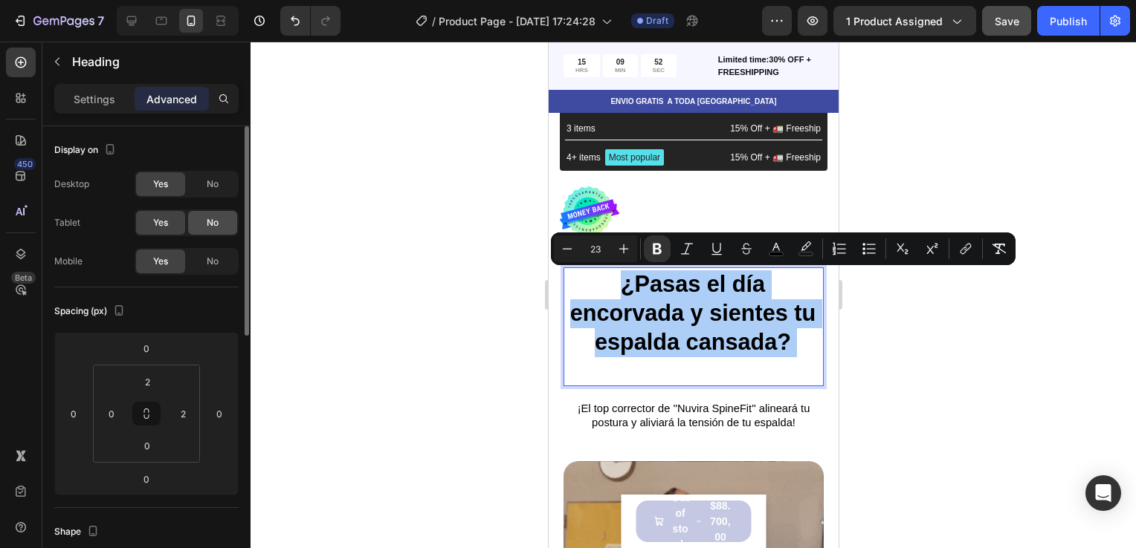
click at [205, 220] on div "No" at bounding box center [212, 223] width 49 height 24
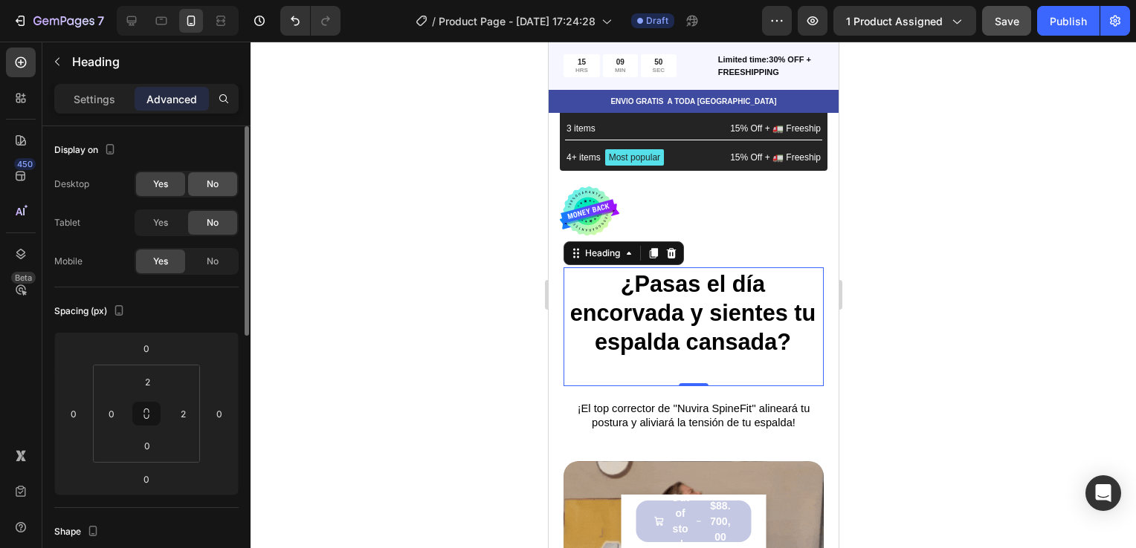
click at [207, 187] on span "No" at bounding box center [213, 184] width 12 height 13
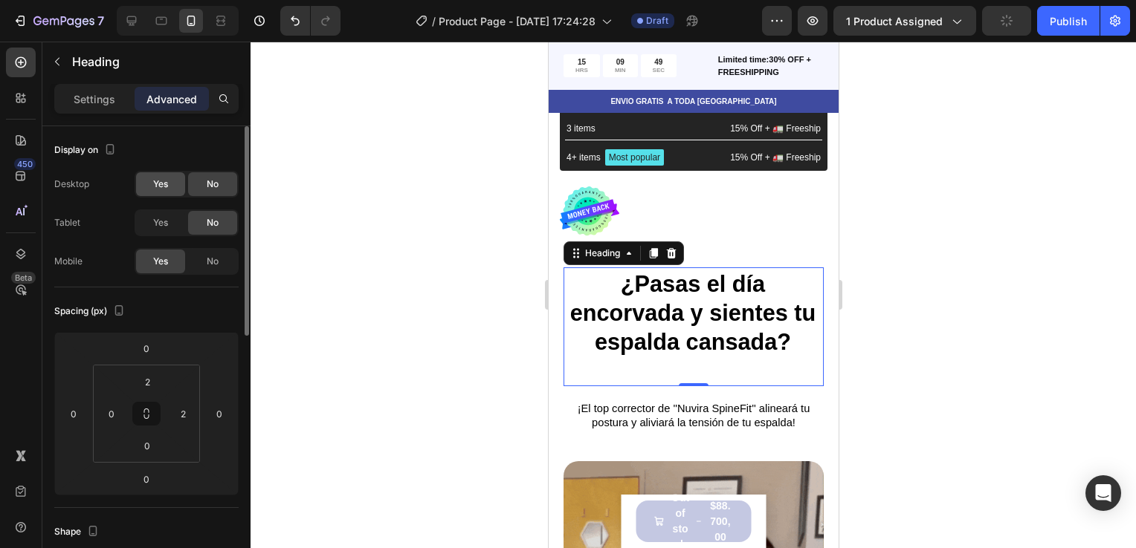
click at [169, 189] on div "Yes" at bounding box center [160, 184] width 49 height 24
click at [162, 220] on span "Yes" at bounding box center [160, 222] width 15 height 13
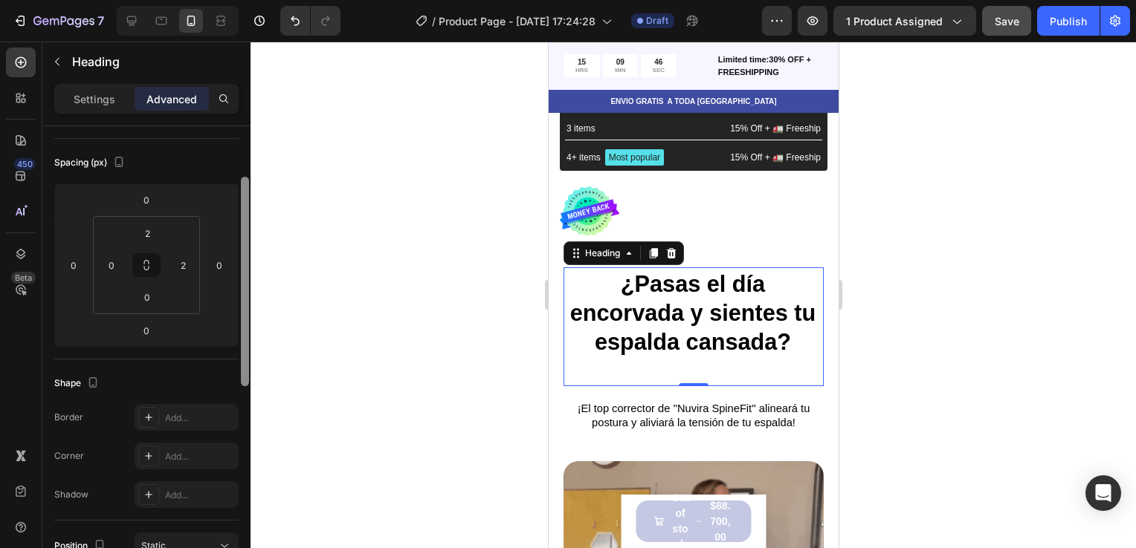
scroll to position [116, 0]
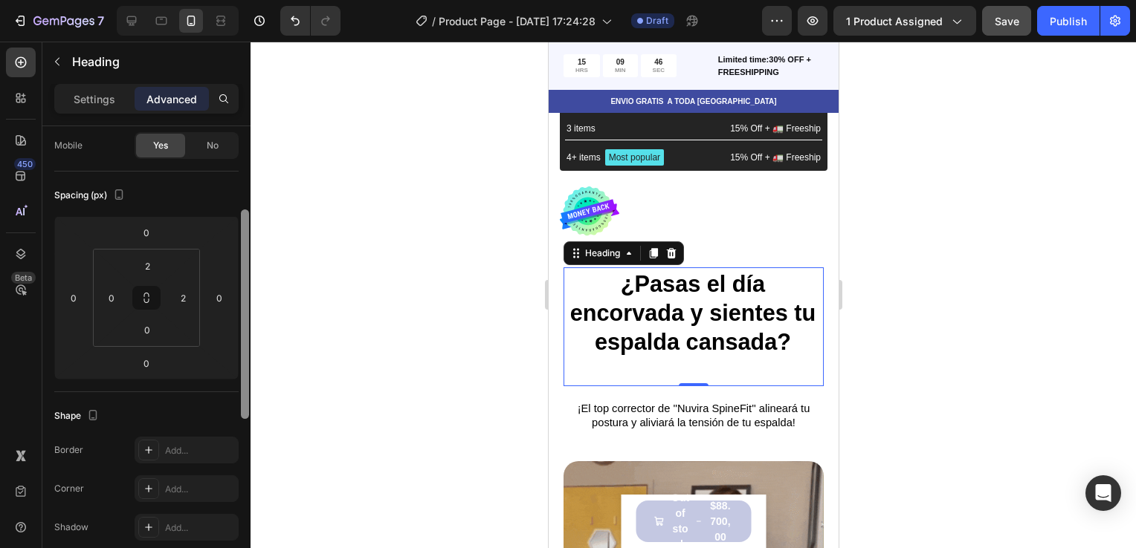
drag, startPoint x: 245, startPoint y: 233, endPoint x: 258, endPoint y: 286, distance: 54.4
click at [258, 0] on div "7 / Product Page - [DATE] 17:24:28 Draft Preview 1 product assigned Save Publis…" at bounding box center [568, 0] width 1136 height 0
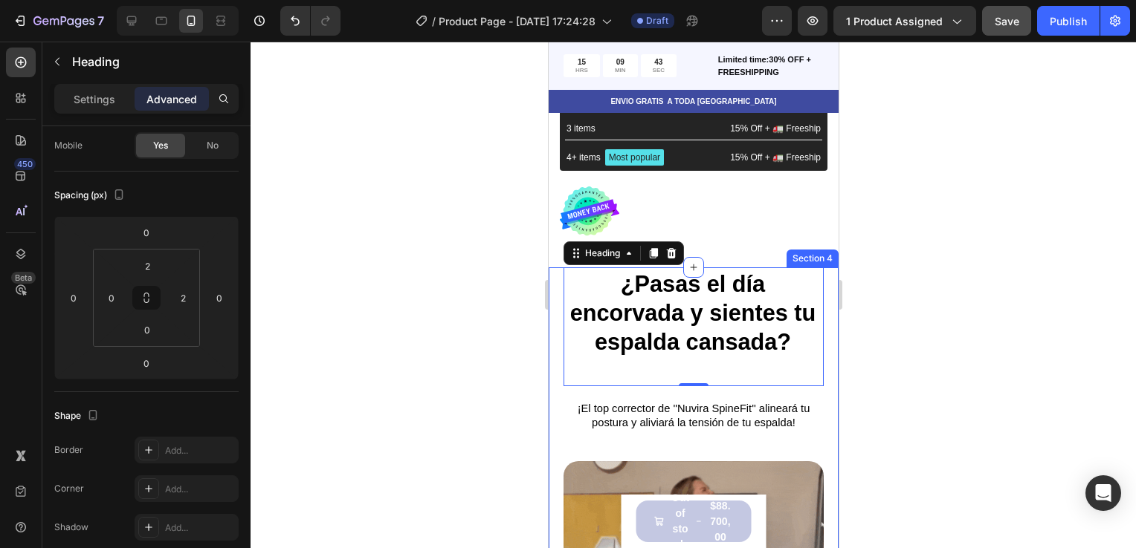
click at [971, 294] on div at bounding box center [692, 295] width 885 height 507
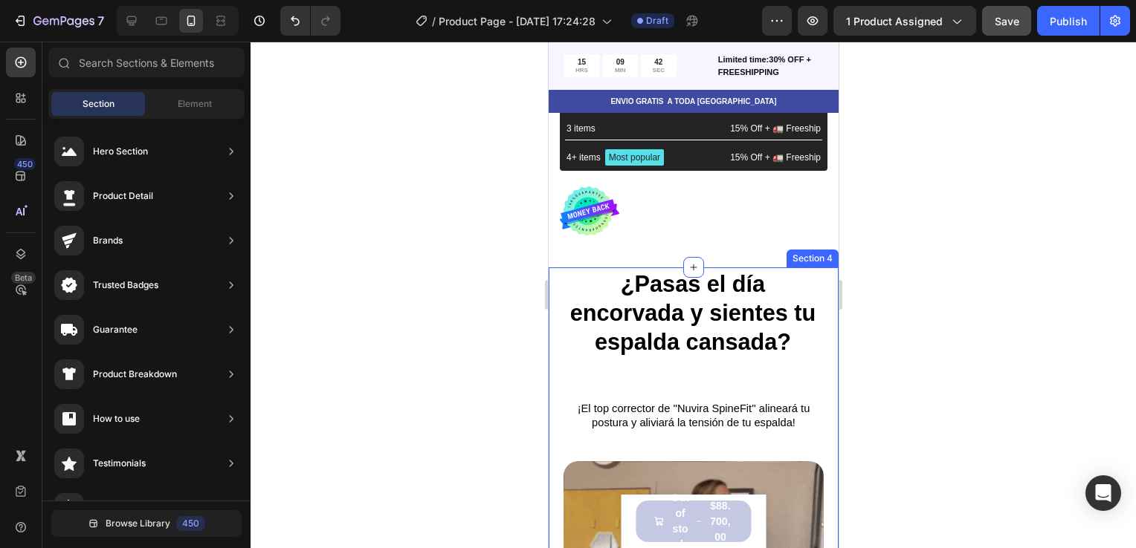
click at [971, 294] on div at bounding box center [692, 295] width 885 height 507
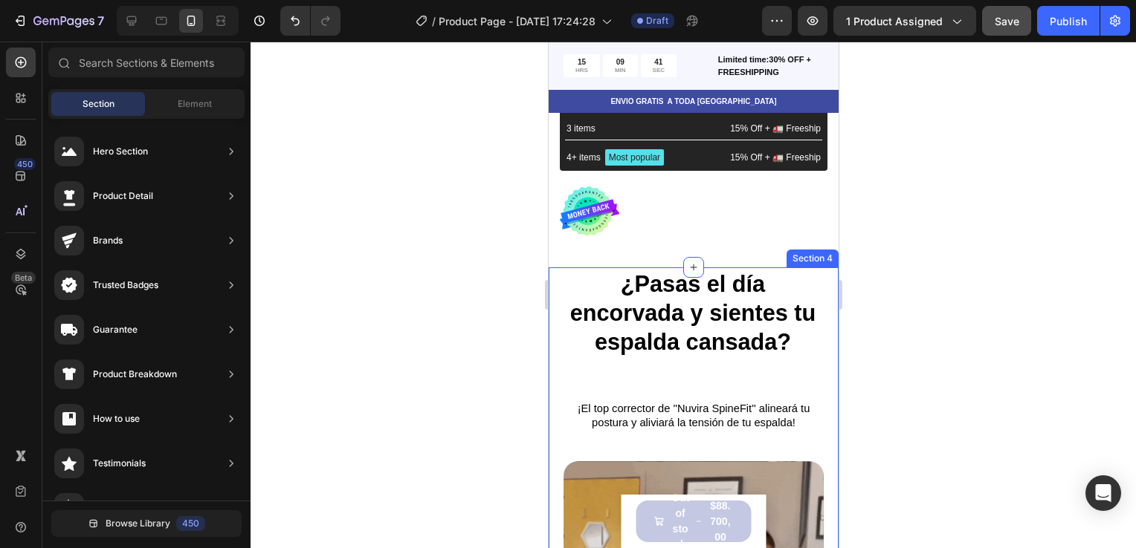
drag, startPoint x: 971, startPoint y: 294, endPoint x: 907, endPoint y: 315, distance: 68.2
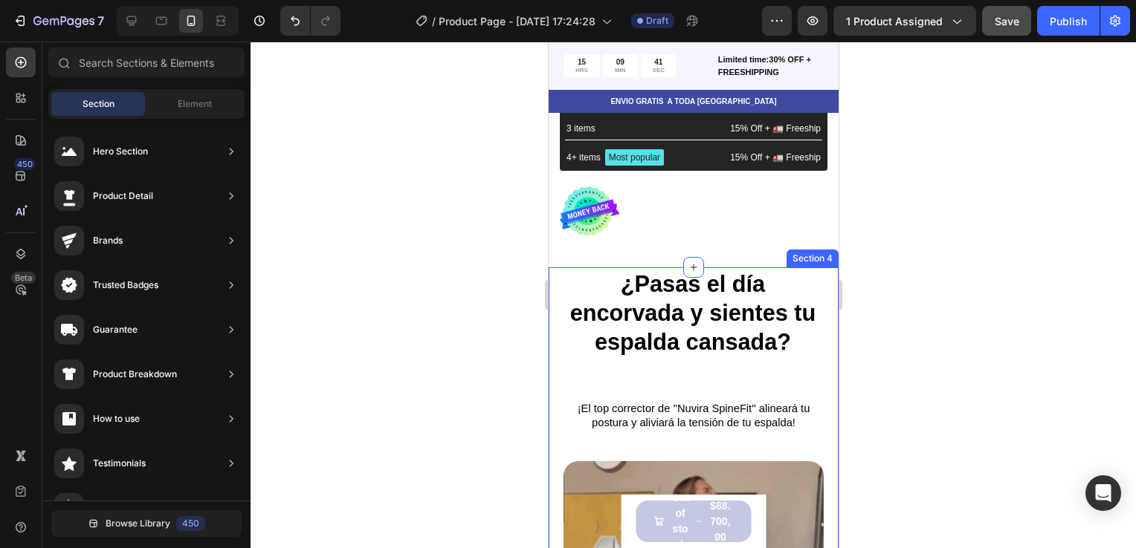
click at [907, 315] on div at bounding box center [692, 295] width 885 height 507
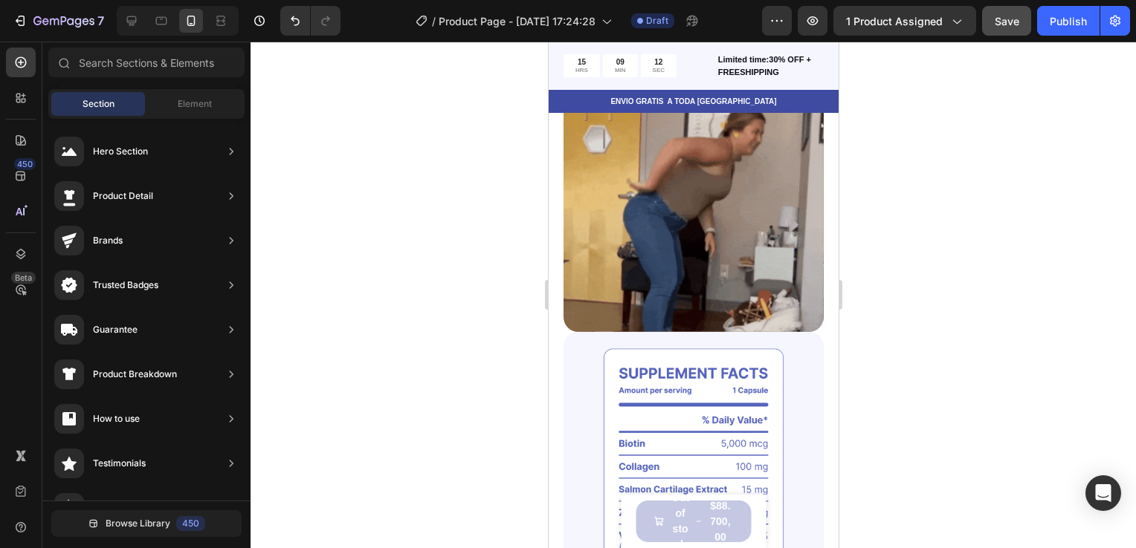
scroll to position [981, 0]
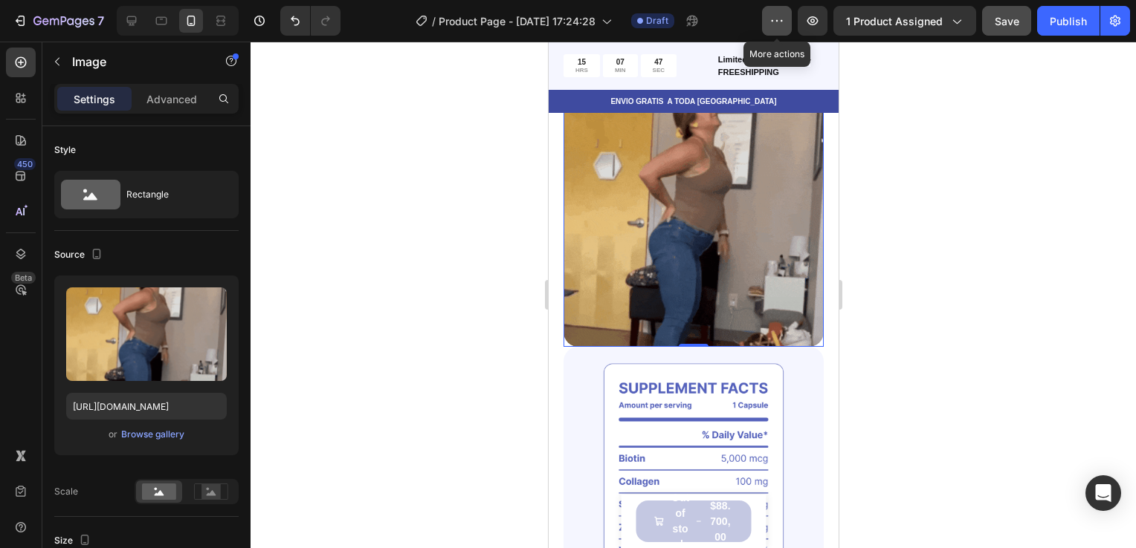
click at [769, 19] on button "button" at bounding box center [777, 21] width 30 height 30
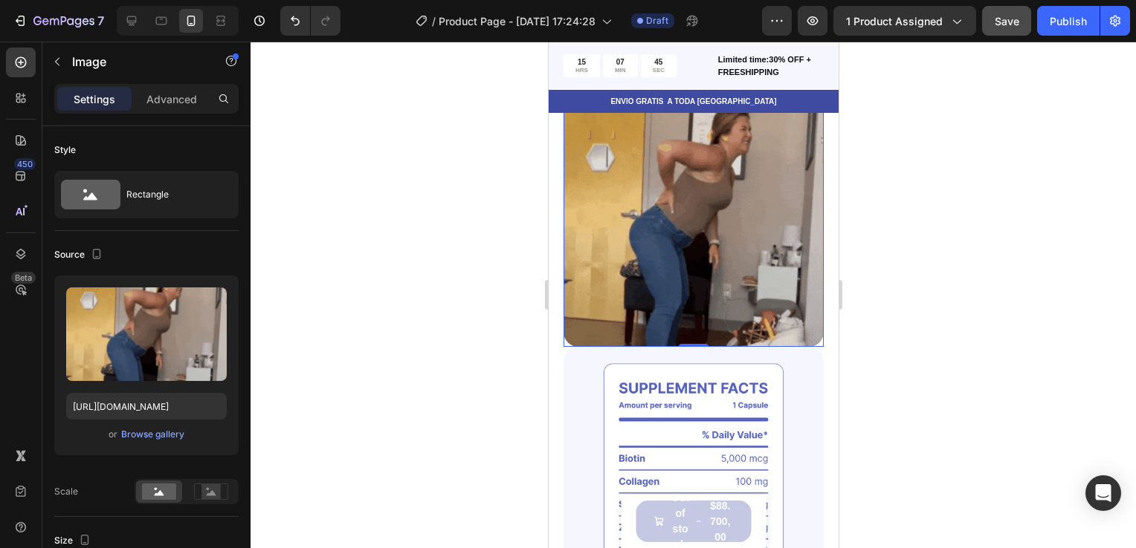
click at [493, 151] on div at bounding box center [692, 295] width 885 height 507
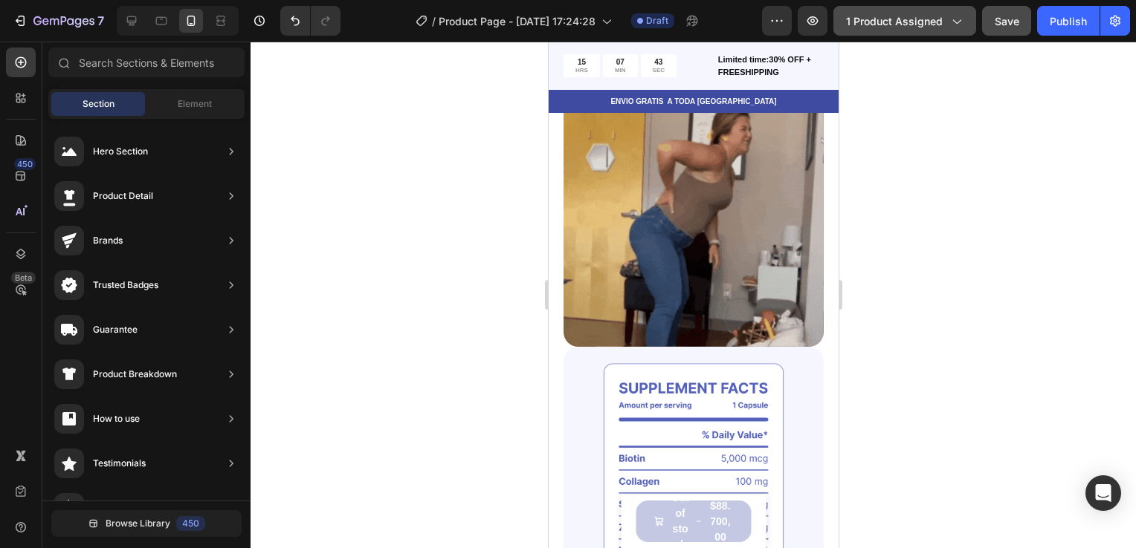
click at [961, 24] on icon "button" at bounding box center [955, 20] width 15 height 15
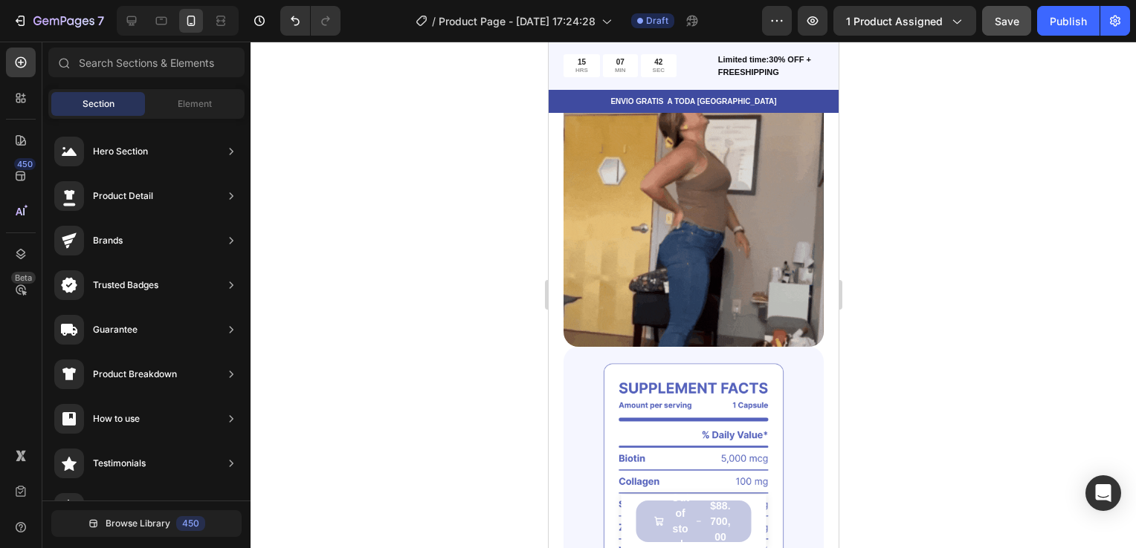
click at [1072, 156] on div at bounding box center [692, 295] width 885 height 507
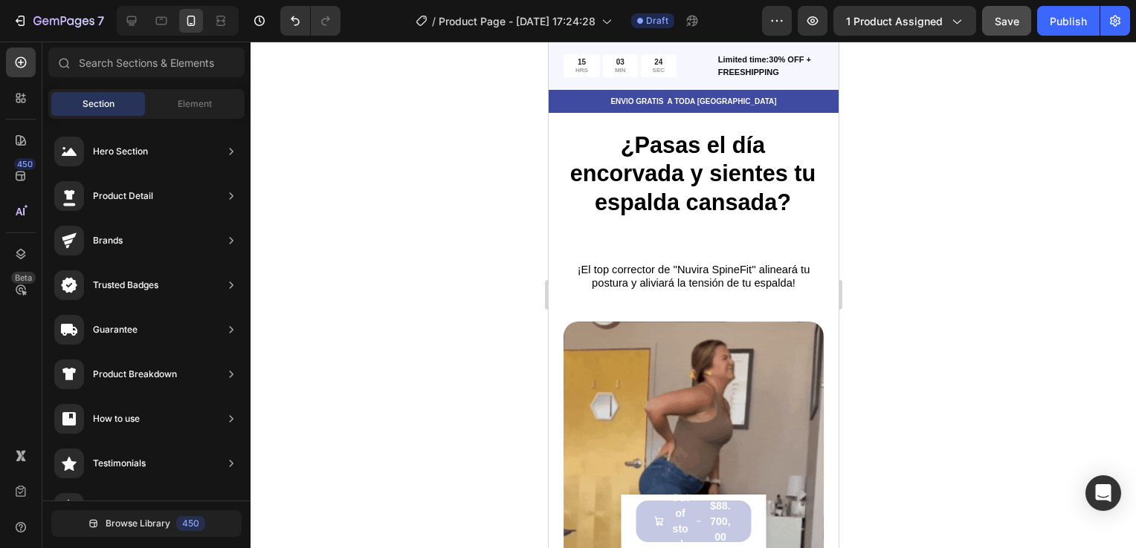
scroll to position [760, 0]
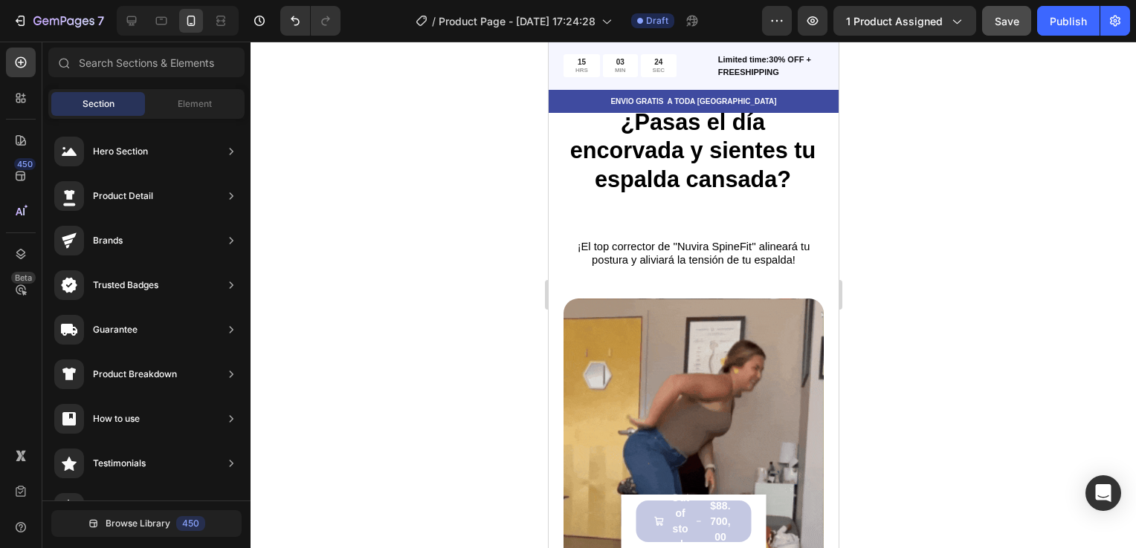
drag, startPoint x: 833, startPoint y: 155, endPoint x: 1388, endPoint y: 180, distance: 555.7
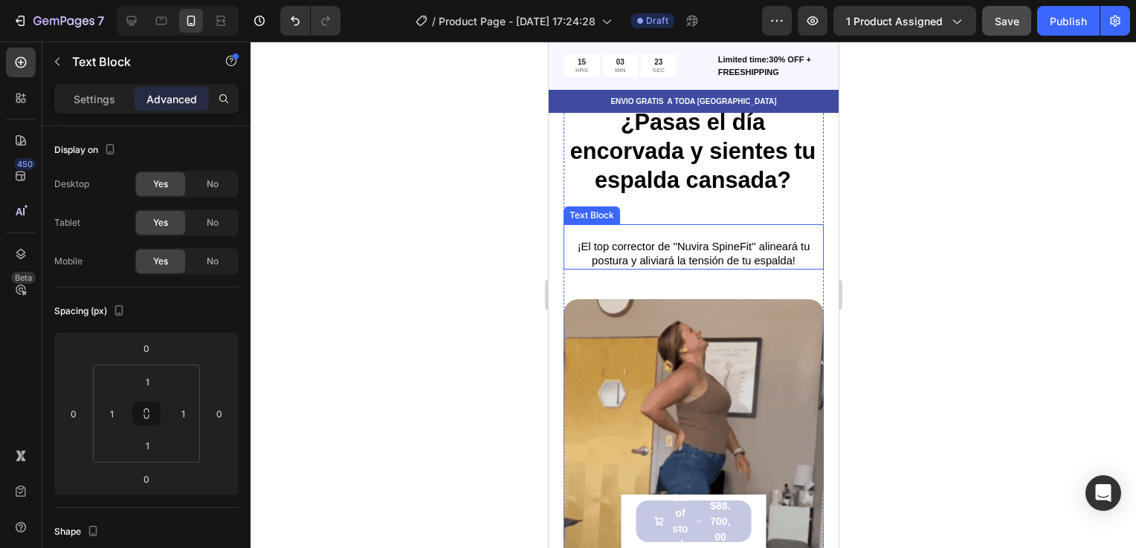
click at [771, 253] on span "¡El top corrector de ''Nuvira SpineFit'' alineará tu postura y aliviará la tens…" at bounding box center [693, 253] width 233 height 25
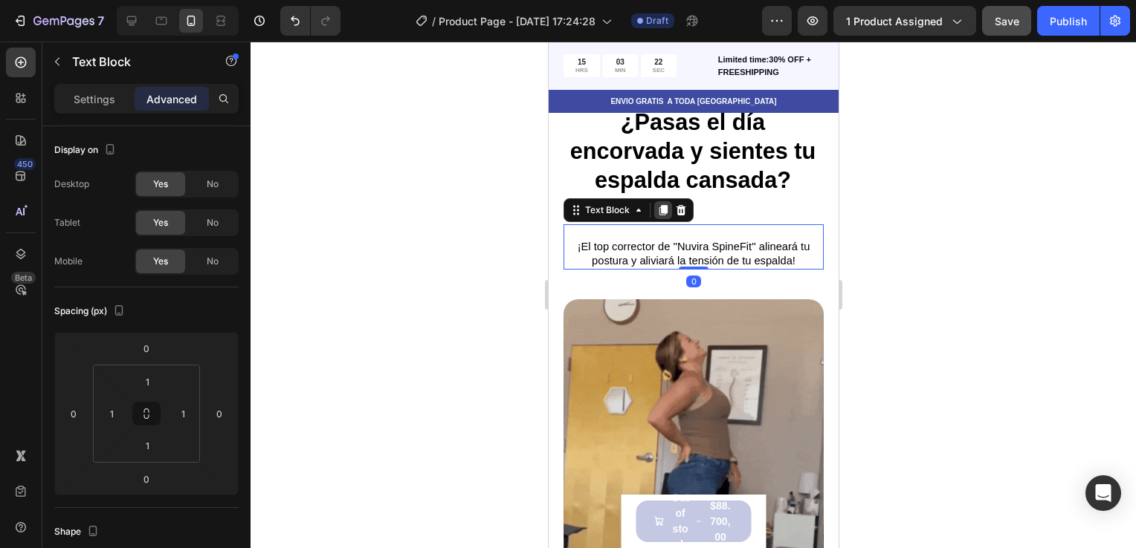
click at [660, 209] on icon at bounding box center [662, 210] width 8 height 10
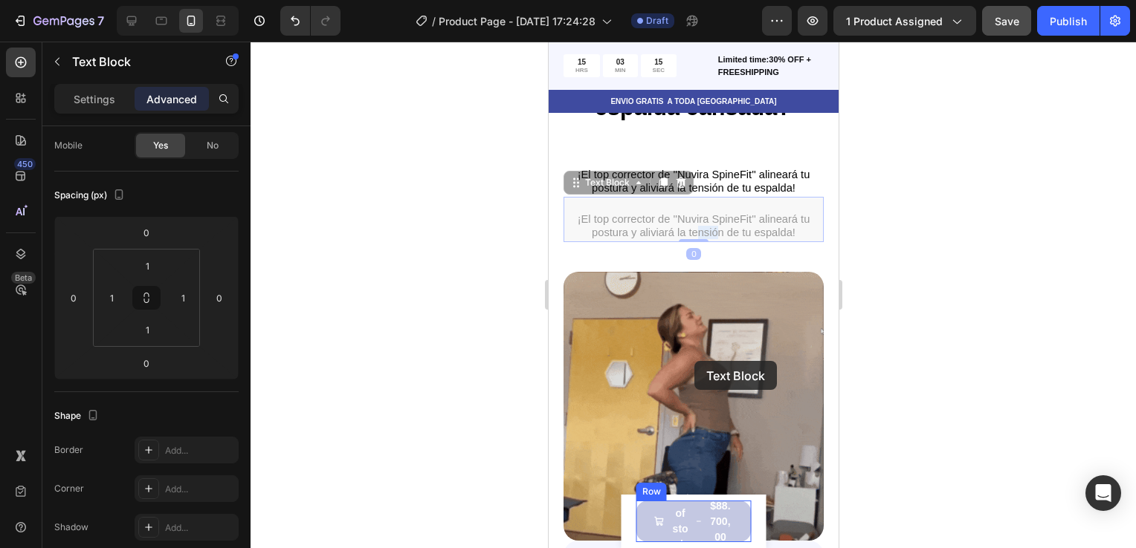
scroll to position [861, 0]
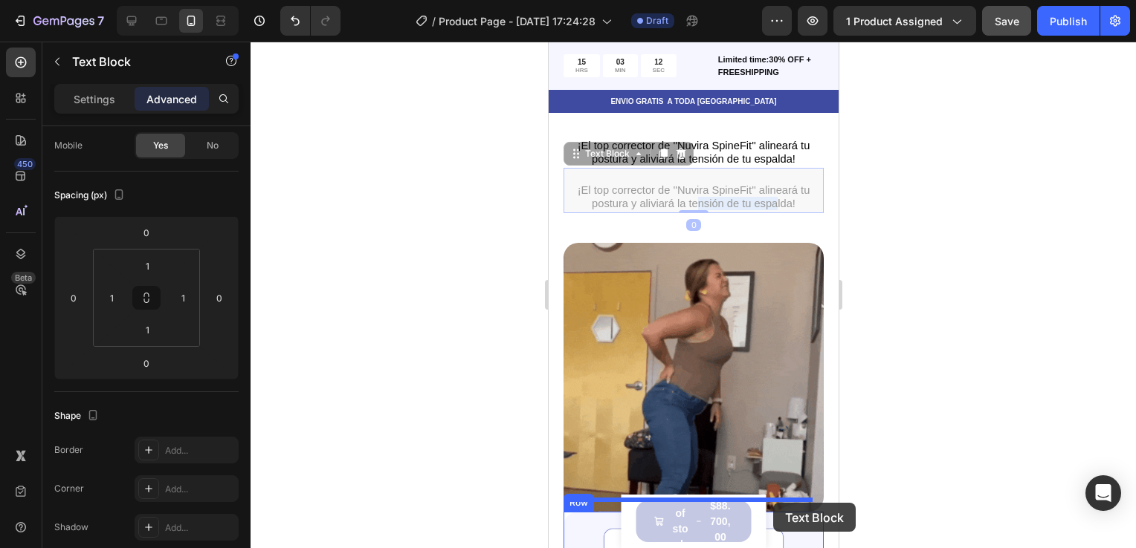
drag, startPoint x: 692, startPoint y: 283, endPoint x: 772, endPoint y: 503, distance: 234.2
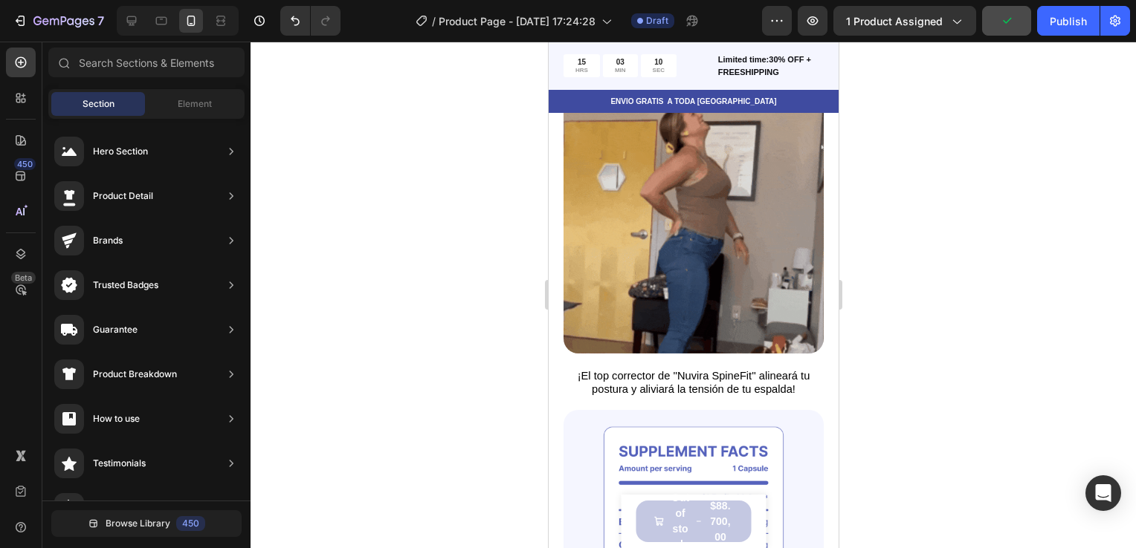
scroll to position [959, 0]
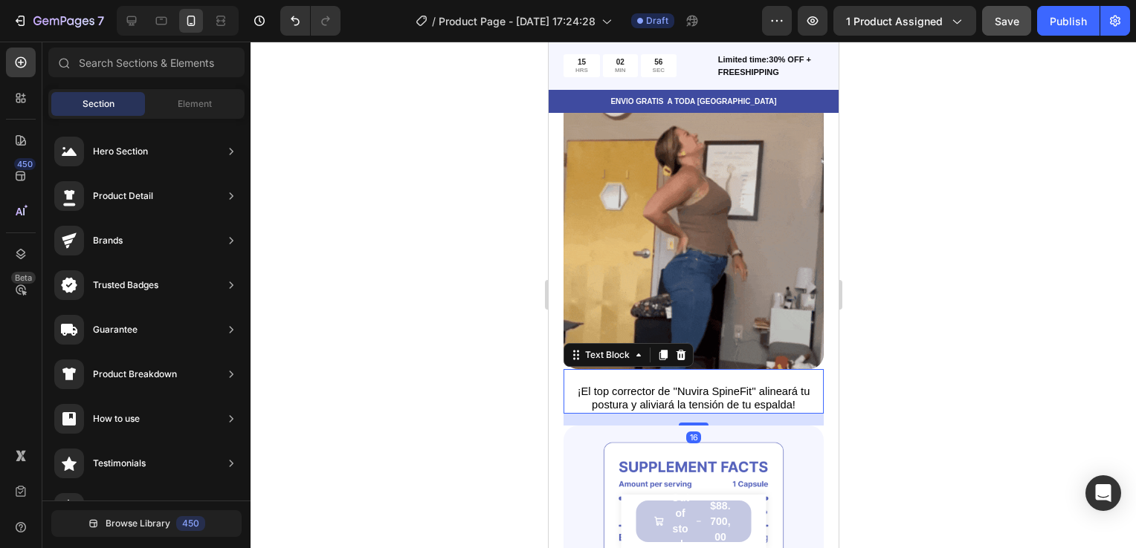
click at [643, 386] on span "¡El top corrector de ''Nuvira SpineFit'' alineará tu postura y aliviará la tens…" at bounding box center [693, 398] width 233 height 25
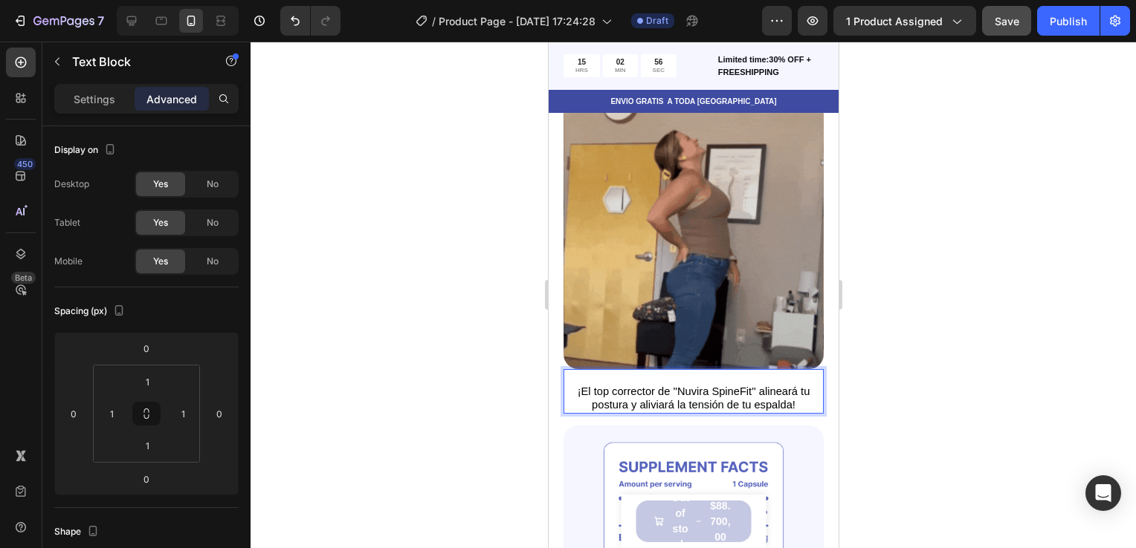
click at [643, 386] on span "¡El top corrector de ''Nuvira SpineFit'' alineará tu postura y aliviará la tens…" at bounding box center [693, 398] width 233 height 25
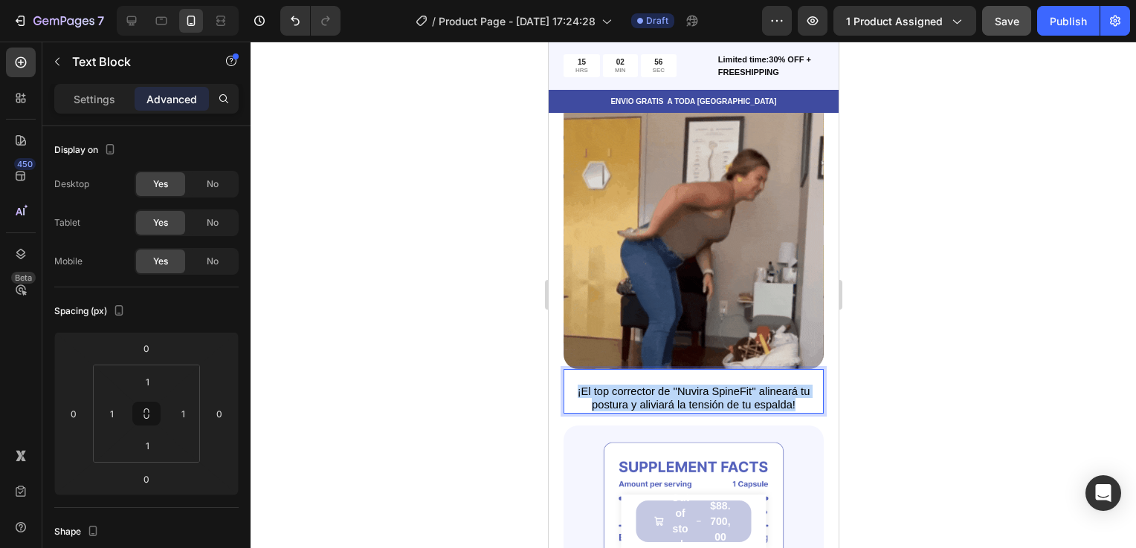
click at [643, 386] on span "¡El top corrector de ''Nuvira SpineFit'' alineará tu postura y aliviará la tens…" at bounding box center [693, 398] width 233 height 25
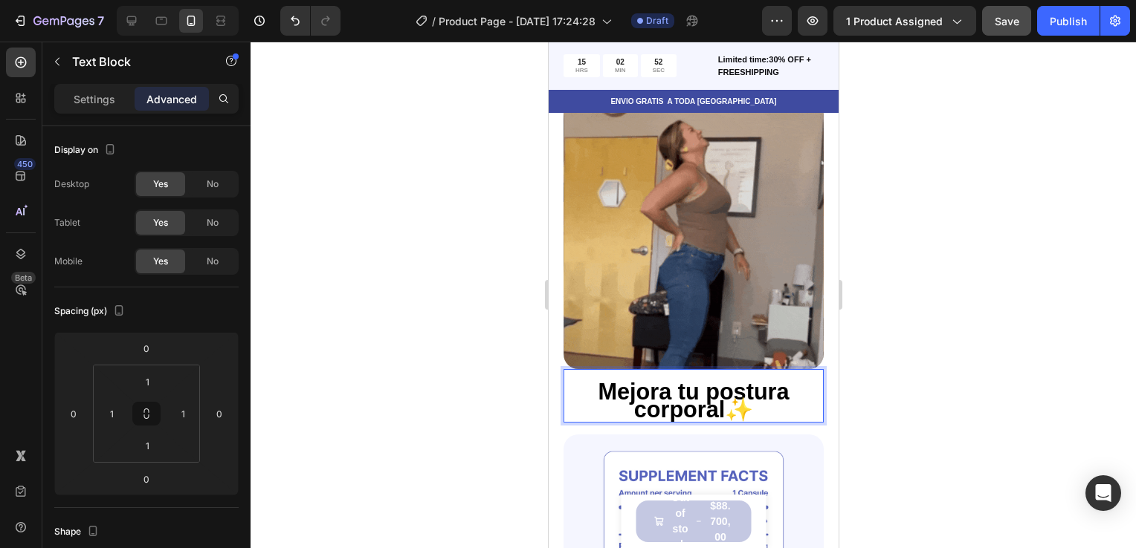
click at [918, 334] on div at bounding box center [692, 295] width 885 height 507
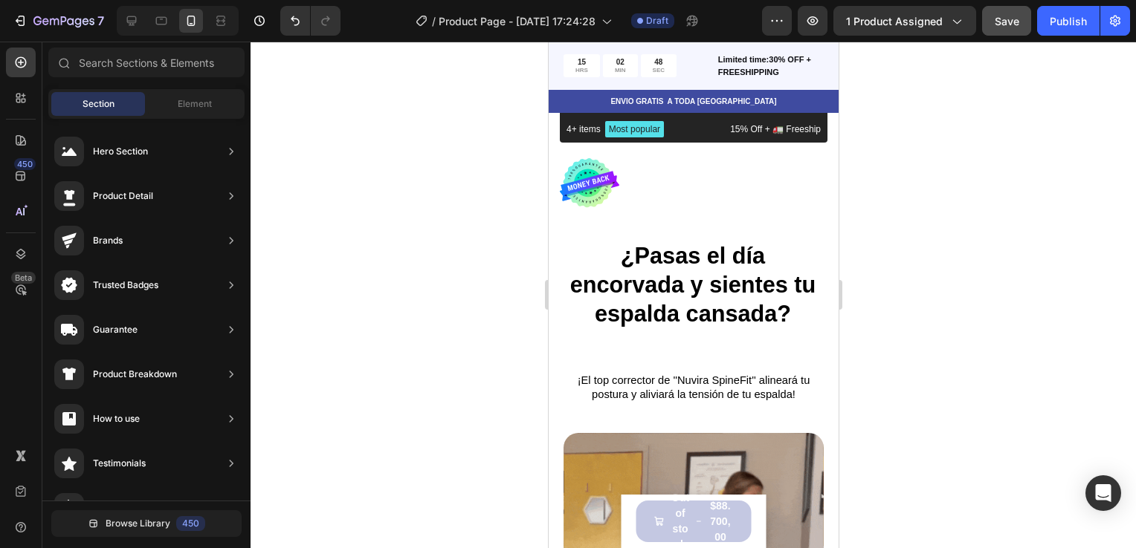
scroll to position [0, 0]
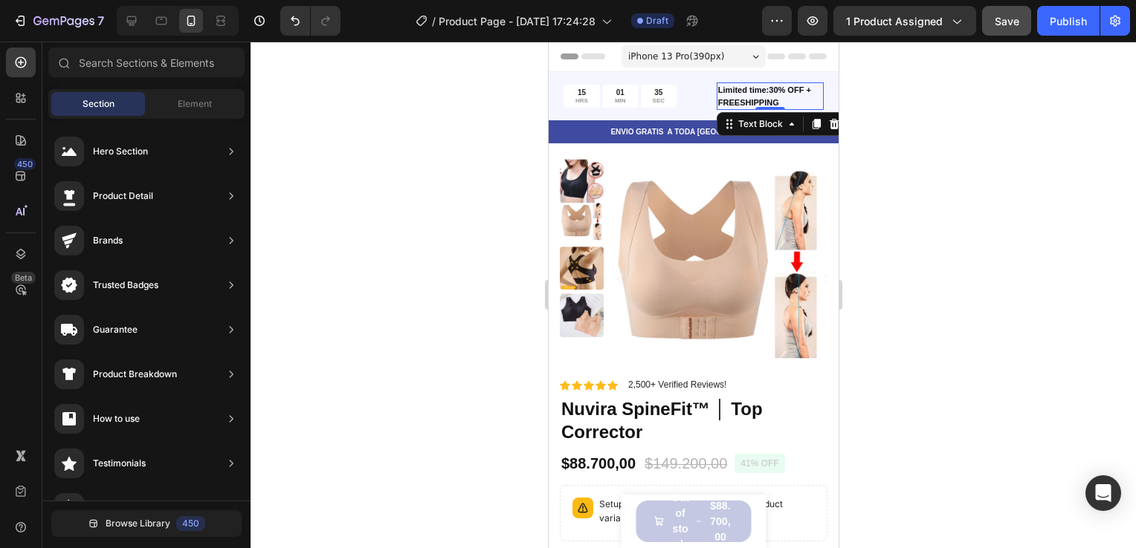
click at [798, 100] on p "Limited time:30% OFF + FREESHIPPING" at bounding box center [769, 96] width 104 height 25
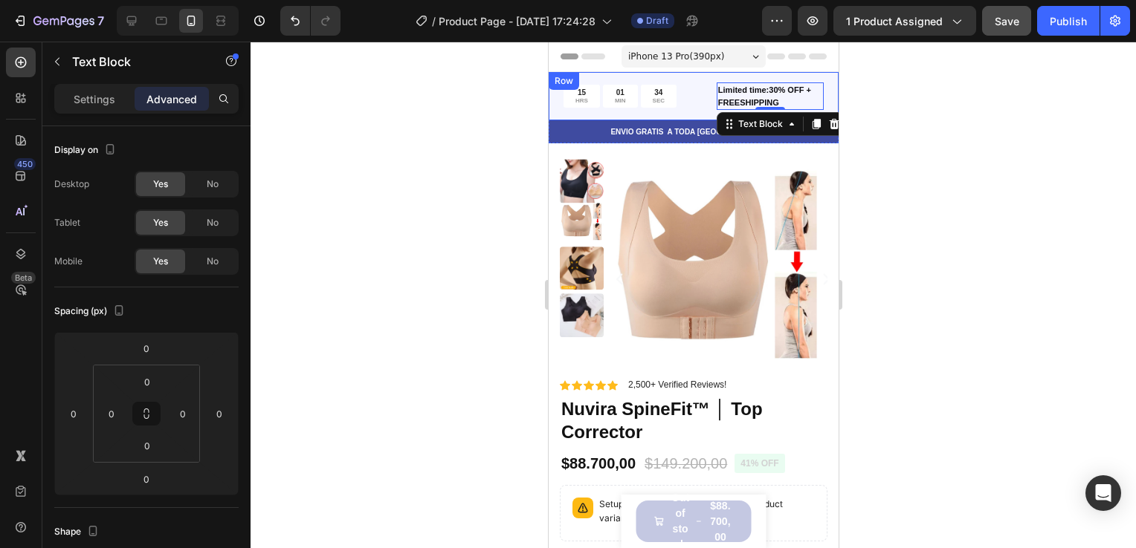
click at [811, 79] on div "15 HRS 01 MIN 34 SEC Countdown Timer Limited time:30% OFF + FREESHIPPING Text B…" at bounding box center [693, 96] width 290 height 48
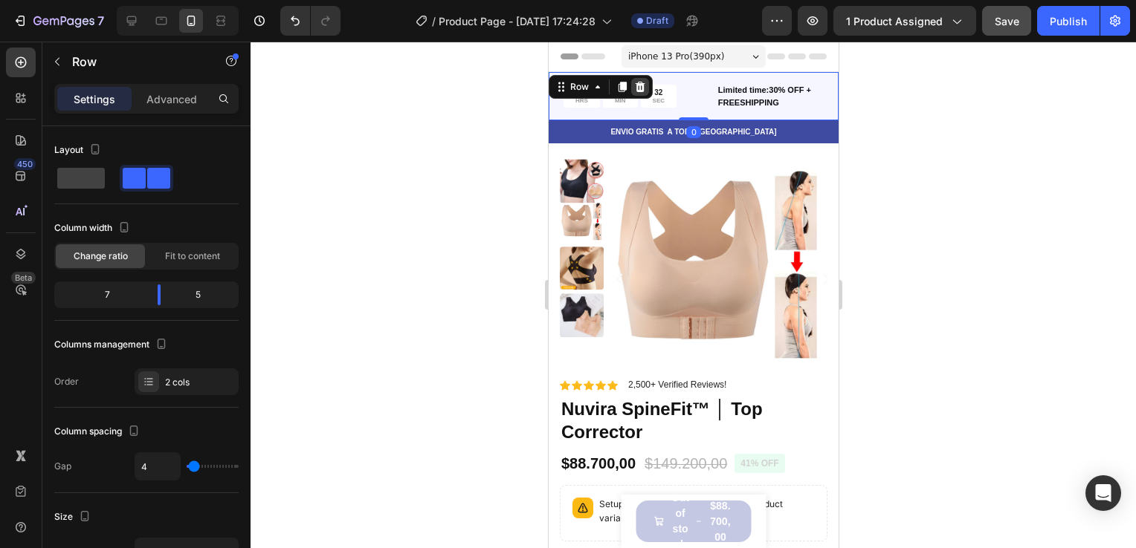
click at [638, 85] on icon at bounding box center [640, 87] width 10 height 10
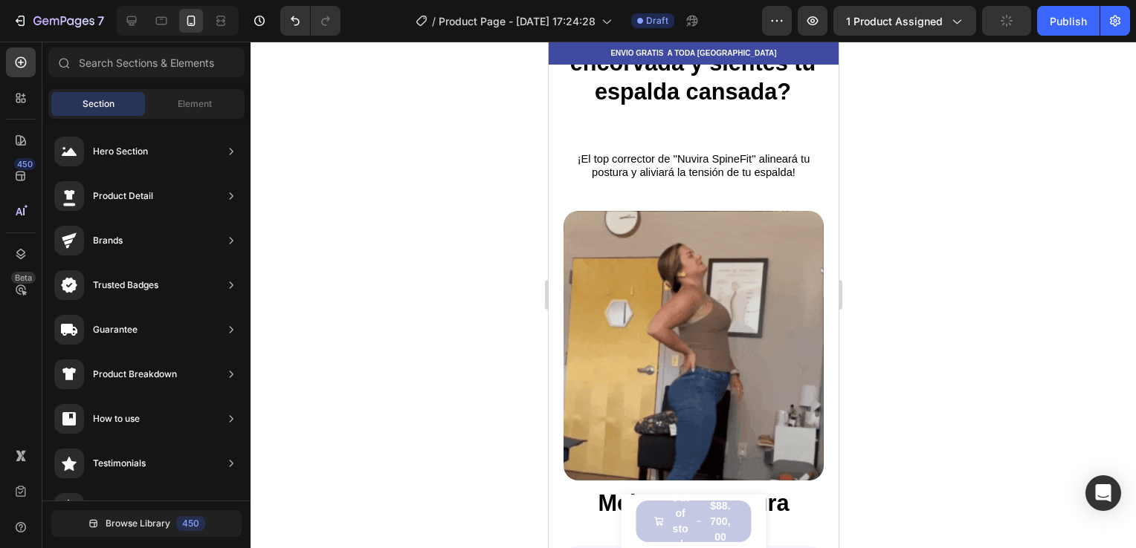
scroll to position [776, 0]
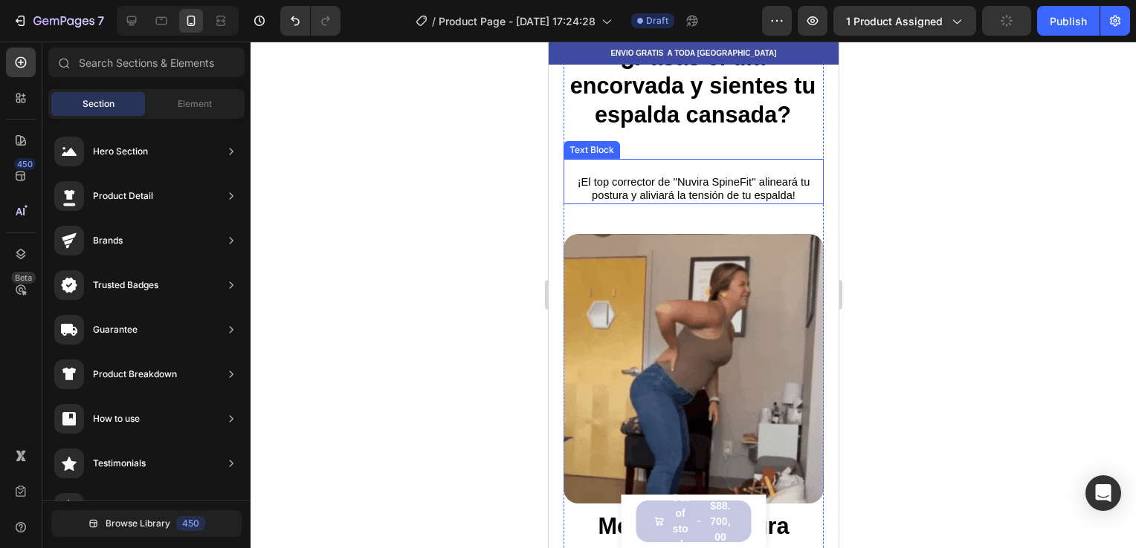
click at [764, 183] on span "¡El top corrector de ''Nuvira SpineFit'' alineará tu postura y aliviará la tens…" at bounding box center [693, 188] width 233 height 25
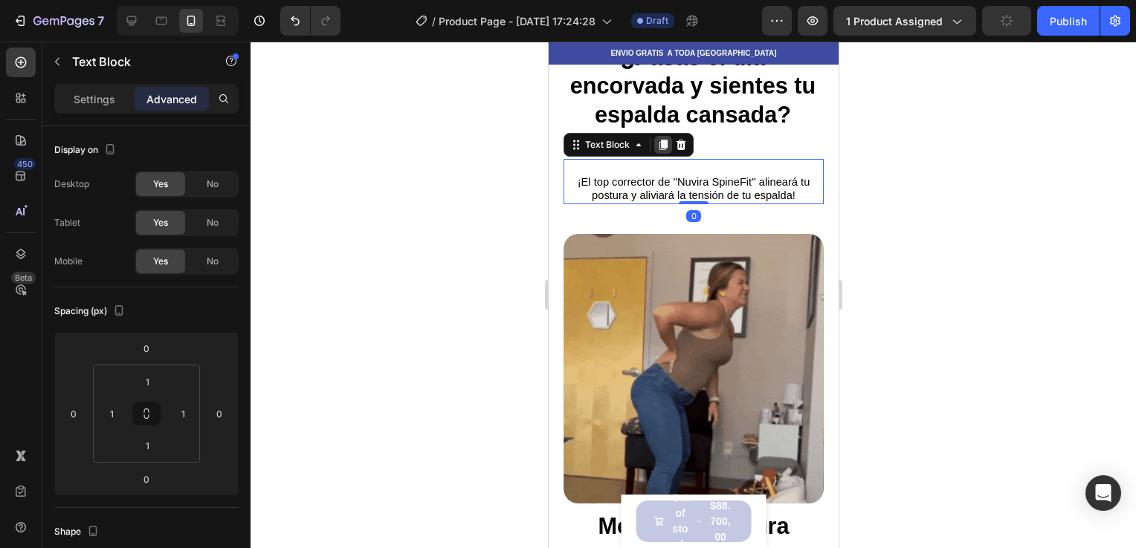
click at [659, 144] on icon at bounding box center [662, 145] width 12 height 12
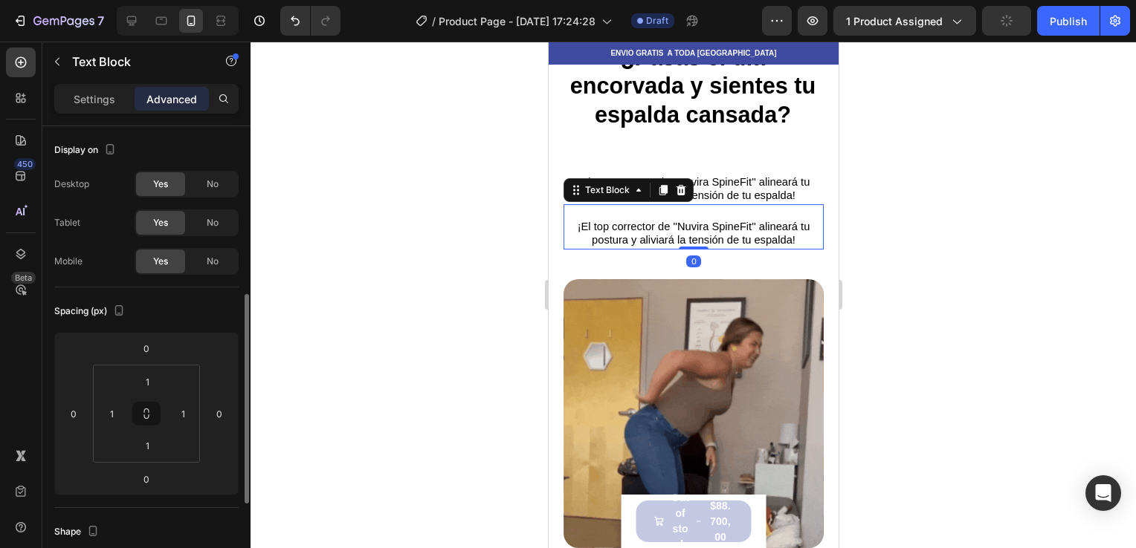
scroll to position [116, 0]
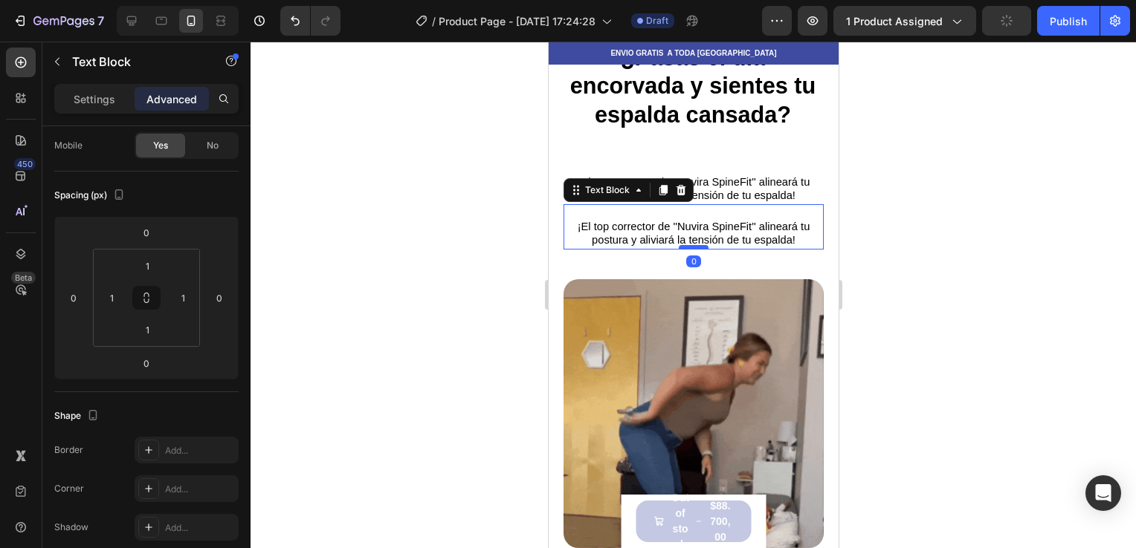
click at [684, 245] on div at bounding box center [693, 247] width 30 height 4
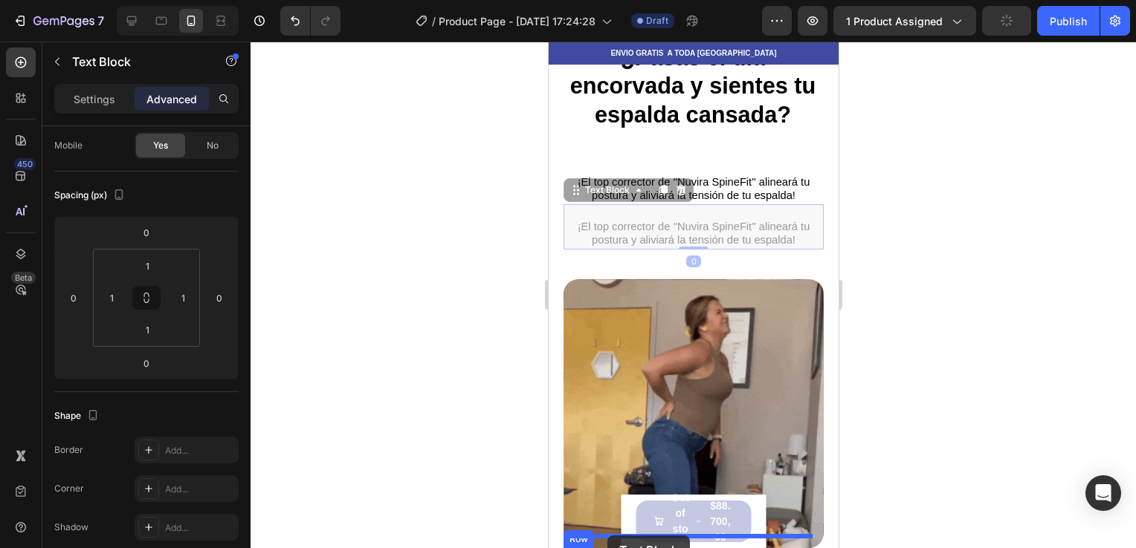
drag, startPoint x: 658, startPoint y: 216, endPoint x: 606, endPoint y: 536, distance: 324.5
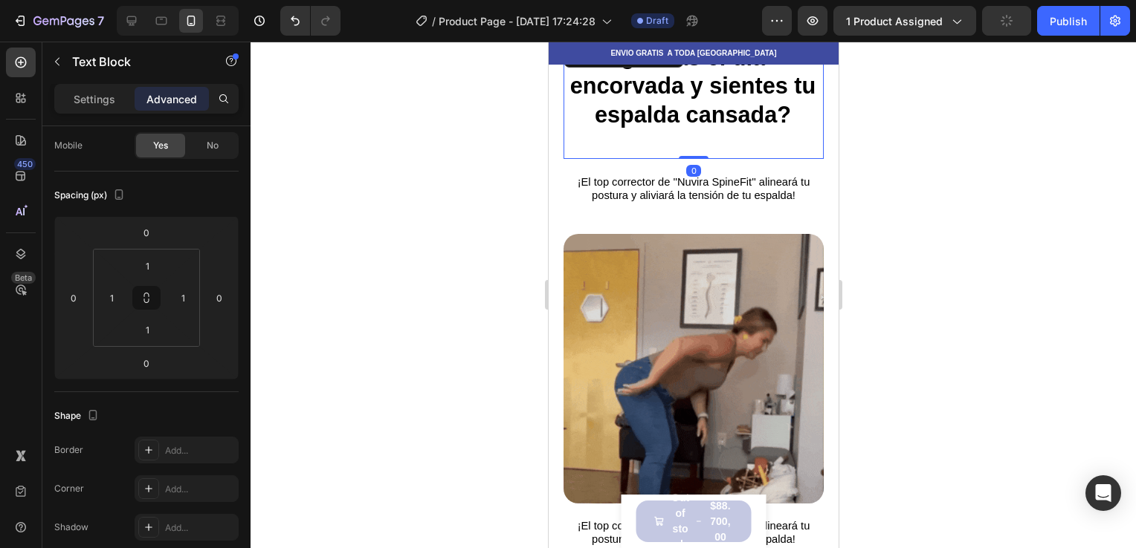
click at [775, 110] on strong "¿Pasas el día encorvada y sientes tu espalda cansada?" at bounding box center [692, 86] width 246 height 82
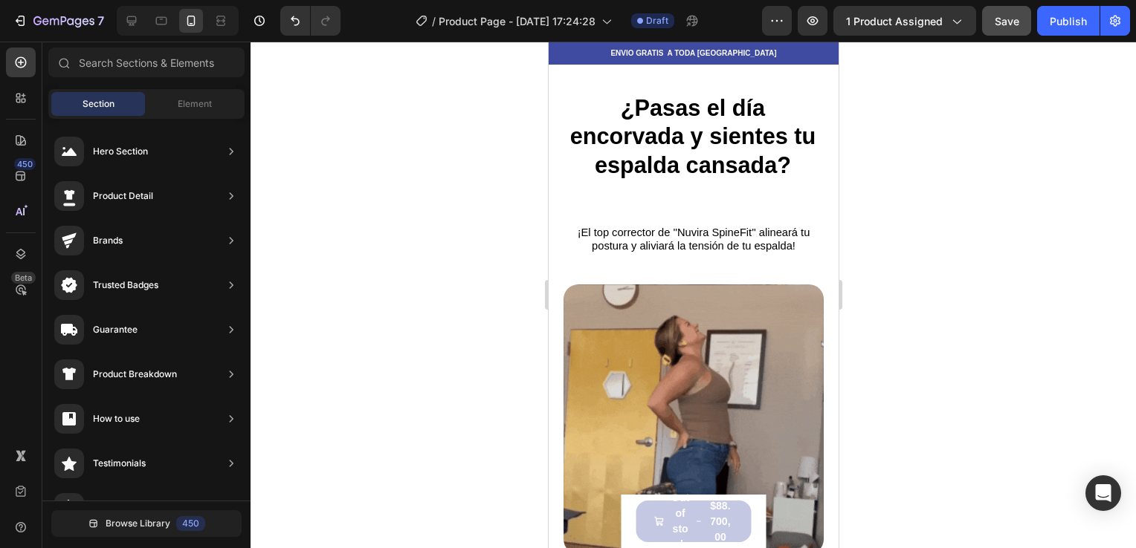
scroll to position [709, 0]
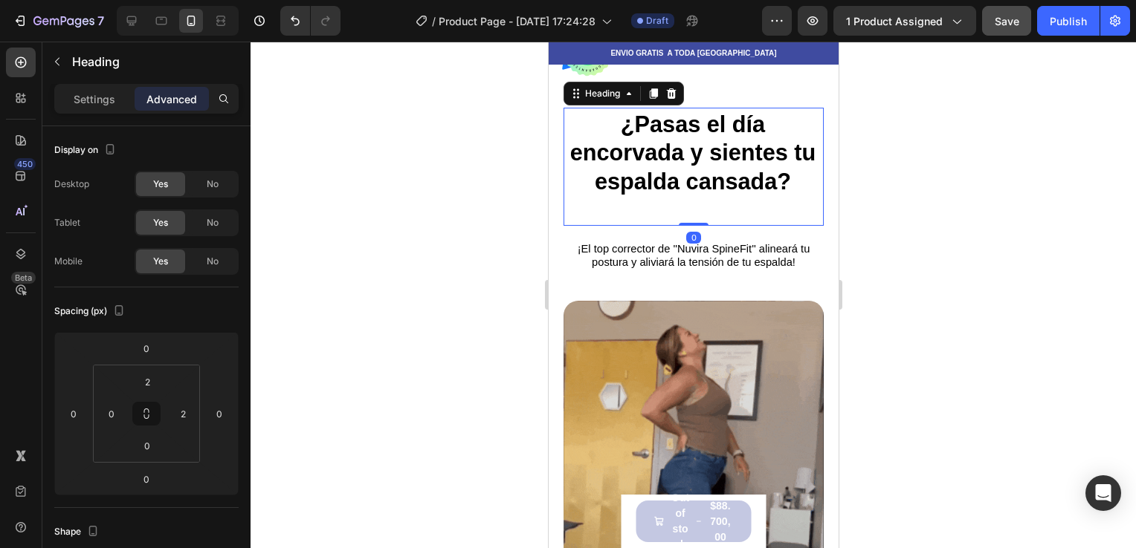
click at [771, 157] on strong "¿Pasas el día encorvada y sientes tu espalda cansada?" at bounding box center [692, 152] width 246 height 82
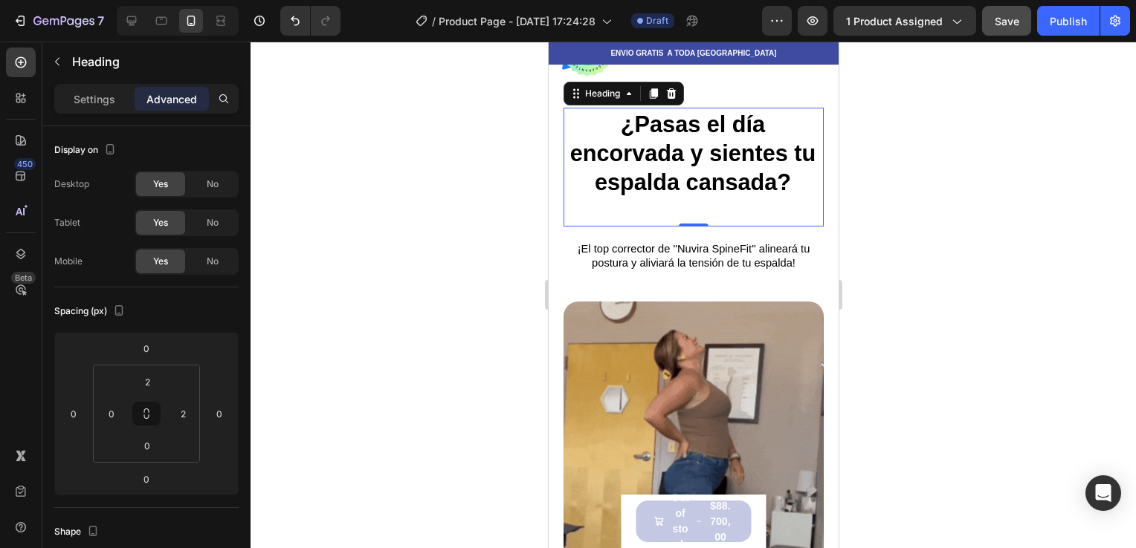
click at [643, 97] on div "Heading" at bounding box center [623, 94] width 120 height 24
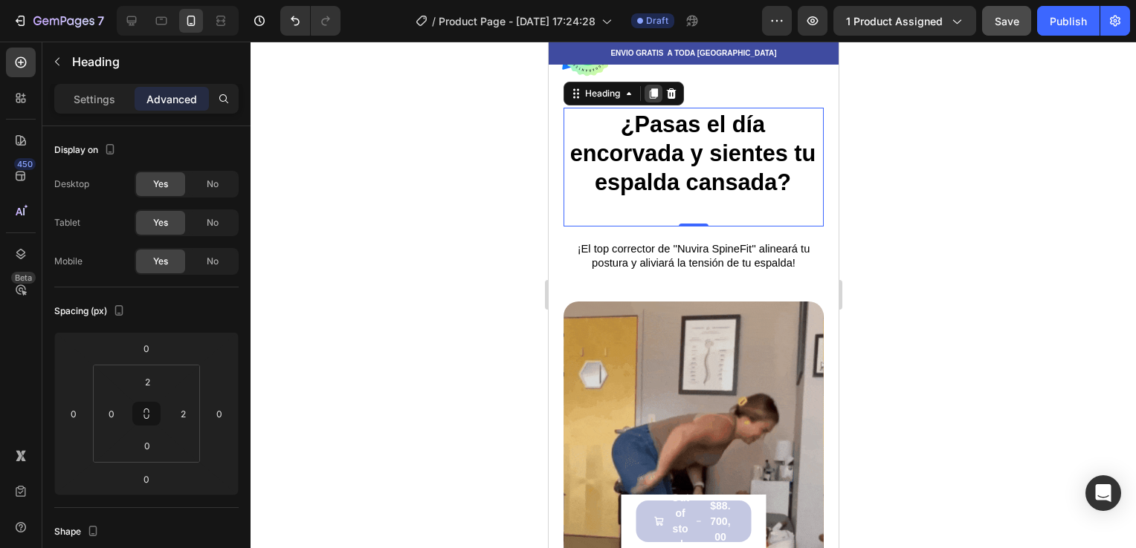
click at [649, 94] on icon at bounding box center [653, 94] width 12 height 12
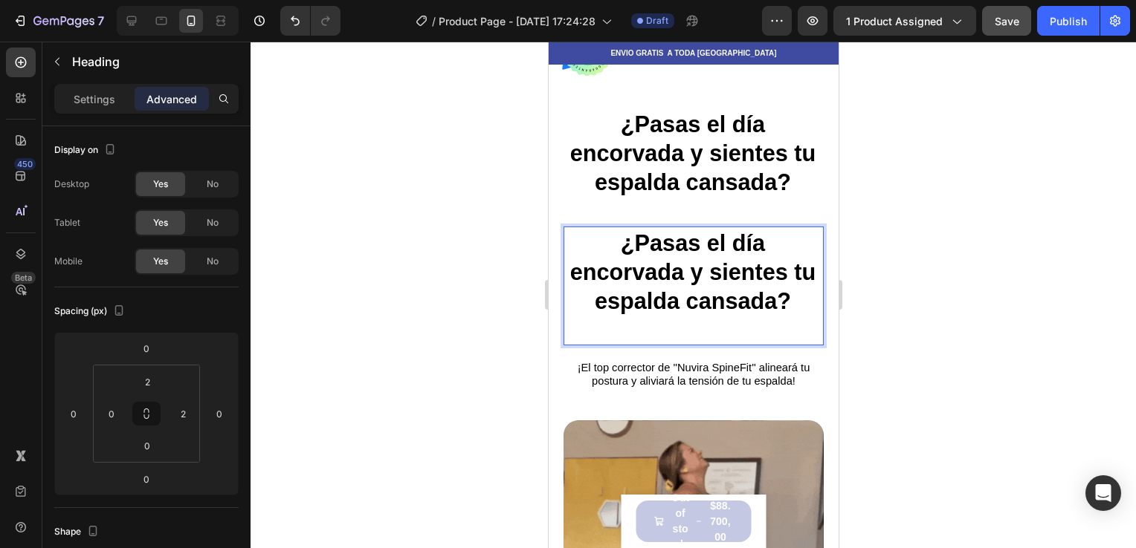
click at [953, 300] on div at bounding box center [692, 295] width 885 height 507
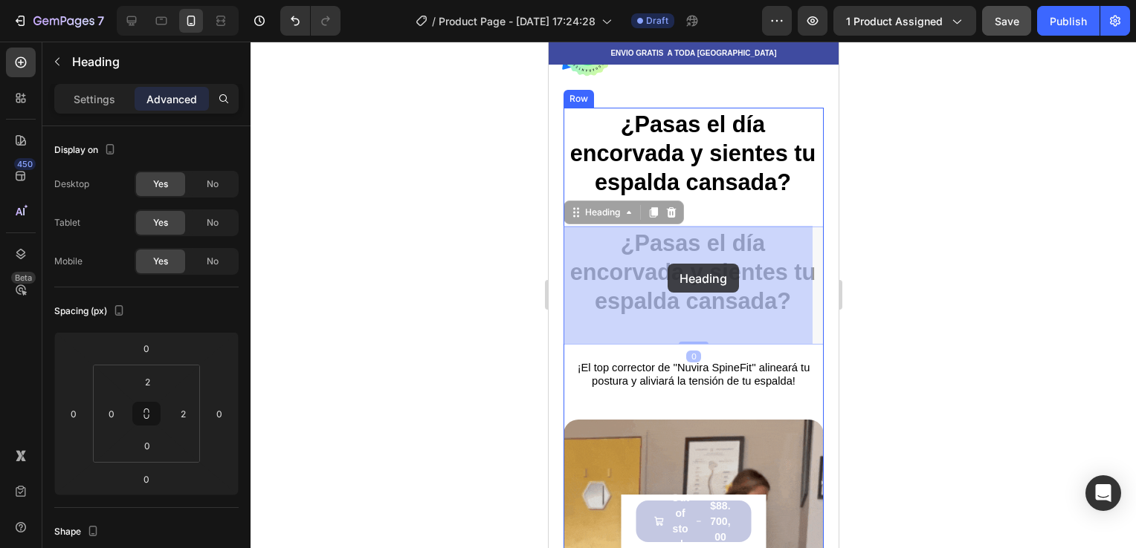
drag, startPoint x: 750, startPoint y: 263, endPoint x: 667, endPoint y: 264, distance: 83.2
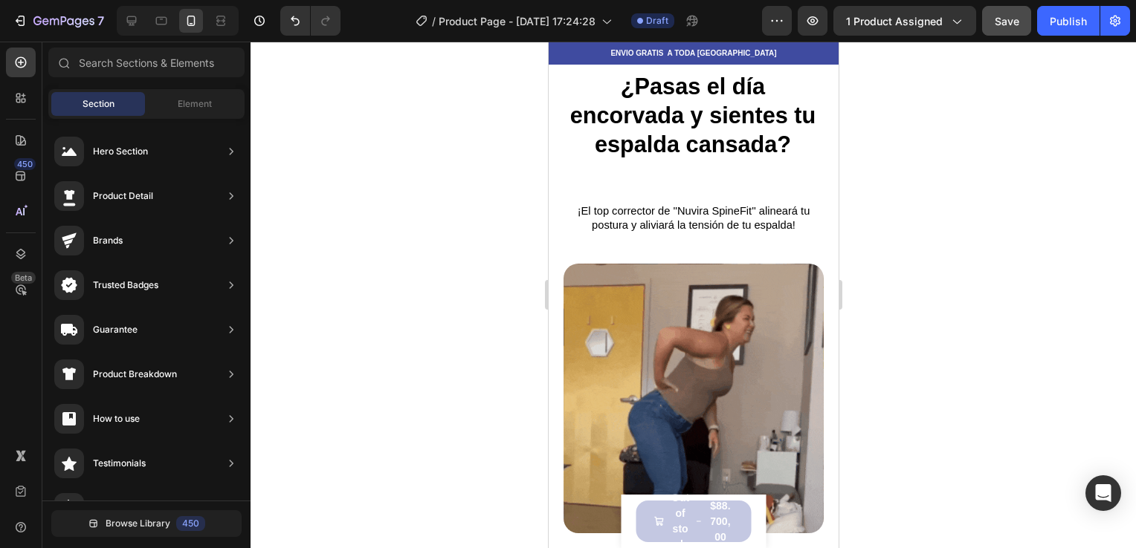
scroll to position [881, 0]
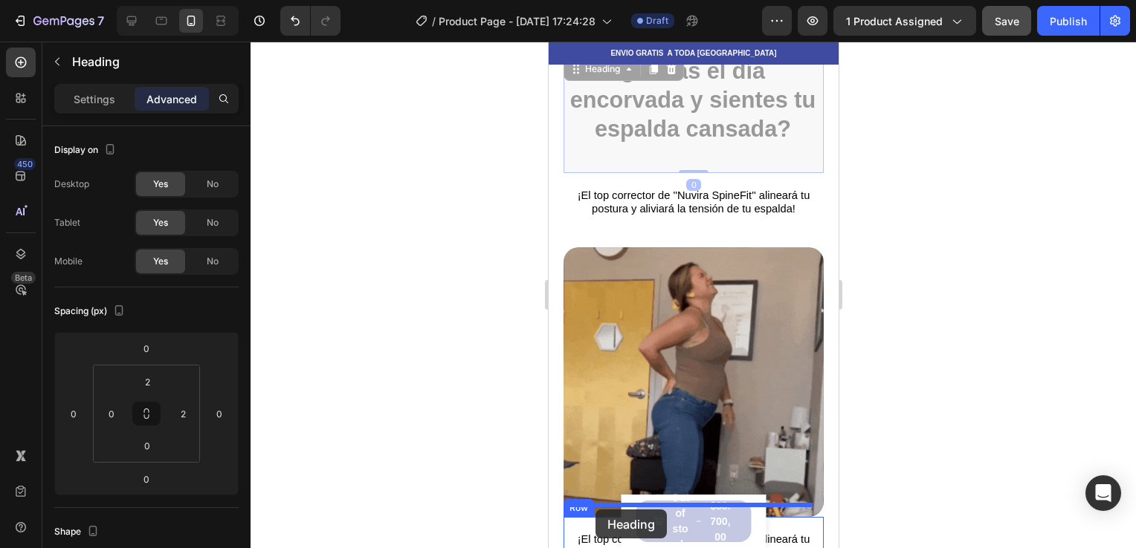
drag, startPoint x: 780, startPoint y: 132, endPoint x: 595, endPoint y: 510, distance: 420.4
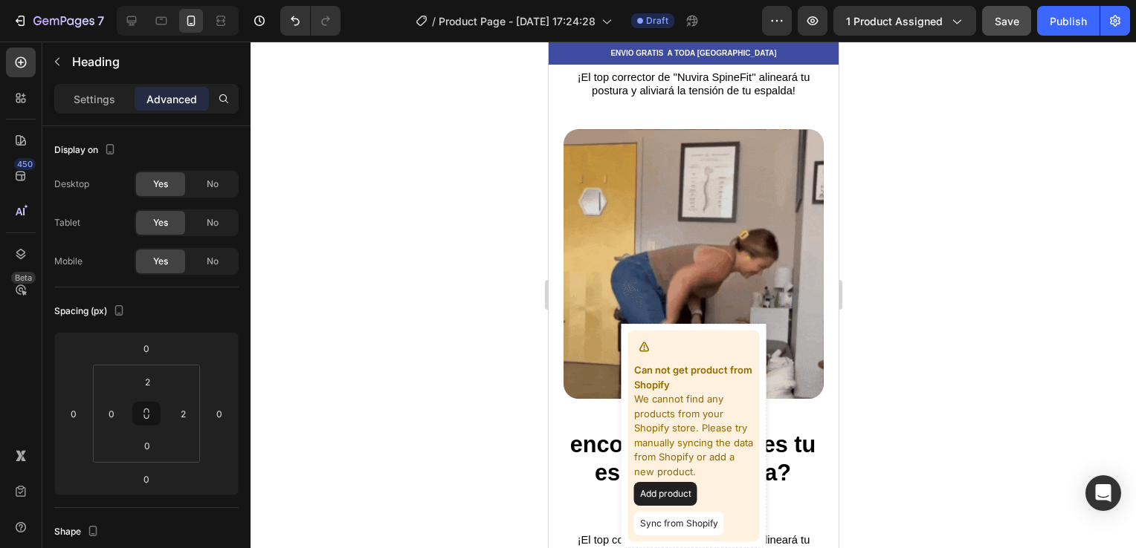
click at [1008, 281] on div at bounding box center [692, 295] width 885 height 507
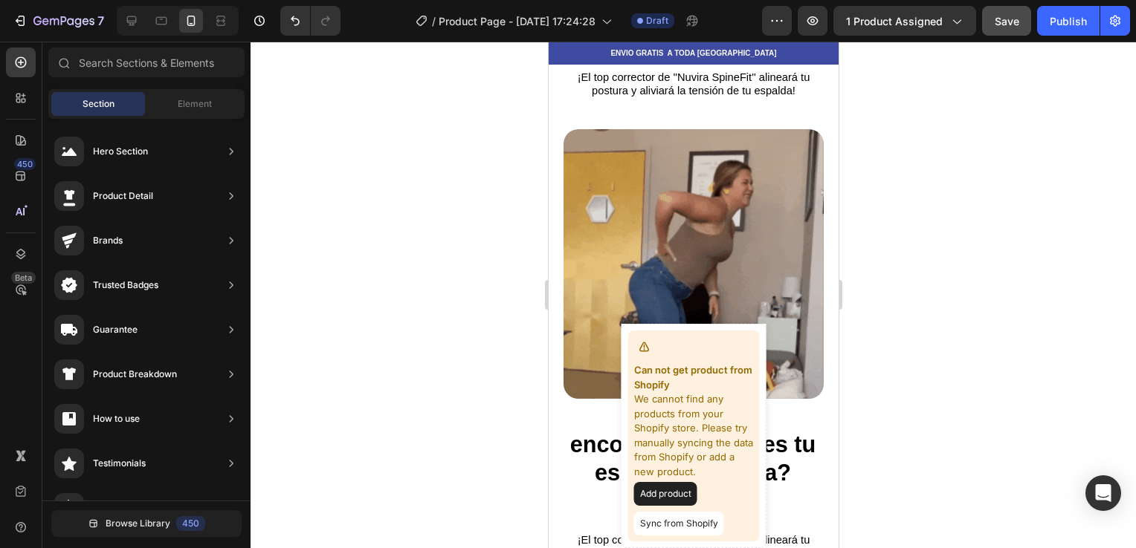
click at [918, 401] on div at bounding box center [692, 295] width 885 height 507
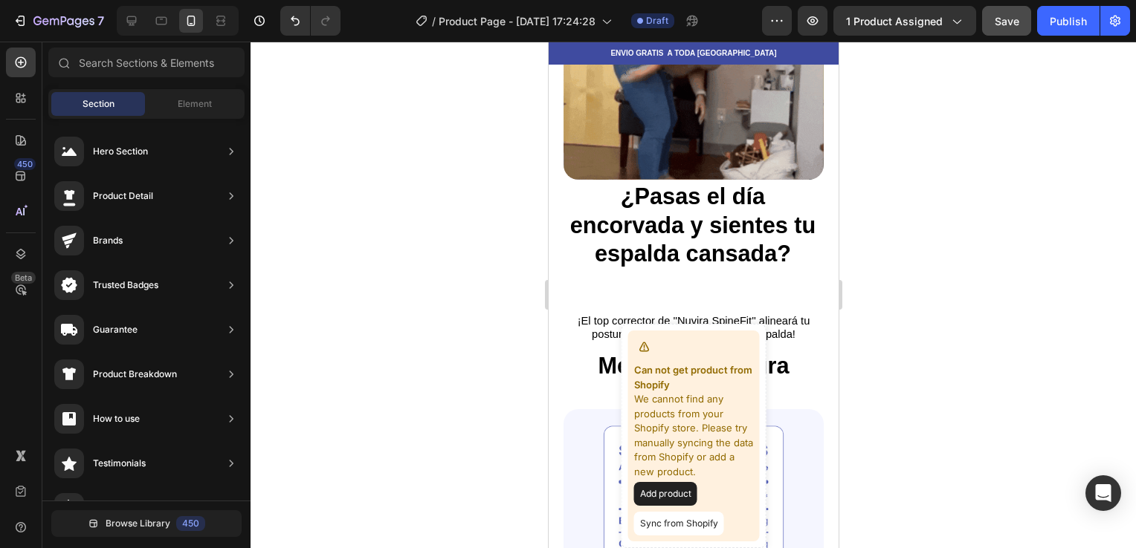
scroll to position [1084, 0]
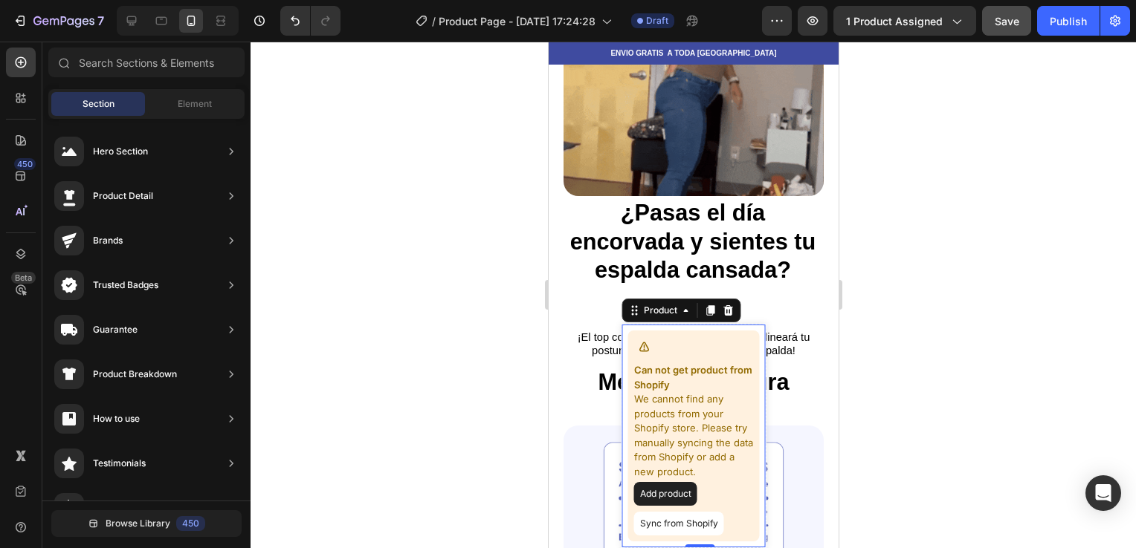
click at [687, 527] on button "Sync from Shopify" at bounding box center [678, 524] width 90 height 24
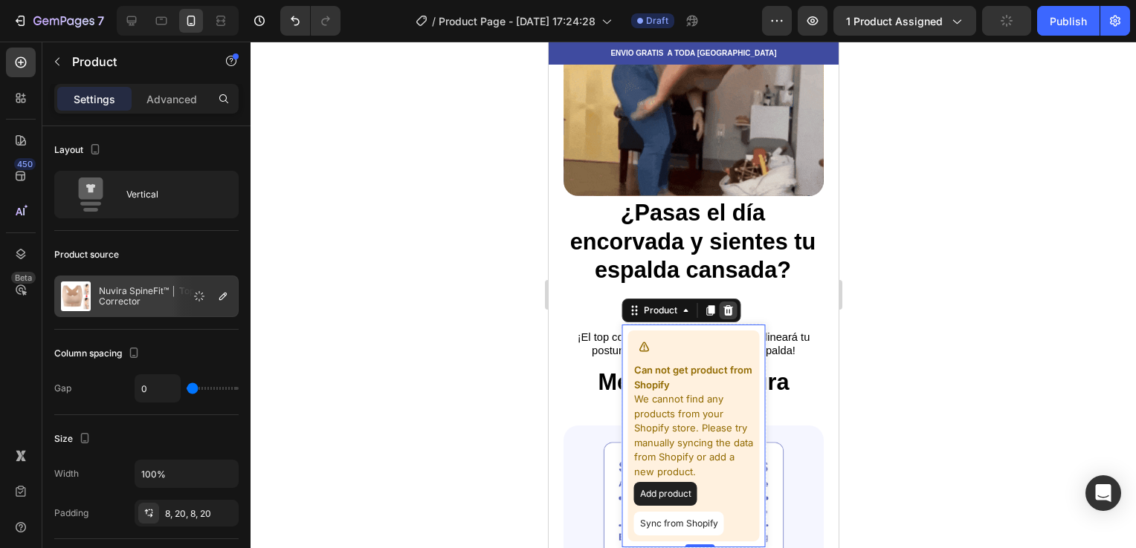
click at [722, 308] on icon at bounding box center [727, 310] width 10 height 10
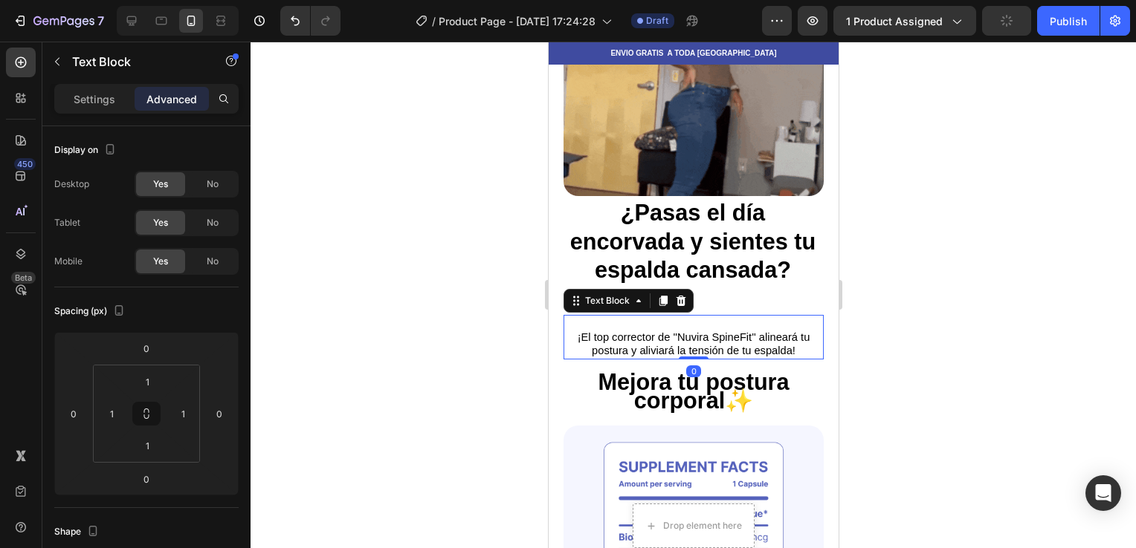
click at [688, 331] on span "¡El top corrector de ''Nuvira SpineFit'' alineará tu postura y aliviará la tens…" at bounding box center [693, 343] width 233 height 25
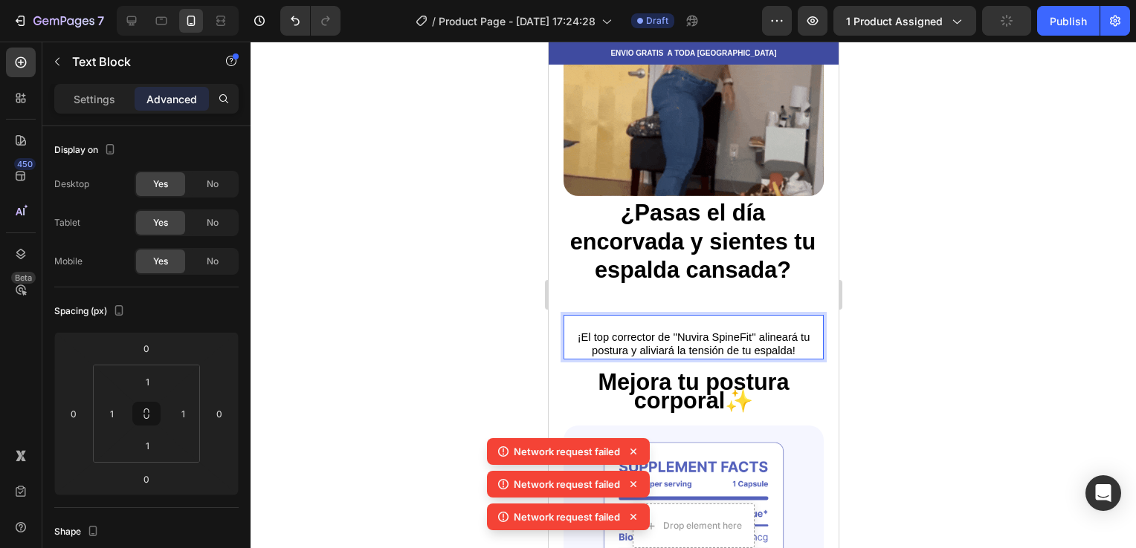
click at [722, 331] on span "¡El top corrector de ''Nuvira SpineFit'' alineará tu postura y aliviará la tens…" at bounding box center [693, 343] width 233 height 25
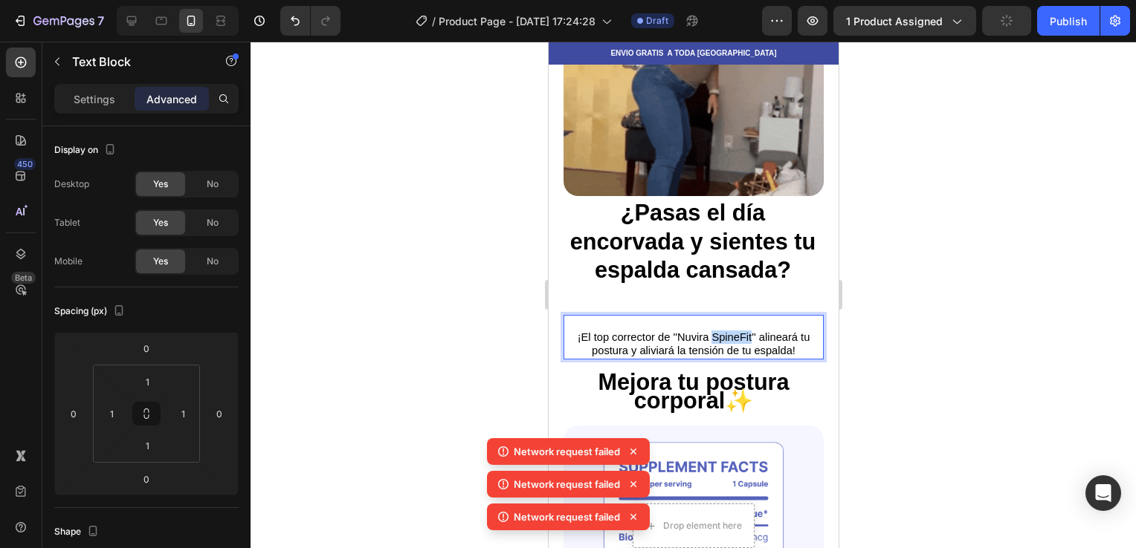
click at [722, 331] on span "¡El top corrector de ''Nuvira SpineFit'' alineará tu postura y aliviará la tens…" at bounding box center [693, 343] width 233 height 25
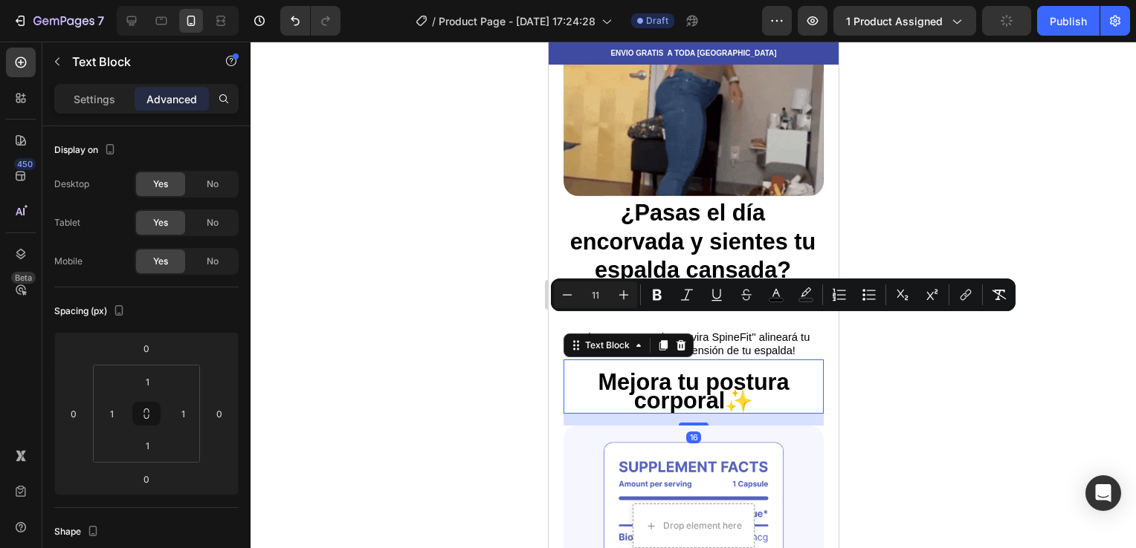
click at [705, 369] on strong "Mejora tu postura corporal✨" at bounding box center [692, 390] width 191 height 43
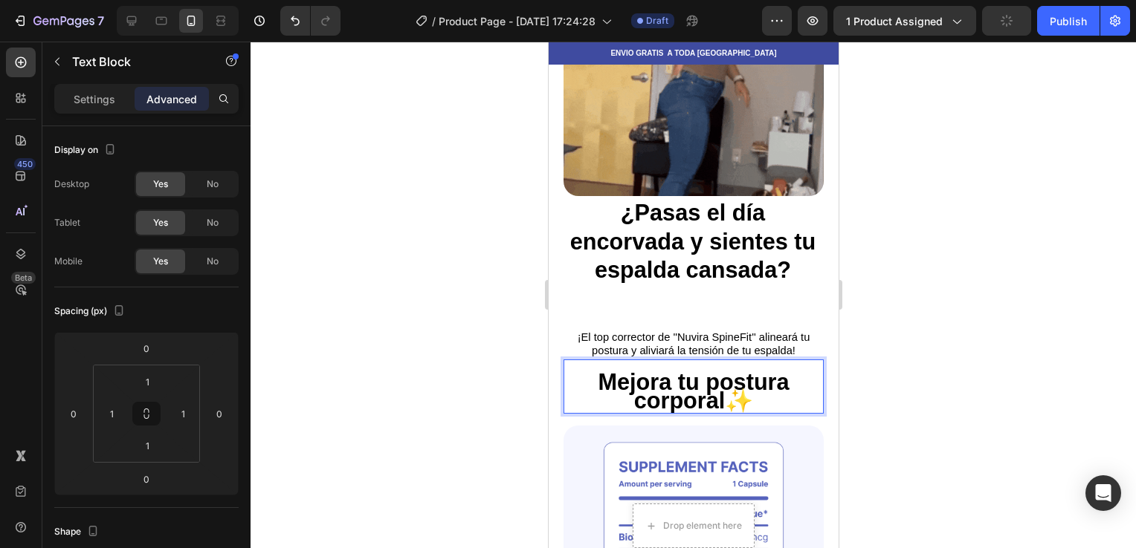
click at [705, 369] on strong "Mejora tu postura corporal✨" at bounding box center [692, 390] width 191 height 43
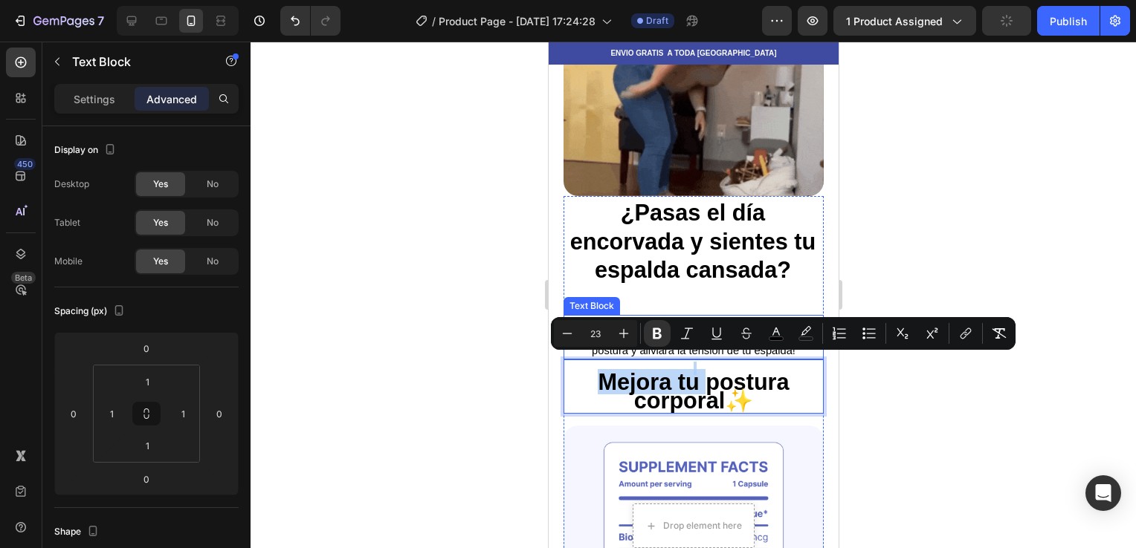
drag, startPoint x: 705, startPoint y: 364, endPoint x: 696, endPoint y: 325, distance: 40.6
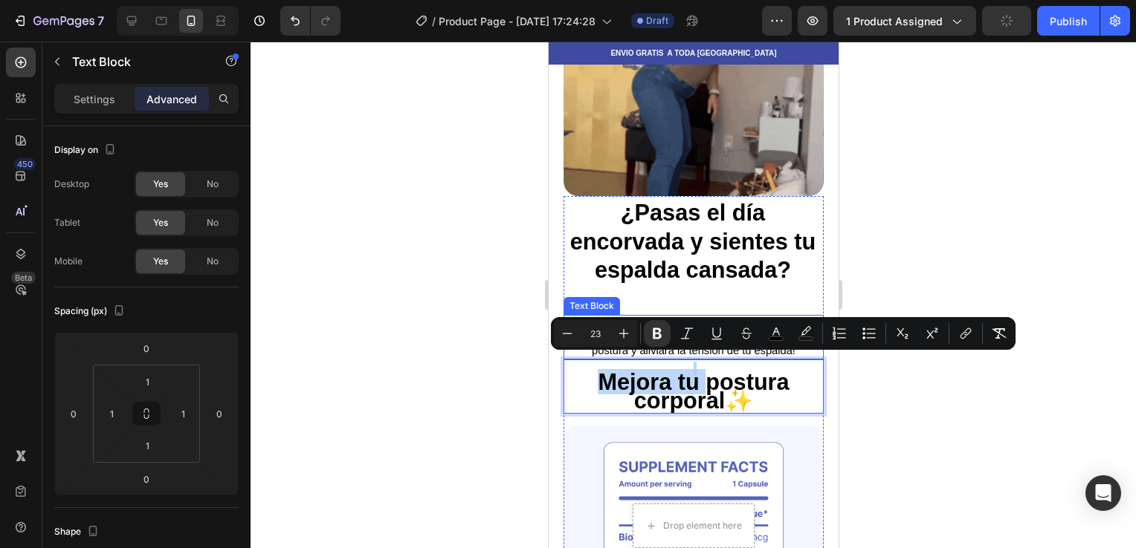
click at [696, 325] on div "¿Pasas el día encorvada y sientes tu espalda cansada? Heading ¡El top corrector…" at bounding box center [693, 470] width 260 height 548
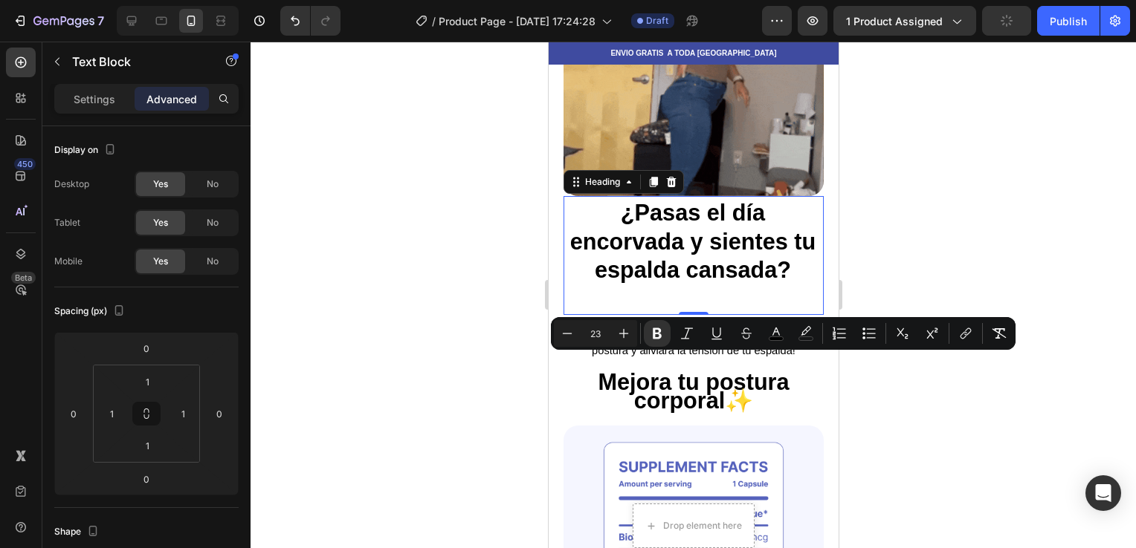
click at [720, 263] on strong "¿Pasas el día encorvada y sientes tu espalda cansada?" at bounding box center [692, 241] width 246 height 82
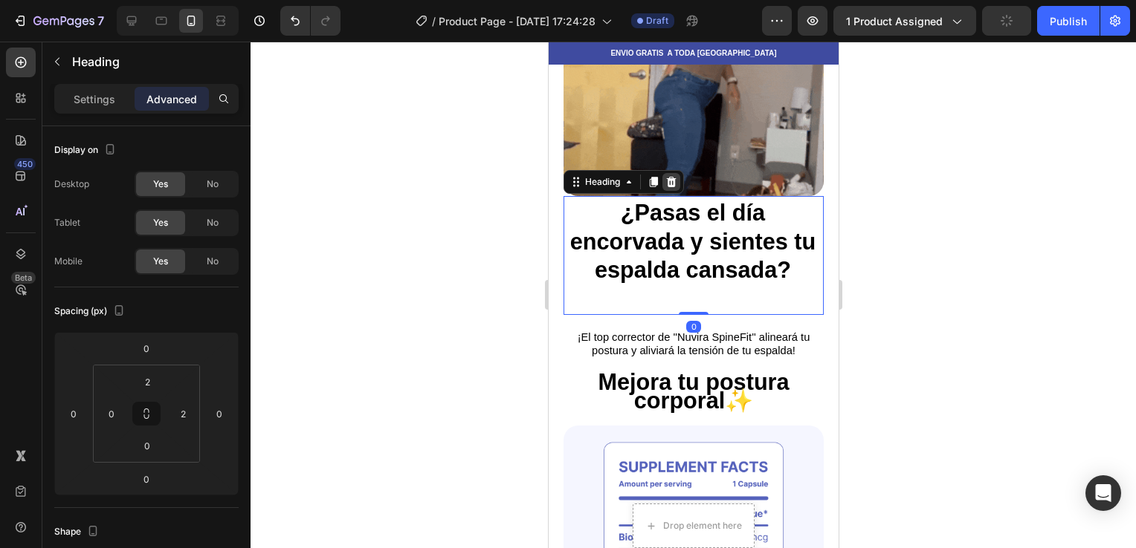
click at [670, 176] on div at bounding box center [670, 182] width 18 height 18
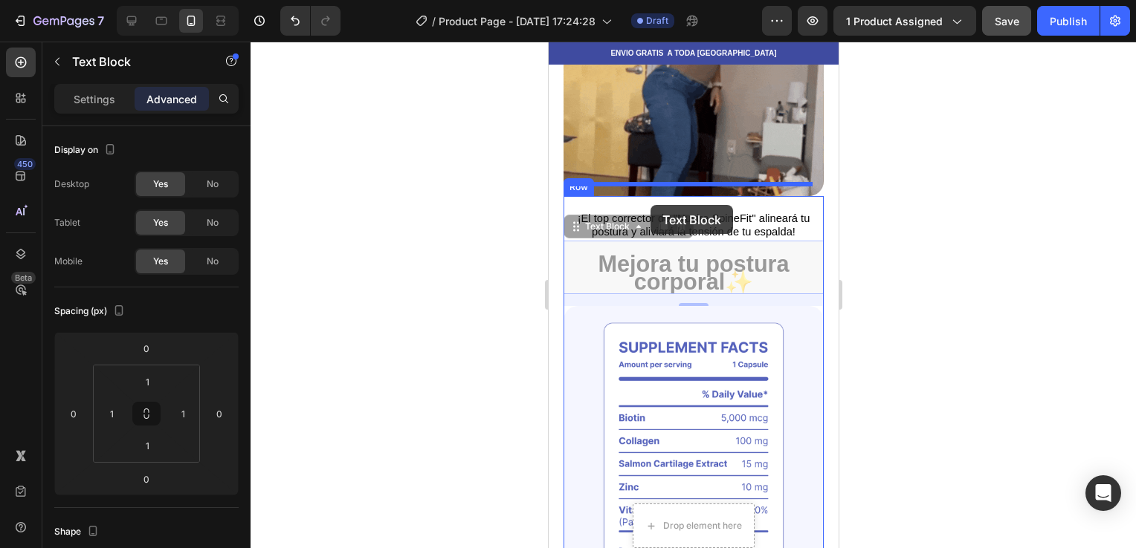
drag, startPoint x: 663, startPoint y: 274, endPoint x: 650, endPoint y: 207, distance: 68.9
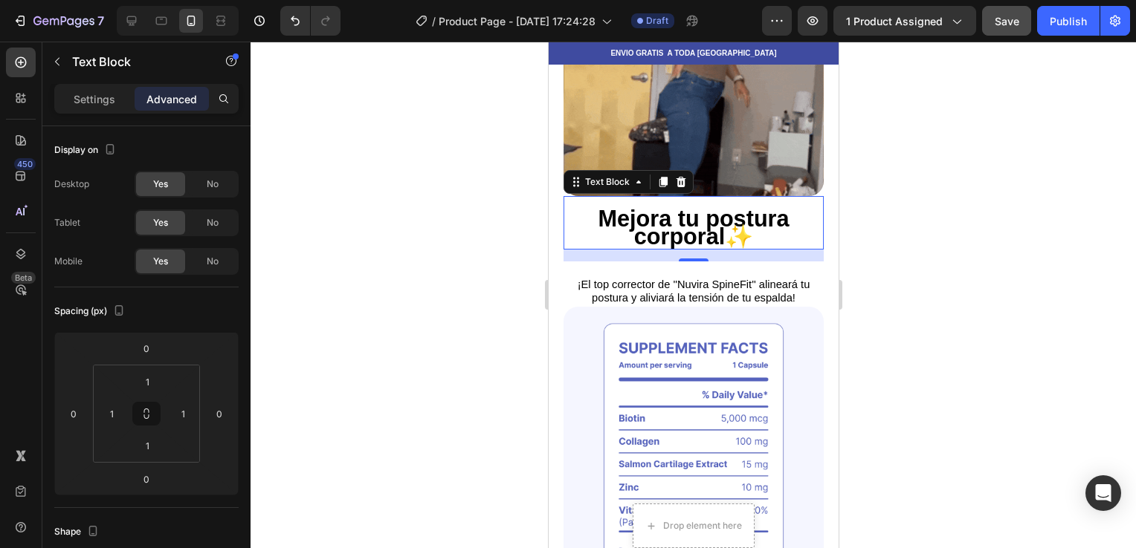
click at [966, 288] on div at bounding box center [692, 295] width 885 height 507
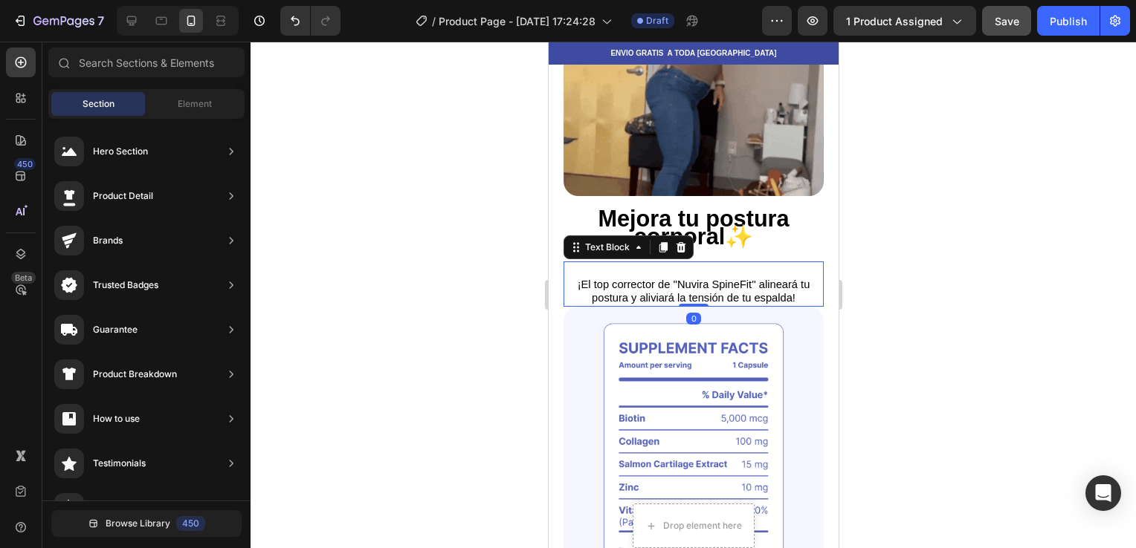
click at [753, 279] on span "¡El top corrector de ''Nuvira SpineFit'' alineará tu postura y aliviará la tens…" at bounding box center [693, 291] width 233 height 25
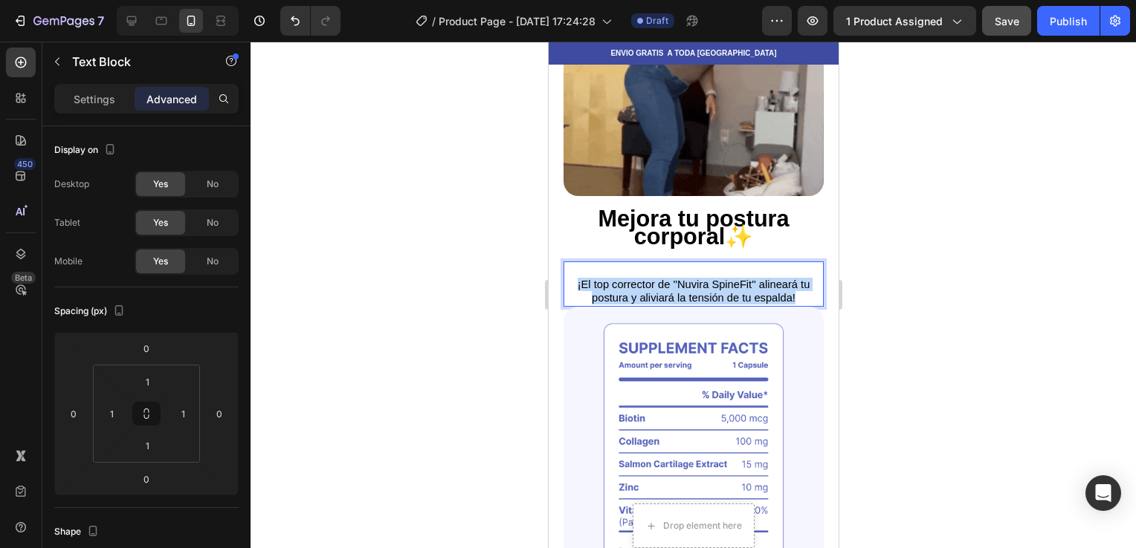
click at [753, 279] on span "¡El top corrector de ''Nuvira SpineFit'' alineará tu postura y aliviará la tens…" at bounding box center [693, 291] width 233 height 25
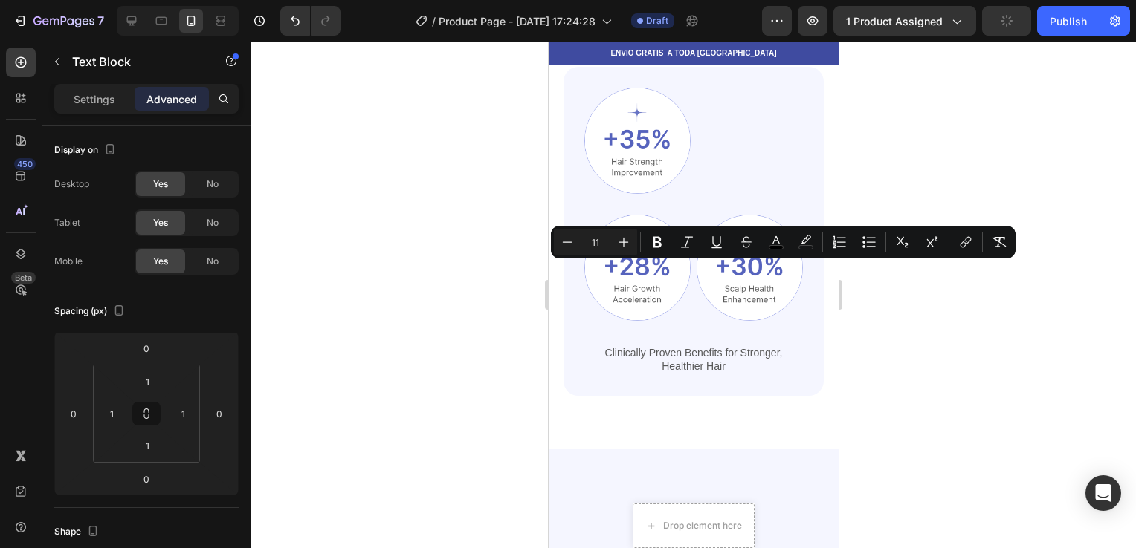
scroll to position [1084, 0]
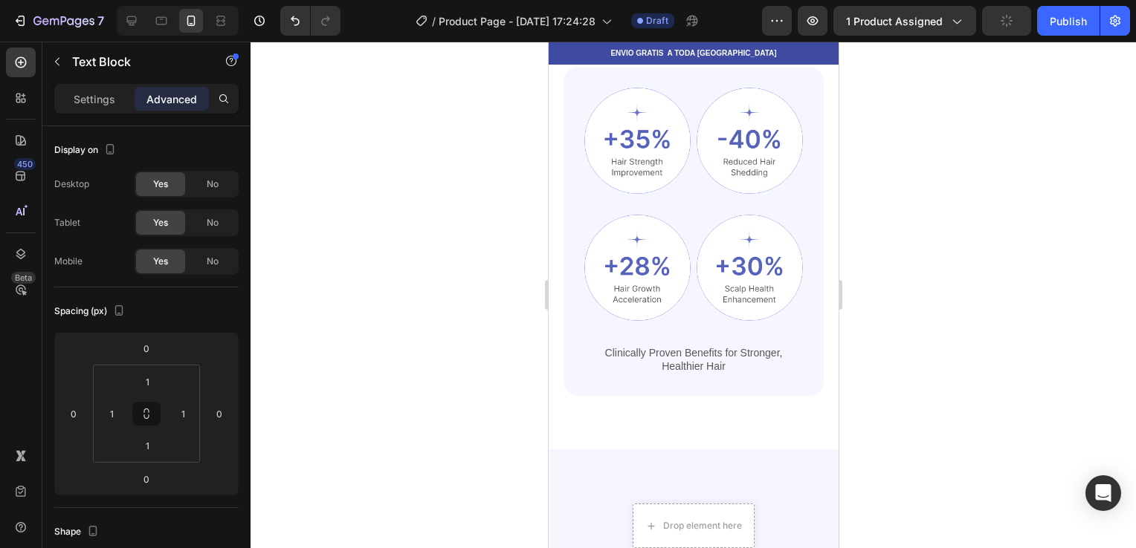
click at [874, 245] on div at bounding box center [692, 295] width 885 height 507
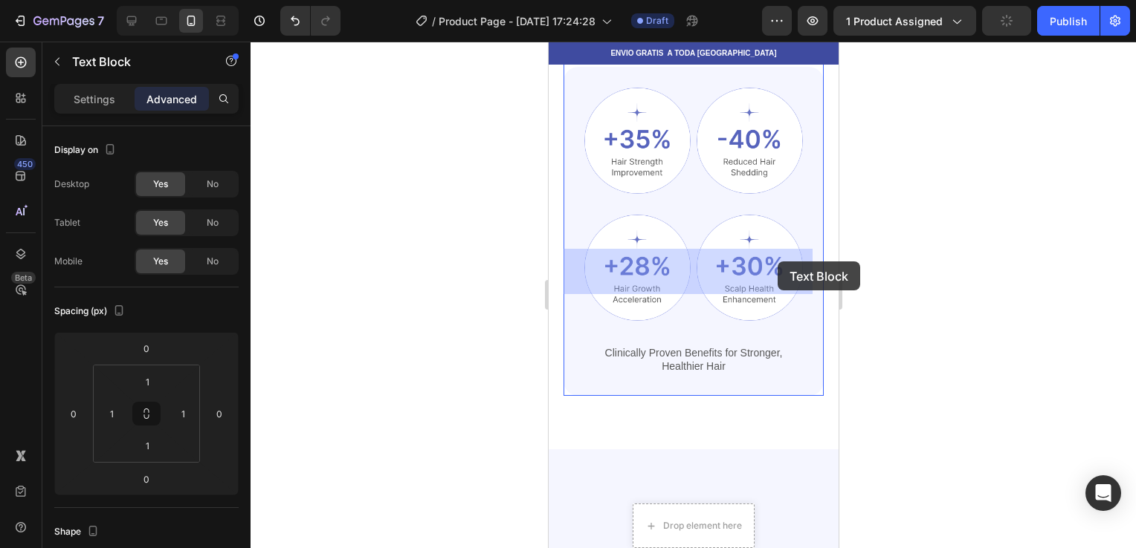
drag, startPoint x: 780, startPoint y: 279, endPoint x: 777, endPoint y: 262, distance: 17.5
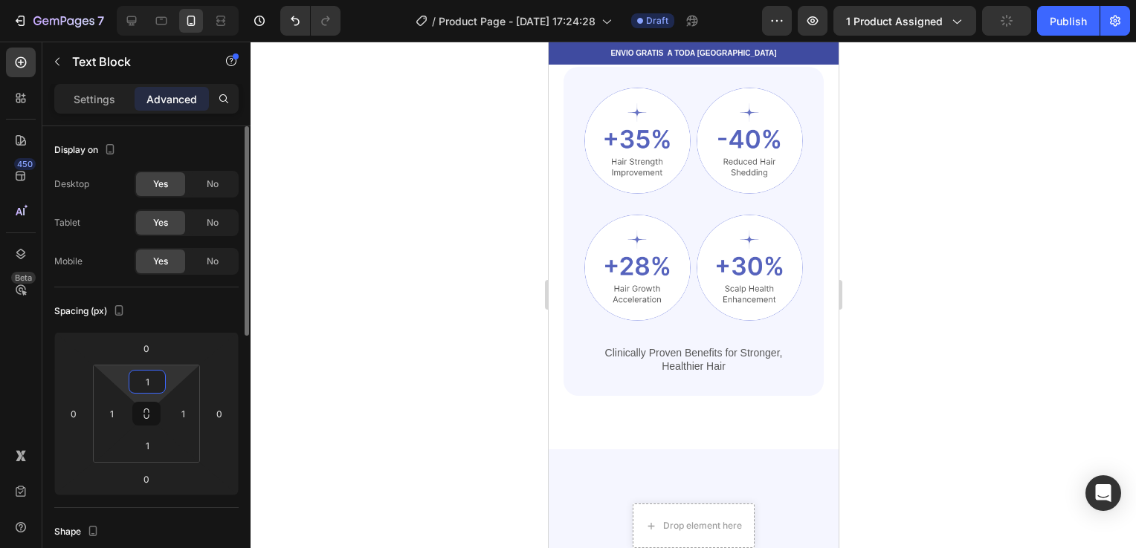
click at [158, 376] on input "1" at bounding box center [147, 382] width 30 height 22
type input "q"
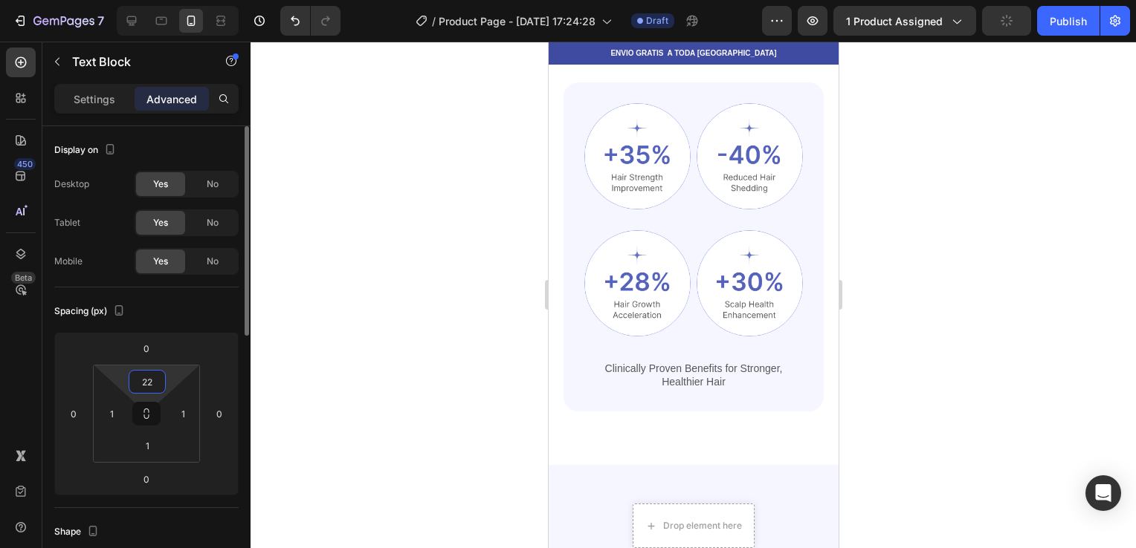
type input "2"
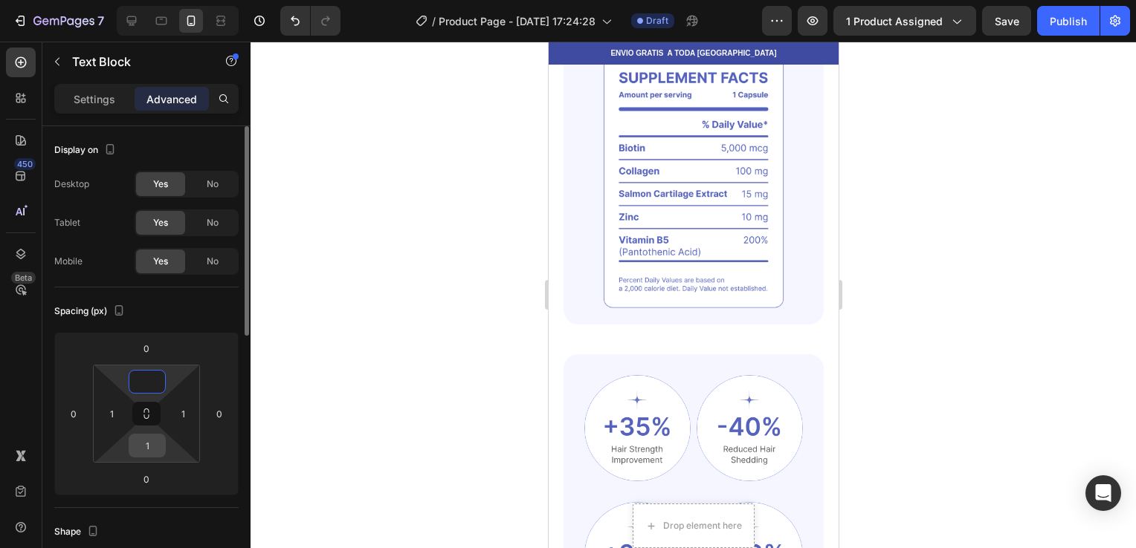
type input "0"
click at [155, 455] on input "1" at bounding box center [147, 446] width 30 height 22
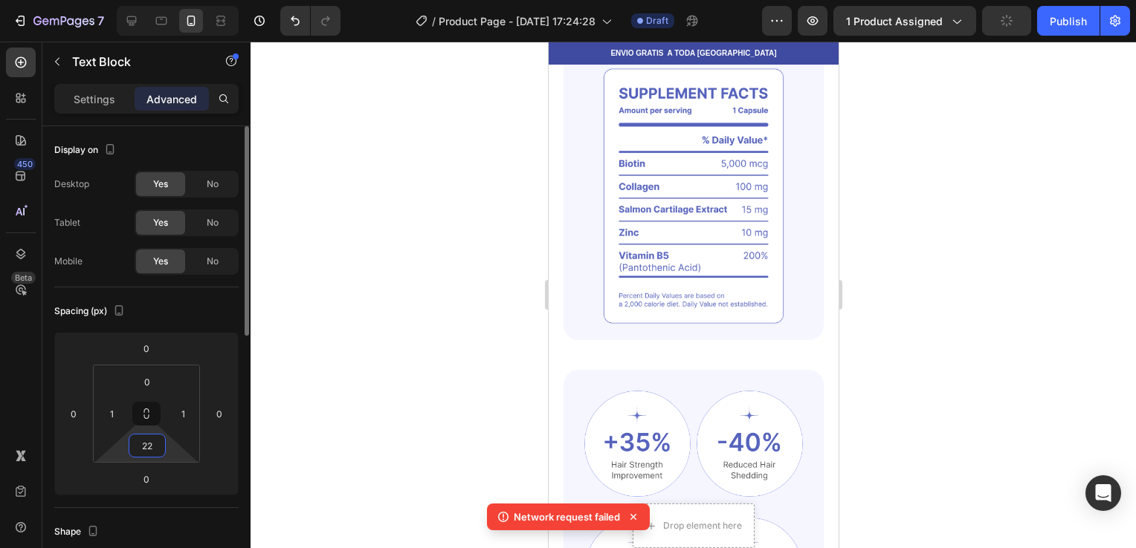
type input "2"
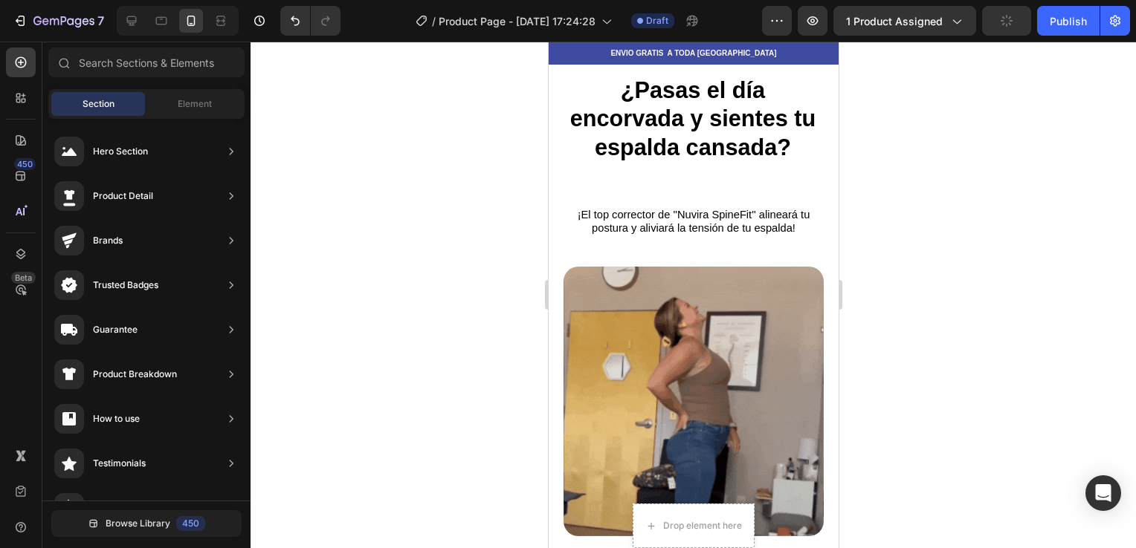
scroll to position [736, 0]
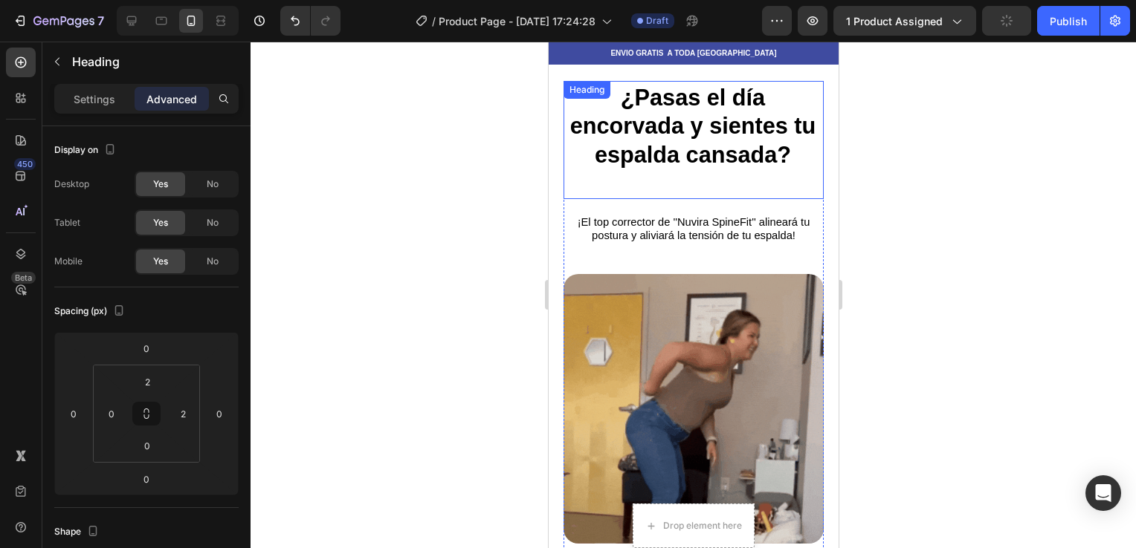
click at [753, 149] on strong "¿Pasas el día encorvada y sientes tu espalda cansada?" at bounding box center [692, 126] width 246 height 82
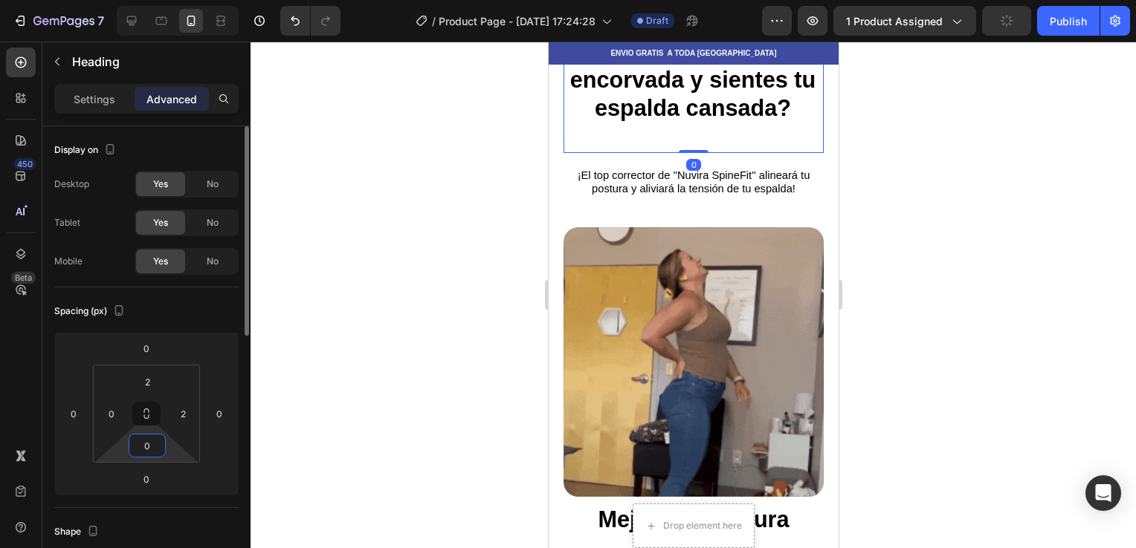
click at [152, 444] on input "0" at bounding box center [147, 446] width 30 height 22
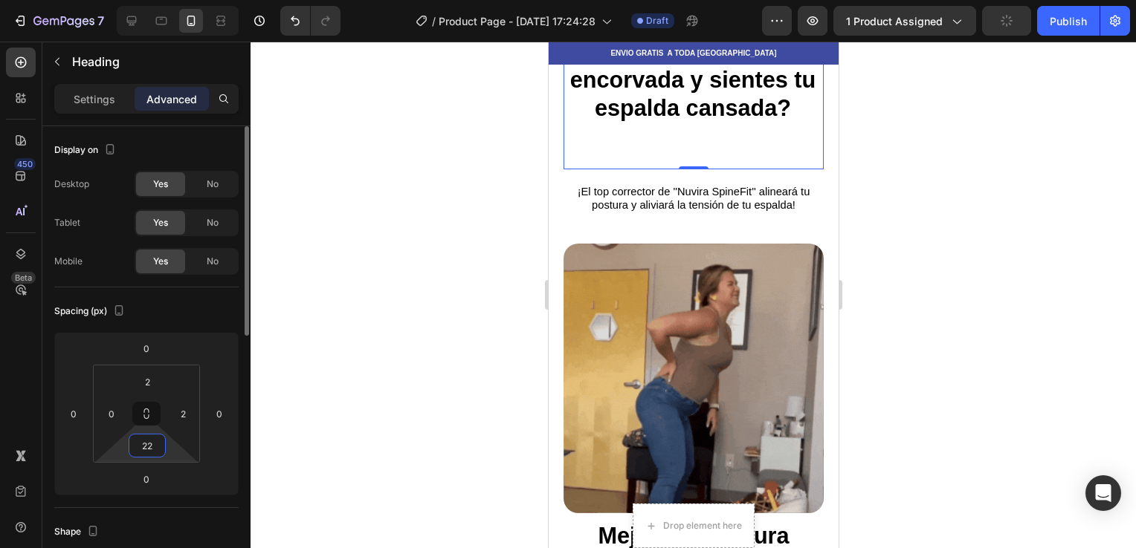
type input "2"
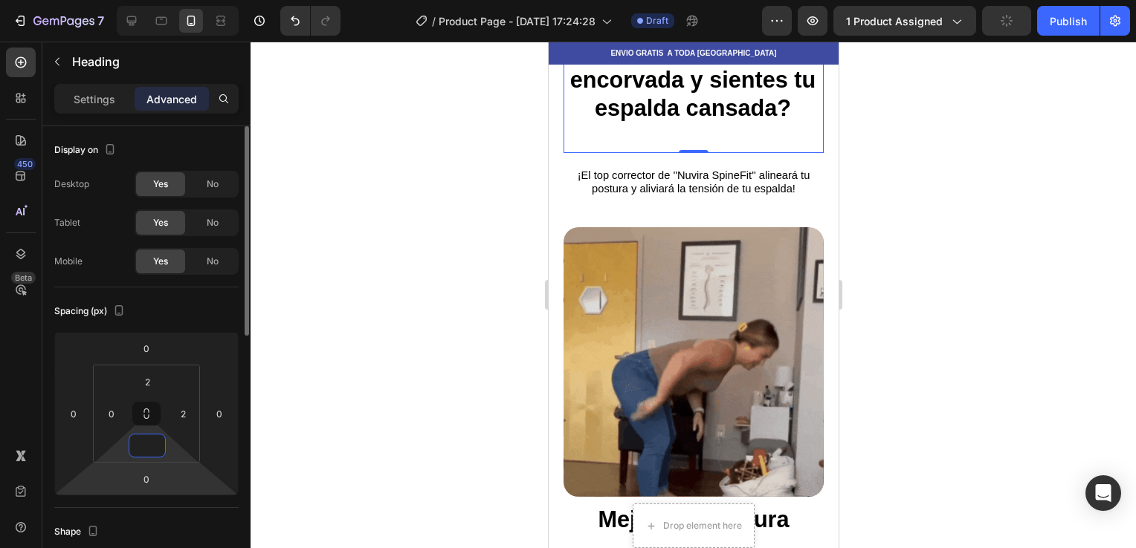
type input "0"
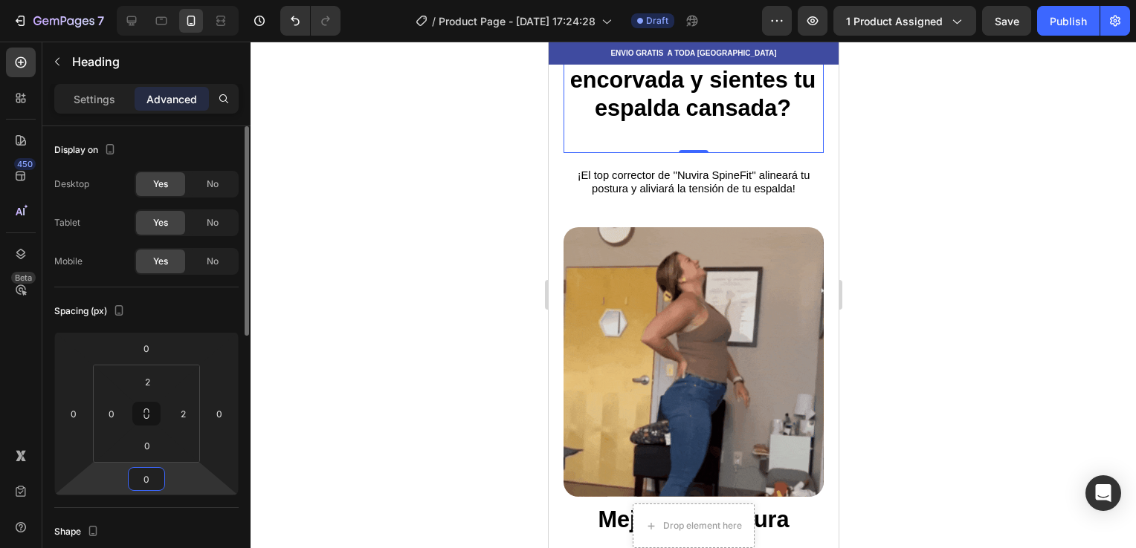
click at [177, 0] on html "7 / Product Page - [DATE] 17:24:28 Draft Preview 1 product assigned Save Publis…" at bounding box center [568, 0] width 1136 height 0
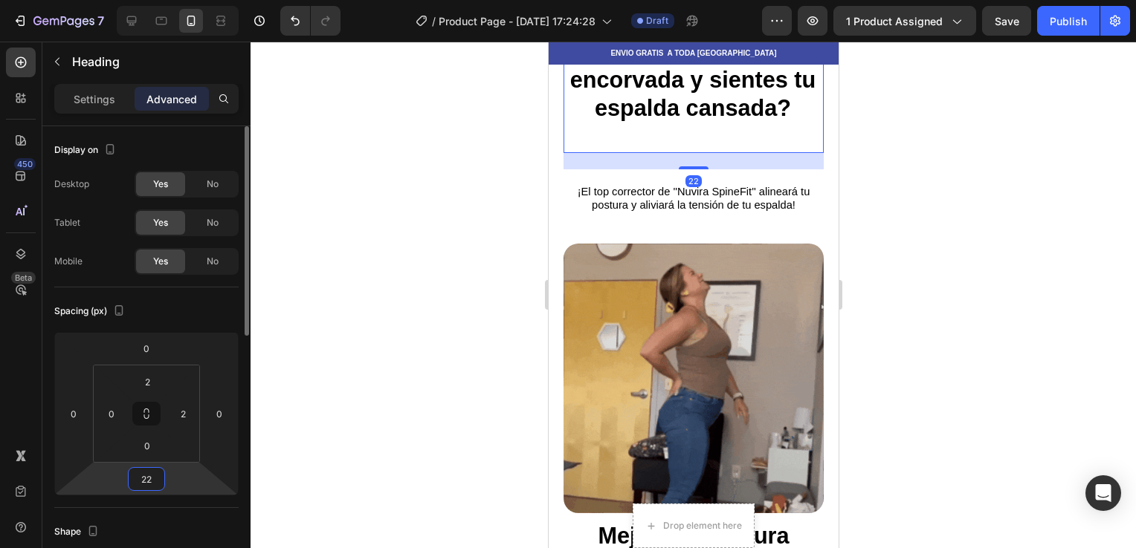
type input "2"
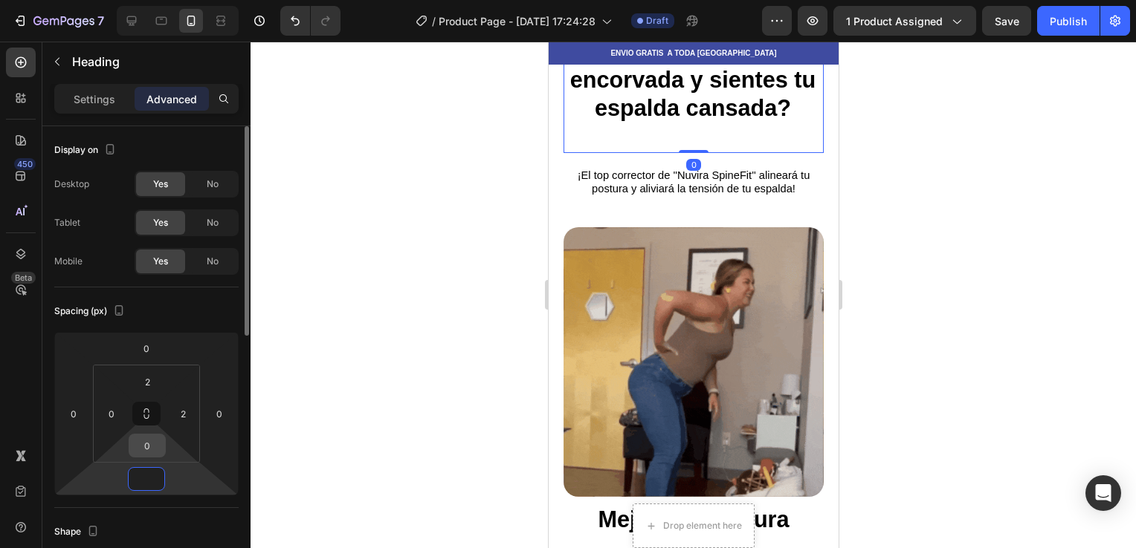
type input "0"
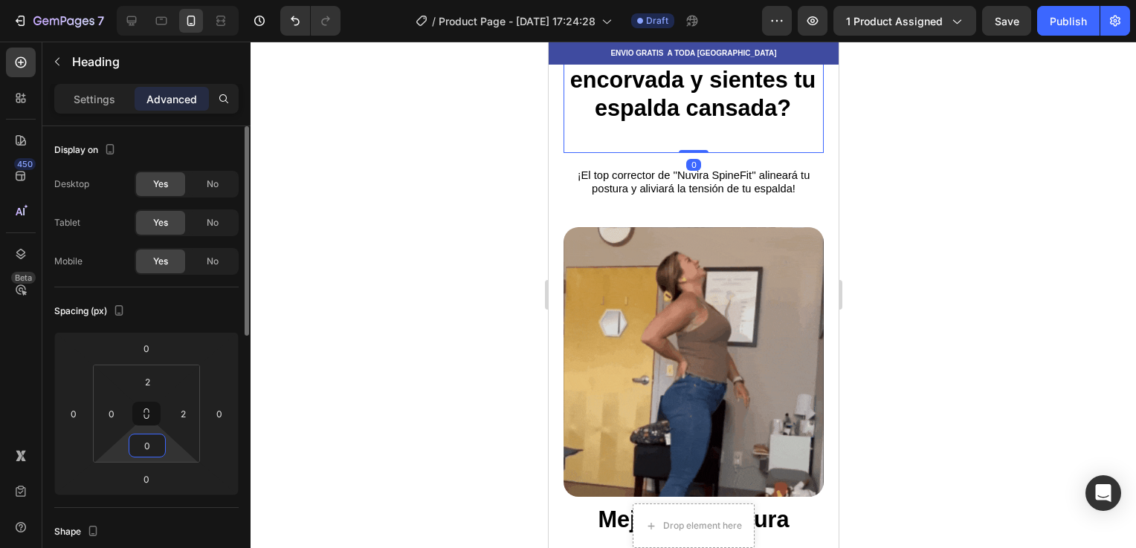
click at [160, 444] on input "0" at bounding box center [147, 446] width 30 height 22
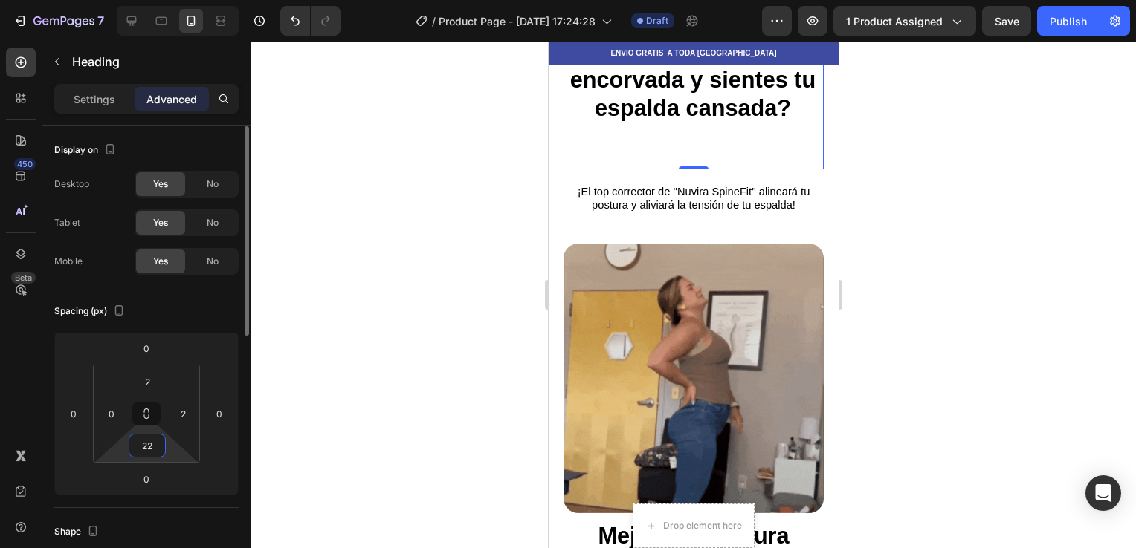
type input "2"
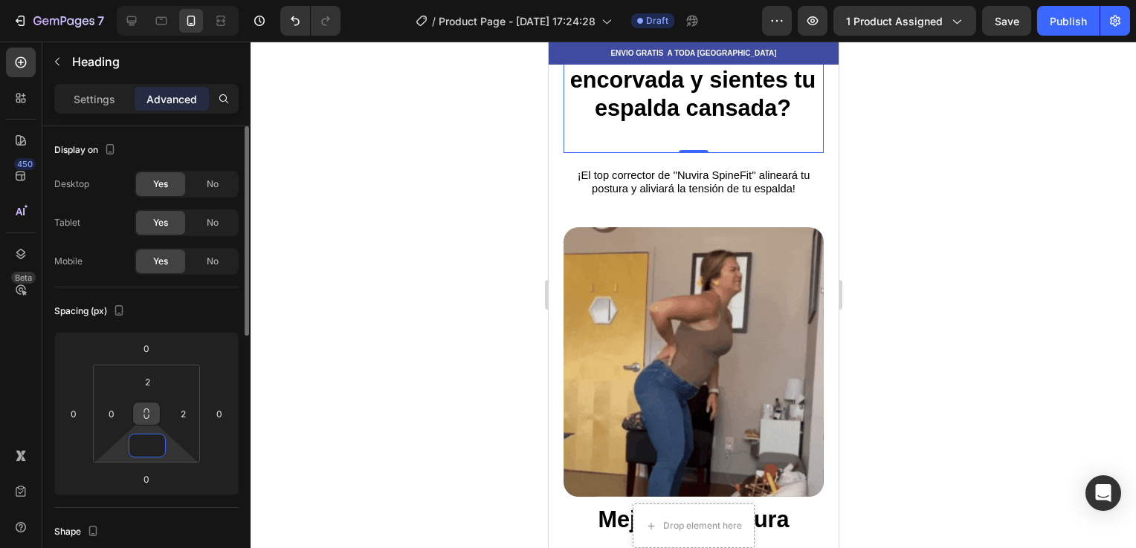
type input "0"
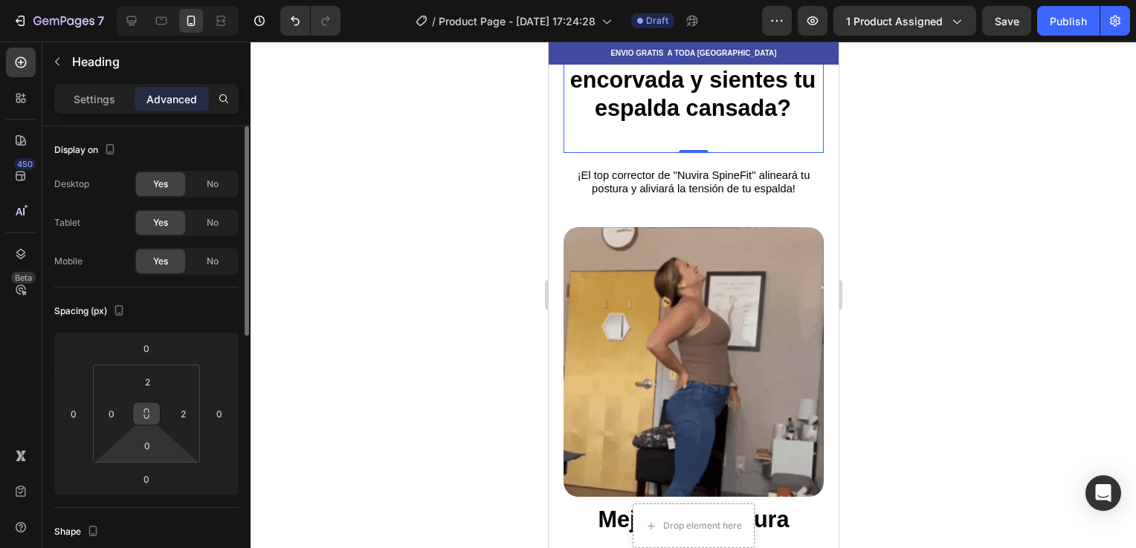
click at [154, 409] on button at bounding box center [146, 414] width 28 height 24
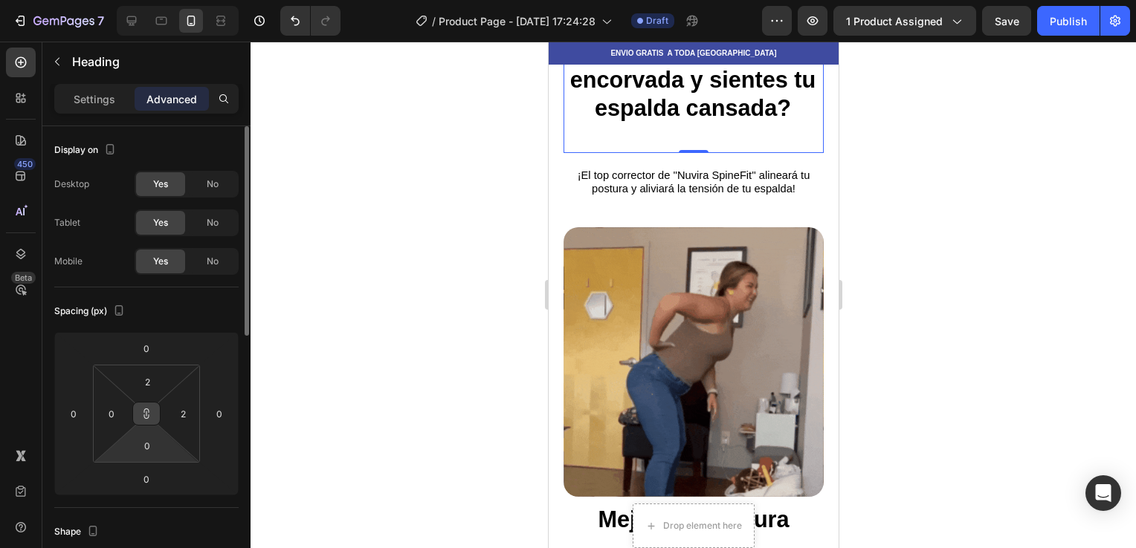
click at [154, 409] on button at bounding box center [146, 414] width 28 height 24
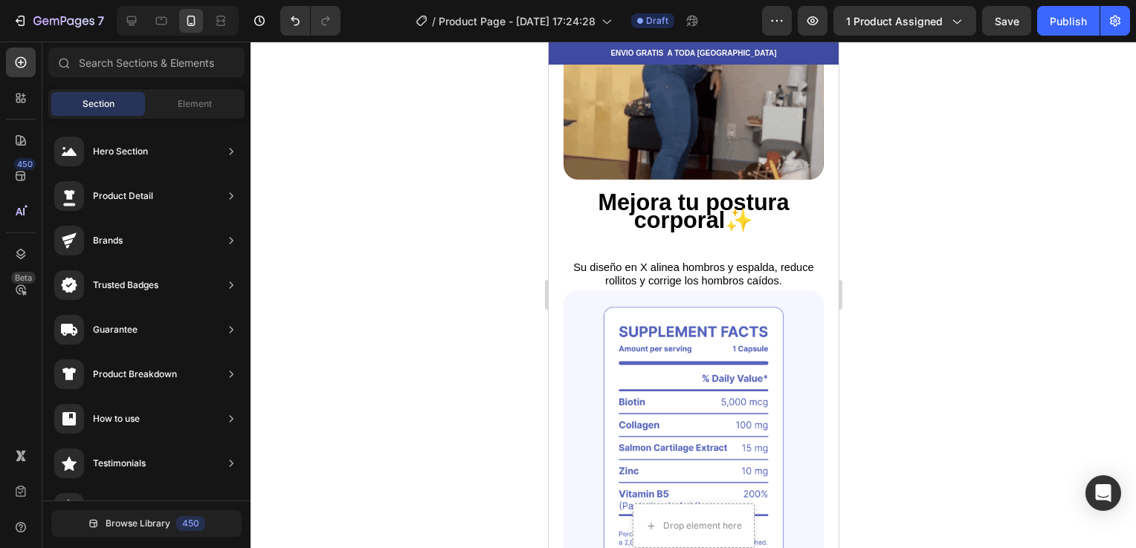
scroll to position [1092, 0]
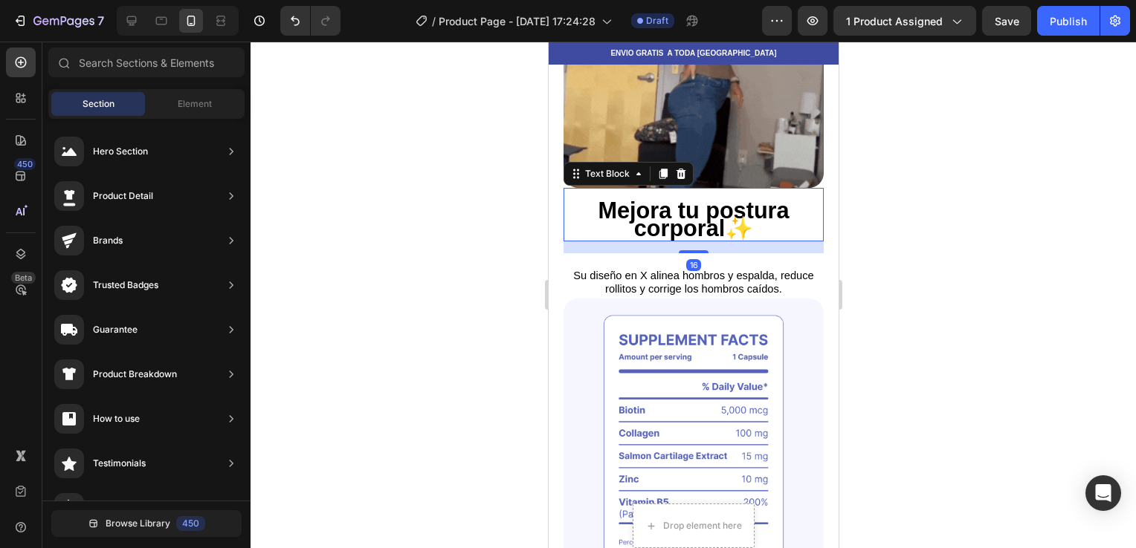
click at [769, 216] on p "Mejora tu postura corporal✨" at bounding box center [693, 222] width 256 height 36
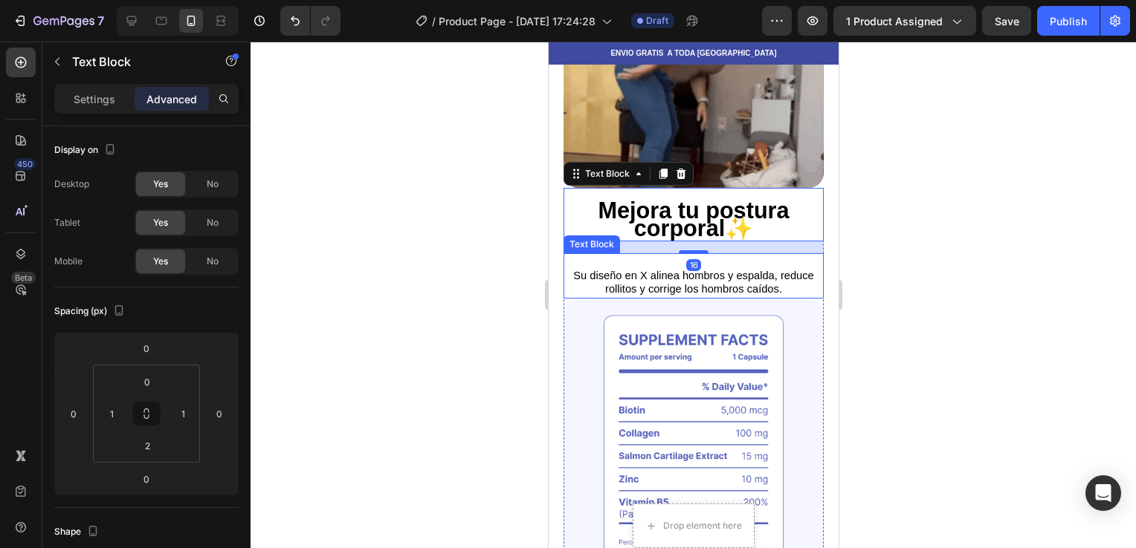
click at [754, 271] on span "Su diseño en X alinea hombros y espalda, reduce rollitos y corrige los hombros …" at bounding box center [692, 282] width 240 height 25
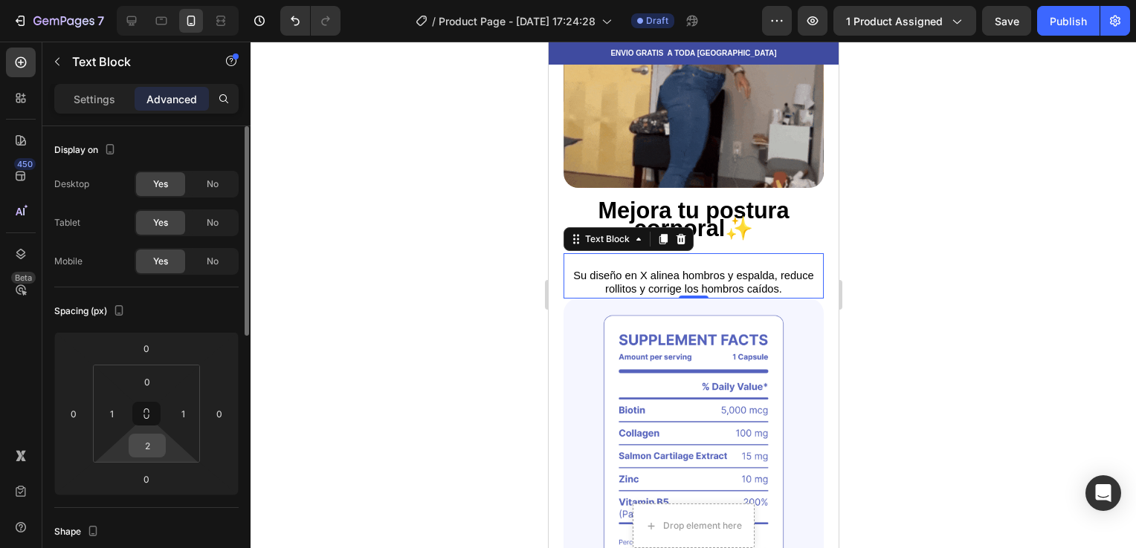
click at [164, 453] on div "2" at bounding box center [147, 446] width 37 height 24
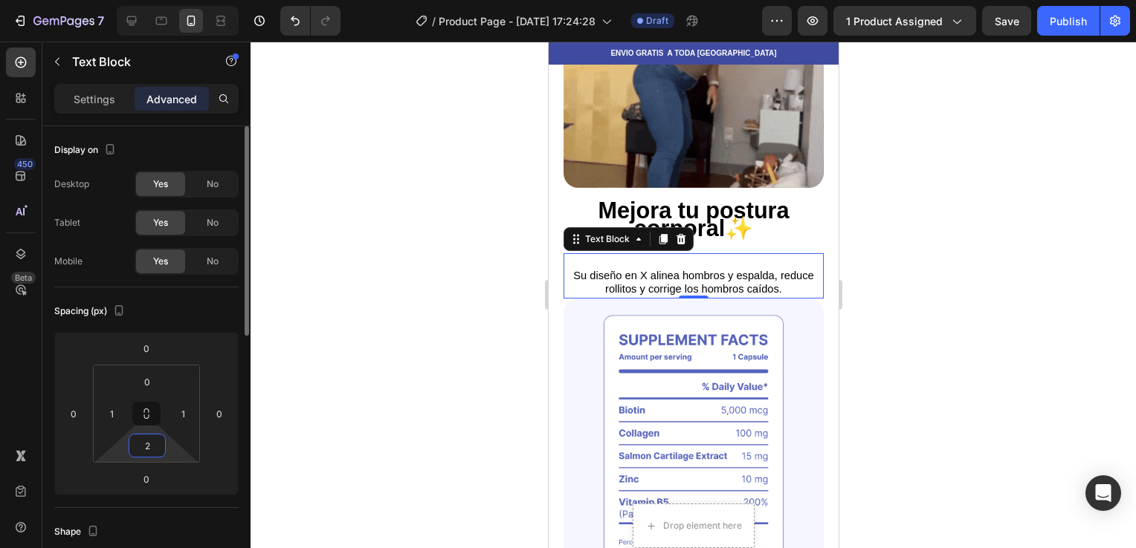
click at [150, 450] on input "2" at bounding box center [147, 446] width 30 height 22
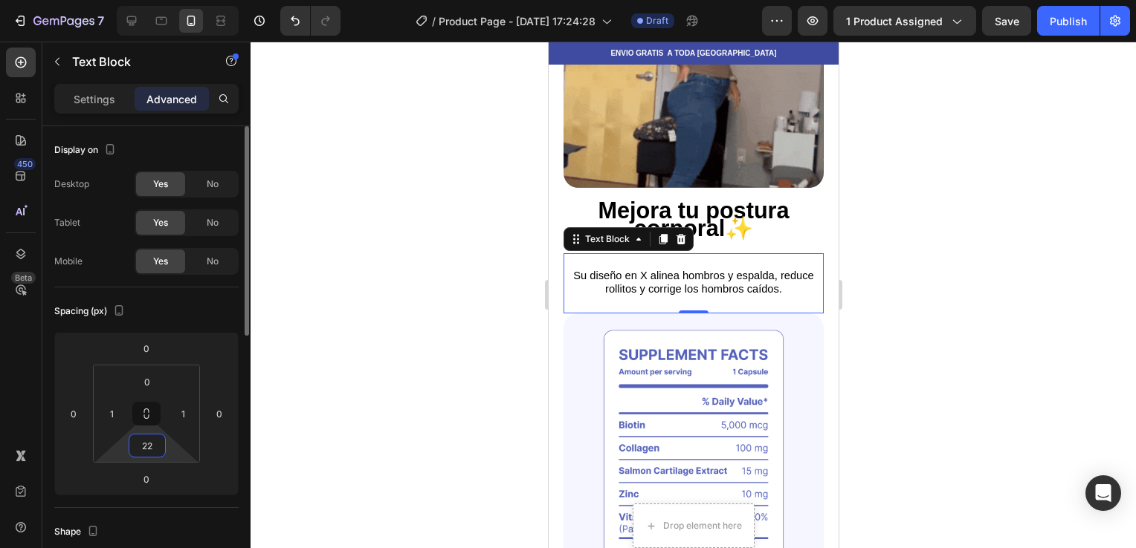
type input "2"
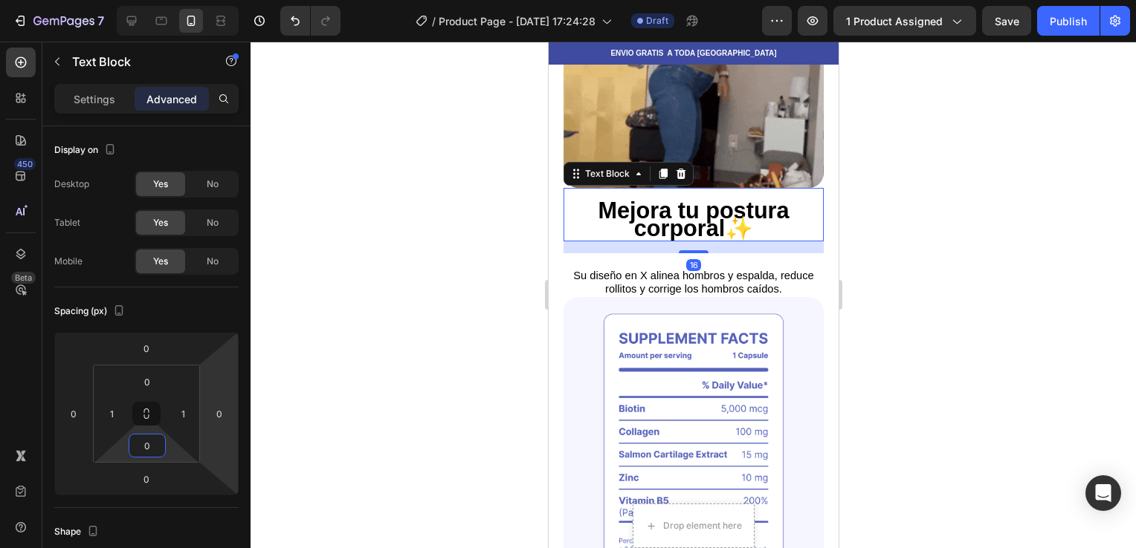
click at [776, 201] on strong "Mejora tu postura corporal✨" at bounding box center [692, 219] width 191 height 43
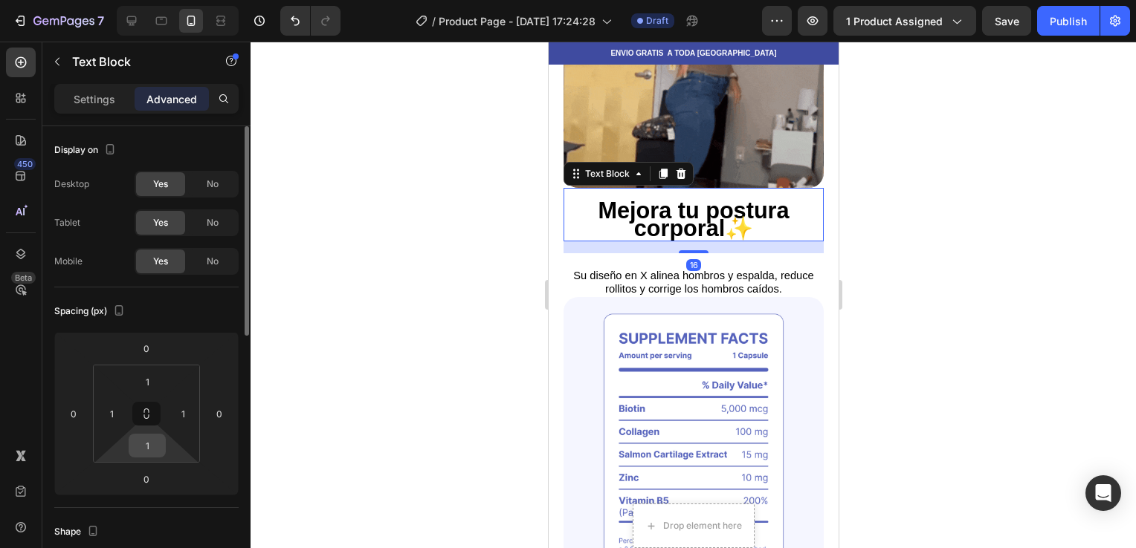
click at [160, 453] on input "1" at bounding box center [147, 446] width 30 height 22
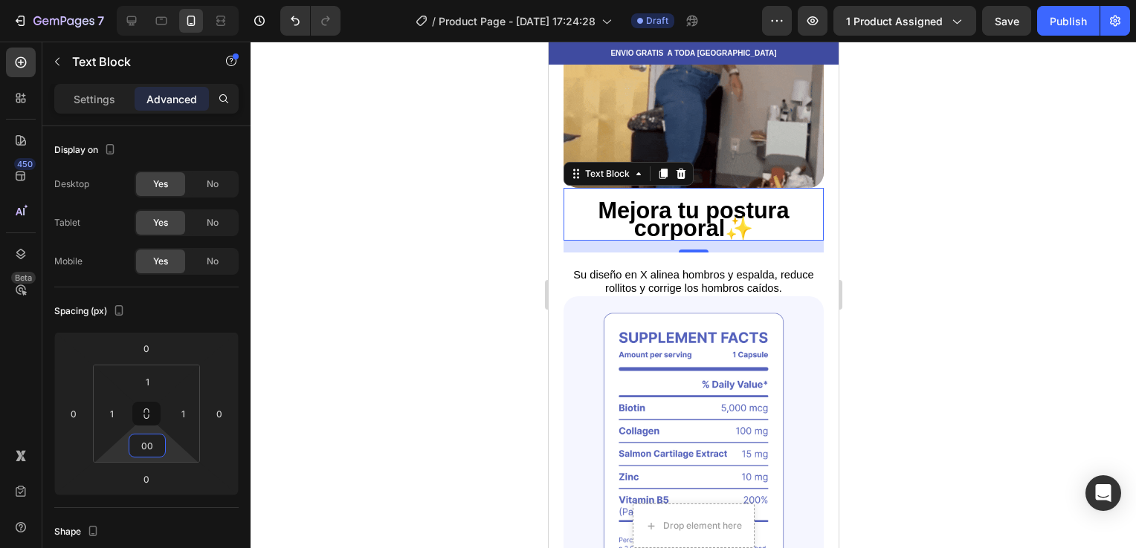
type input "0"
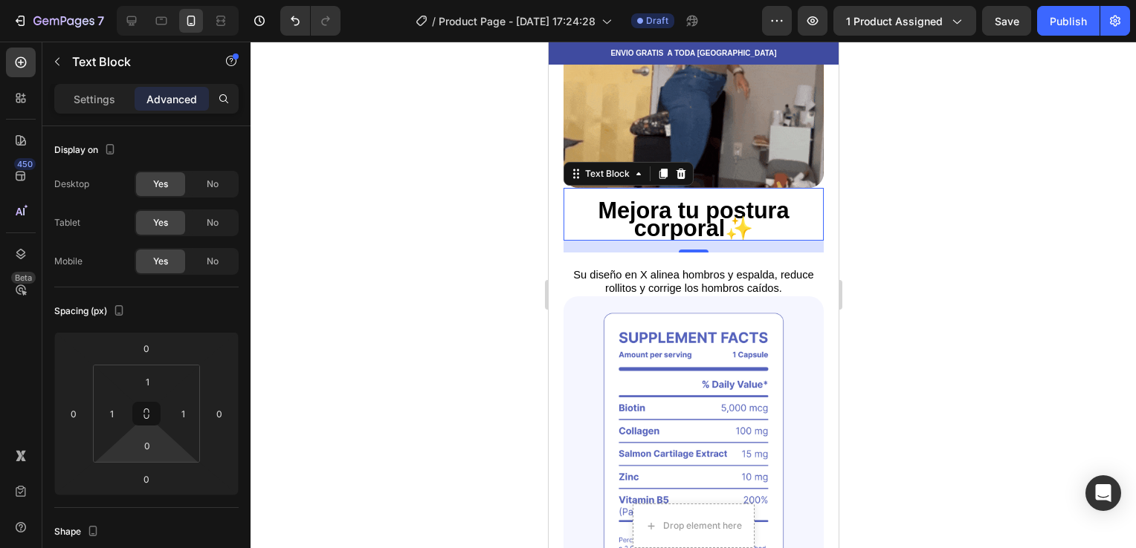
click at [971, 205] on div at bounding box center [692, 295] width 885 height 507
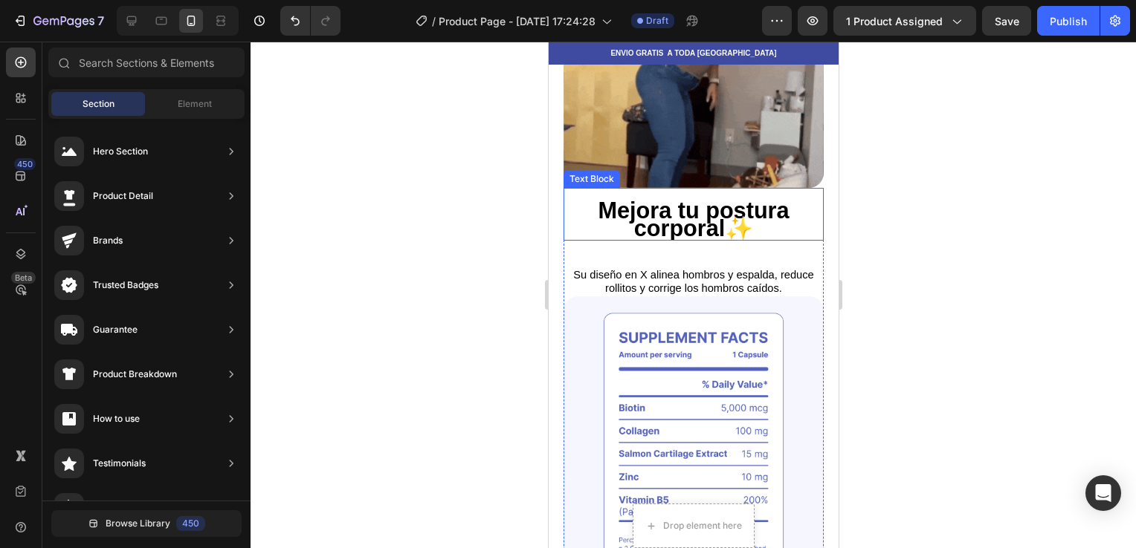
click at [616, 198] on strong "Mejora tu postura corporal✨" at bounding box center [692, 219] width 191 height 43
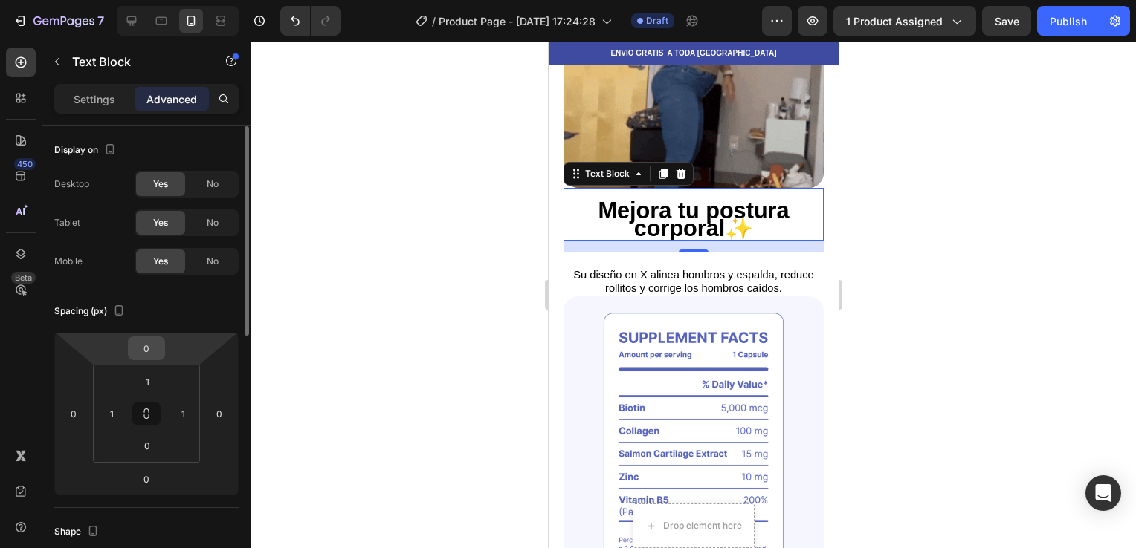
click at [152, 353] on input "0" at bounding box center [147, 348] width 30 height 22
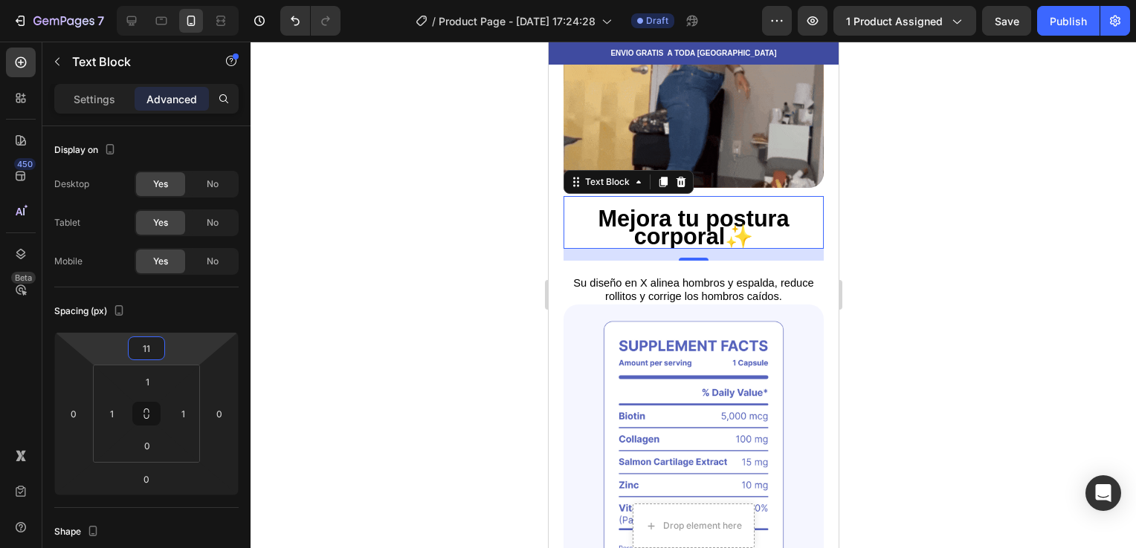
type input "11"
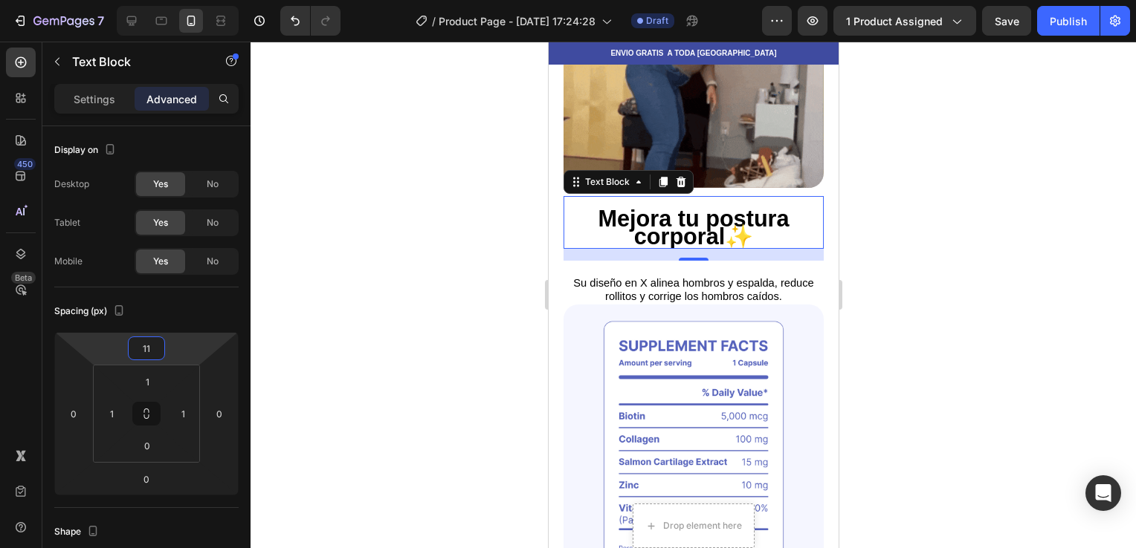
click at [377, 288] on div at bounding box center [692, 295] width 885 height 507
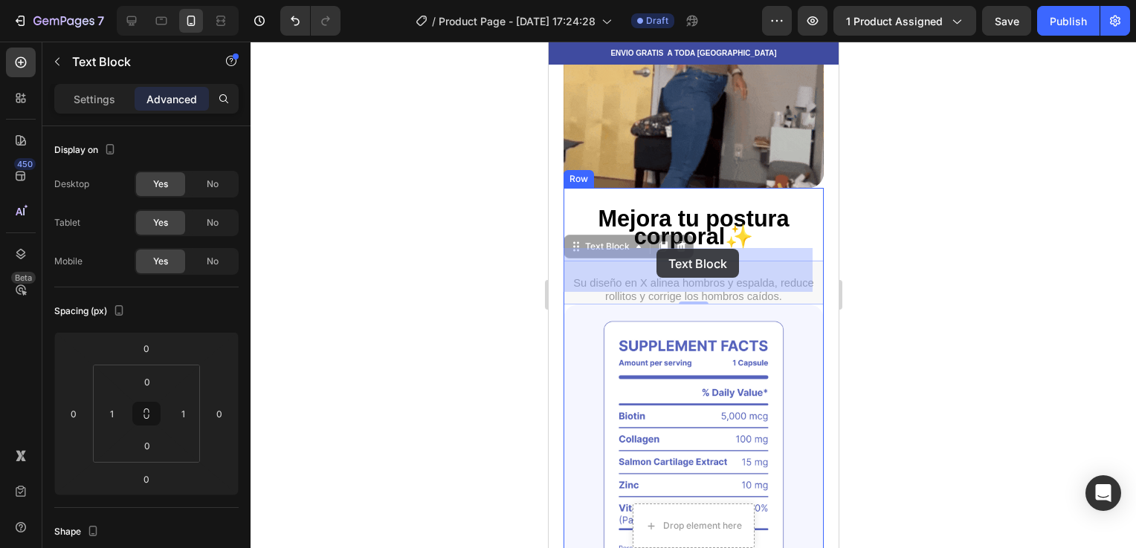
drag, startPoint x: 661, startPoint y: 261, endPoint x: 655, endPoint y: 249, distance: 13.3
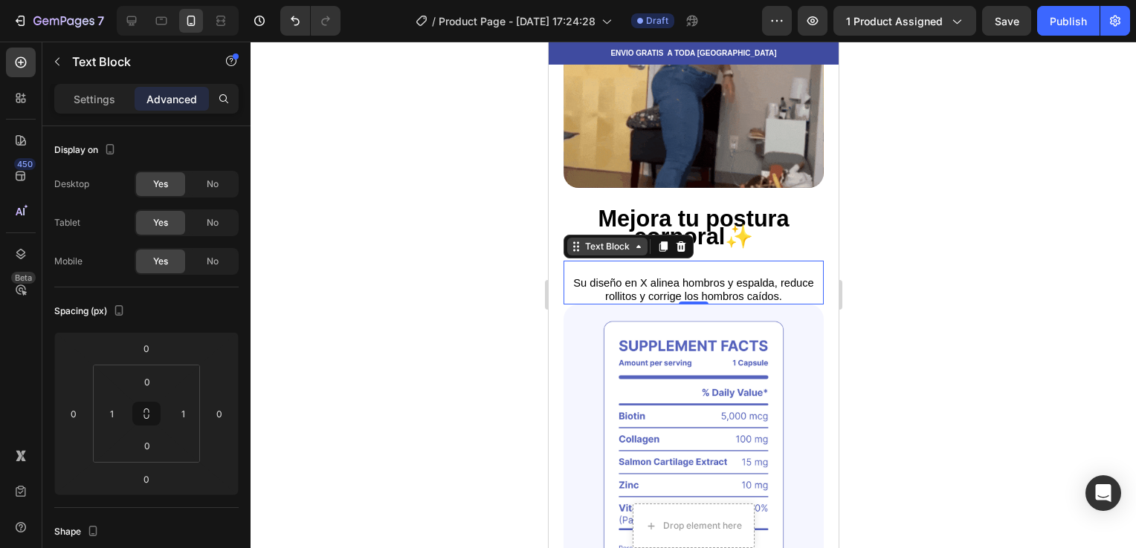
click at [641, 241] on icon at bounding box center [638, 247] width 12 height 12
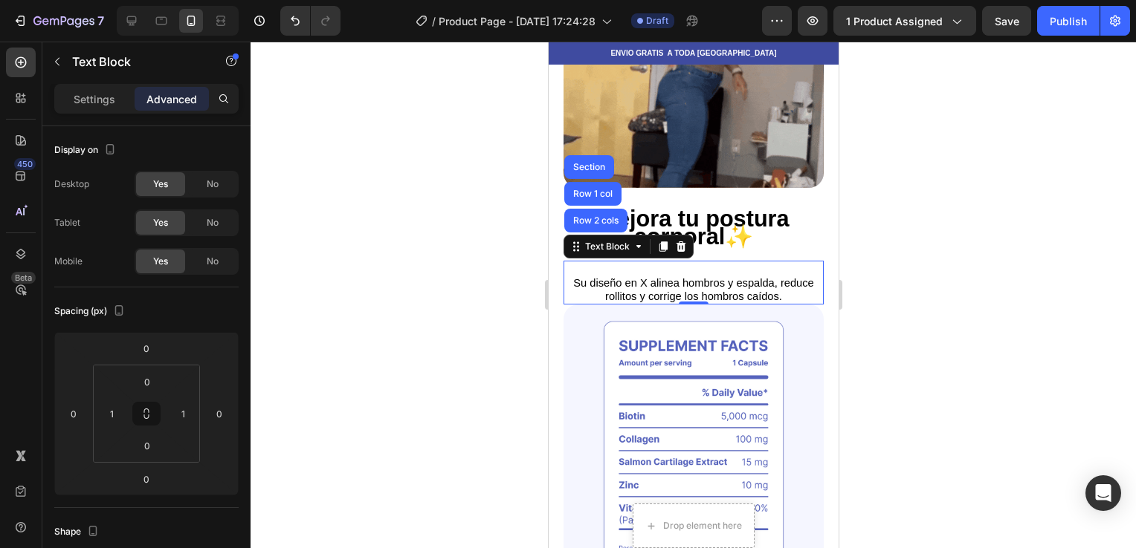
click at [528, 236] on div at bounding box center [692, 295] width 885 height 507
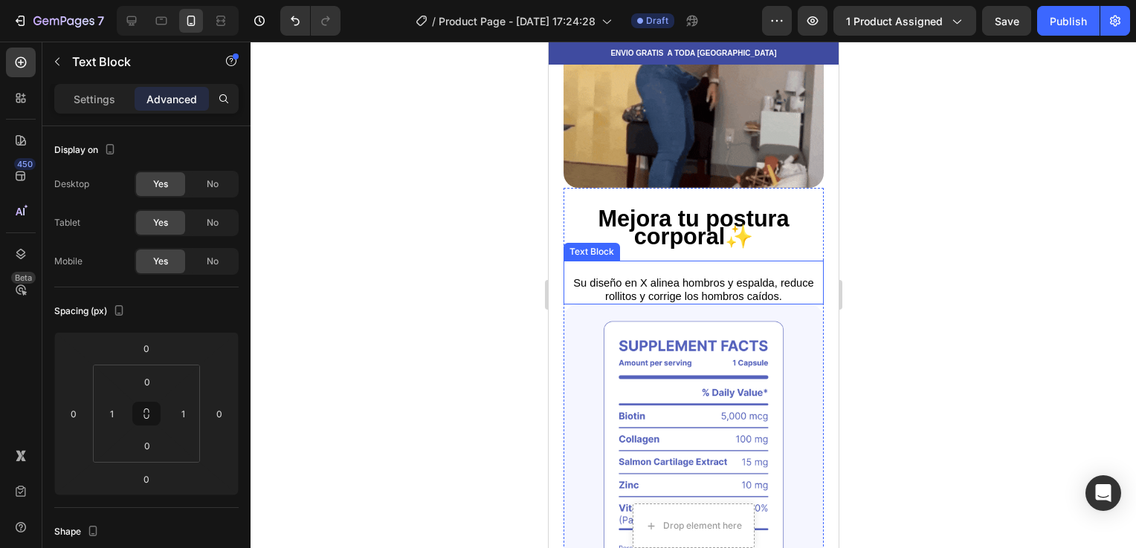
click at [571, 262] on p "Rich Text Editor. Editing area: main" at bounding box center [693, 268] width 256 height 13
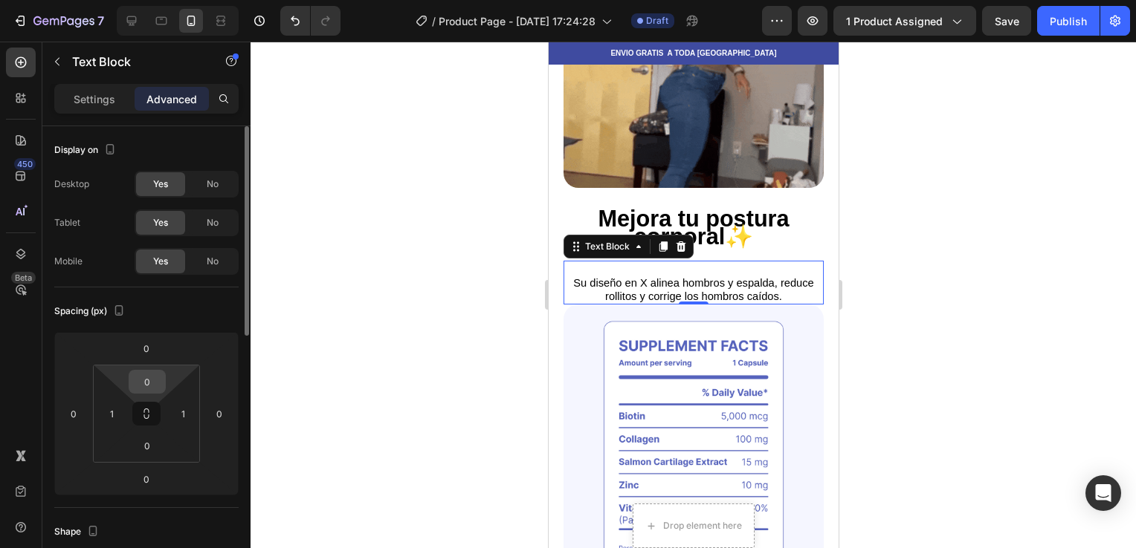
click at [143, 391] on input "0" at bounding box center [147, 382] width 30 height 22
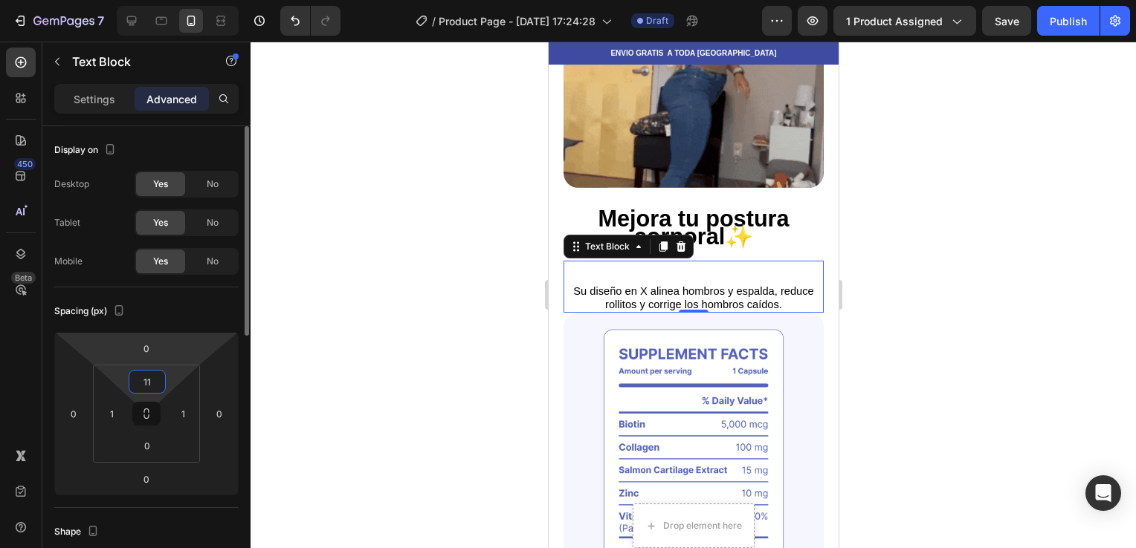
type input "1"
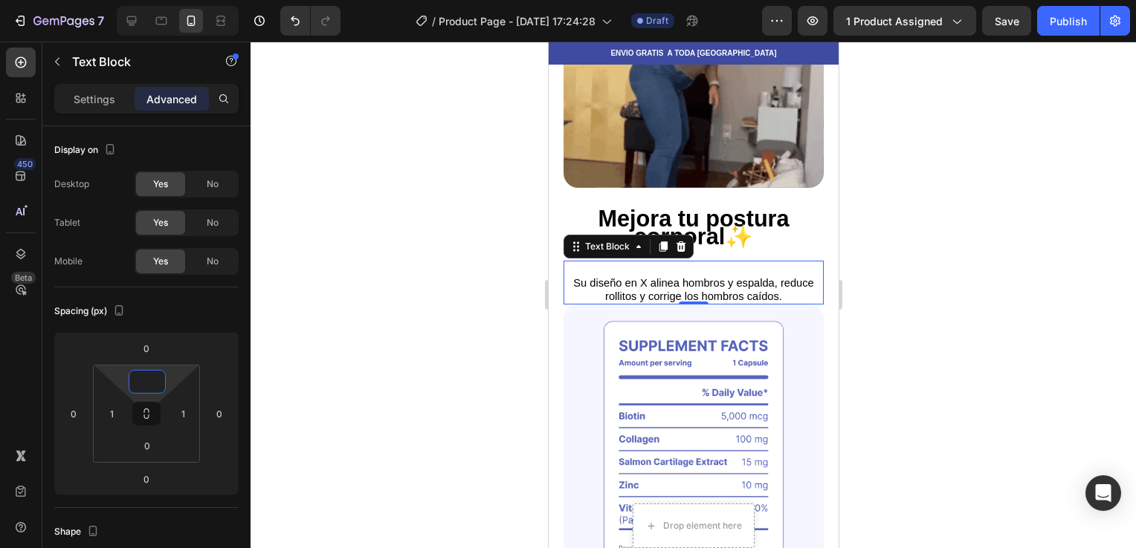
type input "0"
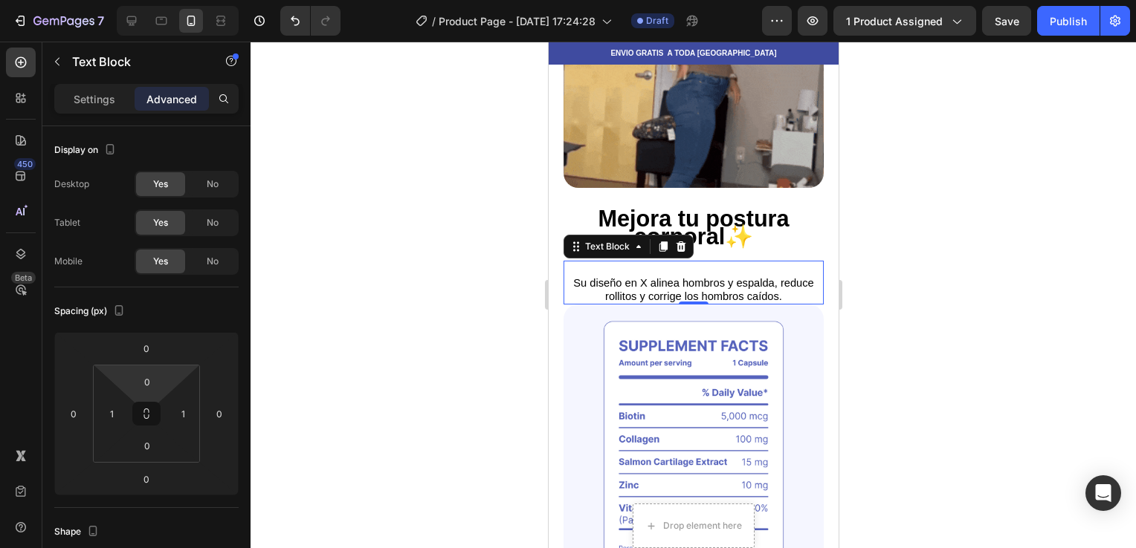
click at [409, 291] on div at bounding box center [692, 295] width 885 height 507
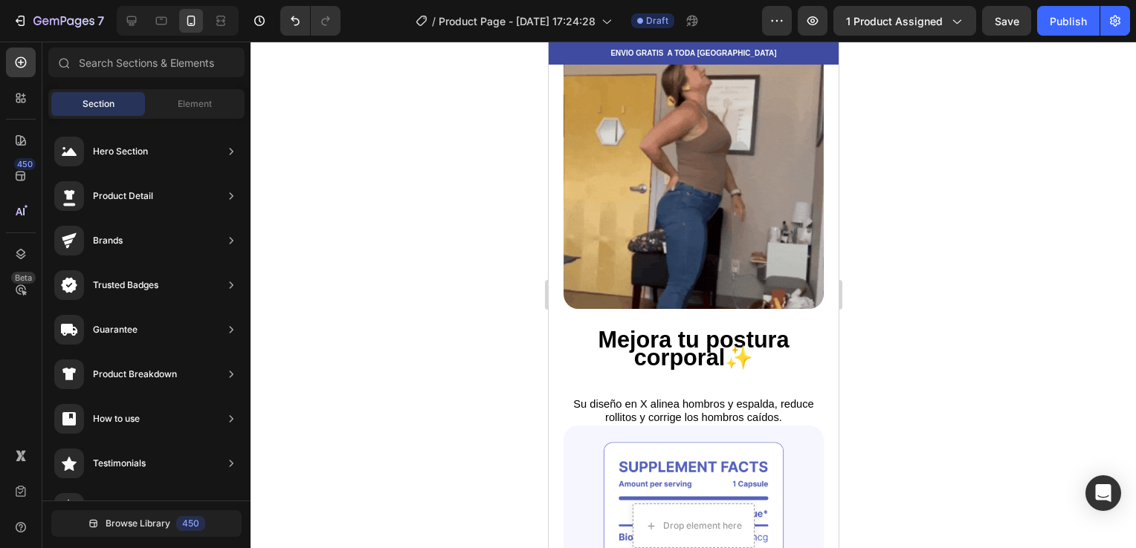
scroll to position [0, 0]
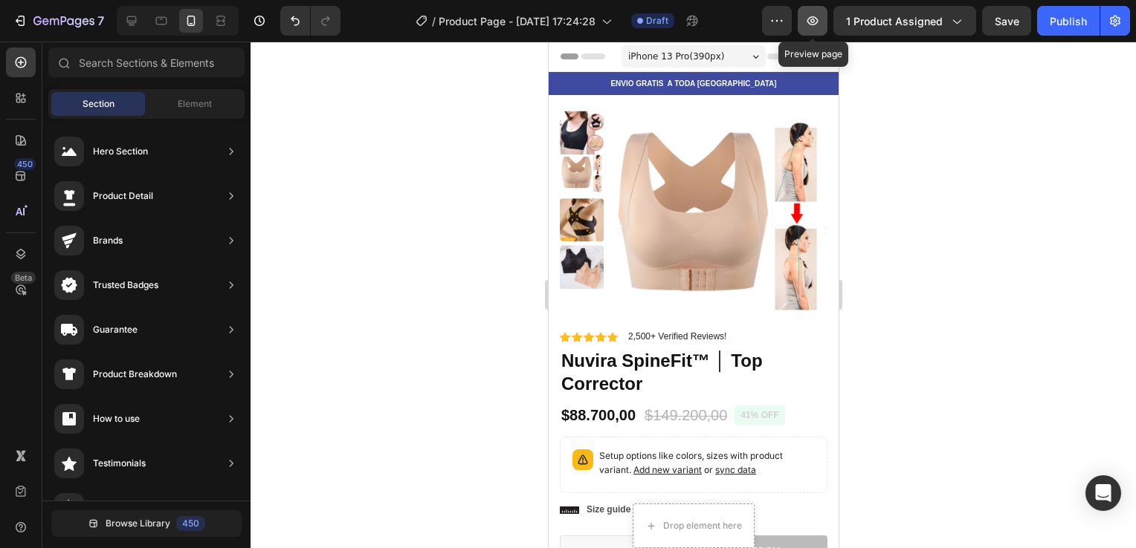
click at [825, 17] on button "button" at bounding box center [812, 21] width 30 height 30
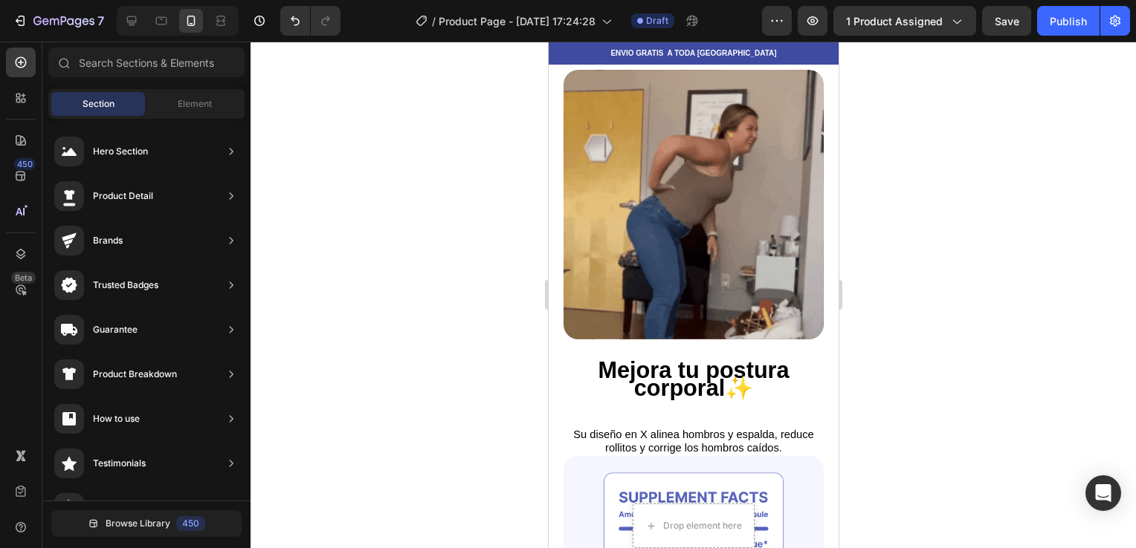
scroll to position [933, 0]
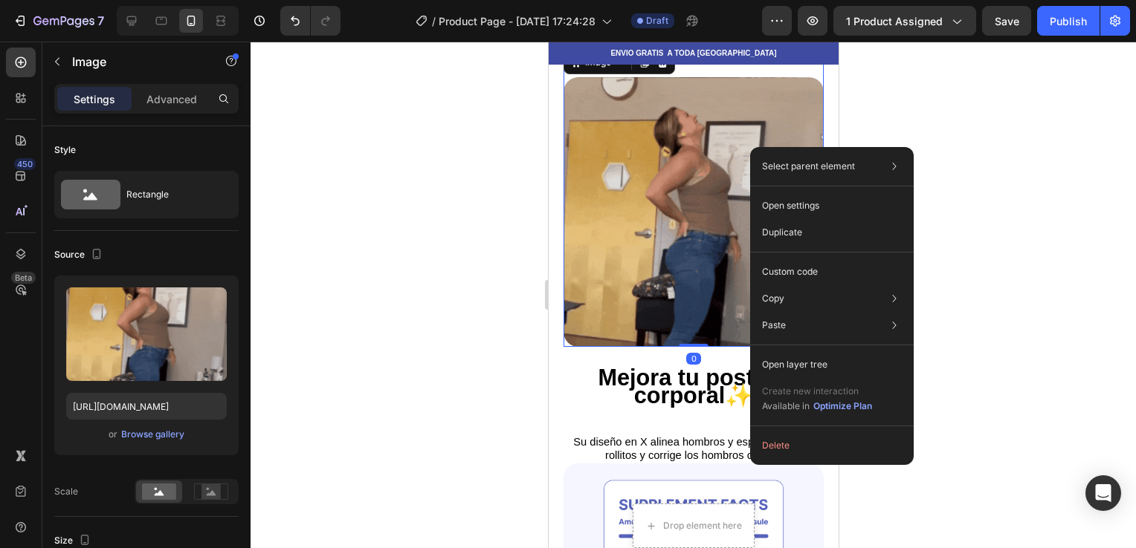
click at [702, 301] on img at bounding box center [693, 212] width 260 height 270
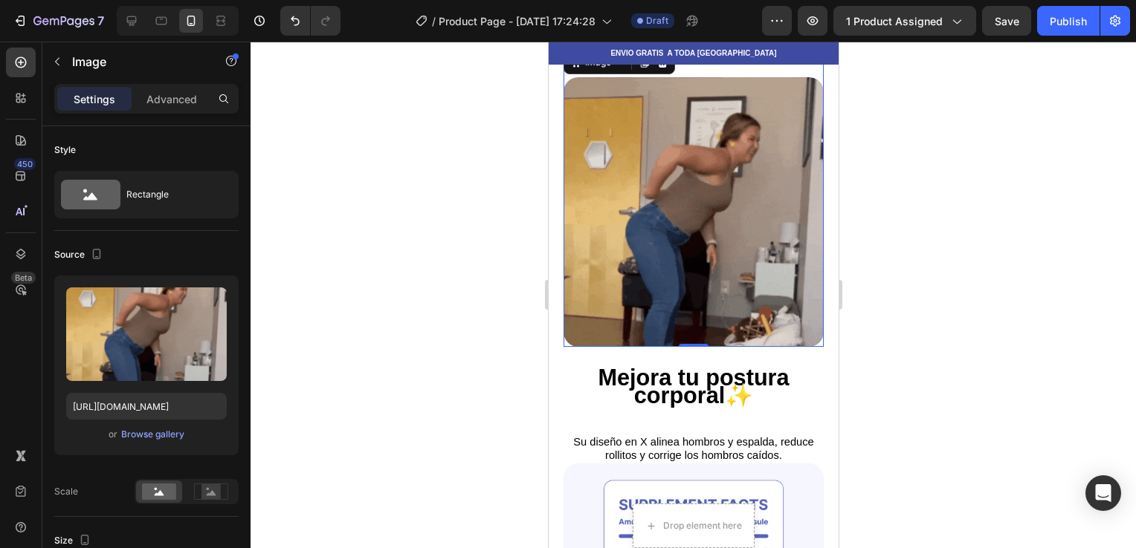
click at [767, 165] on img at bounding box center [693, 212] width 260 height 270
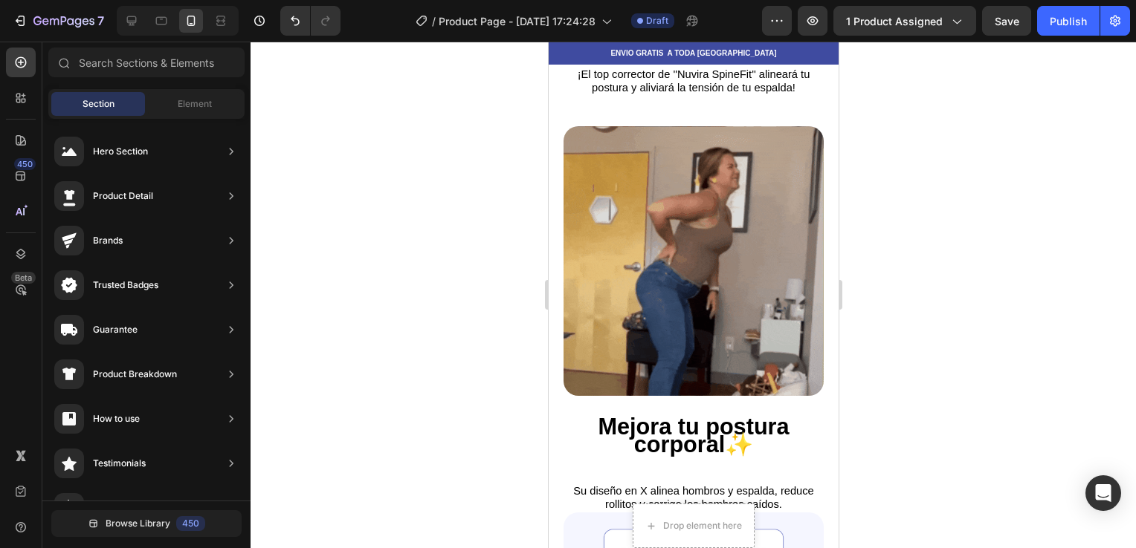
scroll to position [877, 0]
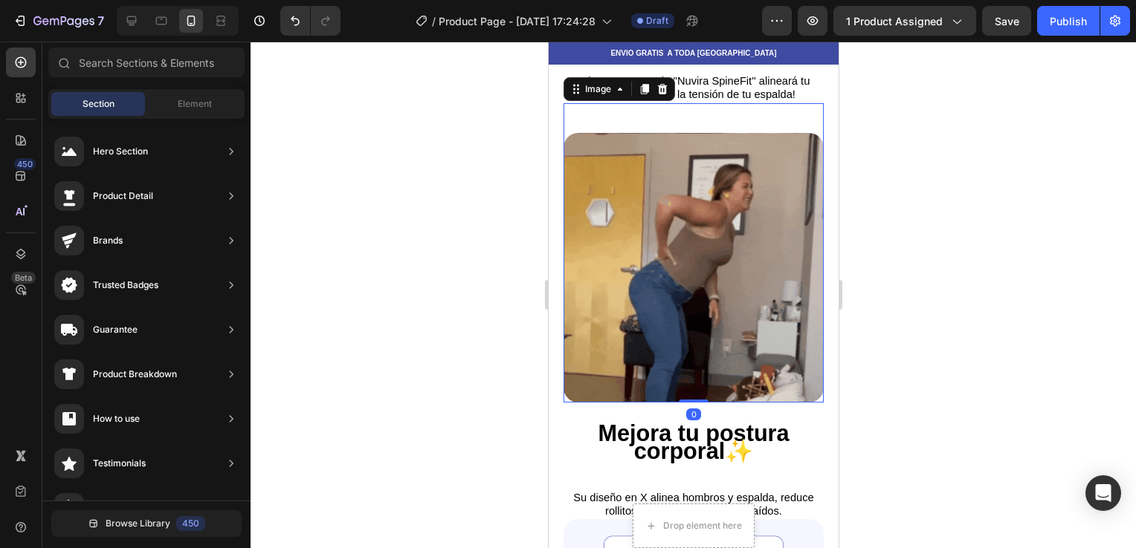
click at [762, 183] on img at bounding box center [693, 268] width 260 height 270
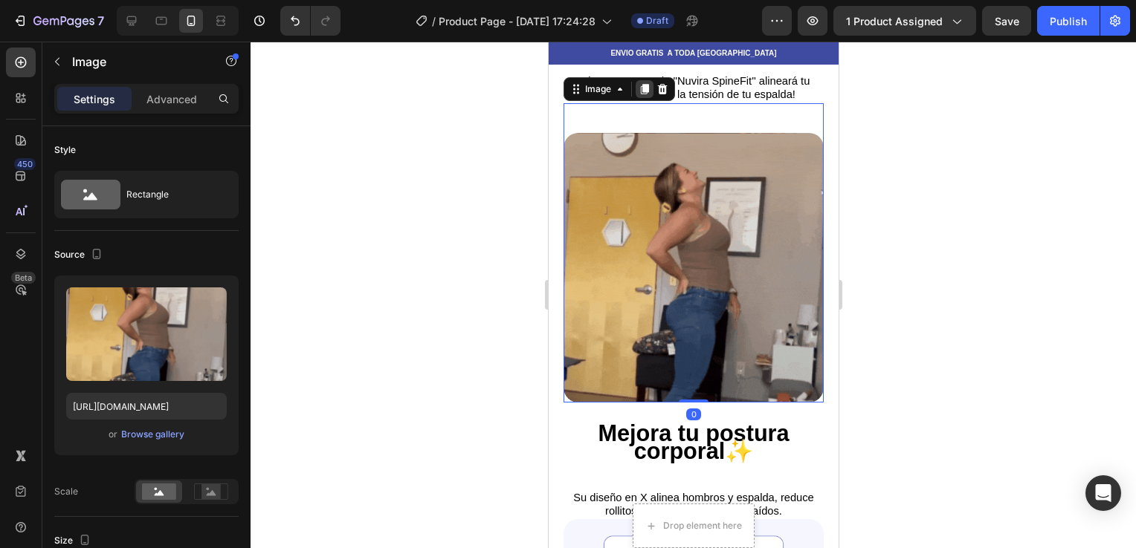
click at [643, 92] on icon at bounding box center [644, 89] width 12 height 12
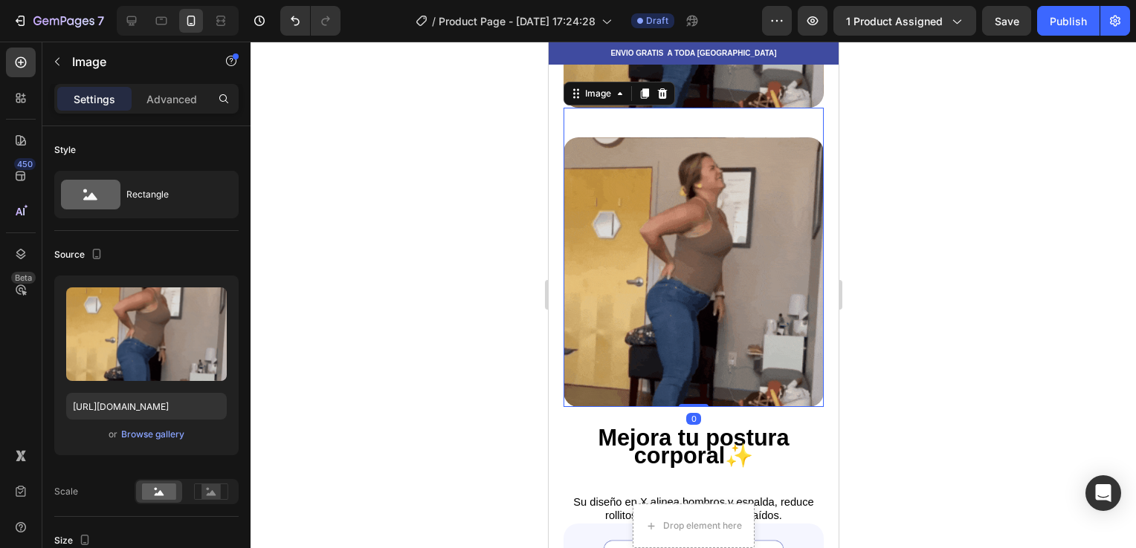
scroll to position [1174, 0]
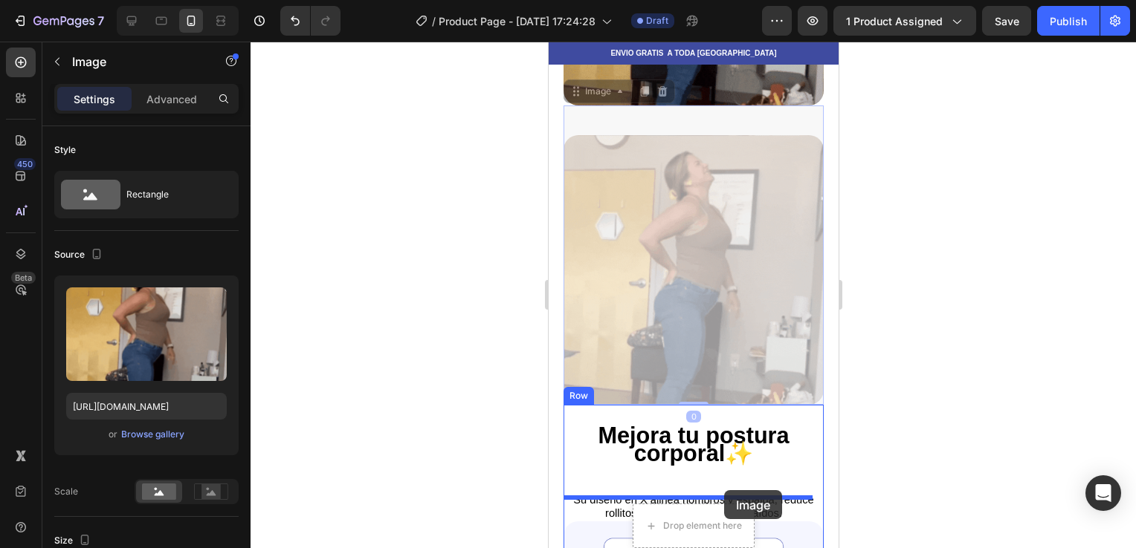
drag, startPoint x: 702, startPoint y: 221, endPoint x: 723, endPoint y: 490, distance: 269.8
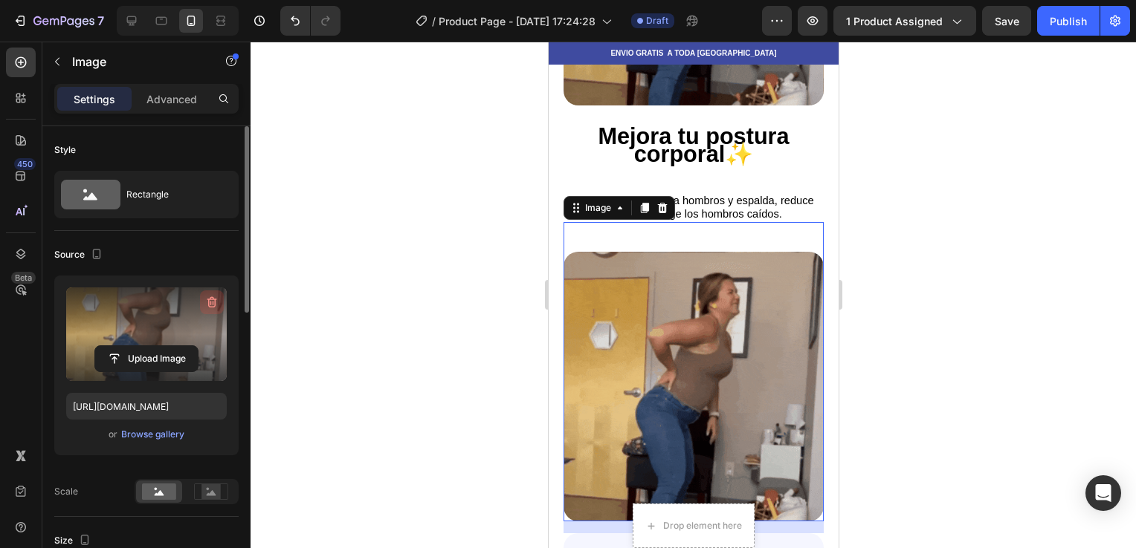
click at [211, 294] on button "button" at bounding box center [212, 303] width 24 height 24
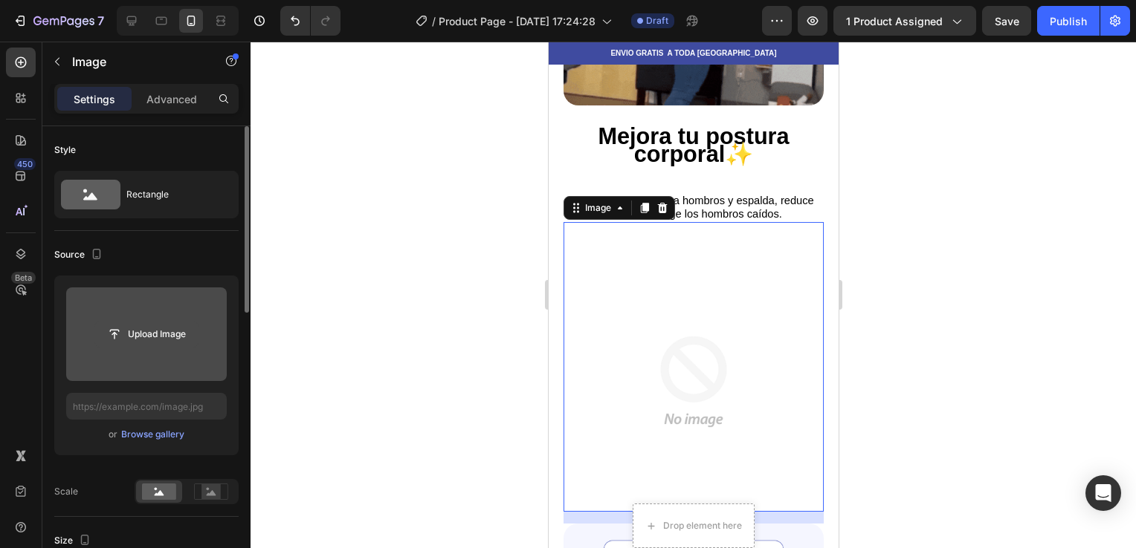
click at [159, 346] on input "file" at bounding box center [146, 334] width 103 height 25
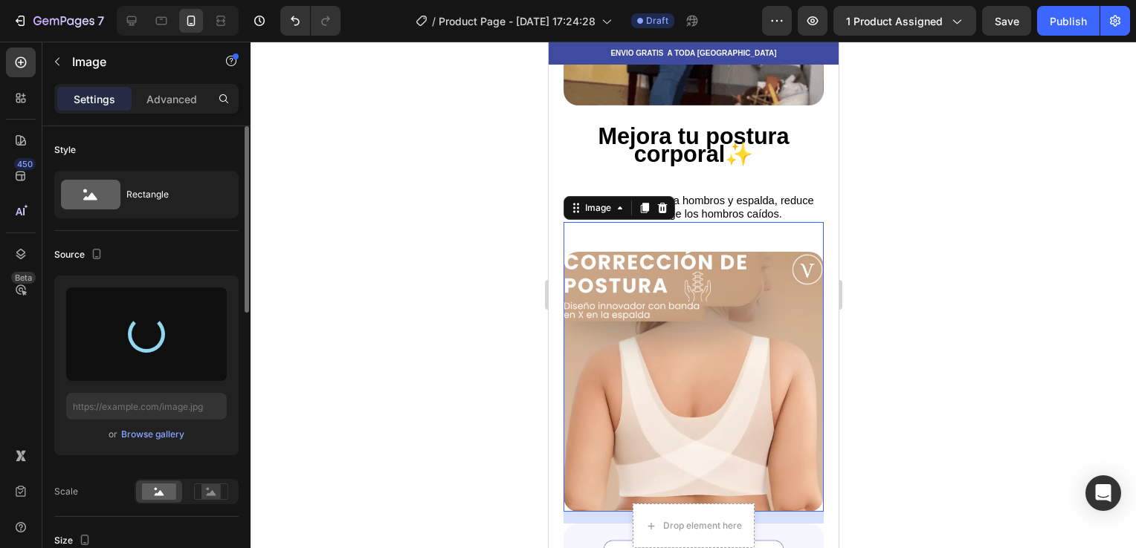
type input "[URL][DOMAIN_NAME]"
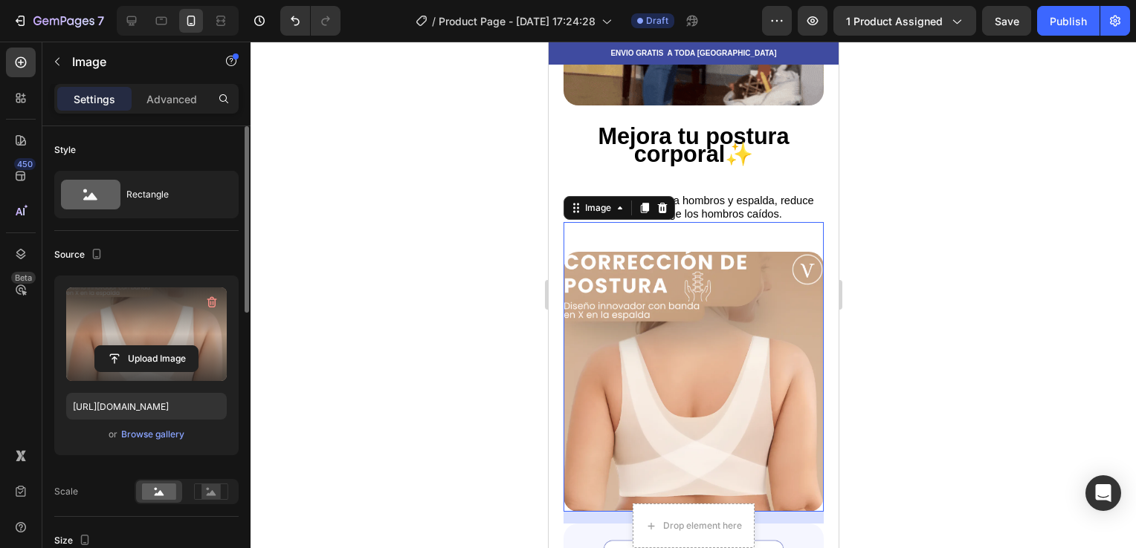
click at [483, 254] on div at bounding box center [692, 295] width 885 height 507
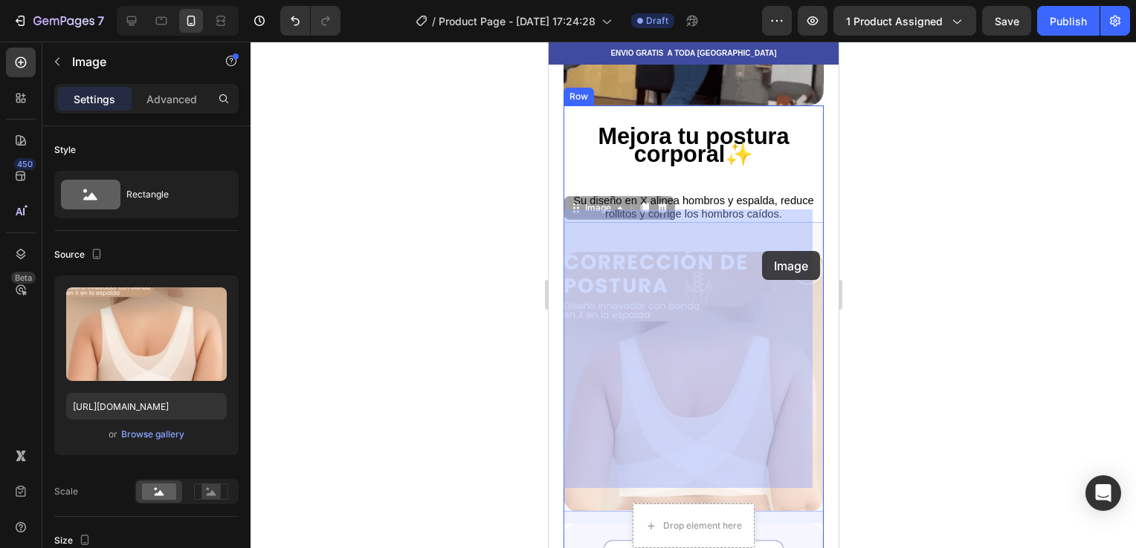
drag, startPoint x: 757, startPoint y: 262, endPoint x: 761, endPoint y: 251, distance: 12.0
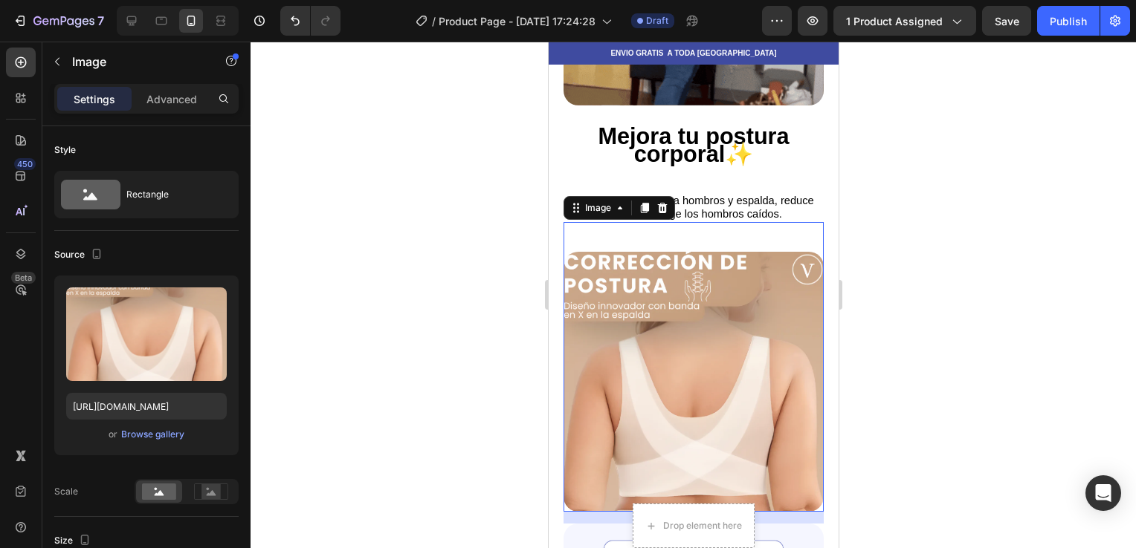
click at [907, 218] on div at bounding box center [692, 295] width 885 height 507
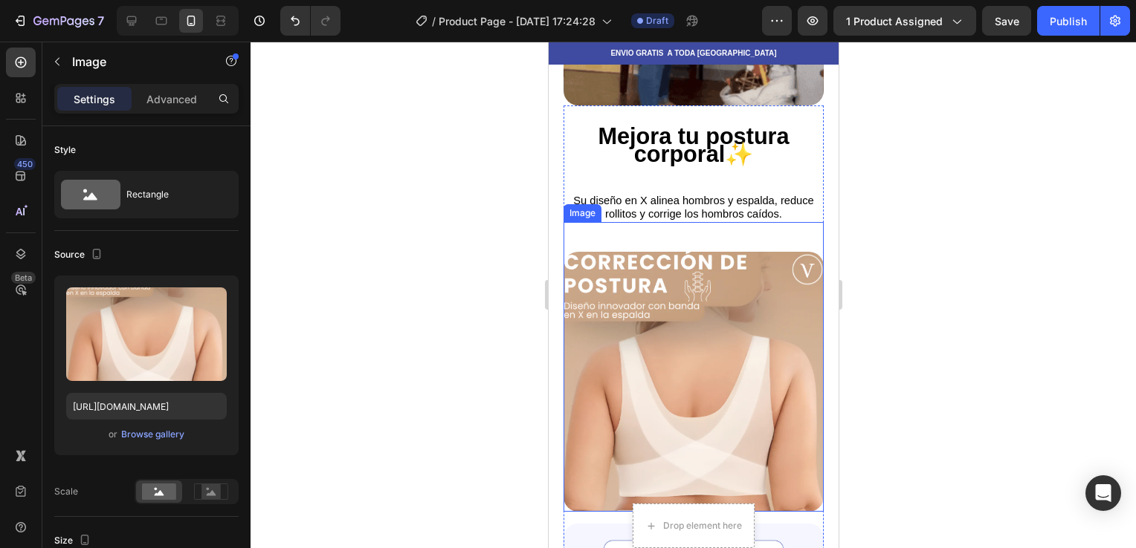
click at [763, 292] on img at bounding box center [693, 382] width 260 height 260
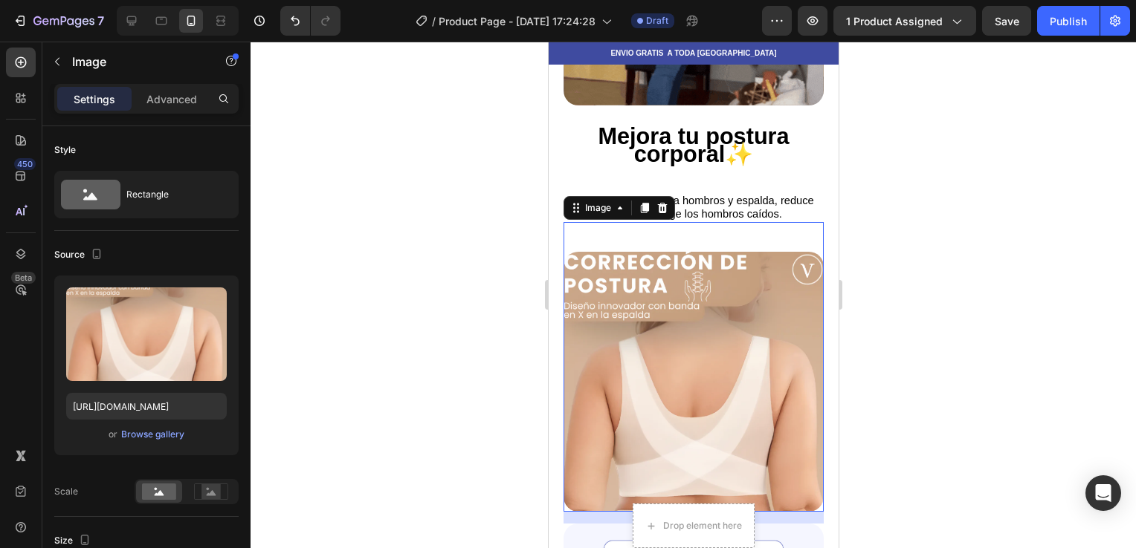
click at [957, 204] on div at bounding box center [692, 295] width 885 height 507
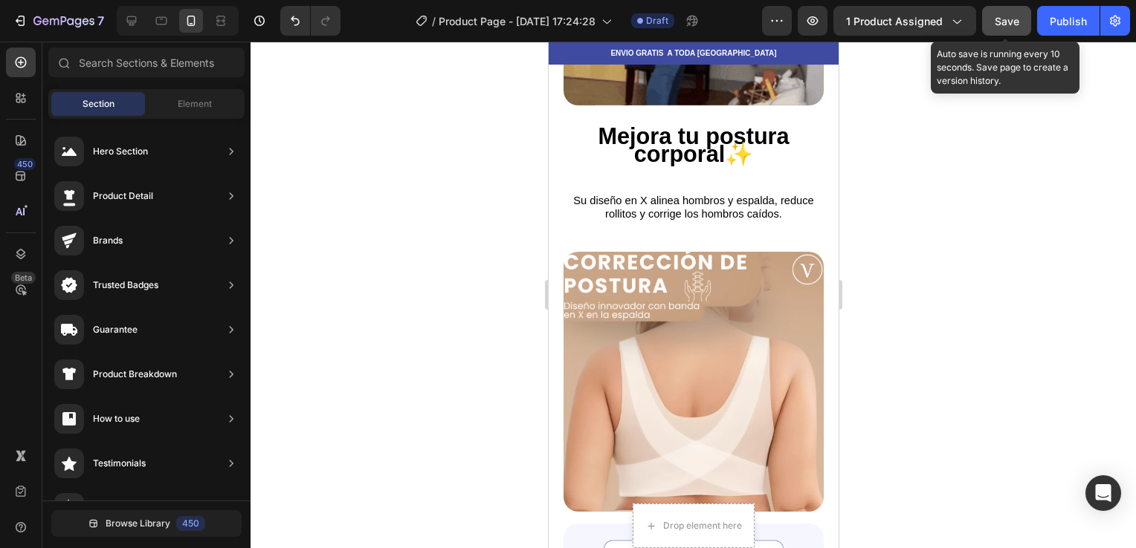
click at [994, 13] on div "Save" at bounding box center [1006, 21] width 25 height 16
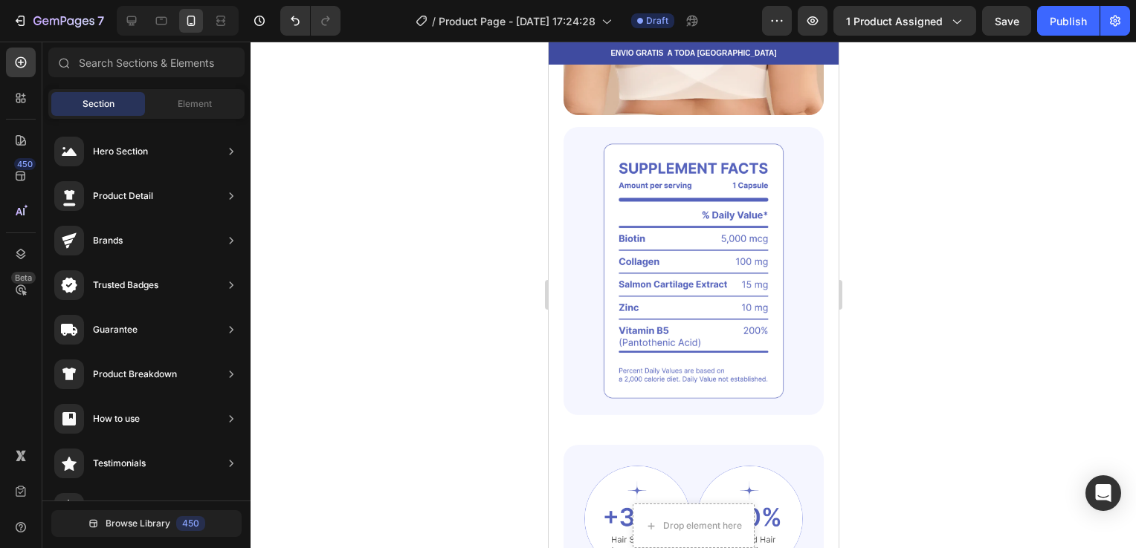
scroll to position [1578, 0]
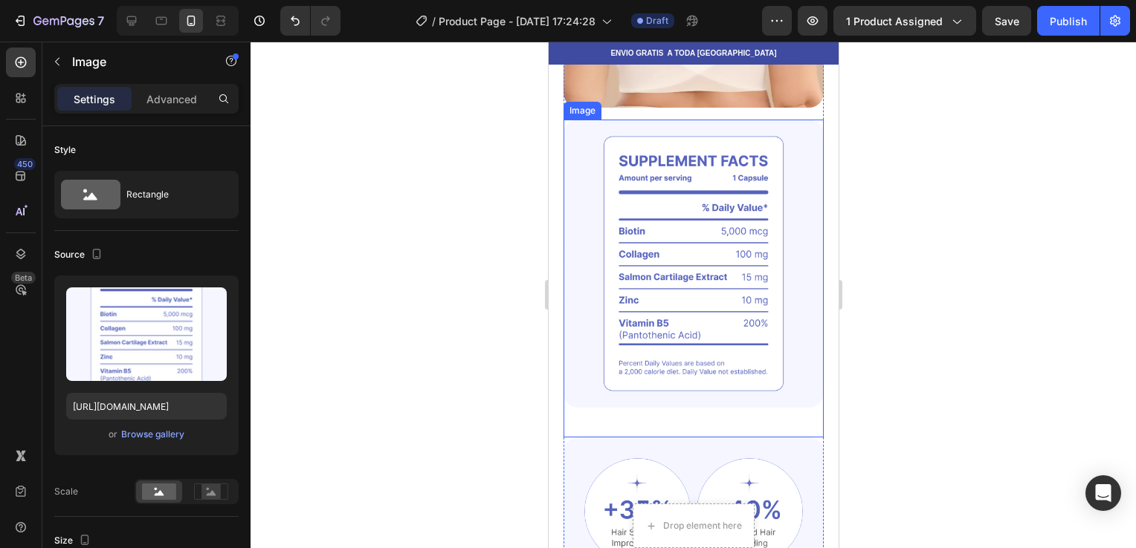
click at [727, 207] on img at bounding box center [693, 264] width 260 height 288
click at [728, 169] on img at bounding box center [693, 264] width 260 height 288
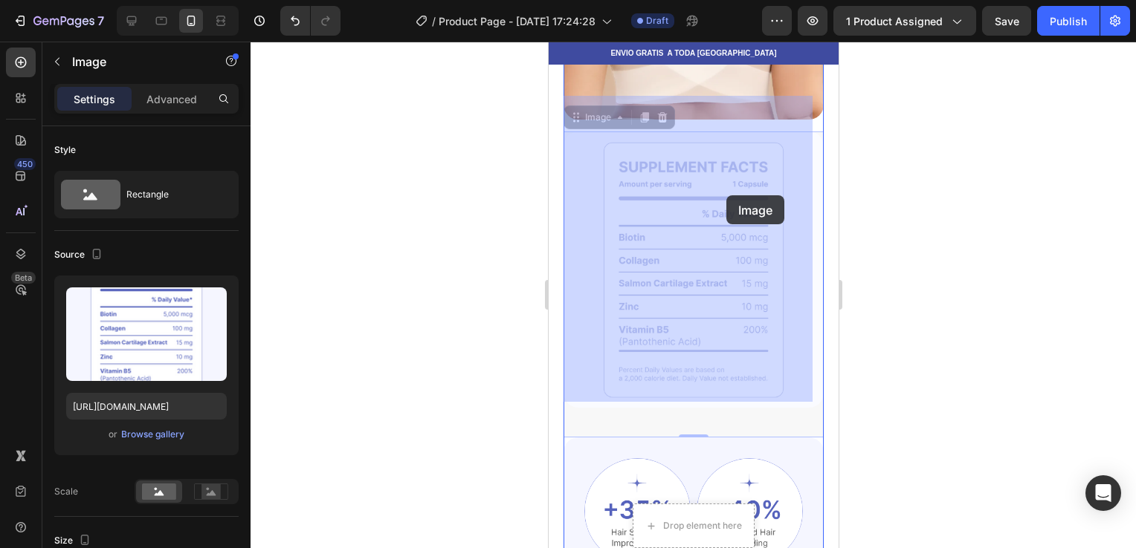
drag, startPoint x: 728, startPoint y: 169, endPoint x: 725, endPoint y: 189, distance: 20.3
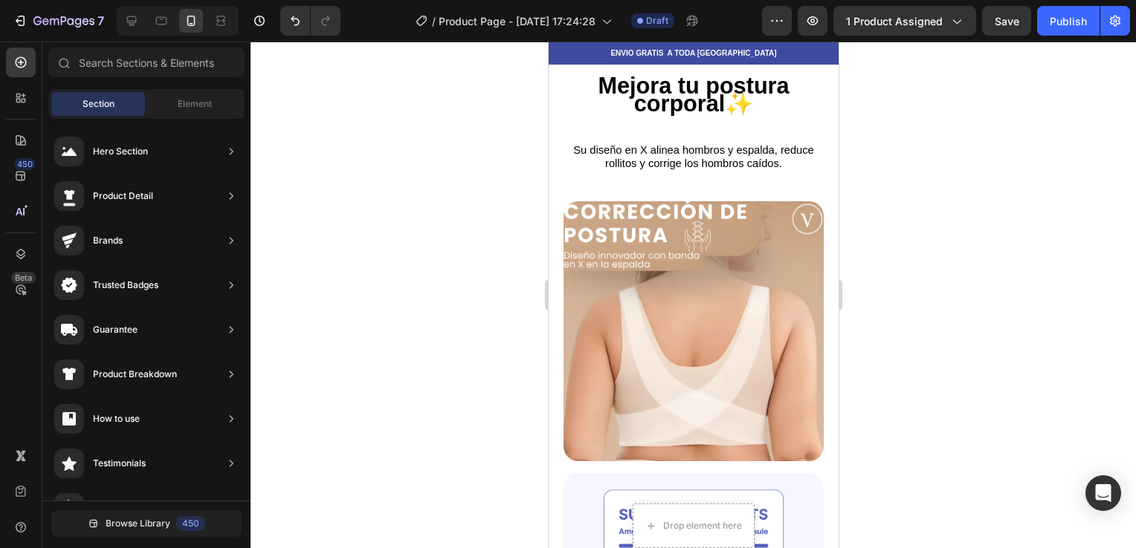
scroll to position [1139, 0]
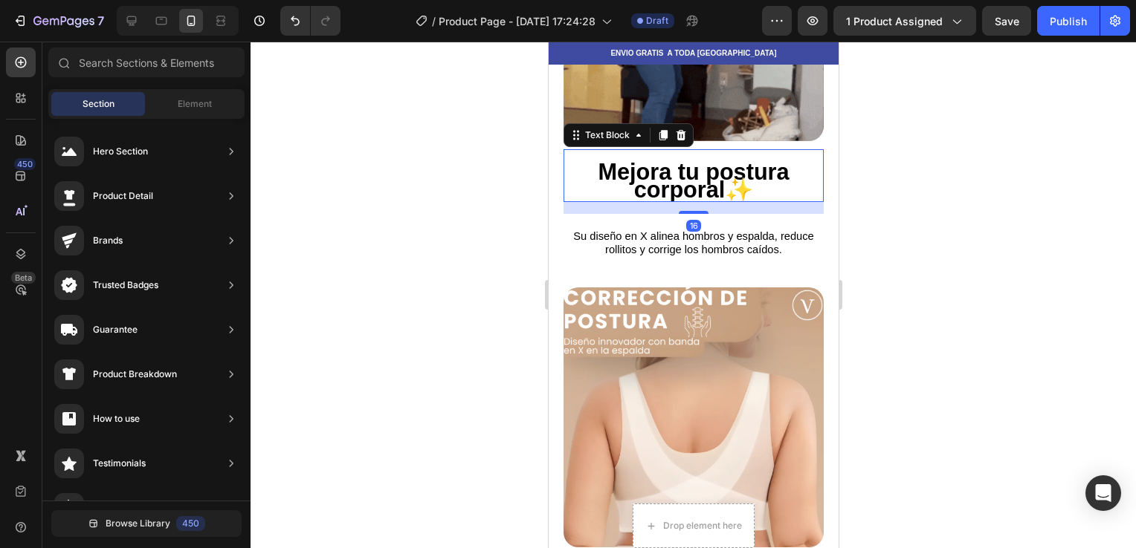
click at [705, 165] on strong "Mejora tu postura corporal✨" at bounding box center [692, 180] width 191 height 43
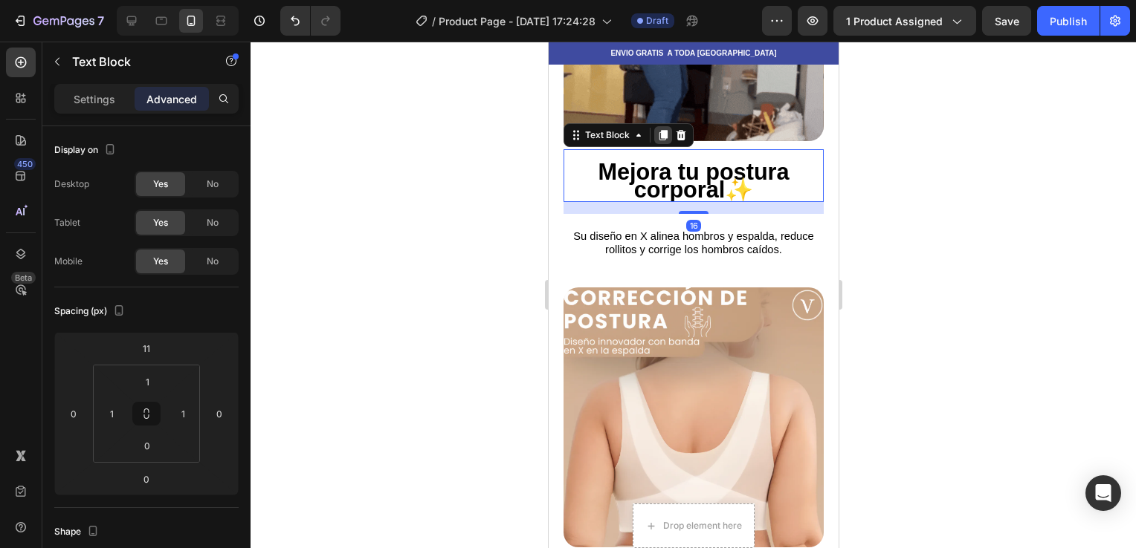
click at [667, 129] on icon at bounding box center [662, 135] width 12 height 12
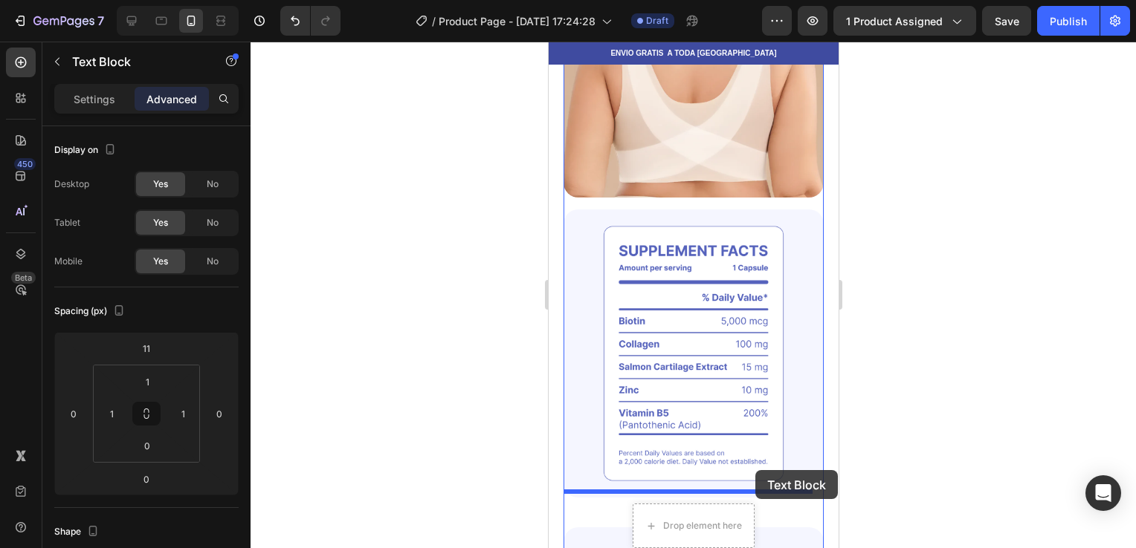
scroll to position [1581, 0]
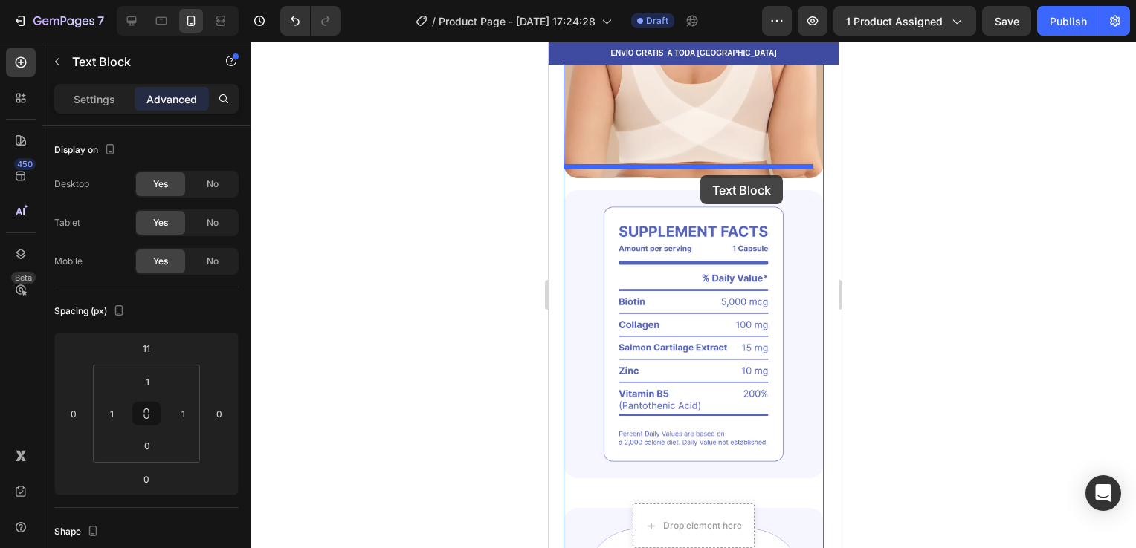
drag, startPoint x: 750, startPoint y: 255, endPoint x: 699, endPoint y: 175, distance: 94.2
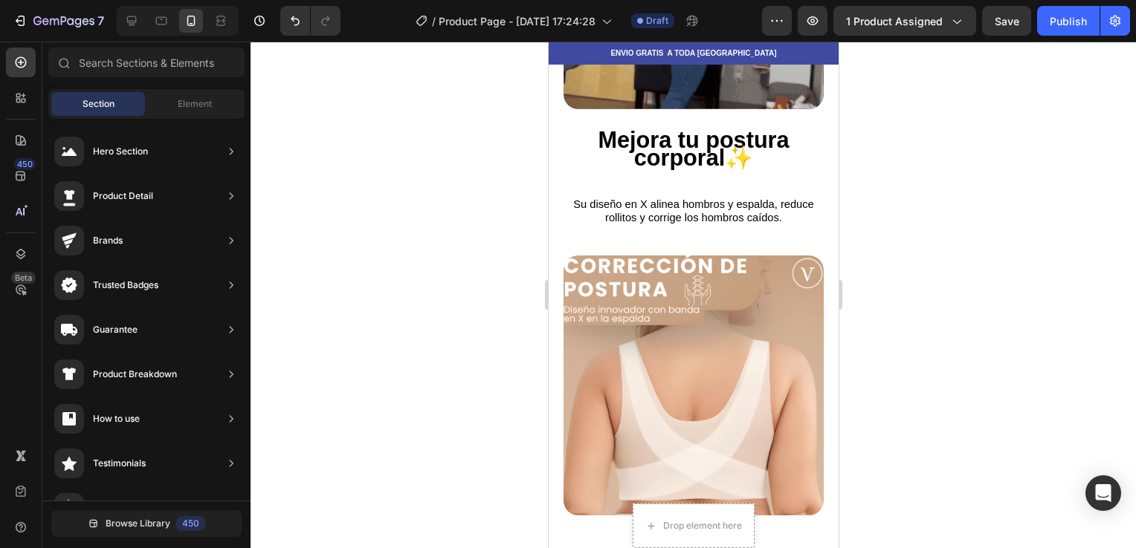
scroll to position [1123, 0]
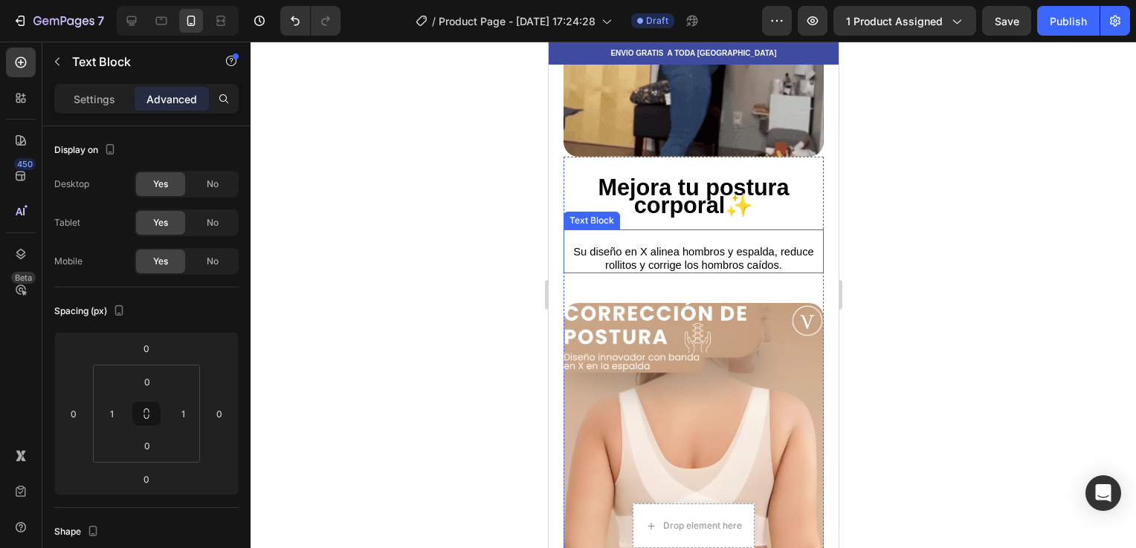
click at [749, 246] on span "Su diseño en X alinea hombros y espalda, reduce rollitos y corrige los hombros …" at bounding box center [692, 258] width 240 height 25
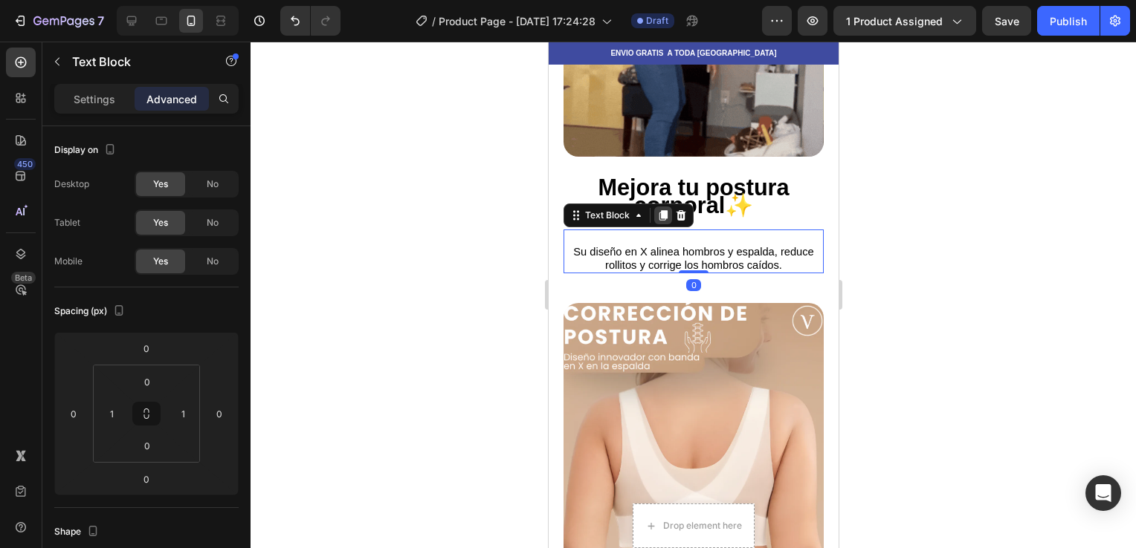
click at [664, 211] on icon at bounding box center [662, 216] width 8 height 10
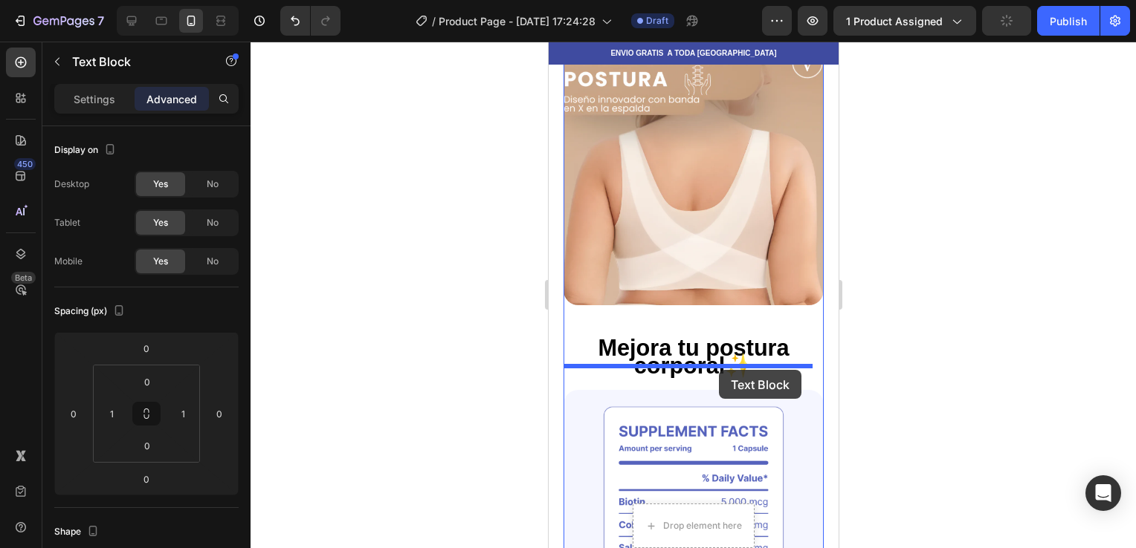
drag, startPoint x: 707, startPoint y: 284, endPoint x: 718, endPoint y: 370, distance: 86.8
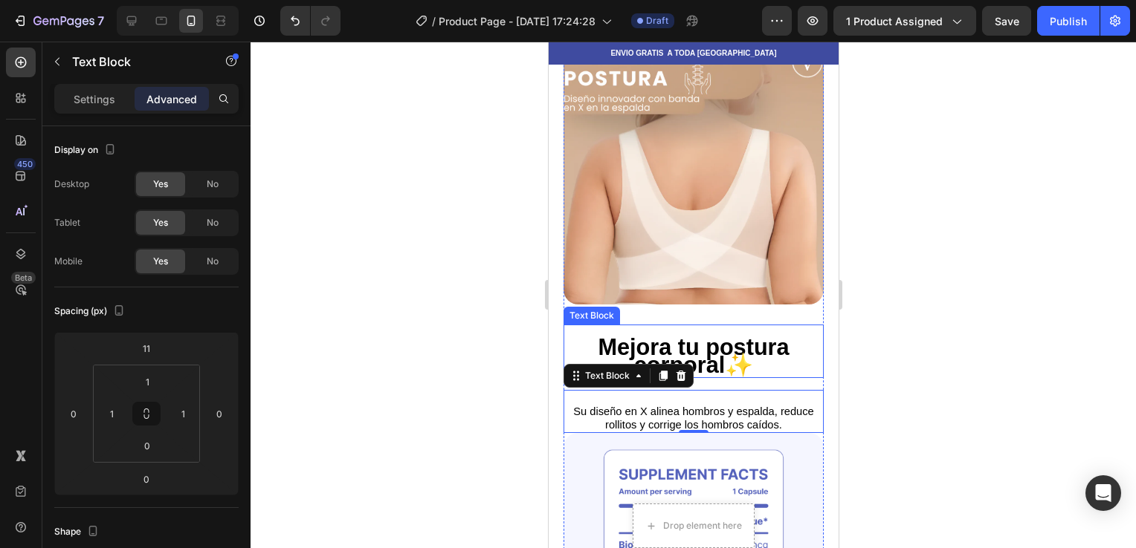
click at [716, 343] on strong "Mejora tu postura corporal✨" at bounding box center [692, 355] width 191 height 43
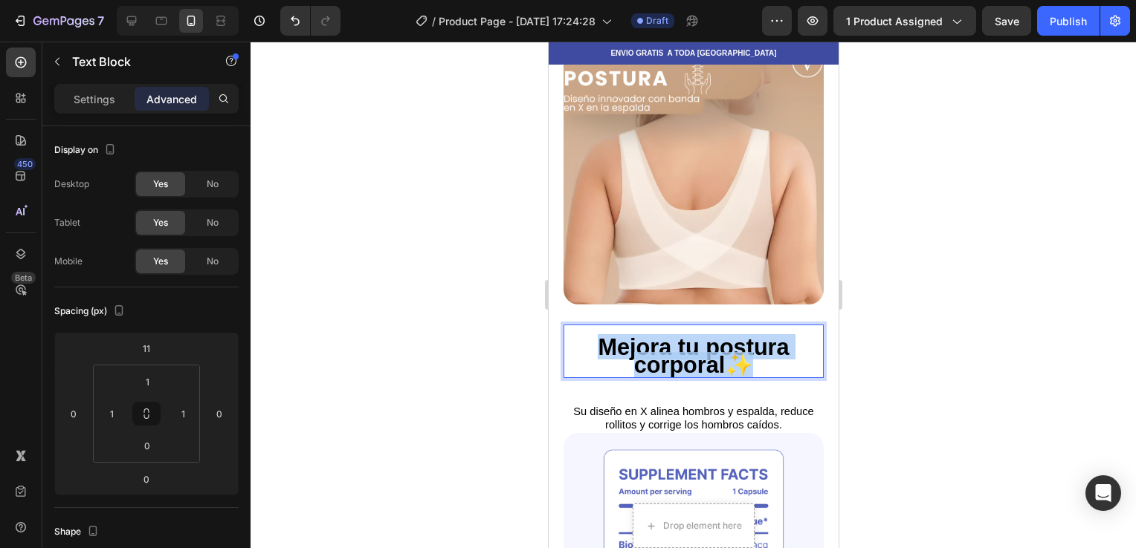
click at [716, 343] on strong "Mejora tu postura corporal✨" at bounding box center [692, 355] width 191 height 43
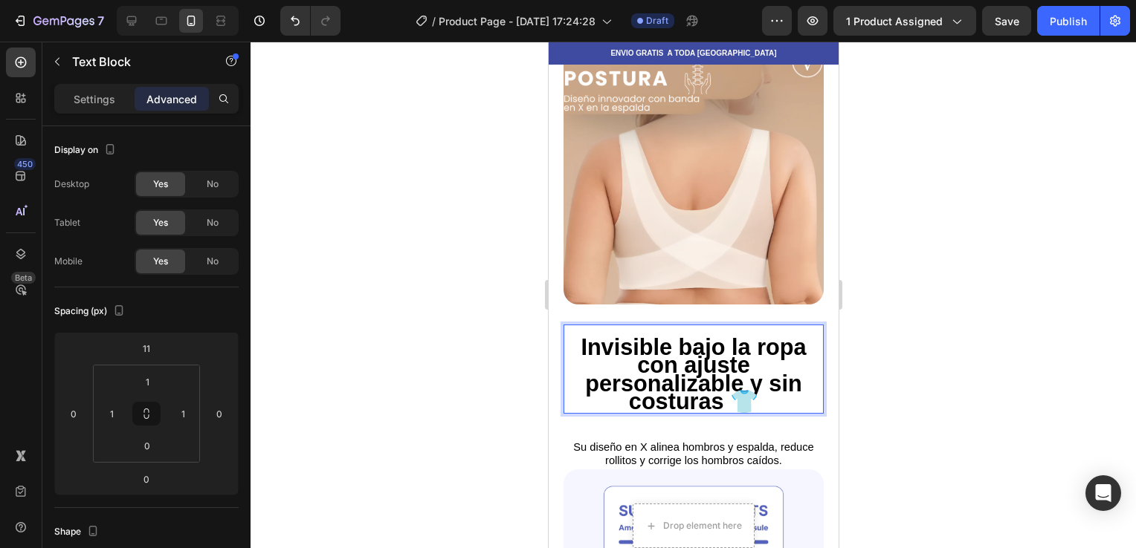
click at [762, 340] on strong "Invisible bajo la ropa con ajuste personalizable y sin costuras 👕" at bounding box center [692, 374] width 225 height 80
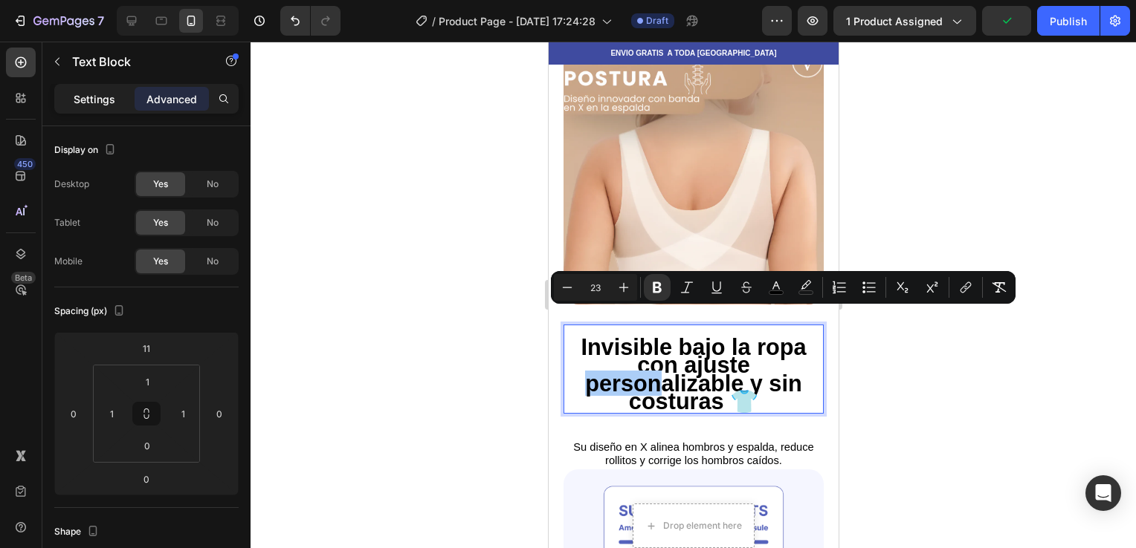
click at [104, 103] on p "Settings" at bounding box center [95, 99] width 42 height 16
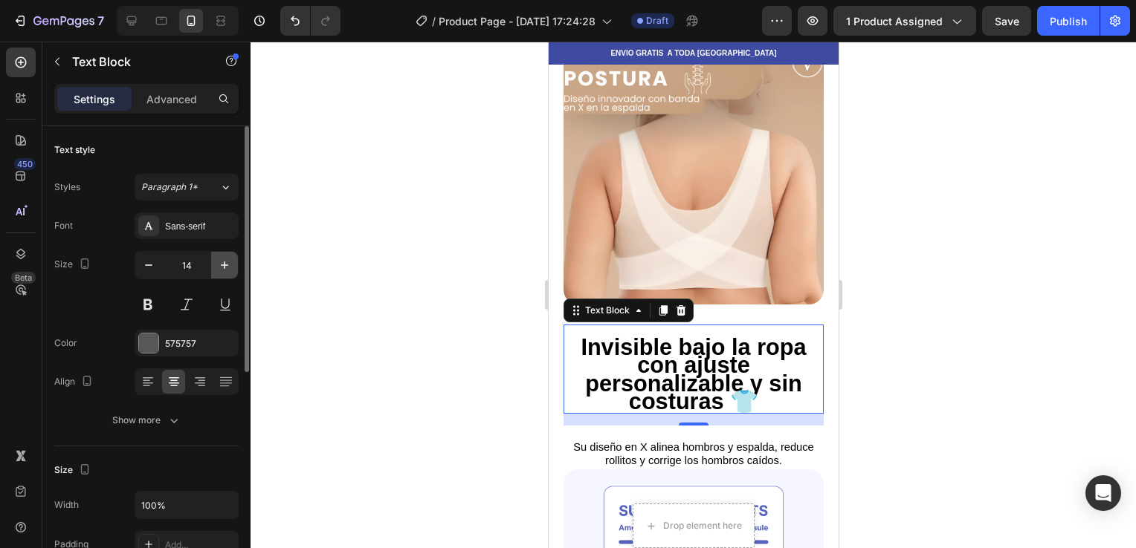
click at [220, 267] on icon "button" at bounding box center [224, 265] width 15 height 15
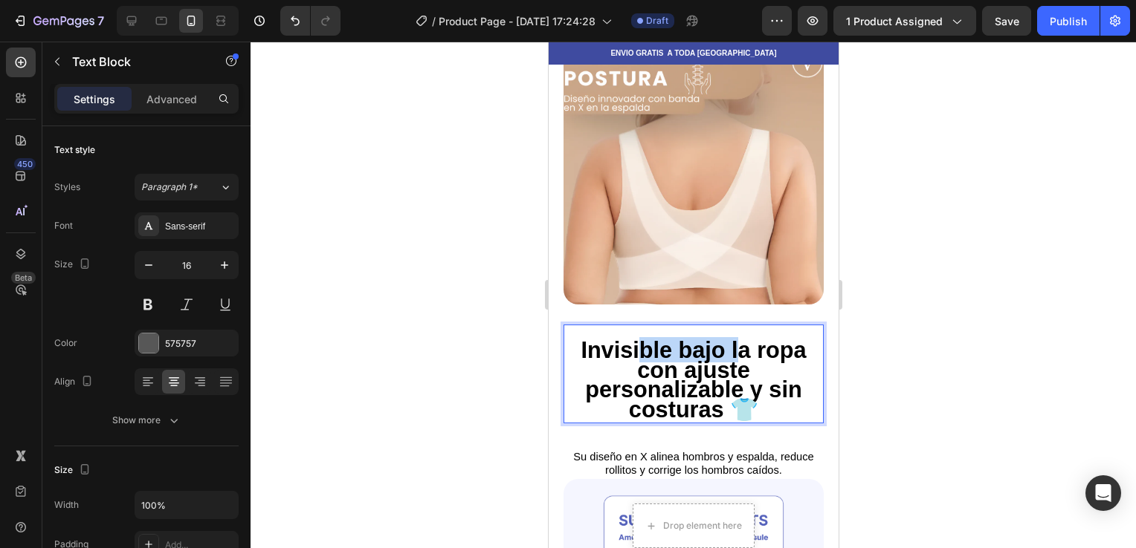
click at [654, 337] on strong "Invisible bajo la ropa con ajuste personalizable y sin costuras 👕" at bounding box center [692, 379] width 225 height 85
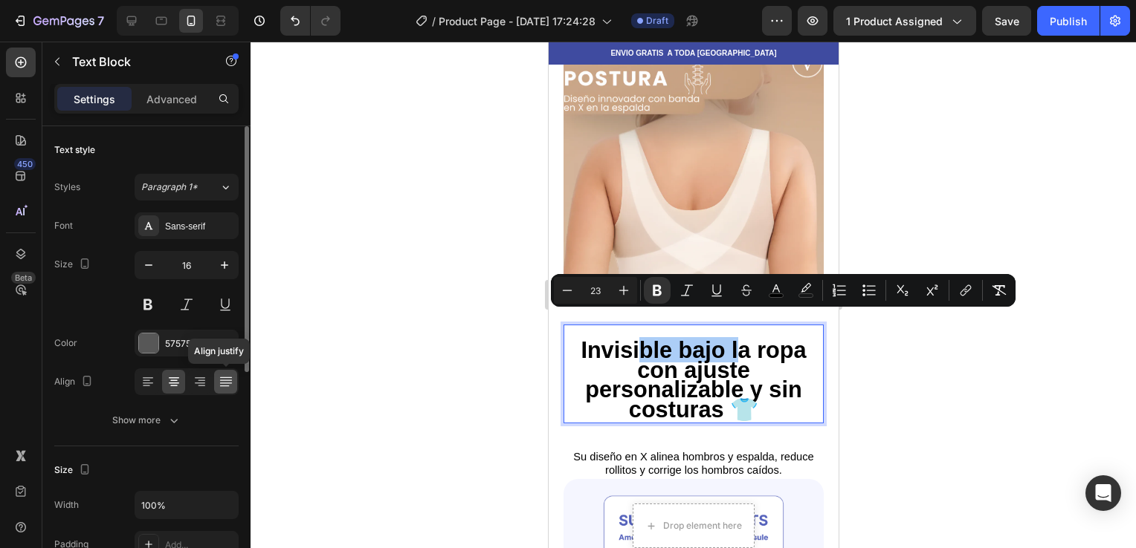
click at [223, 380] on icon at bounding box center [225, 380] width 12 height 1
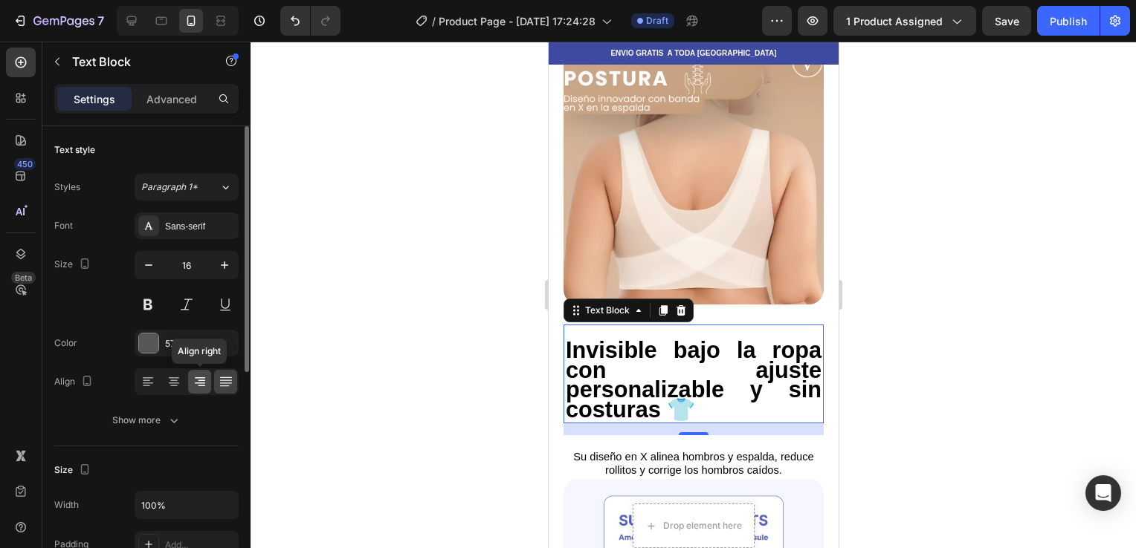
click at [194, 383] on icon at bounding box center [199, 382] width 15 height 15
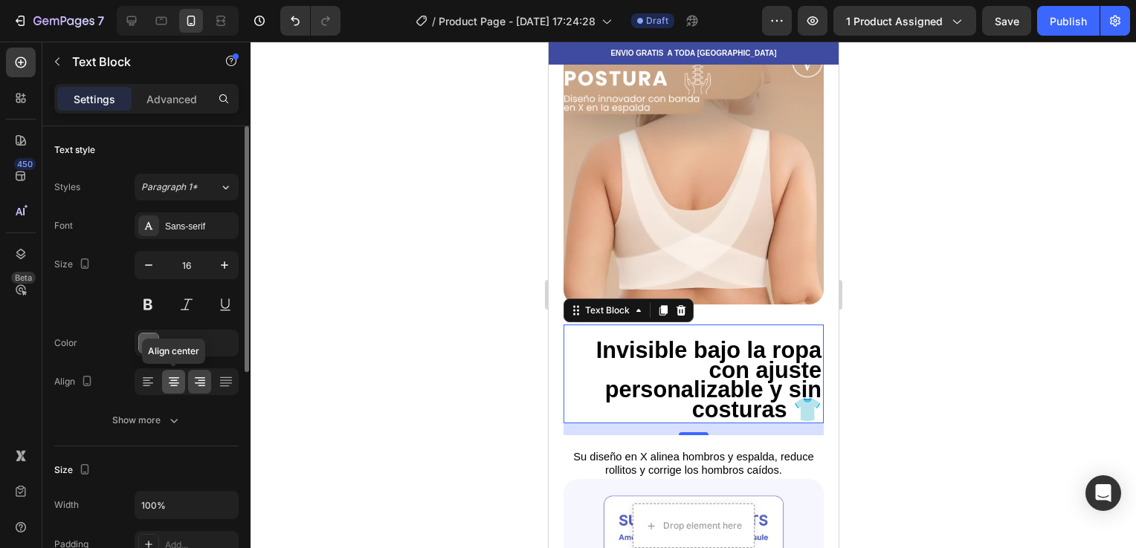
click at [172, 382] on icon at bounding box center [173, 382] width 15 height 15
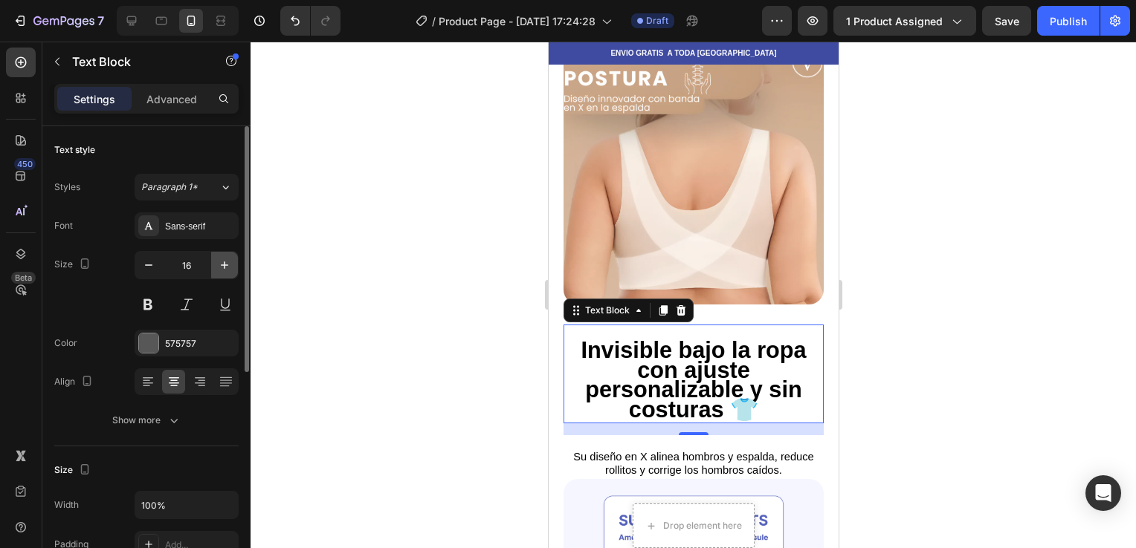
click at [217, 274] on button "button" at bounding box center [224, 265] width 27 height 27
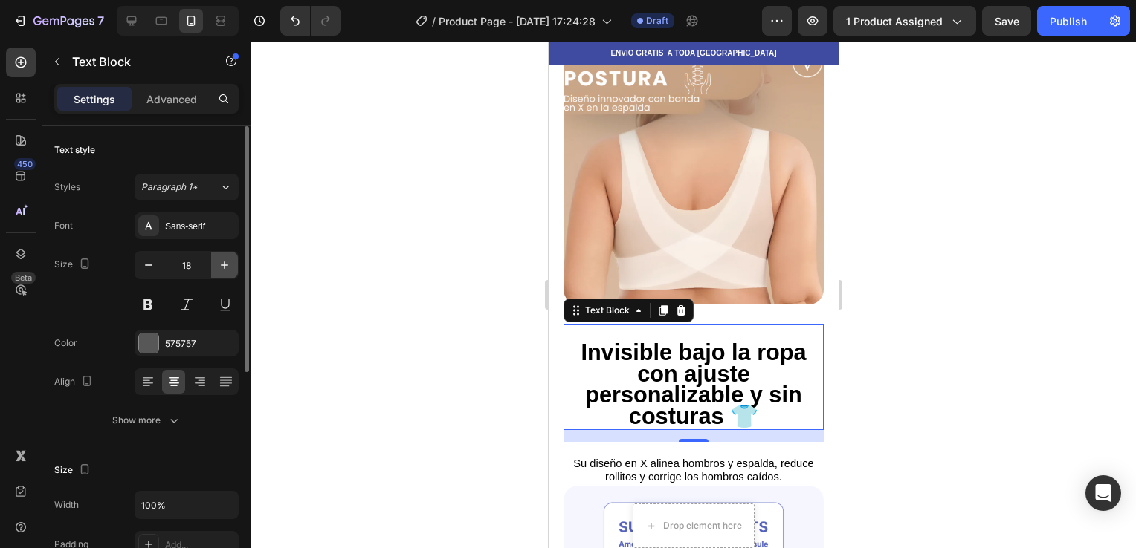
click at [217, 274] on button "button" at bounding box center [224, 265] width 27 height 27
type input "19"
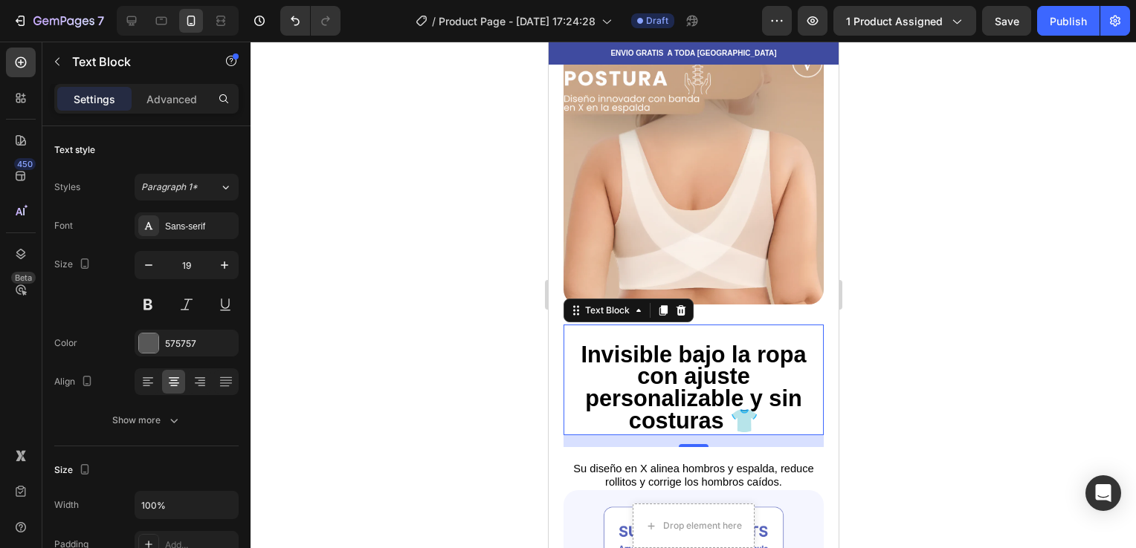
click at [624, 342] on strong "Invisible bajo la ropa con ajuste personalizable y sin costuras 👕" at bounding box center [692, 387] width 225 height 91
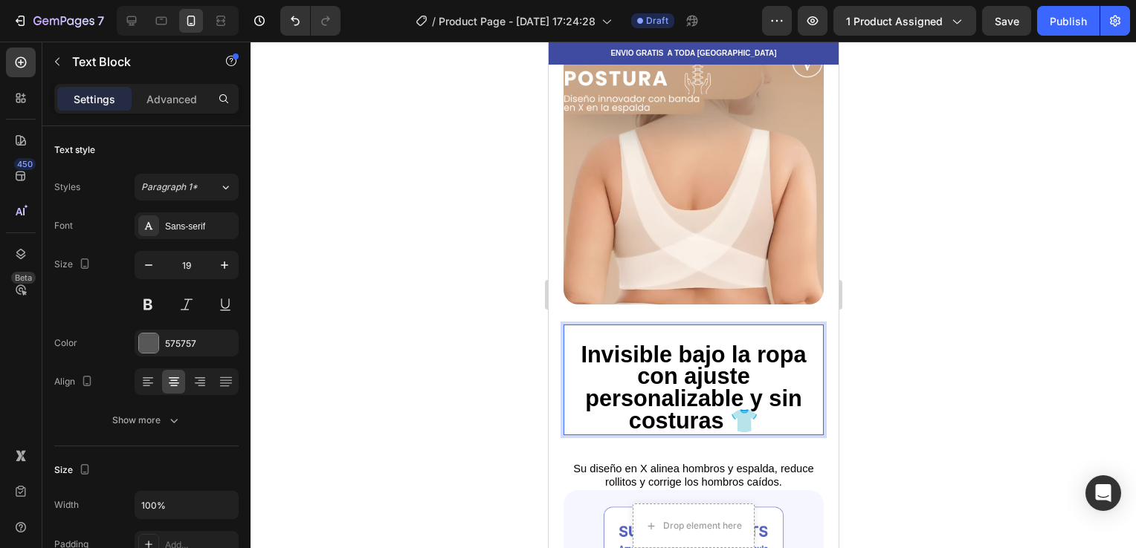
click at [959, 302] on div at bounding box center [692, 295] width 885 height 507
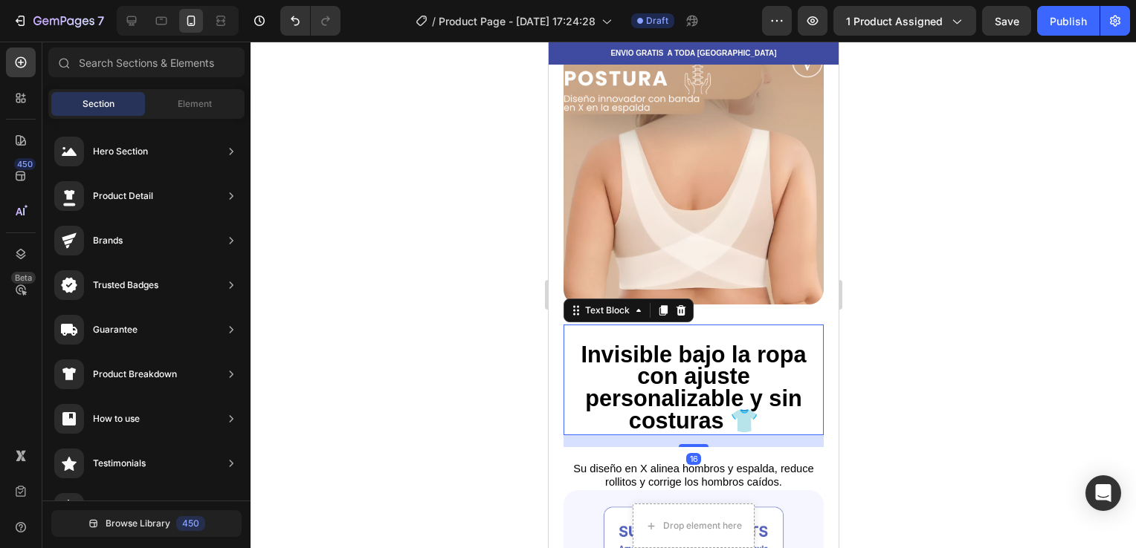
click at [643, 352] on strong "Invisible bajo la ropa con ajuste personalizable y sin costuras 👕" at bounding box center [692, 387] width 225 height 91
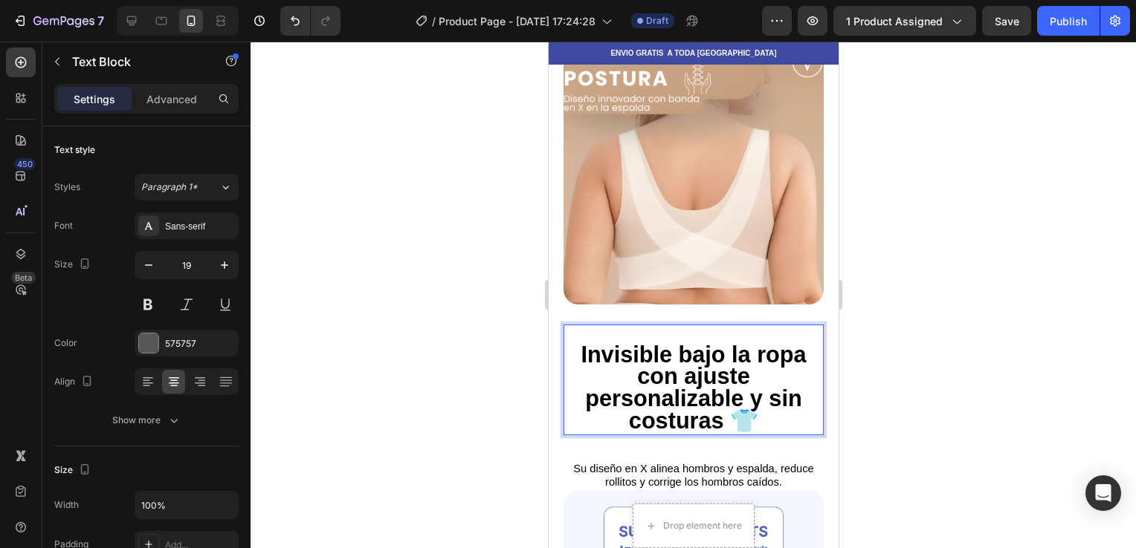
click at [619, 355] on p "Invisible bajo la ropa con ajuste personalizable y sin costuras 👕" at bounding box center [693, 390] width 256 height 88
click at [871, 314] on div at bounding box center [692, 295] width 885 height 507
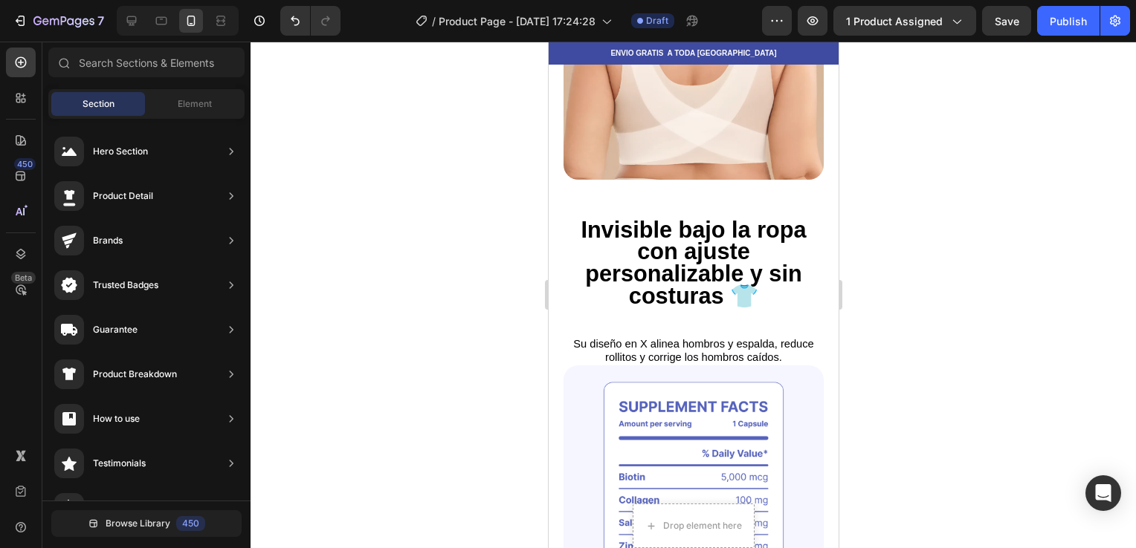
scroll to position [1515, 0]
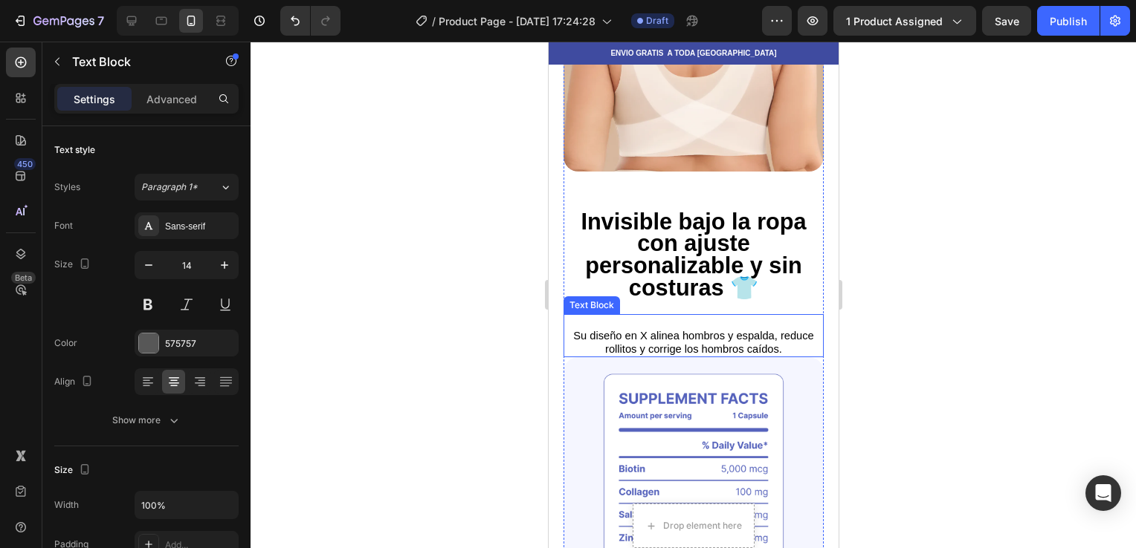
click at [763, 330] on span "Su diseño en X alinea hombros y espalda, reduce rollitos y corrige los hombros …" at bounding box center [692, 342] width 240 height 25
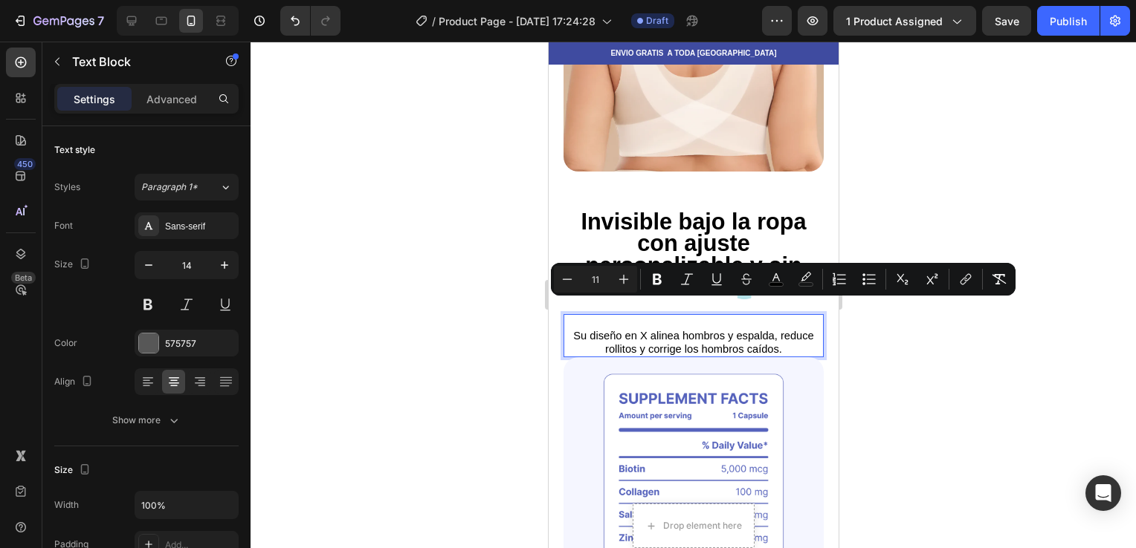
click at [703, 330] on span "Su diseño en X alinea hombros y espalda, reduce rollitos y corrige los hombros …" at bounding box center [692, 342] width 240 height 25
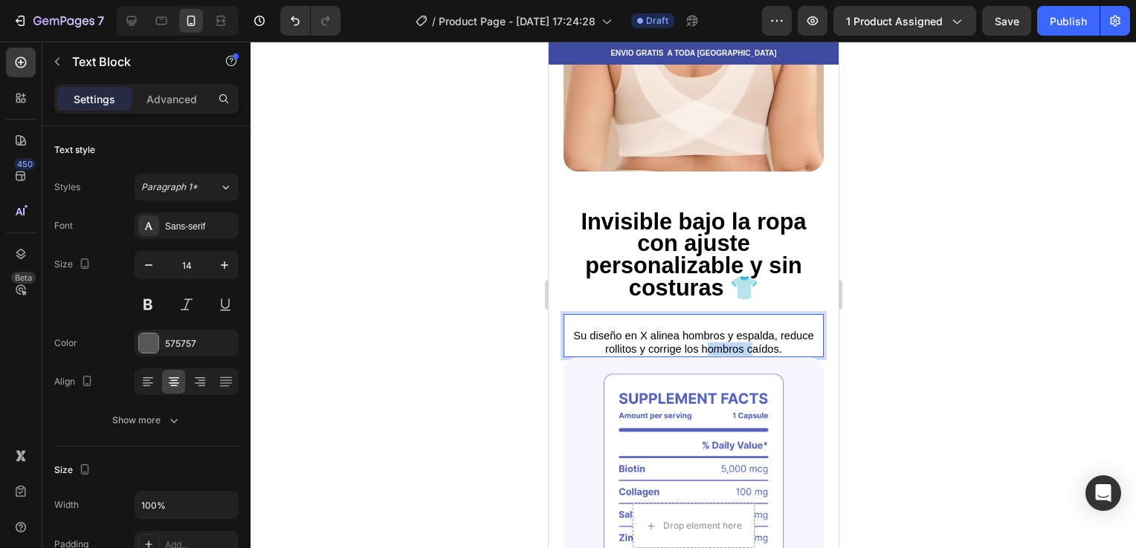
click at [703, 330] on span "Su diseño en X alinea hombros y espalda, reduce rollitos y corrige los hombros …" at bounding box center [692, 342] width 240 height 25
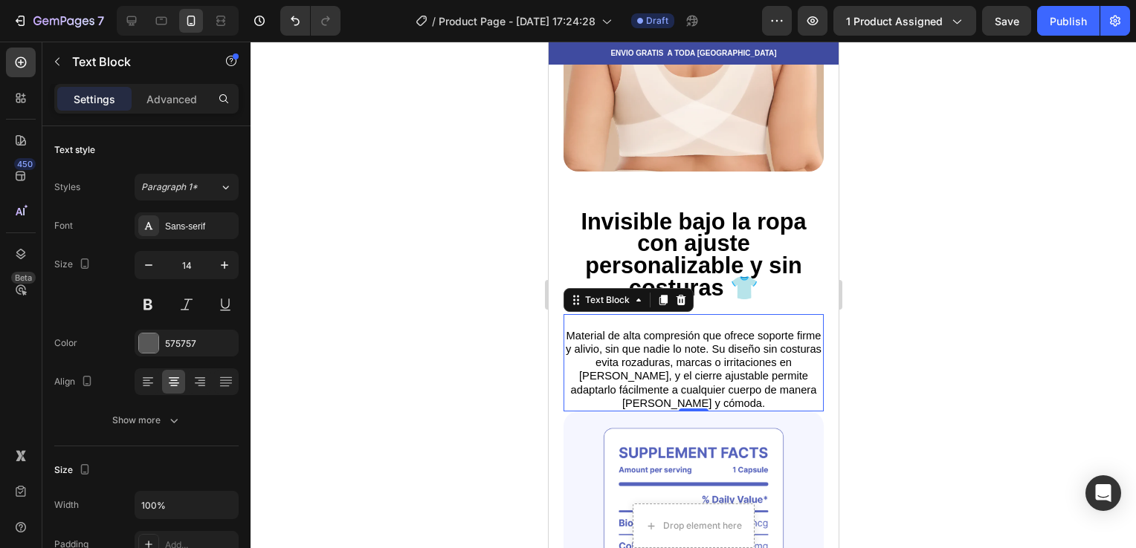
click at [942, 248] on div at bounding box center [692, 295] width 885 height 507
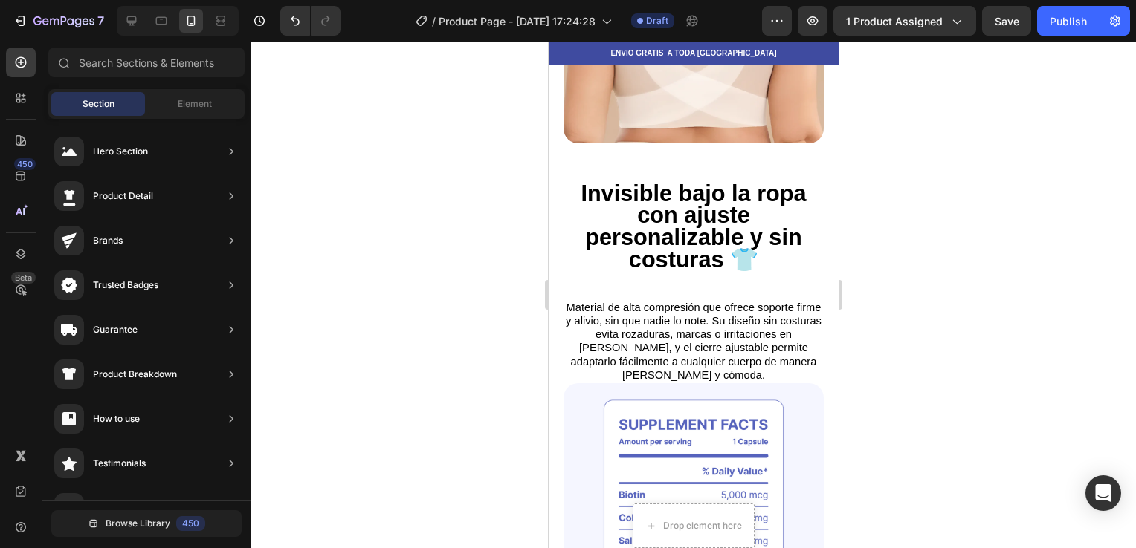
scroll to position [1551, 0]
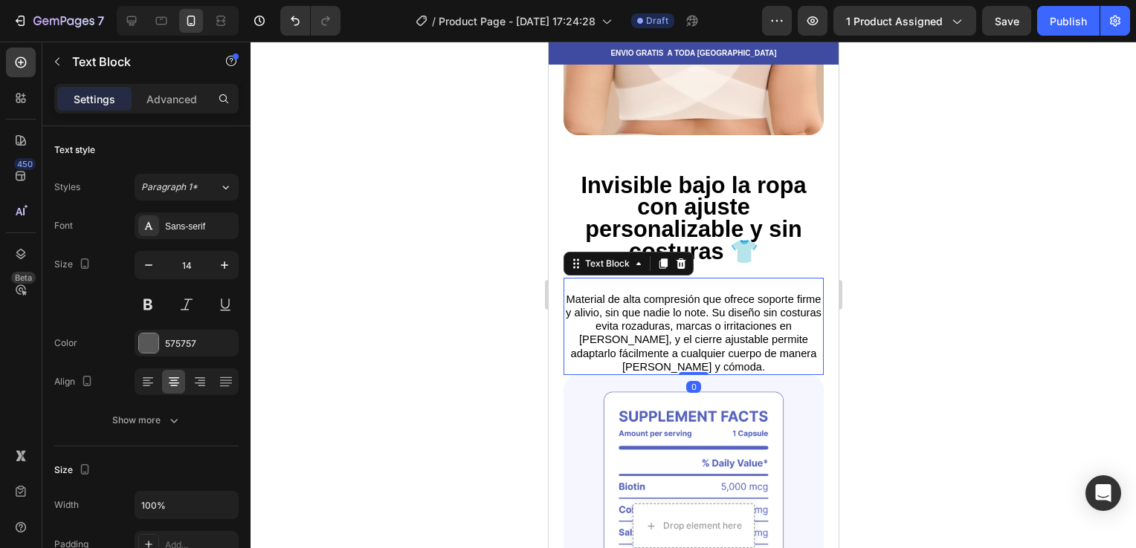
click at [744, 299] on span "Material de alta compresión que ofrece soporte firme y alivio, sin que nadie lo…" at bounding box center [693, 334] width 256 height 80
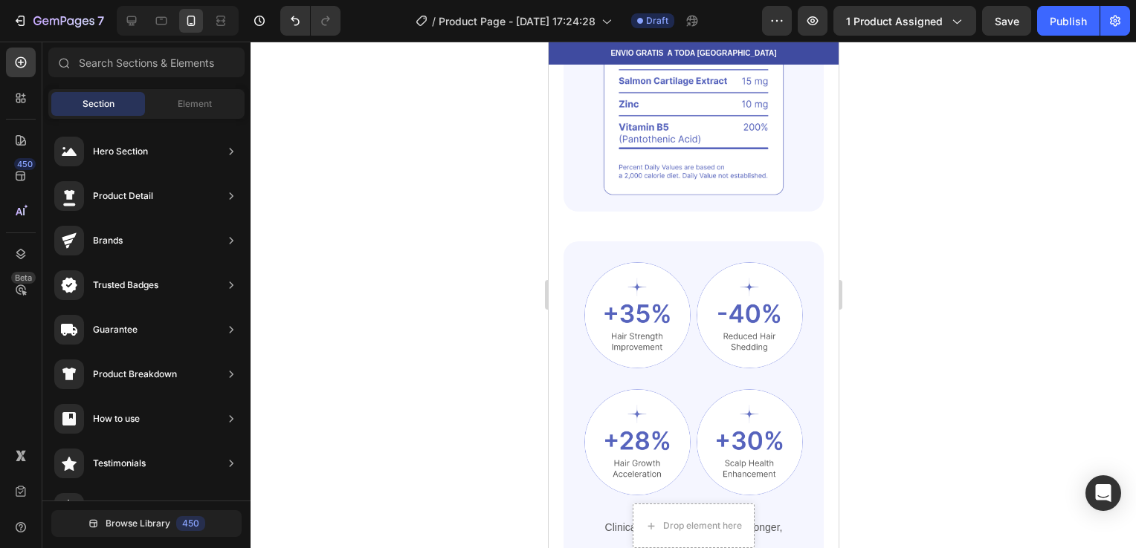
scroll to position [2076, 0]
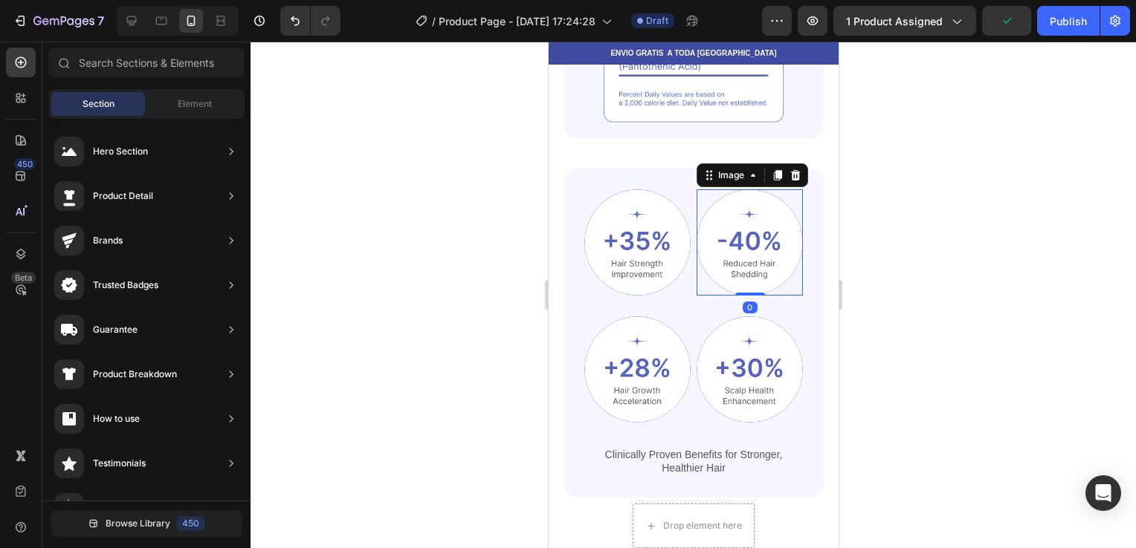
click at [765, 190] on img at bounding box center [749, 243] width 106 height 106
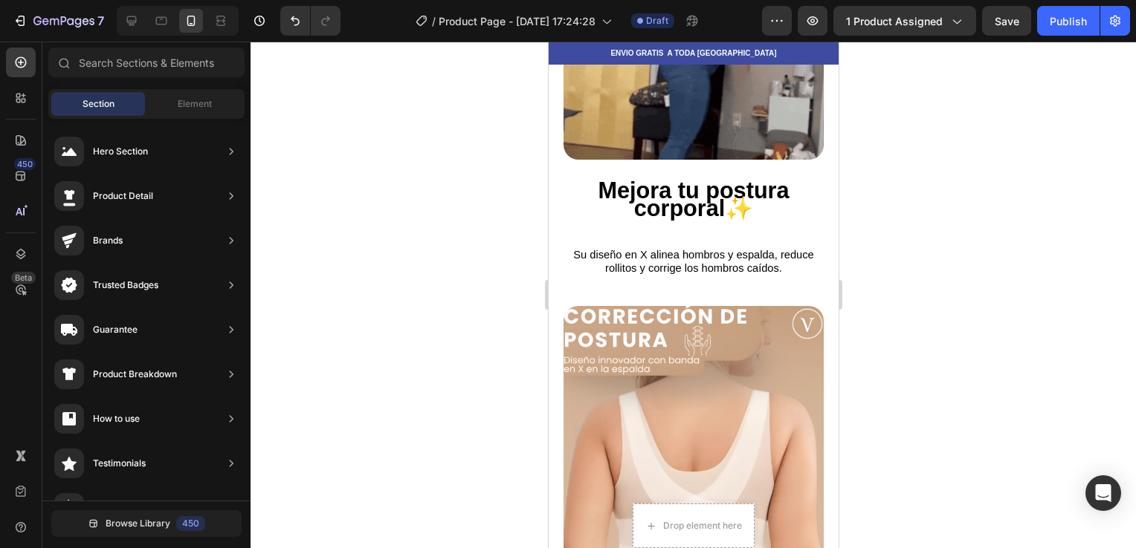
scroll to position [1112, 0]
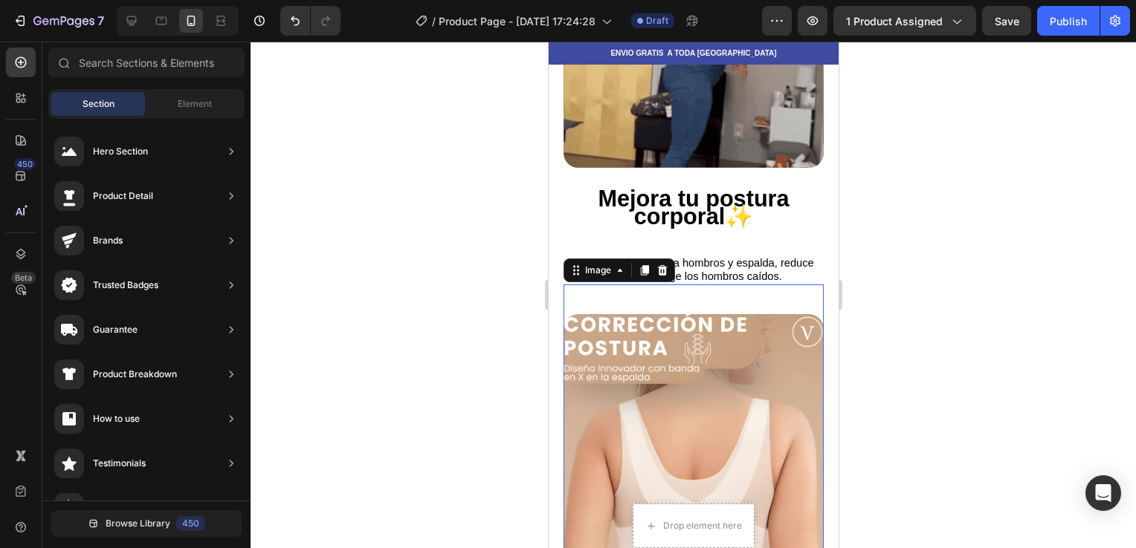
click at [767, 314] on img at bounding box center [693, 444] width 260 height 260
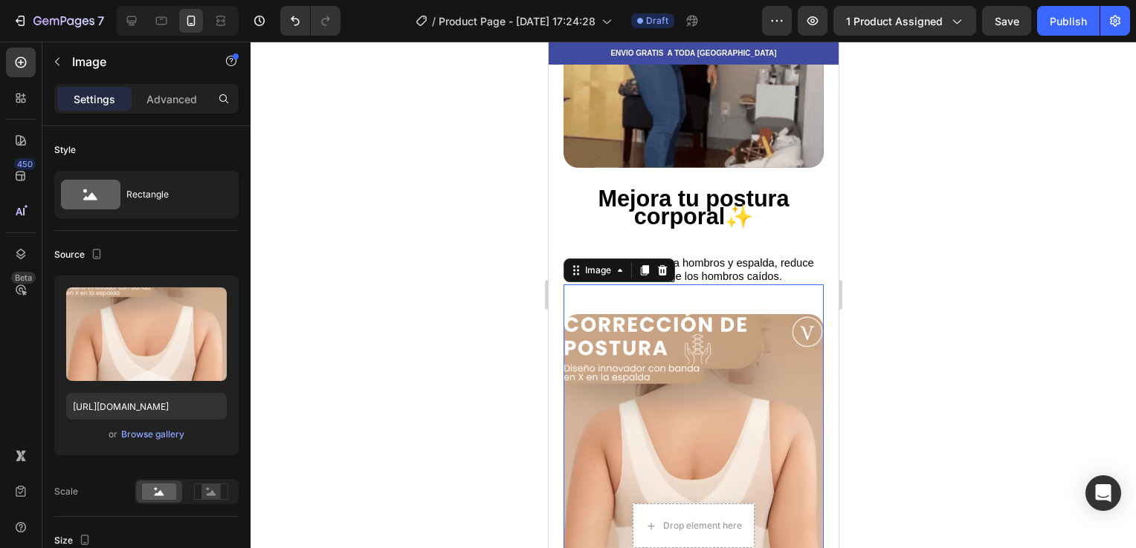
click at [632, 259] on div "Image" at bounding box center [618, 271] width 111 height 24
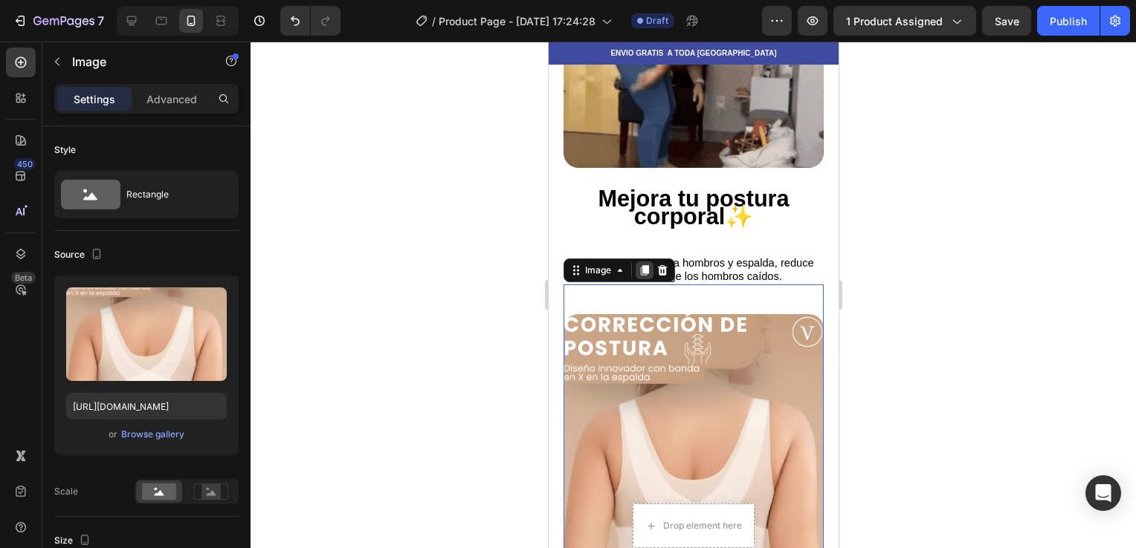
click at [642, 265] on icon at bounding box center [644, 270] width 8 height 10
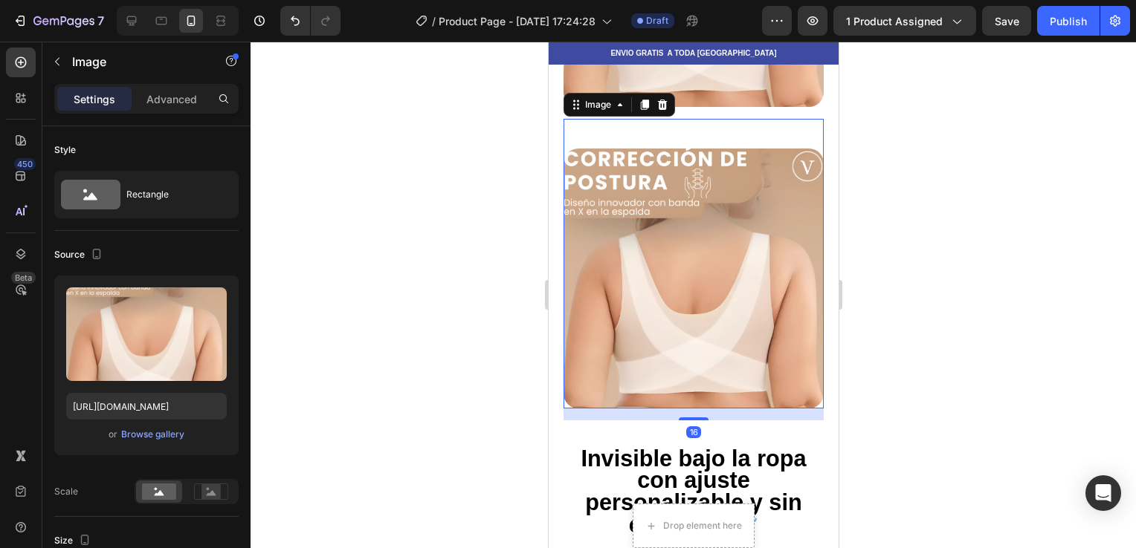
scroll to position [1581, 0]
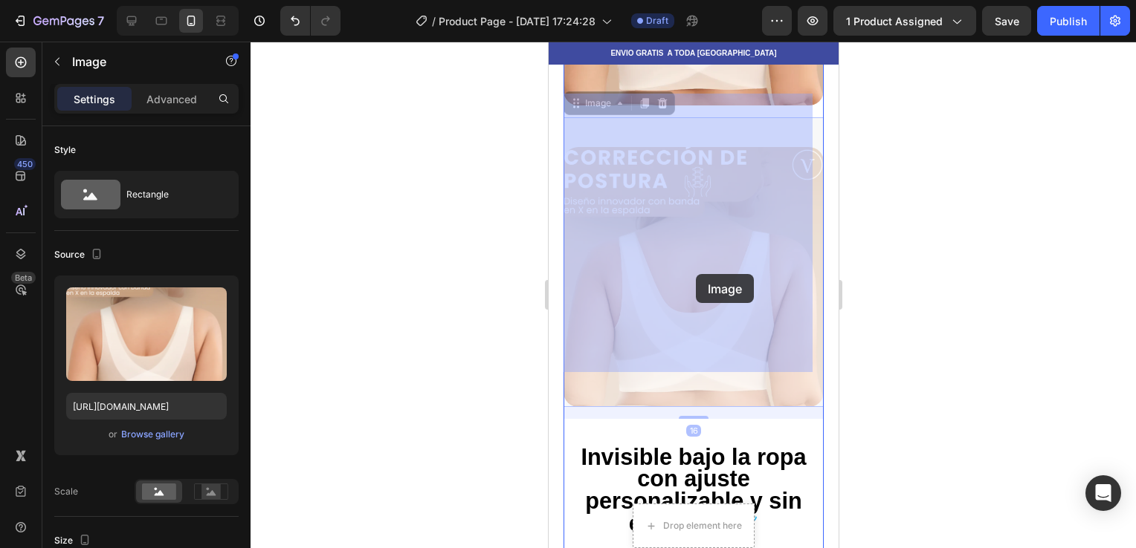
drag, startPoint x: 766, startPoint y: 309, endPoint x: 695, endPoint y: 274, distance: 79.4
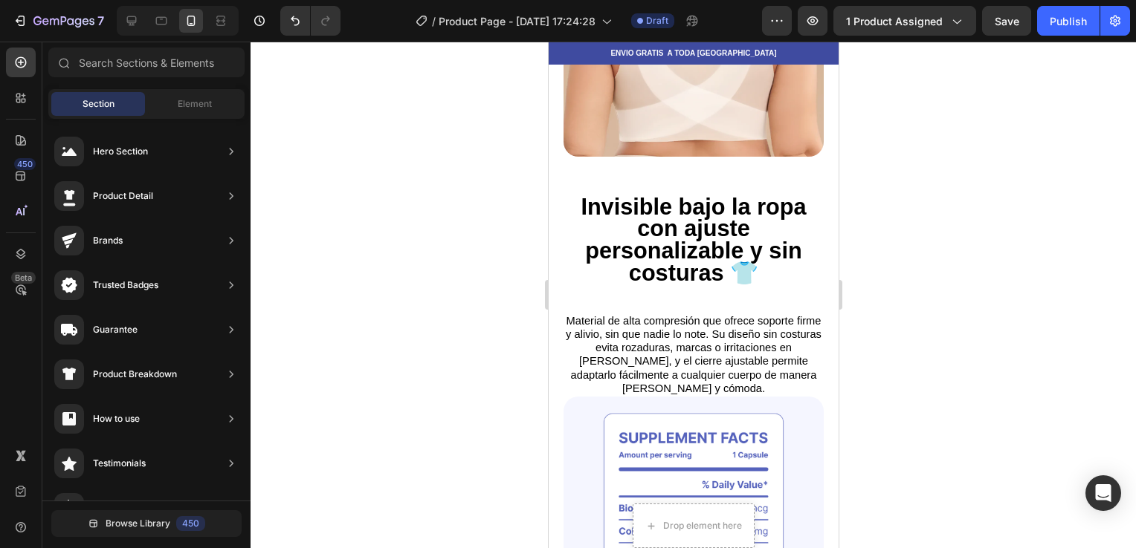
scroll to position [1823, 0]
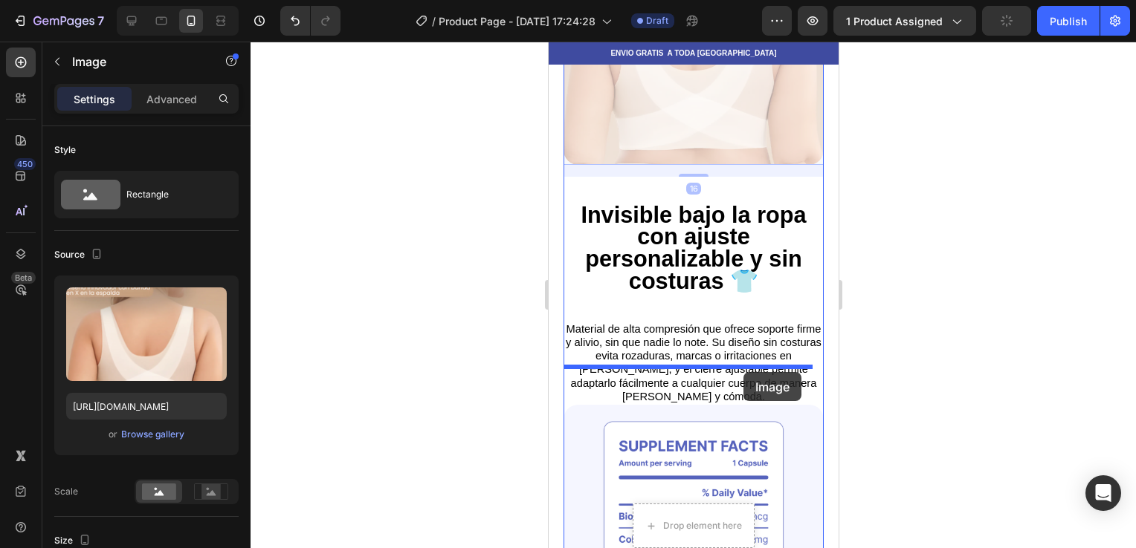
drag, startPoint x: 765, startPoint y: 111, endPoint x: 742, endPoint y: 372, distance: 262.5
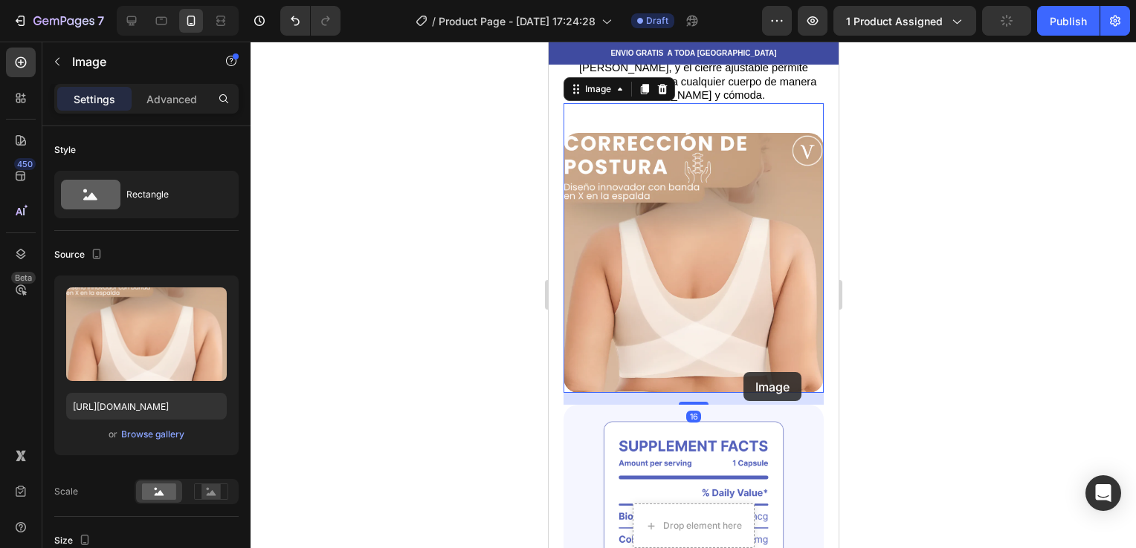
scroll to position [1532, 0]
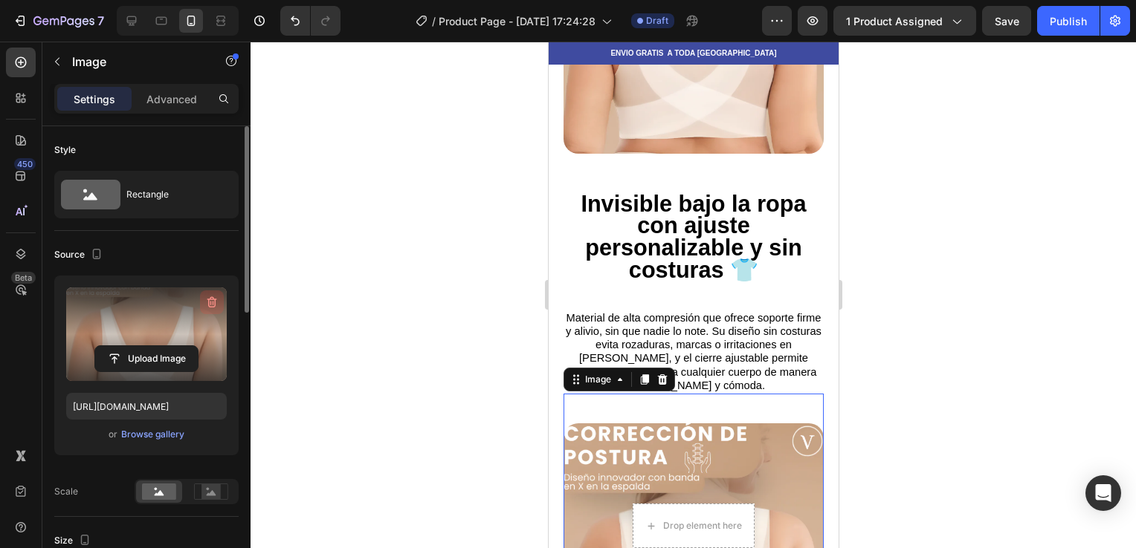
click at [213, 299] on icon "button" at bounding box center [212, 302] width 10 height 11
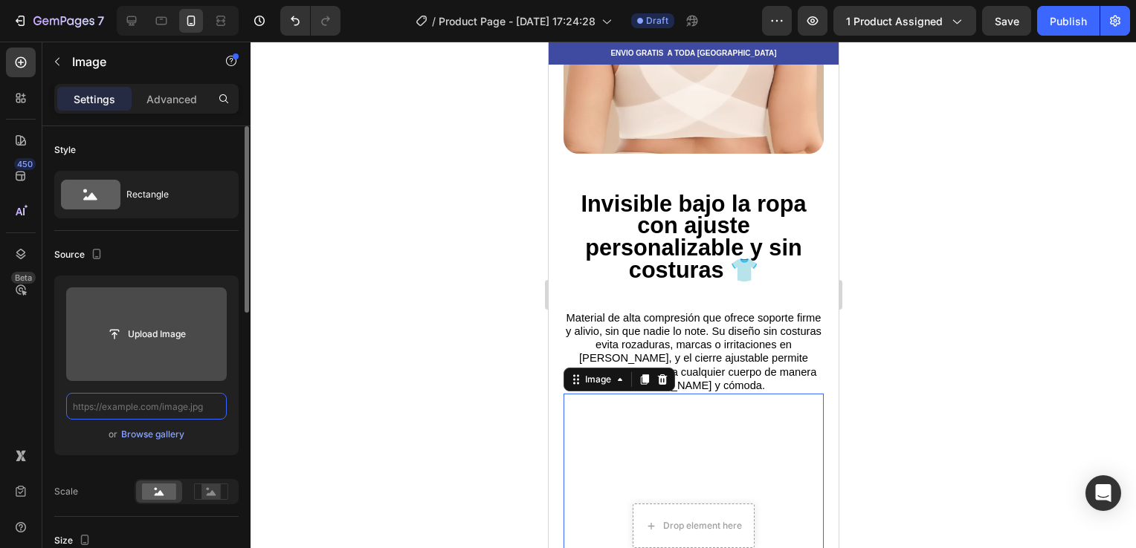
click at [141, 398] on input "text" at bounding box center [146, 406] width 161 height 27
paste input "[URL][DOMAIN_NAME]"
type input "[URL][DOMAIN_NAME]"
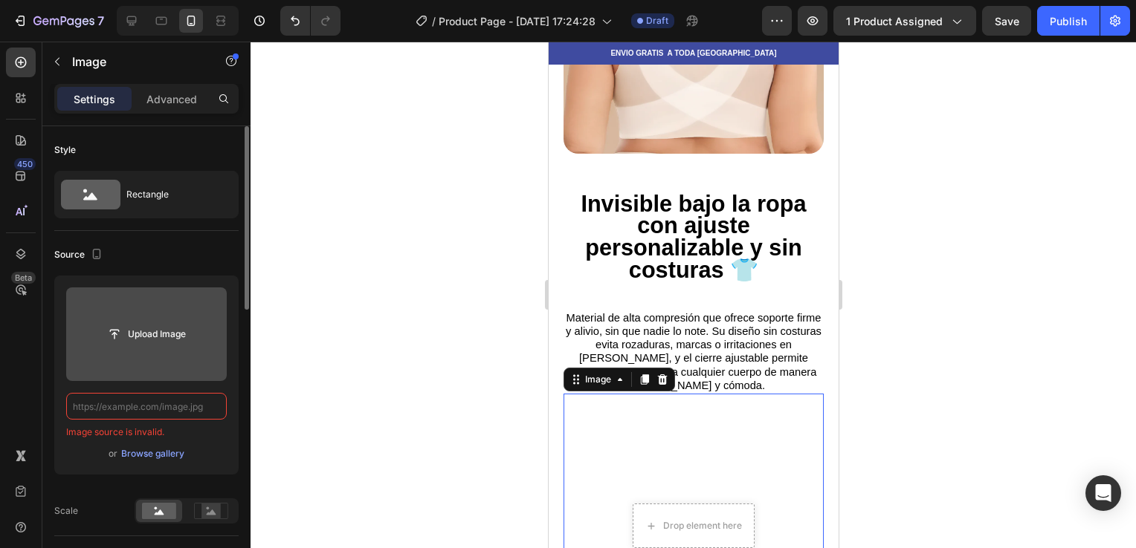
scroll to position [0, 0]
paste input "[URL][DOMAIN_NAME]"
type input "[URL][DOMAIN_NAME]"
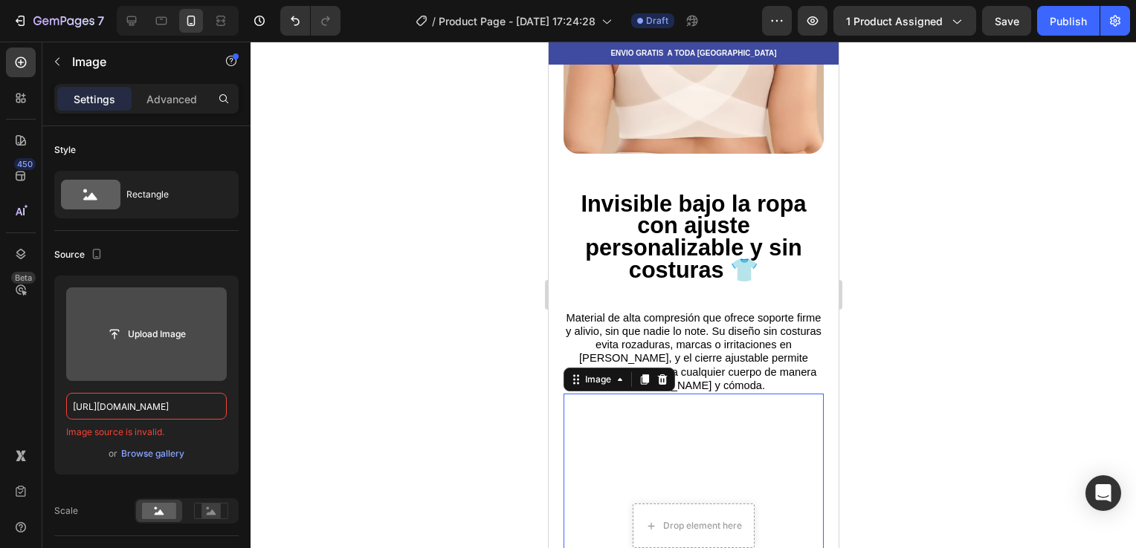
click at [166, 337] on input "file" at bounding box center [146, 334] width 103 height 25
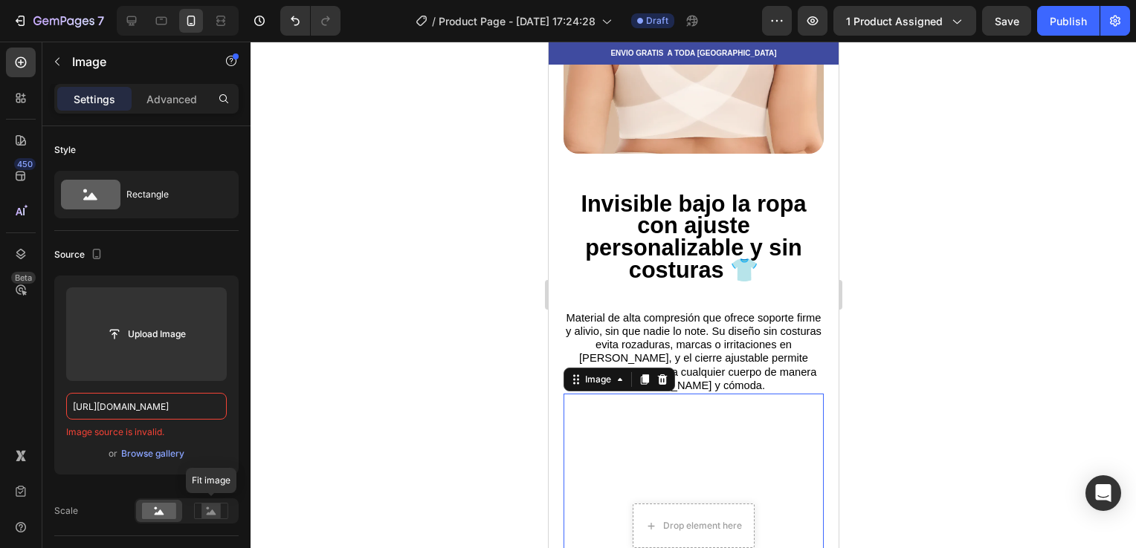
drag, startPoint x: 199, startPoint y: 504, endPoint x: 437, endPoint y: 162, distance: 416.4
click at [437, 162] on div at bounding box center [692, 295] width 885 height 507
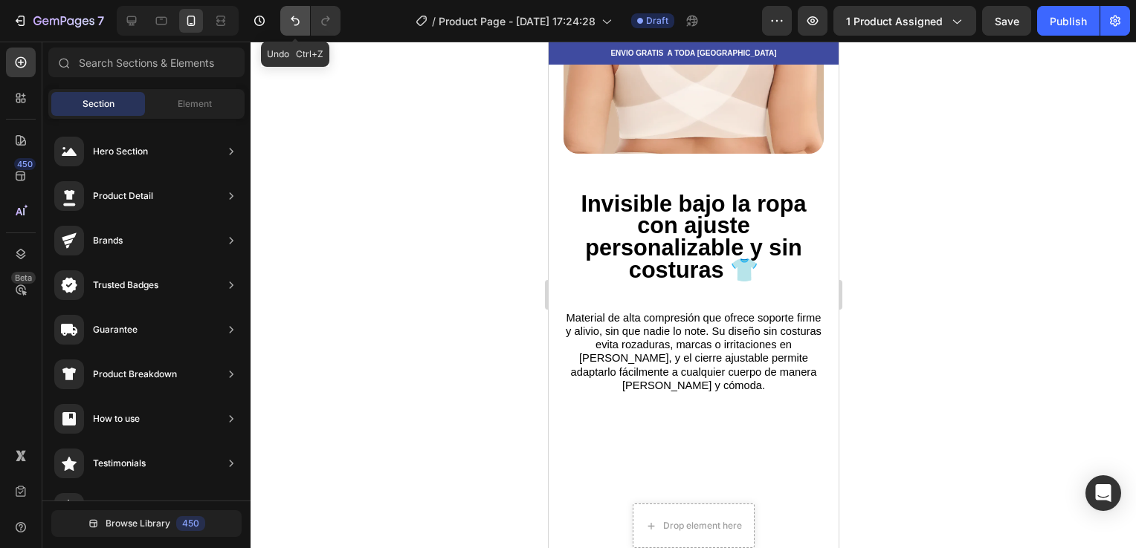
click at [297, 25] on icon "Undo/Redo" at bounding box center [295, 20] width 15 height 15
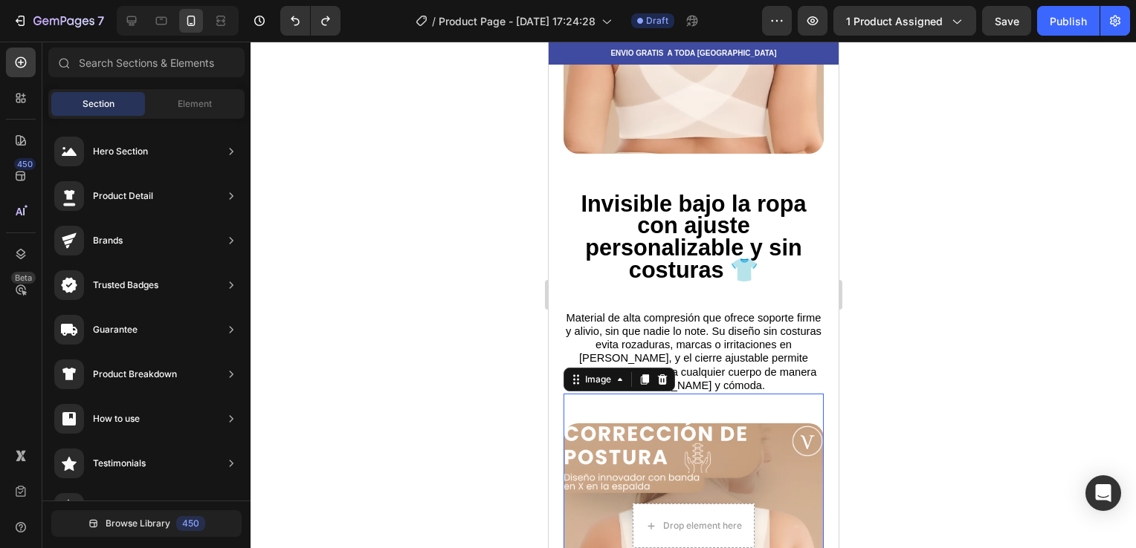
click at [643, 443] on img at bounding box center [693, 554] width 260 height 260
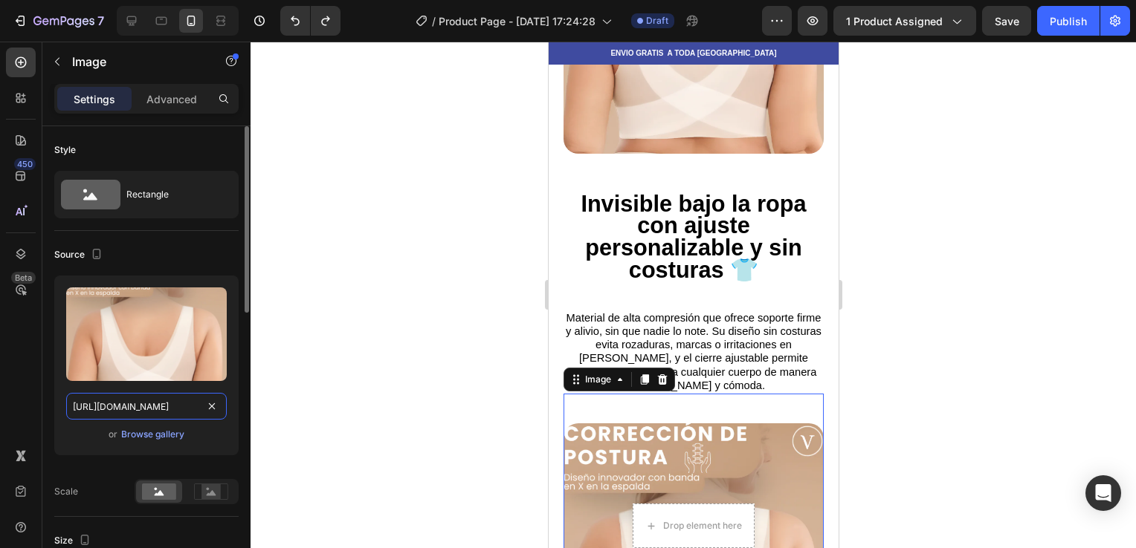
click at [176, 404] on input "[URL][DOMAIN_NAME]" at bounding box center [146, 406] width 161 height 27
paste input "[DOMAIN_NAME][URL]"
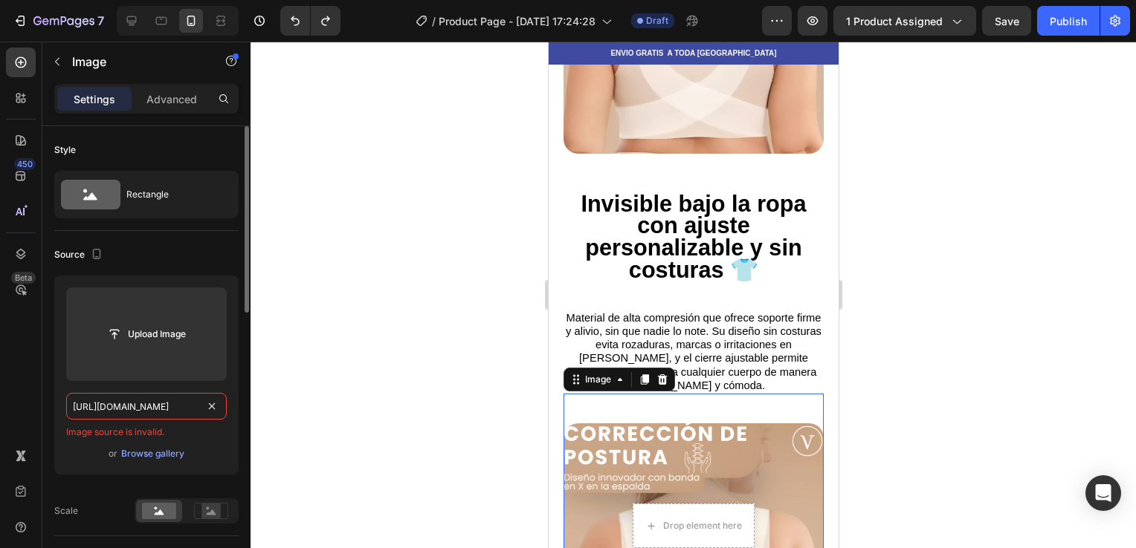
type input "[URL][DOMAIN_NAME]"
click at [137, 432] on span "Image source is invalid." at bounding box center [115, 432] width 98 height 13
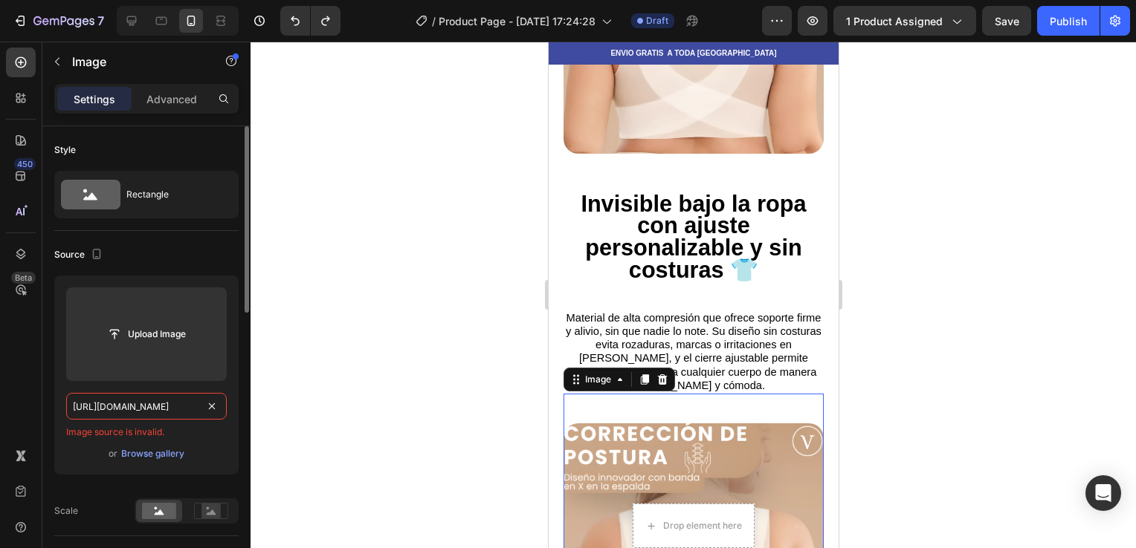
click at [219, 400] on div "[URL][DOMAIN_NAME]" at bounding box center [146, 406] width 161 height 27
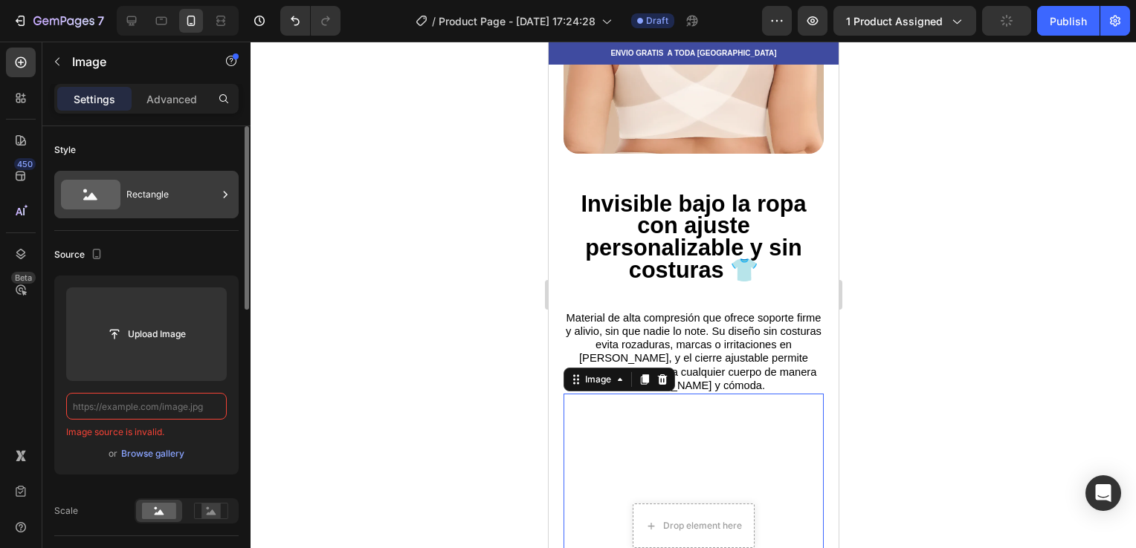
click at [188, 206] on div "Rectangle" at bounding box center [171, 195] width 91 height 34
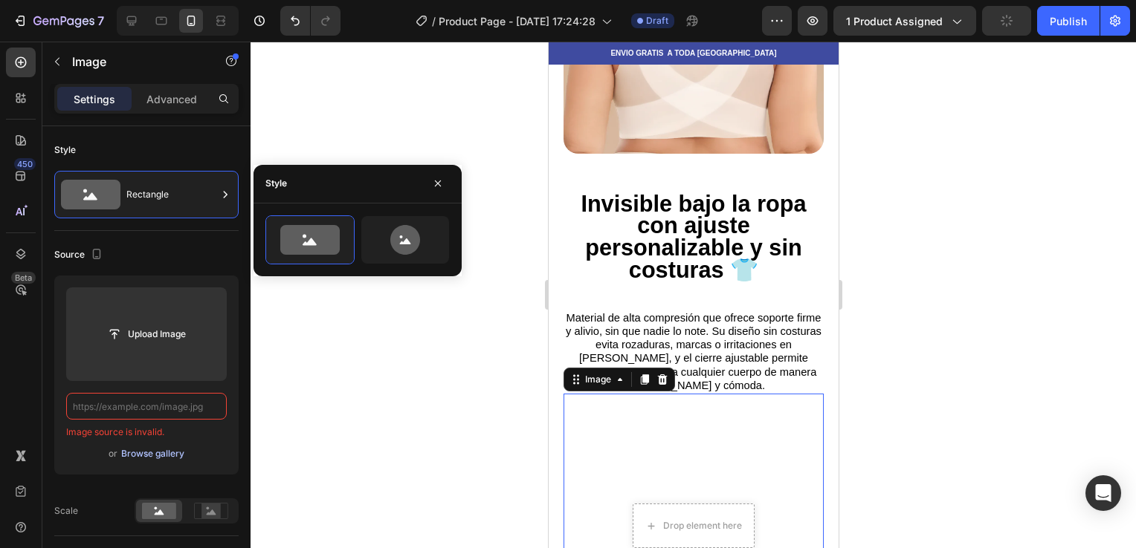
click at [144, 454] on div "Browse gallery" at bounding box center [152, 453] width 63 height 13
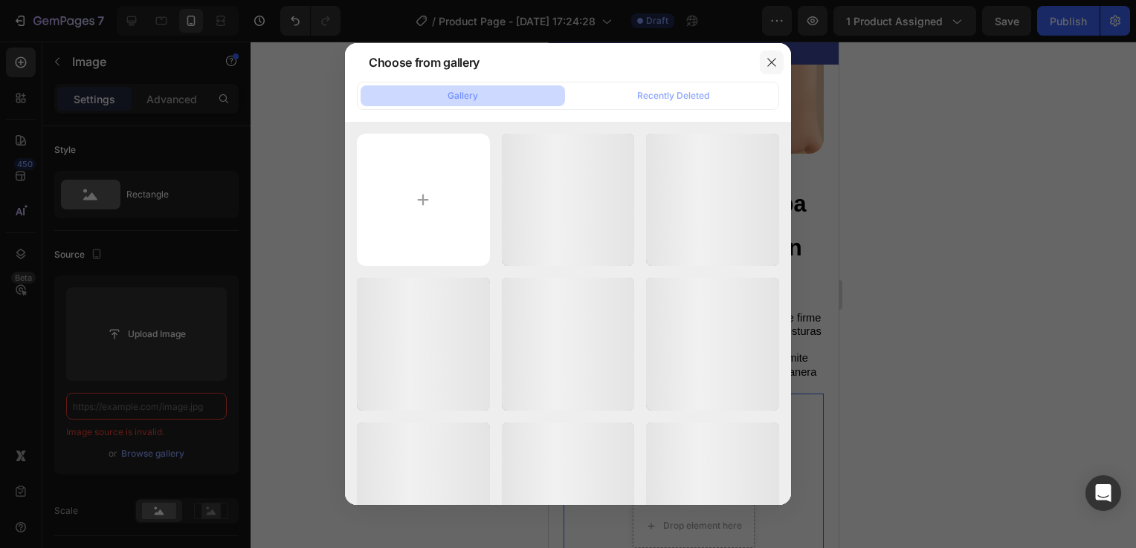
click at [776, 68] on button "button" at bounding box center [772, 63] width 24 height 24
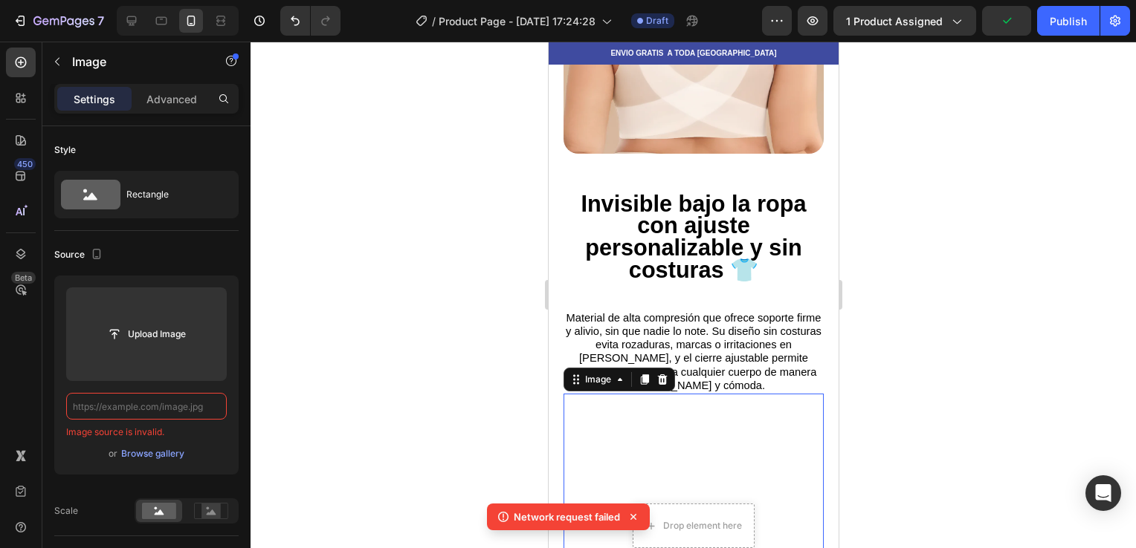
click at [183, 403] on input "text" at bounding box center [146, 406] width 161 height 27
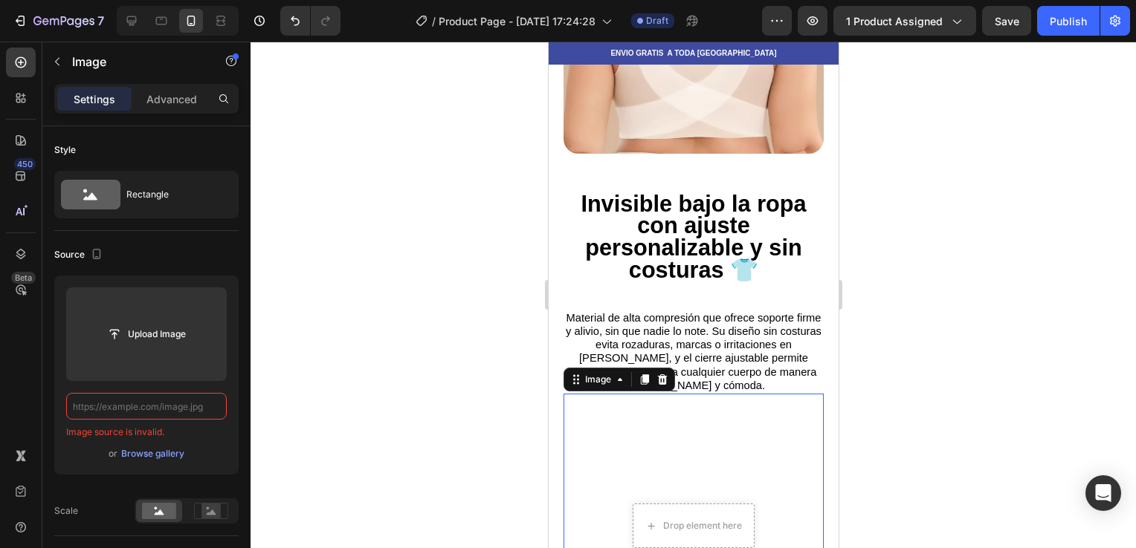
paste input "[URL][DOMAIN_NAME]"
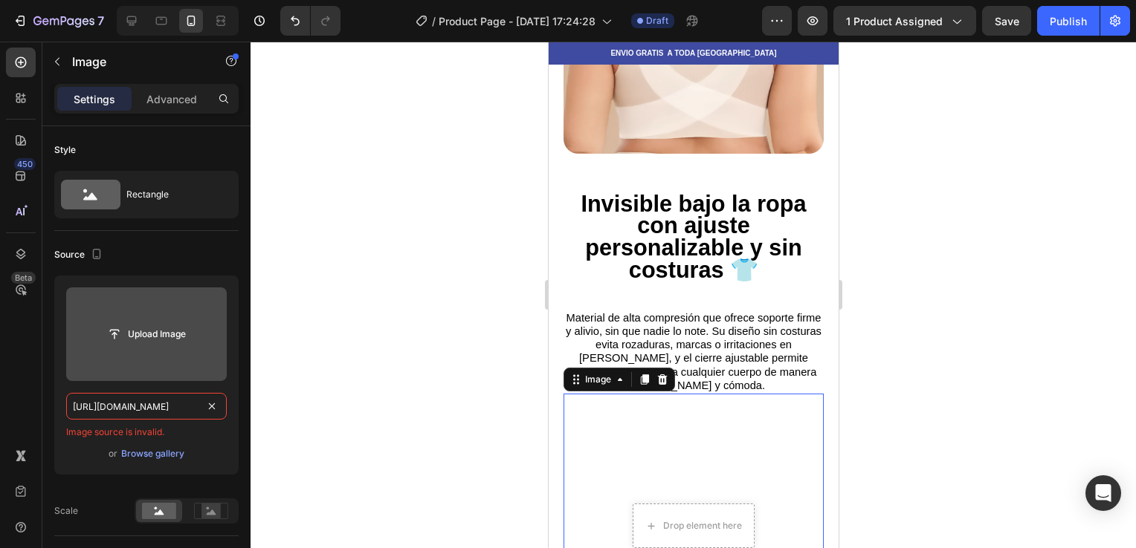
type input "[URL][DOMAIN_NAME]"
click at [190, 340] on input "file" at bounding box center [146, 334] width 103 height 25
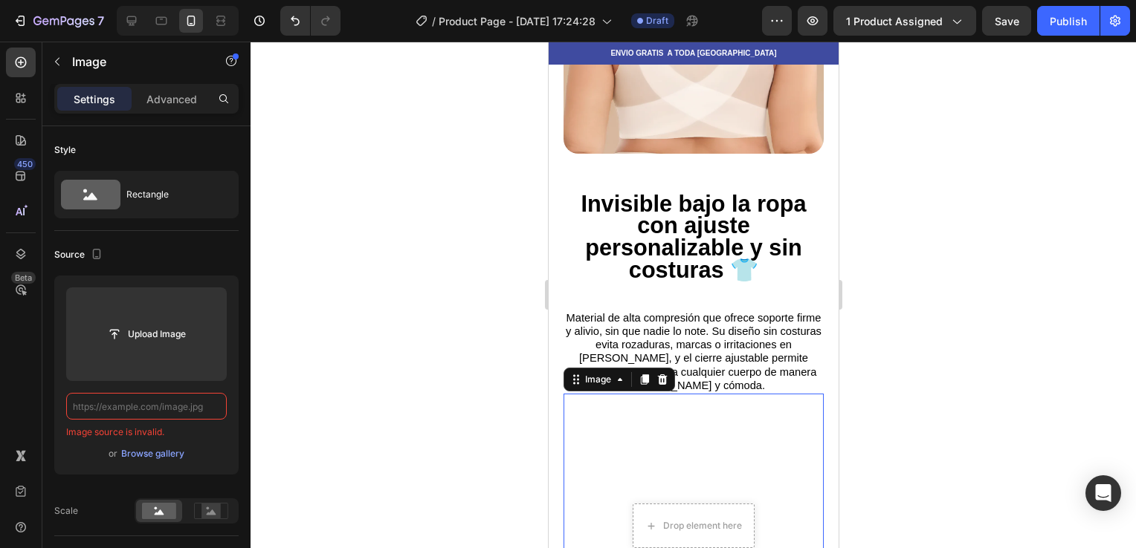
paste input "[URL][DOMAIN_NAME]"
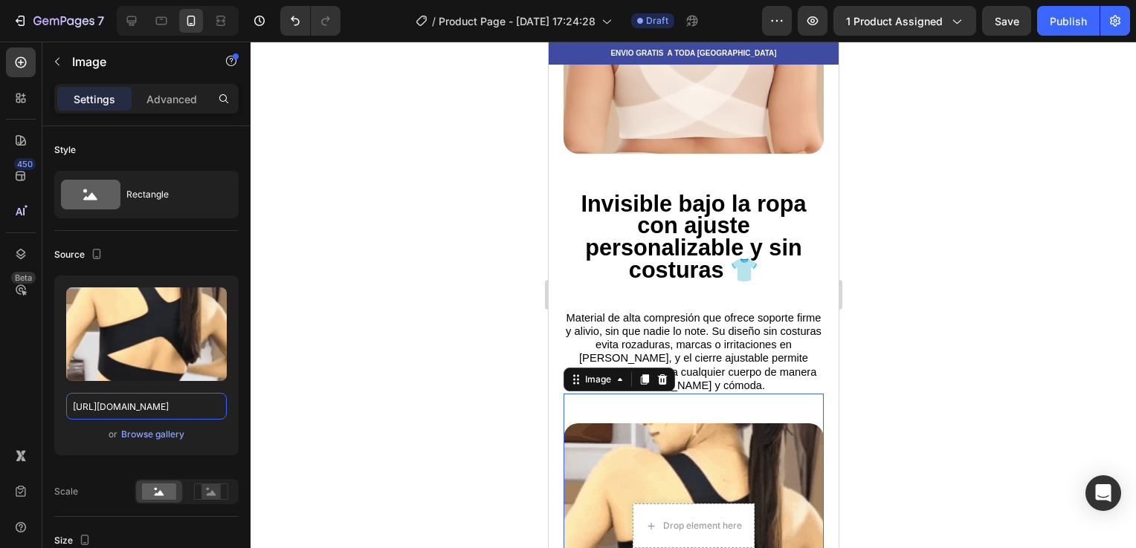
type input "[URL][DOMAIN_NAME]"
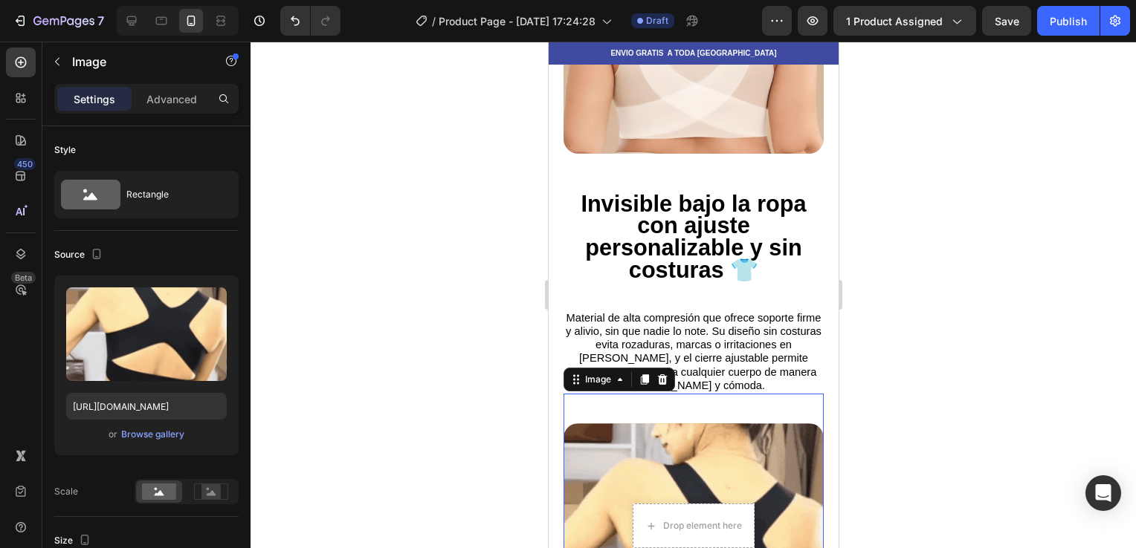
scroll to position [0, 0]
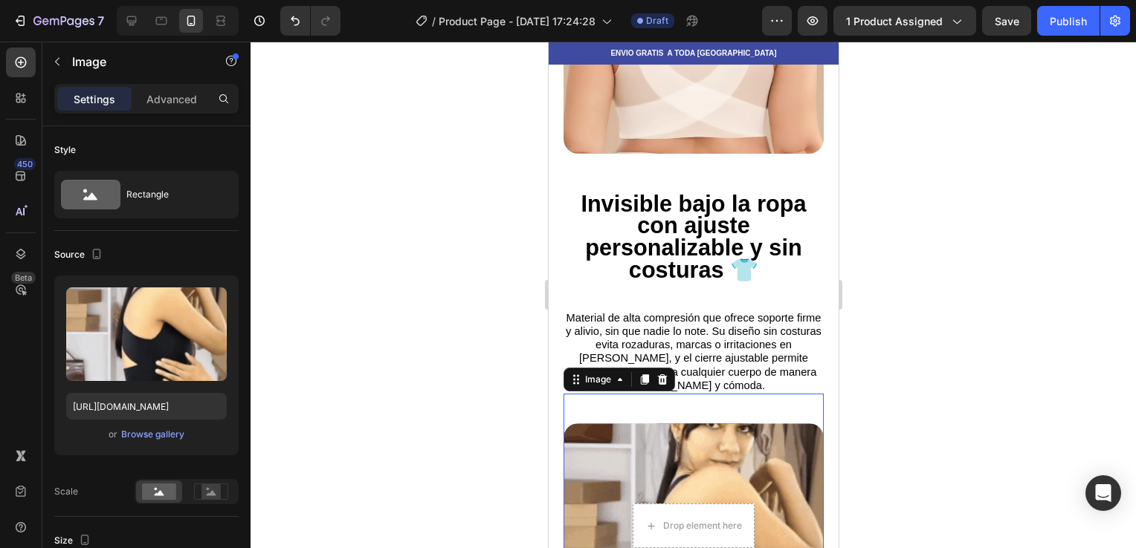
click at [410, 403] on div at bounding box center [692, 295] width 885 height 507
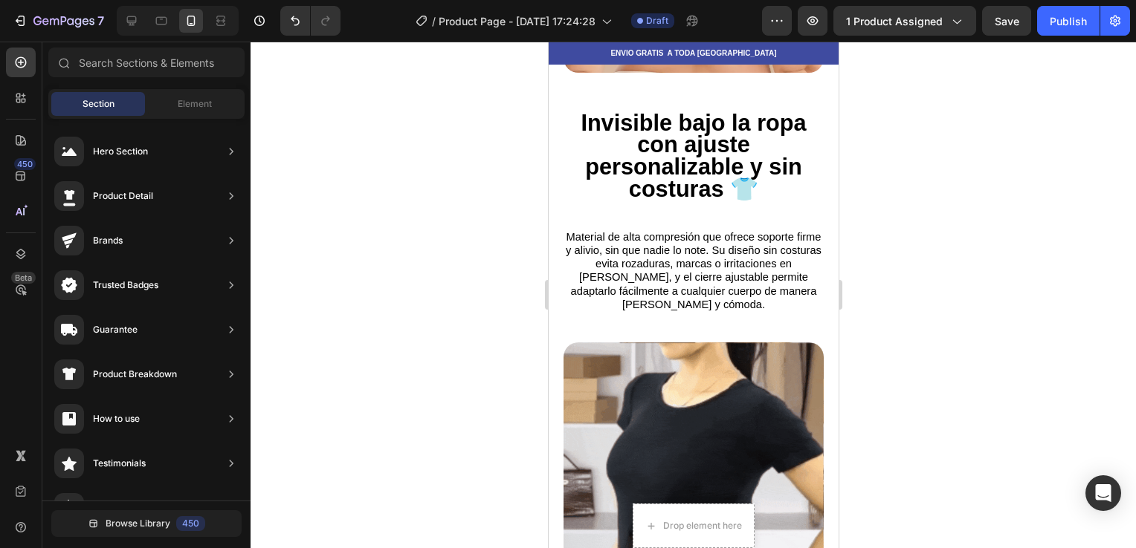
scroll to position [1631, 0]
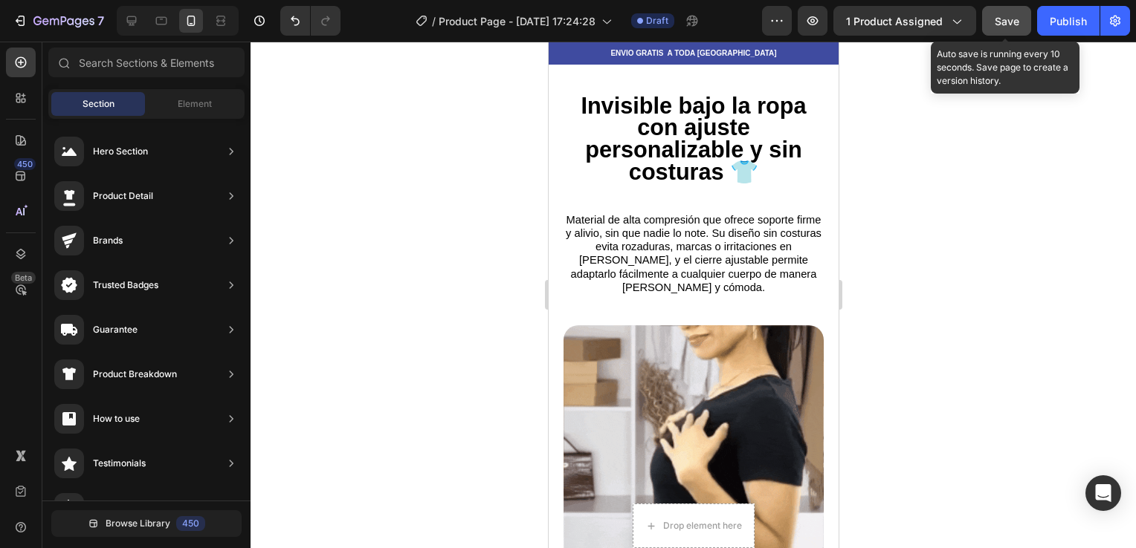
click at [999, 30] on button "Save" at bounding box center [1006, 21] width 49 height 30
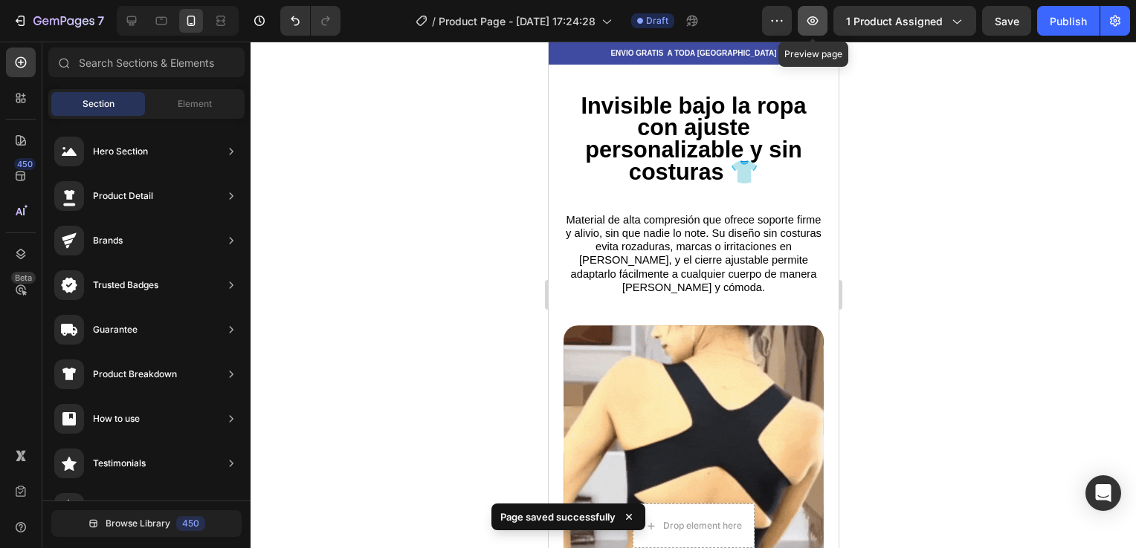
click at [815, 21] on icon "button" at bounding box center [812, 21] width 4 height 4
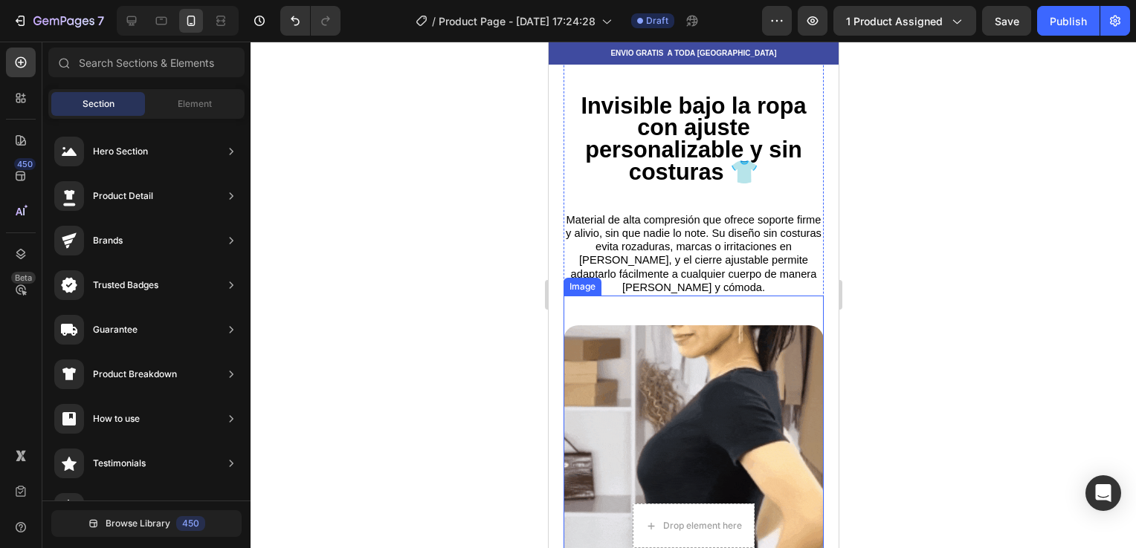
click at [636, 337] on img at bounding box center [693, 456] width 260 height 260
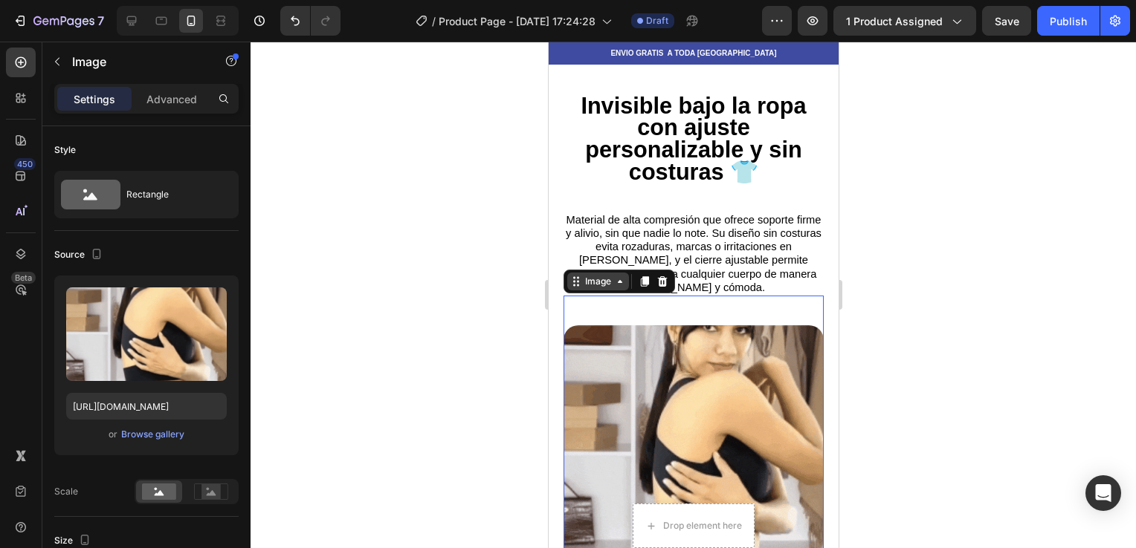
click at [618, 276] on icon at bounding box center [619, 282] width 12 height 12
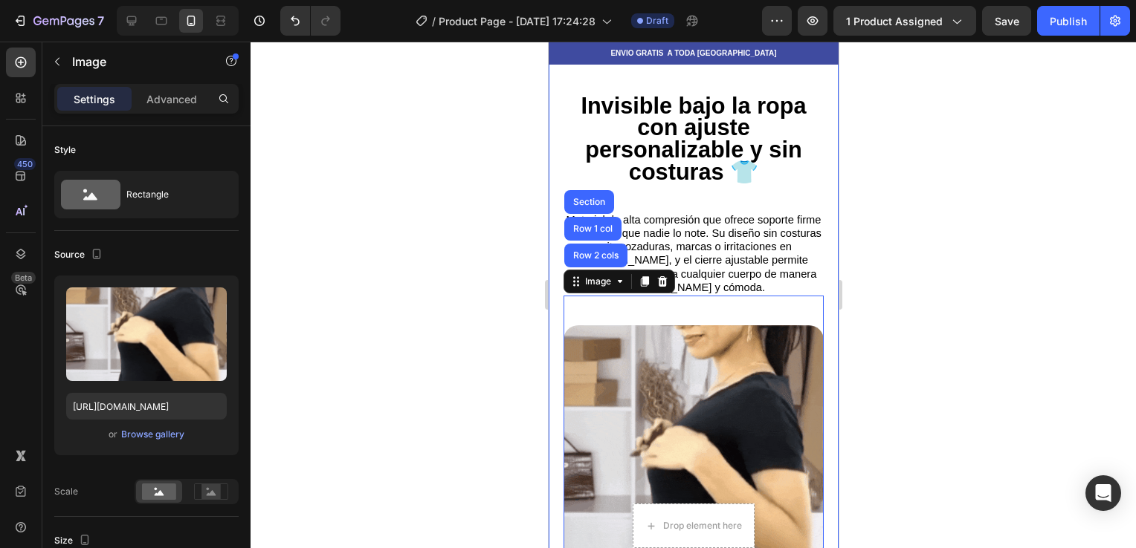
click at [494, 306] on div at bounding box center [692, 295] width 885 height 507
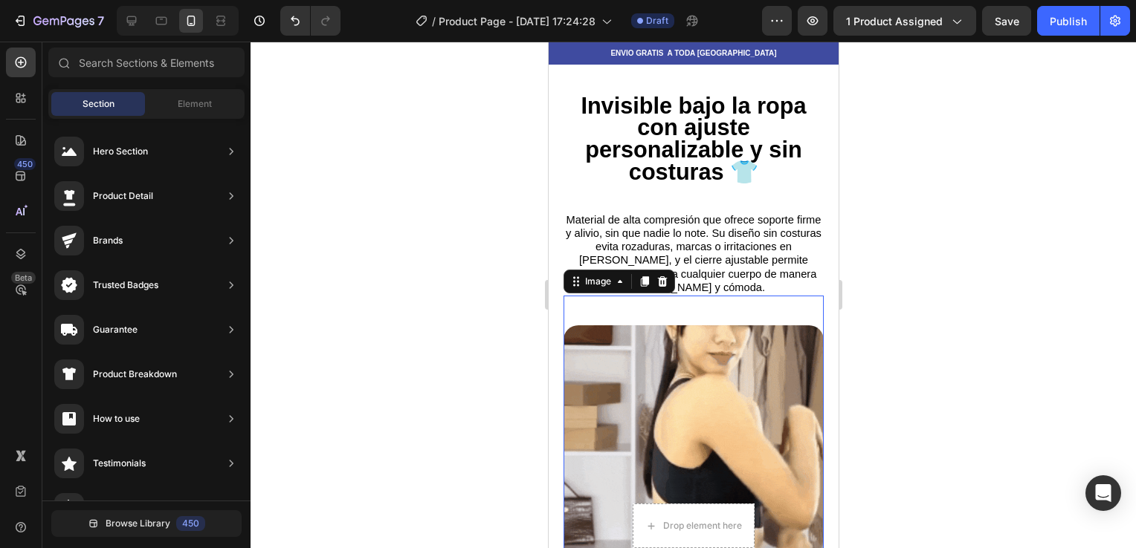
click at [615, 354] on img at bounding box center [693, 456] width 260 height 260
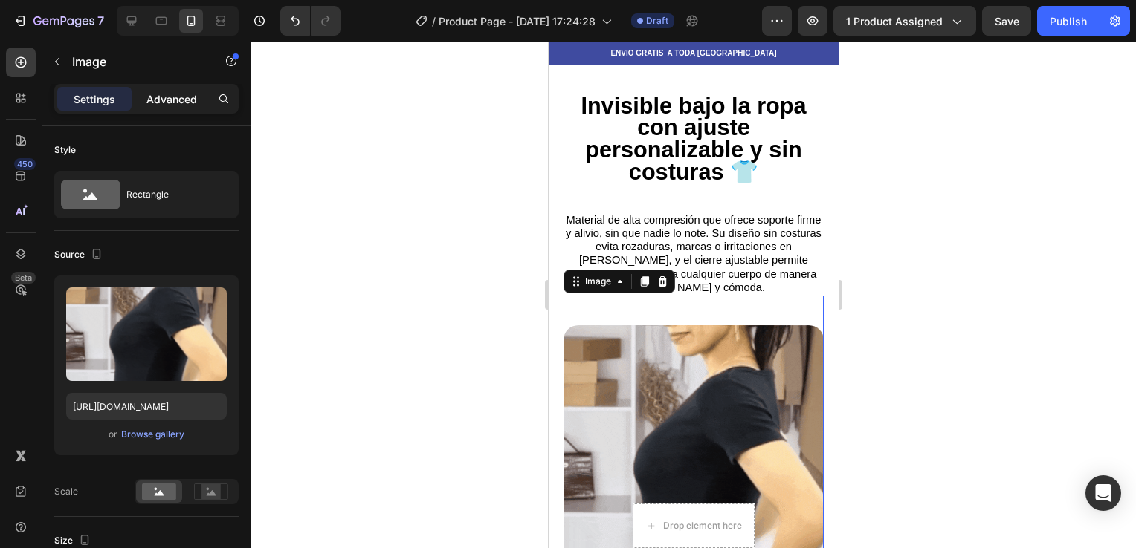
click at [169, 105] on p "Advanced" at bounding box center [171, 99] width 51 height 16
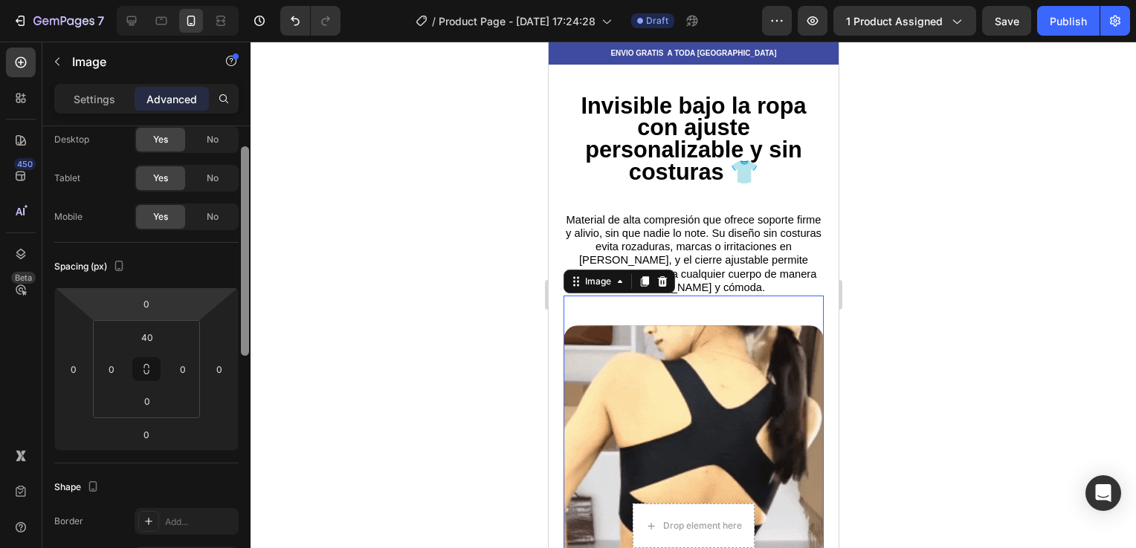
scroll to position [39, 0]
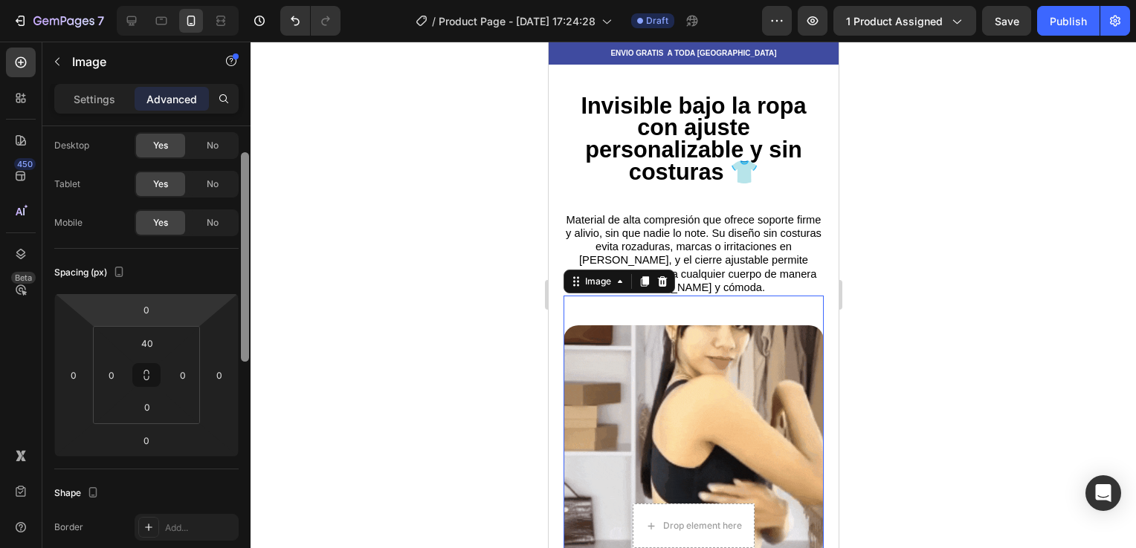
drag, startPoint x: 245, startPoint y: 268, endPoint x: 230, endPoint y: 285, distance: 23.2
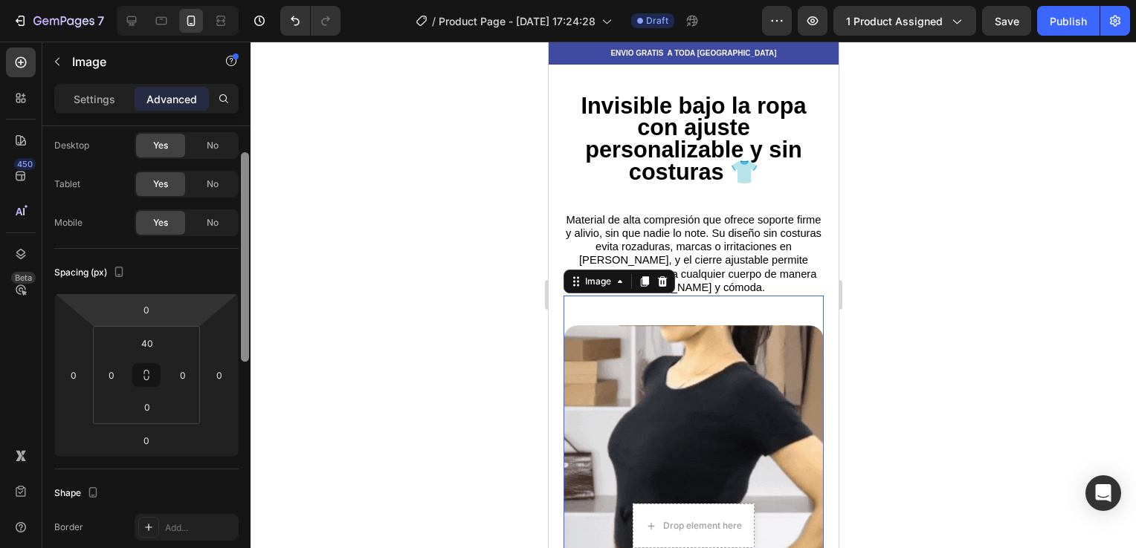
click at [230, 285] on div "Display on Desktop Yes No Tablet Yes No Mobile Yes No Spacing (px) 0 0 0 0 40 0…" at bounding box center [146, 358] width 208 height 464
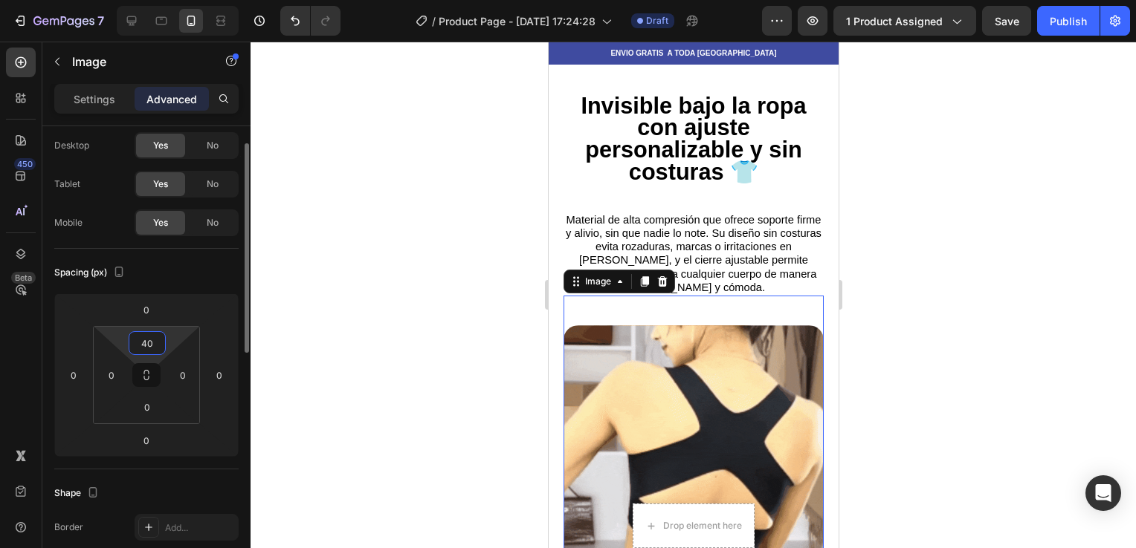
click at [151, 346] on input "40" at bounding box center [147, 343] width 30 height 22
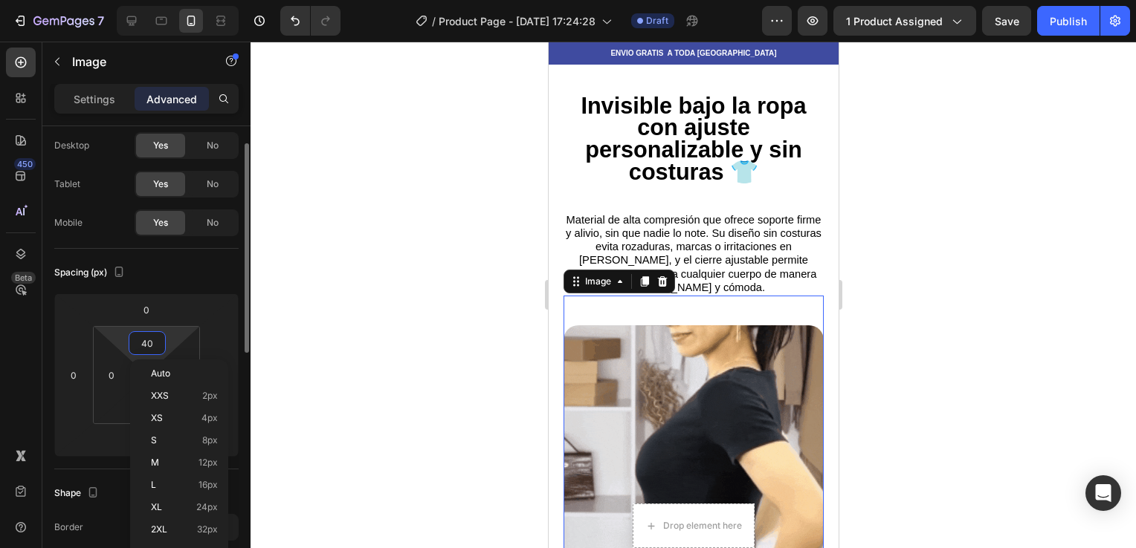
click at [151, 346] on input "40" at bounding box center [147, 343] width 30 height 22
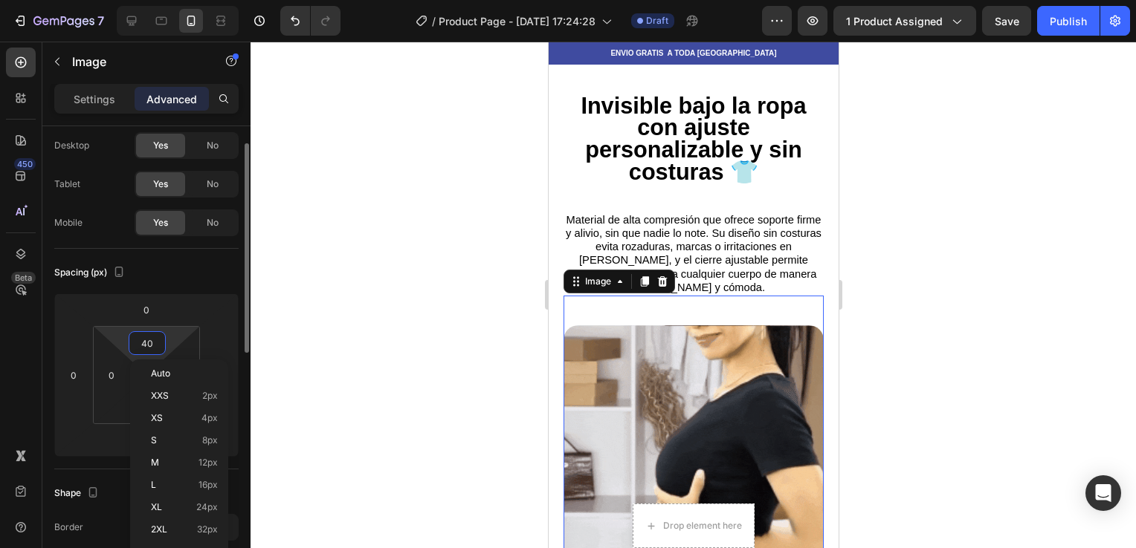
type input "4"
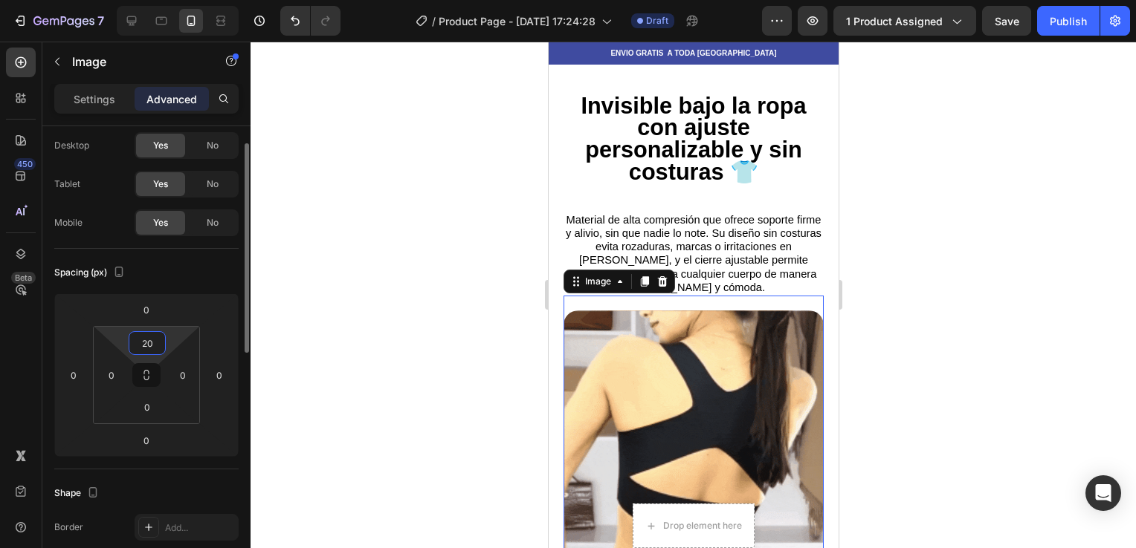
type input "2"
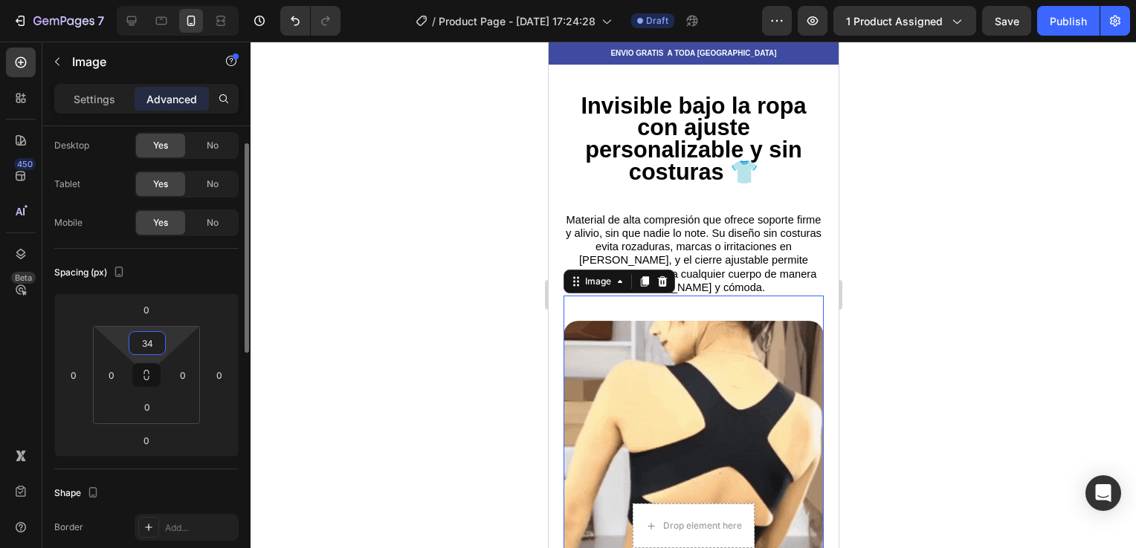
type input "3"
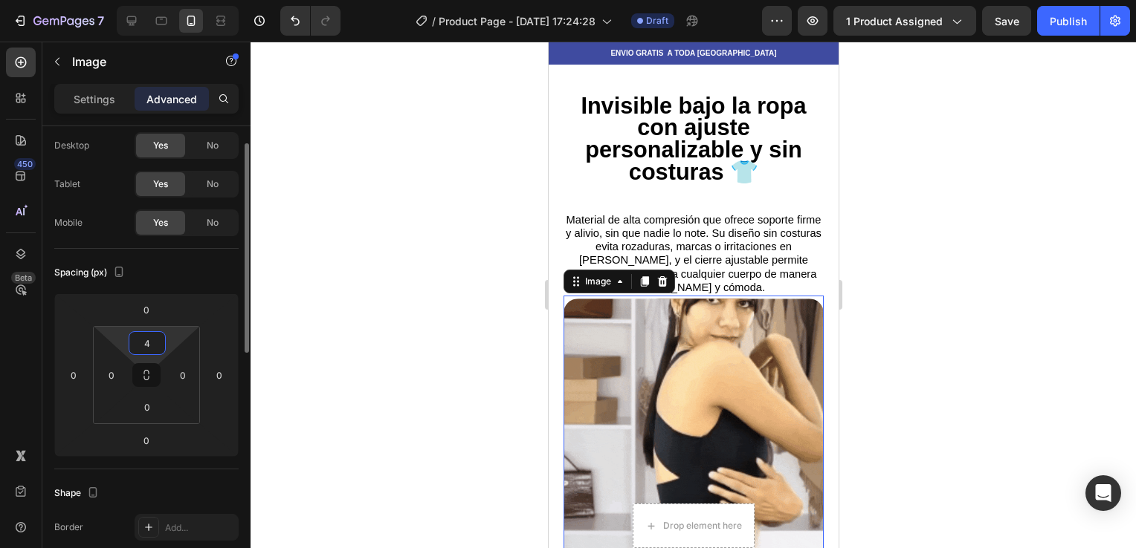
type input "40"
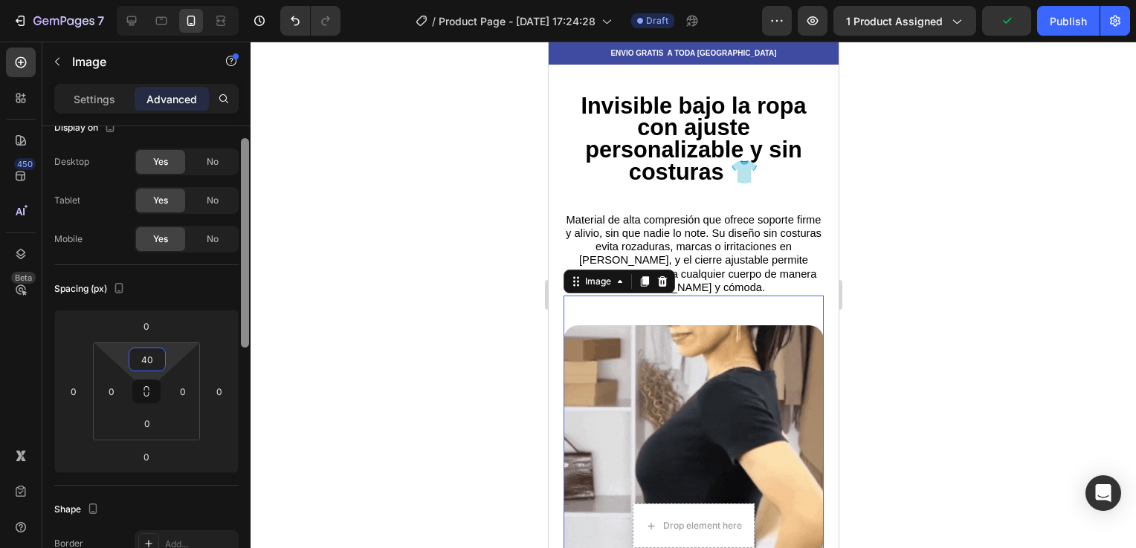
scroll to position [0, 0]
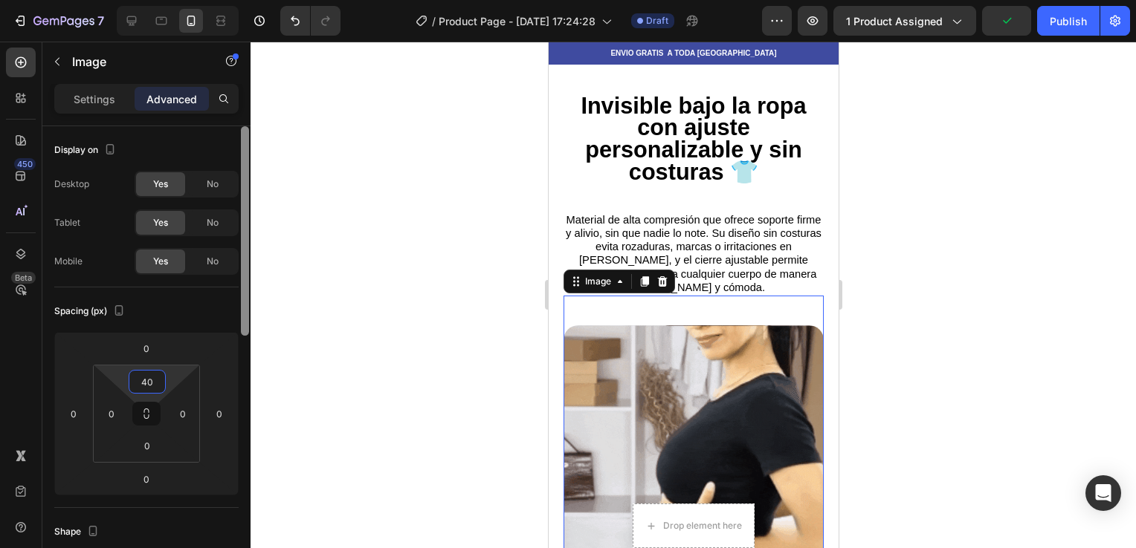
drag, startPoint x: 247, startPoint y: 204, endPoint x: 235, endPoint y: 129, distance: 76.0
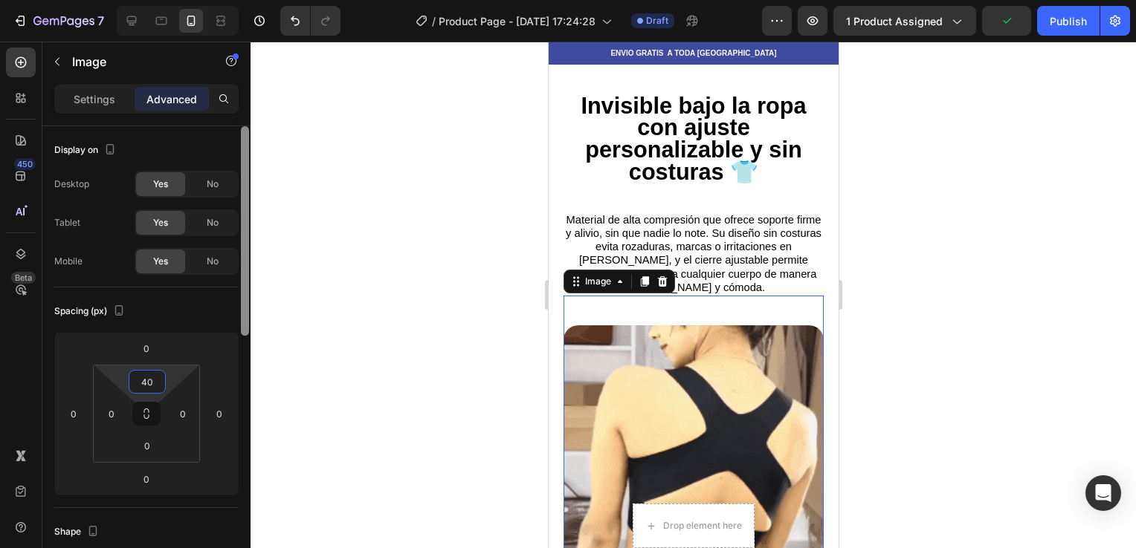
click at [235, 129] on div "Display on Desktop Yes No Tablet Yes No Mobile Yes No Spacing (px) 0 0 0 0 40 0…" at bounding box center [146, 358] width 208 height 464
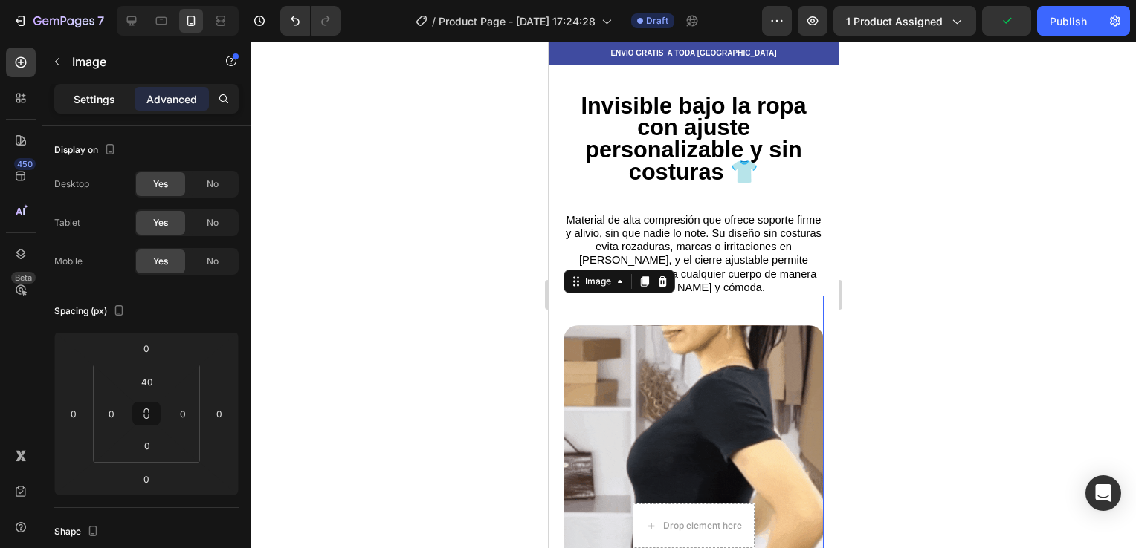
click at [107, 95] on p "Settings" at bounding box center [95, 99] width 42 height 16
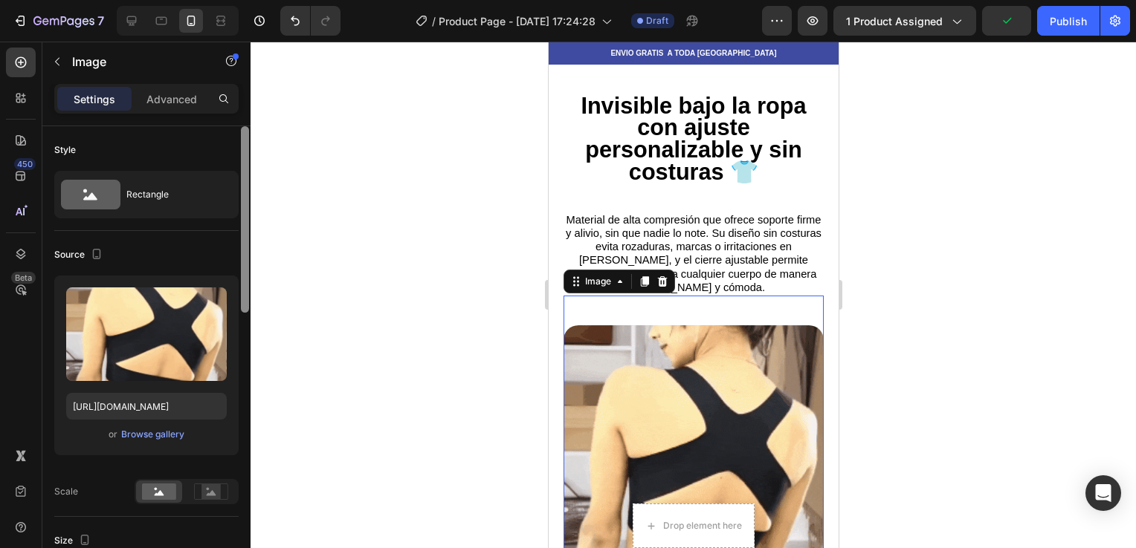
drag, startPoint x: 245, startPoint y: 214, endPoint x: 287, endPoint y: 112, distance: 110.3
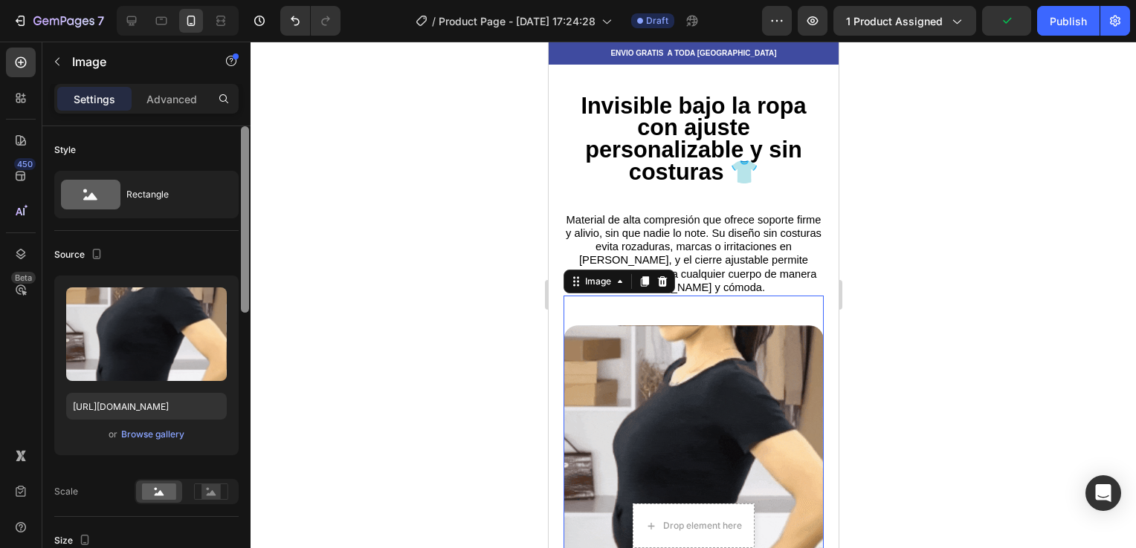
click at [287, 0] on div "7 / Product Page - [DATE] 17:24:28 Draft Preview 1 product assigned Publish 450…" at bounding box center [568, 0] width 1136 height 0
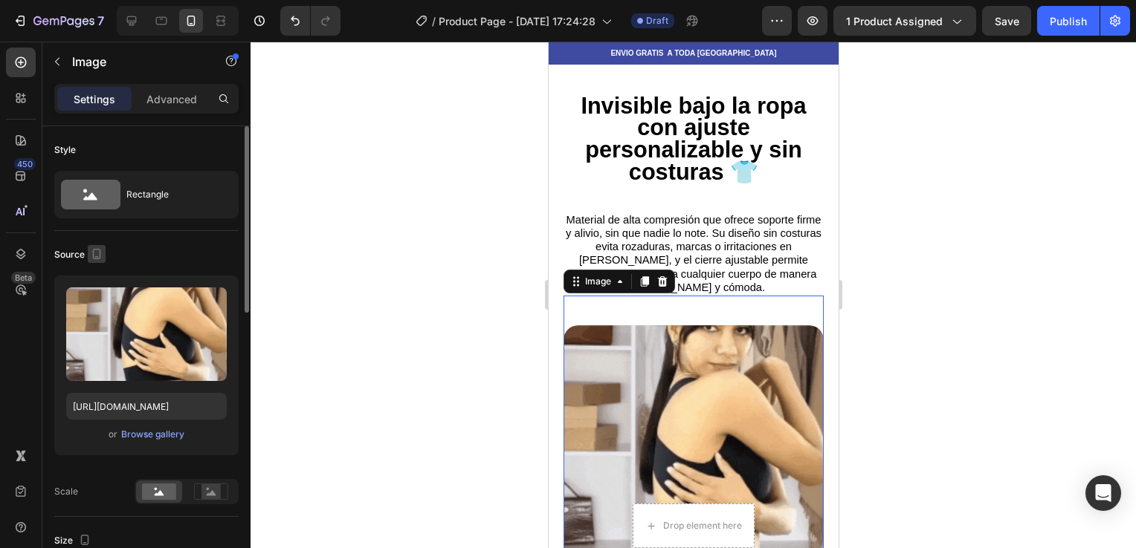
click at [100, 251] on icon "button" at bounding box center [97, 254] width 8 height 10
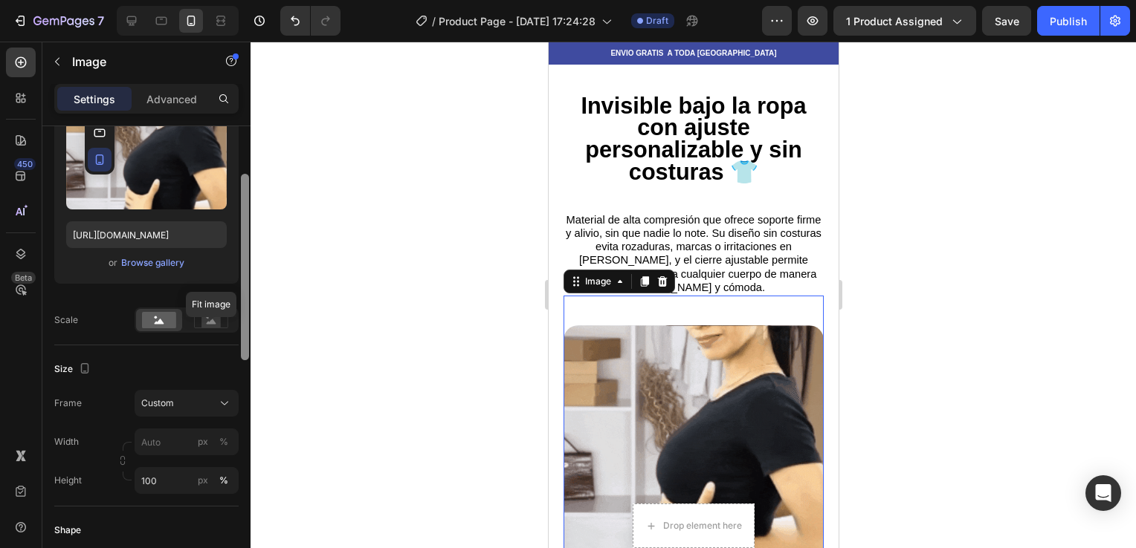
scroll to position [175, 0]
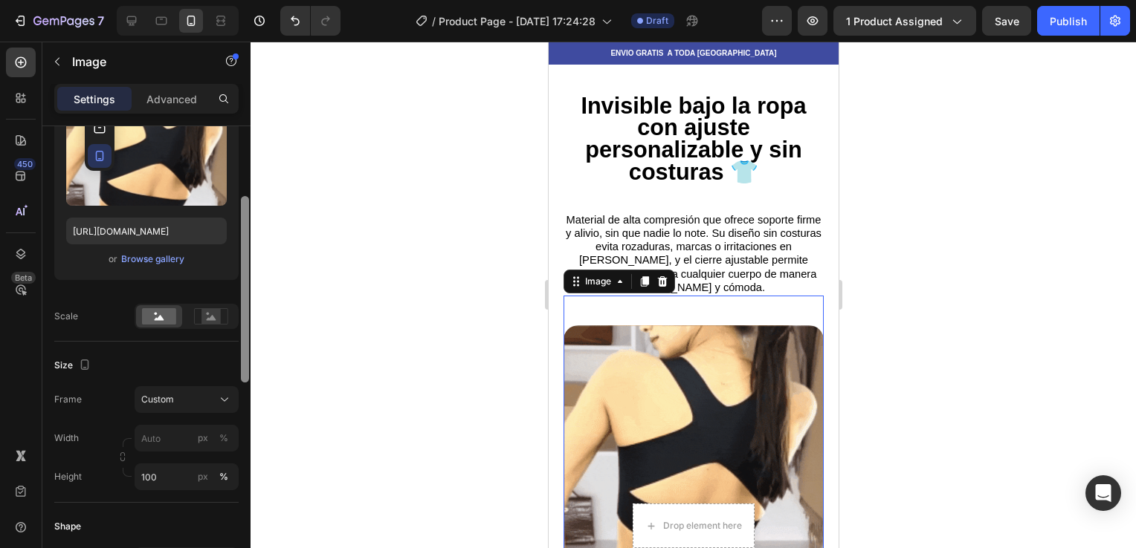
drag, startPoint x: 246, startPoint y: 270, endPoint x: 226, endPoint y: 340, distance: 73.4
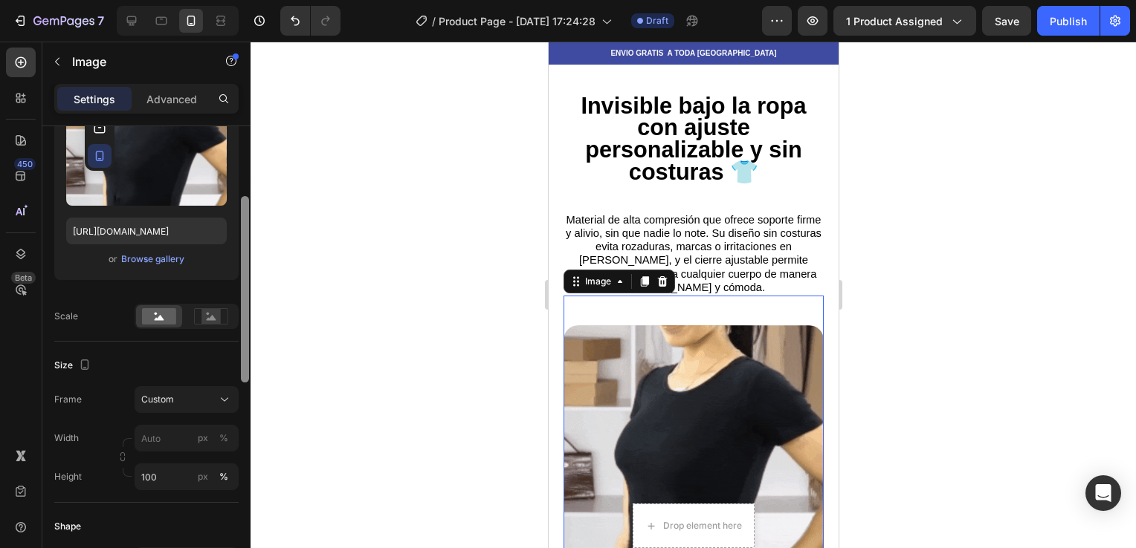
click at [226, 340] on div "Style Rectangle Source Upload Image [URL][DOMAIN_NAME] or Browse gallery Scale …" at bounding box center [146, 358] width 208 height 464
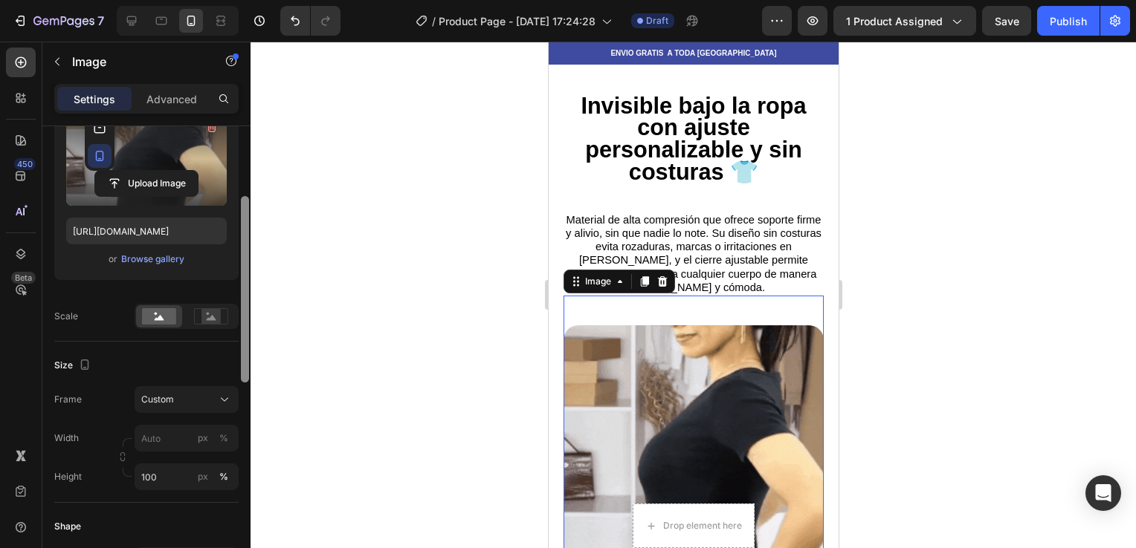
scroll to position [0, 0]
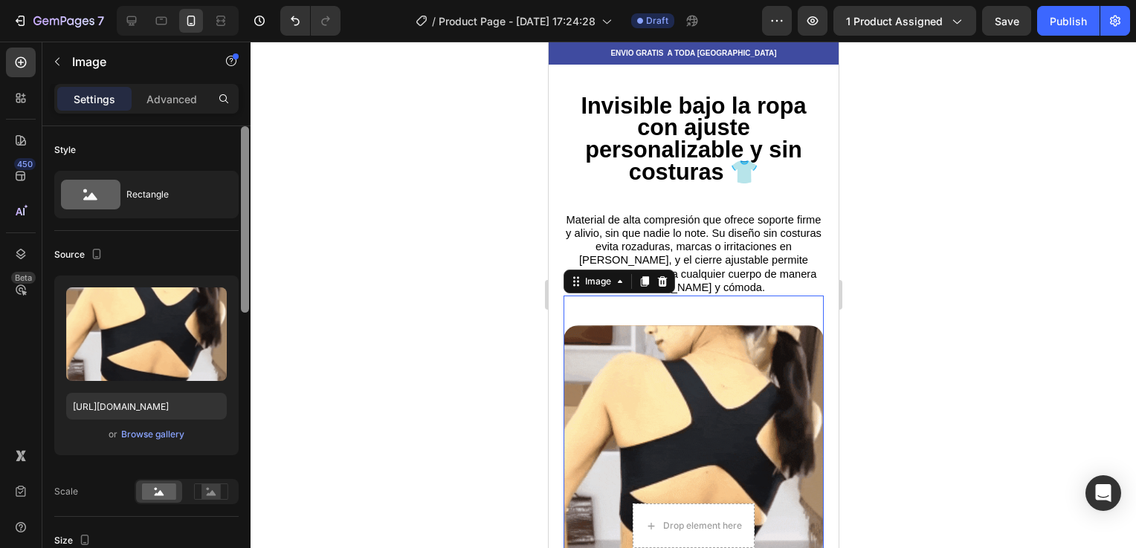
drag, startPoint x: 251, startPoint y: 263, endPoint x: 242, endPoint y: 298, distance: 36.2
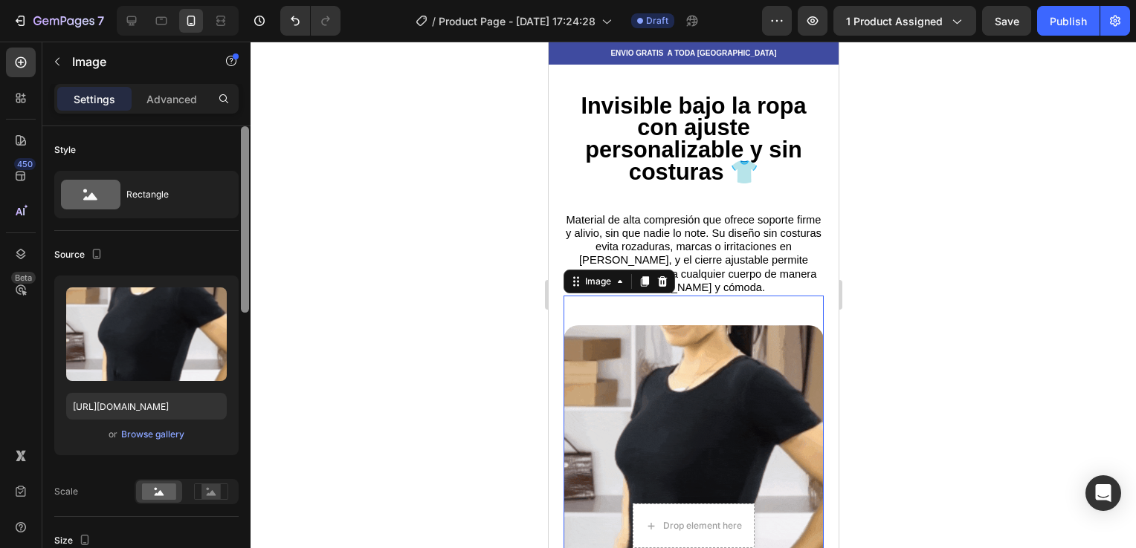
click at [242, 0] on div "7 / Product Page - [DATE] 17:24:28 Draft Preview 1 product assigned Save Publis…" at bounding box center [568, 0] width 1136 height 0
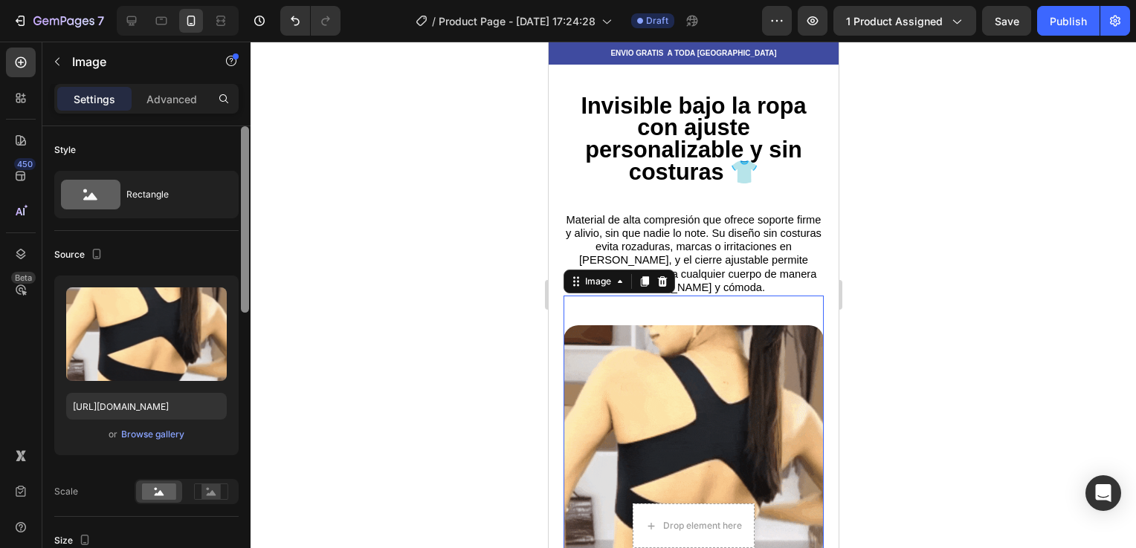
drag, startPoint x: 242, startPoint y: 296, endPoint x: 282, endPoint y: 236, distance: 71.7
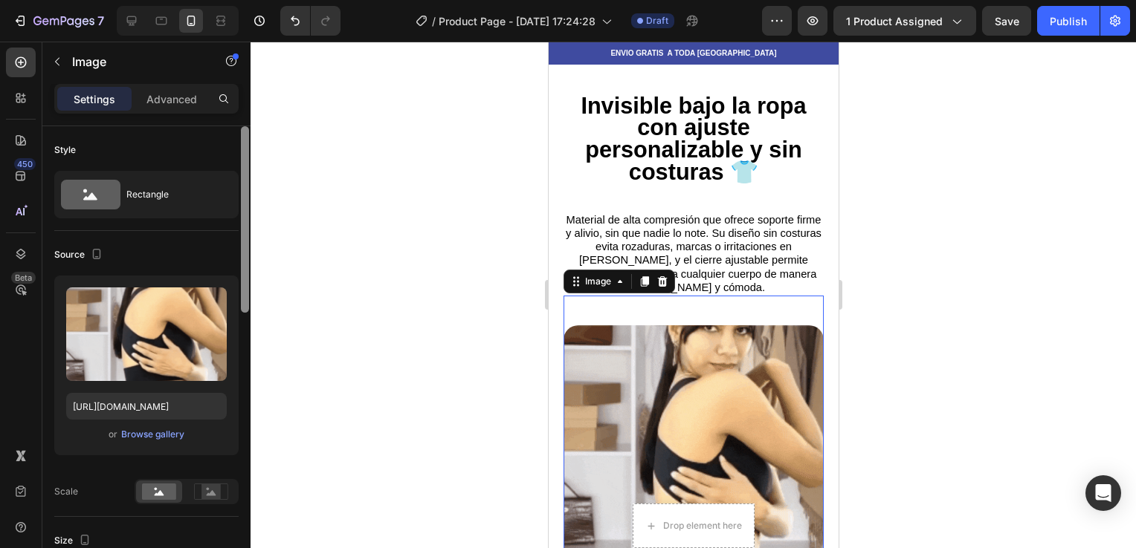
click at [282, 0] on div "7 / Product Page - [DATE] 17:24:28 Draft Preview 1 product assigned Save Publis…" at bounding box center [568, 0] width 1136 height 0
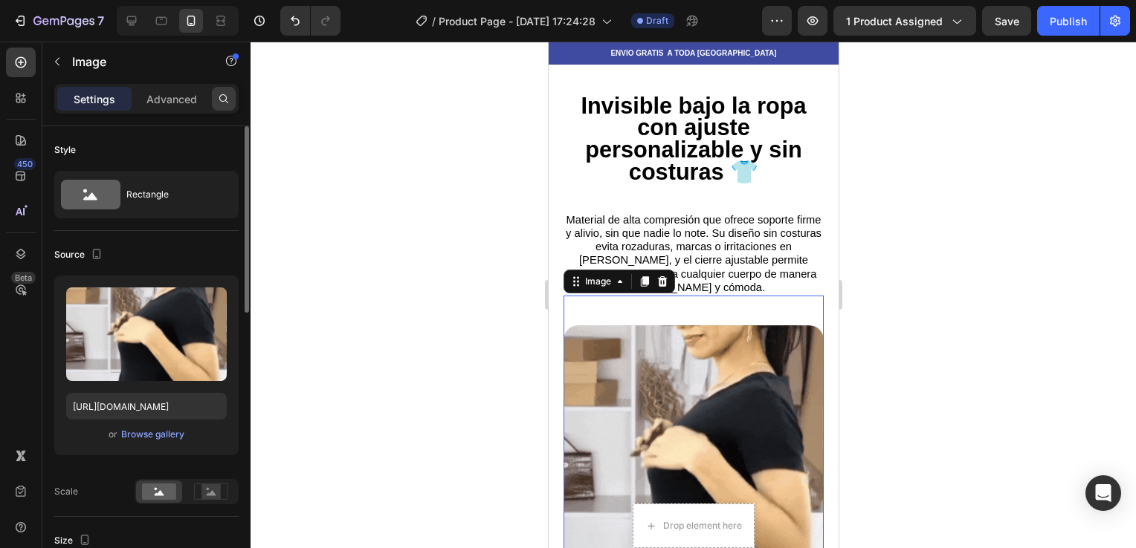
click at [213, 95] on div at bounding box center [224, 99] width 24 height 24
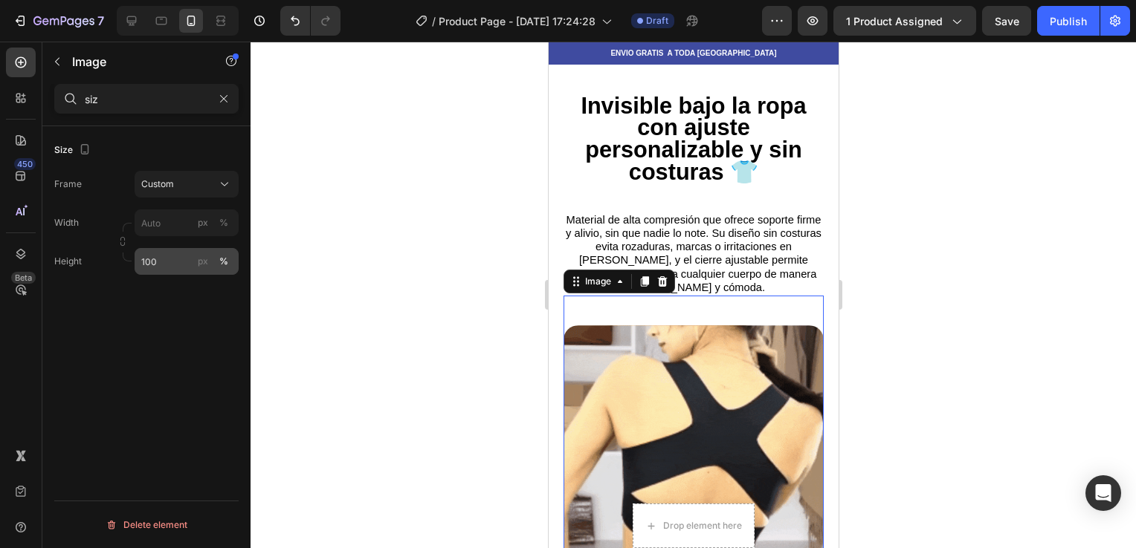
type input "siz"
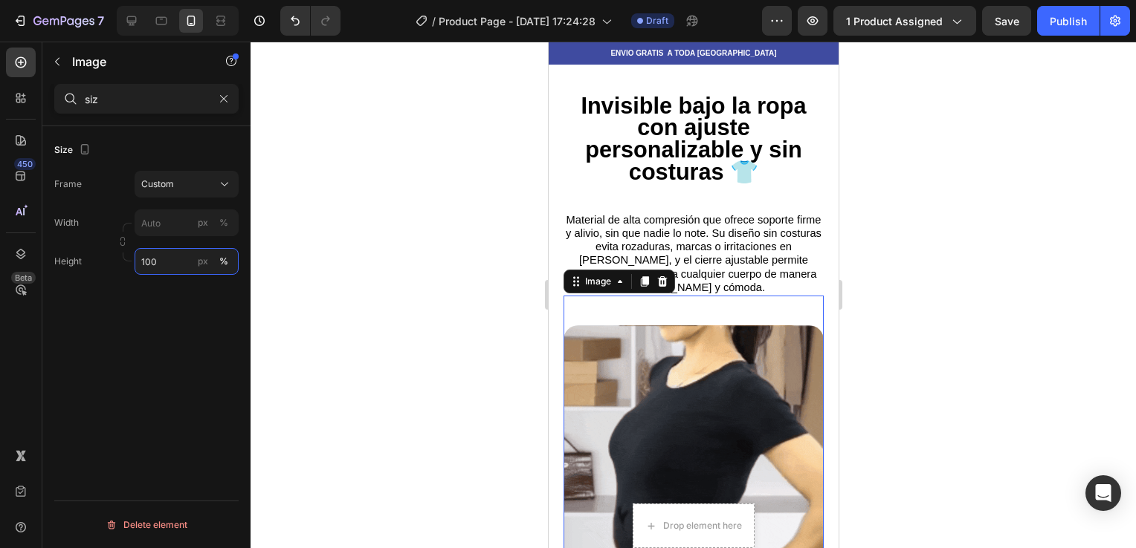
click at [154, 267] on input "100" at bounding box center [187, 261] width 104 height 27
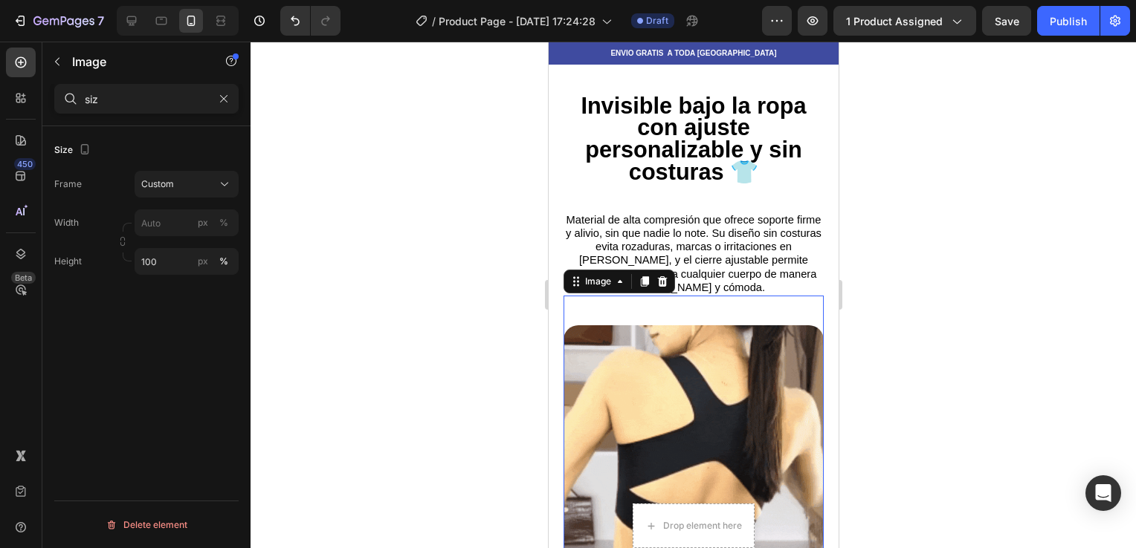
click at [71, 149] on div "Size" at bounding box center [73, 150] width 39 height 20
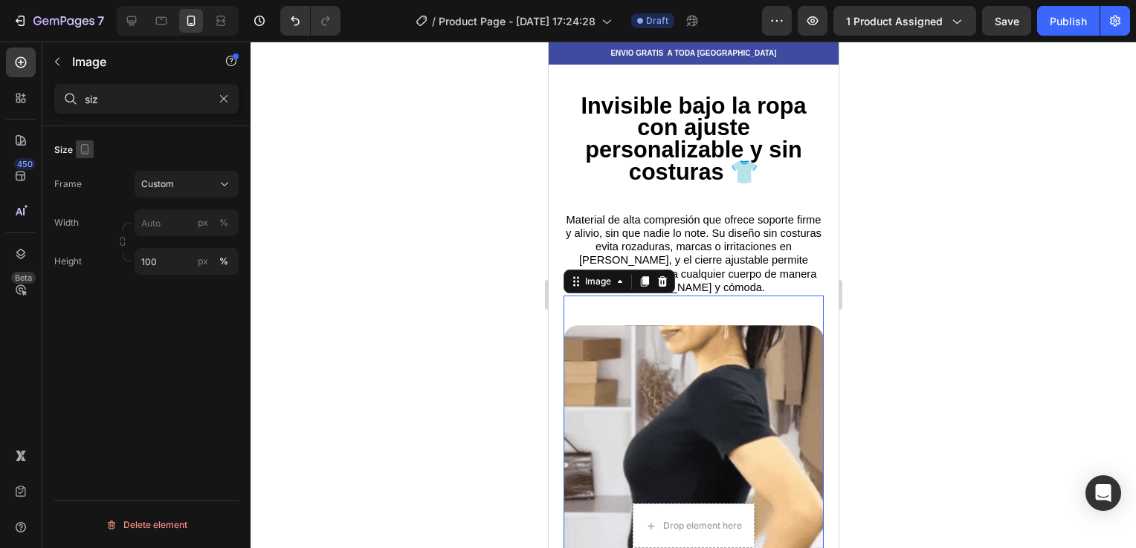
click at [77, 146] on icon "button" at bounding box center [84, 149] width 15 height 15
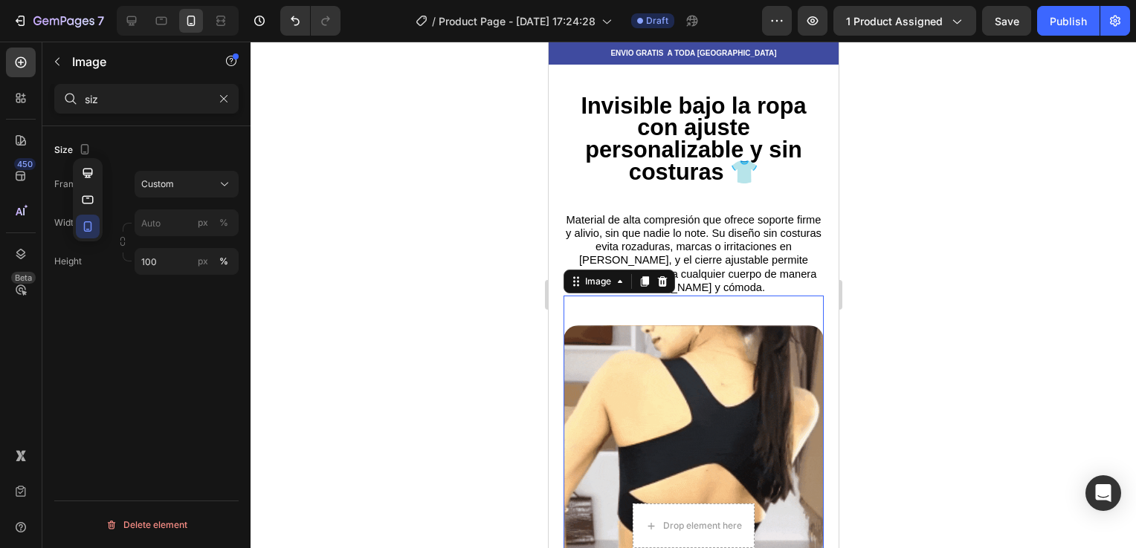
click at [119, 190] on div "Frame Custom" at bounding box center [146, 184] width 184 height 27
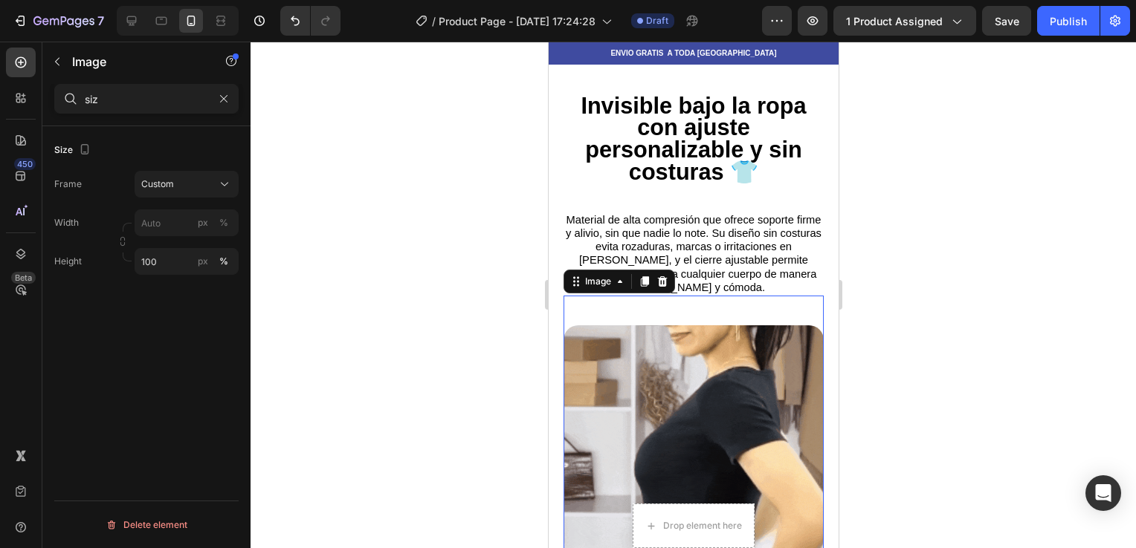
click at [355, 235] on div at bounding box center [692, 295] width 885 height 507
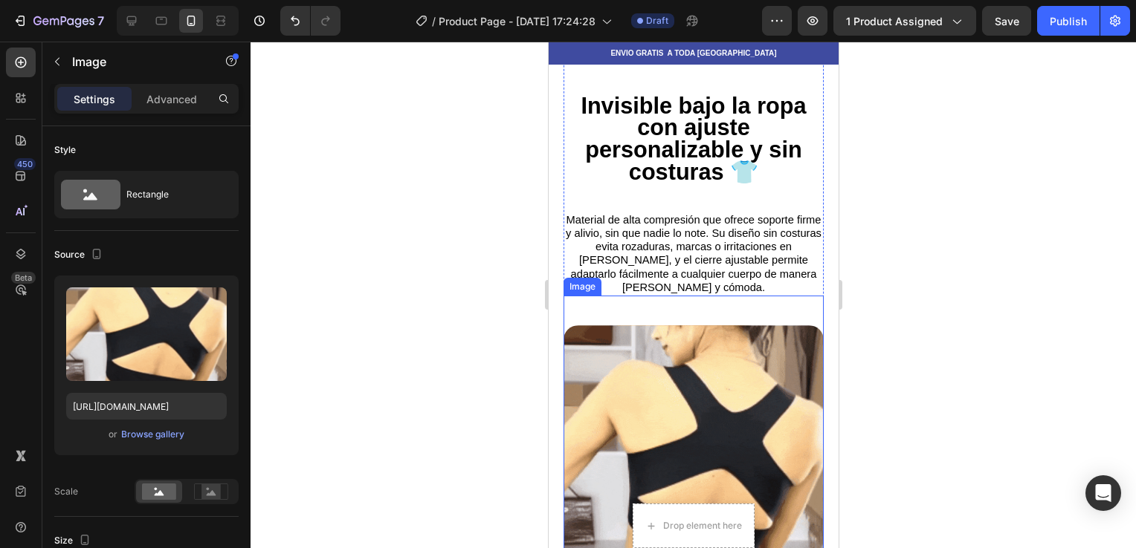
click at [615, 326] on img at bounding box center [693, 456] width 260 height 260
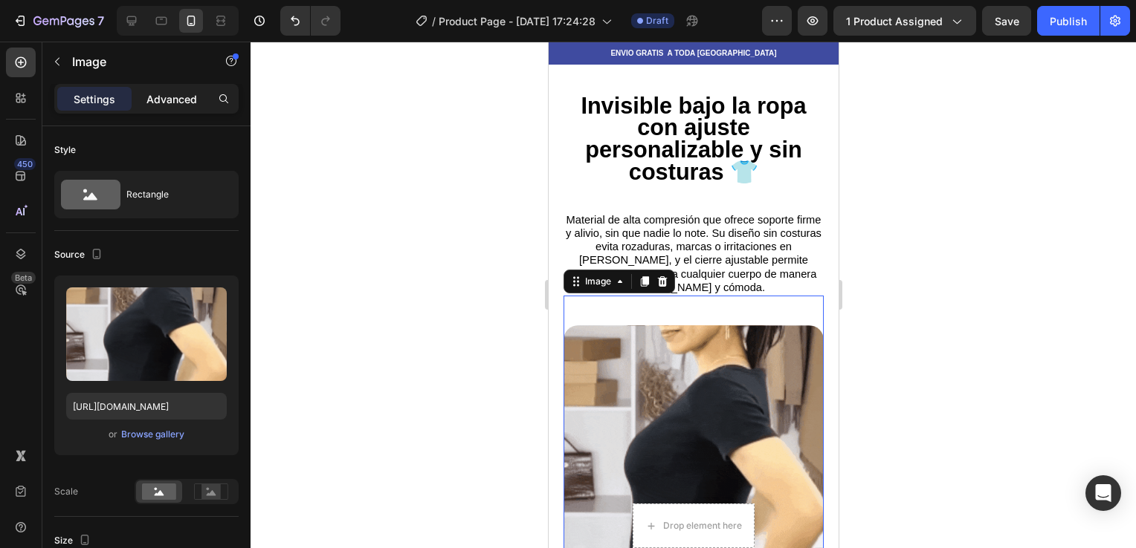
click at [169, 92] on p "Advanced" at bounding box center [171, 99] width 51 height 16
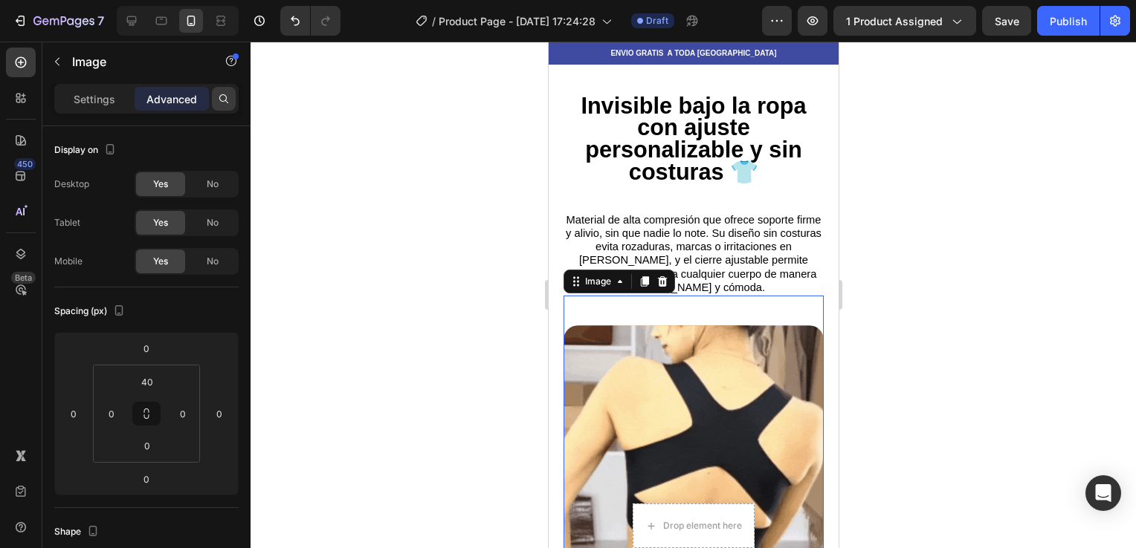
click at [223, 100] on icon at bounding box center [224, 99] width 12 height 12
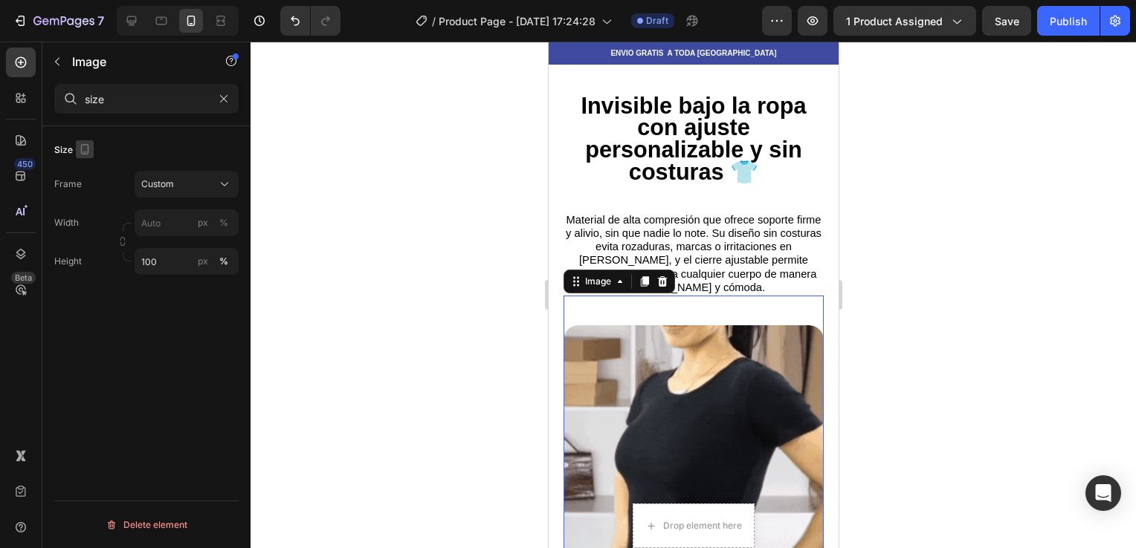
type input "size"
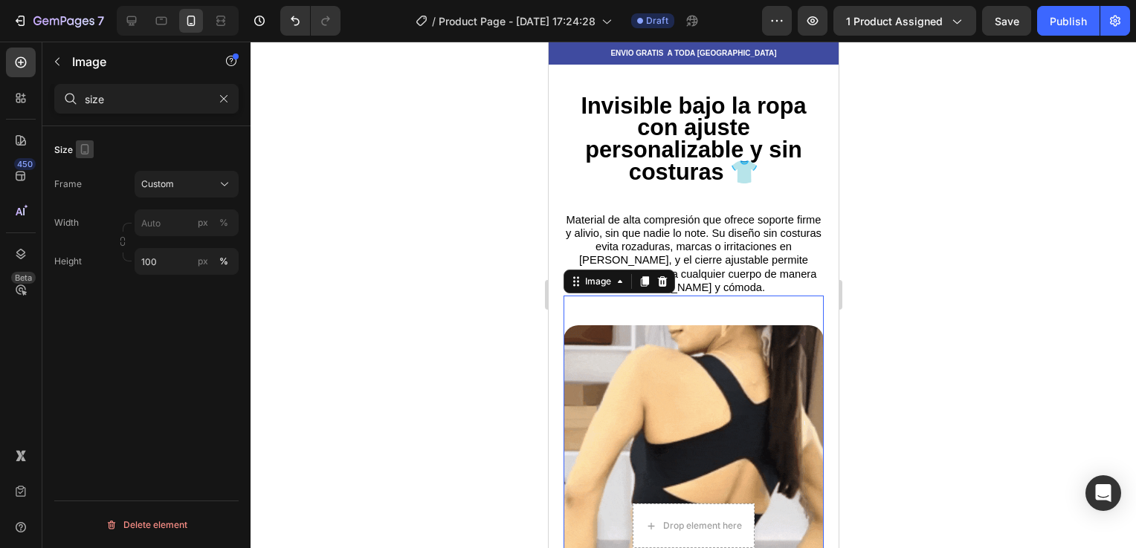
click at [85, 146] on icon "button" at bounding box center [84, 149] width 15 height 15
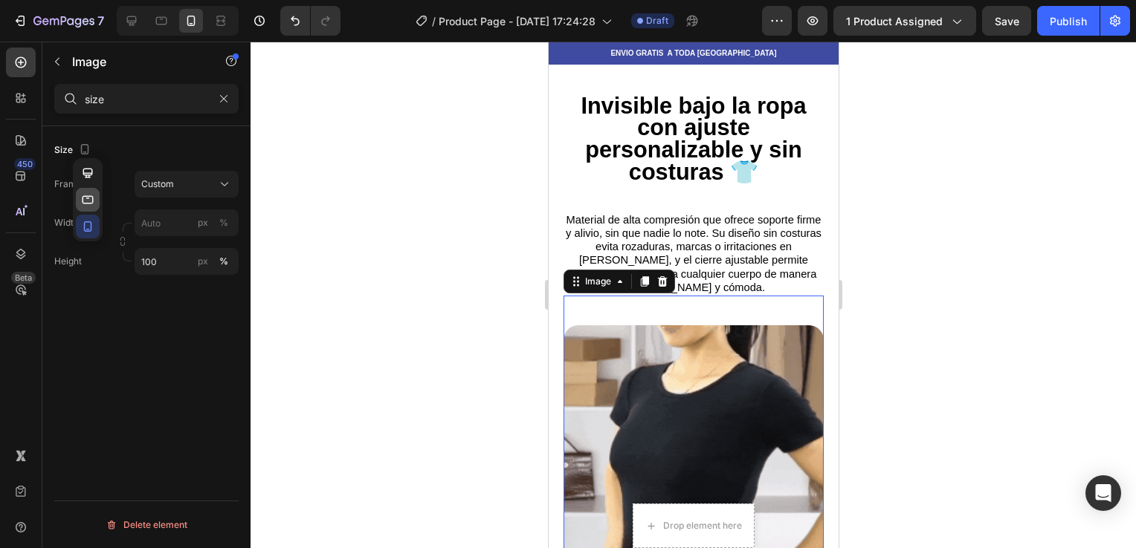
click at [86, 195] on icon "button" at bounding box center [87, 199] width 15 height 15
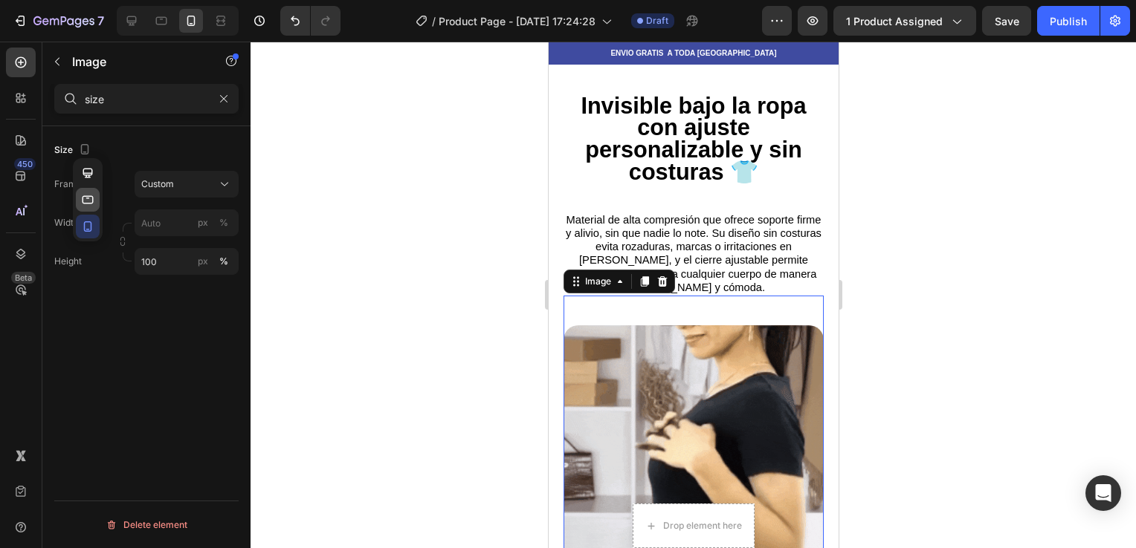
type input "100"
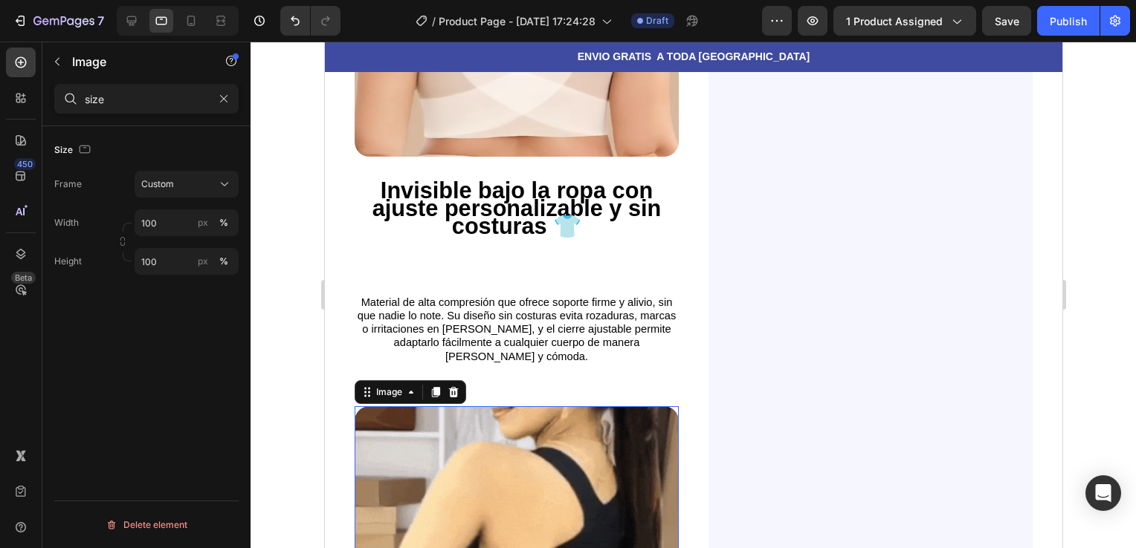
scroll to position [2222, 0]
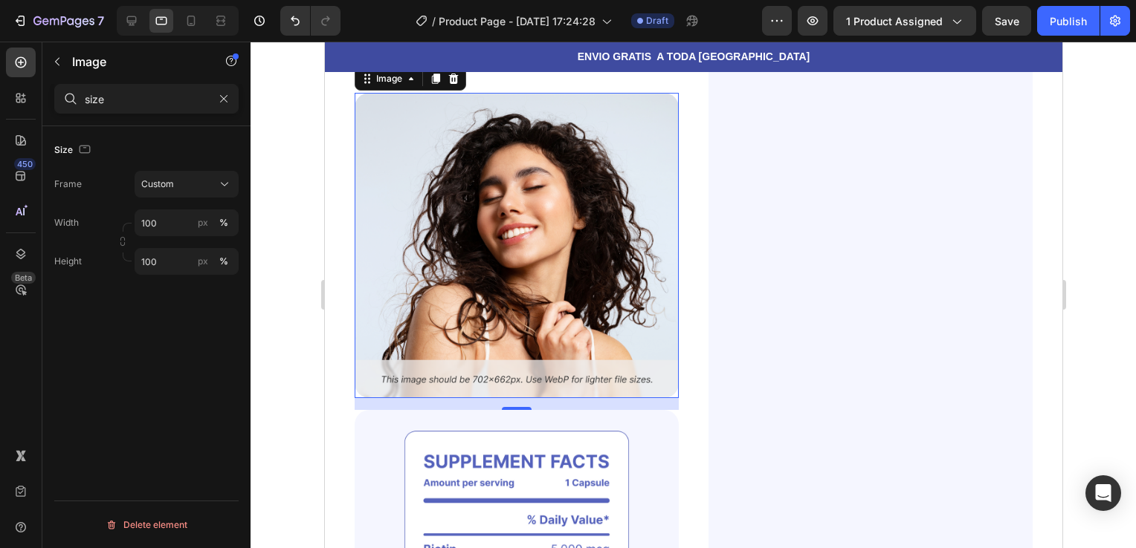
click at [456, 251] on img at bounding box center [516, 245] width 324 height 305
click at [225, 178] on icon at bounding box center [224, 184] width 15 height 15
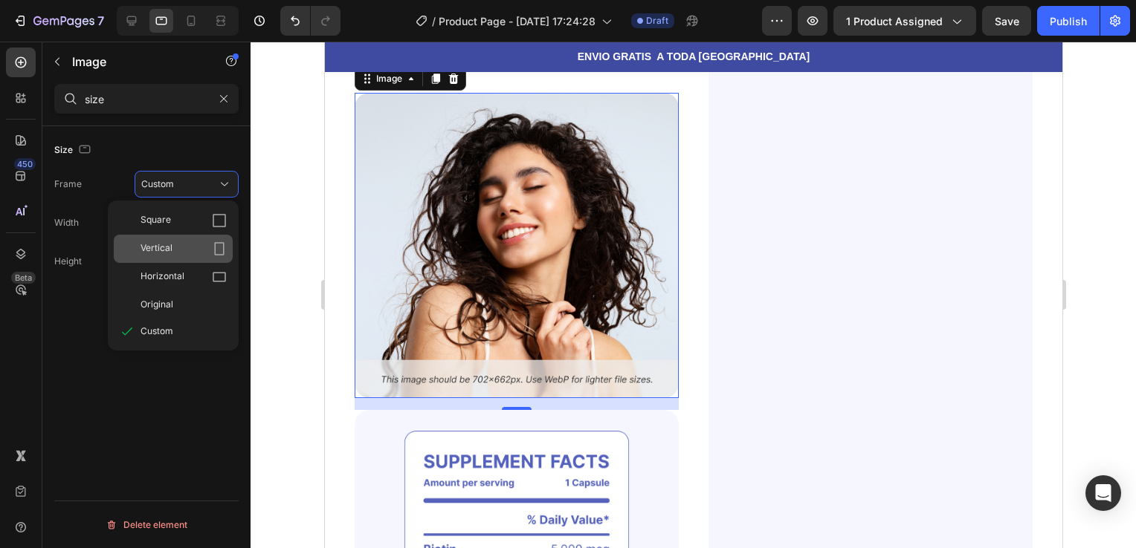
click at [216, 251] on icon at bounding box center [219, 249] width 15 height 15
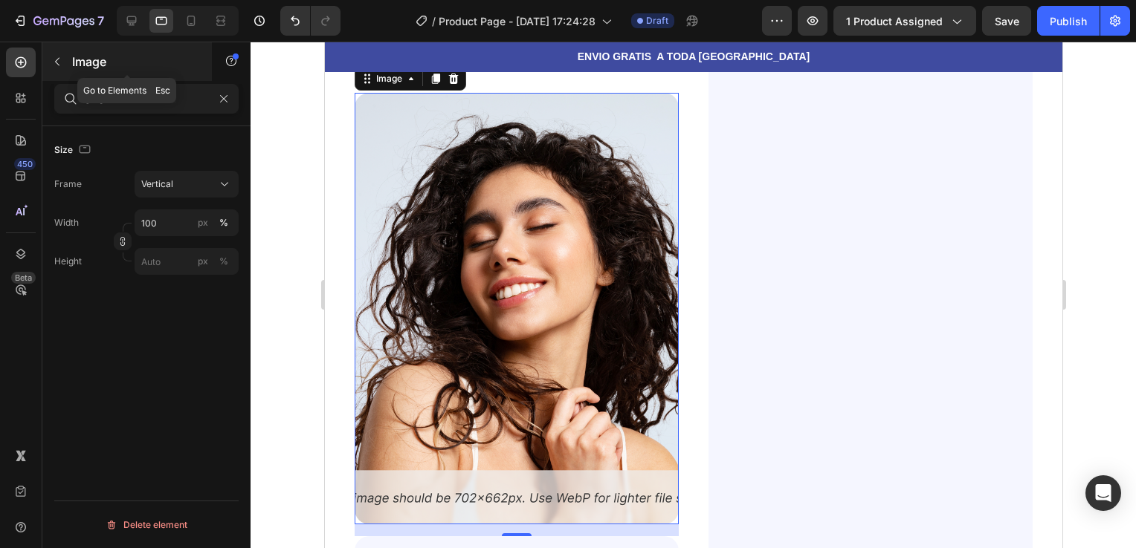
click at [65, 59] on button "button" at bounding box center [57, 62] width 24 height 24
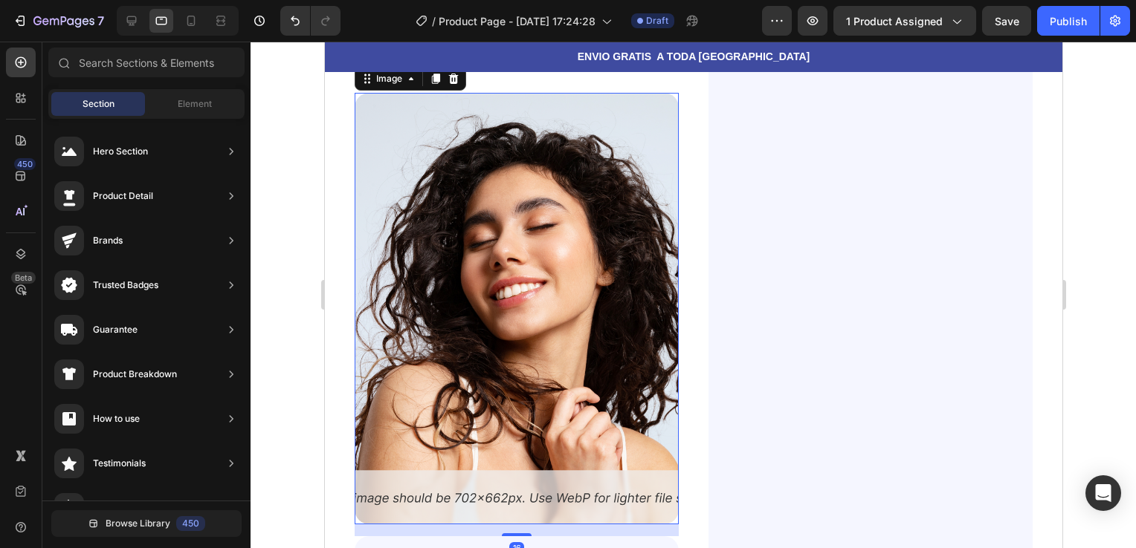
click at [622, 210] on img at bounding box center [516, 309] width 324 height 432
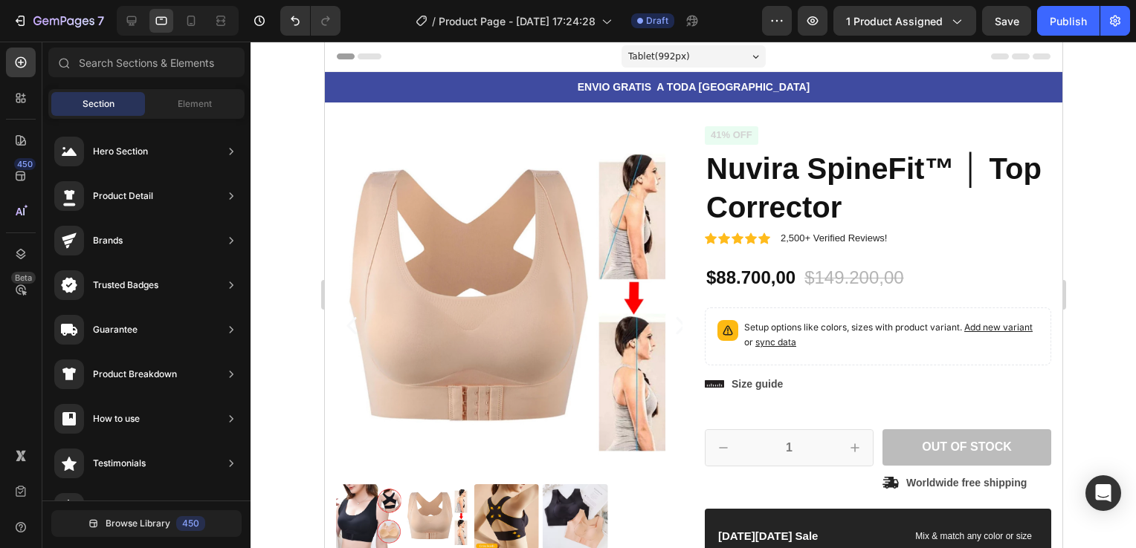
scroll to position [34, 0]
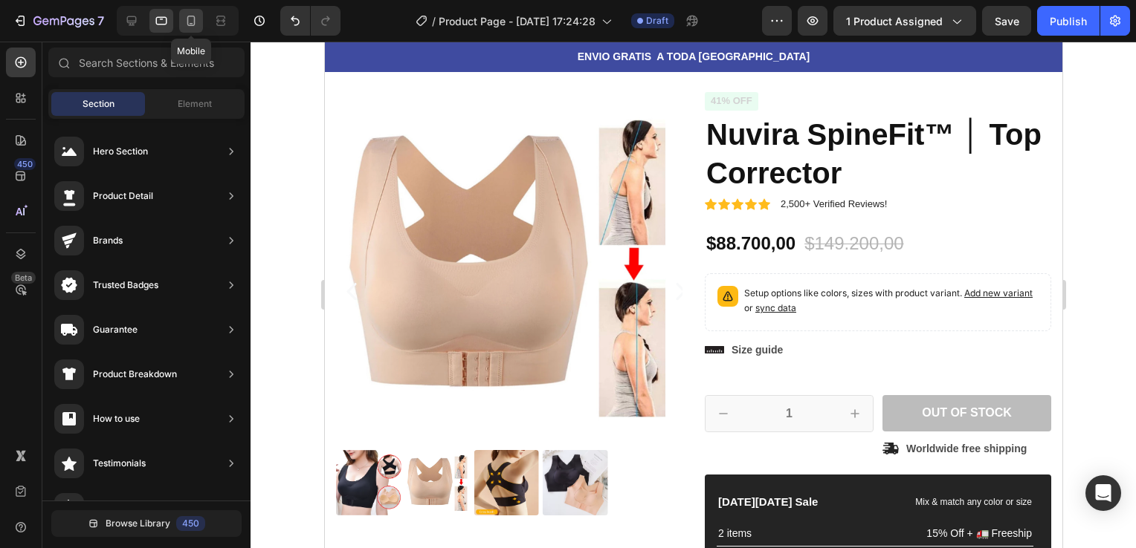
click at [190, 19] on icon at bounding box center [191, 20] width 15 height 15
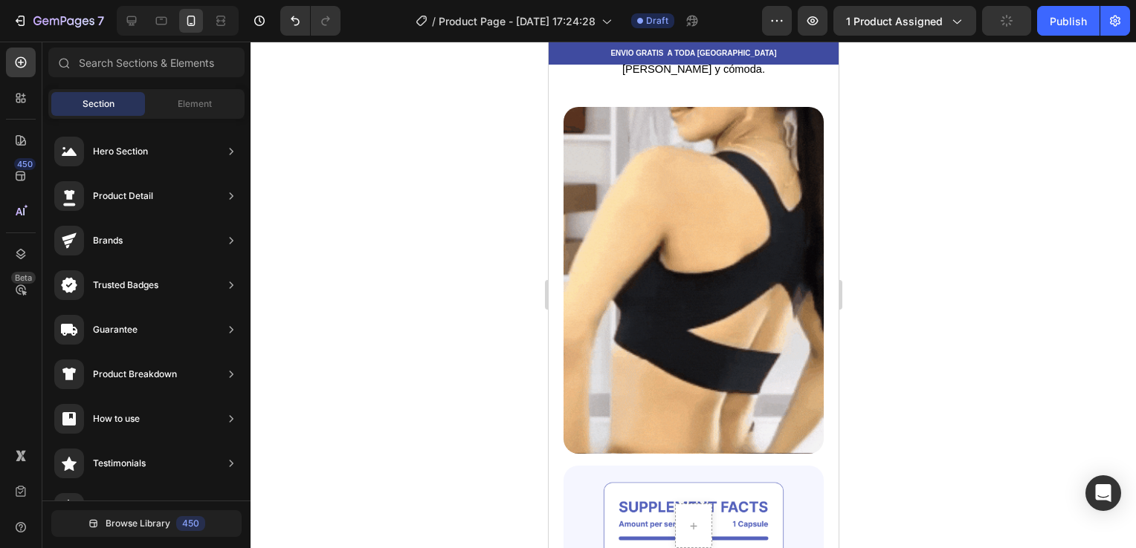
scroll to position [1763, 0]
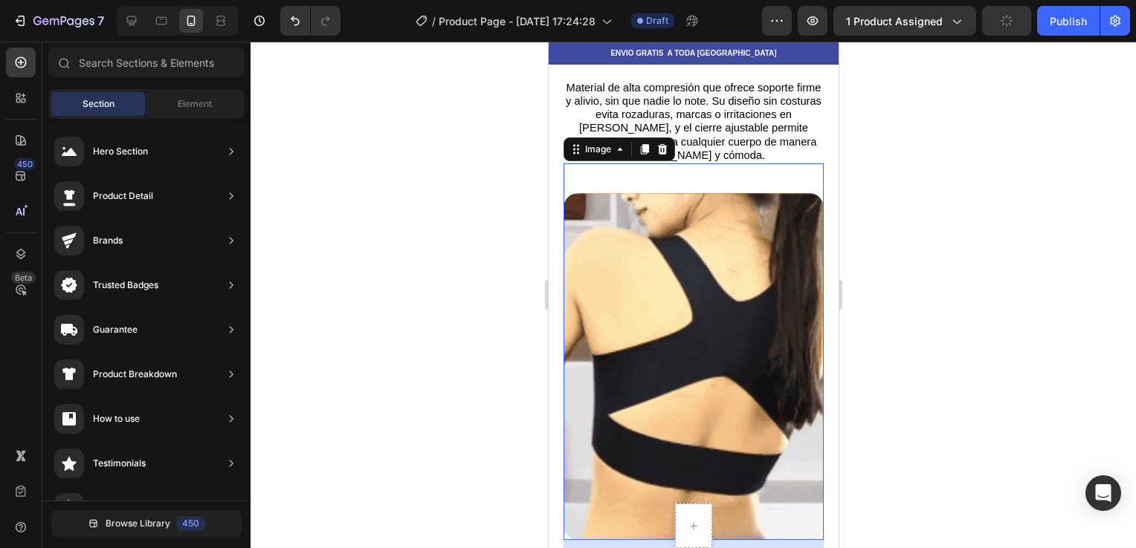
click at [760, 239] on img at bounding box center [693, 366] width 260 height 347
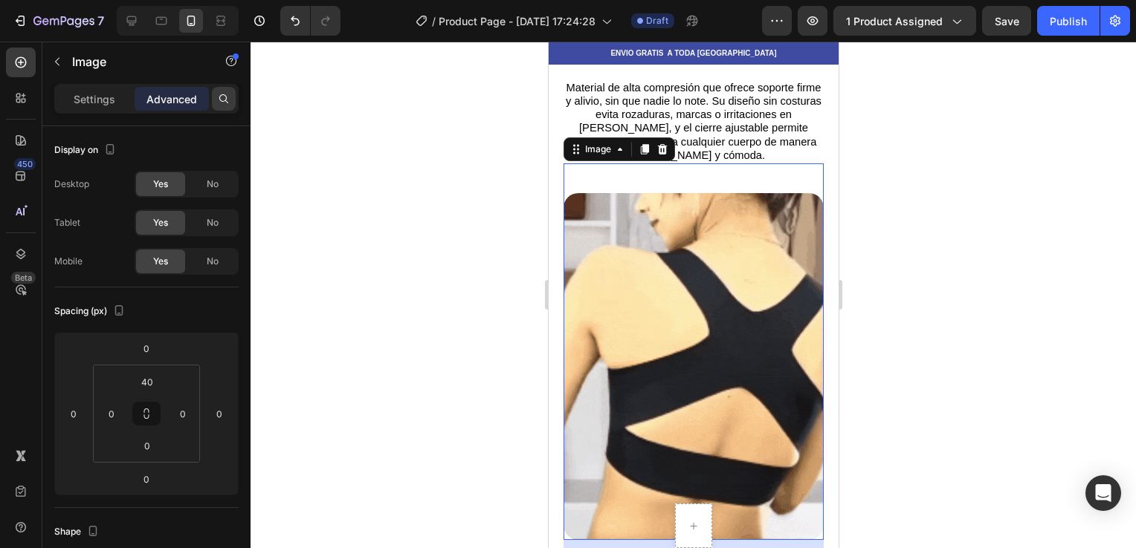
click at [225, 94] on icon at bounding box center [224, 99] width 12 height 12
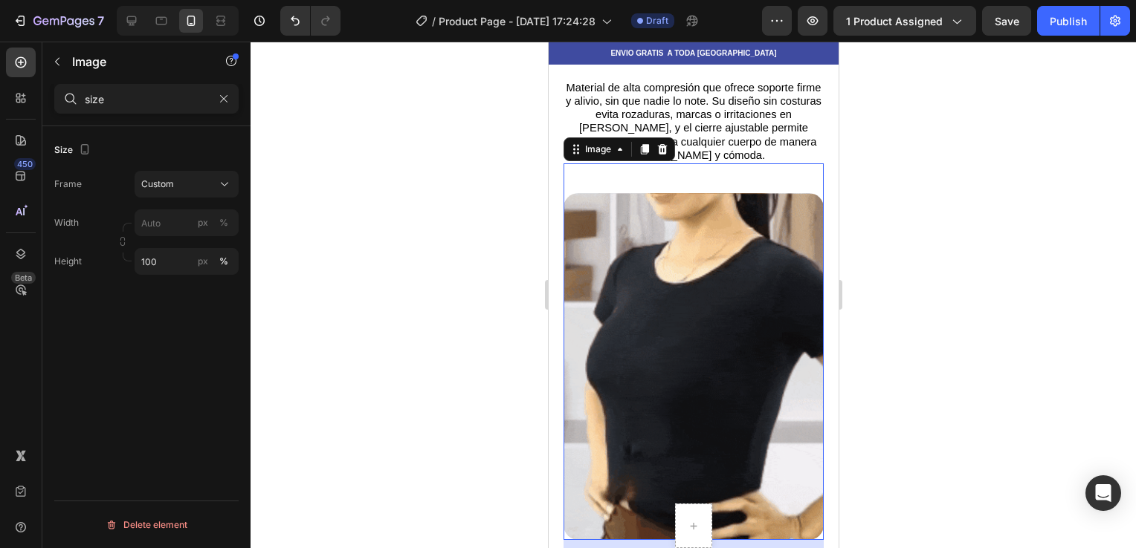
type input "size"
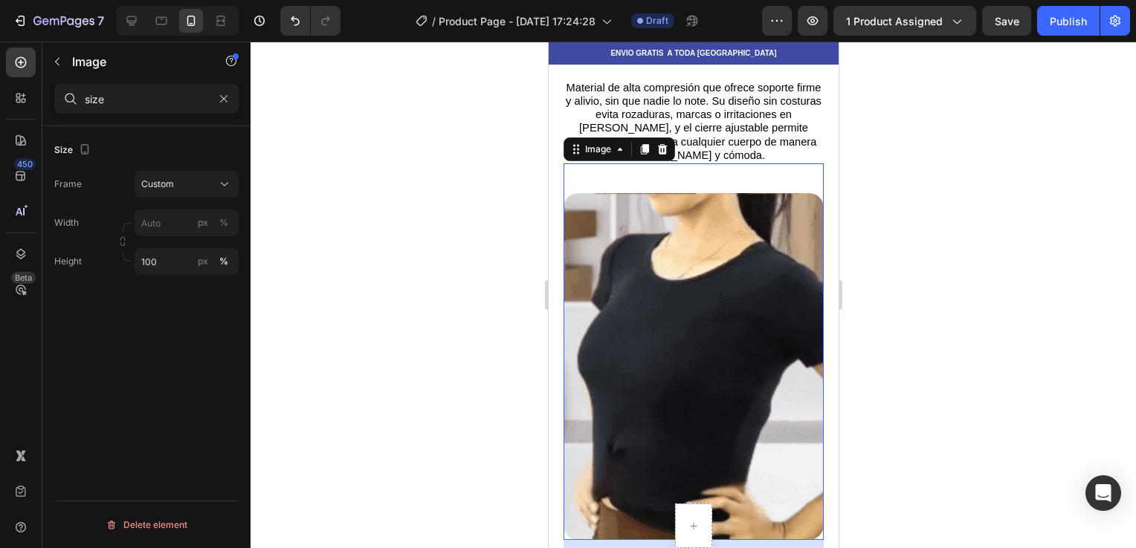
click at [216, 198] on div "Frame Custom Width px % Height 100 px %" at bounding box center [146, 223] width 184 height 104
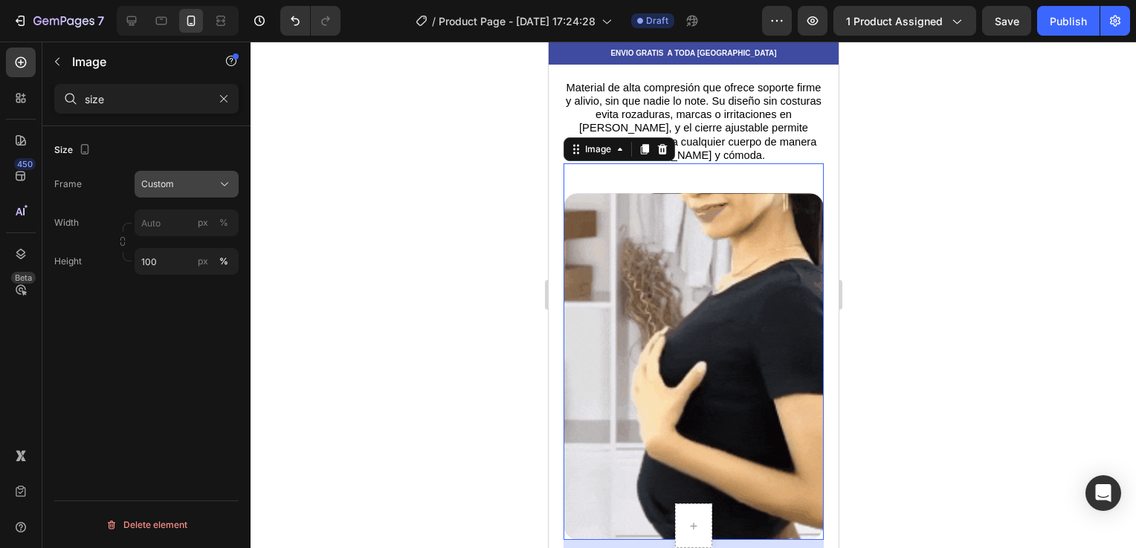
click at [214, 184] on div "Custom" at bounding box center [186, 184] width 91 height 15
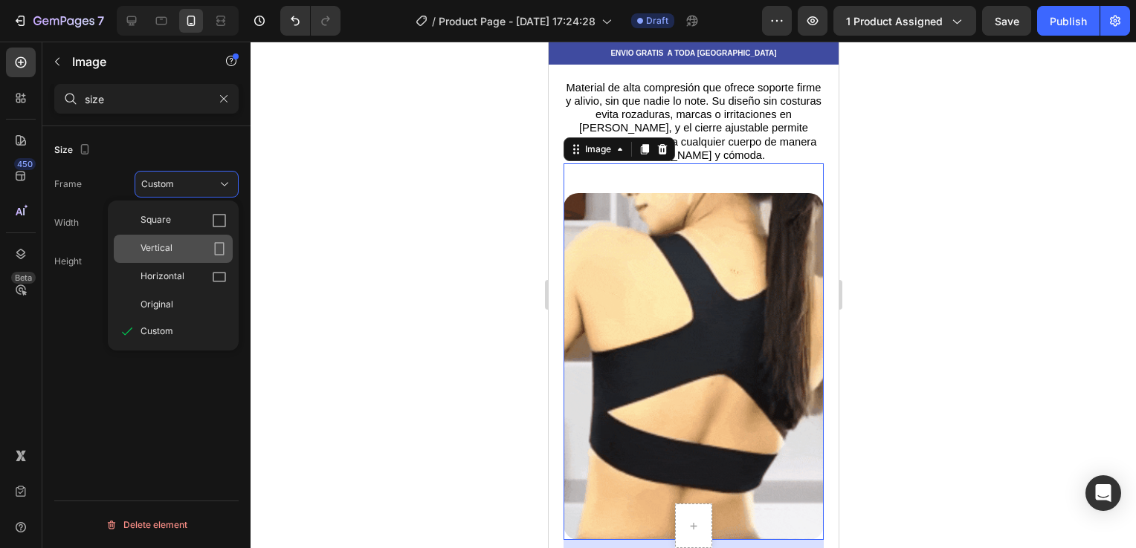
click at [210, 251] on div "Vertical" at bounding box center [183, 249] width 86 height 15
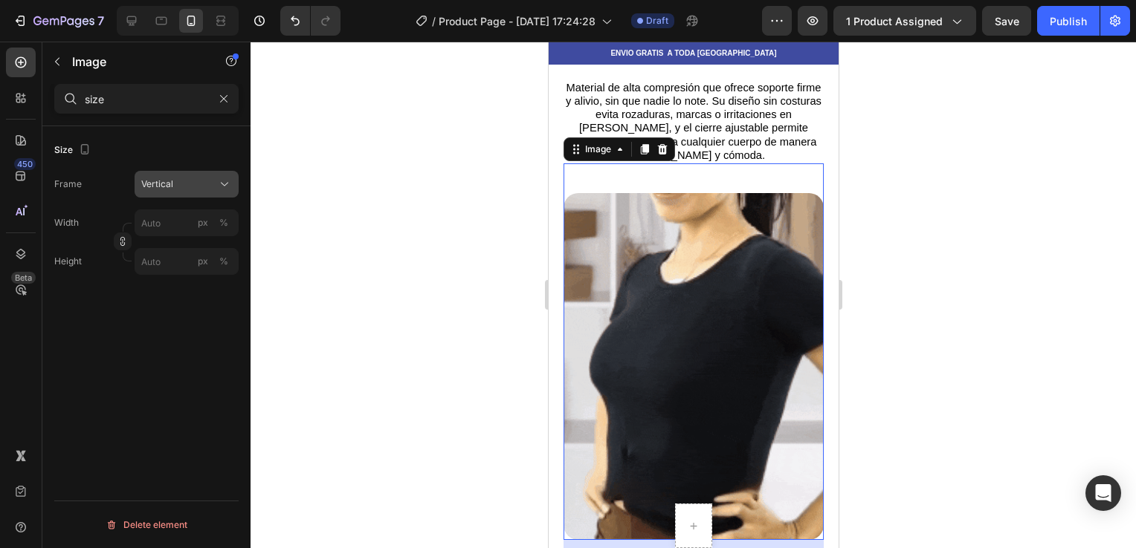
click at [210, 180] on div "Vertical" at bounding box center [177, 184] width 73 height 13
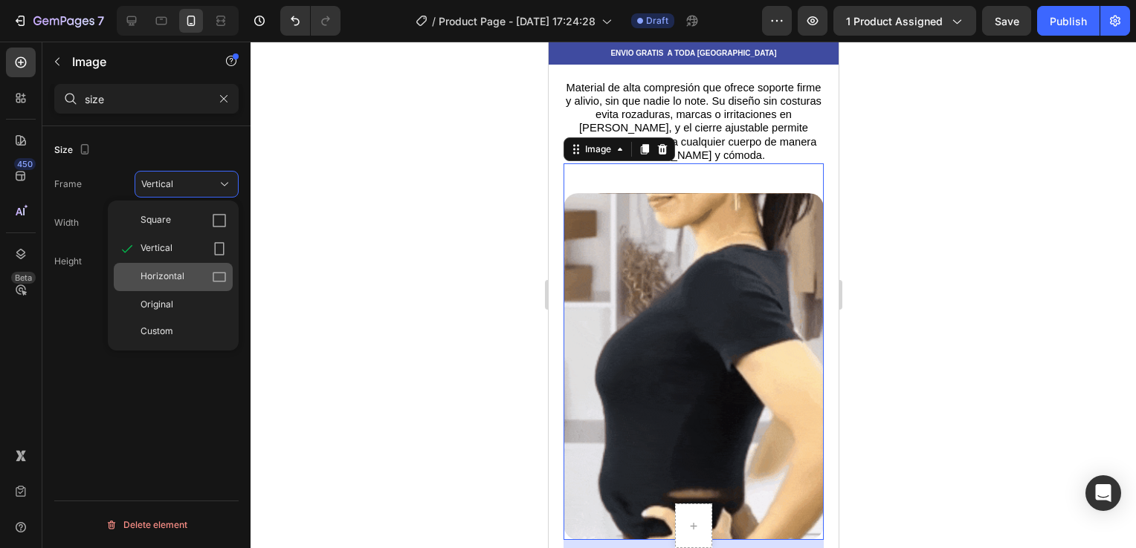
click at [216, 275] on icon at bounding box center [219, 277] width 15 height 15
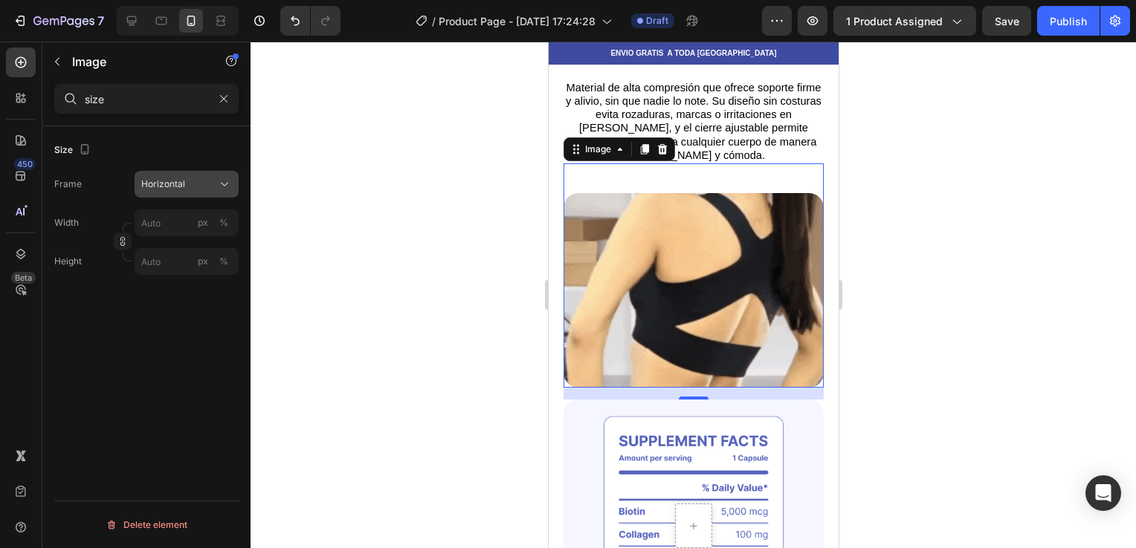
click at [205, 178] on div "Horizontal" at bounding box center [177, 184] width 73 height 13
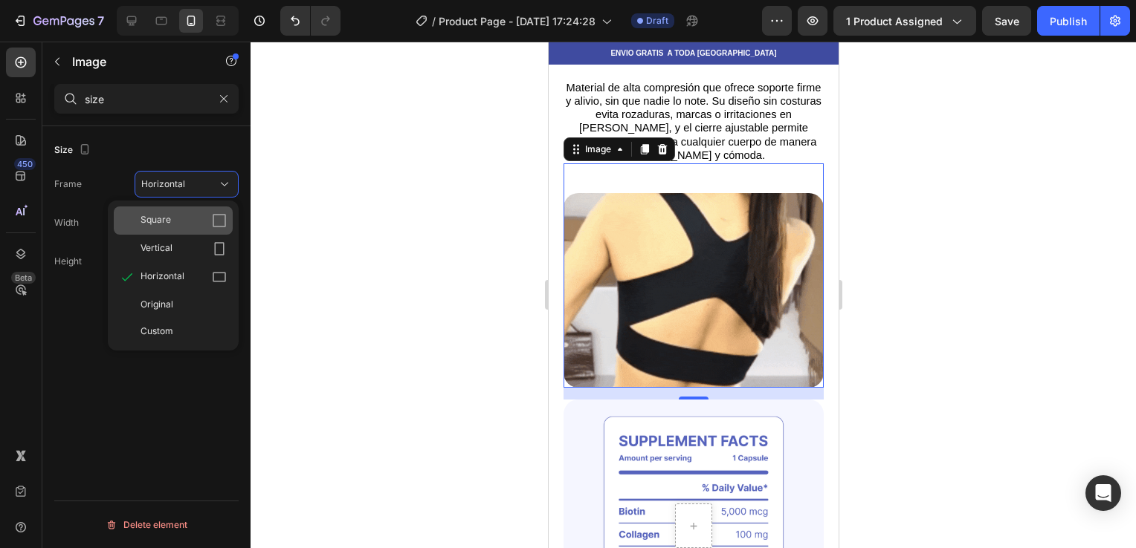
click at [193, 217] on div "Square" at bounding box center [183, 220] width 86 height 15
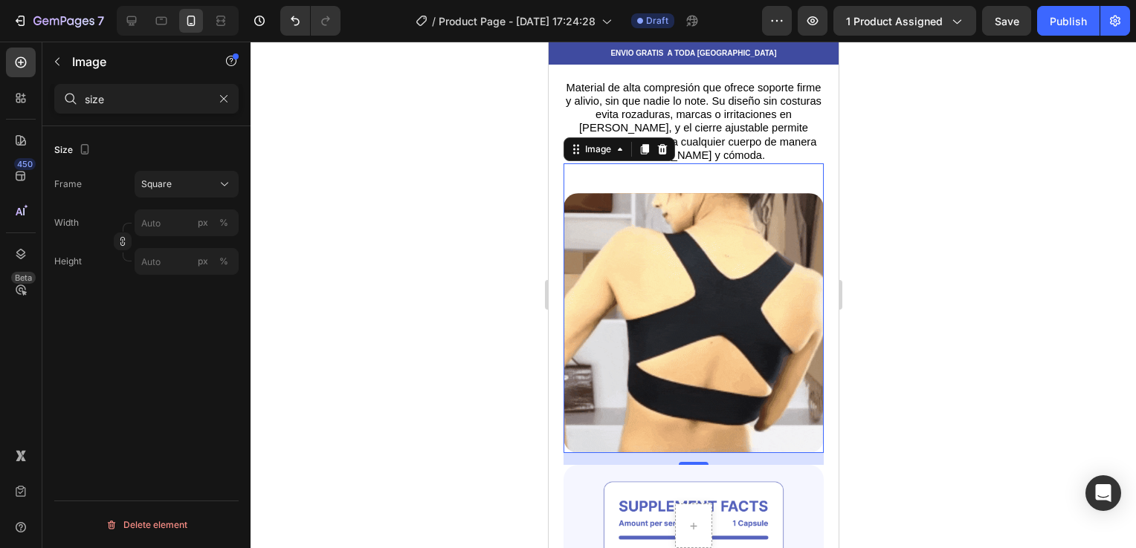
click at [320, 200] on div at bounding box center [692, 295] width 885 height 507
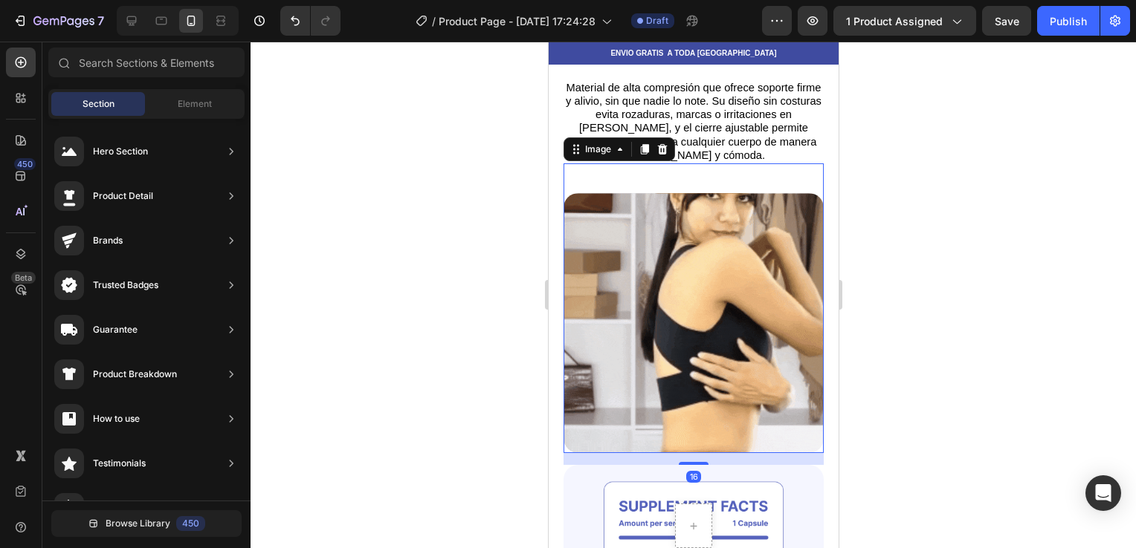
click at [604, 246] on img at bounding box center [693, 323] width 260 height 260
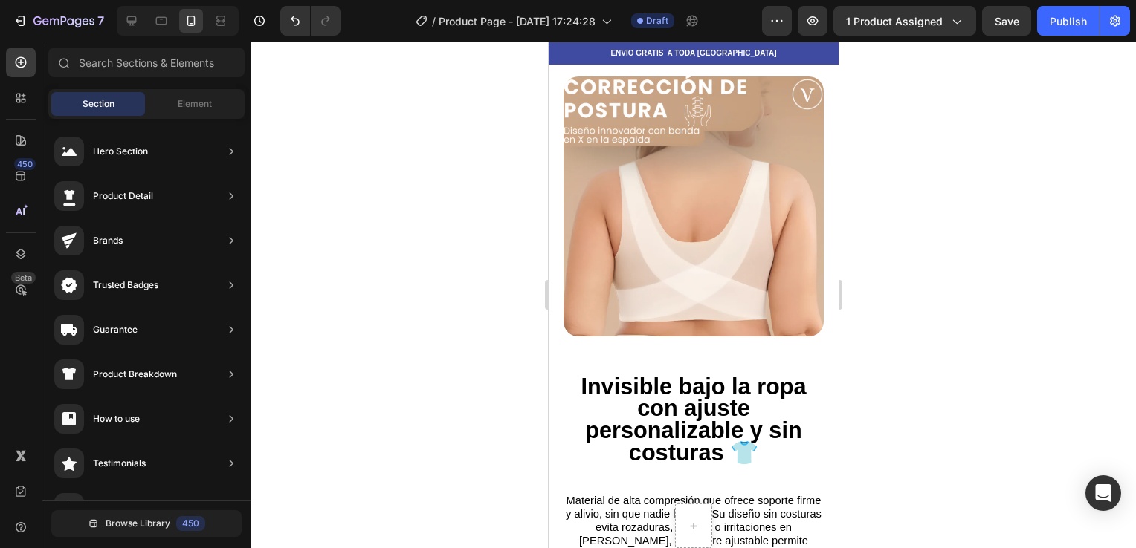
scroll to position [1325, 0]
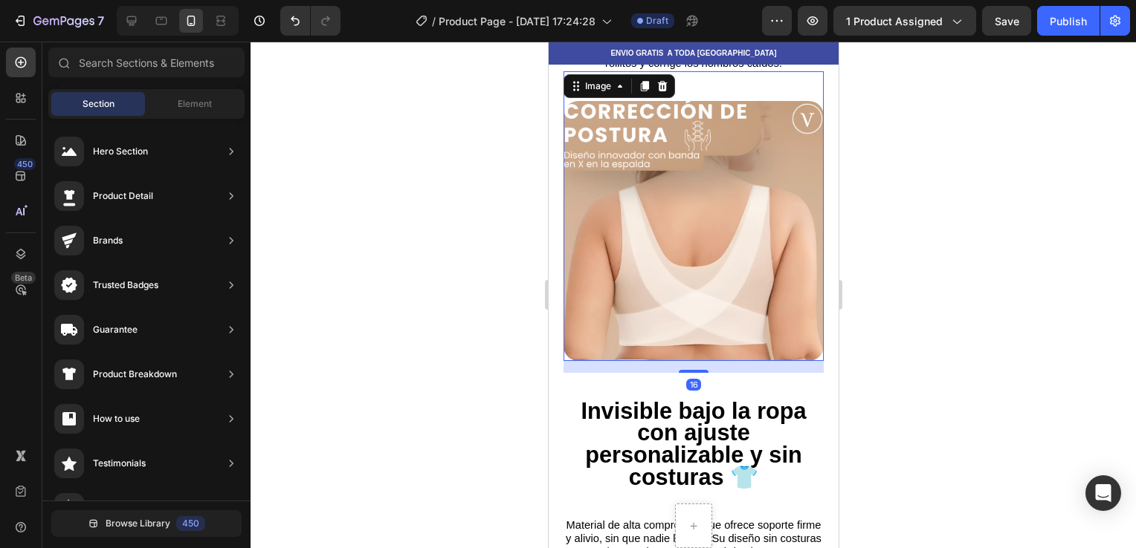
click at [752, 169] on img at bounding box center [693, 231] width 260 height 260
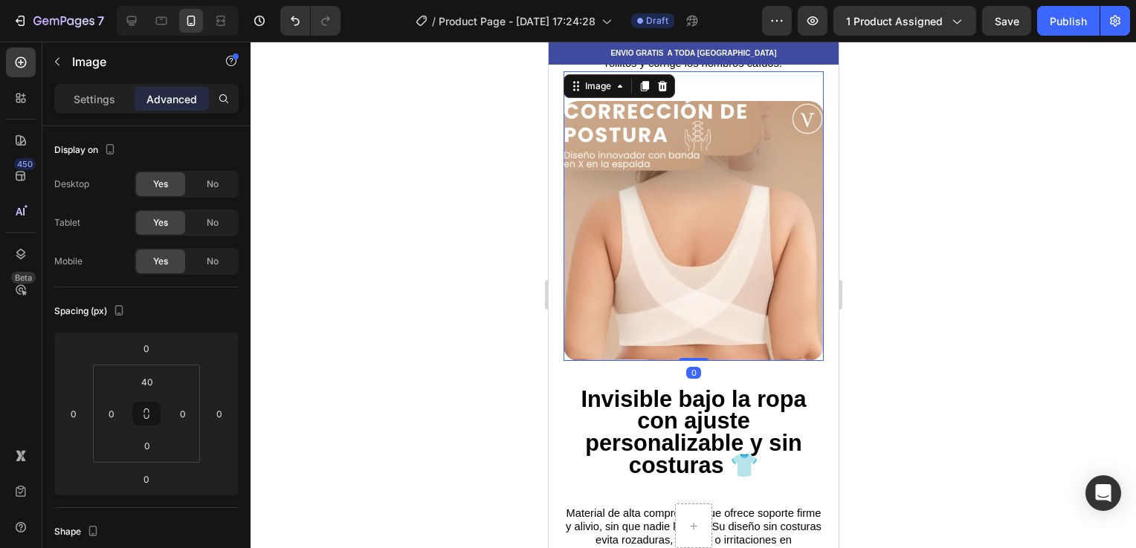
drag, startPoint x: 688, startPoint y: 347, endPoint x: 684, endPoint y: 326, distance: 21.3
click at [684, 326] on div "Image 0" at bounding box center [693, 216] width 260 height 290
click at [797, 329] on img at bounding box center [693, 231] width 260 height 260
click at [744, 200] on img at bounding box center [693, 231] width 260 height 260
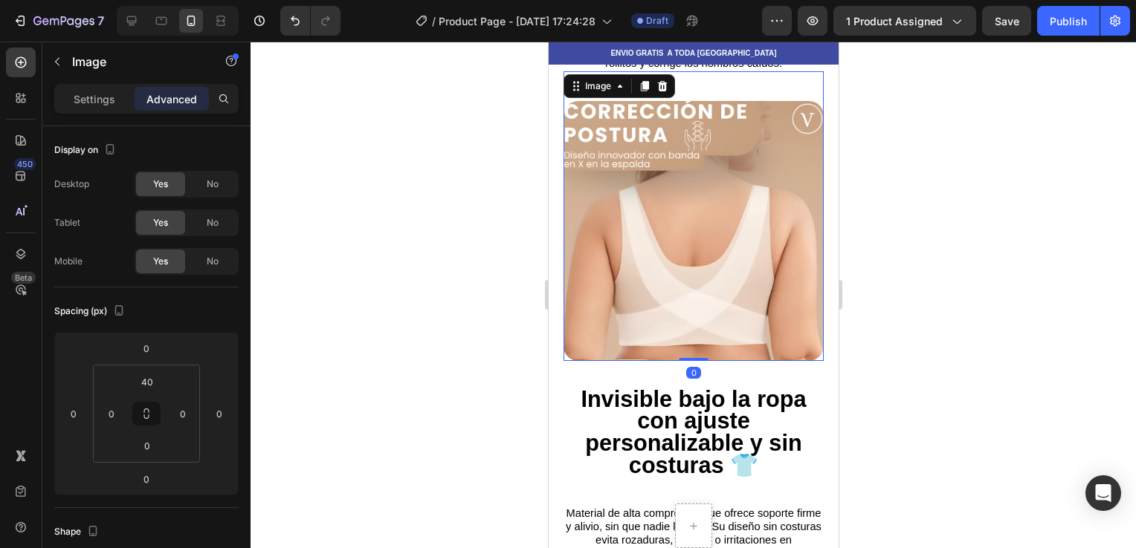
click at [744, 200] on img at bounding box center [693, 231] width 260 height 260
click at [622, 80] on icon at bounding box center [619, 86] width 12 height 12
click at [467, 180] on div at bounding box center [692, 295] width 885 height 507
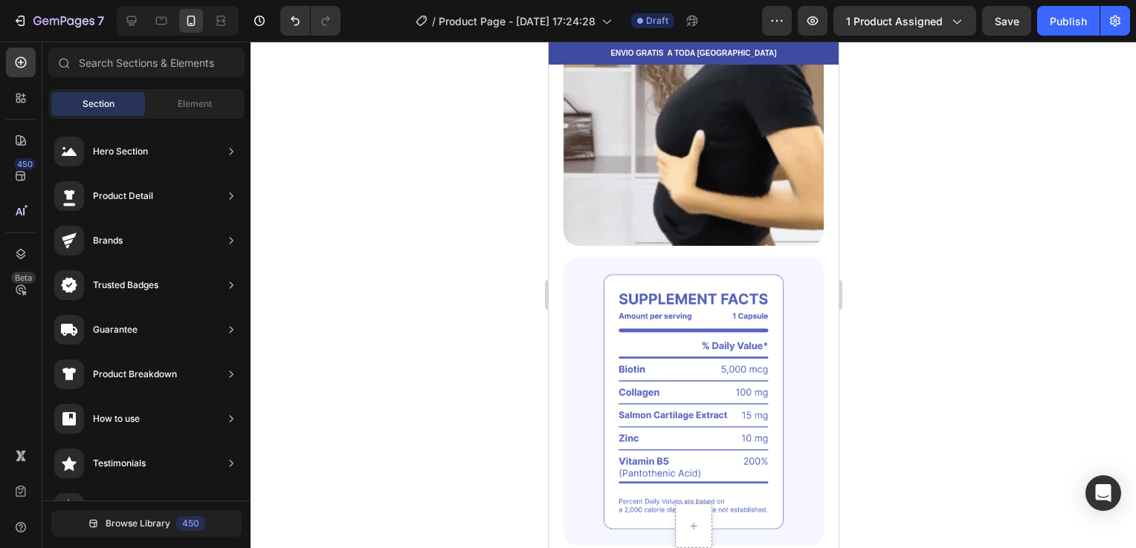
scroll to position [0, 0]
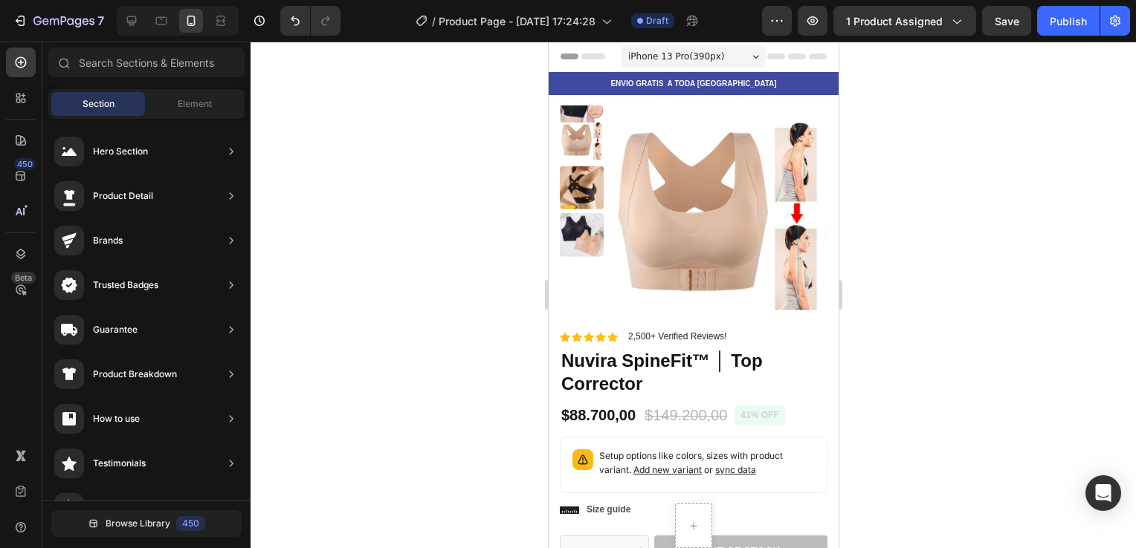
drag, startPoint x: 832, startPoint y: 64, endPoint x: 1402, endPoint y: 64, distance: 569.3
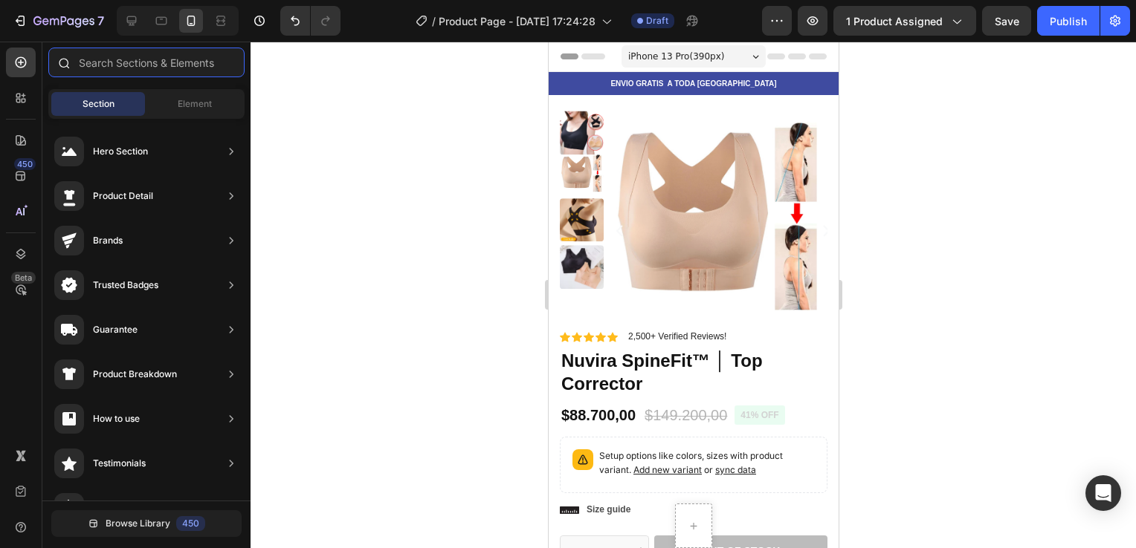
click at [143, 66] on input "text" at bounding box center [146, 63] width 196 height 30
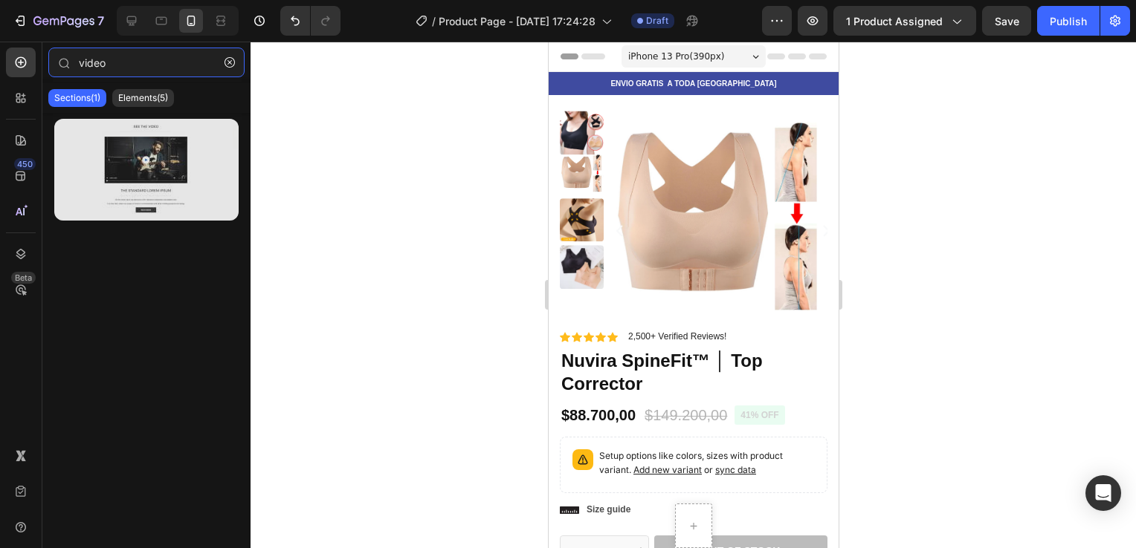
type input "video"
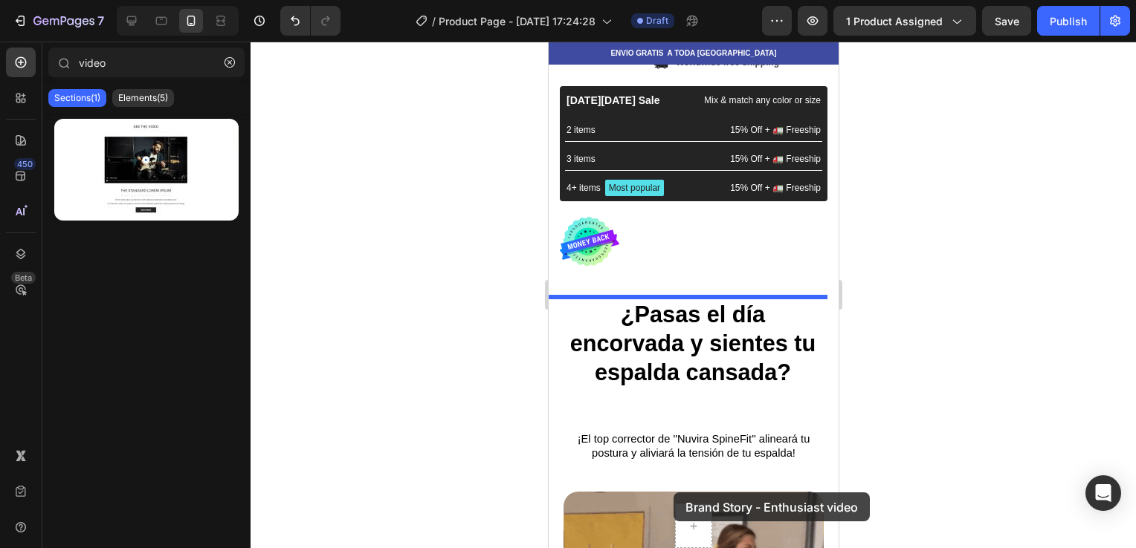
drag, startPoint x: 701, startPoint y: 217, endPoint x: 669, endPoint y: 488, distance: 273.1
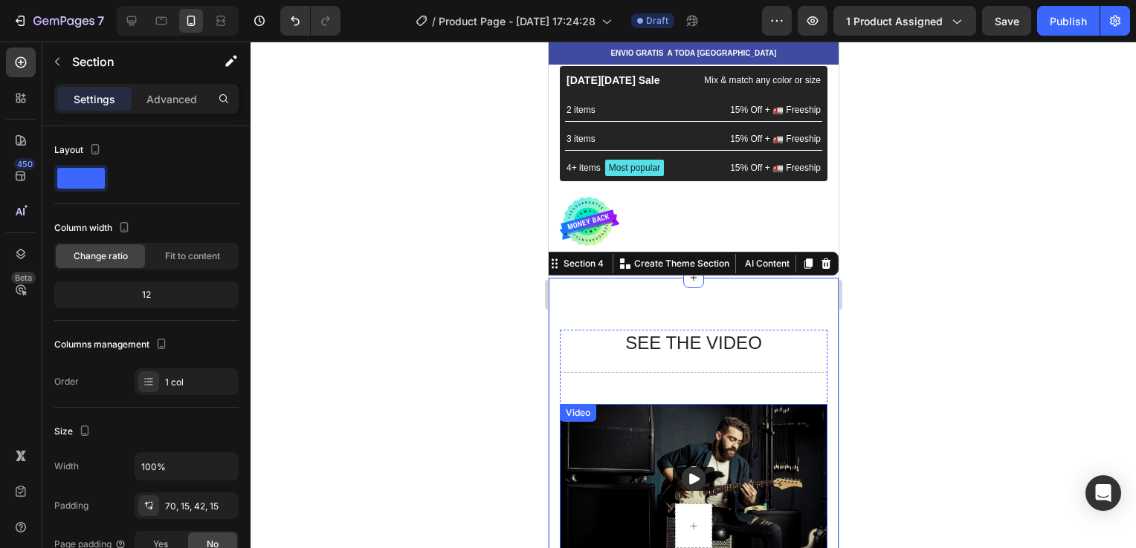
scroll to position [722, 0]
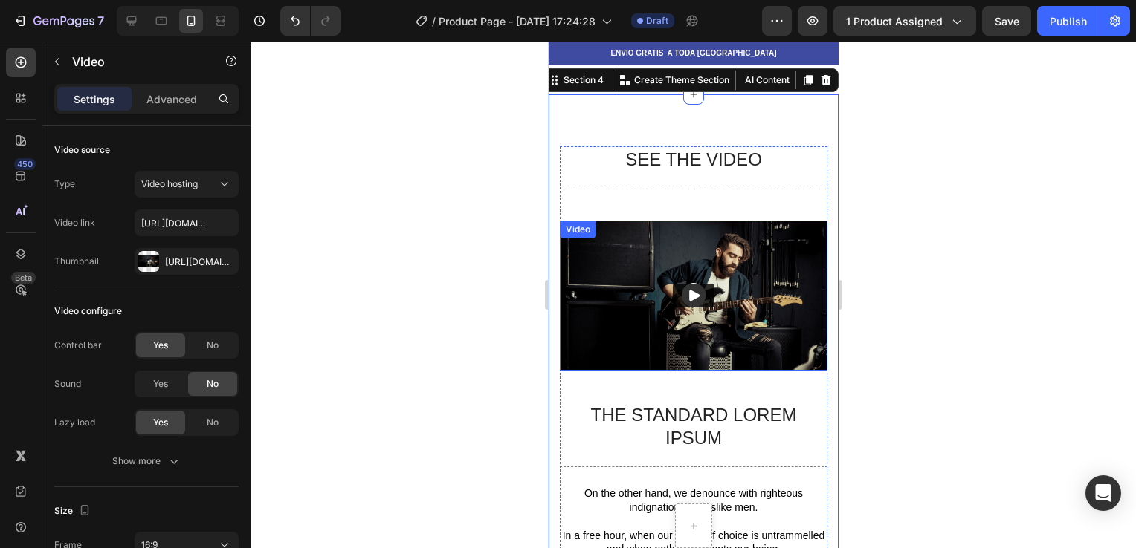
click at [692, 290] on icon "Play" at bounding box center [692, 295] width 15 height 15
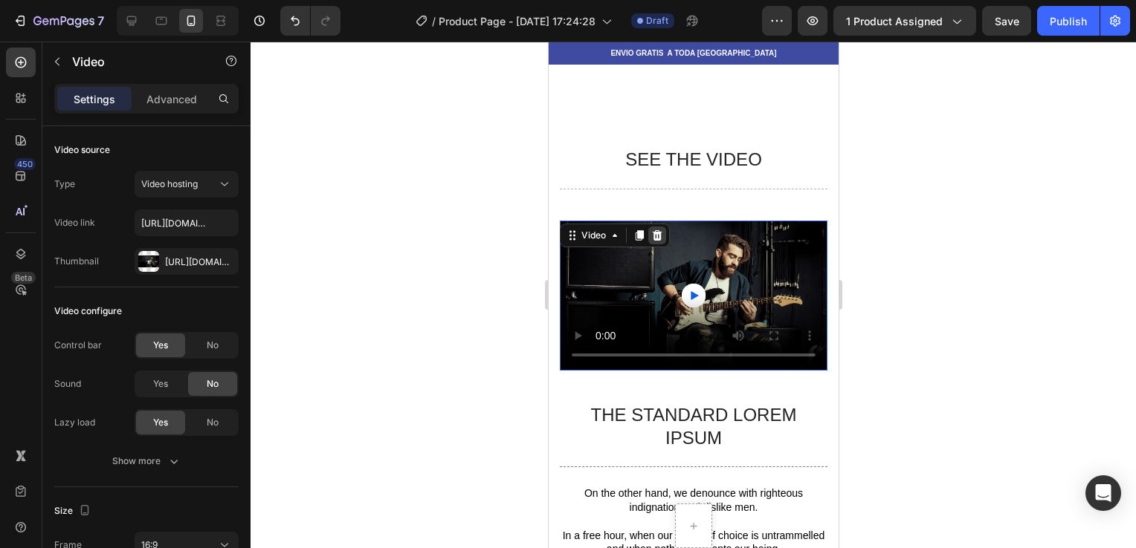
click at [659, 236] on icon at bounding box center [657, 235] width 10 height 10
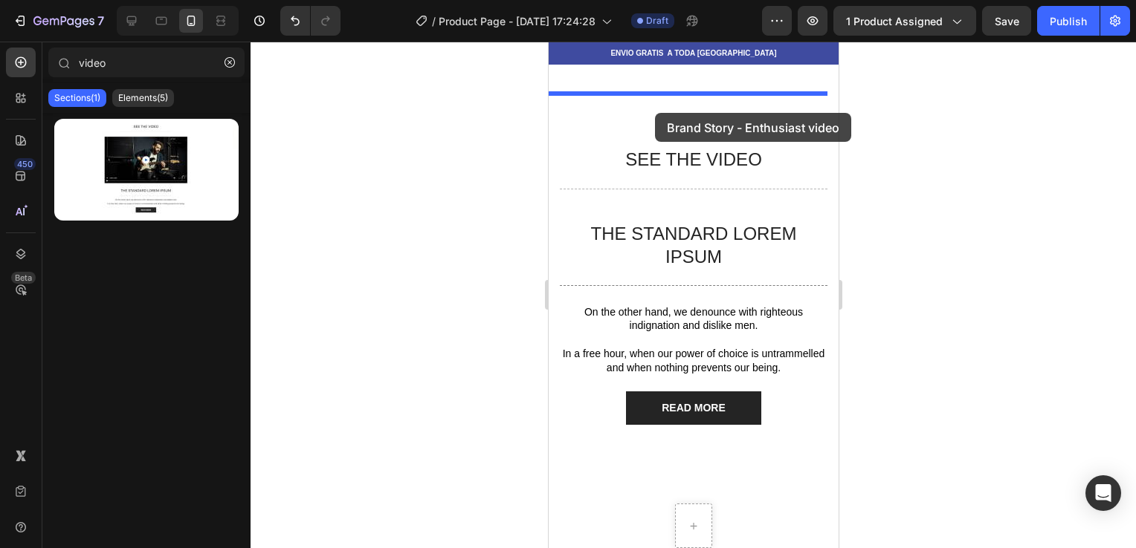
drag, startPoint x: 749, startPoint y: 213, endPoint x: 653, endPoint y: 112, distance: 139.3
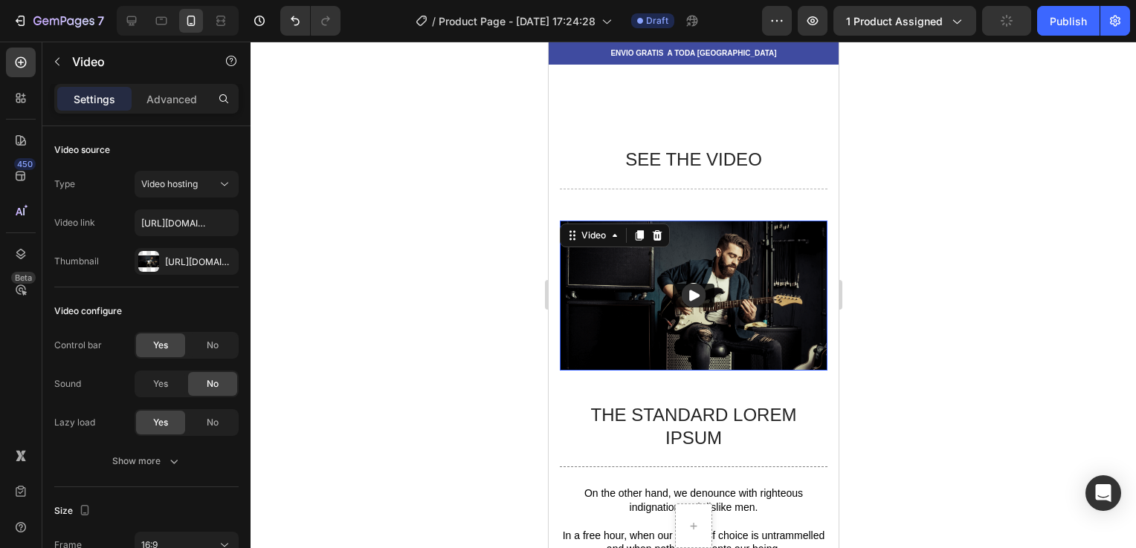
click at [636, 282] on img at bounding box center [693, 296] width 268 height 151
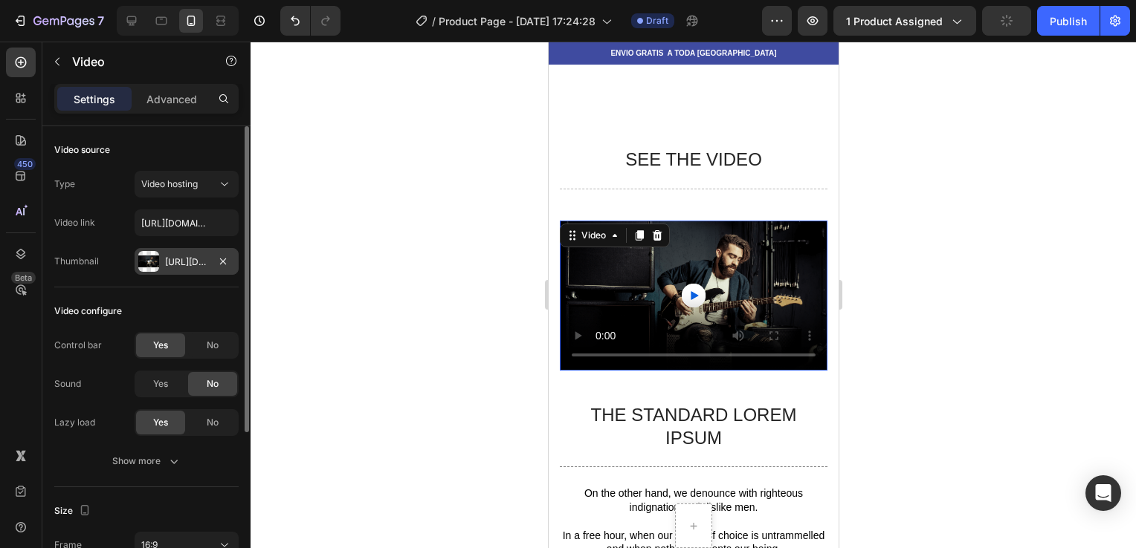
click at [192, 256] on div "[URL][DOMAIN_NAME]" at bounding box center [186, 262] width 43 height 13
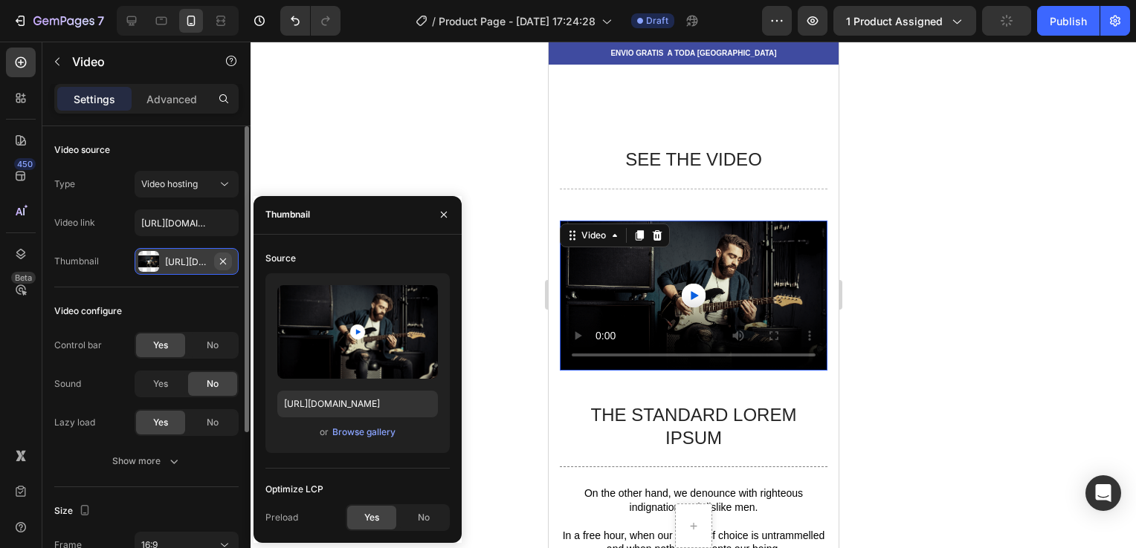
click at [227, 257] on icon "button" at bounding box center [223, 262] width 12 height 12
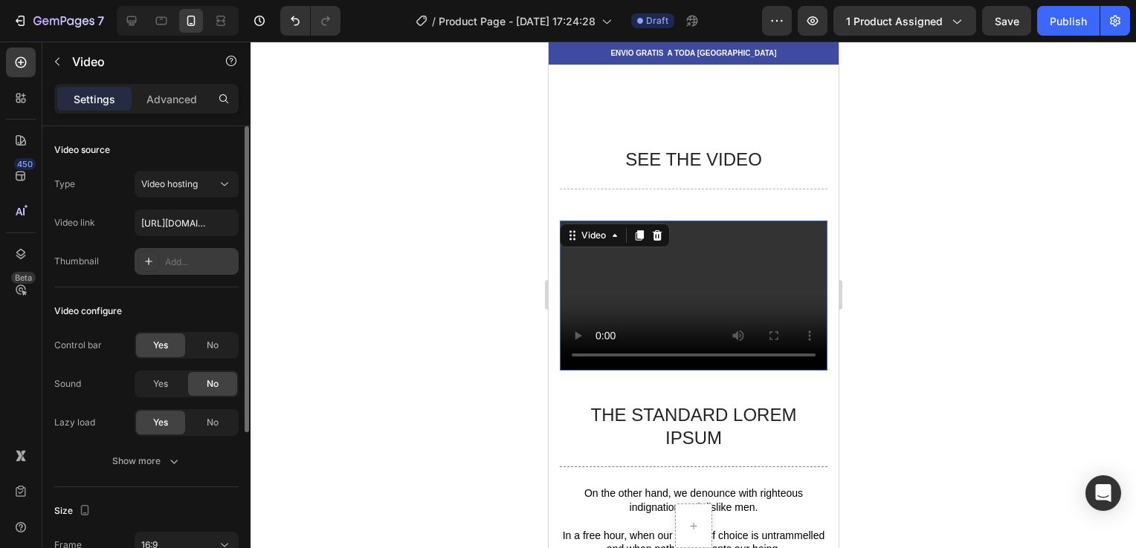
click at [187, 248] on div "Add..." at bounding box center [187, 261] width 104 height 27
type input "[URL][DOMAIN_NAME]"
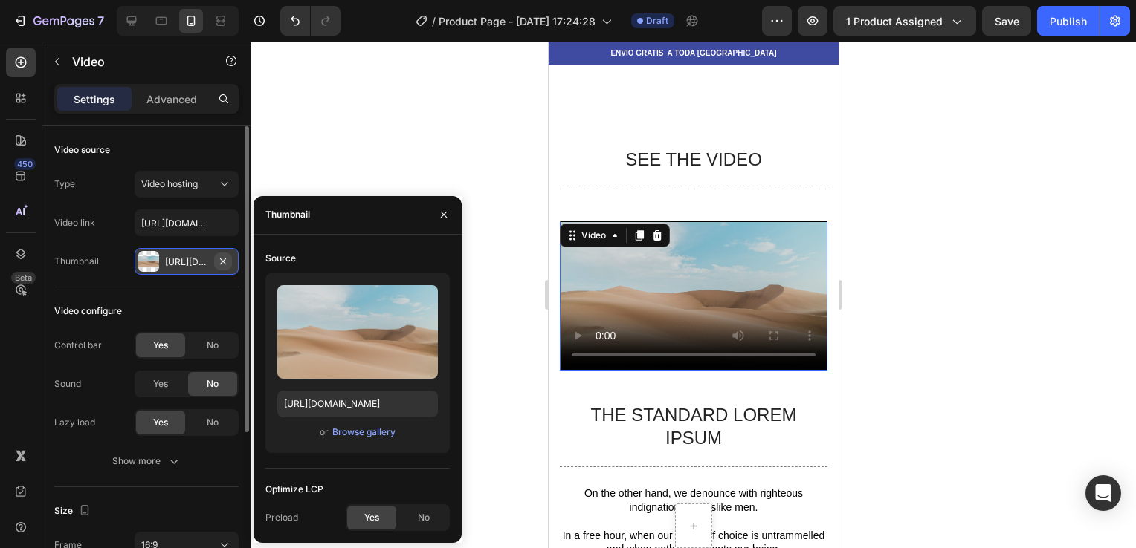
click at [224, 261] on icon "button" at bounding box center [223, 262] width 12 height 12
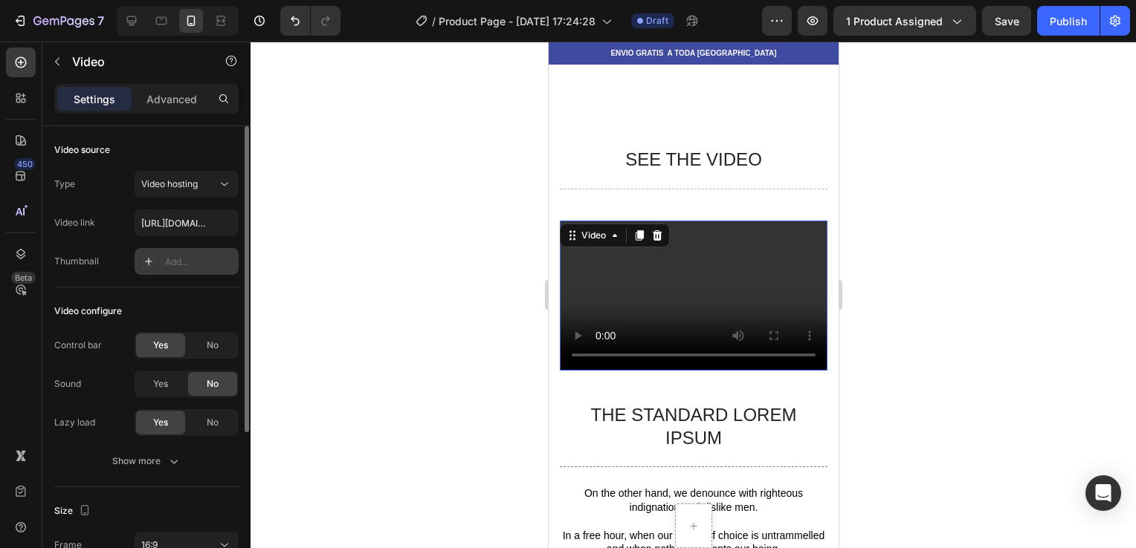
click at [192, 263] on div "Add..." at bounding box center [200, 262] width 70 height 13
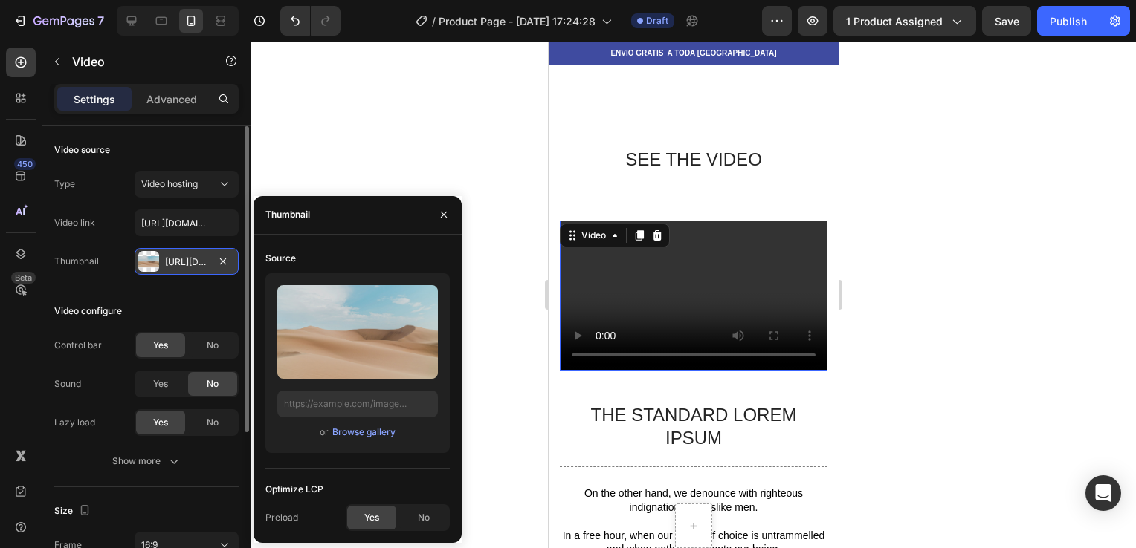
type input "[URL][DOMAIN_NAME]"
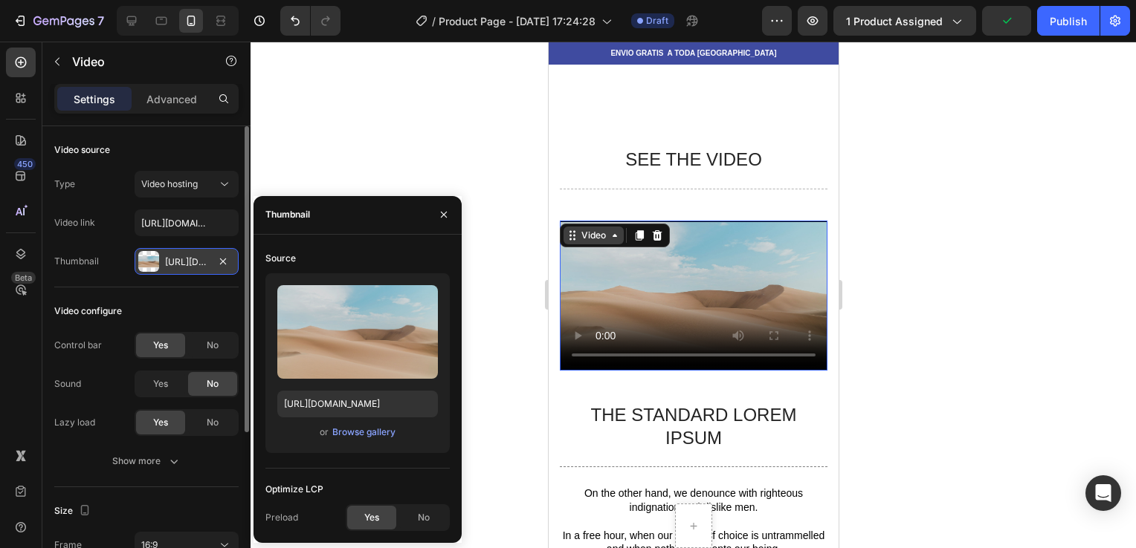
click at [615, 237] on icon at bounding box center [614, 236] width 12 height 12
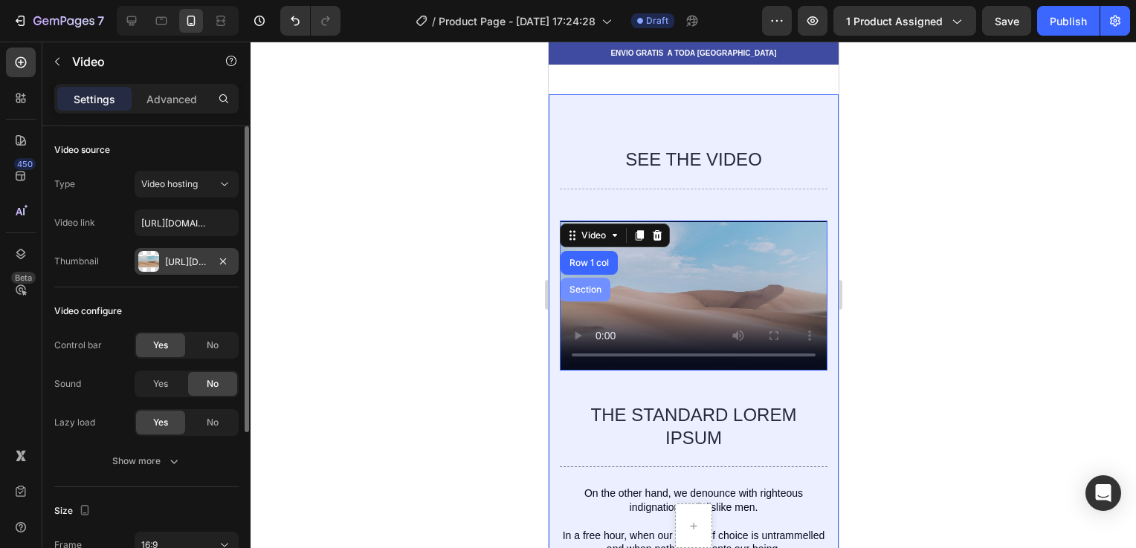
click at [596, 278] on div "Section" at bounding box center [585, 290] width 50 height 24
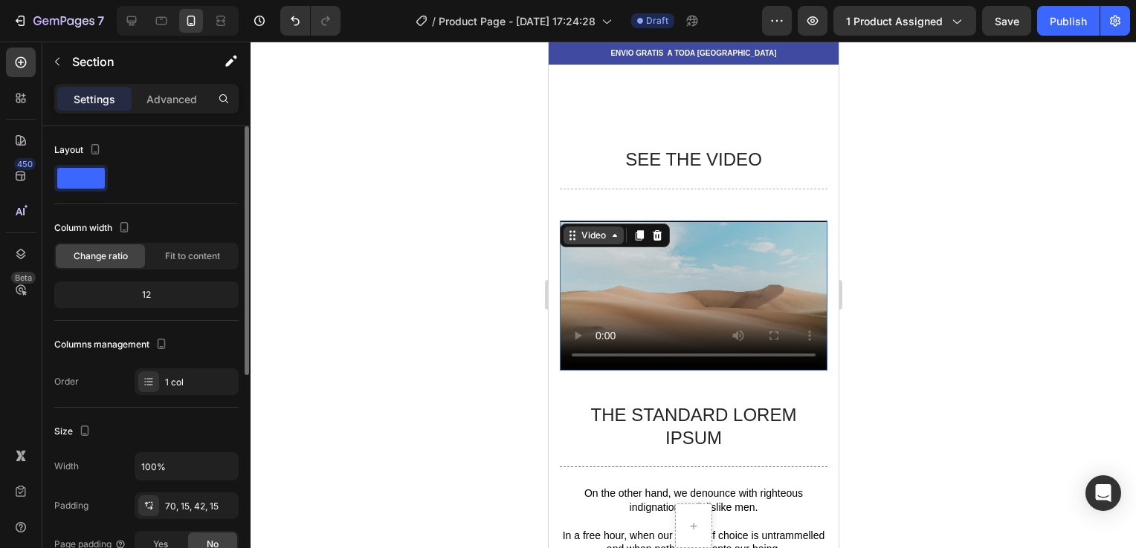
click at [582, 230] on div "Video" at bounding box center [592, 235] width 30 height 13
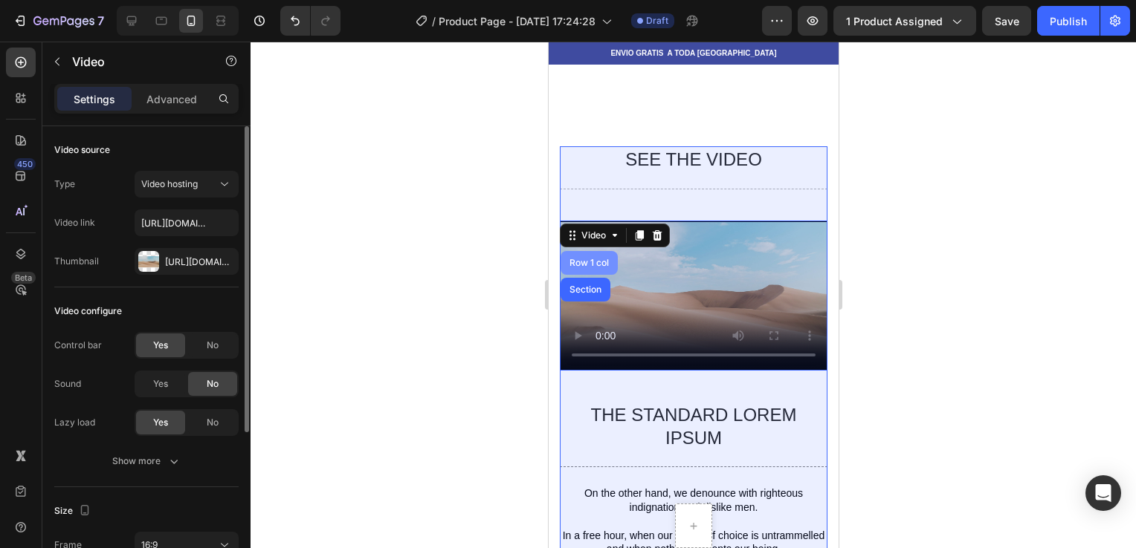
click at [601, 260] on div "Row 1 col" at bounding box center [588, 263] width 45 height 9
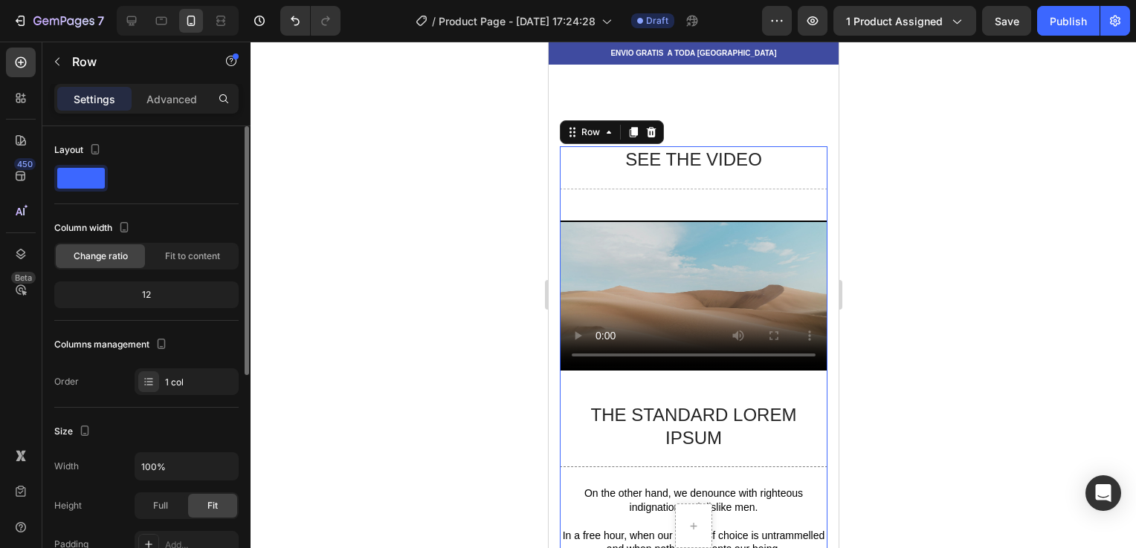
click at [521, 254] on div at bounding box center [692, 295] width 885 height 507
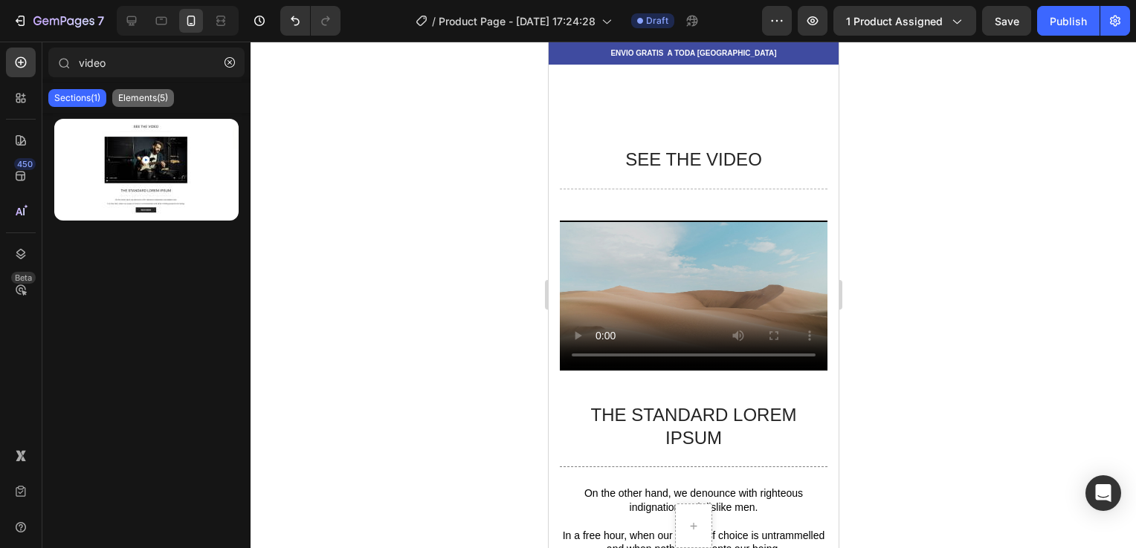
click at [149, 97] on p "Elements(5)" at bounding box center [143, 98] width 50 height 12
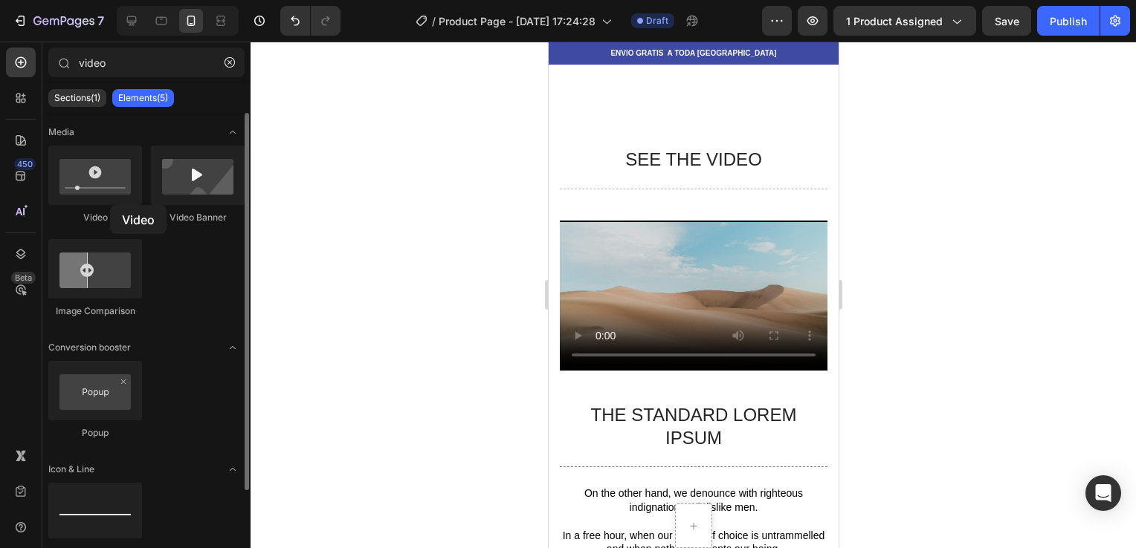
click at [110, 205] on div "Video" at bounding box center [95, 185] width 94 height 79
click at [103, 189] on div at bounding box center [95, 175] width 94 height 59
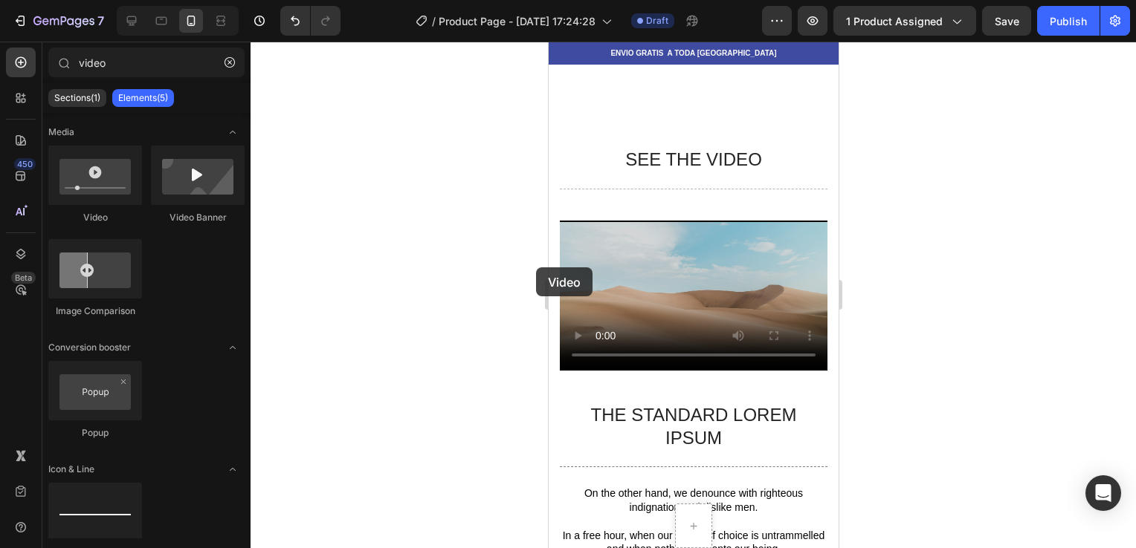
drag, startPoint x: 650, startPoint y: 230, endPoint x: 586, endPoint y: 268, distance: 74.3
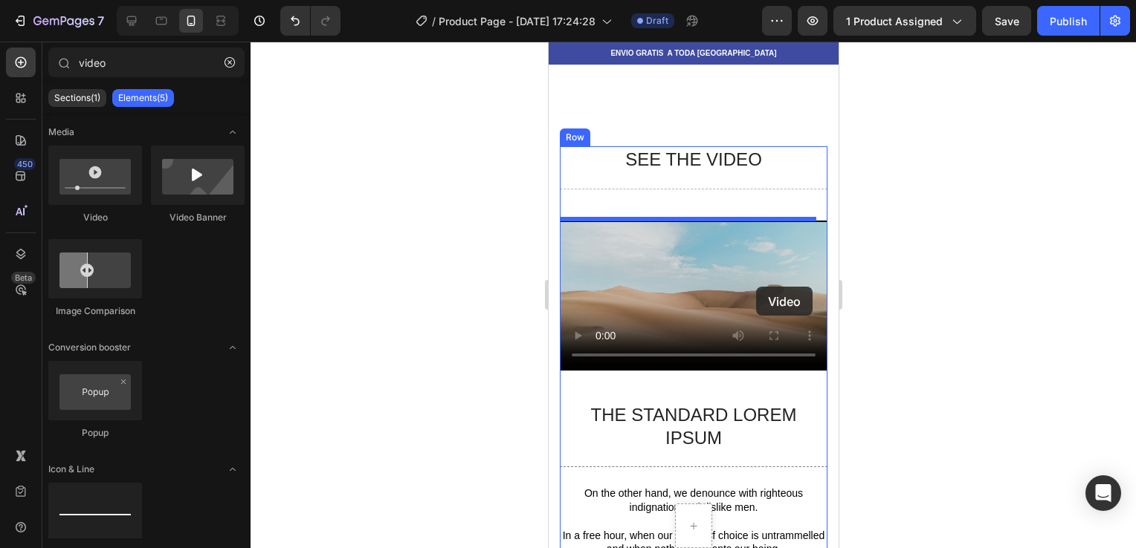
drag, startPoint x: 681, startPoint y: 230, endPoint x: 755, endPoint y: 287, distance: 92.8
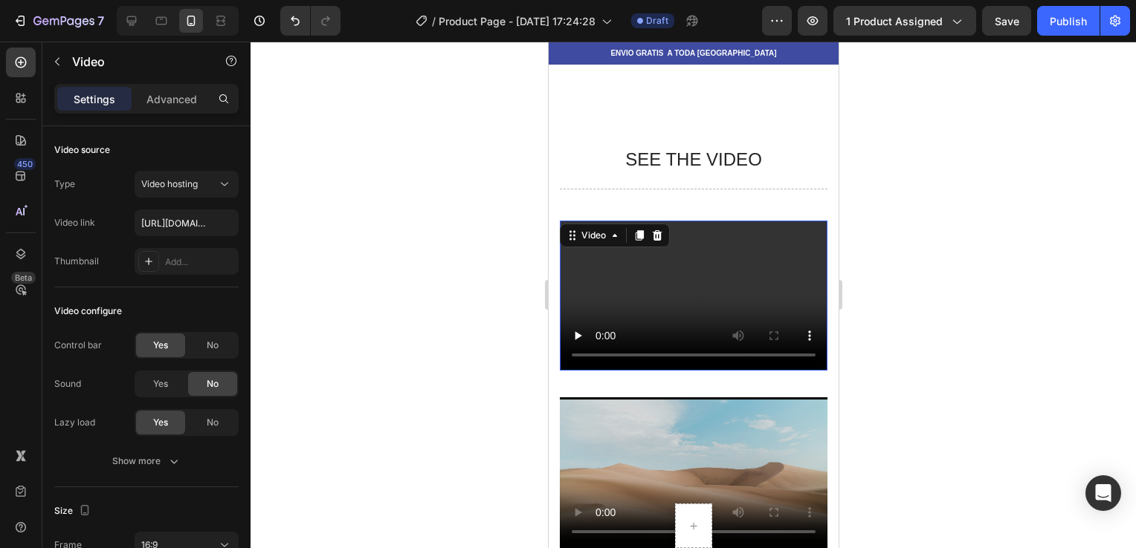
click at [598, 266] on video at bounding box center [693, 296] width 268 height 151
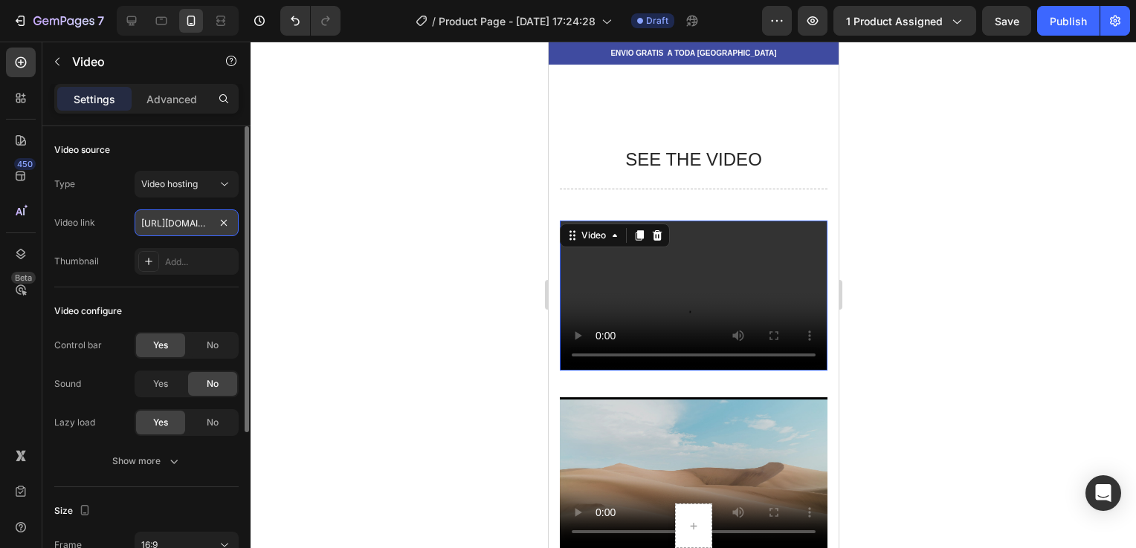
click at [204, 227] on input "[URL][DOMAIN_NAME]" at bounding box center [187, 223] width 104 height 27
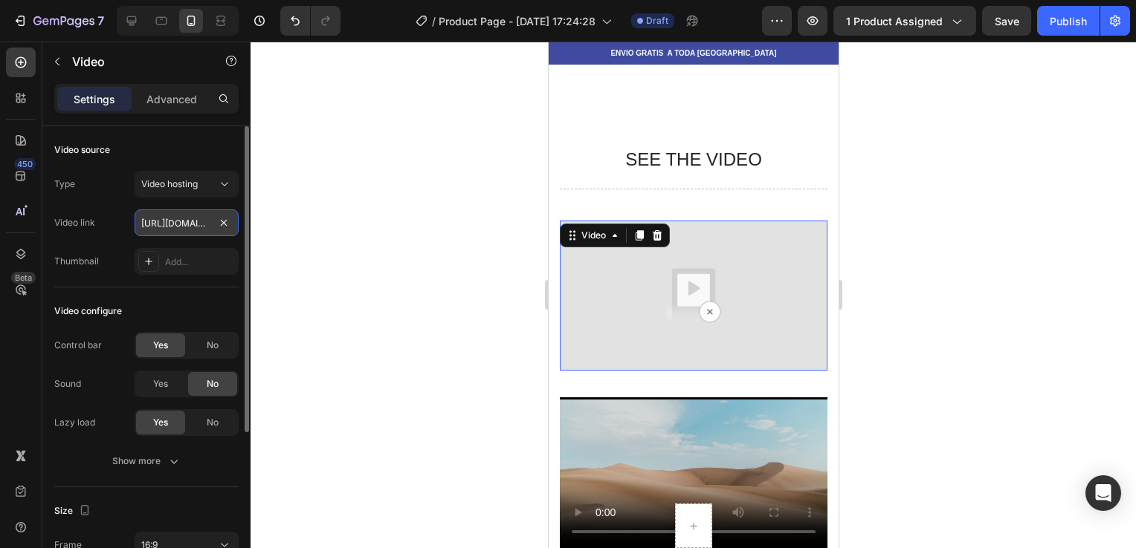
scroll to position [0, 820]
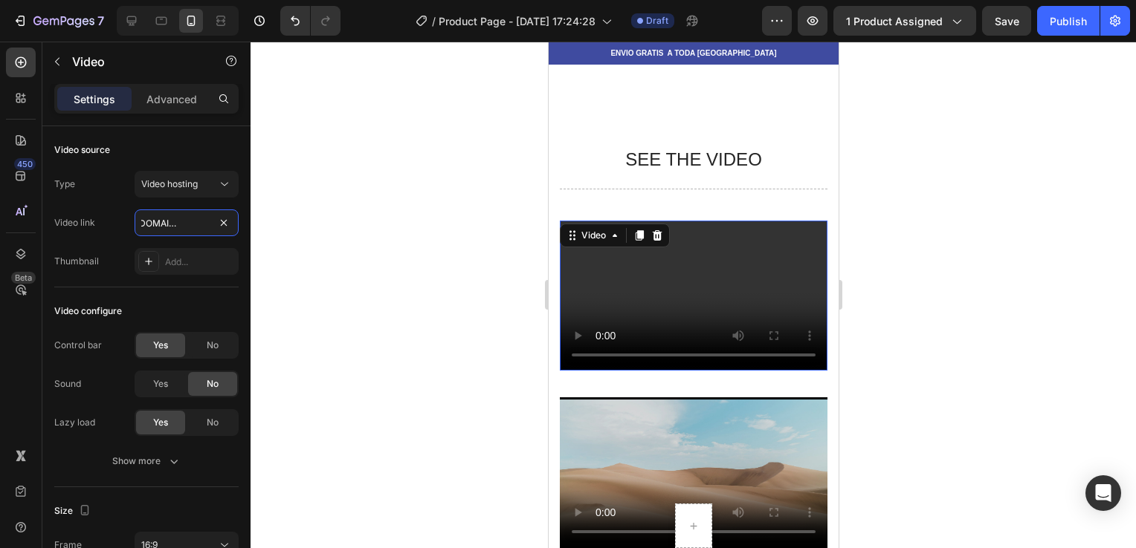
type input "[URL][DOMAIN_NAME]"
click at [515, 308] on div at bounding box center [692, 295] width 885 height 507
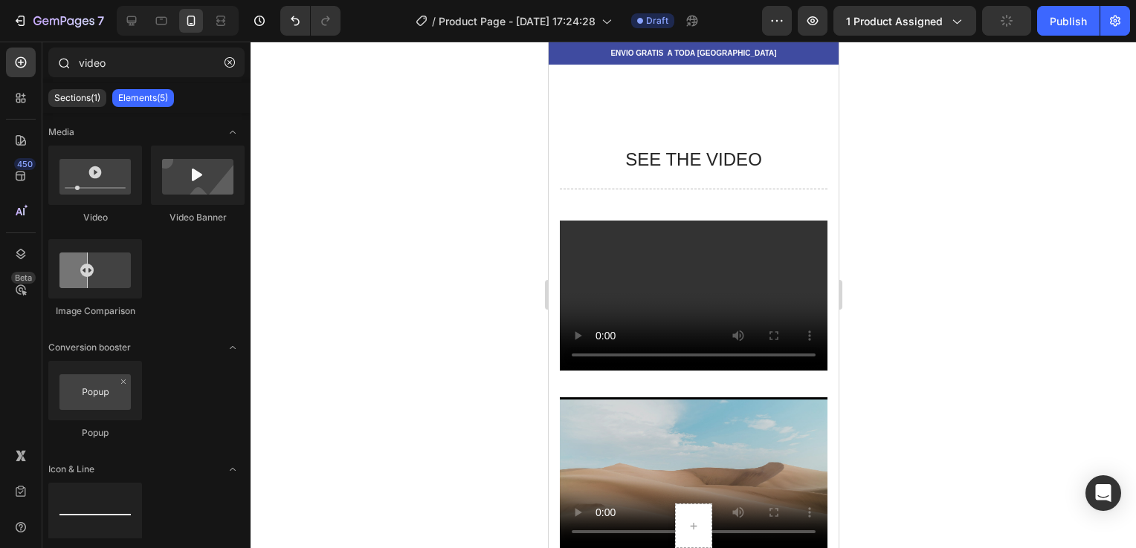
click at [62, 59] on icon at bounding box center [64, 64] width 11 height 11
click at [223, 59] on button "button" at bounding box center [230, 63] width 24 height 24
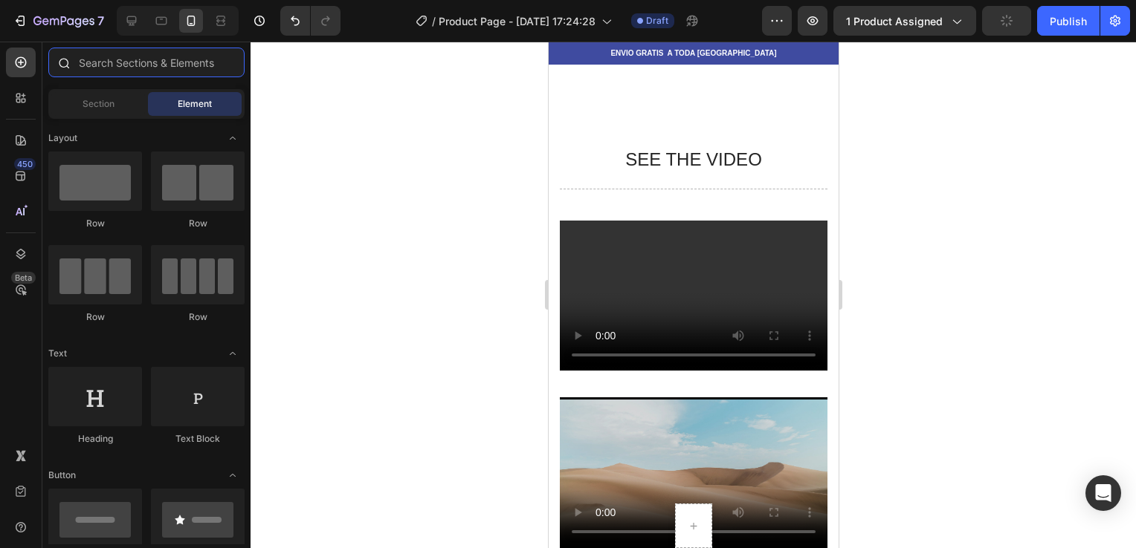
click at [187, 55] on input "text" at bounding box center [146, 63] width 196 height 30
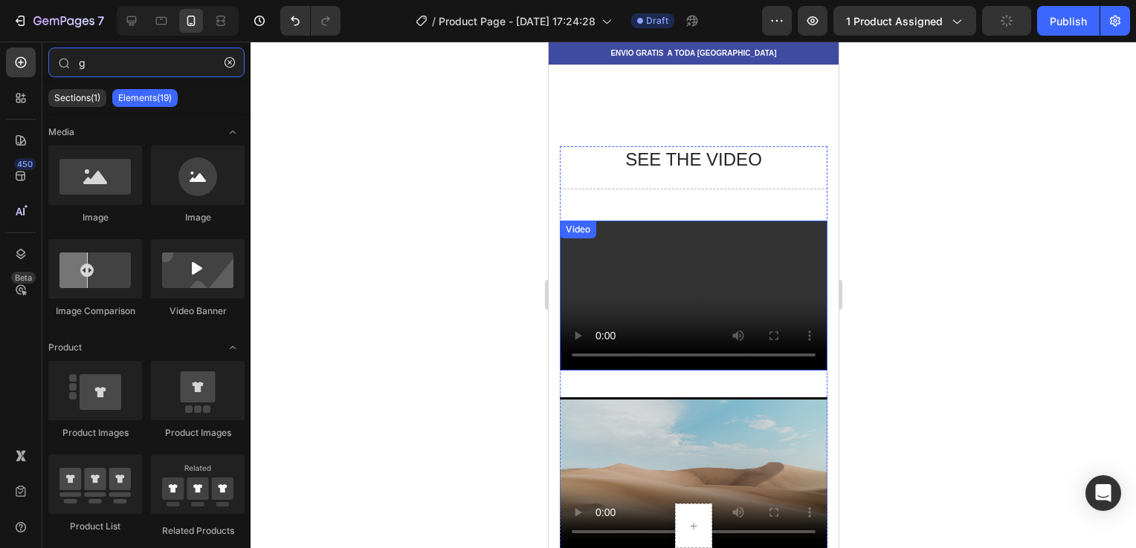
type input "g"
click at [624, 229] on div "Video 36" at bounding box center [693, 296] width 268 height 151
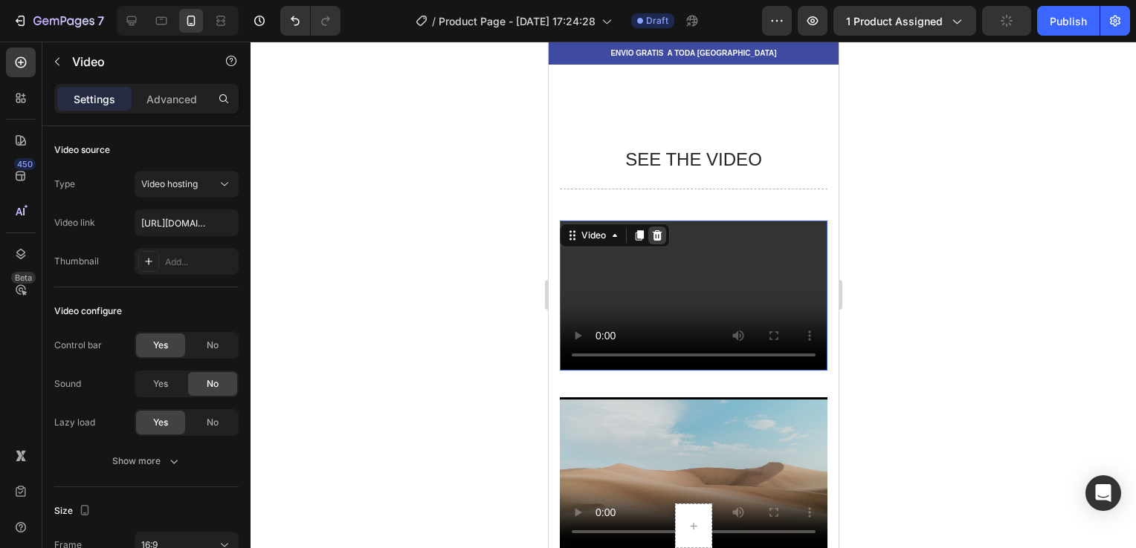
click at [655, 238] on icon at bounding box center [657, 235] width 10 height 10
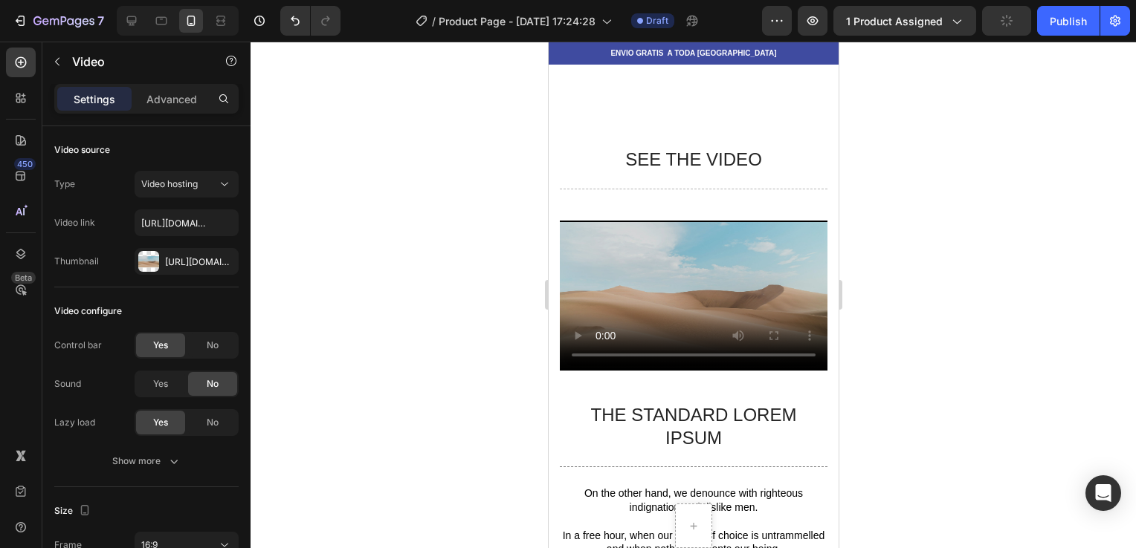
click at [655, 239] on div "Video" at bounding box center [693, 296] width 268 height 151
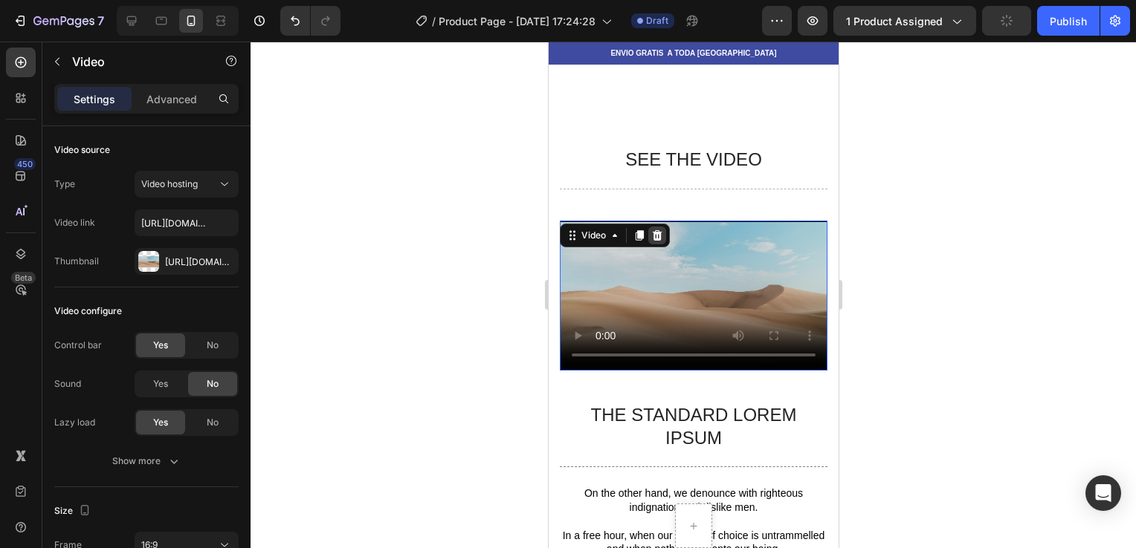
click at [654, 236] on icon at bounding box center [657, 235] width 10 height 10
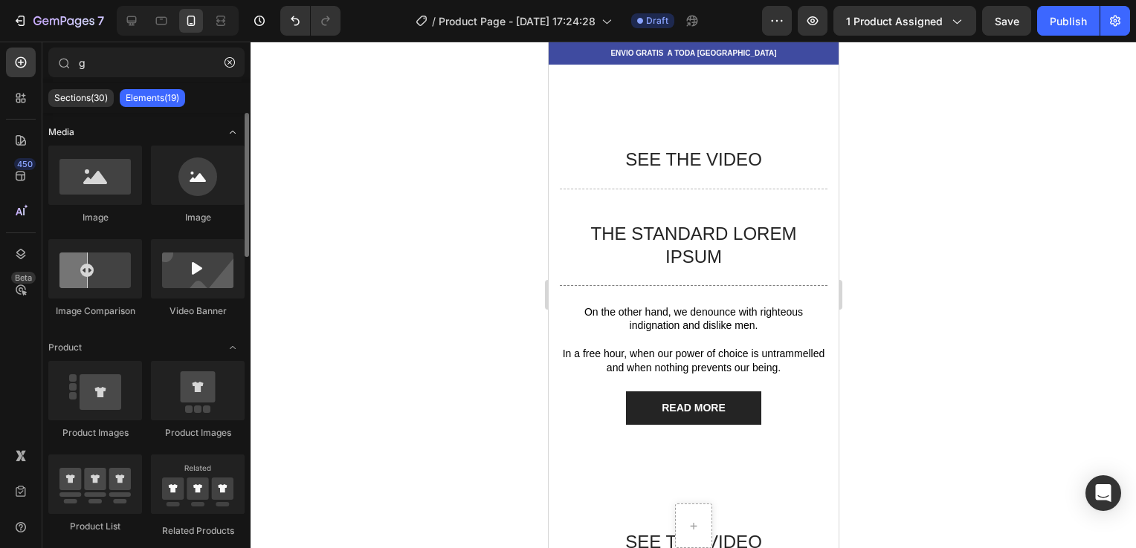
click at [232, 130] on icon "Toggle open" at bounding box center [233, 132] width 12 height 12
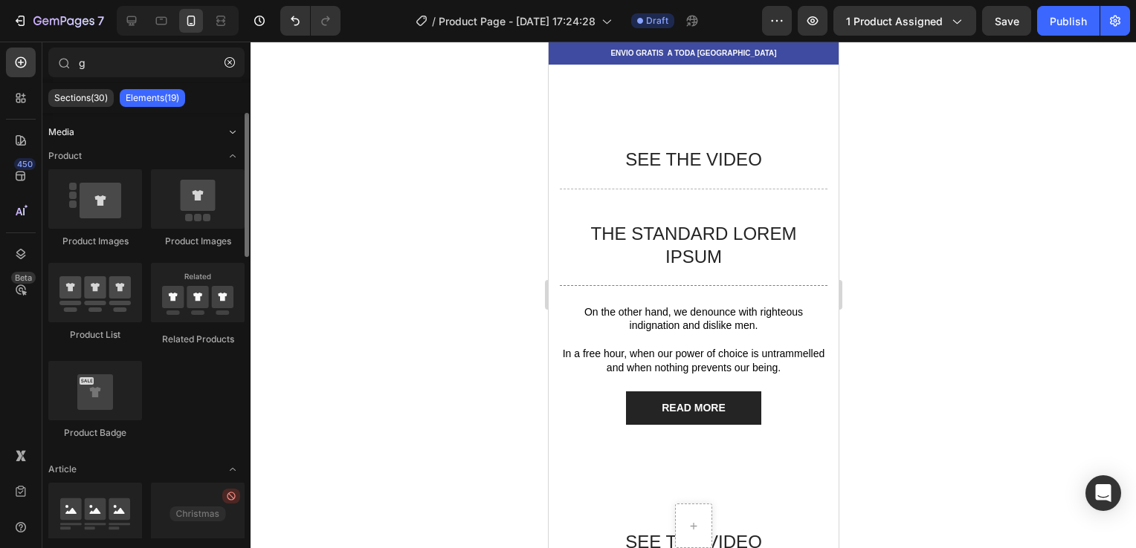
click at [232, 130] on icon "Toggle open" at bounding box center [233, 132] width 12 height 12
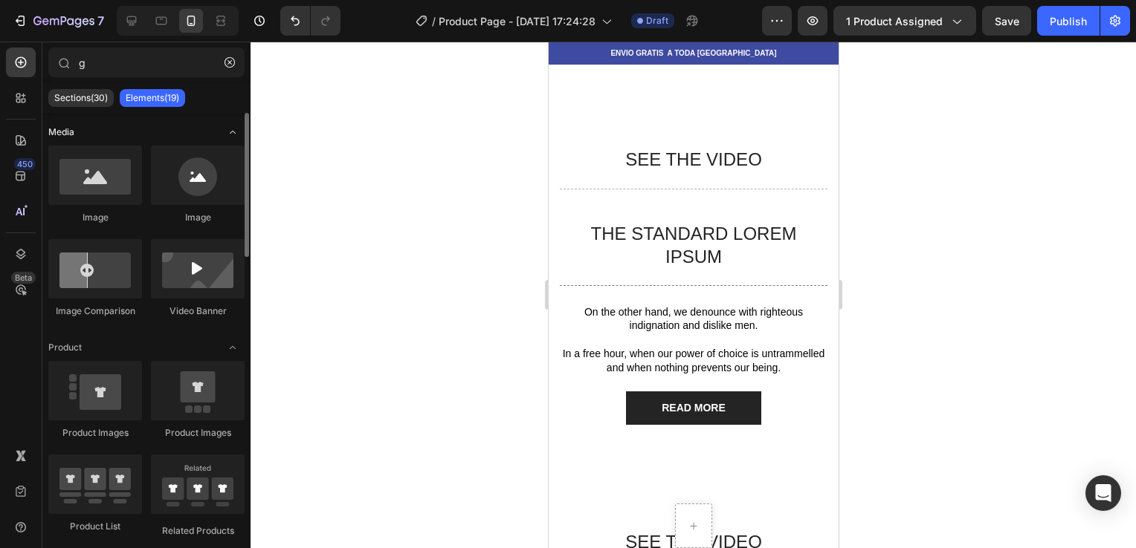
click at [232, 130] on icon "Toggle open" at bounding box center [233, 132] width 12 height 12
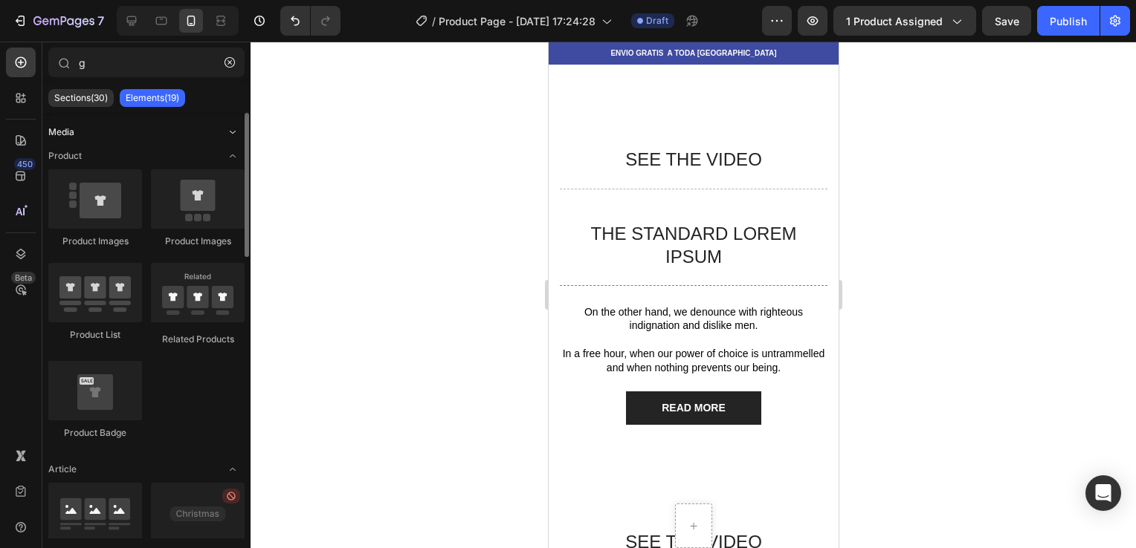
click at [232, 130] on icon "Toggle open" at bounding box center [233, 132] width 12 height 12
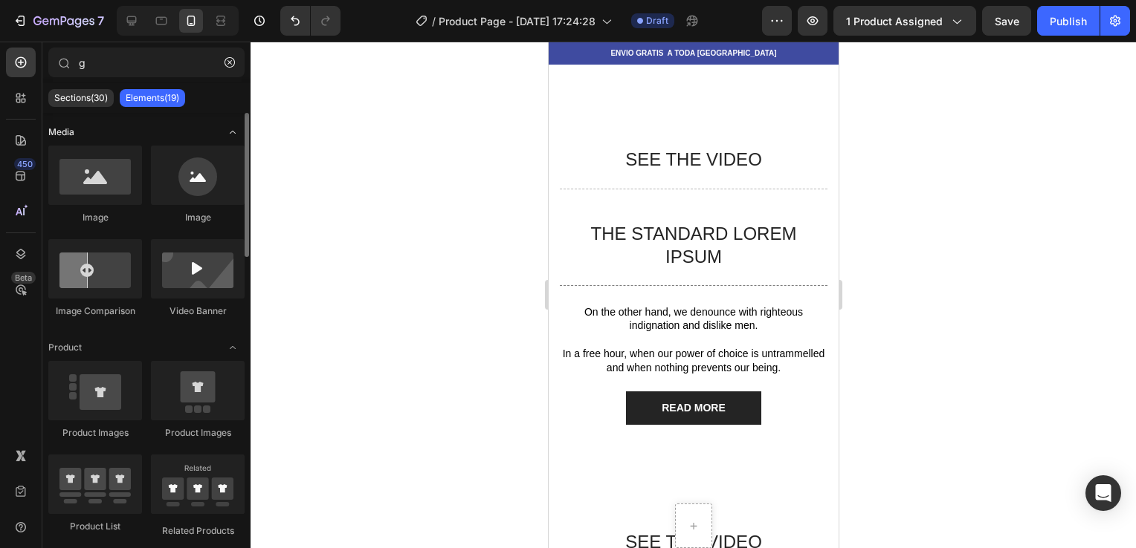
click at [232, 130] on icon "Toggle open" at bounding box center [233, 132] width 12 height 12
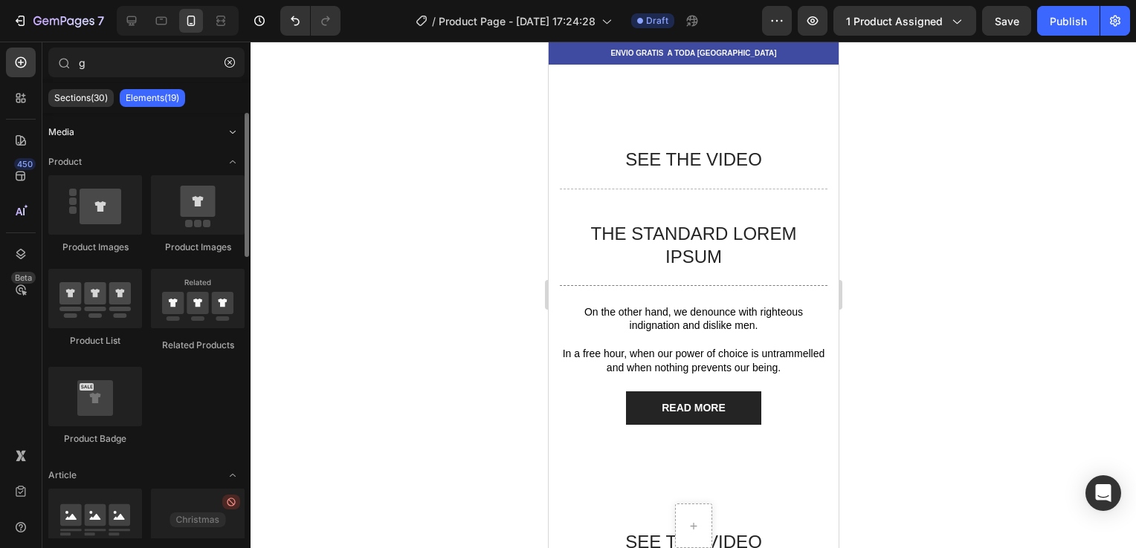
click at [232, 130] on icon "Toggle open" at bounding box center [233, 132] width 12 height 12
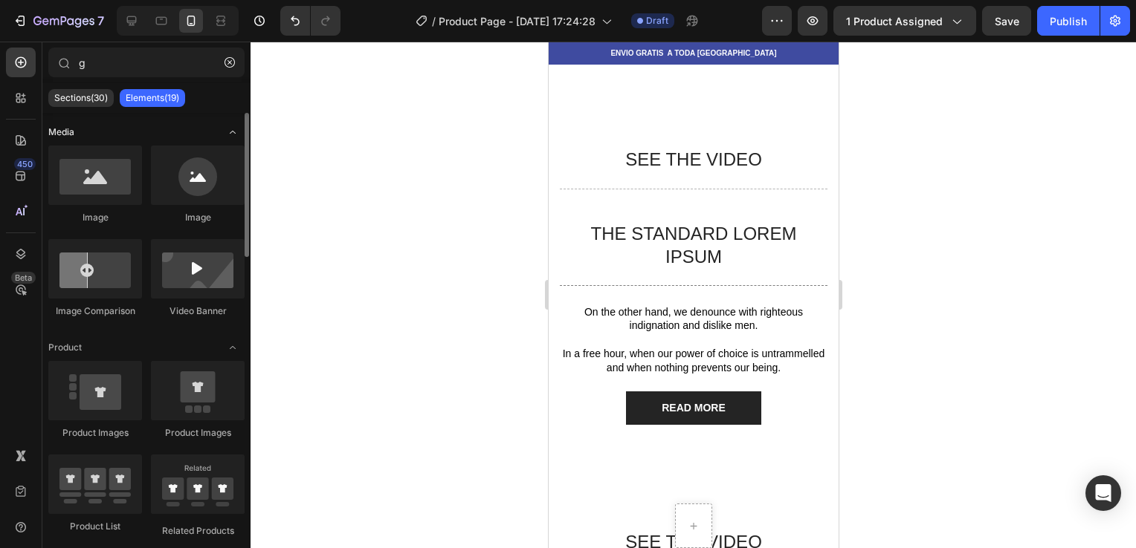
click at [232, 130] on icon "Toggle open" at bounding box center [233, 132] width 12 height 12
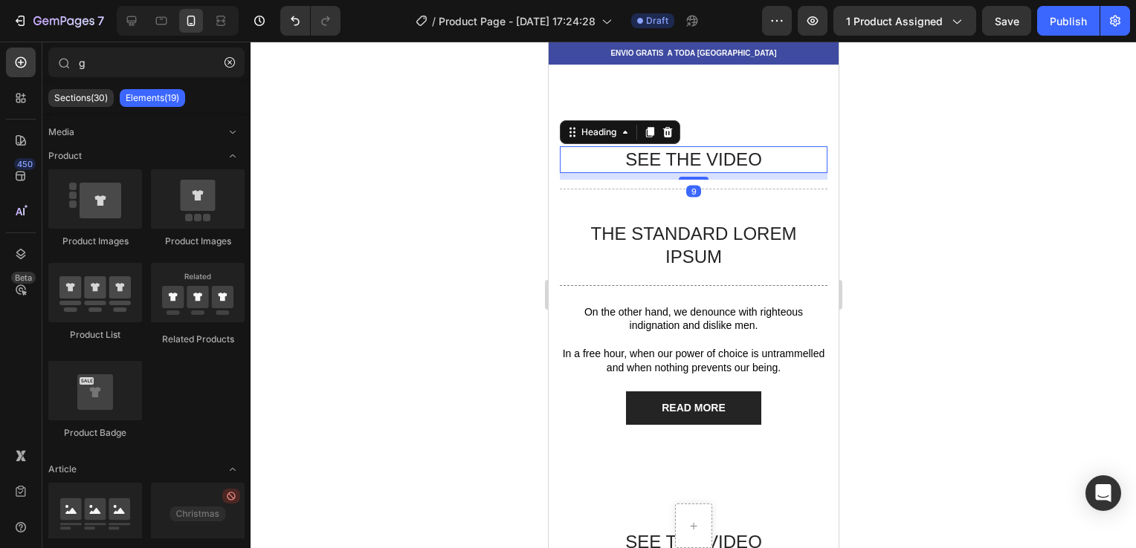
click at [738, 161] on h2 "SEE THE VIDEO" at bounding box center [693, 159] width 268 height 26
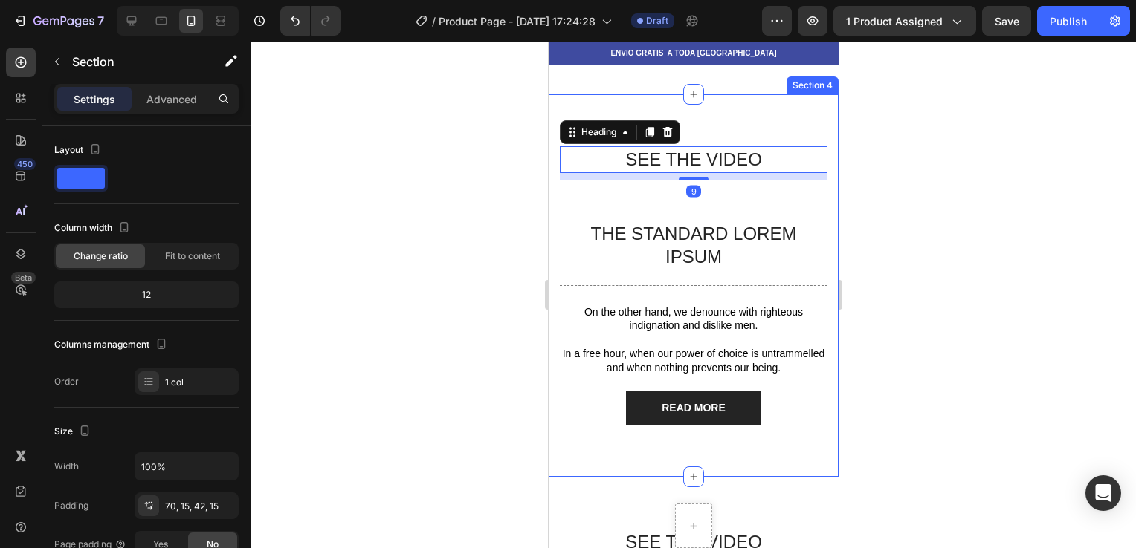
click at [726, 117] on div "SEE THE VIDEO Heading 9 Title Line The standard Lorem Ipsum Text Block Title Li…" at bounding box center [693, 285] width 290 height 382
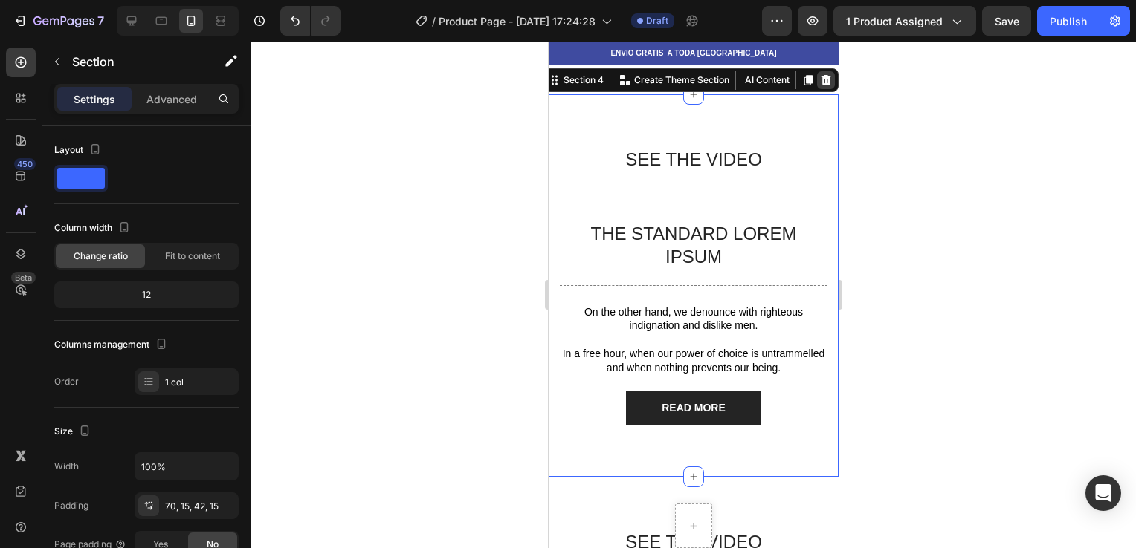
click at [819, 74] on icon at bounding box center [825, 80] width 12 height 12
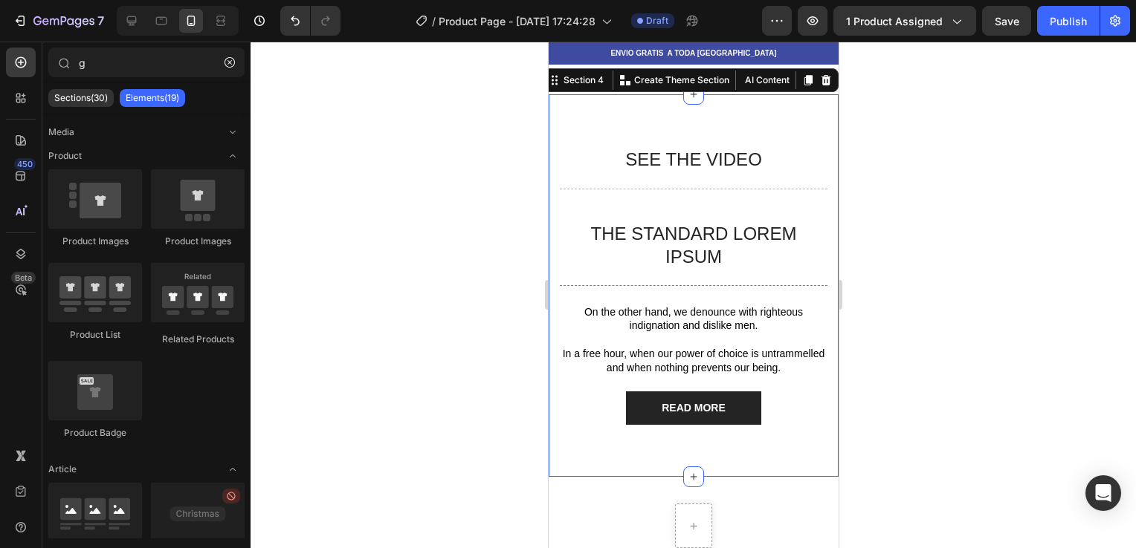
click at [797, 104] on div "SEE THE VIDEO Heading Title Line The standard Lorem Ipsum Text Block Title Line…" at bounding box center [693, 285] width 290 height 382
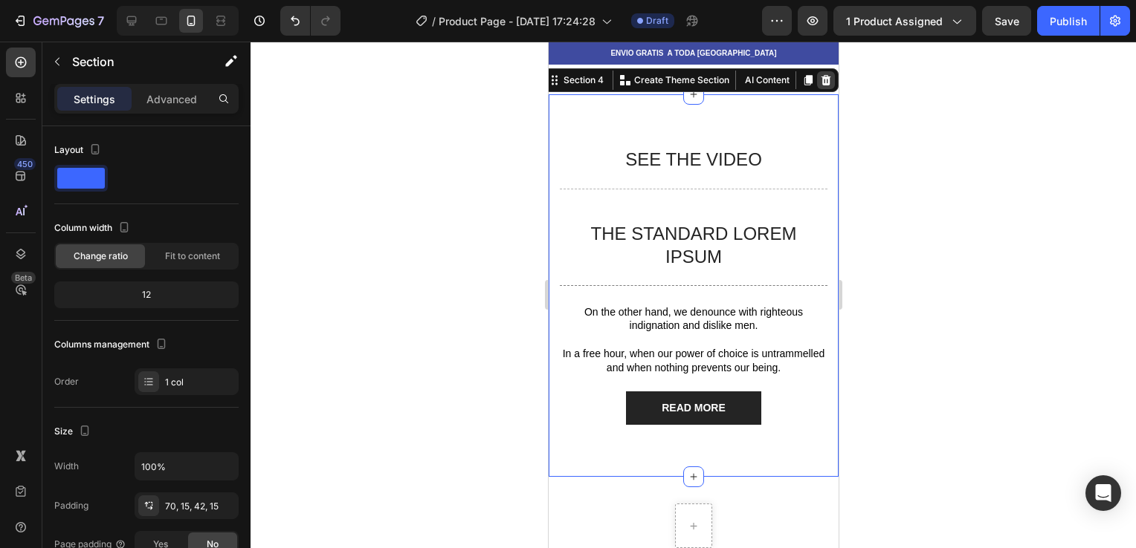
click at [820, 77] on icon at bounding box center [825, 80] width 10 height 10
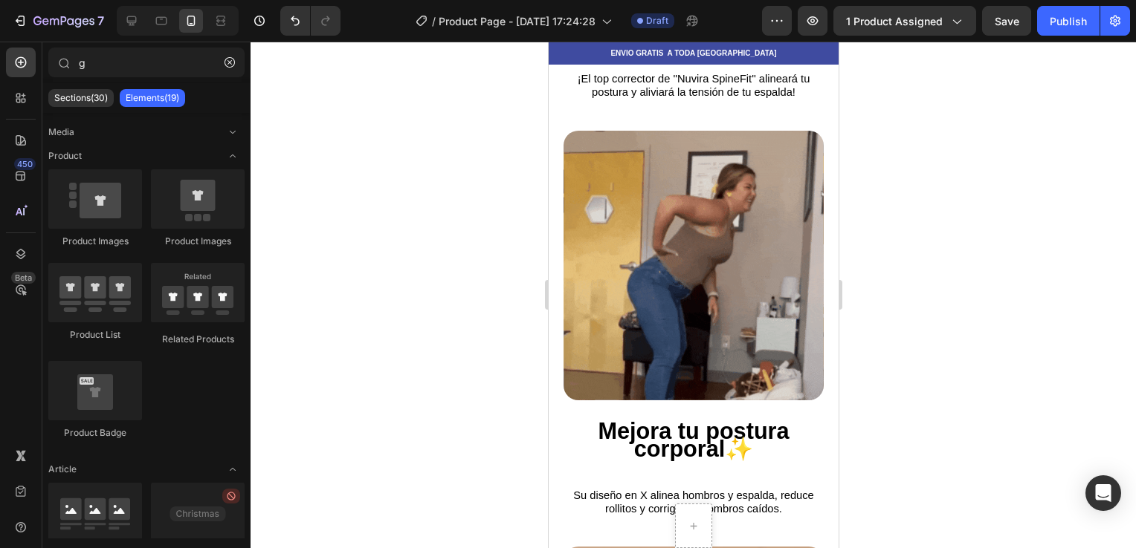
scroll to position [896, 0]
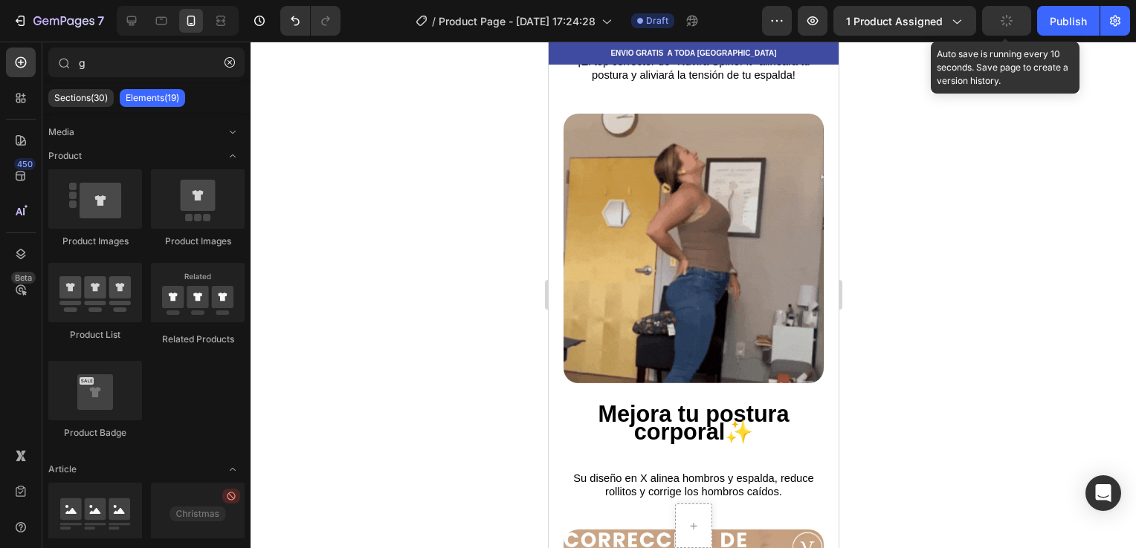
click at [1000, 30] on button "button" at bounding box center [1006, 21] width 49 height 30
